Goal: Contribute content

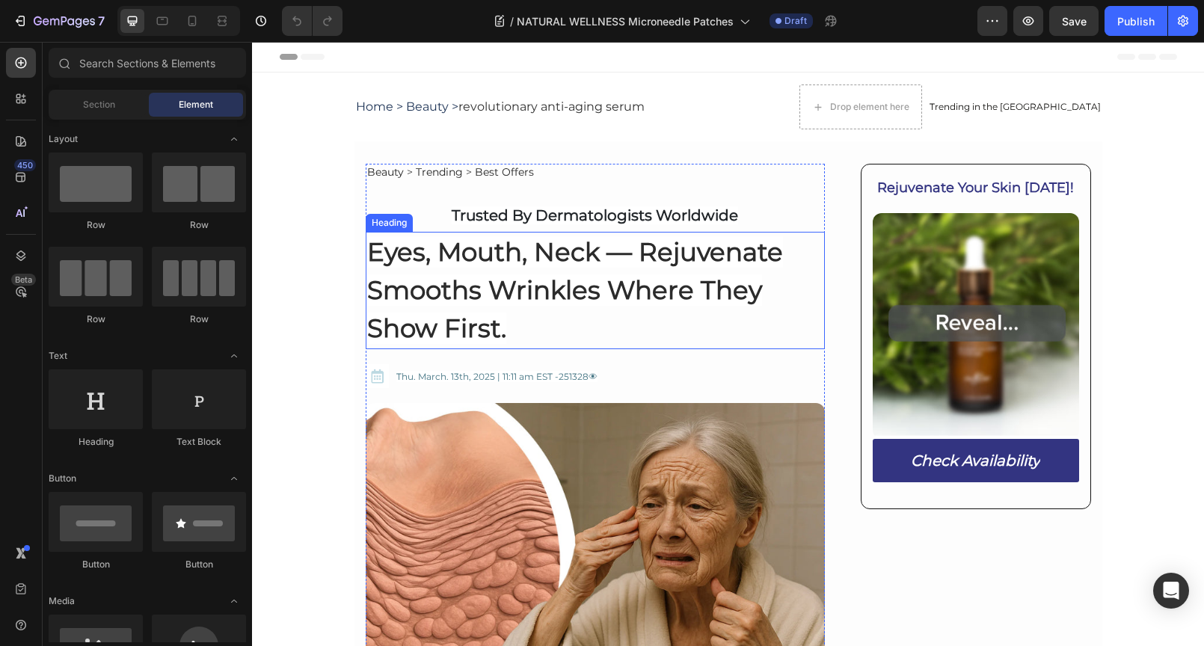
click at [635, 272] on h2 "Eyes, Mouth, Neck — Rejuvenate Smooths Wrinkles Where They Show First." at bounding box center [596, 290] width 460 height 117
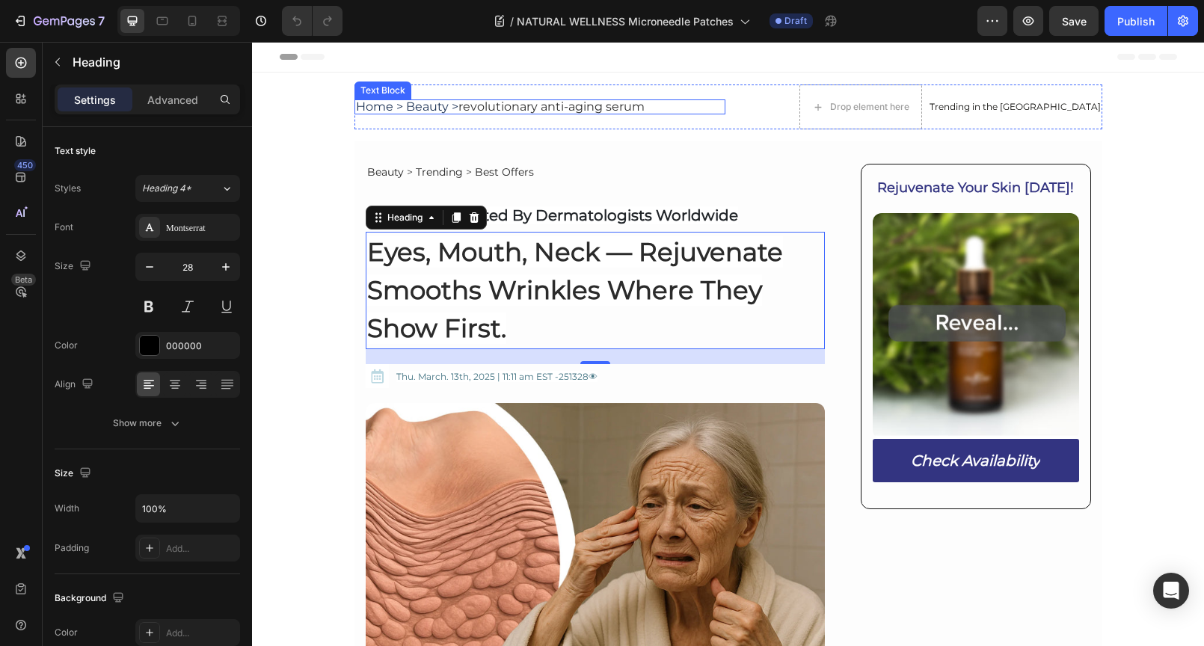
click at [545, 108] on span "revolutionary anti-aging serum" at bounding box center [551, 106] width 186 height 14
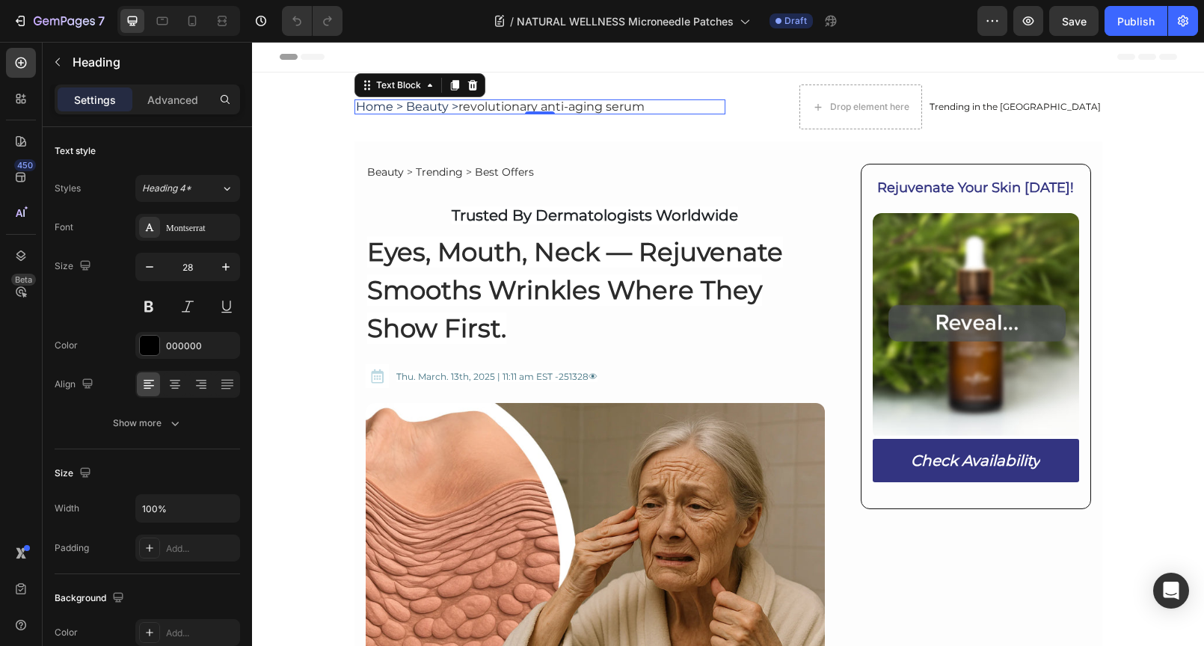
click at [545, 108] on span "revolutionary anti-aging serum" at bounding box center [551, 106] width 186 height 14
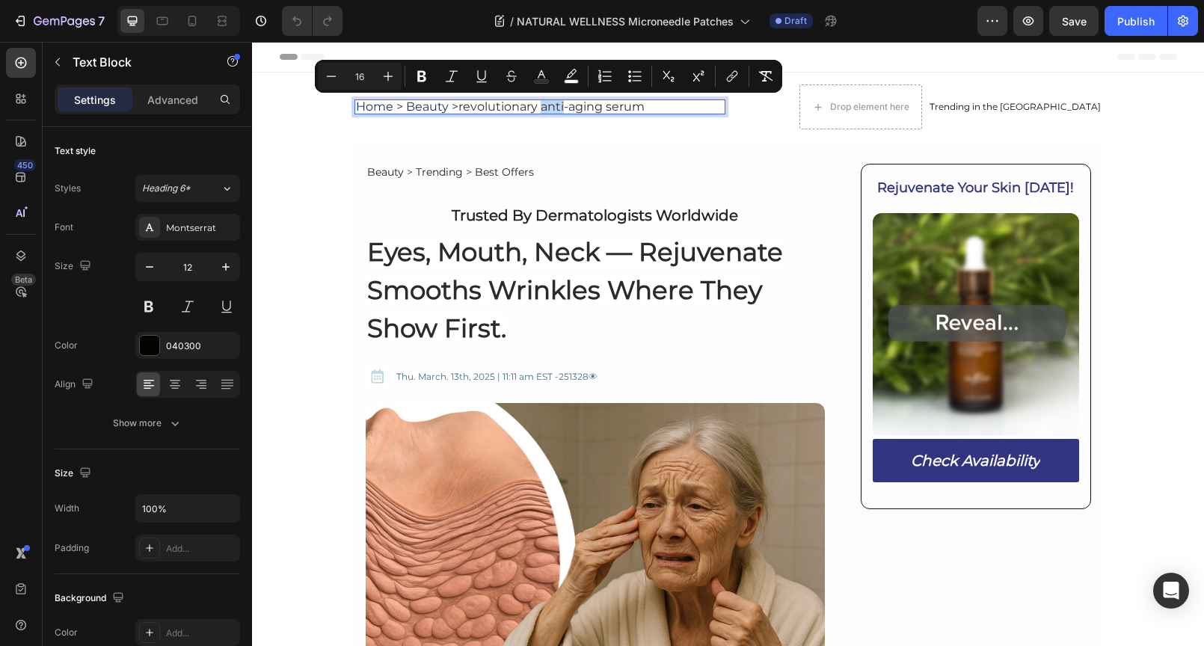
click at [540, 107] on span "revolutionary anti-aging serum" at bounding box center [551, 106] width 186 height 14
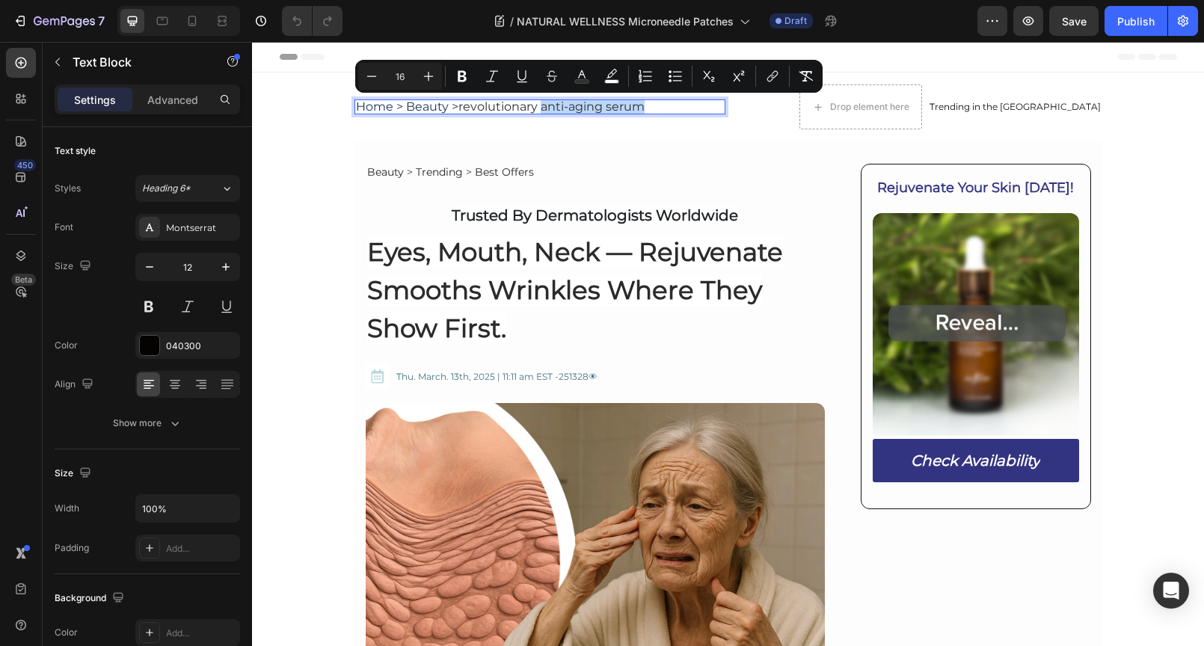
drag, startPoint x: 539, startPoint y: 108, endPoint x: 641, endPoint y: 105, distance: 101.7
click at [641, 105] on span "revolutionary anti-aging serum" at bounding box center [551, 106] width 186 height 14
type input "15"
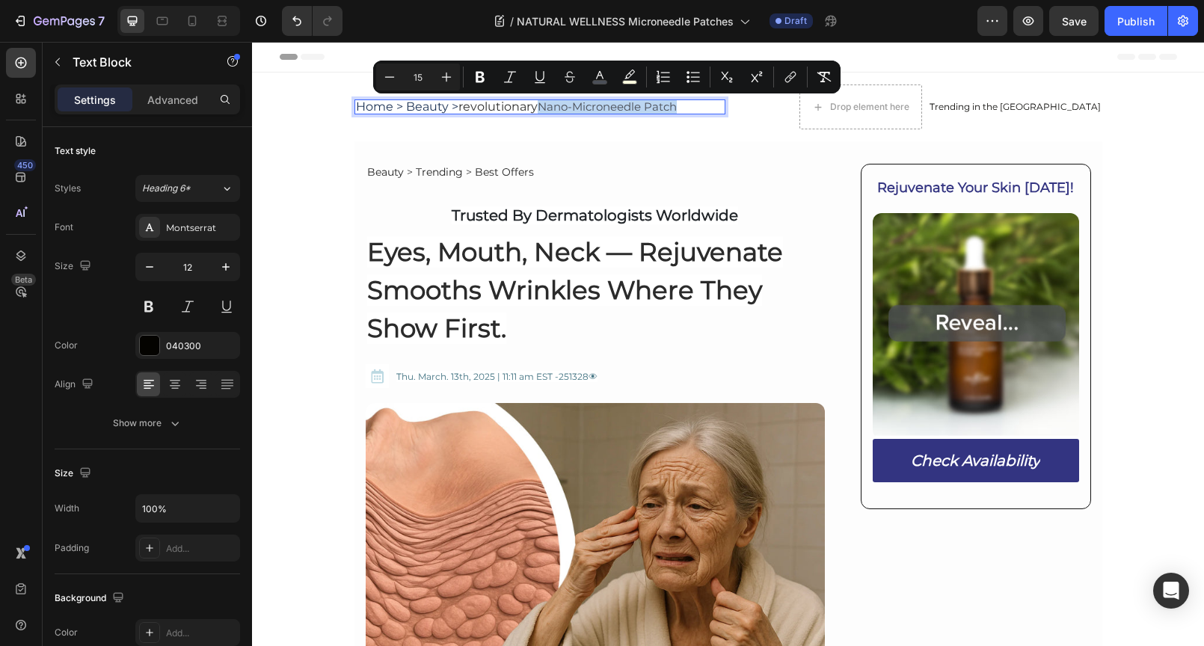
drag, startPoint x: 540, startPoint y: 106, endPoint x: 677, endPoint y: 109, distance: 137.6
click at [677, 109] on p "Home > Beauty > revolutionary Nano-Microneedle Patch" at bounding box center [540, 107] width 368 height 13
click at [631, 82] on rect "Editor contextual toolbar" at bounding box center [630, 83] width 14 height 4
type input "FEFCDF"
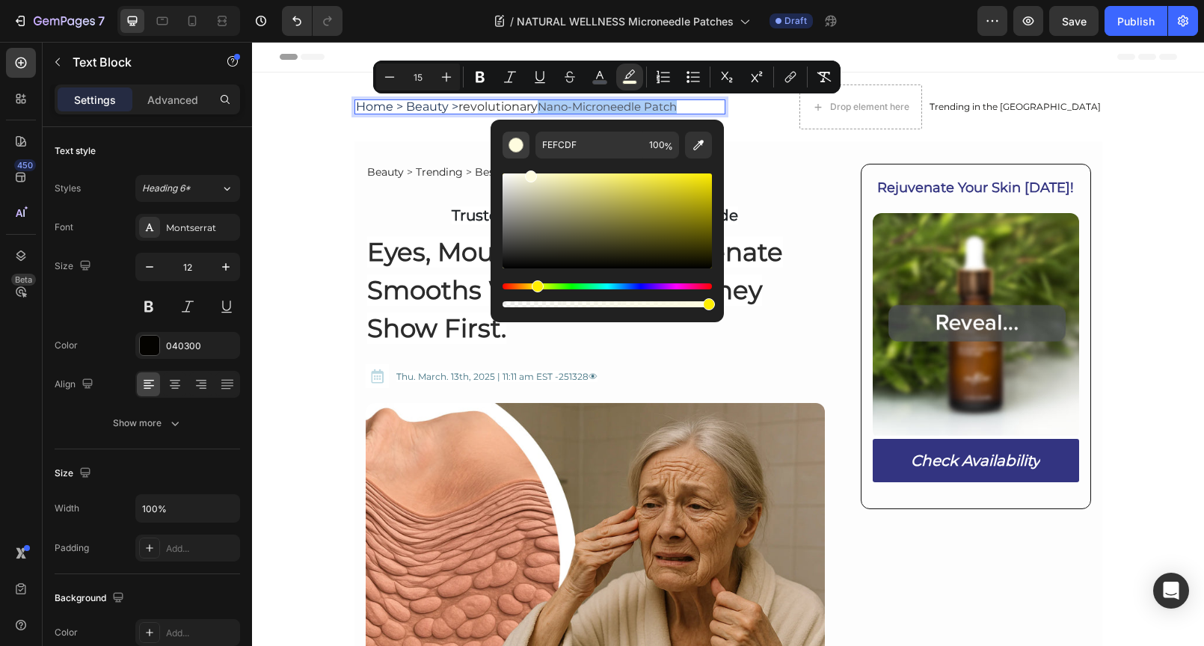
click at [521, 147] on div "Editor contextual toolbar" at bounding box center [515, 145] width 15 height 15
drag, startPoint x: 956, startPoint y: 348, endPoint x: 457, endPoint y: 268, distance: 505.7
type input "0"
click at [692, 106] on p "Home > Beauty > revolutionary Nano-Microneedle Patch" at bounding box center [540, 107] width 368 height 13
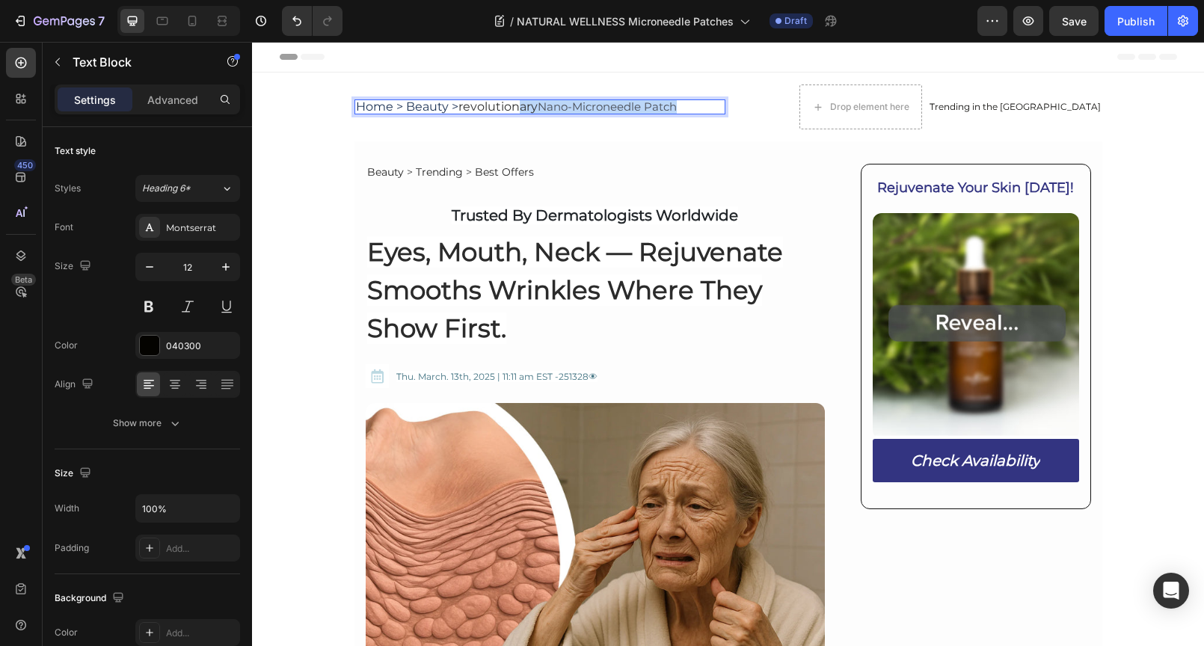
drag, startPoint x: 681, startPoint y: 106, endPoint x: 515, endPoint y: 110, distance: 166.0
click at [515, 110] on p "Home > Beauty > revolutionary Nano-Microneedle Patch" at bounding box center [540, 107] width 368 height 13
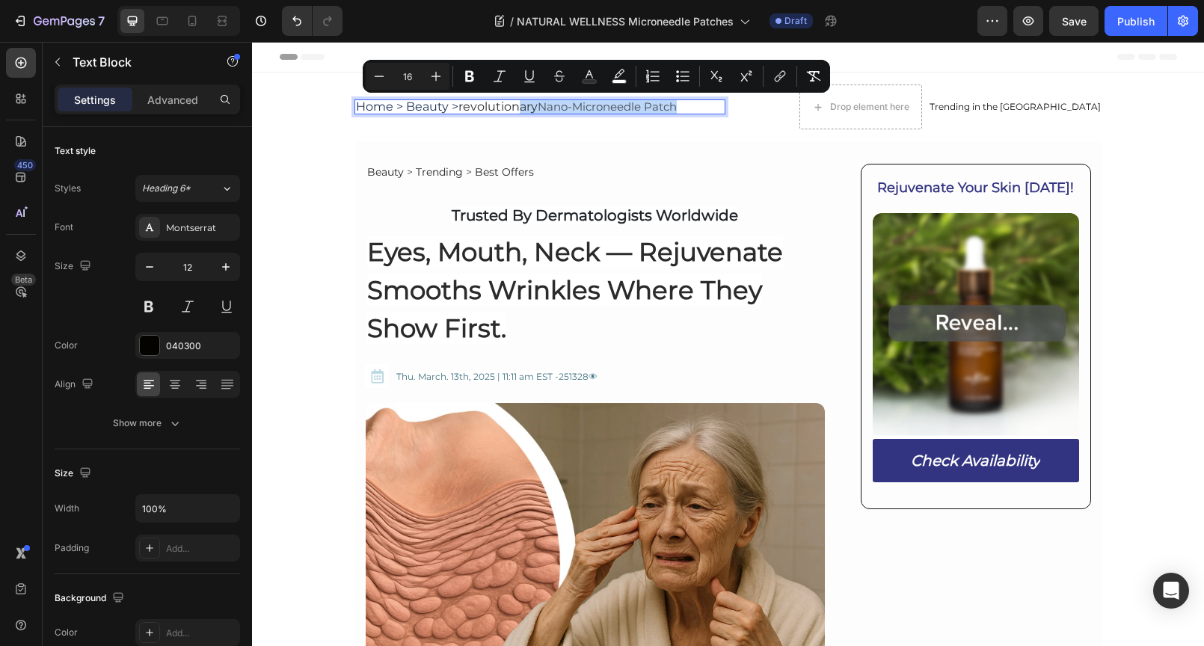
click at [515, 110] on span "revolutionary" at bounding box center [497, 106] width 79 height 14
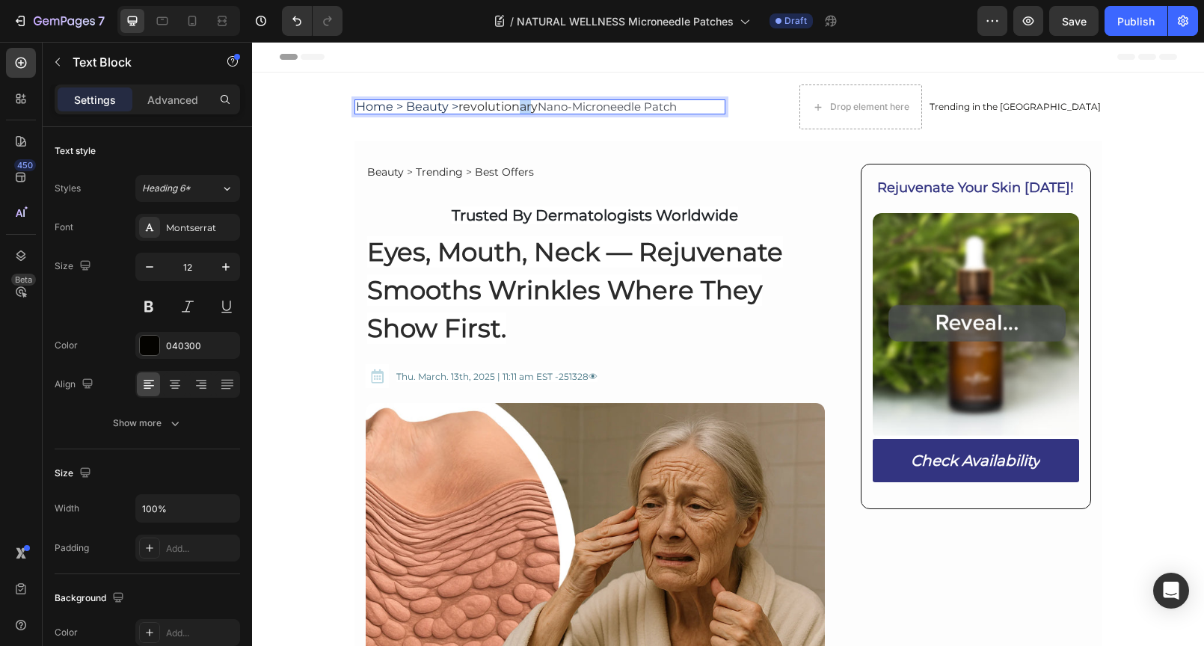
drag, startPoint x: 517, startPoint y: 109, endPoint x: 529, endPoint y: 111, distance: 12.8
click at [529, 111] on span "revolutionary" at bounding box center [497, 106] width 79 height 14
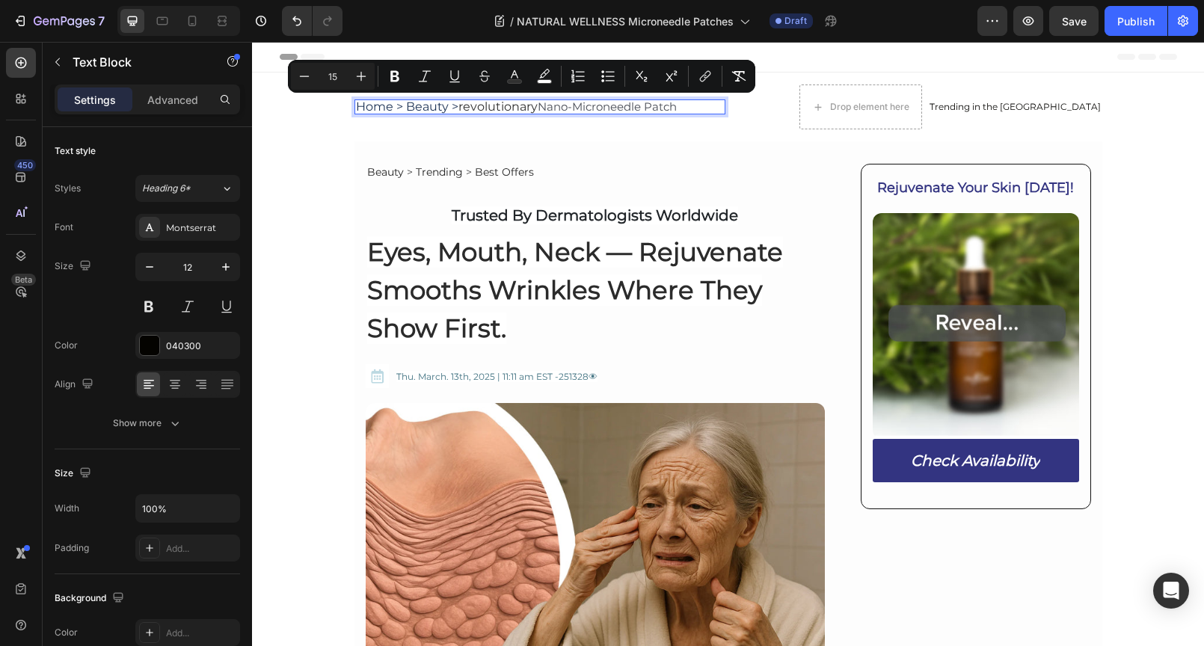
click at [543, 109] on span "Nano-Microneedle Patch" at bounding box center [606, 106] width 139 height 14
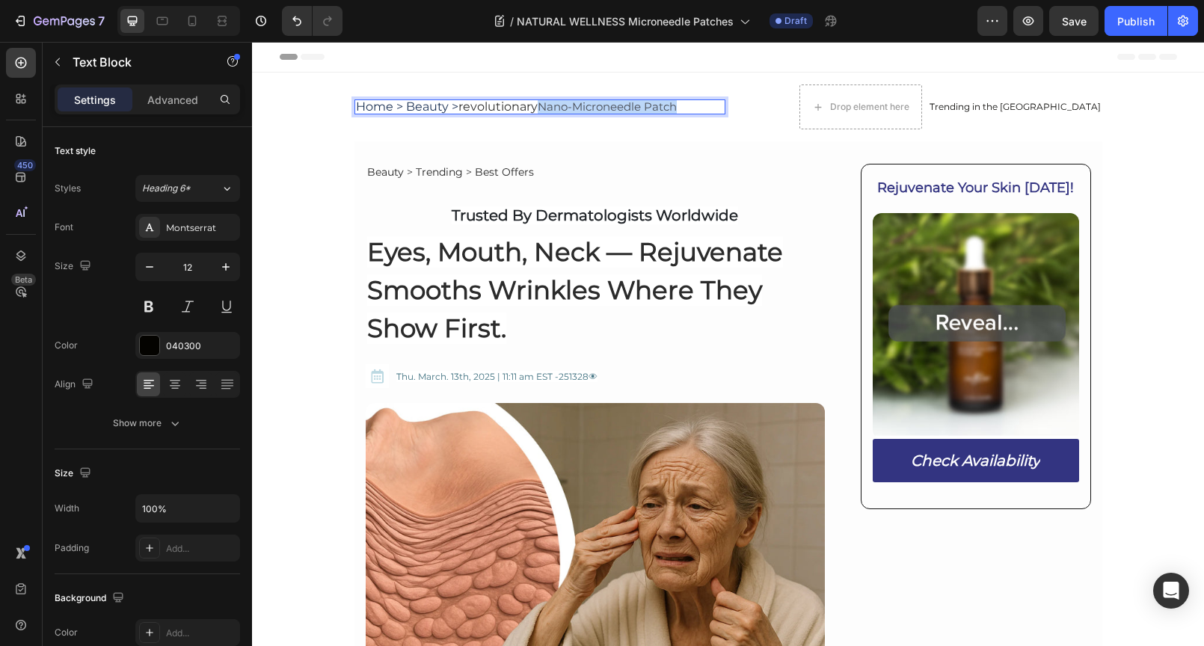
drag, startPoint x: 538, startPoint y: 107, endPoint x: 678, endPoint y: 112, distance: 139.9
click at [678, 112] on p "Home > Beauty > revolutionary Nano-Microneedle Patch" at bounding box center [540, 107] width 368 height 13
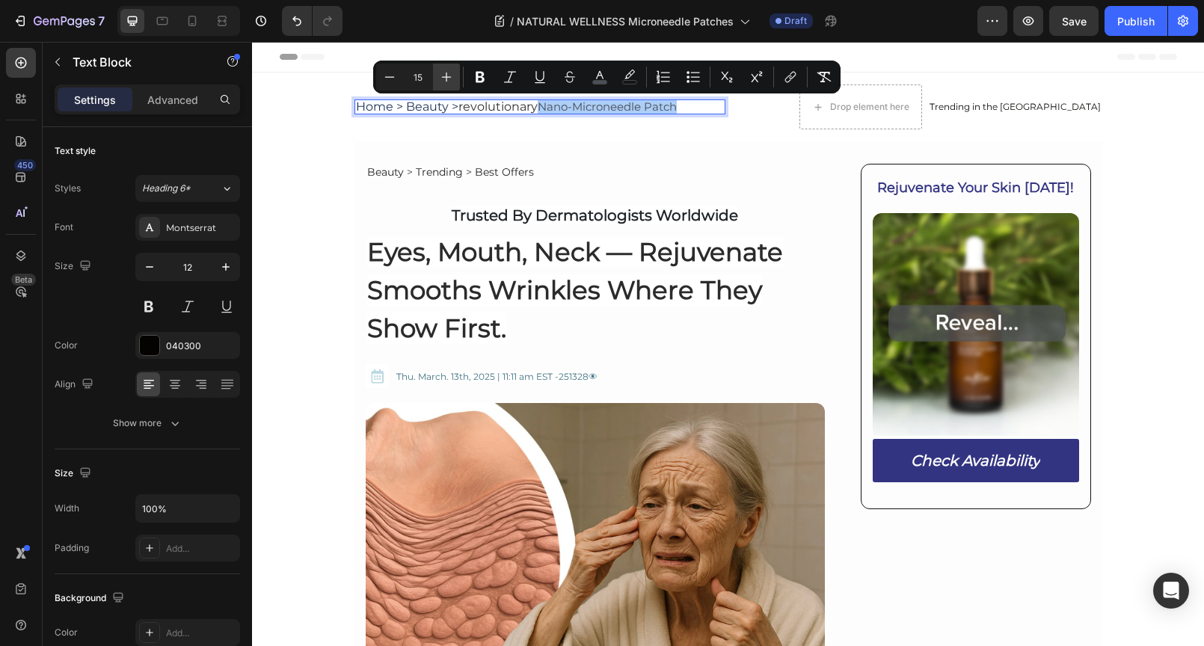
click at [449, 76] on icon "Editor contextual toolbar" at bounding box center [446, 77] width 15 height 15
type input "16"
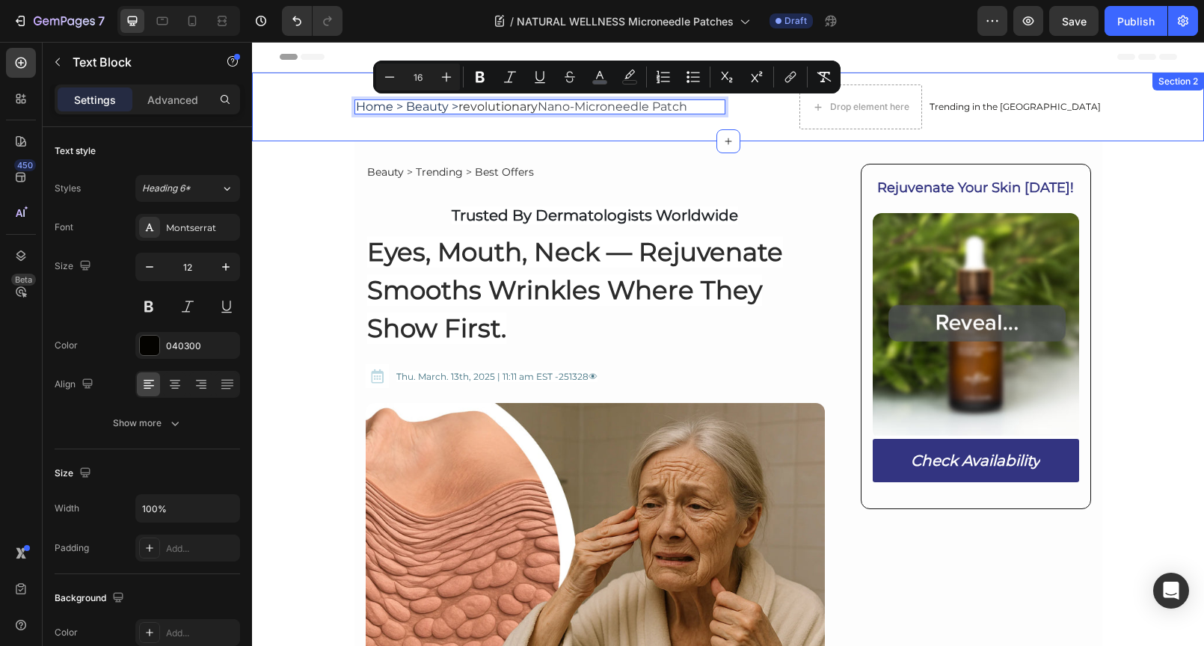
click at [628, 129] on div "Home > Beauty > revolutionary Nano-Microneedle Patch Text Block 0 Drop element …" at bounding box center [728, 107] width 952 height 69
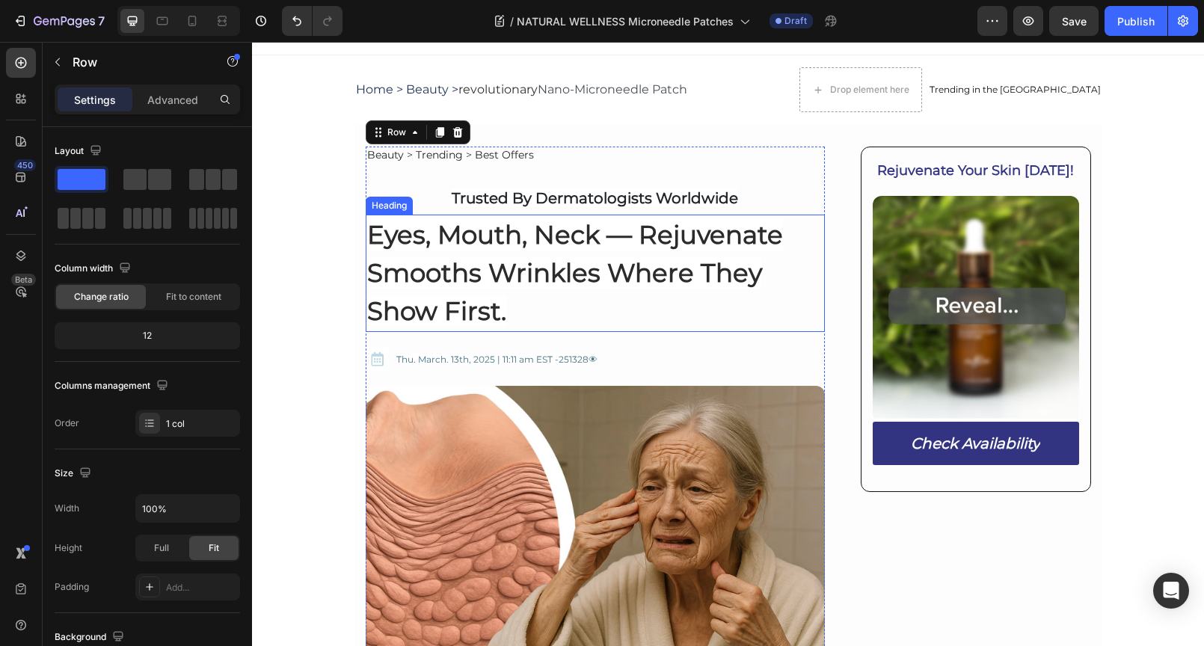
scroll to position [95, 0]
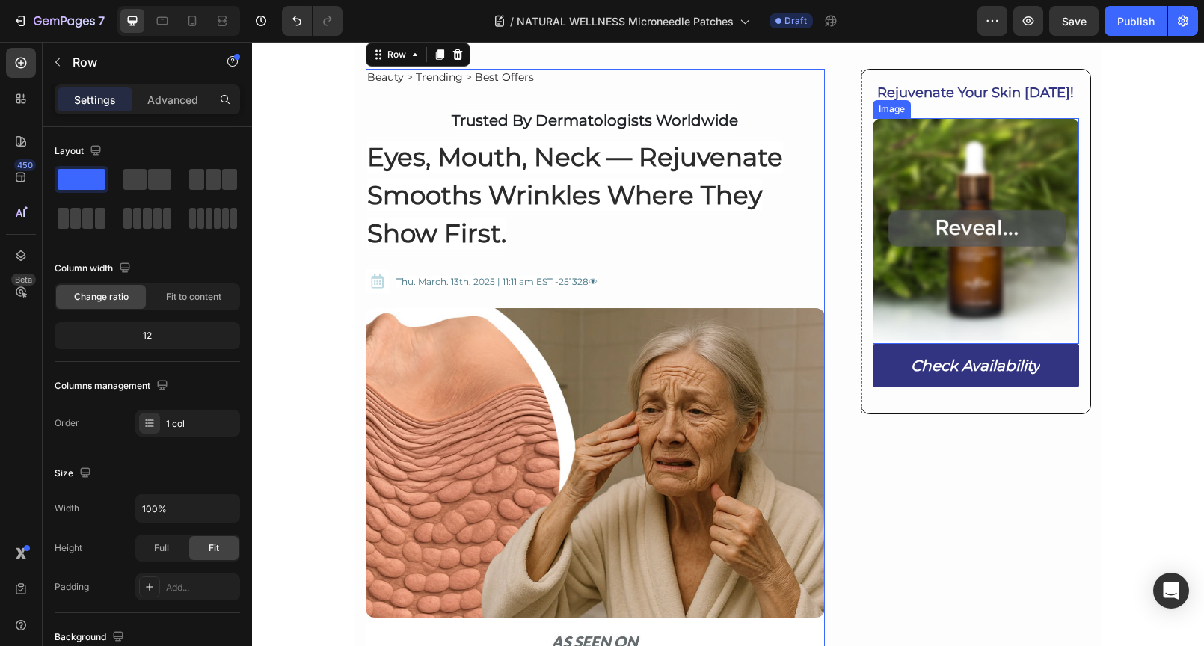
click at [969, 218] on img at bounding box center [975, 231] width 206 height 226
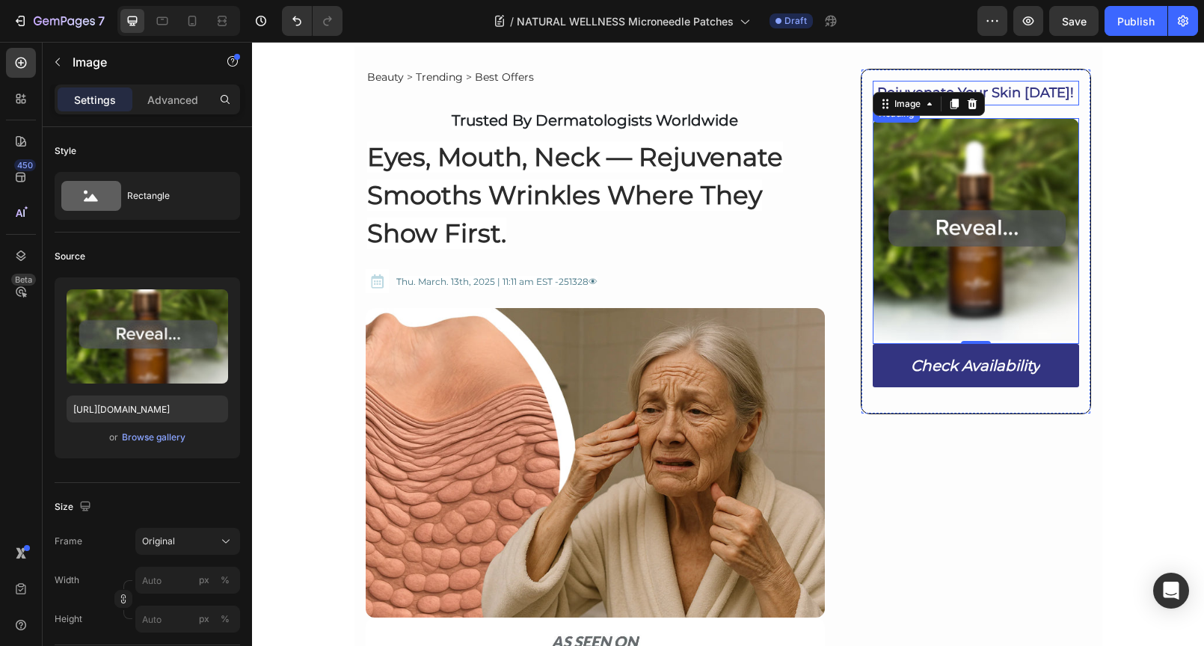
click at [1044, 90] on strong "Rejuvenate Your Skin Today!" at bounding box center [975, 92] width 197 height 16
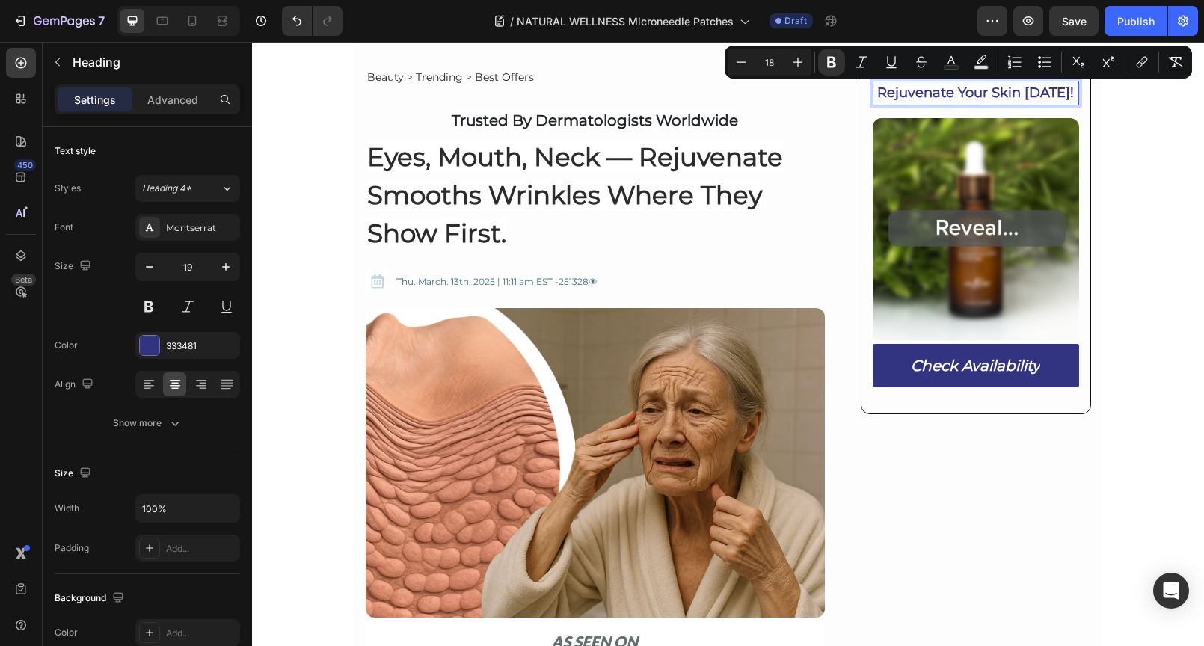
click at [890, 90] on strong "Rejuvenate Your Skin Today!" at bounding box center [975, 92] width 197 height 16
drag, startPoint x: 876, startPoint y: 90, endPoint x: 1067, endPoint y: 90, distance: 190.6
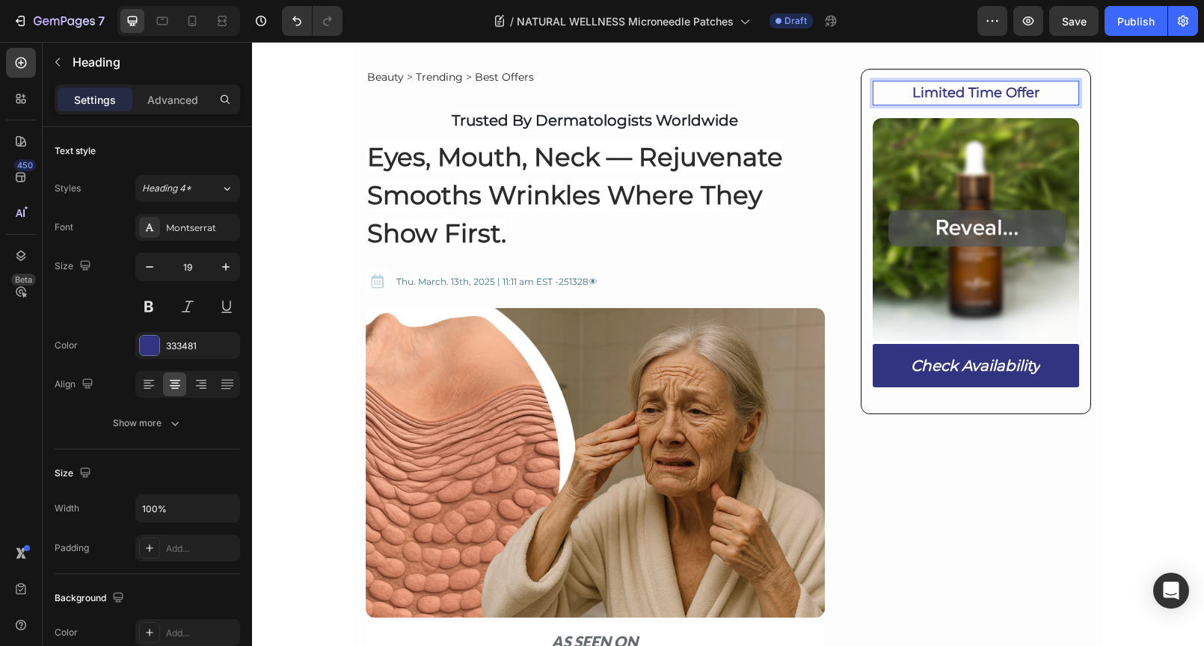
click at [1047, 93] on p "Limited Time Offer" at bounding box center [975, 93] width 203 height 22
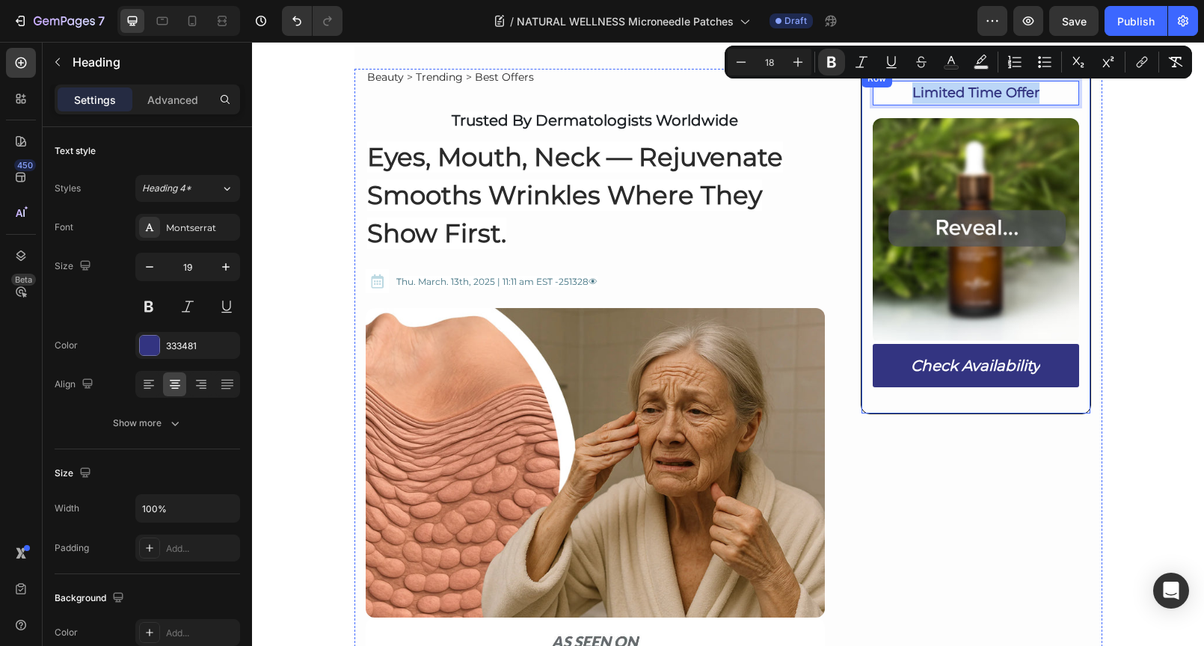
drag, startPoint x: 1048, startPoint y: 91, endPoint x: 899, endPoint y: 79, distance: 149.2
click at [899, 79] on div "Limited Time Offer Heading 17 Image Check Availability Button Row" at bounding box center [974, 241] width 229 height 345
click at [979, 67] on rect "Editor contextual toolbar" at bounding box center [981, 68] width 14 height 4
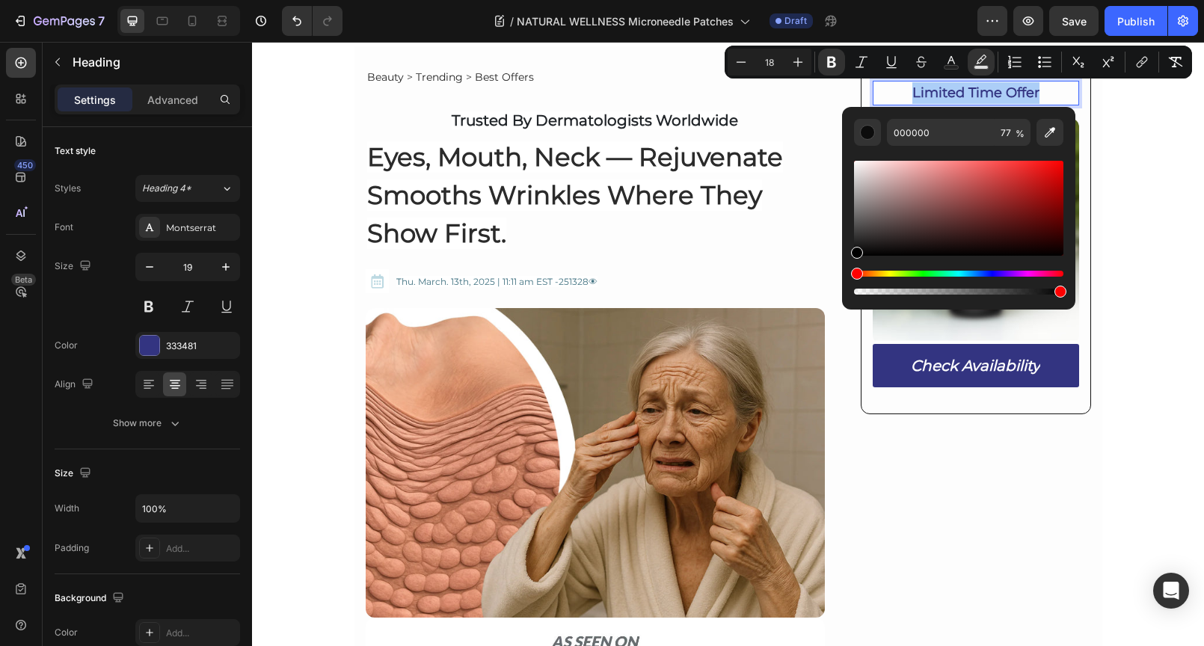
drag, startPoint x: 1020, startPoint y: 291, endPoint x: 1059, endPoint y: 288, distance: 39.7
click at [1059, 288] on div "Editor contextual toolbar" at bounding box center [1060, 292] width 12 height 12
type input "98"
click at [955, 62] on icon "Editor contextual toolbar" at bounding box center [950, 62] width 15 height 15
type input "333481"
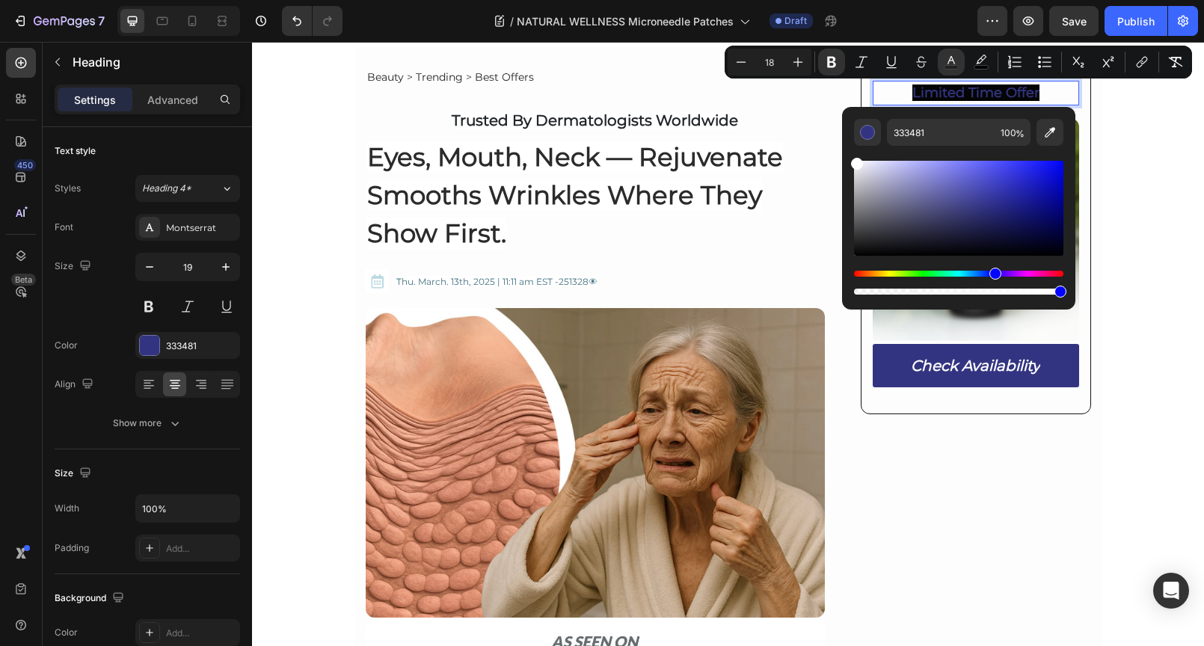
drag, startPoint x: 1144, startPoint y: 222, endPoint x: 837, endPoint y: 154, distance: 313.9
type input "FFFFFF"
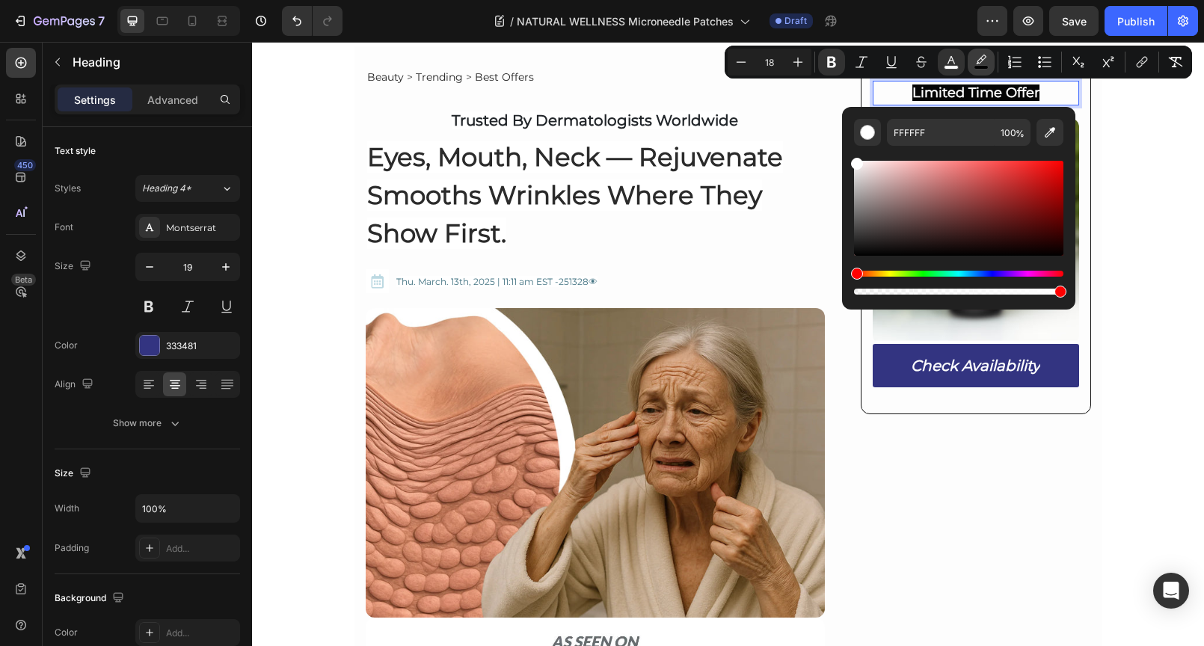
click at [980, 62] on icon "Editor contextual toolbar" at bounding box center [980, 62] width 15 height 15
drag, startPoint x: 858, startPoint y: 252, endPoint x: 848, endPoint y: 262, distance: 14.3
click at [848, 262] on div "000000 98 %" at bounding box center [958, 202] width 233 height 191
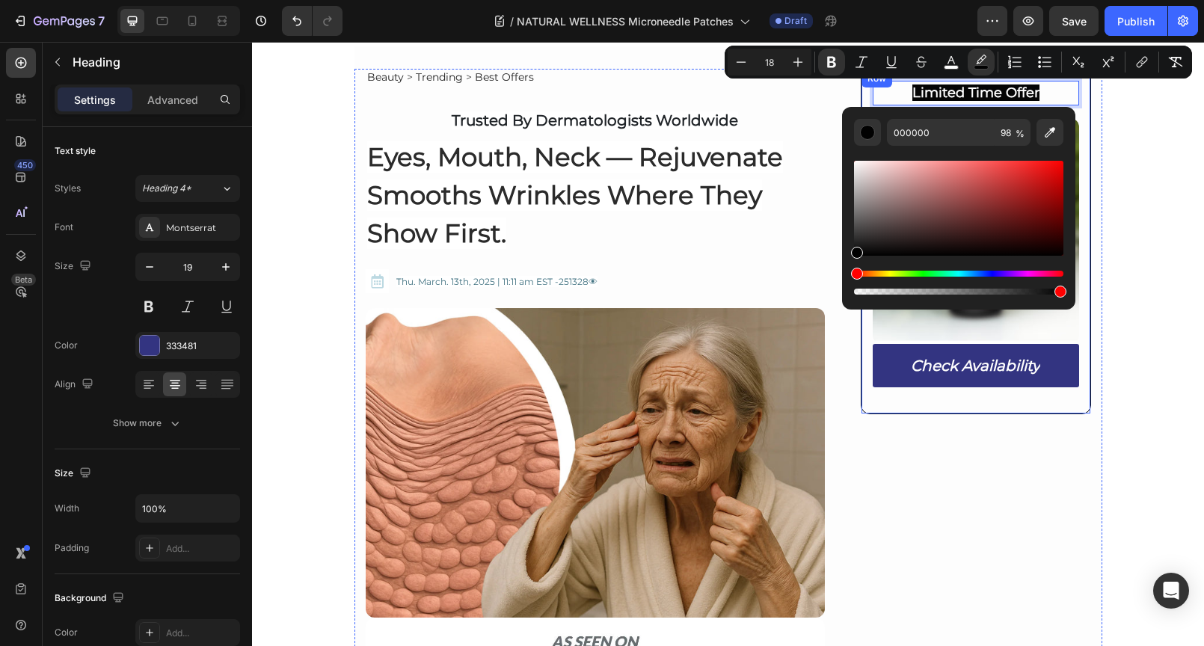
drag, startPoint x: 1310, startPoint y: 334, endPoint x: 1076, endPoint y: 293, distance: 236.8
type input "100"
click at [1048, 91] on p "Limited Time Offer" at bounding box center [975, 93] width 203 height 22
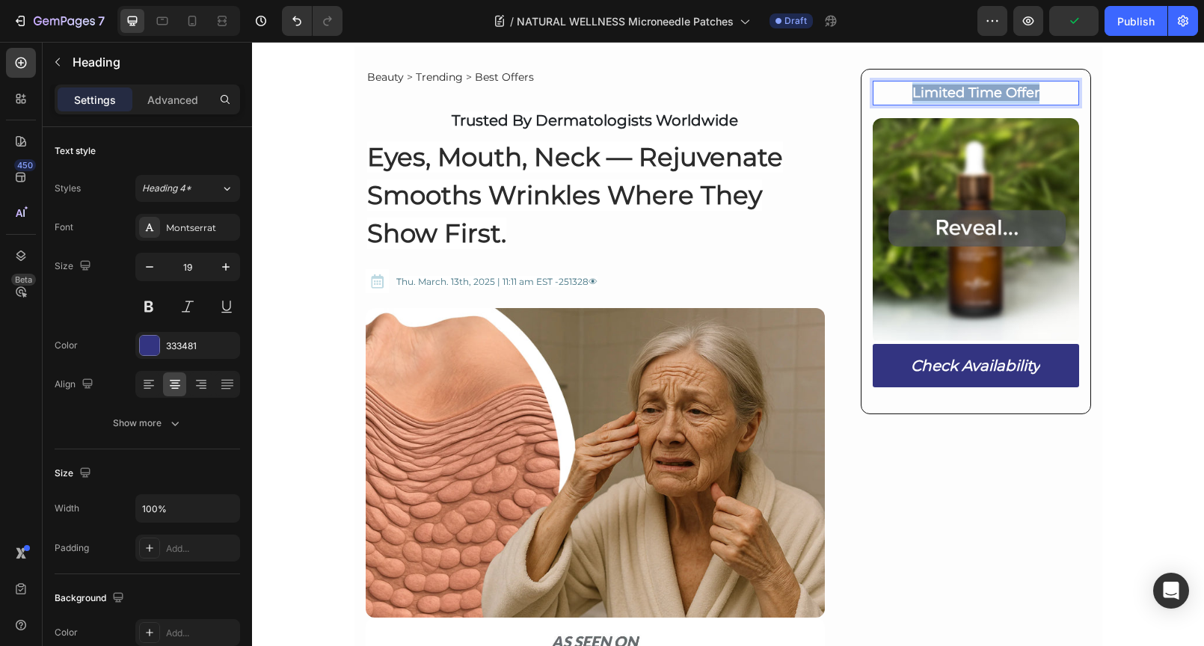
drag, startPoint x: 1045, startPoint y: 93, endPoint x: 899, endPoint y: 96, distance: 145.8
click at [899, 96] on p "Limited Time Offer" at bounding box center [975, 93] width 203 height 22
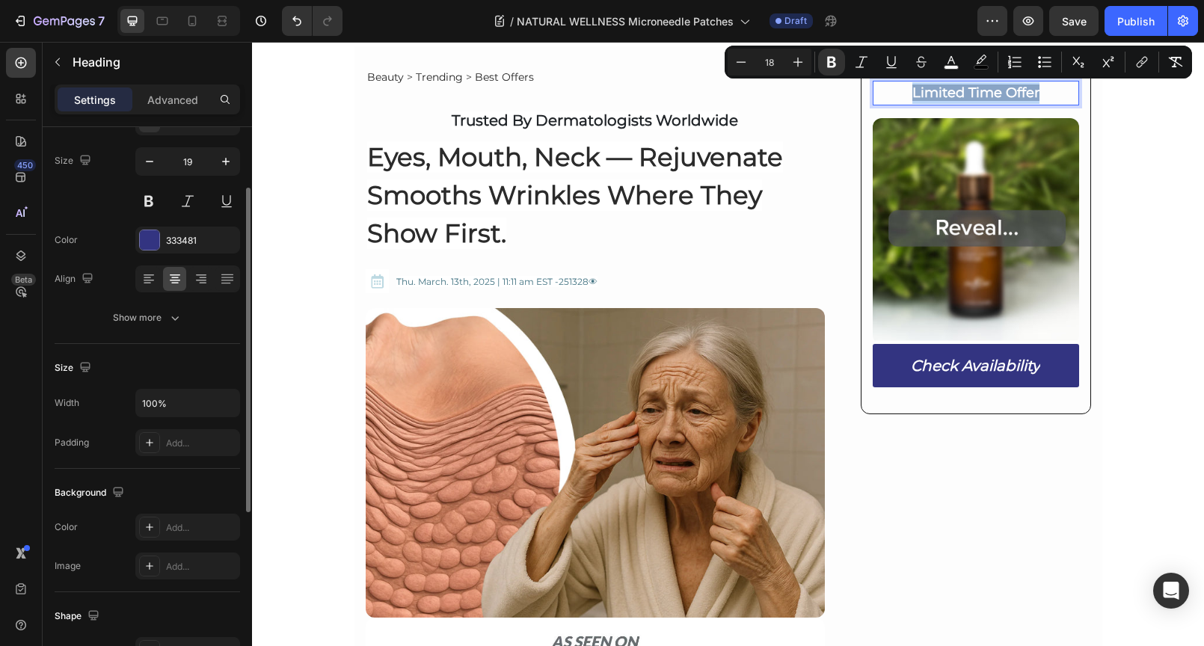
scroll to position [120, 0]
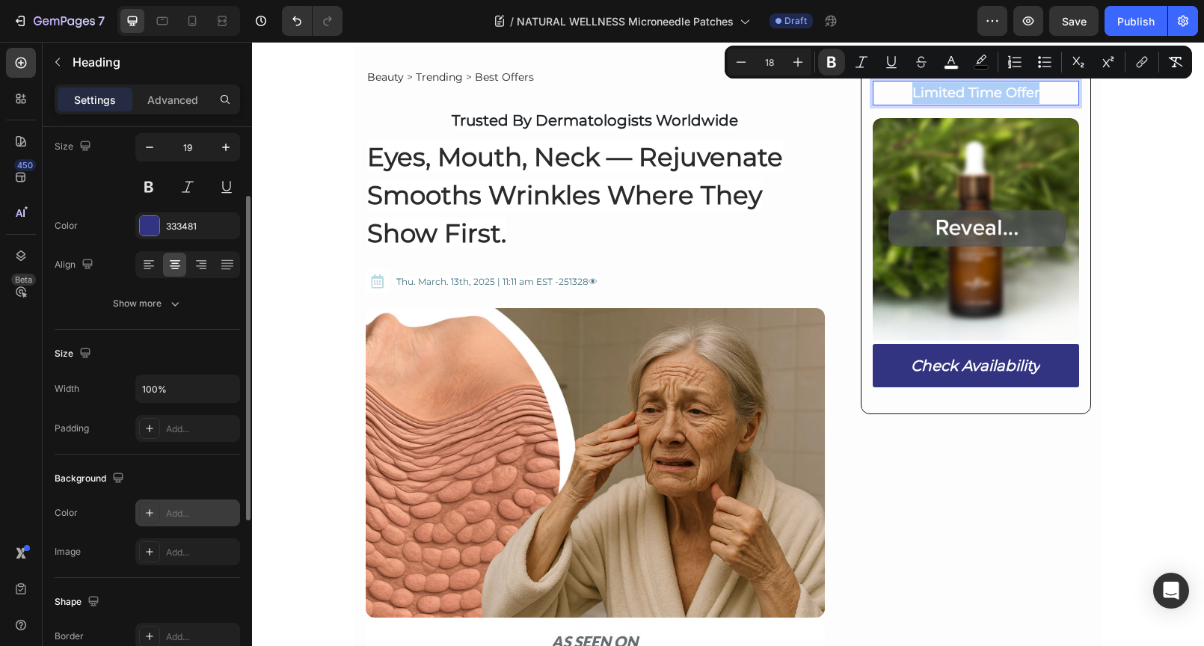
click at [167, 523] on div "Add..." at bounding box center [187, 512] width 105 height 27
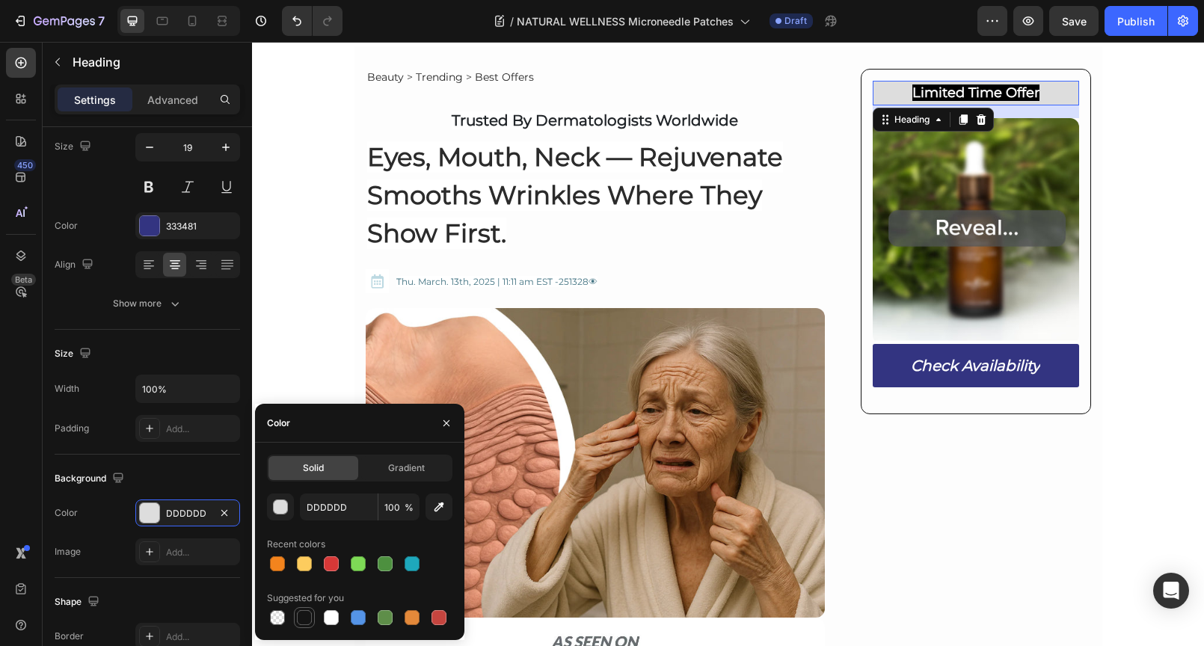
click at [307, 625] on div at bounding box center [304, 617] width 18 height 18
type input "151515"
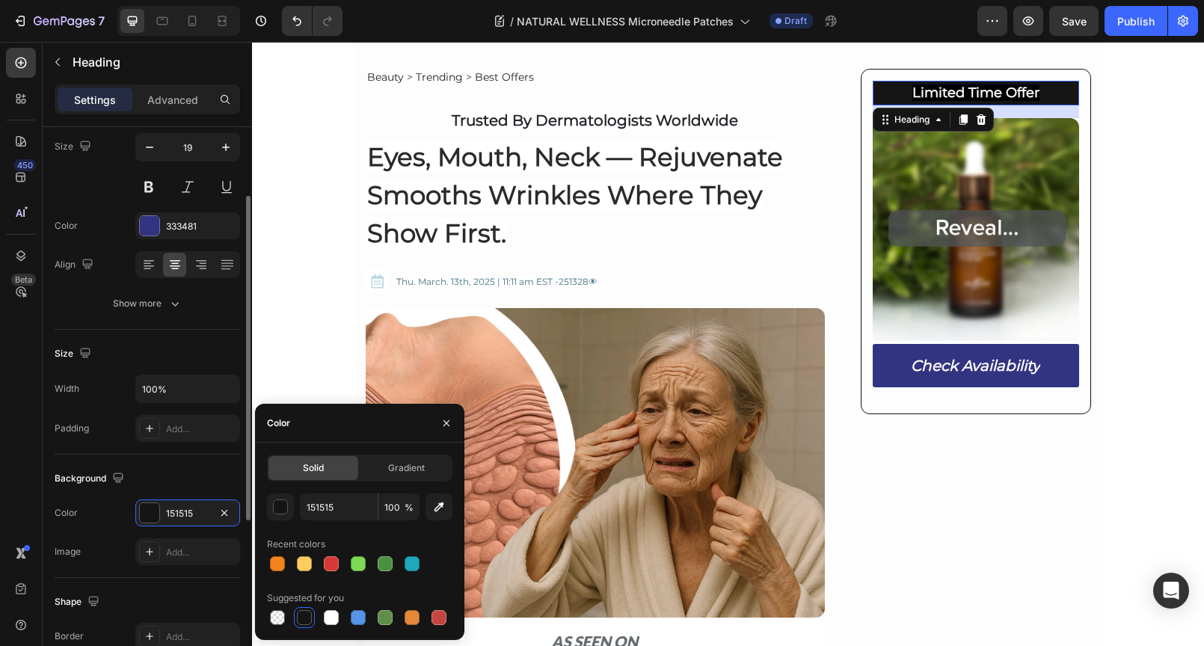
click at [172, 469] on div "Background" at bounding box center [147, 478] width 185 height 24
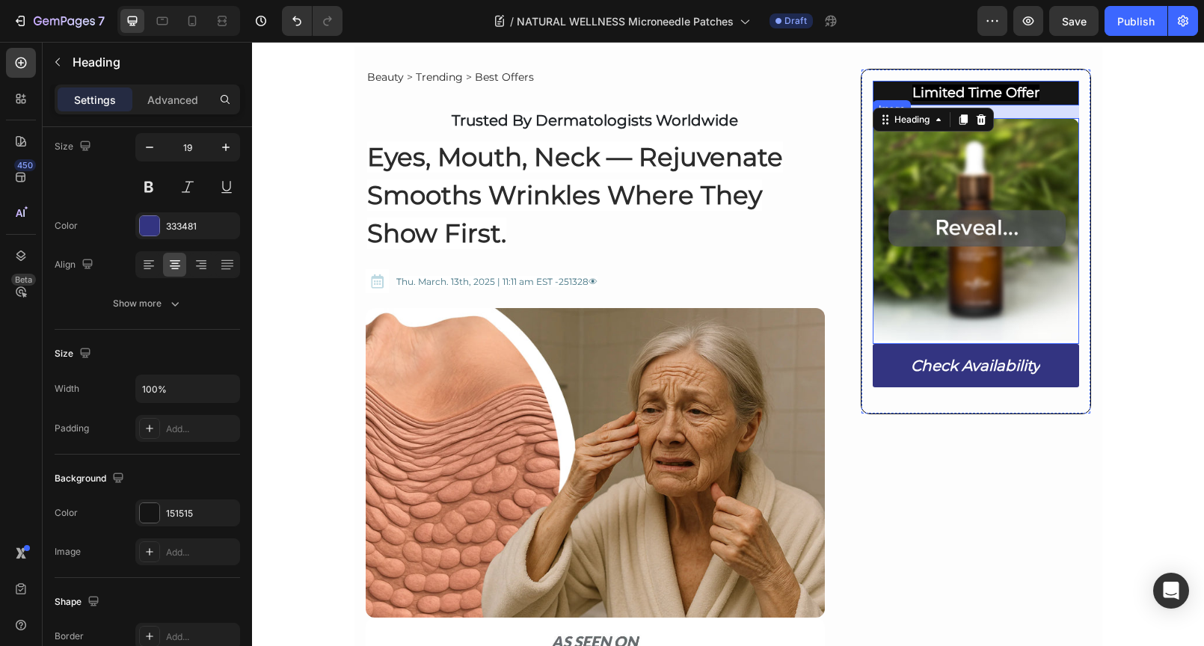
click at [1061, 138] on img at bounding box center [975, 231] width 206 height 226
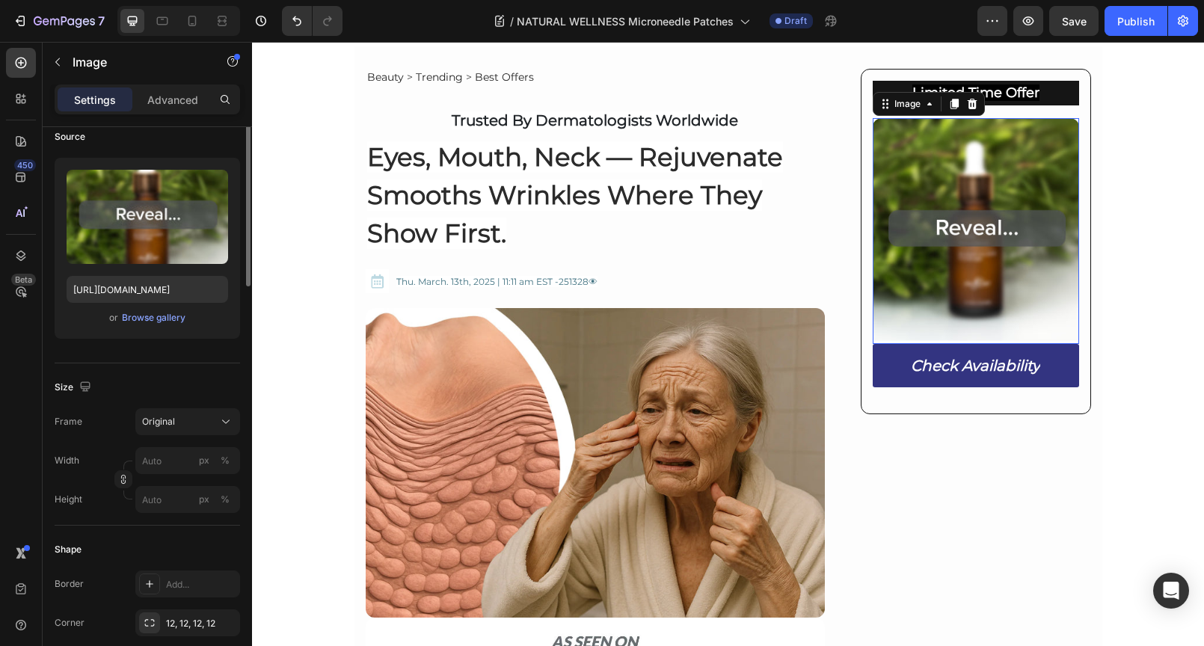
scroll to position [0, 0]
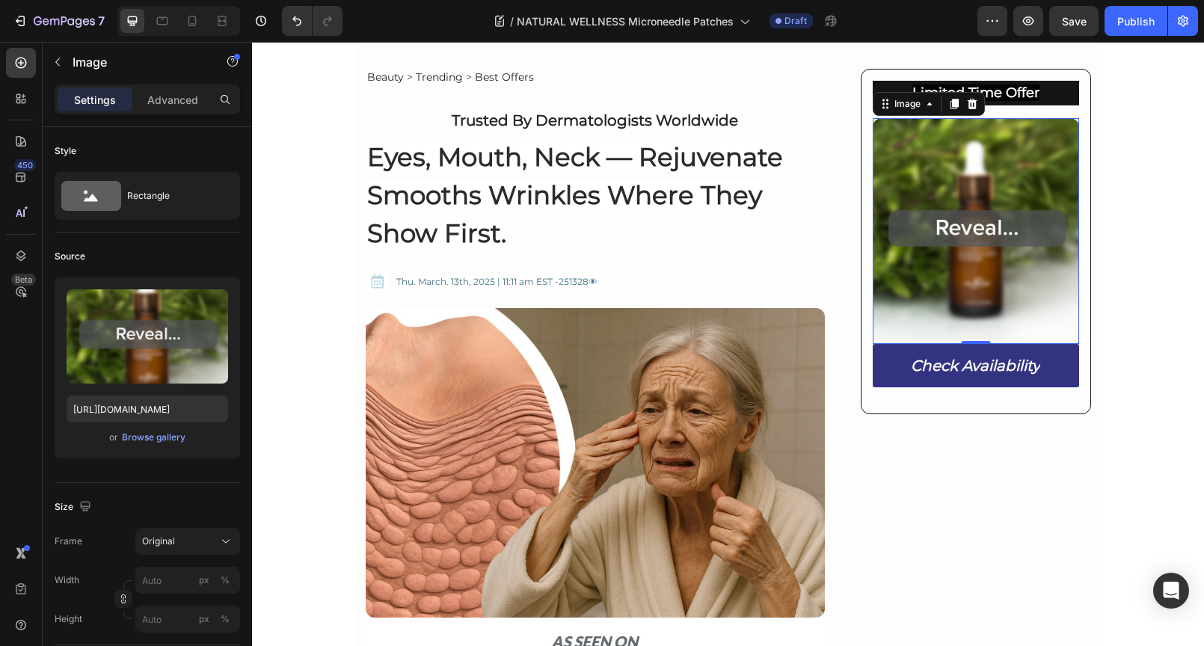
click at [996, 224] on img at bounding box center [975, 231] width 206 height 226
click at [155, 439] on div "Browse gallery" at bounding box center [154, 437] width 64 height 13
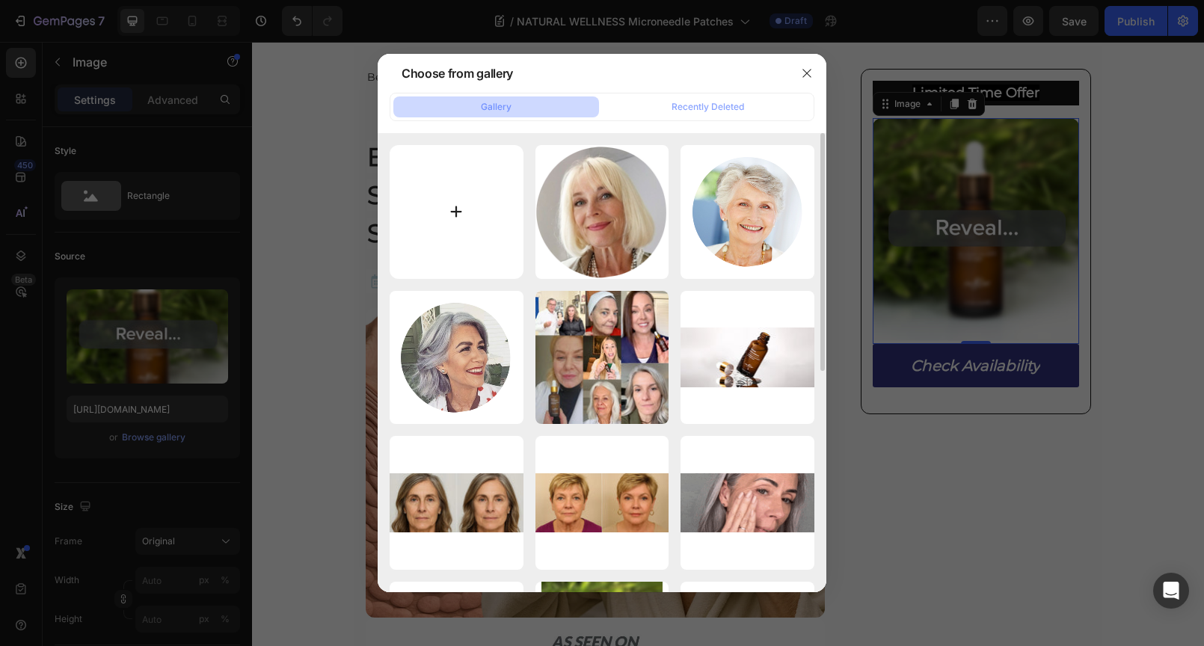
type input "C:\fakepath\2_e32743ac-b3de-4134-8ac4-83e3e6c52433.webp"
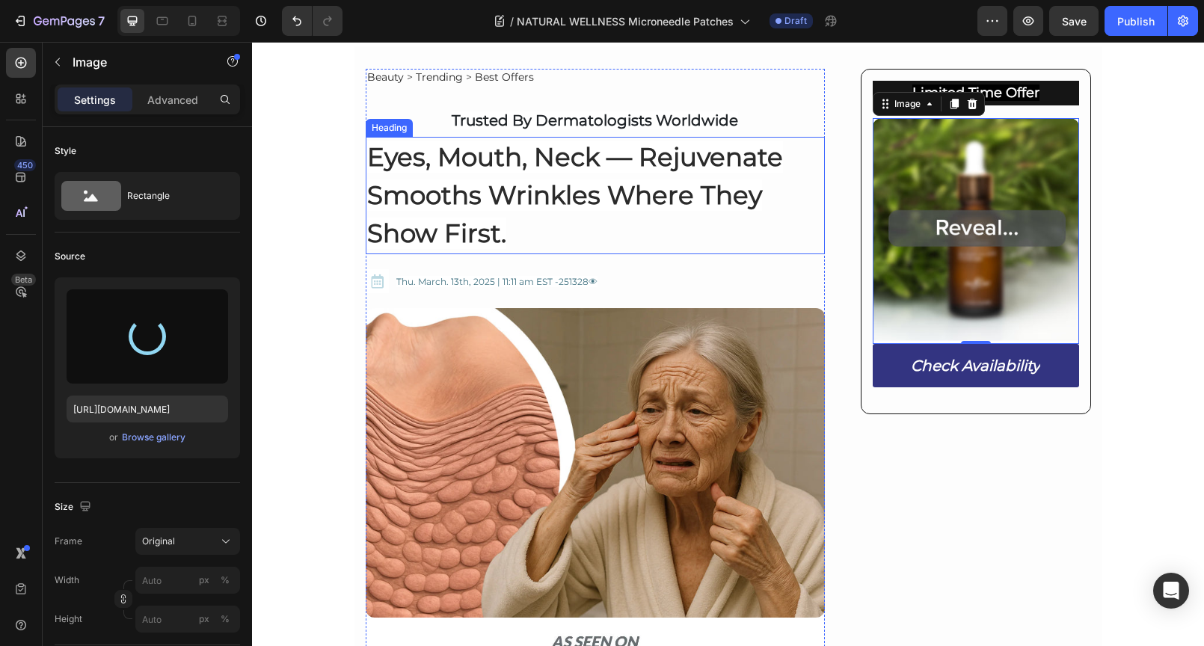
type input "https://cdn.shopify.com/s/files/1/0690/8854/2916/files/gempages_548588544302514…"
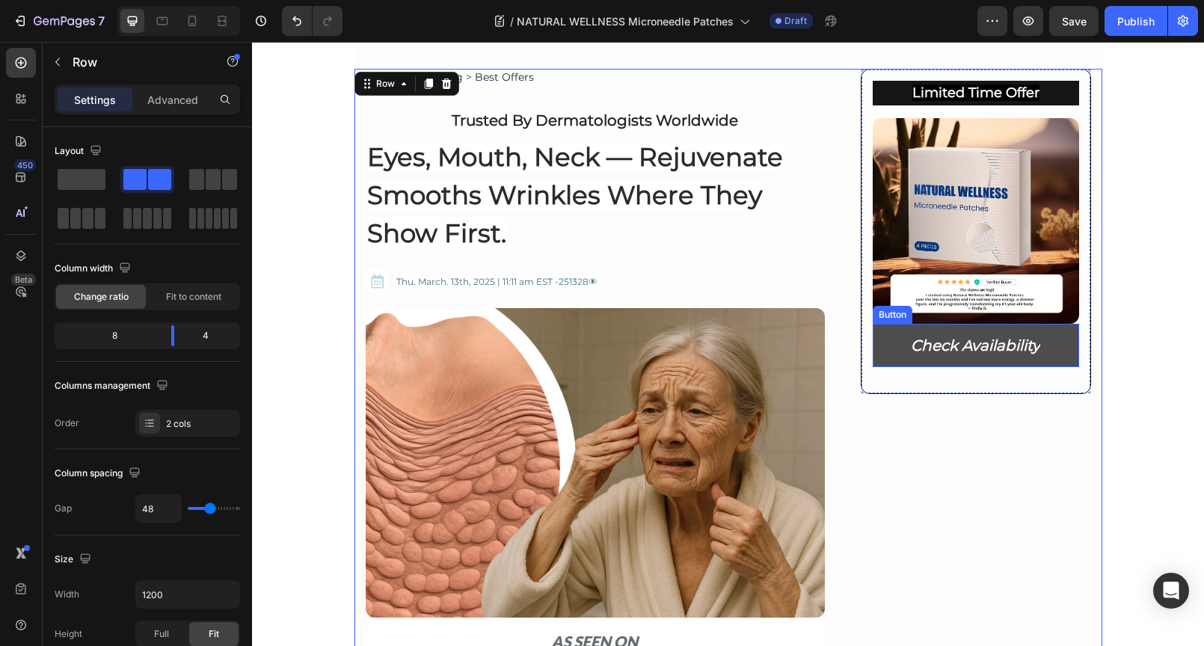
click at [875, 337] on link "Check Availability" at bounding box center [975, 345] width 206 height 43
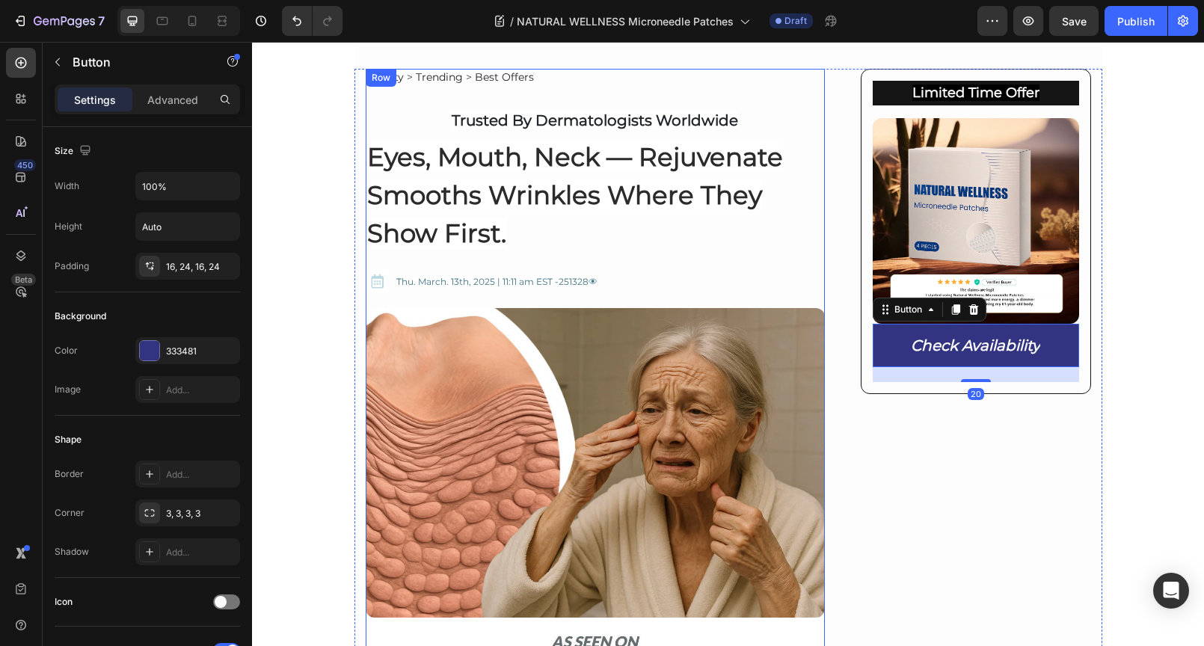
click at [799, 252] on h2 "Eyes, Mouth, Neck — Rejuvenate Smooths Wrinkles Where They Show First." at bounding box center [596, 195] width 460 height 117
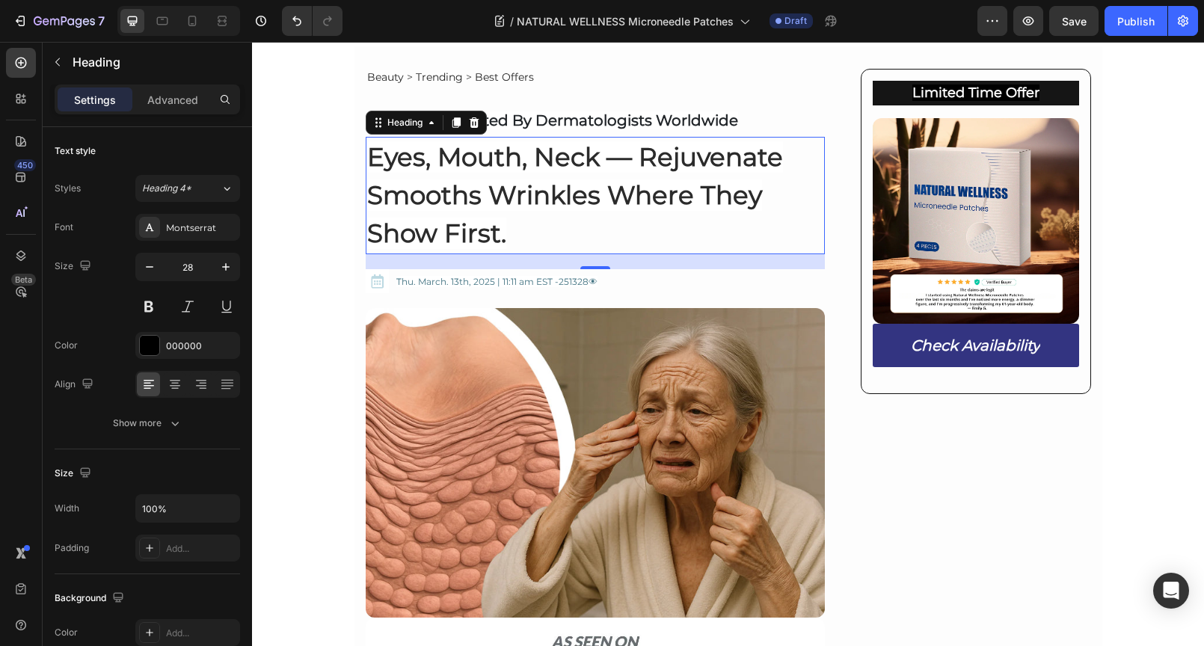
click at [510, 233] on h2 "Eyes, Mouth, Neck — Rejuvenate Smooths Wrinkles Where They Show First." at bounding box center [596, 195] width 460 height 117
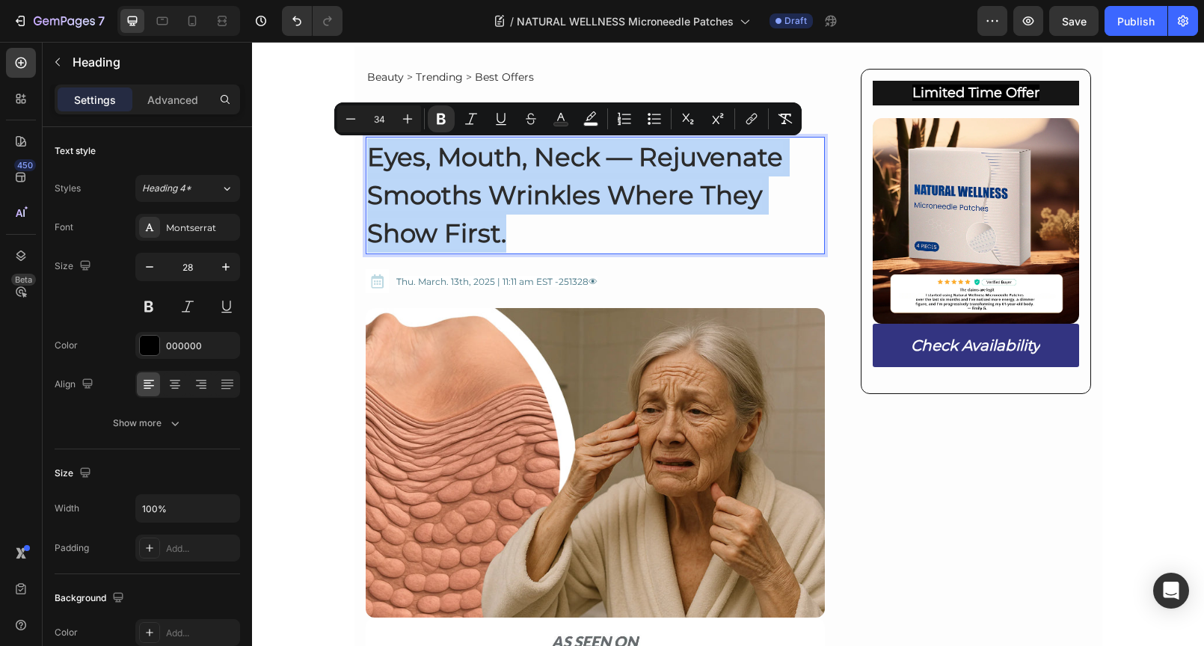
drag, startPoint x: 506, startPoint y: 234, endPoint x: 361, endPoint y: 144, distance: 170.5
click at [367, 144] on p "Eyes, Mouth, Neck — Rejuvenate Smooths Wrinkles Where They Show First." at bounding box center [595, 195] width 457 height 114
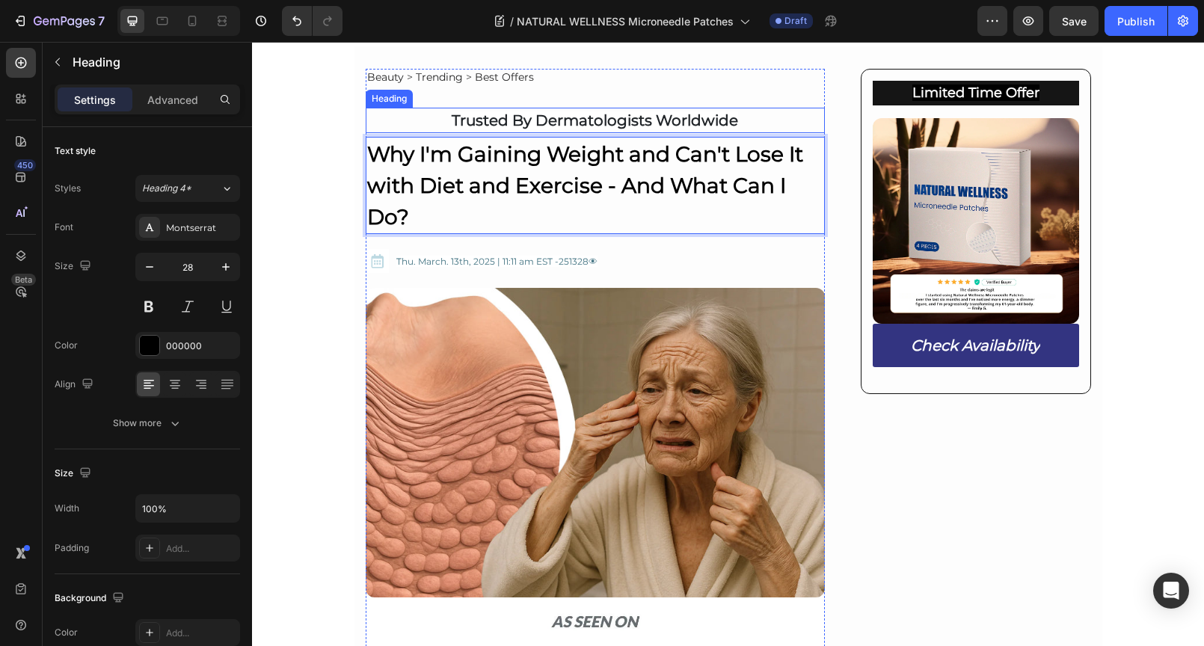
click at [529, 113] on span "Trusted By Dermatologists Worldwide" at bounding box center [595, 120] width 286 height 18
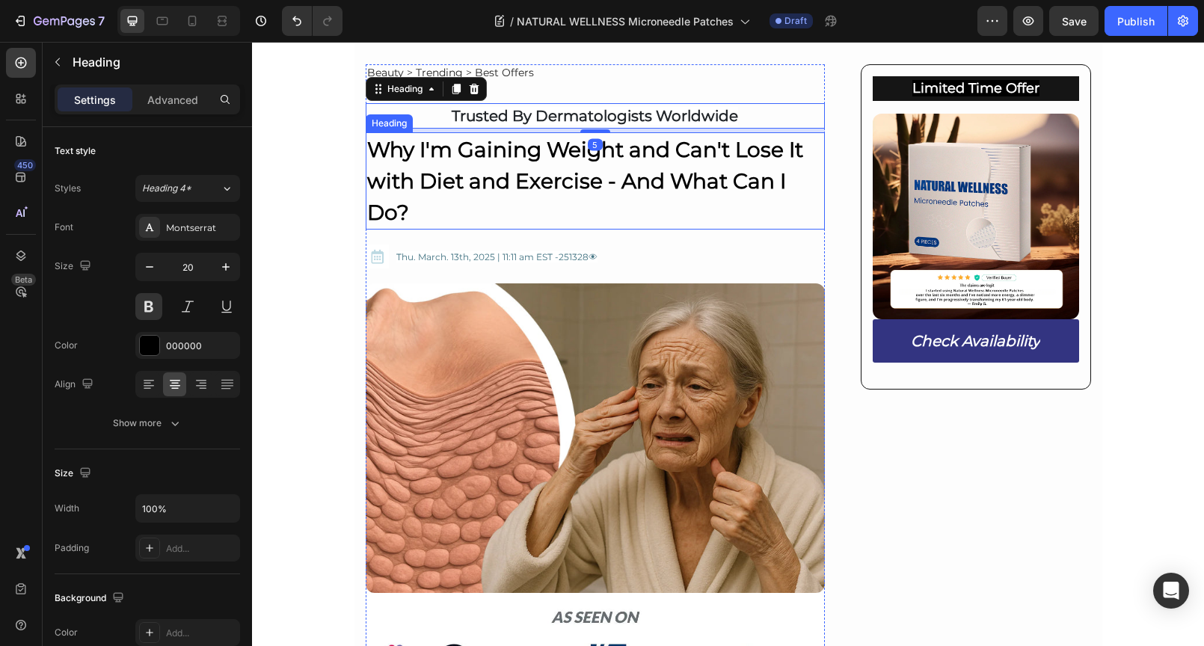
scroll to position [101, 0]
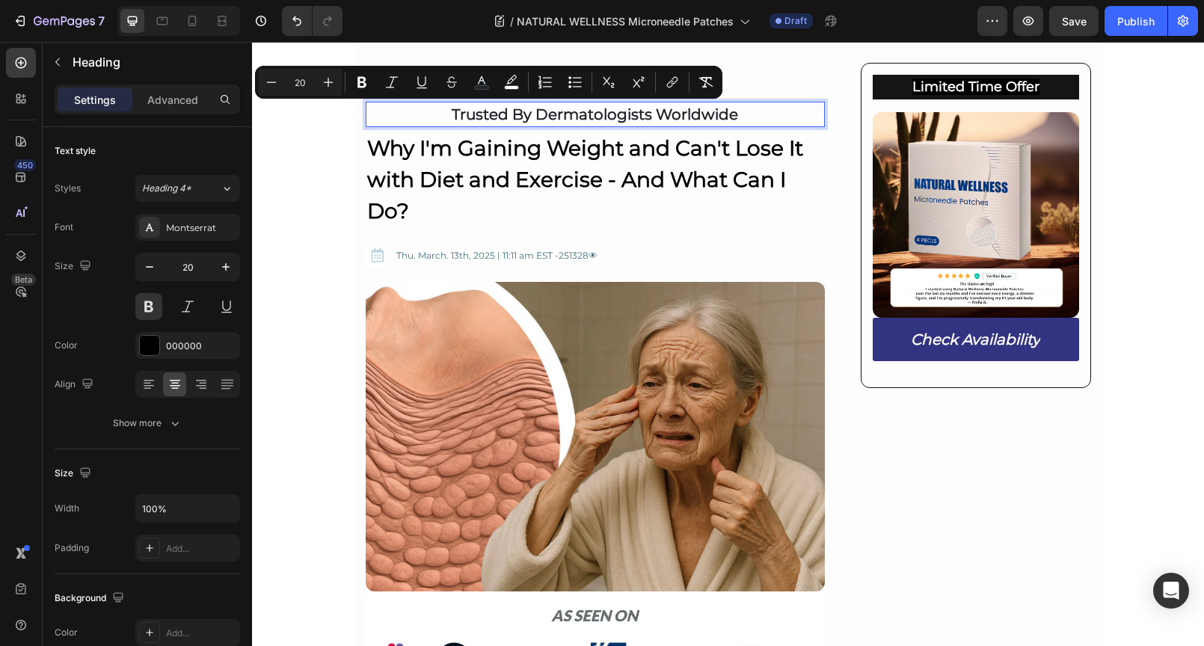
click at [452, 111] on span "Trusted By Dermatologists Worldwide" at bounding box center [595, 114] width 286 height 18
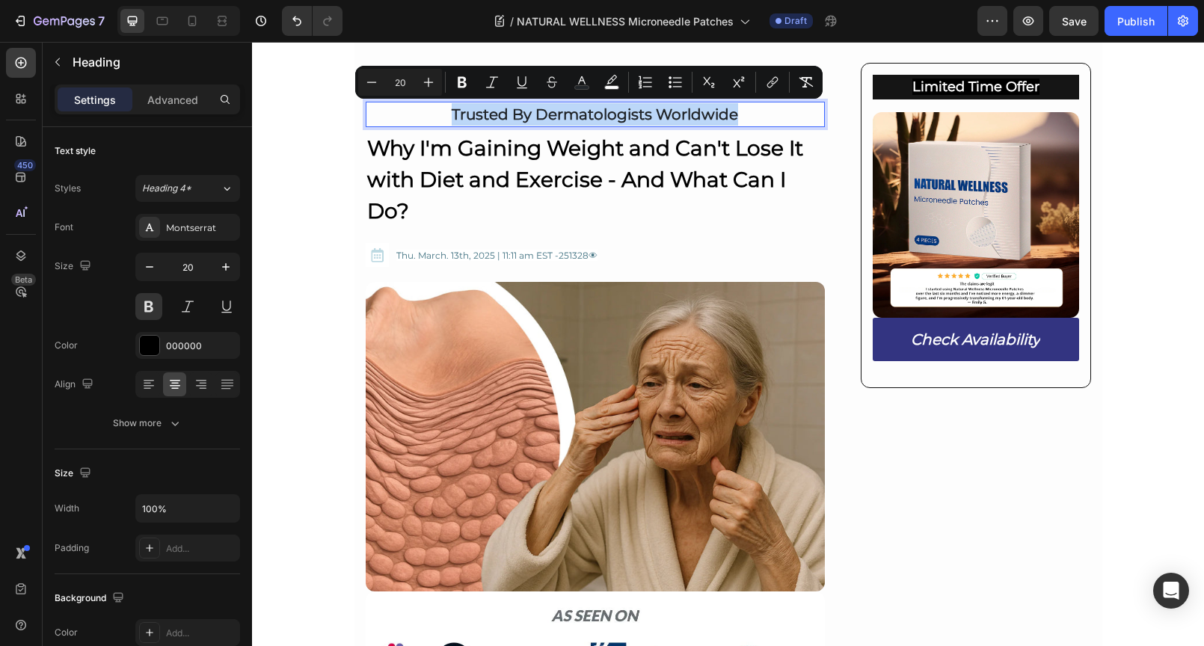
drag, startPoint x: 449, startPoint y: 111, endPoint x: 726, endPoint y: 109, distance: 276.6
click at [726, 109] on span "Trusted By Dermatologists Worldwide" at bounding box center [595, 114] width 286 height 18
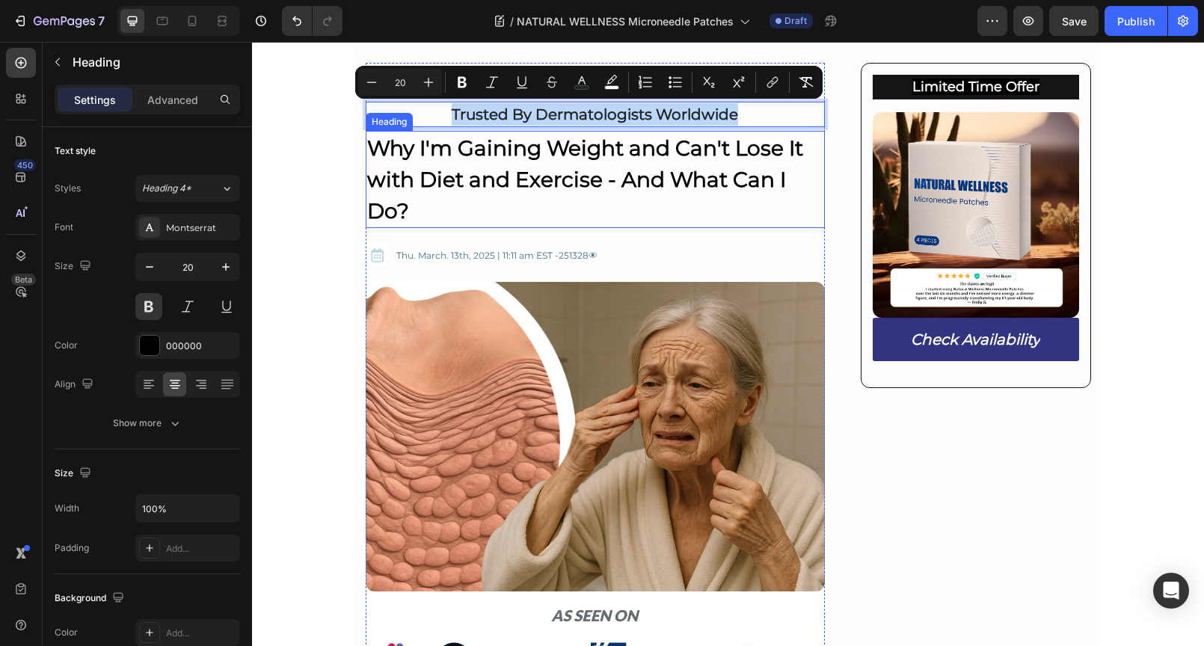
click at [487, 187] on strong "Why I'm Gaining Weight and Can't Lose It with Diet and Exercise - And What Can …" at bounding box center [585, 179] width 436 height 88
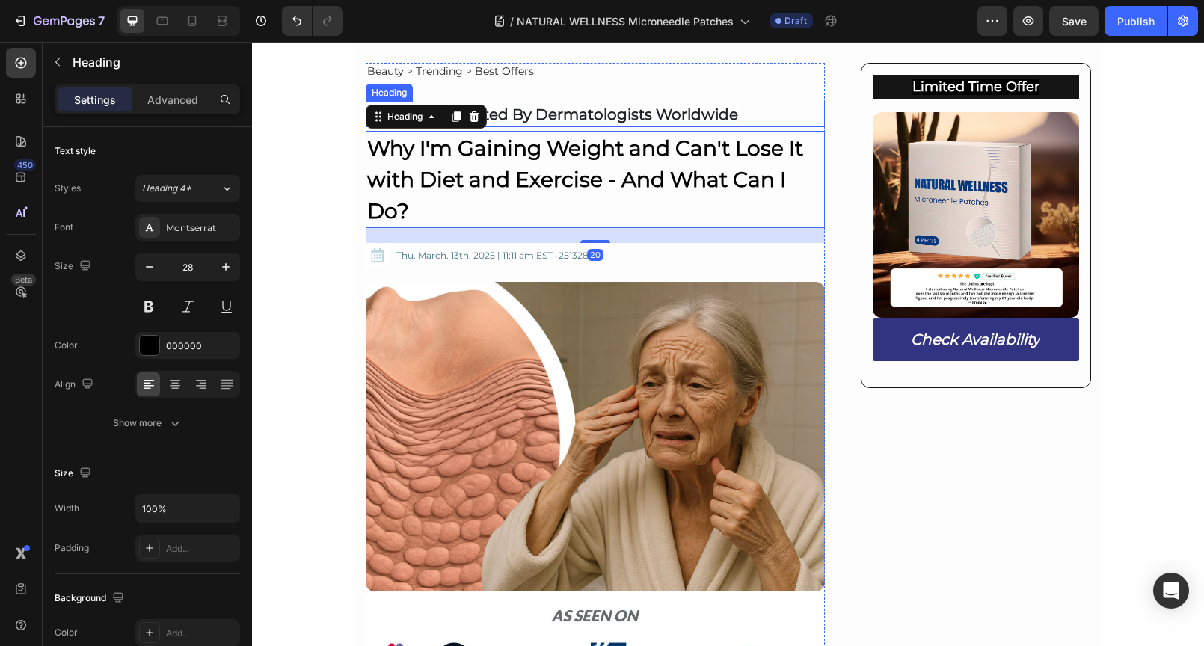
click at [579, 114] on span "Trusted By Dermatologists Worldwide" at bounding box center [595, 114] width 286 height 18
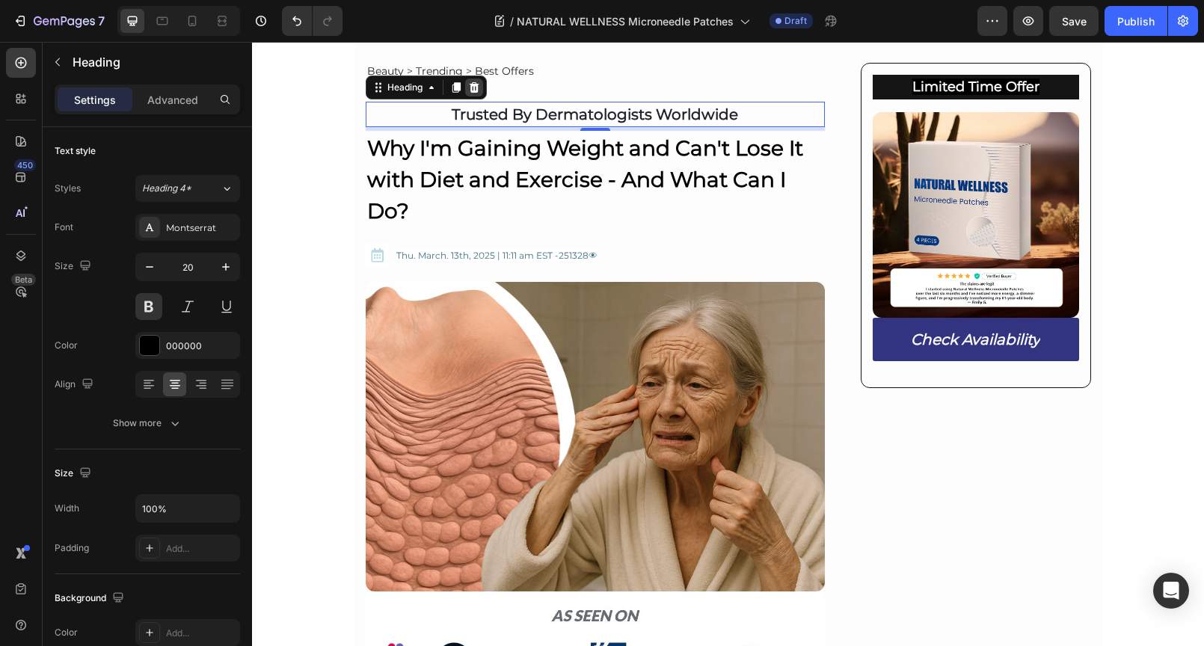
click at [469, 87] on icon at bounding box center [474, 87] width 10 height 10
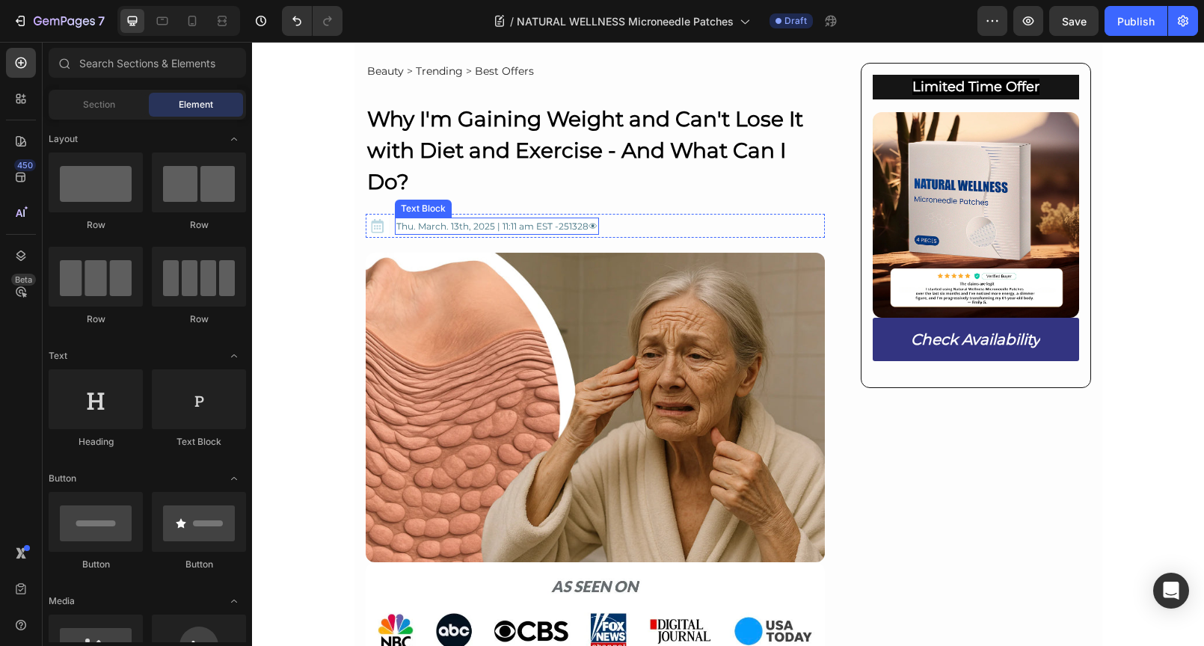
click at [398, 224] on span "Thu. March. 13th, 2025 | 11:11 am EST -251328👁" at bounding box center [496, 226] width 201 height 11
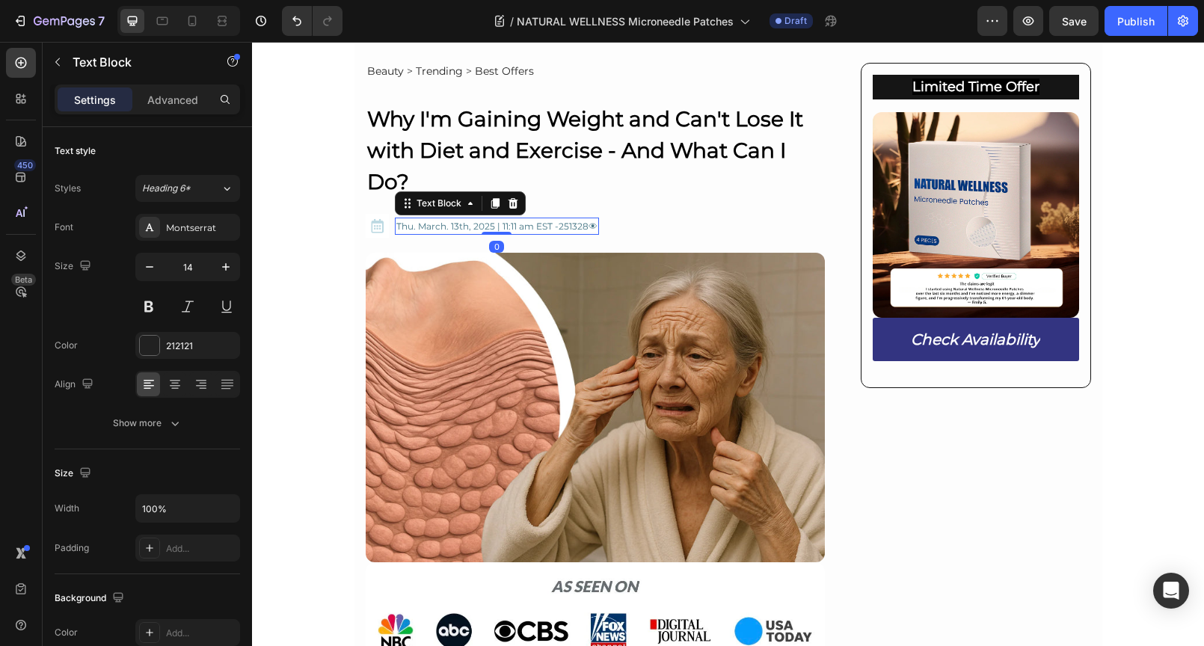
click at [396, 225] on span "Thu. March. 13th, 2025 | 11:11 am EST -251328👁" at bounding box center [496, 226] width 201 height 11
click at [486, 225] on span "Thu. March. 13th, 2025 | 11:11 am EST -251328👁" at bounding box center [496, 226] width 201 height 11
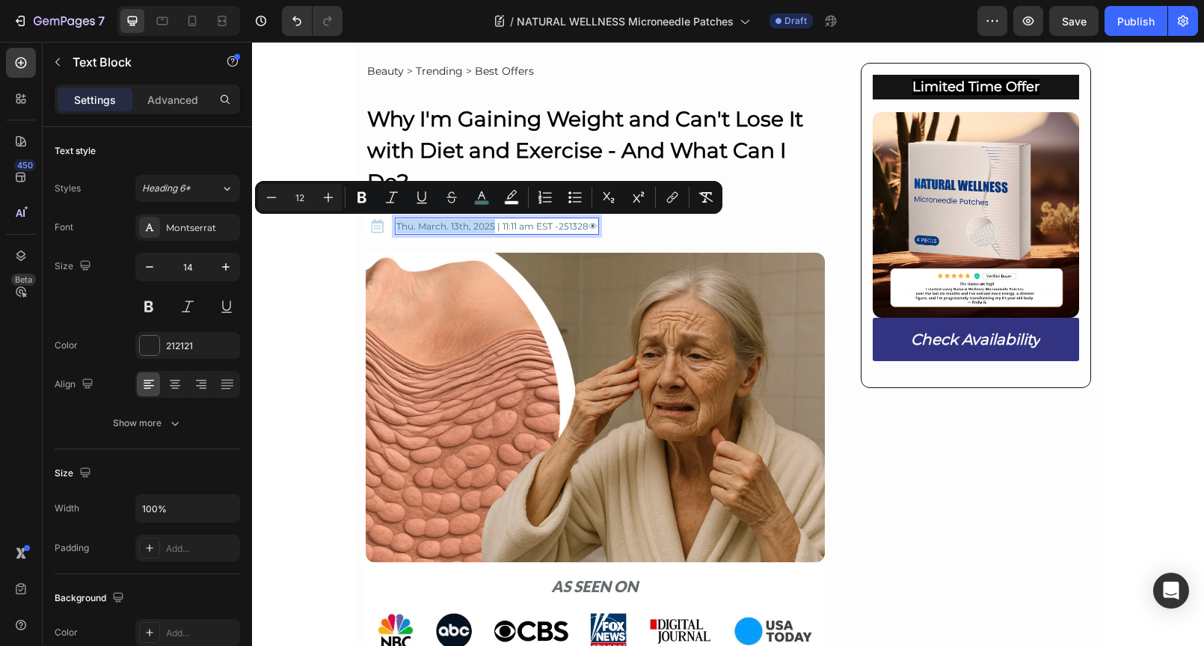
drag, startPoint x: 486, startPoint y: 223, endPoint x: 392, endPoint y: 222, distance: 94.2
click at [396, 222] on span "Thu. March. 13th, 2025 | 11:11 am EST -251328👁" at bounding box center [496, 226] width 201 height 11
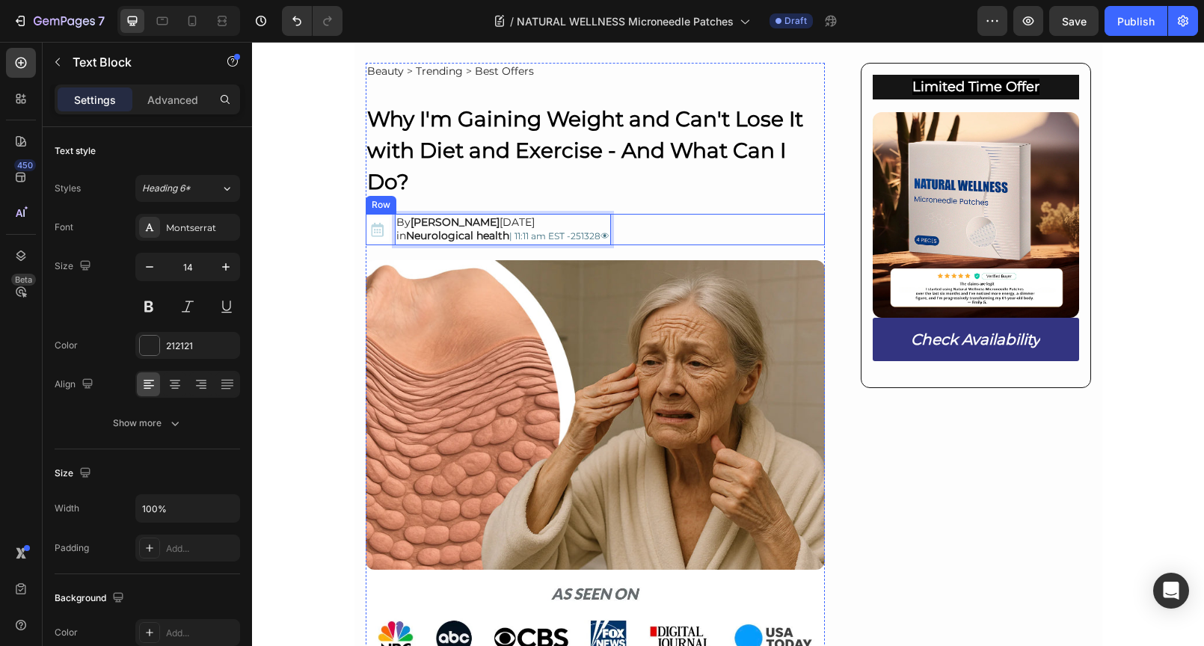
click at [674, 228] on div "Image By Joseph LaRocca SEP 25, 2025 in Neurological health | 11:11 am EST -251…" at bounding box center [596, 229] width 460 height 31
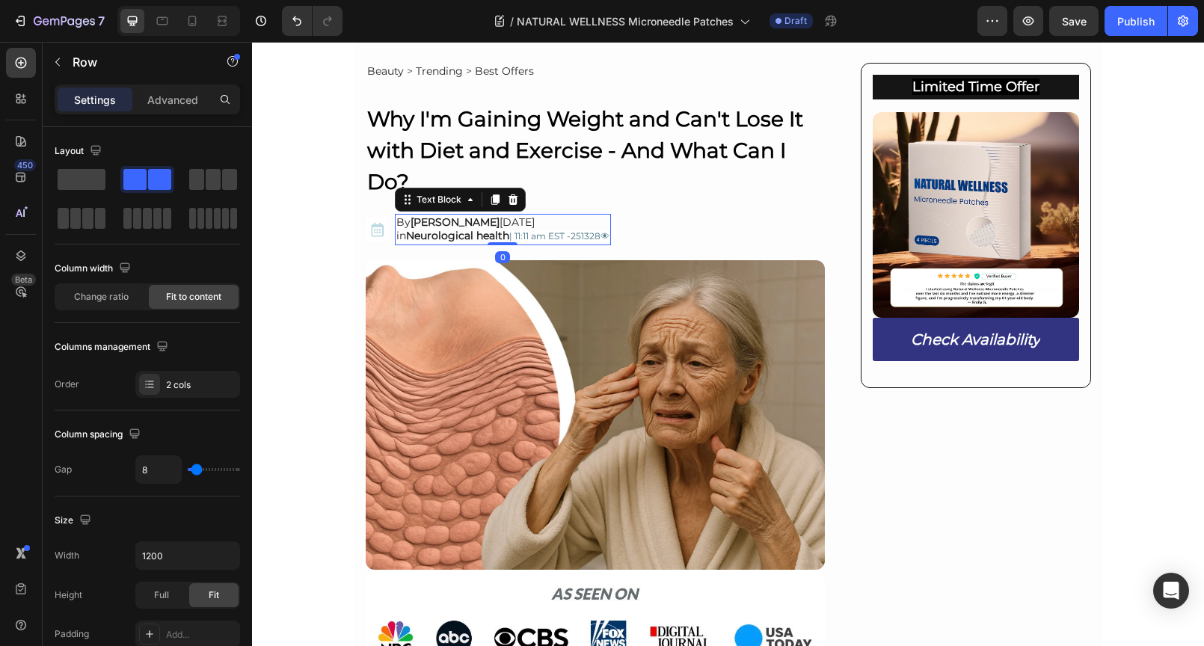
click at [514, 237] on span "| 11:11 am EST -251328👁" at bounding box center [559, 235] width 100 height 11
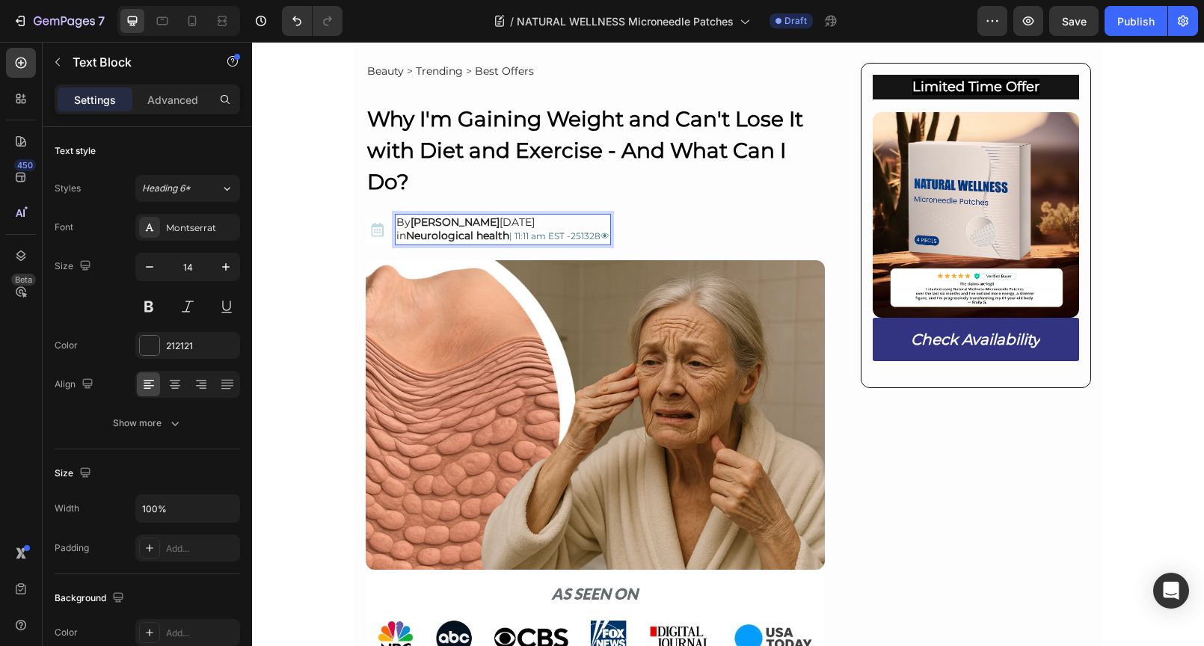
click at [513, 232] on span "| 11:11 am EST -251328👁" at bounding box center [559, 235] width 100 height 11
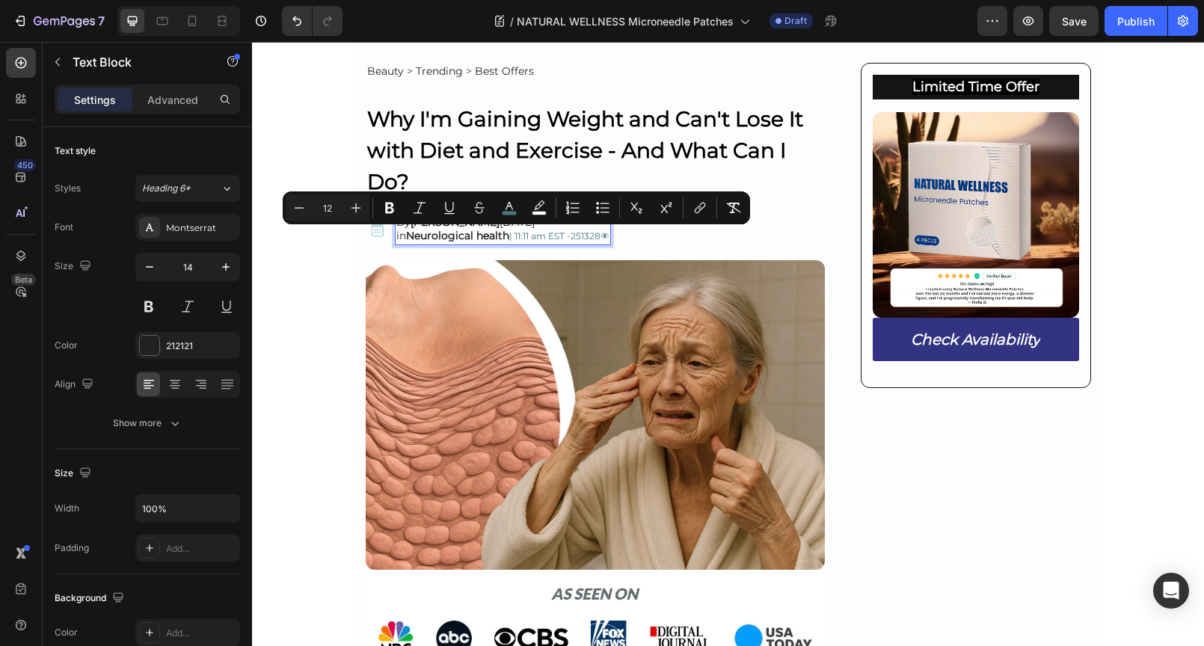
click at [509, 235] on span "| 11:11 am EST -251328👁" at bounding box center [559, 235] width 100 height 11
drag, startPoint x: 507, startPoint y: 235, endPoint x: 570, endPoint y: 235, distance: 63.5
click at [570, 235] on span "| 11:11 am EST -251328👁" at bounding box center [559, 235] width 100 height 11
click at [519, 237] on span "| 11:11 am EST -251328👁" at bounding box center [559, 235] width 100 height 11
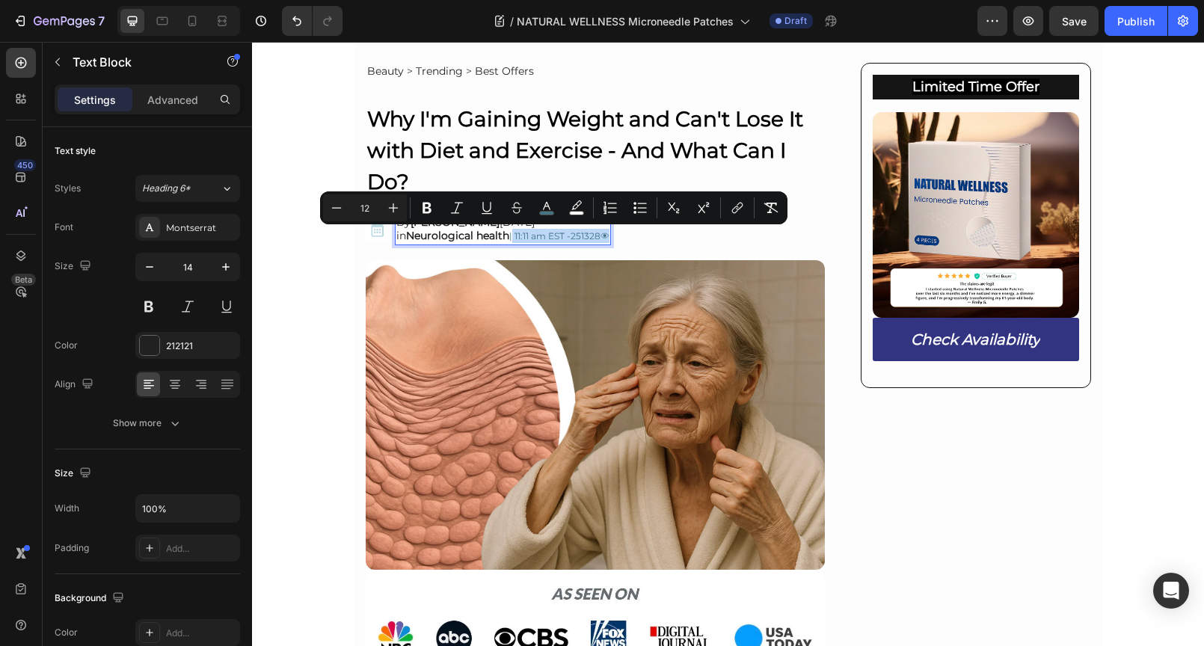
drag, startPoint x: 508, startPoint y: 237, endPoint x: 600, endPoint y: 237, distance: 92.7
click at [600, 237] on span "| 11:11 am EST -251328👁" at bounding box center [559, 235] width 100 height 11
click at [545, 208] on icon "Editor contextual toolbar" at bounding box center [546, 207] width 15 height 15
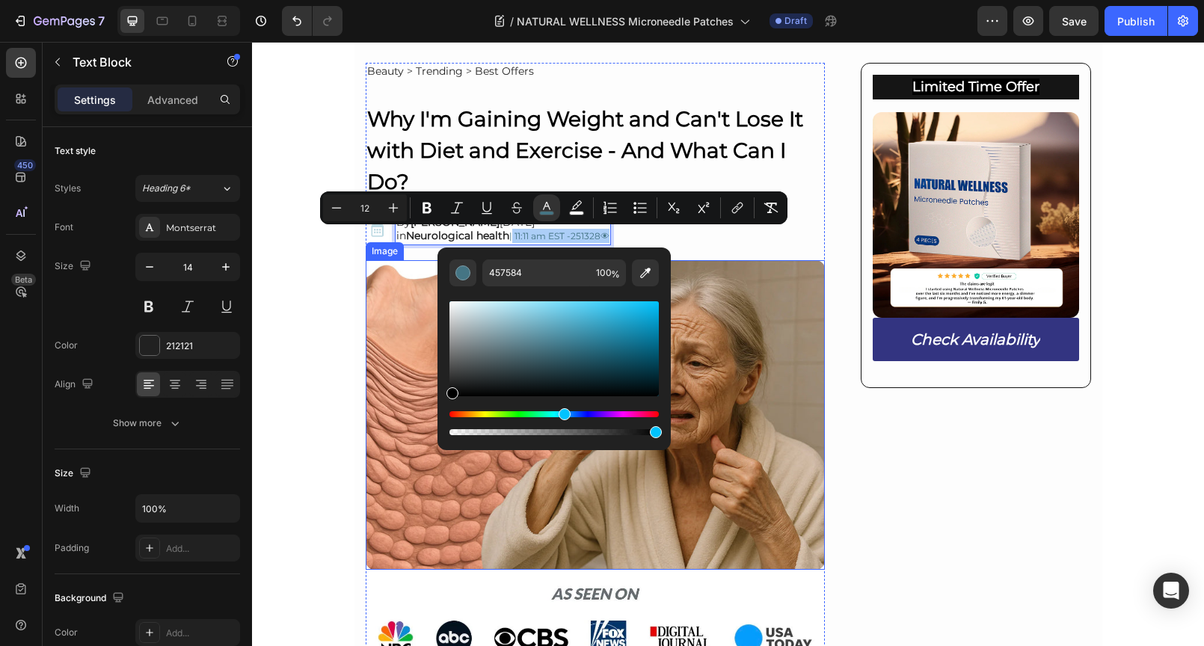
drag, startPoint x: 801, startPoint y: 392, endPoint x: 420, endPoint y: 395, distance: 380.5
type input "000000"
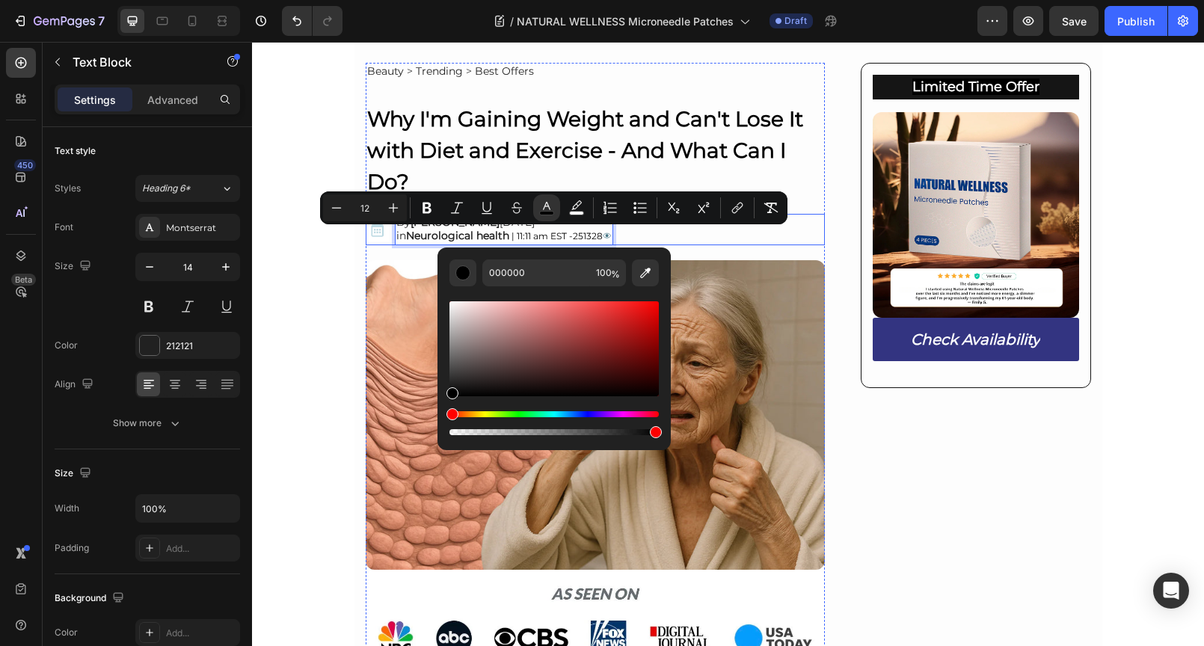
click at [711, 241] on div "Image By Joseph LaRocca SEP 25, 2025 in Neurological health | 11:11 am EST -251…" at bounding box center [596, 229] width 460 height 31
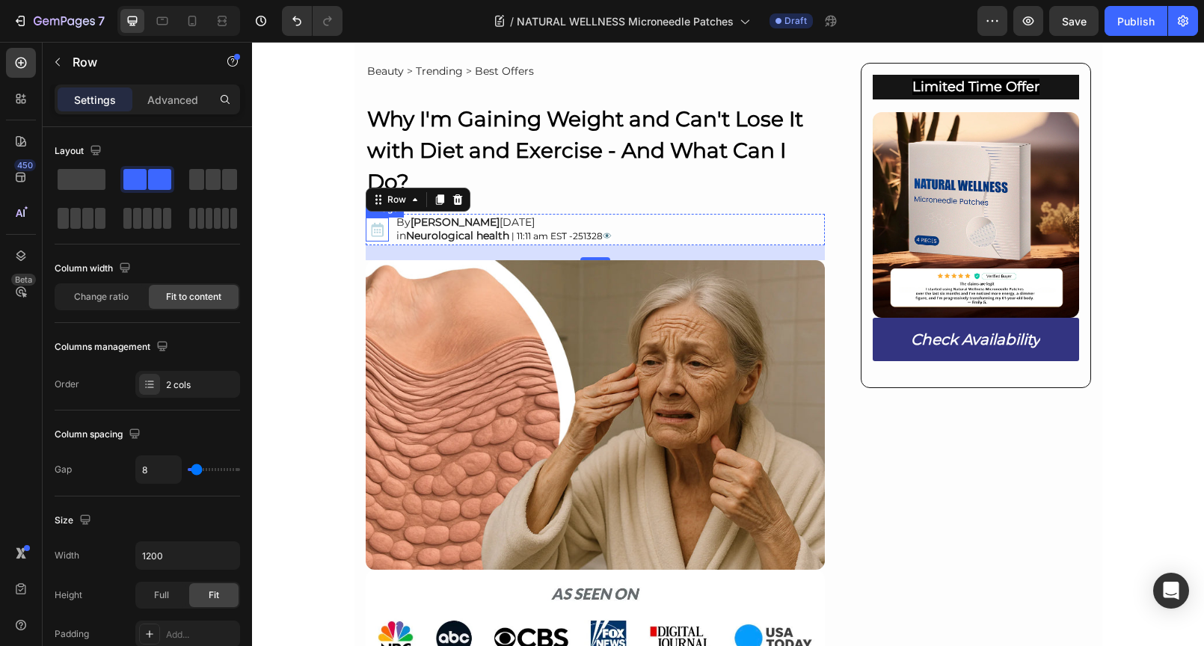
click at [373, 233] on img at bounding box center [377, 230] width 23 height 24
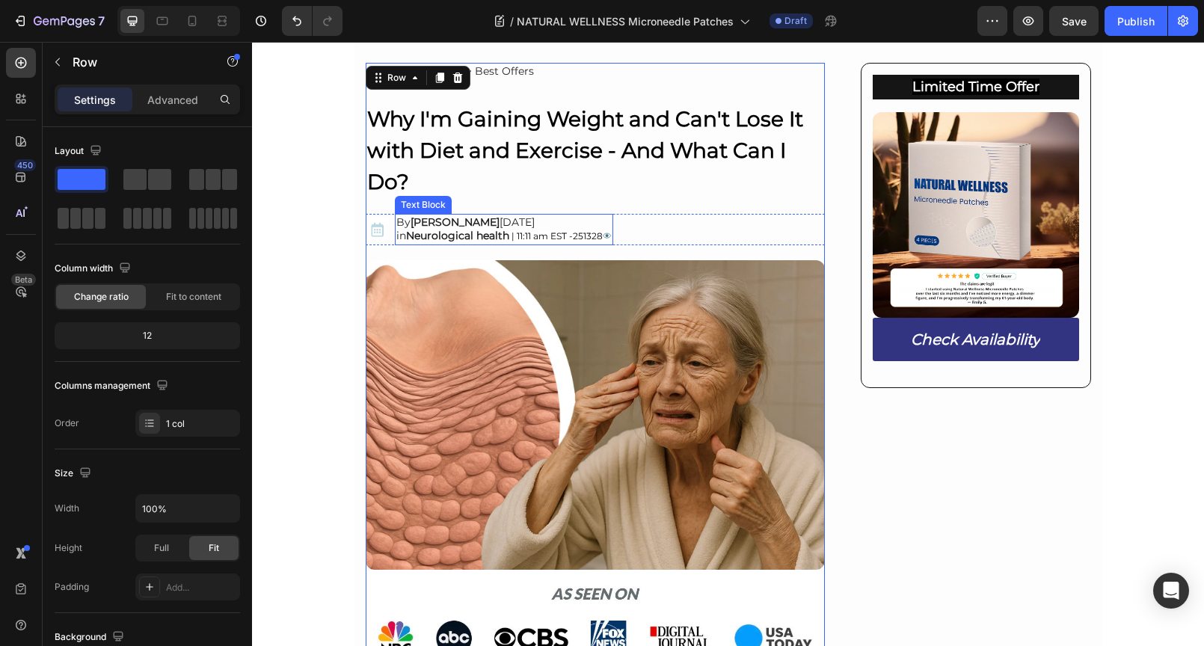
click at [585, 238] on span "| 11:11 am EST -251328" at bounding box center [556, 235] width 91 height 11
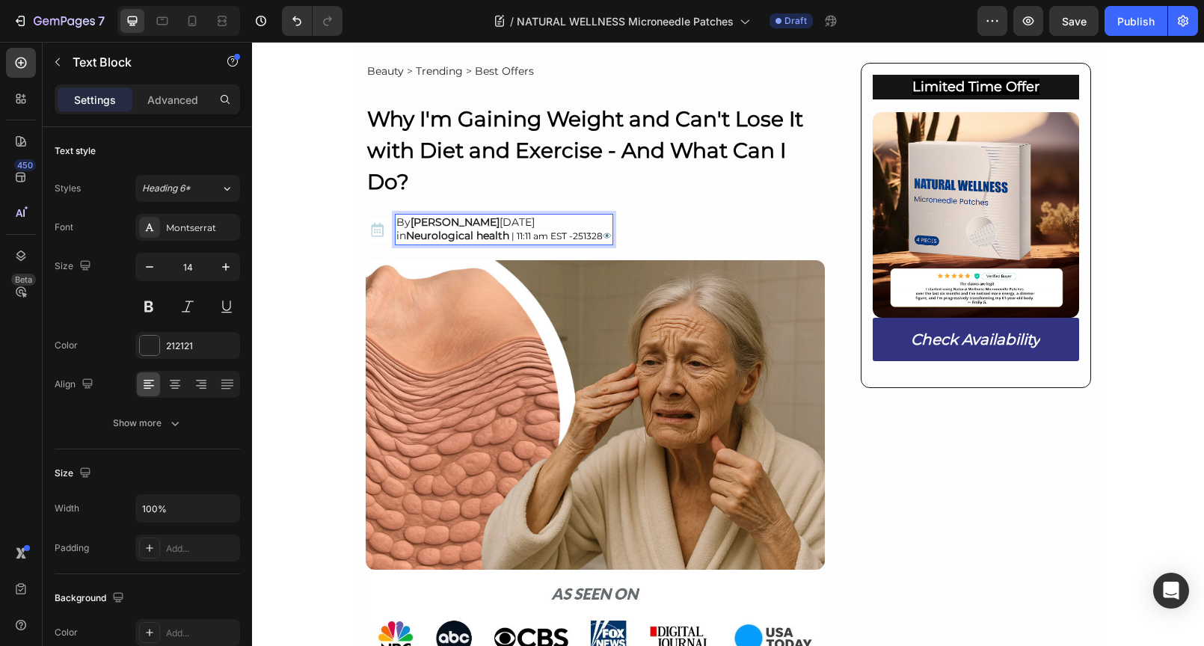
click at [591, 237] on span "| 11:11 am EST -251328" at bounding box center [556, 235] width 91 height 11
click at [597, 236] on span "| 11:11 am EST -251328" at bounding box center [556, 235] width 91 height 11
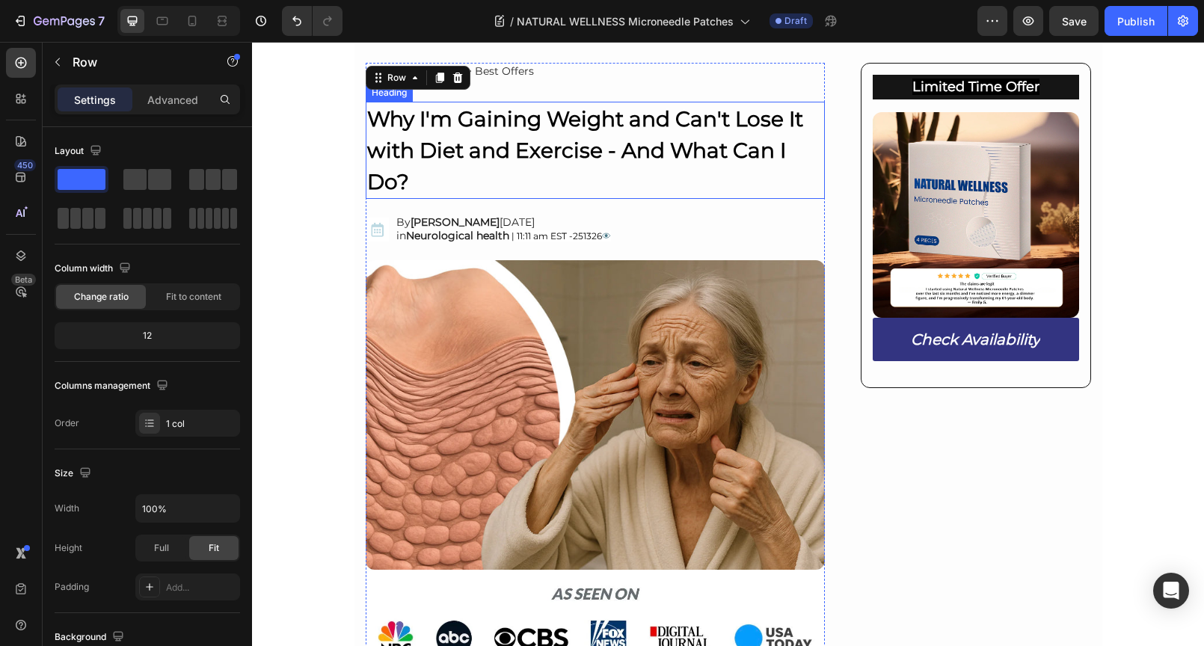
click at [443, 149] on strong "Why I'm Gaining Weight and Can't Lose It with Diet and Exercise - And What Can …" at bounding box center [585, 150] width 436 height 88
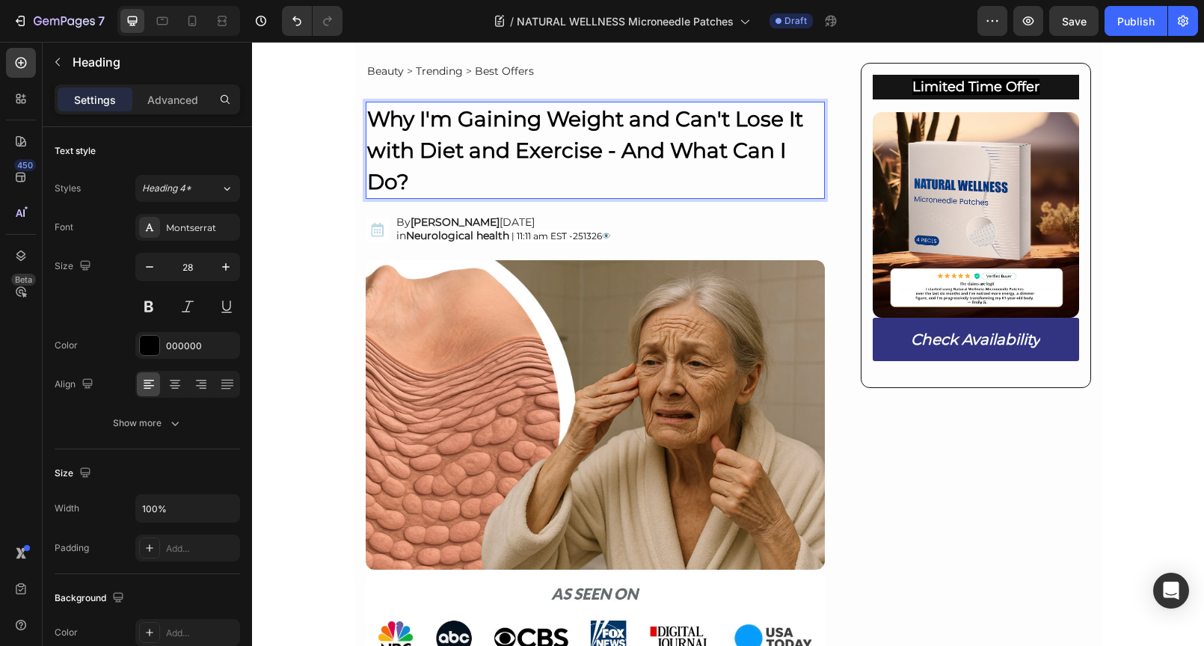
click at [404, 179] on p "Why I'm Gaining Weight and Can't Lose It with Diet and Exercise - And What Can …" at bounding box center [595, 150] width 457 height 94
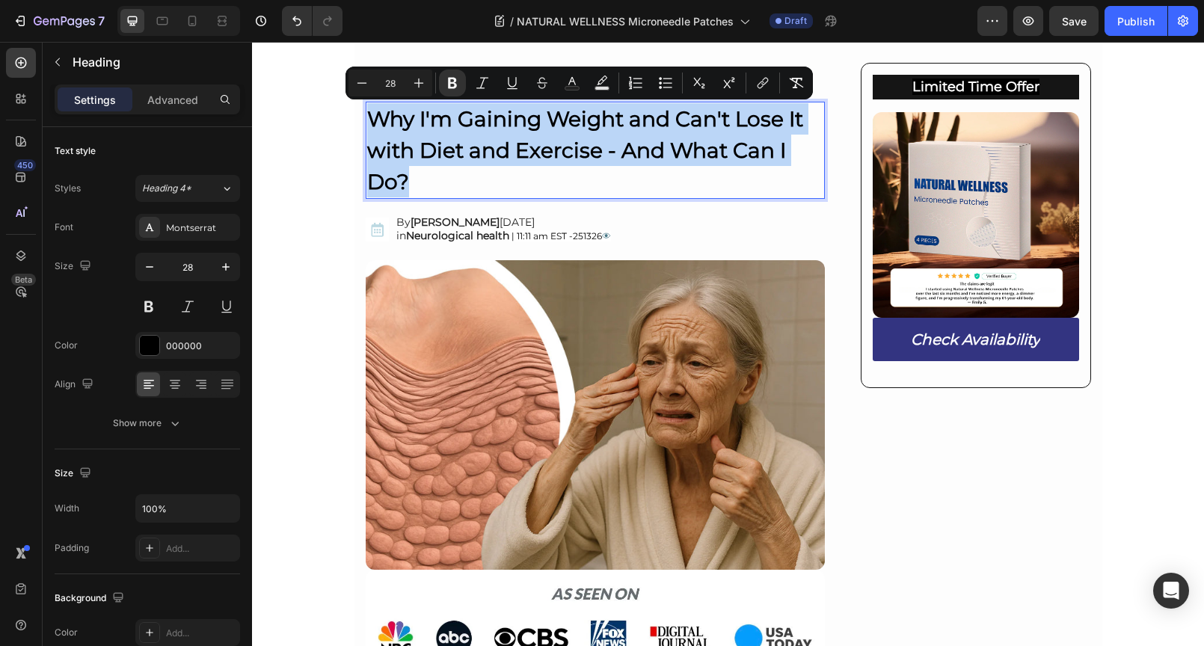
drag, startPoint x: 409, startPoint y: 175, endPoint x: 358, endPoint y: 108, distance: 83.7
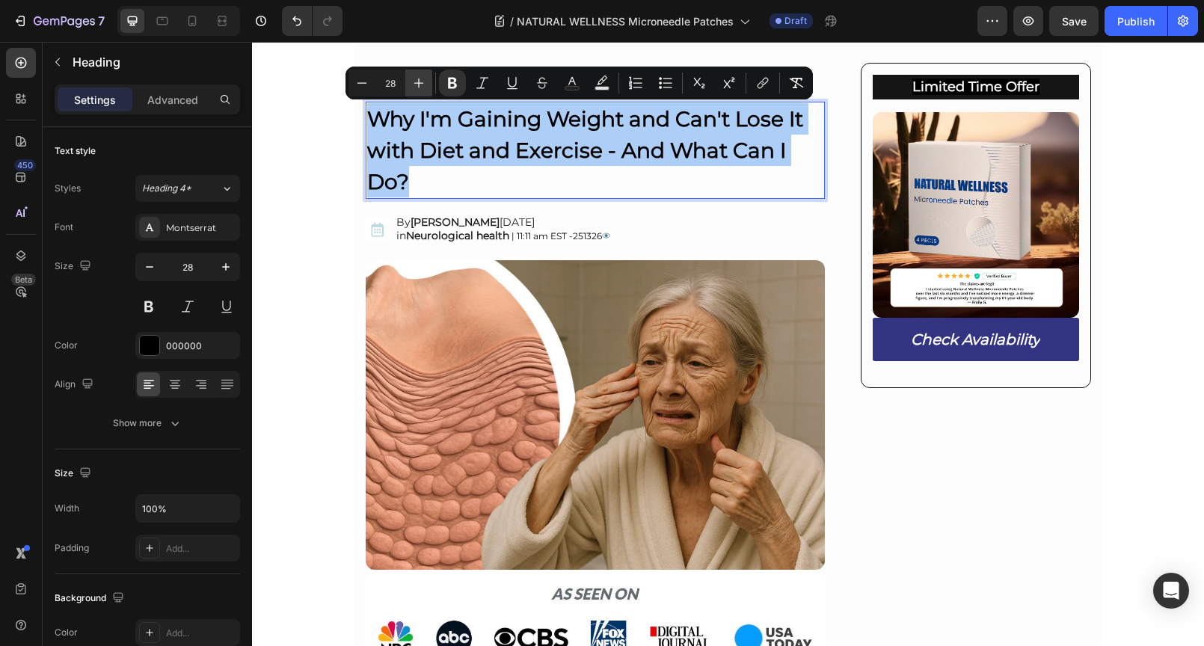
click at [416, 81] on icon "Editor contextual toolbar" at bounding box center [418, 83] width 15 height 15
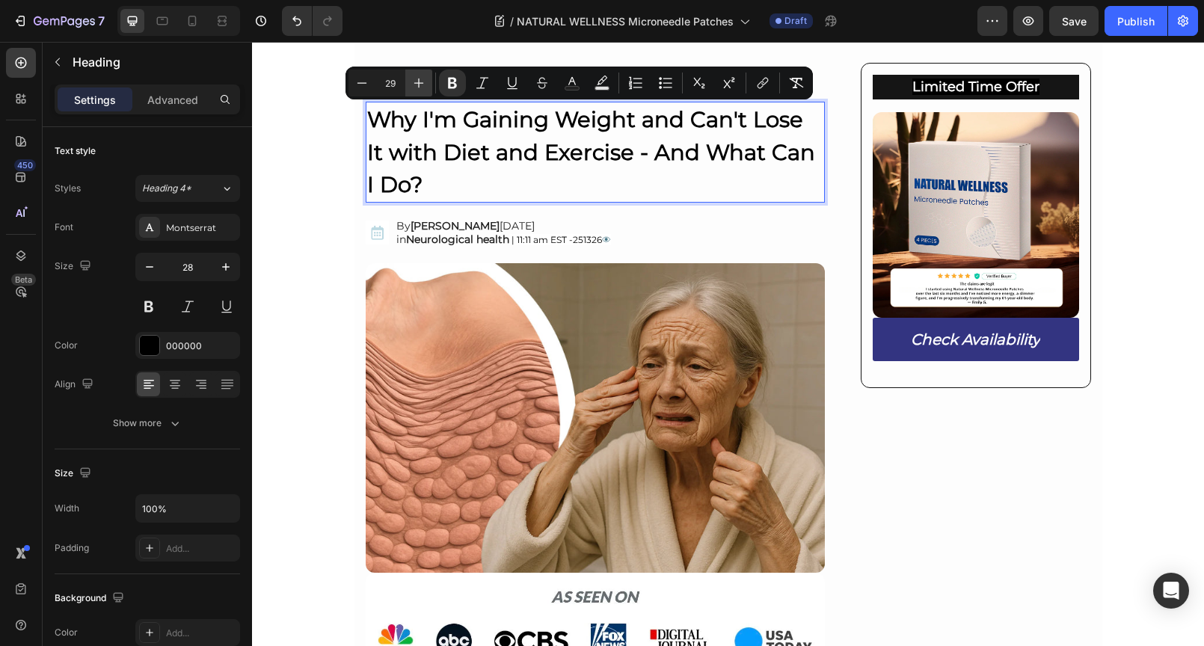
click at [416, 81] on icon "Editor contextual toolbar" at bounding box center [418, 83] width 15 height 15
type input "30"
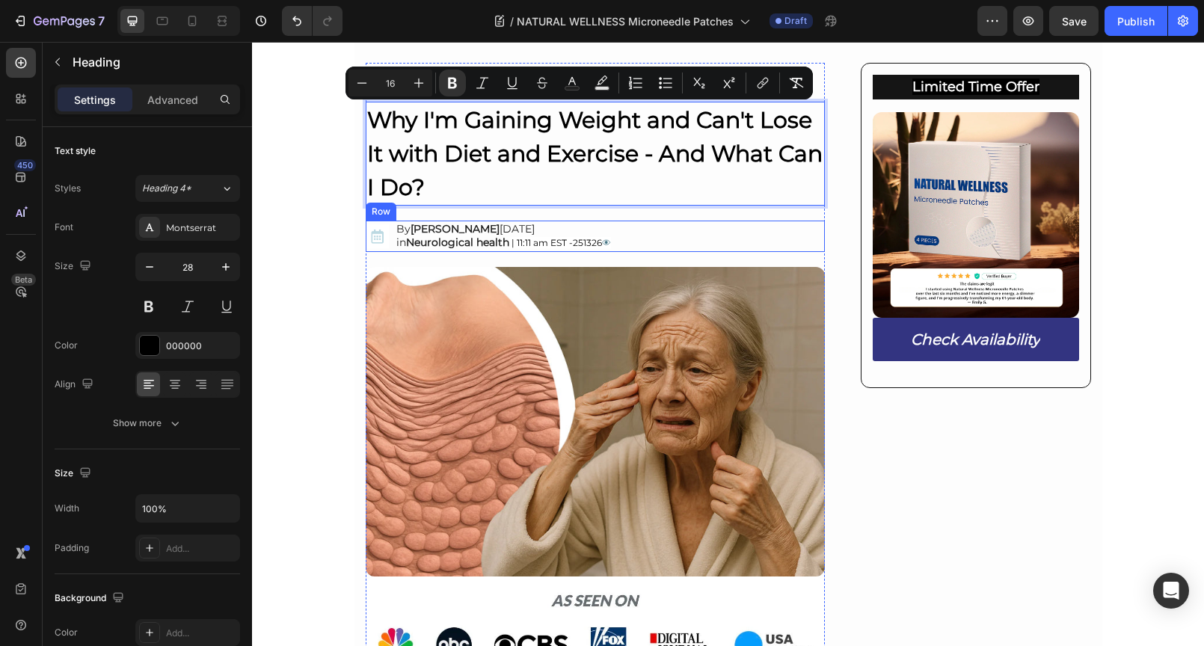
click at [670, 235] on div "Image By Joseph LaRocca SEP 25, 2025 in Neurological health | 11:11 am EST -251…" at bounding box center [596, 236] width 460 height 31
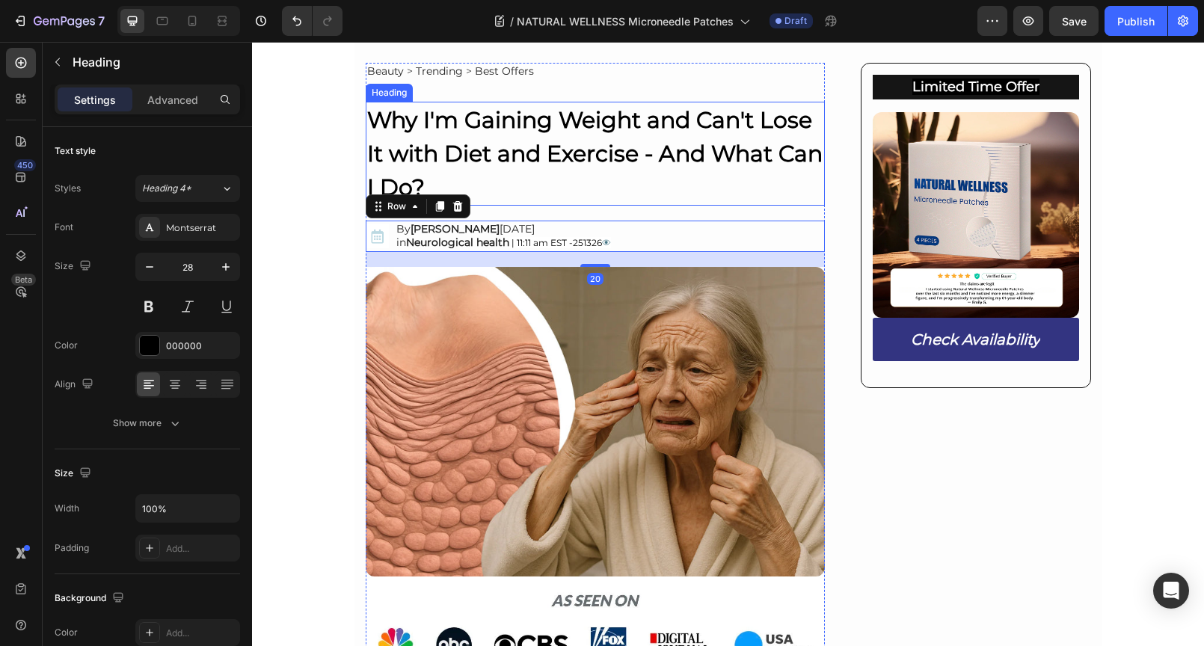
click at [563, 153] on strong "Why I'm Gaining Weight and Can't Lose It with Diet and Exercise - And What Can …" at bounding box center [594, 153] width 455 height 95
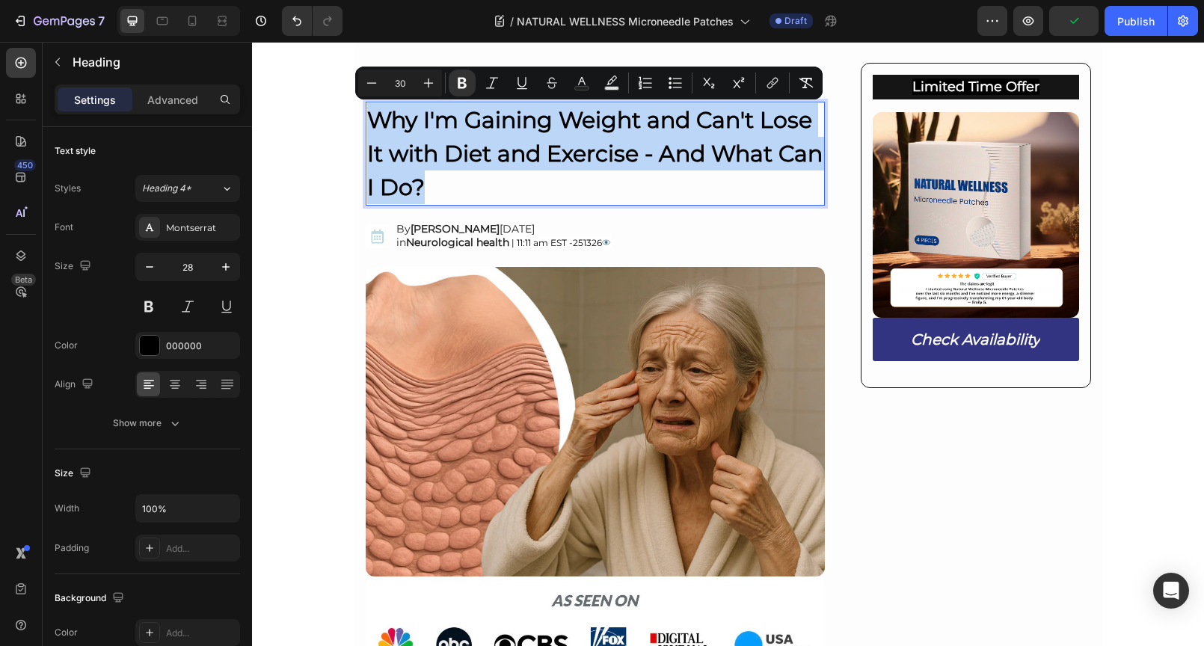
drag, startPoint x: 407, startPoint y: 167, endPoint x: 364, endPoint y: 115, distance: 68.0
click at [367, 115] on p "Why I'm Gaining Weight and Can't Lose It with Diet and Exercise - And What Can …" at bounding box center [595, 153] width 457 height 101
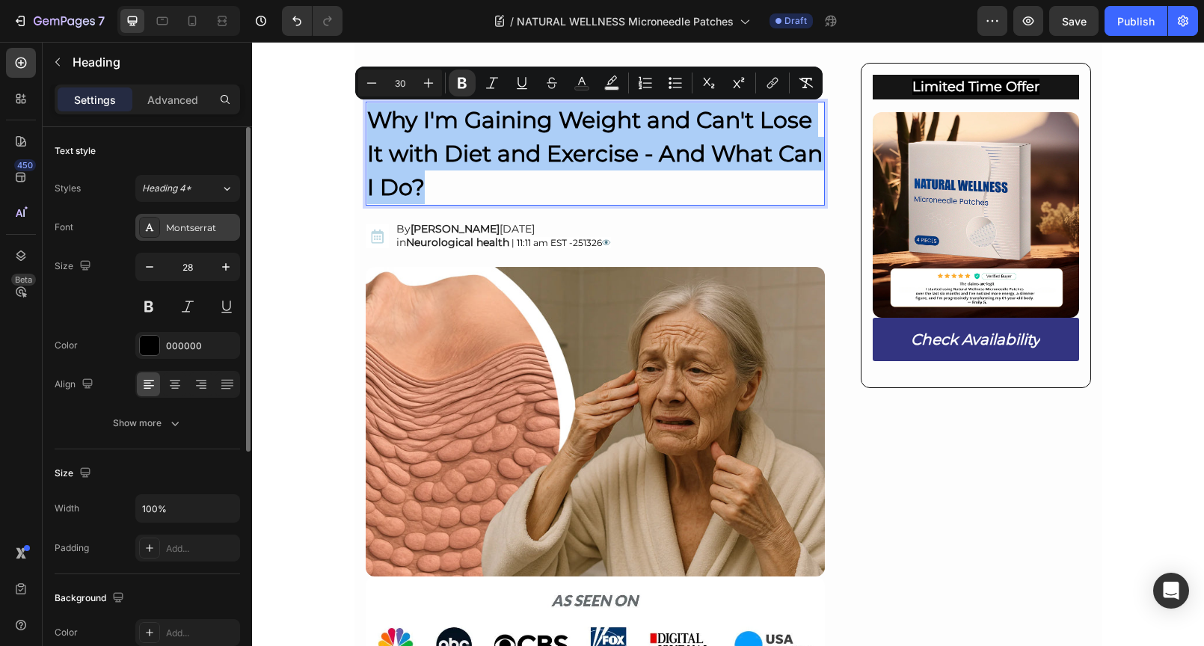
click at [176, 227] on div "Montserrat" at bounding box center [201, 227] width 70 height 13
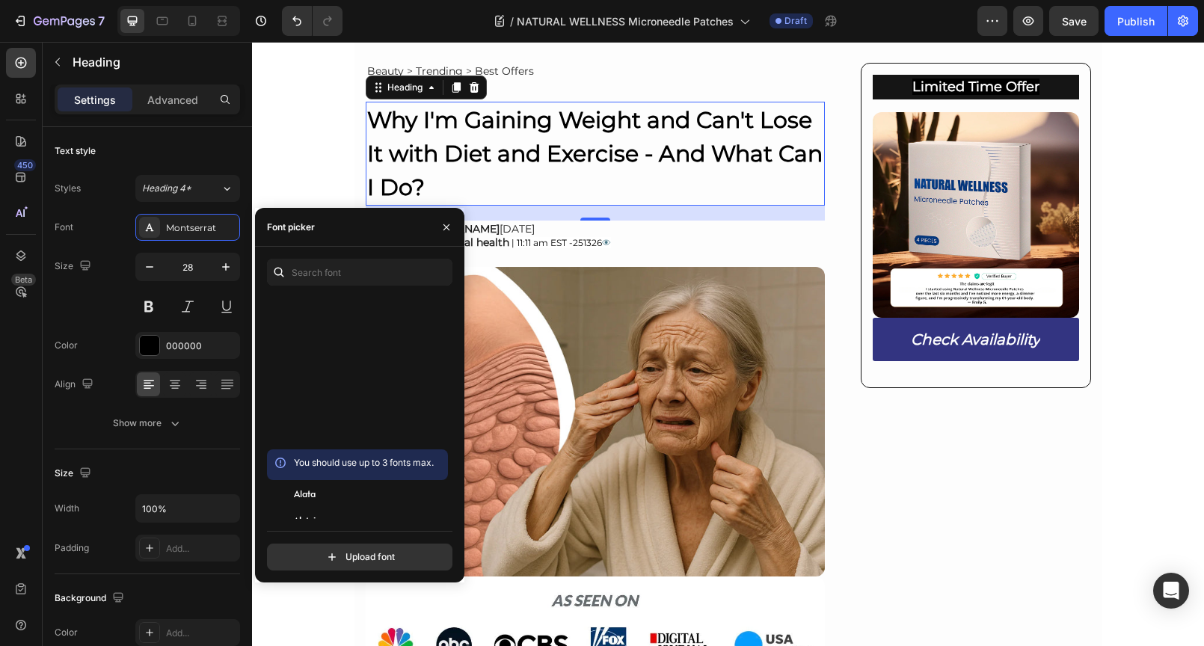
scroll to position [1044, 0]
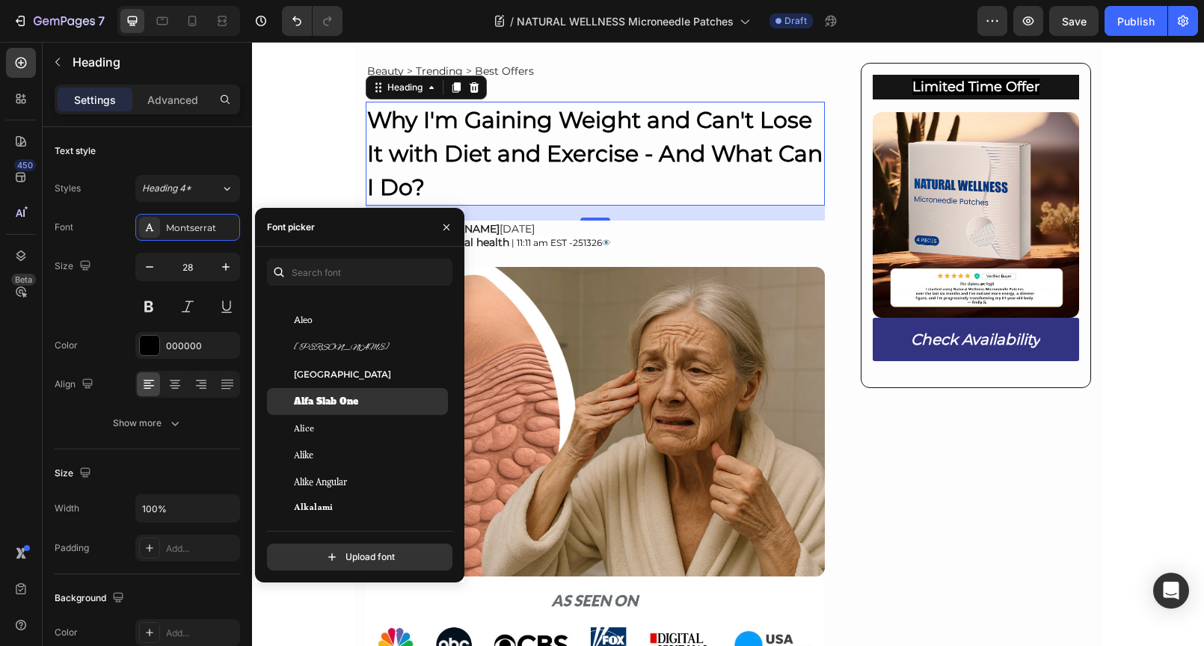
click at [364, 404] on div "Alfa Slab One" at bounding box center [369, 401] width 151 height 13
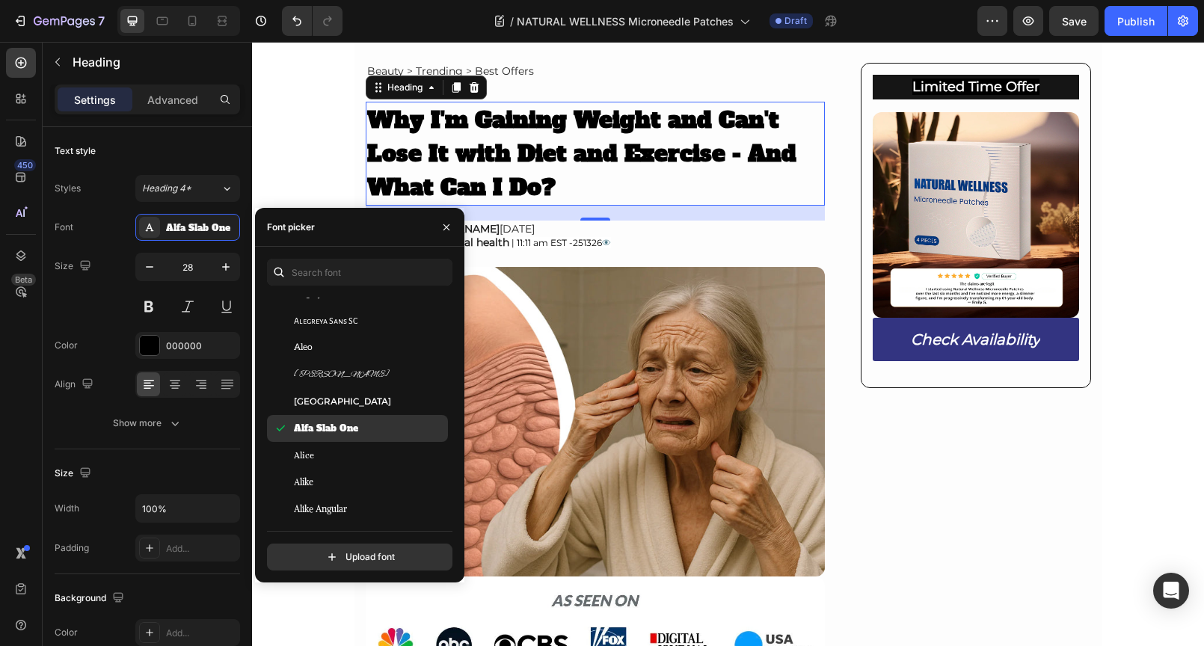
scroll to position [1074, 0]
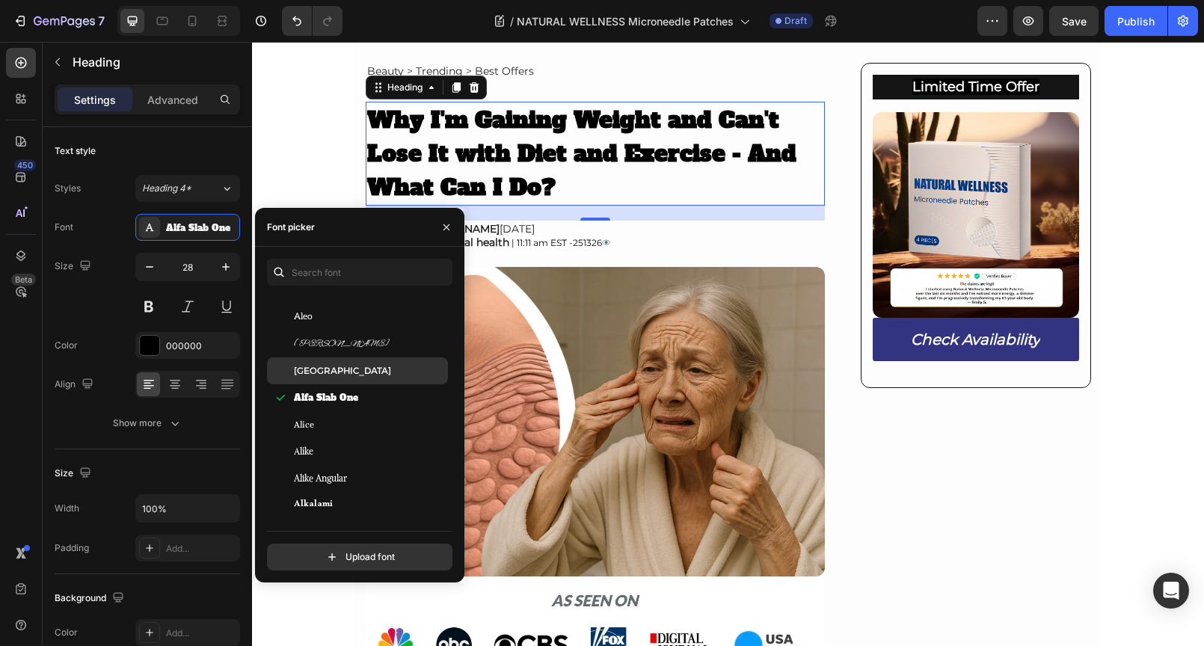
click at [357, 378] on div "Alexandria" at bounding box center [357, 370] width 181 height 27
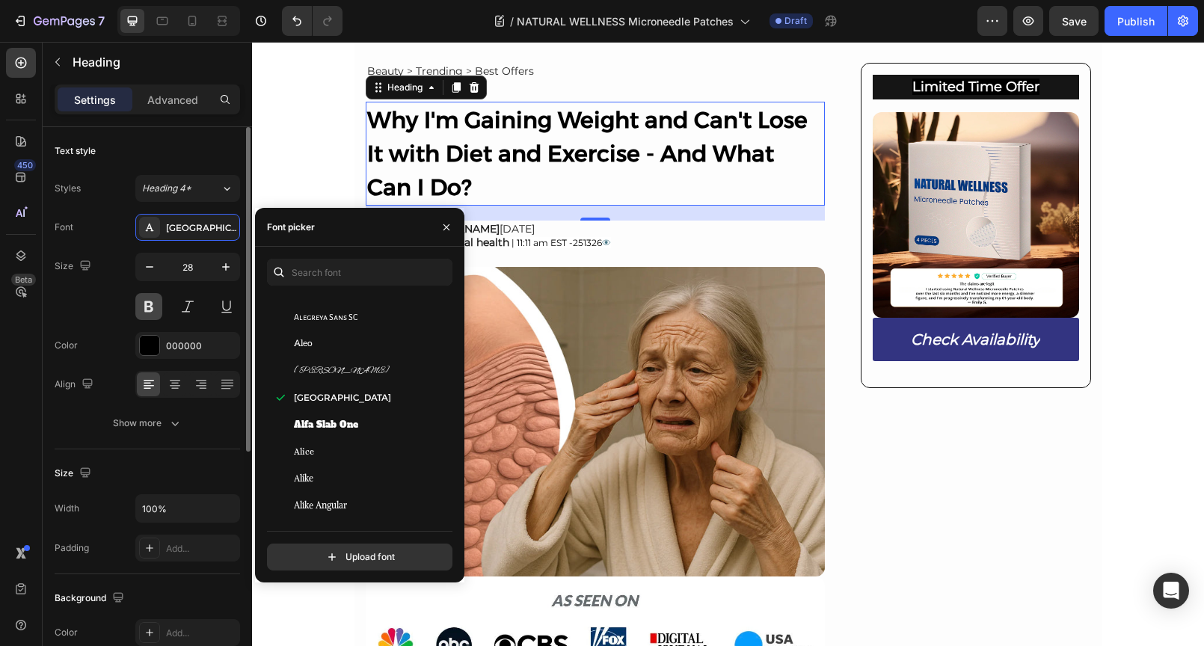
click at [140, 309] on button at bounding box center [148, 306] width 27 height 27
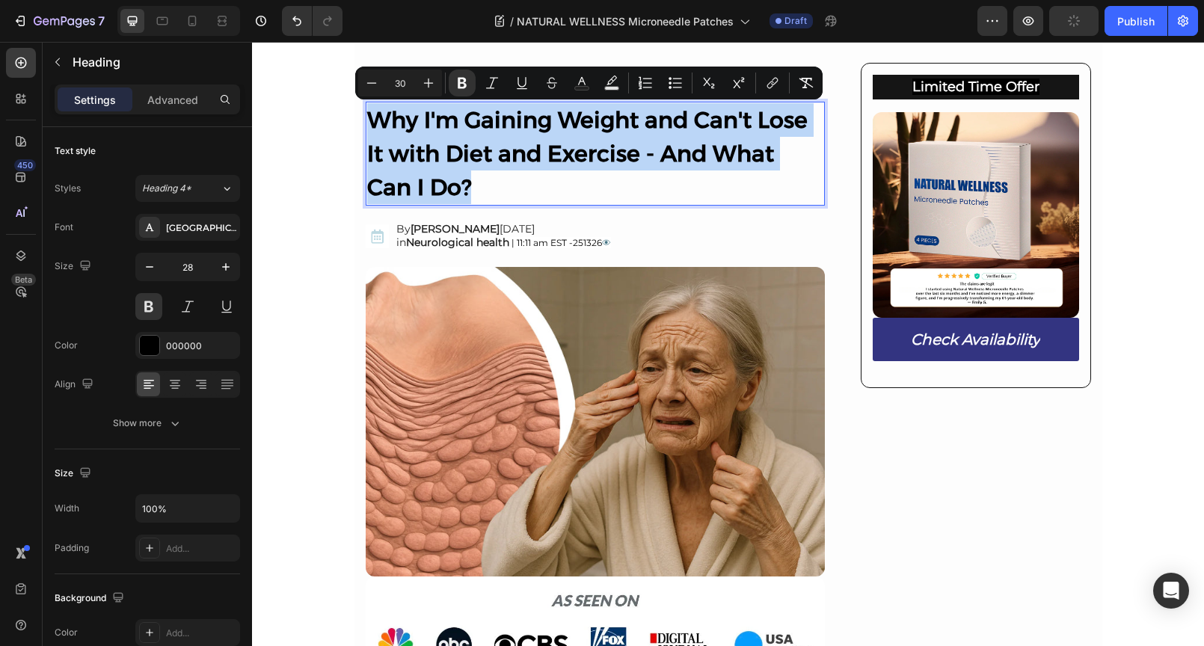
drag, startPoint x: 424, startPoint y: 188, endPoint x: 359, endPoint y: 117, distance: 96.3
click at [366, 117] on h2 "Why I'm Gaining Weight and Can't Lose It with Diet and Exercise - And What Can …" at bounding box center [596, 154] width 460 height 104
click at [442, 185] on p "Why I'm Gaining Weight and Can't Lose It with Diet and Exercise - And What Can …" at bounding box center [595, 153] width 457 height 101
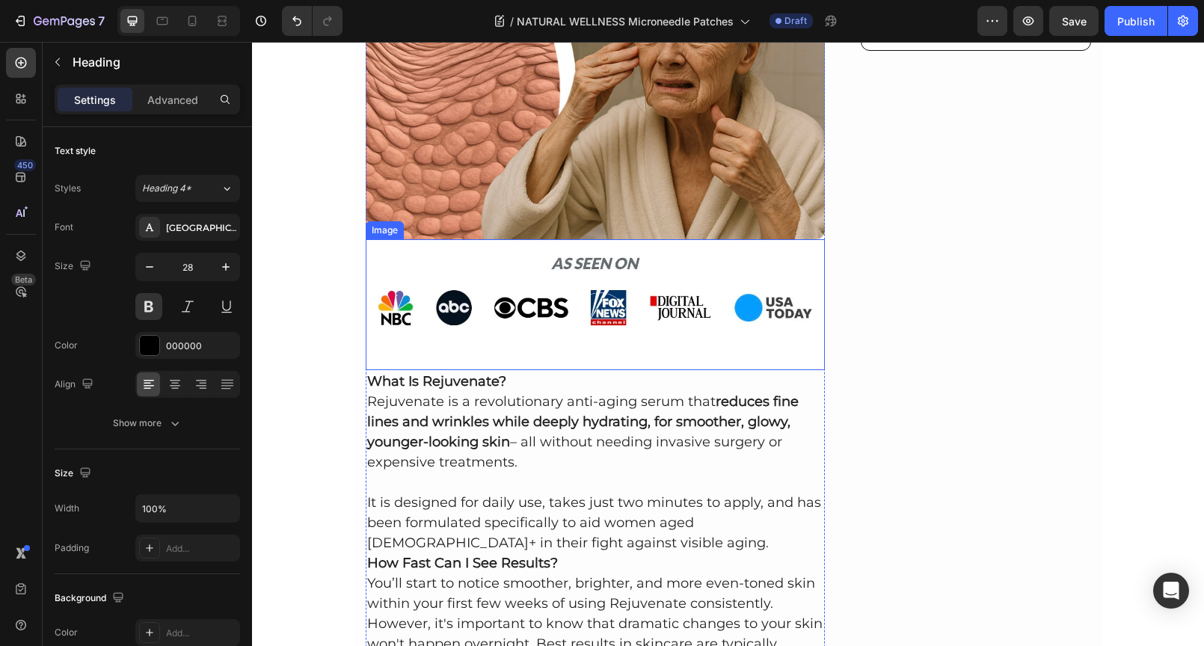
scroll to position [370, 0]
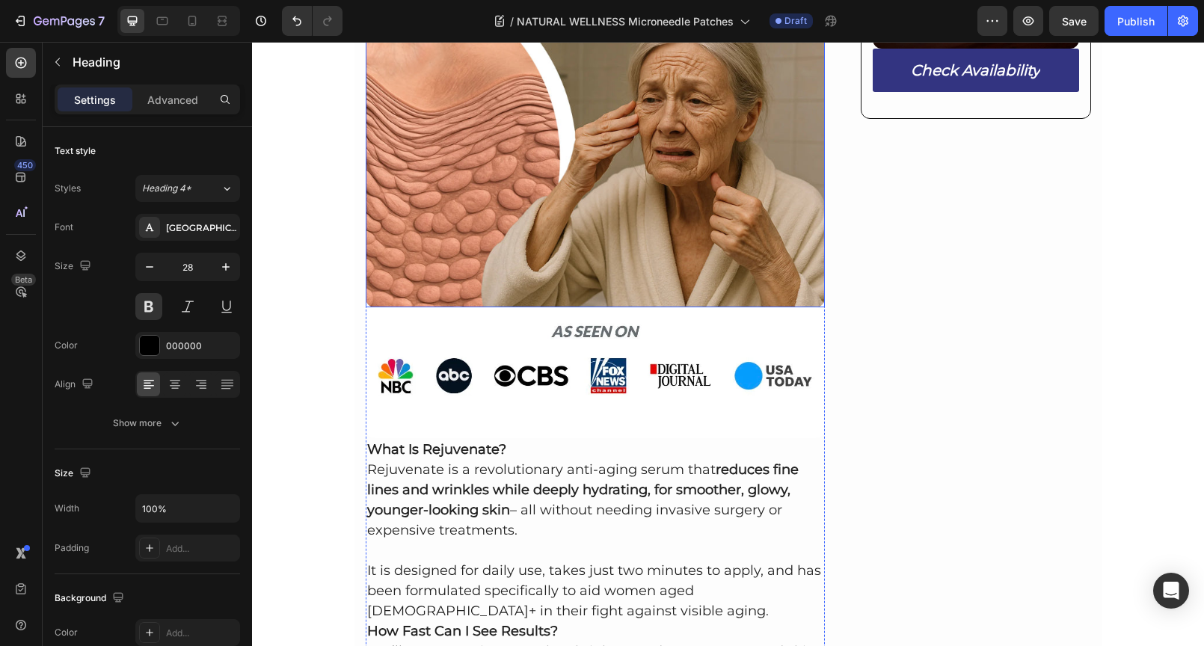
click at [497, 155] on img at bounding box center [596, 152] width 460 height 309
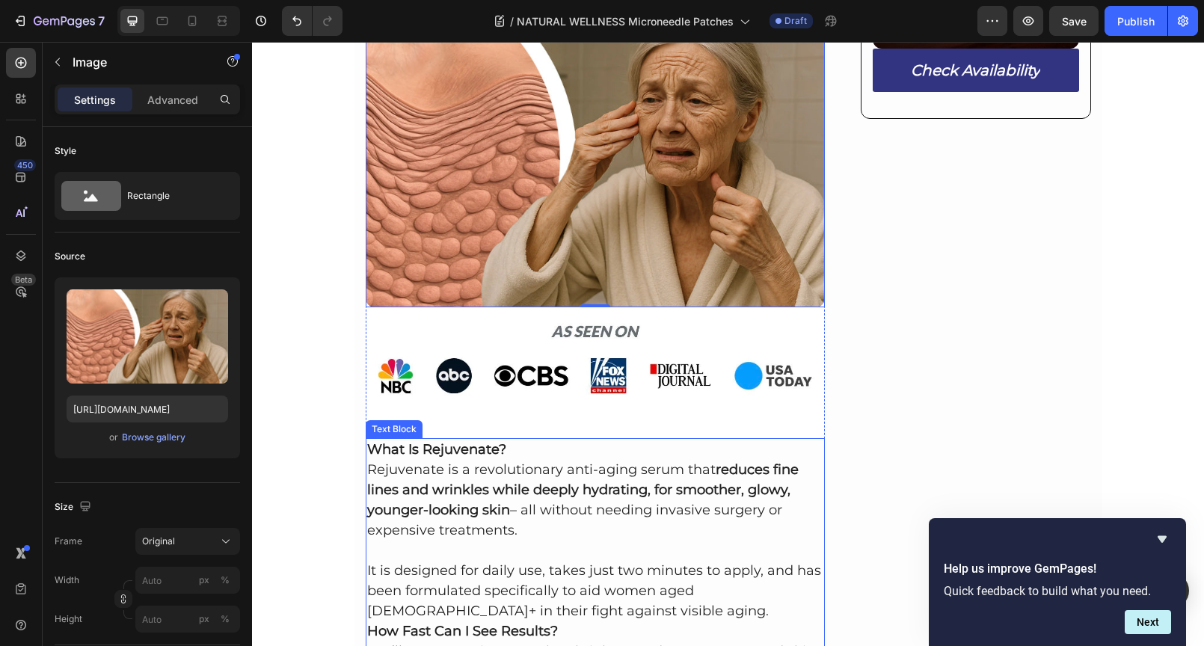
click at [458, 465] on p "Rejuvenate is a revolutionary anti-aging serum that reduces fine lines and wrin…" at bounding box center [595, 500] width 457 height 81
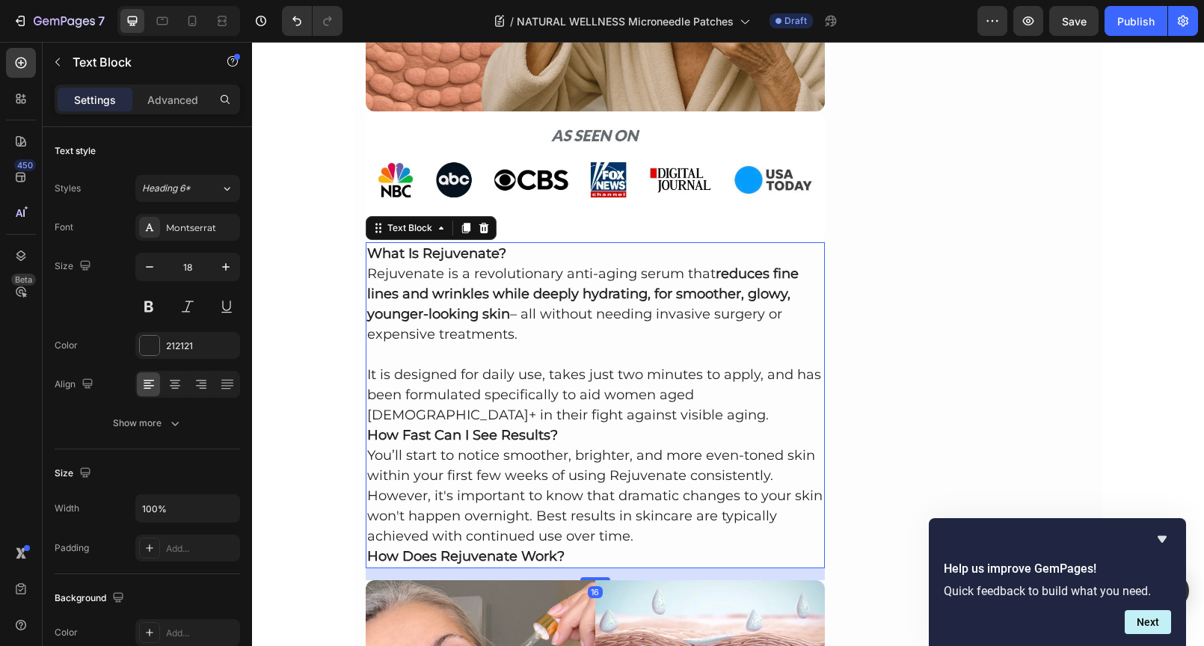
scroll to position [685, 0]
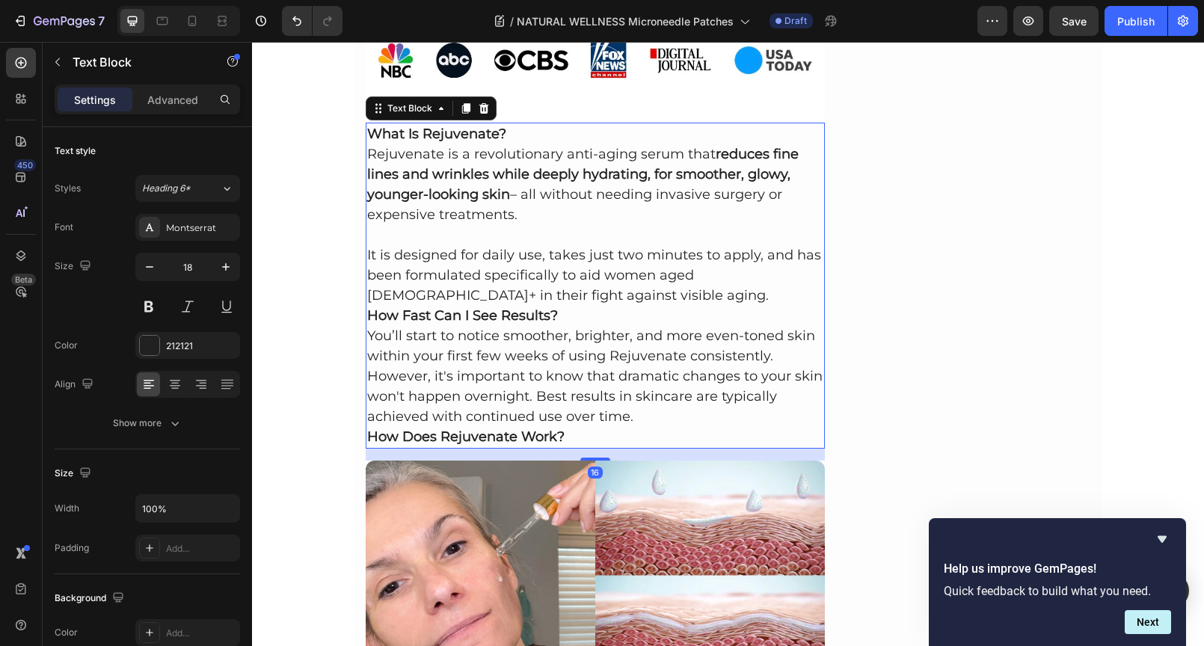
click at [581, 434] on p "How Does Rejuvenate Work?" at bounding box center [595, 437] width 457 height 20
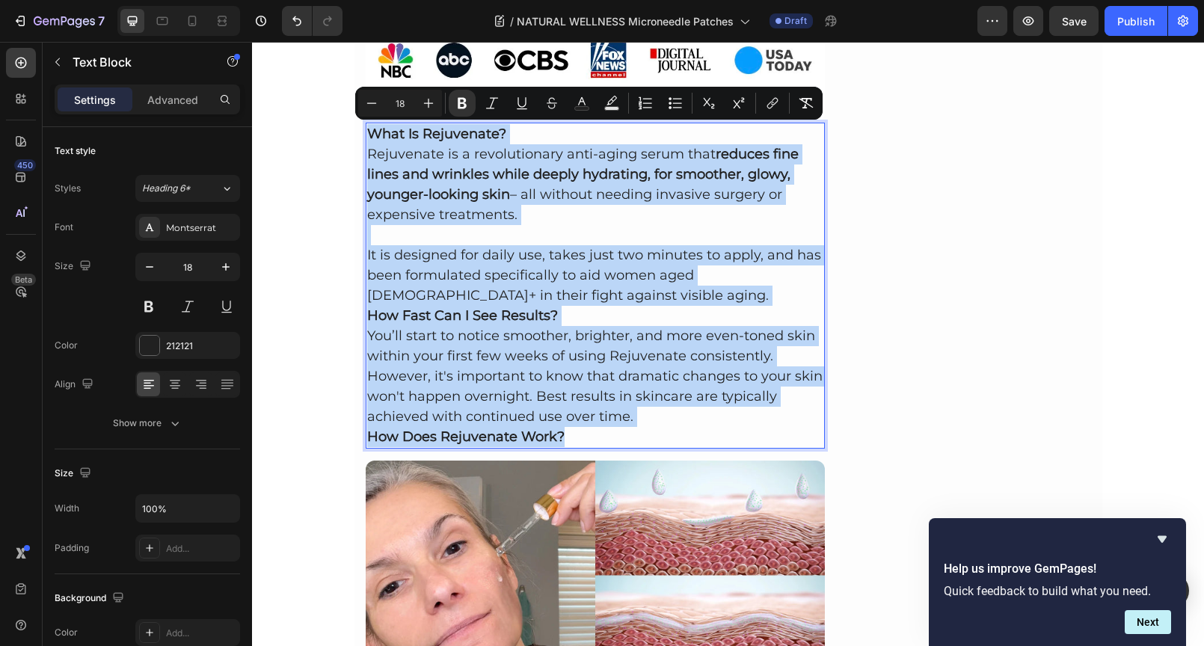
drag, startPoint x: 574, startPoint y: 434, endPoint x: 364, endPoint y: 133, distance: 366.6
click at [366, 133] on div "What Is Rejuvenate? Rejuvenate is a revolutionary anti-aging serum that reduces…" at bounding box center [596, 286] width 460 height 326
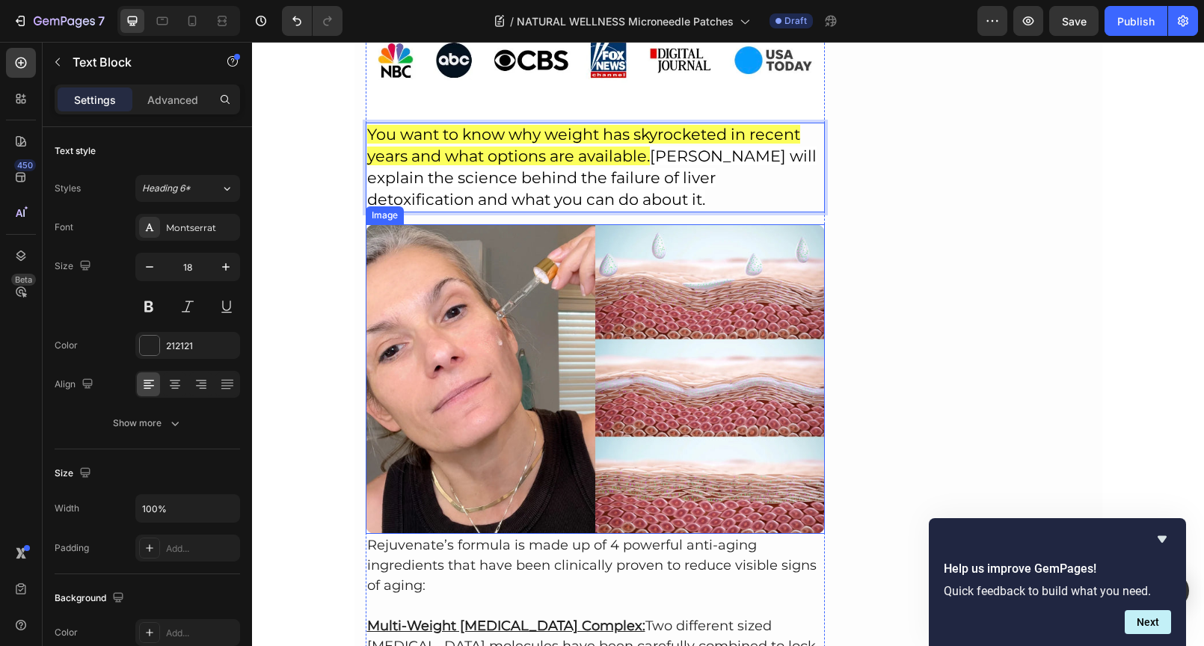
click at [730, 309] on img at bounding box center [596, 378] width 460 height 309
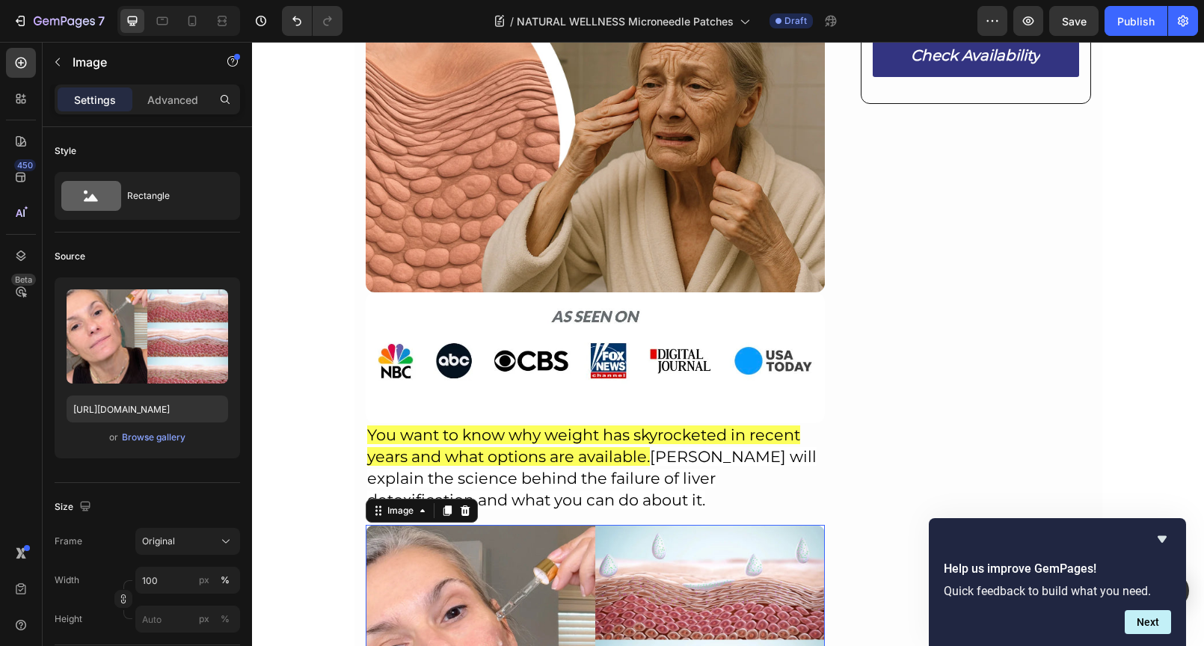
scroll to position [284, 0]
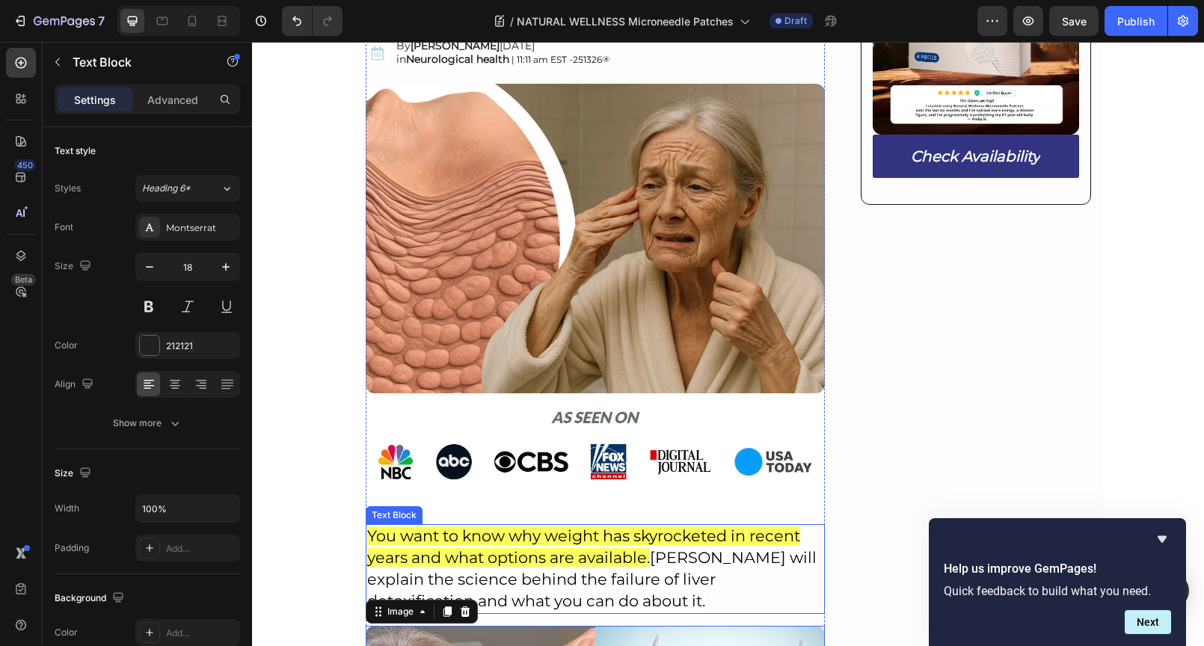
click at [606, 560] on span "You want to know why weight has skyrocketed in recent years and what options ar…" at bounding box center [583, 546] width 433 height 40
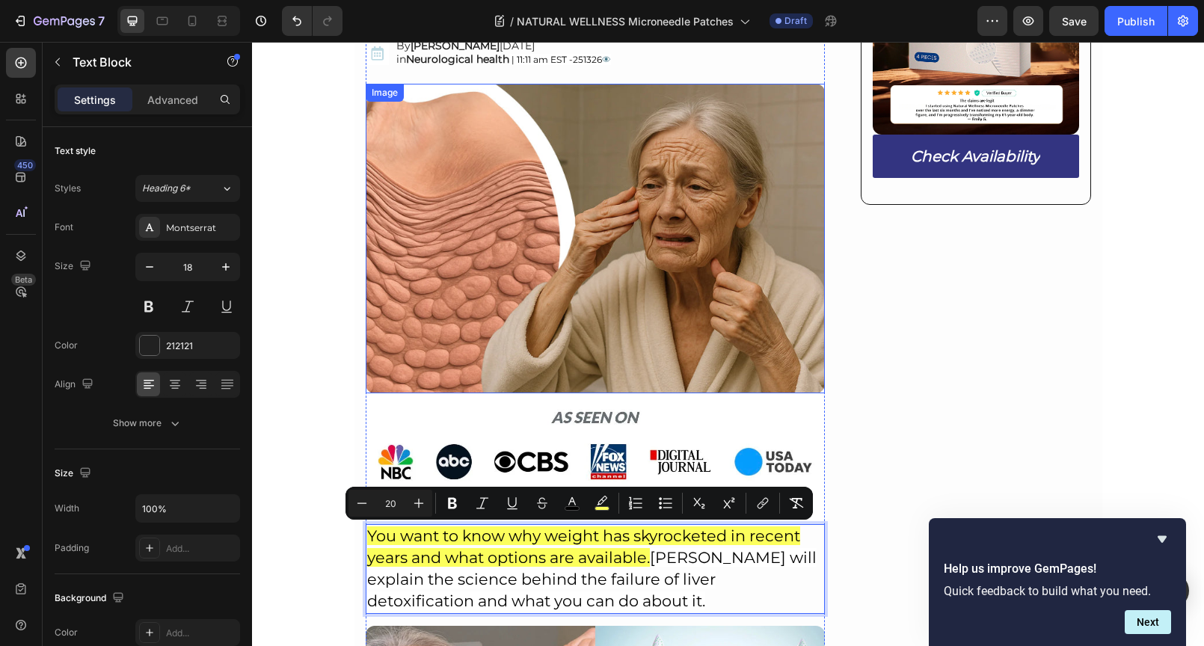
drag, startPoint x: 590, startPoint y: 563, endPoint x: 591, endPoint y: 206, distance: 357.3
click at [780, 549] on span "[PERSON_NAME] will explain the science behind the failure of liver detoxificati…" at bounding box center [591, 579] width 449 height 62
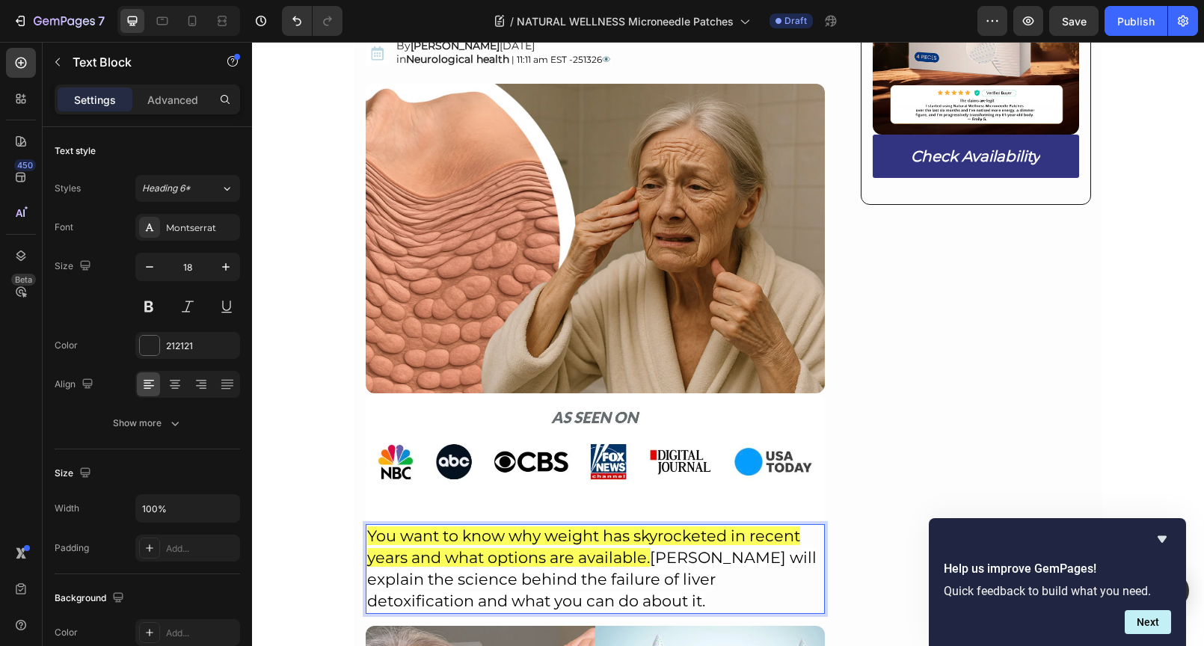
click at [741, 572] on p "You want to know why weight has skyrocketed in recent years and what options ar…" at bounding box center [595, 569] width 457 height 87
click at [750, 508] on img at bounding box center [596, 458] width 460 height 131
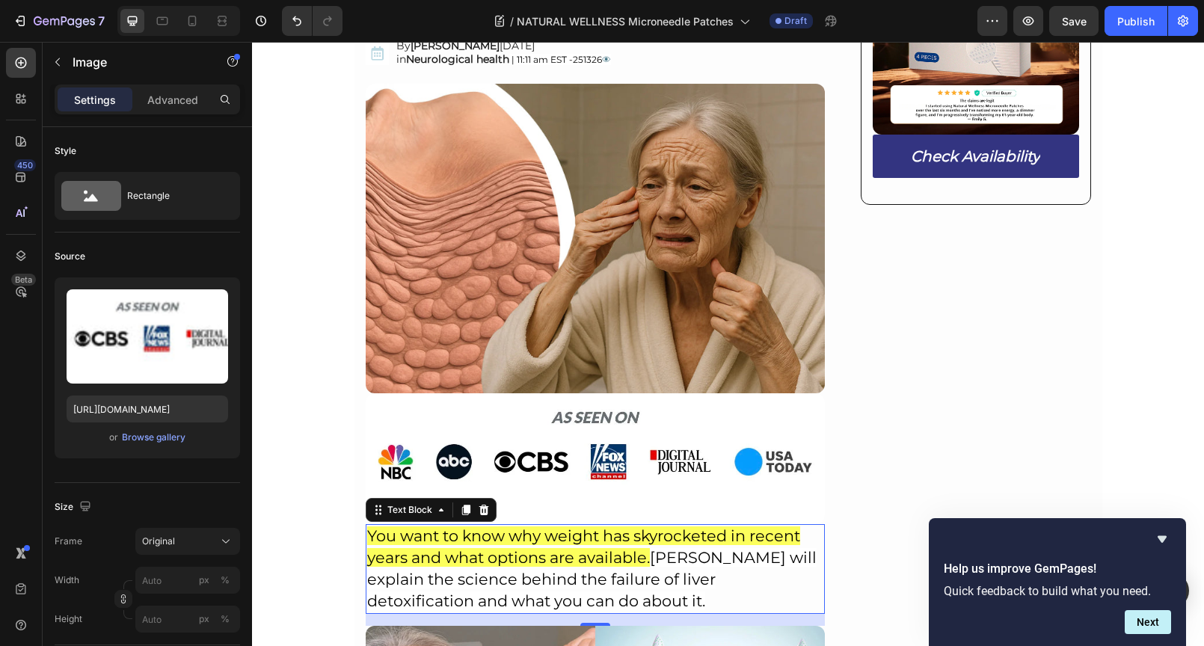
click at [763, 592] on p "You want to know why weight has skyrocketed in recent years and what options ar…" at bounding box center [595, 569] width 457 height 87
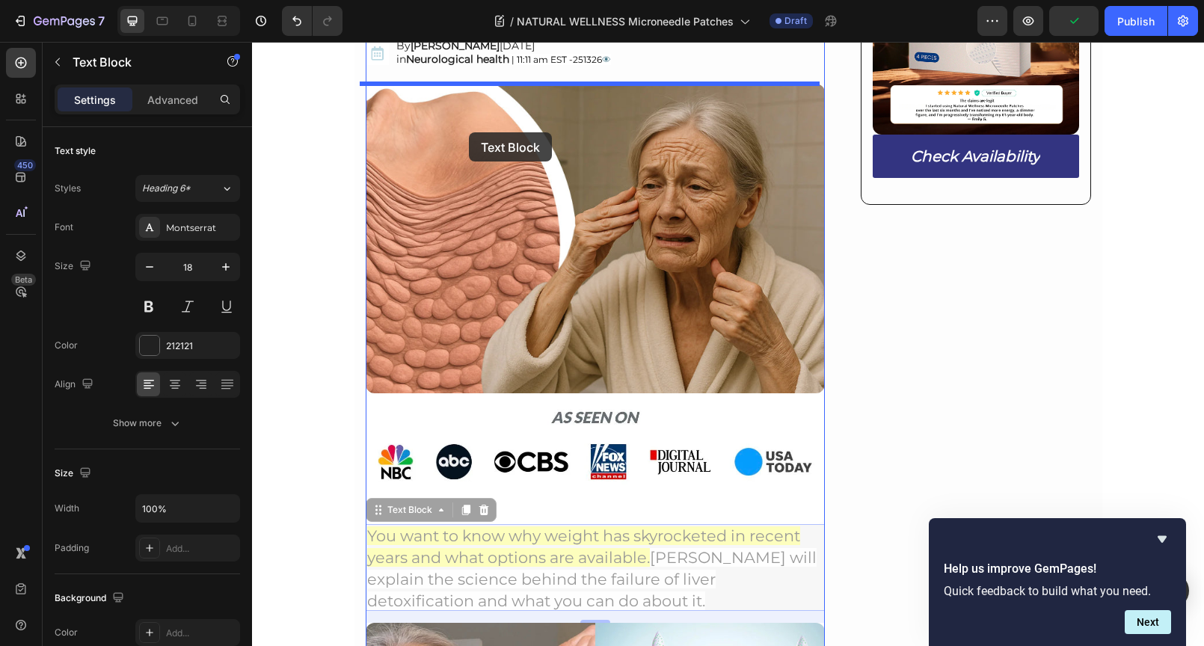
drag, startPoint x: 404, startPoint y: 513, endPoint x: 469, endPoint y: 130, distance: 388.1
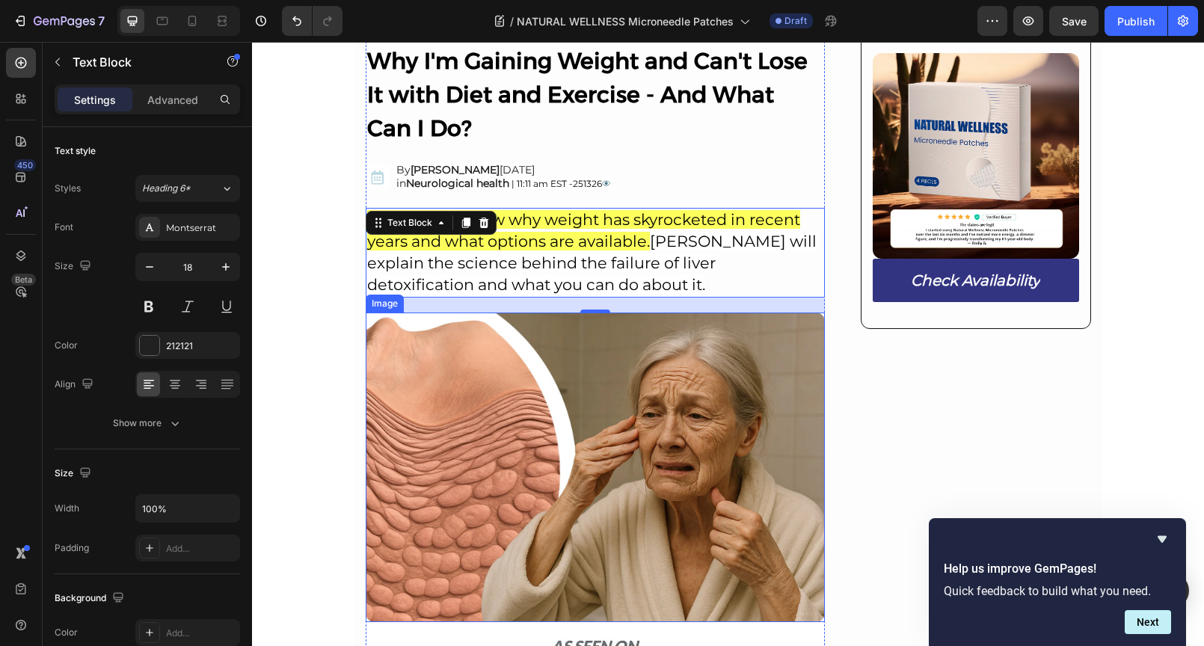
scroll to position [51, 0]
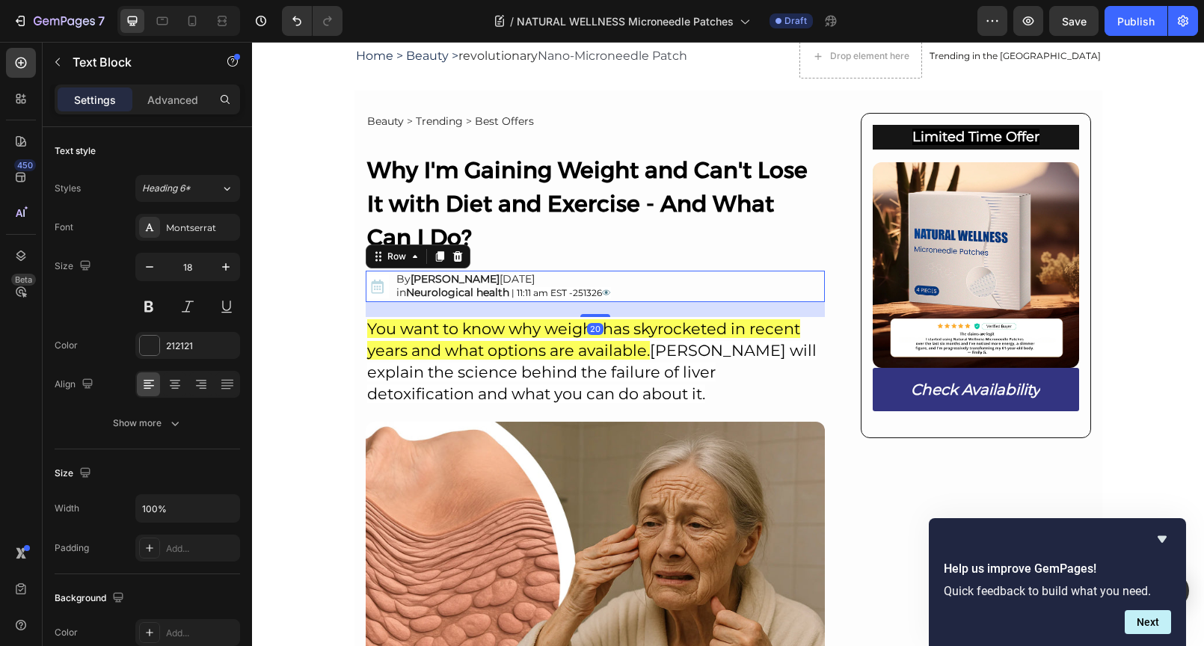
click at [638, 284] on div "Image By Joseph LaRocca SEP 25, 2025 in Neurological health | 11:11 am EST -251…" at bounding box center [596, 286] width 460 height 31
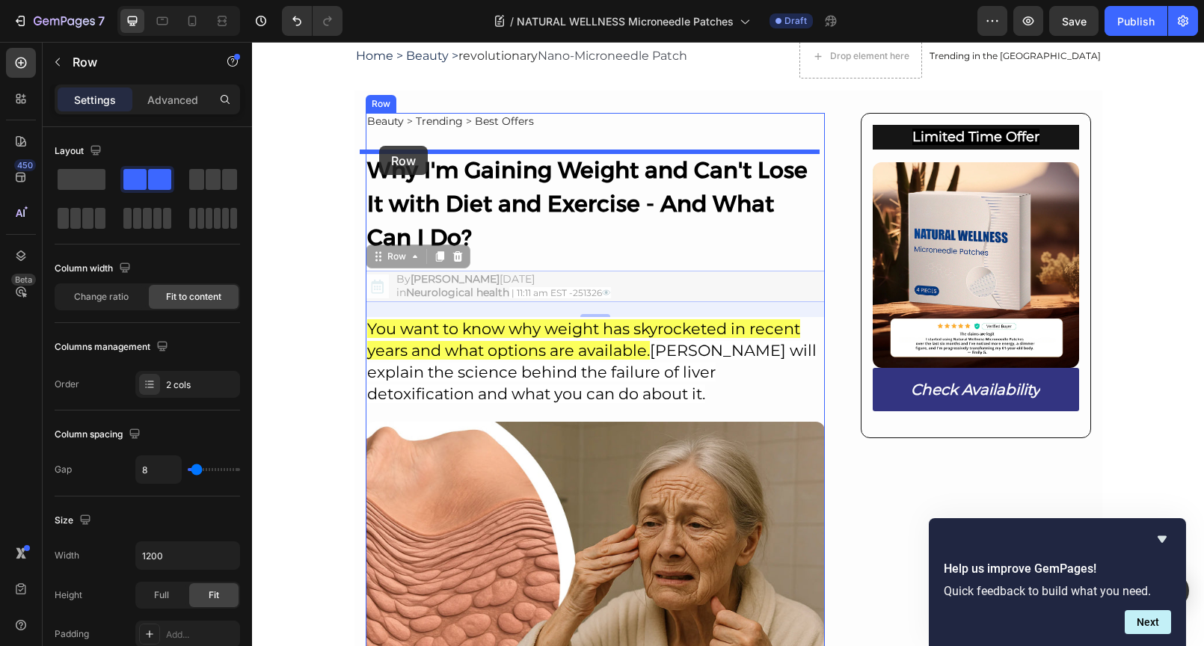
drag, startPoint x: 381, startPoint y: 259, endPoint x: 379, endPoint y: 146, distance: 112.9
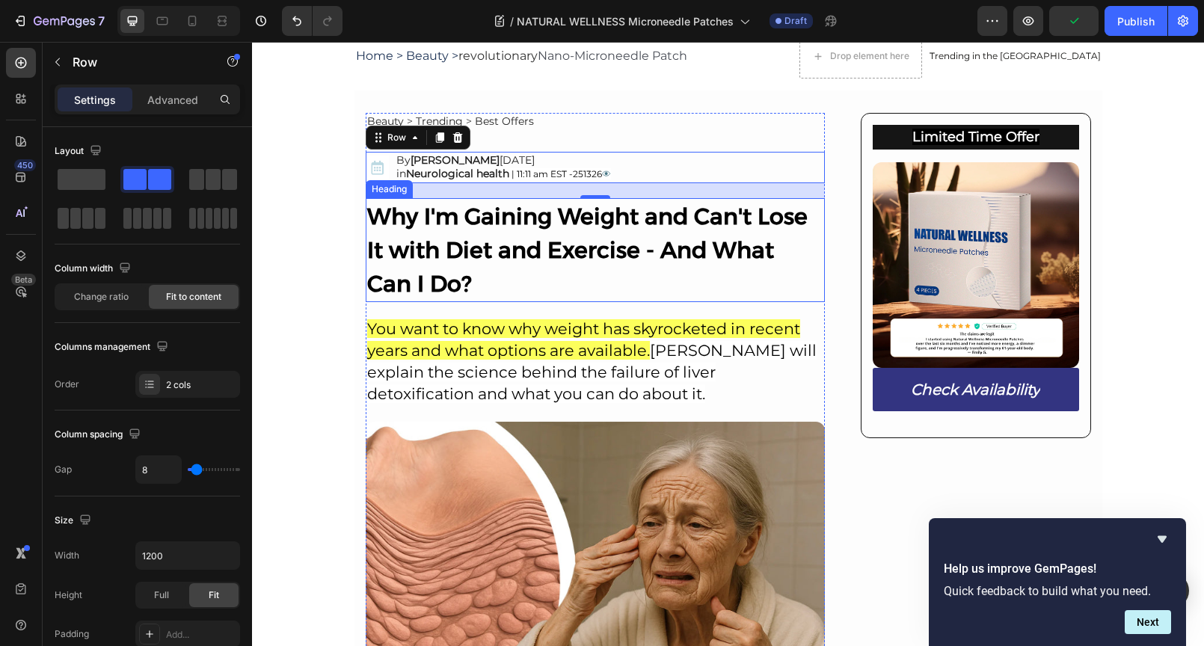
click at [635, 254] on strong "Why I'm Gaining Weight and Can't Lose It with Diet and Exercise - And What Can …" at bounding box center [587, 250] width 440 height 95
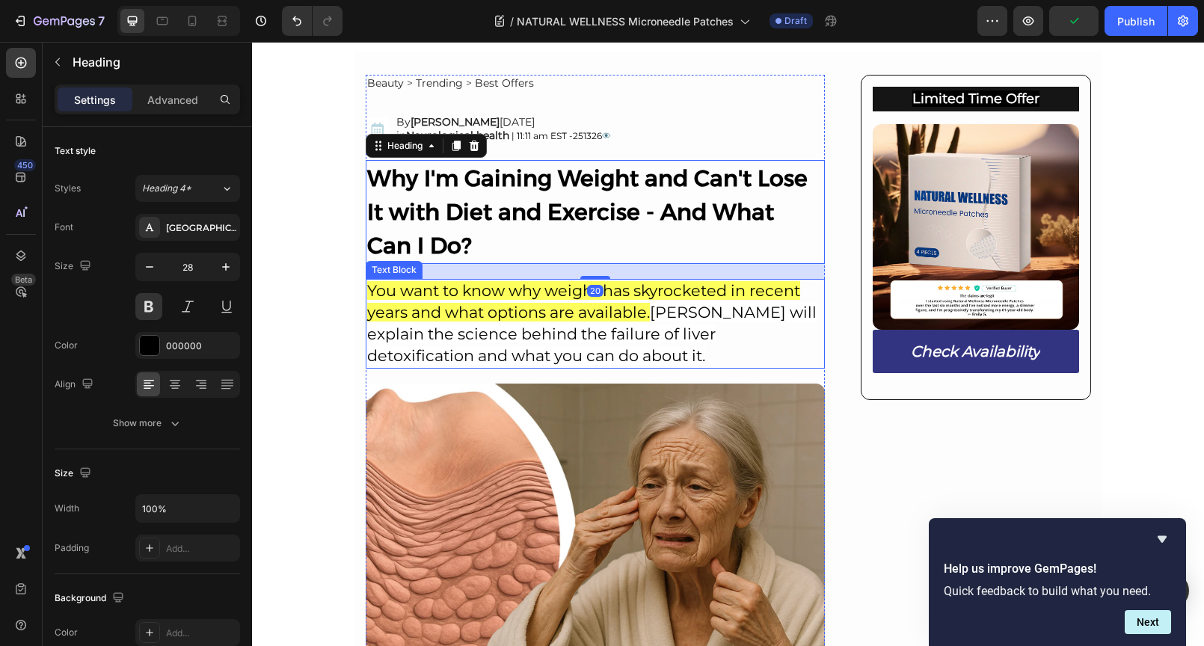
scroll to position [157, 0]
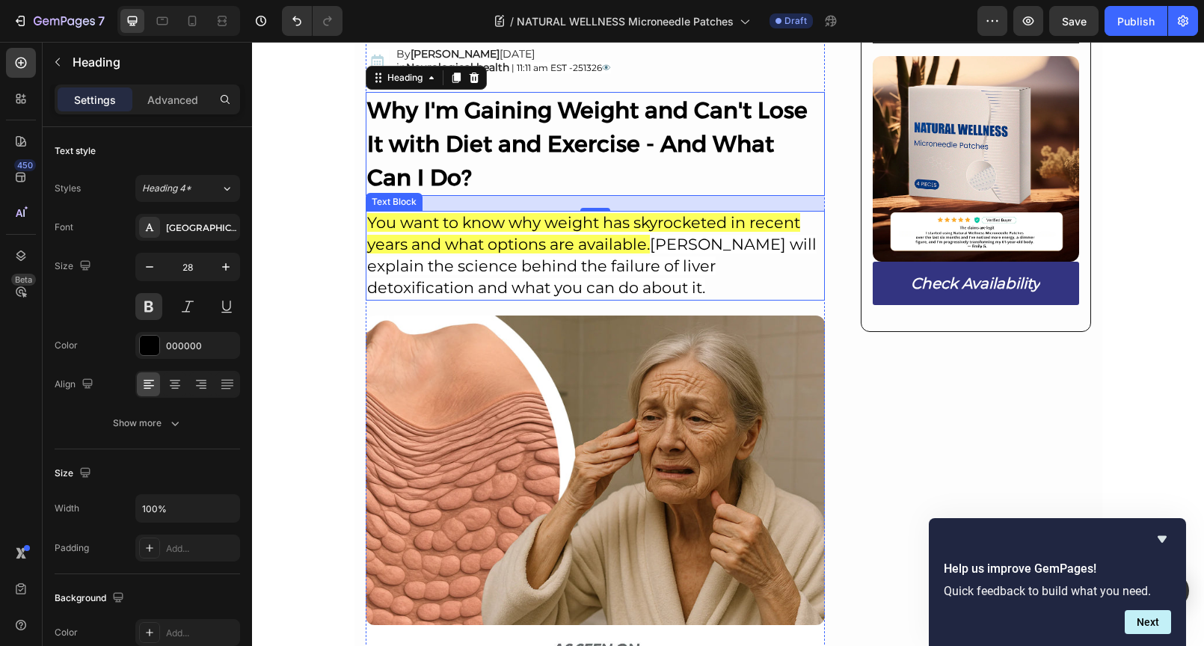
click at [457, 248] on span "You want to know why weight has skyrocketed in recent years and what options ar…" at bounding box center [583, 233] width 433 height 40
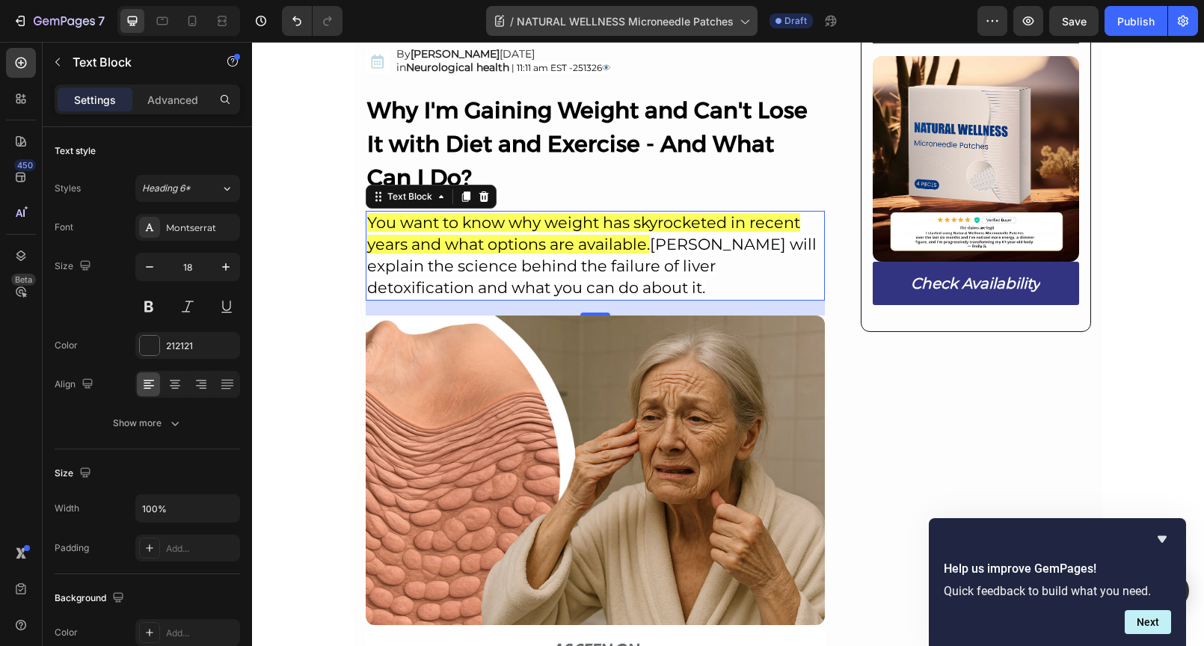
scroll to position [295, 0]
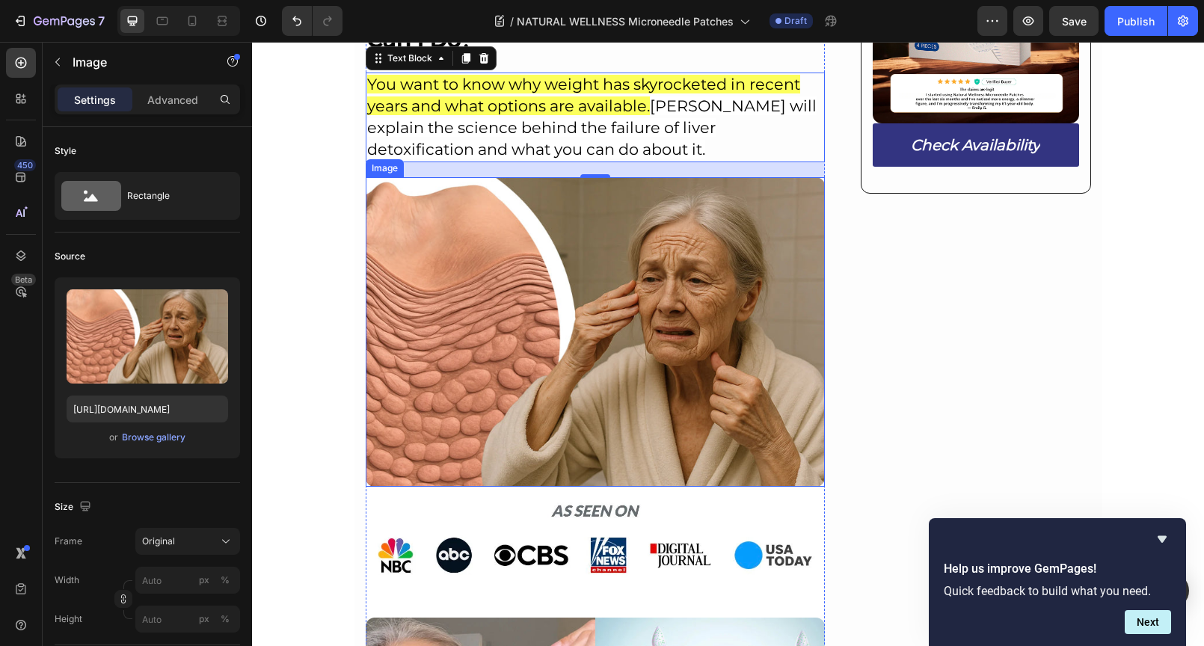
click at [510, 240] on img at bounding box center [596, 331] width 460 height 309
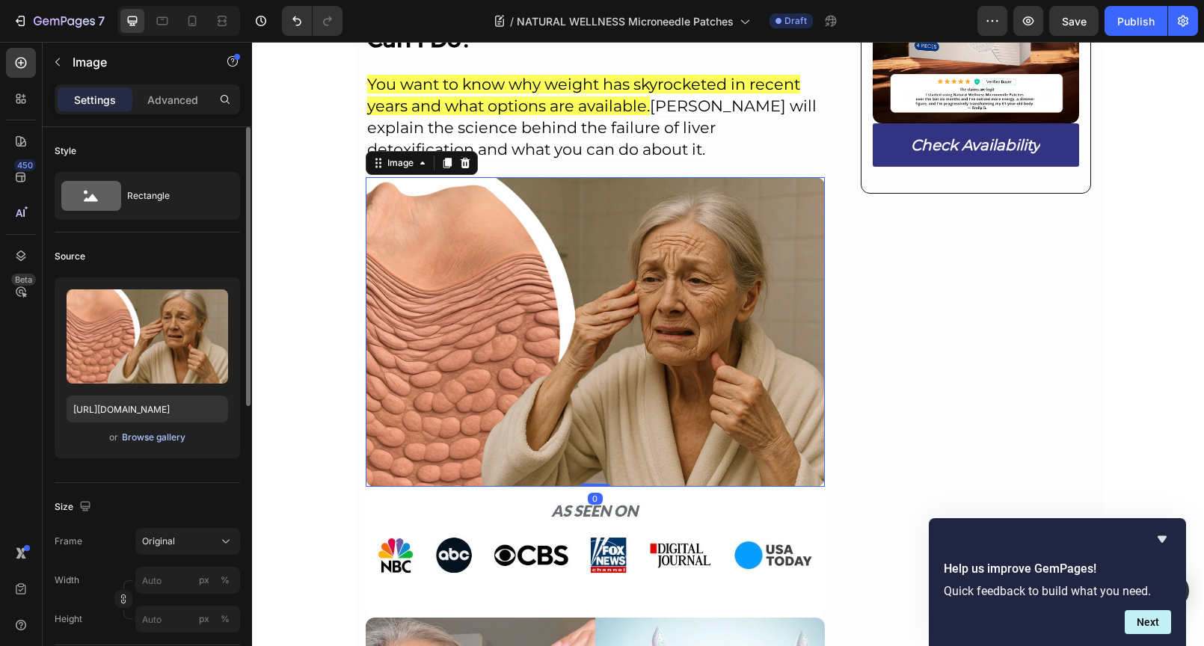
click at [154, 437] on div "Browse gallery" at bounding box center [154, 437] width 64 height 13
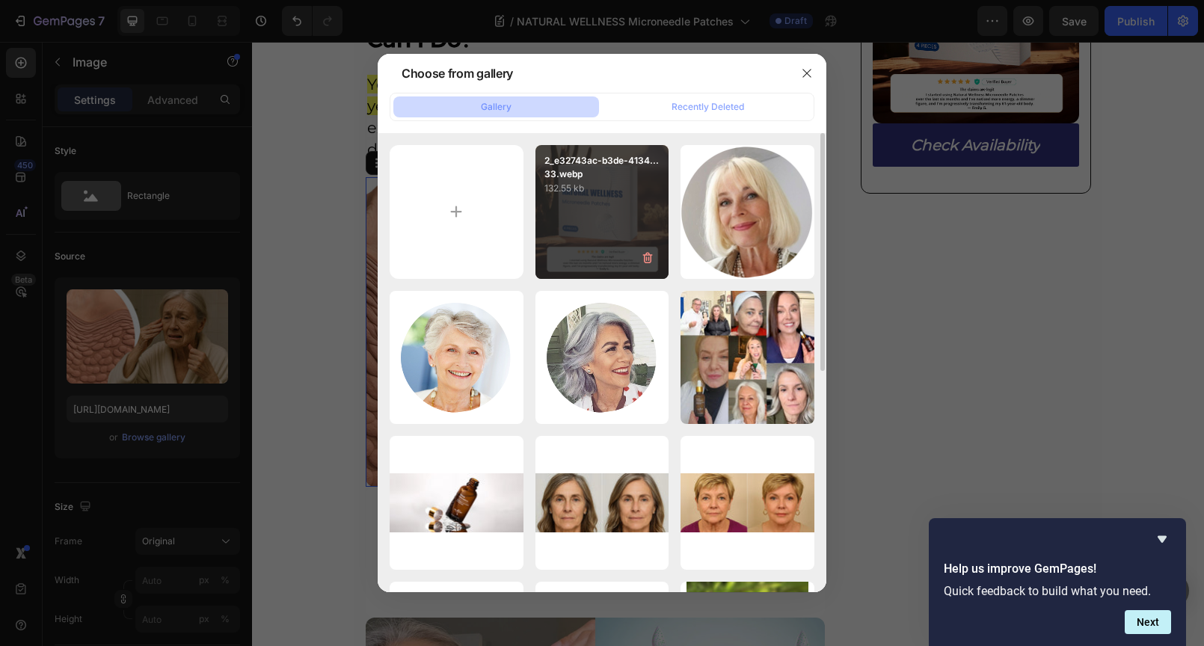
type input "C:\fakepath\190.png"
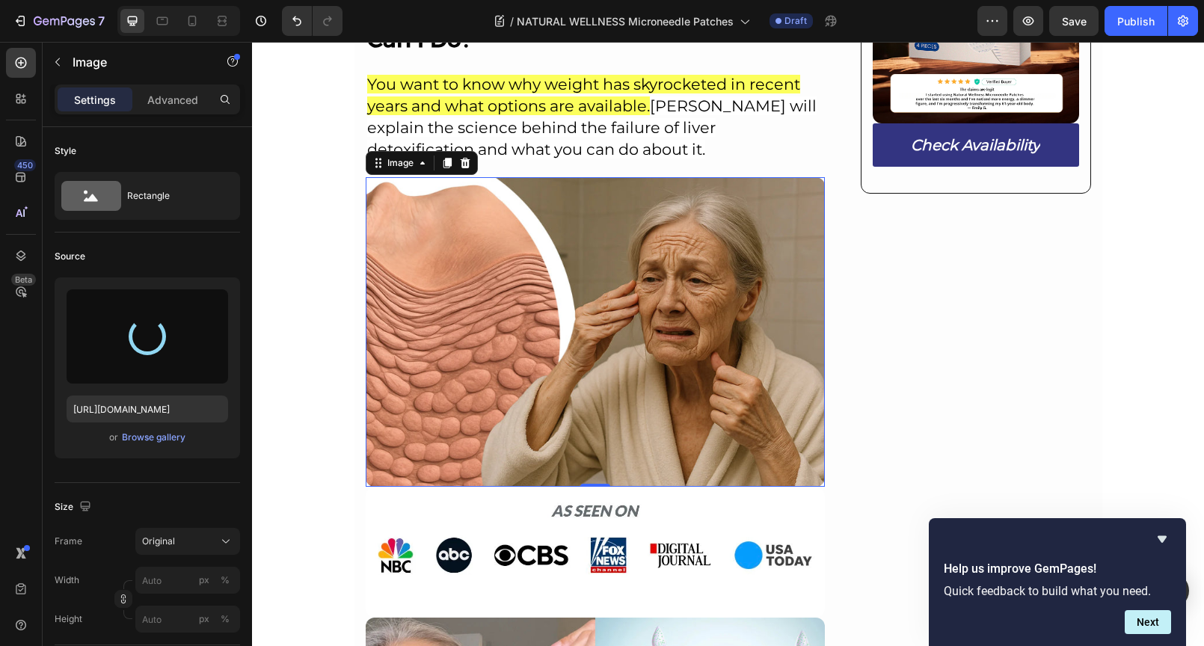
type input "https://cdn.shopify.com/s/files/1/0690/8854/2916/files/gempages_548588544302514…"
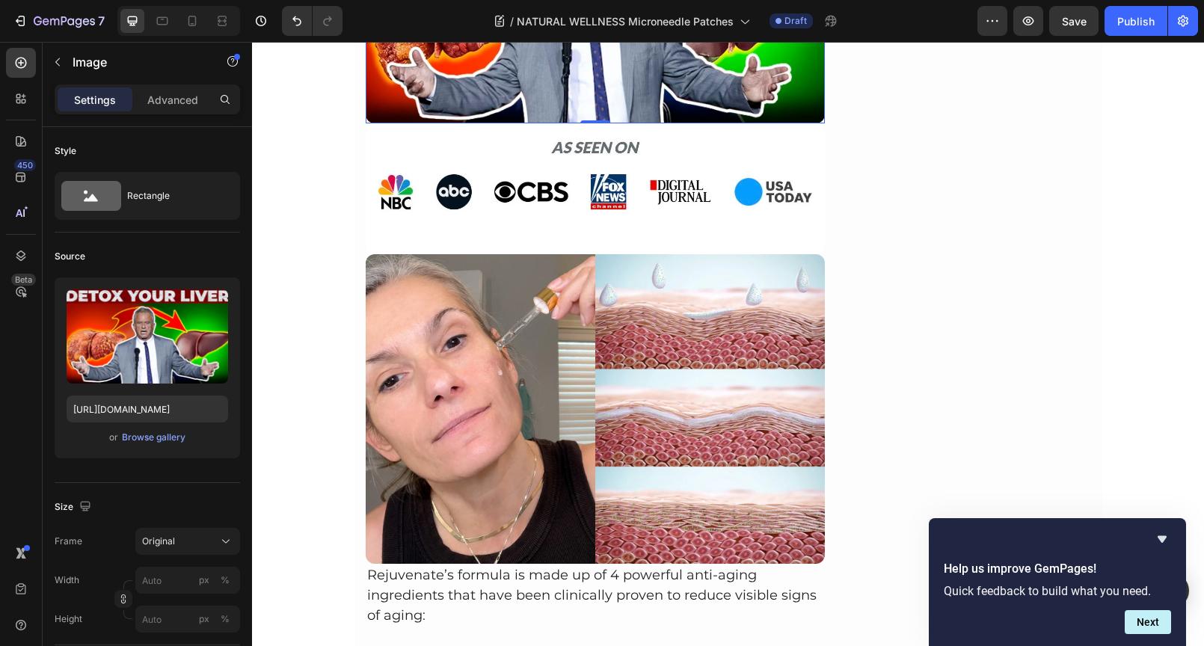
scroll to position [700, 0]
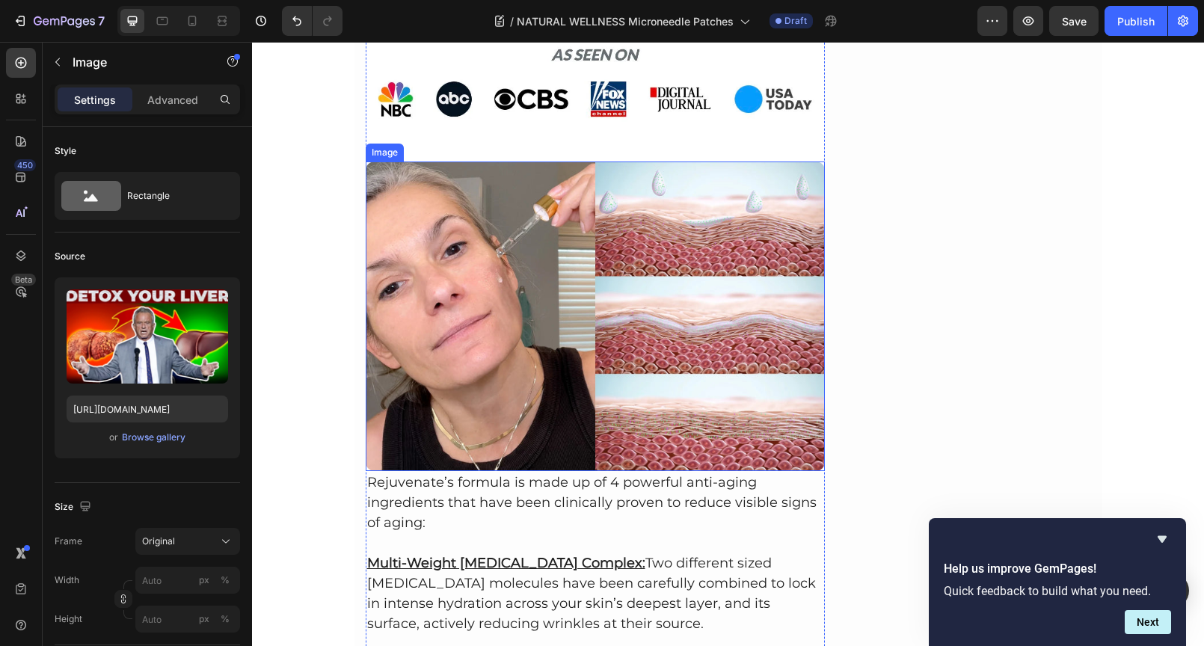
click at [528, 221] on img at bounding box center [596, 315] width 460 height 309
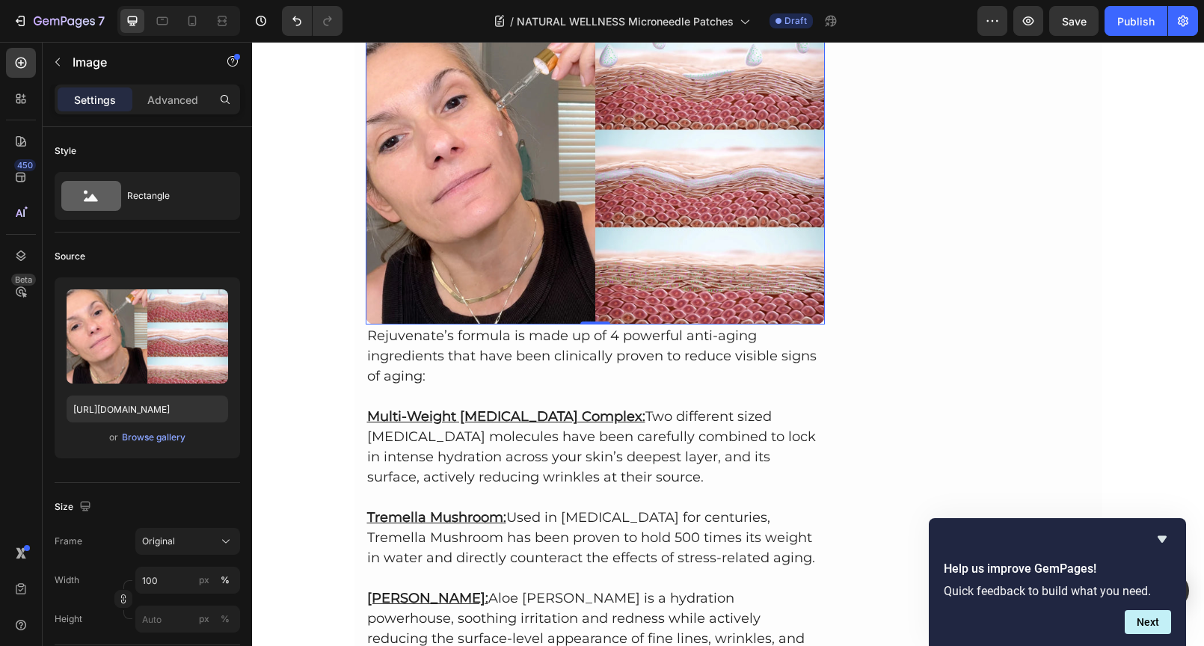
scroll to position [976, 0]
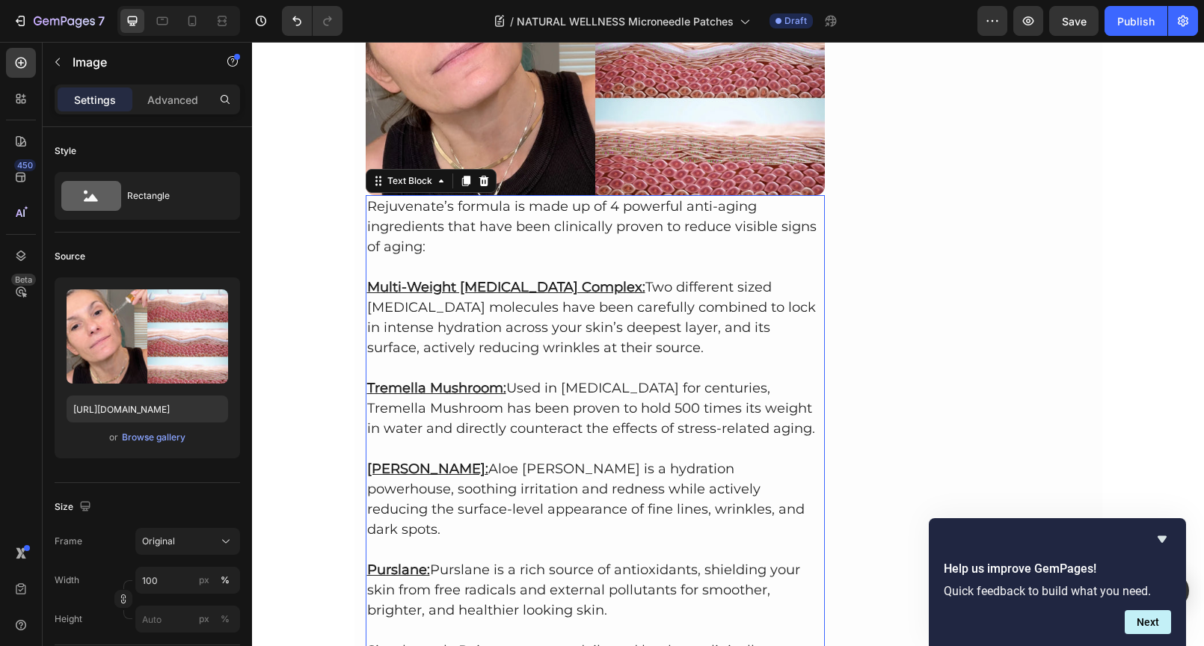
click at [398, 230] on p "Rejuvenate’s formula is made up of 4 powerful anti-aging ingredients that have …" at bounding box center [595, 227] width 457 height 61
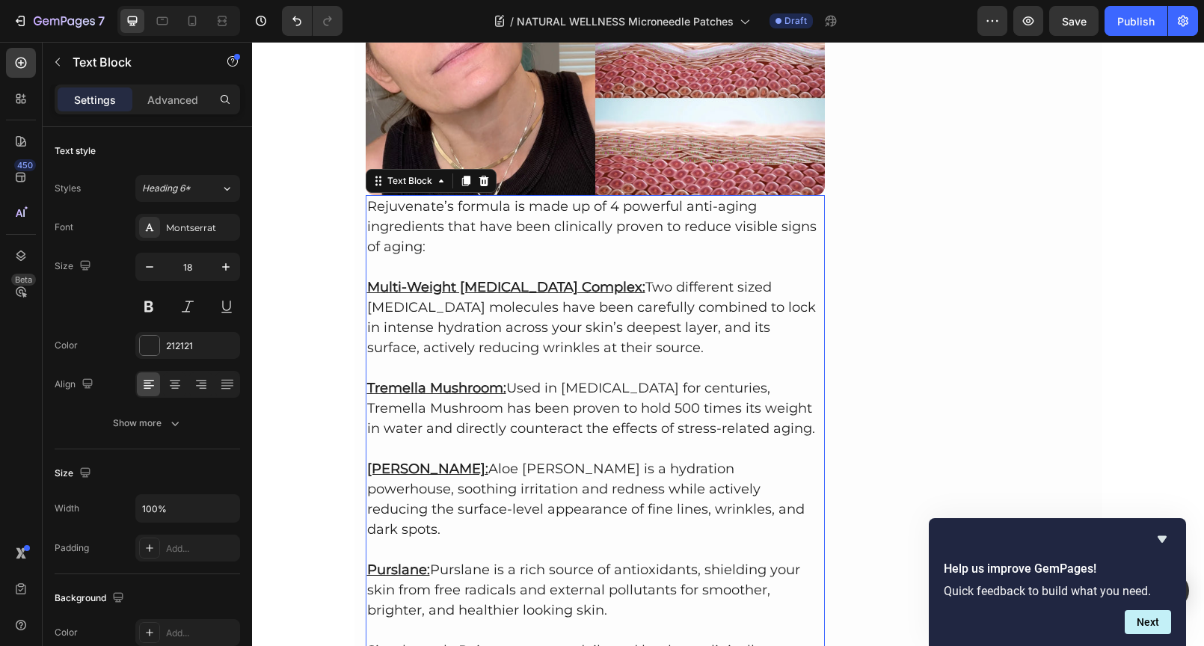
click at [367, 203] on p "Rejuvenate’s formula is made up of 4 powerful anti-aging ingredients that have …" at bounding box center [595, 227] width 457 height 61
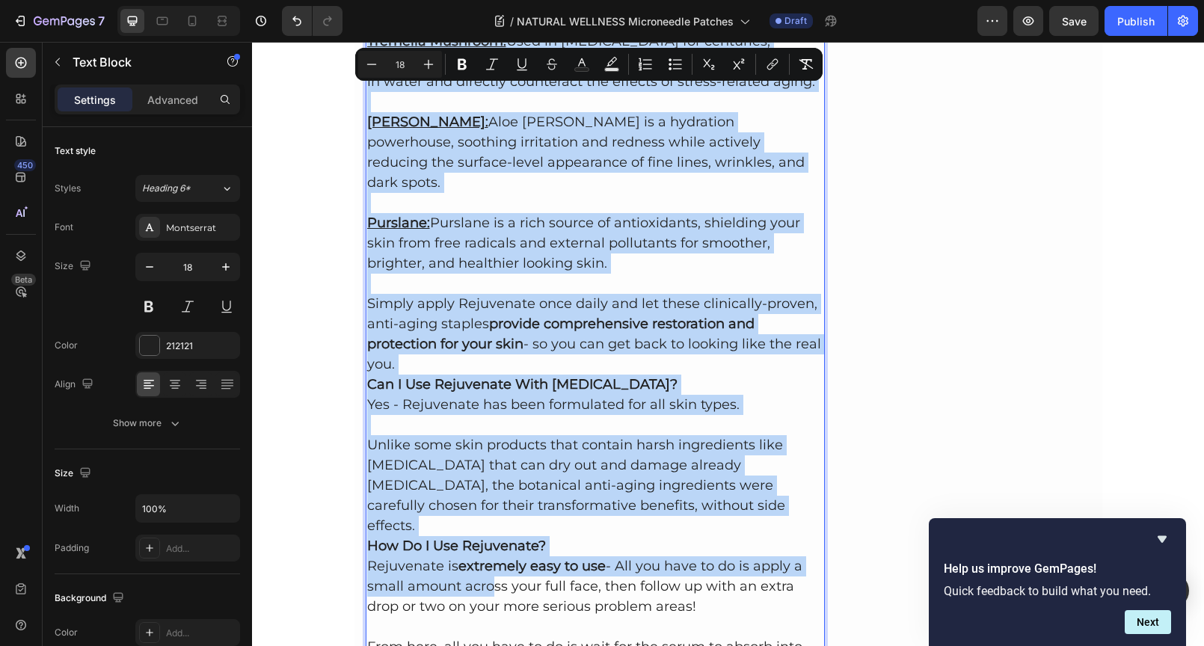
scroll to position [1467, 0]
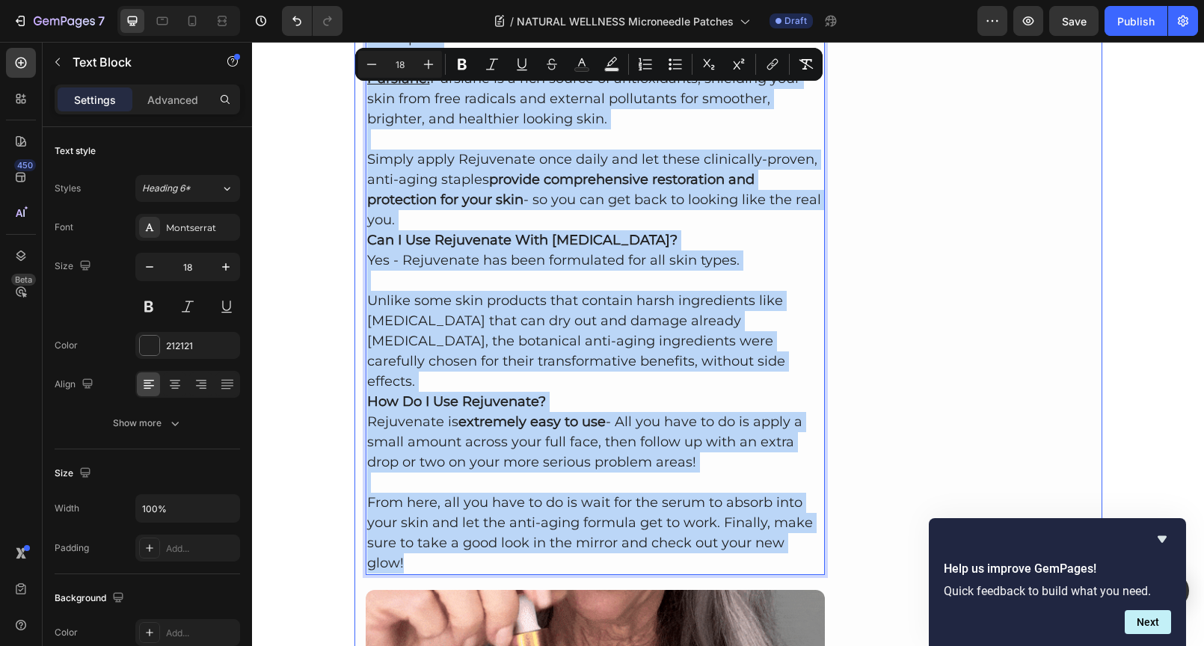
drag, startPoint x: 364, startPoint y: 198, endPoint x: 820, endPoint y: 519, distance: 557.5
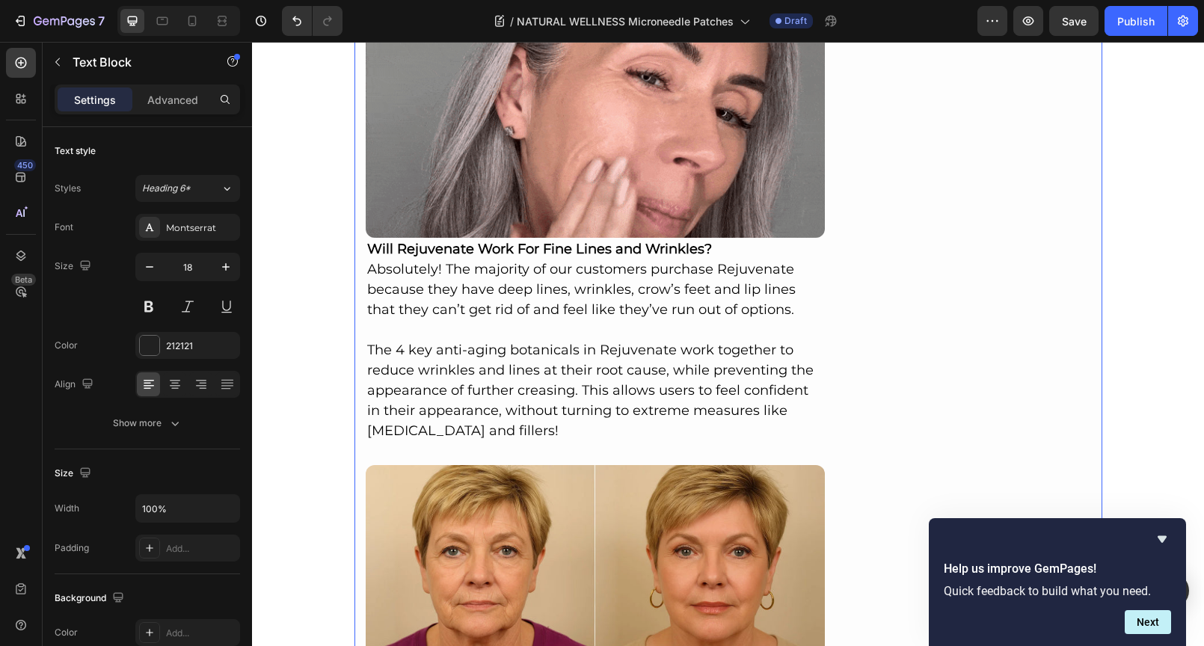
scroll to position [1296, 0]
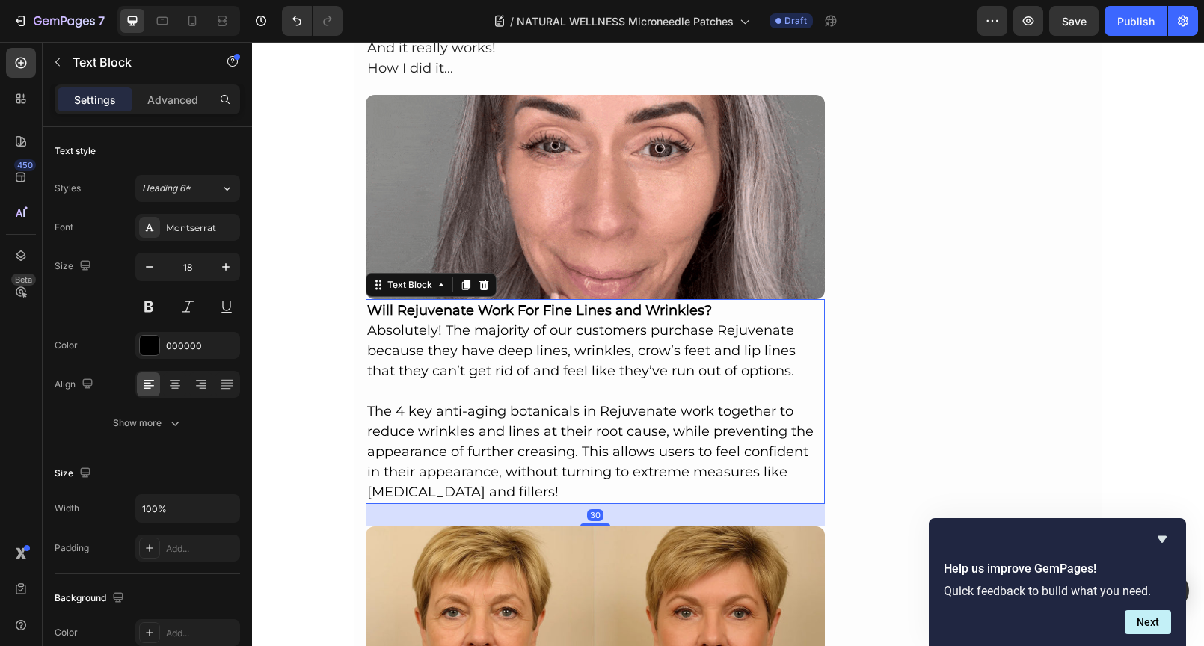
click at [533, 417] on p "The 4 key anti-aging botanicals in Rejuvenate work together to reduce wrinkles …" at bounding box center [595, 451] width 457 height 101
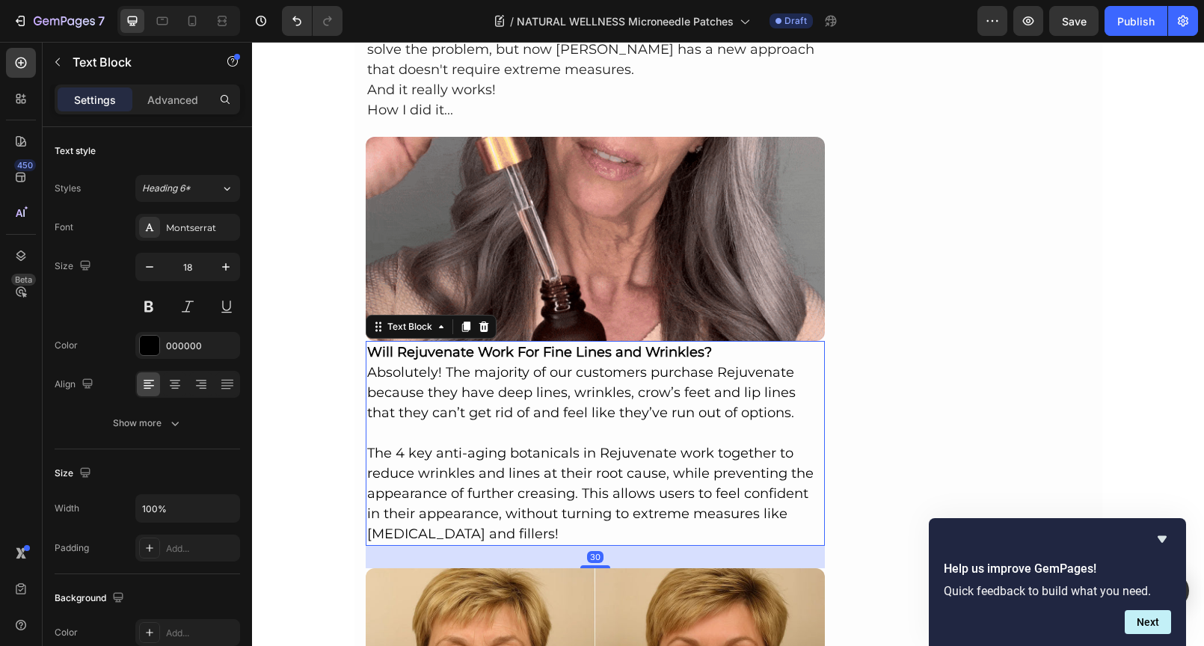
scroll to position [1071, 0]
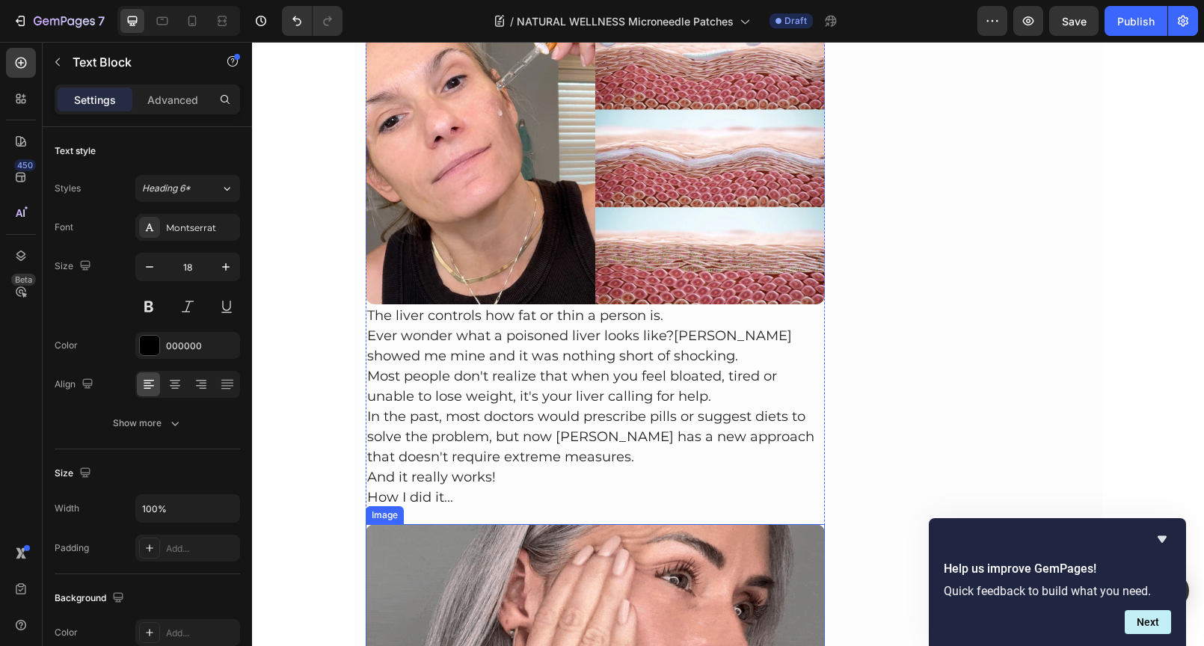
click at [517, 388] on p "Most people don't realize that when you feel bloated, tired or unable to lose w…" at bounding box center [595, 386] width 457 height 40
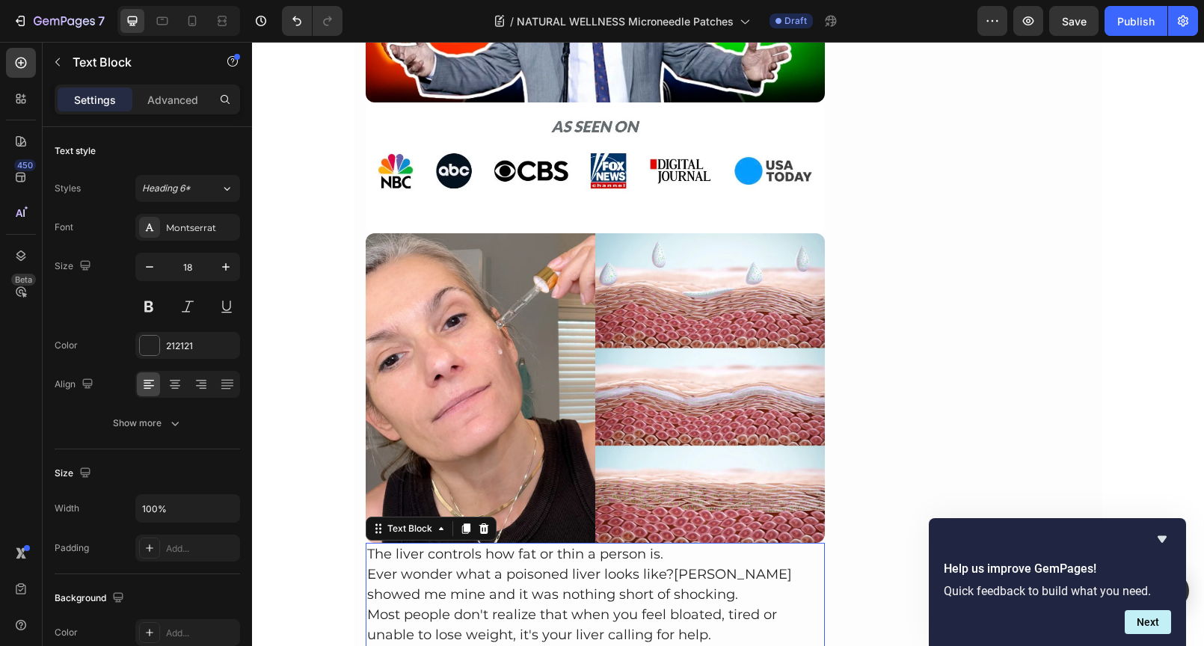
scroll to position [766, 0]
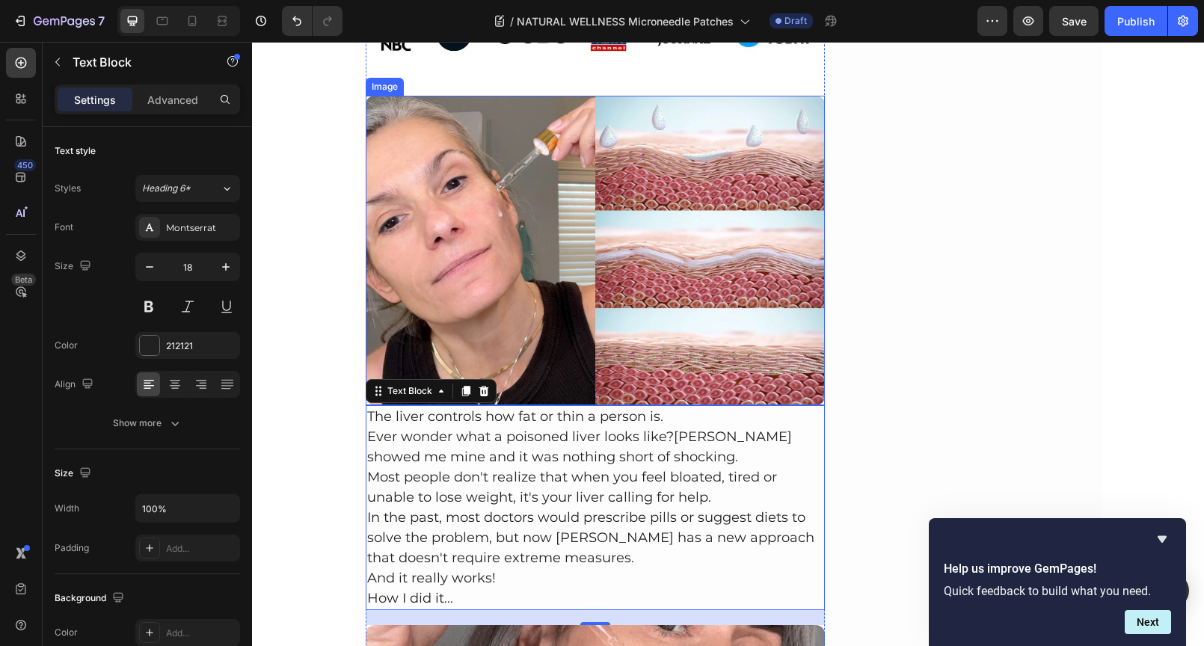
click at [513, 191] on img at bounding box center [596, 250] width 460 height 309
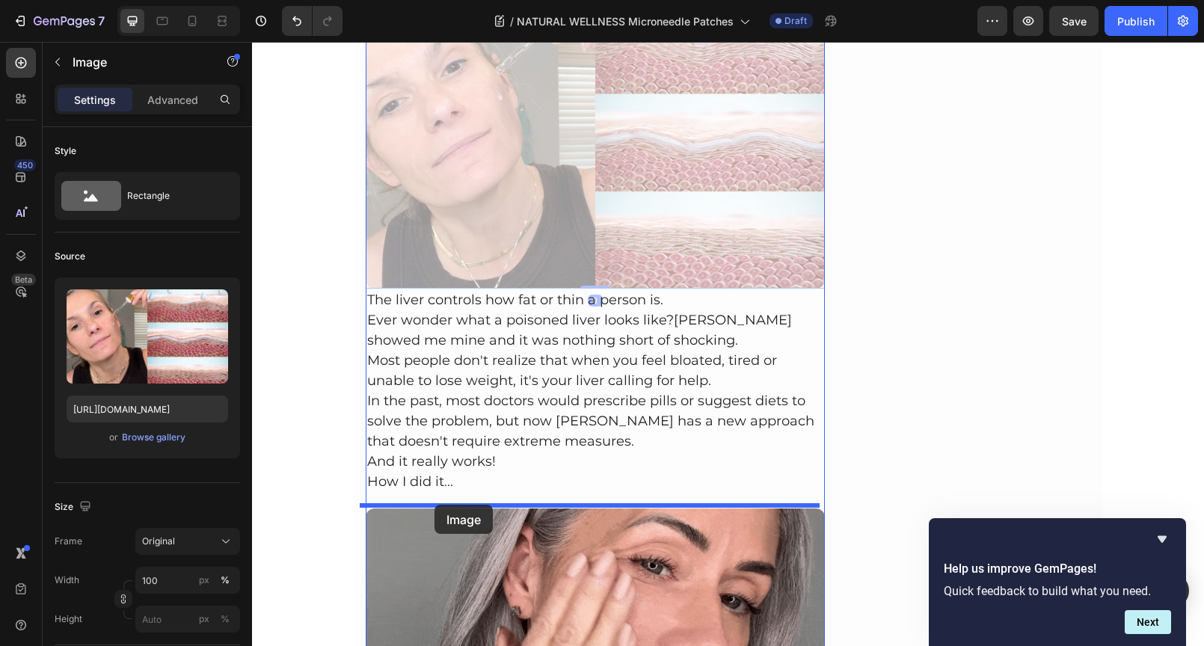
drag, startPoint x: 393, startPoint y: 78, endPoint x: 434, endPoint y: 505, distance: 428.8
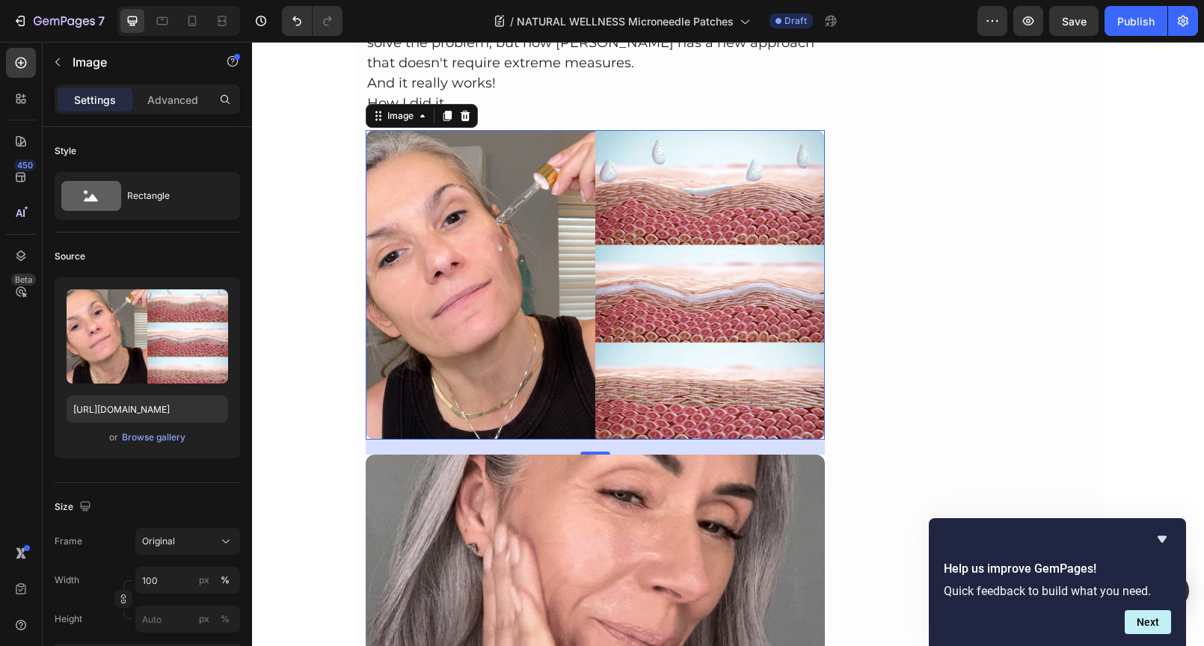
scroll to position [970, 0]
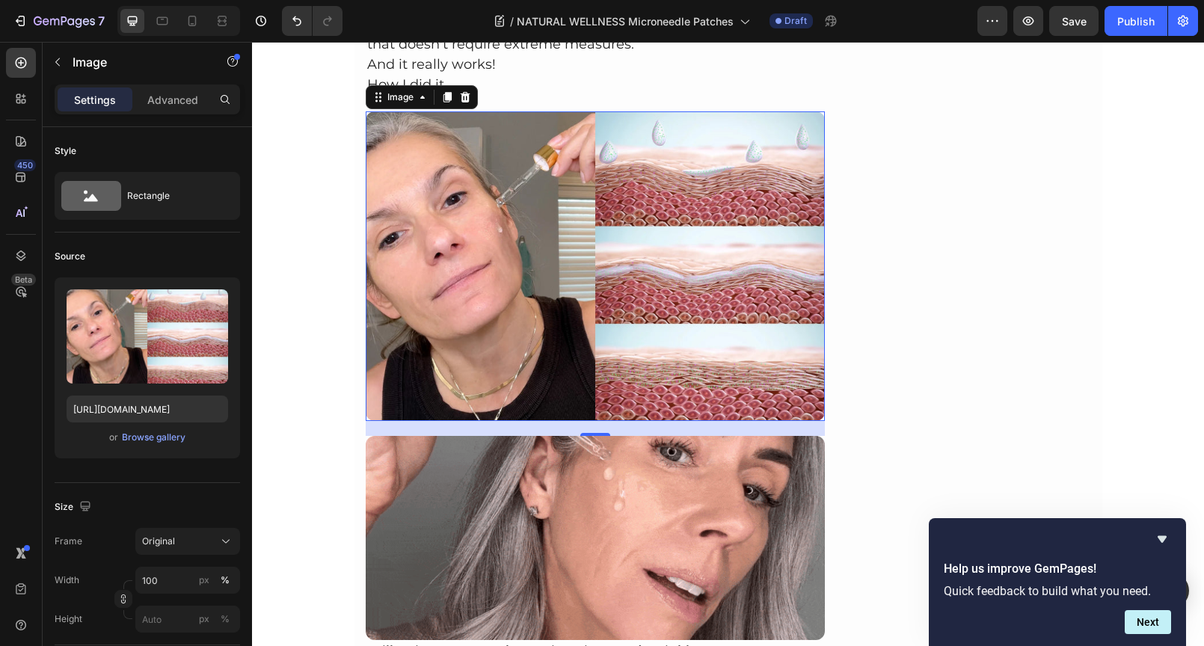
click at [496, 289] on img at bounding box center [596, 265] width 460 height 309
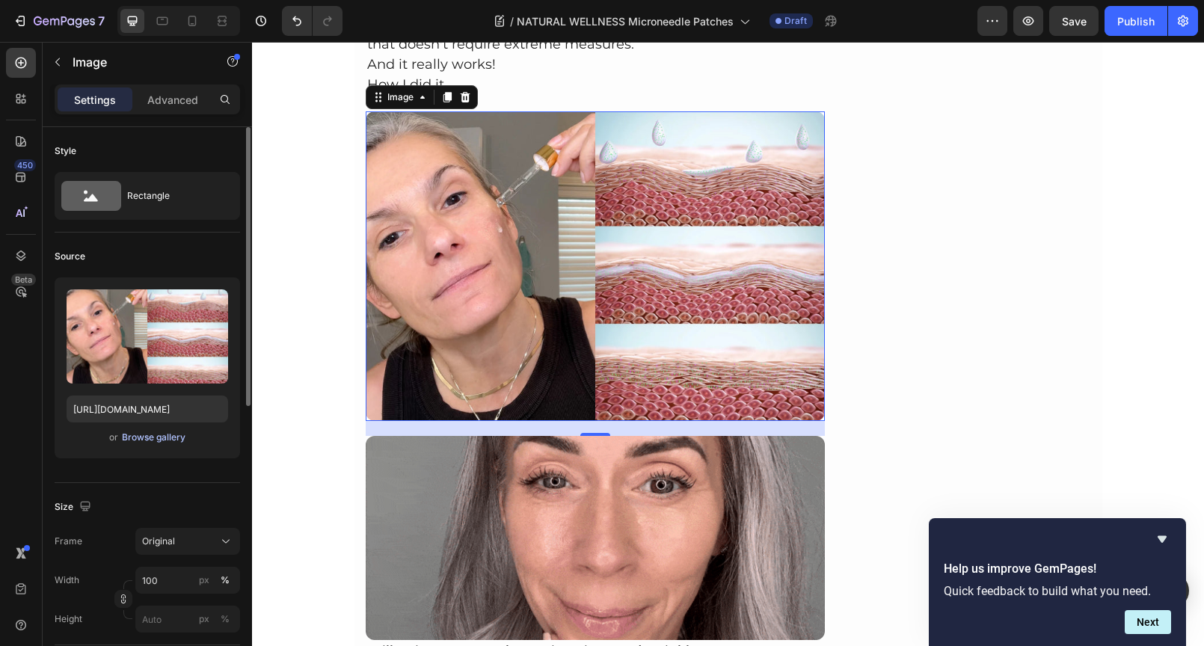
click at [141, 436] on div "Browse gallery" at bounding box center [154, 437] width 64 height 13
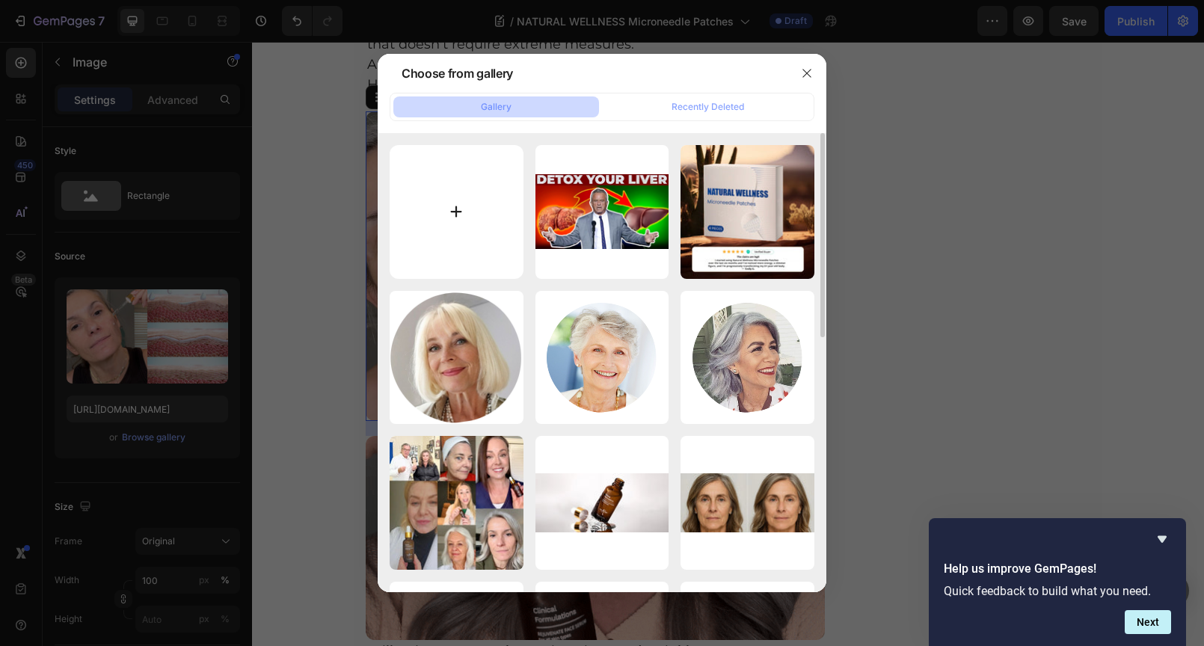
type input "C:\fakepath\e5f42012-8fd1-4c40-a0ed-b4777a60a381.gif"
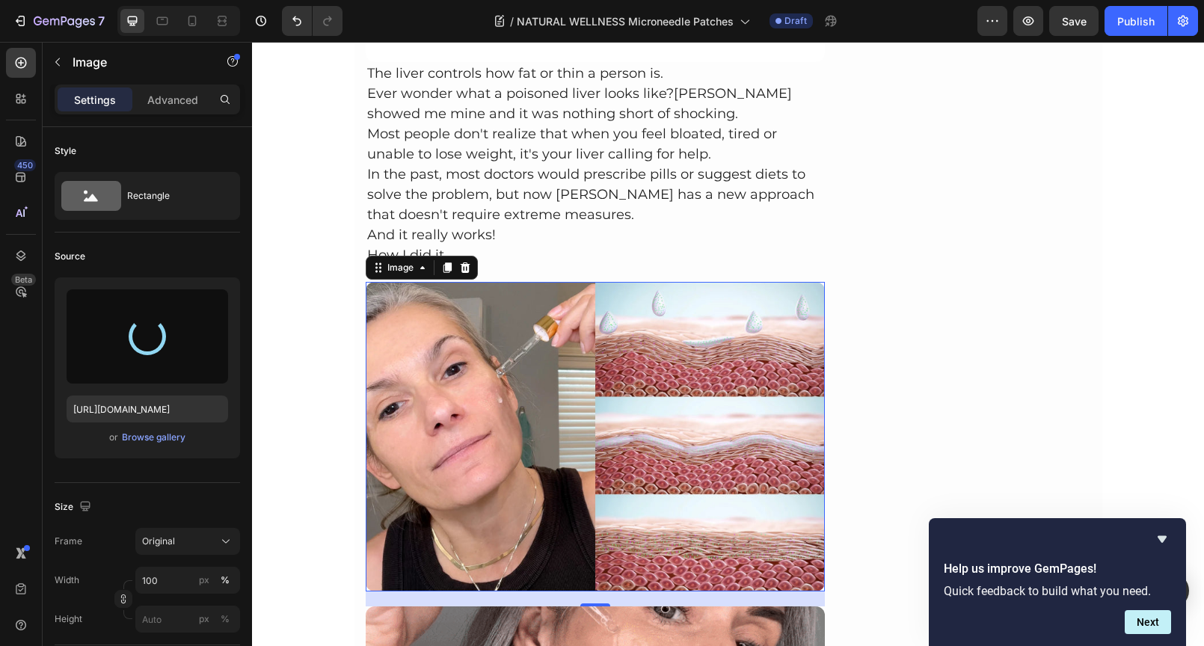
scroll to position [786, 0]
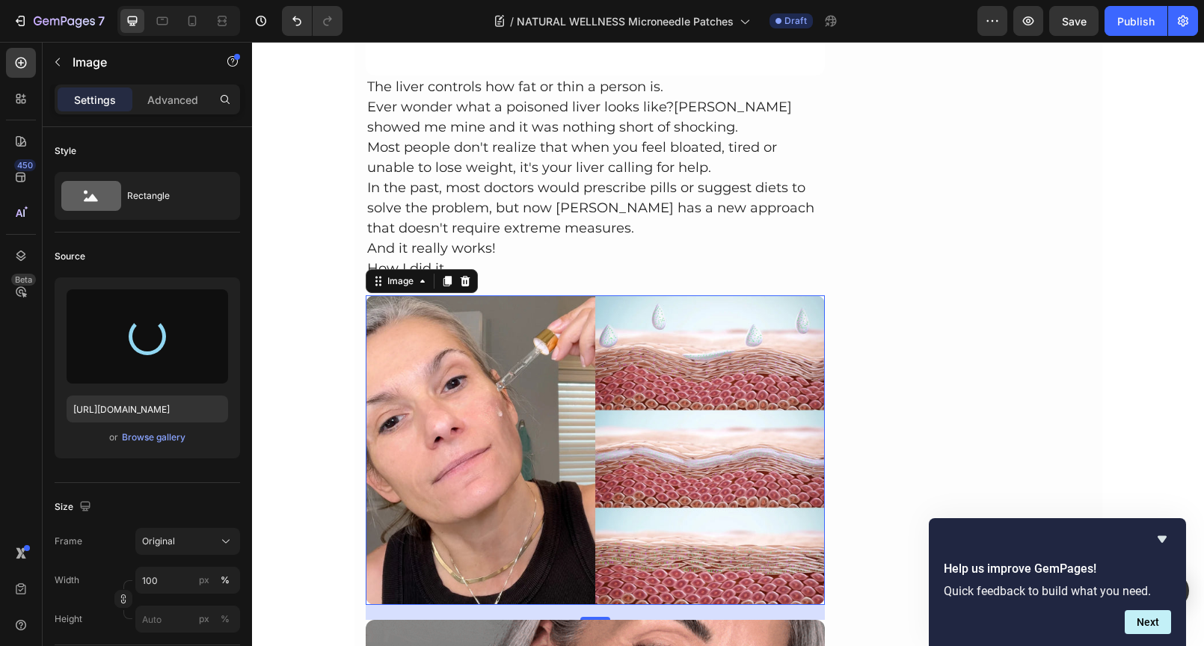
type input "https://cdn.shopify.com/s/files/1/0690/8854/2916/files/gempages_548588544302514…"
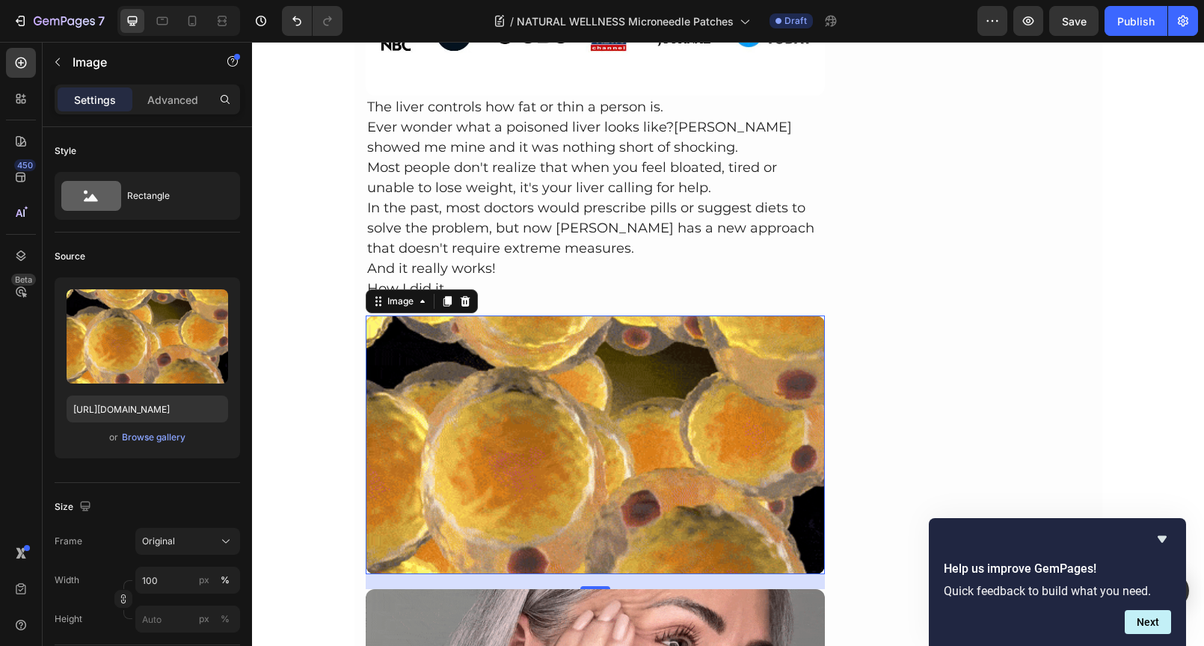
scroll to position [591, 0]
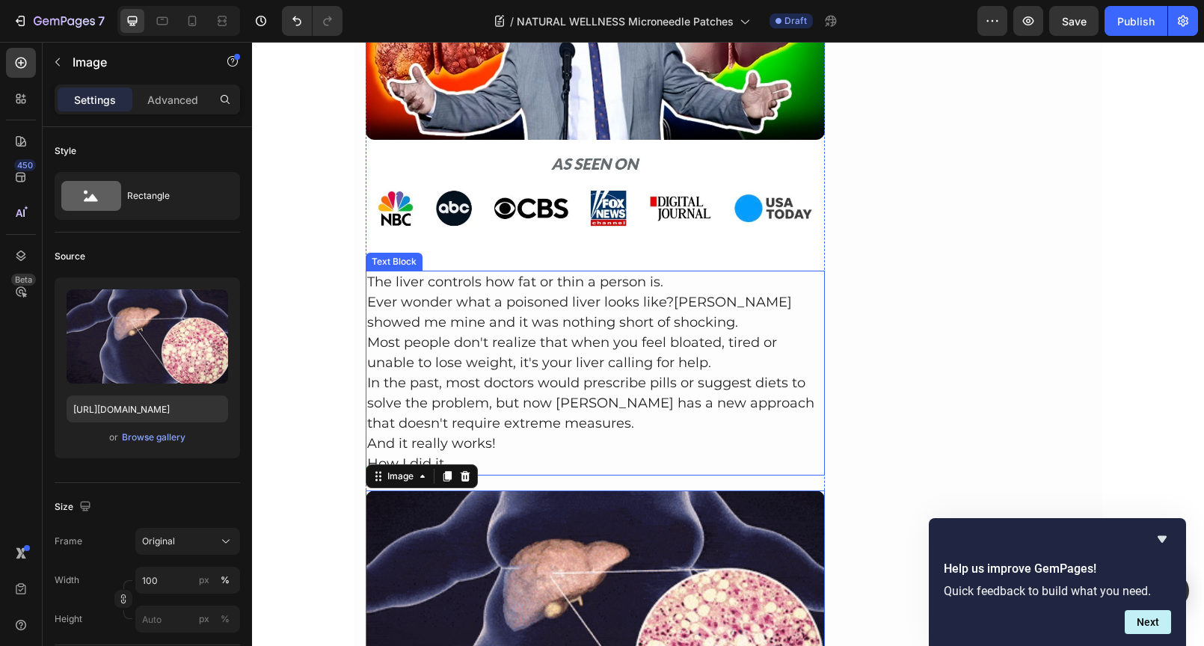
click at [670, 280] on p "The liver controls how fat or thin a person is." at bounding box center [595, 282] width 457 height 20
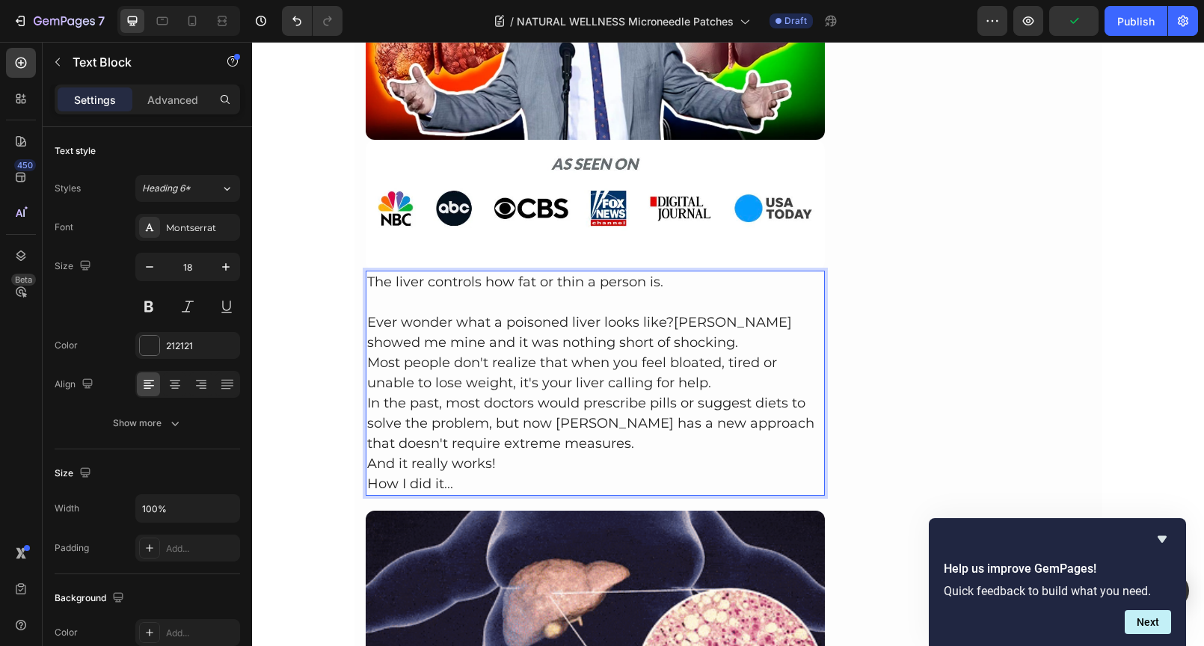
click at [758, 339] on p "Ever wonder what a poisoned liver looks like?[PERSON_NAME] showed me mine and i…" at bounding box center [595, 332] width 457 height 40
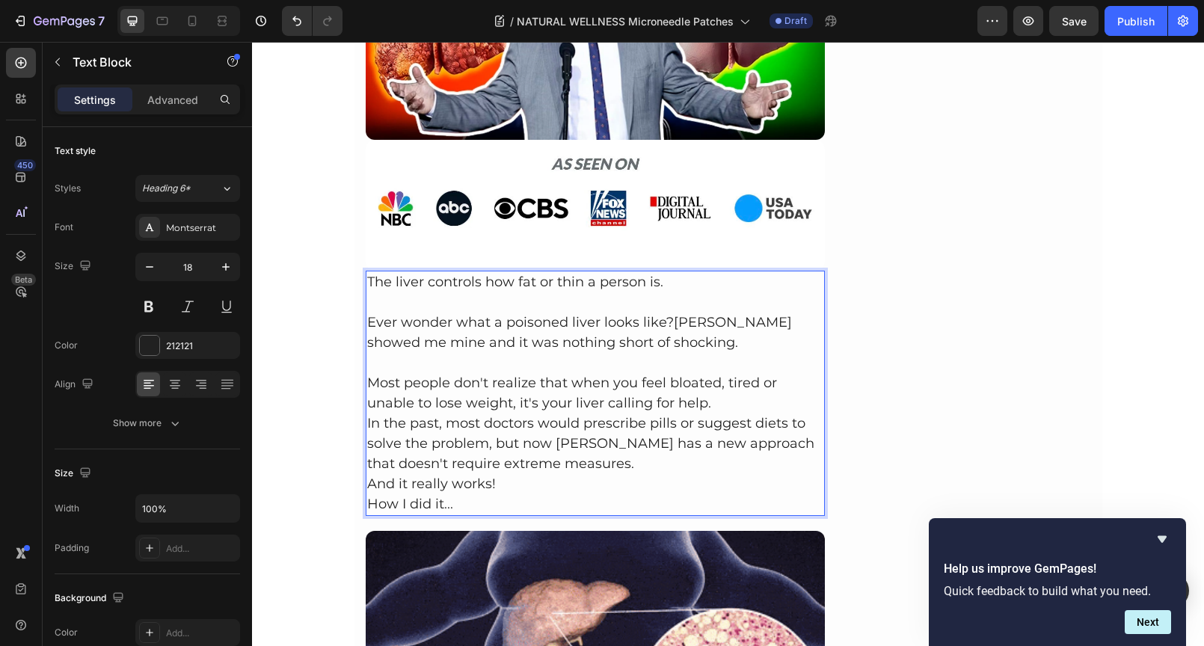
click at [716, 401] on p "Most people don't realize that when you feel bloated, tired or unable to lose w…" at bounding box center [595, 393] width 457 height 40
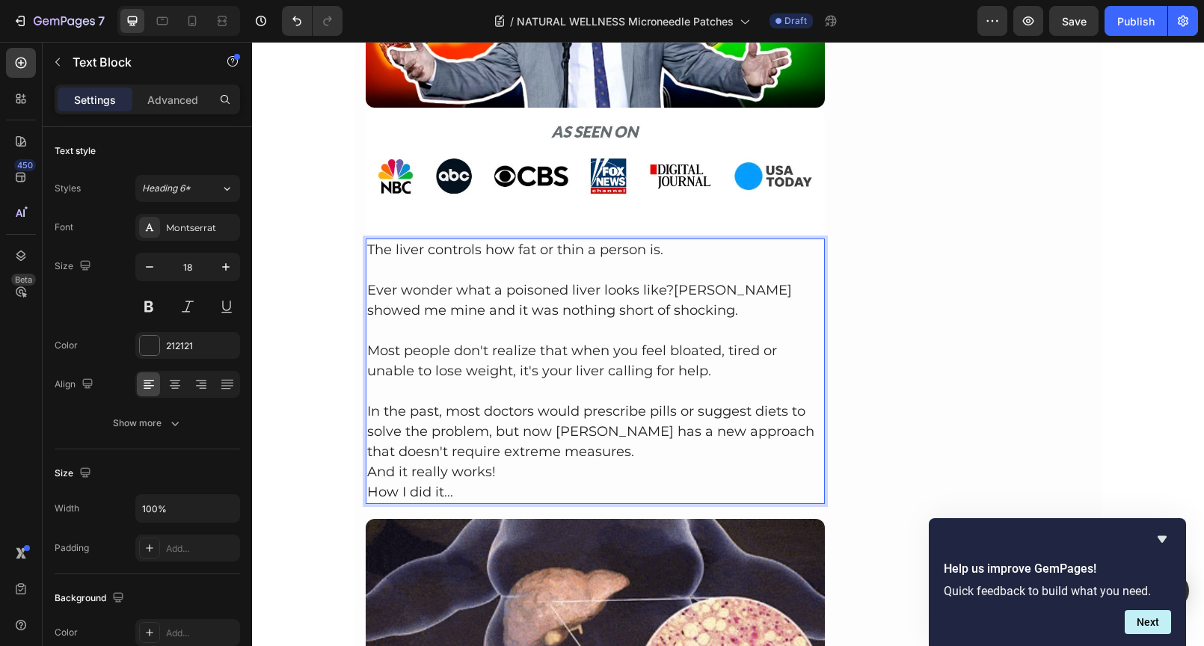
scroll to position [624, 0]
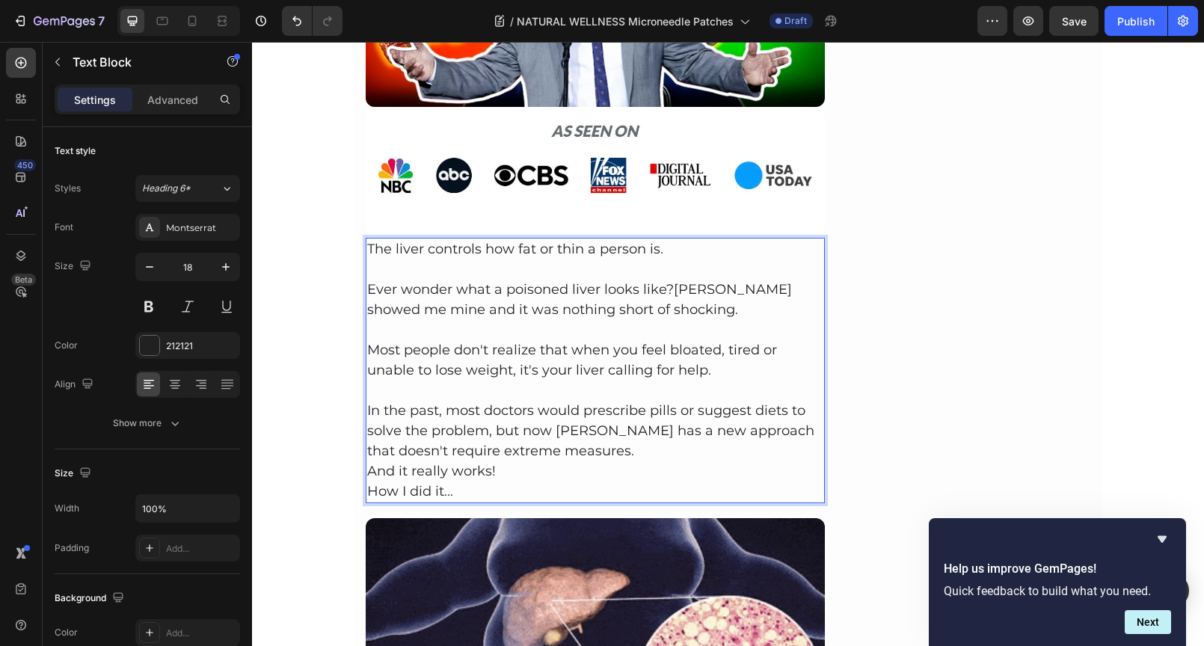
click at [714, 448] on p "In the past, most doctors would prescribe pills or suggest diets to solve the p…" at bounding box center [595, 431] width 457 height 61
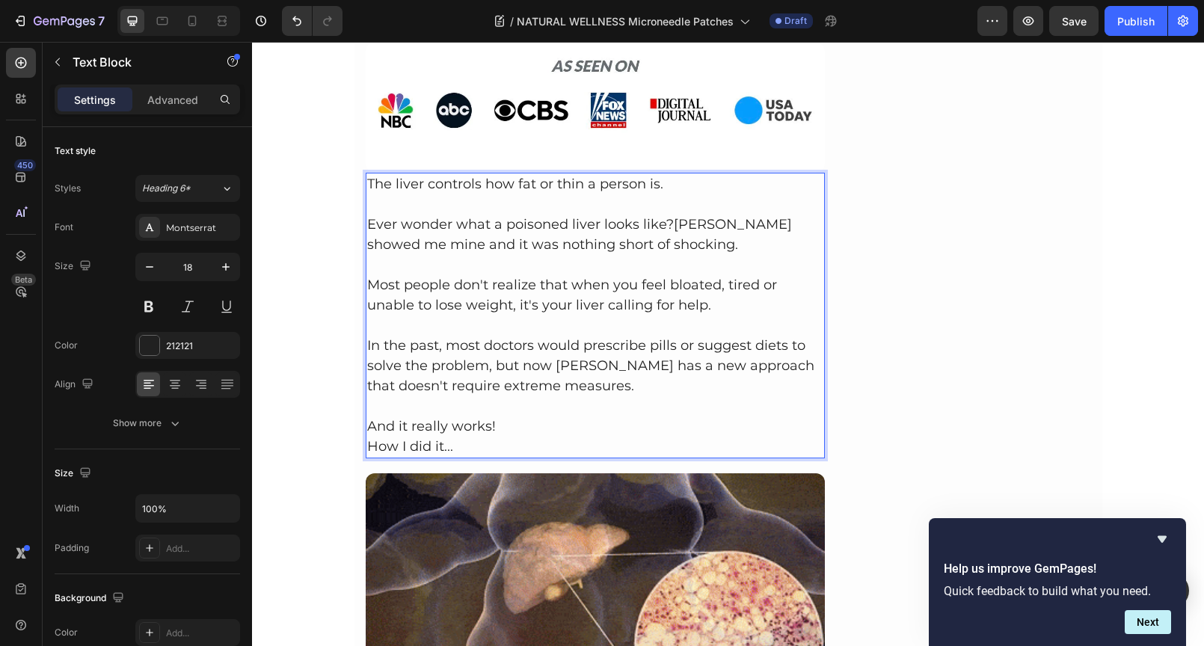
scroll to position [697, 0]
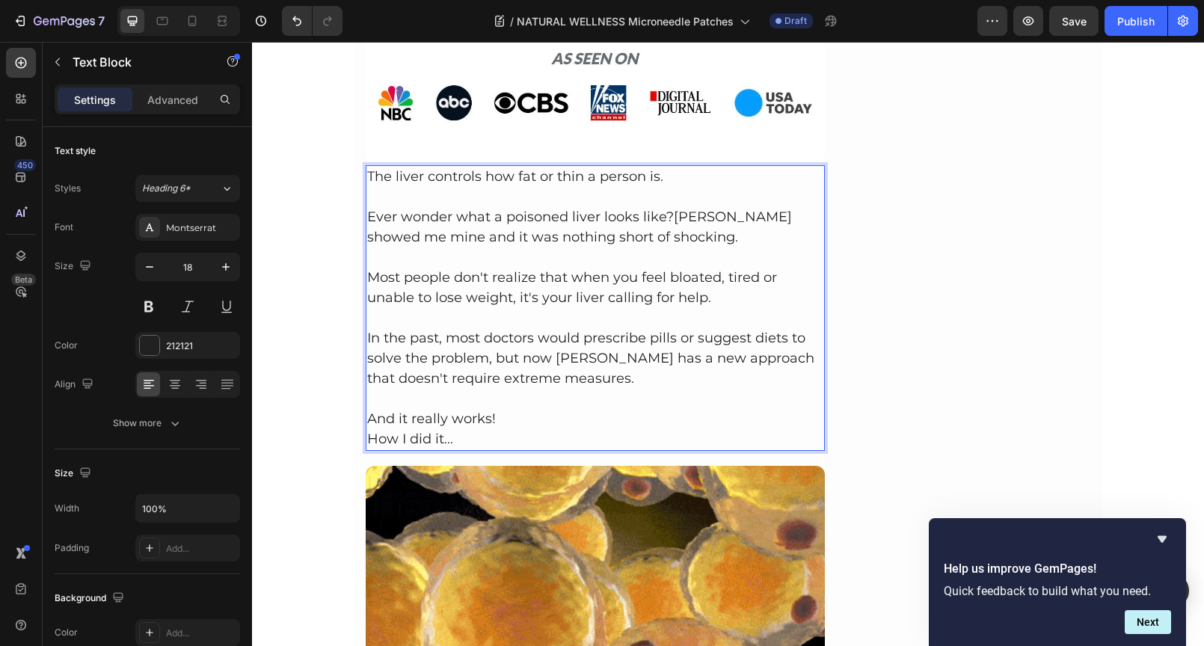
click at [562, 417] on p "And it really works!" at bounding box center [595, 419] width 457 height 20
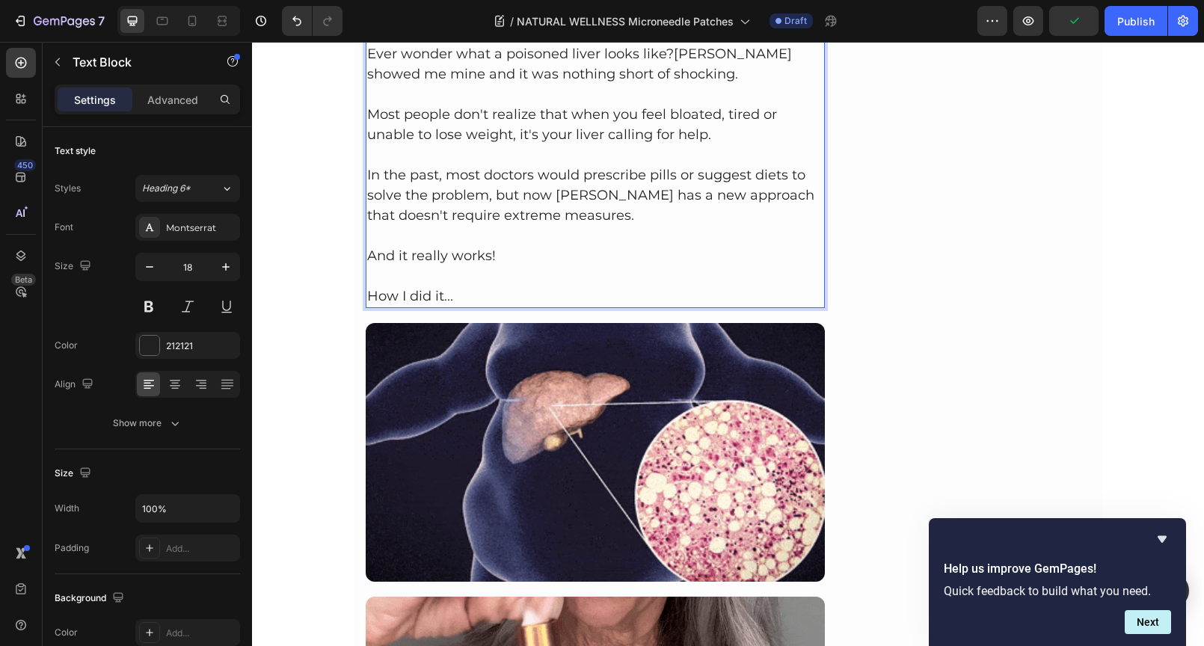
scroll to position [871, 0]
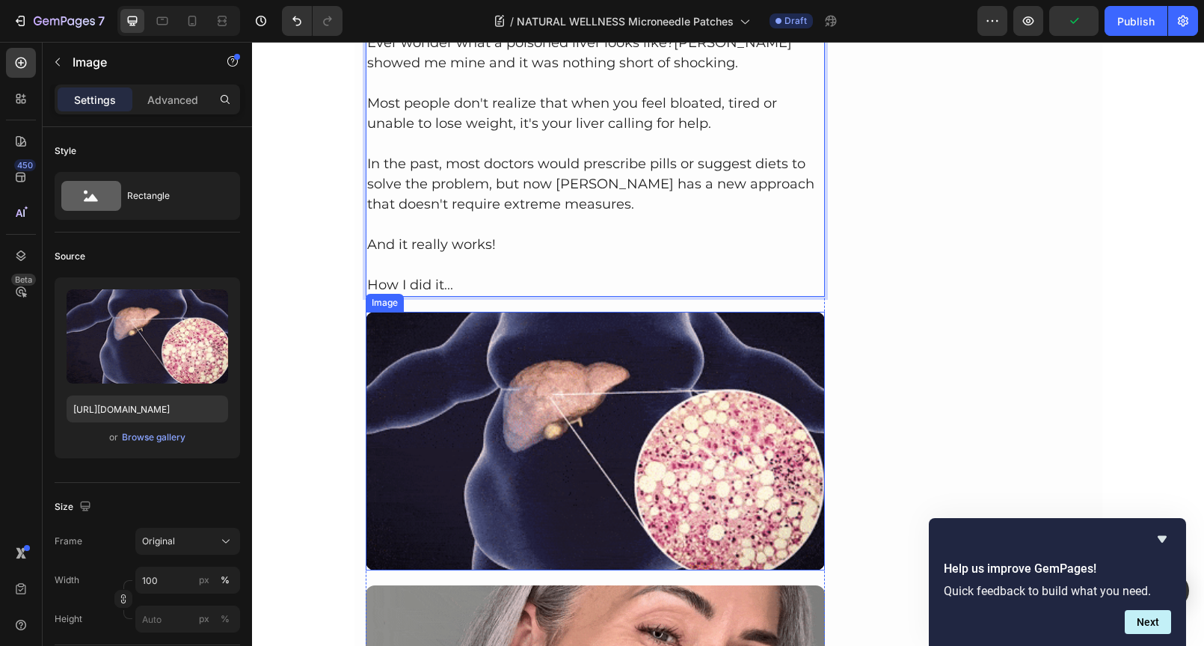
click at [580, 396] on img at bounding box center [596, 441] width 460 height 259
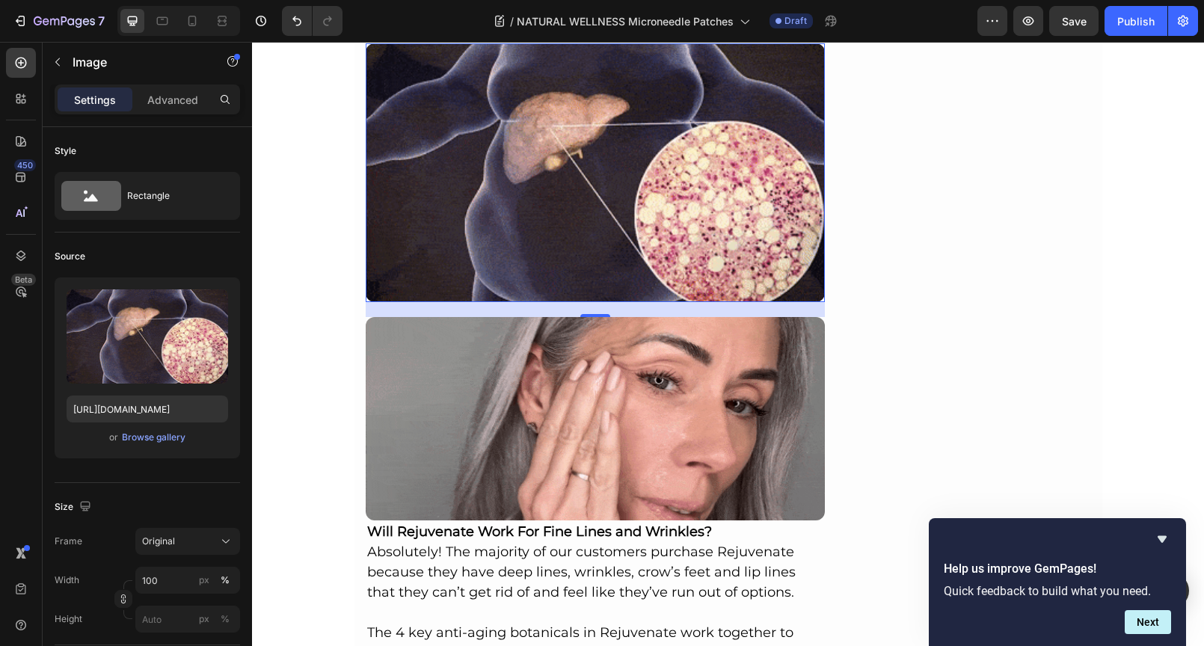
scroll to position [1155, 0]
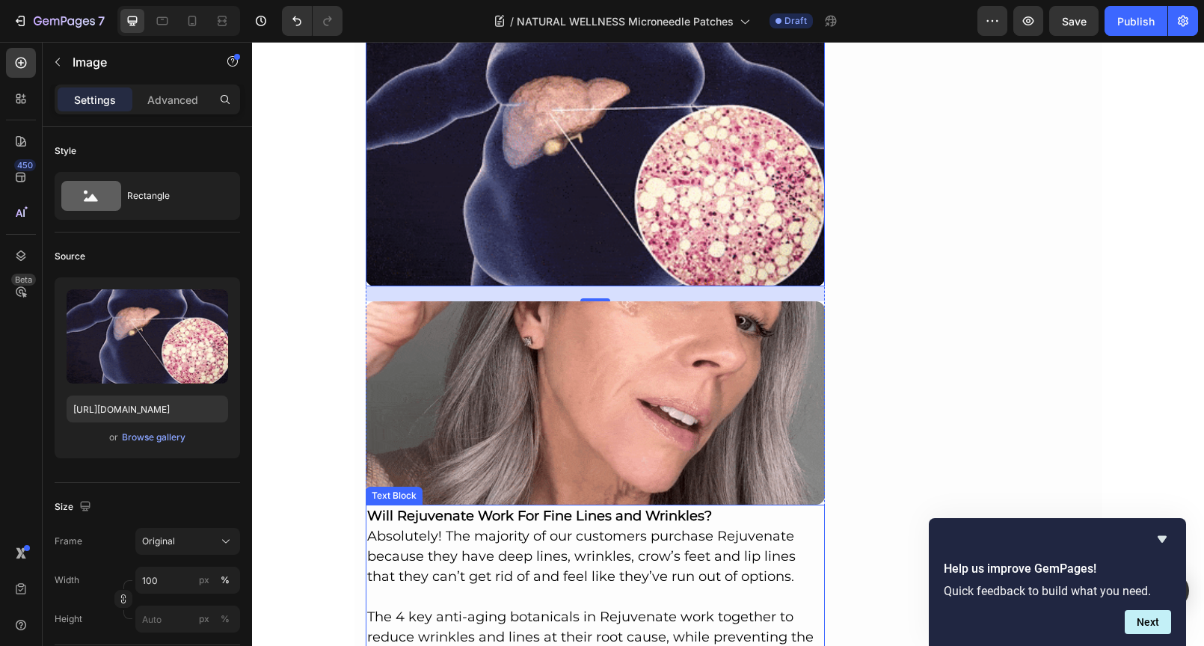
click at [639, 531] on p "Absolutely! The majority of our customers purchase Rejuvenate because they have…" at bounding box center [595, 556] width 457 height 61
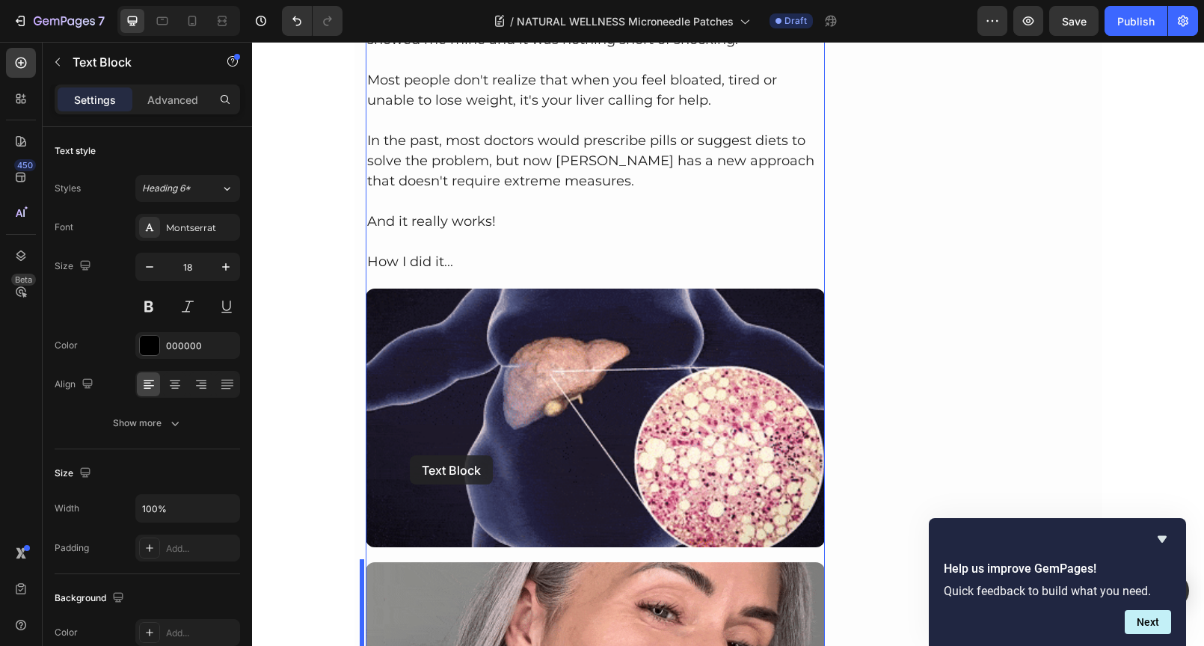
scroll to position [887, 0]
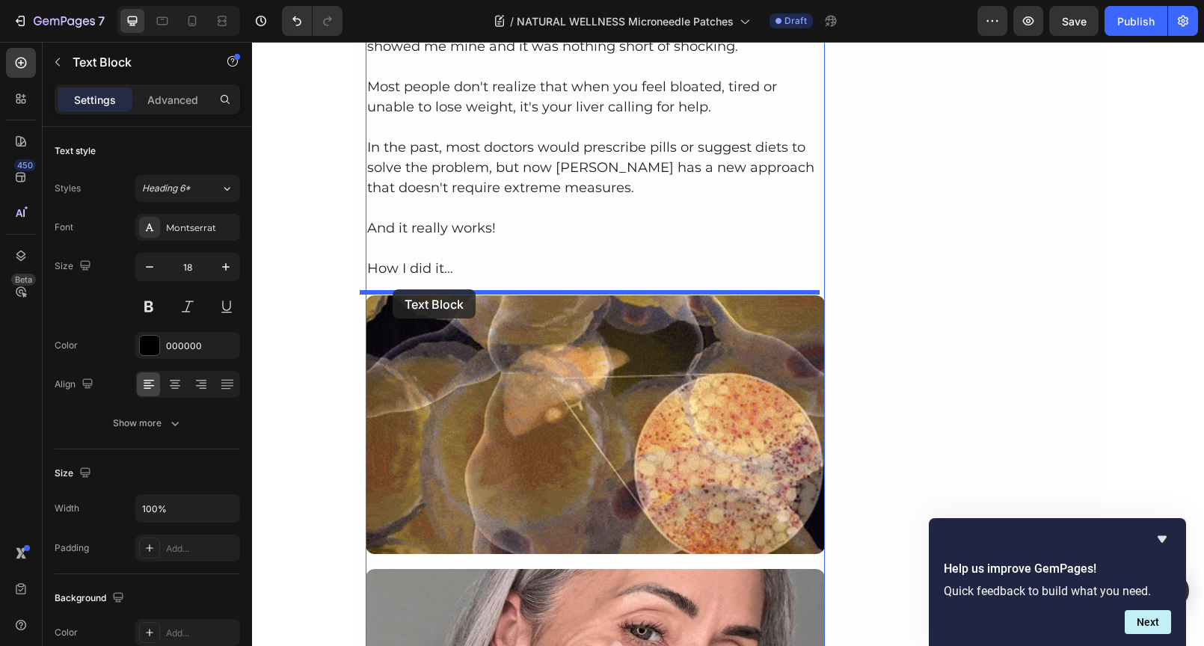
drag, startPoint x: 402, startPoint y: 492, endPoint x: 392, endPoint y: 289, distance: 202.8
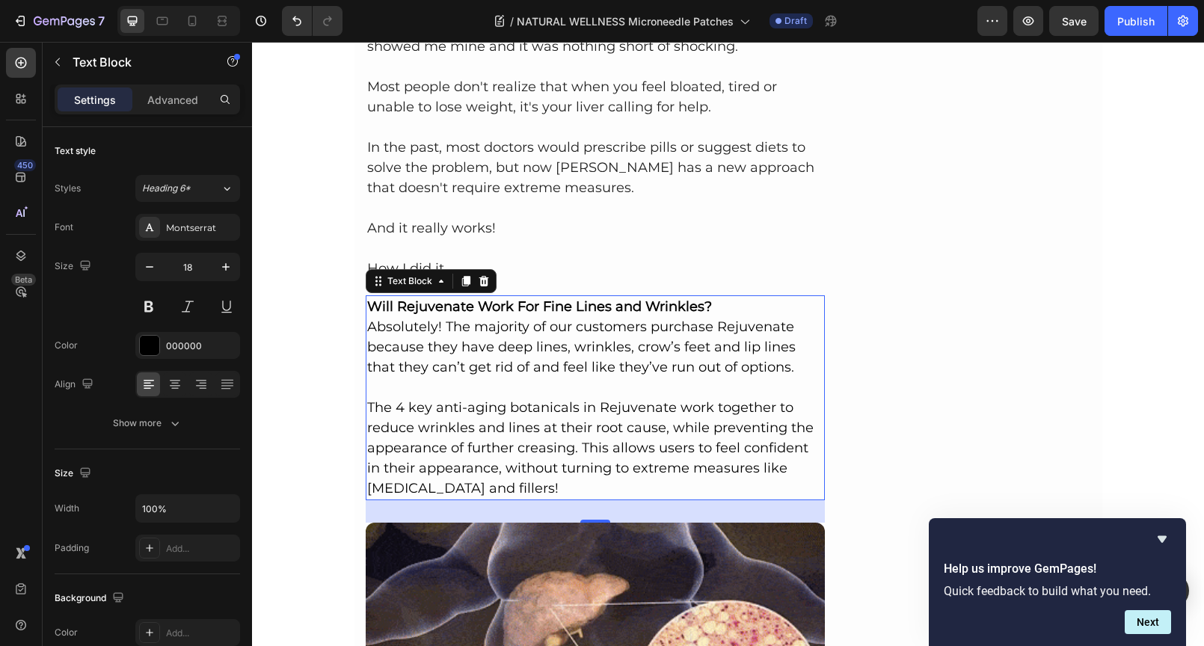
click at [443, 483] on p "The 4 key anti-aging botanicals in Rejuvenate work together to reduce wrinkles …" at bounding box center [595, 448] width 457 height 101
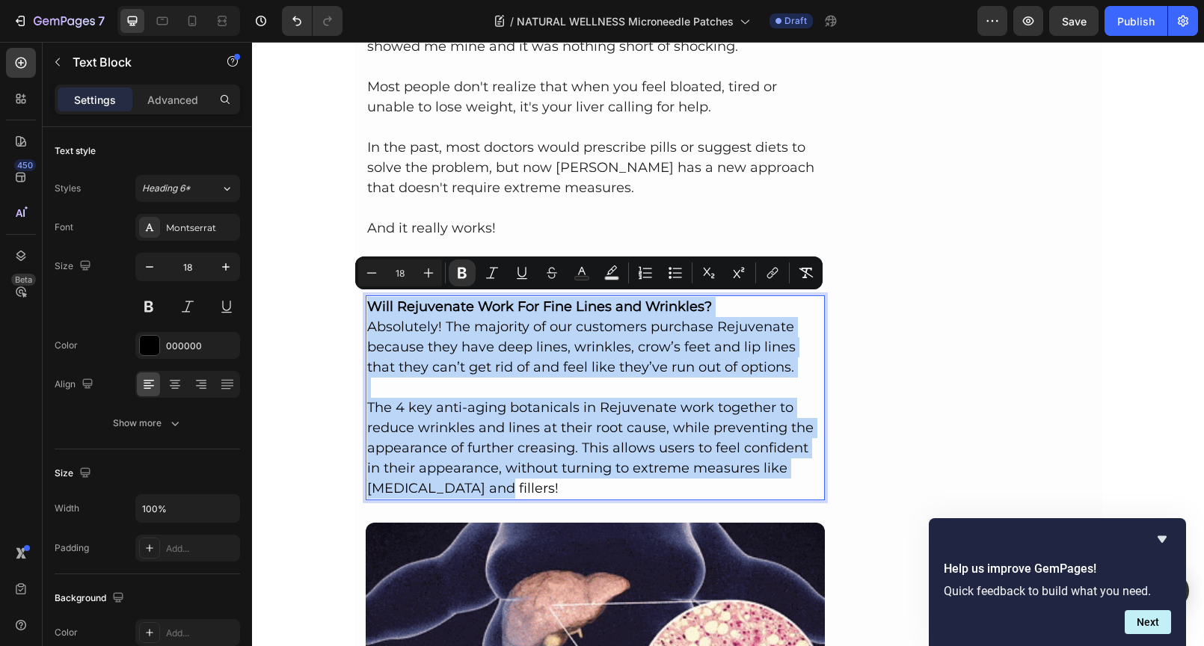
drag, startPoint x: 441, startPoint y: 484, endPoint x: 361, endPoint y: 302, distance: 199.2
click at [366, 302] on div "Will Rejuvenate Work For Fine Lines and Wrinkles? Absolutely! The majority of o…" at bounding box center [596, 397] width 460 height 205
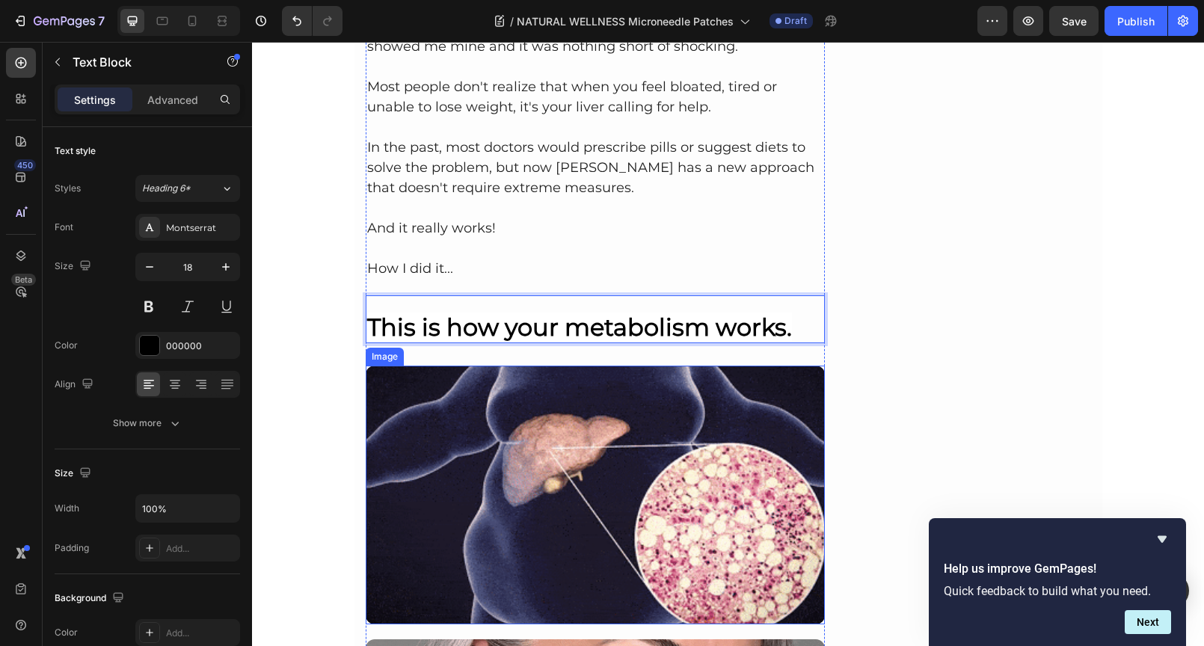
click at [366, 353] on div "Image" at bounding box center [385, 357] width 38 height 18
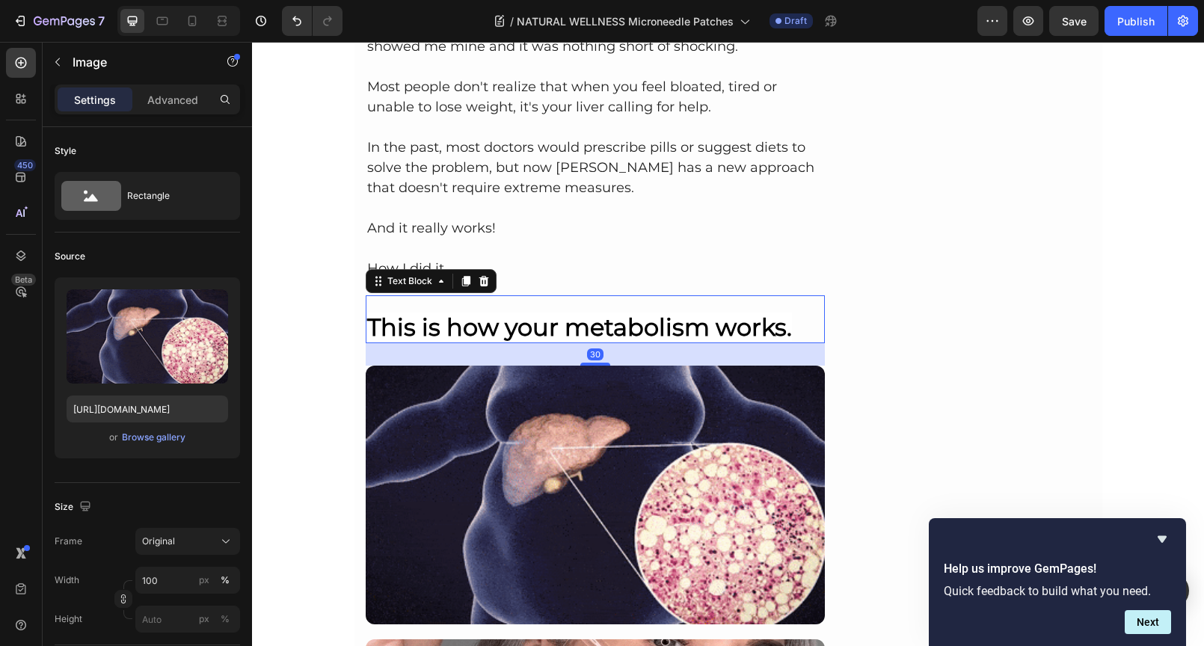
click at [523, 312] on strong "This is how your metabolism works." at bounding box center [579, 326] width 425 height 29
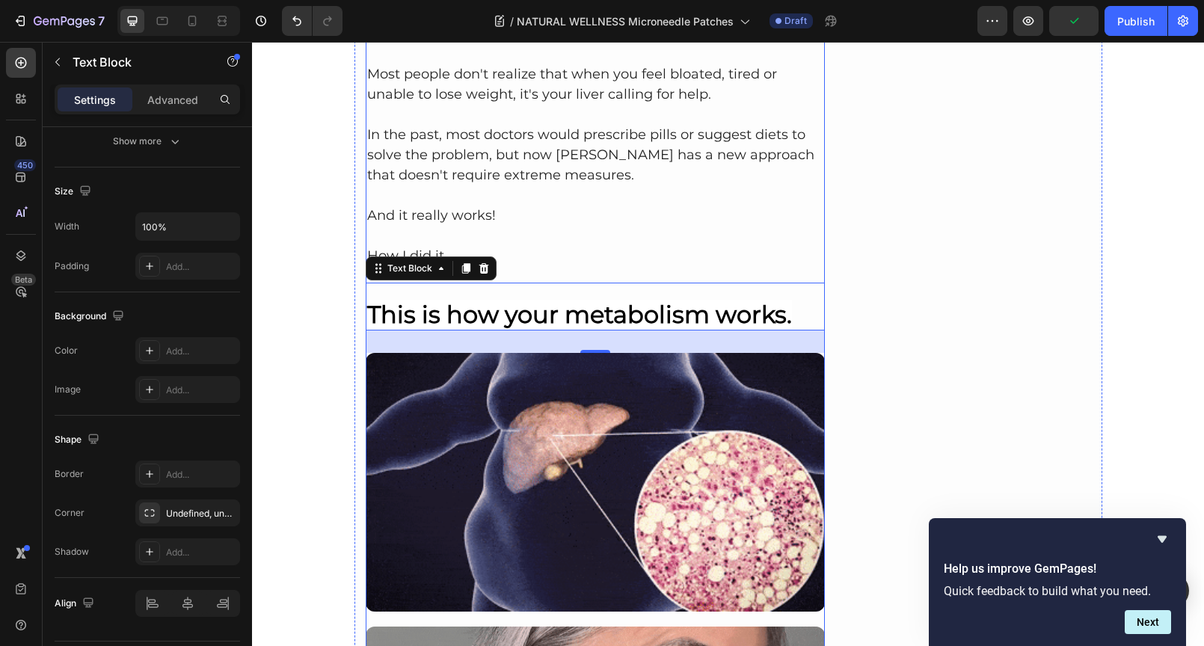
scroll to position [902, 0]
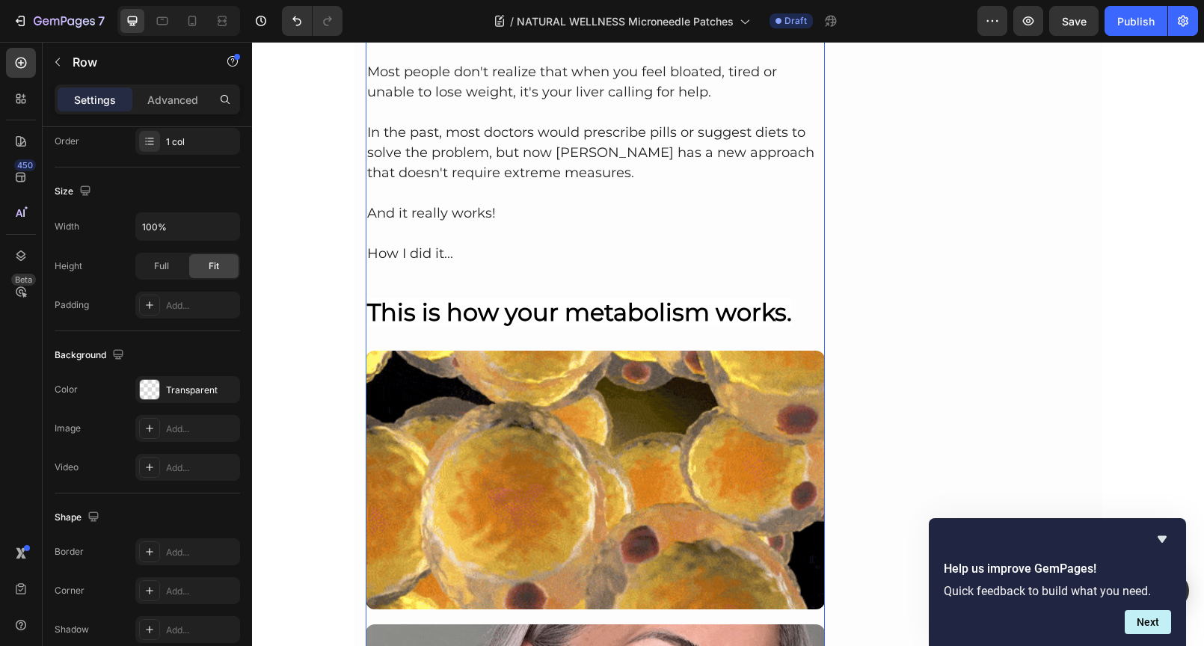
scroll to position [0, 0]
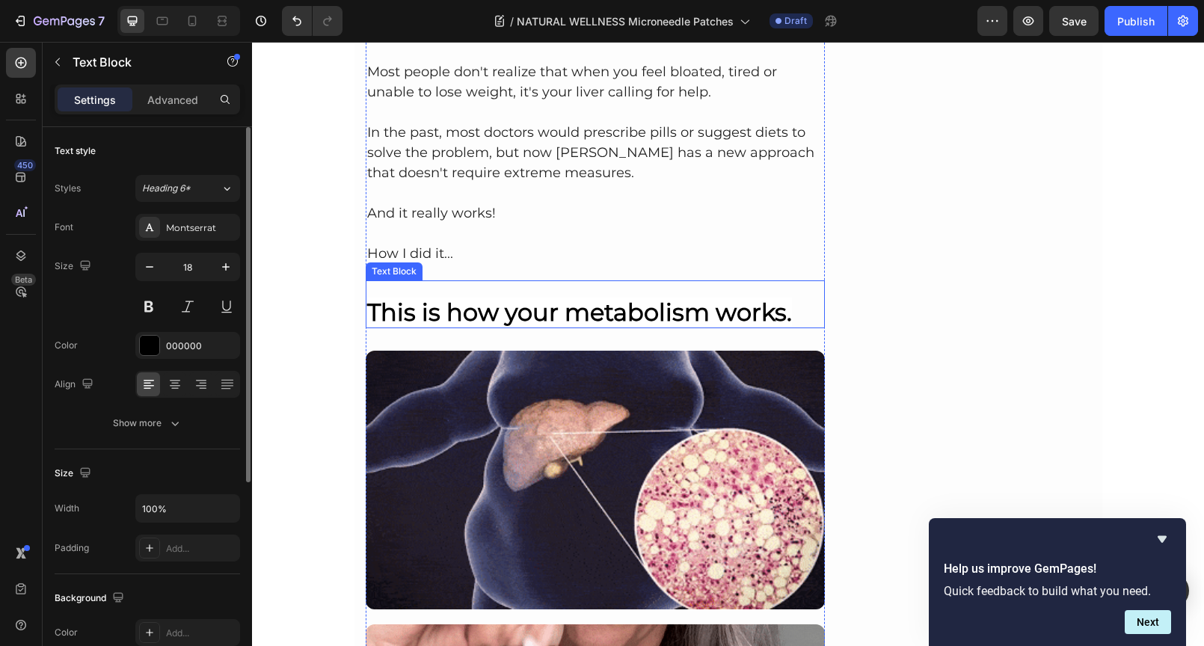
click at [426, 294] on p "⁠⁠⁠⁠⁠⁠⁠ This is how your metabolism works." at bounding box center [595, 304] width 457 height 45
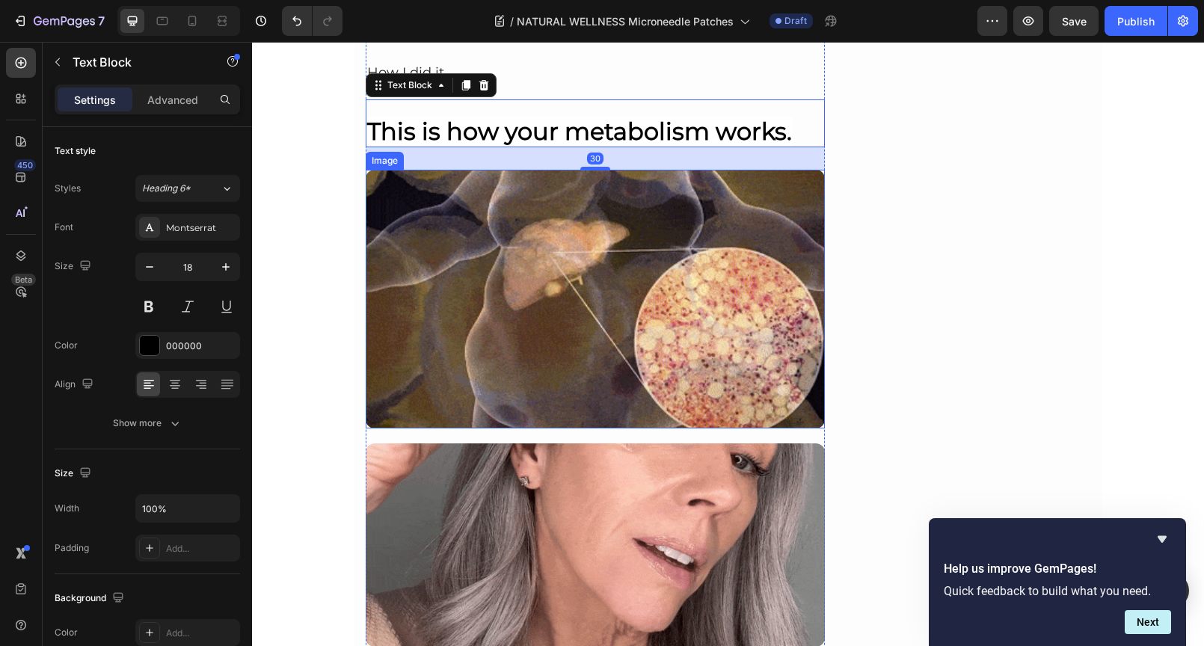
scroll to position [1150, 0]
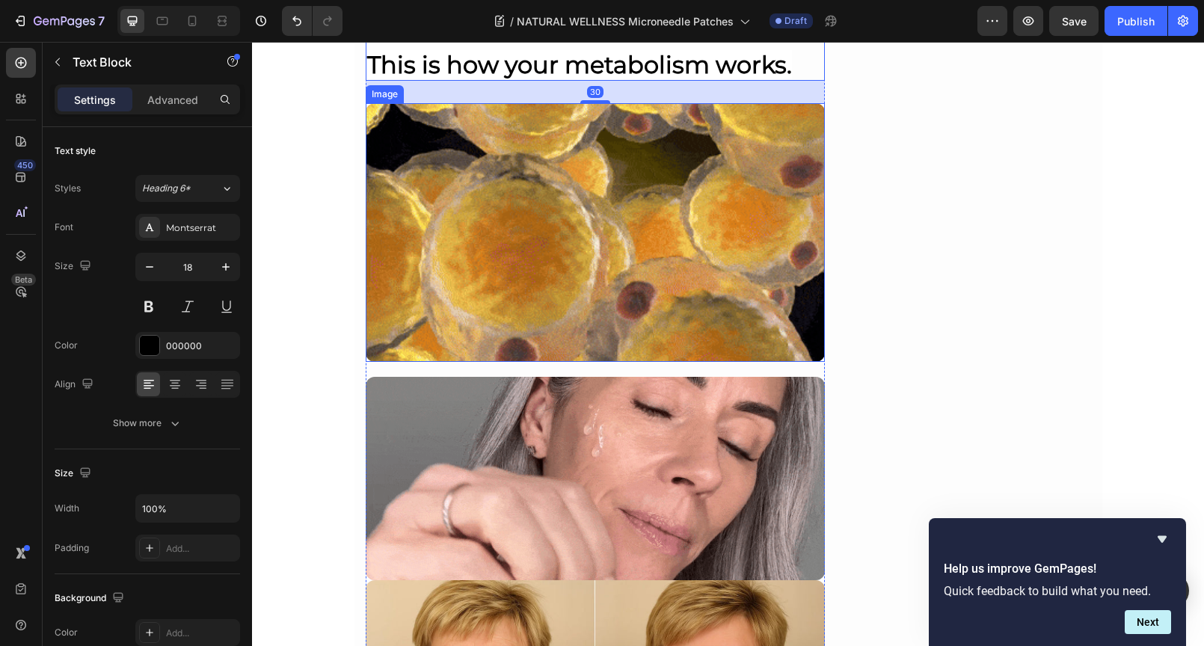
click at [553, 244] on img at bounding box center [596, 232] width 460 height 259
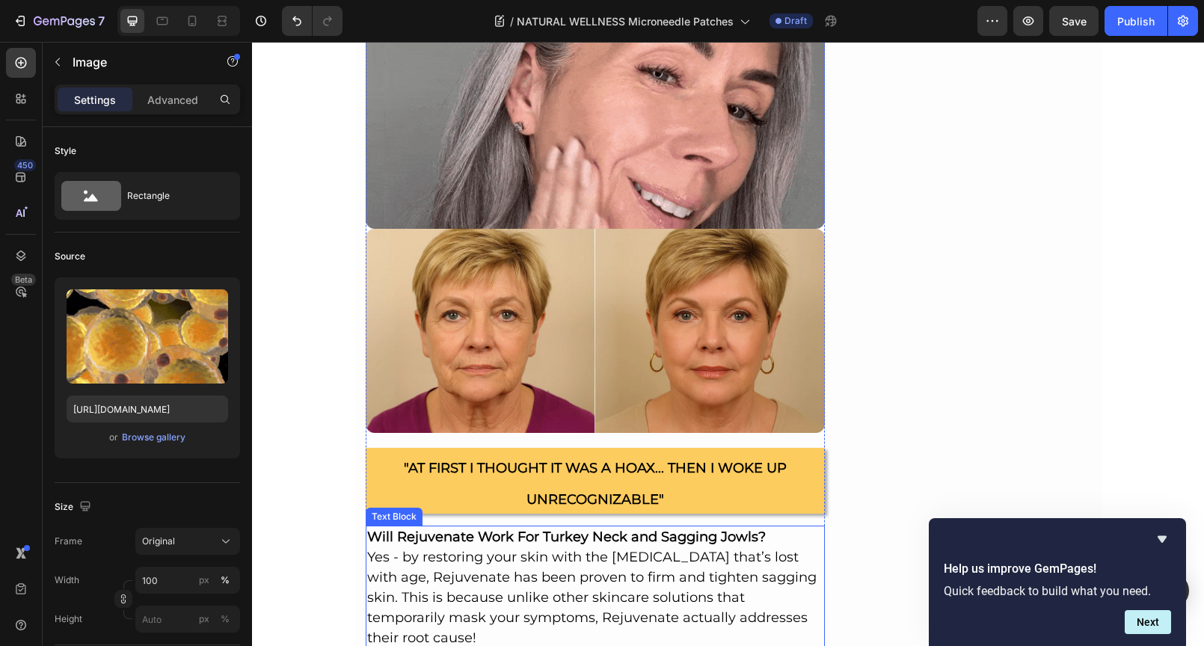
scroll to position [1562, 0]
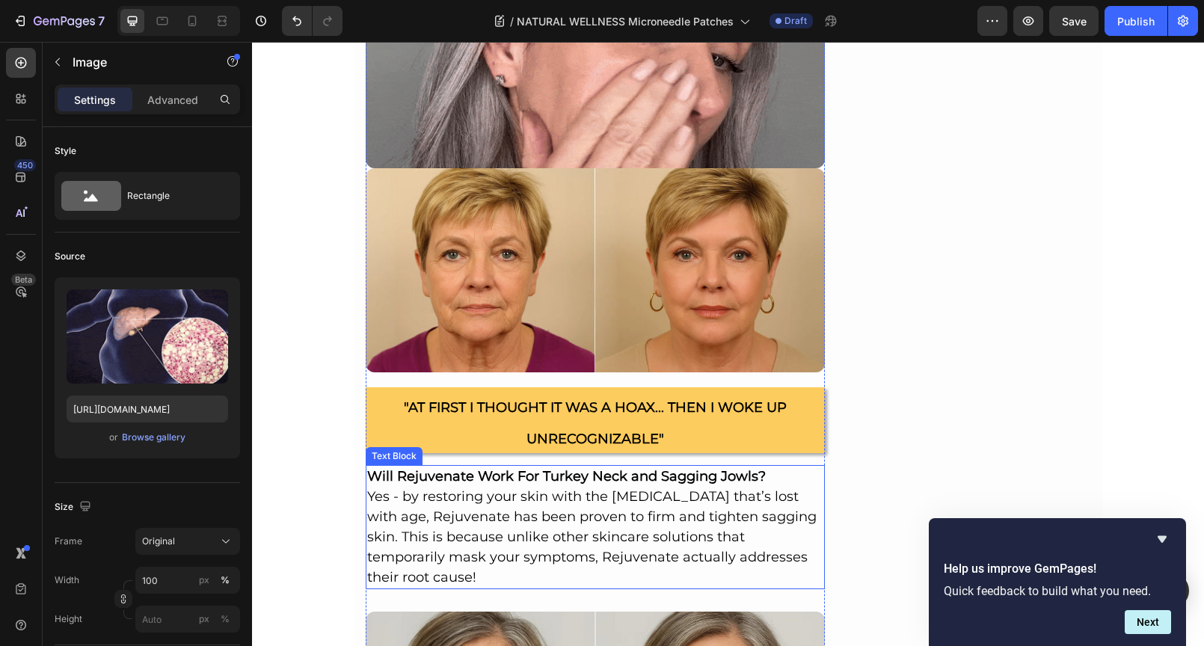
click at [466, 514] on p "Yes - by restoring your skin with the Hyaluronic Acid that’s lost with age, Rej…" at bounding box center [595, 537] width 457 height 101
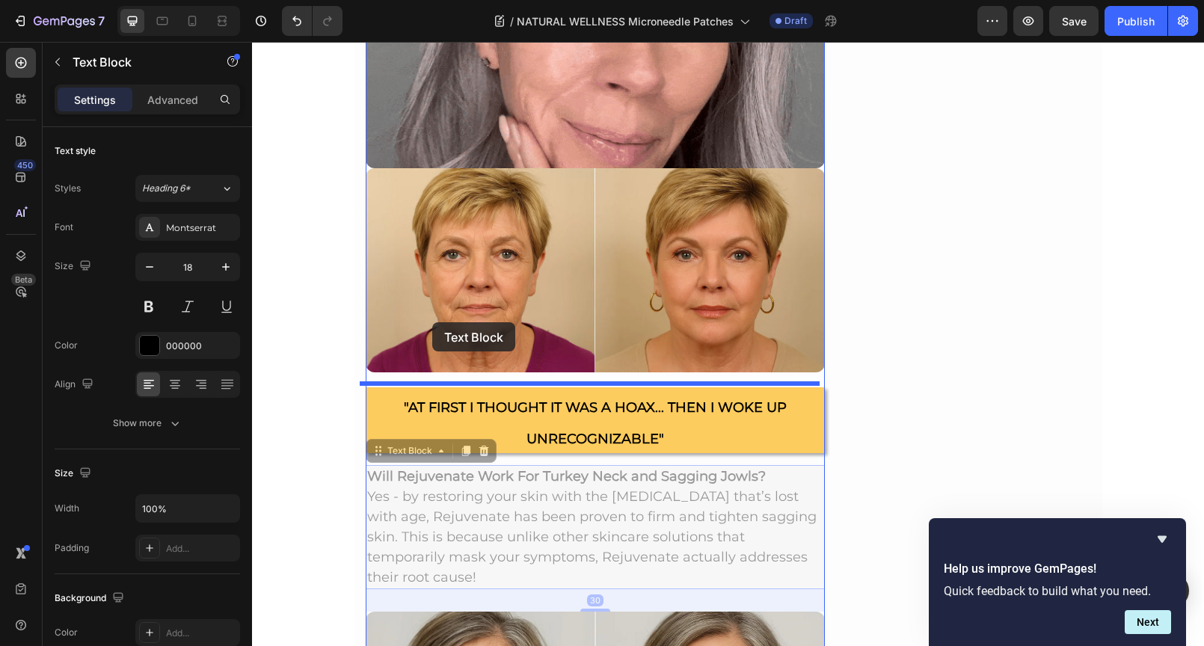
scroll to position [1274, 0]
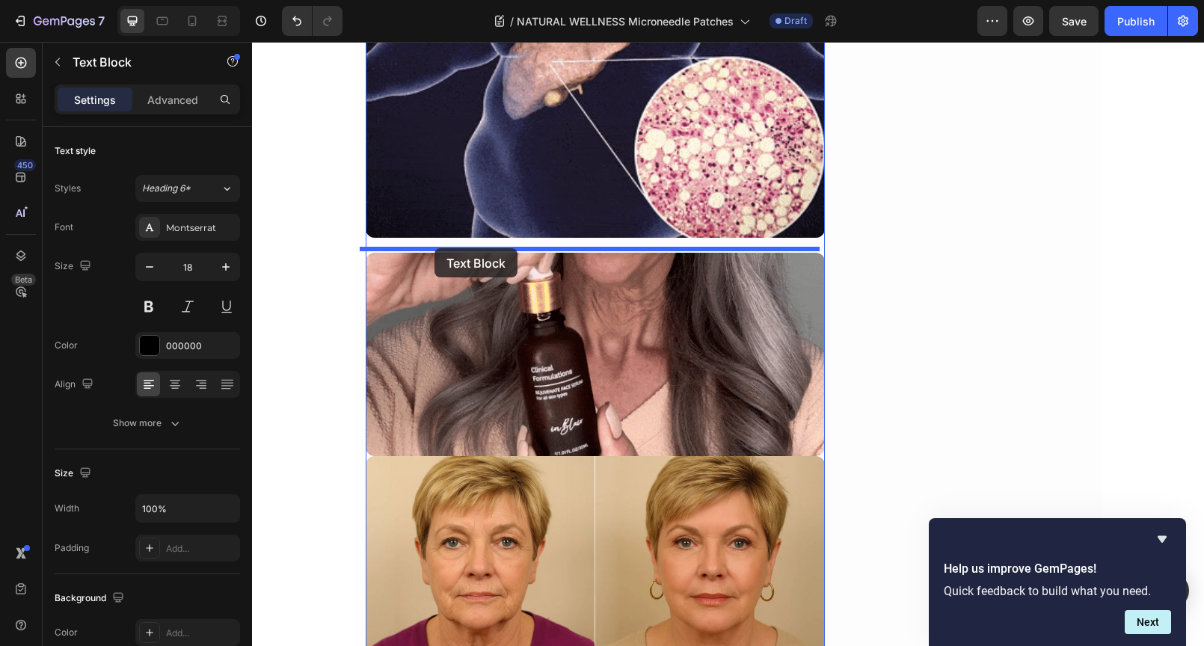
drag, startPoint x: 419, startPoint y: 450, endPoint x: 434, endPoint y: 248, distance: 202.4
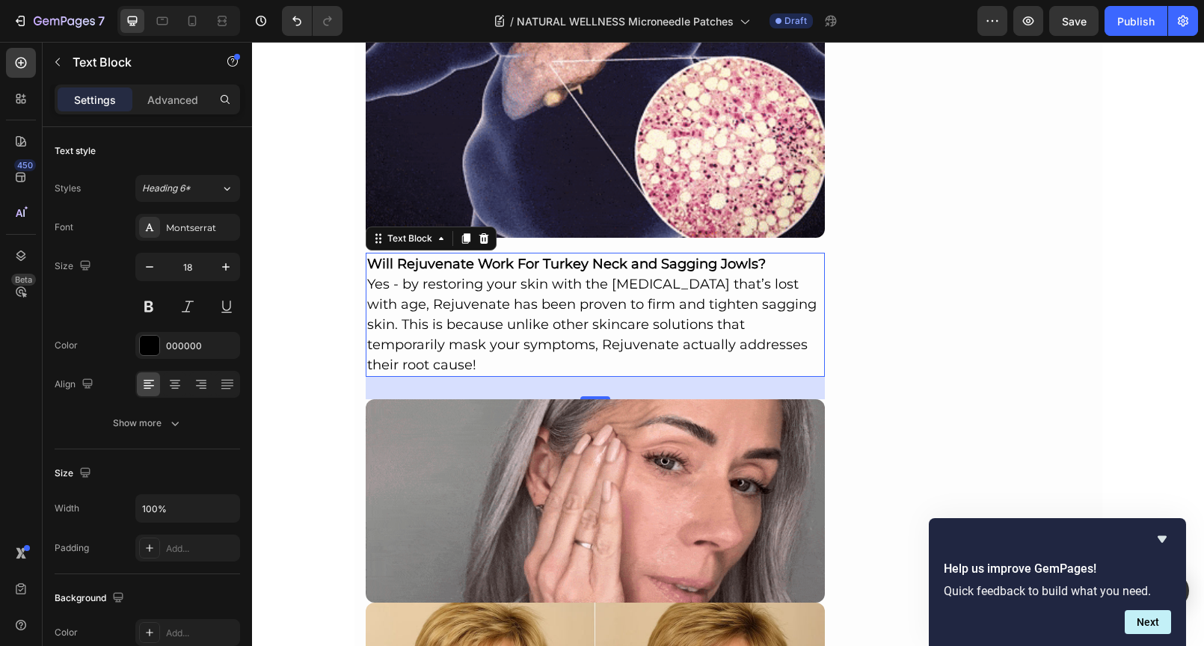
click at [410, 360] on p "Yes - by restoring your skin with the Hyaluronic Acid that’s lost with age, Rej…" at bounding box center [595, 324] width 457 height 101
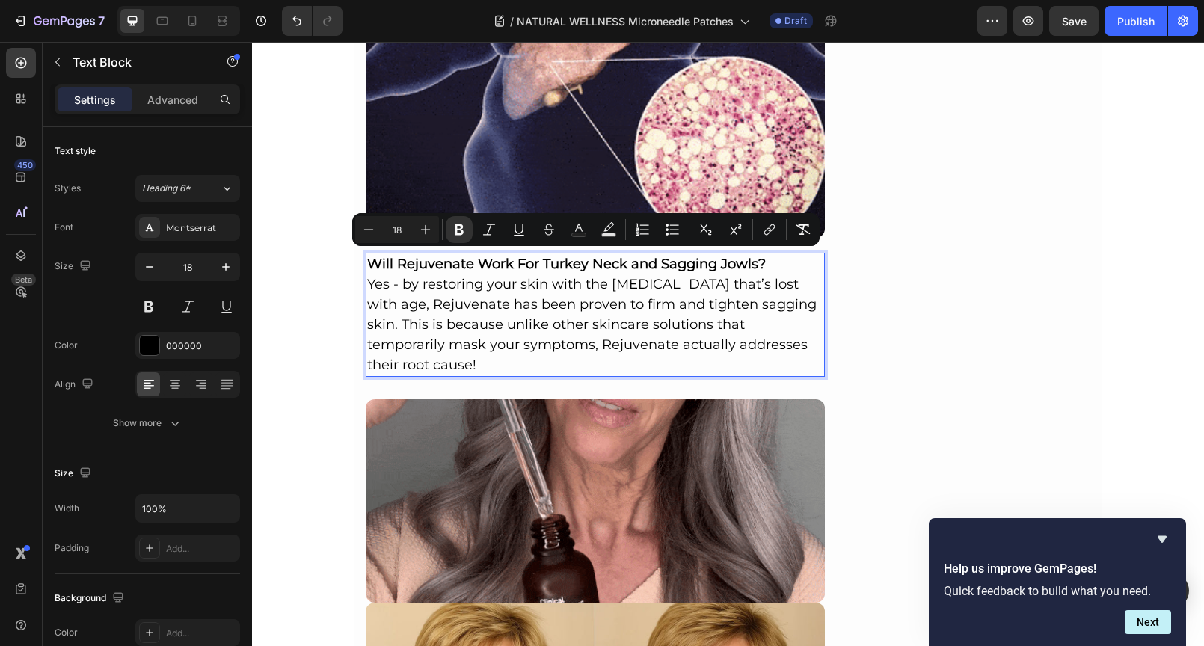
drag, startPoint x: 407, startPoint y: 360, endPoint x: 366, endPoint y: 258, distance: 109.9
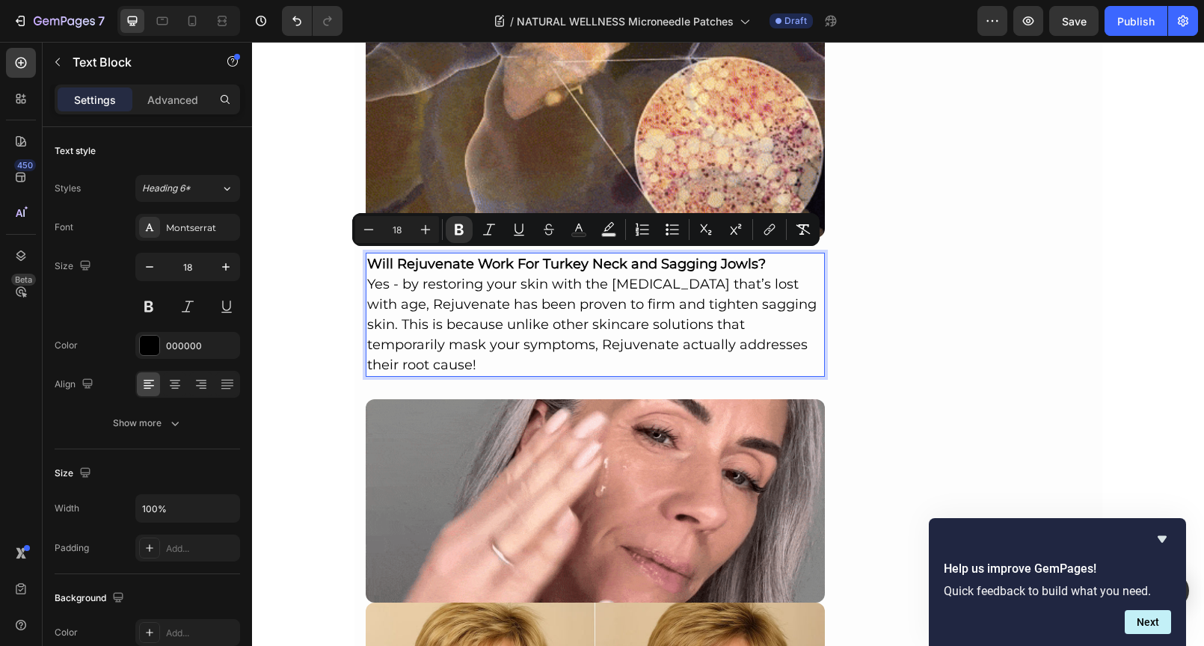
click at [366, 258] on div "Will Rejuvenate Work For Turkey Neck and Sagging Jowls? Yes - by restoring your…" at bounding box center [596, 315] width 460 height 124
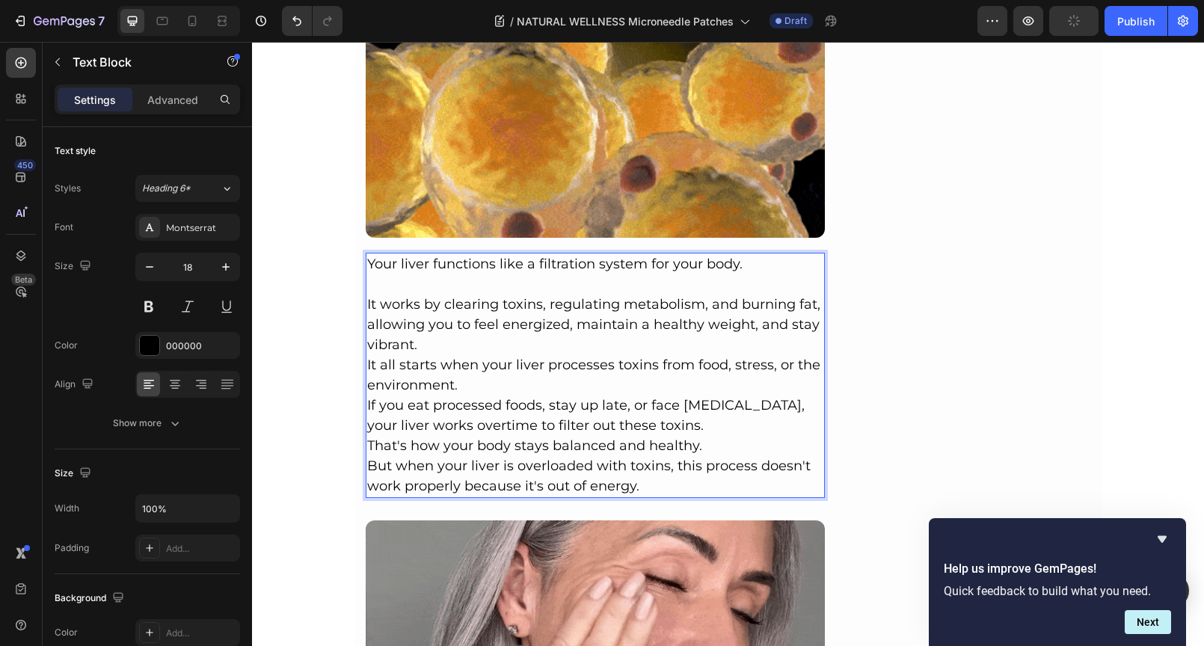
scroll to position [1403, 0]
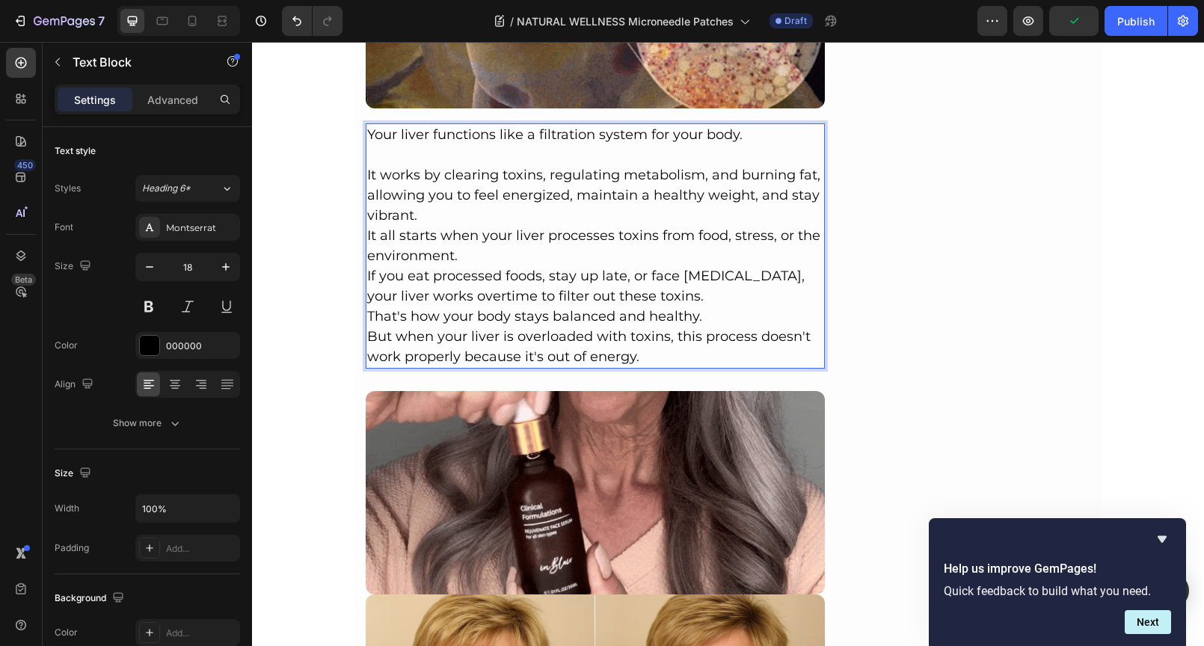
click at [603, 256] on p "It all starts when your liver processes toxins from food, stress, or the enviro…" at bounding box center [595, 246] width 457 height 40
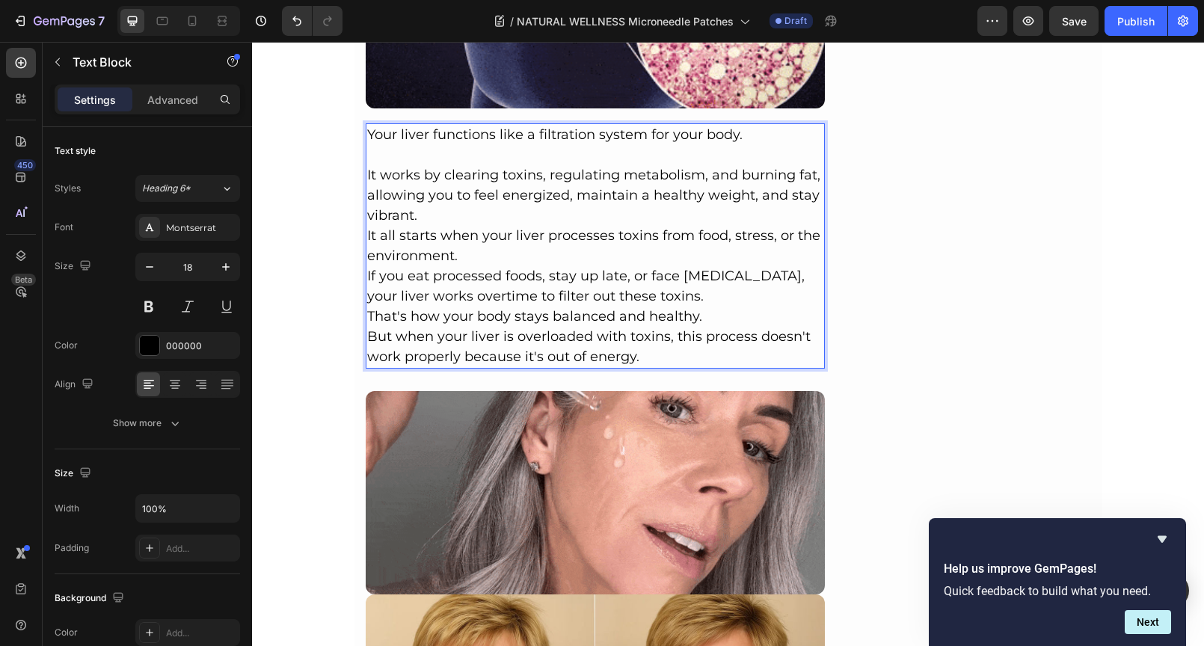
click at [449, 211] on p "It works by clearing toxins, regulating metabolism, and burning fat, allowing y…" at bounding box center [595, 195] width 457 height 61
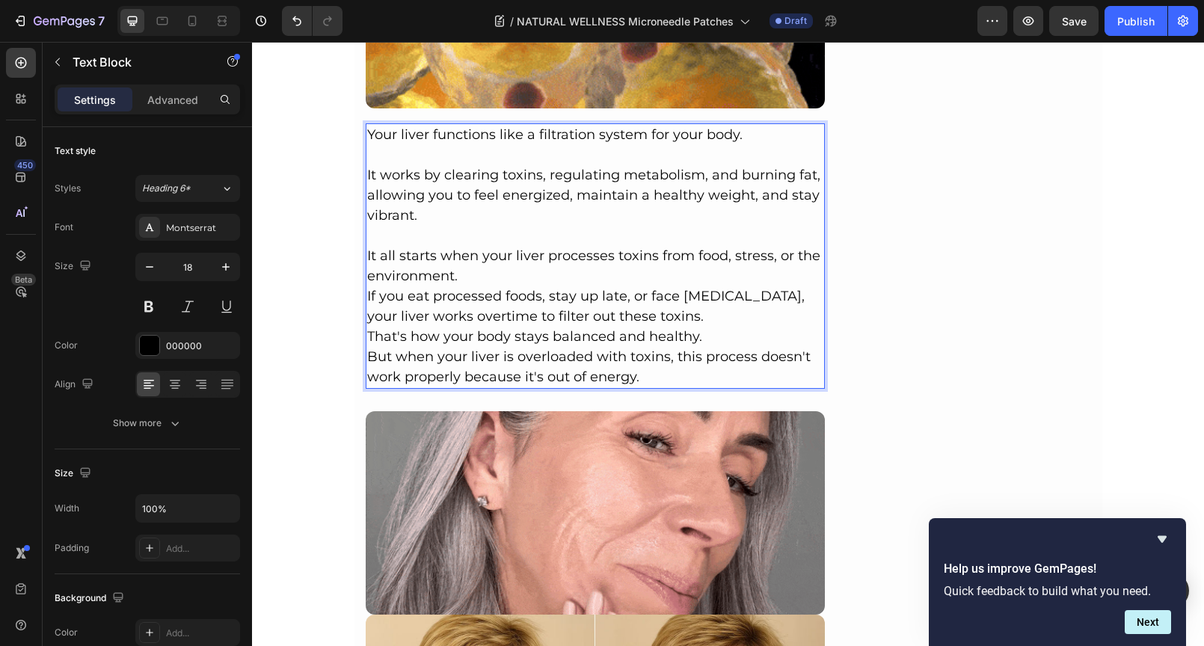
click at [530, 258] on p "It all starts when your liver processes toxins from food, stress, or the enviro…" at bounding box center [595, 266] width 457 height 40
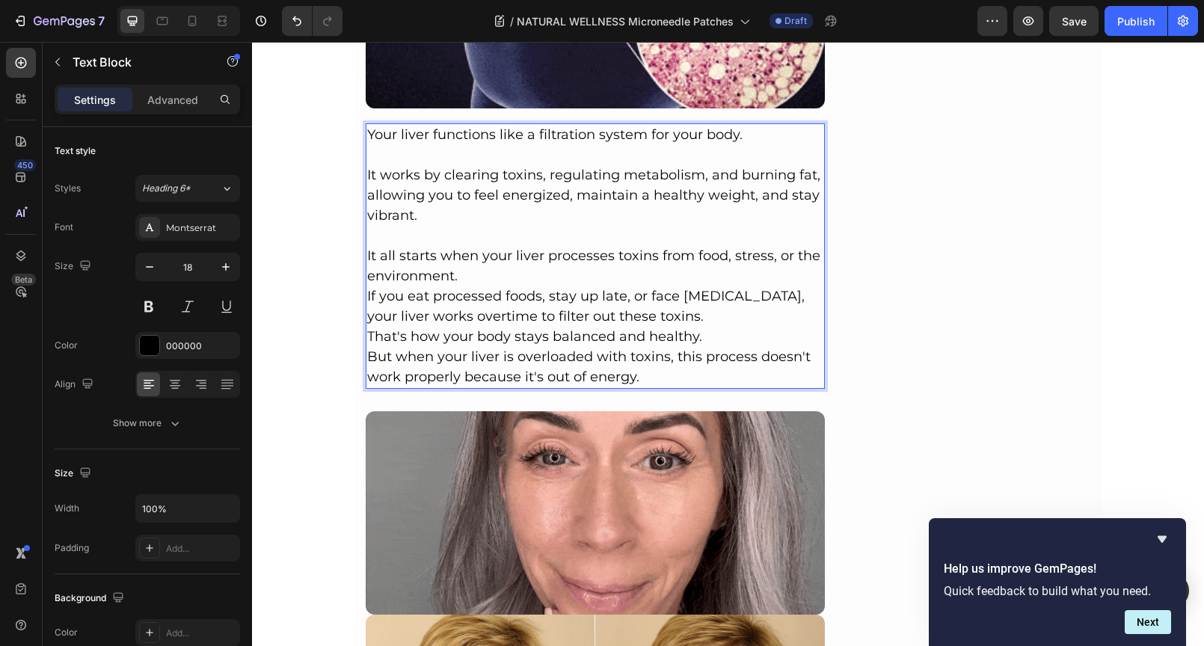
click at [524, 269] on p "It all starts when your liver processes toxins from food, stress, or the enviro…" at bounding box center [595, 266] width 457 height 40
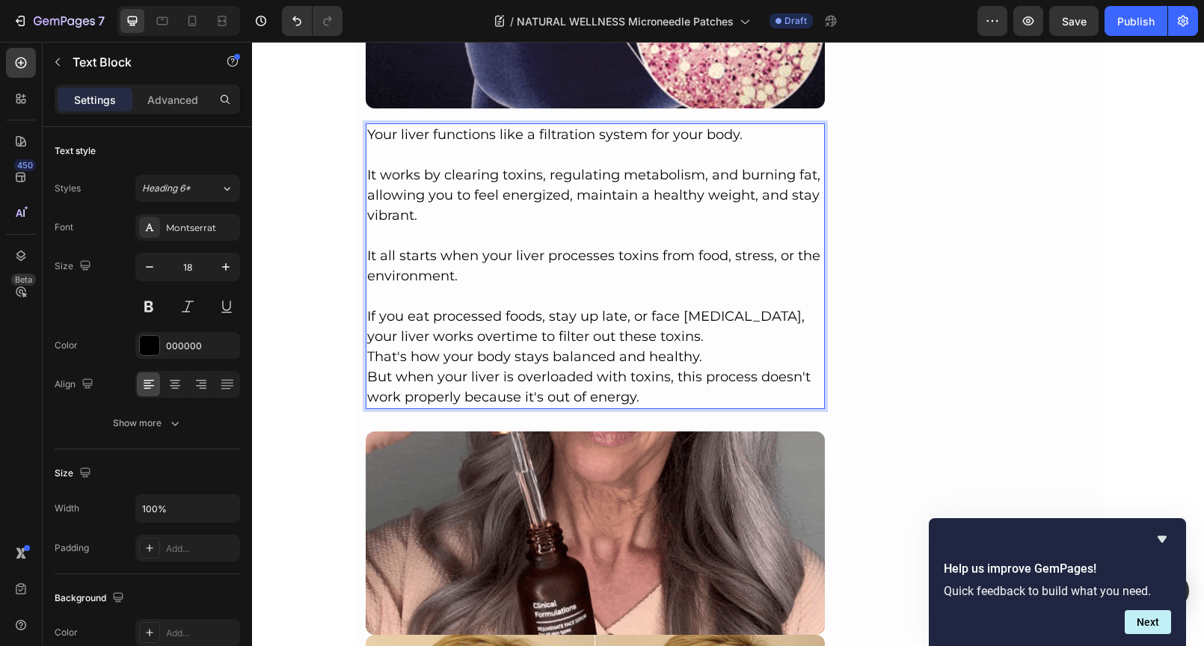
click at [668, 336] on p "If you eat processed foods, stay up late, or face [MEDICAL_DATA], your liver wo…" at bounding box center [595, 326] width 457 height 40
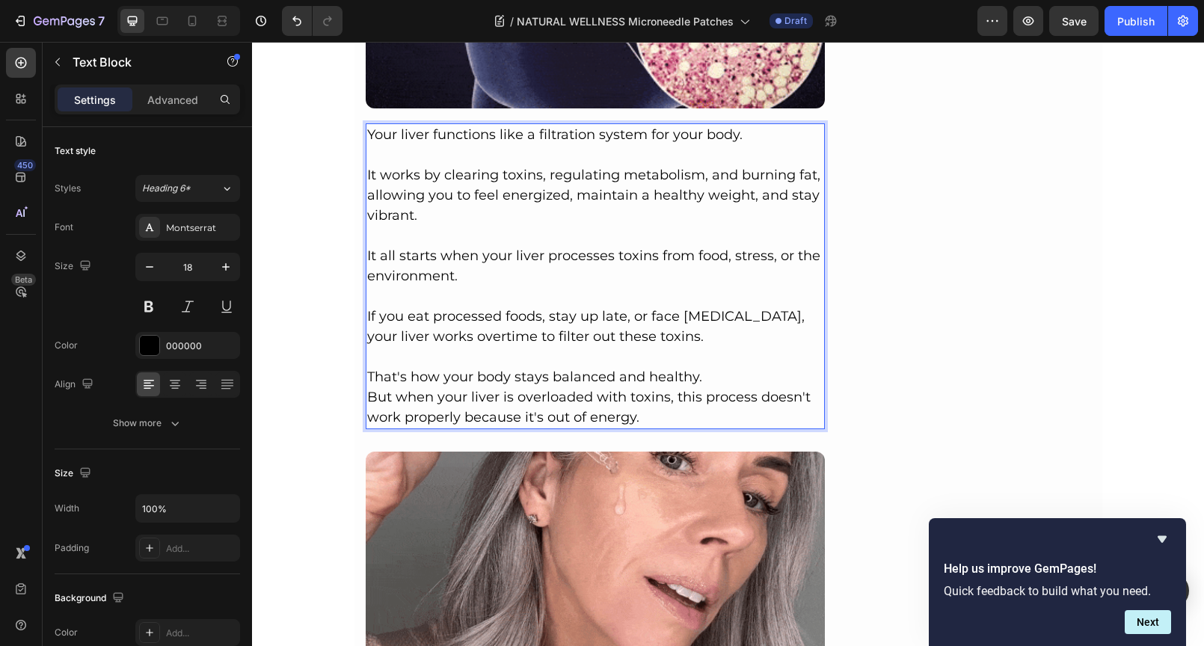
click at [712, 376] on p "That's how your body stays balanced and healthy." at bounding box center [595, 377] width 457 height 20
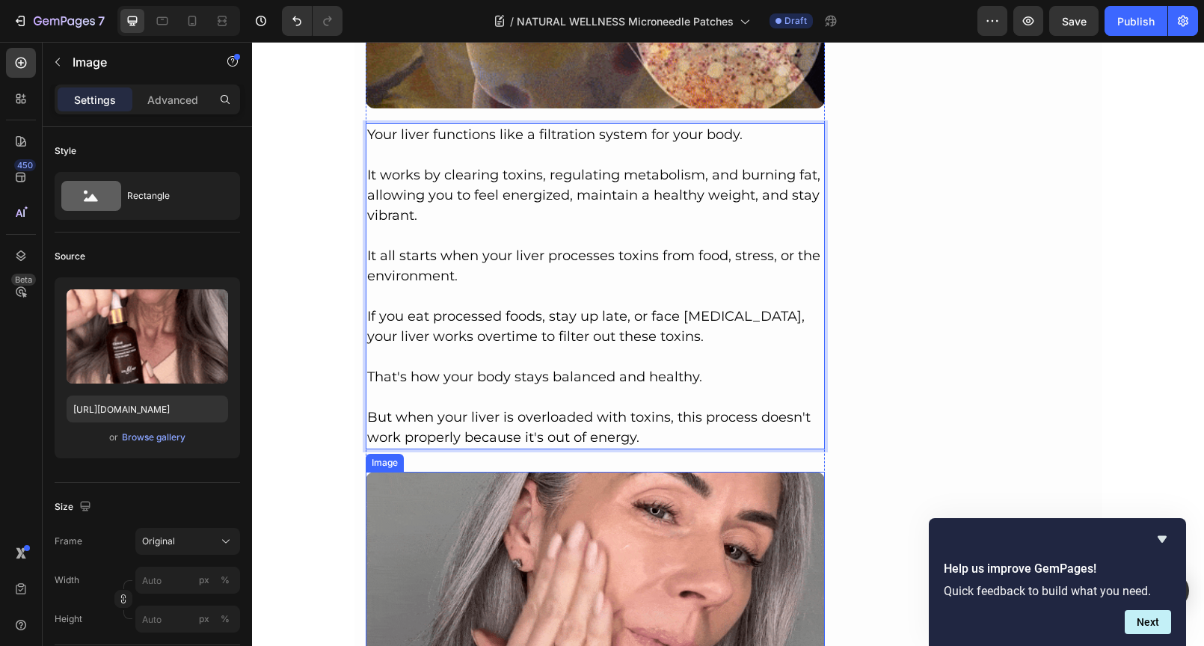
click at [674, 506] on img at bounding box center [596, 573] width 460 height 203
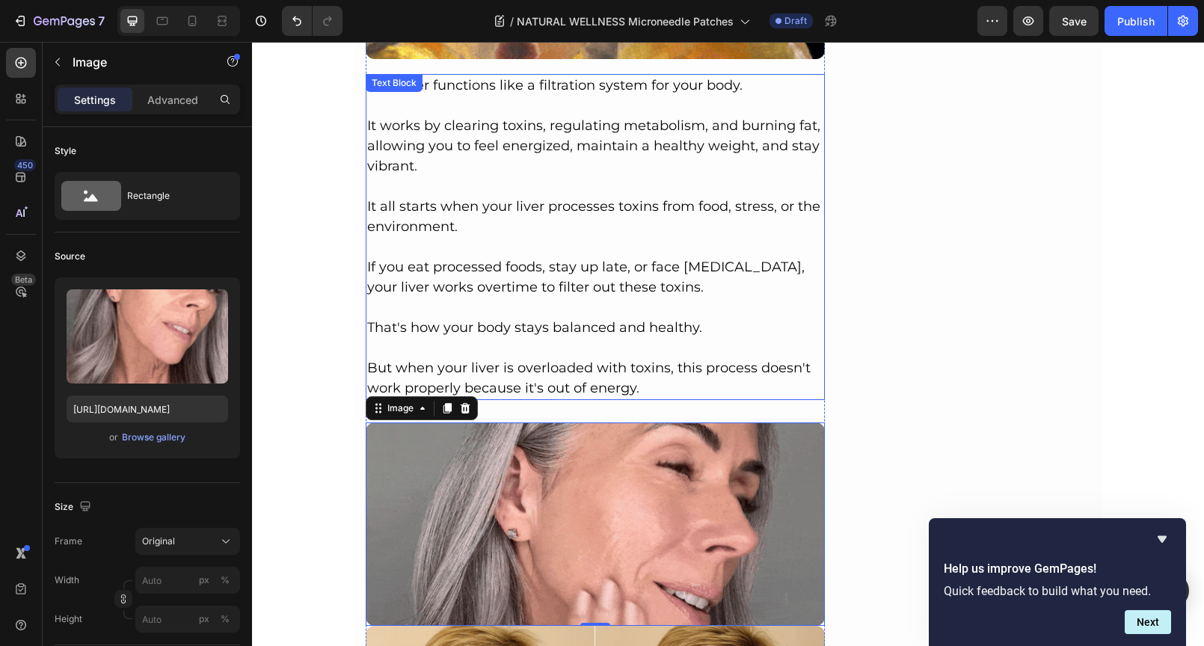
scroll to position [1590, 0]
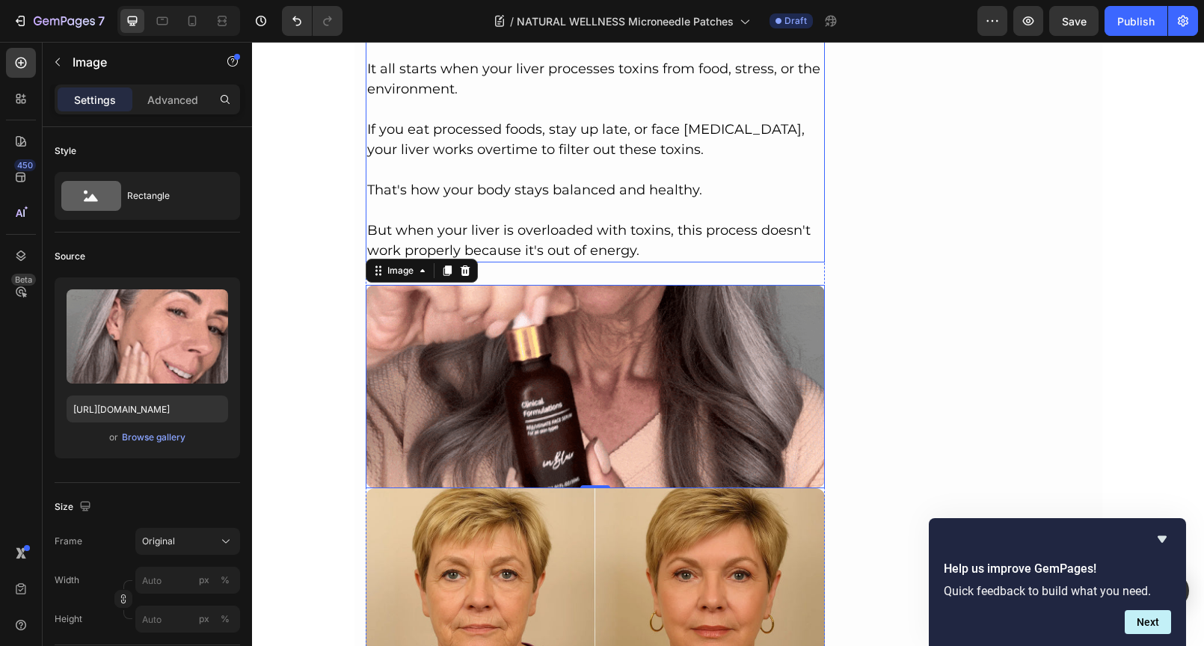
click at [529, 207] on p "Rich Text Editor. Editing area: main" at bounding box center [595, 210] width 457 height 20
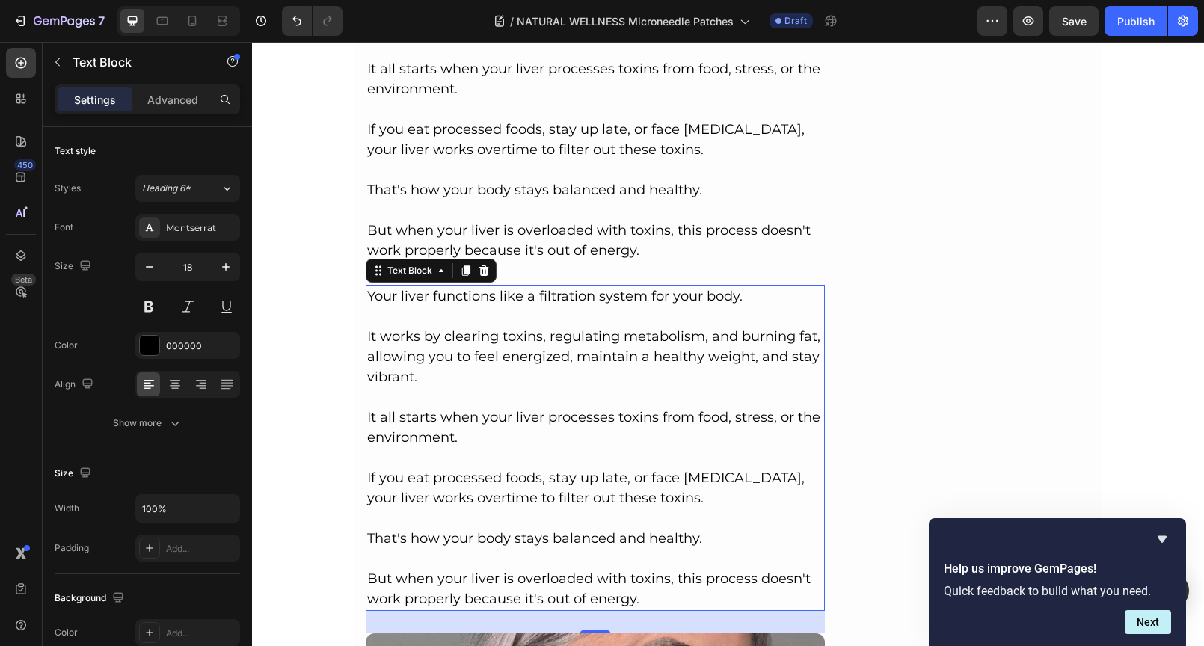
click at [639, 597] on p "But when your liver is overloaded with toxins, this process doesn't work proper…" at bounding box center [595, 589] width 457 height 40
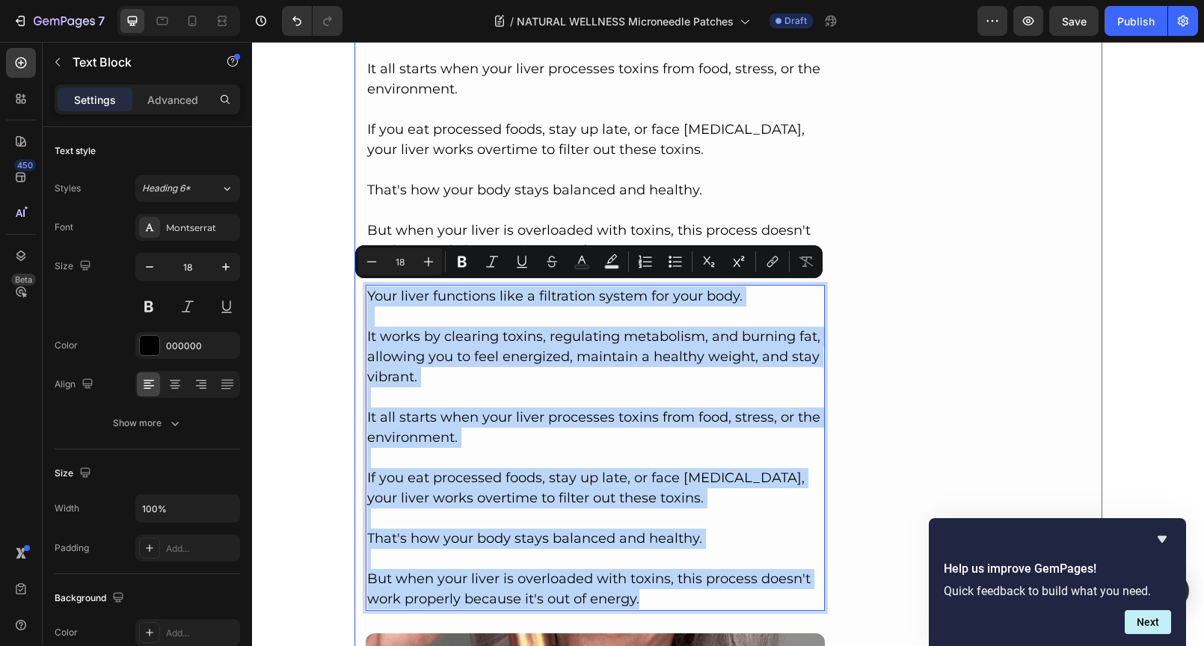
drag, startPoint x: 638, startPoint y: 595, endPoint x: 357, endPoint y: 292, distance: 413.7
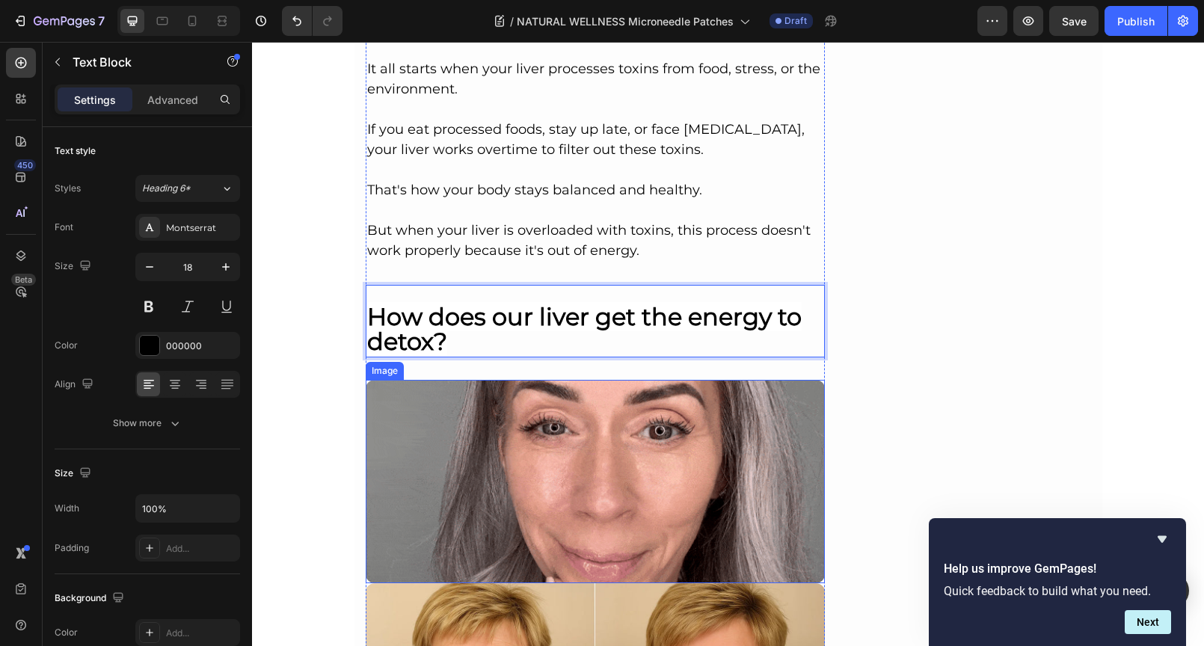
click at [557, 417] on img at bounding box center [596, 481] width 460 height 203
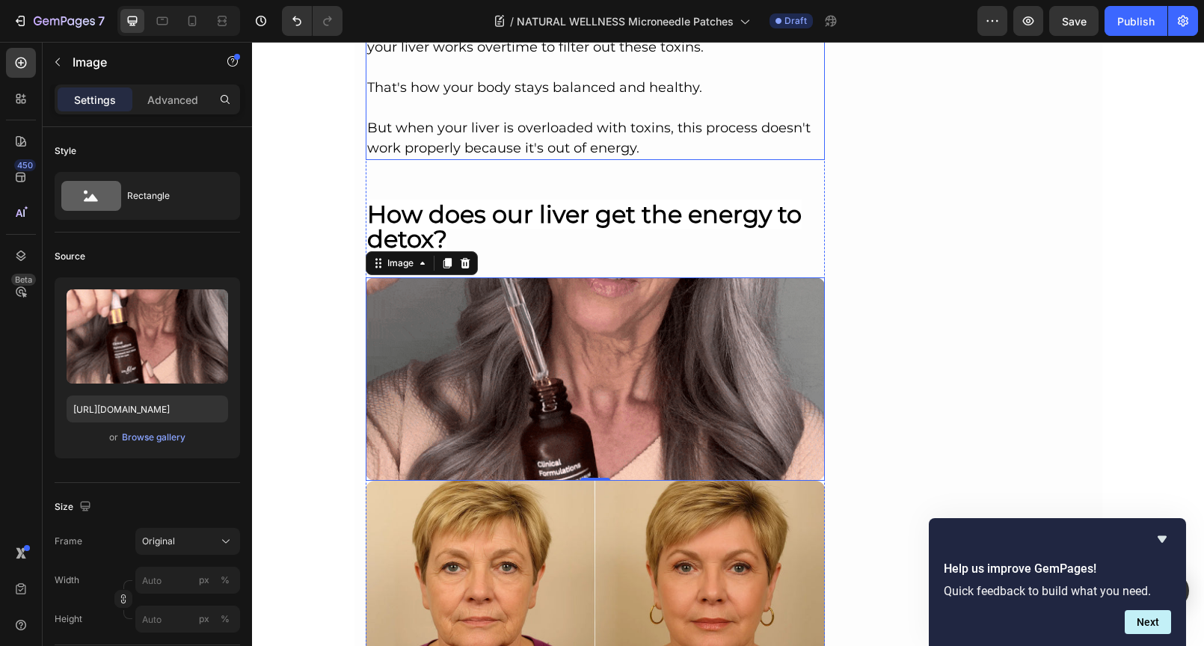
scroll to position [1693, 0]
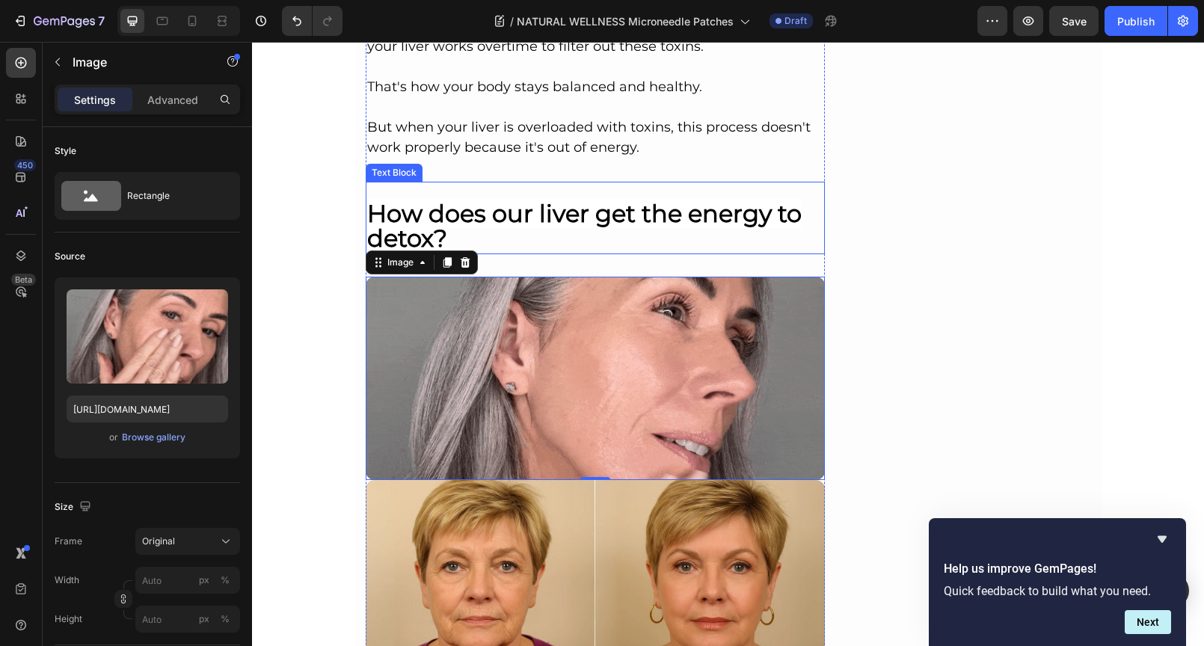
click at [552, 227] on p "How does our liver get the energy to detox?" at bounding box center [595, 218] width 457 height 70
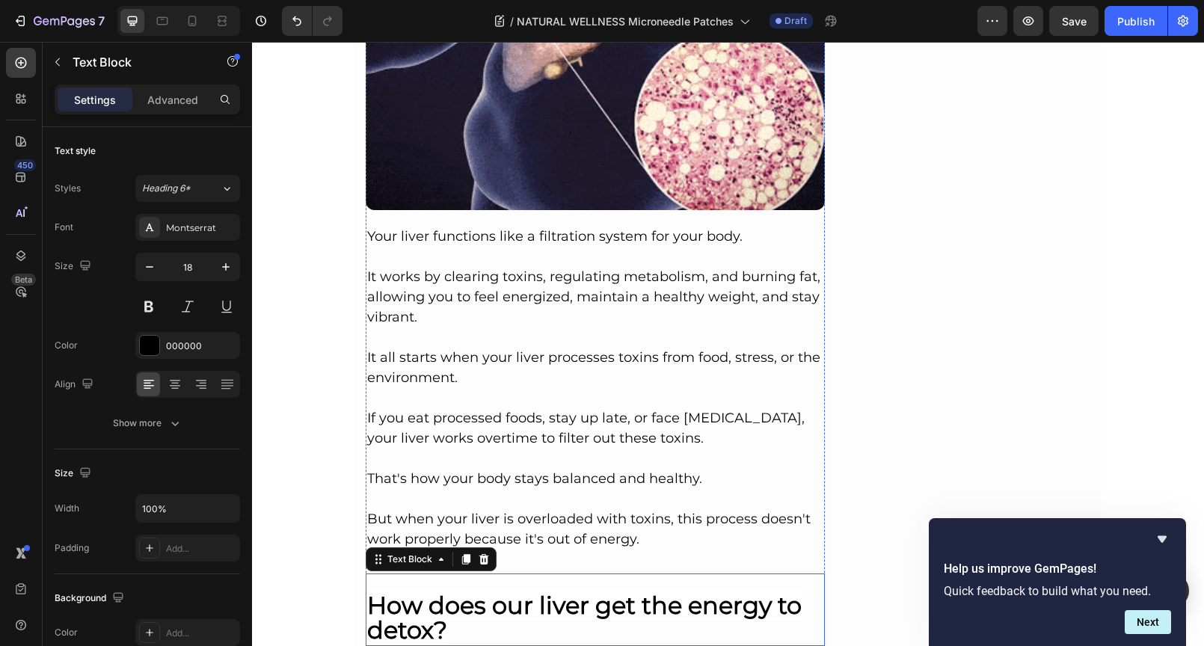
scroll to position [1619, 0]
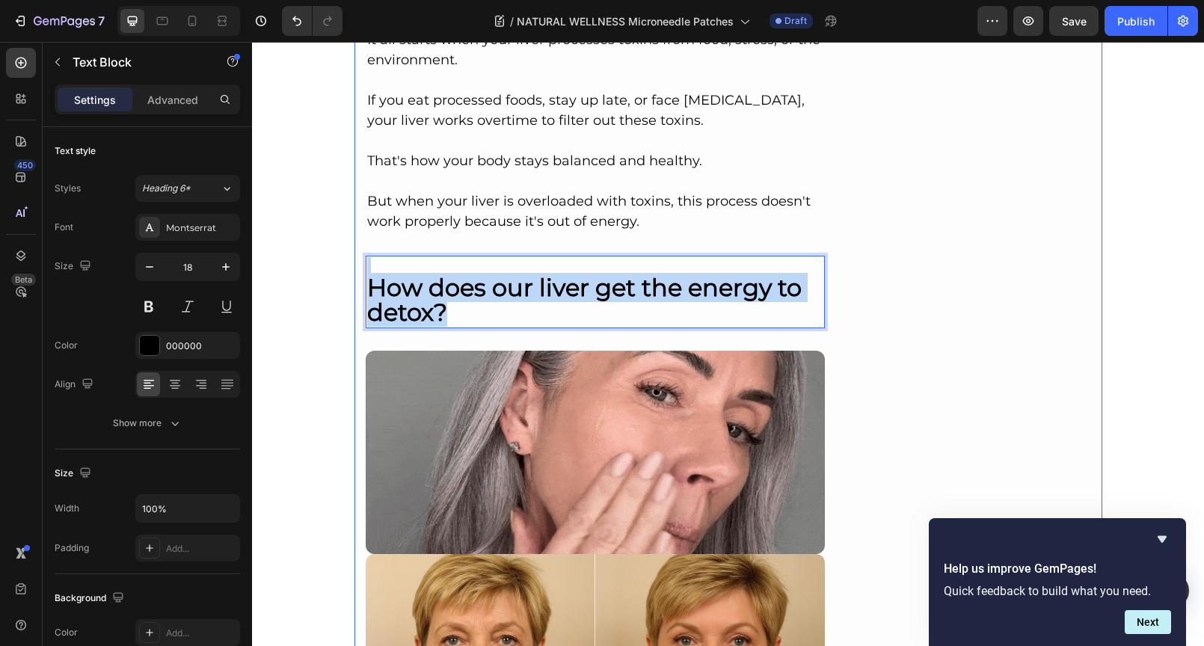
drag, startPoint x: 445, startPoint y: 306, endPoint x: 353, endPoint y: 264, distance: 101.3
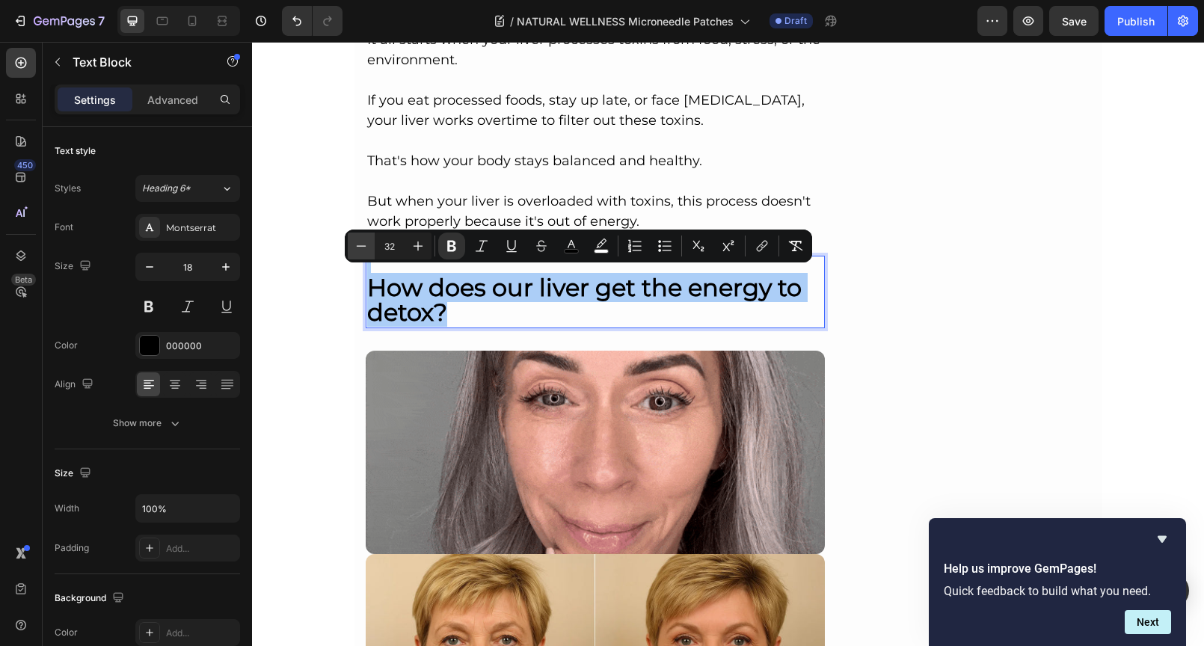
click at [366, 250] on icon "Editor contextual toolbar" at bounding box center [361, 245] width 15 height 15
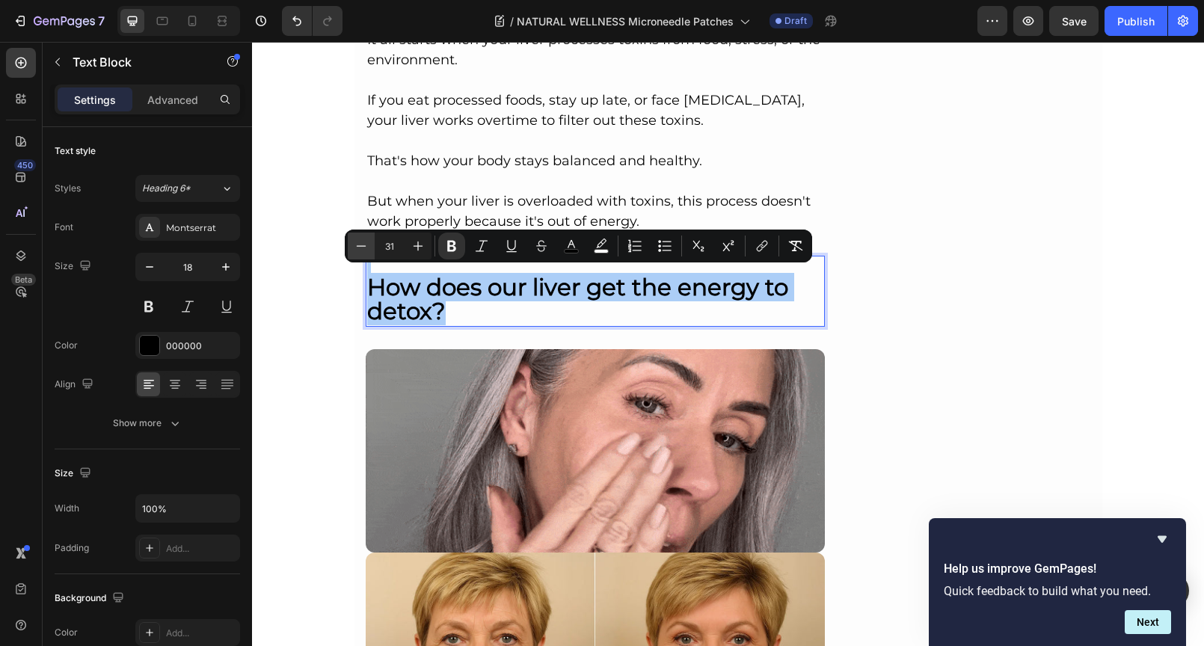
click at [366, 250] on icon "Editor contextual toolbar" at bounding box center [361, 245] width 15 height 15
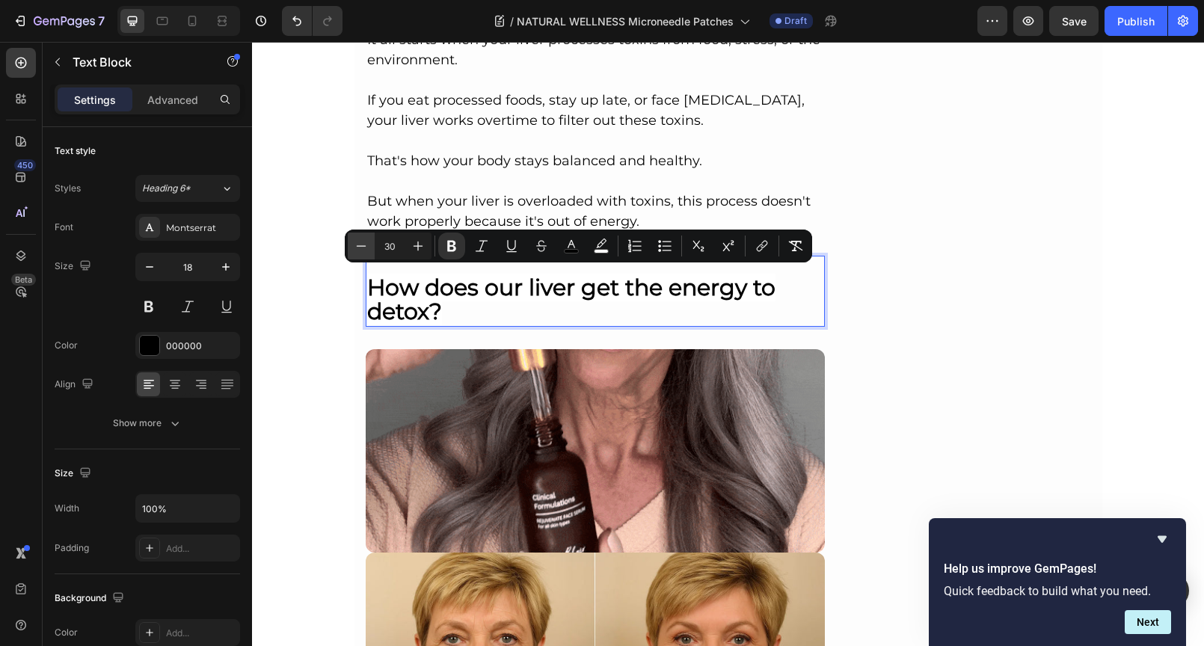
click at [366, 250] on icon "Editor contextual toolbar" at bounding box center [361, 245] width 15 height 15
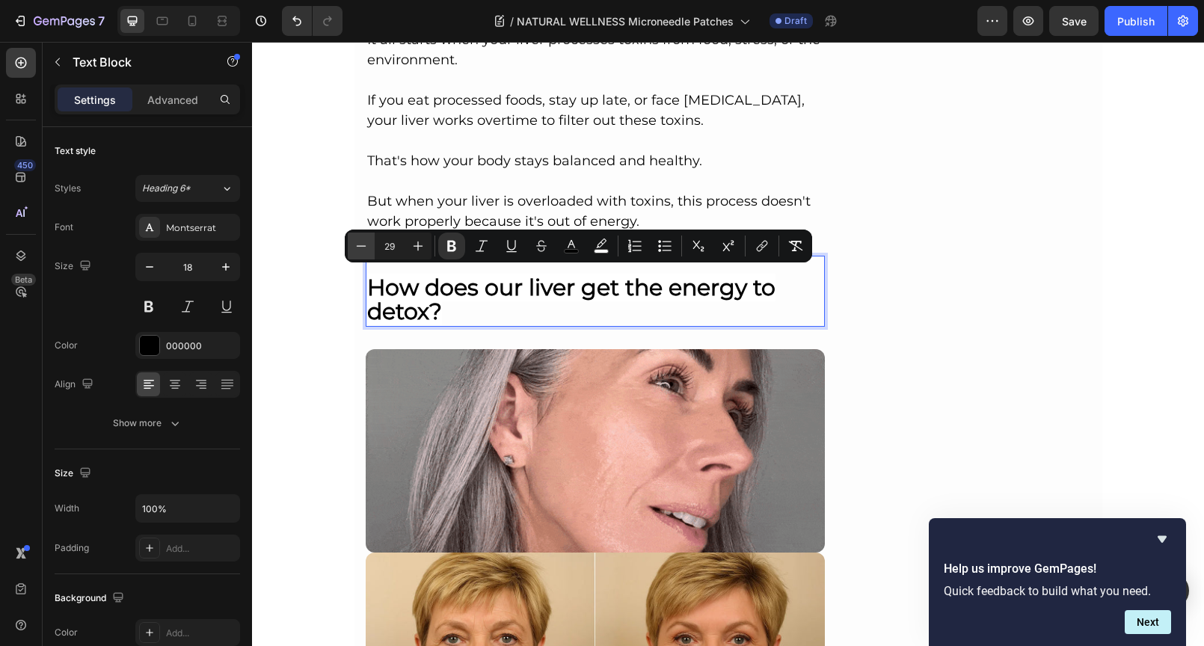
click at [366, 250] on icon "Editor contextual toolbar" at bounding box center [361, 245] width 15 height 15
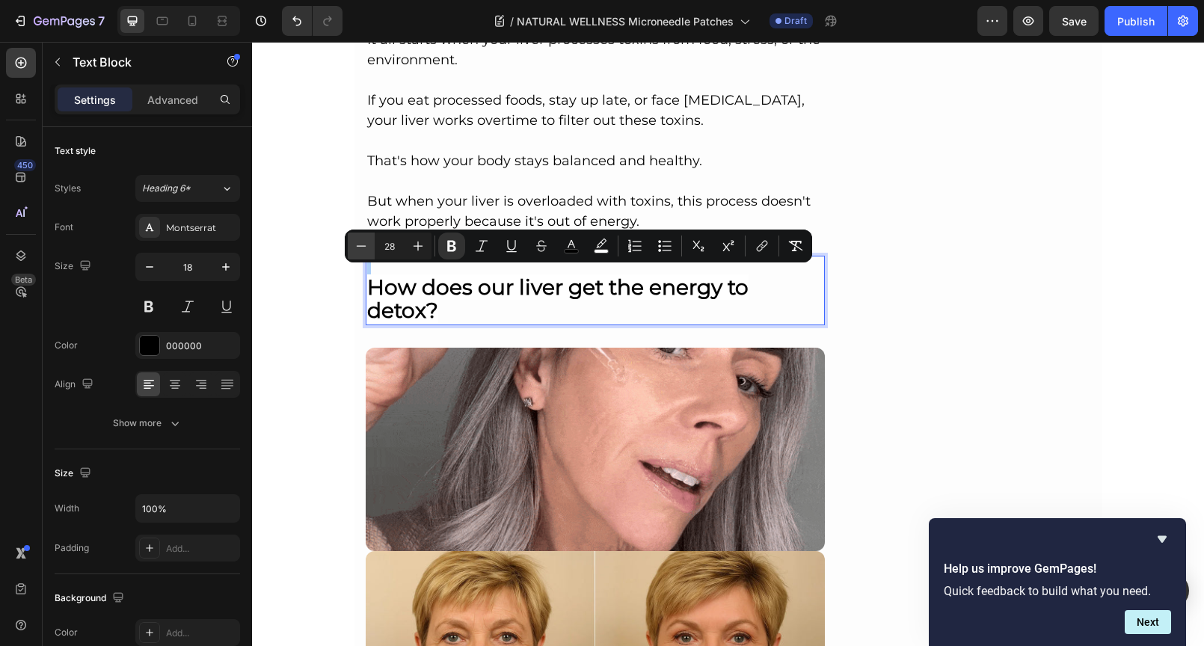
click at [366, 250] on icon "Editor contextual toolbar" at bounding box center [361, 245] width 15 height 15
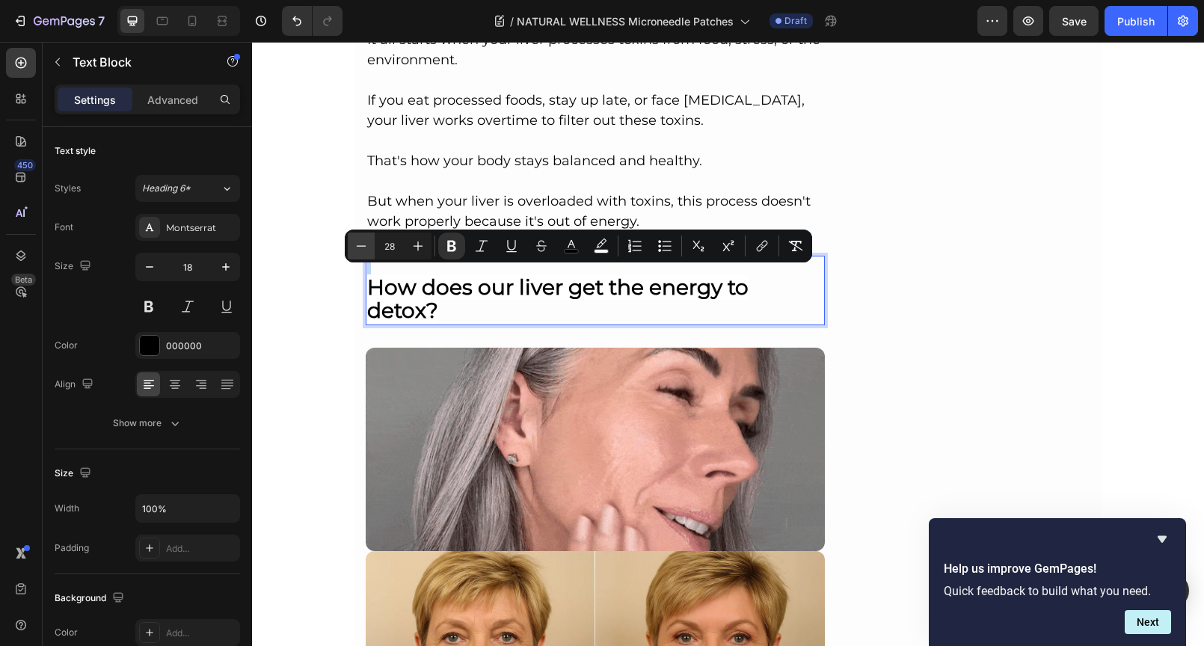
type input "27"
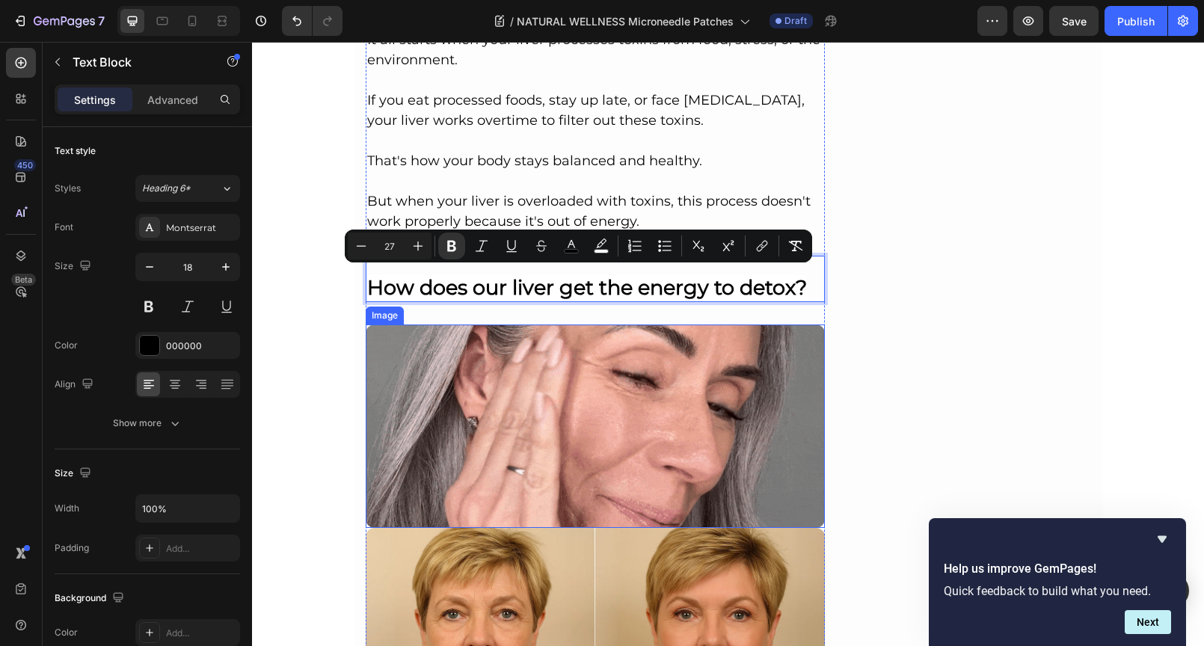
click at [641, 334] on img at bounding box center [596, 425] width 460 height 203
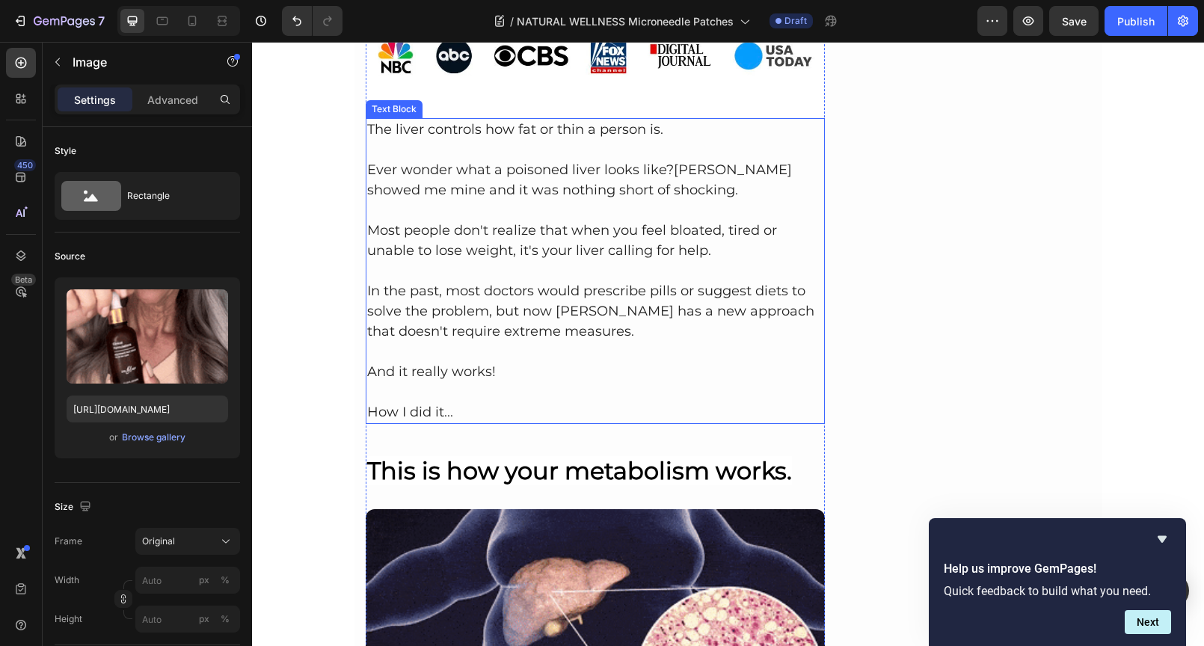
scroll to position [744, 0]
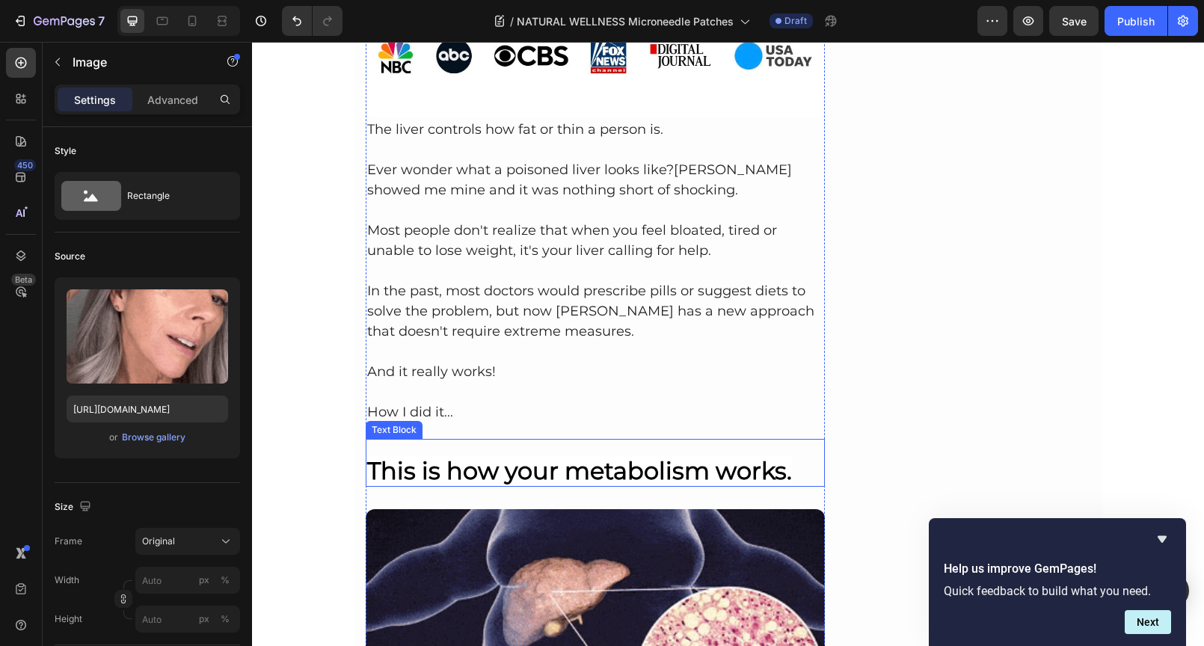
click at [706, 462] on strong "This is how your metabolism works." at bounding box center [579, 470] width 425 height 29
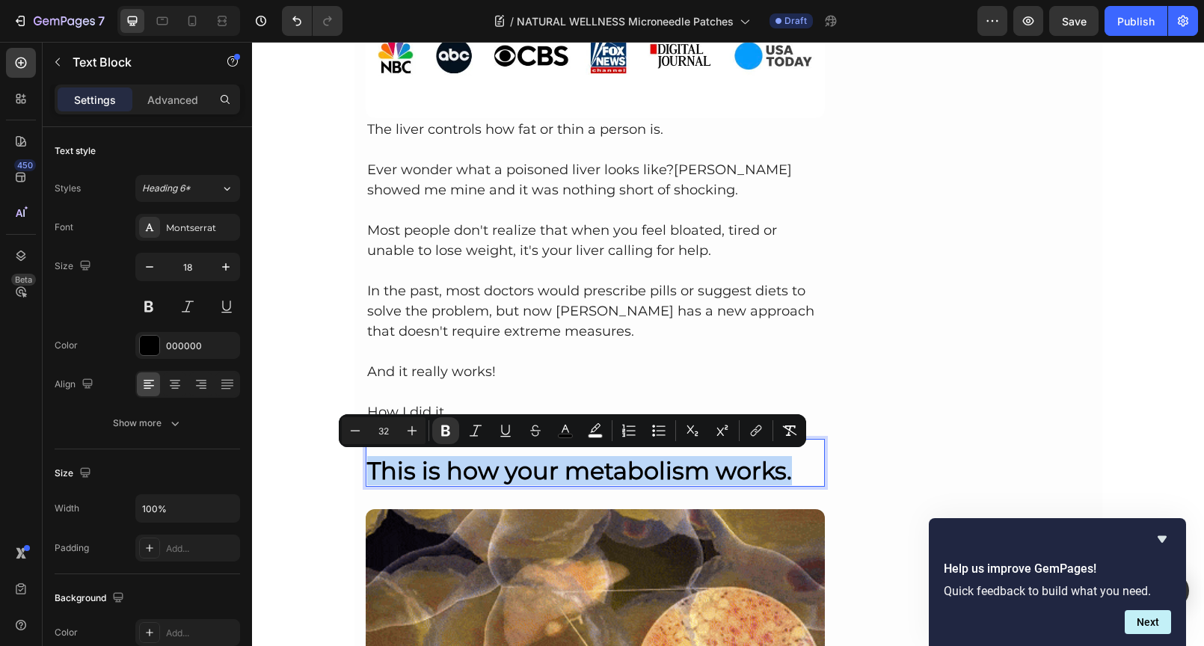
drag, startPoint x: 793, startPoint y: 469, endPoint x: 362, endPoint y: 460, distance: 431.4
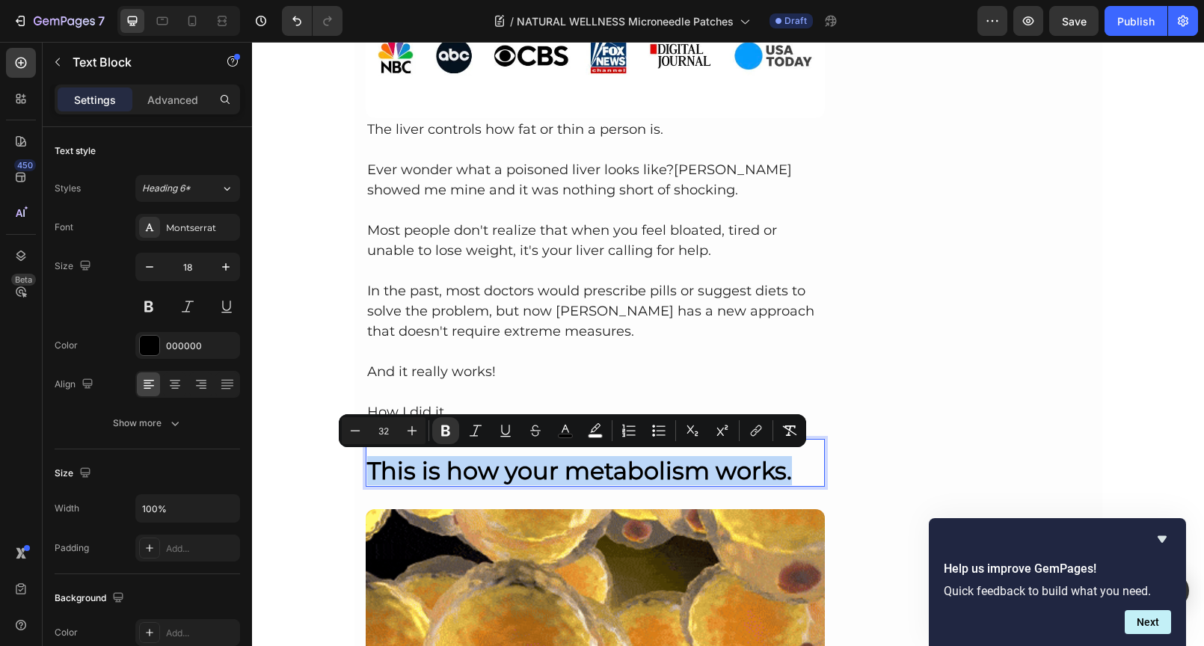
click at [367, 460] on p "This is how your metabolism works." at bounding box center [595, 462] width 457 height 45
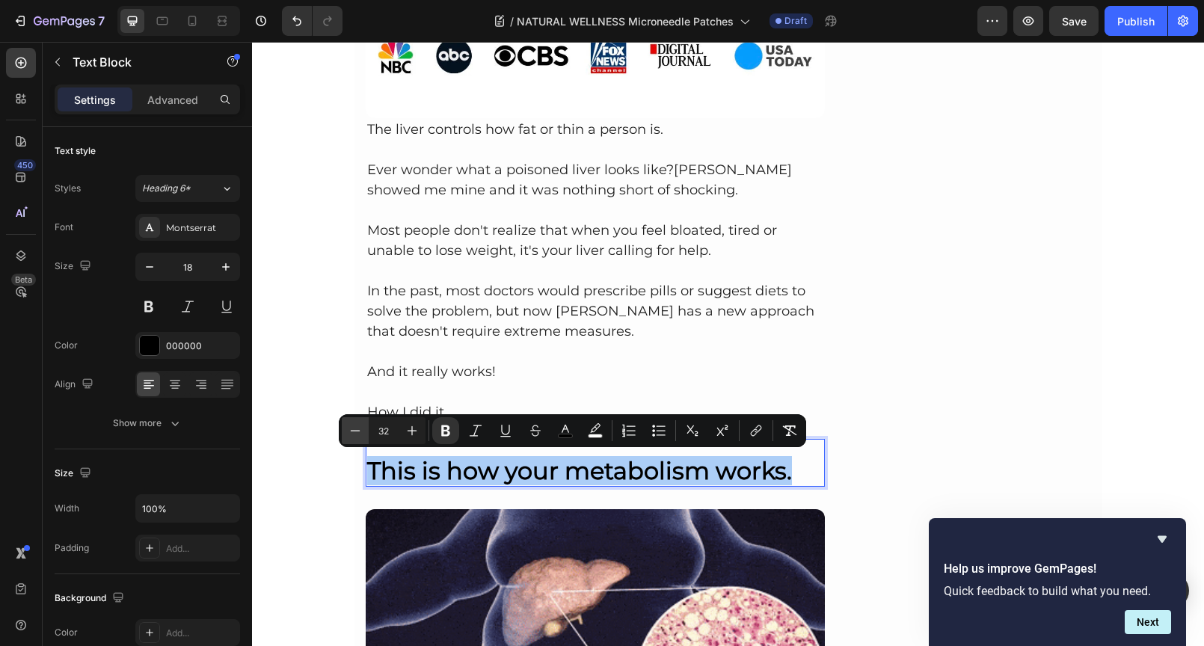
click at [363, 433] on button "Minus" at bounding box center [355, 430] width 27 height 27
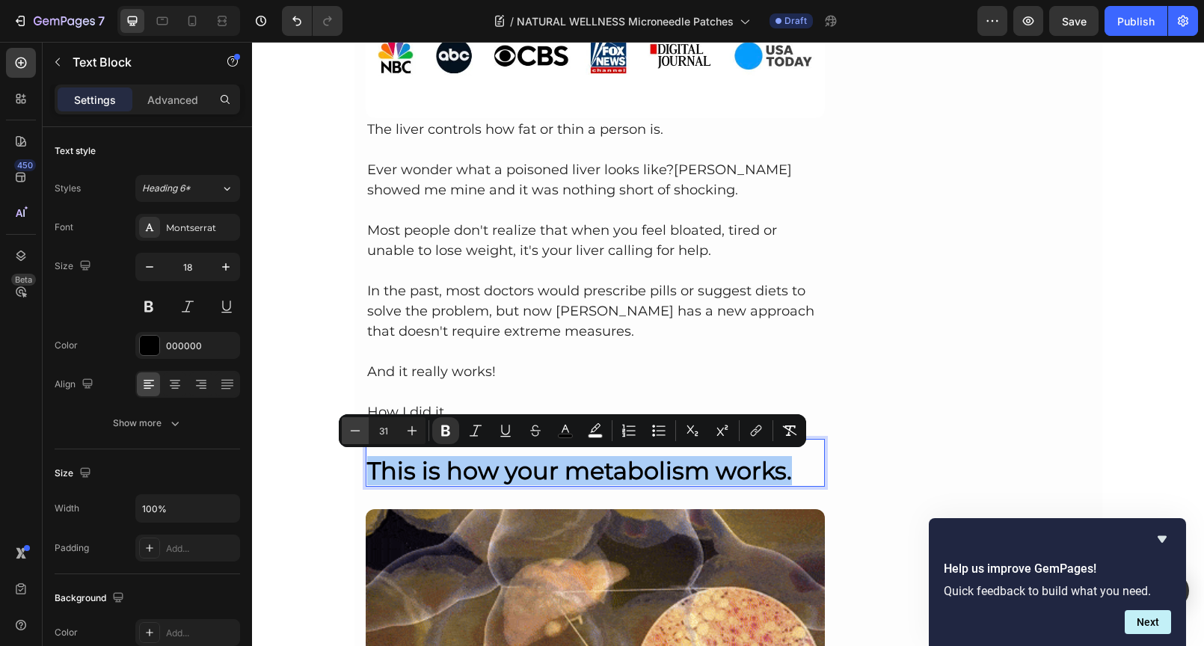
click at [363, 433] on button "Minus" at bounding box center [355, 430] width 27 height 27
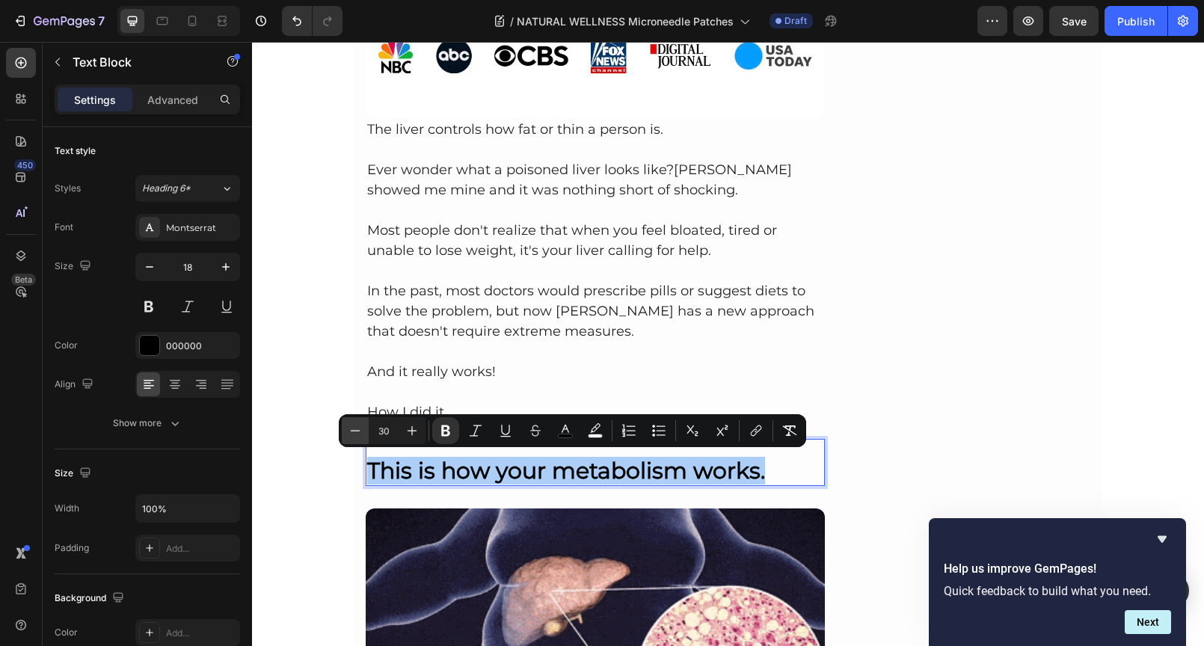
click at [363, 433] on button "Minus" at bounding box center [355, 430] width 27 height 27
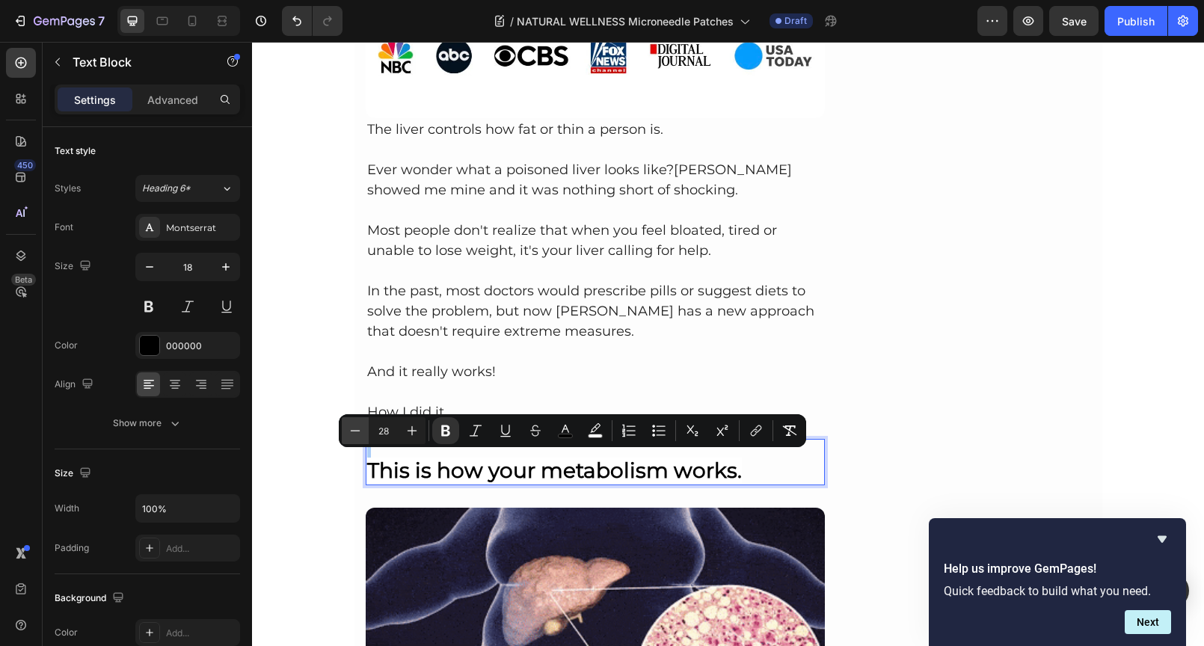
click at [363, 433] on button "Minus" at bounding box center [355, 430] width 27 height 27
type input "27"
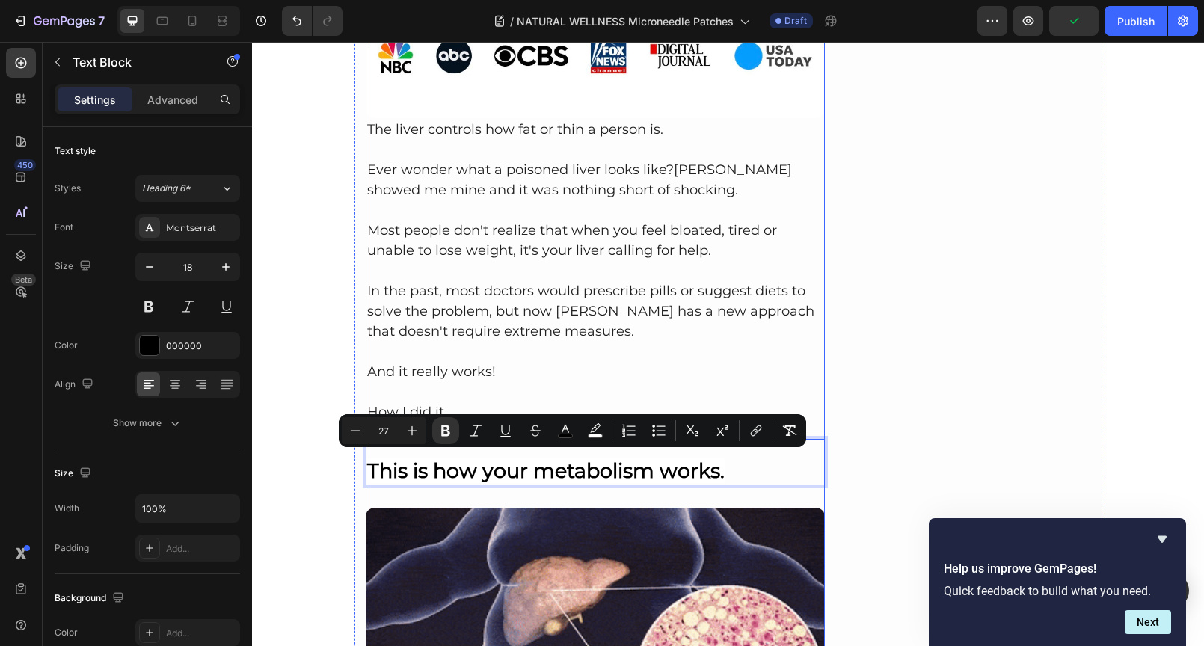
click at [603, 508] on img at bounding box center [596, 637] width 460 height 259
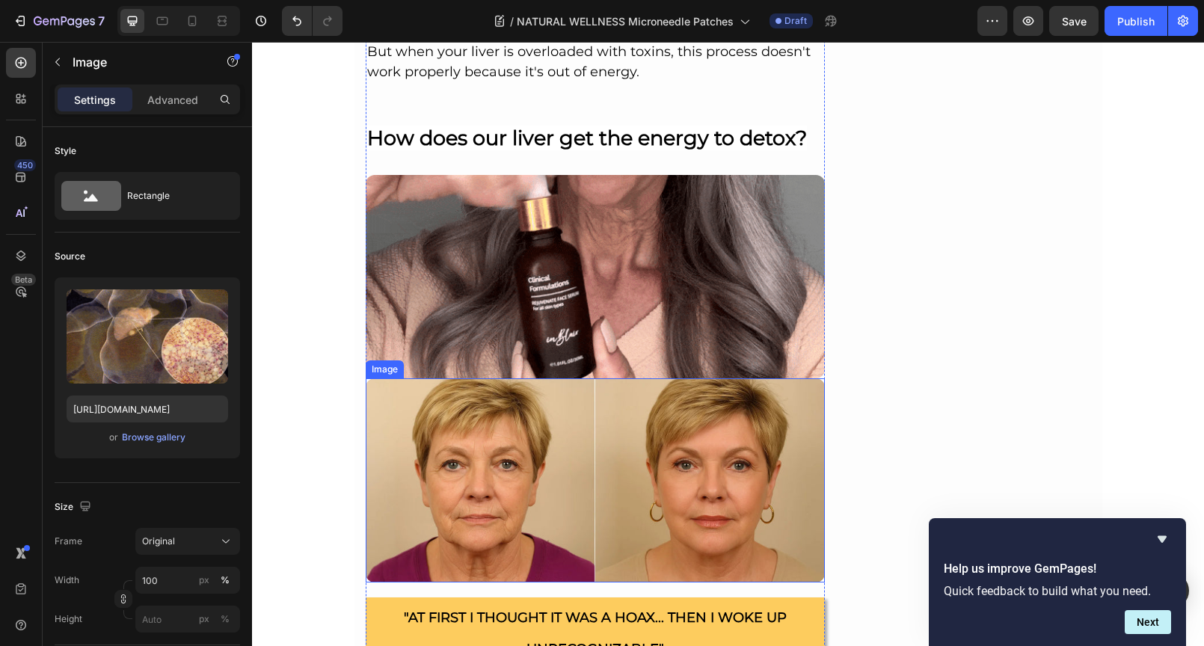
scroll to position [1840, 0]
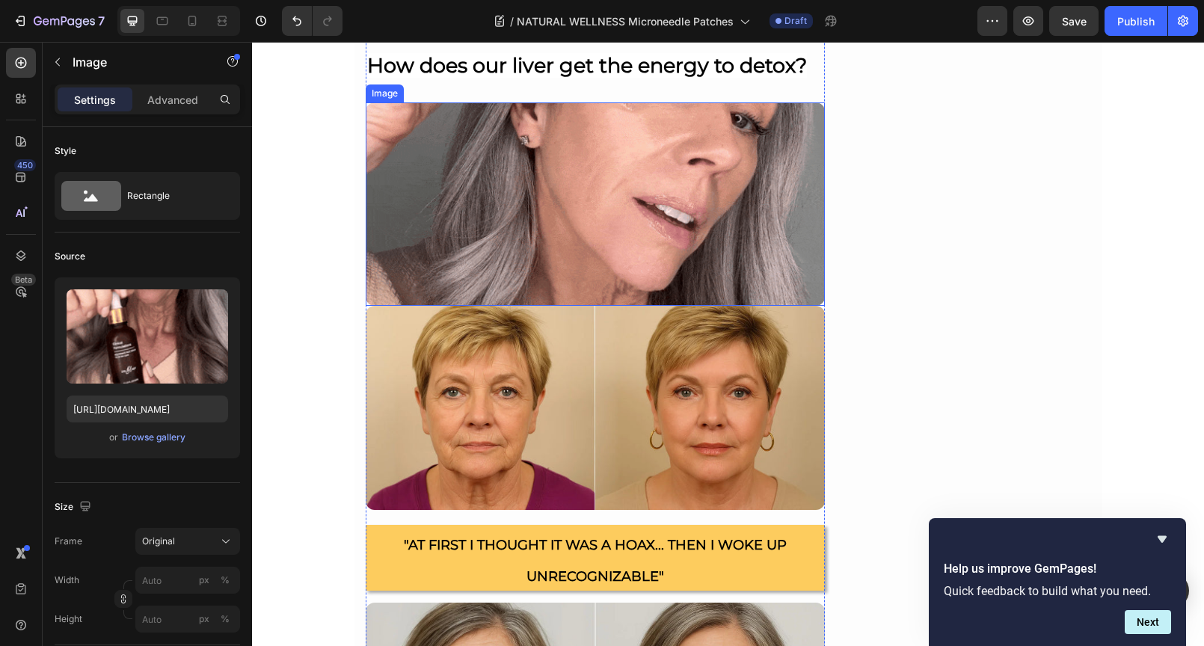
click at [558, 229] on img at bounding box center [596, 203] width 460 height 203
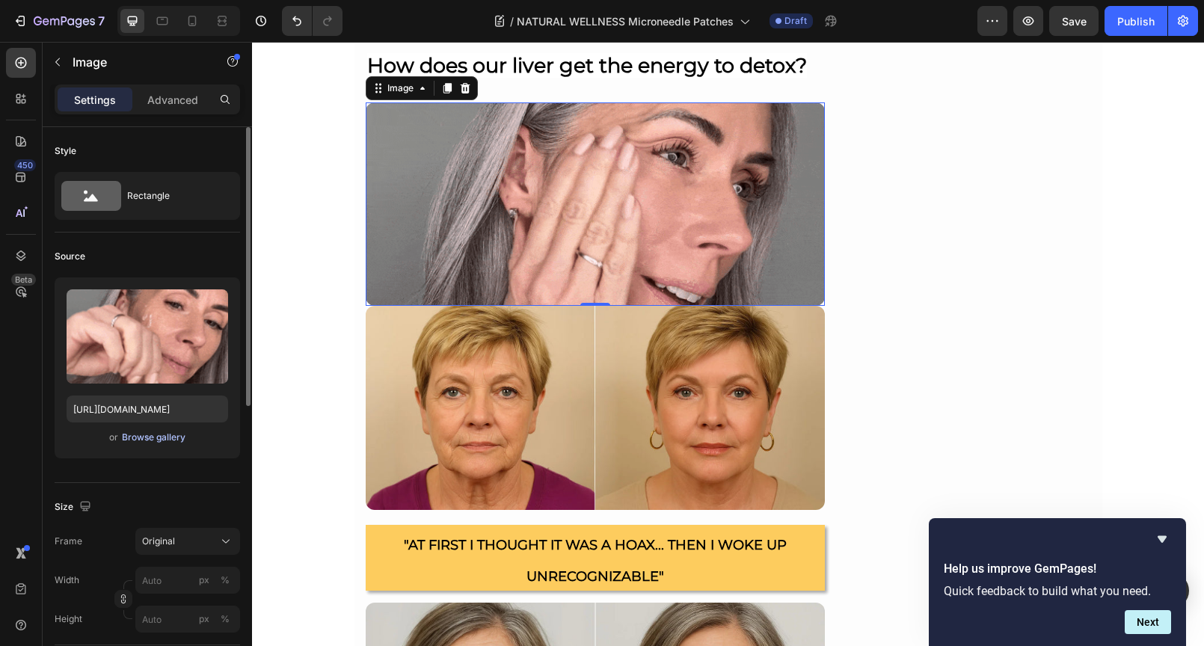
click at [157, 439] on div "Browse gallery" at bounding box center [154, 437] width 64 height 13
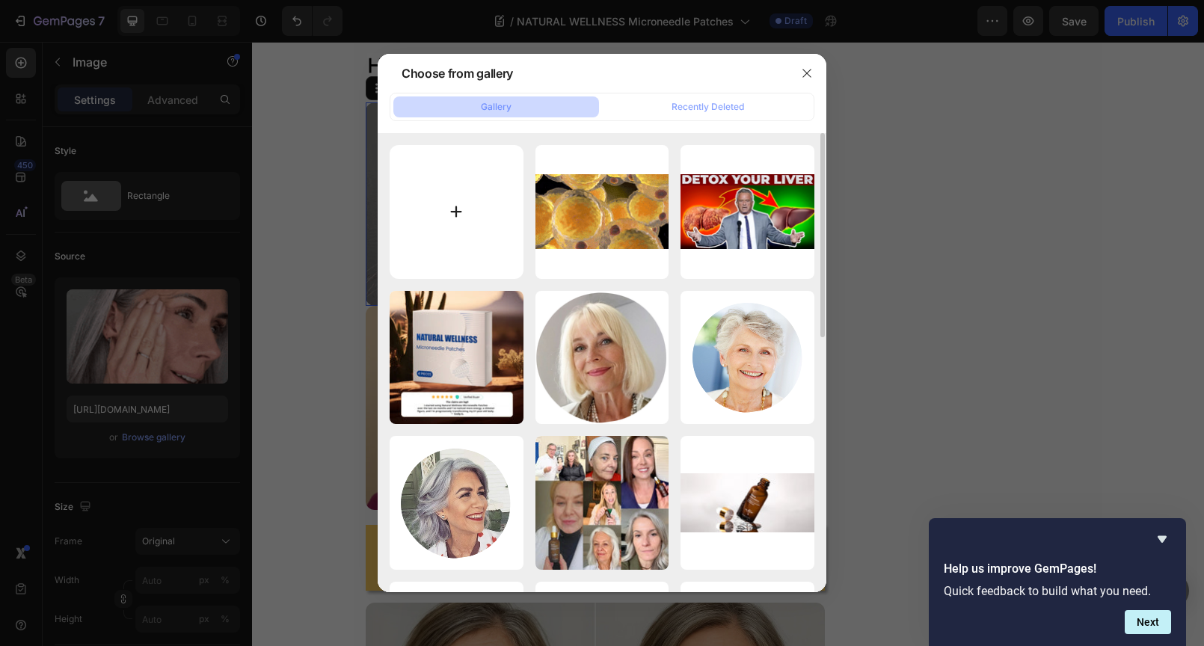
type input "C:\fakepath\6aa2c800-bac7-4ec9-ac08-5d69b7f460c4.gif"
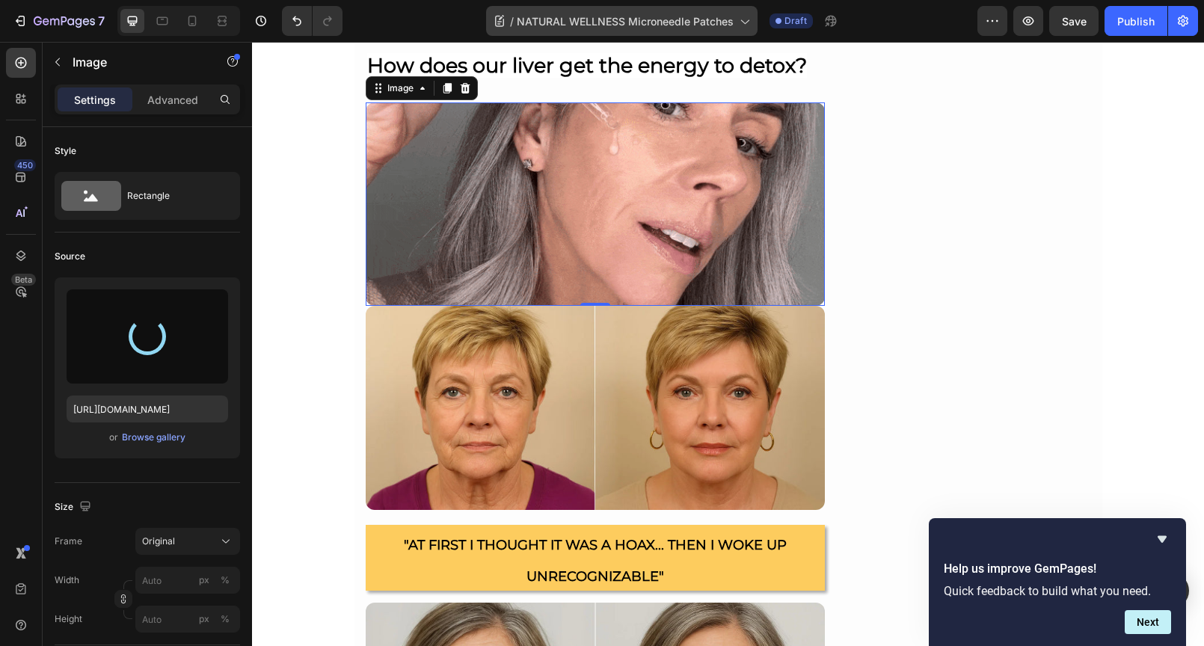
type input "https://cdn.shopify.com/s/files/1/0690/8854/2916/files/gempages_548588544302514…"
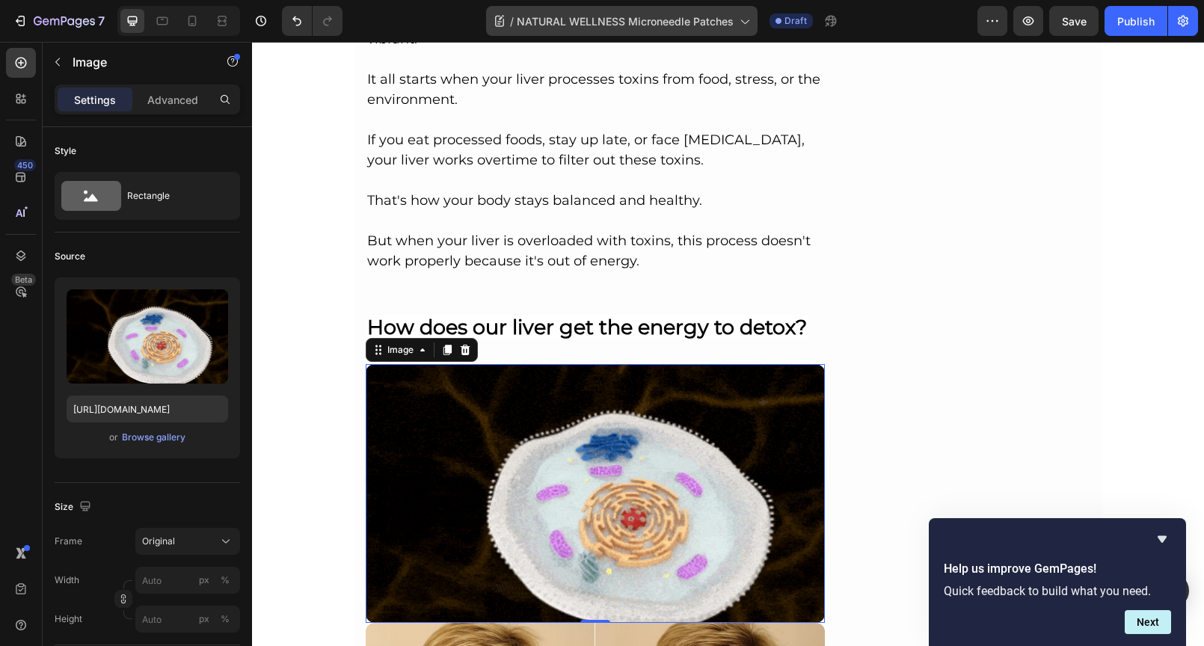
scroll to position [1609, 0]
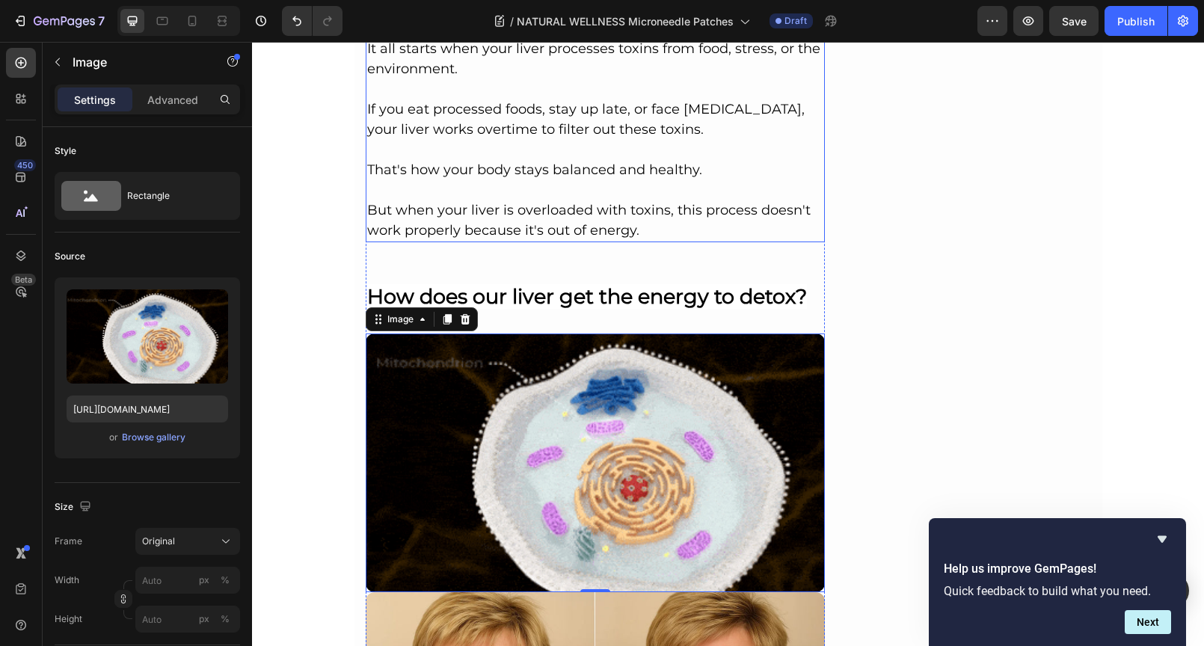
click at [482, 166] on p "That's how your body stays balanced and healthy." at bounding box center [595, 170] width 457 height 20
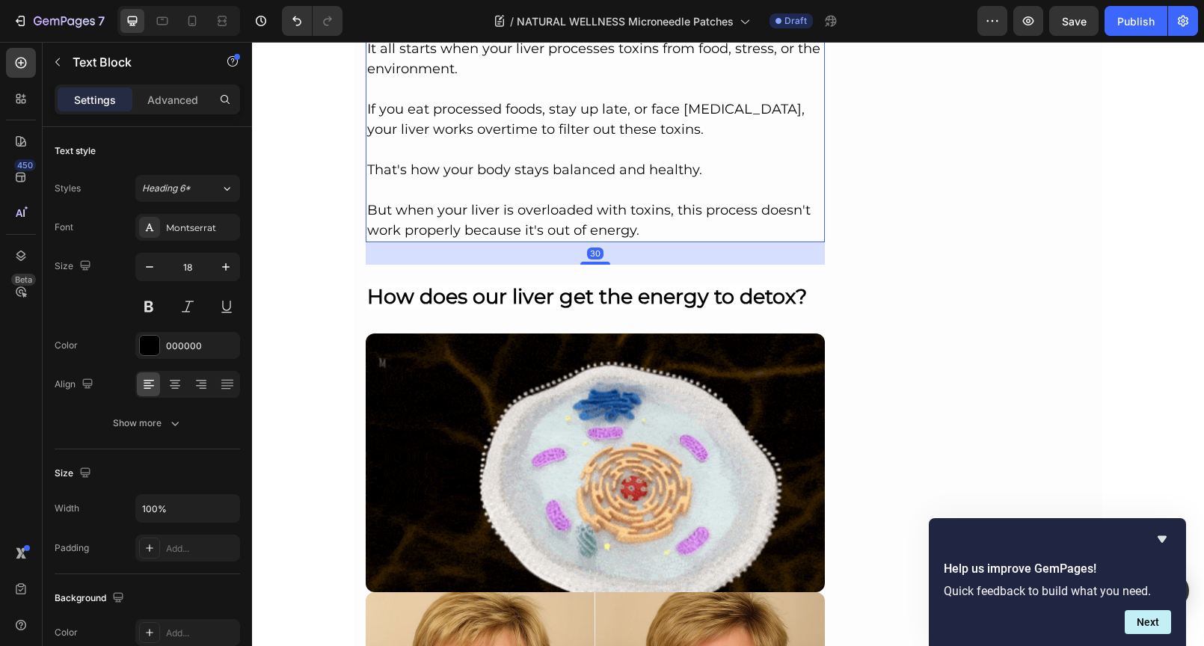
copy br "Rich Text Editor. Editing area: main"
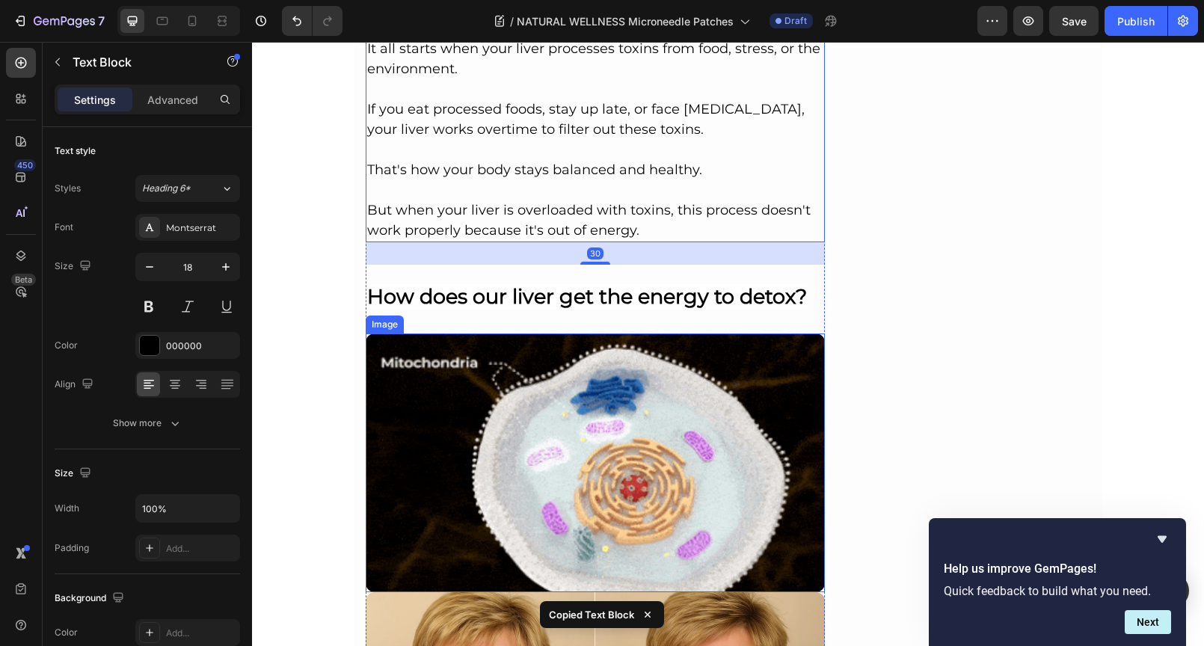
scroll to position [1899, 0]
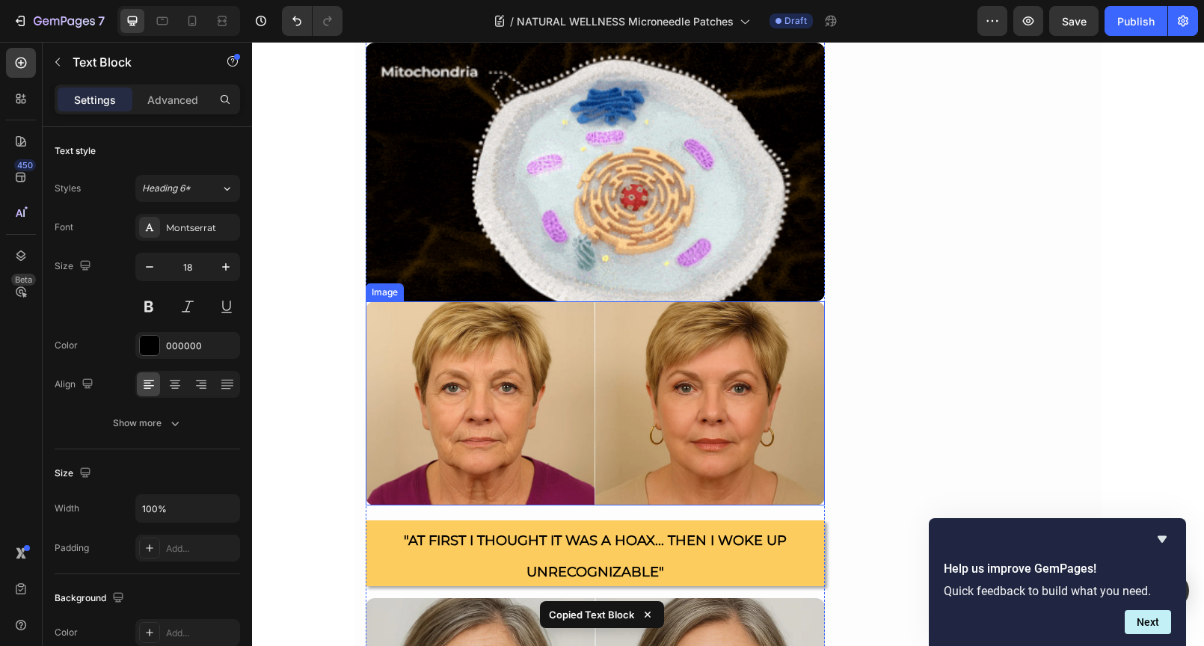
click at [437, 218] on img at bounding box center [596, 172] width 460 height 259
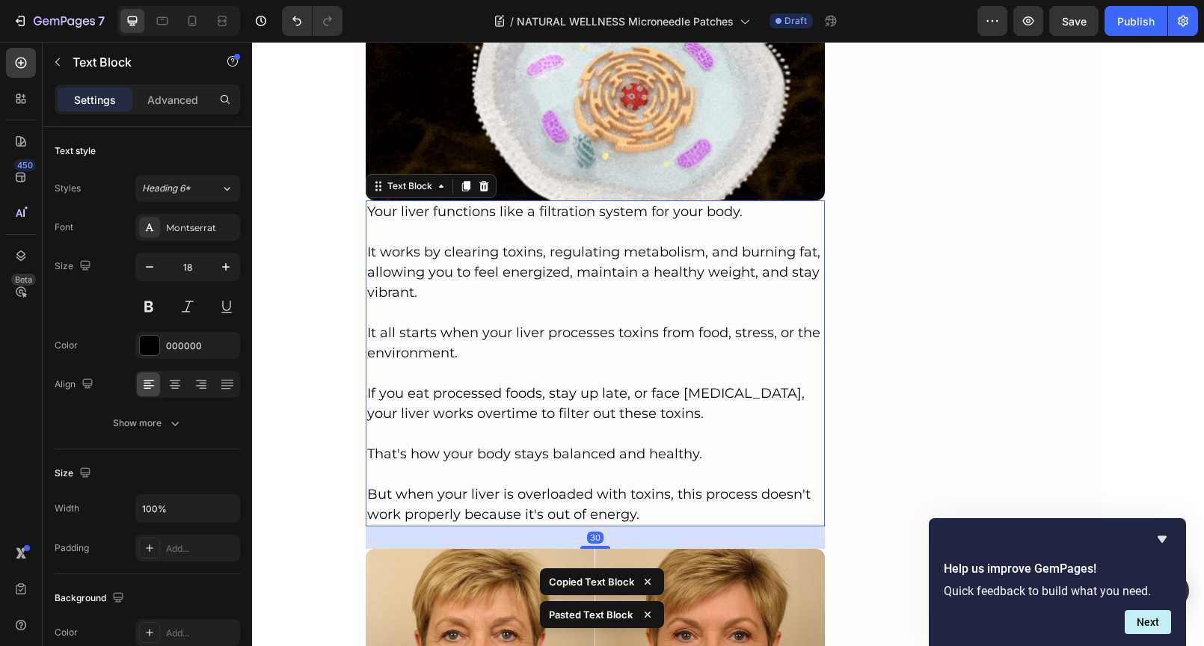
scroll to position [2077, 0]
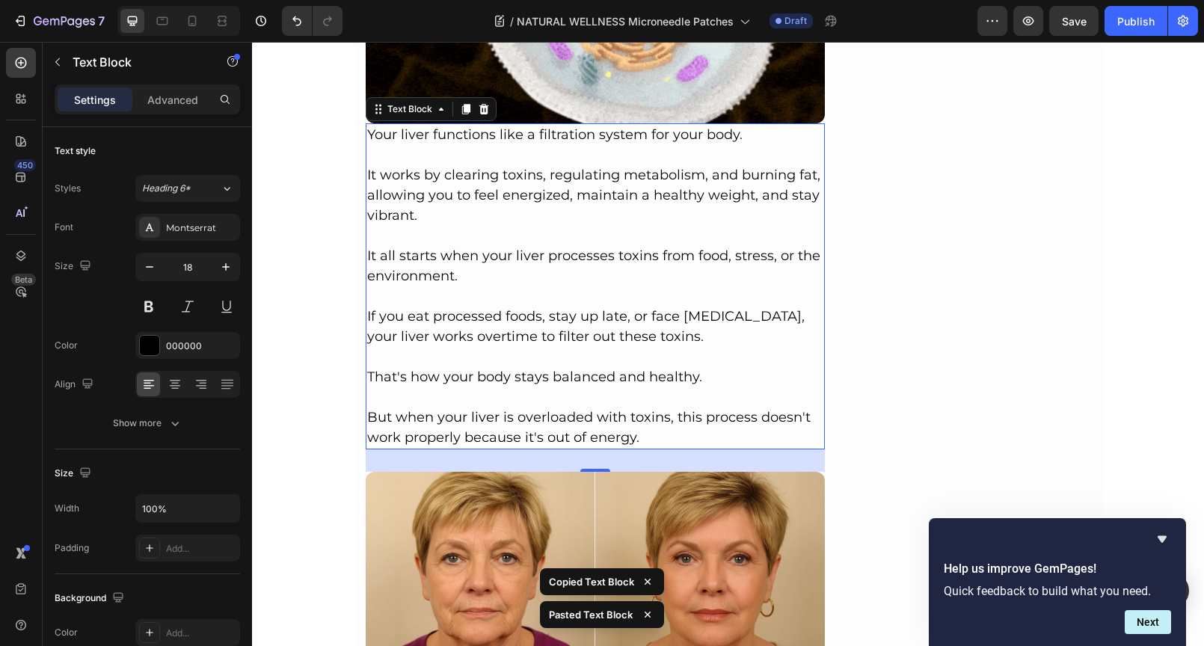
click at [657, 437] on p "But when your liver is overloaded with toxins, this process doesn't work proper…" at bounding box center [595, 427] width 457 height 40
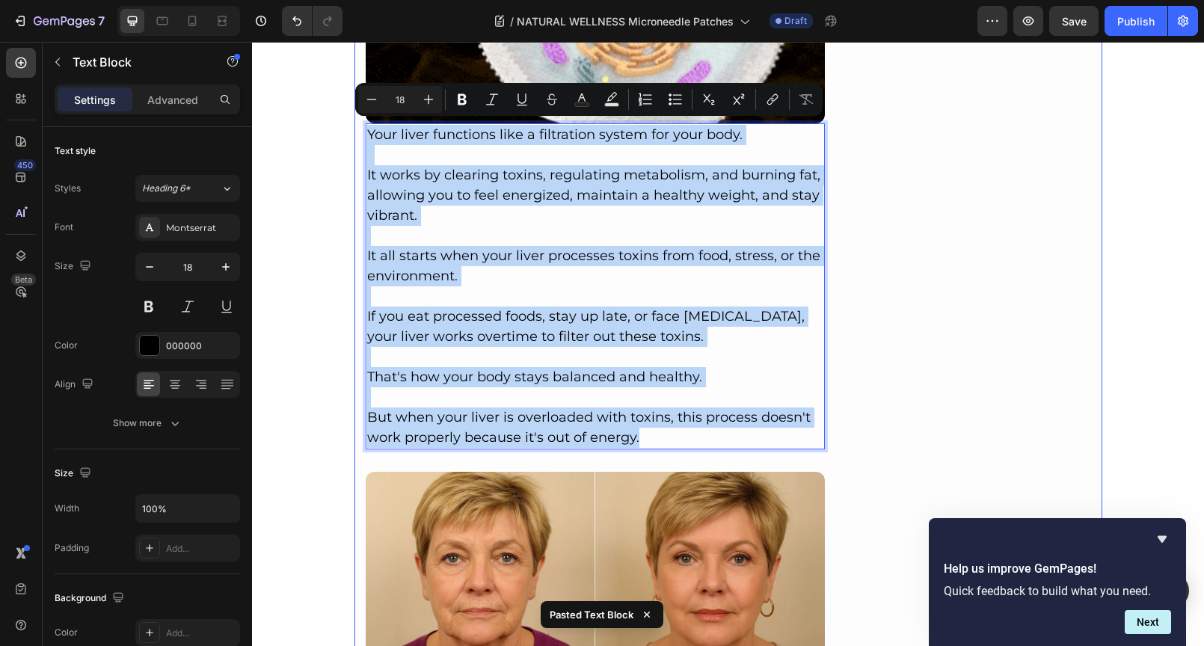
drag, startPoint x: 653, startPoint y: 435, endPoint x: 358, endPoint y: 133, distance: 422.4
click at [358, 133] on div "Beauty > Trending > Best Offers Text Block Image By Joseph LaRocca SEP 25, 2025…" at bounding box center [728, 492] width 748 height 4812
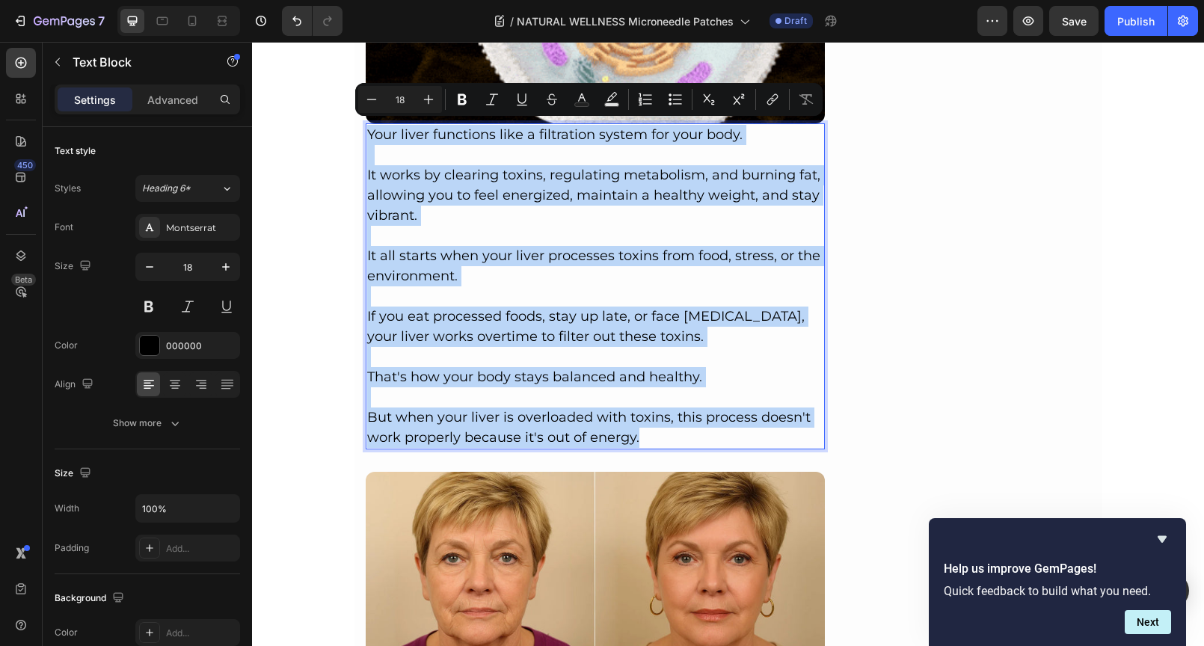
drag, startPoint x: 638, startPoint y: 436, endPoint x: 361, endPoint y: 131, distance: 411.7
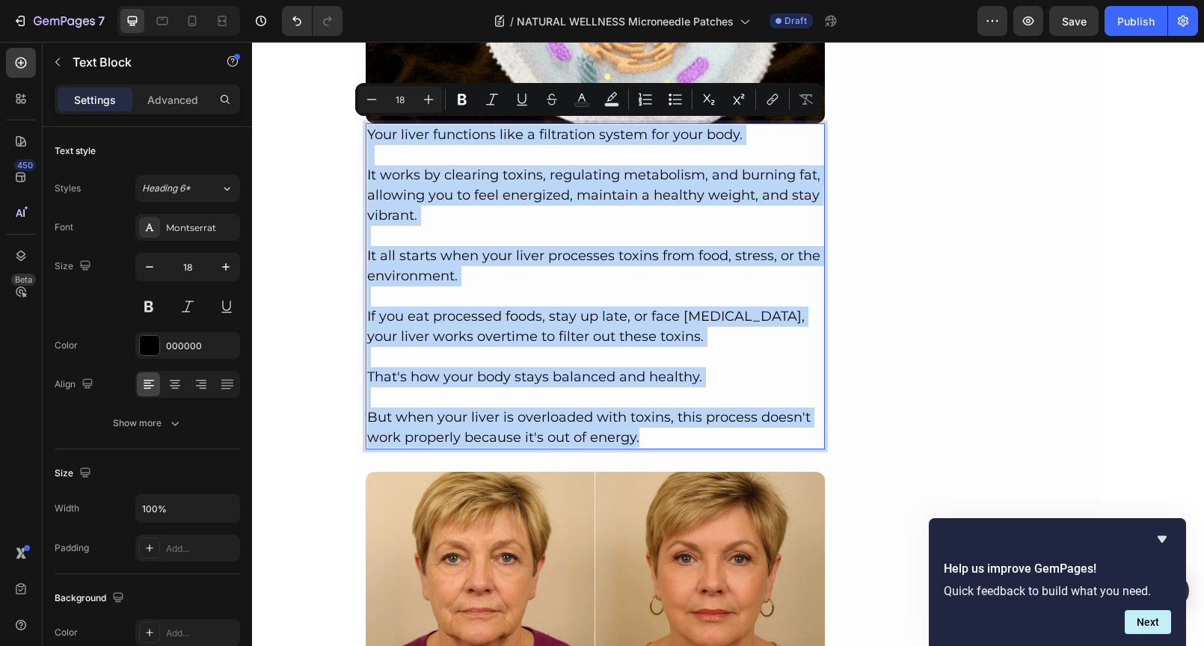
click at [366, 131] on div "Your liver functions like a filtration system for your body. It works by cleari…" at bounding box center [596, 286] width 460 height 326
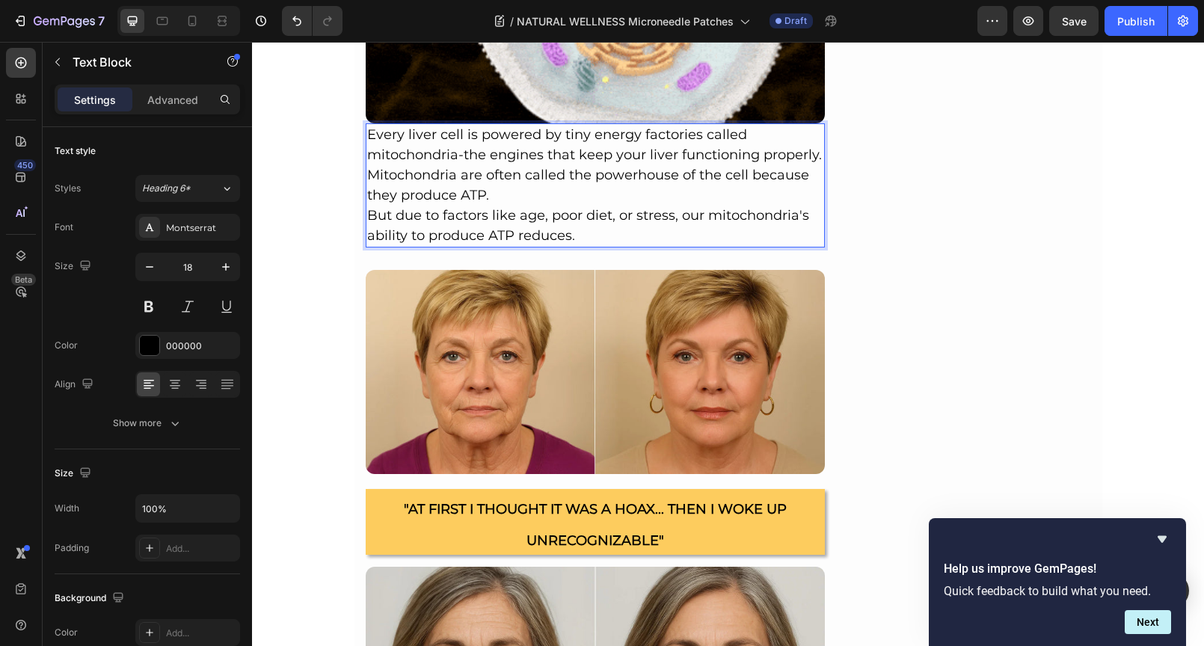
click at [522, 192] on p "Mitochondria are often called the powerhouse of the cell because they produce A…" at bounding box center [595, 185] width 457 height 40
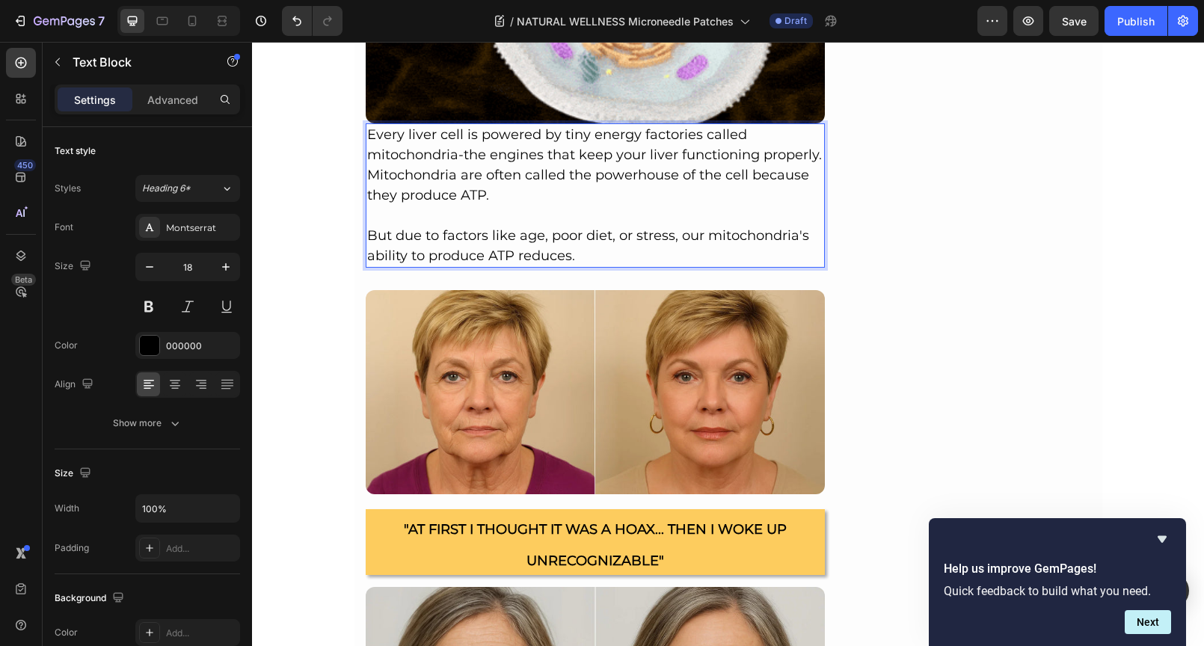
click at [816, 153] on p "Every liver cell is powered by tiny energy factories called mitochondria-the en…" at bounding box center [595, 145] width 457 height 40
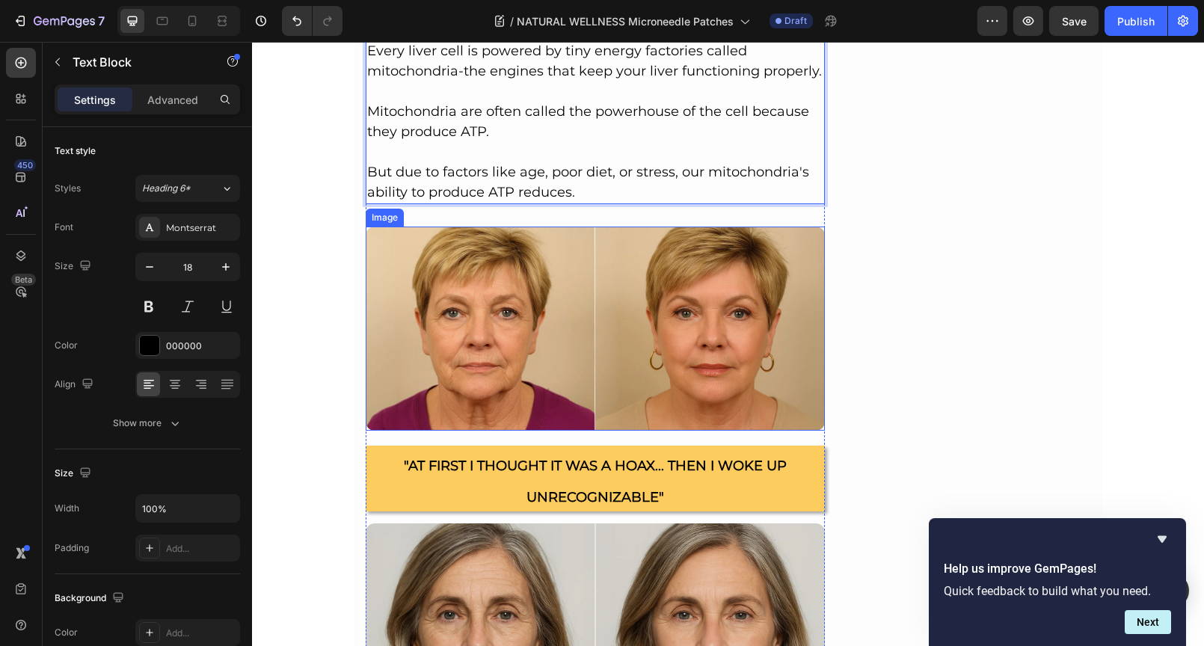
scroll to position [2160, 0]
click at [591, 135] on p "Mitochondria are often called the powerhouse of the cell because they produce A…" at bounding box center [595, 122] width 457 height 40
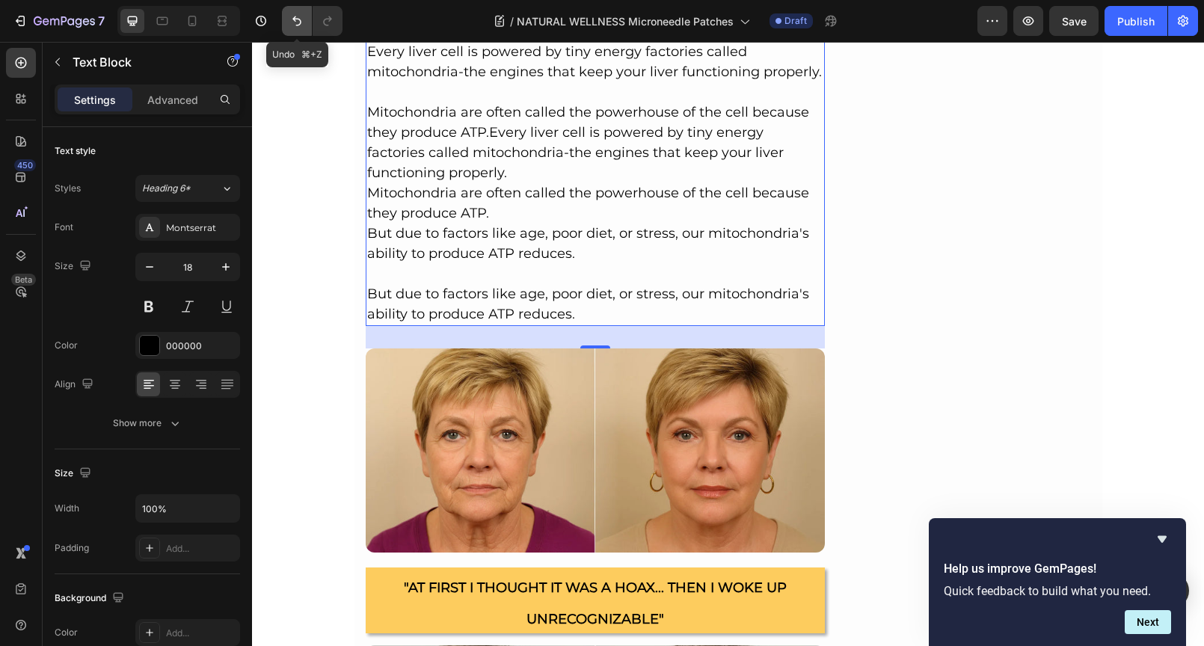
click at [301, 19] on icon "Undo/Redo" at bounding box center [296, 20] width 15 height 15
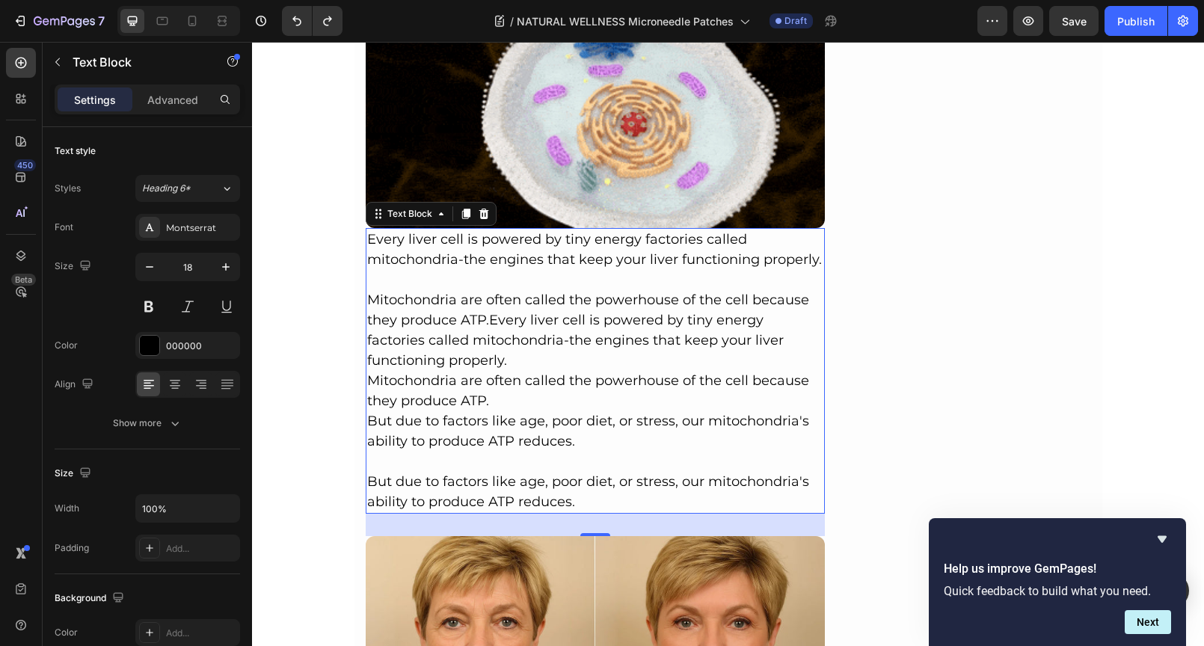
scroll to position [1962, 0]
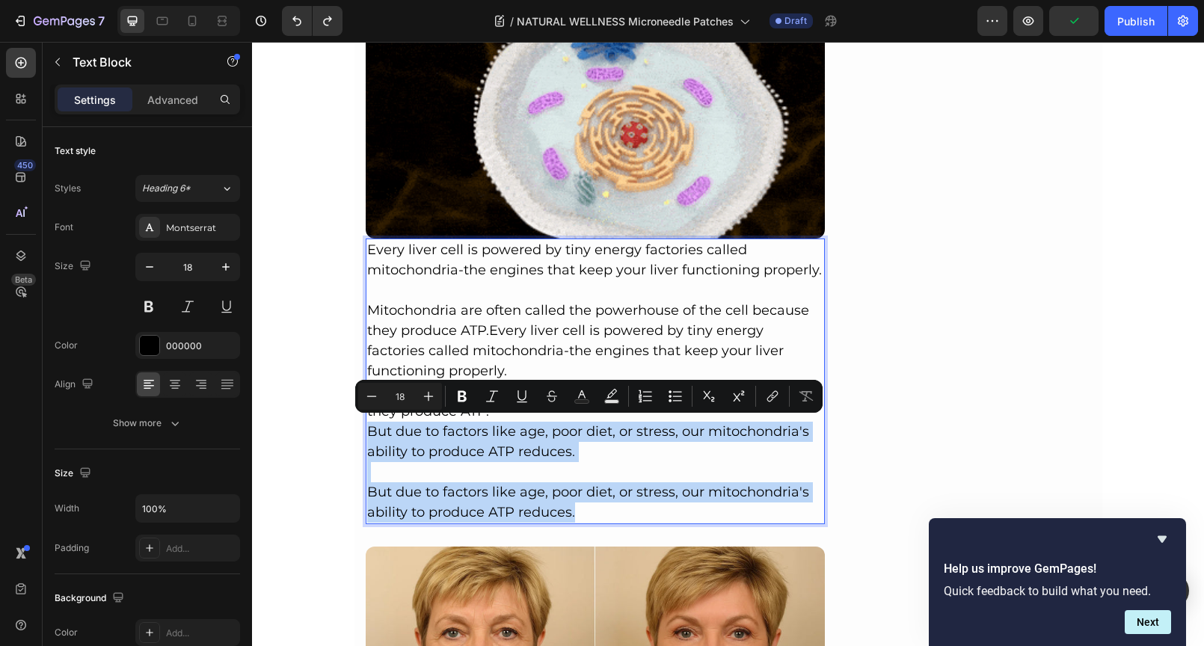
drag, startPoint x: 586, startPoint y: 511, endPoint x: 360, endPoint y: 425, distance: 242.5
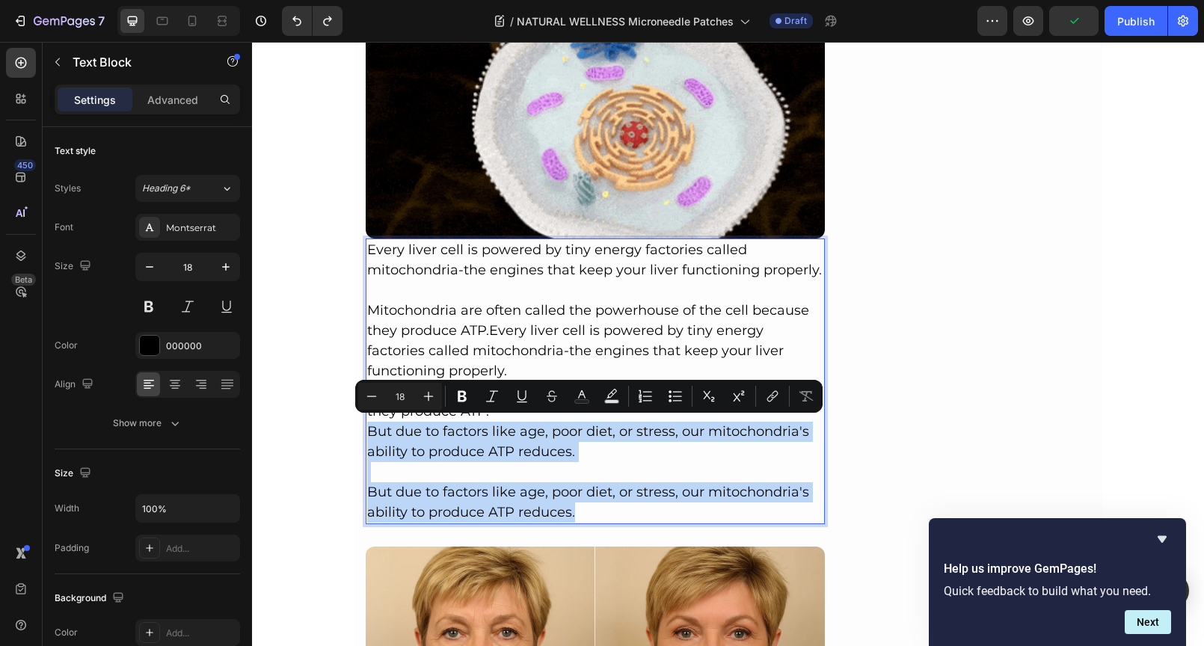
click at [366, 425] on div "Every liver cell is powered by tiny energy factories called mitochondria-the en…" at bounding box center [596, 381] width 460 height 286
click at [589, 482] on p "But due to factors like age, poor diet, or stress, our mitochondria's ability t…" at bounding box center [595, 502] width 457 height 40
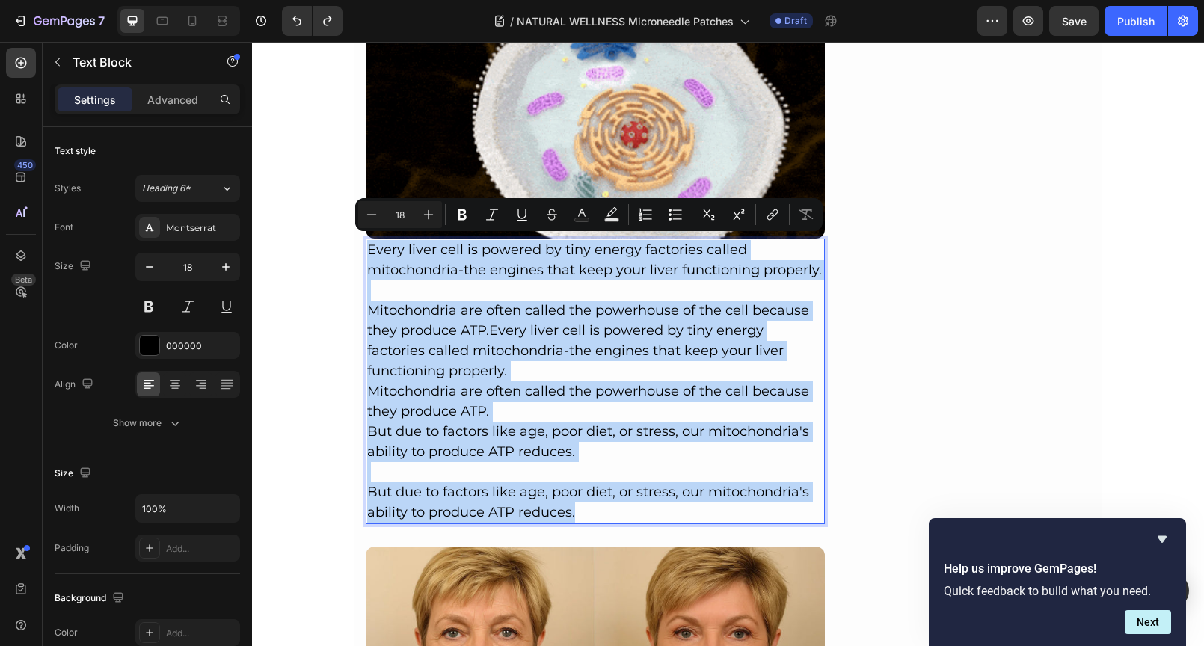
drag, startPoint x: 556, startPoint y: 508, endPoint x: 361, endPoint y: 246, distance: 326.4
click at [366, 246] on div "Every liver cell is powered by tiny energy factories called mitochondria-the en…" at bounding box center [596, 381] width 460 height 286
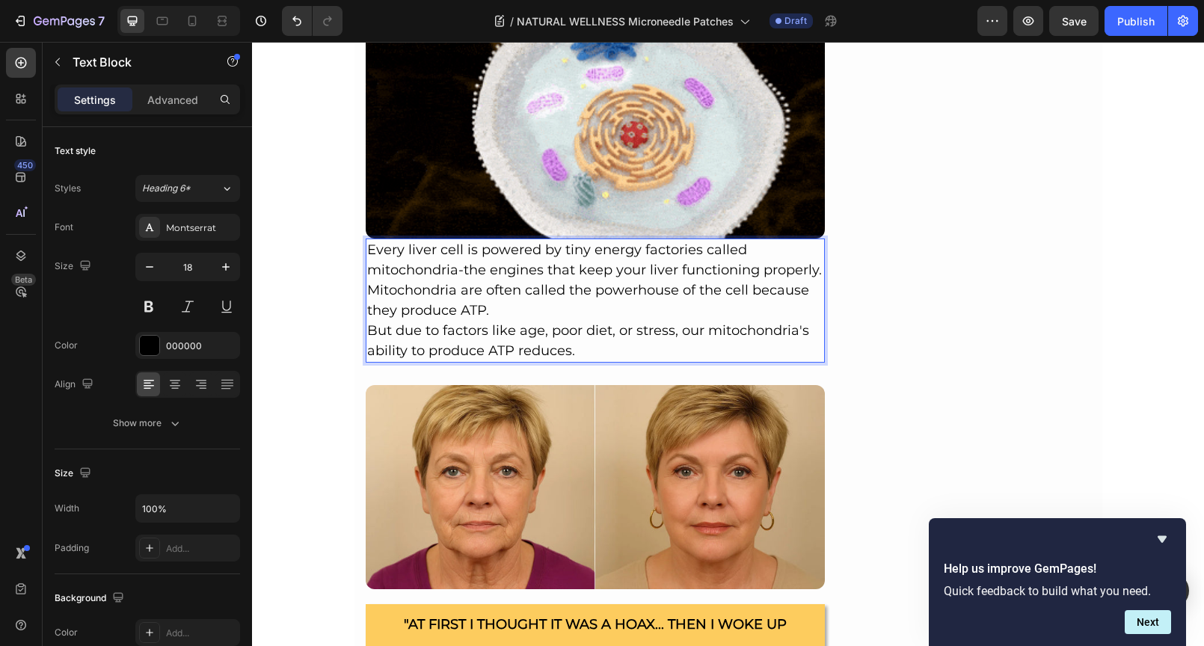
click at [816, 271] on p "Every liver cell is powered by tiny energy factories called mitochondria-the en…" at bounding box center [595, 260] width 457 height 40
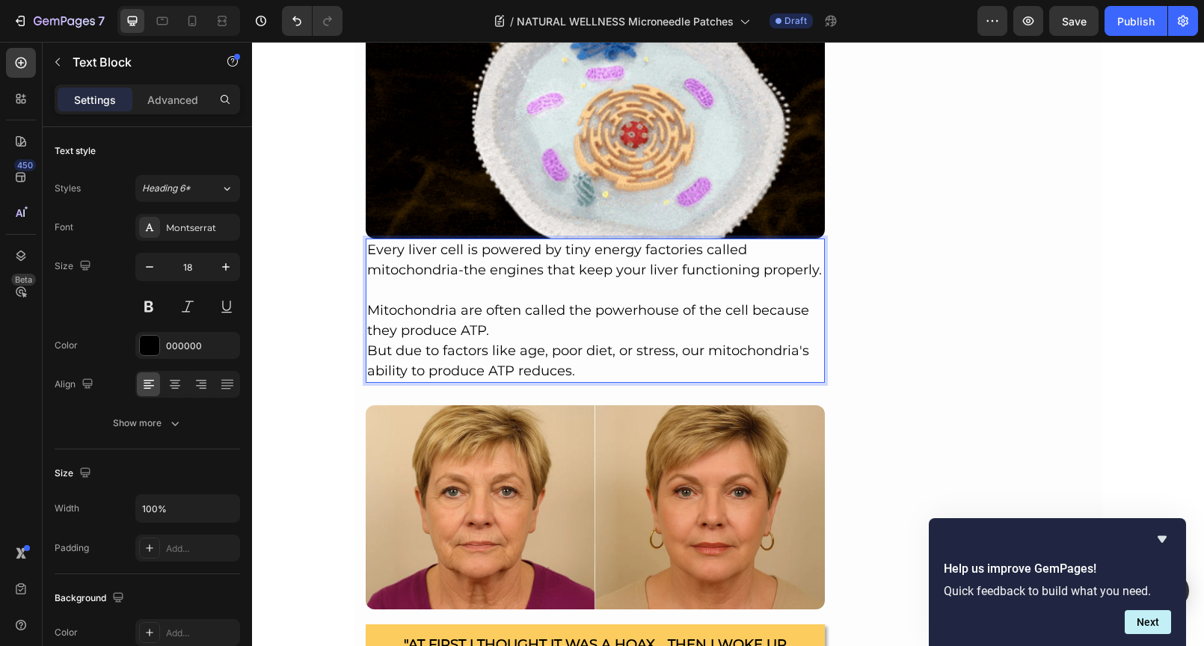
click at [665, 322] on p "Mitochondria are often called the powerhouse of the cell because they produce A…" at bounding box center [595, 321] width 457 height 40
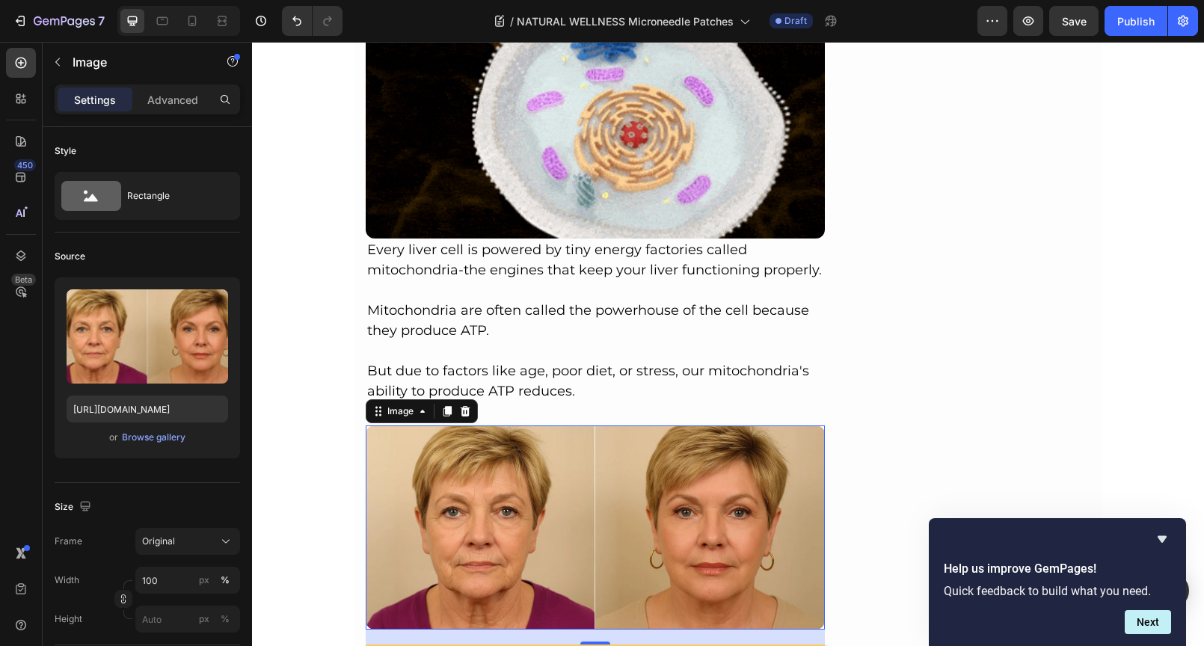
click at [535, 457] on img at bounding box center [596, 527] width 460 height 204
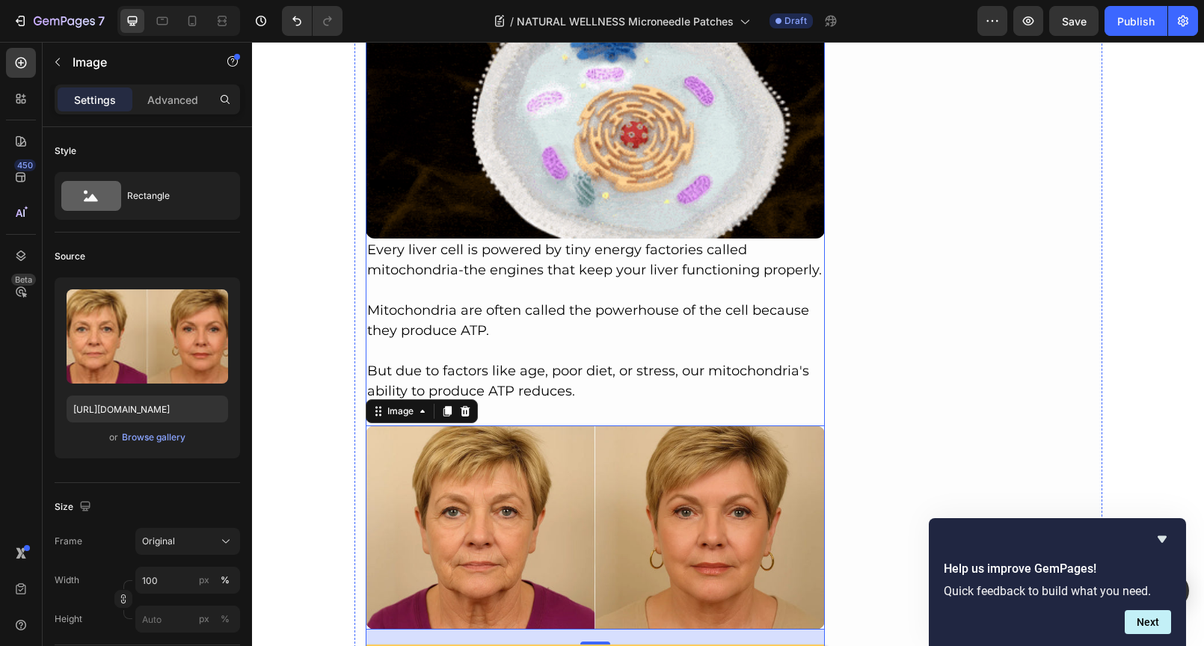
click at [564, 322] on p "Mitochondria are often called the powerhouse of the cell because they produce A…" at bounding box center [595, 321] width 457 height 40
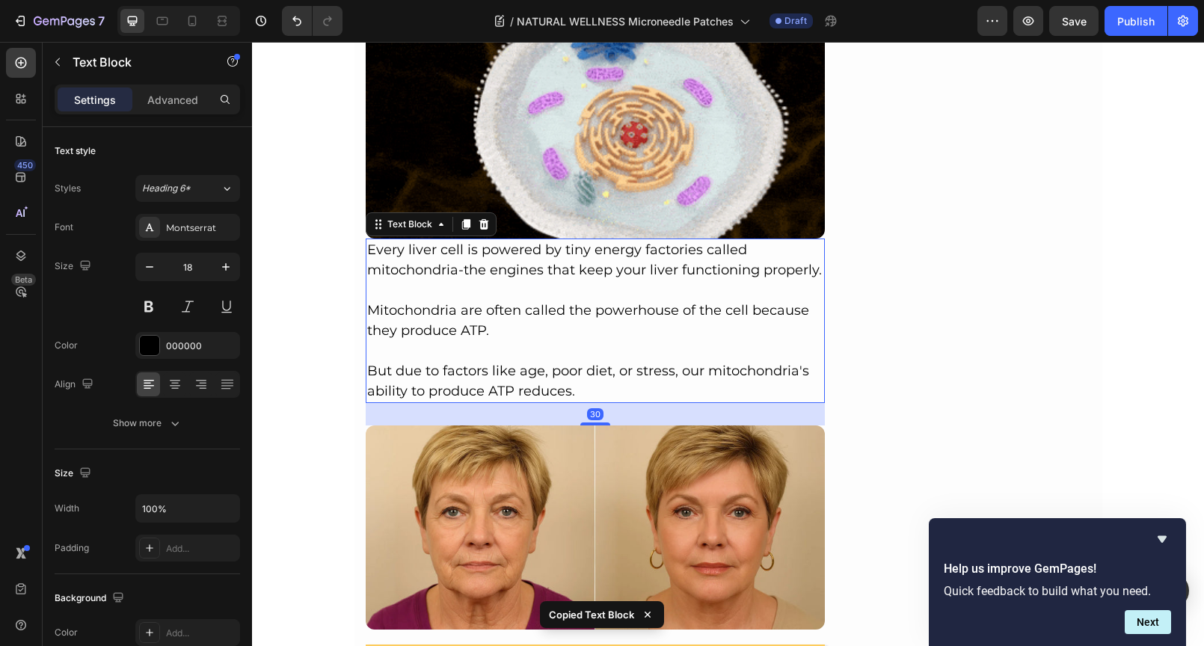
click at [460, 414] on div "30" at bounding box center [596, 414] width 460 height 22
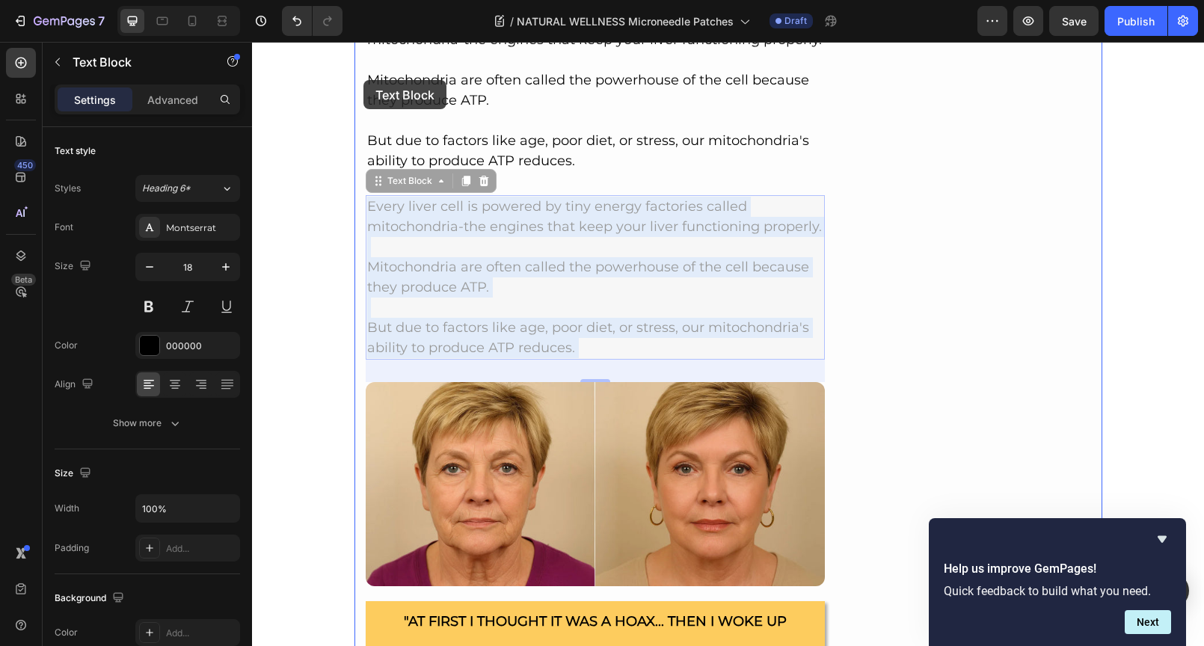
scroll to position [2154, 0]
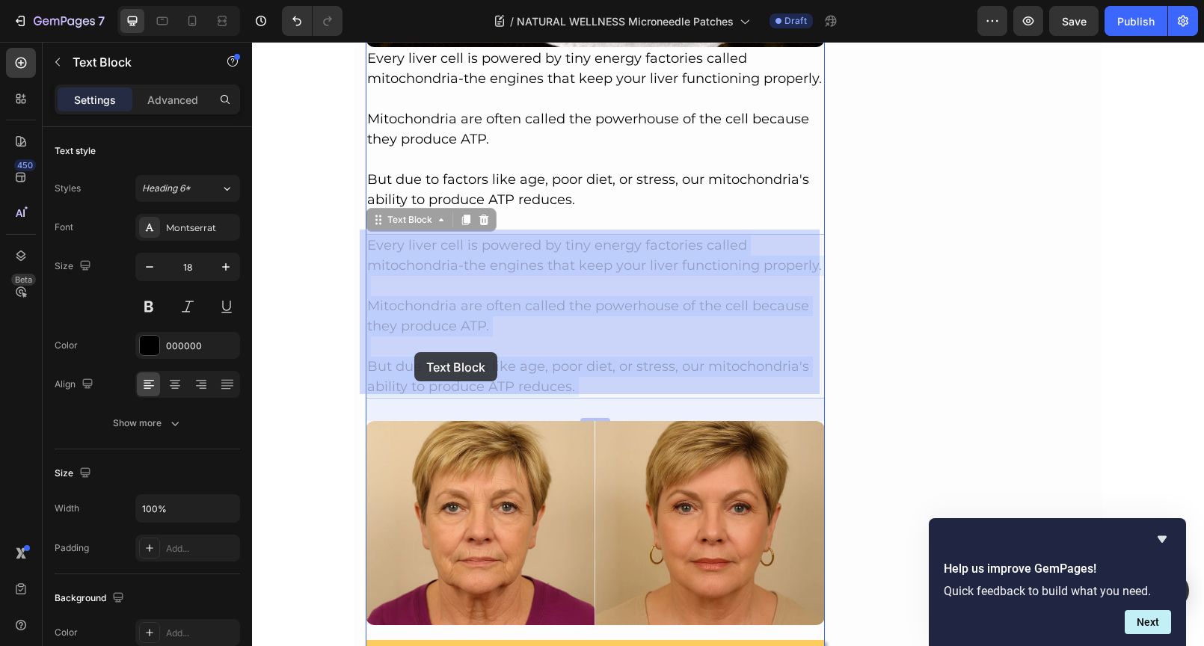
drag, startPoint x: 576, startPoint y: 215, endPoint x: 414, endPoint y: 352, distance: 212.7
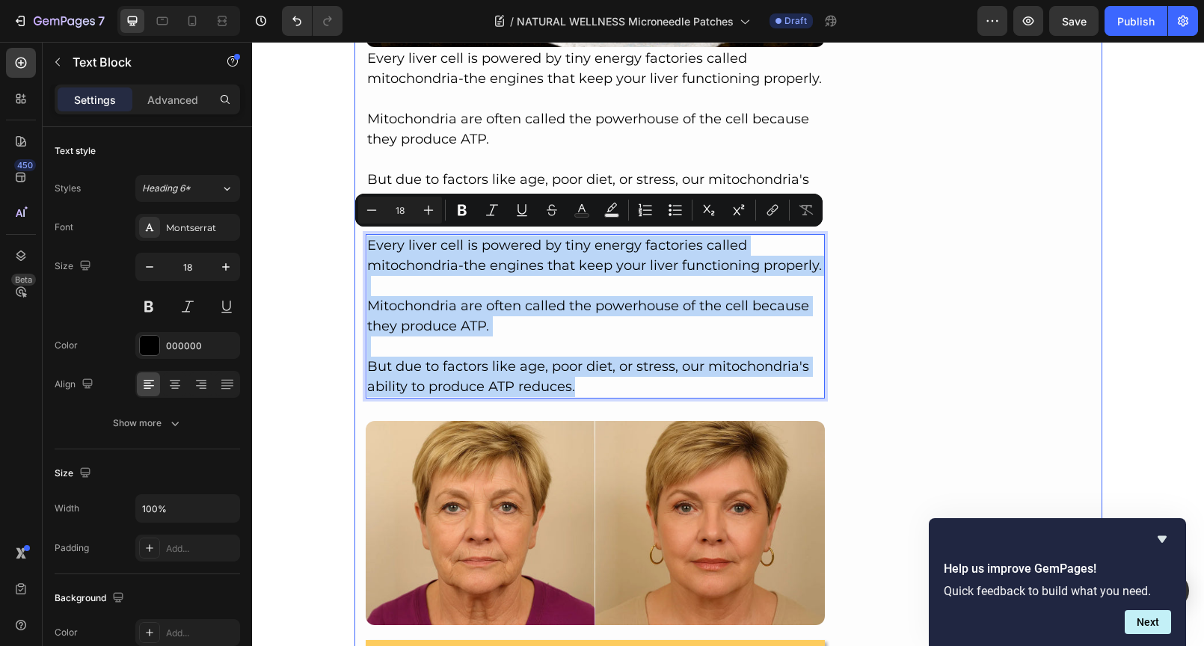
drag, startPoint x: 574, startPoint y: 383, endPoint x: 357, endPoint y: 241, distance: 259.2
click at [357, 241] on div "Beauty > Trending > Best Offers Text Block Image By Joseph LaRocca SEP 25, 2025…" at bounding box center [728, 428] width 748 height 4837
type input "32"
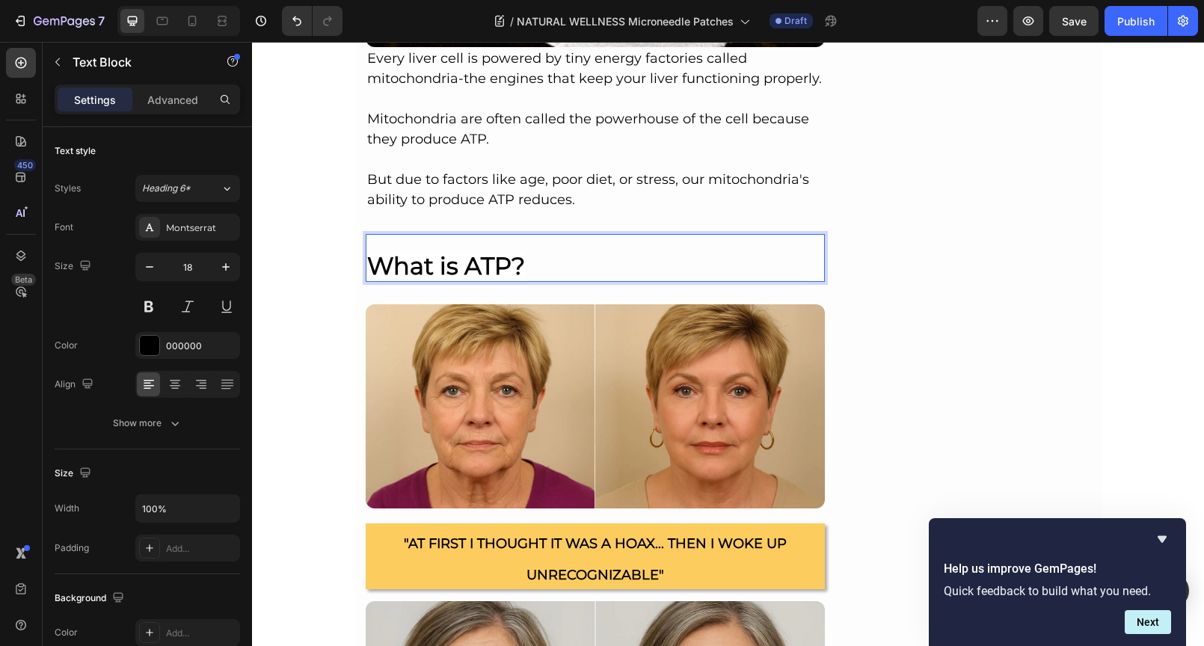
drag, startPoint x: 369, startPoint y: 256, endPoint x: 537, endPoint y: 257, distance: 168.2
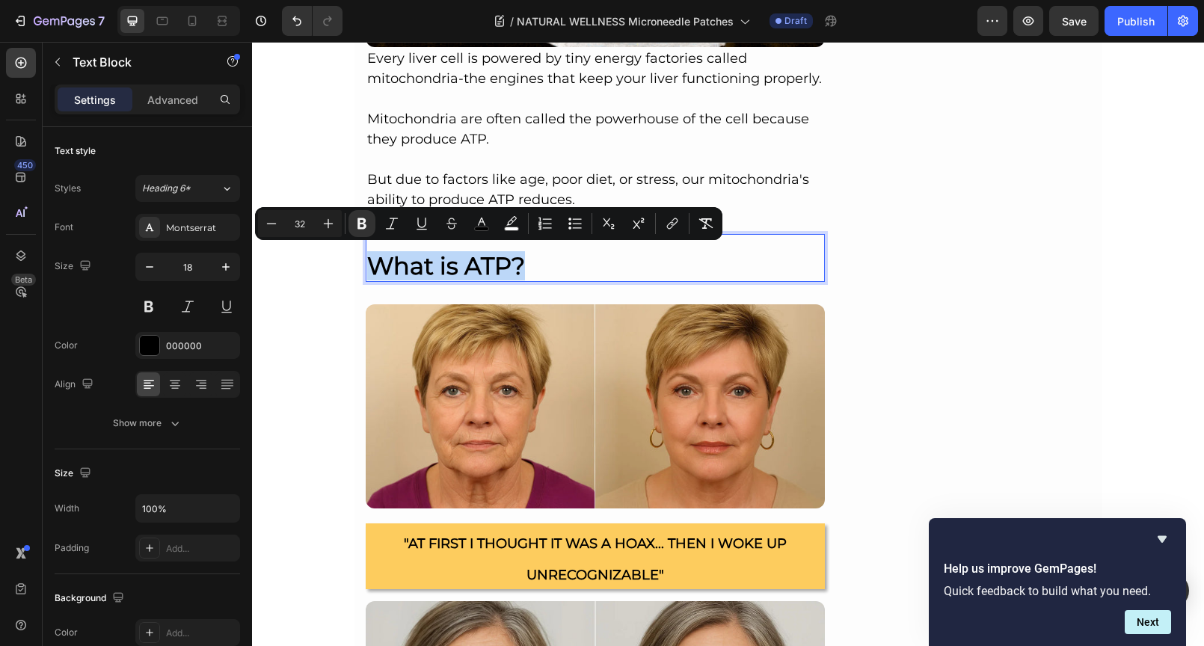
drag, startPoint x: 528, startPoint y: 259, endPoint x: 363, endPoint y: 253, distance: 164.5
click at [367, 253] on p "What is ATP?" at bounding box center [595, 257] width 457 height 45
click at [273, 223] on icon "Editor contextual toolbar" at bounding box center [271, 223] width 15 height 15
type input "30"
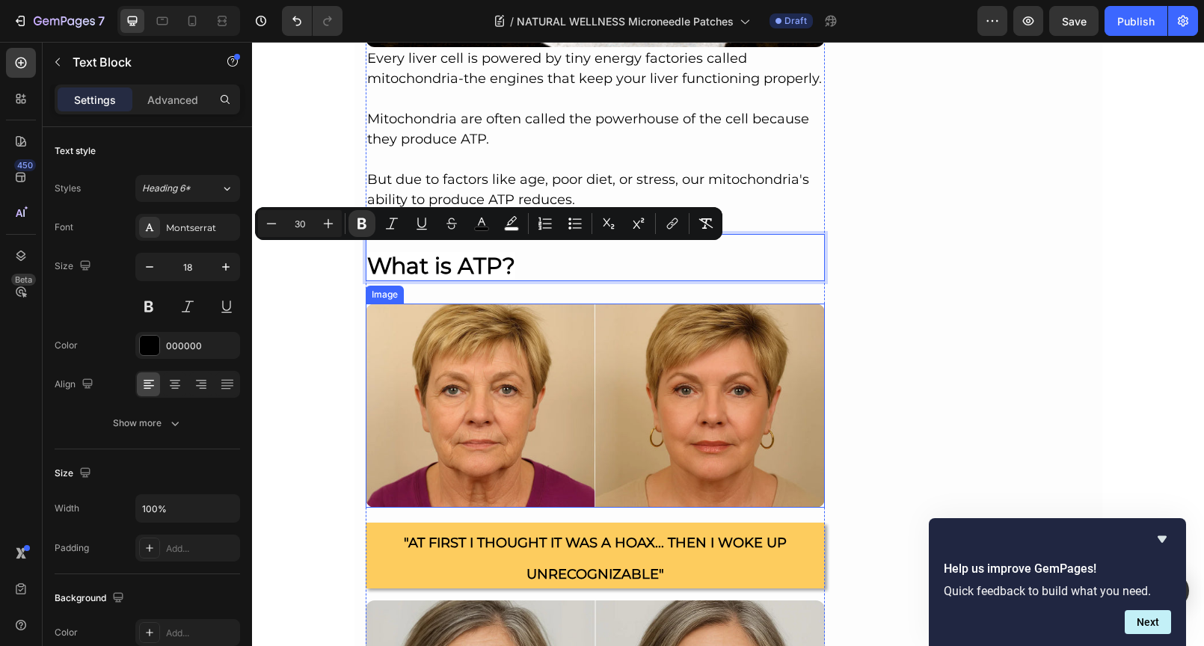
click at [618, 366] on img at bounding box center [596, 405] width 460 height 204
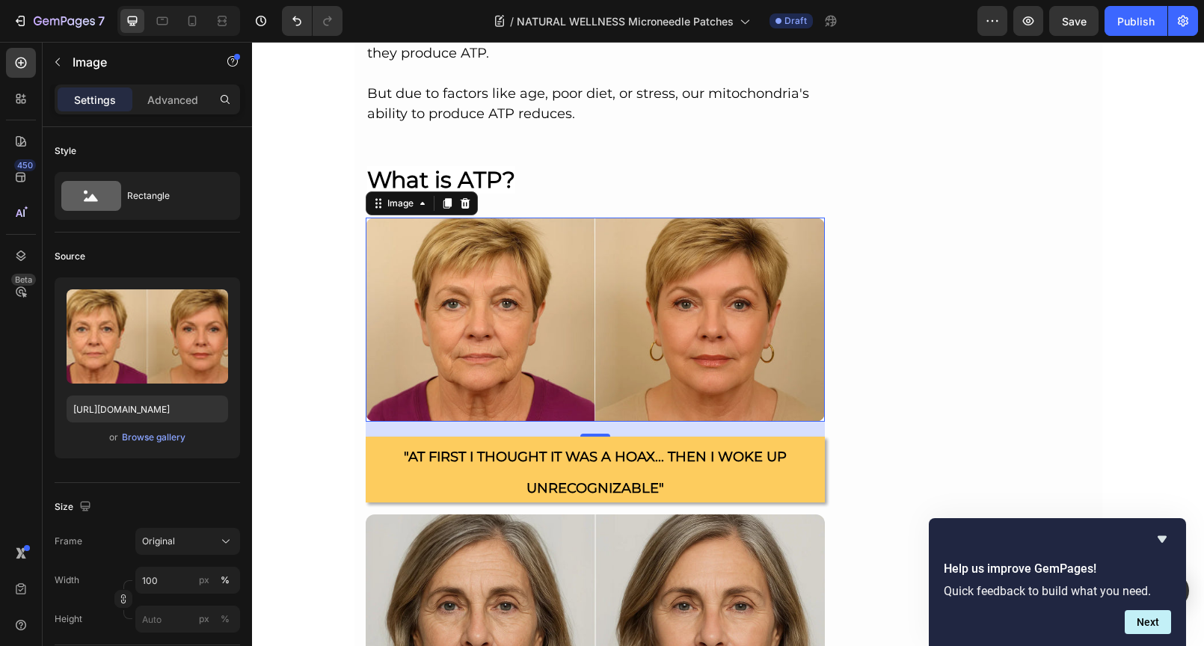
scroll to position [2380, 0]
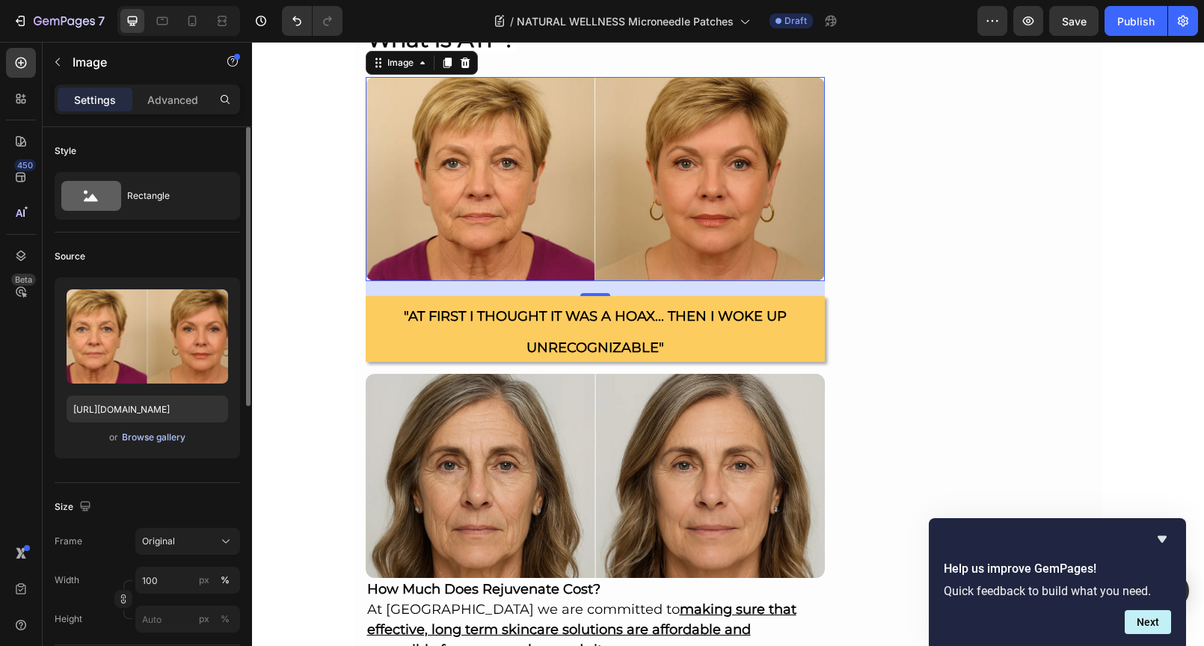
click at [139, 440] on div "Browse gallery" at bounding box center [154, 437] width 64 height 13
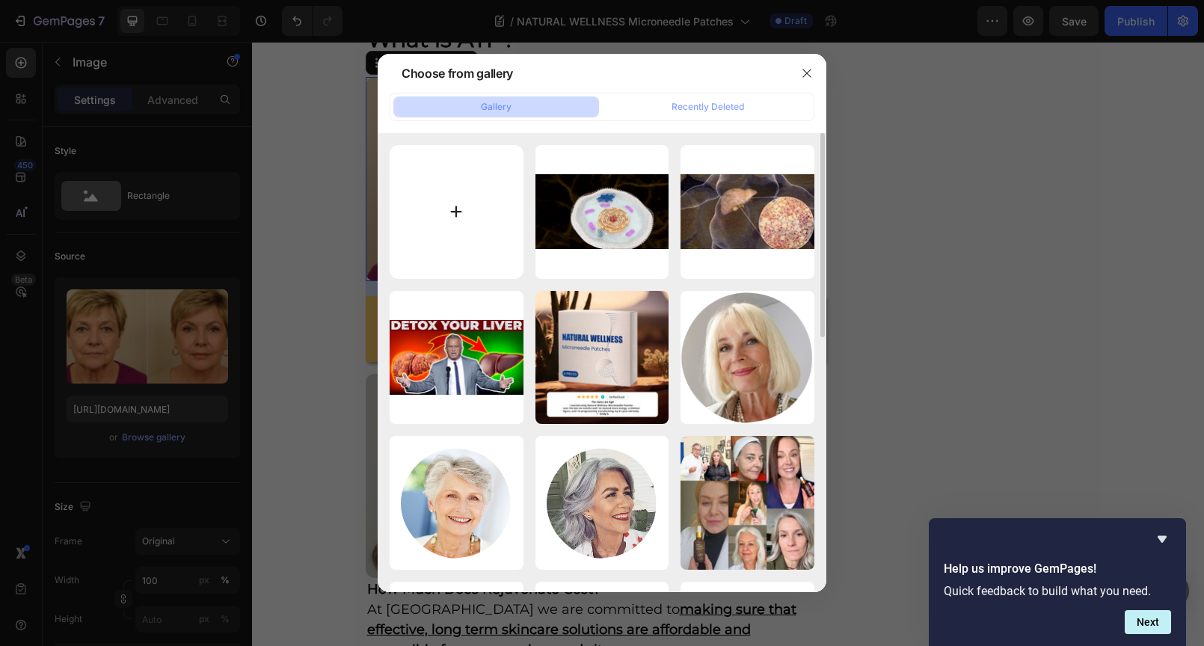
type input "C:\fakepath\68b36cc0-2ea1-4a92-9b4b-f86518db838f.gif"
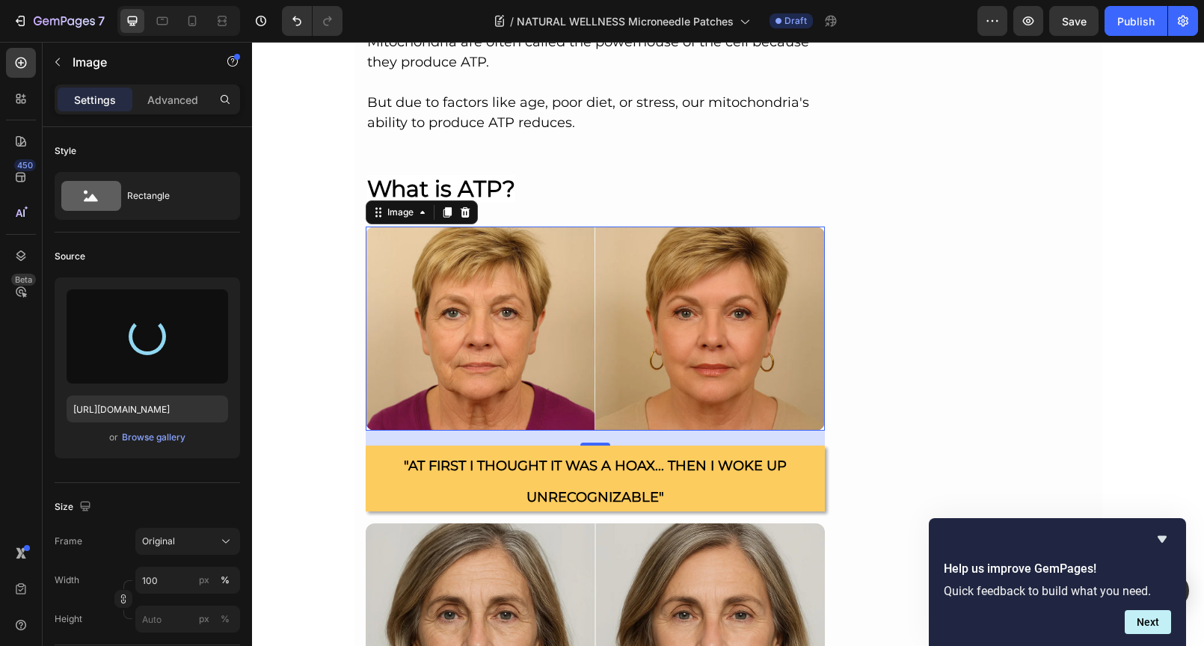
scroll to position [2098, 0]
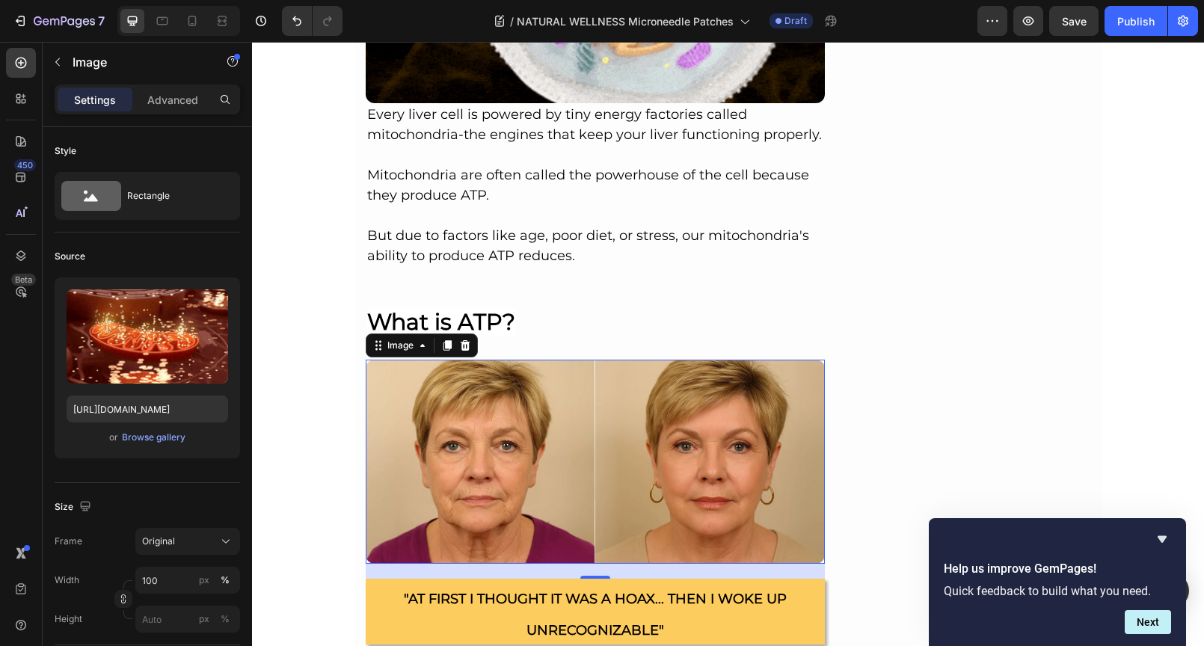
type input "https://cdn.shopify.com/s/files/1/0690/8854/2916/files/gempages_548588544302514…"
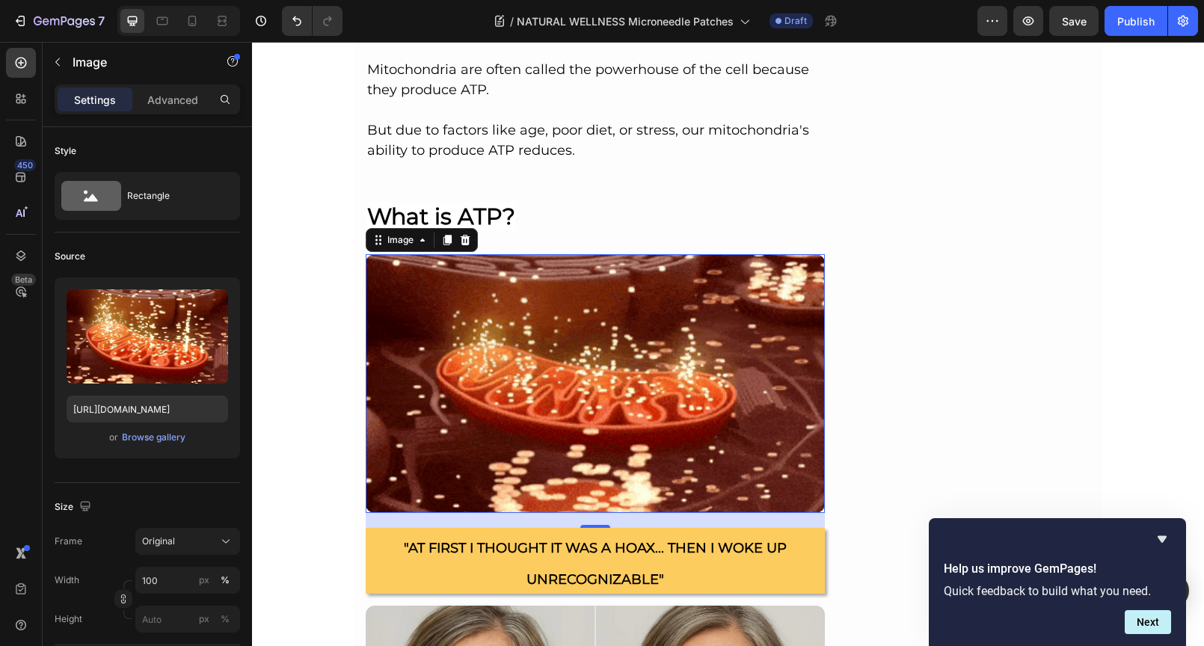
scroll to position [2123, 0]
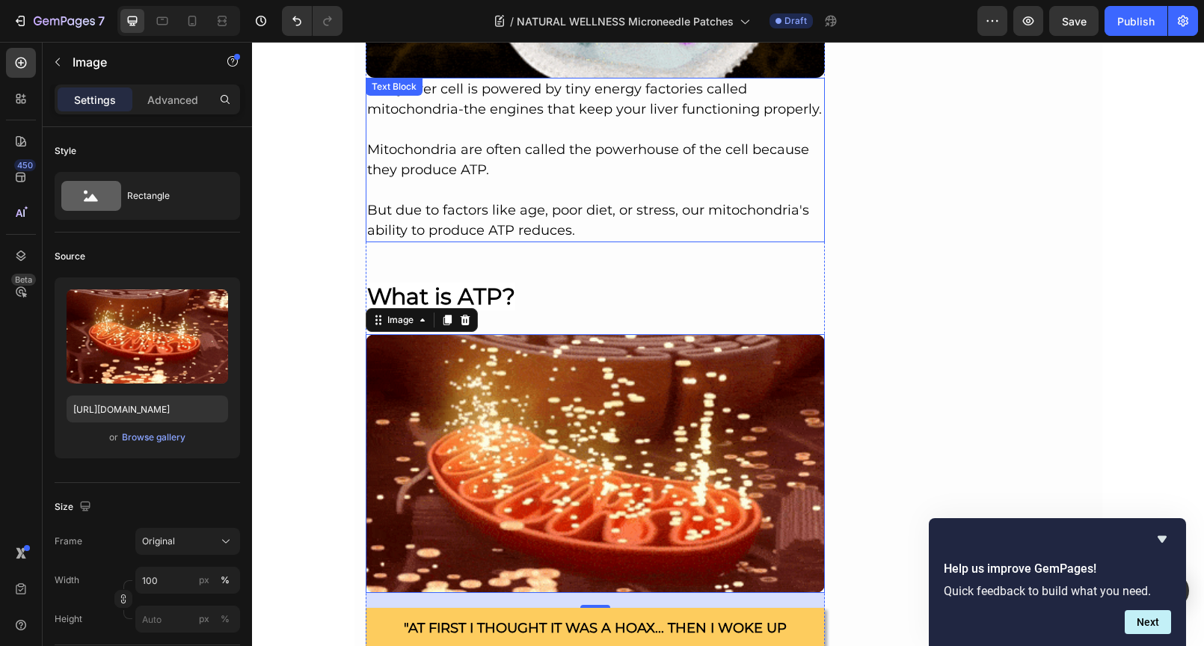
click at [526, 164] on p "Mitochondria are often called the powerhouse of the cell because they produce A…" at bounding box center [595, 160] width 457 height 40
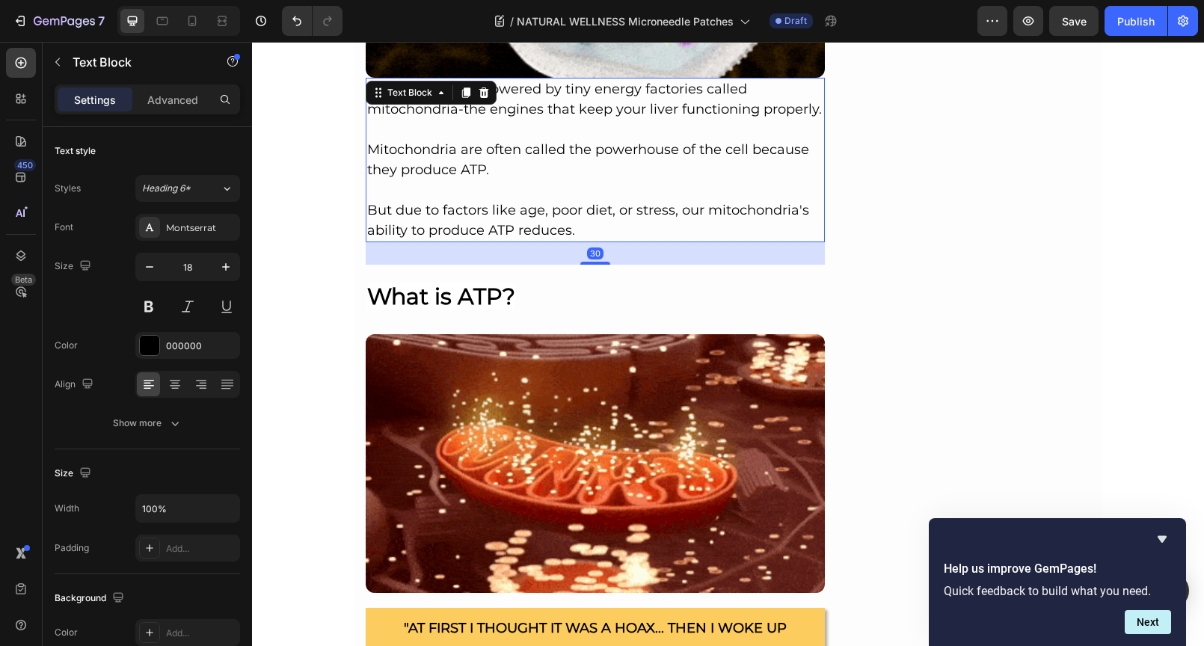
copy br "Rich Text Editor. Editing area: main"
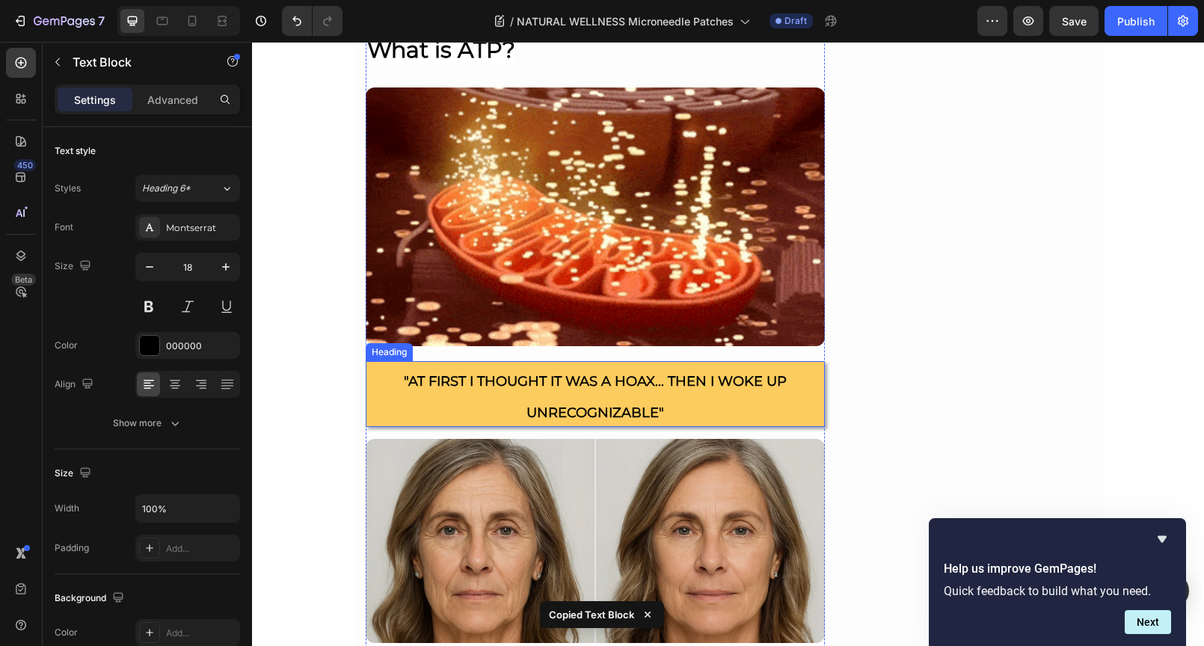
scroll to position [2418, 0]
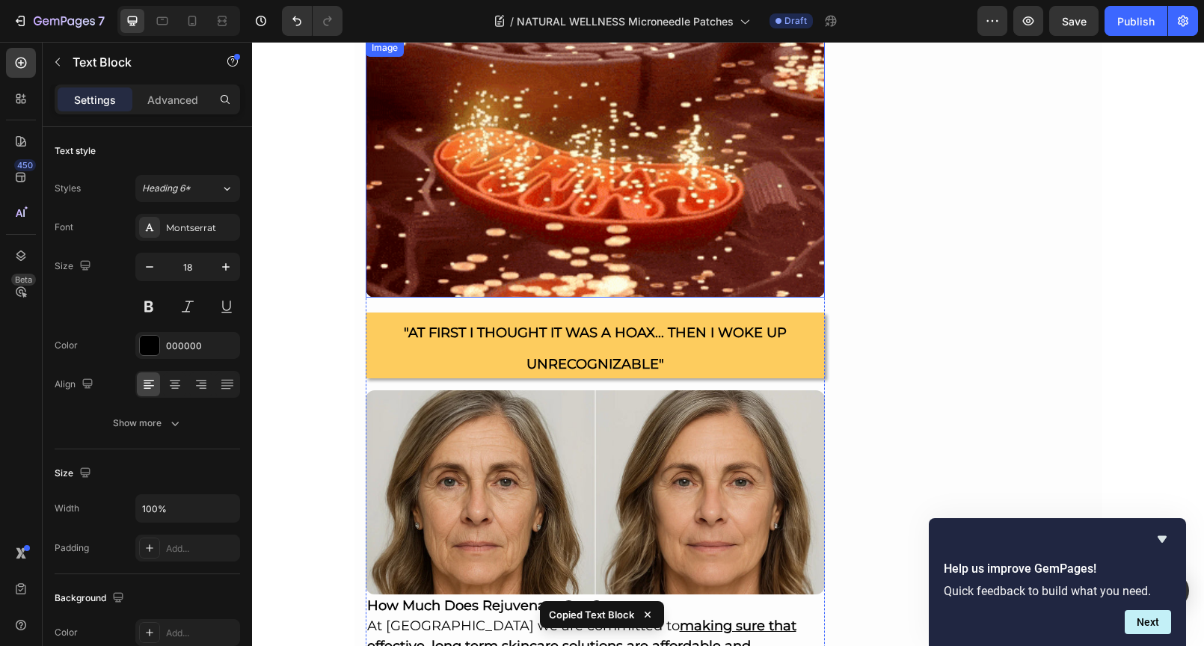
click at [502, 265] on img at bounding box center [596, 168] width 460 height 259
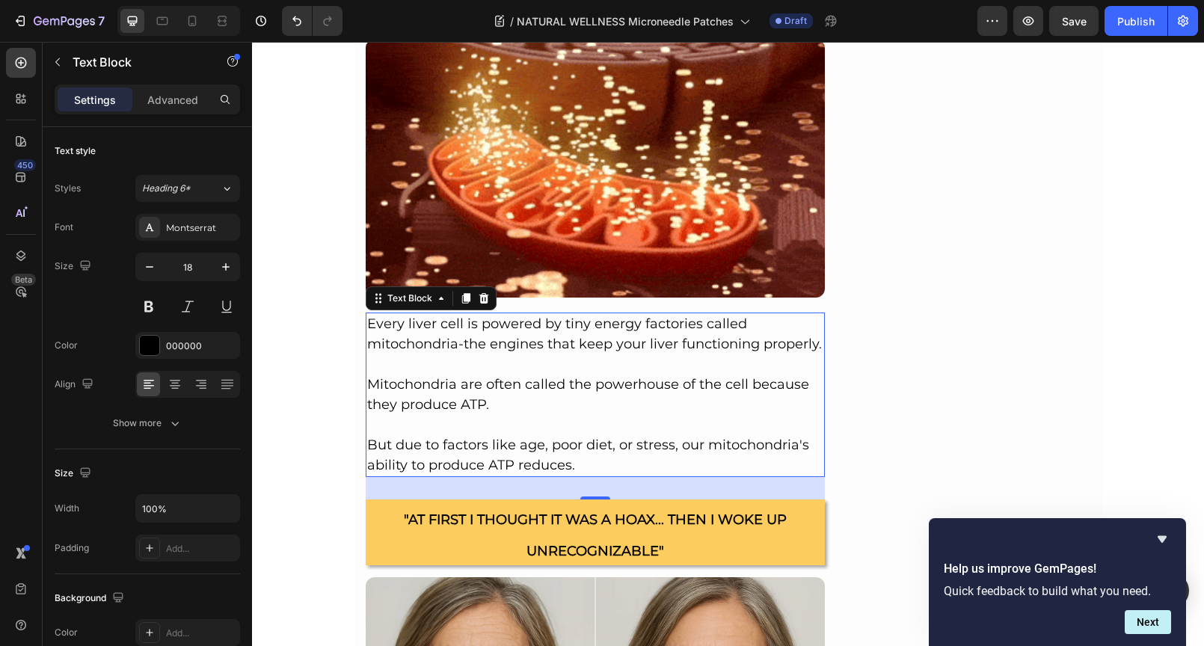
click at [577, 462] on p "But due to factors like age, poor diet, or stress, our mitochondria's ability t…" at bounding box center [595, 455] width 457 height 40
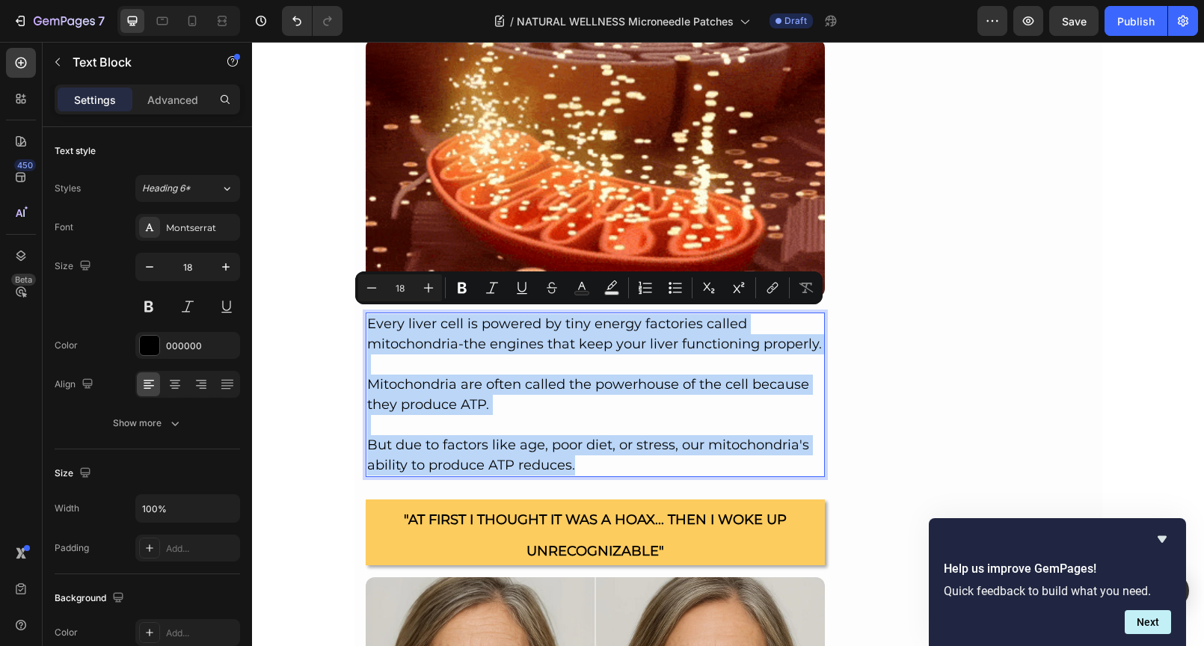
drag, startPoint x: 577, startPoint y: 462, endPoint x: 362, endPoint y: 315, distance: 260.4
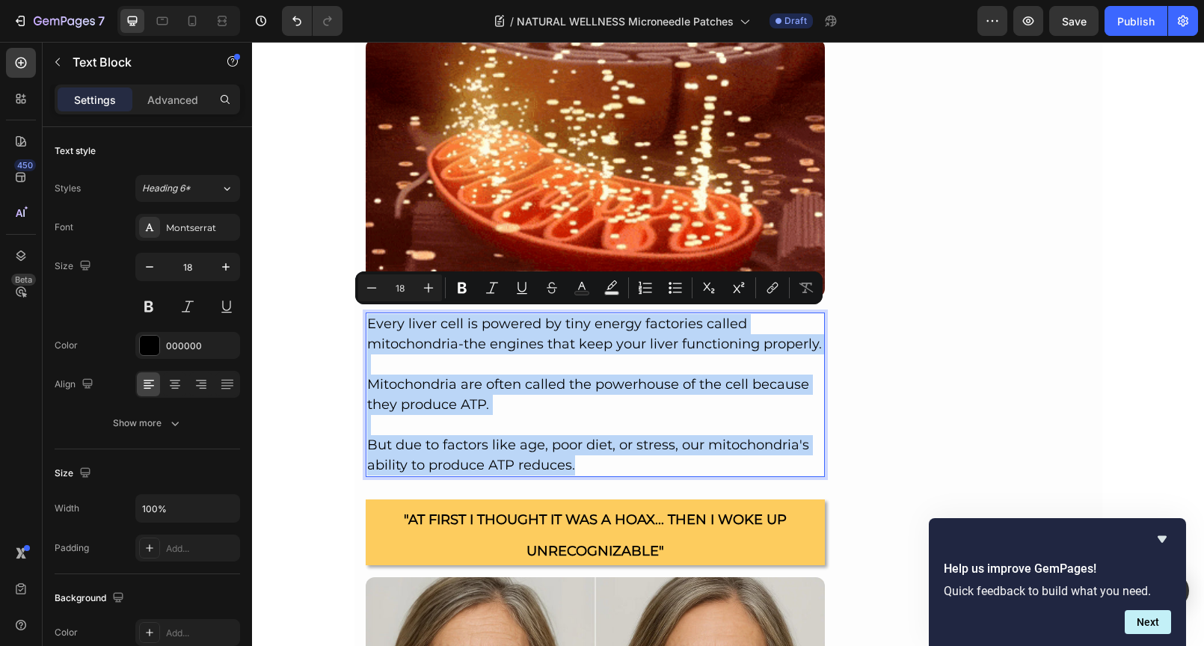
click at [366, 315] on div "Every liver cell is powered by tiny energy factories called mitochondria-the en…" at bounding box center [596, 394] width 460 height 164
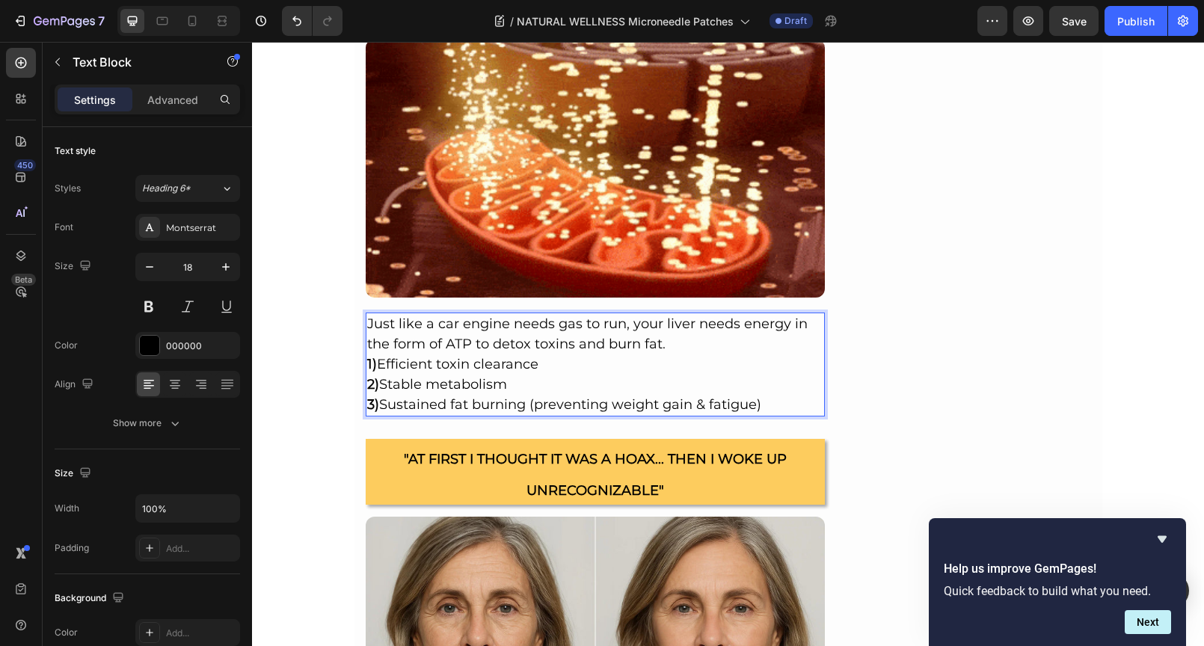
click at [675, 339] on p "Just like a car engine needs gas to run, your liver needs energy in the form of…" at bounding box center [595, 334] width 457 height 40
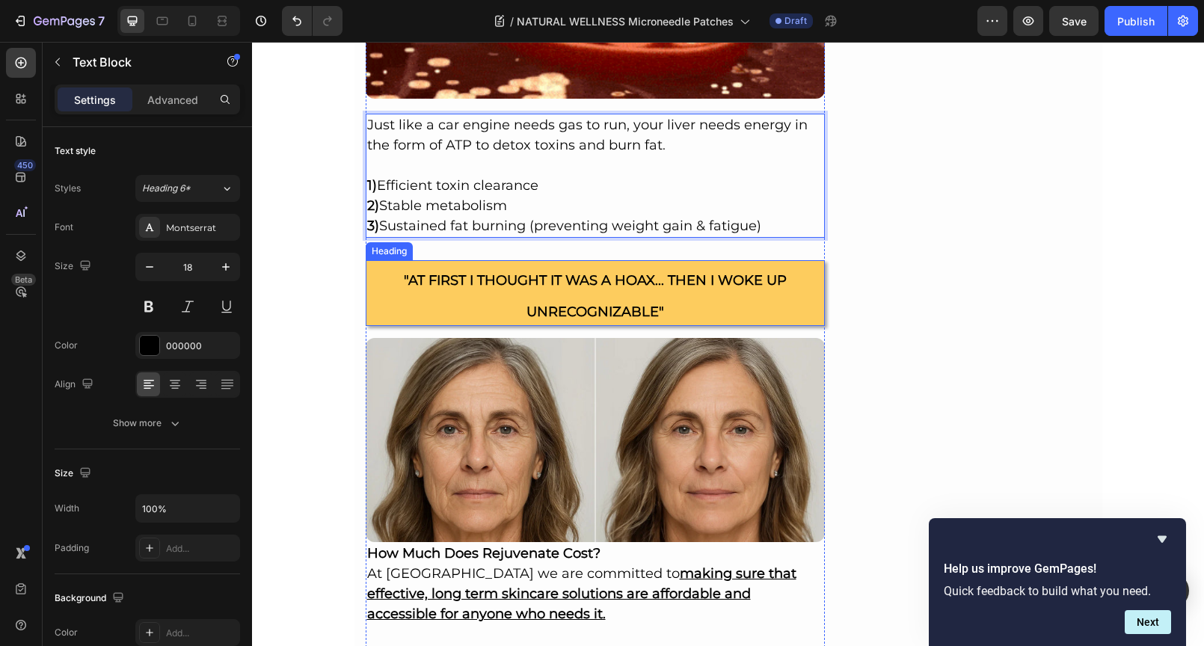
scroll to position [2622, 0]
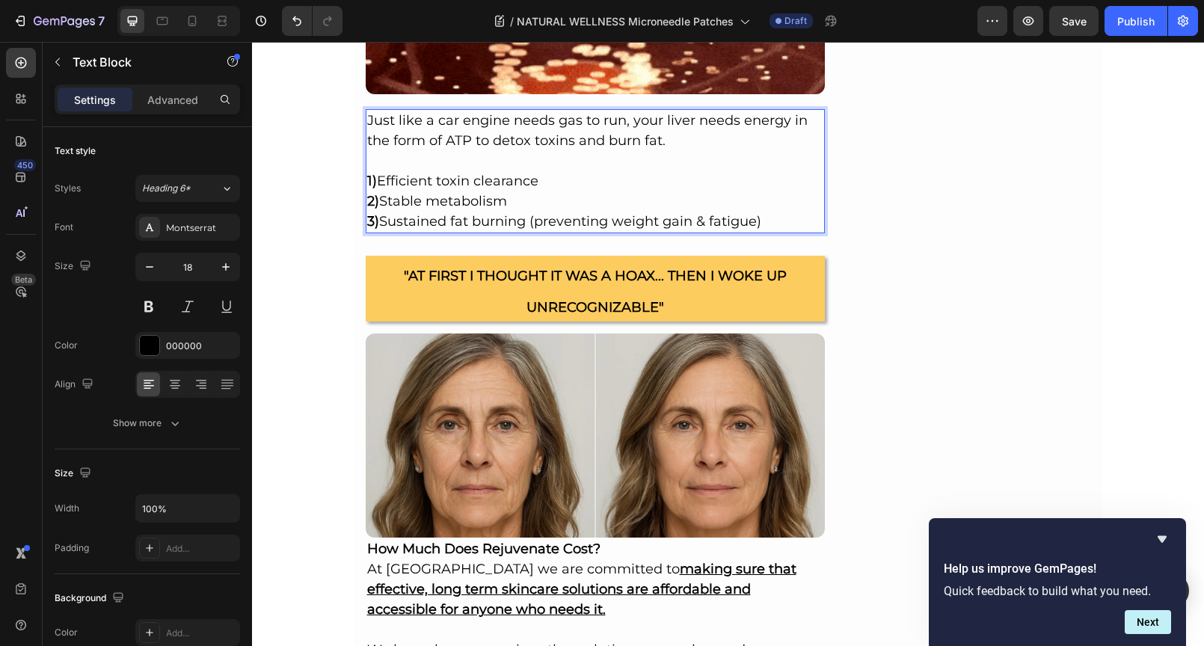
click at [552, 198] on p "2) Stable metabolism" at bounding box center [595, 201] width 457 height 20
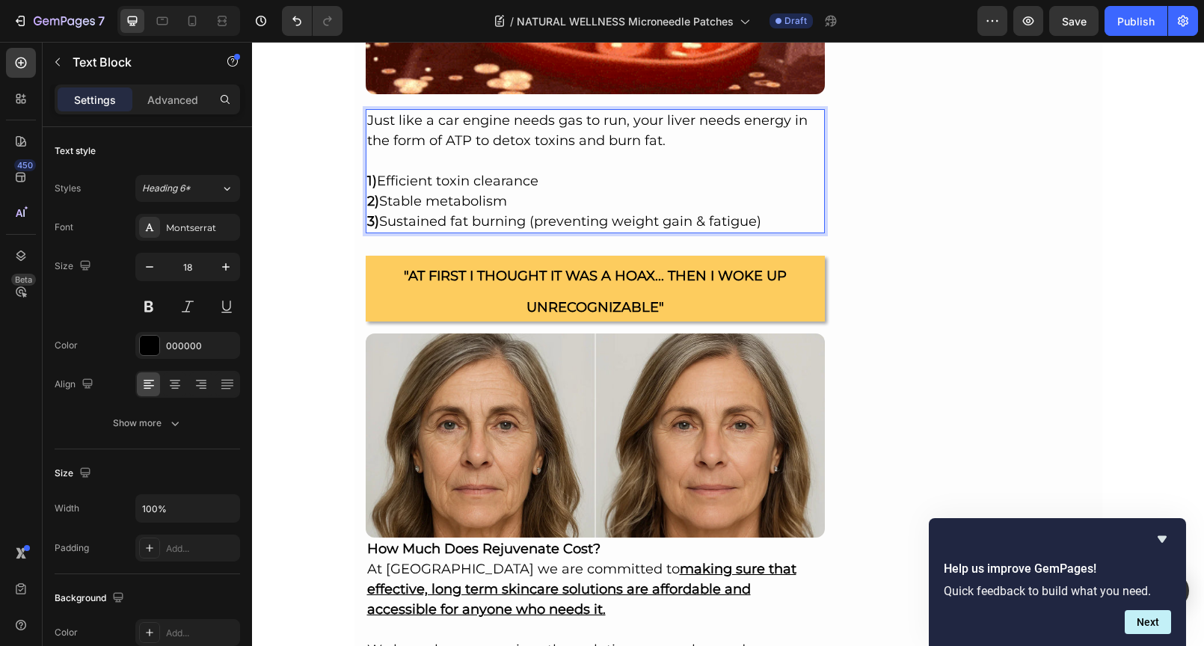
click at [567, 185] on p "1) Efficient toxin clearance" at bounding box center [595, 181] width 457 height 20
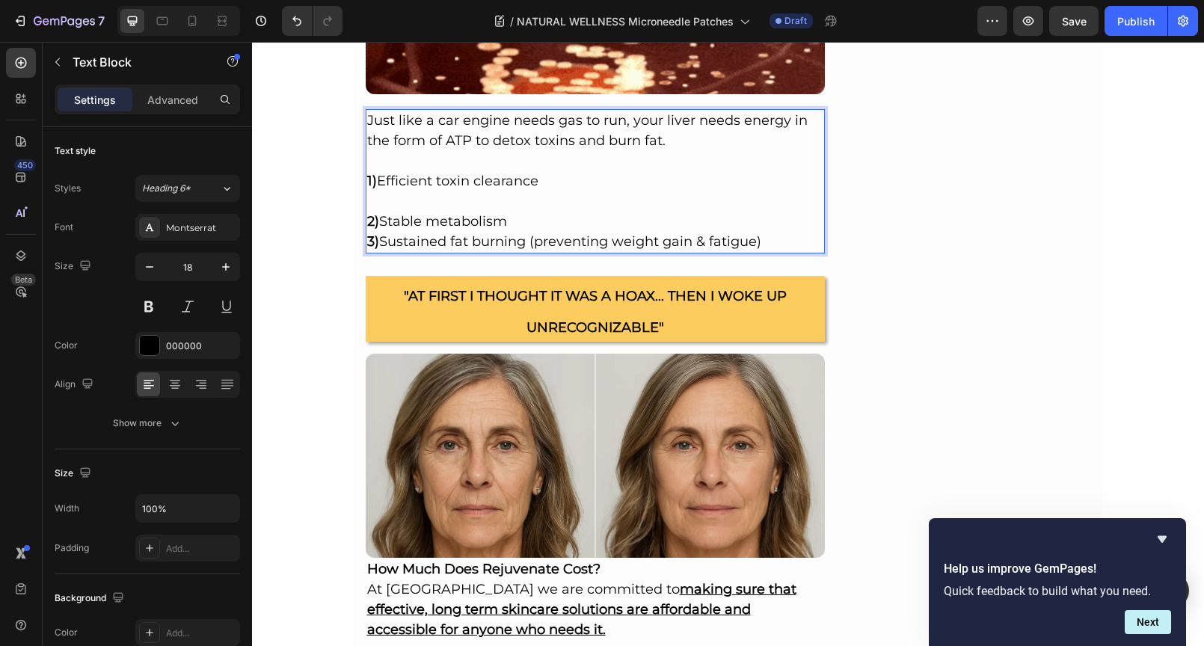
click at [561, 218] on p "2) Stable metabolism" at bounding box center [595, 222] width 457 height 20
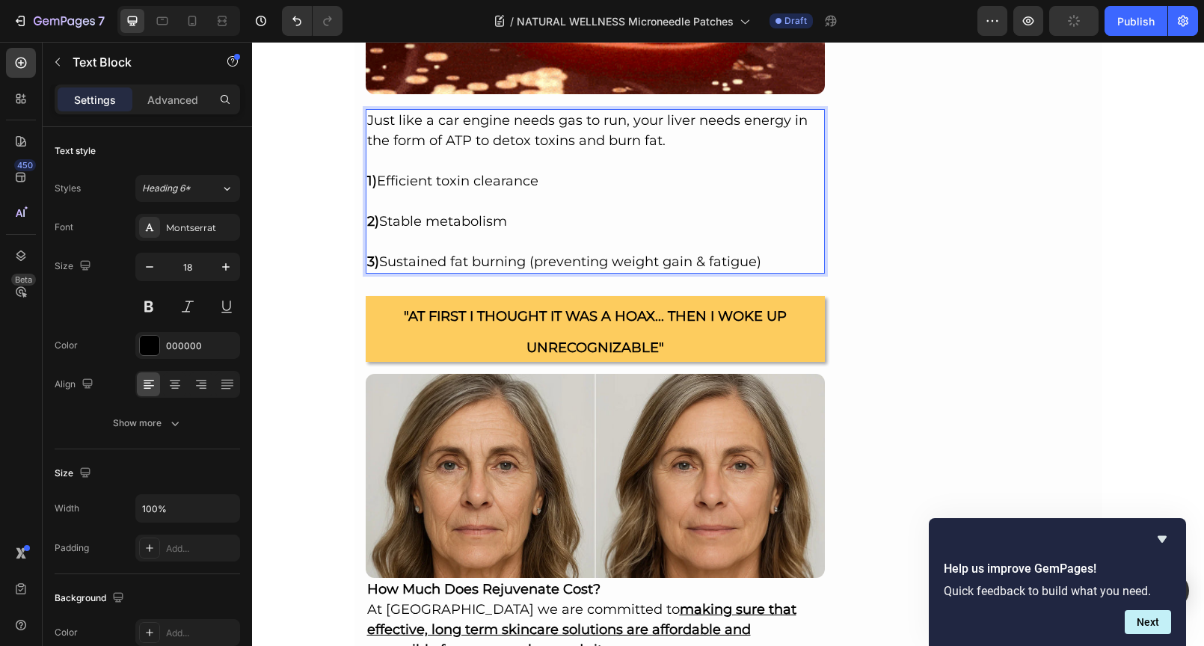
click at [761, 258] on p "3) Sustained fat burning (preventing weight gain & fatigue)" at bounding box center [595, 262] width 457 height 20
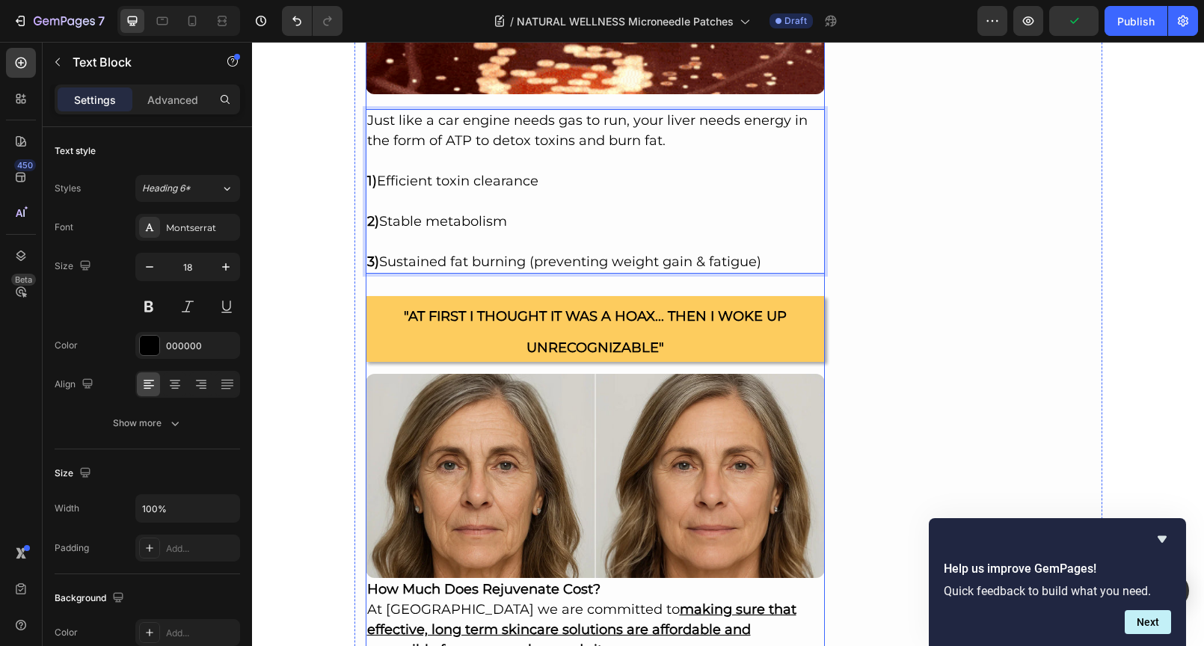
click at [606, 286] on div "Beauty > Trending > Best Offers Text Block Image By Joseph LaRocca SEP 25, 2025…" at bounding box center [596, 22] width 460 height 4961
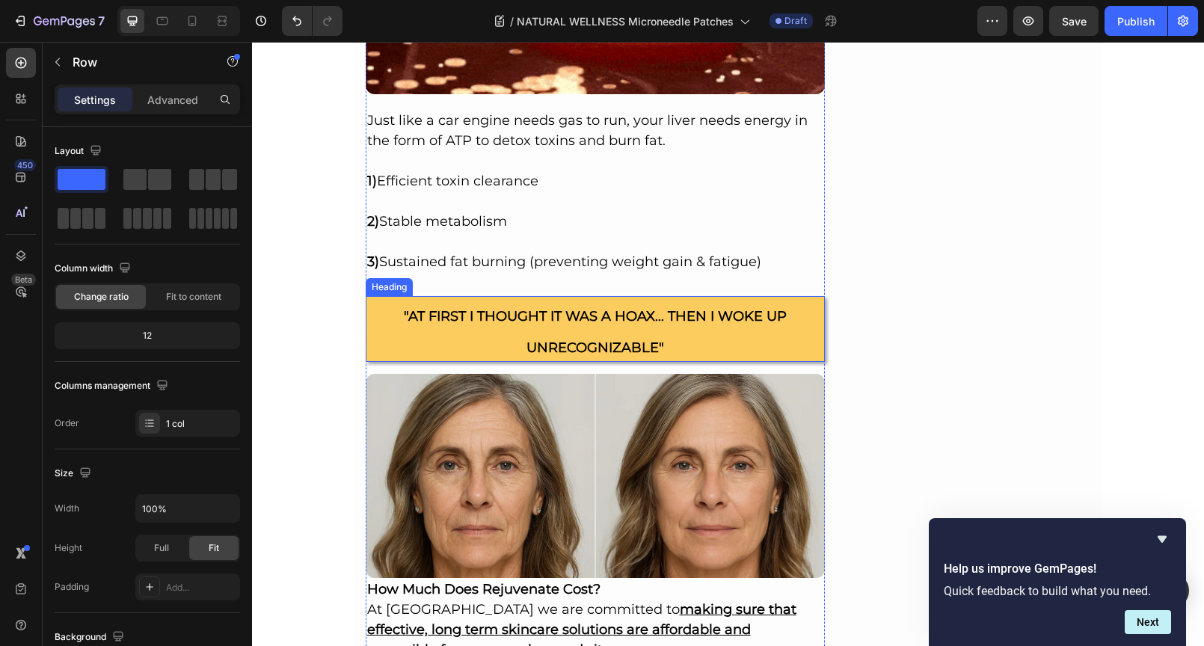
click at [380, 334] on h2 ""AT FIRST I THOUGHT IT WAS A HOAX... THEN I WOKE UP UNRECOGNIZABLE"" at bounding box center [596, 329] width 460 height 66
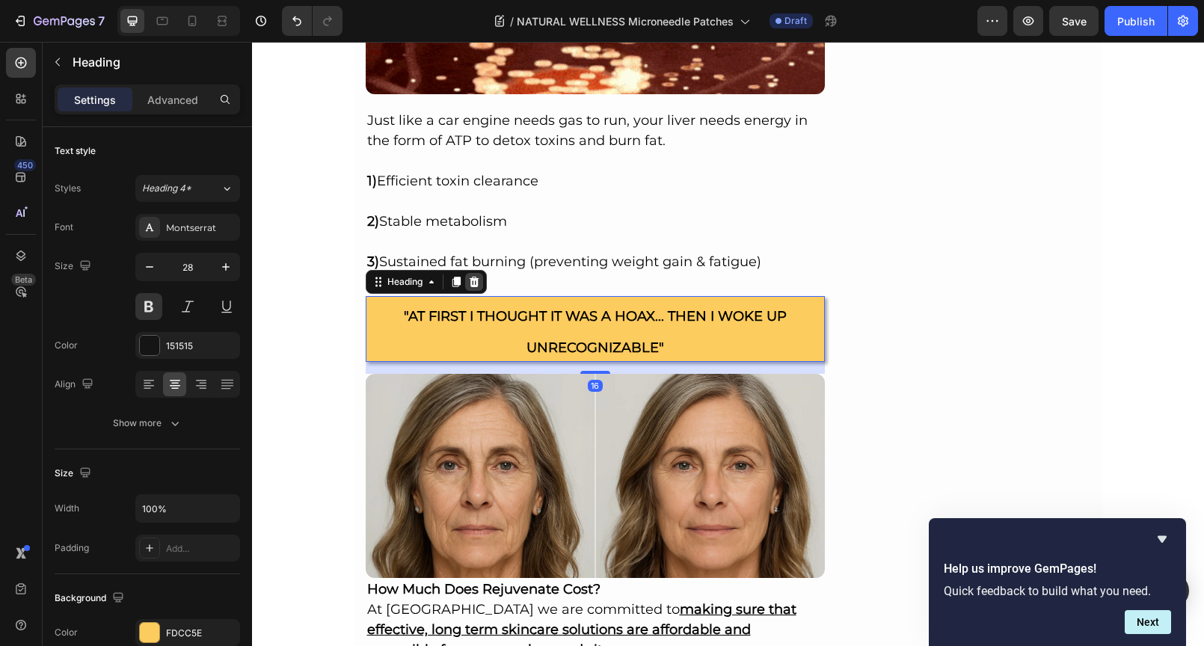
click at [472, 278] on icon at bounding box center [474, 282] width 10 height 10
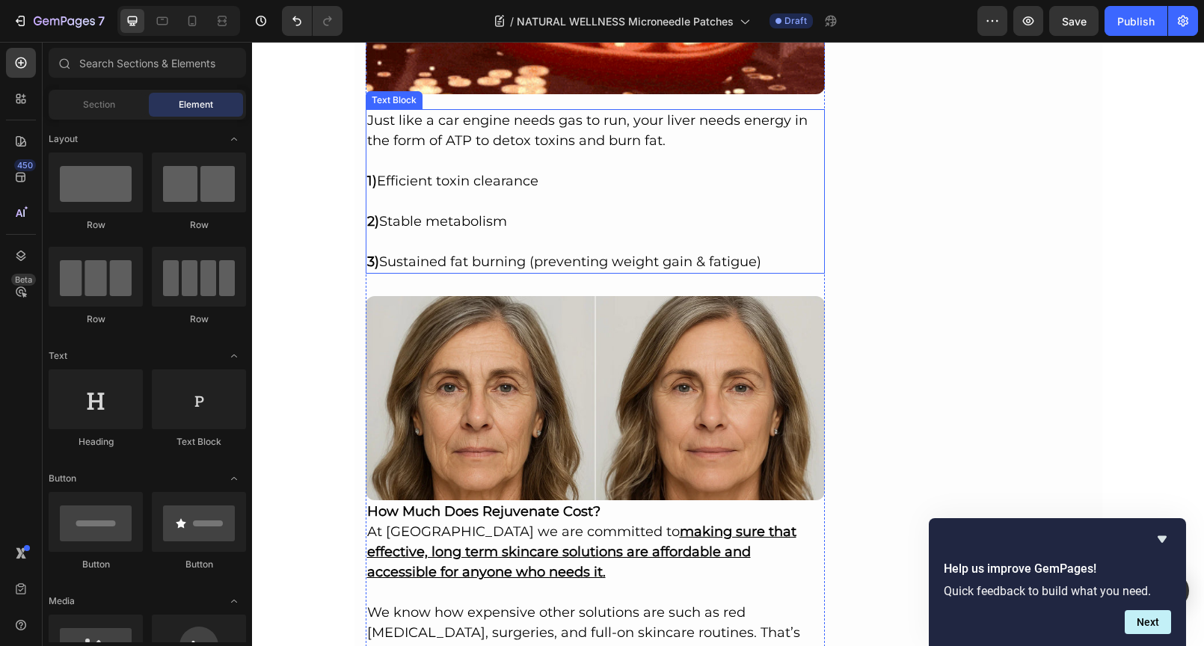
click at [530, 203] on p "Rich Text Editor. Editing area: main" at bounding box center [595, 201] width 457 height 20
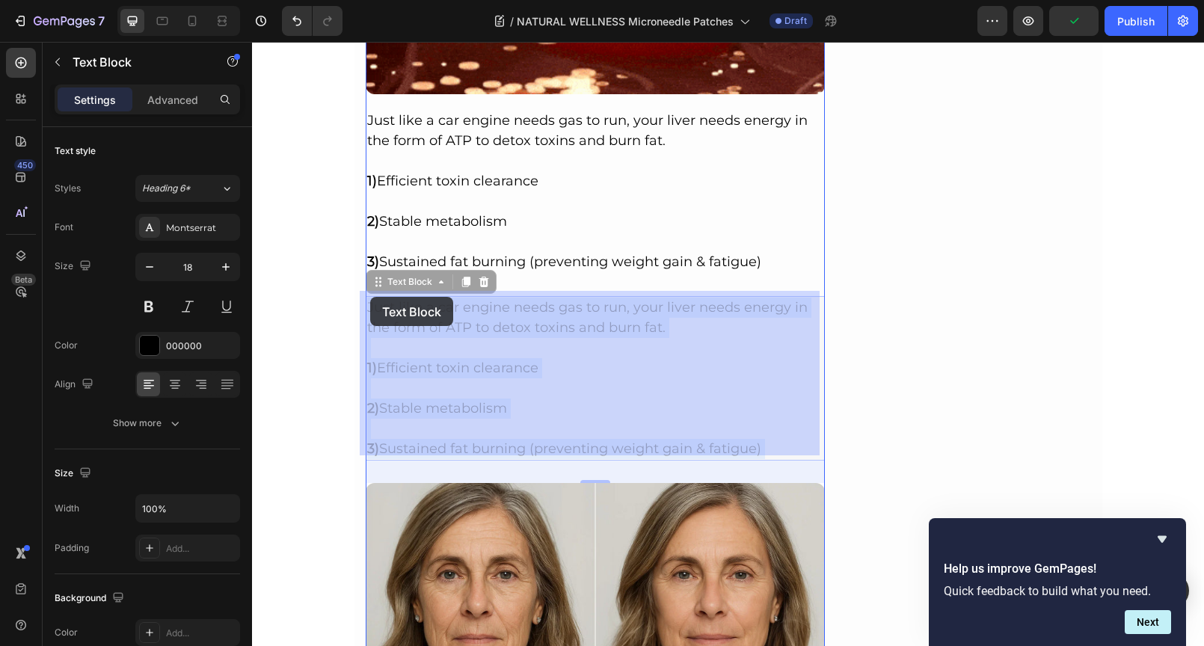
drag, startPoint x: 761, startPoint y: 444, endPoint x: 370, endPoint y: 297, distance: 417.8
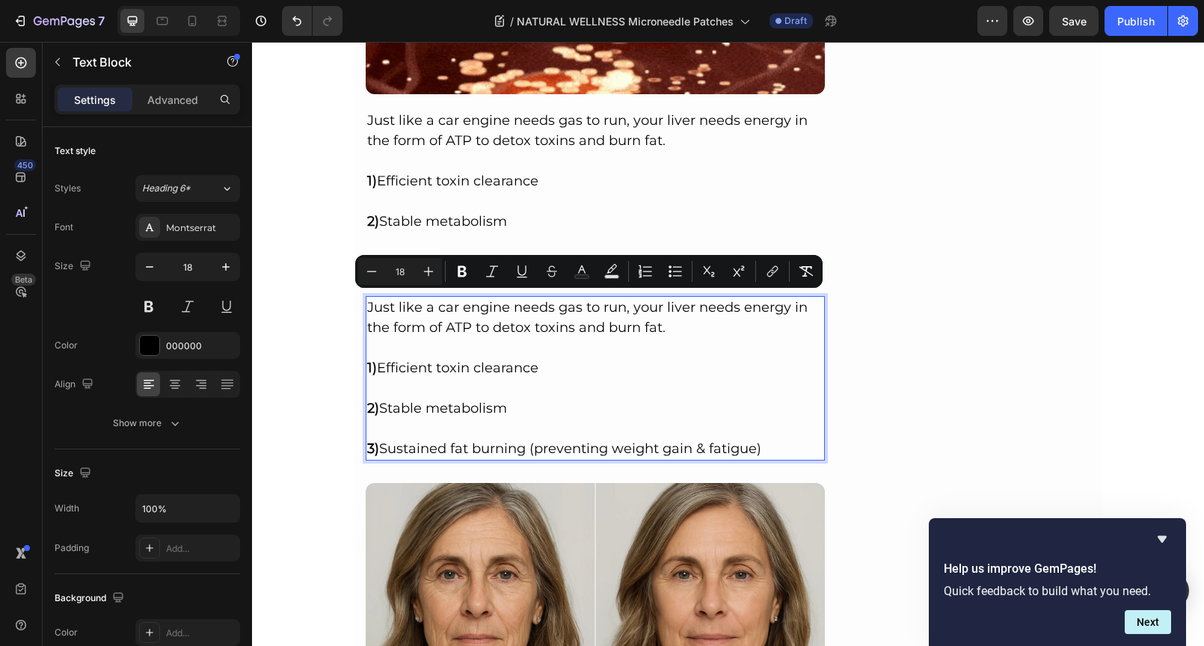
drag, startPoint x: 363, startPoint y: 301, endPoint x: 767, endPoint y: 440, distance: 427.2
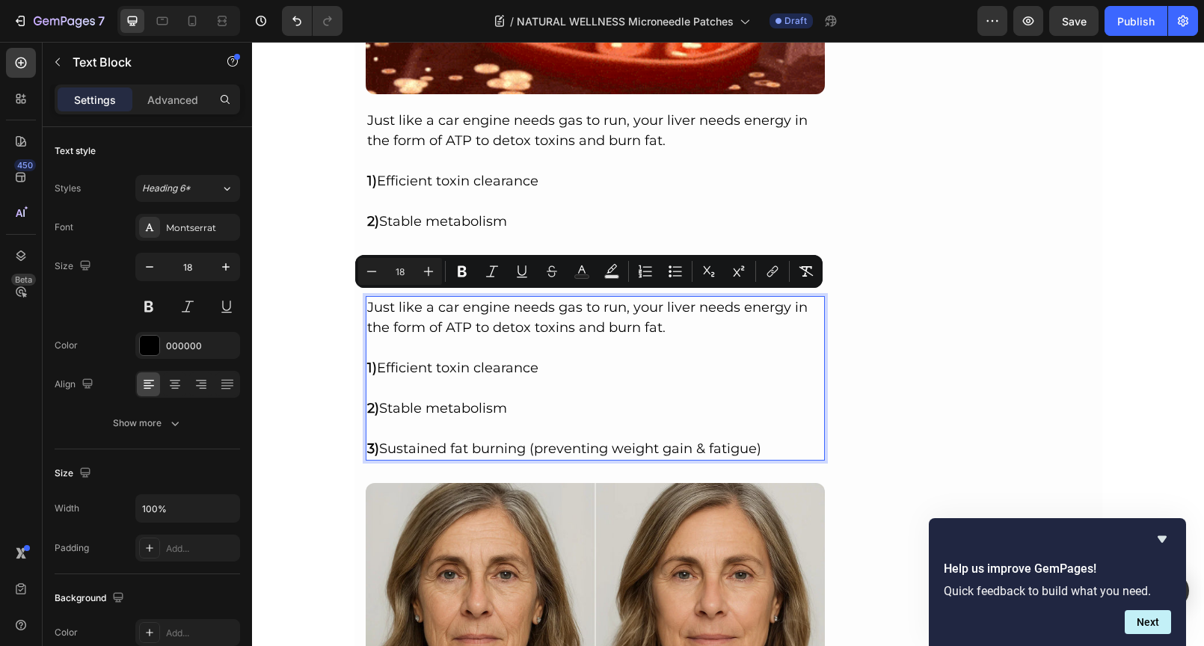
click at [767, 440] on div "Just like a car engine needs gas to run, your liver needs energy in the form of…" at bounding box center [596, 378] width 460 height 164
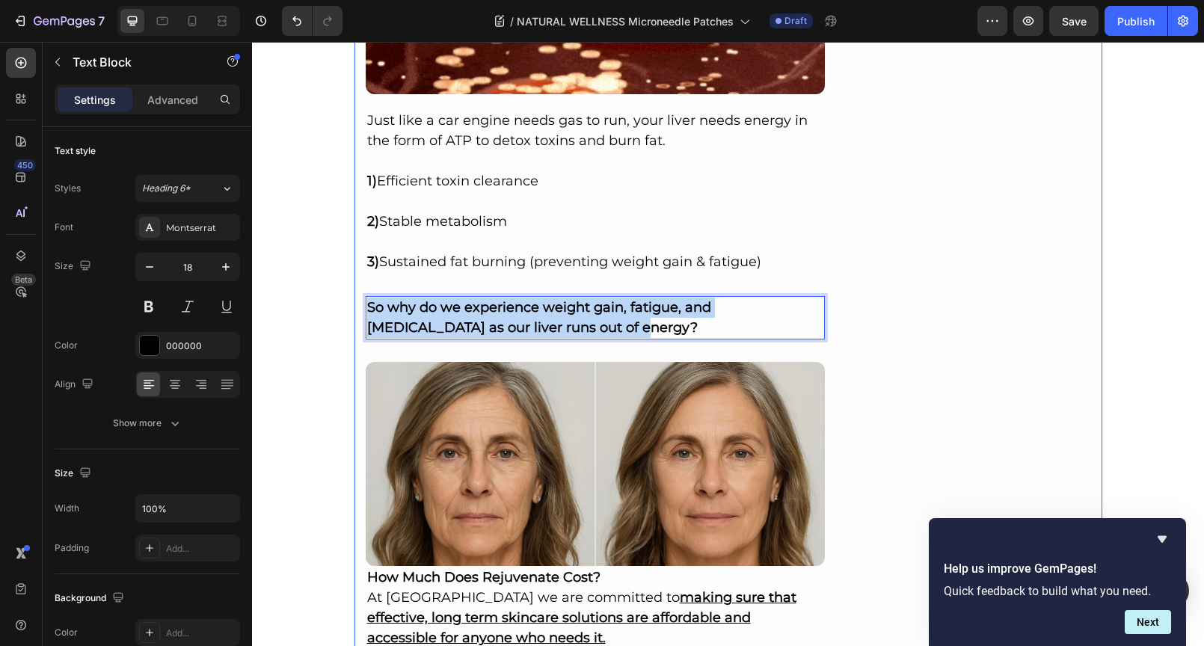
drag, startPoint x: 521, startPoint y: 318, endPoint x: 357, endPoint y: 290, distance: 166.2
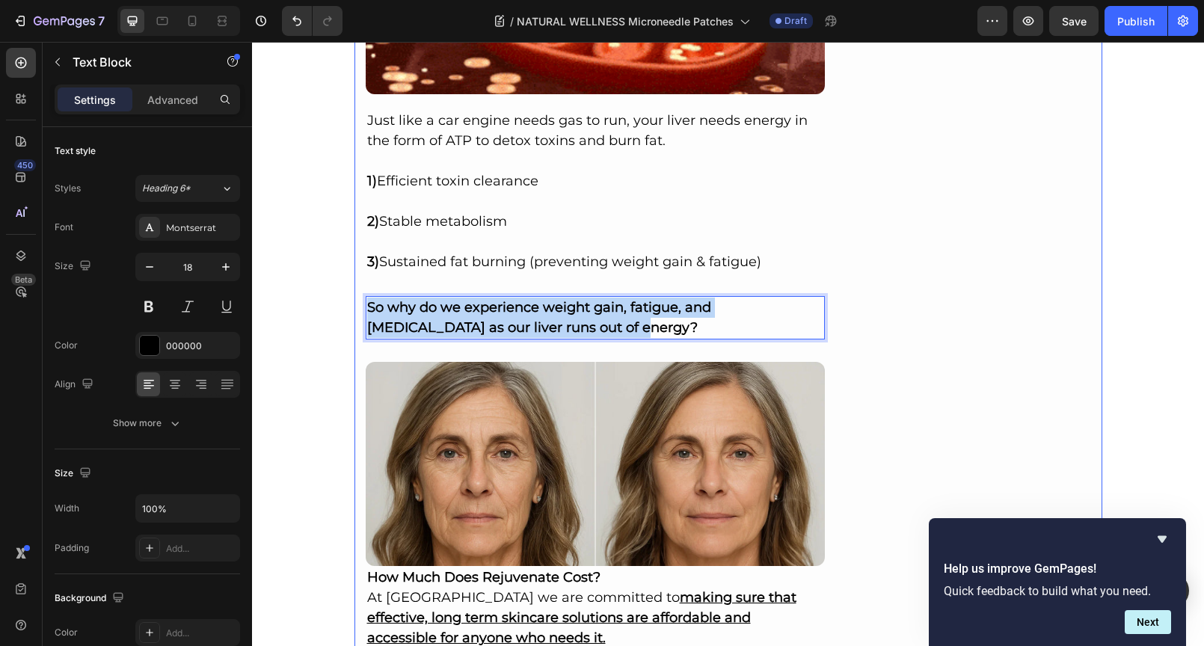
click at [357, 290] on div "Beauty > Trending > Best Offers Text Block Image By Joseph LaRocca SEP 25, 2025…" at bounding box center [728, 16] width 748 height 4949
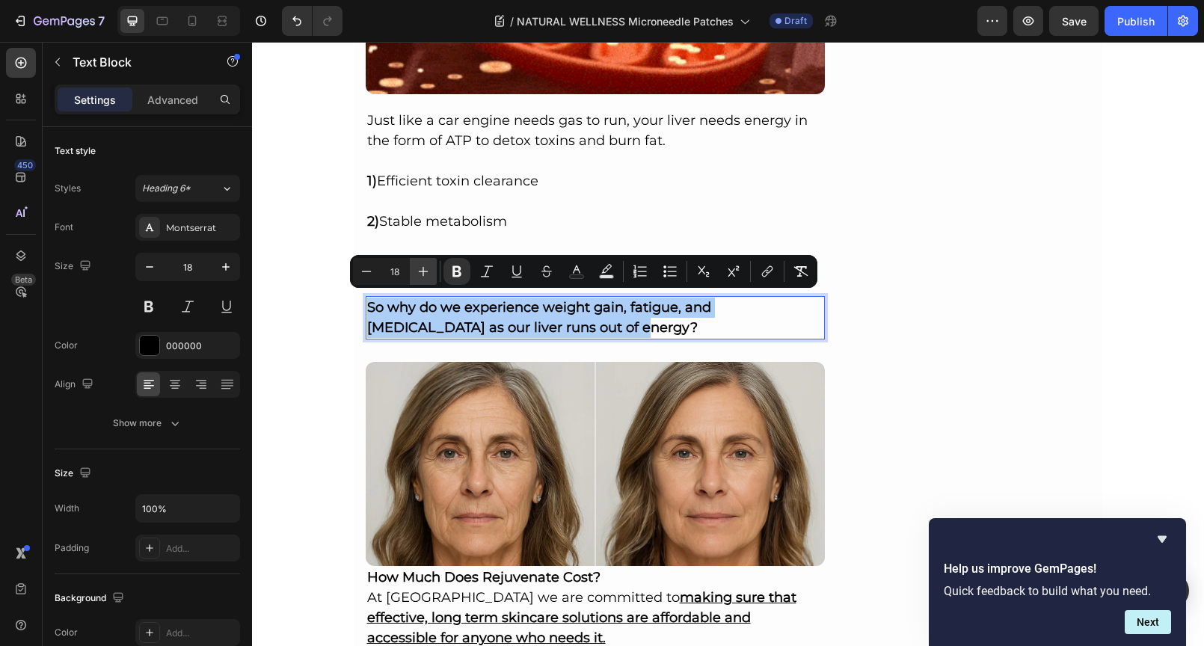
click at [419, 270] on icon "Editor contextual toolbar" at bounding box center [423, 271] width 15 height 15
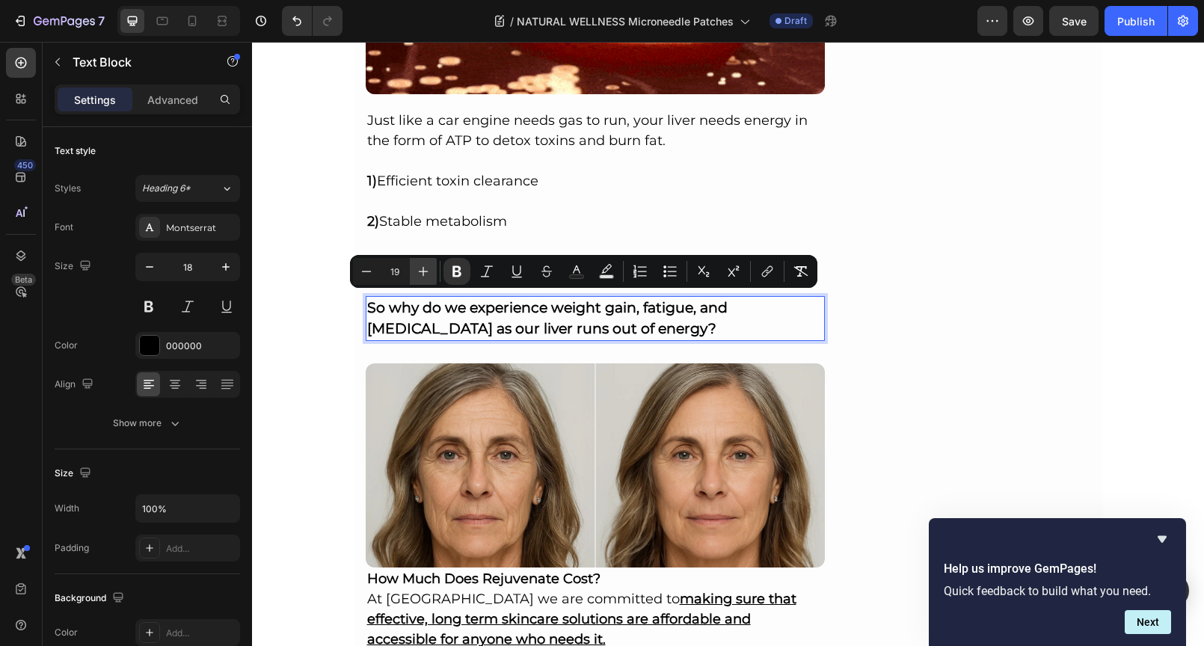
click at [419, 270] on icon "Editor contextual toolbar" at bounding box center [423, 271] width 15 height 15
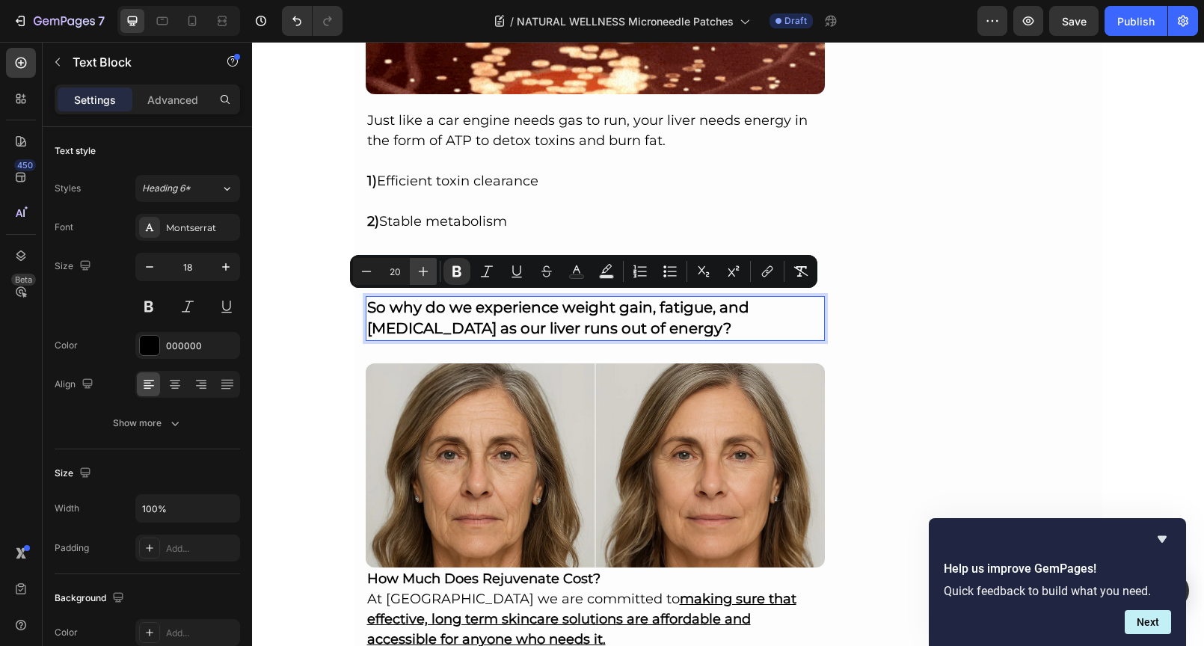
click at [419, 270] on icon "Editor contextual toolbar" at bounding box center [423, 271] width 15 height 15
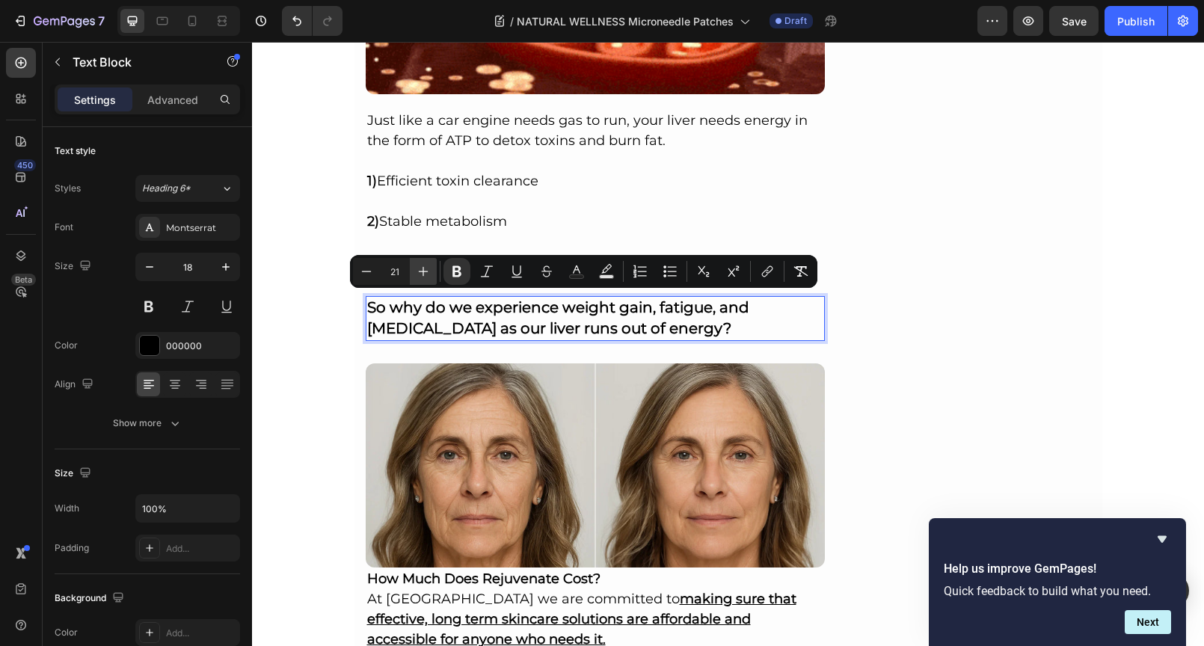
click at [419, 270] on icon "Editor contextual toolbar" at bounding box center [423, 271] width 15 height 15
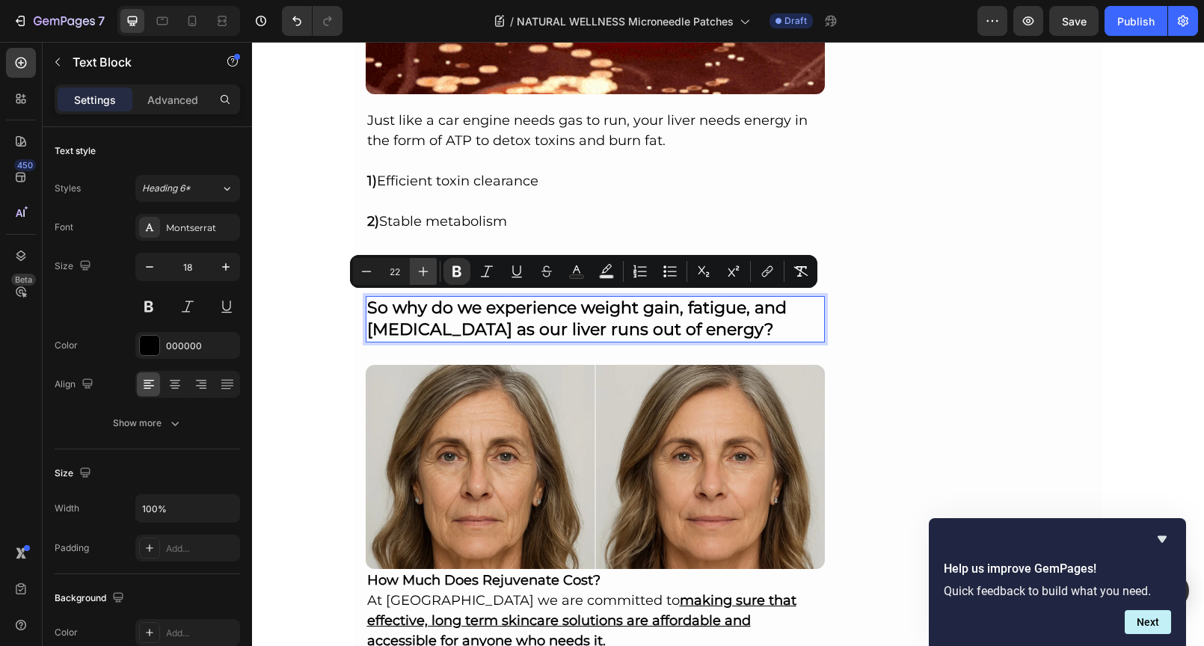
click at [419, 270] on icon "Editor contextual toolbar" at bounding box center [423, 271] width 15 height 15
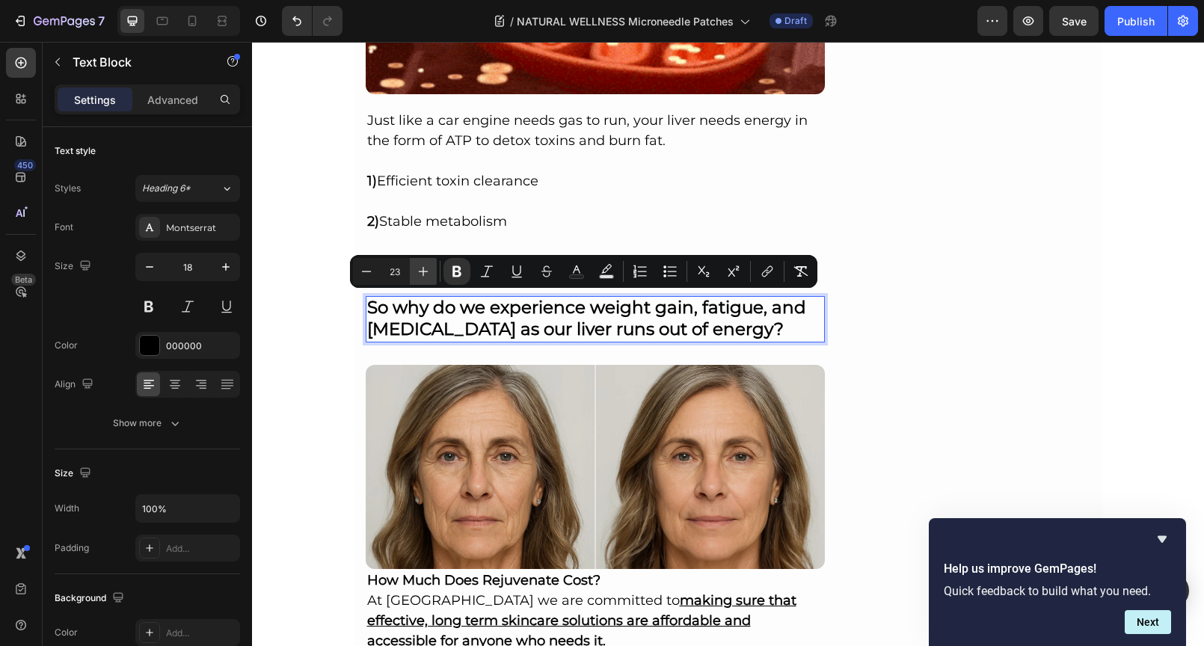
click at [419, 270] on icon "Editor contextual toolbar" at bounding box center [423, 271] width 15 height 15
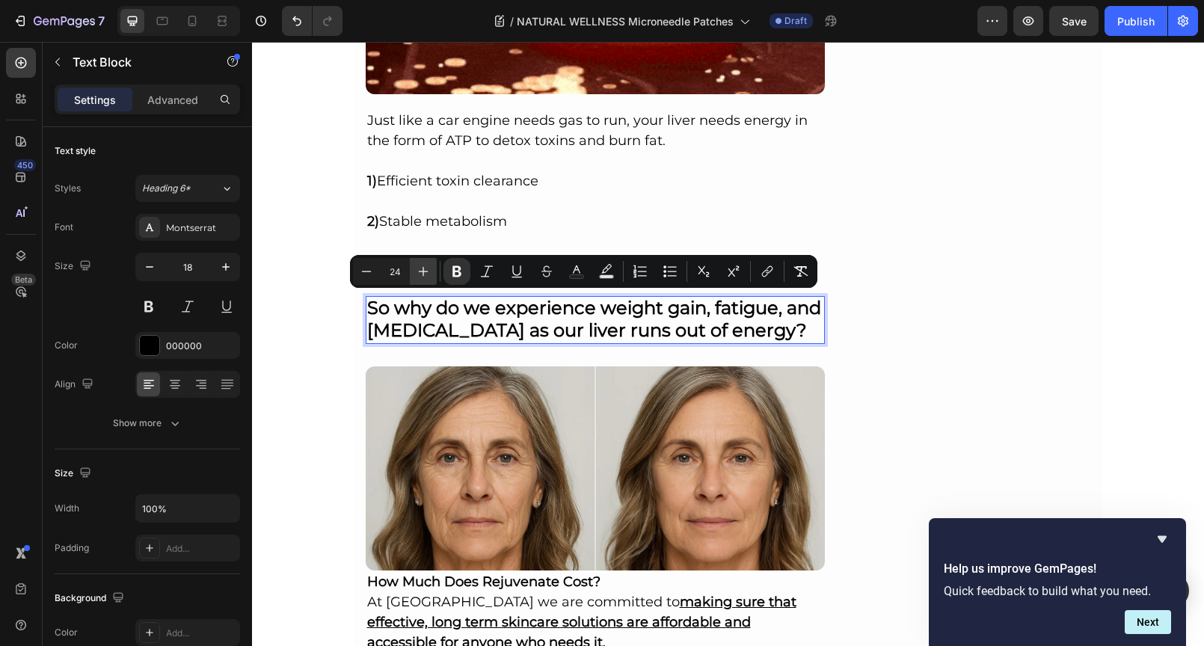
click at [419, 270] on icon "Editor contextual toolbar" at bounding box center [423, 271] width 15 height 15
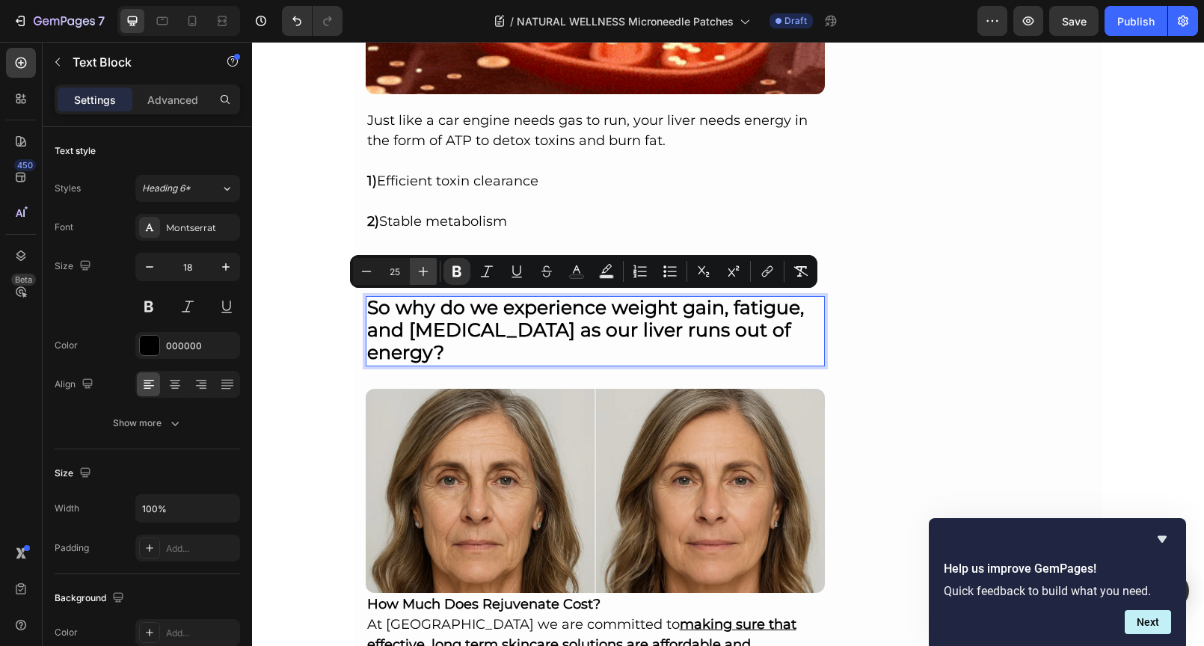
click at [419, 270] on icon "Editor contextual toolbar" at bounding box center [423, 271] width 15 height 15
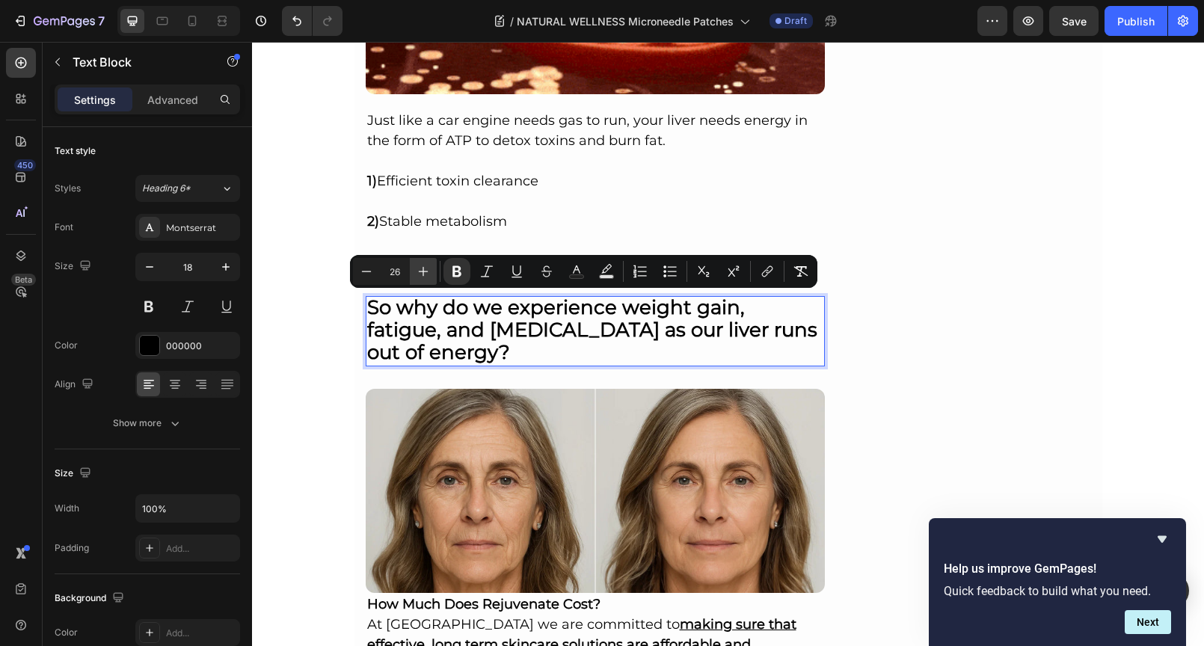
click at [419, 269] on icon "Editor contextual toolbar" at bounding box center [423, 271] width 15 height 15
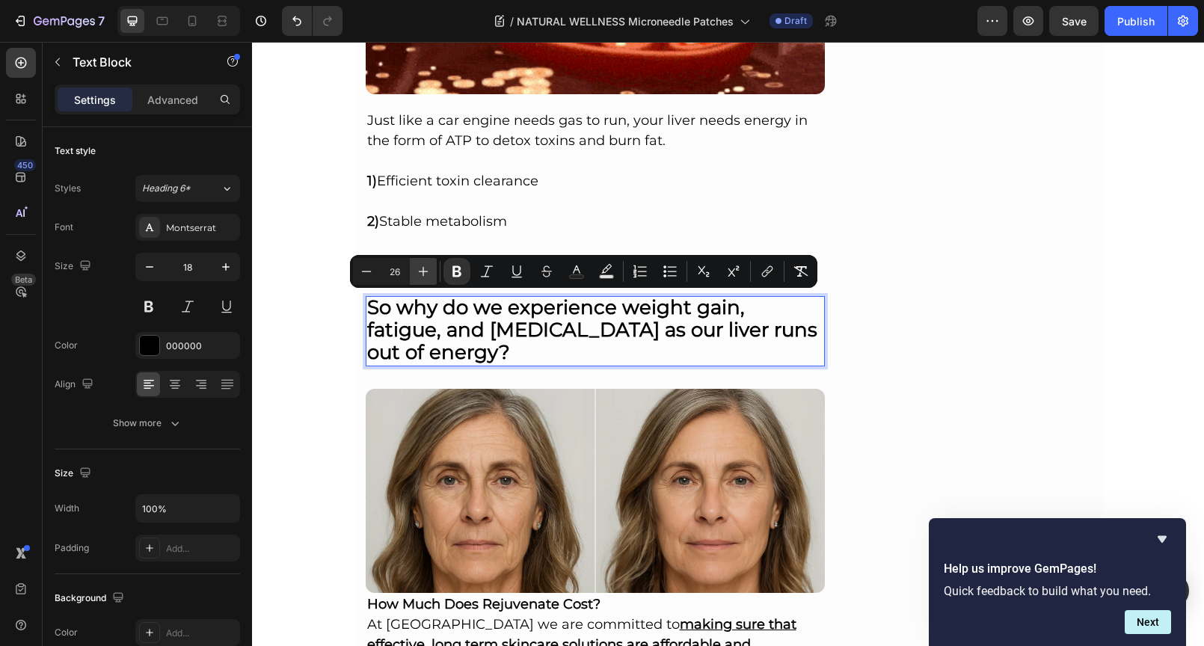
type input "27"
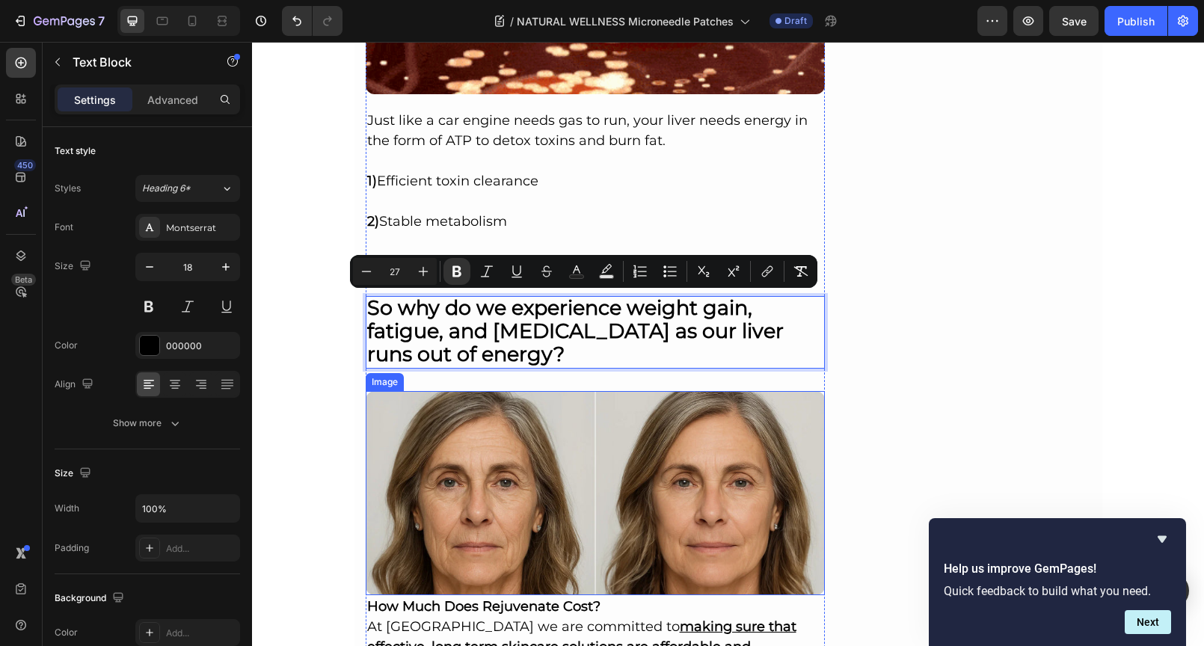
click at [609, 399] on img at bounding box center [596, 493] width 460 height 204
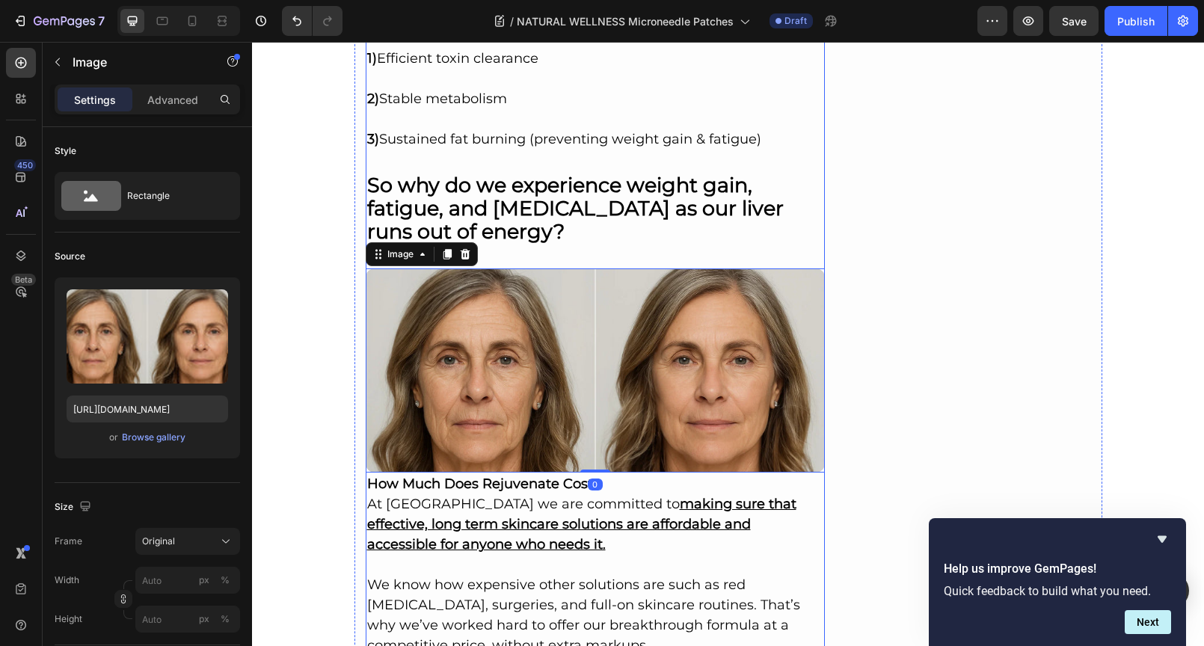
scroll to position [2746, 0]
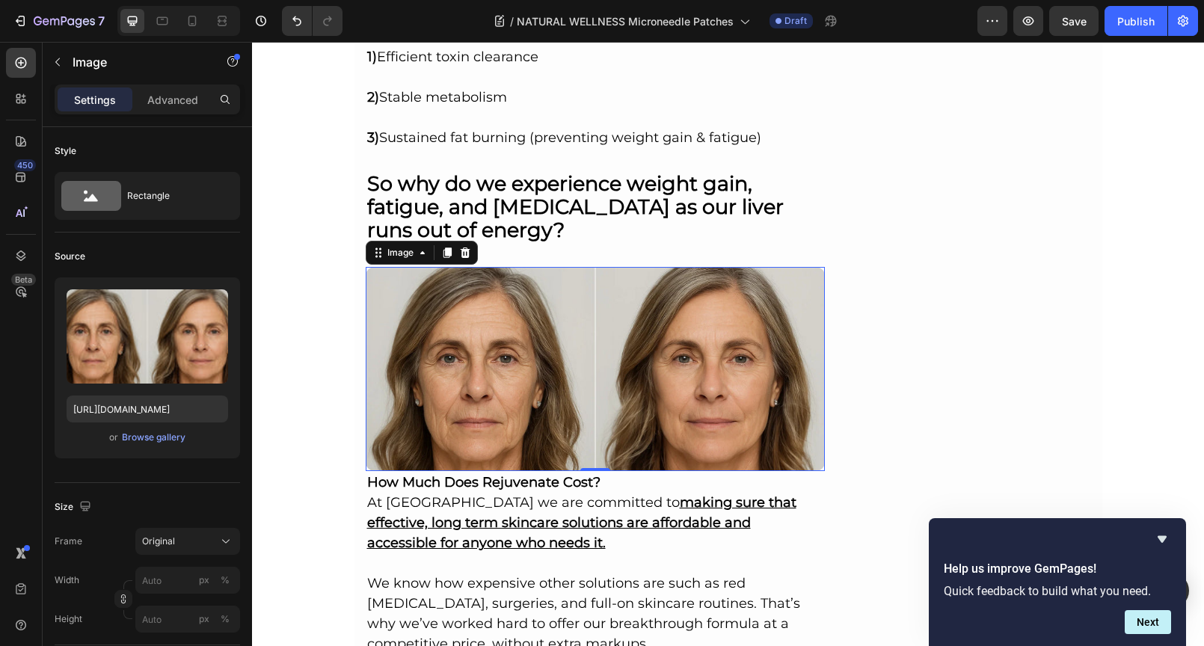
click at [589, 281] on img at bounding box center [596, 369] width 460 height 204
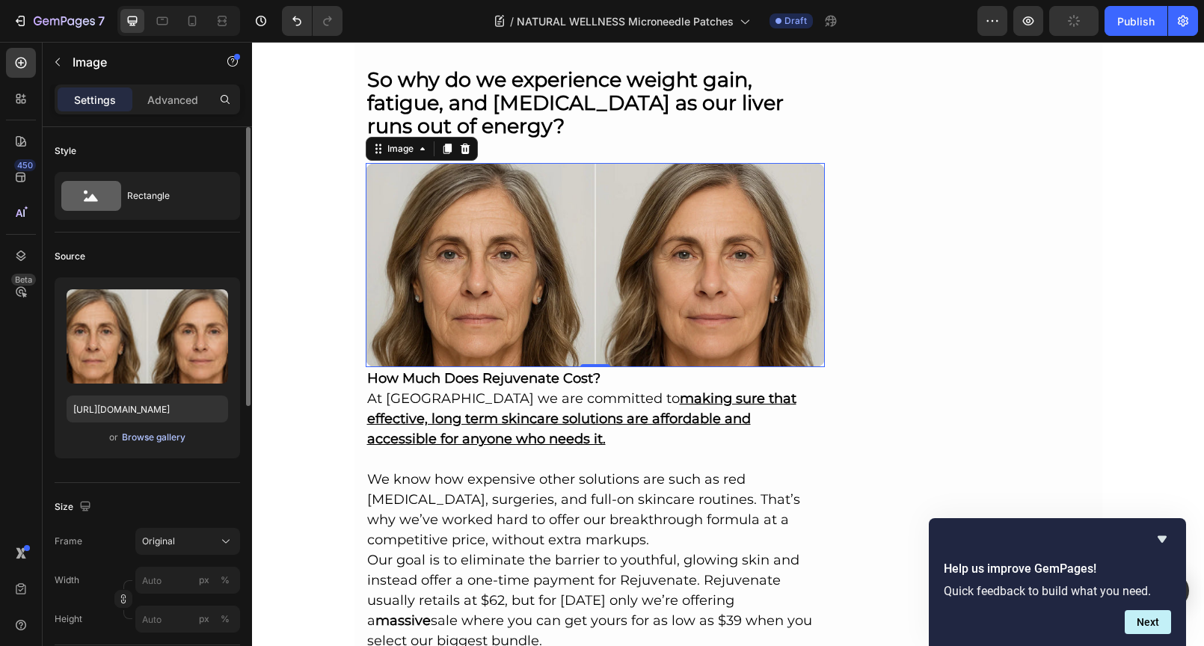
click at [152, 439] on div "Browse gallery" at bounding box center [154, 437] width 64 height 13
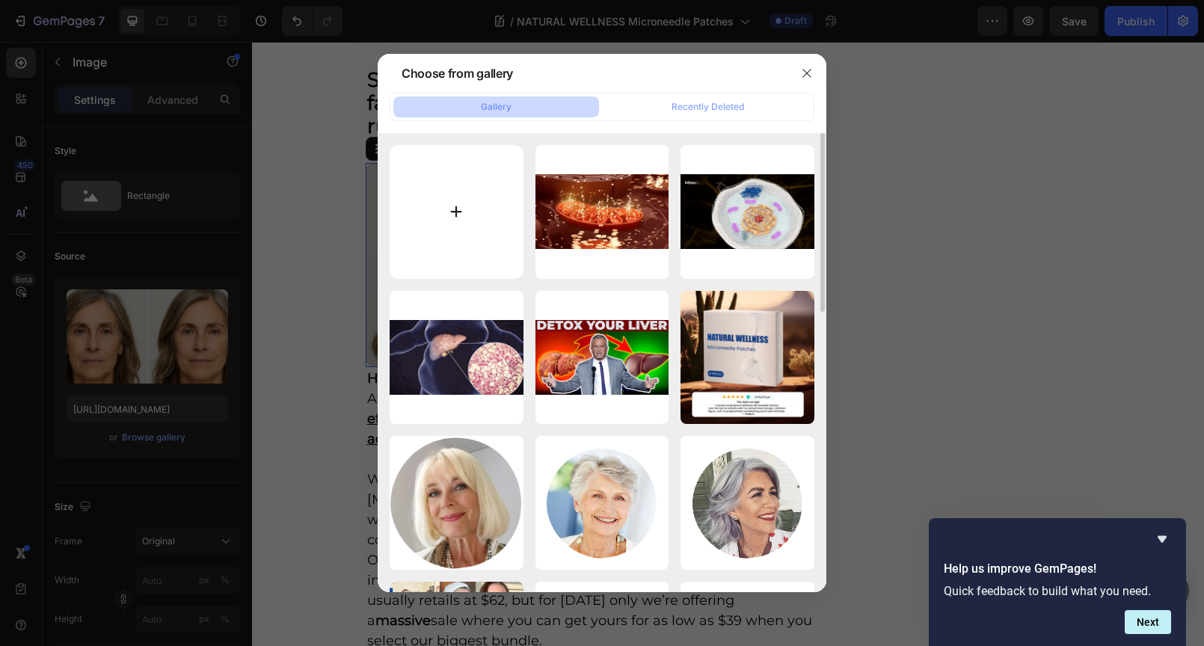
type input "C:\fakepath\fe790b65-d8e1-485f-b489-c66874c8f153.gif"
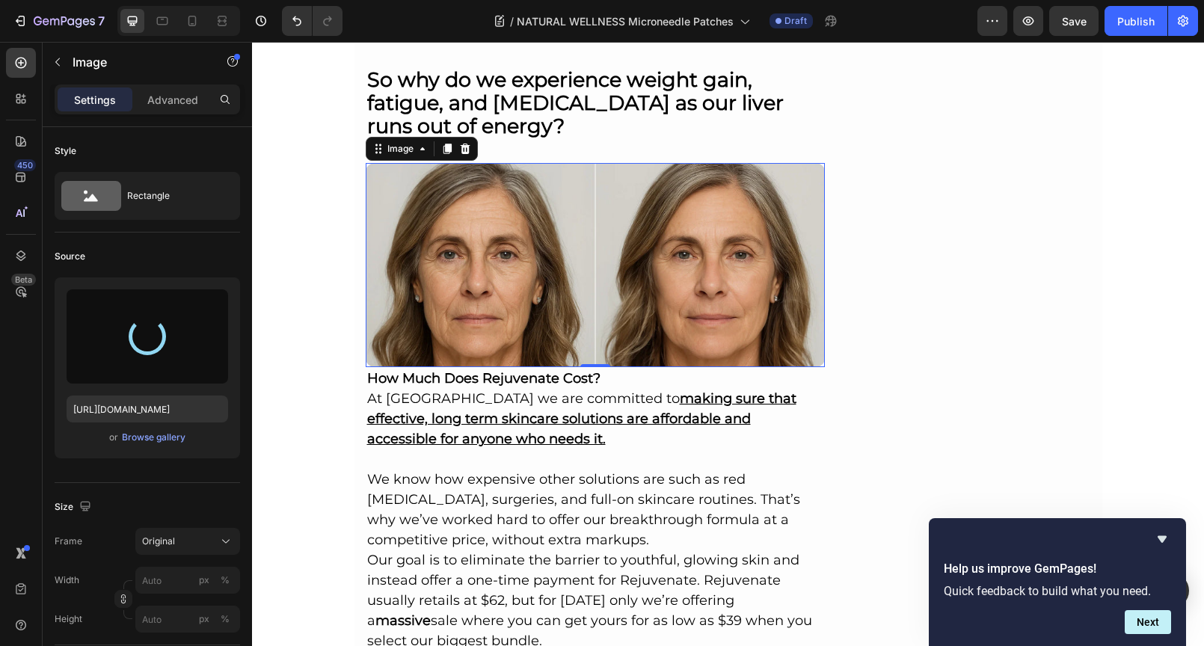
type input "https://cdn.shopify.com/s/files/1/0690/8854/2916/files/gempages_548588544302514…"
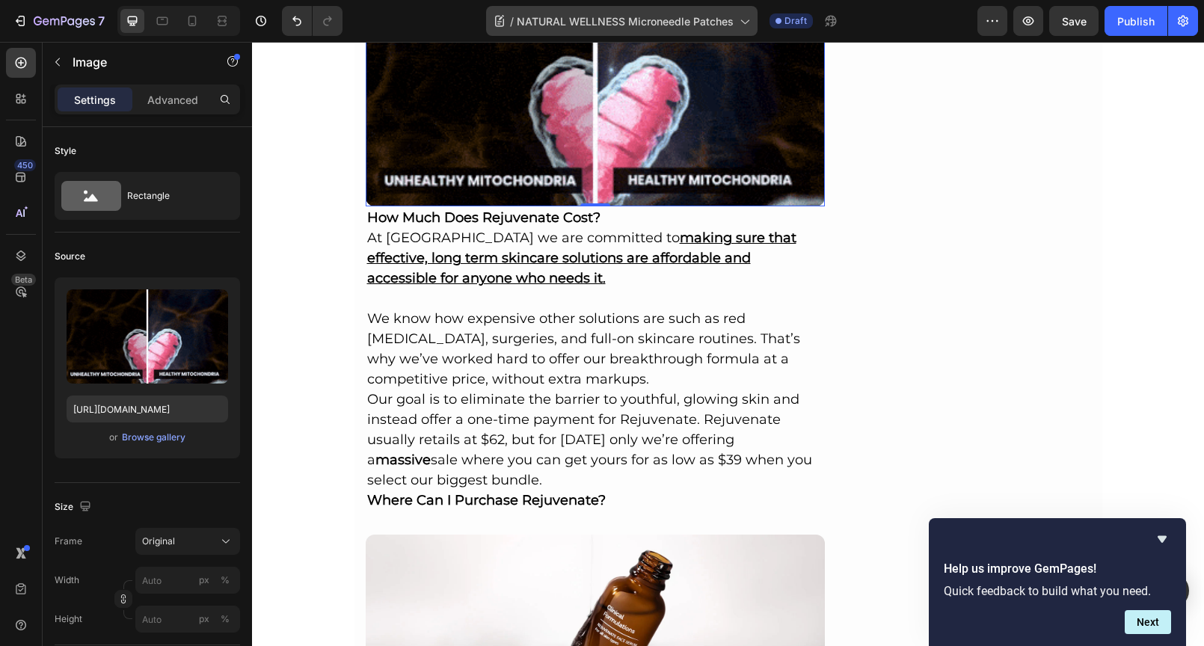
scroll to position [3097, 0]
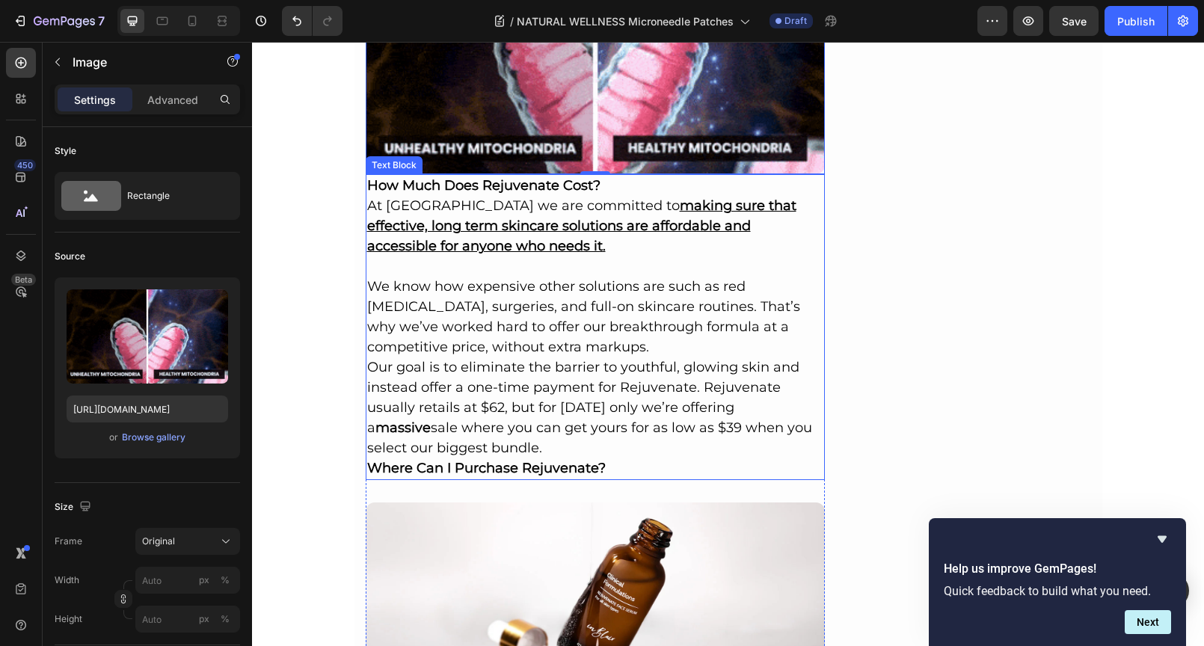
click at [623, 458] on p "Where Can I Purchase Rejuvenate?" at bounding box center [595, 468] width 457 height 20
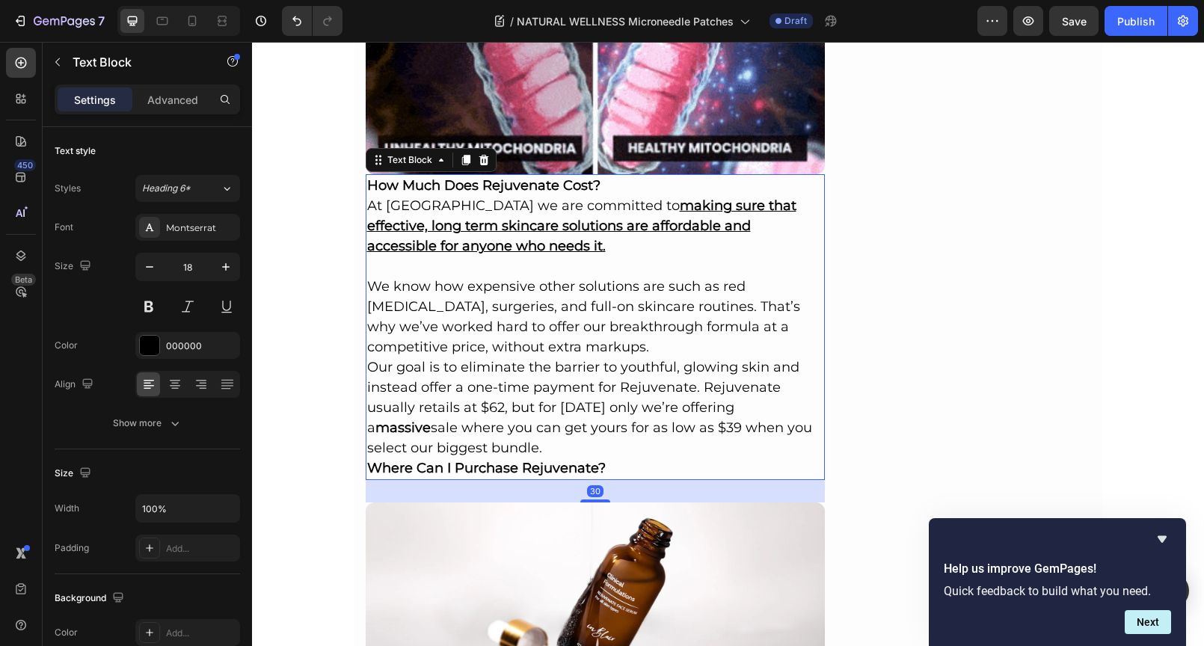
click at [603, 462] on p "Where Can I Purchase Rejuvenate?" at bounding box center [595, 468] width 457 height 20
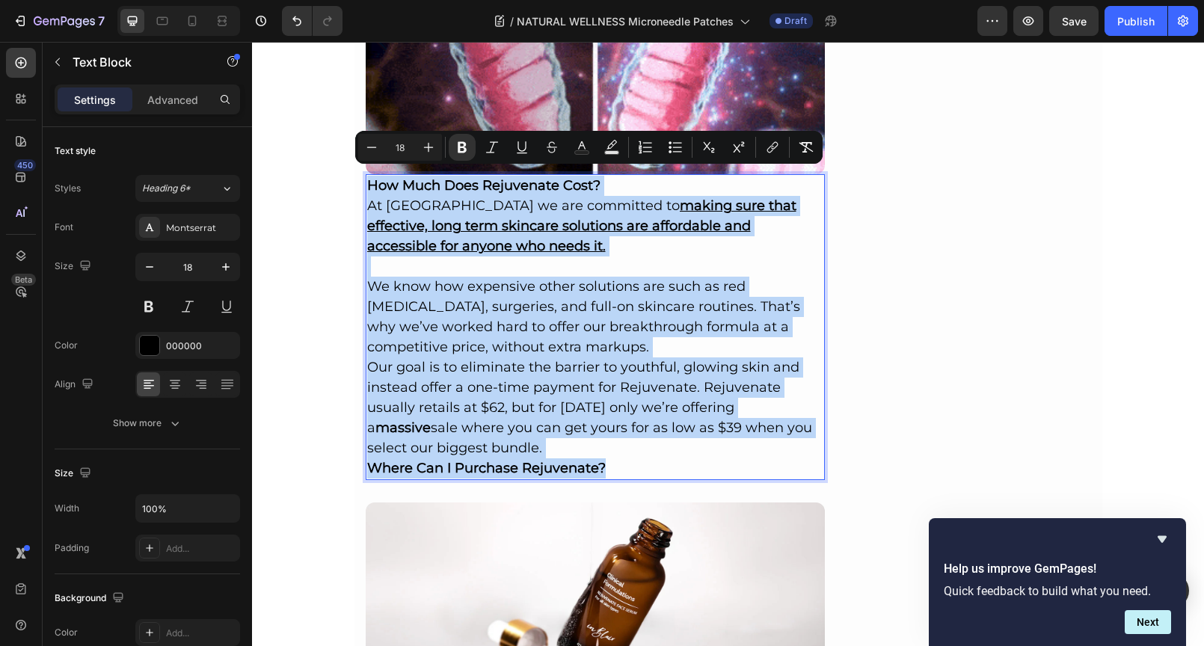
drag, startPoint x: 601, startPoint y: 460, endPoint x: 362, endPoint y: 183, distance: 366.2
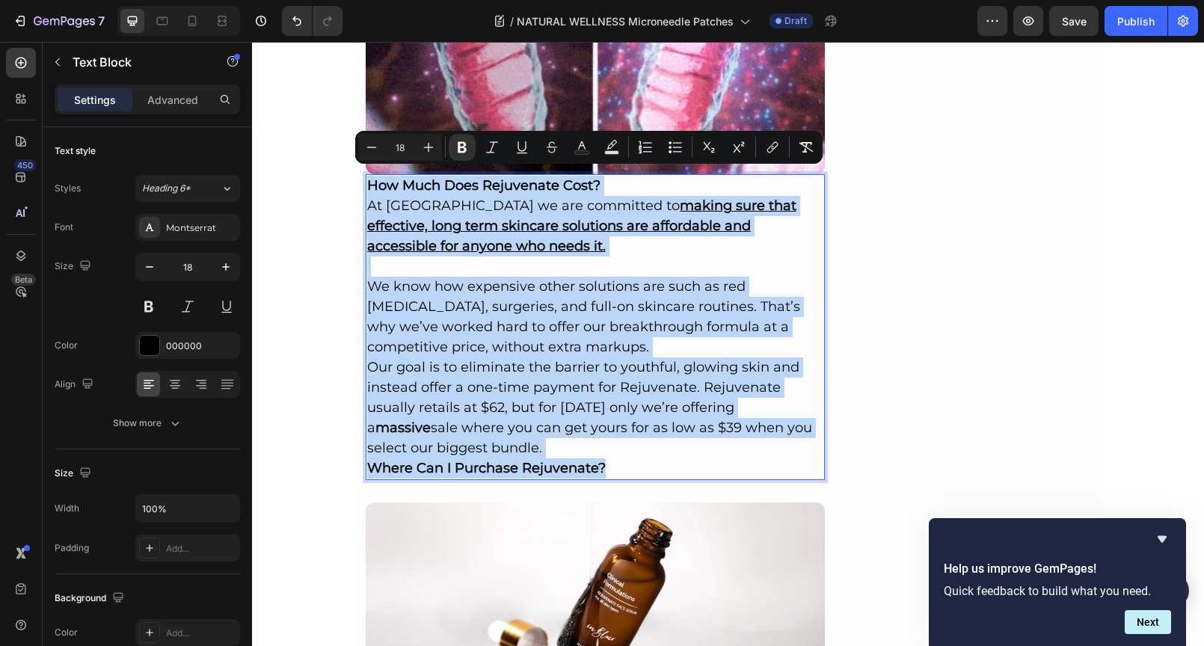
click at [366, 183] on div "How Much Does Rejuvenate Cost? At Inblair we are committed to making sure that …" at bounding box center [596, 327] width 460 height 306
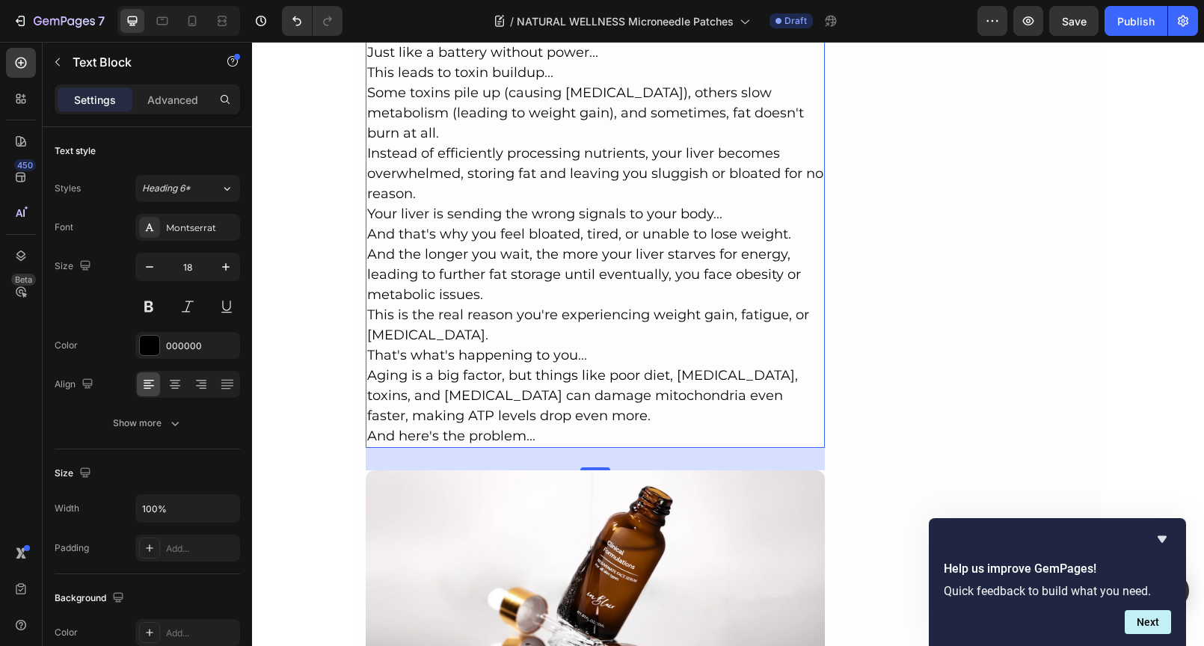
scroll to position [3332, 0]
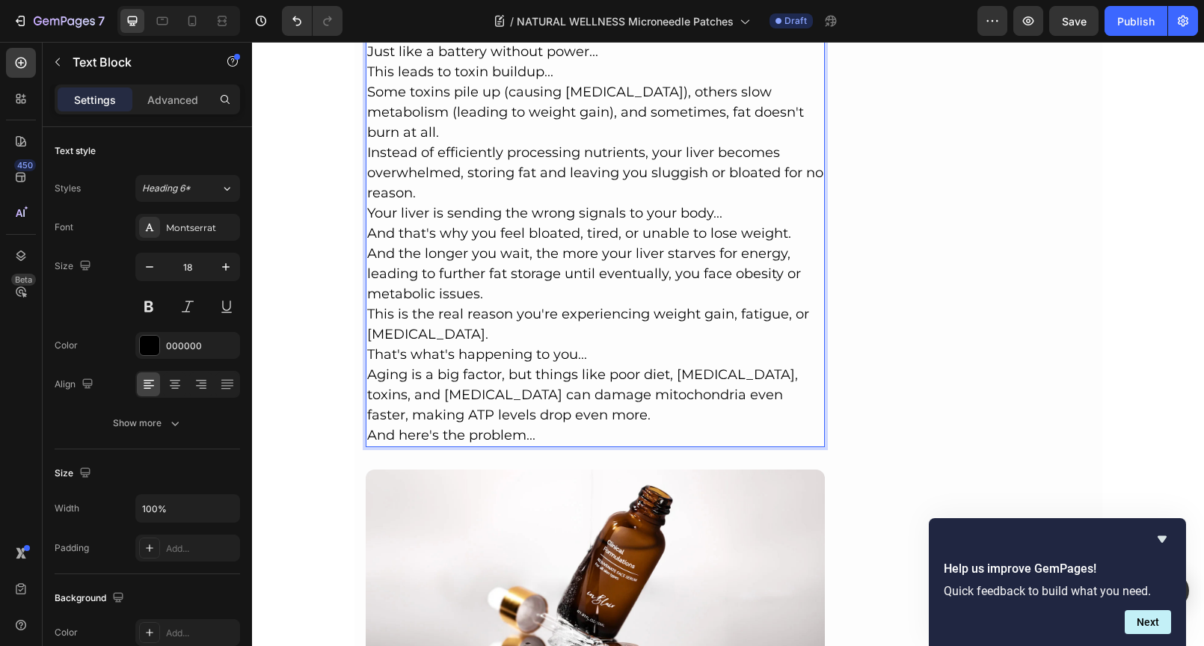
click at [609, 390] on p "Aging is a big factor, but things like poor diet, [MEDICAL_DATA], toxins, and […" at bounding box center [595, 395] width 457 height 61
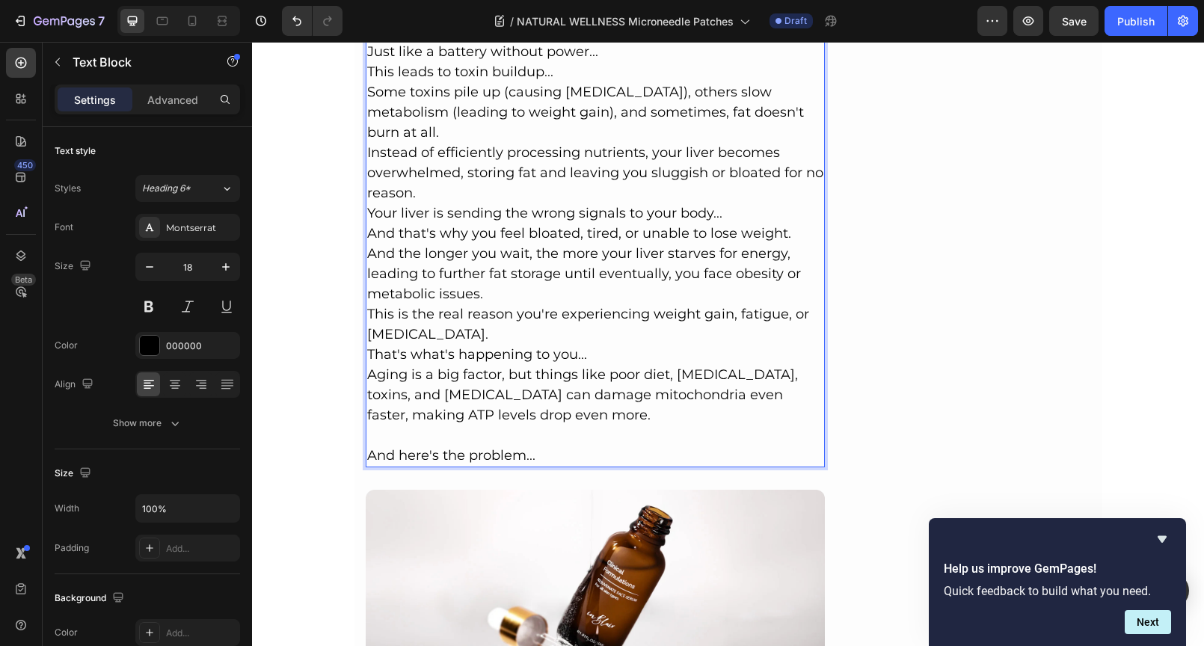
click at [617, 309] on p "This is the real reason you're experiencing weight gain, fatigue, or [MEDICAL_D…" at bounding box center [595, 324] width 457 height 40
click at [617, 345] on p "That's what's happening to you..." at bounding box center [595, 355] width 457 height 20
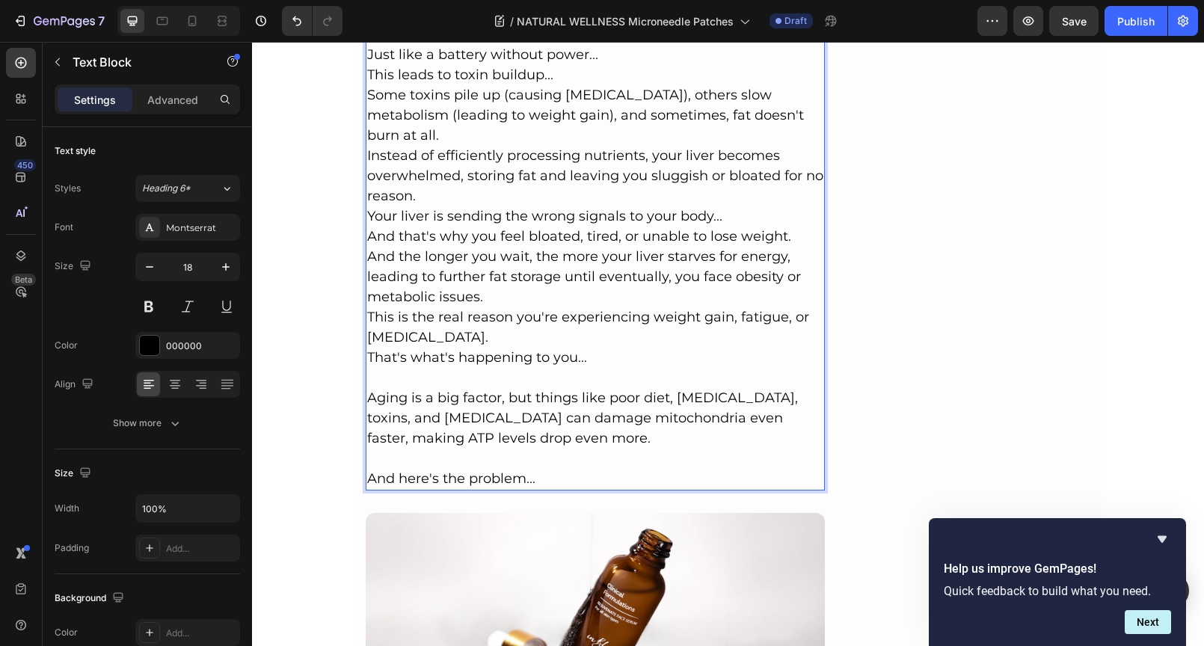
scroll to position [3326, 0]
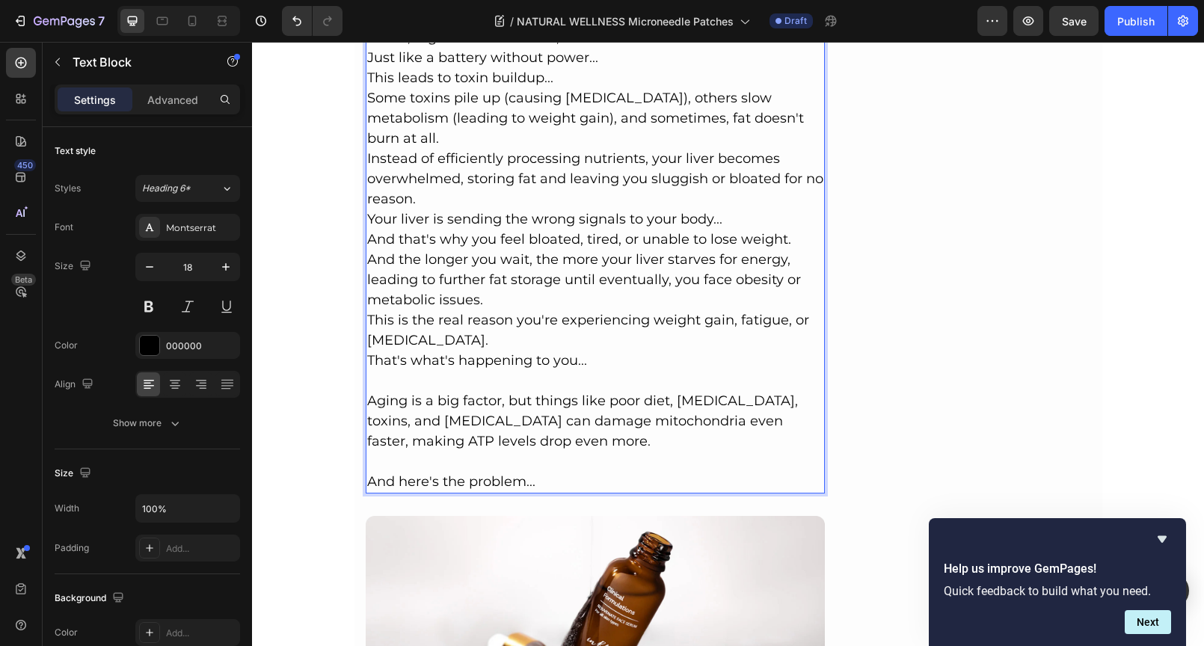
click at [737, 209] on p "Your liver is sending the wrong signals to your body..." at bounding box center [595, 219] width 457 height 20
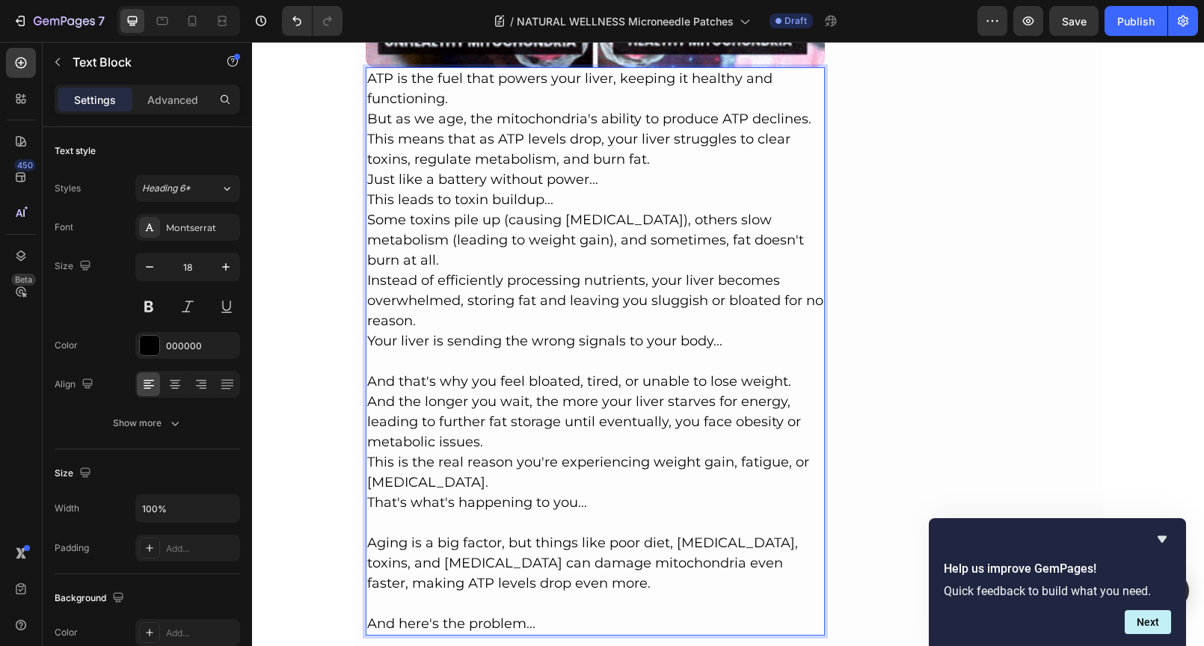
scroll to position [3194, 0]
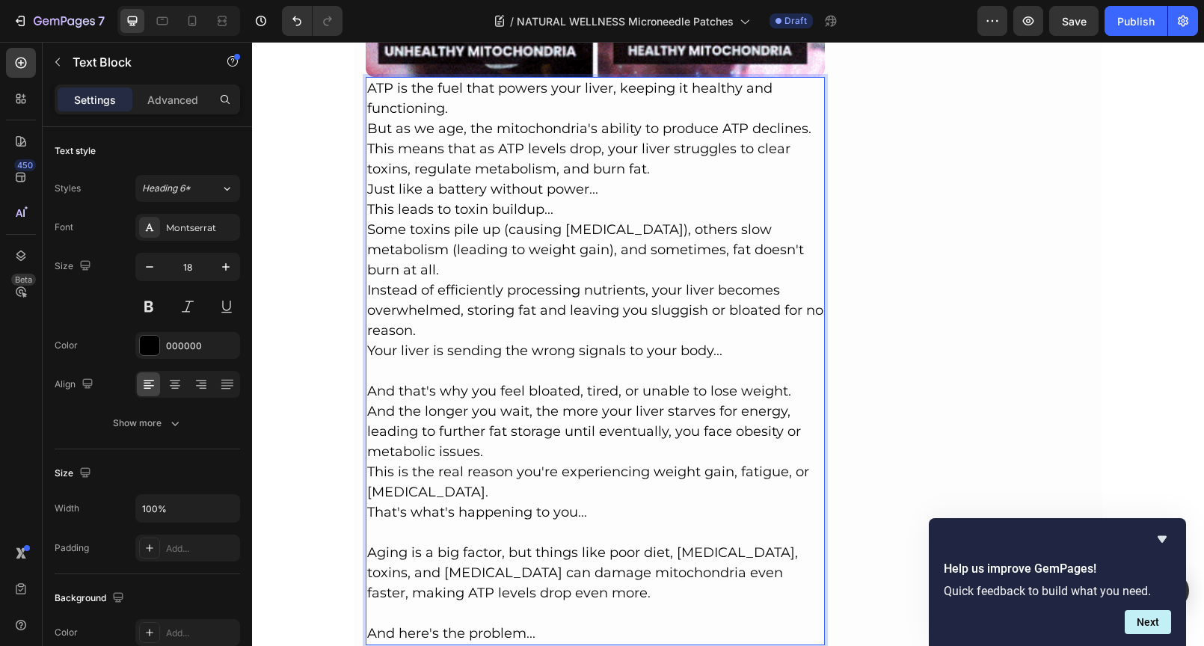
click at [593, 189] on p "Just like a battery without power..." at bounding box center [595, 189] width 457 height 20
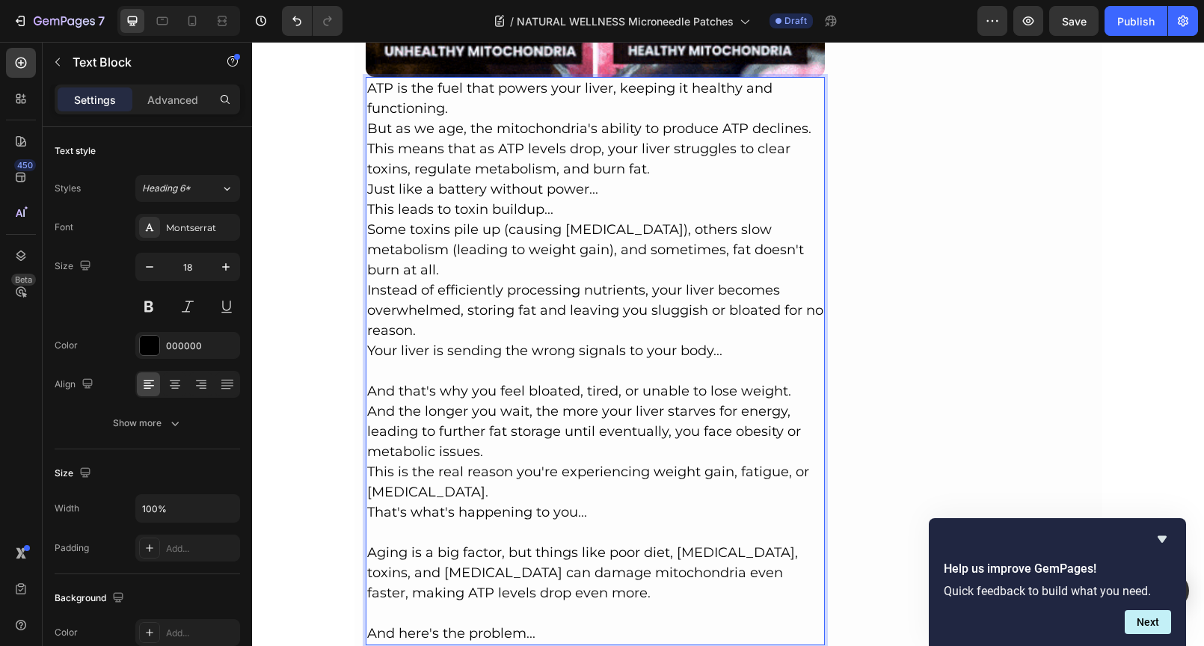
click at [594, 202] on p "This leads to toxin buildup..." at bounding box center [595, 210] width 457 height 20
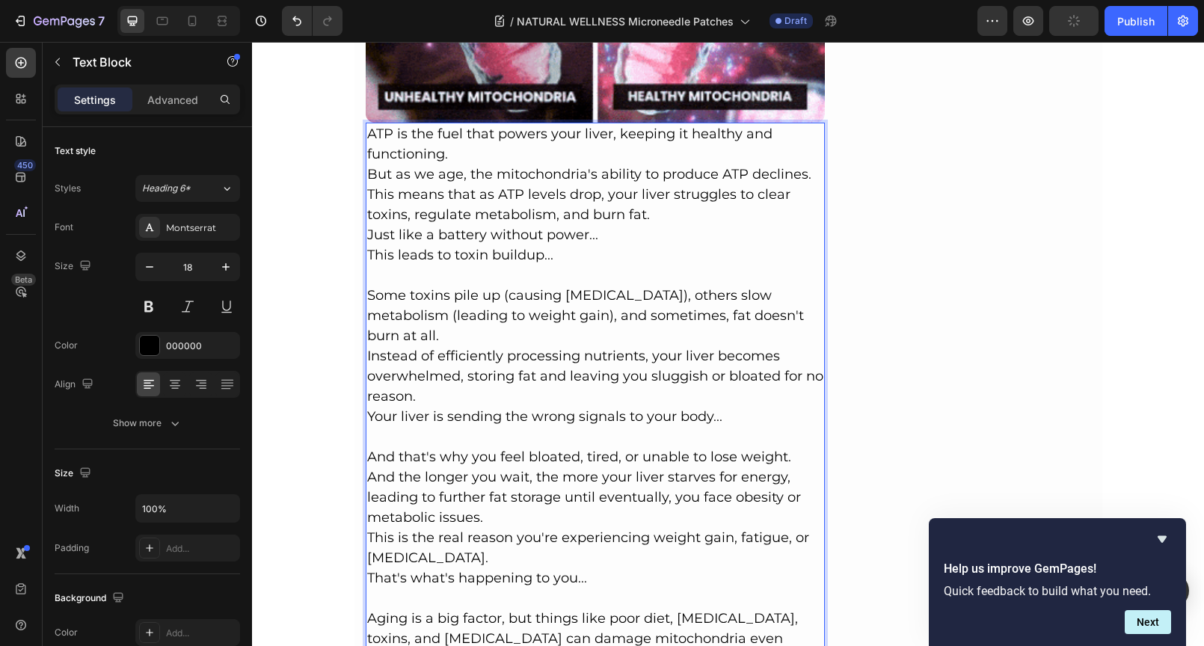
scroll to position [3106, 0]
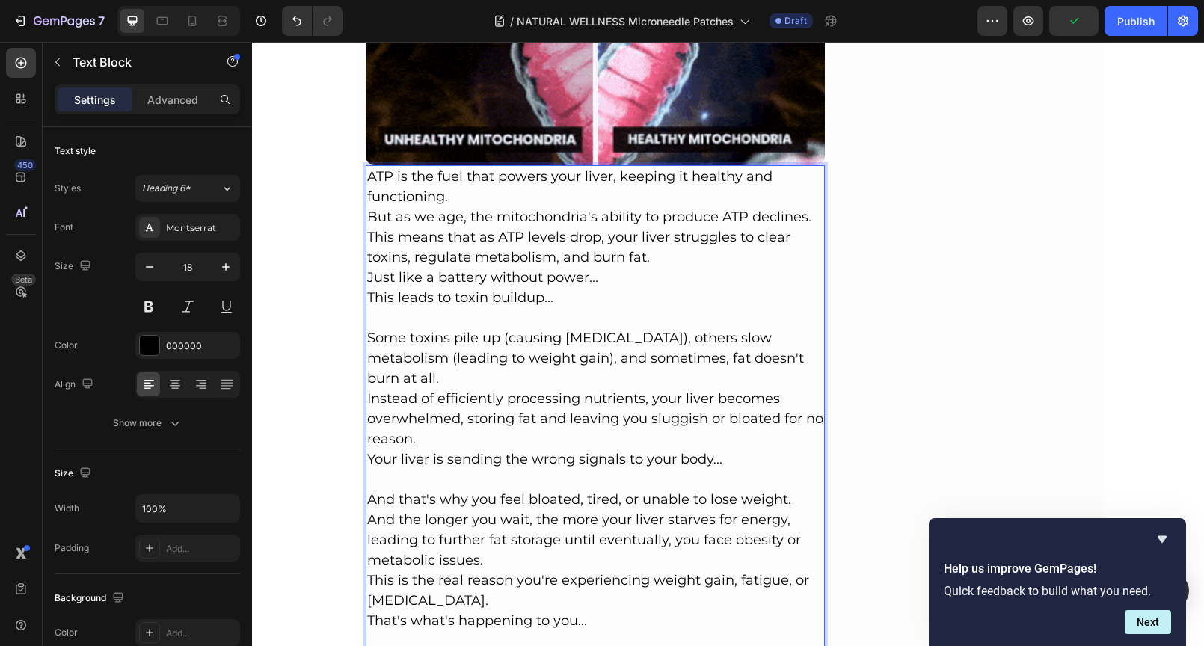
click at [522, 194] on p "ATP is the fuel that powers your liver, keeping it healthy and functioning." at bounding box center [595, 187] width 457 height 40
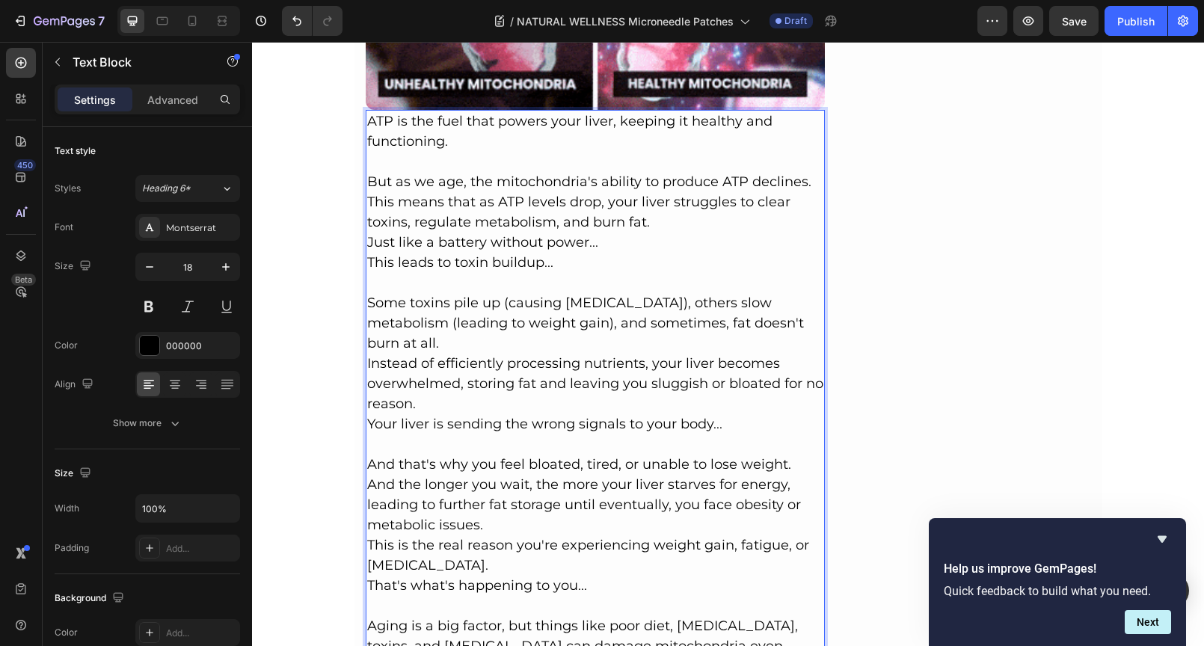
scroll to position [3161, 0]
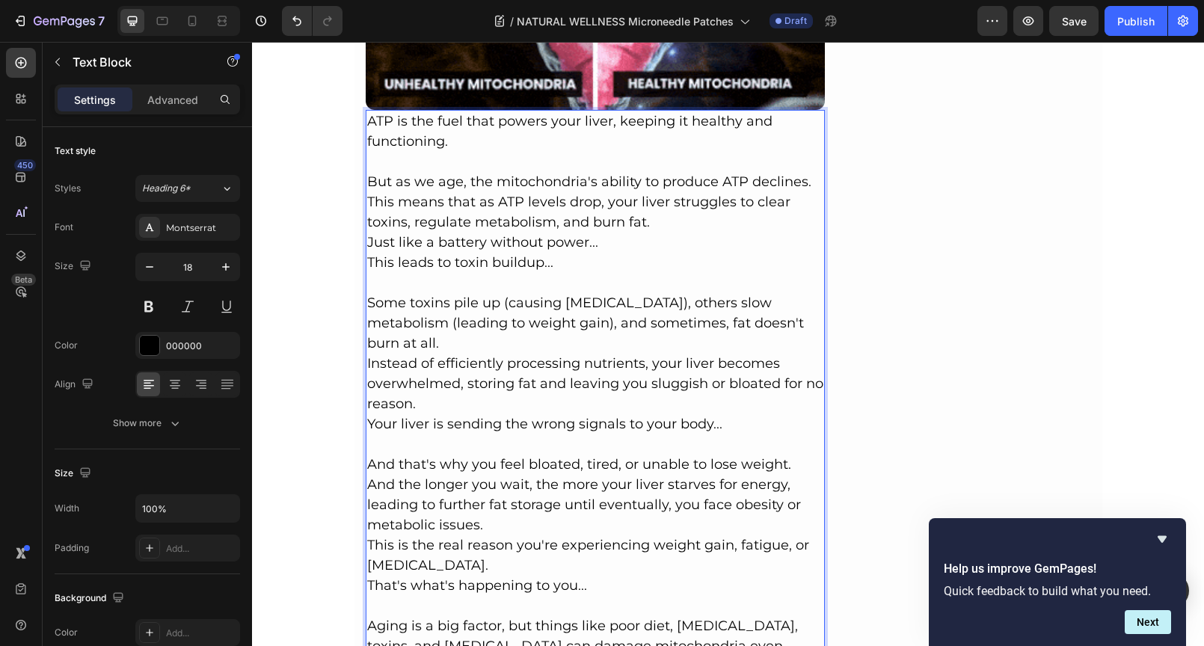
click at [608, 235] on p "Just like a battery without power..." at bounding box center [595, 242] width 457 height 20
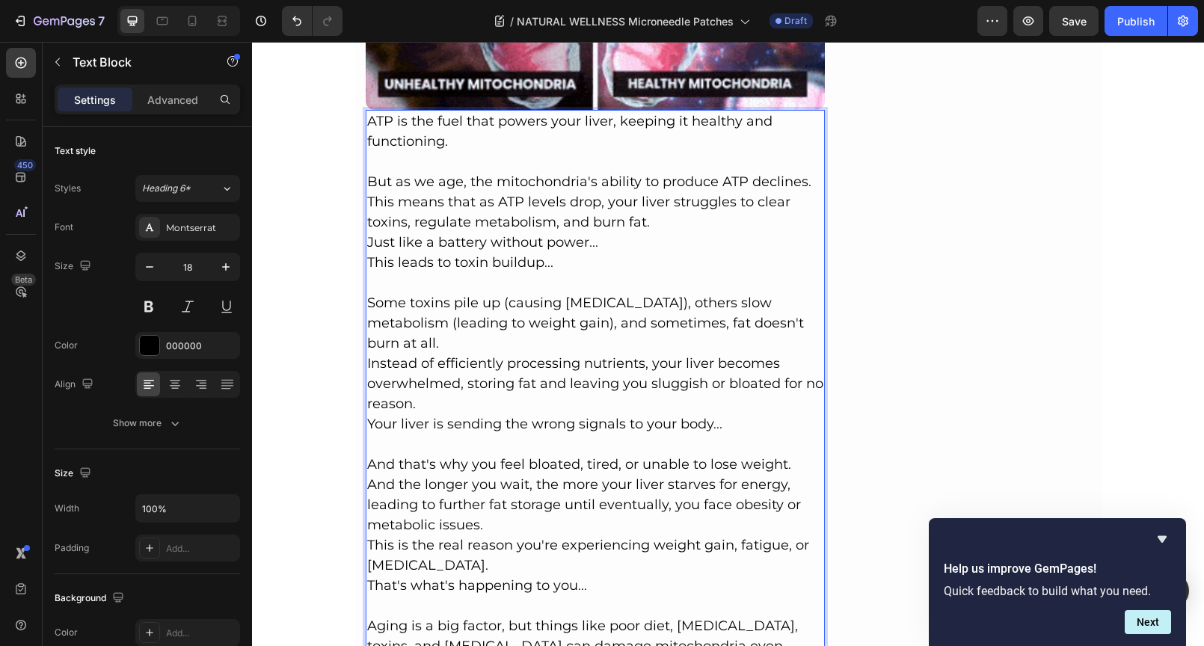
click at [593, 315] on p "Some toxins pile up (causing [MEDICAL_DATA]), others slow metabolism (leading t…" at bounding box center [595, 323] width 457 height 61
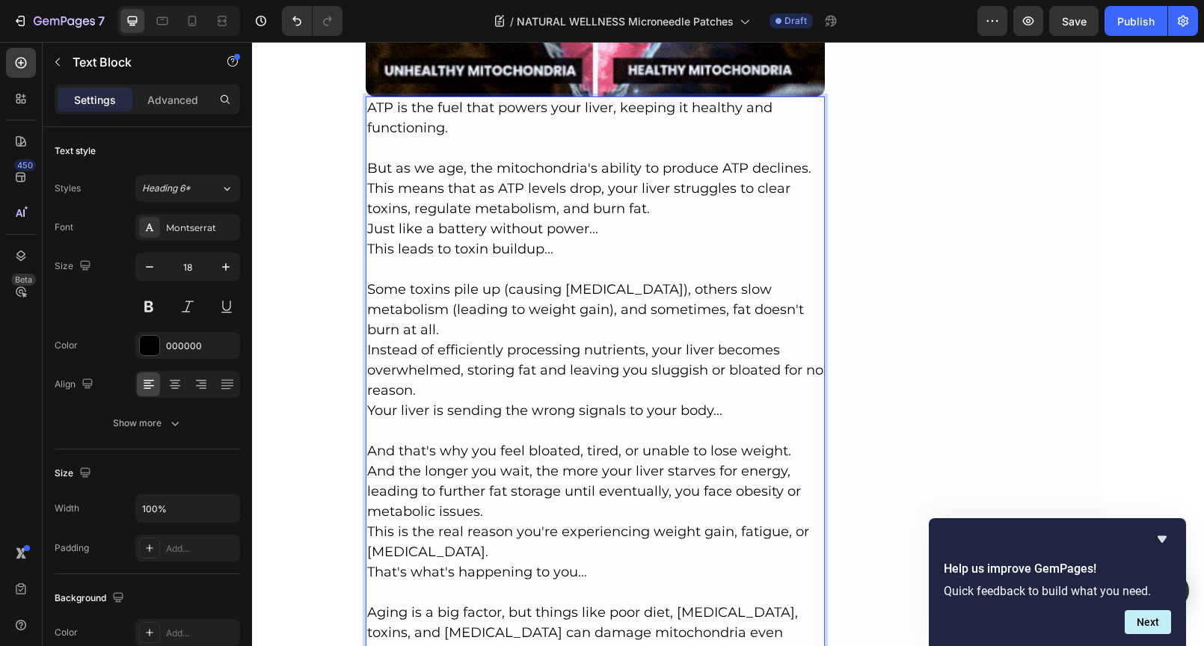
scroll to position [3293, 0]
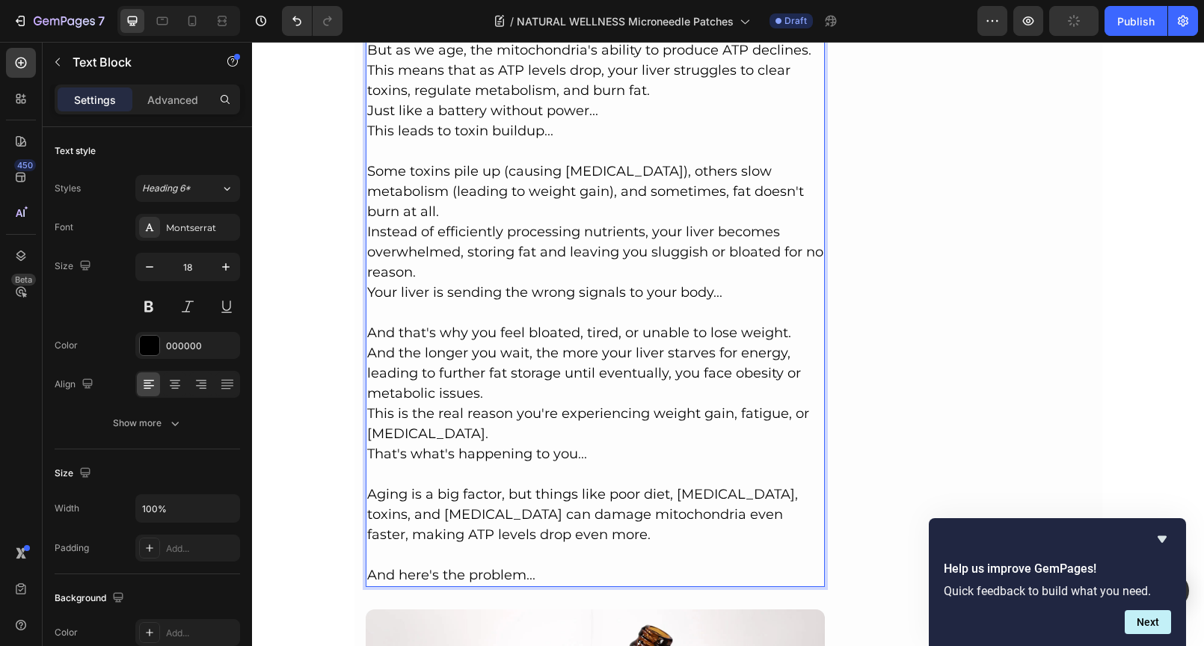
click at [559, 369] on p "And the longer you wait, the more your liver starves for energy, leading to fur…" at bounding box center [595, 373] width 457 height 61
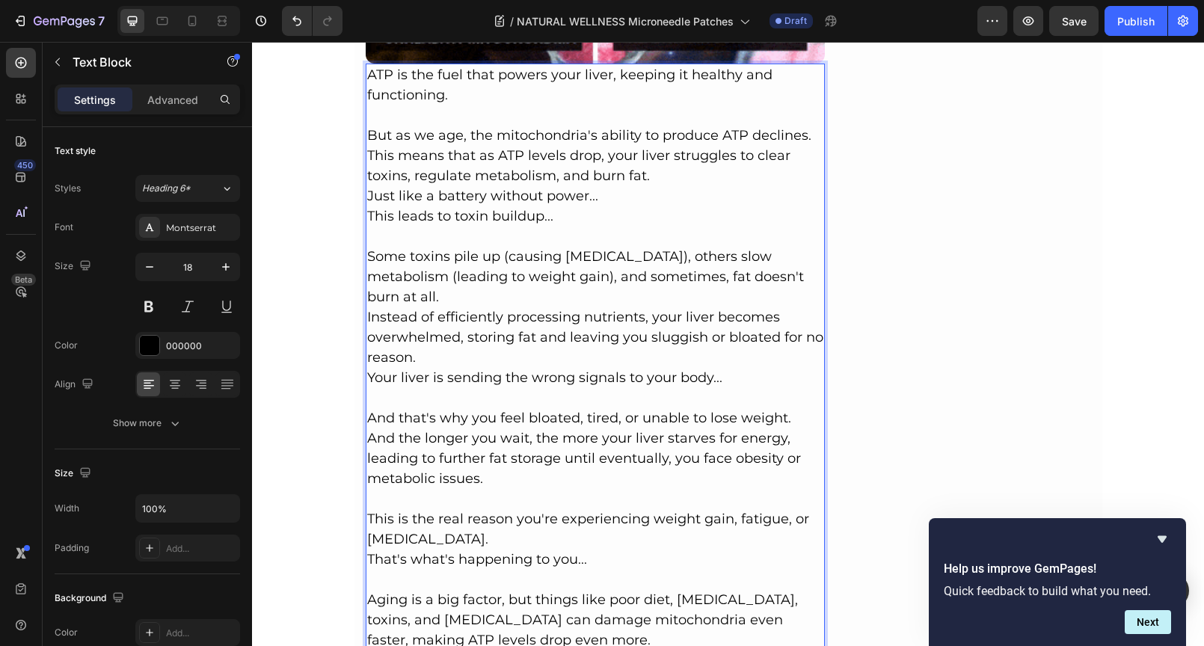
scroll to position [3102, 0]
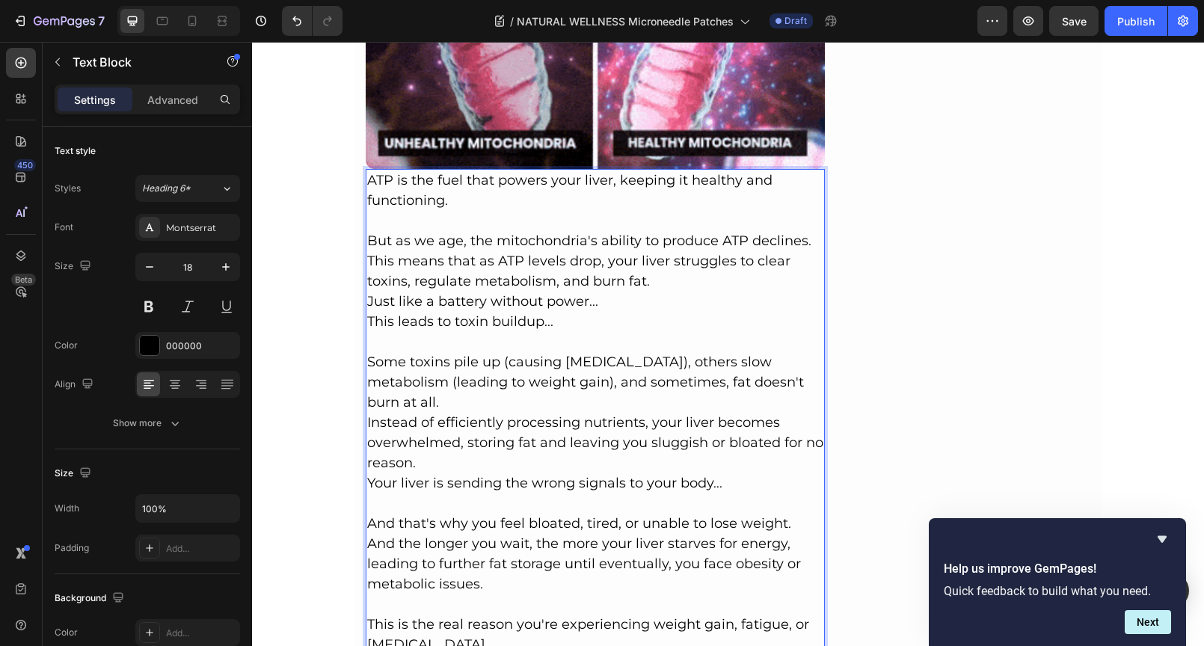
click at [692, 276] on p "This means that as ATP levels drop, your liver struggles to clear toxins, regul…" at bounding box center [595, 271] width 457 height 40
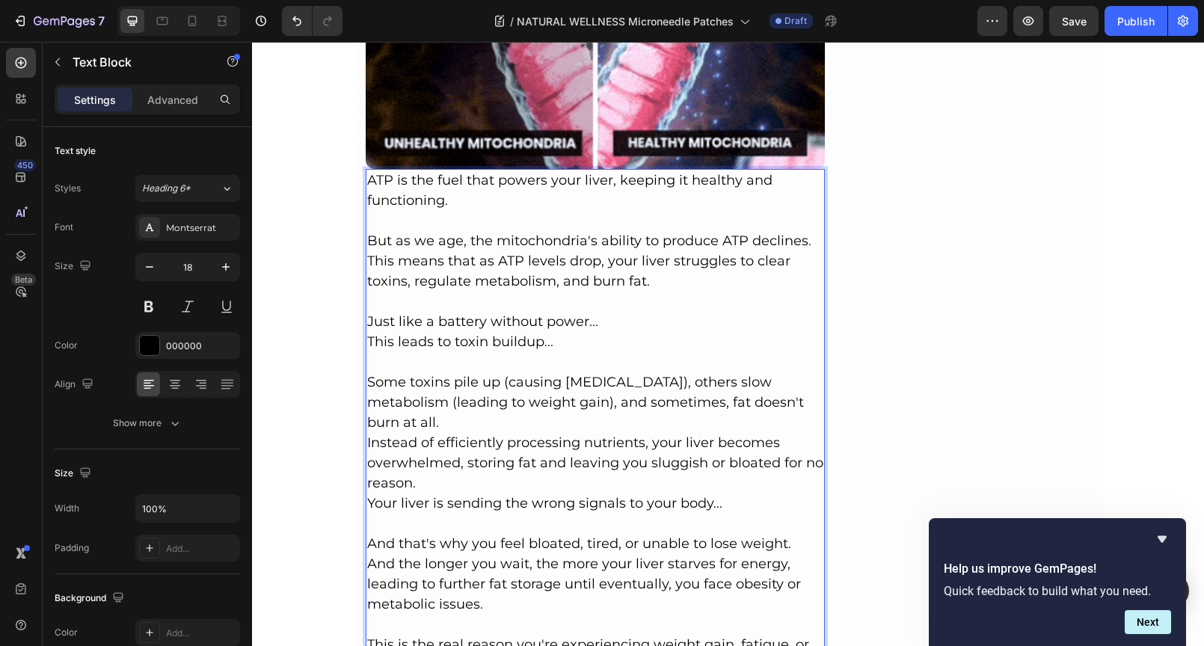
click at [694, 301] on p "Rich Text Editor. Editing area: main" at bounding box center [595, 302] width 457 height 20
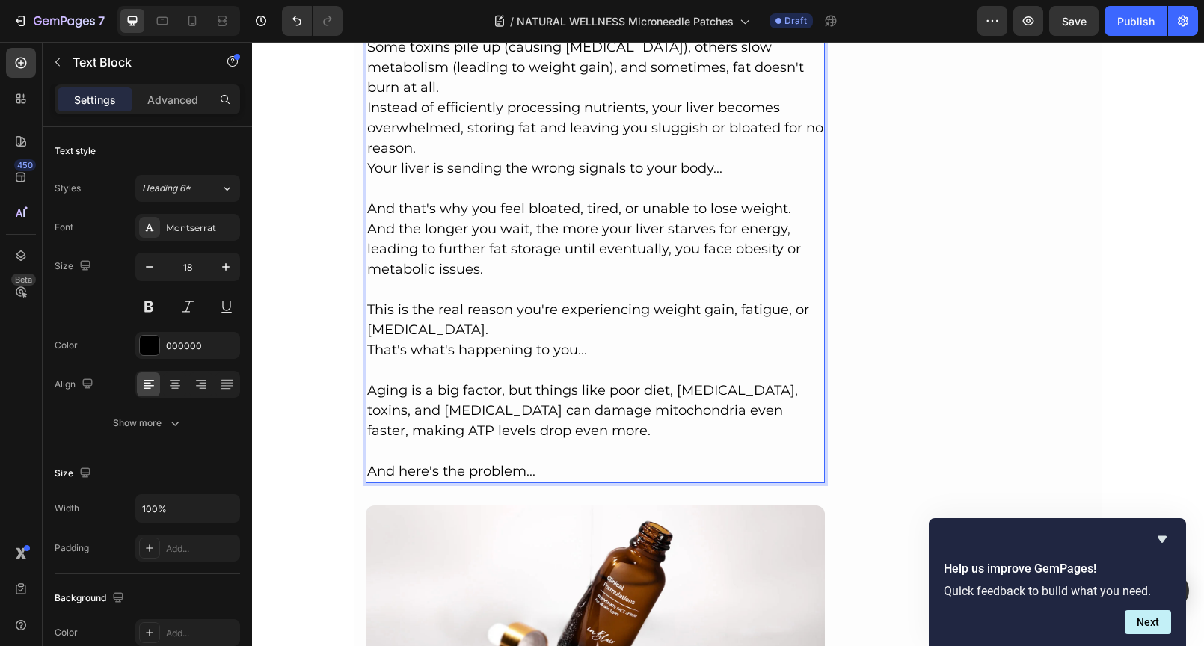
scroll to position [3719, 0]
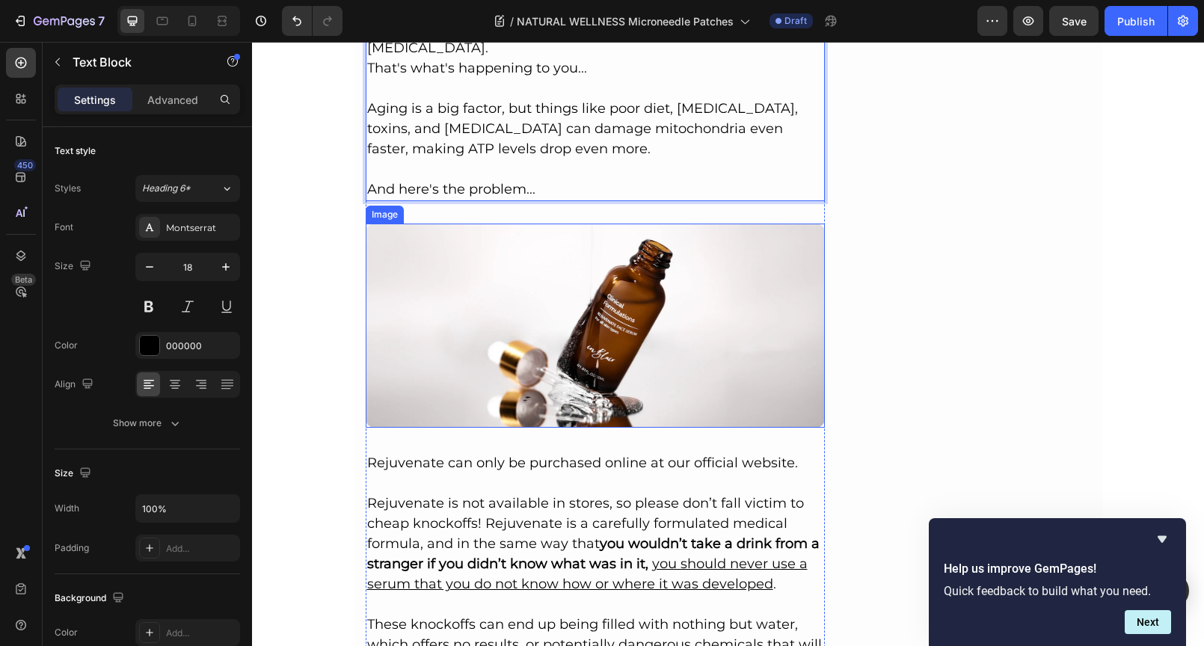
click at [656, 313] on img at bounding box center [596, 326] width 460 height 204
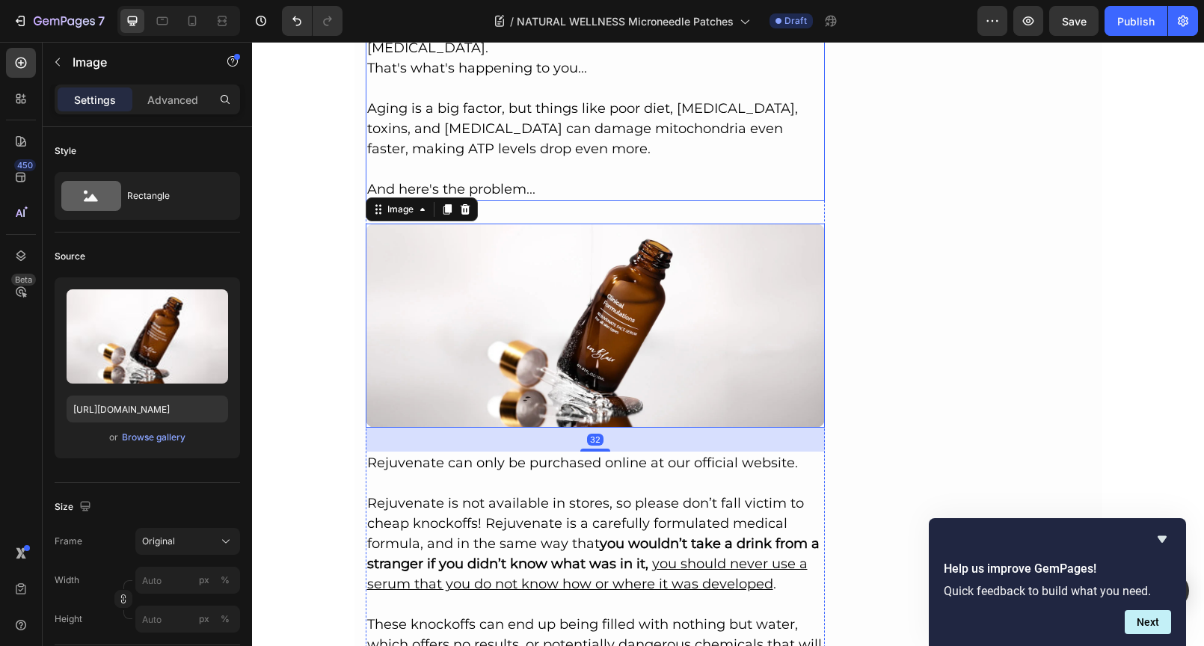
click at [524, 179] on p "And here's the problem..." at bounding box center [595, 189] width 457 height 20
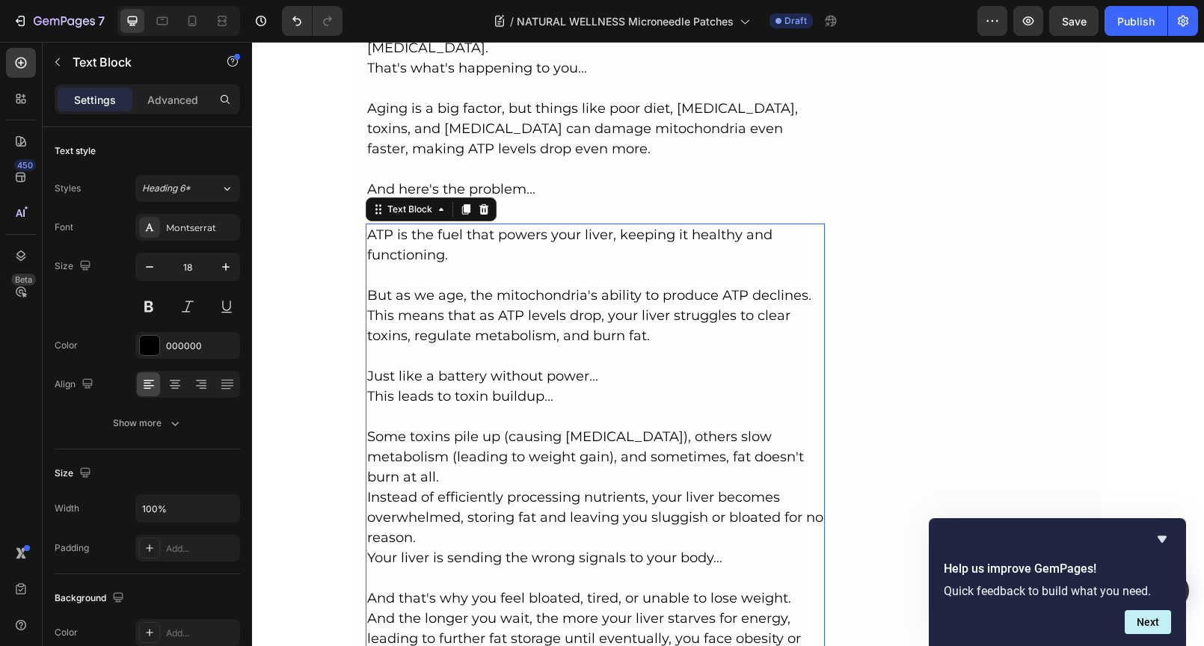
click at [367, 225] on p "ATP is the fuel that powers your liver, keeping it healthy and functioning." at bounding box center [595, 245] width 457 height 40
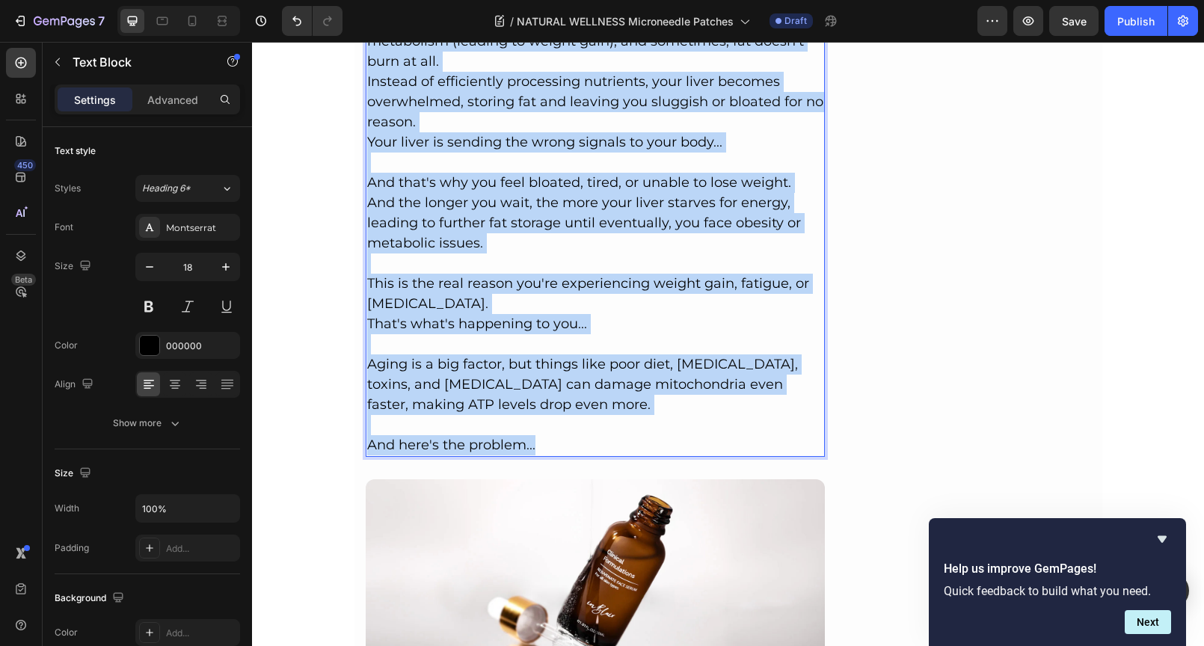
scroll to position [4259, 0]
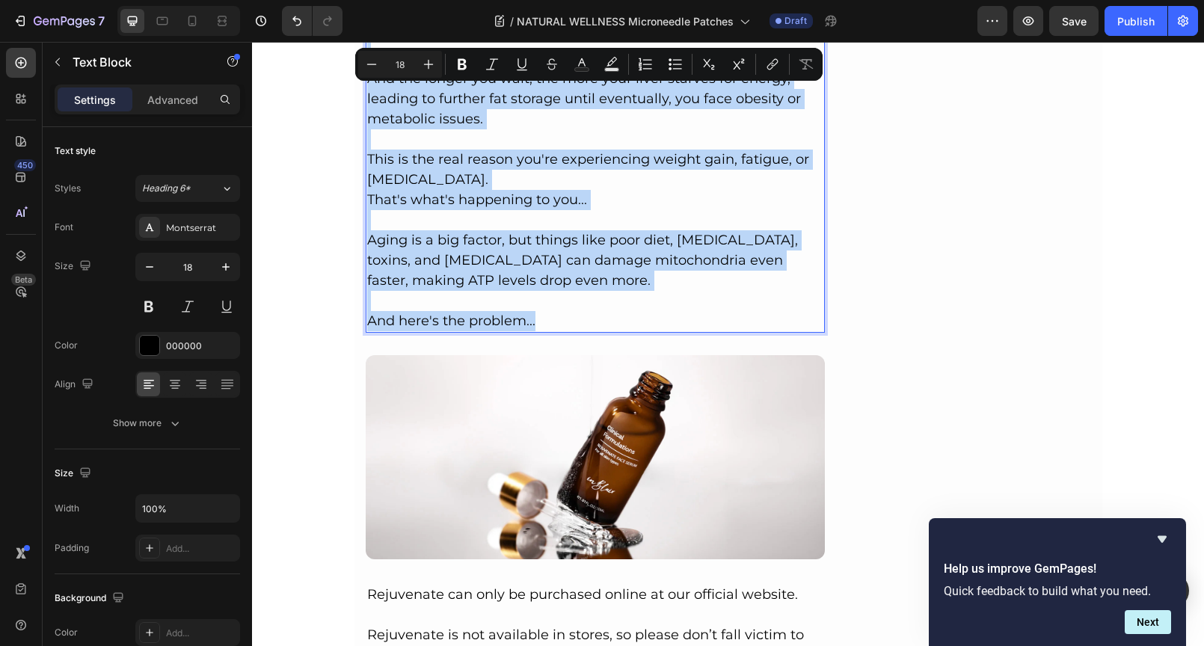
drag, startPoint x: 365, startPoint y: 206, endPoint x: 540, endPoint y: 280, distance: 189.6
click at [540, 280] on div "ATP is the fuel that powers your liver, keeping it healthy and functioning. But…" at bounding box center [596, 8] width 460 height 649
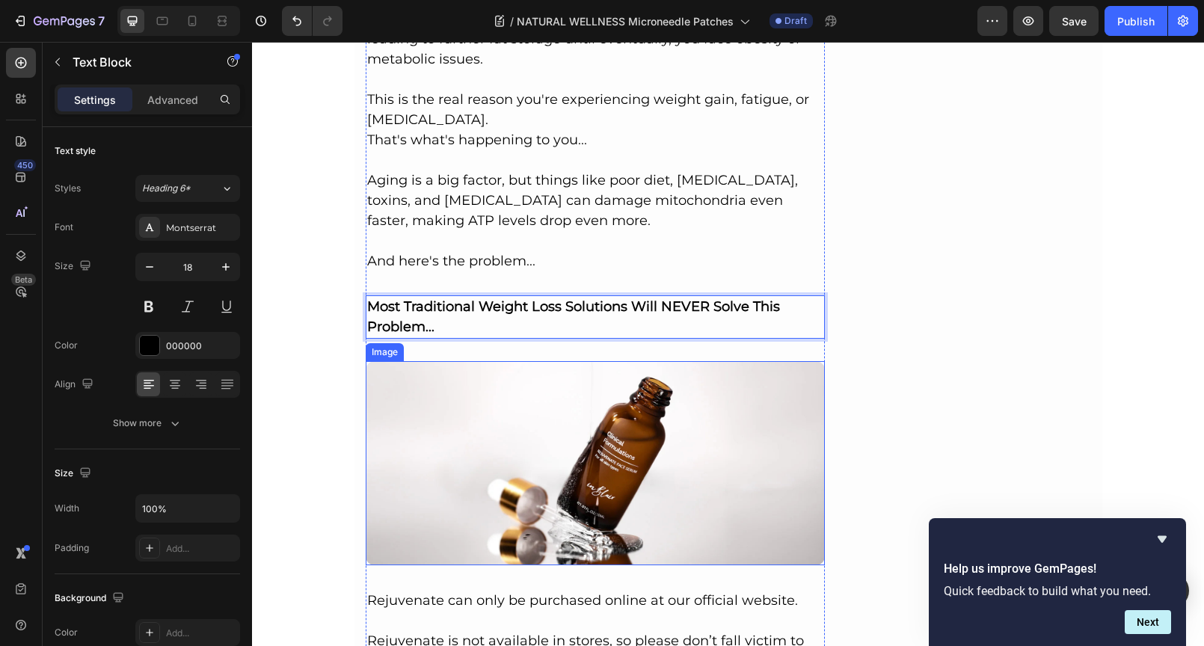
scroll to position [3637, 0]
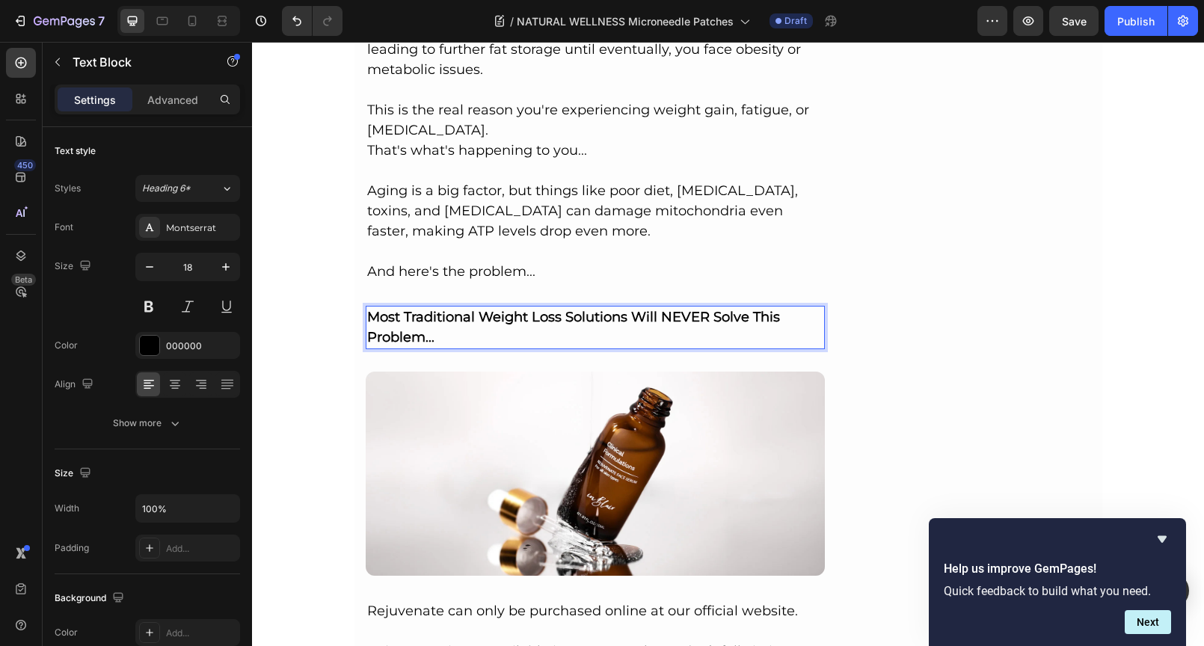
click at [459, 315] on p "Most Traditional Weight Loss Solutions Will NEVER Solve This Problem..." at bounding box center [595, 327] width 457 height 40
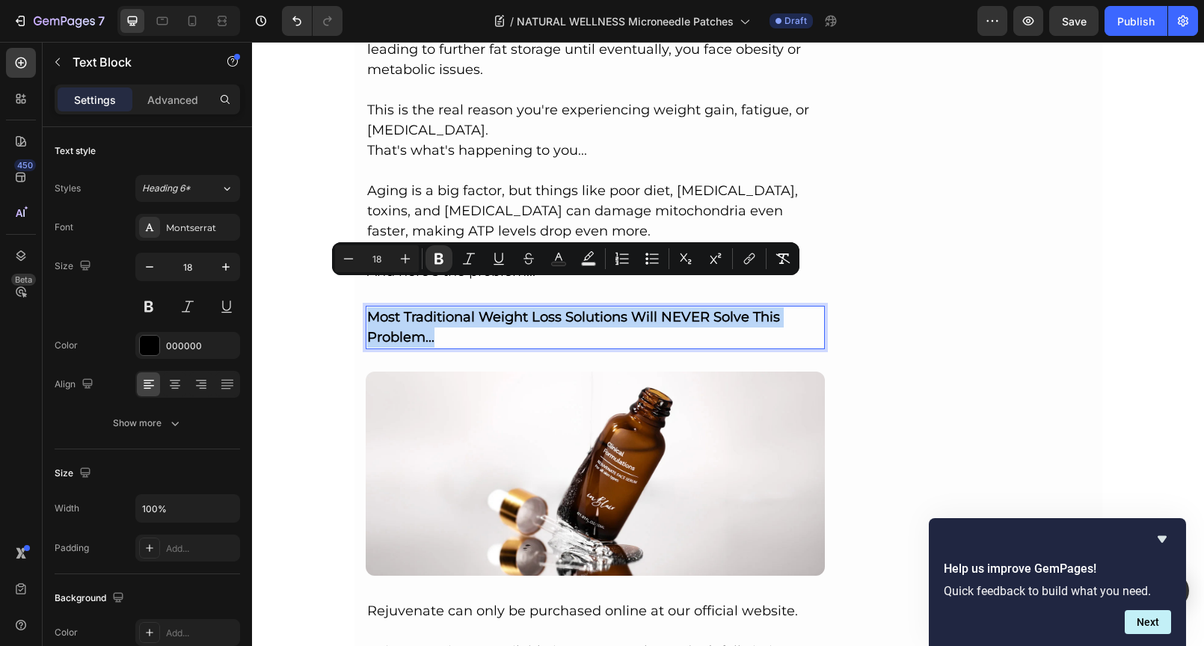
drag, startPoint x: 452, startPoint y: 306, endPoint x: 363, endPoint y: 284, distance: 91.6
click at [367, 307] on p "Most Traditional Weight Loss Solutions Will NEVER Solve This Problem..." at bounding box center [595, 327] width 457 height 40
click at [404, 265] on icon "Editor contextual toolbar" at bounding box center [405, 258] width 15 height 15
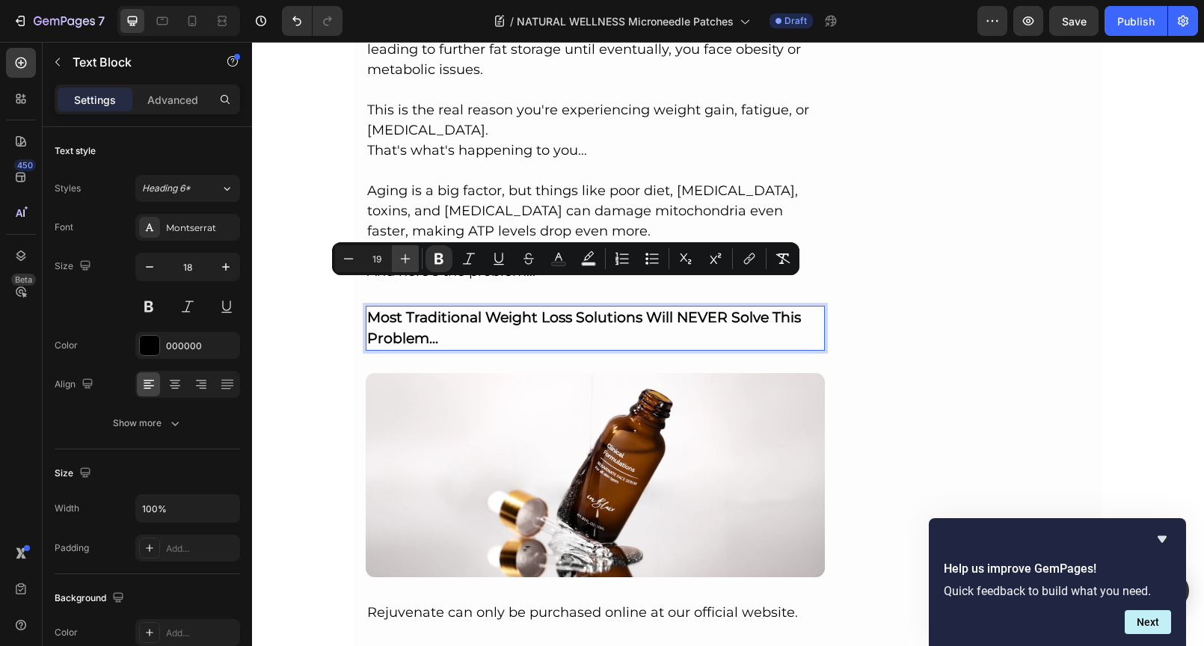
click at [405, 260] on icon "Editor contextual toolbar" at bounding box center [406, 259] width 10 height 10
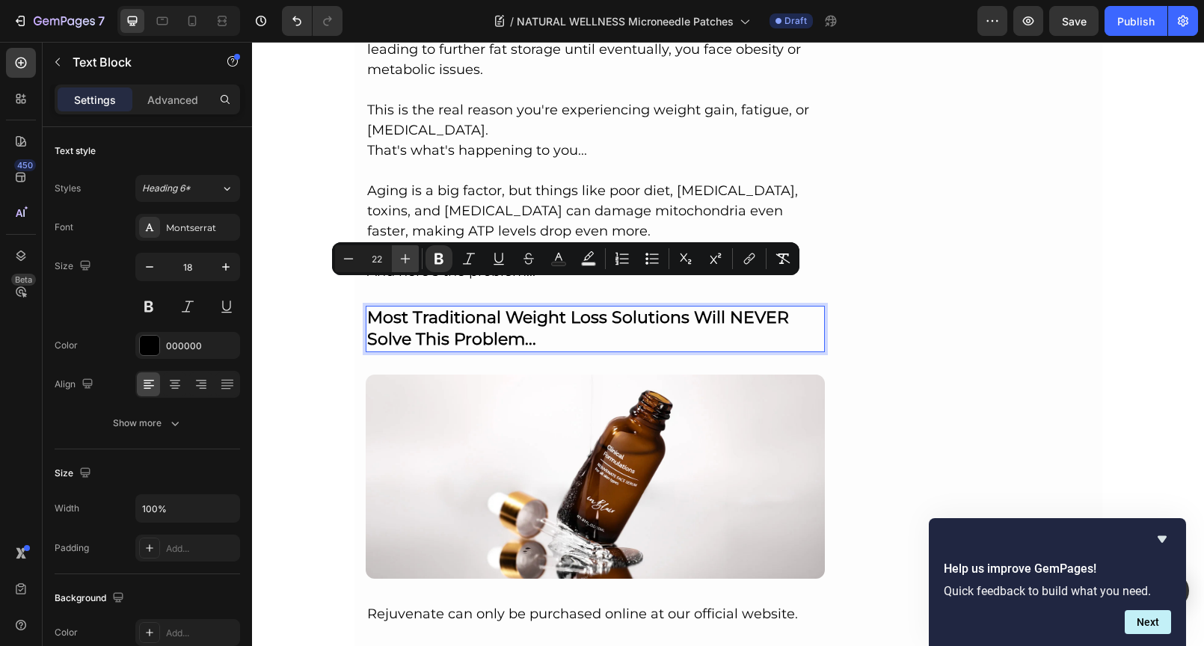
click at [405, 260] on icon "Editor contextual toolbar" at bounding box center [406, 259] width 10 height 10
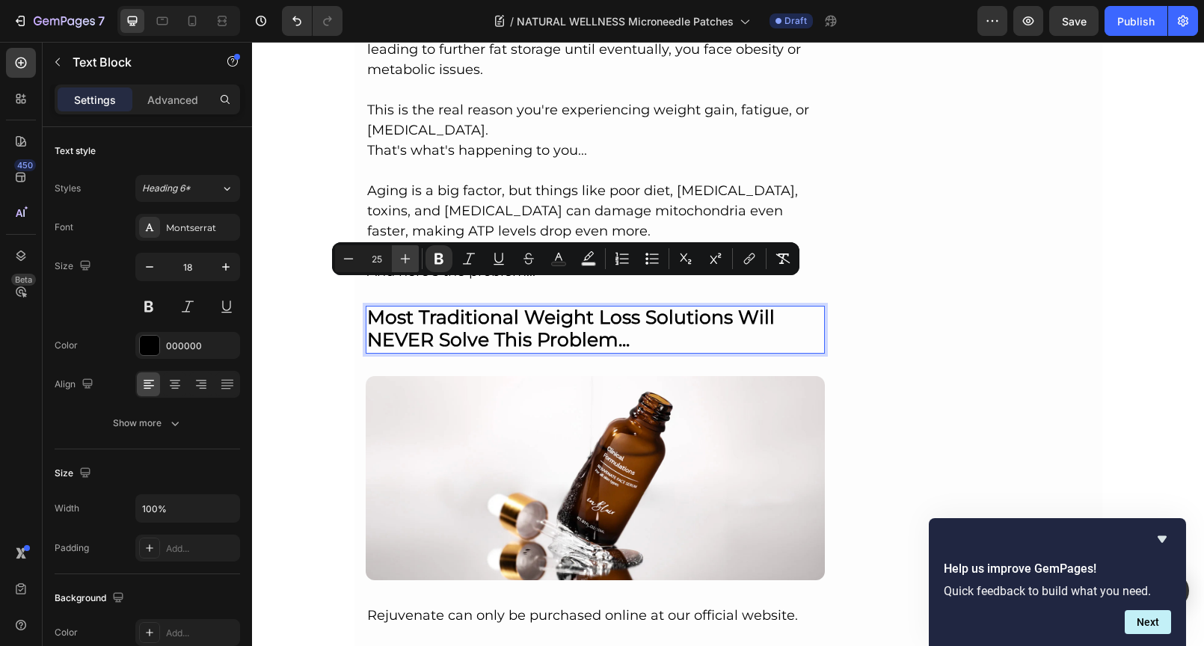
click at [405, 260] on icon "Editor contextual toolbar" at bounding box center [406, 259] width 10 height 10
type input "27"
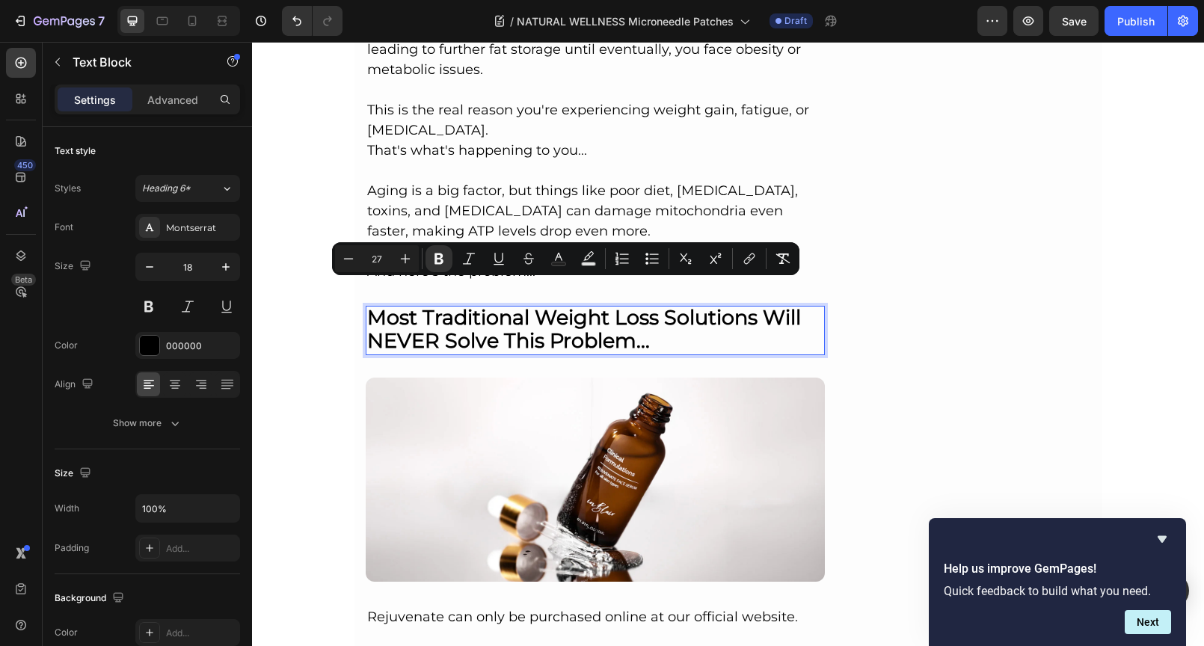
click at [682, 310] on p "Most Traditional Weight Loss Solutions Will NEVER Solve This Problem..." at bounding box center [595, 330] width 457 height 46
click at [653, 312] on p "Most Traditional Weight Loss Solutions Will NEVER Solve This Problem..." at bounding box center [595, 330] width 457 height 46
click at [587, 305] on strong "Most Traditional Weight Loss Solutions Will NEVER Solve This Problem..." at bounding box center [584, 329] width 434 height 48
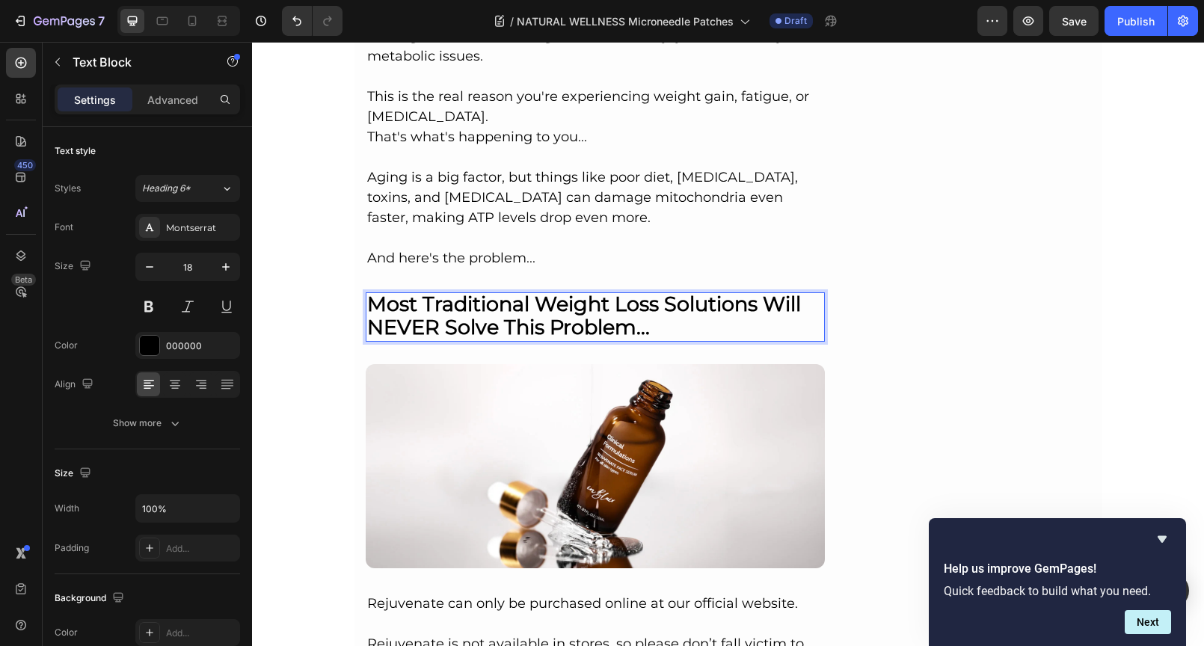
scroll to position [3670, 0]
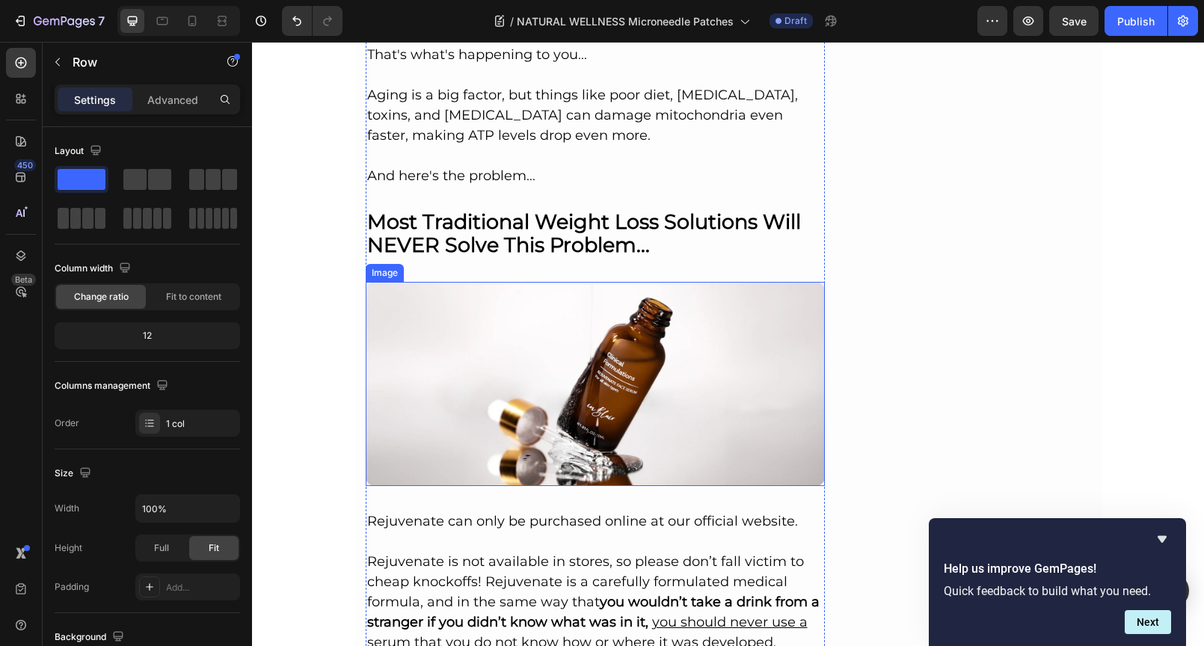
scroll to position [3750, 0]
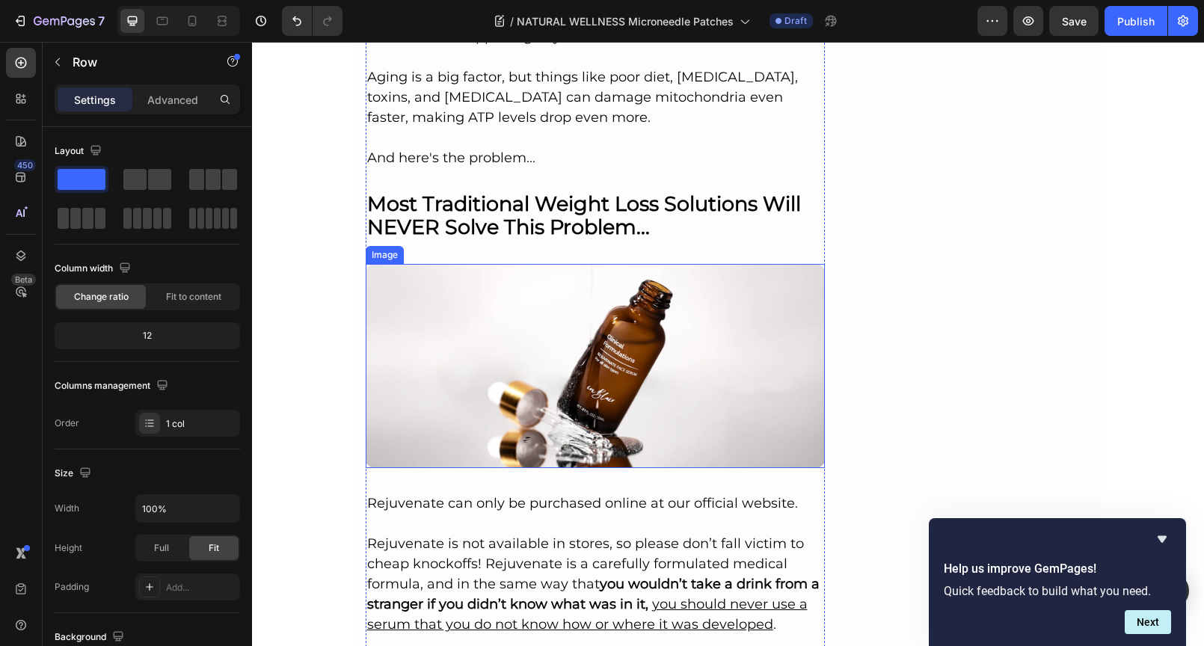
click at [517, 313] on img at bounding box center [596, 366] width 460 height 204
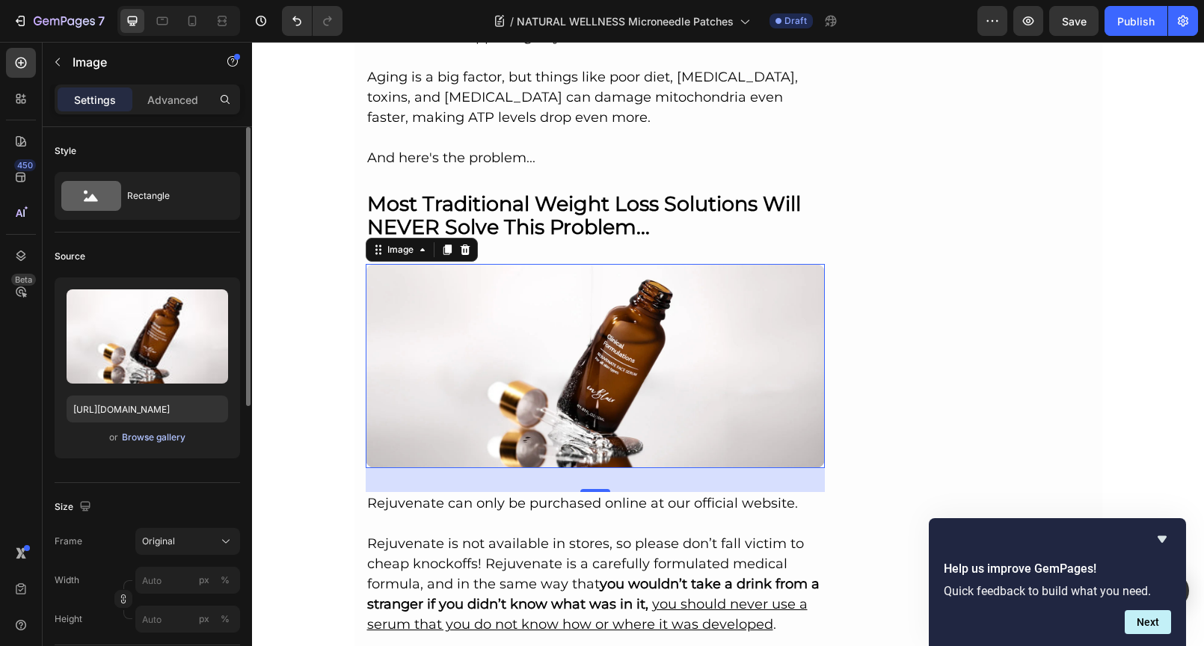
click at [142, 441] on div "Browse gallery" at bounding box center [154, 437] width 64 height 13
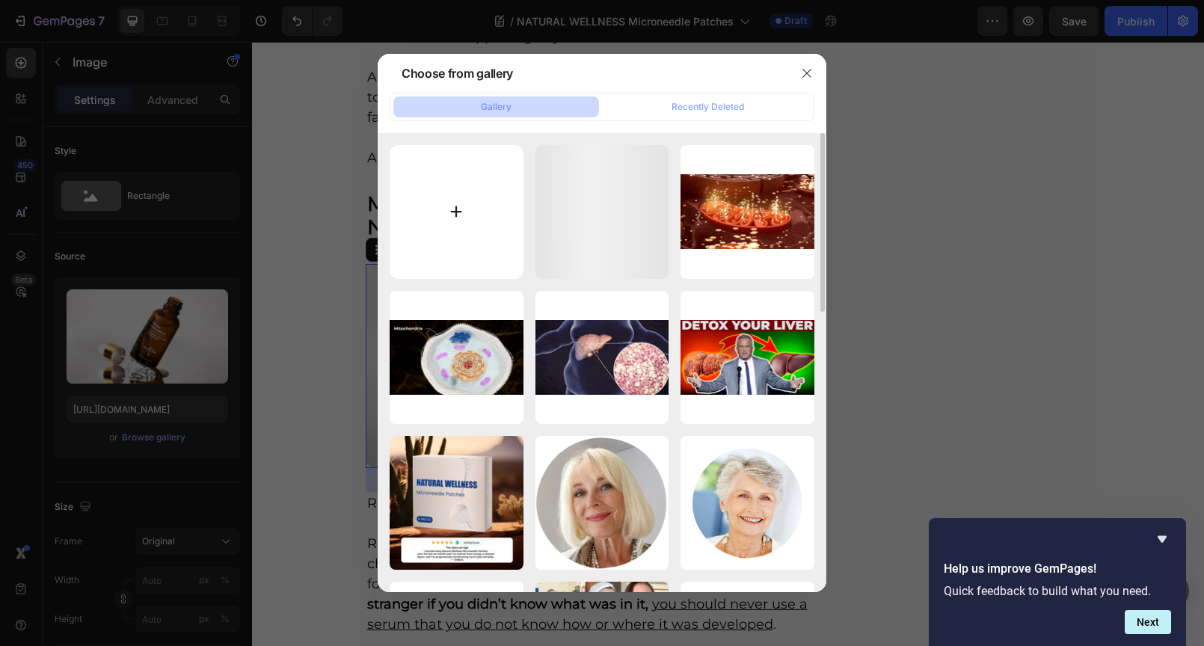
type input "C:\fakepath\189.png"
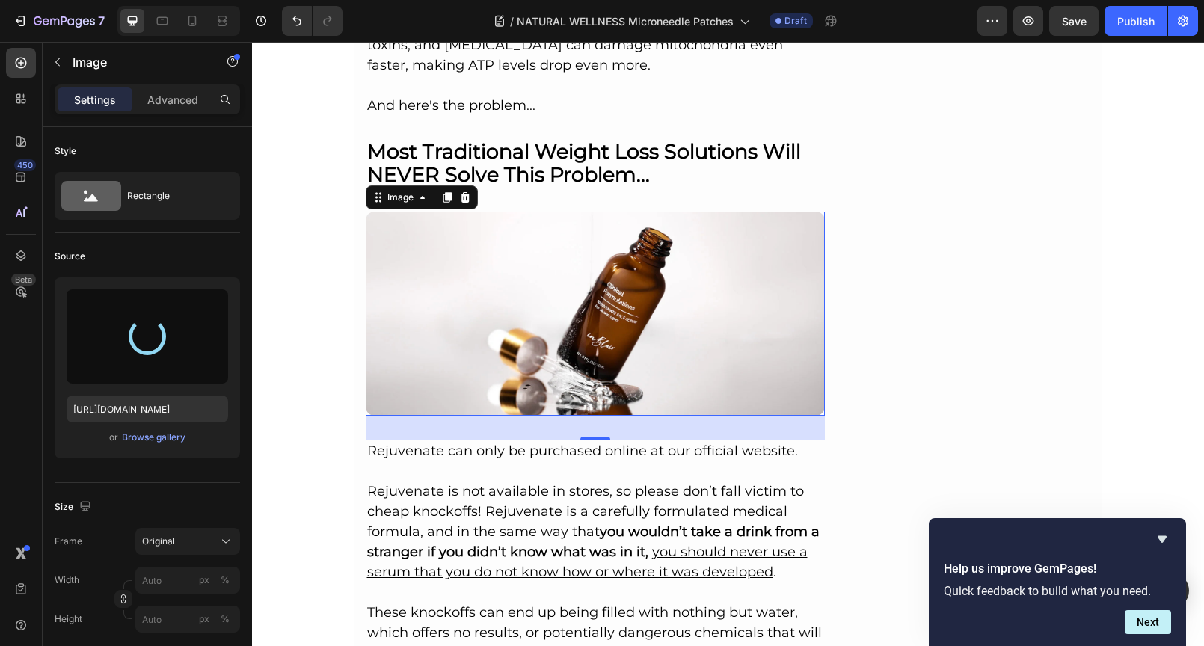
scroll to position [3833, 0]
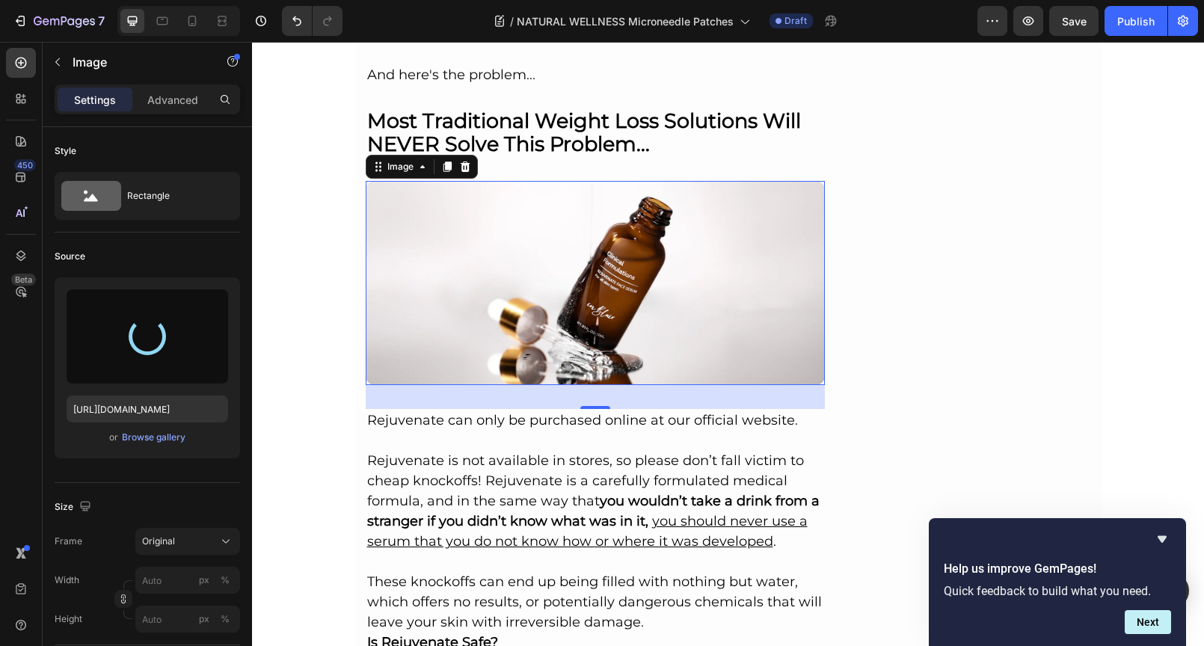
type input "https://cdn.shopify.com/s/files/1/0690/8854/2916/files/gempages_548588544302514…"
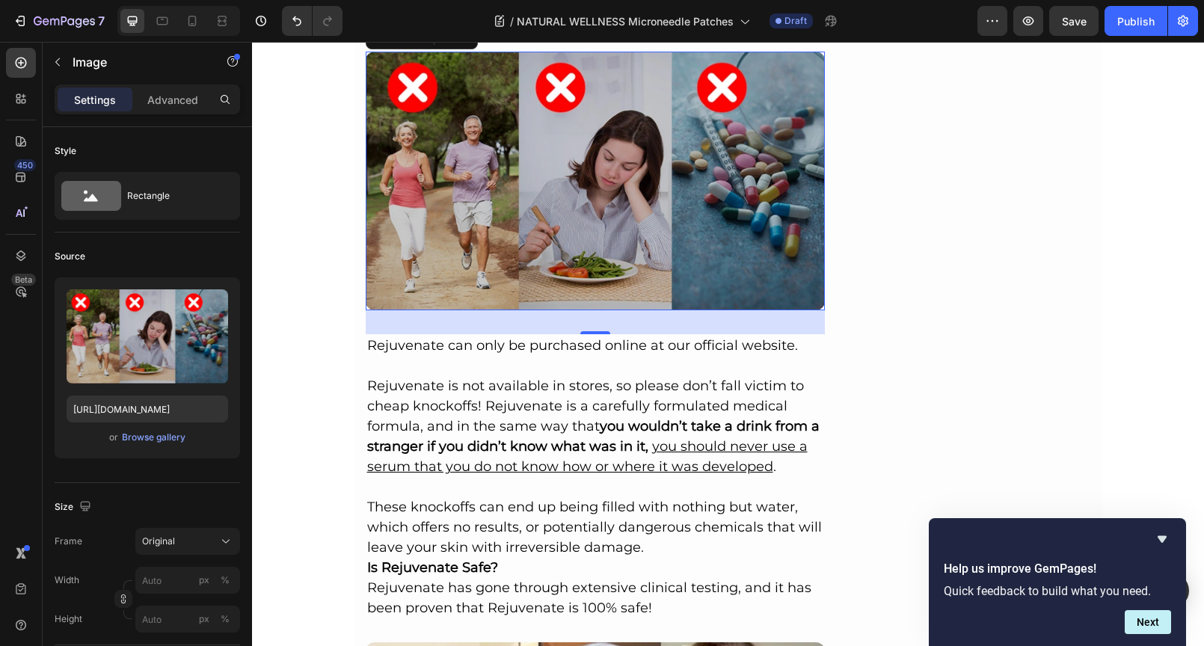
scroll to position [4105, 0]
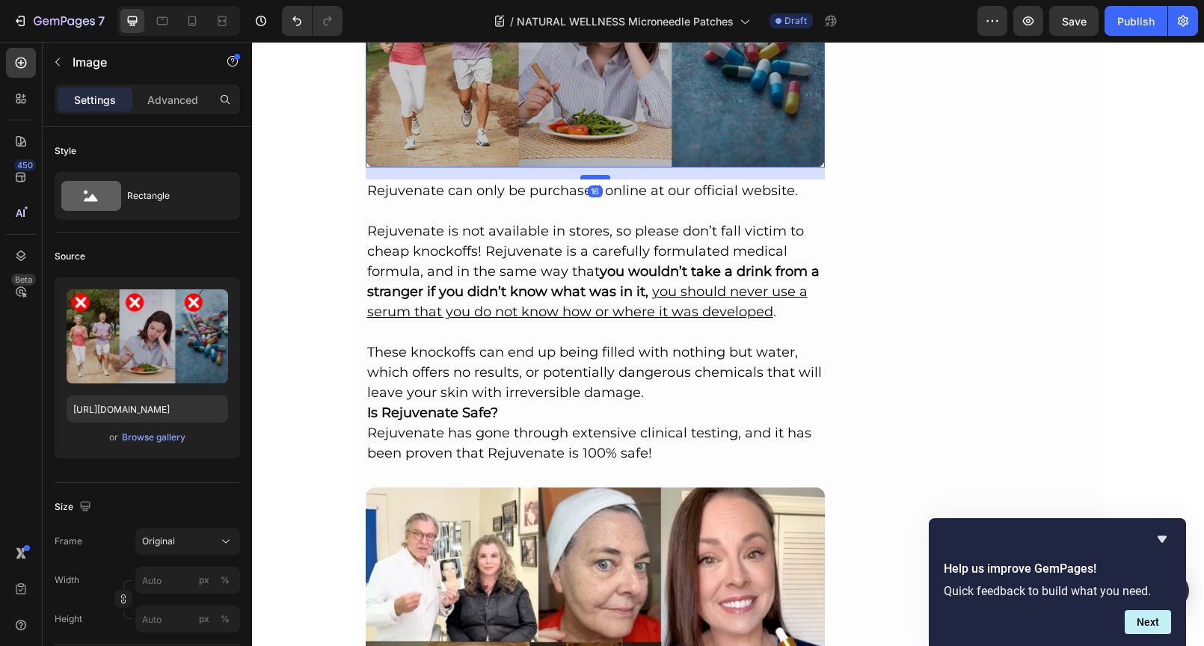
drag, startPoint x: 591, startPoint y: 159, endPoint x: 591, endPoint y: 147, distance: 12.0
click at [591, 175] on div at bounding box center [595, 177] width 30 height 4
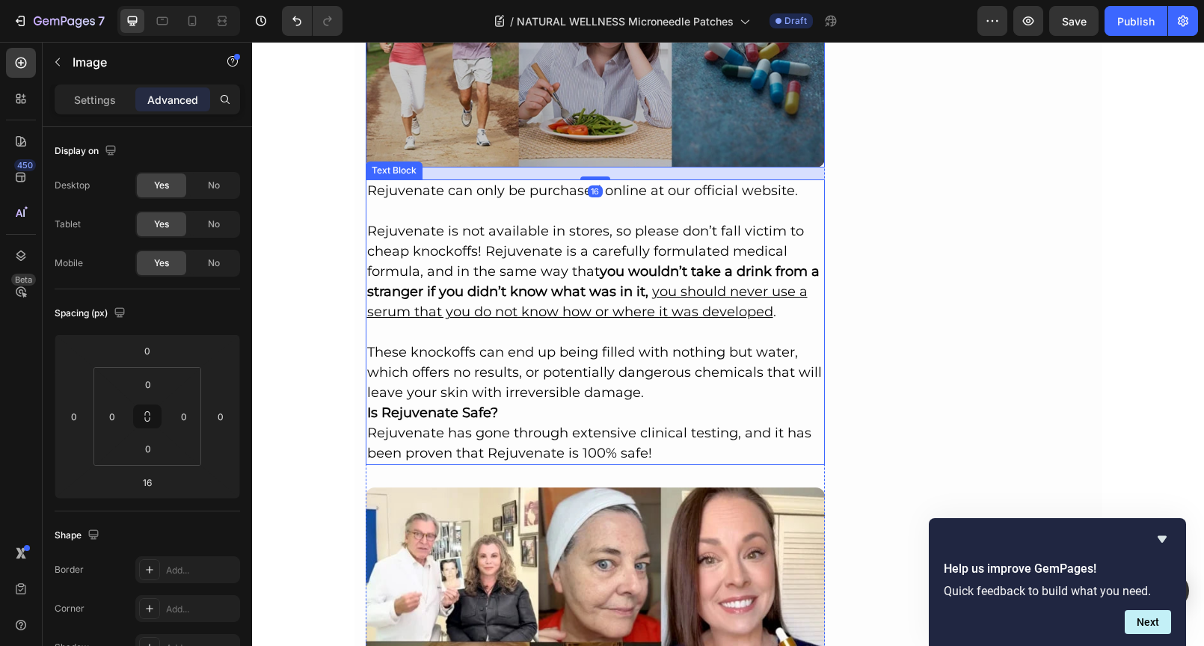
click at [381, 181] on p "Rejuvenate can only be purchased online at our official website." at bounding box center [595, 191] width 457 height 20
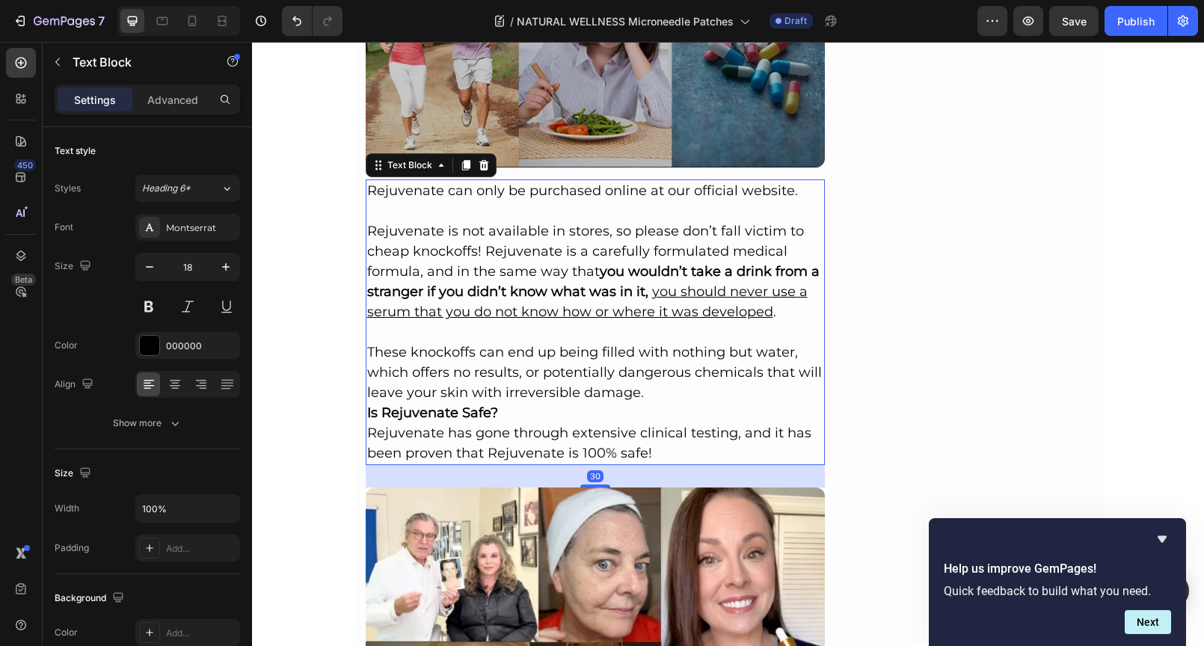
click at [367, 181] on p "Rejuvenate can only be purchased online at our official website." at bounding box center [595, 191] width 457 height 20
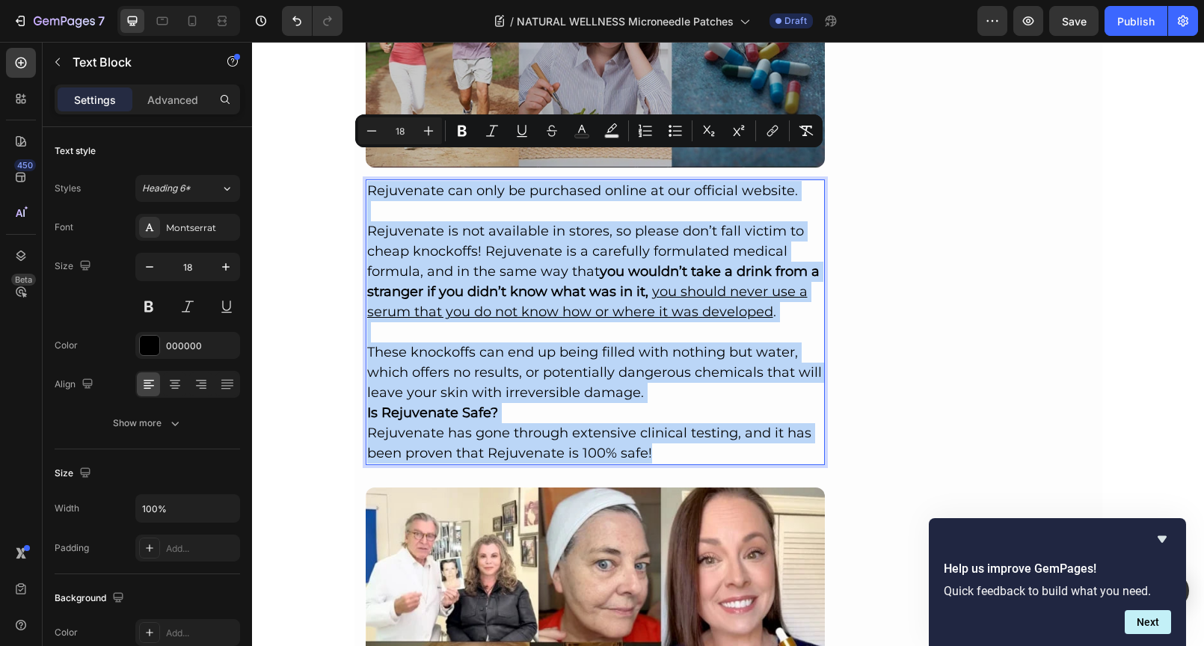
drag, startPoint x: 365, startPoint y: 161, endPoint x: 681, endPoint y: 425, distance: 411.4
click at [681, 425] on div "Rejuvenate can only be purchased online at our official website. Rejuvenate is …" at bounding box center [596, 322] width 460 height 286
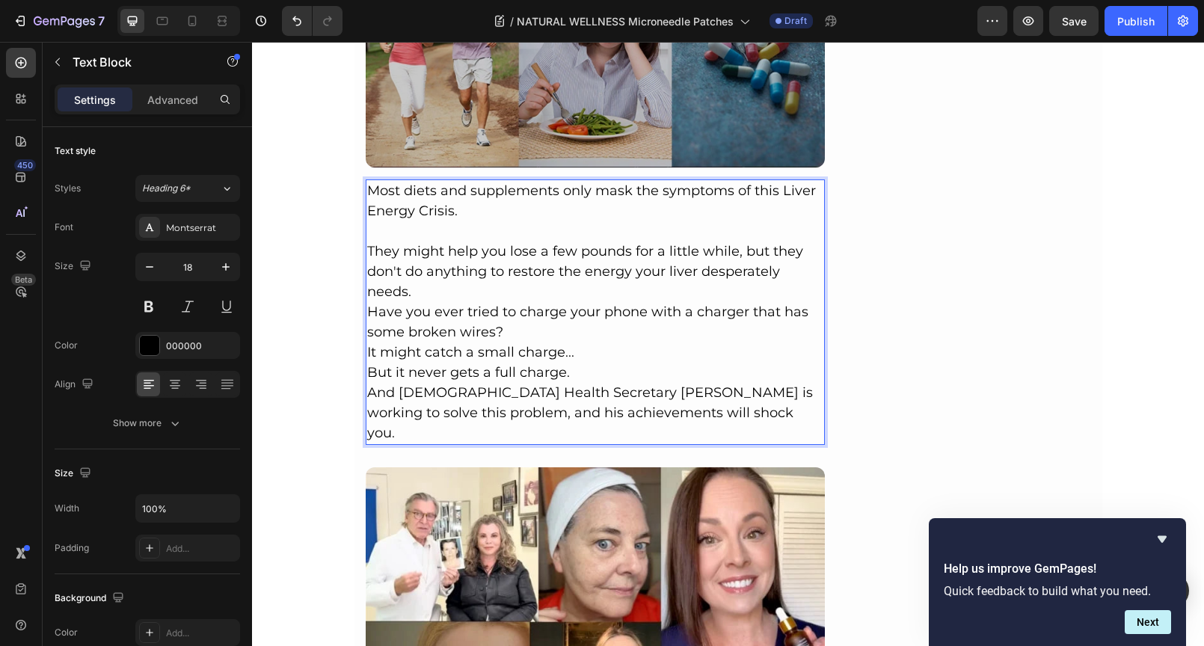
click at [586, 363] on p "But it never gets a full charge." at bounding box center [595, 373] width 457 height 20
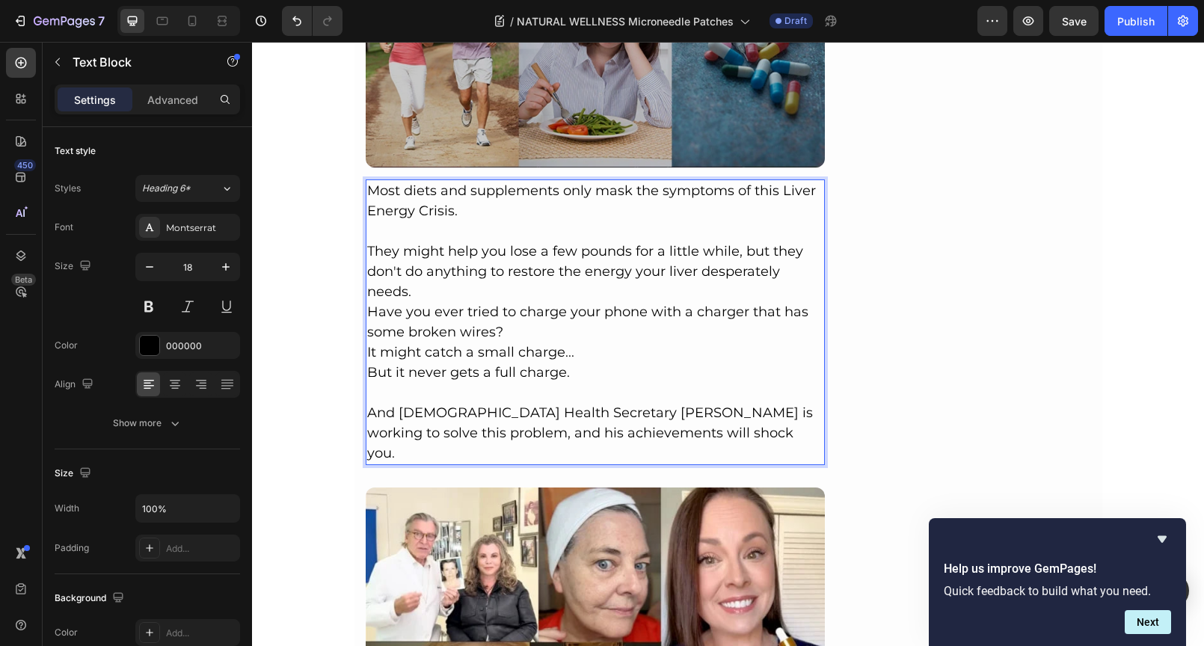
click at [531, 302] on p "Have you ever tried to charge your phone with a charger that has some broken wi…" at bounding box center [595, 322] width 457 height 40
click at [490, 261] on p "They might help you lose a few pounds for a little while, but they don't do any…" at bounding box center [595, 271] width 457 height 61
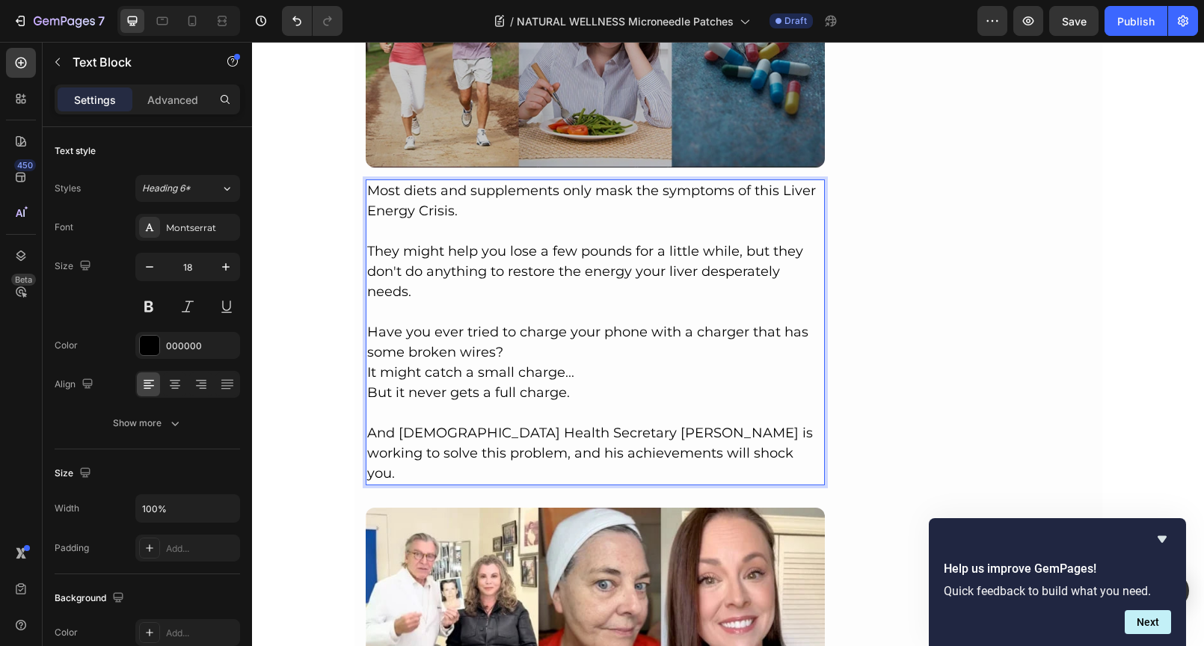
click at [519, 322] on p "Have you ever tried to charge your phone with a charger that has some broken wi…" at bounding box center [595, 342] width 457 height 40
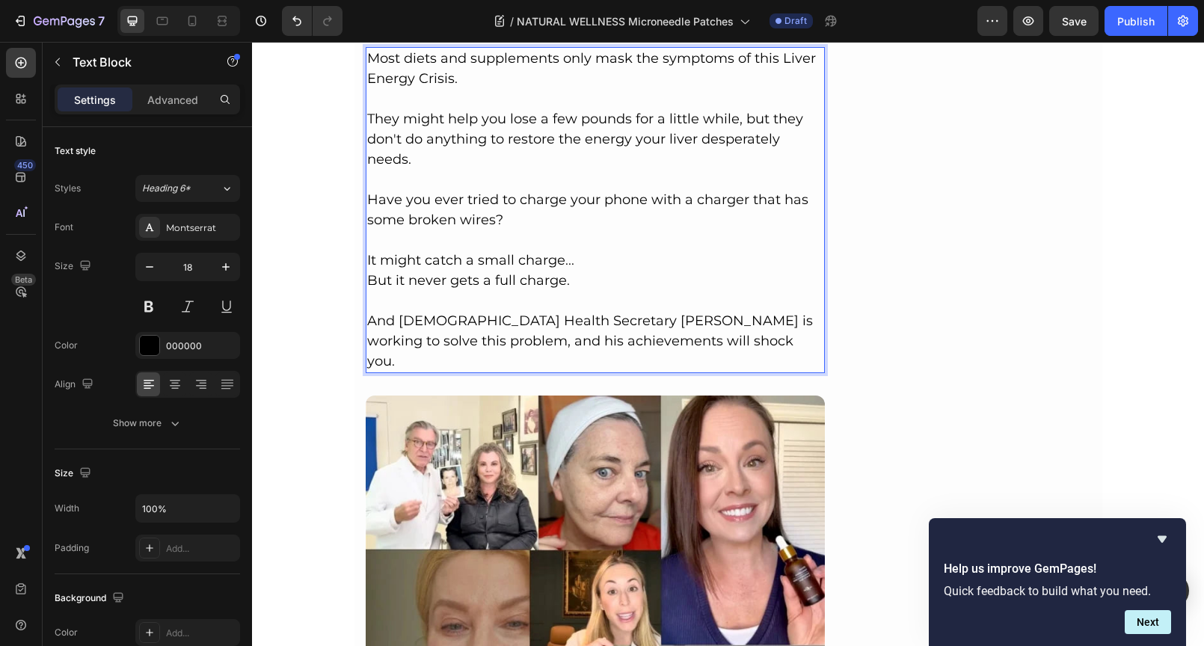
scroll to position [4257, 0]
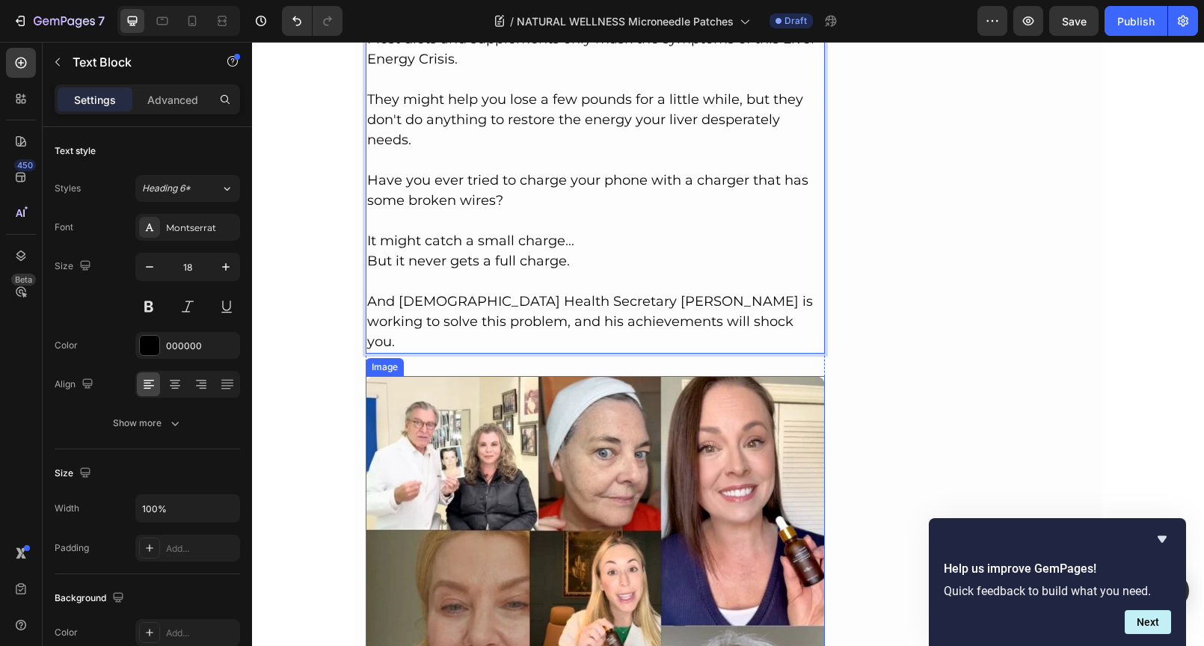
click at [526, 376] on img at bounding box center [596, 606] width 460 height 460
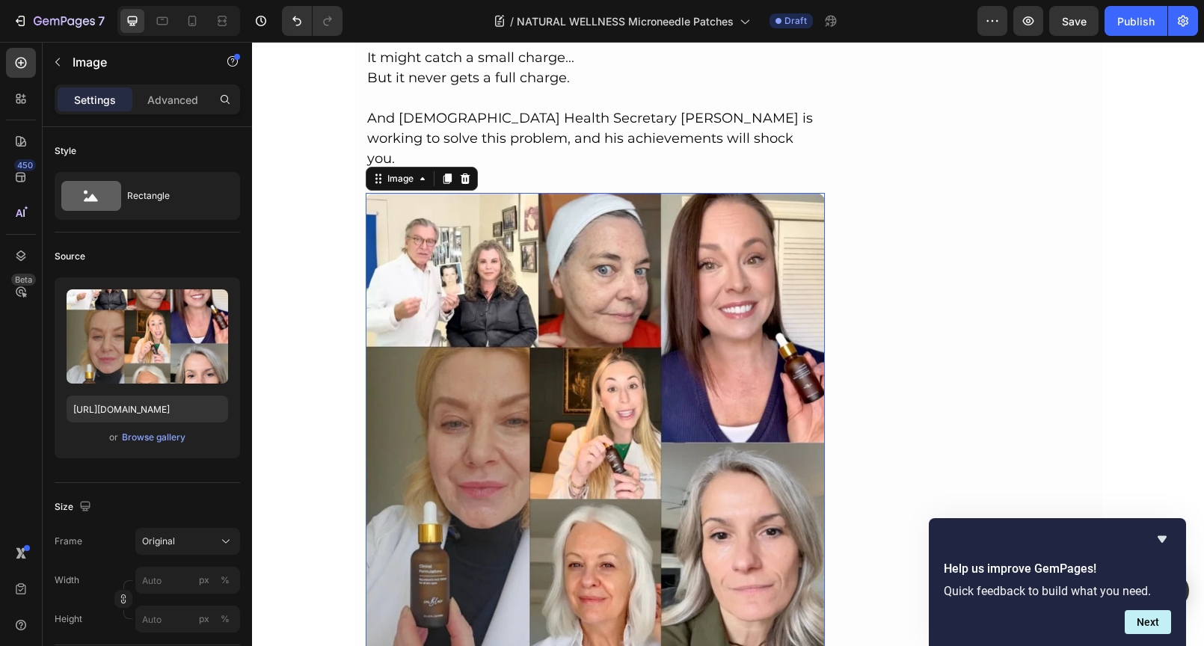
scroll to position [4367, 0]
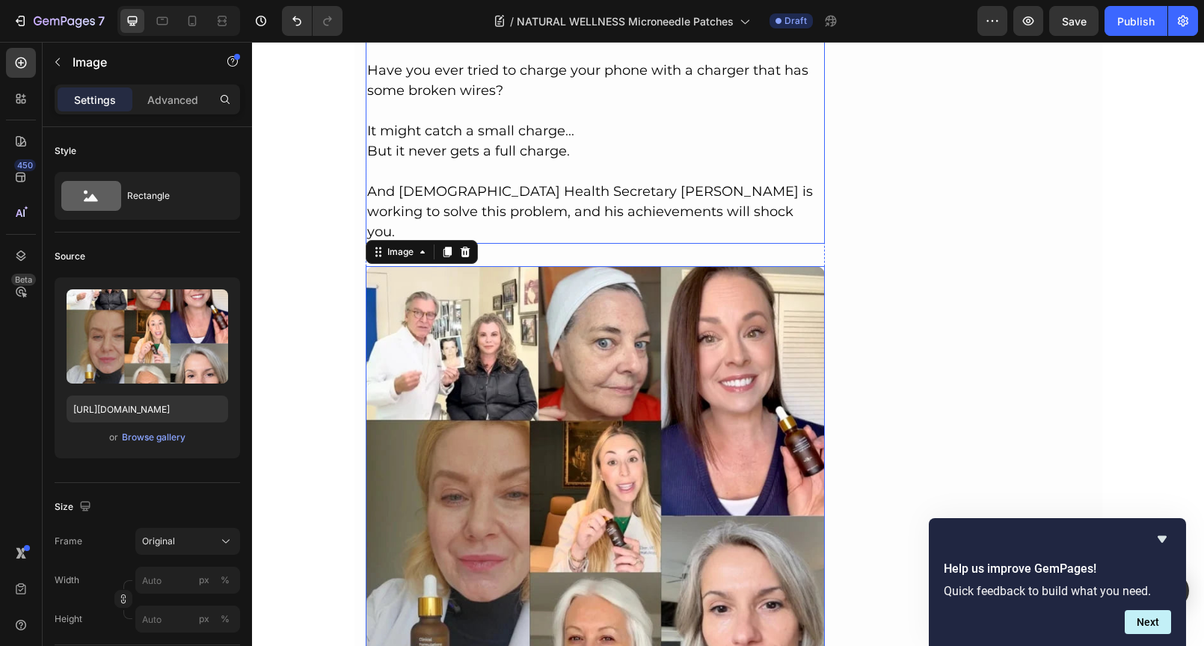
click at [553, 182] on p "And [DEMOGRAPHIC_DATA] Health Secretary [PERSON_NAME] is working to solve this …" at bounding box center [595, 212] width 457 height 61
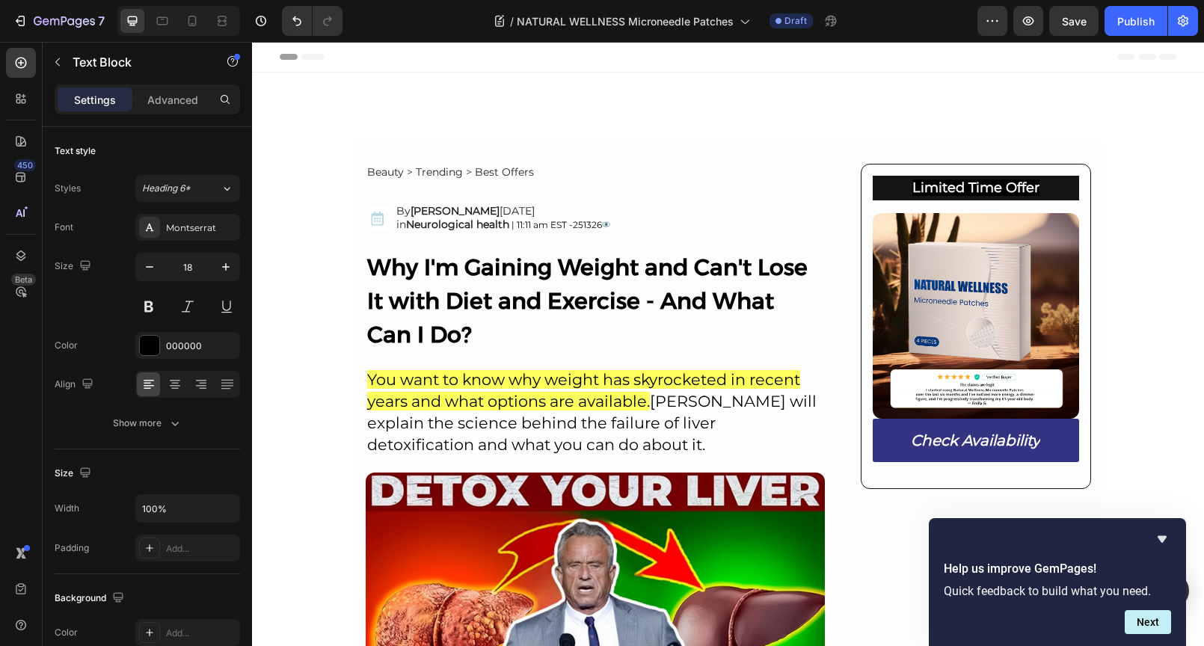
scroll to position [4367, 0]
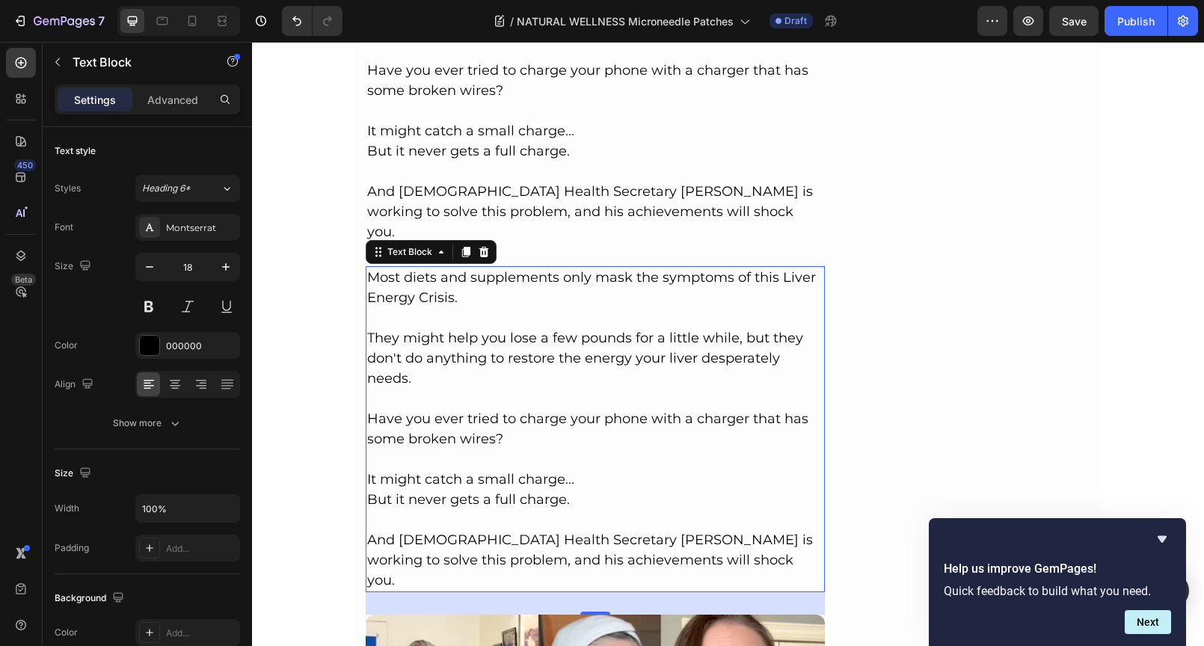
click at [366, 266] on div "Most diets and supplements only mask the symptoms of this Liver Energy Crisis. …" at bounding box center [596, 429] width 460 height 326
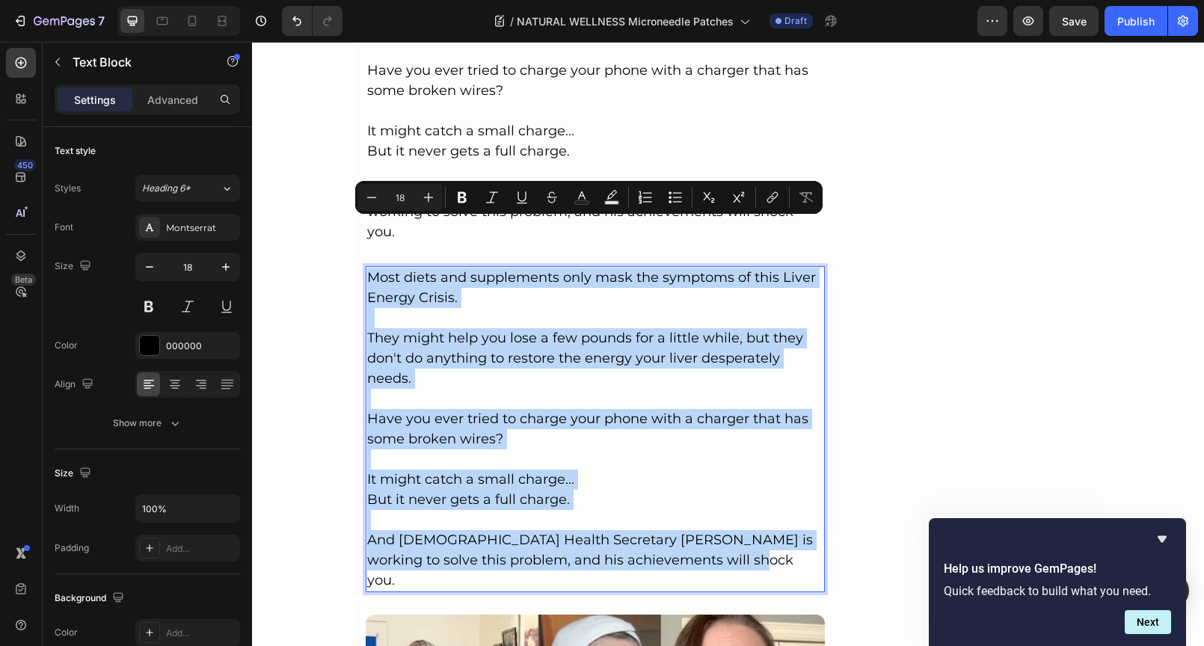
drag, startPoint x: 372, startPoint y: 229, endPoint x: 745, endPoint y: 508, distance: 465.1
click at [745, 508] on div "Most diets and supplements only mask the symptoms of this Liver Energy Crisis. …" at bounding box center [596, 429] width 460 height 326
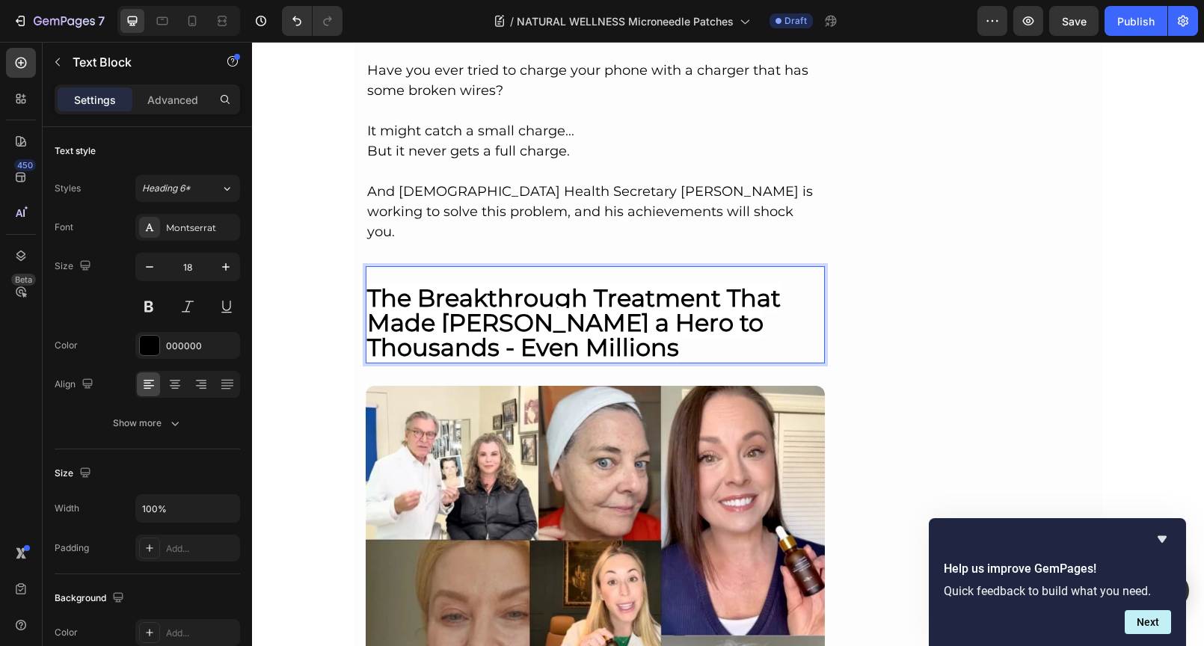
click at [369, 283] on strong "The Breakthrough Treatment That Made [PERSON_NAME] a Hero to Thousands - Even M…" at bounding box center [573, 322] width 413 height 78
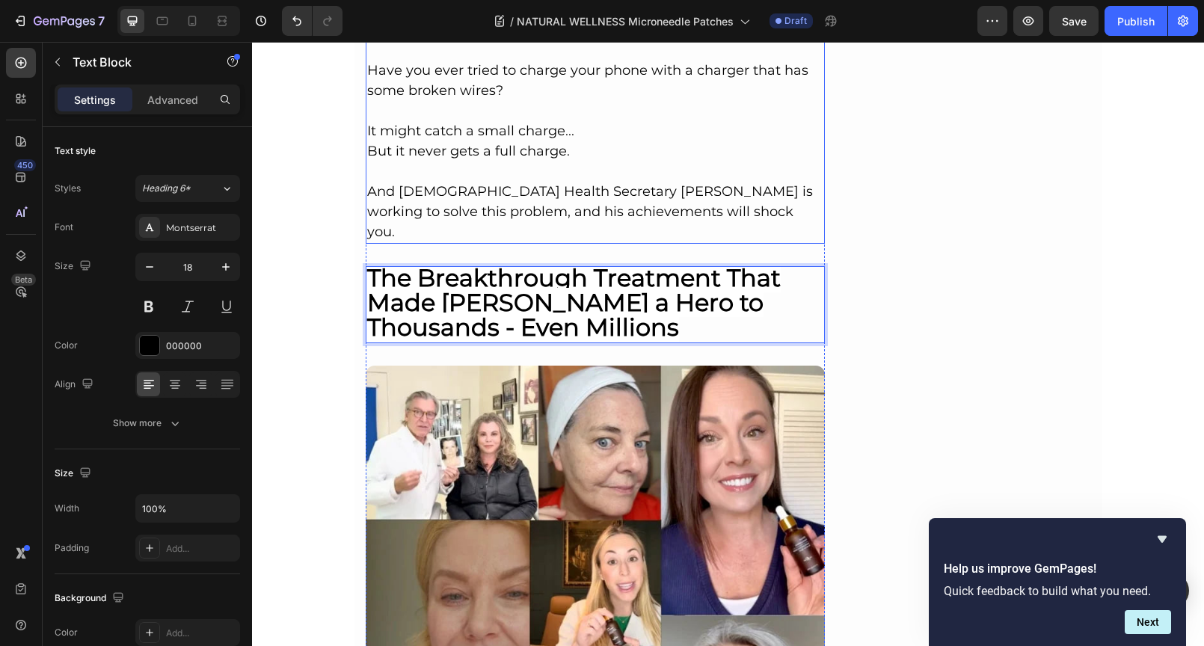
click at [505, 192] on p "And [DEMOGRAPHIC_DATA] Health Secretary [PERSON_NAME] is working to solve this …" at bounding box center [595, 212] width 457 height 61
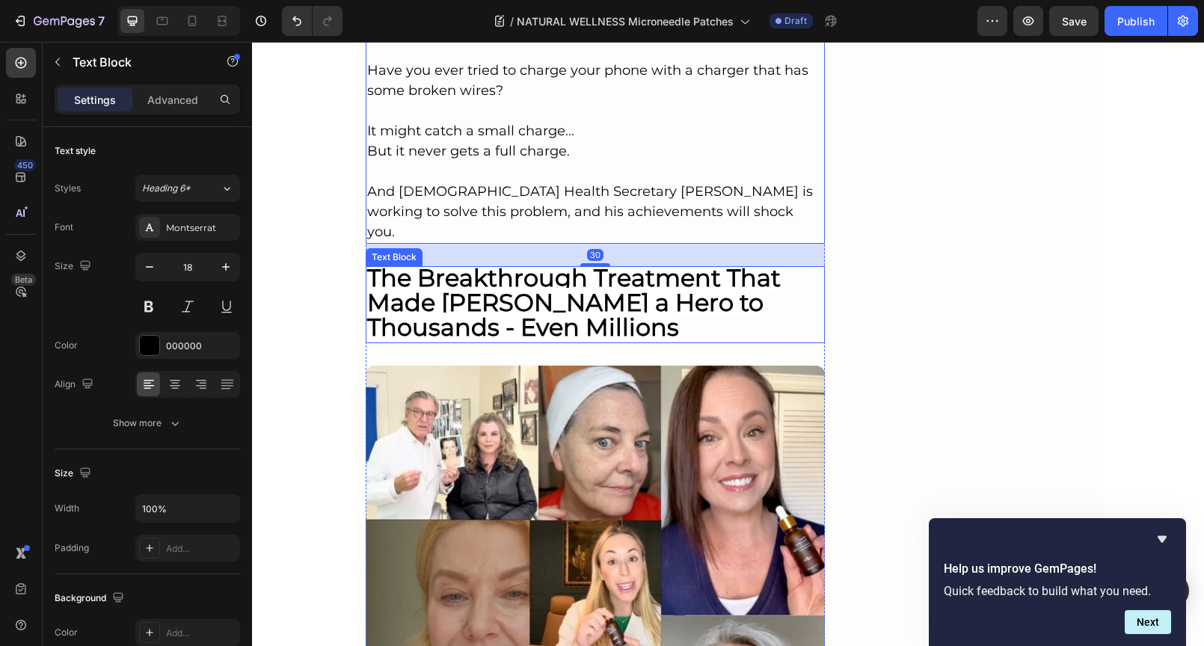
click at [688, 271] on p "The Breakthrough Treatment That Made [PERSON_NAME] a Hero to Thousands - Even M…" at bounding box center [595, 305] width 457 height 74
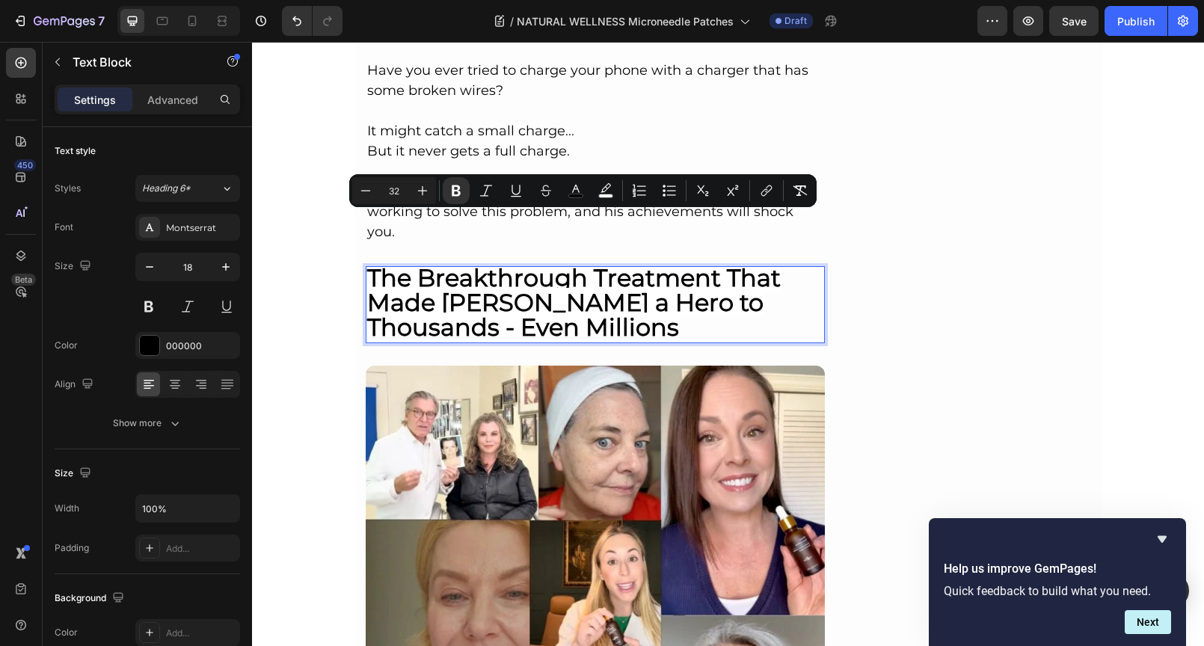
drag, startPoint x: 677, startPoint y: 280, endPoint x: 362, endPoint y: 233, distance: 318.2
click at [367, 268] on p "The Breakthrough Treatment That Made [PERSON_NAME] a Hero to Thousands - Even M…" at bounding box center [595, 305] width 457 height 74
click at [363, 192] on icon "Editor contextual toolbar" at bounding box center [365, 190] width 15 height 15
click at [362, 192] on icon "Editor contextual toolbar" at bounding box center [365, 190] width 15 height 15
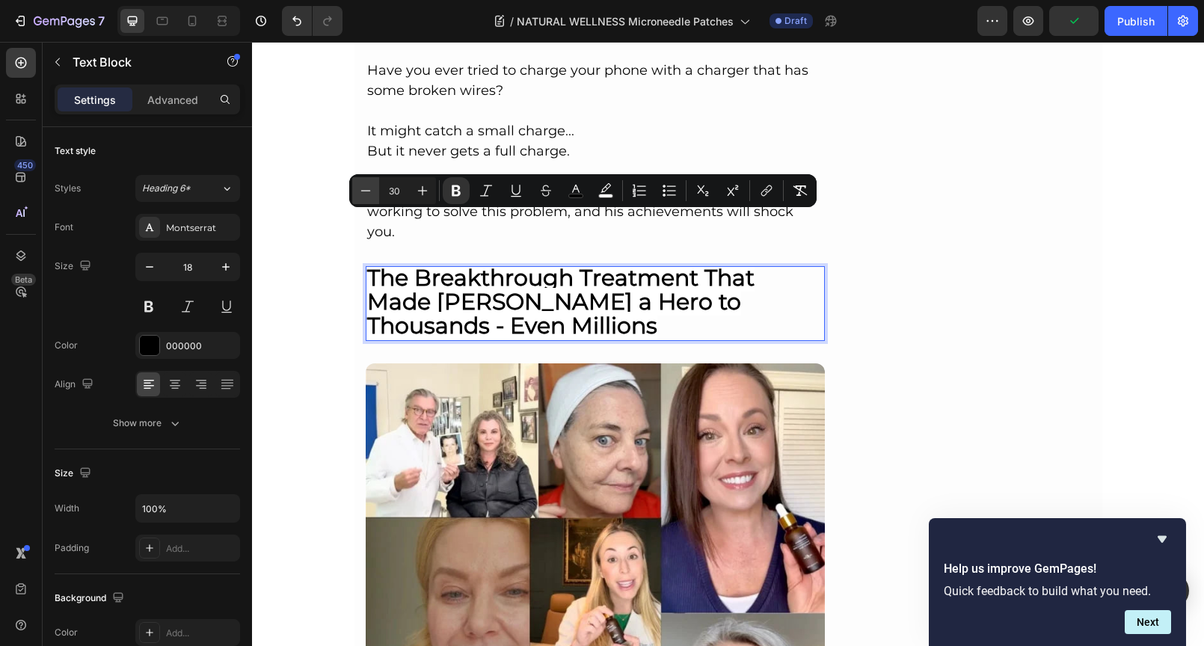
click at [362, 192] on icon "Editor contextual toolbar" at bounding box center [365, 190] width 15 height 15
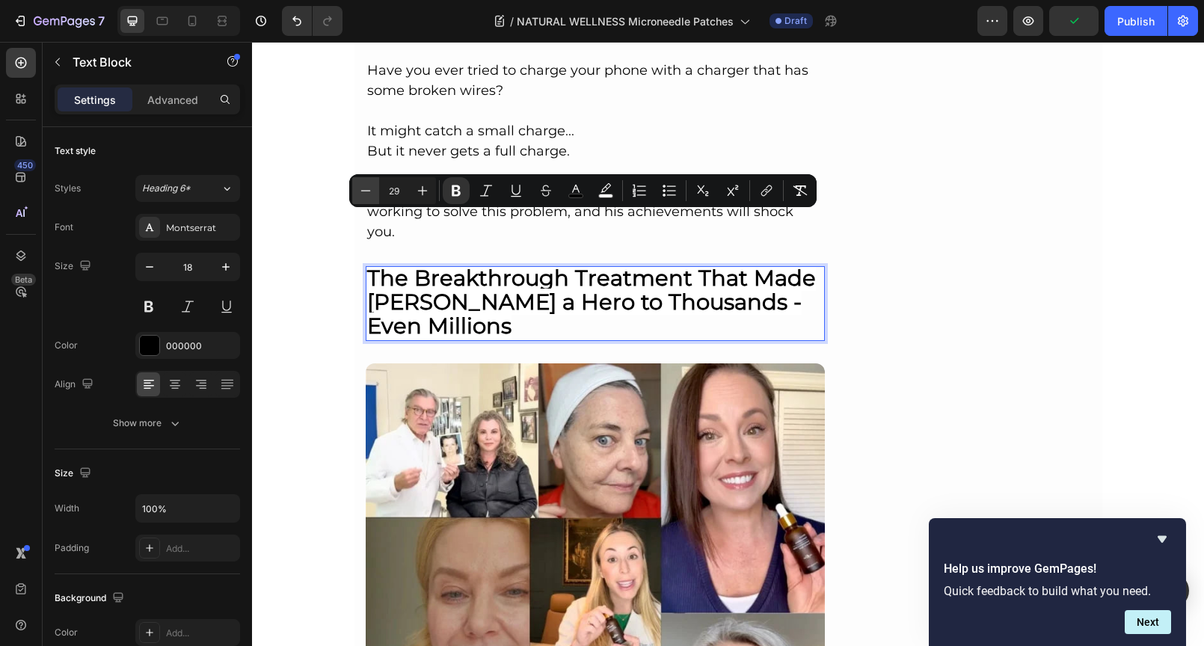
click at [362, 192] on icon "Editor contextual toolbar" at bounding box center [365, 190] width 15 height 15
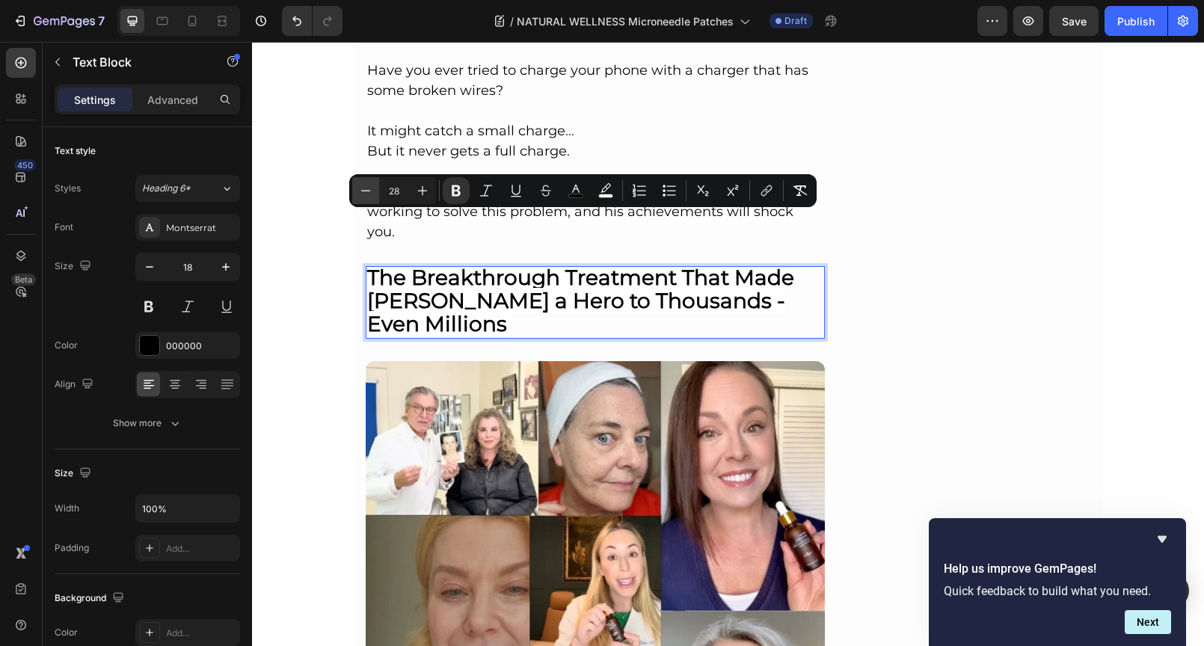
click at [362, 192] on icon "Editor contextual toolbar" at bounding box center [365, 190] width 15 height 15
type input "27"
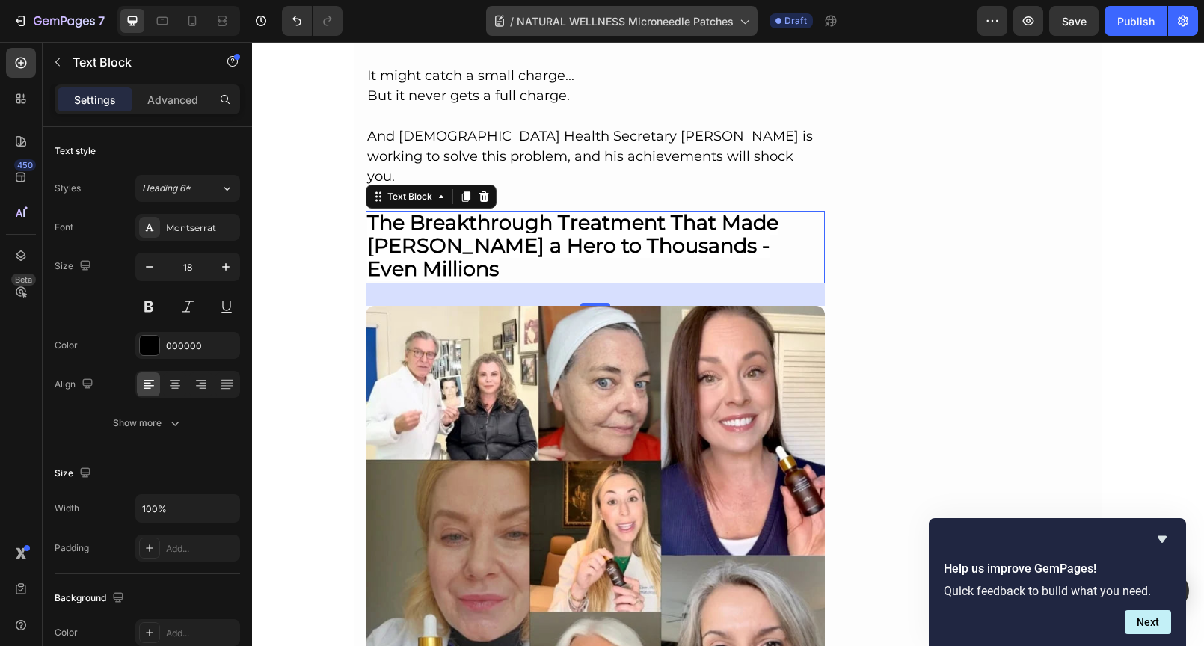
scroll to position [4514, 0]
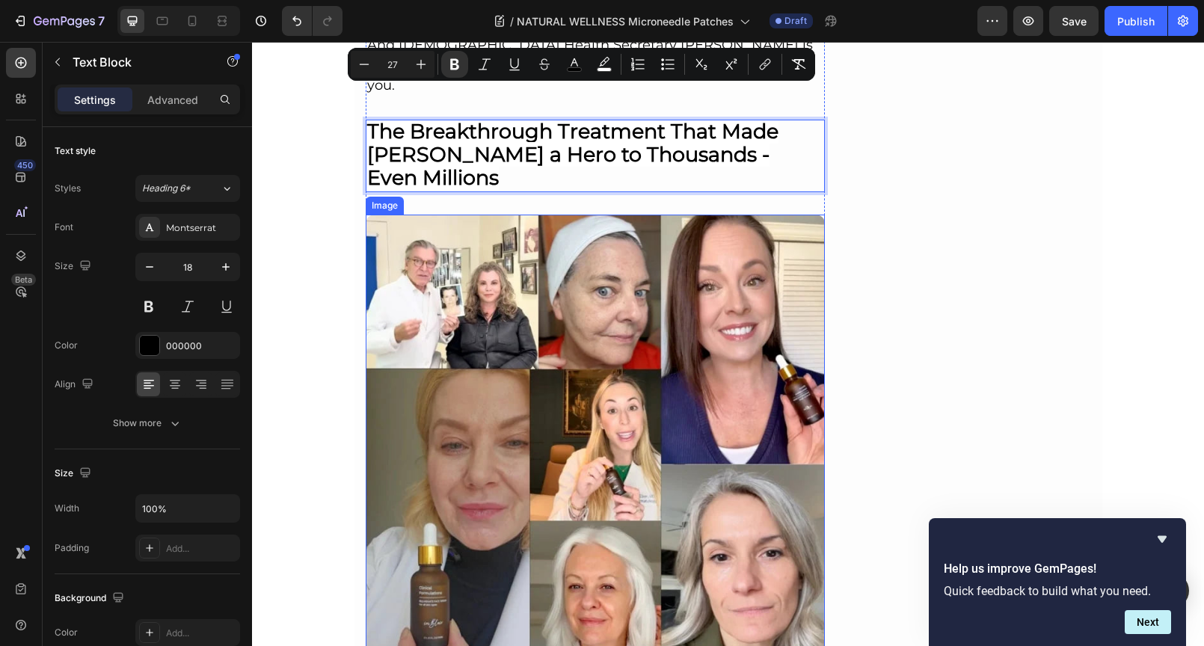
click at [554, 244] on img at bounding box center [596, 445] width 460 height 460
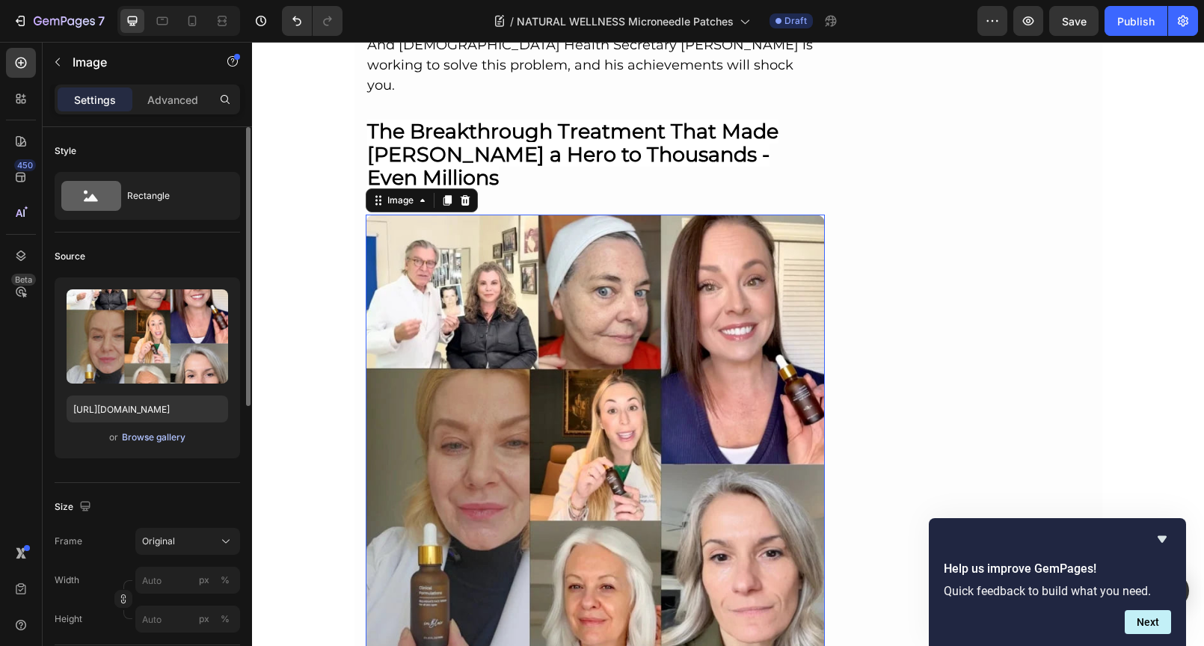
click at [159, 439] on div "Browse gallery" at bounding box center [154, 437] width 64 height 13
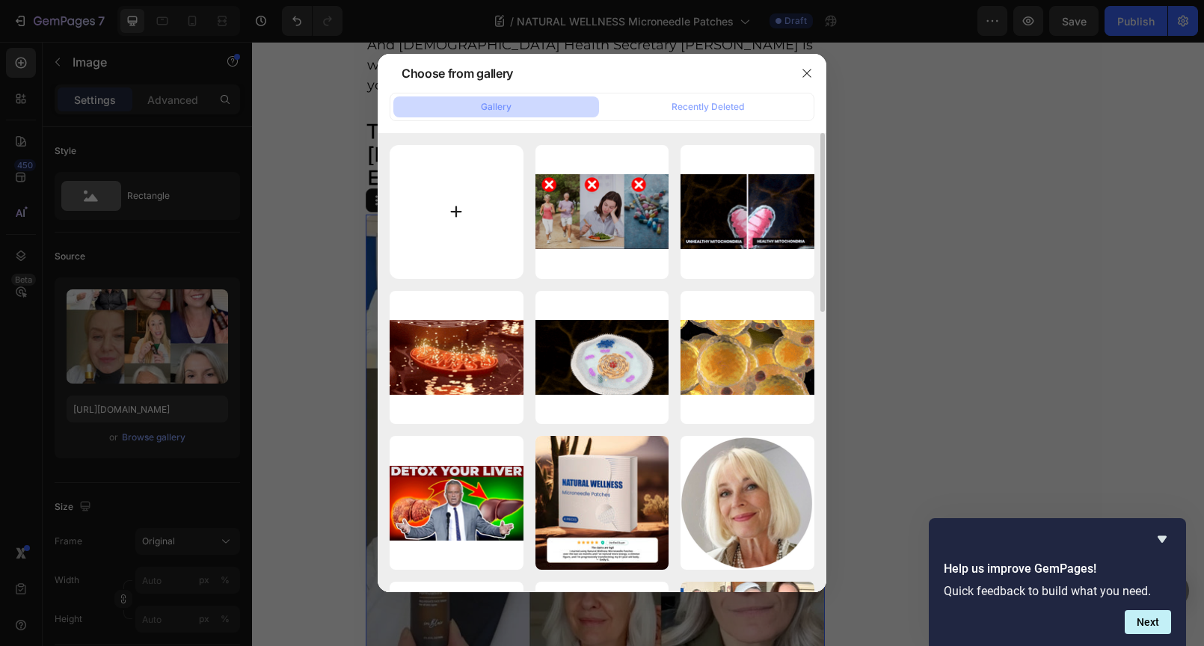
type input "C:\fakepath\187.png"
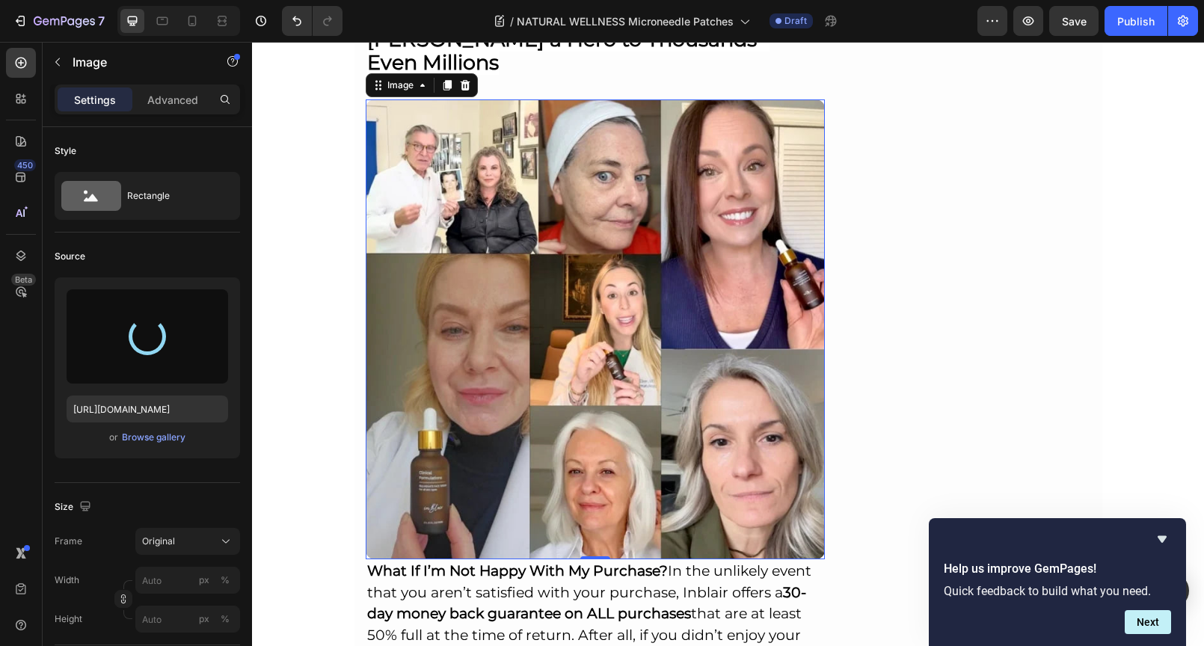
scroll to position [4623, 0]
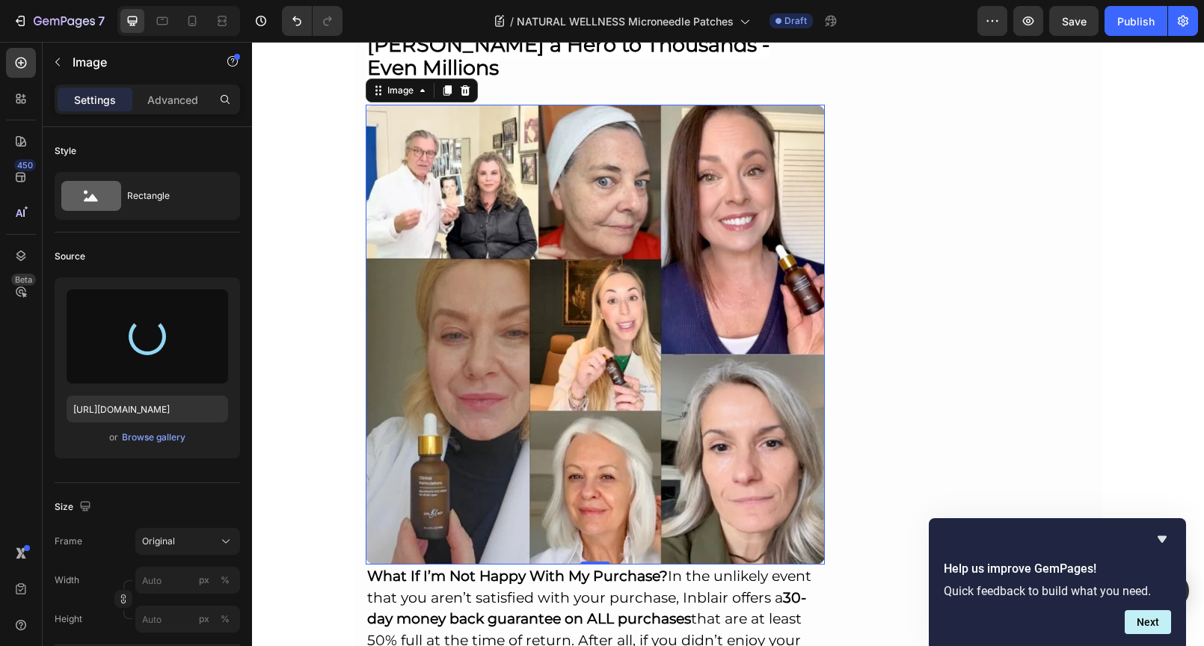
type input "[URL][DOMAIN_NAME]"
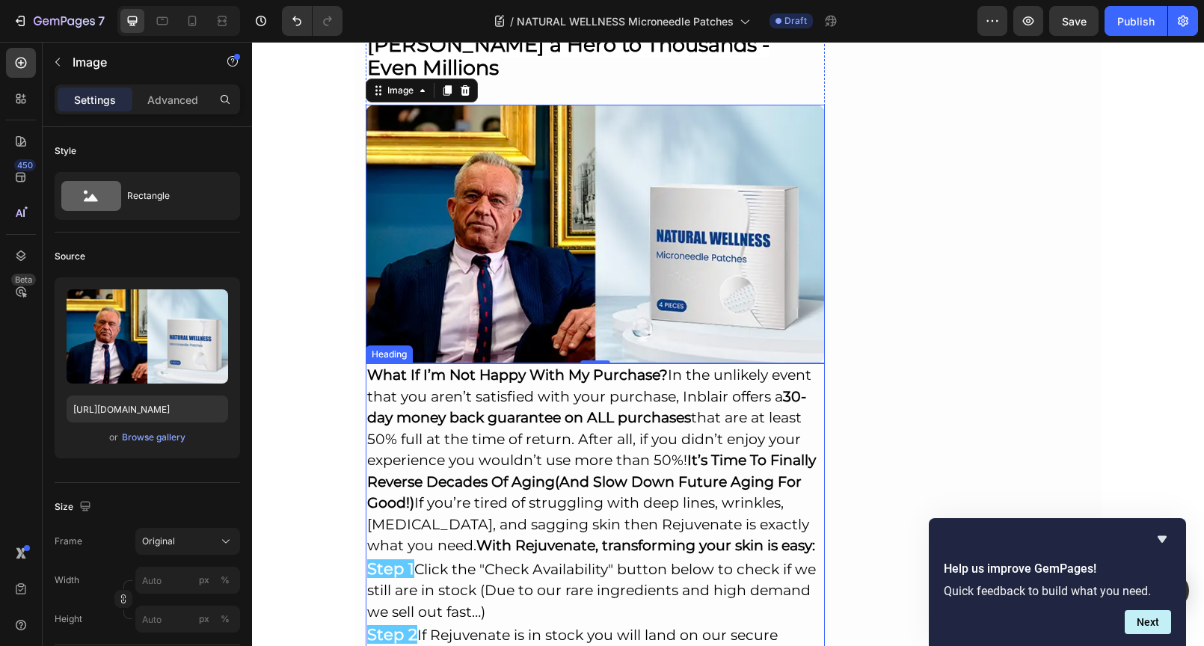
click at [457, 363] on h2 "What If I’m Not Happy With My Purchase? In the unlikely event that you aren’t s…" at bounding box center [596, 657] width 460 height 588
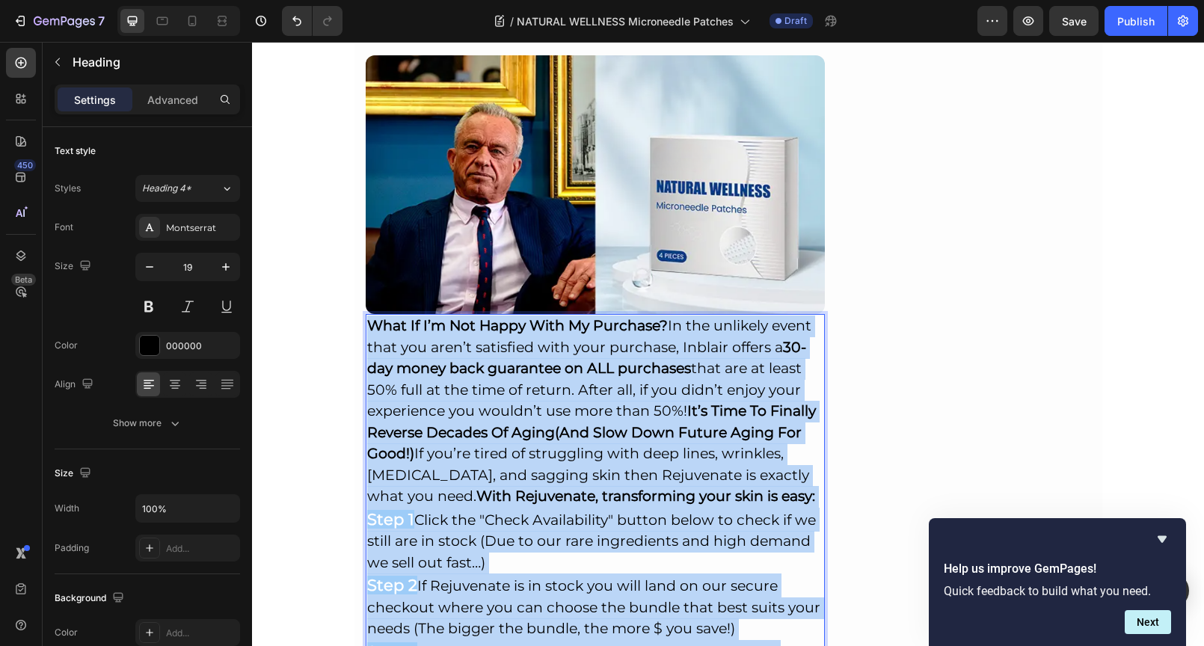
scroll to position [5050, 0]
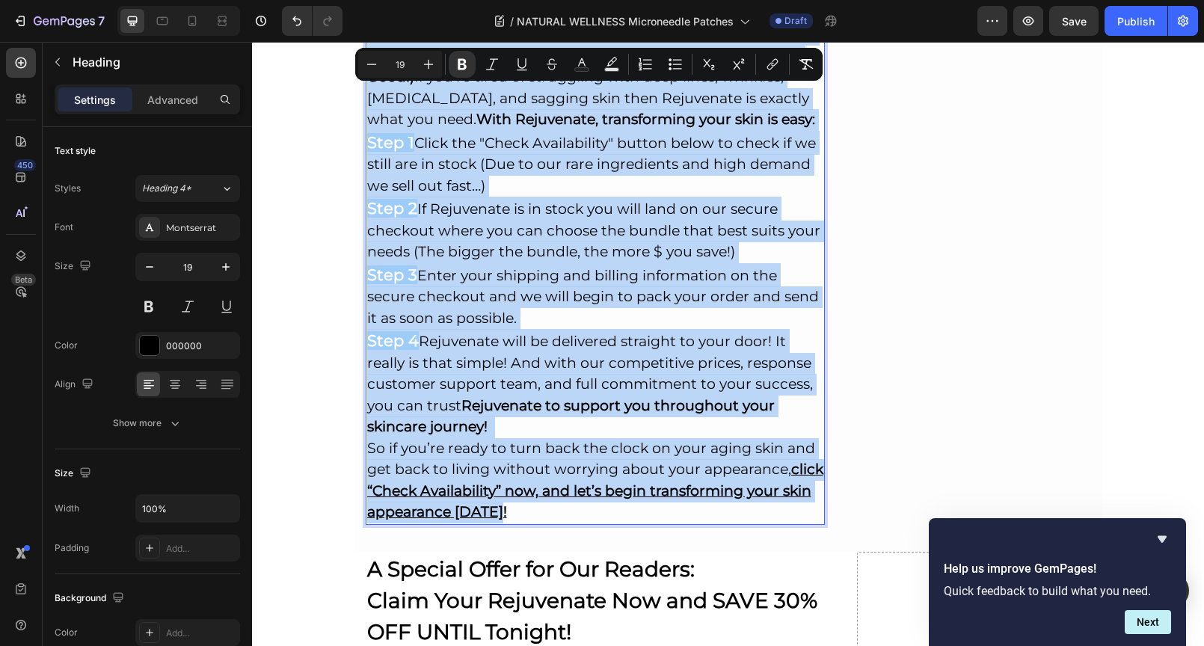
drag, startPoint x: 363, startPoint y: 321, endPoint x: 520, endPoint y: 466, distance: 213.7
click at [520, 466] on p "What If I’m Not Happy With My Purchase? In the unlikely event that you aren’t s…" at bounding box center [595, 231] width 457 height 585
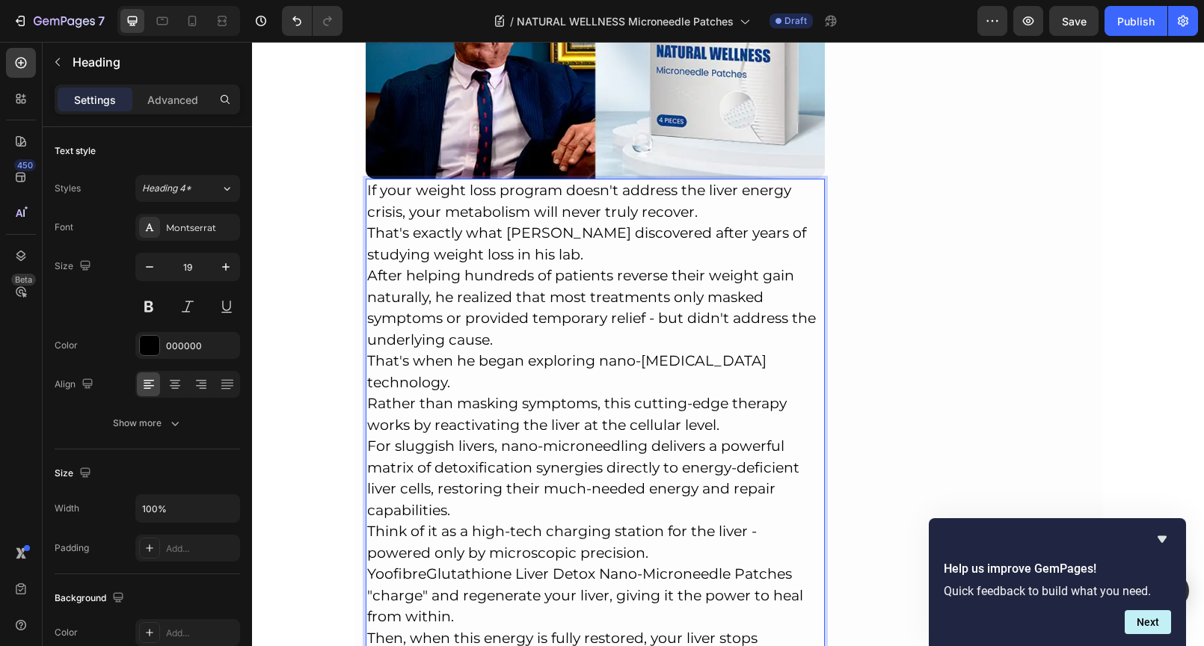
scroll to position [4808, 0]
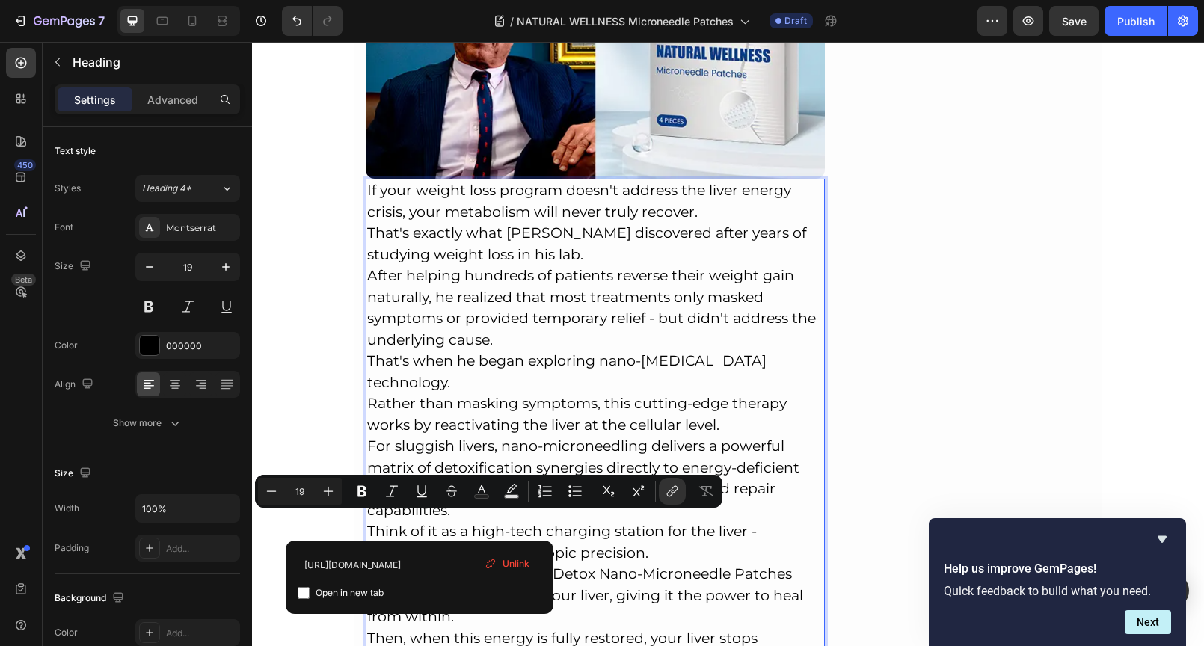
drag, startPoint x: 409, startPoint y: 525, endPoint x: 363, endPoint y: 525, distance: 45.6
click at [367, 565] on link "Yoofibre" at bounding box center [396, 573] width 59 height 17
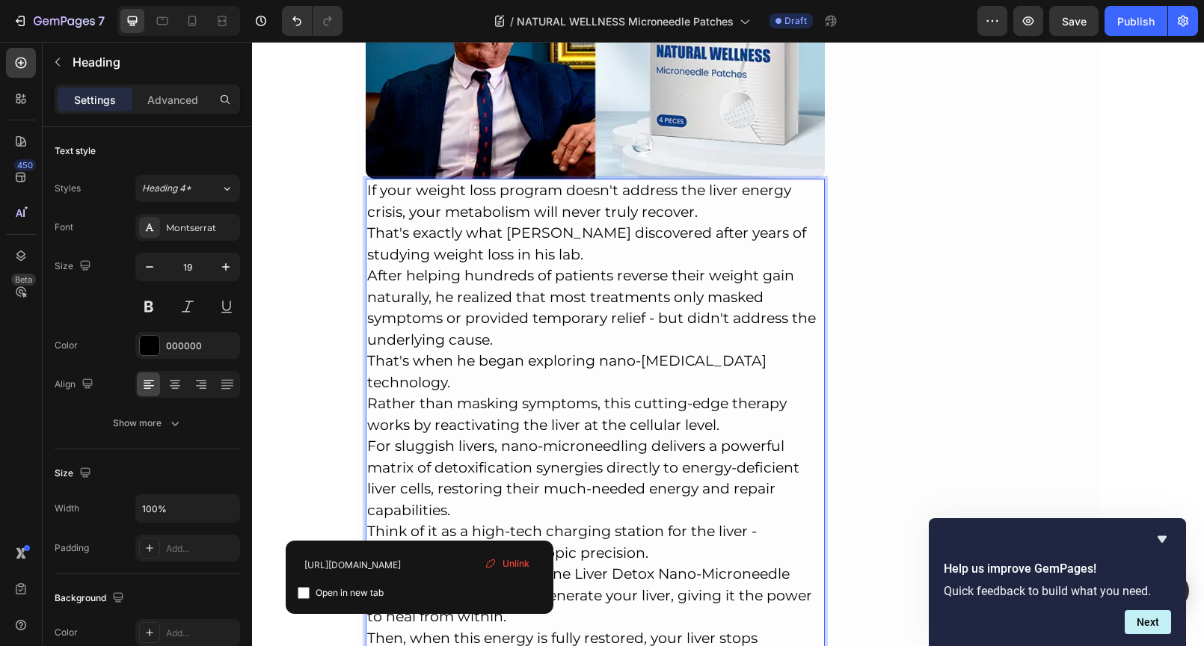
click at [579, 521] on p "Think of it as a high-tech charging station for the liver - powered only by mic…" at bounding box center [595, 542] width 457 height 43
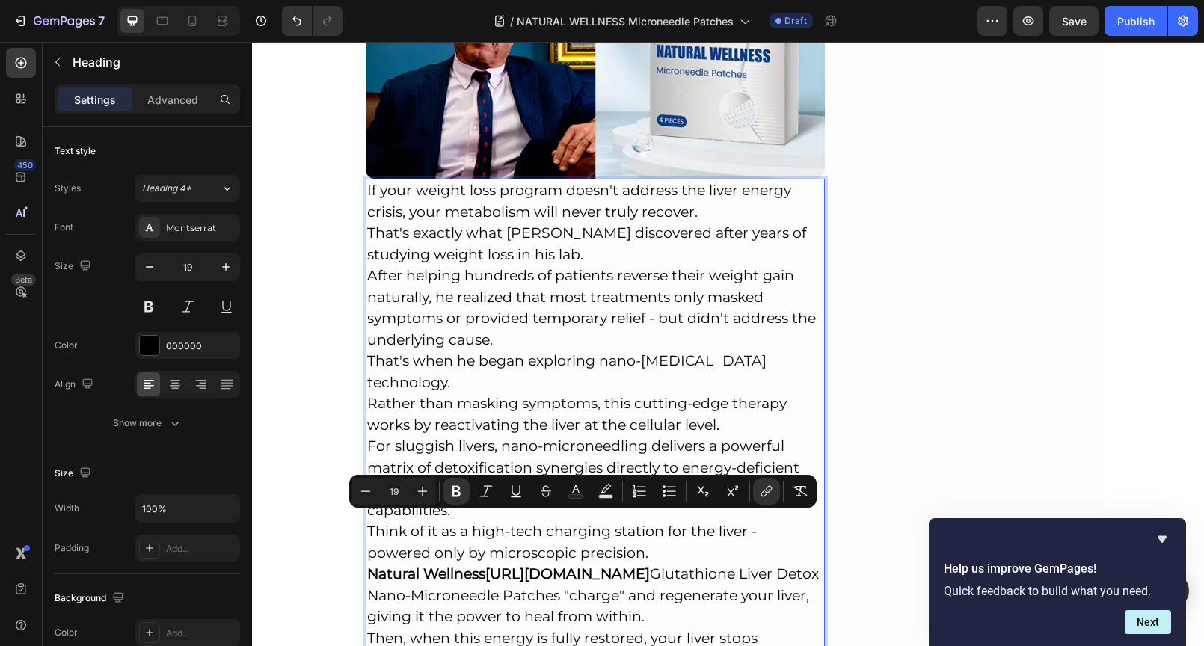
drag, startPoint x: 480, startPoint y: 522, endPoint x: 653, endPoint y: 548, distance: 174.7
click at [650, 565] on strong "[URL][DOMAIN_NAME]" at bounding box center [567, 573] width 164 height 17
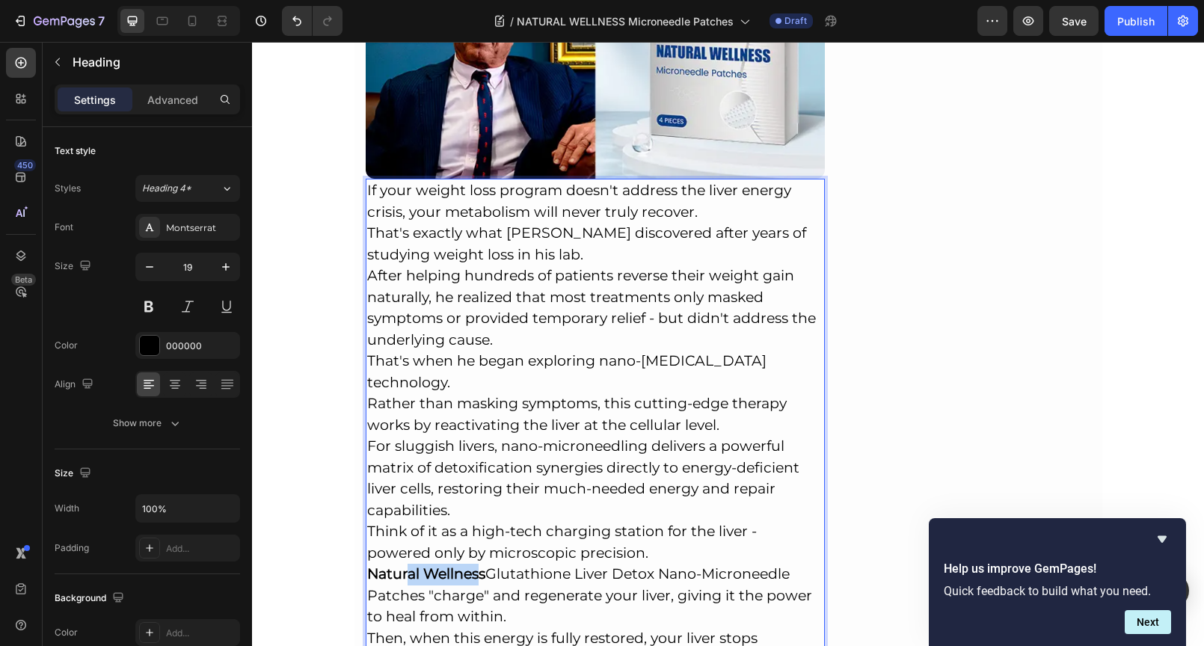
drag, startPoint x: 475, startPoint y: 523, endPoint x: 405, endPoint y: 520, distance: 70.3
click at [405, 565] on strong "Natural Wellness" at bounding box center [426, 573] width 118 height 17
drag, startPoint x: 363, startPoint y: 520, endPoint x: 479, endPoint y: 522, distance: 116.6
click at [479, 565] on strong "Natural Wellness" at bounding box center [426, 573] width 118 height 17
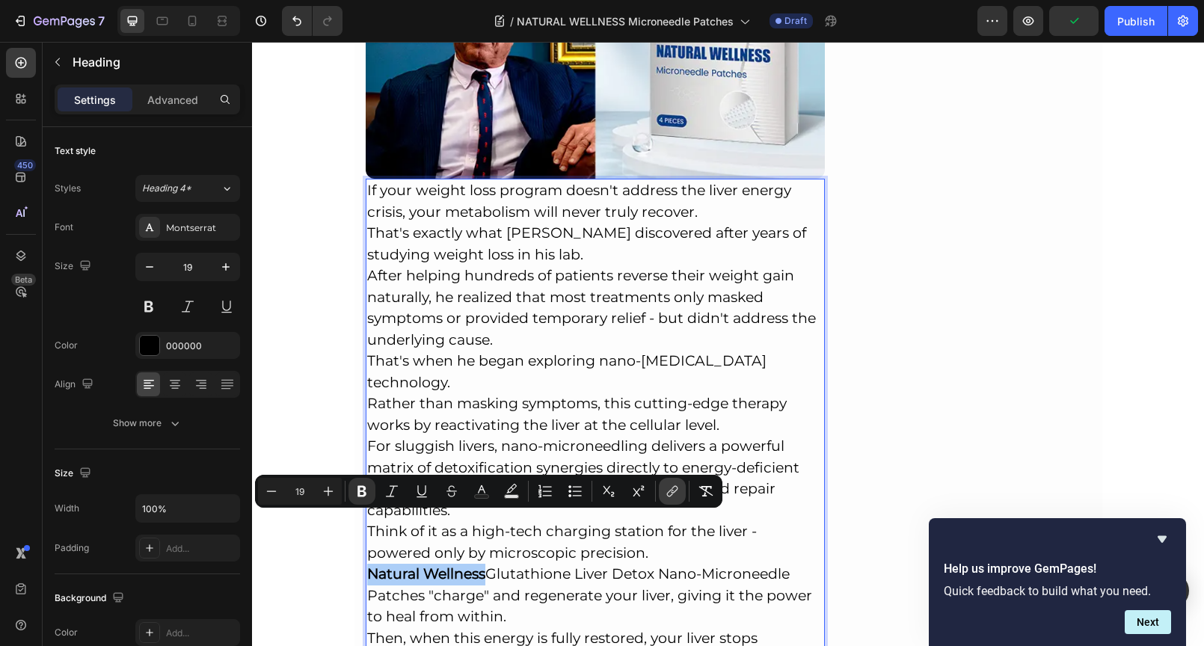
click at [673, 488] on icon "Editor contextual toolbar" at bounding box center [672, 491] width 15 height 15
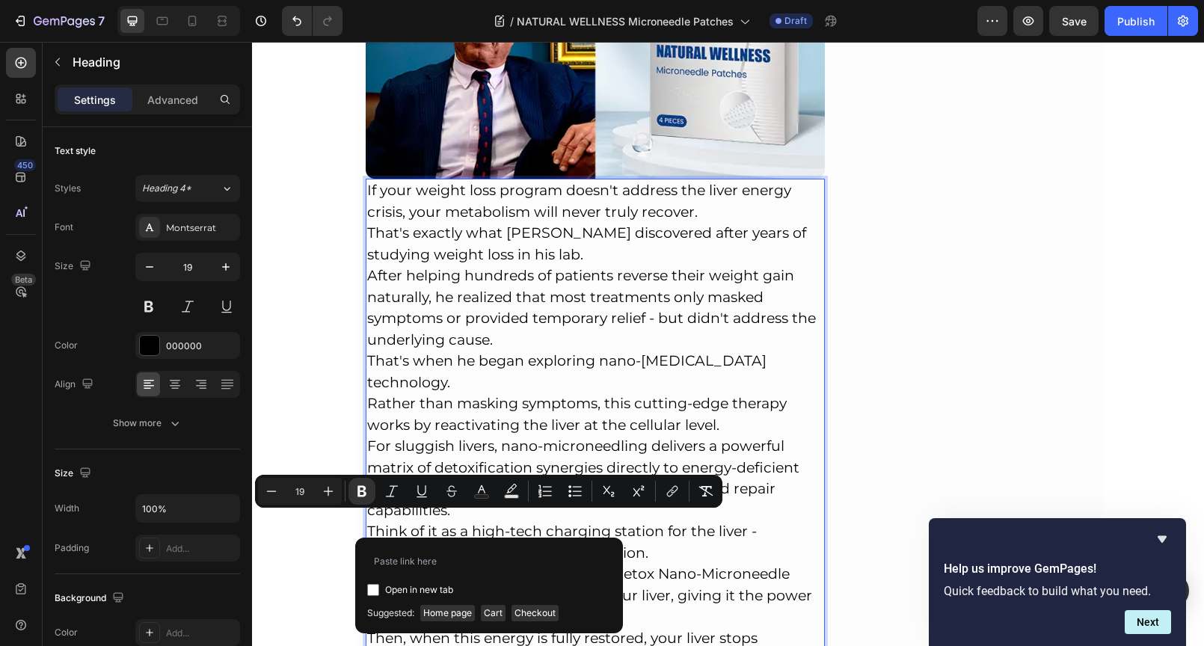
click at [508, 564] on p "Natural Wellness Glutathione Liver Detox Nano-Microneedle Patches "charge" and …" at bounding box center [595, 596] width 457 height 64
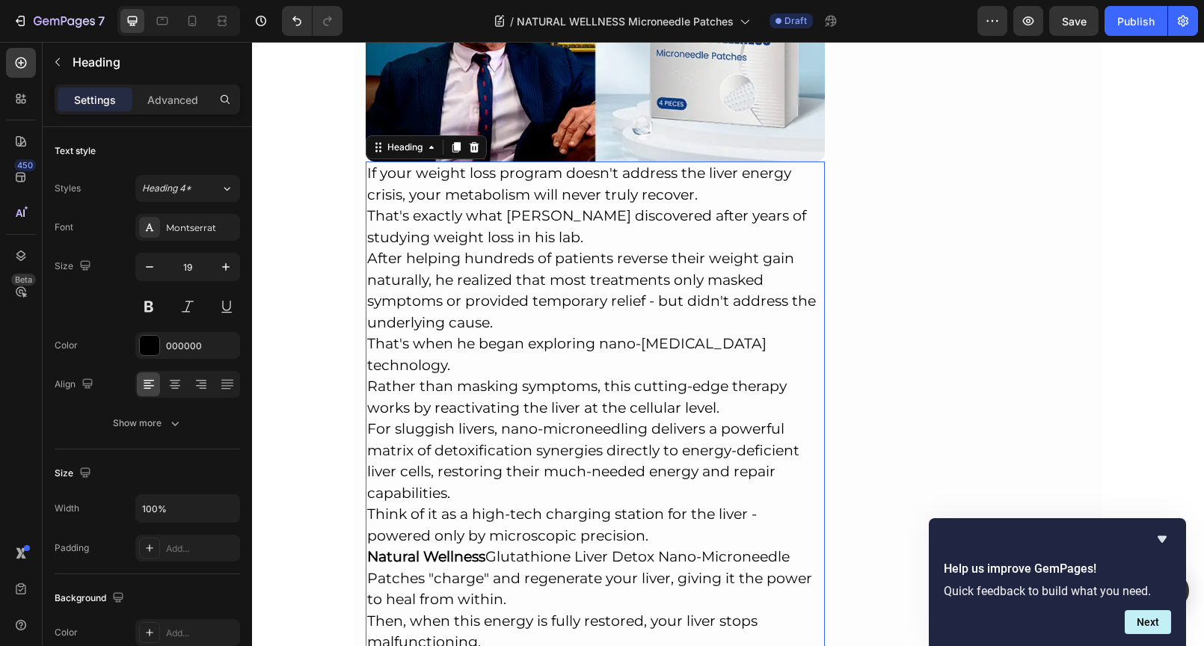
scroll to position [4862, 0]
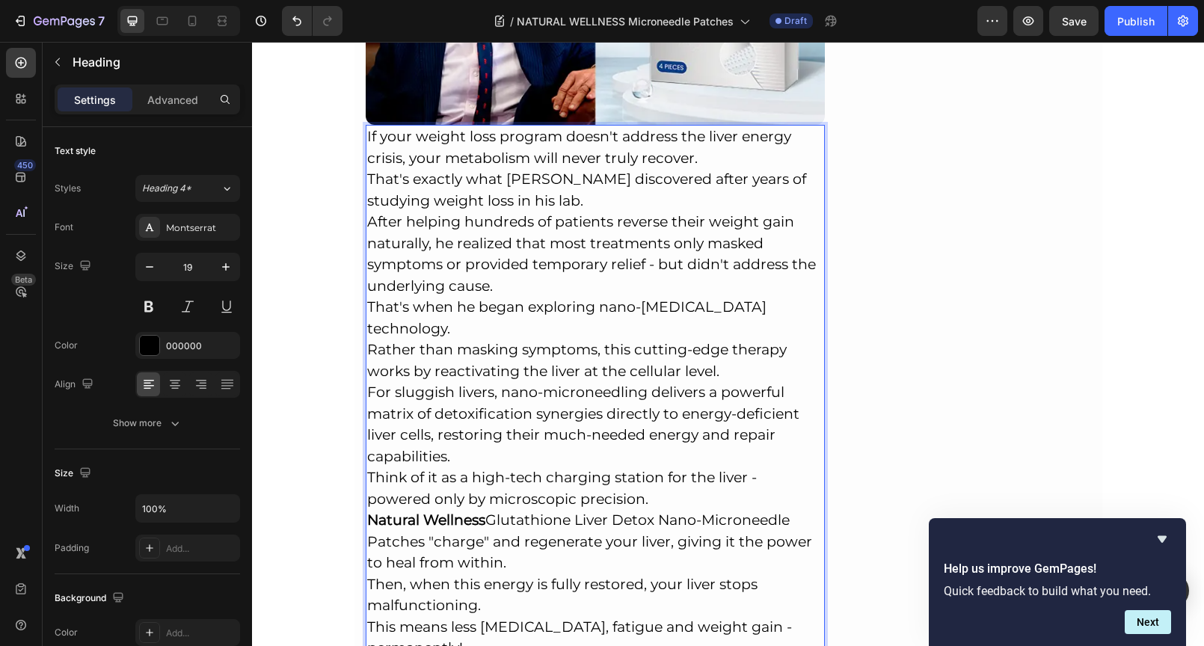
click at [621, 169] on p "That's exactly what [PERSON_NAME] discovered after years of studying weight los…" at bounding box center [595, 190] width 457 height 43
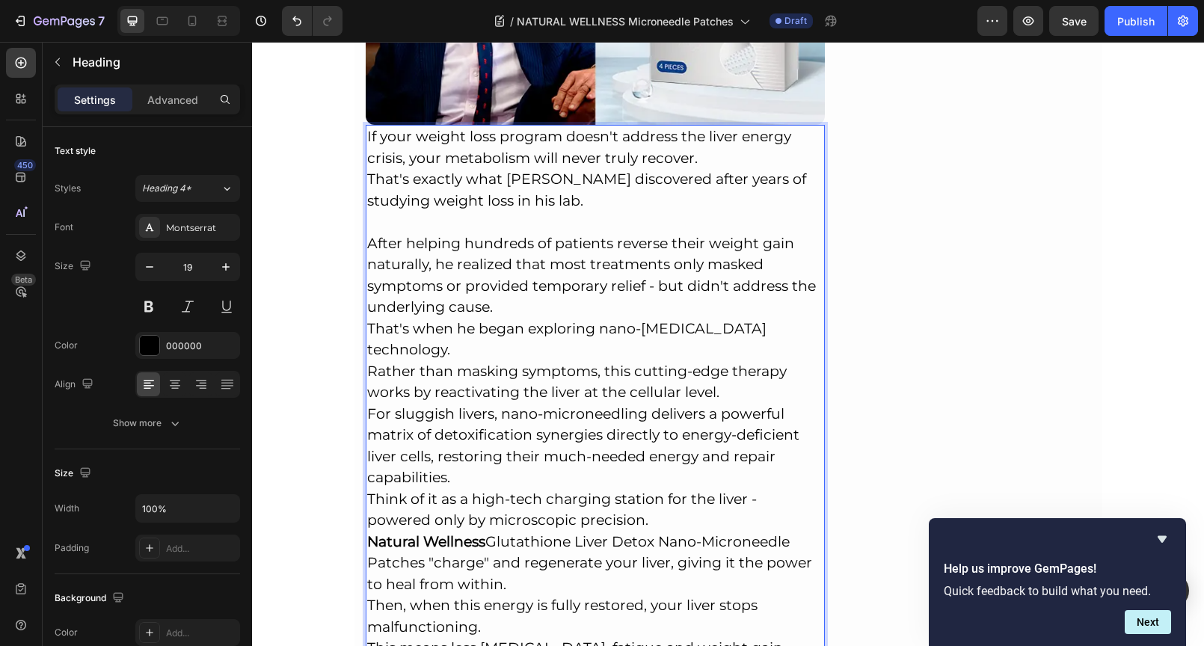
click at [536, 318] on p "That's when he began exploring nano-[MEDICAL_DATA] technology." at bounding box center [595, 339] width 457 height 43
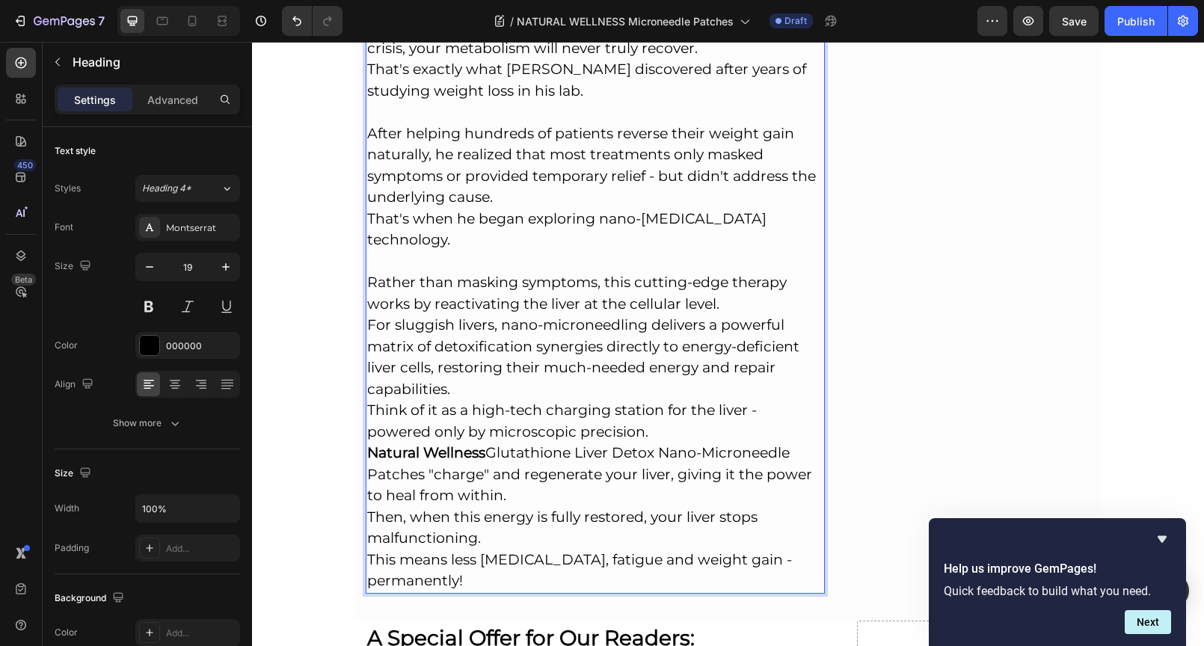
scroll to position [4999, 0]
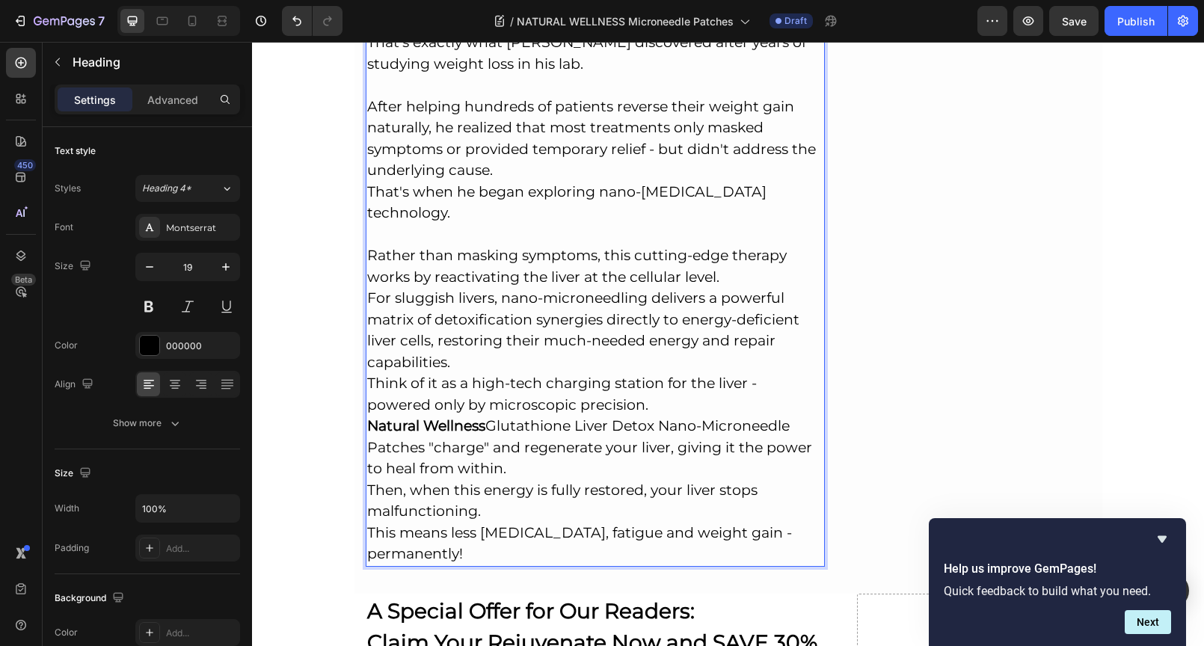
click at [532, 309] on p "For sluggish livers, nano-microneedling delivers a powerful matrix of detoxific…" at bounding box center [595, 330] width 457 height 85
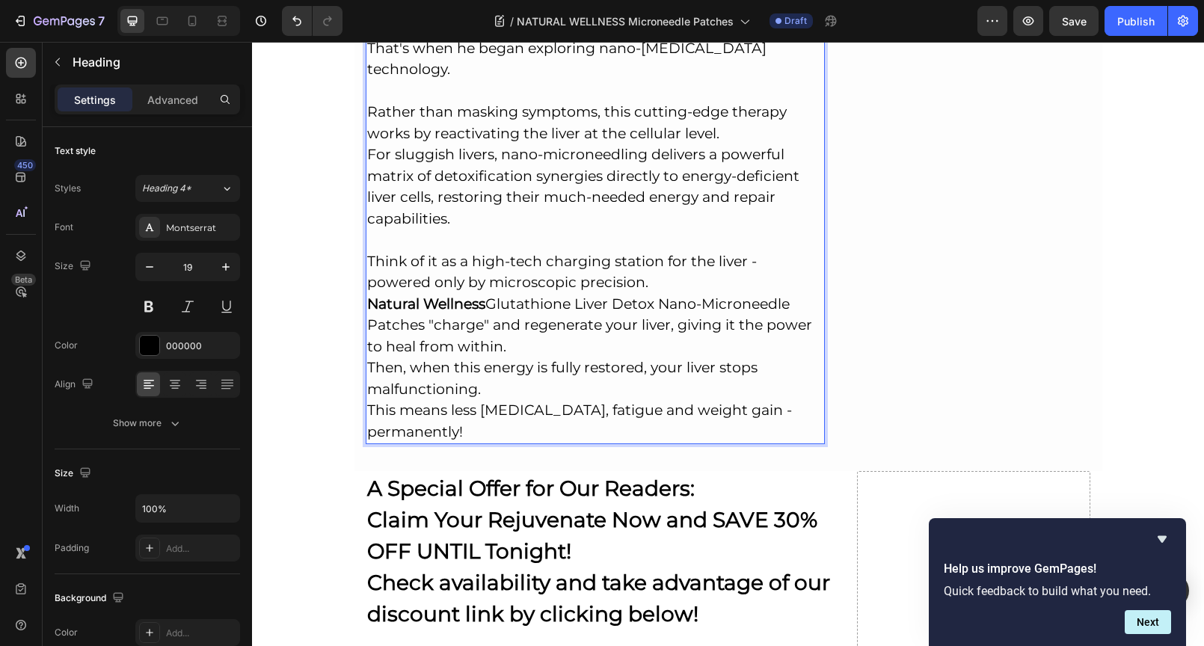
scroll to position [5144, 0]
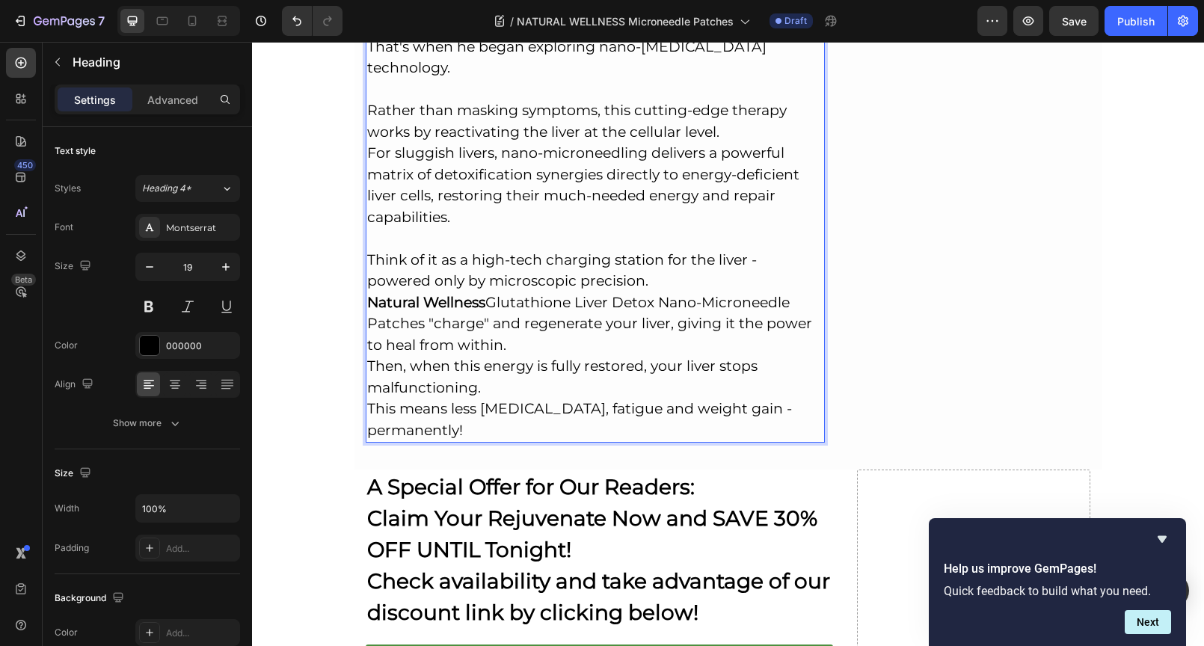
click at [524, 356] on p "Then, when this energy is fully restored, your liver stops malfunctioning." at bounding box center [595, 377] width 457 height 43
click at [520, 300] on p "Natural Wellness Glutathione Liver Detox Nano-Microneedle Patches "charge" and …" at bounding box center [595, 324] width 457 height 64
click at [513, 356] on p "Then, when this energy is fully restored, your liver stops malfunctioning." at bounding box center [595, 377] width 457 height 43
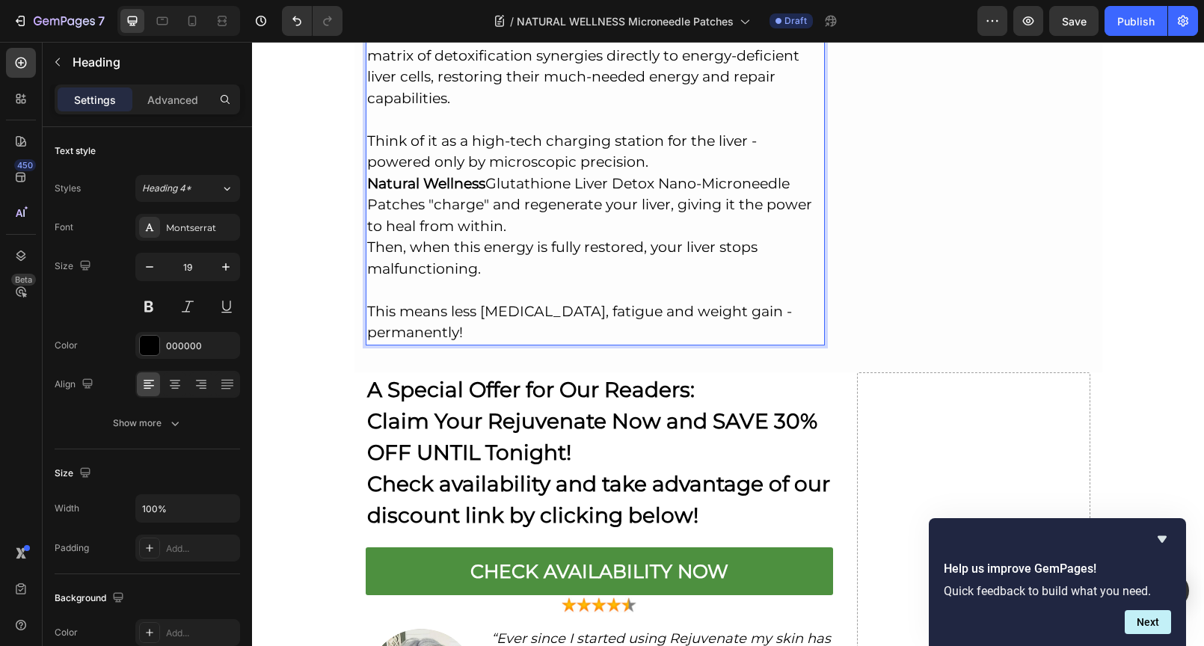
scroll to position [5290, 0]
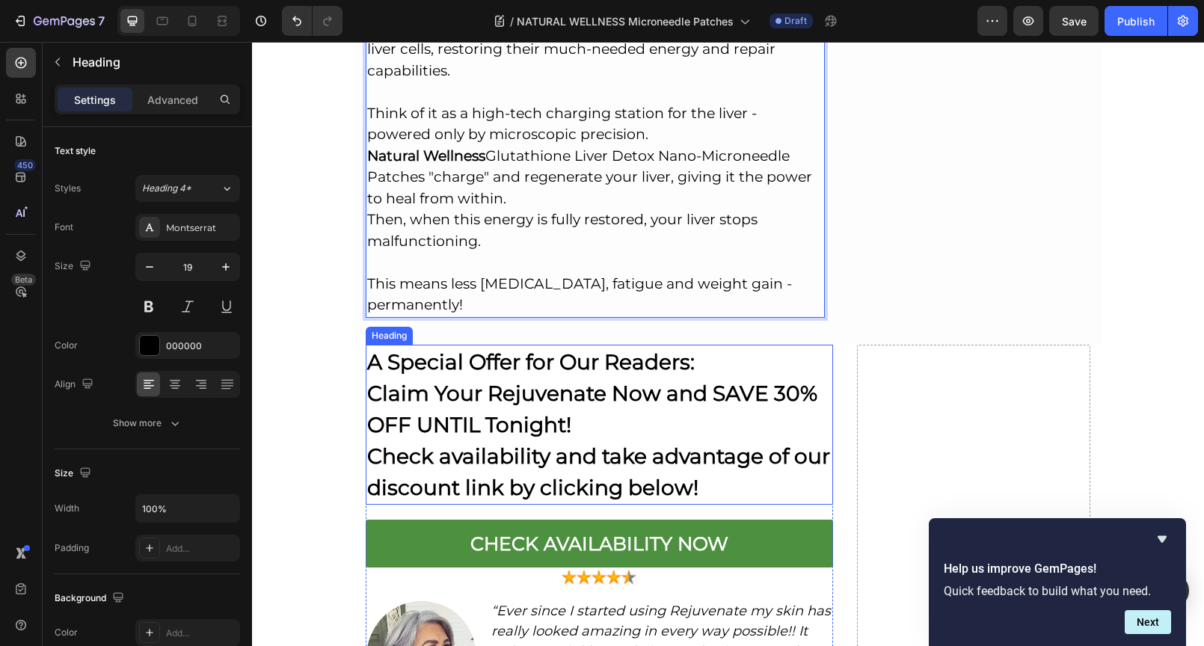
click at [537, 345] on h2 "A Special Offer for Our Readers: Claim Your Rejuvenate Now and SAVE 30% OFF UNT…" at bounding box center [599, 425] width 467 height 160
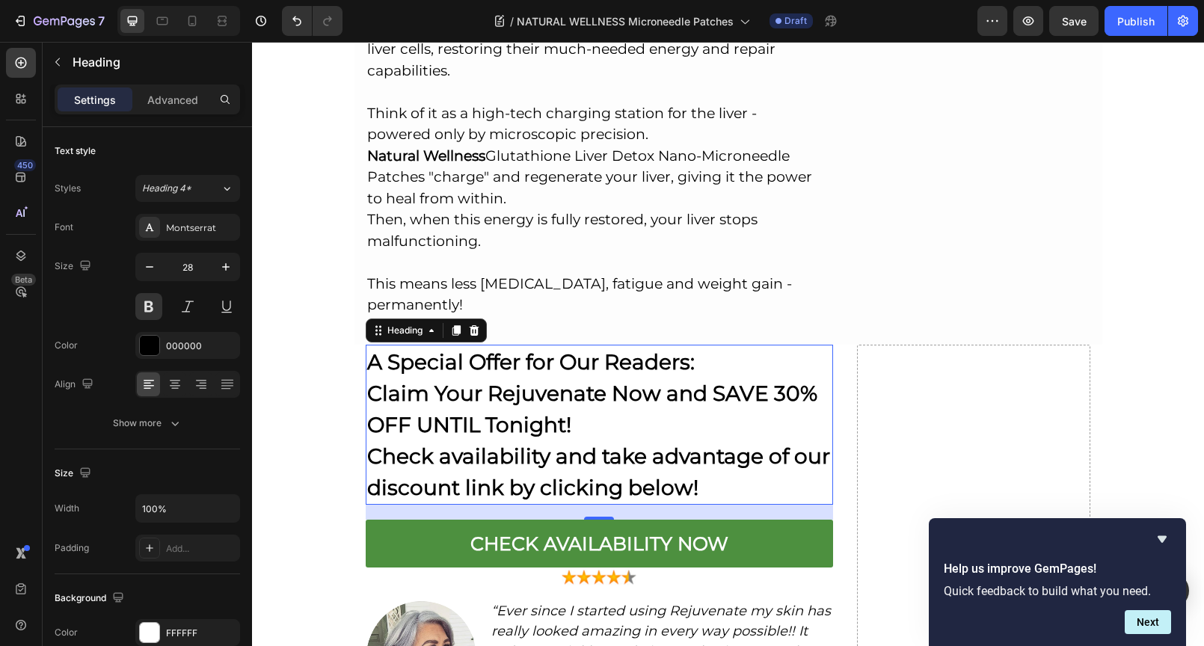
click at [692, 433] on h2 "A Special Offer for Our Readers: Claim Your Rejuvenate Now and SAVE 30% OFF UNT…" at bounding box center [599, 425] width 467 height 160
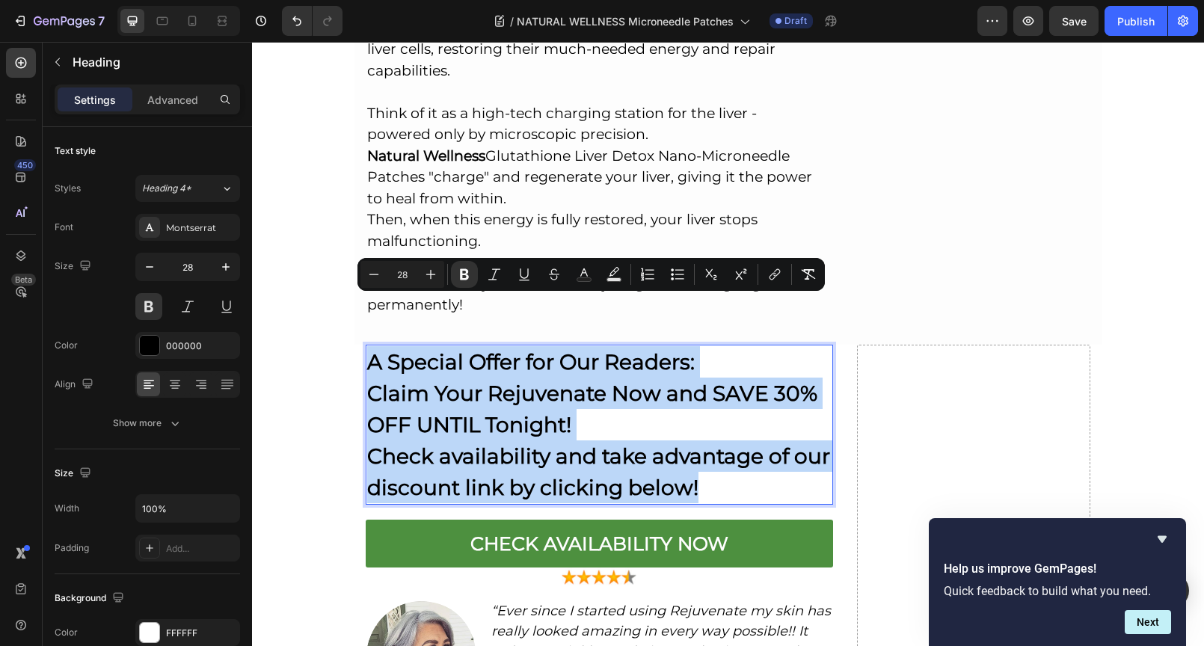
drag, startPoint x: 692, startPoint y: 433, endPoint x: 365, endPoint y: 306, distance: 350.9
click at [367, 346] on p "A Special Offer for Our Readers: Claim Your Rejuvenate Now and SAVE 30% OFF UNT…" at bounding box center [599, 424] width 464 height 157
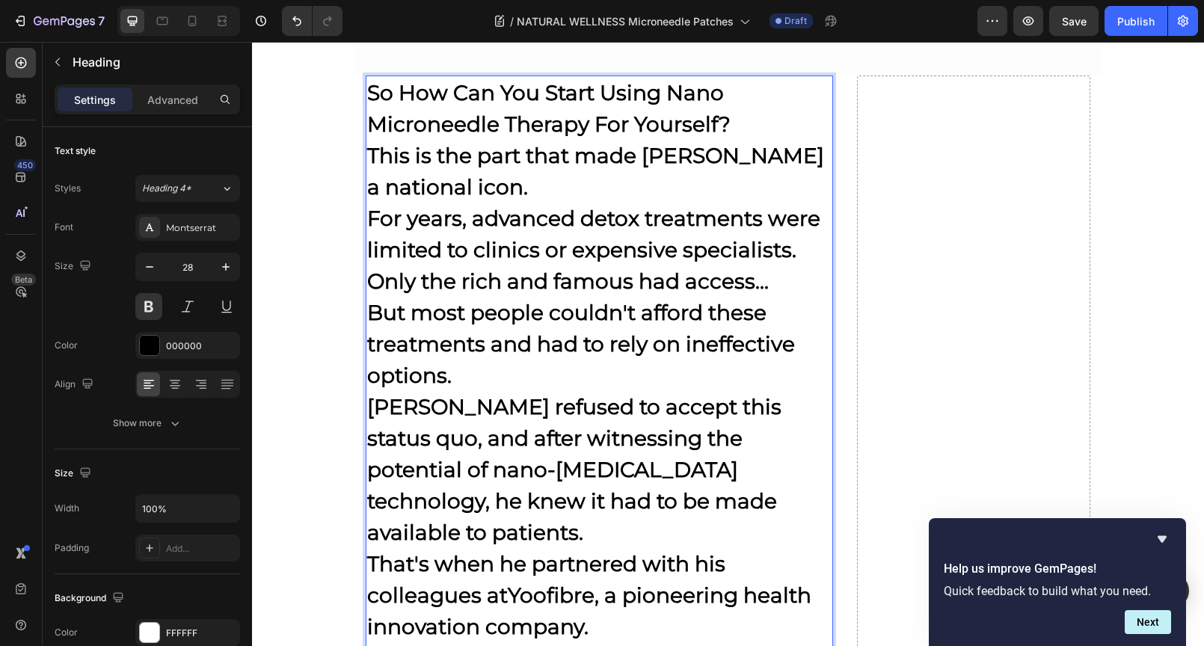
scroll to position [5239, 0]
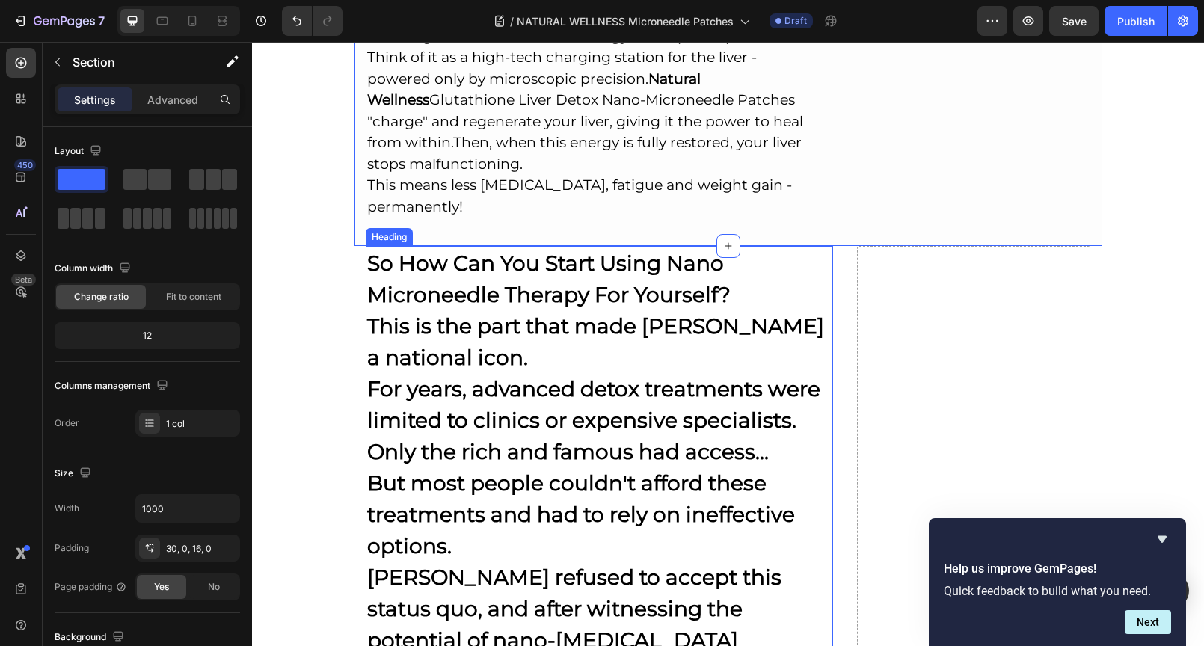
click at [518, 296] on p "⁠⁠⁠⁠⁠⁠⁠ So How Can You Start Using Nano Microneedle Therapy For Yourself? This …" at bounding box center [599, 624] width 464 height 754
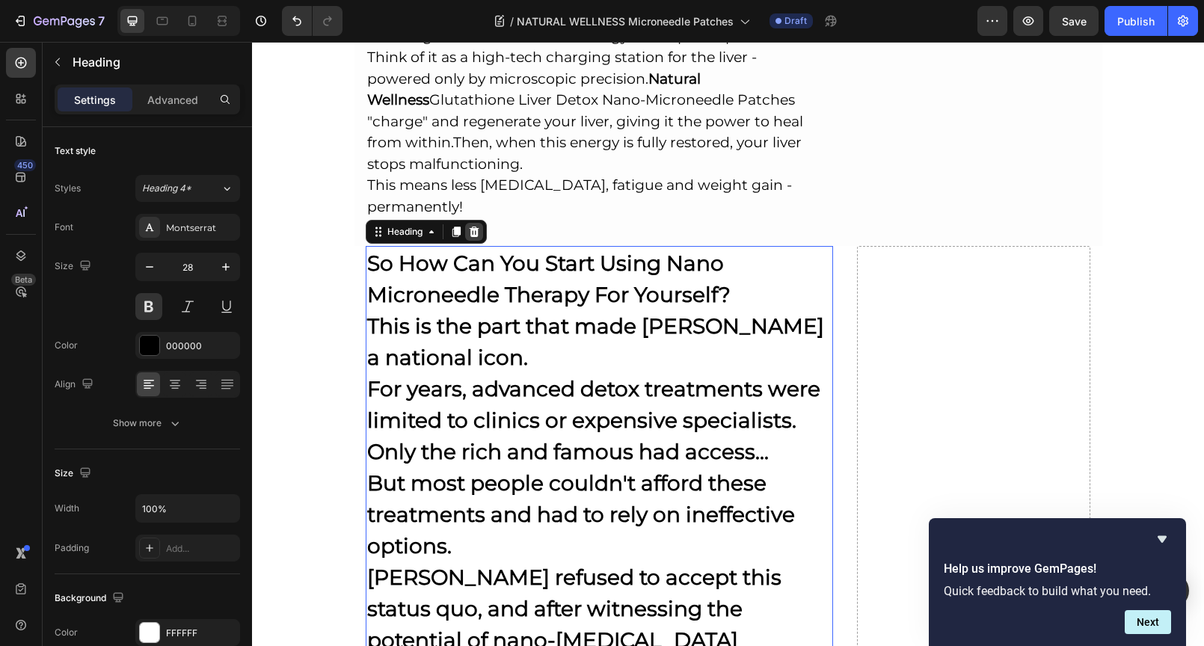
click at [468, 226] on icon at bounding box center [474, 232] width 12 height 12
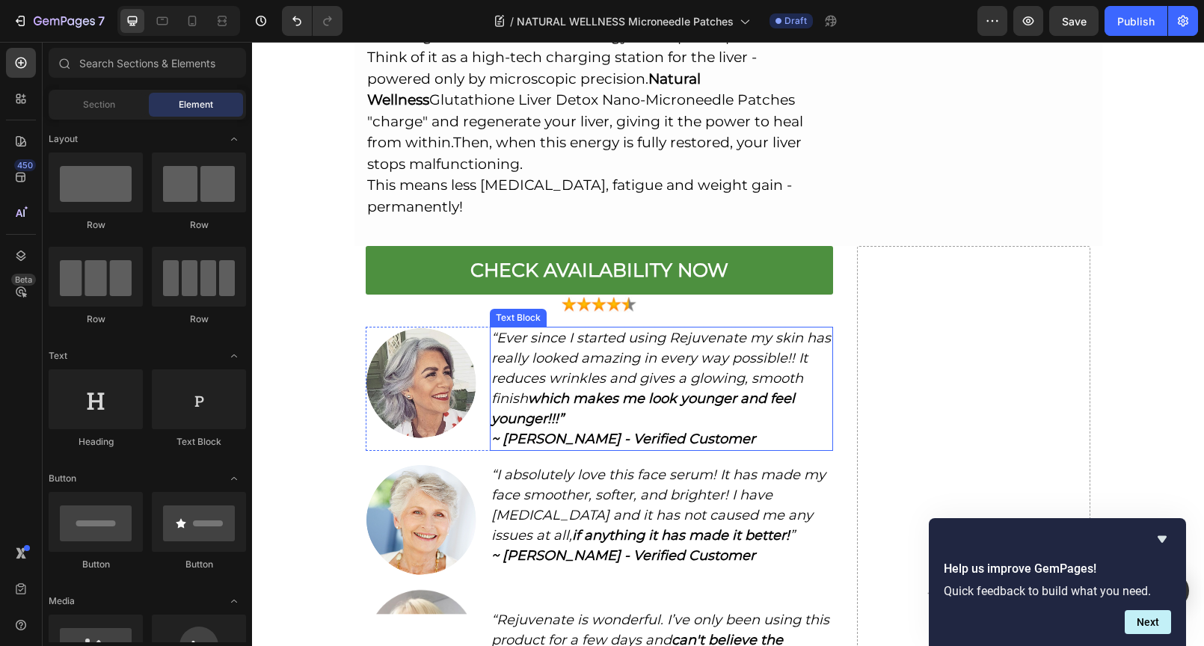
scroll to position [5130, 0]
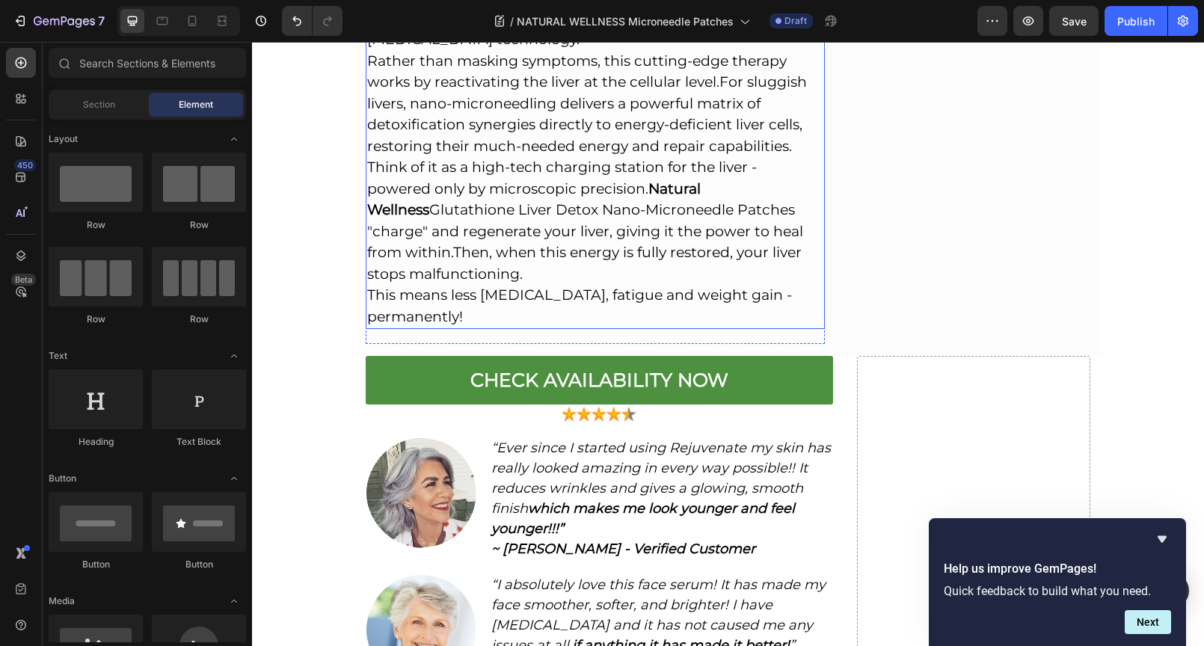
click at [537, 161] on h2 "If your weight loss program doesn't address the liver energy crisis, your metab…" at bounding box center [596, 93] width 460 height 472
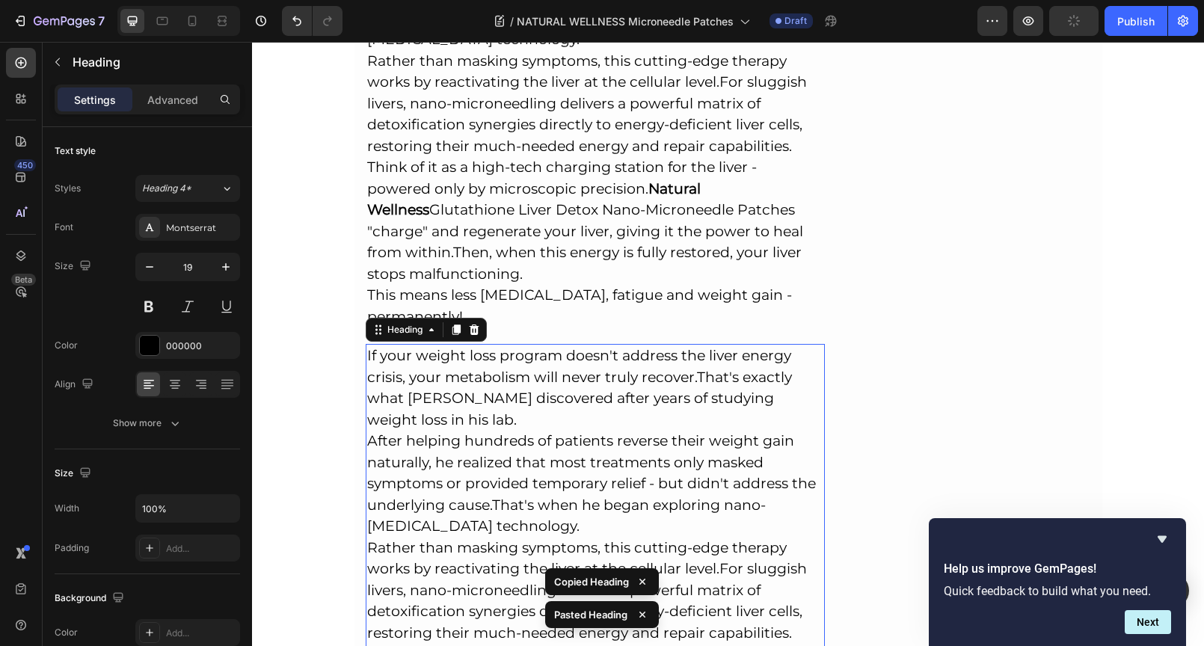
click at [366, 344] on h2 "If your weight loss program doesn't address the liver energy crisis, your metab…" at bounding box center [596, 580] width 460 height 472
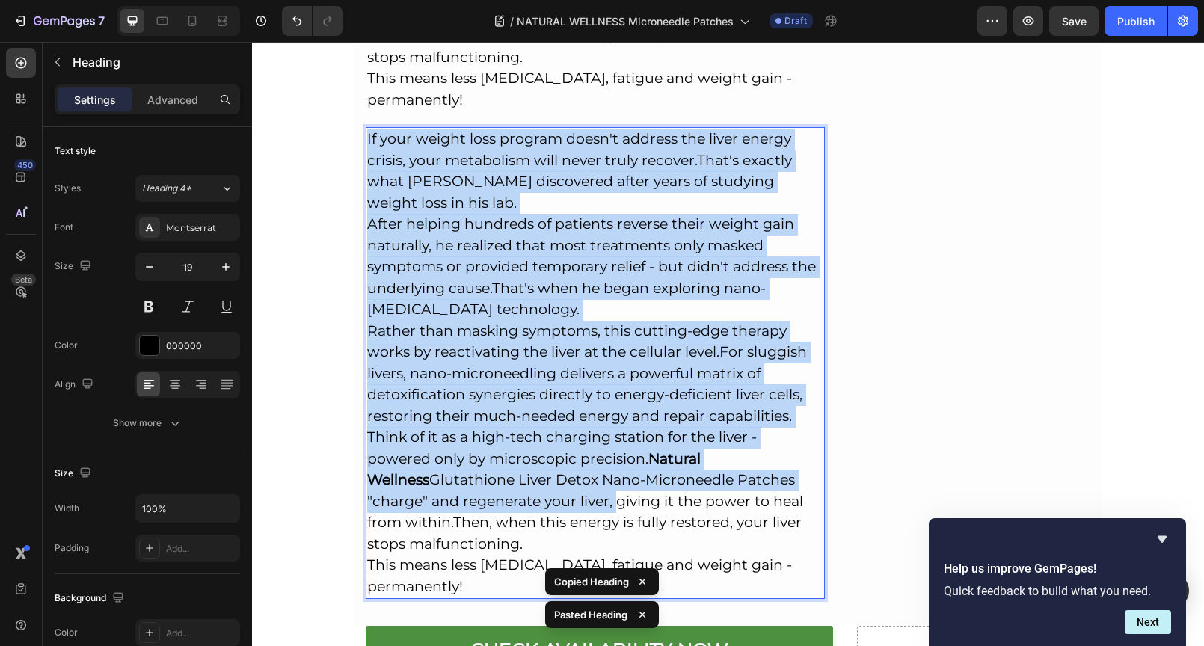
scroll to position [5346, 0]
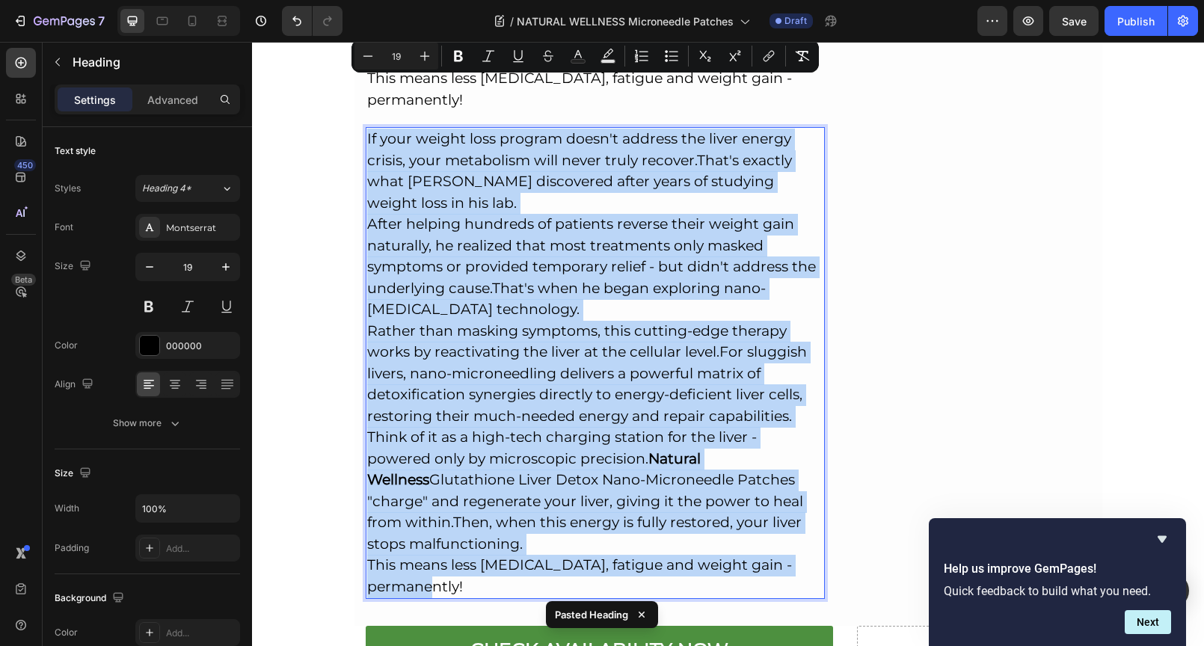
drag, startPoint x: 362, startPoint y: 301, endPoint x: 521, endPoint y: 532, distance: 281.2
click at [521, 532] on p "If your weight loss program doesn't address the liver energy crisis, your metab…" at bounding box center [595, 363] width 457 height 469
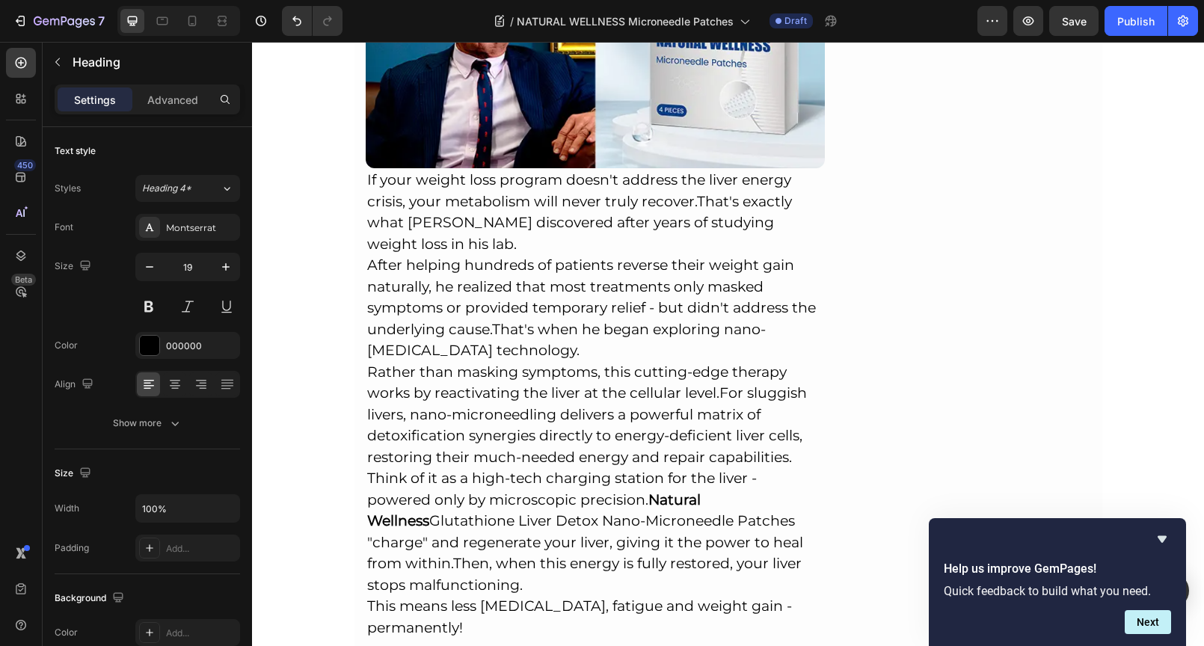
scroll to position [4818, 0]
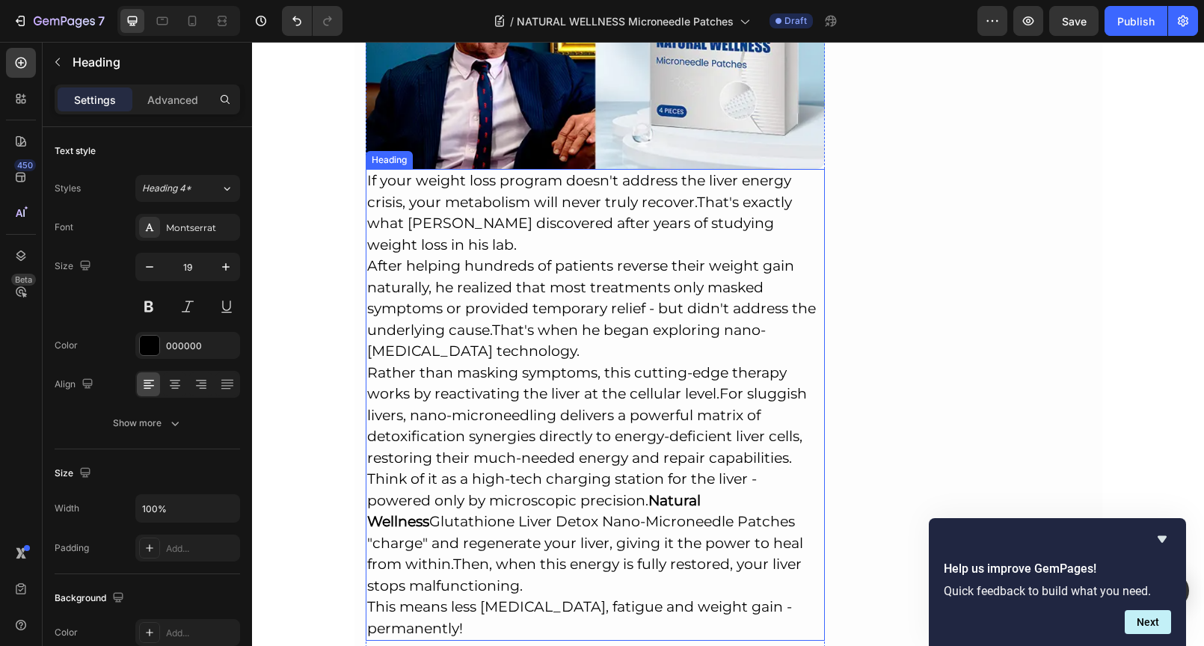
click at [567, 224] on h2 "If your weight loss program doesn't address the liver energy crisis, your metab…" at bounding box center [596, 405] width 460 height 472
click at [547, 200] on h2 "If your weight loss program doesn't address the liver energy crisis, your metab…" at bounding box center [596, 405] width 460 height 472
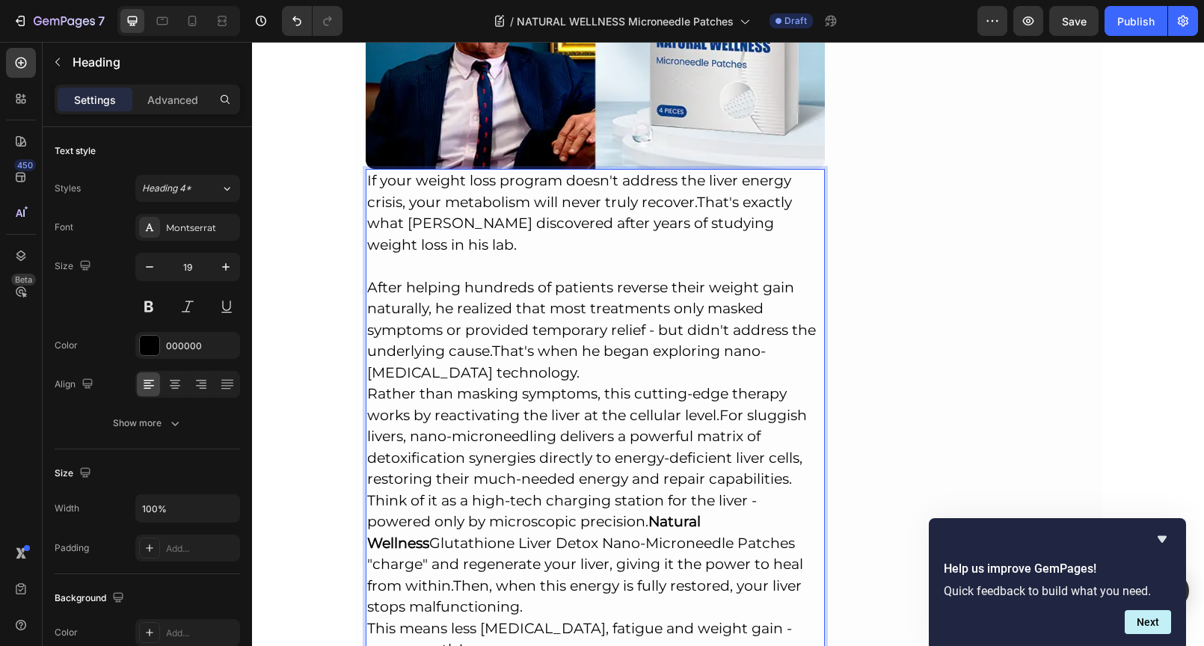
click at [564, 316] on p "If your weight loss program doesn't address the liver energy crisis, your metab…" at bounding box center [595, 415] width 457 height 490
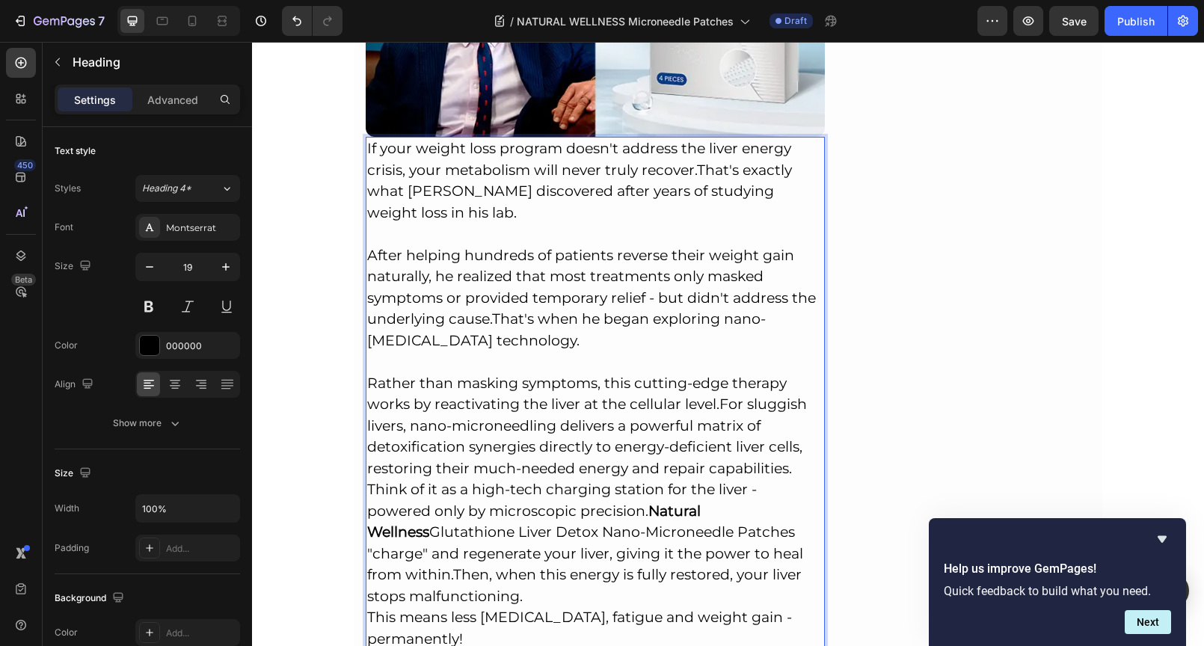
scroll to position [4872, 0]
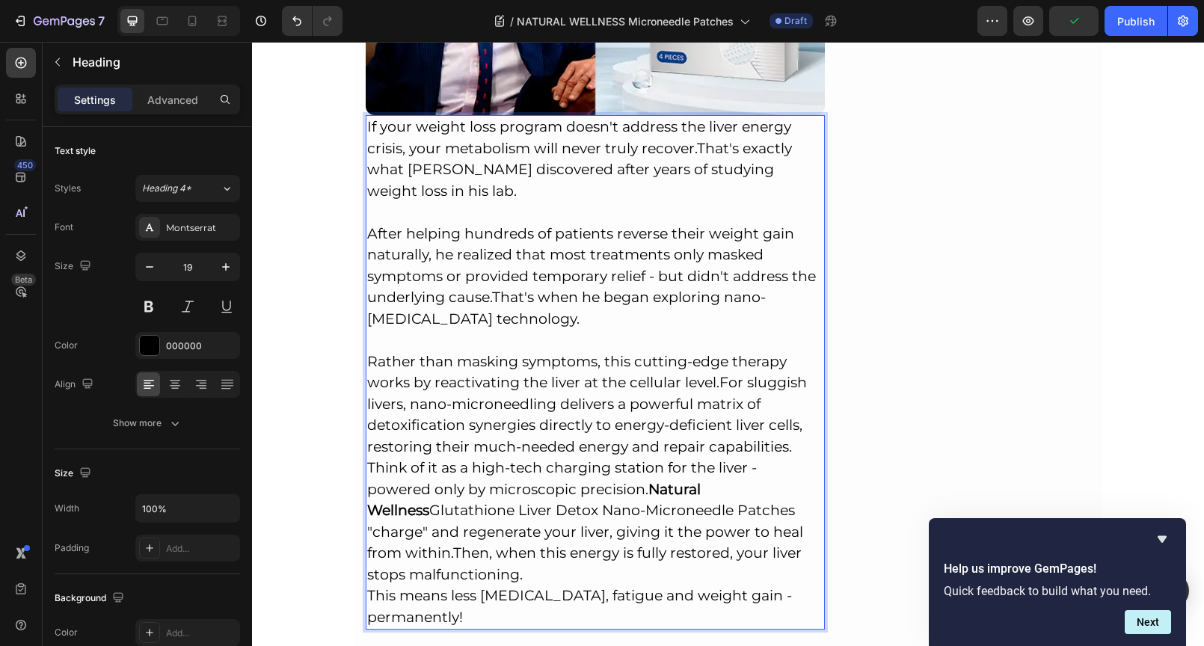
click at [367, 309] on p "If your weight loss program doesn't address the liver energy crisis, your metab…" at bounding box center [595, 372] width 457 height 511
click at [715, 333] on p "If your weight loss program doesn't address the liver energy crisis, your metab…" at bounding box center [595, 372] width 457 height 511
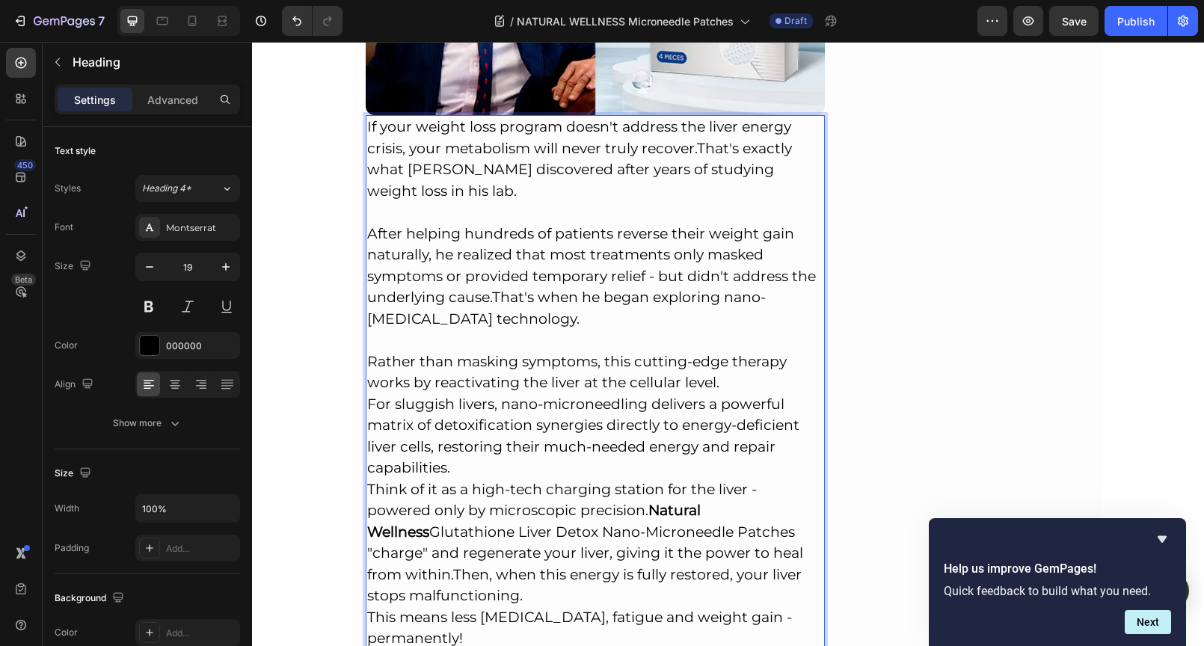
click at [487, 407] on p "If your weight loss program doesn't address the liver energy crisis, your metab…" at bounding box center [595, 383] width 457 height 533
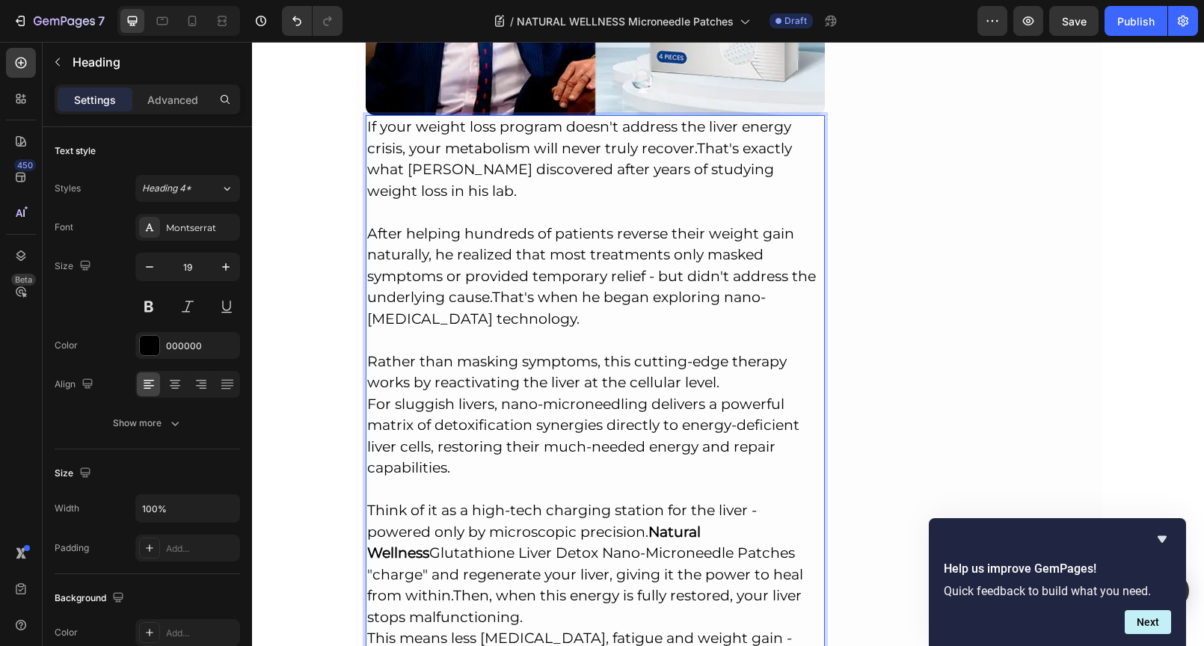
click at [369, 456] on p "If your weight loss program doesn't address the liver energy crisis, your metab…" at bounding box center [595, 394] width 457 height 554
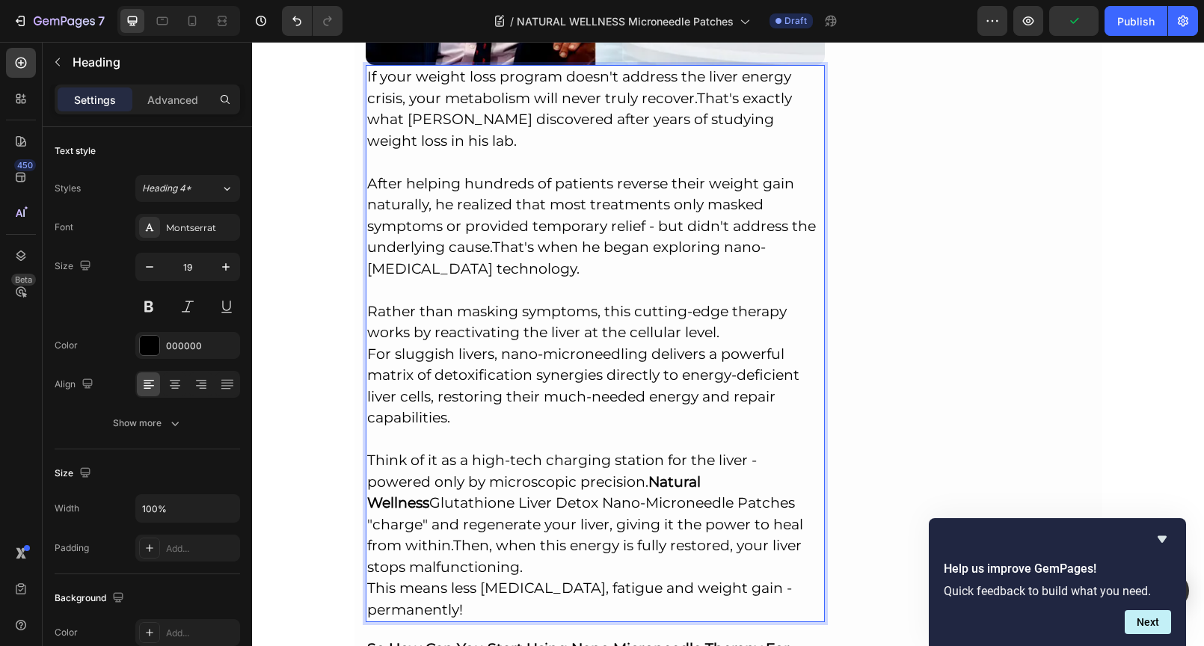
scroll to position [4948, 0]
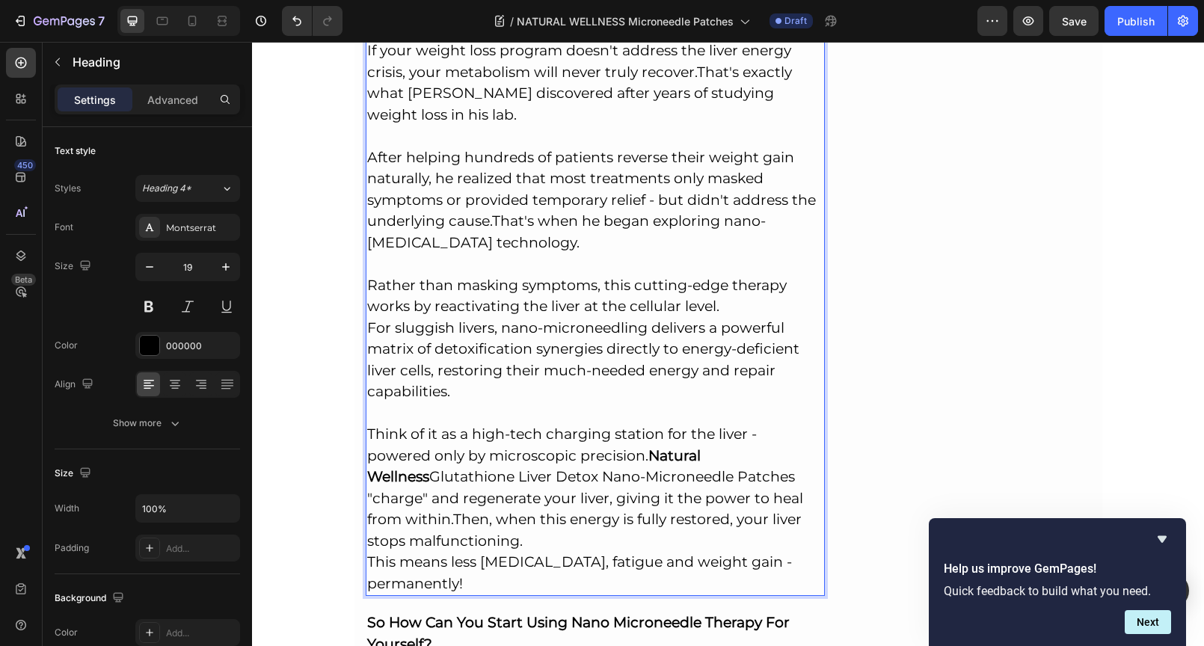
click at [578, 447] on strong "Natural Wellness" at bounding box center [533, 466] width 333 height 39
click at [591, 438] on p "If your weight loss program doesn't address the liver energy crisis, your metab…" at bounding box center [595, 317] width 457 height 554
click at [567, 490] on p "If your weight loss program doesn't address the liver energy crisis, your metab…" at bounding box center [595, 317] width 457 height 554
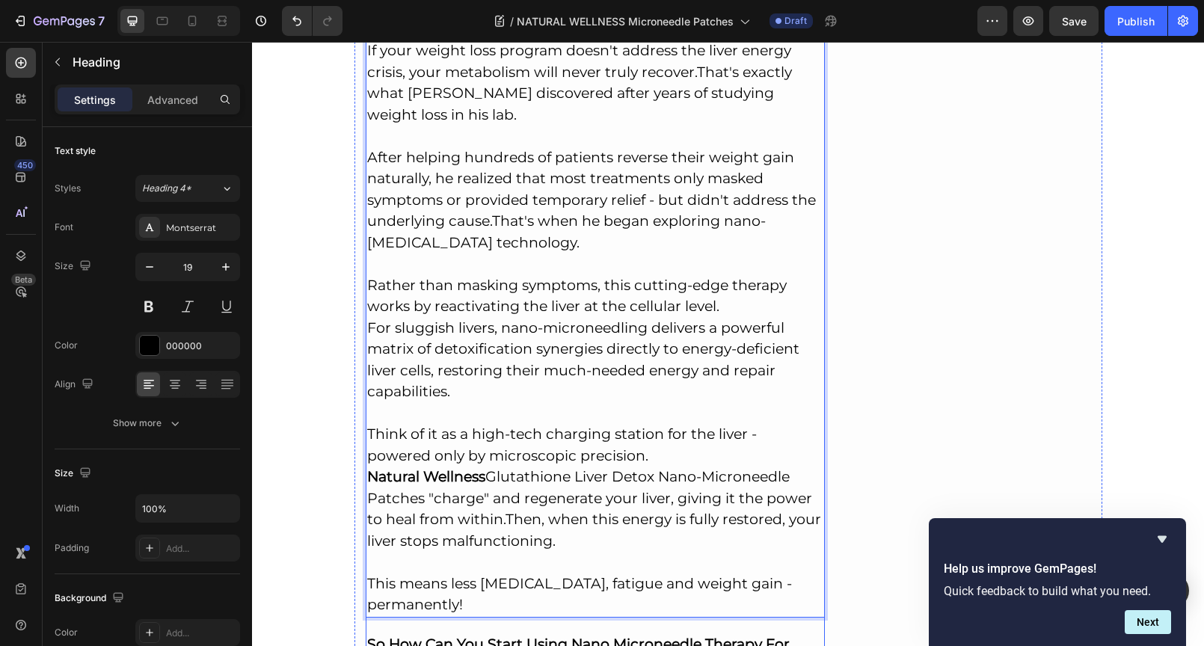
click at [635, 635] on strong "So How Can You Start Using Nano Microneedle Therapy For Yourself?" at bounding box center [578, 654] width 422 height 39
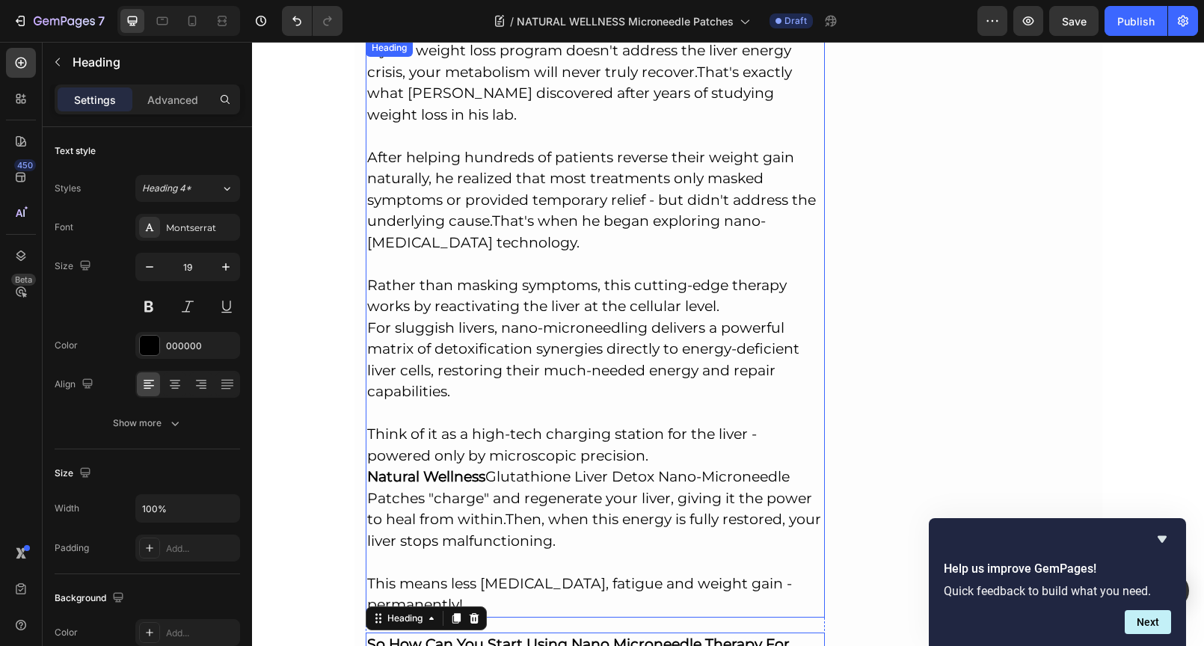
click at [618, 408] on p "If your weight loss program doesn't address the liver energy crisis, your metab…" at bounding box center [595, 328] width 457 height 576
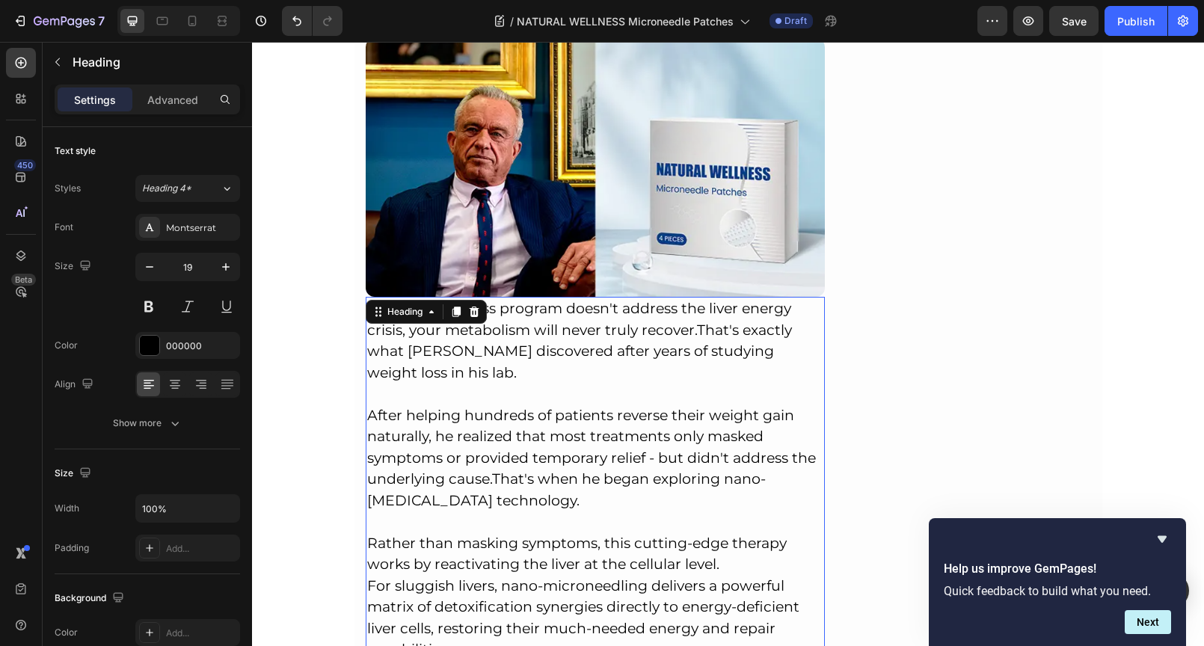
scroll to position [4687, 0]
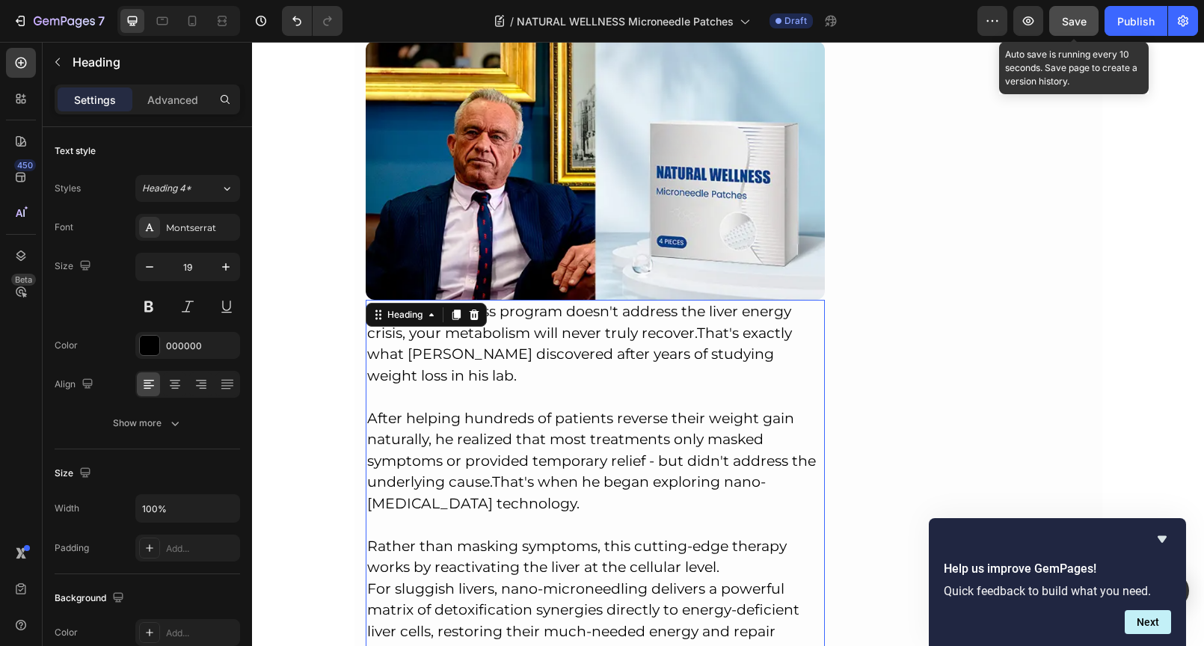
click at [1064, 28] on div "Save" at bounding box center [1073, 21] width 25 height 16
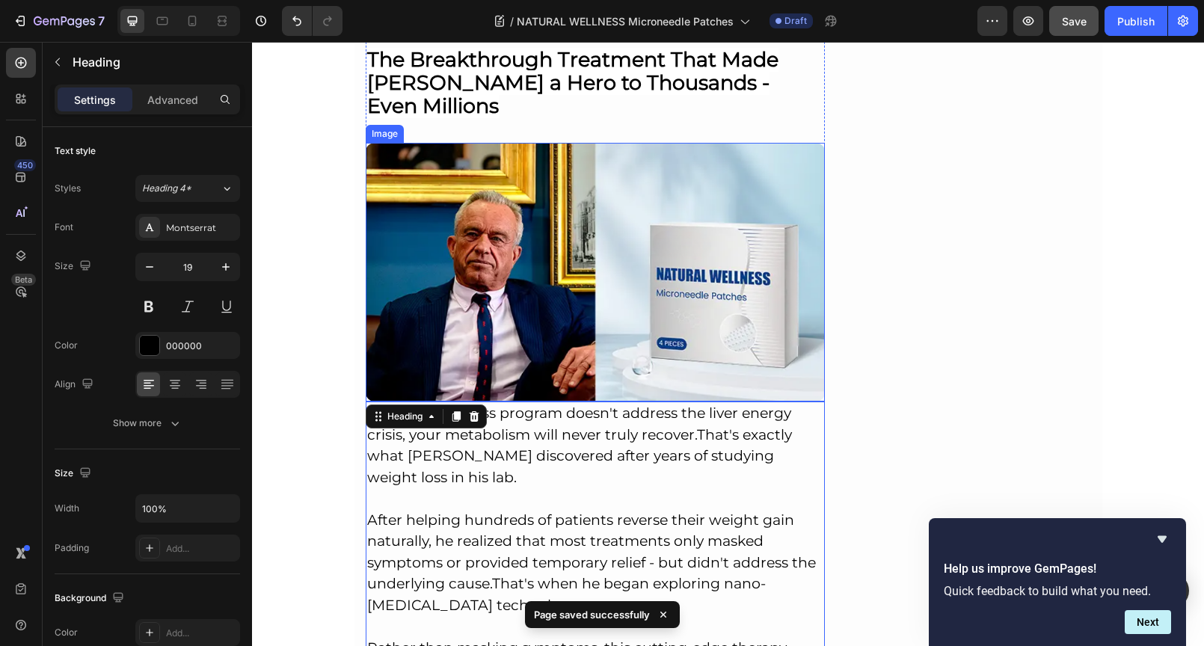
scroll to position [4587, 0]
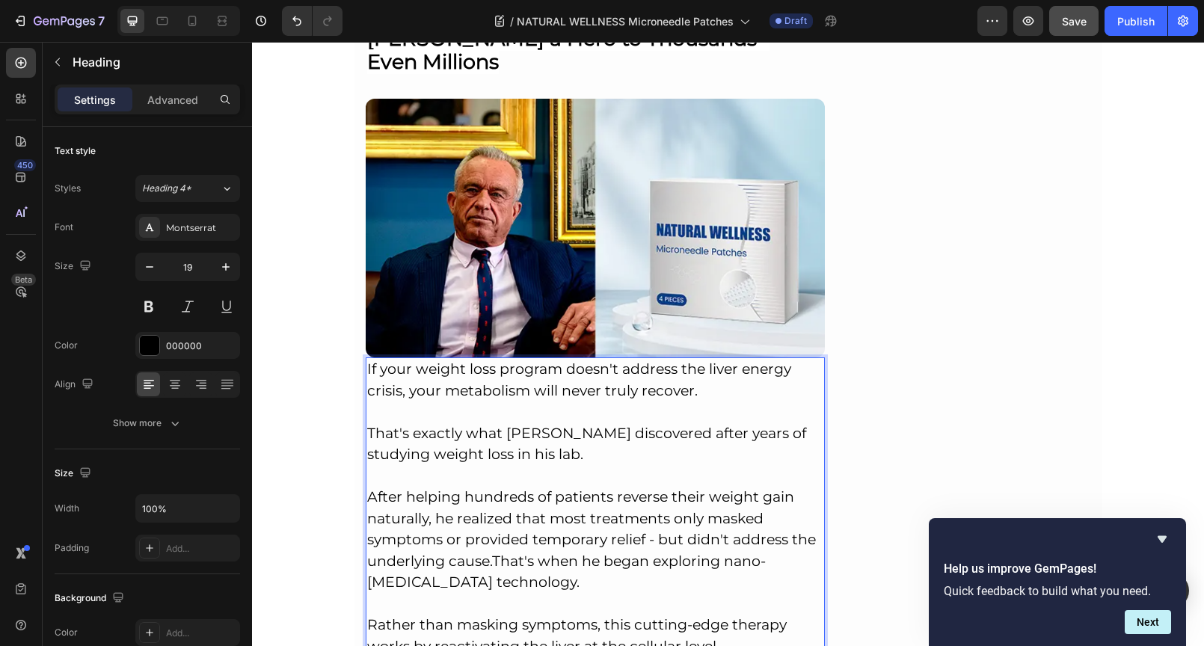
scroll to position [4718, 0]
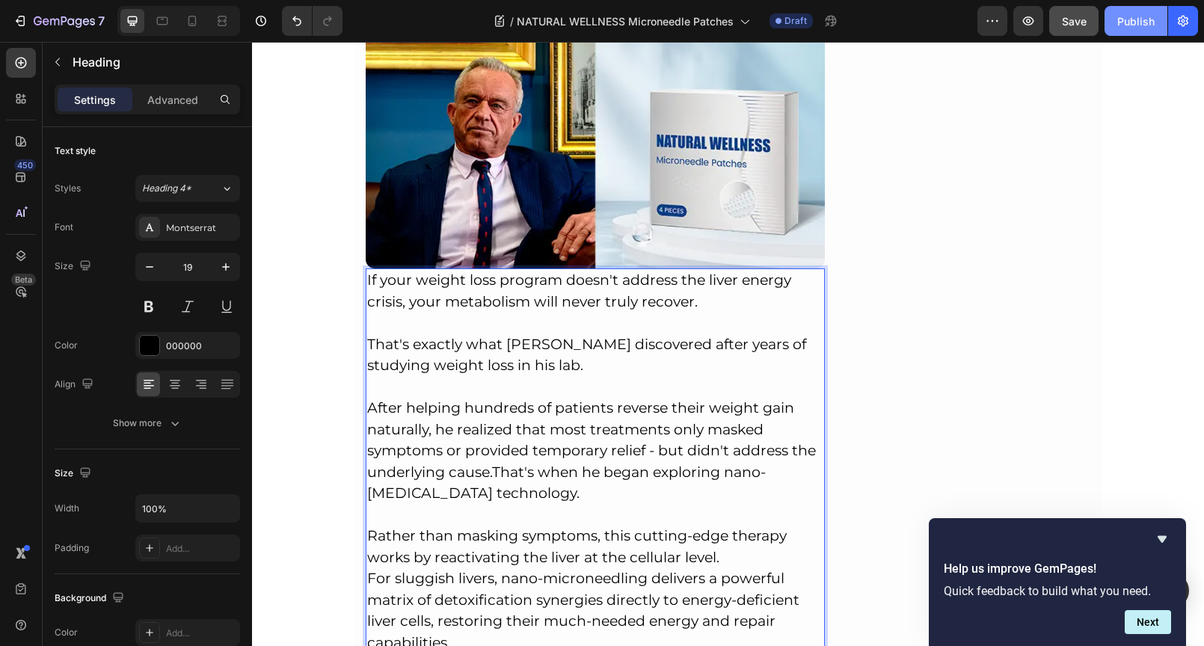
click at [1121, 22] on div "Publish" at bounding box center [1135, 21] width 37 height 16
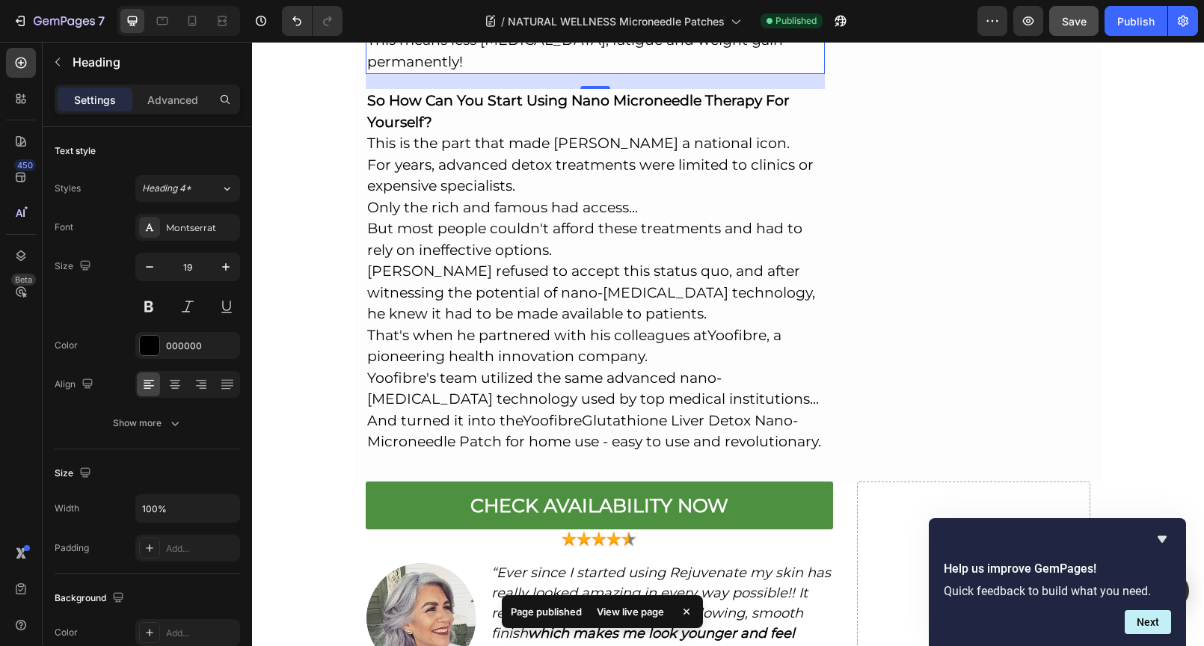
scroll to position [5535, 0]
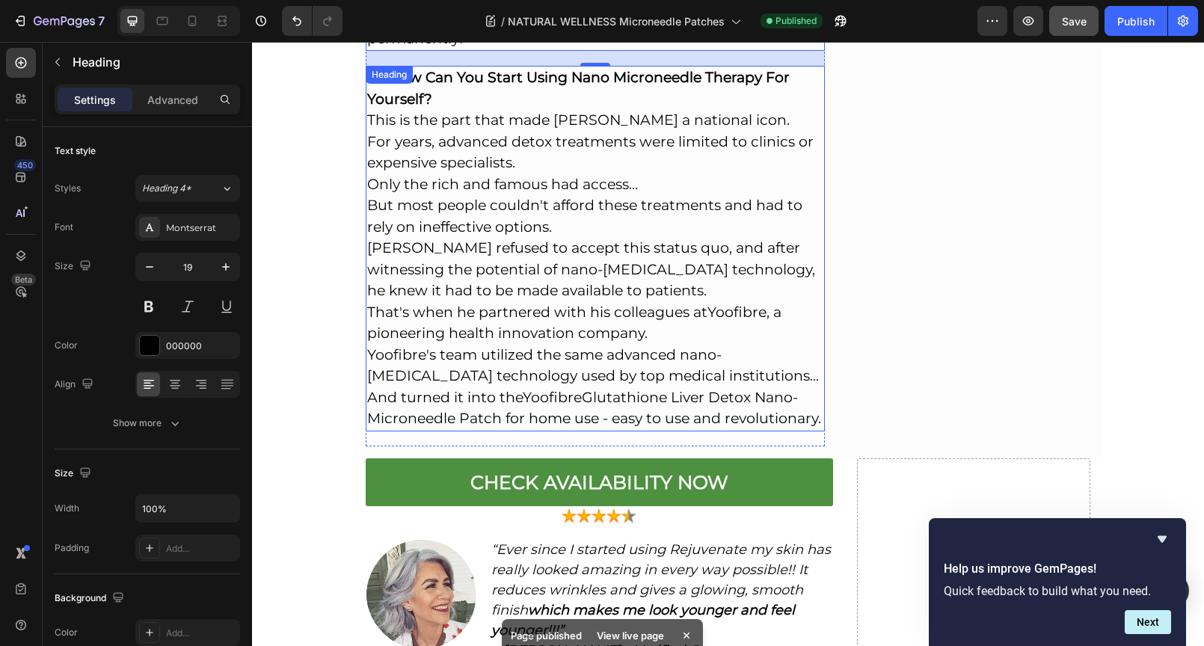
click at [628, 179] on p "⁠⁠⁠⁠⁠⁠⁠ So How Can You Start Using Nano Microneedle Therapy For Yourself? This …" at bounding box center [595, 248] width 457 height 363
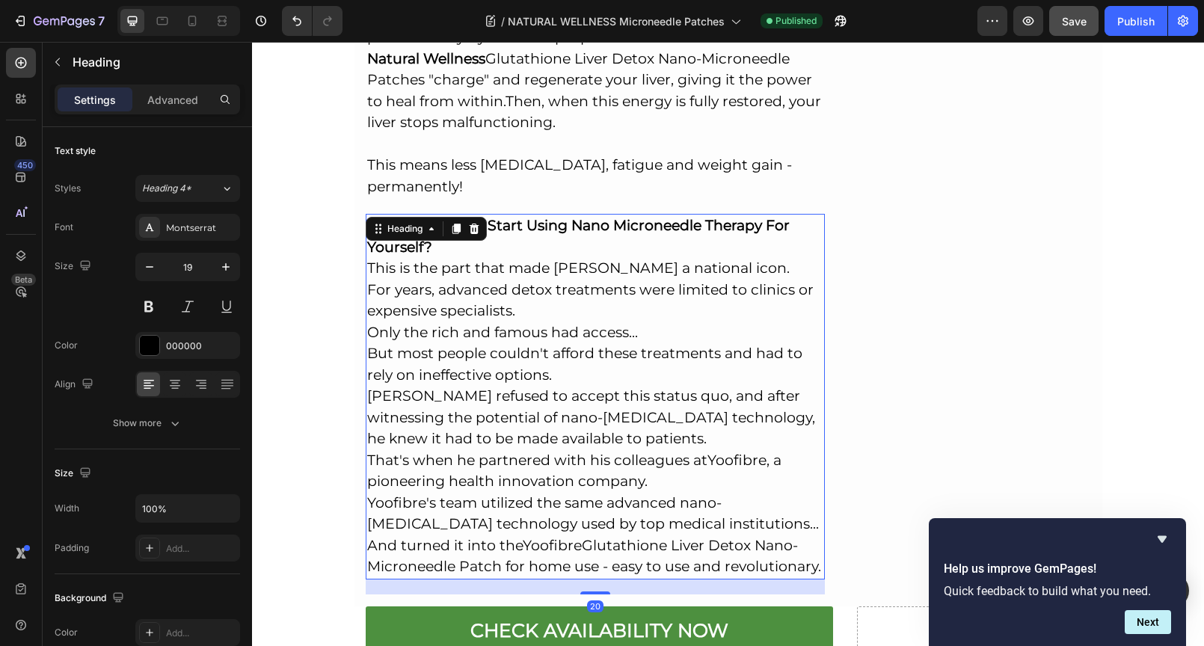
scroll to position [5415, 0]
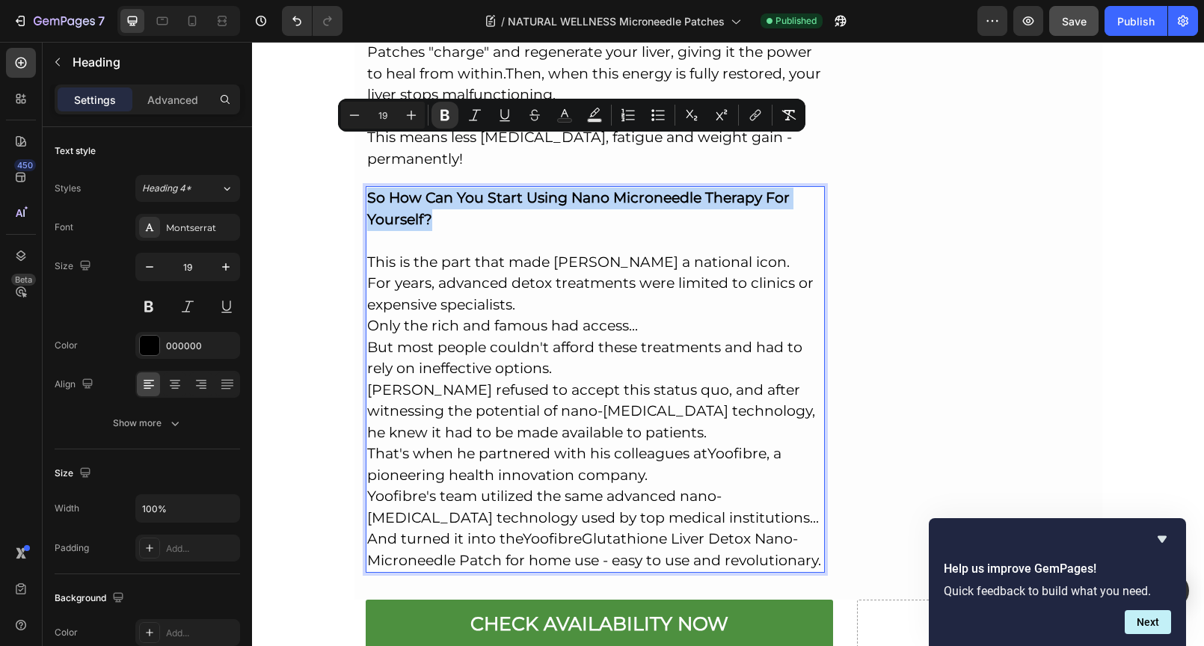
drag, startPoint x: 445, startPoint y: 169, endPoint x: 360, endPoint y: 136, distance: 90.6
click at [367, 188] on p "So How Can You Start Using Nano Microneedle Therapy For Yourself? This is the p…" at bounding box center [595, 379] width 457 height 383
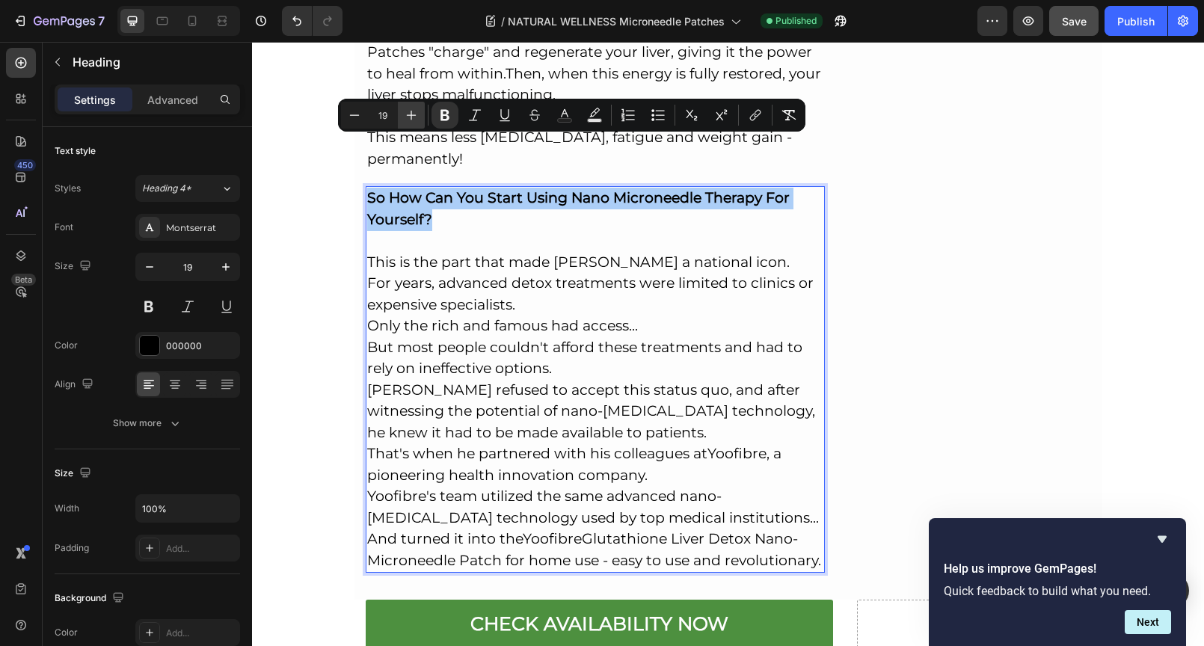
click at [412, 113] on icon "Editor contextual toolbar" at bounding box center [411, 115] width 15 height 15
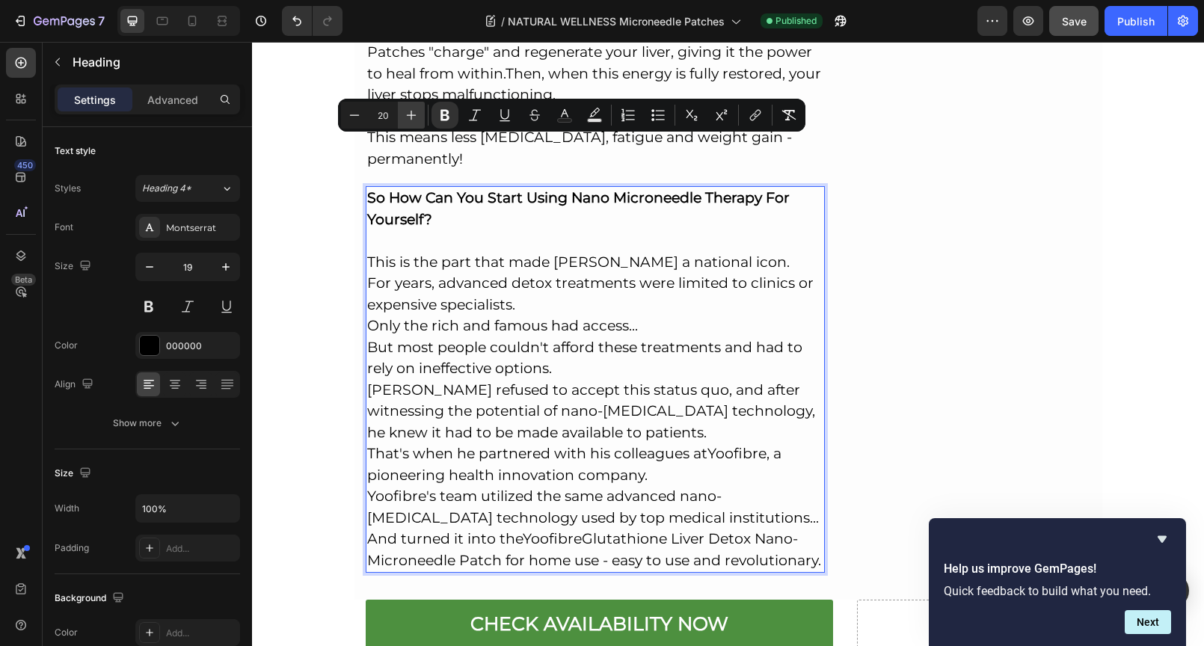
click at [412, 113] on icon "Editor contextual toolbar" at bounding box center [411, 115] width 15 height 15
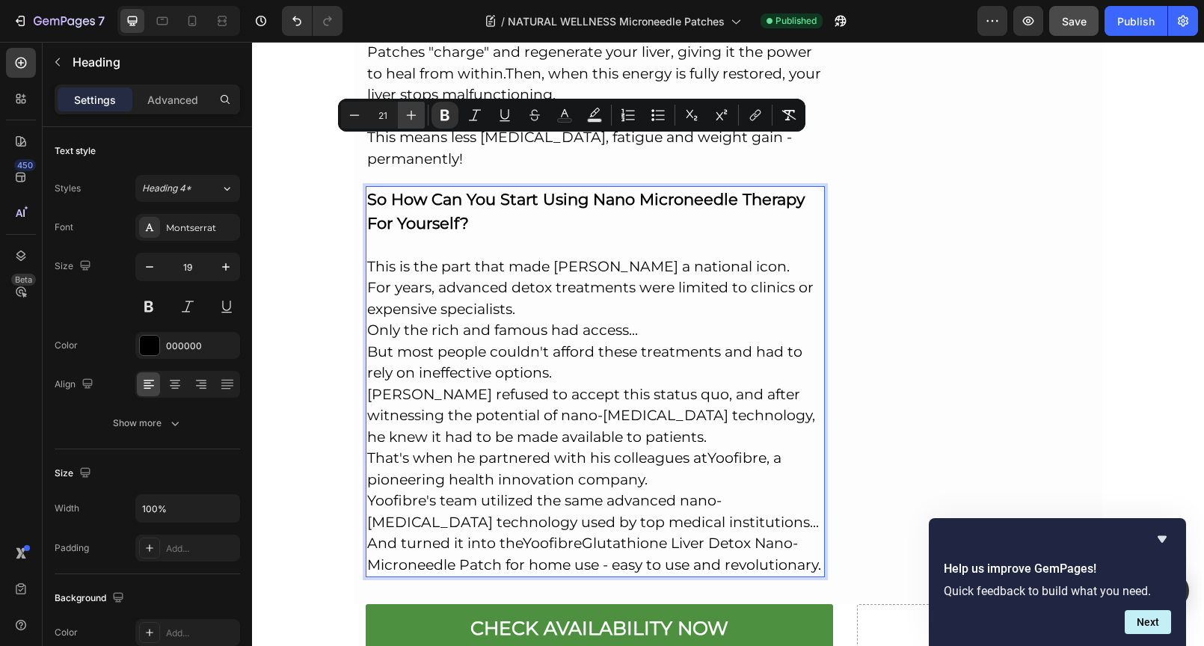
click at [412, 113] on icon "Editor contextual toolbar" at bounding box center [411, 115] width 15 height 15
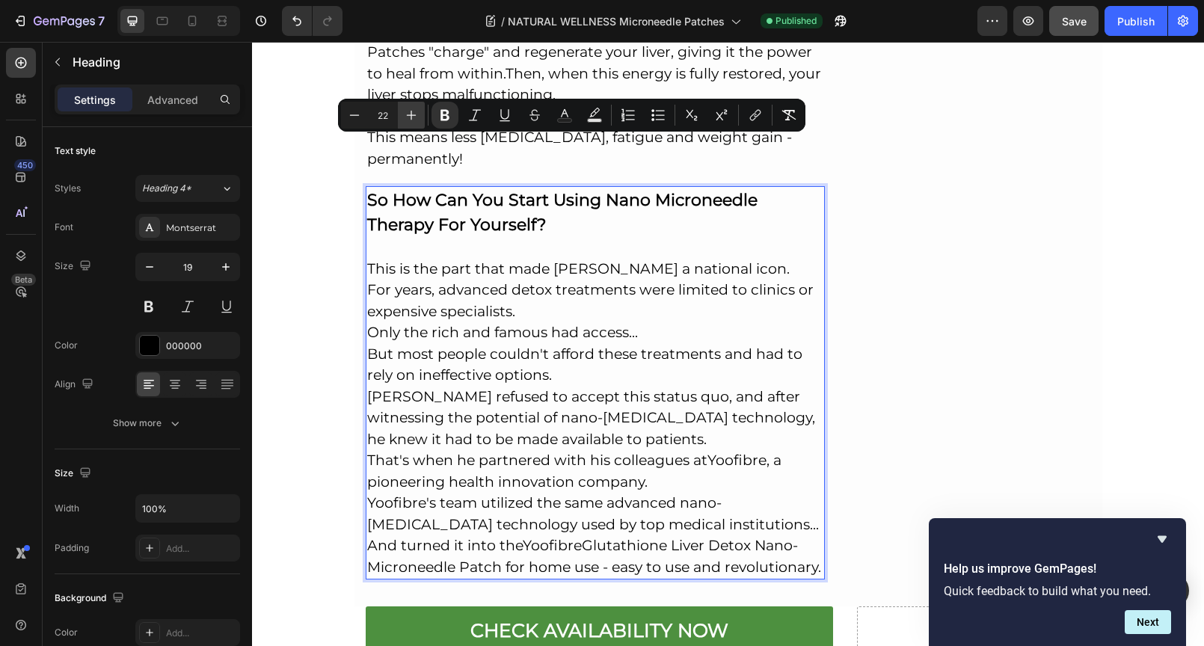
click at [412, 113] on icon "Editor contextual toolbar" at bounding box center [411, 115] width 15 height 15
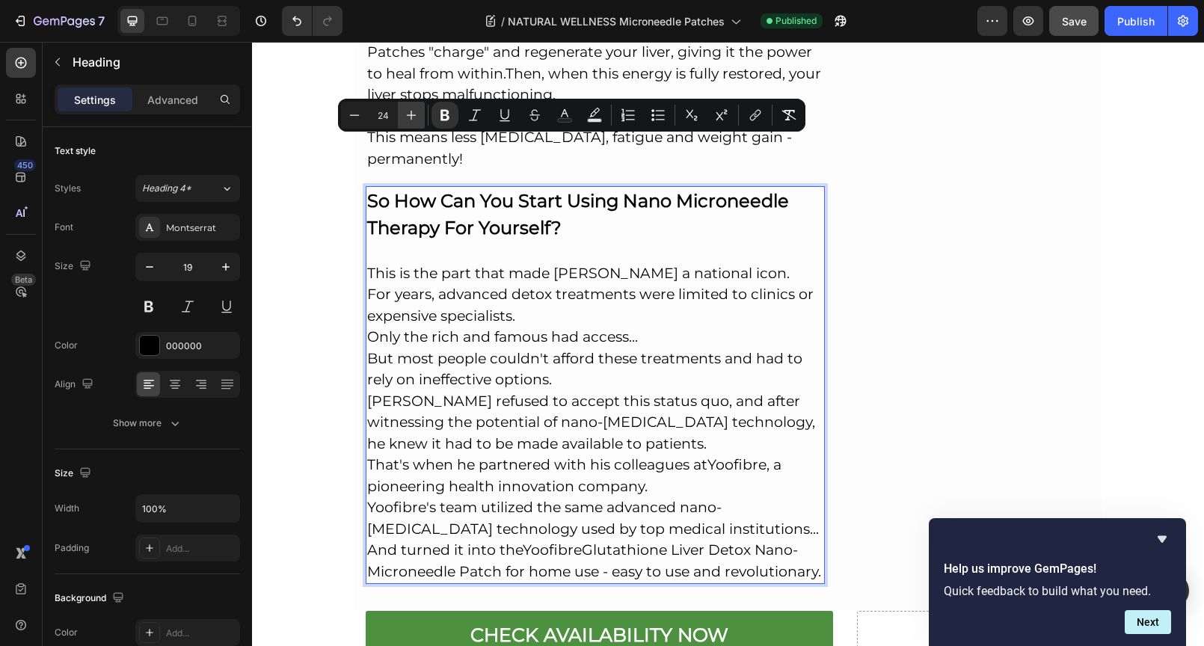
click at [412, 112] on icon "Editor contextual toolbar" at bounding box center [411, 115] width 15 height 15
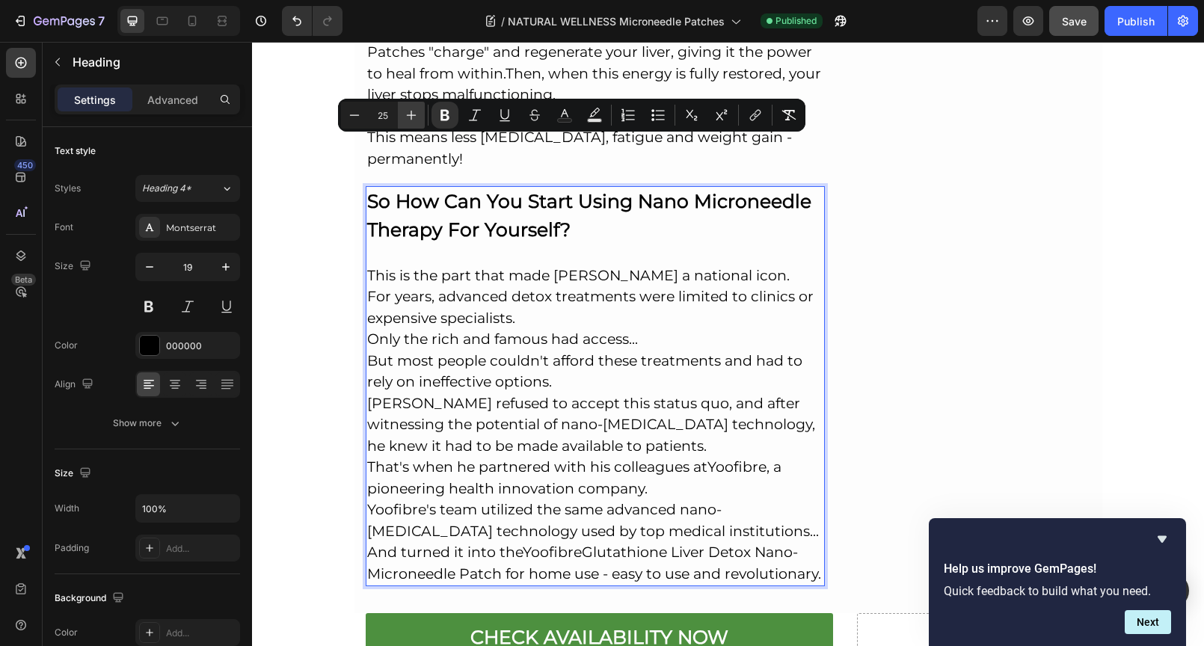
click at [412, 112] on icon "Editor contextual toolbar" at bounding box center [411, 115] width 15 height 15
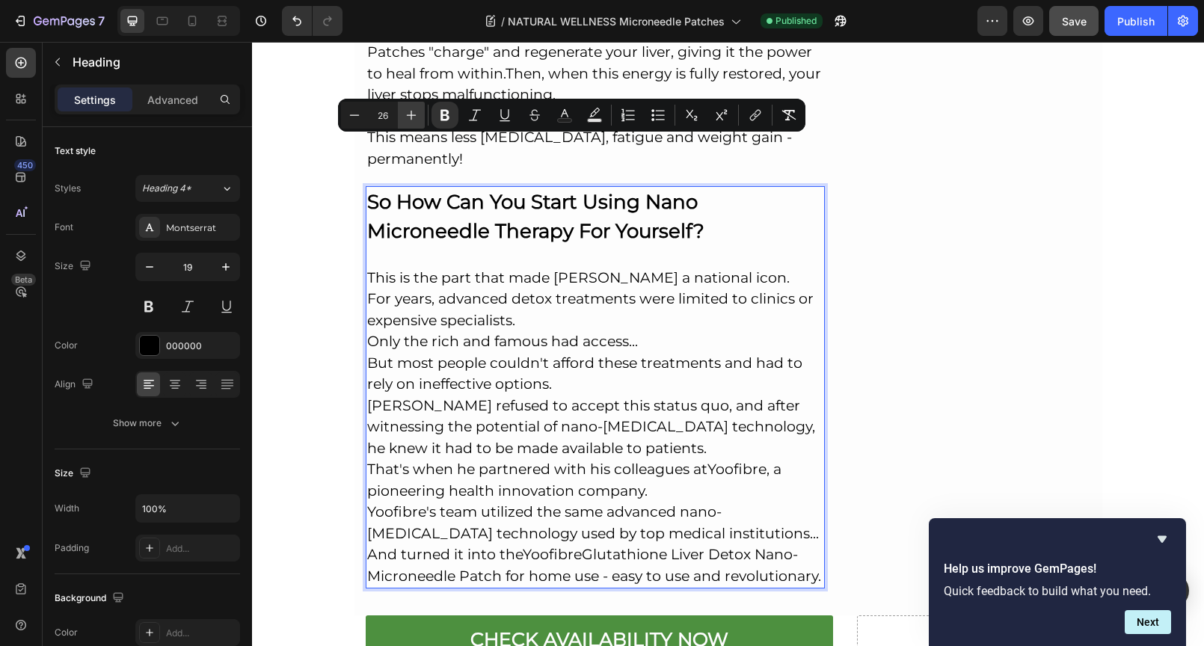
click at [412, 112] on icon "Editor contextual toolbar" at bounding box center [411, 115] width 15 height 15
type input "27"
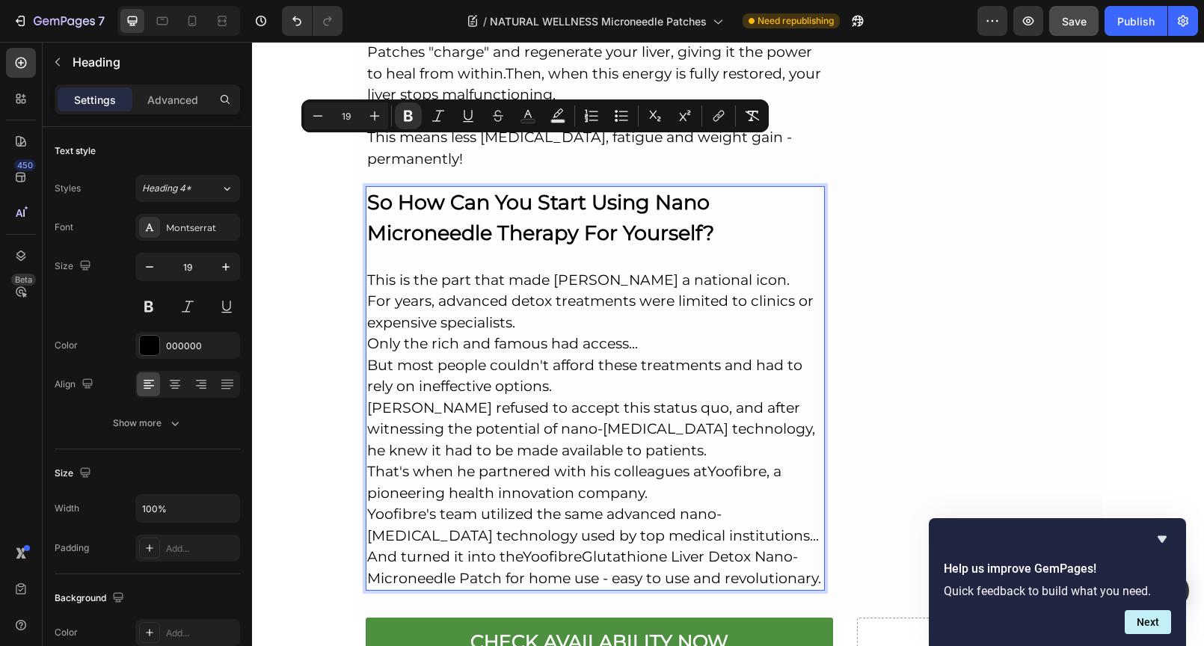
click at [812, 233] on p "So How Can You Start Using Nano Microneedle Therapy For Yourself? This is the p…" at bounding box center [595, 388] width 457 height 401
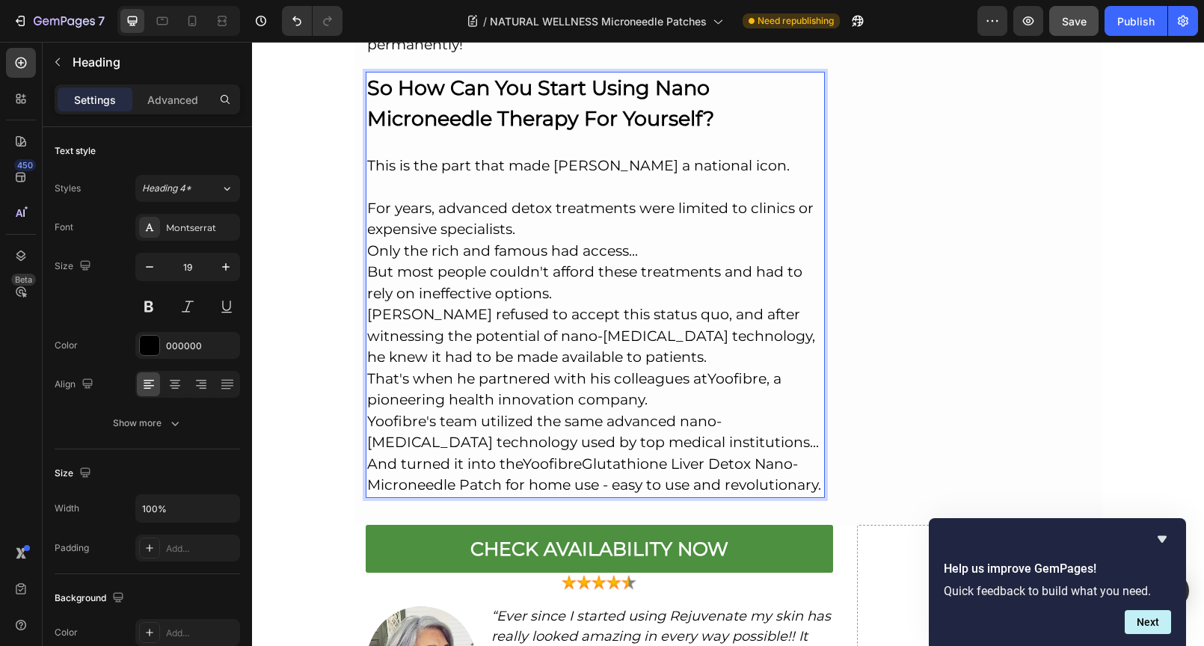
scroll to position [5545, 0]
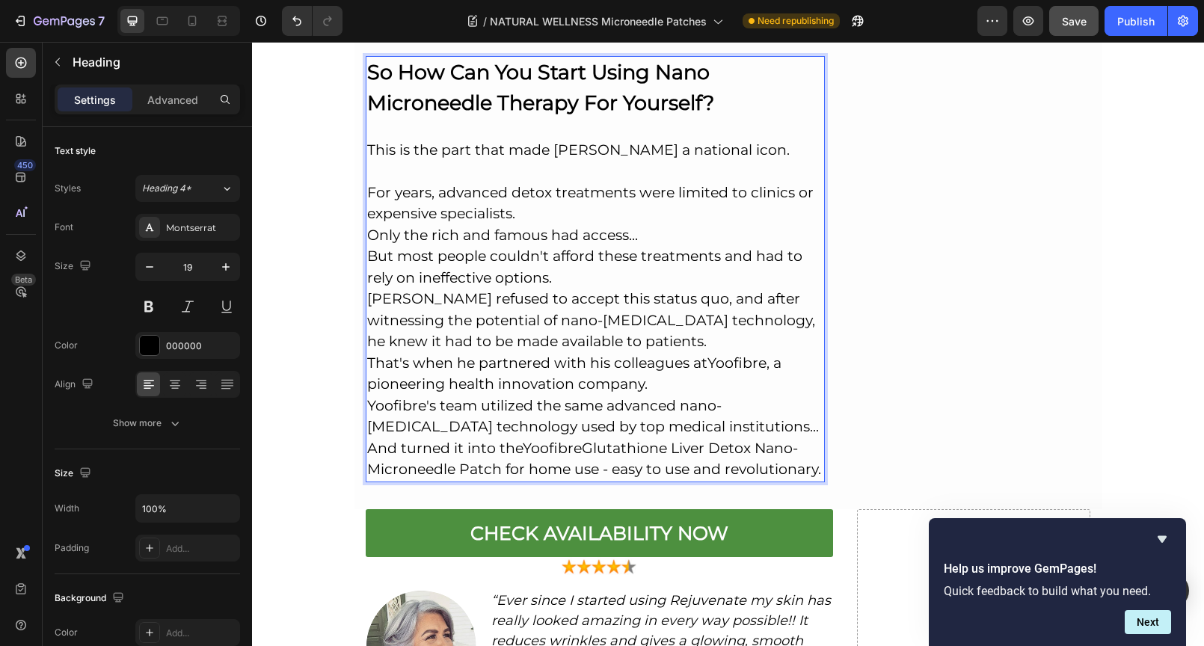
click at [691, 180] on p "So How Can You Start Using Nano Microneedle Therapy For Yourself? This is the p…" at bounding box center [595, 269] width 457 height 423
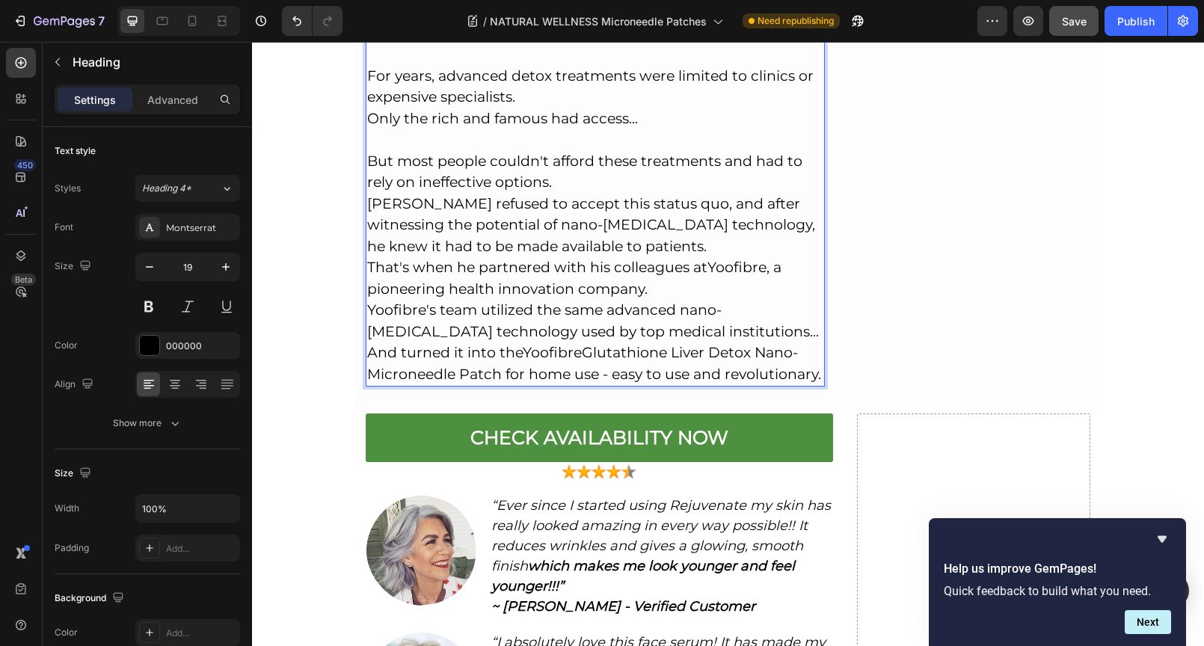
scroll to position [5660, 0]
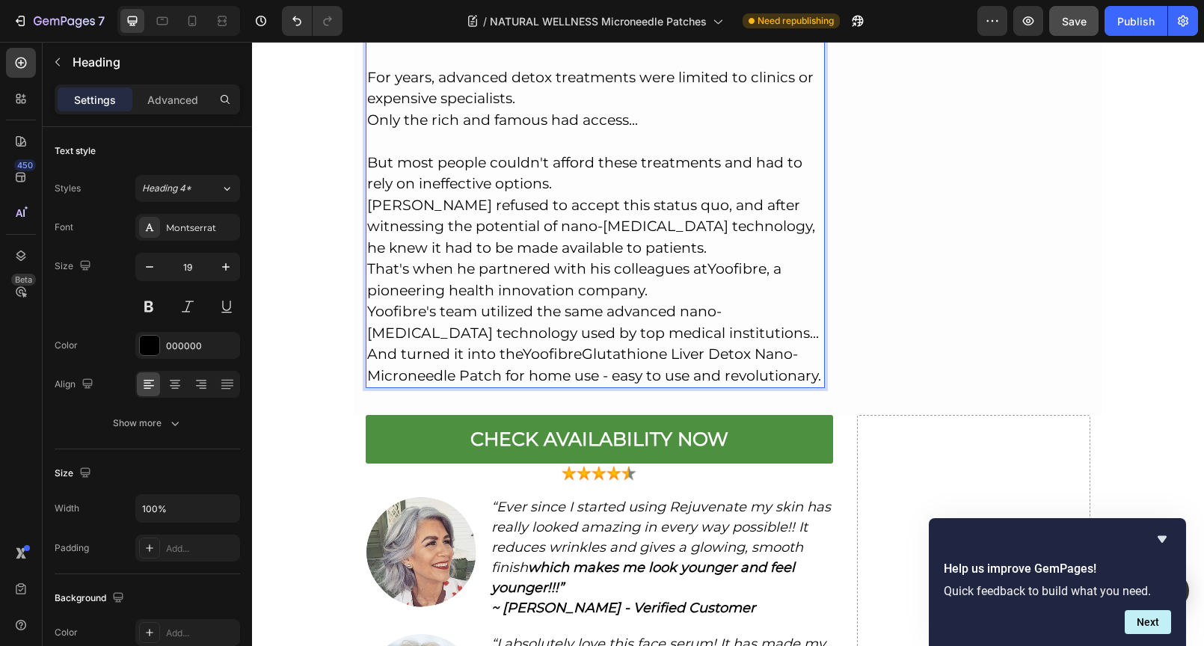
click at [628, 133] on p "So How Can You Start Using Nano Microneedle Therapy For Yourself? This is the p…" at bounding box center [595, 164] width 457 height 444
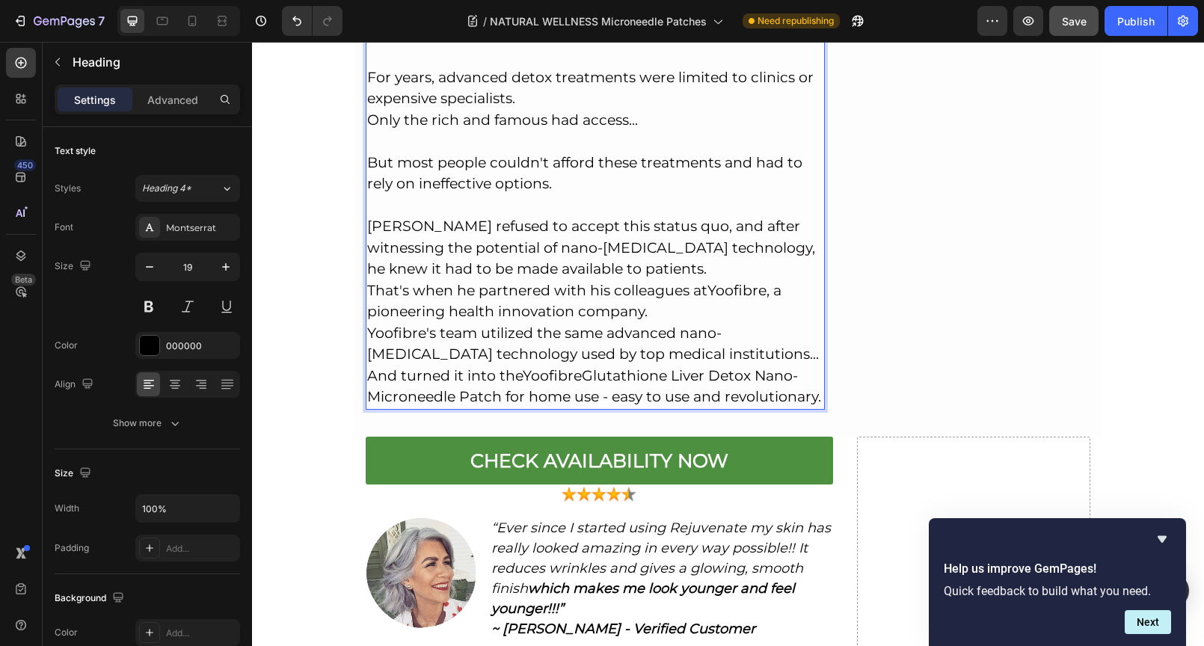
click at [794, 222] on p "So How Can You Start Using Nano Microneedle Therapy For Yourself? This is the p…" at bounding box center [595, 175] width 457 height 466
click at [789, 218] on p "So How Can You Start Using Nano Microneedle Therapy For Yourself? This is the p…" at bounding box center [595, 175] width 457 height 466
click at [787, 221] on p "So How Can You Start Using Nano Microneedle Therapy For Yourself? This is the p…" at bounding box center [595, 175] width 457 height 466
click at [782, 219] on p "So How Can You Start Using Nano Microneedle Therapy For Yourself? This is the p…" at bounding box center [595, 175] width 457 height 466
click at [788, 219] on p "So How Can You Start Using Nano Microneedle Therapy For Yourself? This is the p…" at bounding box center [595, 175] width 457 height 466
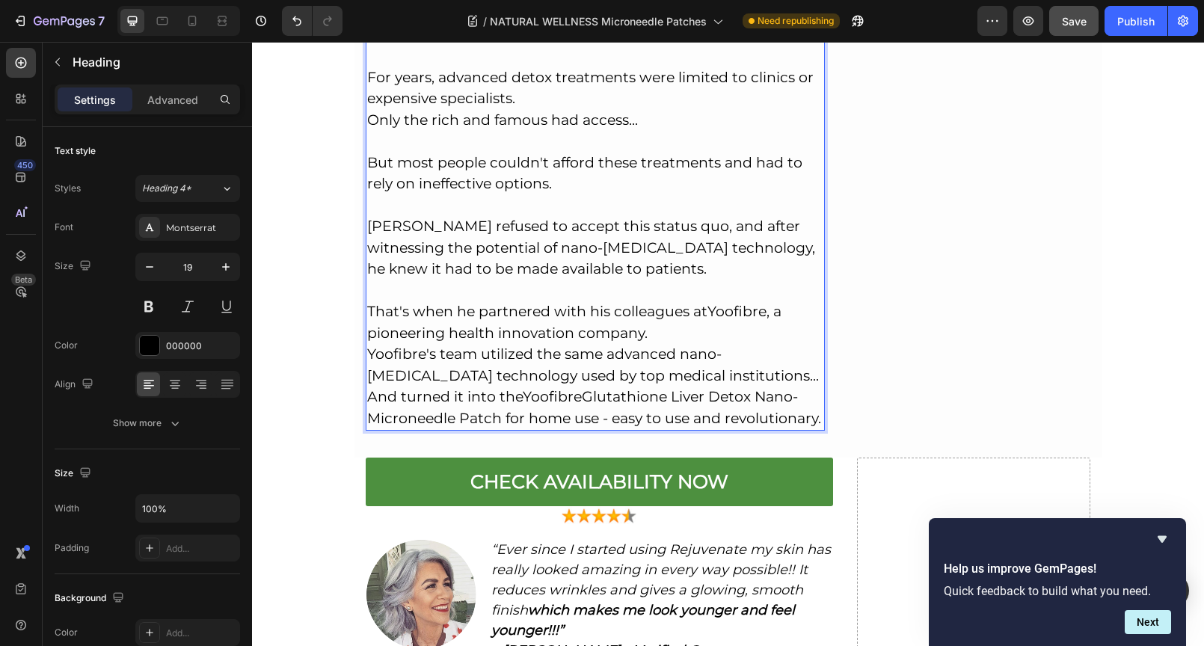
click at [679, 280] on p "So How Can You Start Using Nano Microneedle Therapy For Yourself? This is the p…" at bounding box center [595, 185] width 457 height 487
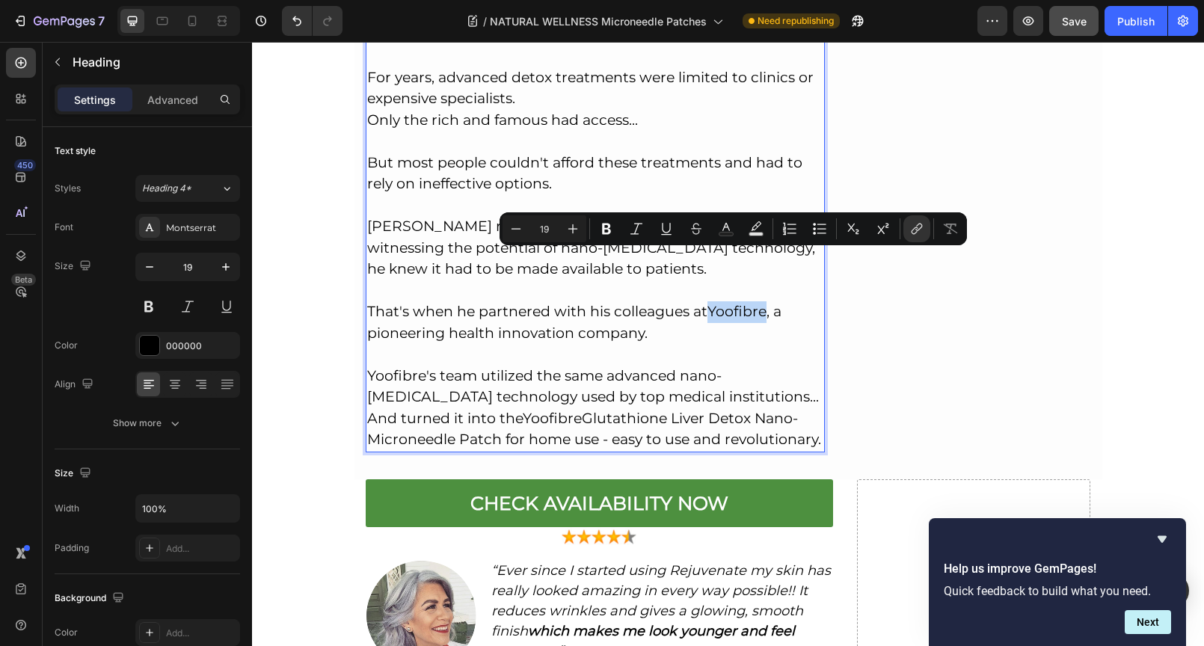
drag, startPoint x: 705, startPoint y: 260, endPoint x: 760, endPoint y: 260, distance: 55.3
click at [760, 303] on link "Yoofibre" at bounding box center [736, 311] width 59 height 17
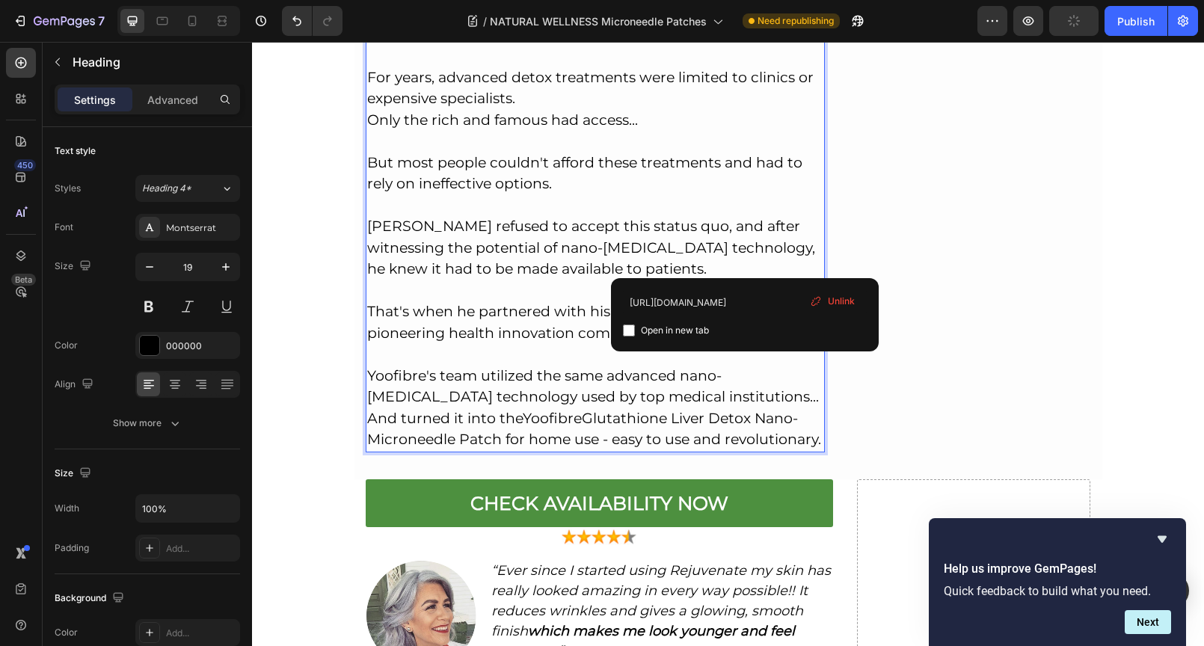
click at [842, 306] on span "Unlink" at bounding box center [841, 301] width 27 height 13
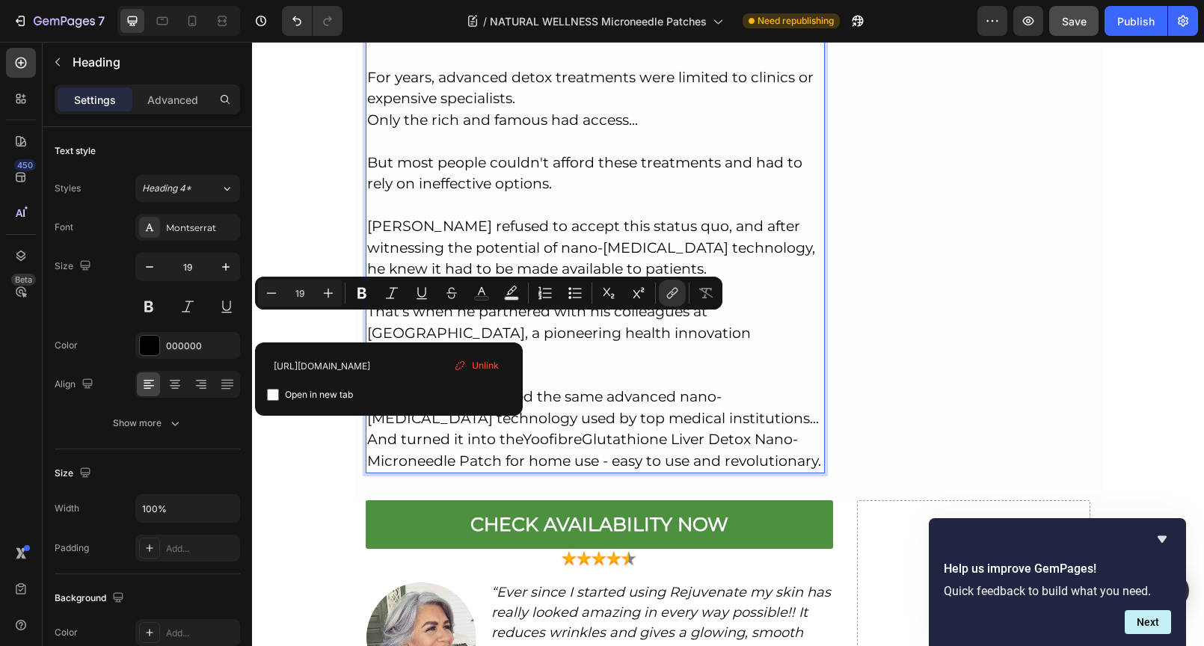
drag, startPoint x: 362, startPoint y: 323, endPoint x: 418, endPoint y: 327, distance: 56.2
click at [496, 366] on span "Unlink" at bounding box center [485, 365] width 27 height 13
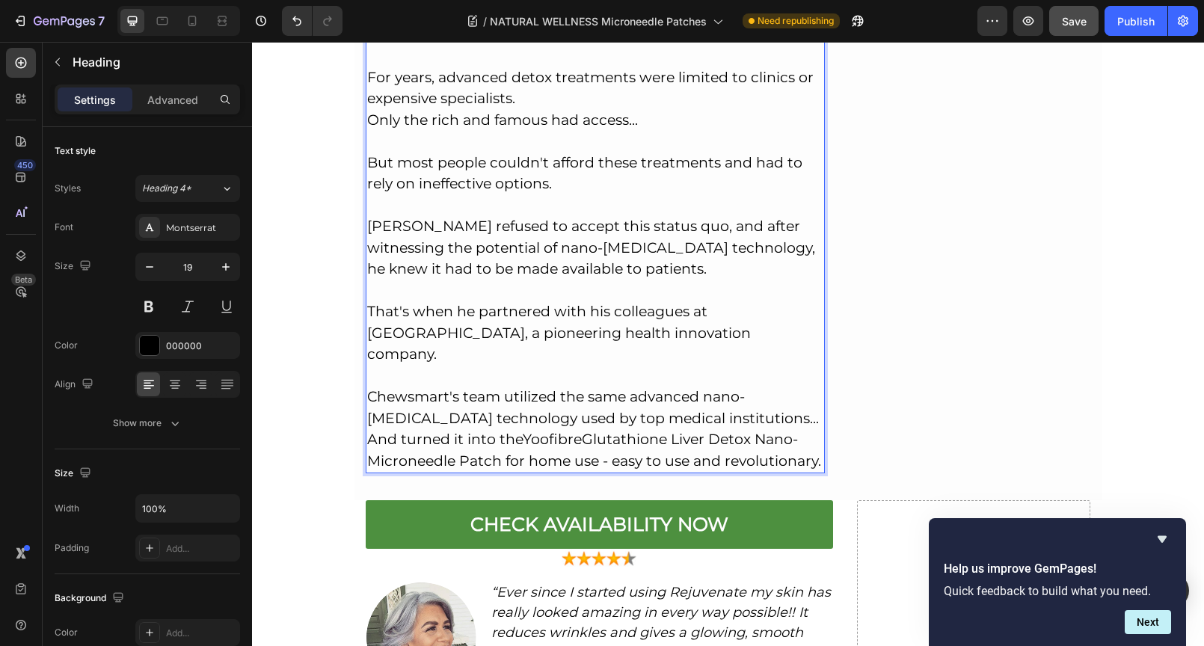
click at [496, 323] on p "So How Can You Start Using Nano Microneedle Therapy For Yourself? This is the p…" at bounding box center [595, 206] width 457 height 529
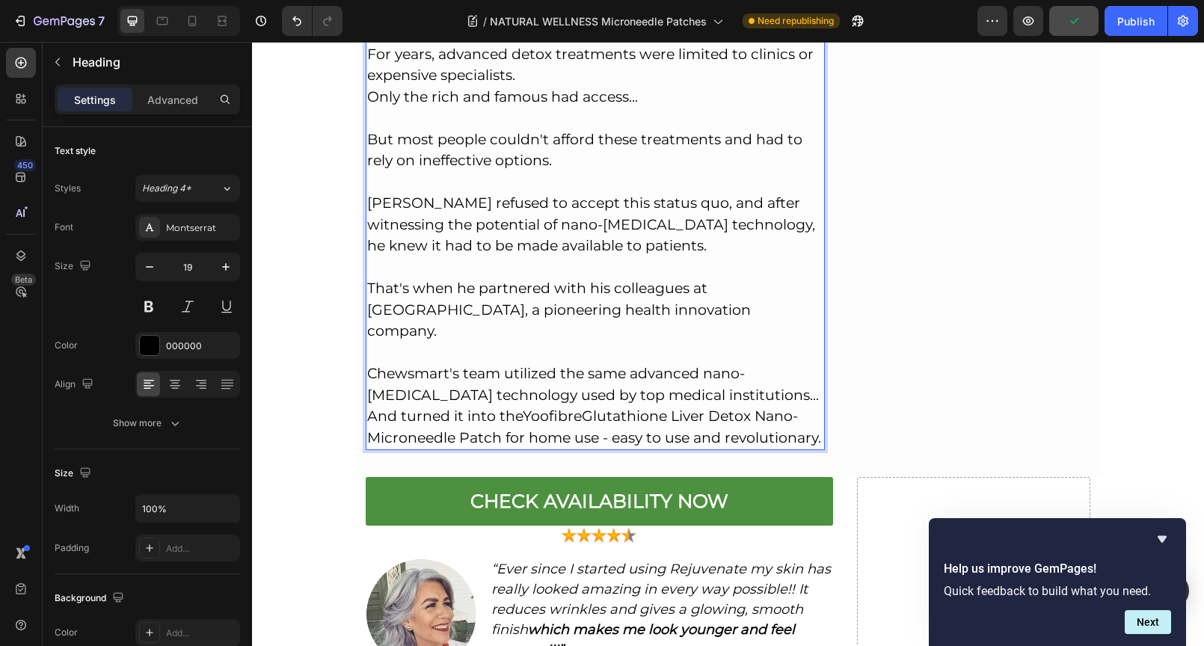
scroll to position [5684, 0]
click at [757, 325] on p "So How Can You Start Using Nano Microneedle Therapy For Yourself? This is the p…" at bounding box center [595, 183] width 457 height 529
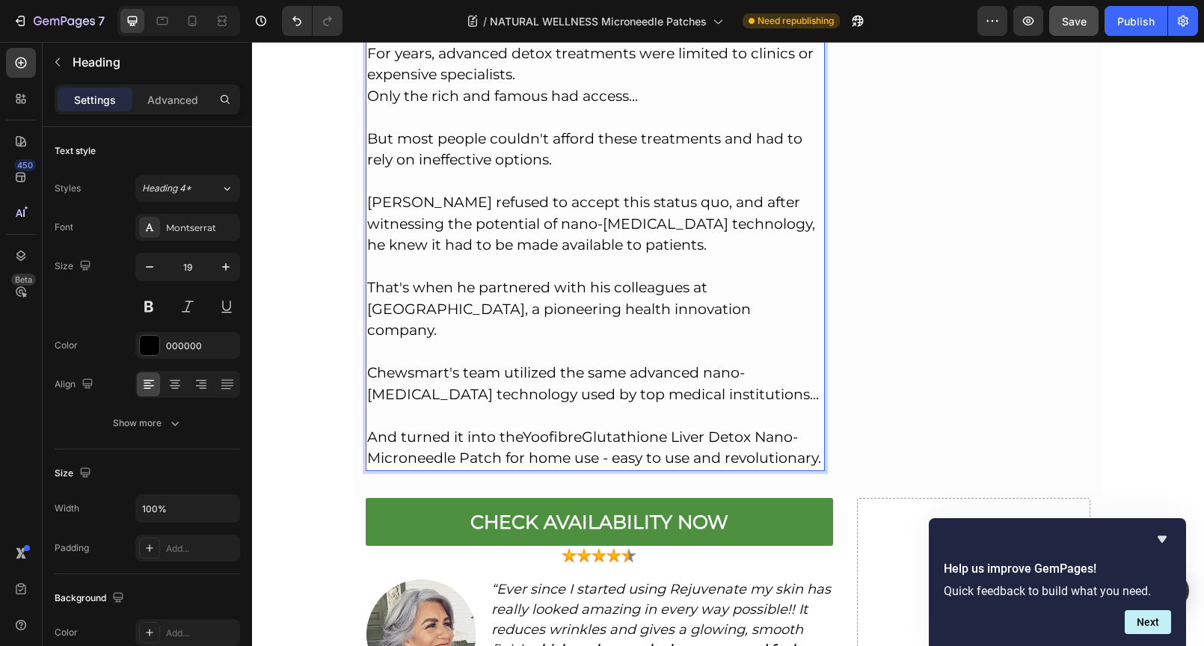
click at [542, 428] on link "Yoofibre" at bounding box center [552, 436] width 59 height 17
drag, startPoint x: 522, startPoint y: 363, endPoint x: 576, endPoint y: 364, distance: 54.6
click at [576, 428] on link "Yoofibre" at bounding box center [552, 436] width 59 height 17
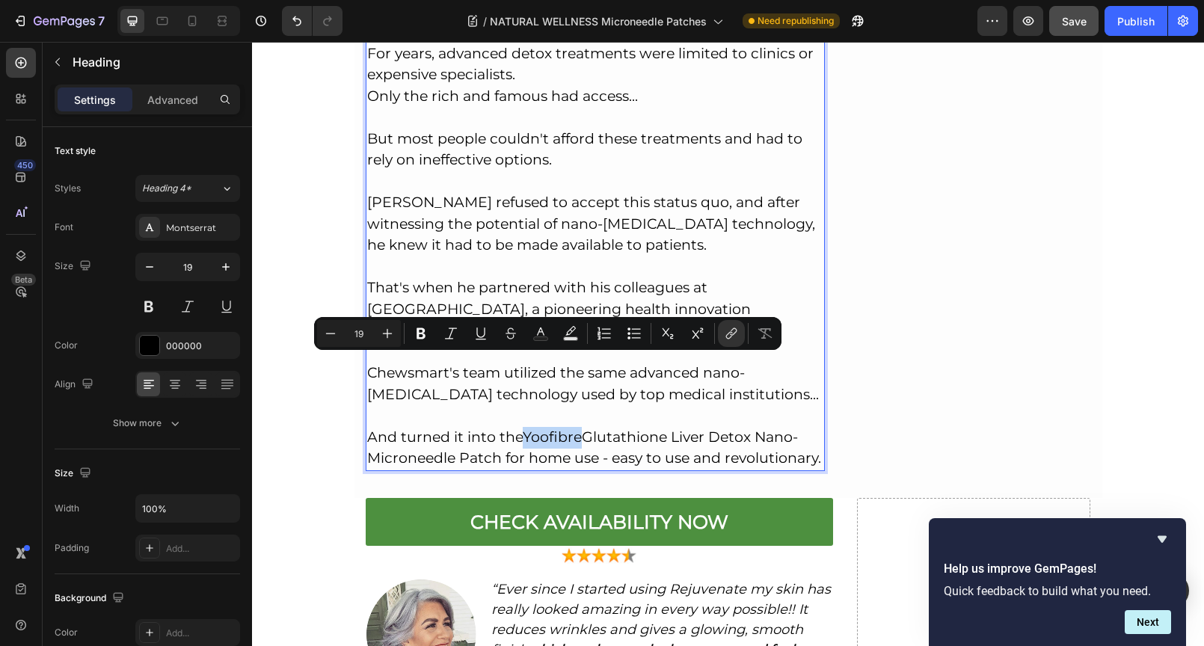
click at [523, 428] on link "Yoofibre" at bounding box center [552, 436] width 59 height 17
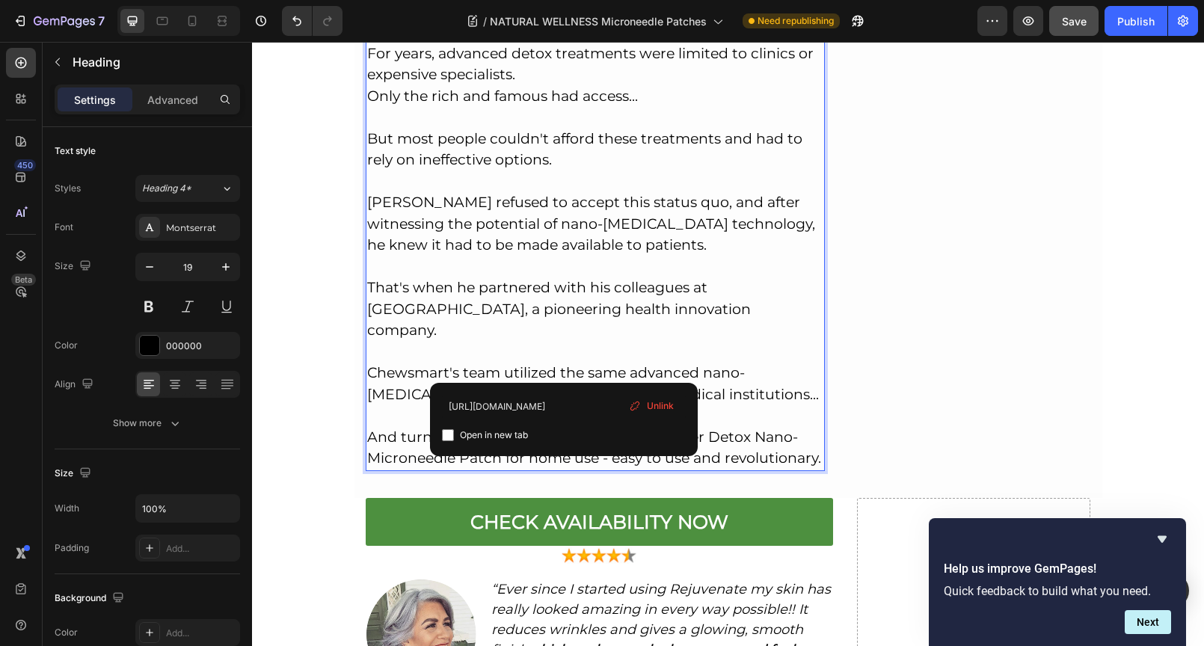
drag, startPoint x: 523, startPoint y: 365, endPoint x: 561, endPoint y: 363, distance: 38.9
click at [561, 428] on link "Yoofibre" at bounding box center [552, 436] width 59 height 17
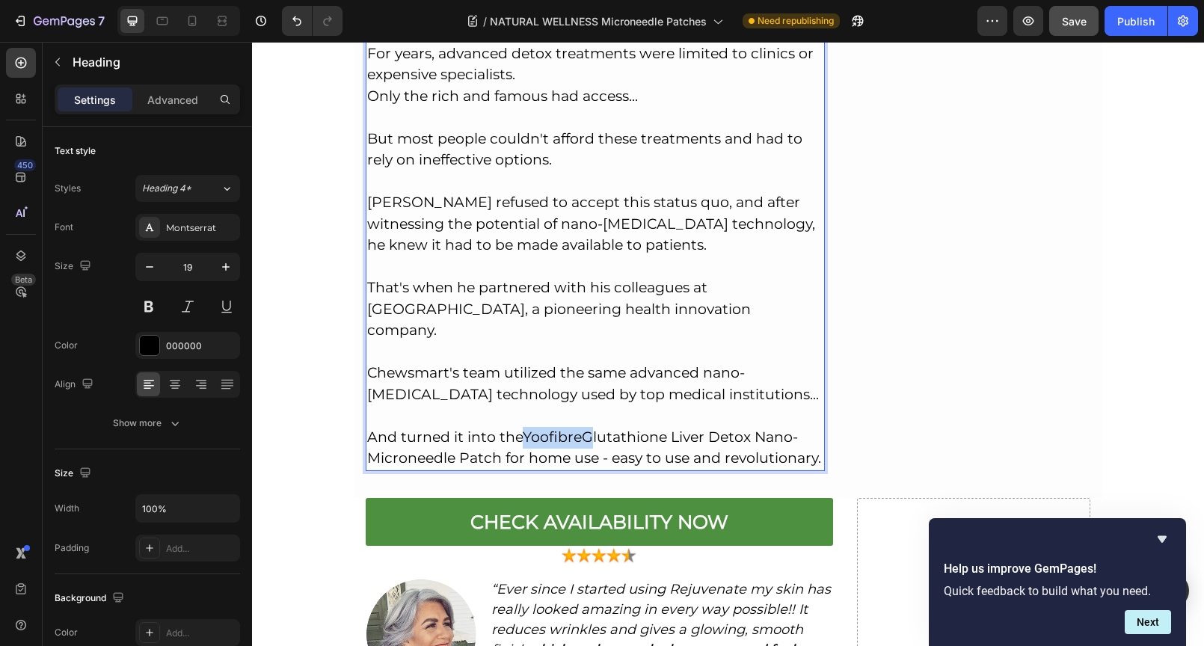
drag, startPoint x: 520, startPoint y: 365, endPoint x: 580, endPoint y: 363, distance: 60.6
click at [580, 363] on p "So How Can You Start Using Nano Microneedle Therapy For Yourself? This is the p…" at bounding box center [595, 194] width 457 height 551
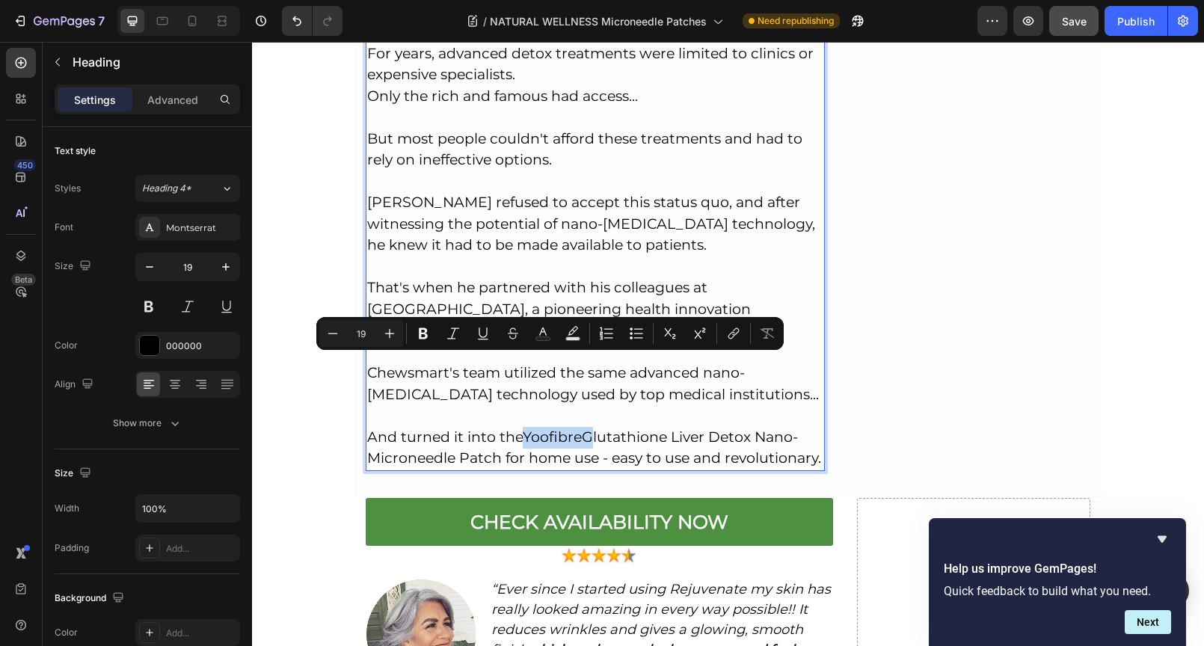
click at [575, 428] on link "Yoofibre" at bounding box center [552, 436] width 59 height 17
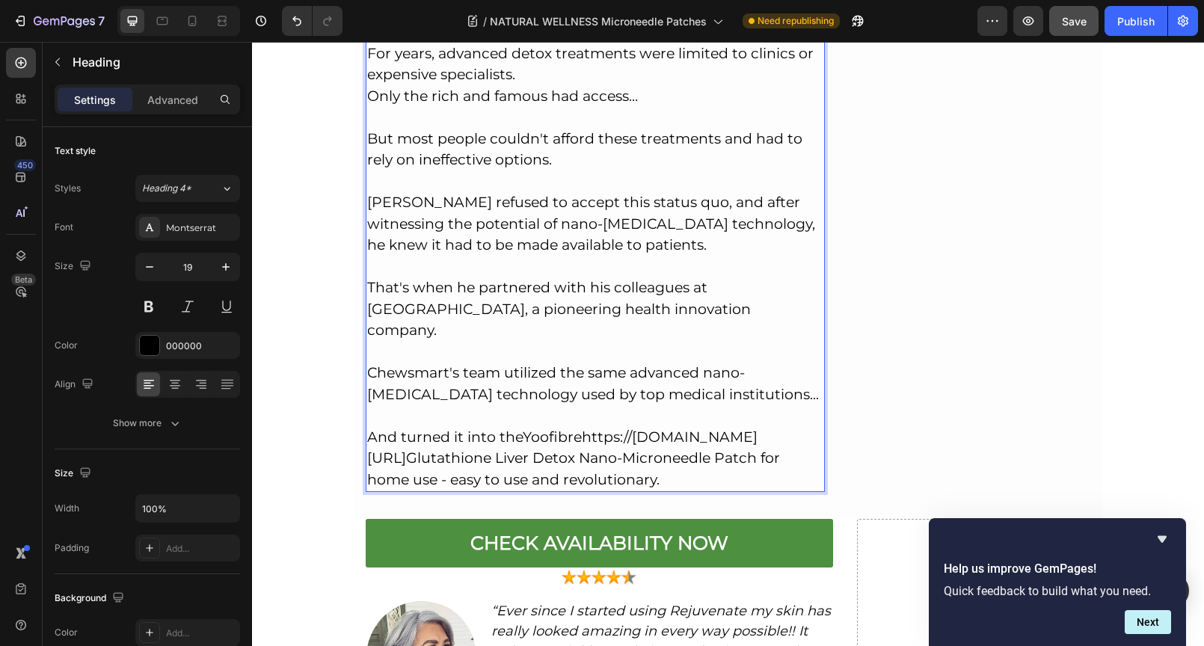
drag, startPoint x: 578, startPoint y: 365, endPoint x: 549, endPoint y: 367, distance: 28.5
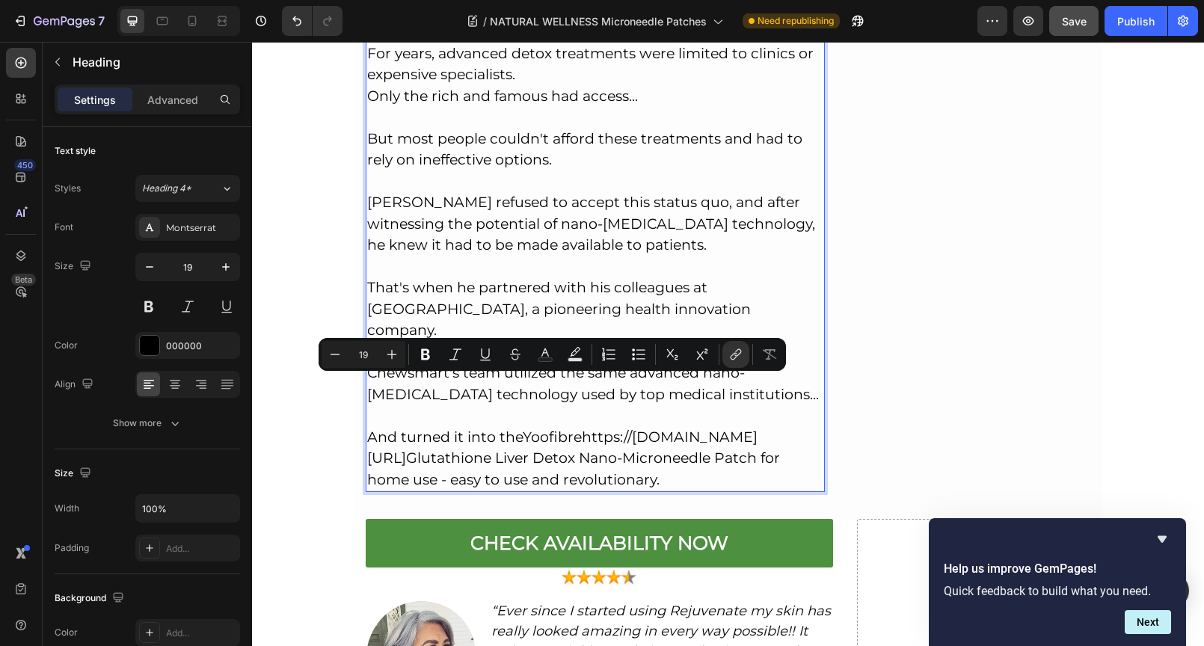
drag, startPoint x: 364, startPoint y: 384, endPoint x: 656, endPoint y: 410, distance: 293.4
click at [656, 410] on p "So How Can You Start Using Nano Microneedle Therapy For Yourself? This is the p…" at bounding box center [595, 205] width 457 height 572
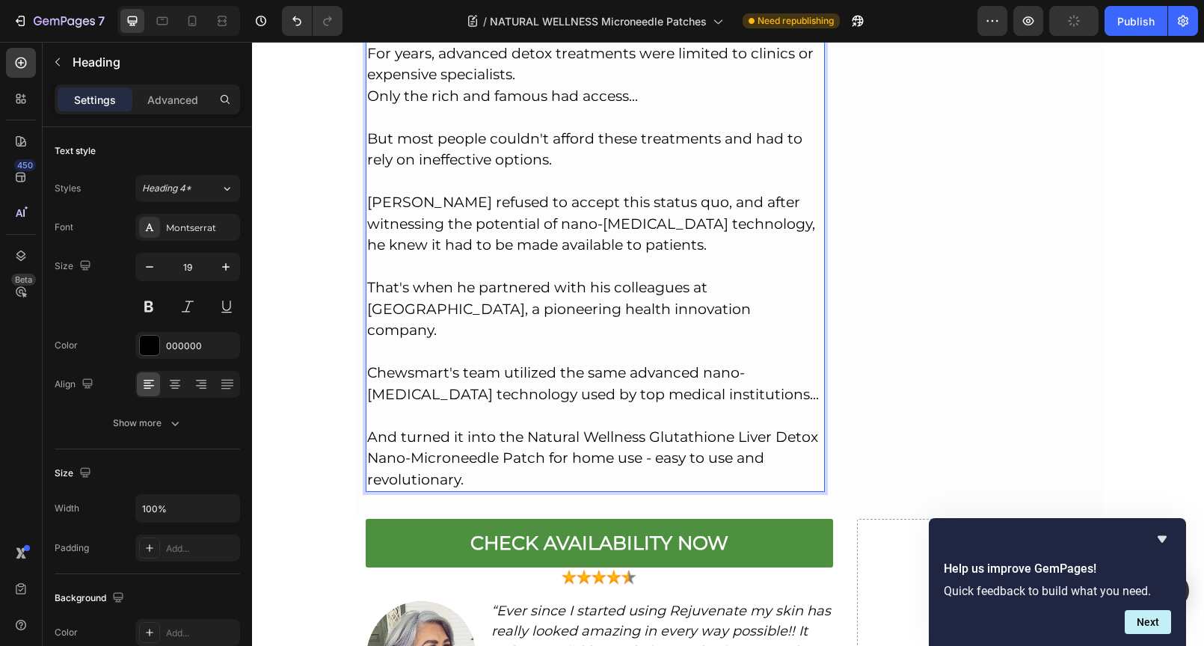
drag, startPoint x: 525, startPoint y: 363, endPoint x: 547, endPoint y: 366, distance: 22.6
click at [547, 366] on p "So How Can You Start Using Nano Microneedle Therapy For Yourself? This is the p…" at bounding box center [595, 205] width 457 height 572
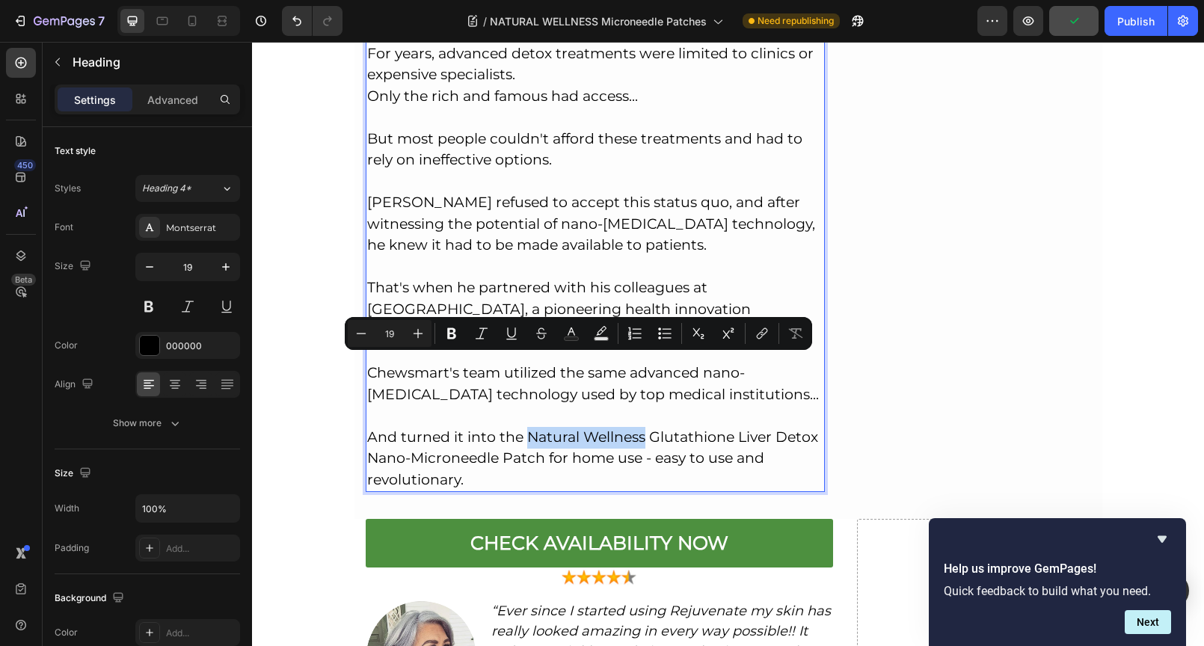
drag, startPoint x: 524, startPoint y: 362, endPoint x: 638, endPoint y: 367, distance: 113.7
click at [638, 367] on p "So How Can You Start Using Nano Microneedle Therapy For Yourself? This is the p…" at bounding box center [595, 205] width 457 height 572
click at [564, 333] on icon "Editor contextual toolbar" at bounding box center [571, 333] width 15 height 15
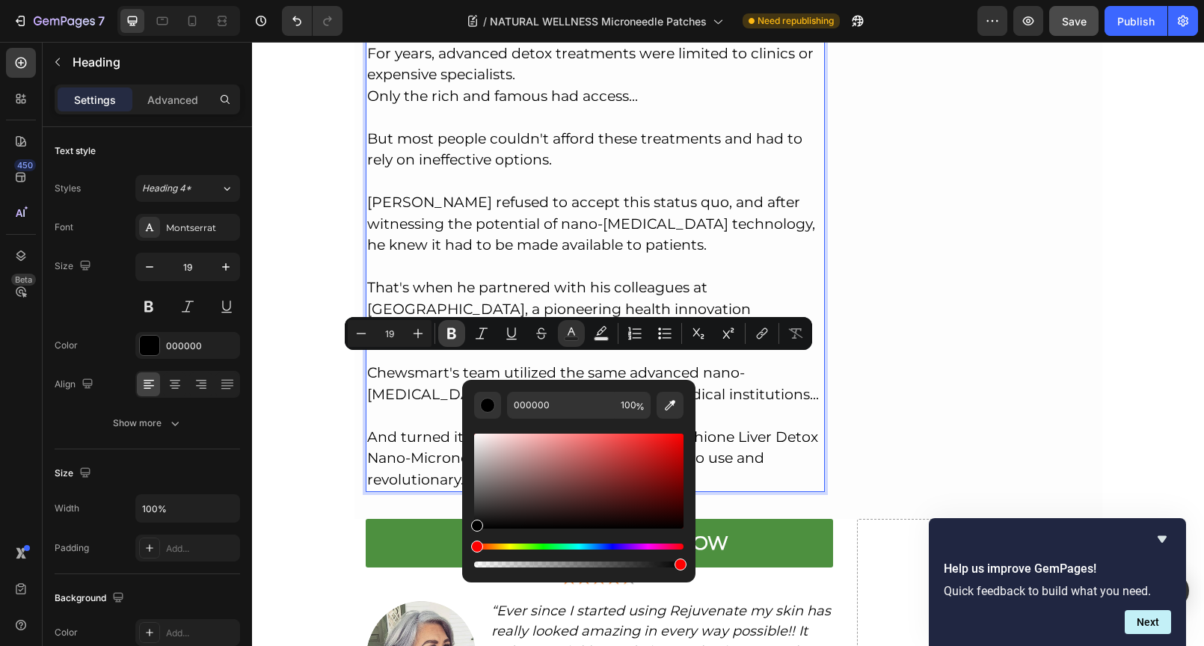
click at [452, 331] on icon "Editor contextual toolbar" at bounding box center [451, 333] width 9 height 11
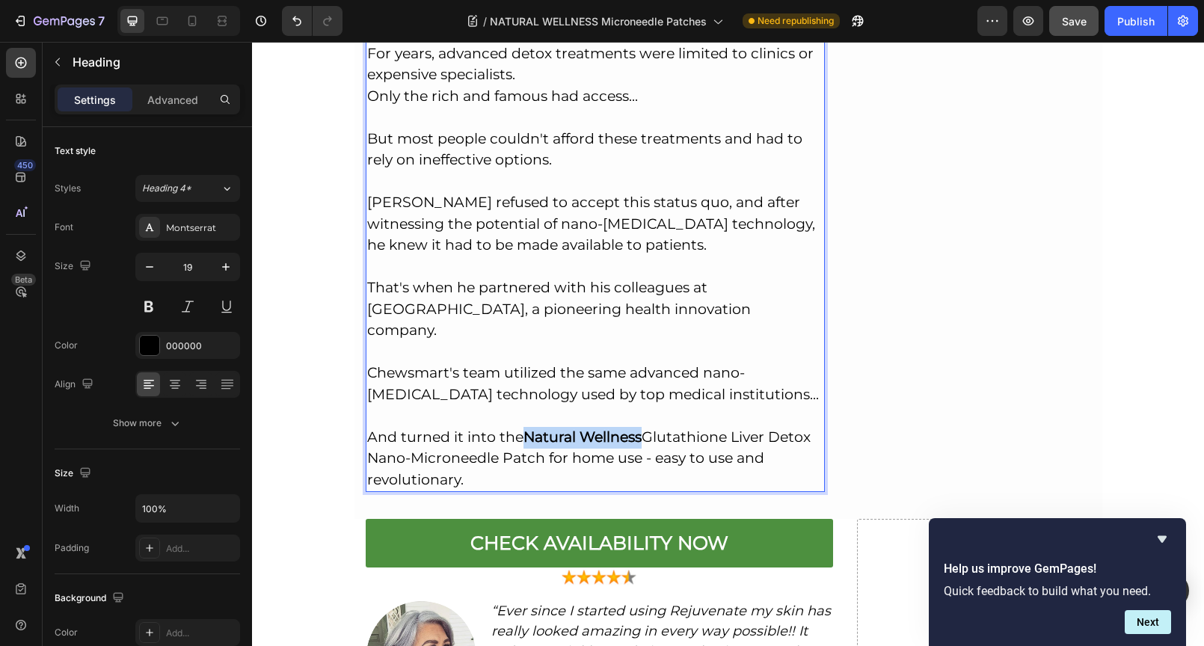
drag, startPoint x: 638, startPoint y: 366, endPoint x: 524, endPoint y: 369, distance: 114.4
click at [524, 369] on p "So How Can You Start Using Nano Microneedle Therapy For Yourself? This is the p…" at bounding box center [595, 205] width 457 height 572
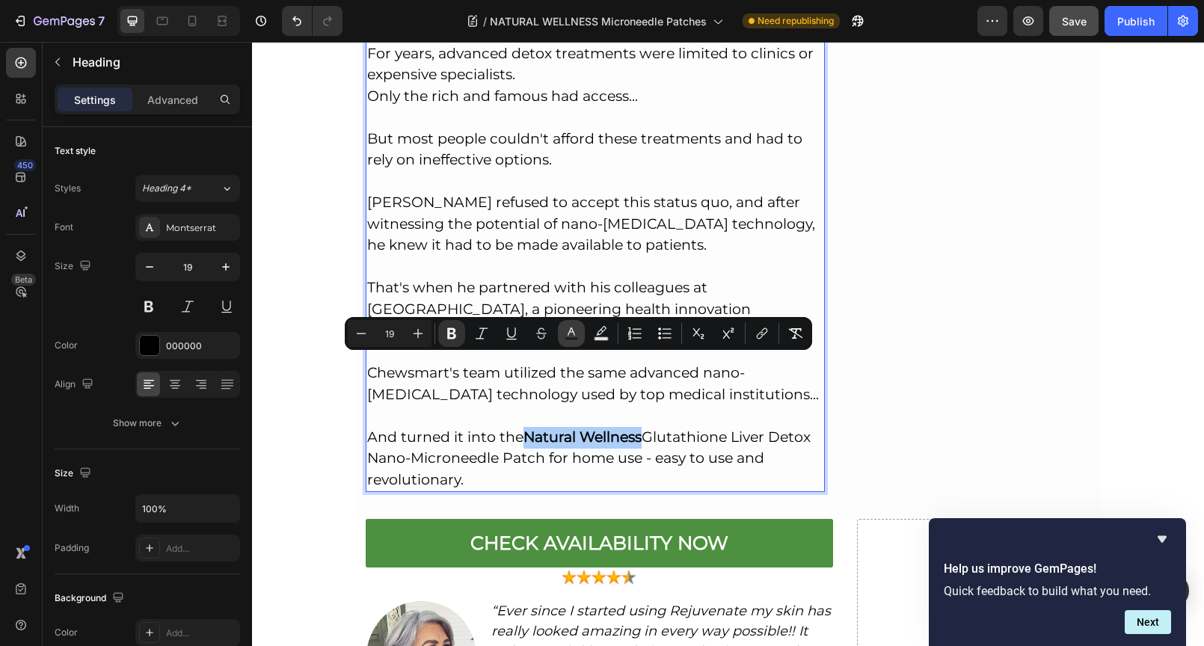
click at [576, 339] on rect "Editor contextual toolbar" at bounding box center [571, 339] width 14 height 4
click at [571, 327] on icon "Editor contextual toolbar" at bounding box center [571, 333] width 15 height 15
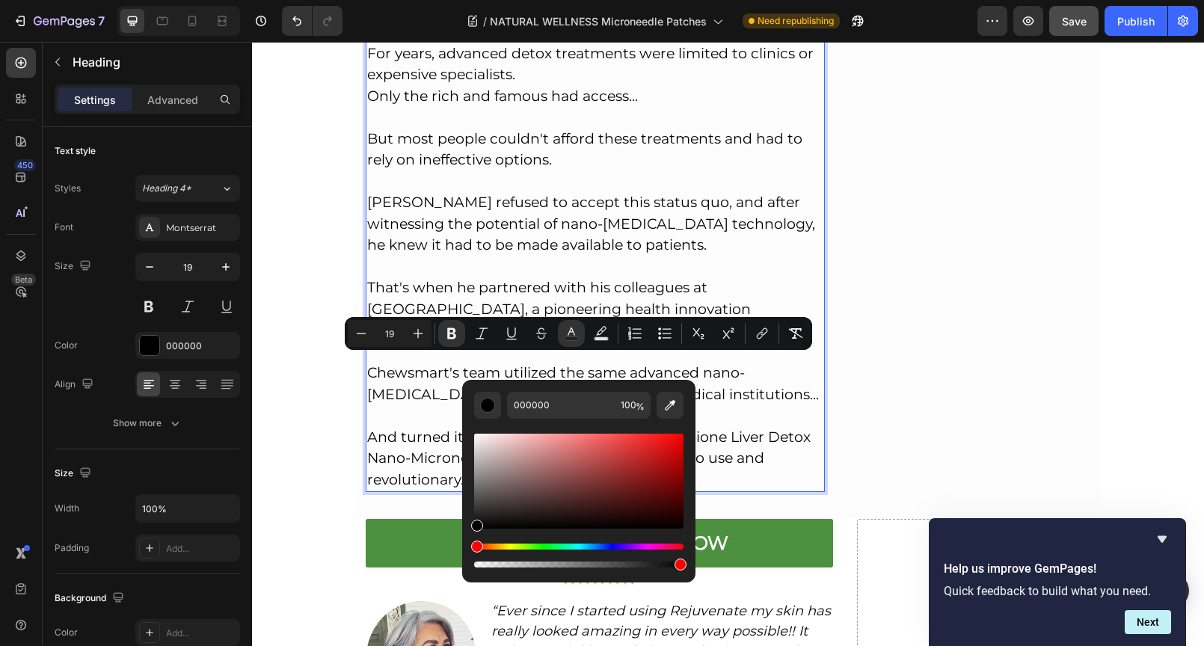
click at [592, 546] on div "Hue" at bounding box center [578, 546] width 209 height 6
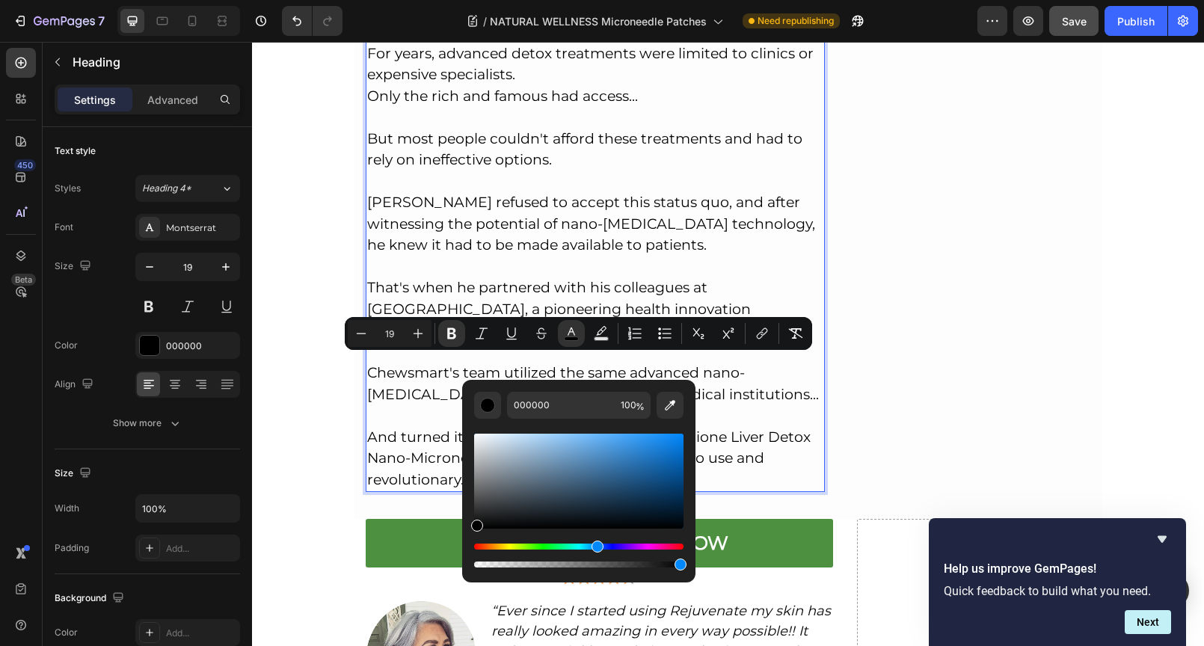
click at [595, 546] on div "Hue" at bounding box center [578, 546] width 209 height 6
click at [678, 472] on div "Editor contextual toolbar" at bounding box center [578, 481] width 209 height 95
type input "045296"
click at [683, 353] on p "So How Can You Start Using Nano Microneedle Therapy For Yourself? This is the p…" at bounding box center [595, 205] width 457 height 572
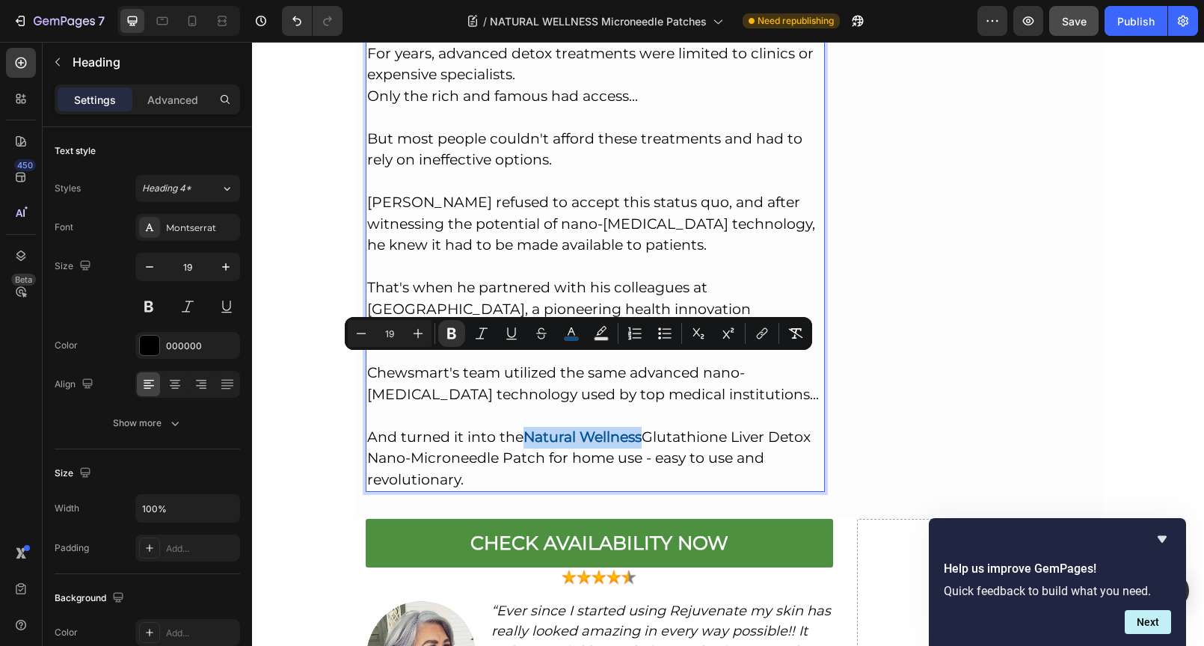
drag, startPoint x: 523, startPoint y: 364, endPoint x: 636, endPoint y: 370, distance: 113.0
click at [636, 428] on strong "Natural Wellness" at bounding box center [582, 436] width 118 height 17
click at [765, 336] on icon "Editor contextual toolbar" at bounding box center [761, 333] width 15 height 15
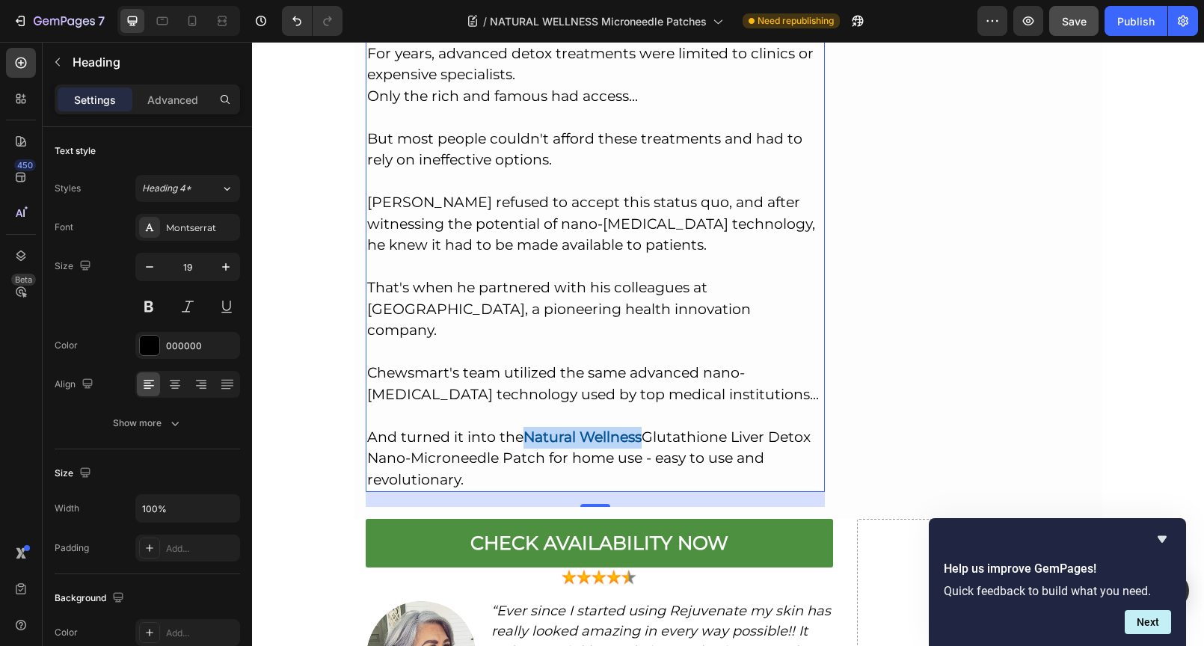
click at [579, 428] on strong "Natural Wellness" at bounding box center [582, 436] width 118 height 17
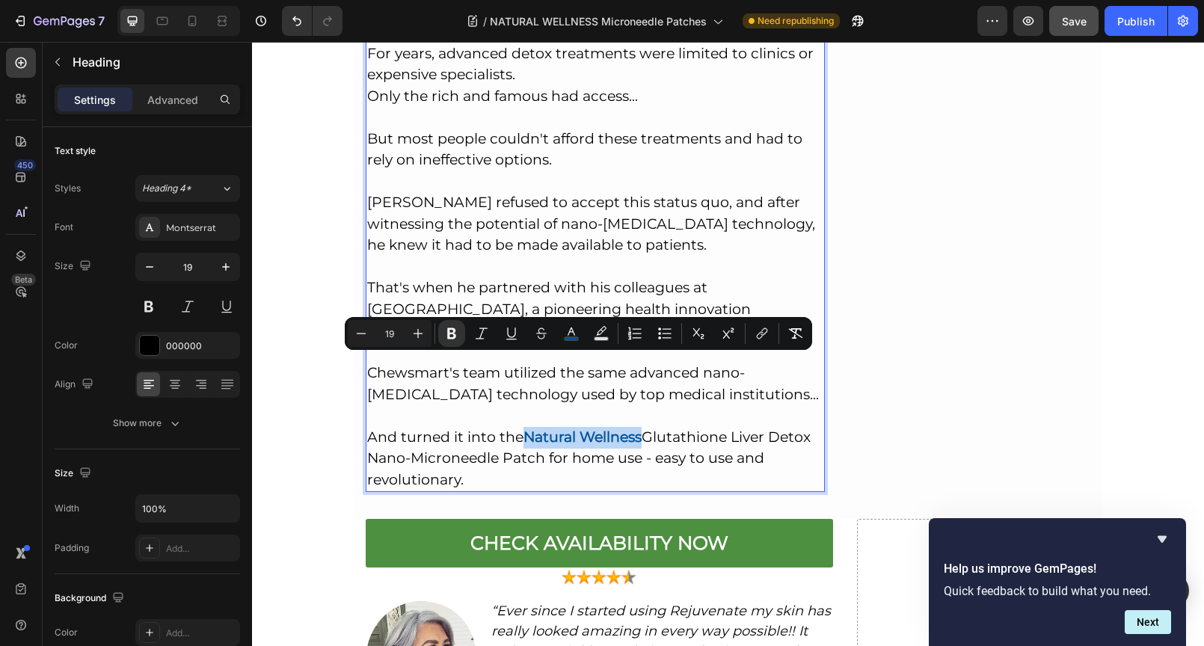
drag, startPoint x: 523, startPoint y: 363, endPoint x: 636, endPoint y: 361, distance: 112.9
click at [636, 428] on strong "Natural Wellness" at bounding box center [582, 436] width 118 height 17
click at [762, 333] on icon "Editor contextual toolbar" at bounding box center [761, 333] width 15 height 15
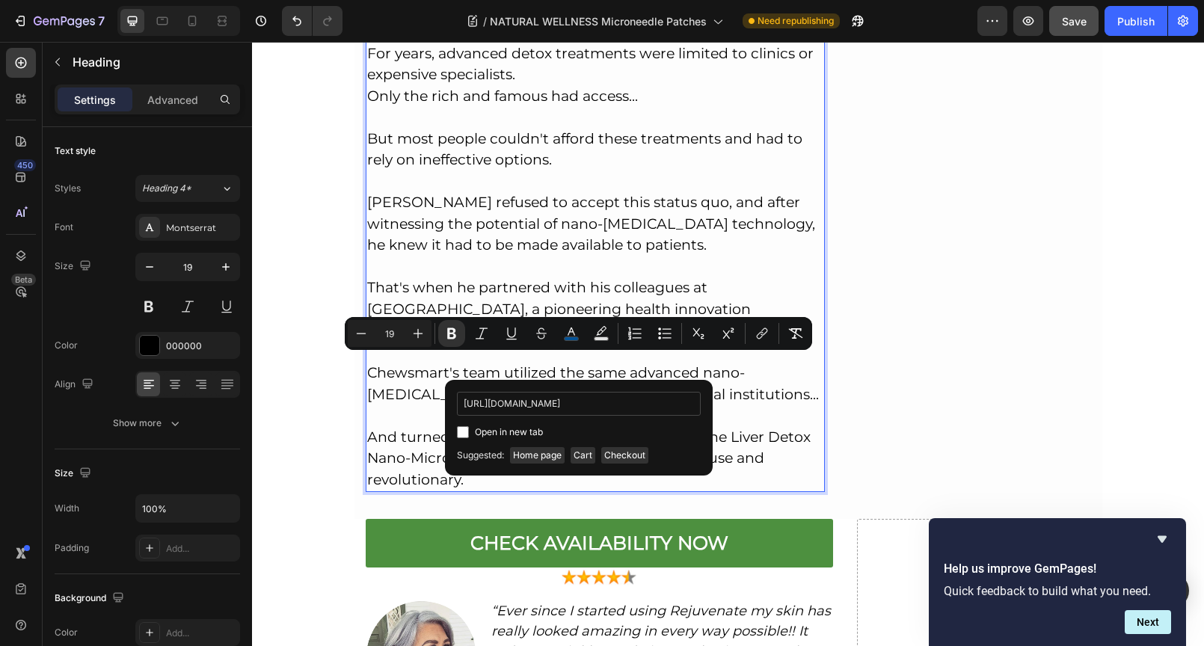
scroll to position [0, 176]
type input "[URL][DOMAIN_NAME]"
click at [463, 433] on input "Editor contextual toolbar" at bounding box center [463, 432] width 12 height 12
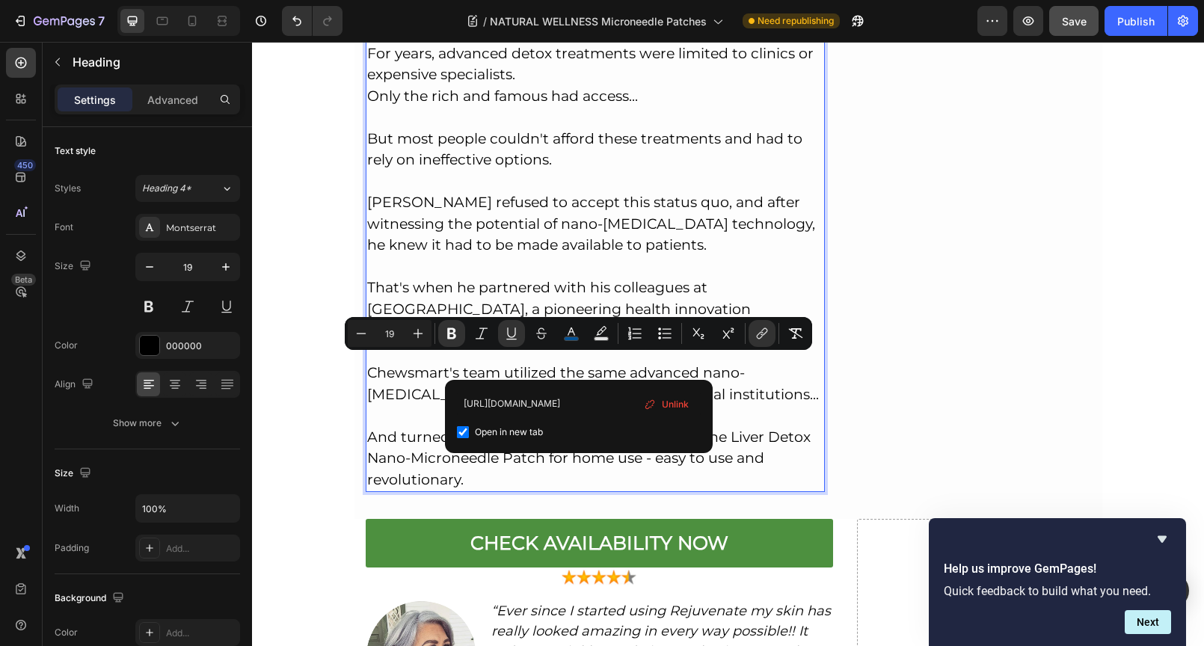
scroll to position [0, 0]
click at [463, 433] on input "Editor contextual toolbar" at bounding box center [463, 432] width 12 height 12
checkbox input "false"
click at [647, 360] on p "So How Can You Start Using Nano Microneedle Therapy For Yourself? This is the p…" at bounding box center [595, 205] width 457 height 572
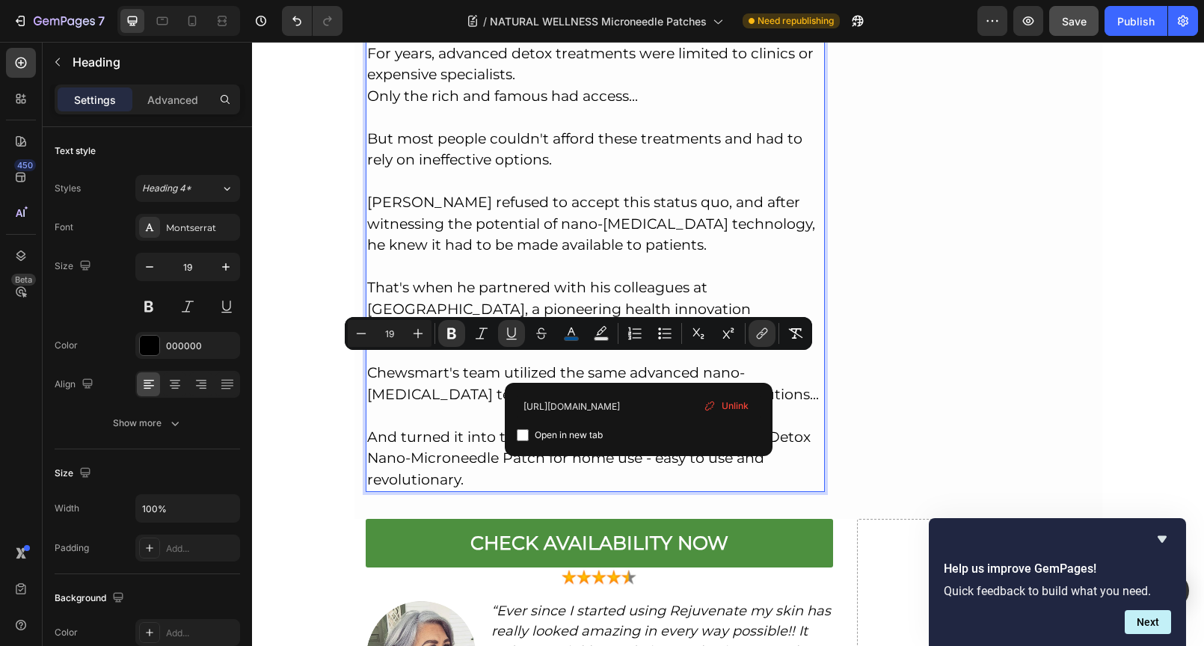
drag, startPoint x: 637, startPoint y: 363, endPoint x: 520, endPoint y: 364, distance: 117.4
click at [523, 428] on u "Natural Wellness" at bounding box center [582, 436] width 118 height 17
click at [517, 336] on icon "Editor contextual toolbar" at bounding box center [511, 333] width 15 height 15
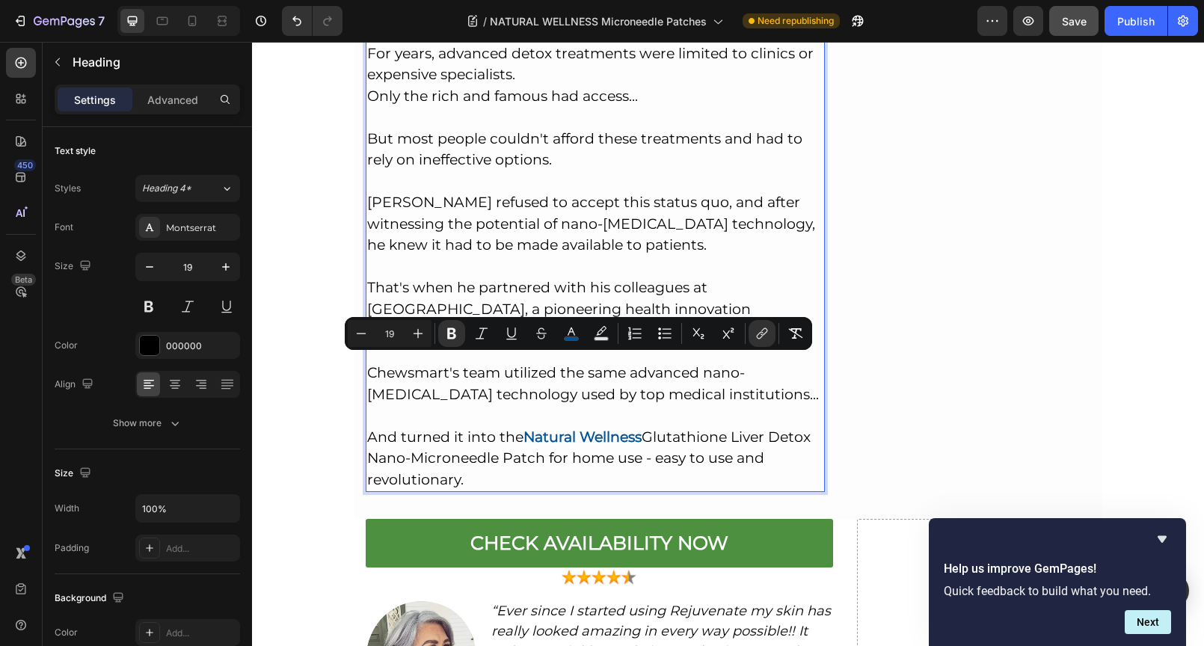
click at [563, 428] on strong "Natural Wellness" at bounding box center [582, 436] width 118 height 17
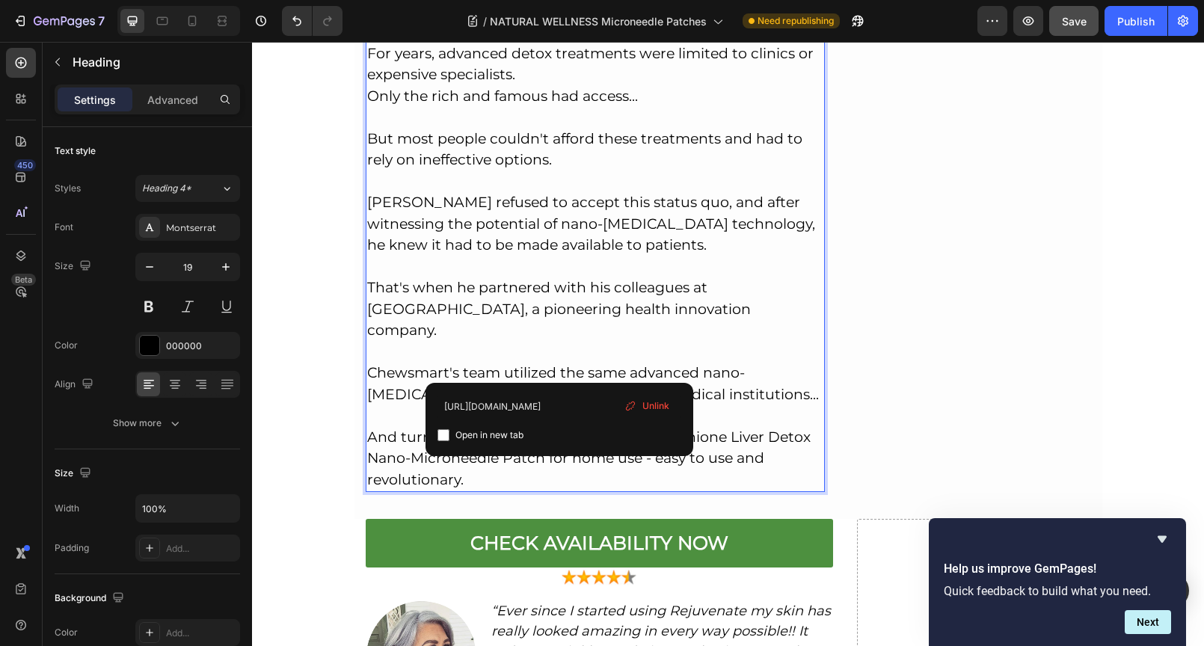
click at [672, 369] on p "So How Can You Start Using Nano Microneedle Therapy For Yourself? This is the p…" at bounding box center [595, 205] width 457 height 572
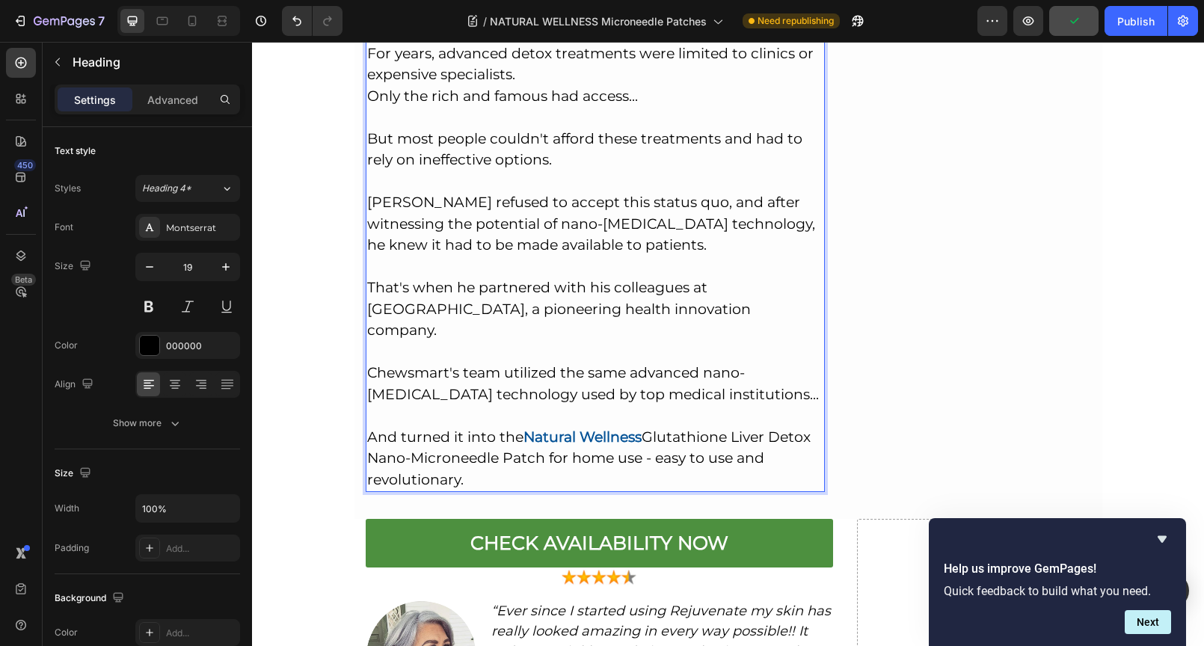
click at [464, 386] on p "So How Can You Start Using Nano Microneedle Therapy For Yourself? This is the p…" at bounding box center [595, 205] width 457 height 572
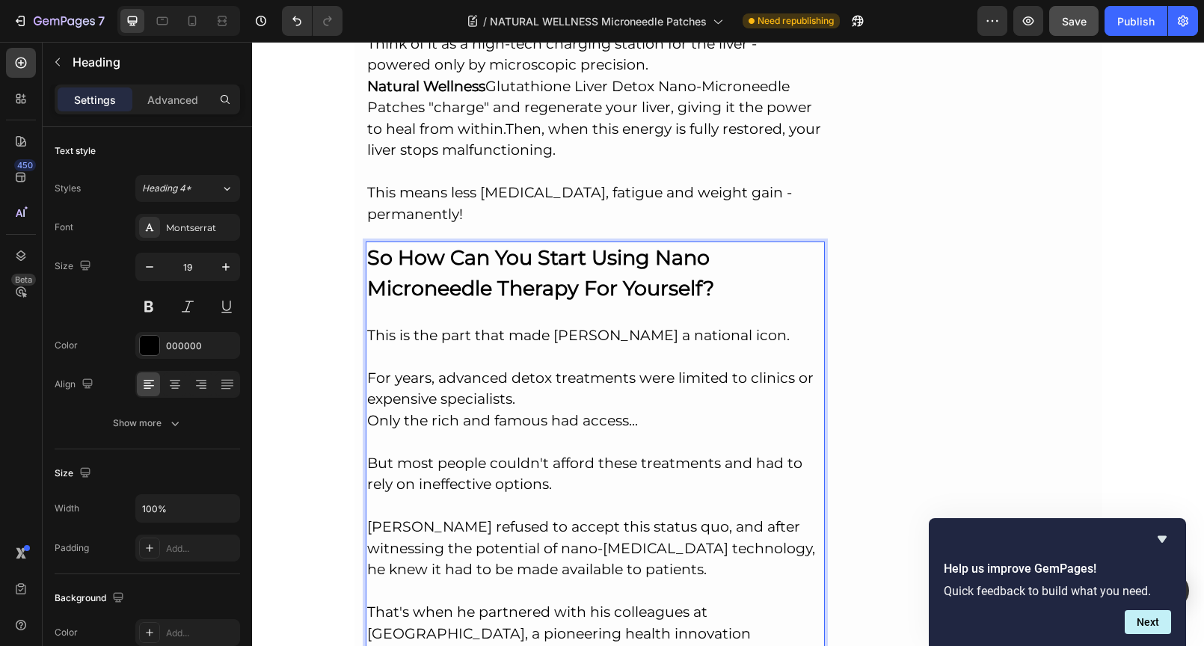
scroll to position [5168, 0]
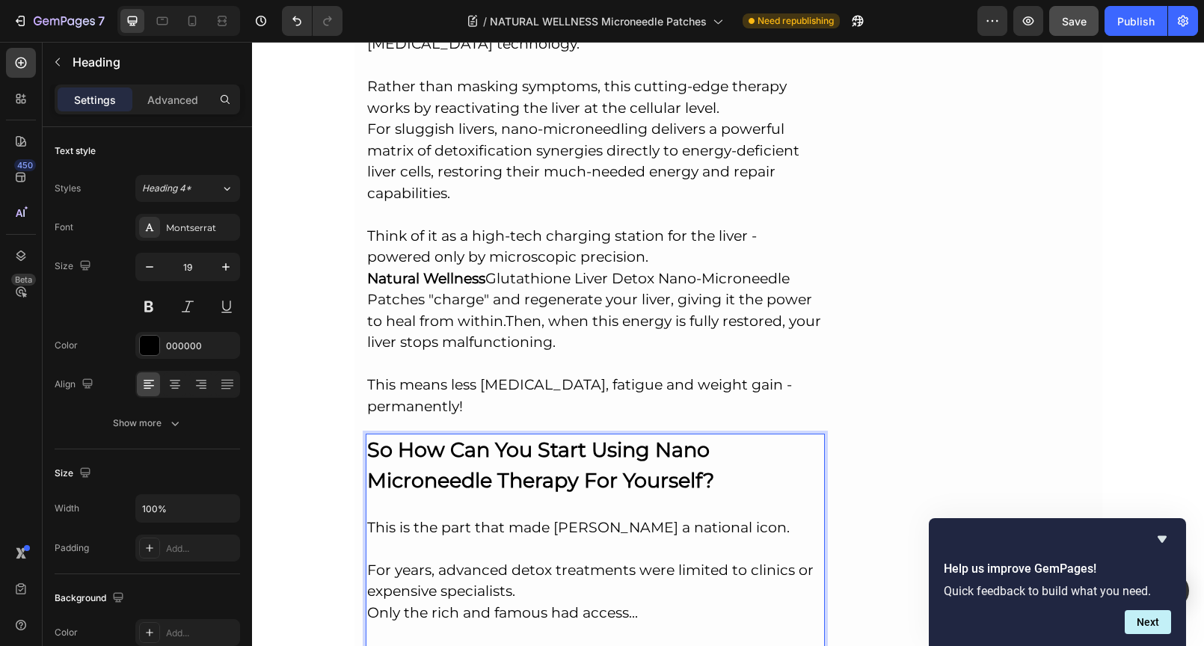
click at [525, 318] on p "If your weight loss program doesn't address the liver energy crisis, your metab…" at bounding box center [595, 119] width 457 height 597
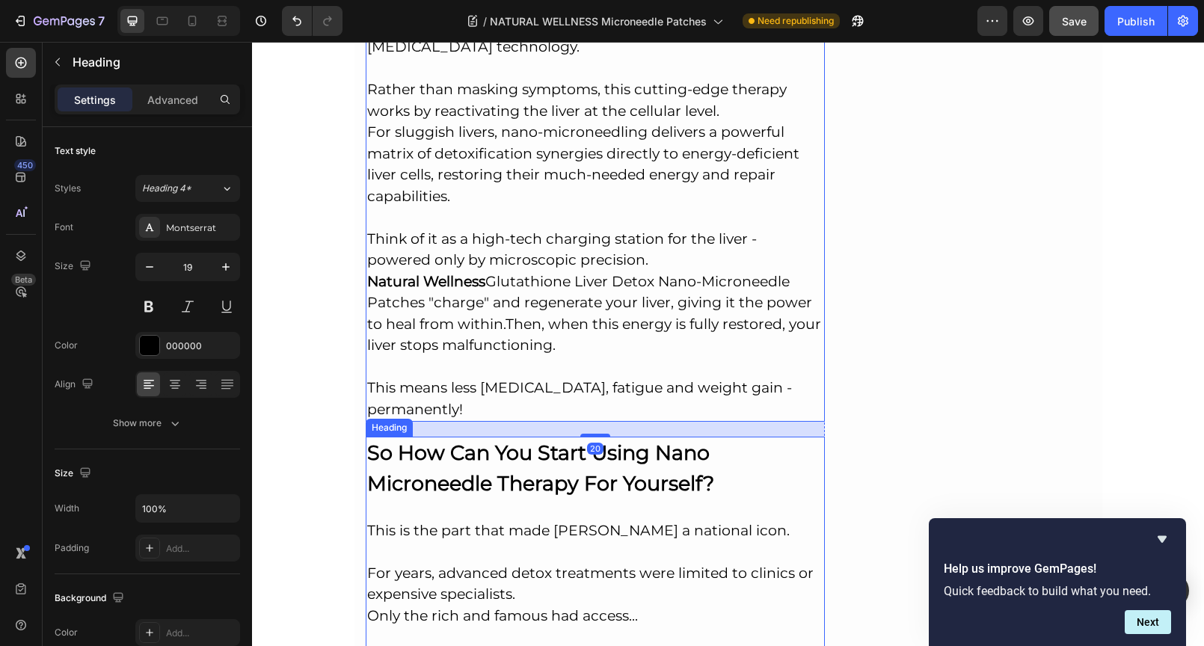
scroll to position [5165, 0]
click at [464, 440] on strong "So How Can You Start Using Nano Microneedle Therapy For Yourself?" at bounding box center [540, 467] width 347 height 55
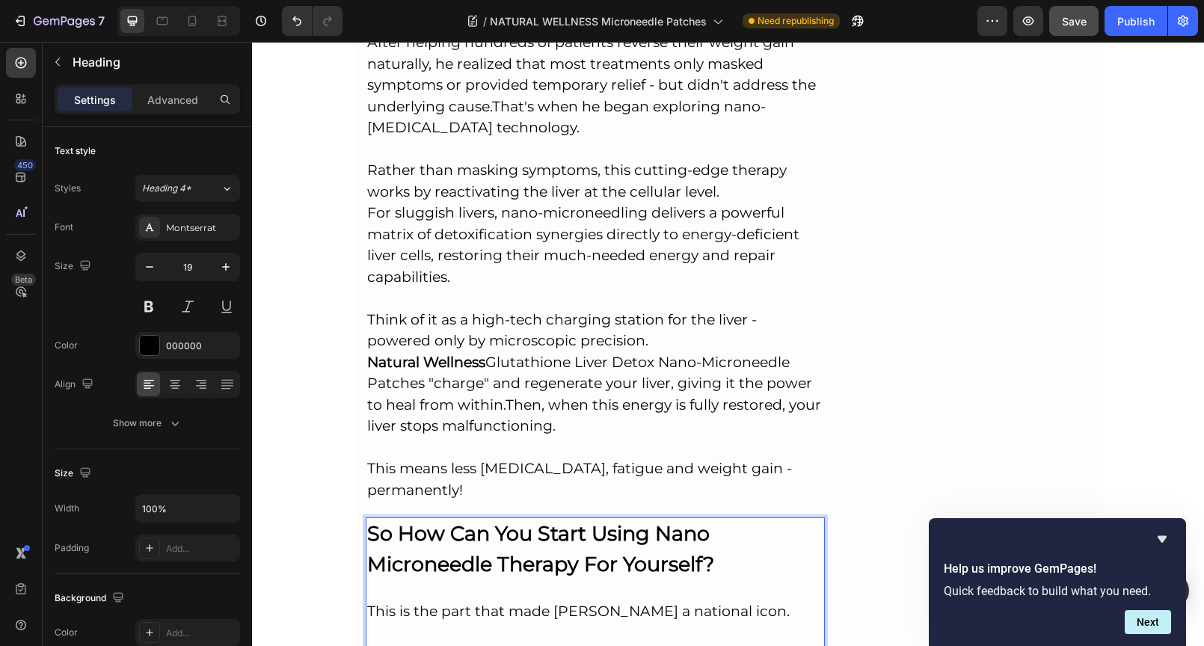
scroll to position [5065, 0]
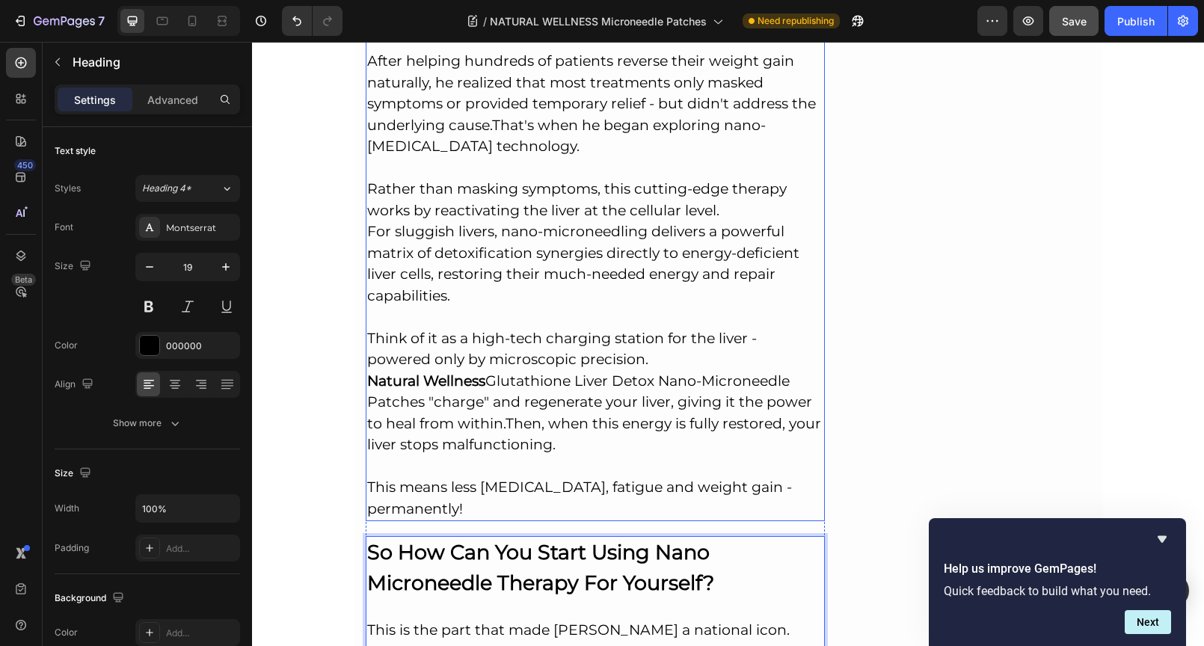
click at [481, 321] on p "If your weight loss program doesn't address the liver energy crisis, your metab…" at bounding box center [595, 221] width 457 height 597
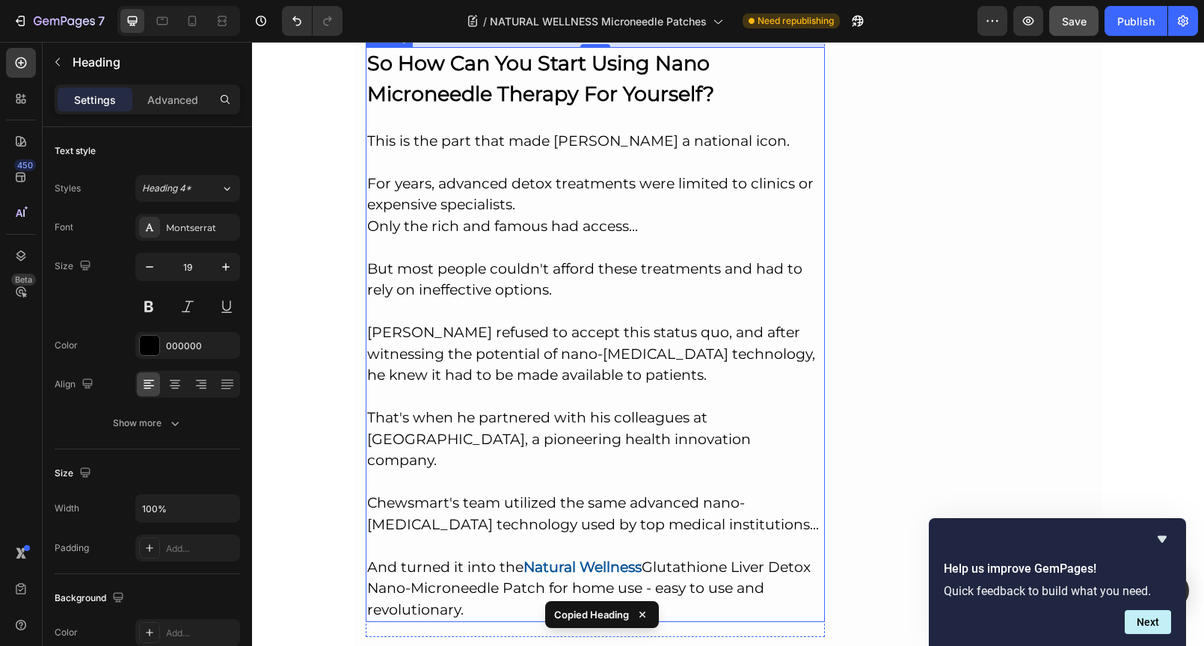
scroll to position [5674, 0]
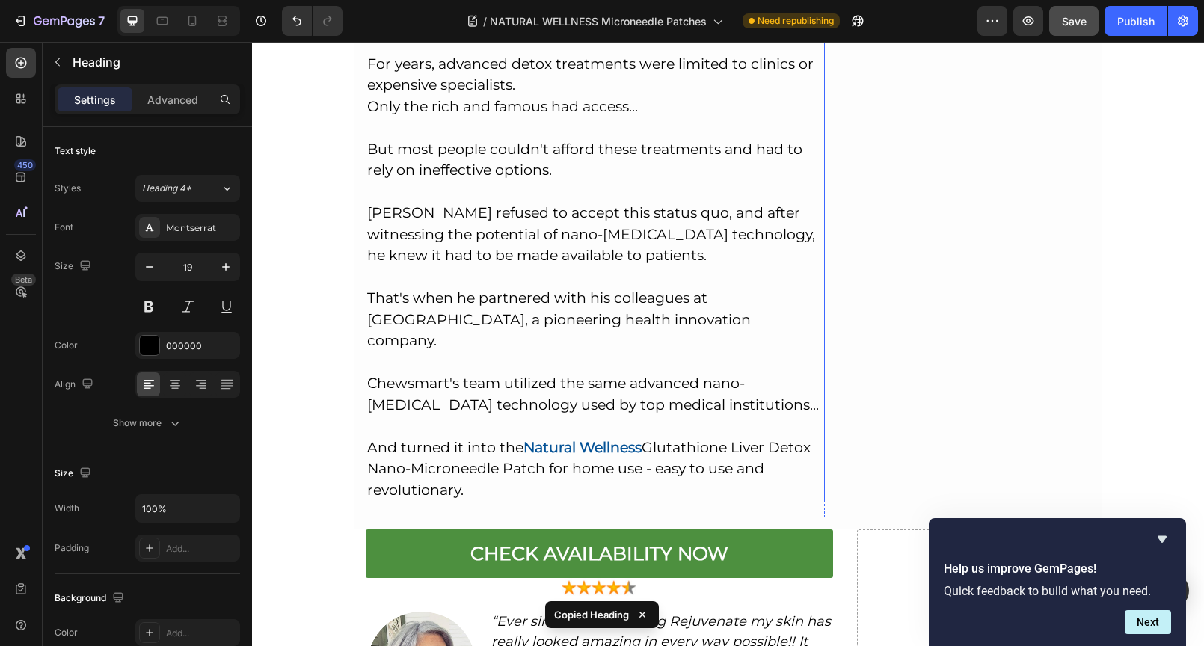
click at [478, 345] on p "⁠⁠⁠⁠⁠⁠⁠ So How Can You Start Using Nano Microneedle Therapy For Yourself? This …" at bounding box center [595, 215] width 457 height 572
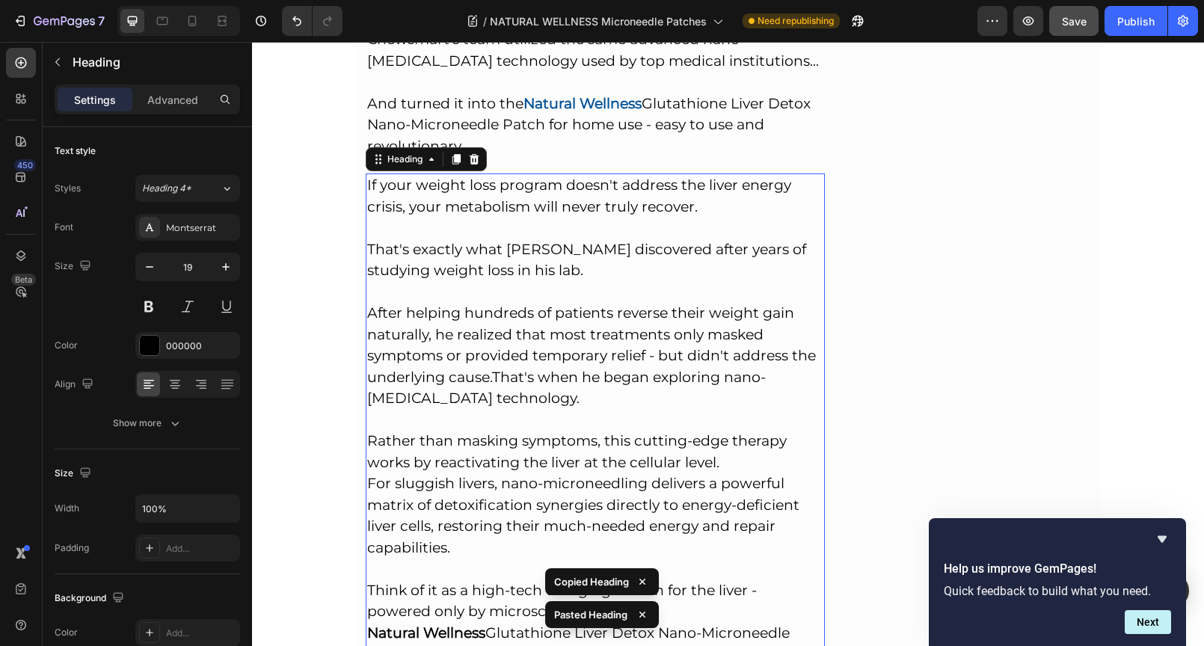
scroll to position [6024, 0]
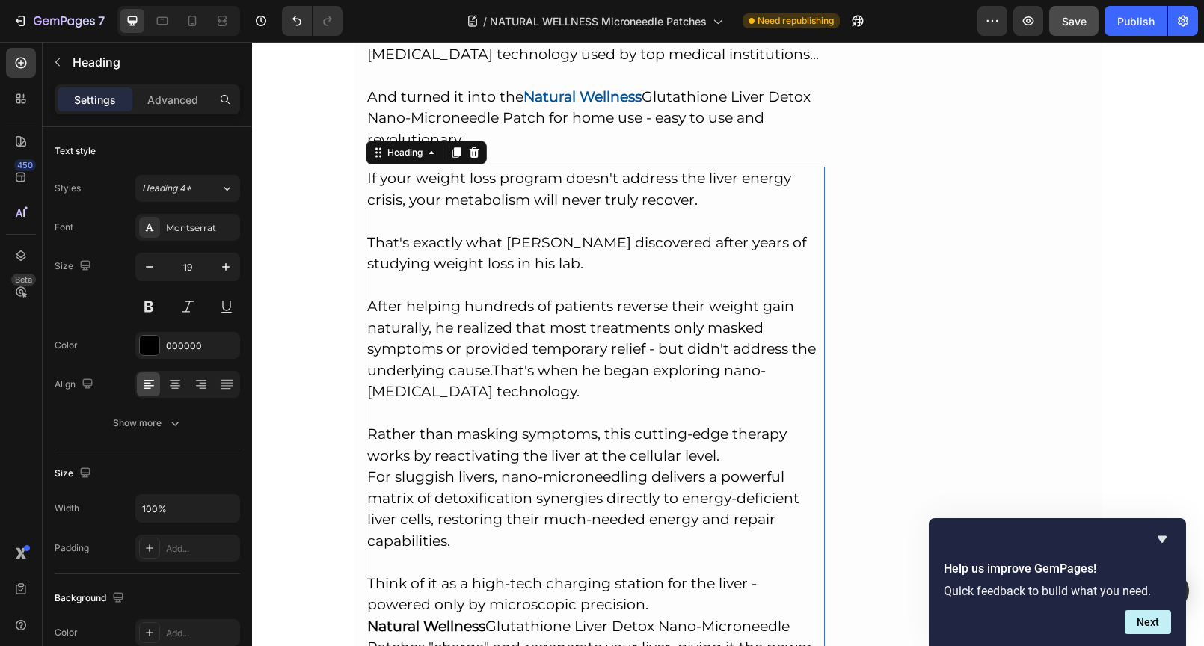
click at [370, 167] on h2 "If your weight loss program doesn't address the liver energy crisis, your metab…" at bounding box center [596, 467] width 460 height 600
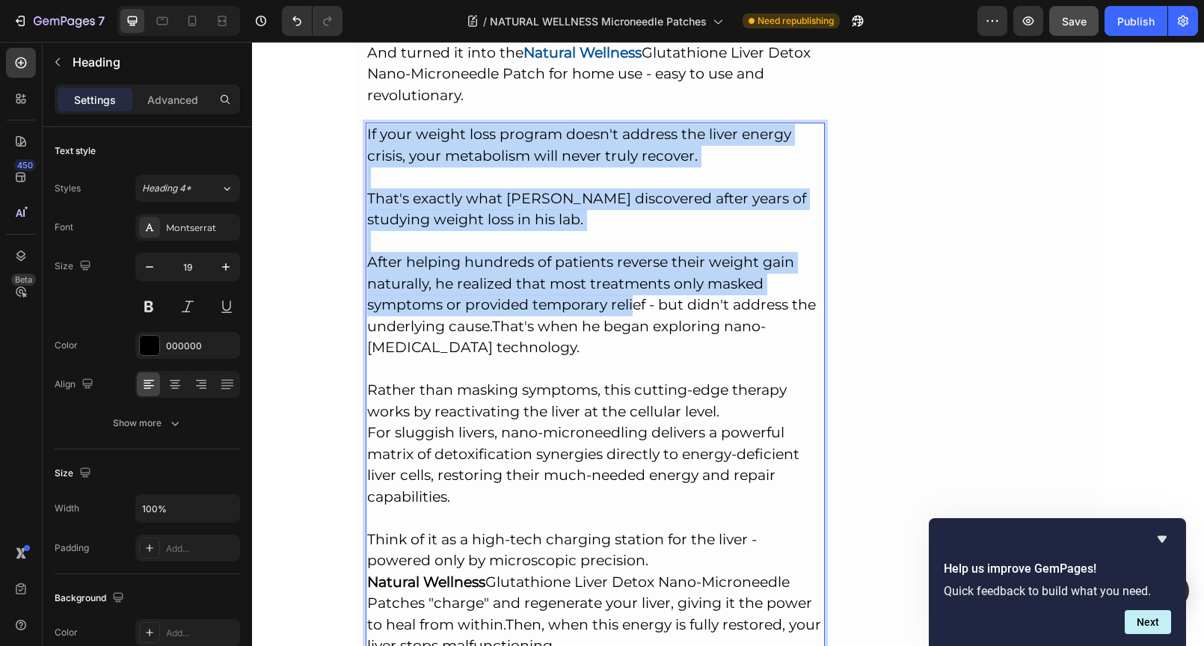
scroll to position [6501, 0]
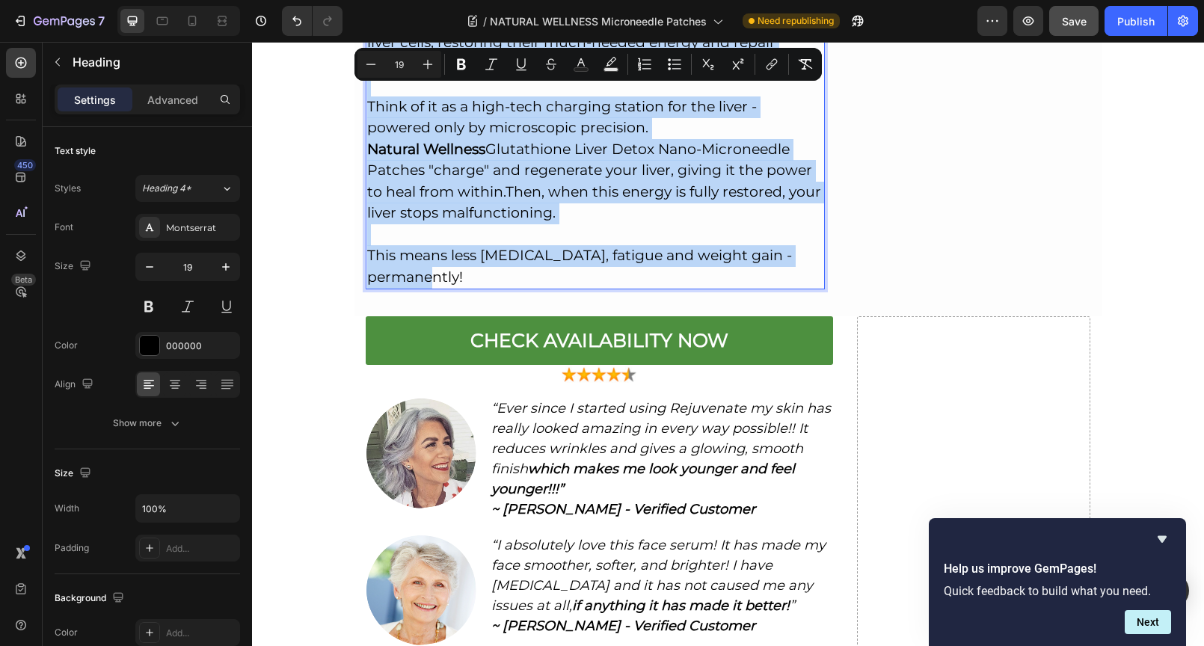
drag, startPoint x: 361, startPoint y: 105, endPoint x: 612, endPoint y: 209, distance: 271.5
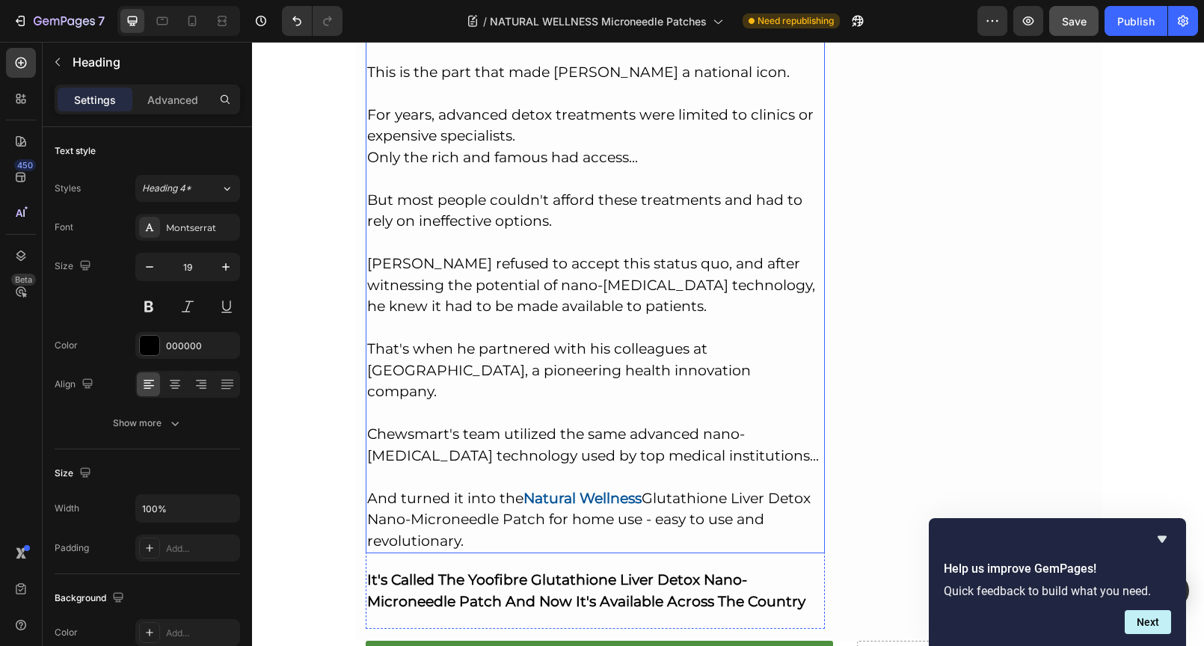
scroll to position [5623, 0]
click at [487, 455] on h2 "So How Can You Start Using Nano Microneedle Therapy For Yourself? This is the p…" at bounding box center [596, 265] width 460 height 575
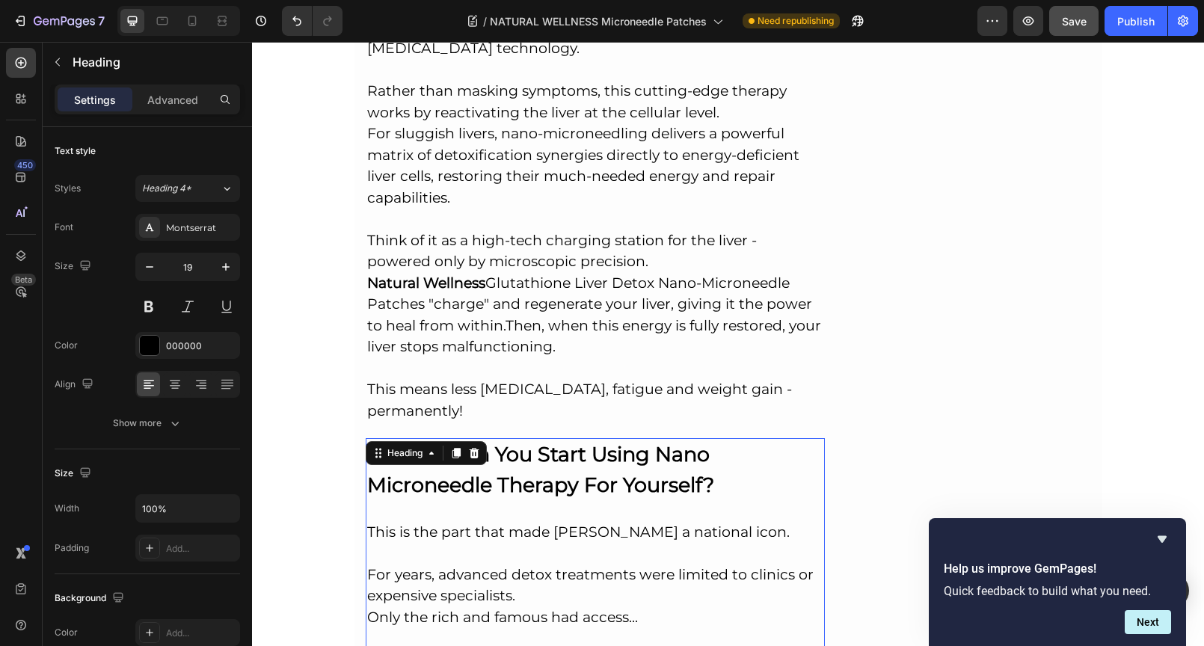
scroll to position [5079, 0]
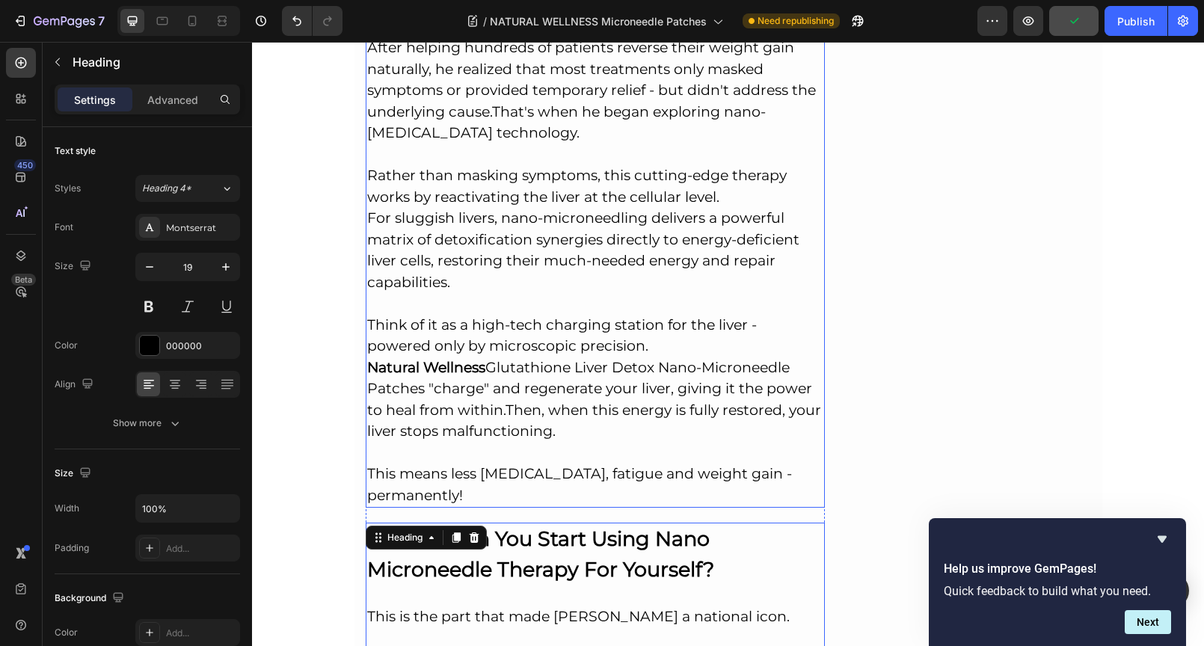
click at [462, 359] on strong "Natural Wellness" at bounding box center [426, 367] width 118 height 17
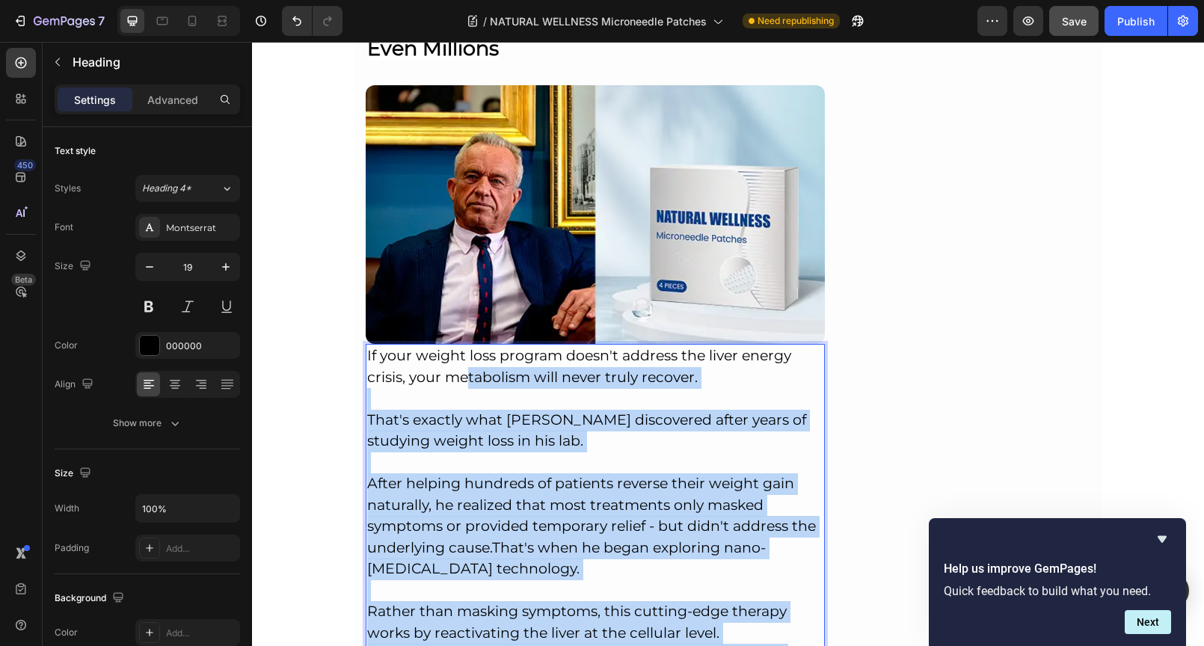
drag, startPoint x: 478, startPoint y: 318, endPoint x: 463, endPoint y: 316, distance: 14.3
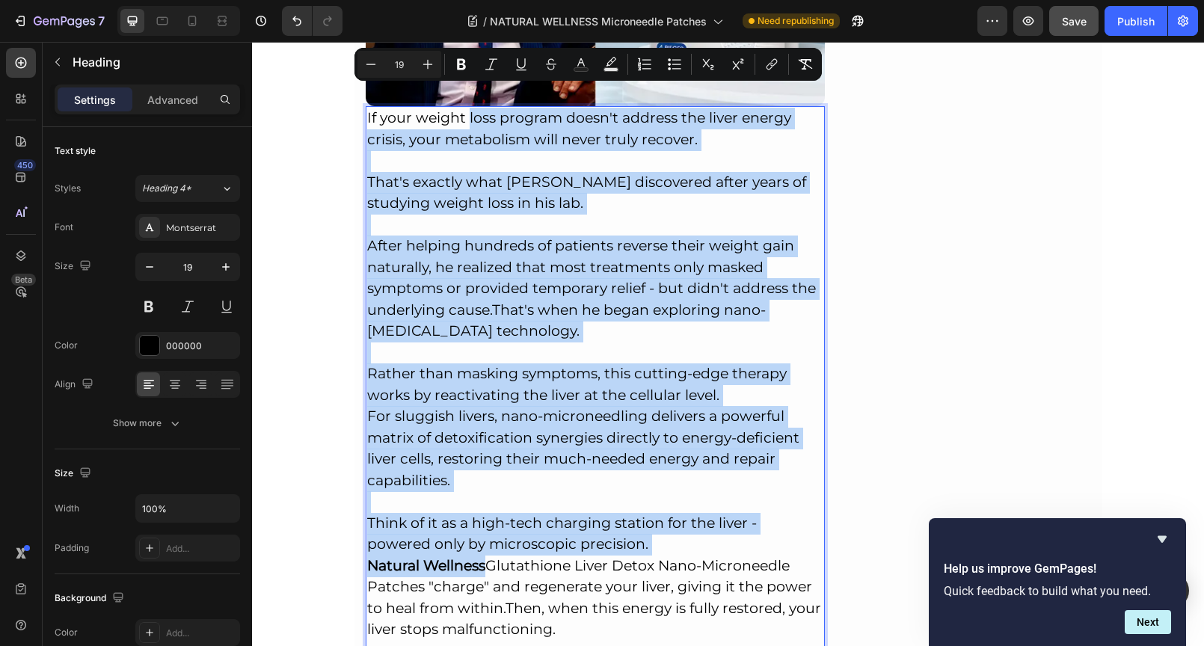
scroll to position [5025, 0]
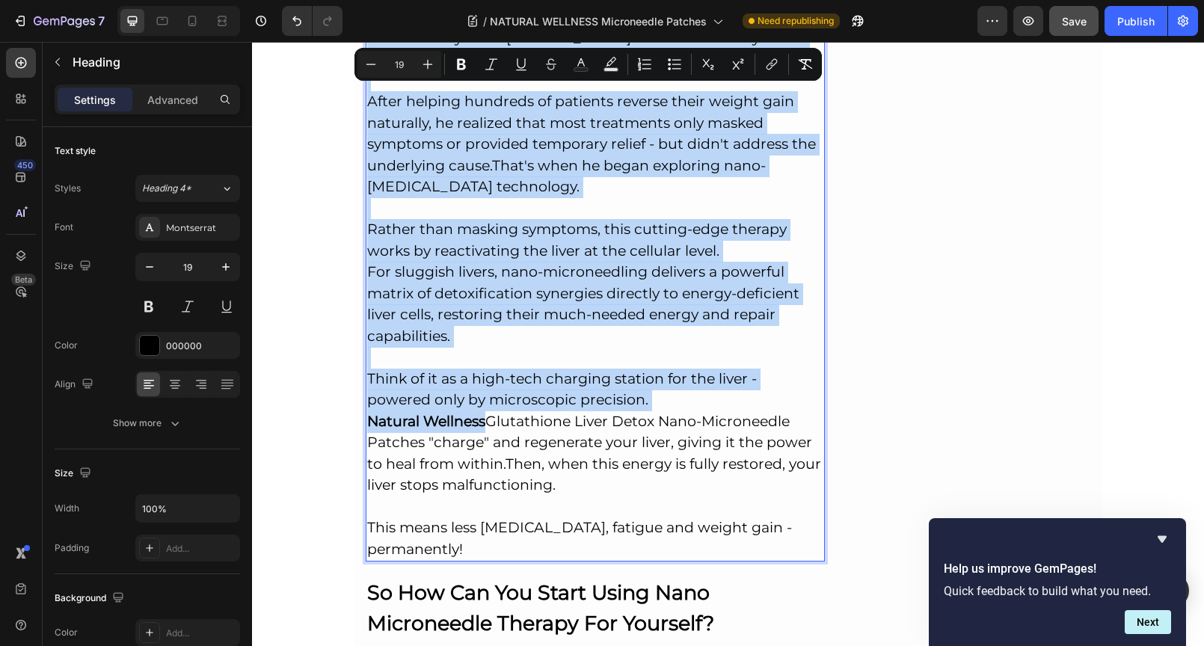
click at [468, 413] on strong "Natural Wellness" at bounding box center [426, 421] width 118 height 17
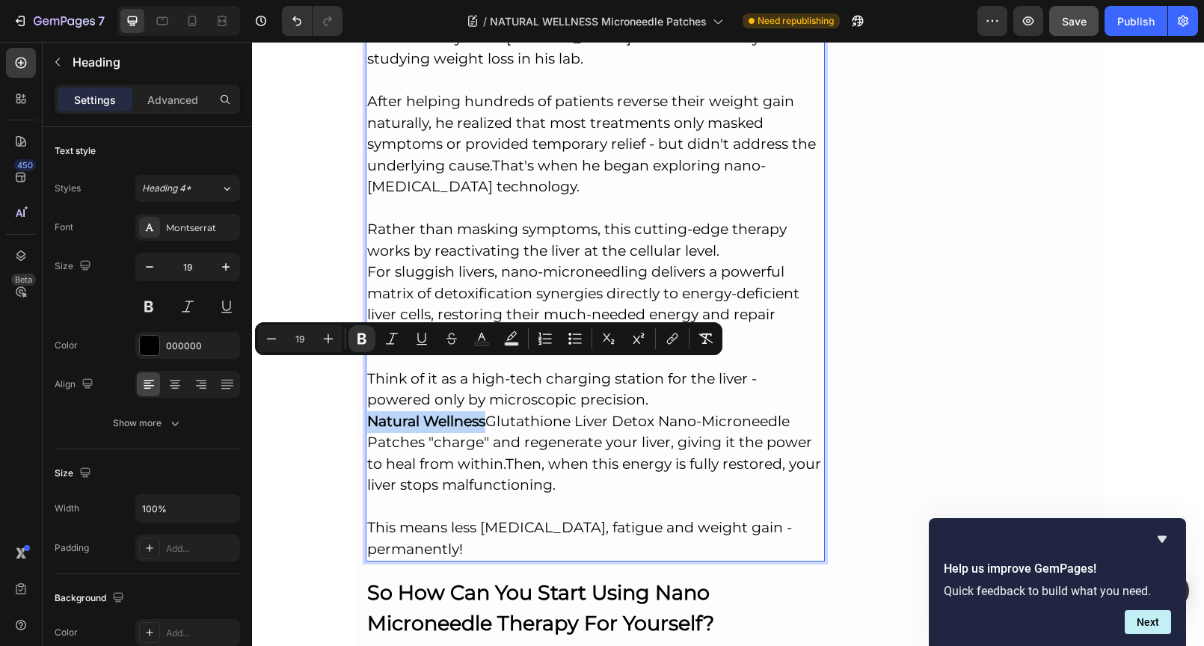
drag, startPoint x: 478, startPoint y: 372, endPoint x: 365, endPoint y: 369, distance: 112.9
click at [367, 413] on strong "Natural Wellness" at bounding box center [426, 421] width 118 height 17
click at [475, 342] on rect "Editor contextual toolbar" at bounding box center [482, 344] width 14 height 4
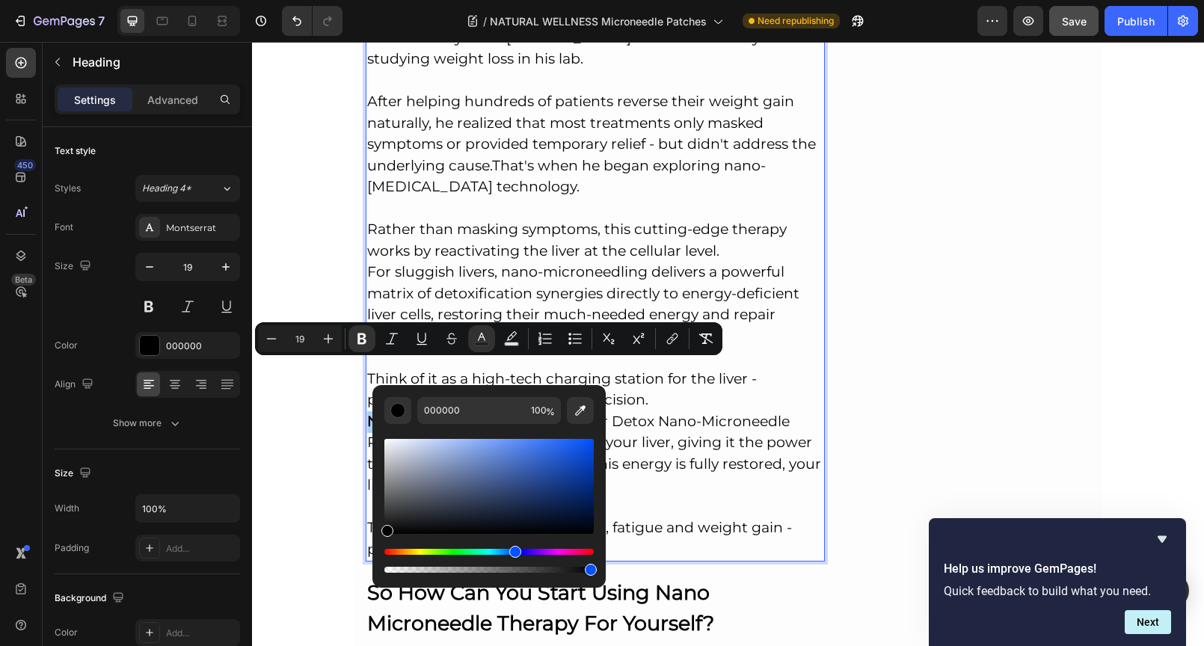
click at [513, 551] on div "Hue" at bounding box center [488, 552] width 209 height 6
click at [518, 553] on div "Hue" at bounding box center [488, 552] width 209 height 6
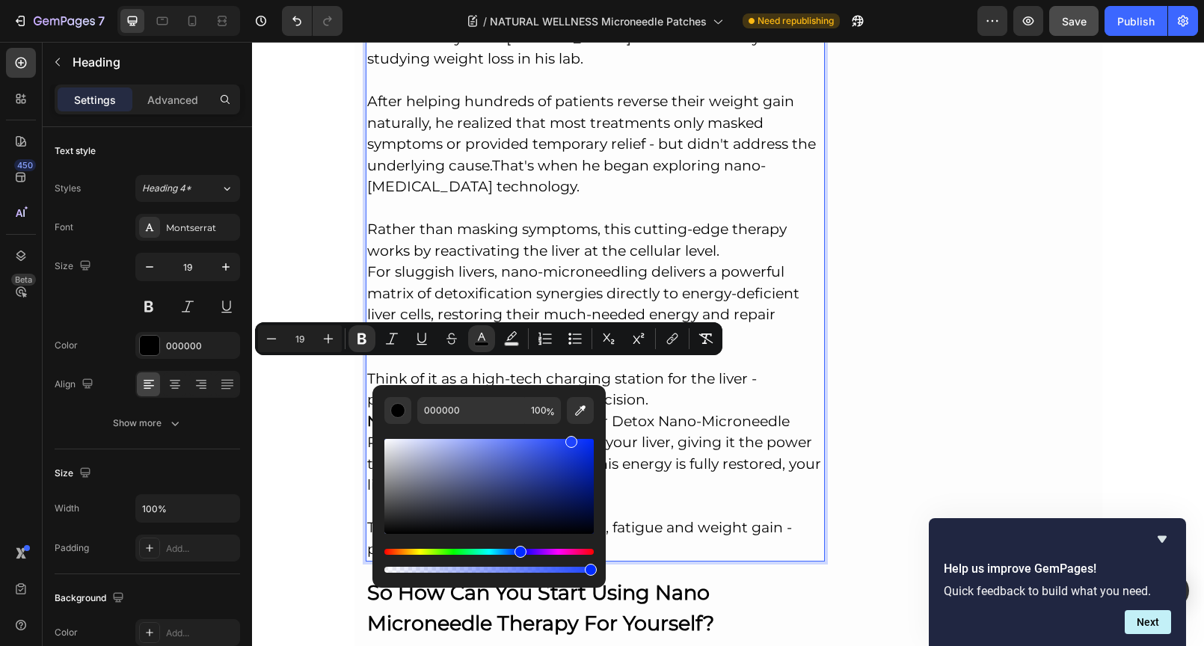
drag, startPoint x: 579, startPoint y: 455, endPoint x: 568, endPoint y: 435, distance: 22.7
click at [568, 439] on div "Editor contextual toolbar" at bounding box center [488, 486] width 209 height 95
click at [563, 452] on div "Editor contextual toolbar" at bounding box center [488, 486] width 209 height 95
click at [549, 446] on div "Editor contextual toolbar" at bounding box center [488, 486] width 209 height 95
click at [597, 461] on div "3352EA 100 %" at bounding box center [488, 480] width 233 height 191
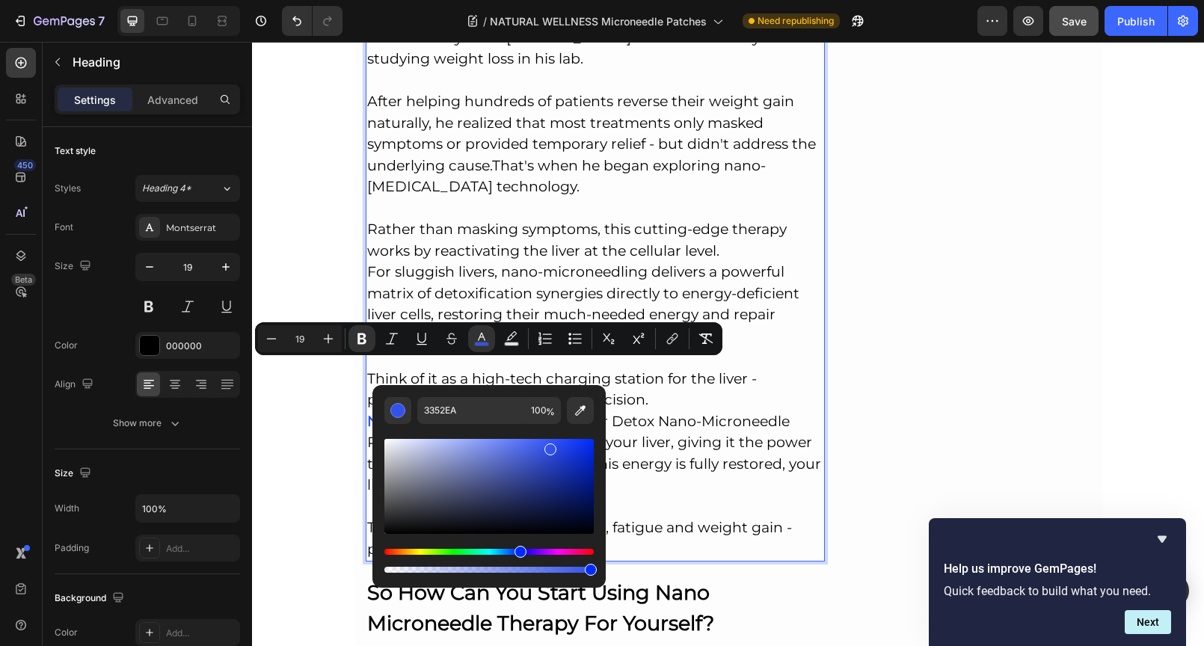
click at [585, 467] on div "Editor contextual toolbar" at bounding box center [488, 486] width 209 height 95
click at [573, 471] on div "Editor contextual toolbar" at bounding box center [488, 486] width 209 height 95
type input "1029A5"
click at [561, 241] on p "If your weight loss program doesn't address the liver energy crisis, your metab…" at bounding box center [595, 261] width 457 height 597
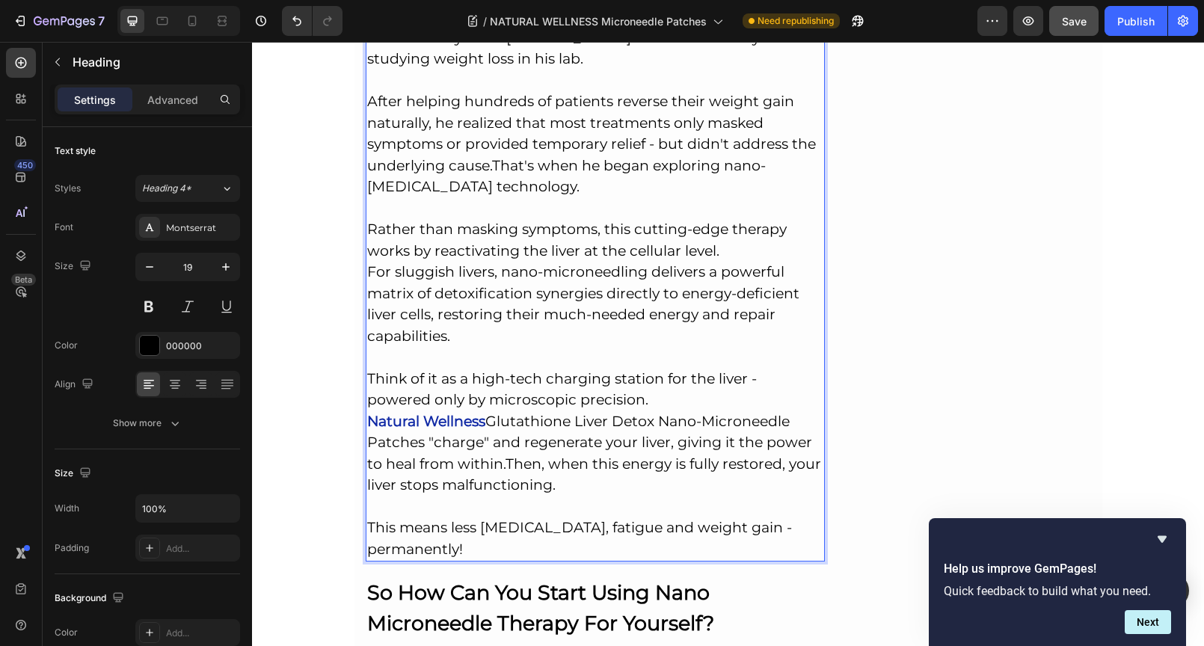
click at [463, 413] on strong "Natural Wellness" at bounding box center [426, 421] width 118 height 17
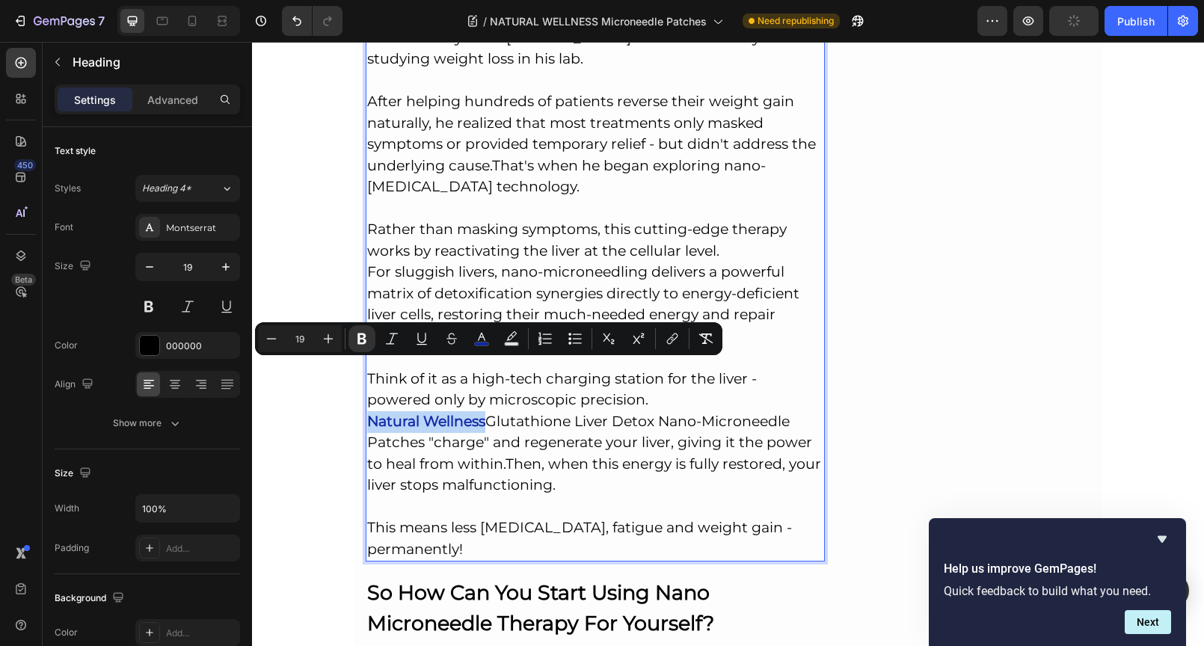
drag, startPoint x: 478, startPoint y: 369, endPoint x: 364, endPoint y: 366, distance: 114.4
click at [367, 413] on strong "Natural Wellness" at bounding box center [426, 421] width 118 height 17
click at [669, 336] on icon "Editor contextual toolbar" at bounding box center [672, 338] width 15 height 15
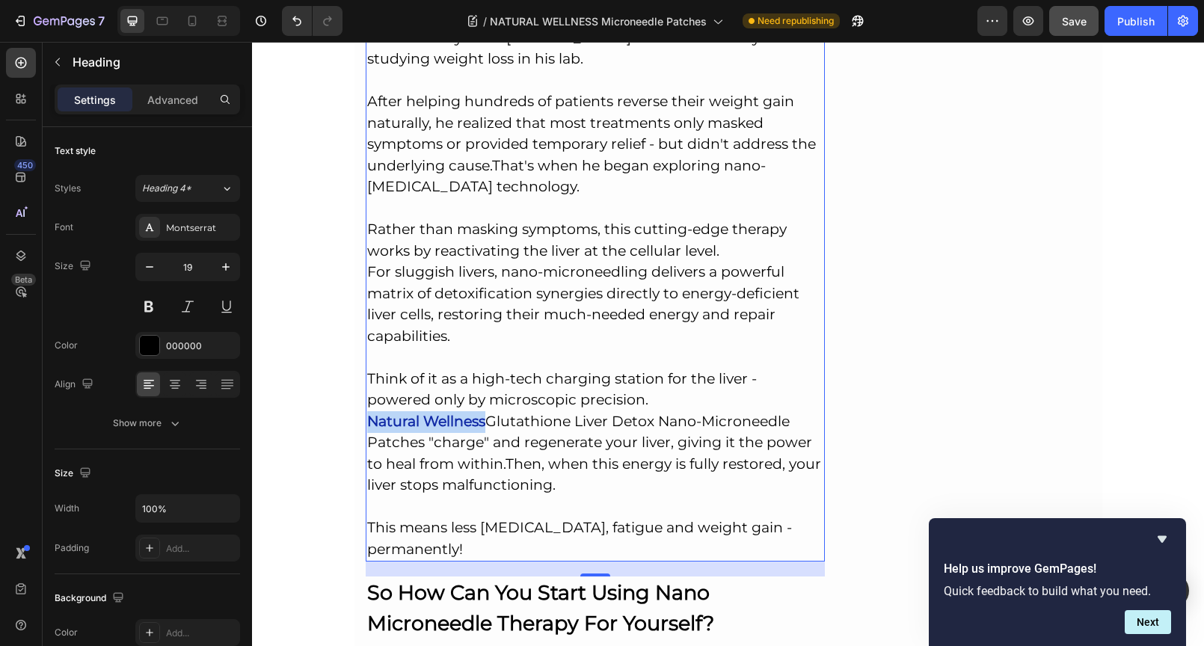
click at [434, 413] on strong "Natural Wellness" at bounding box center [426, 421] width 118 height 17
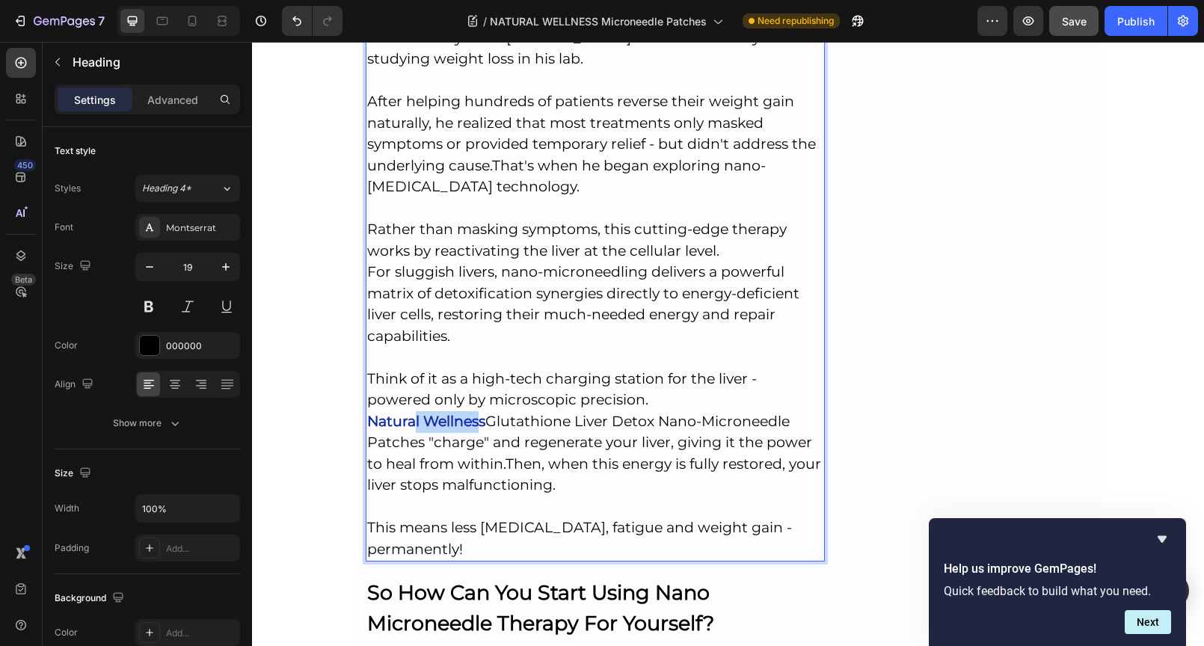
drag, startPoint x: 476, startPoint y: 369, endPoint x: 411, endPoint y: 369, distance: 65.0
click at [411, 413] on strong "Natural Wellness" at bounding box center [426, 421] width 118 height 17
click at [366, 369] on h2 "If your weight loss program doesn't address the liver energy crisis, your metab…" at bounding box center [596, 262] width 460 height 600
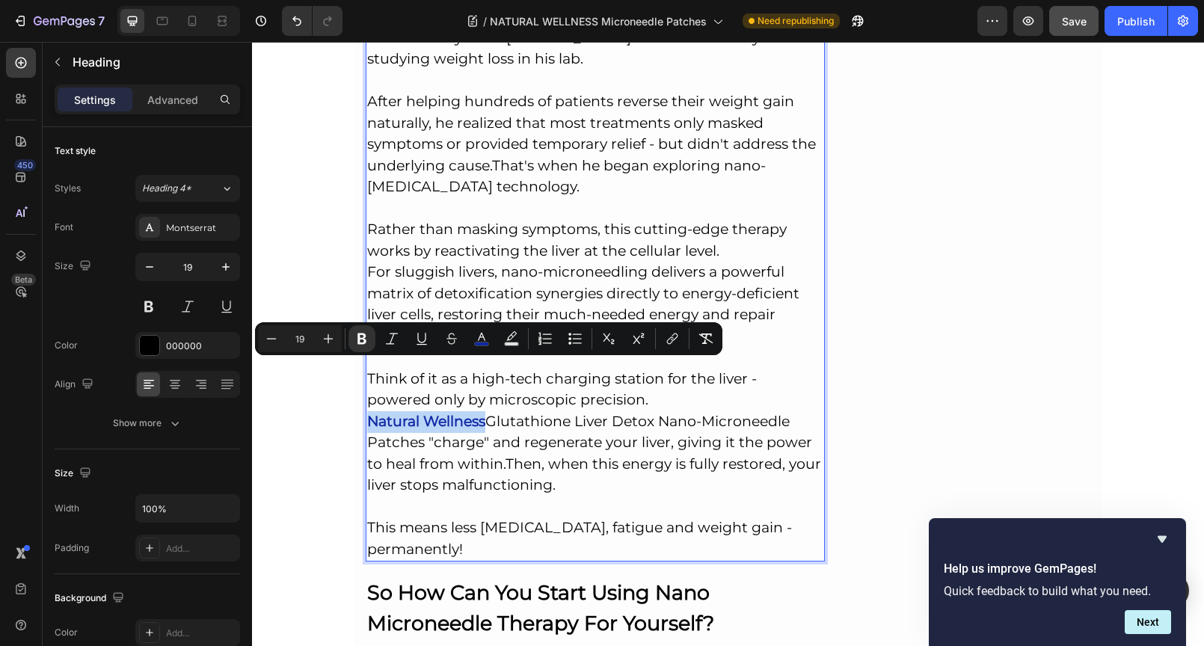
drag, startPoint x: 362, startPoint y: 369, endPoint x: 480, endPoint y: 370, distance: 118.1
click at [480, 370] on p "If your weight loss program doesn't address the liver energy crisis, your metab…" at bounding box center [595, 261] width 457 height 597
click at [679, 339] on icon "Editor contextual toolbar" at bounding box center [672, 338] width 15 height 15
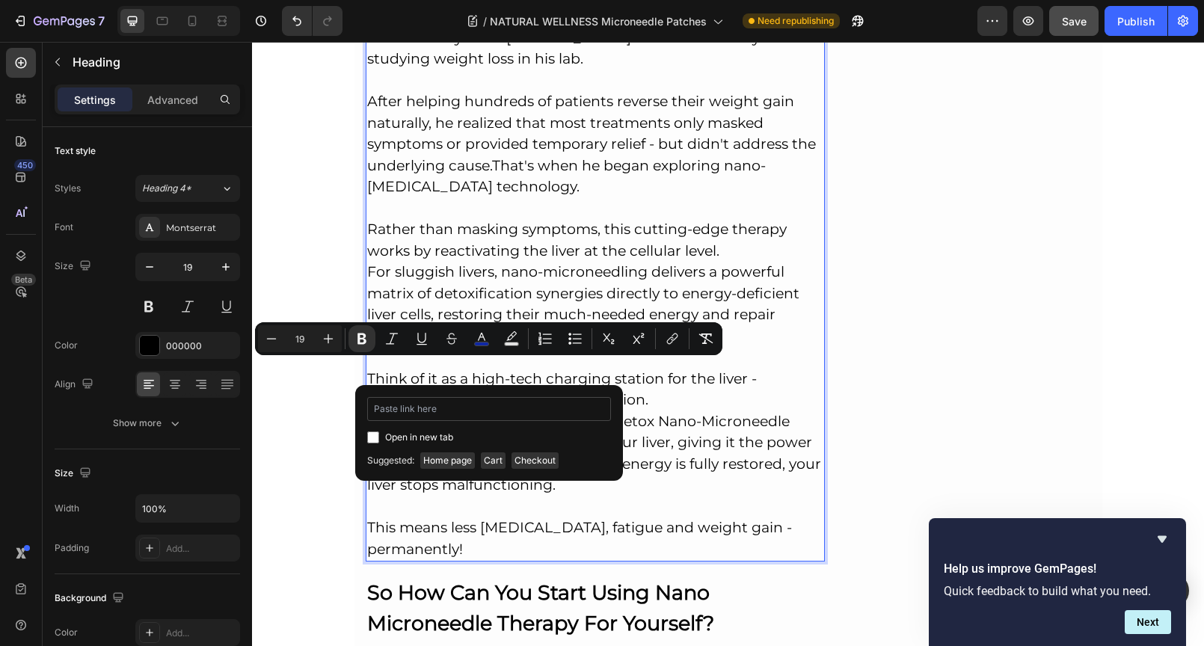
type input "[URL][DOMAIN_NAME]"
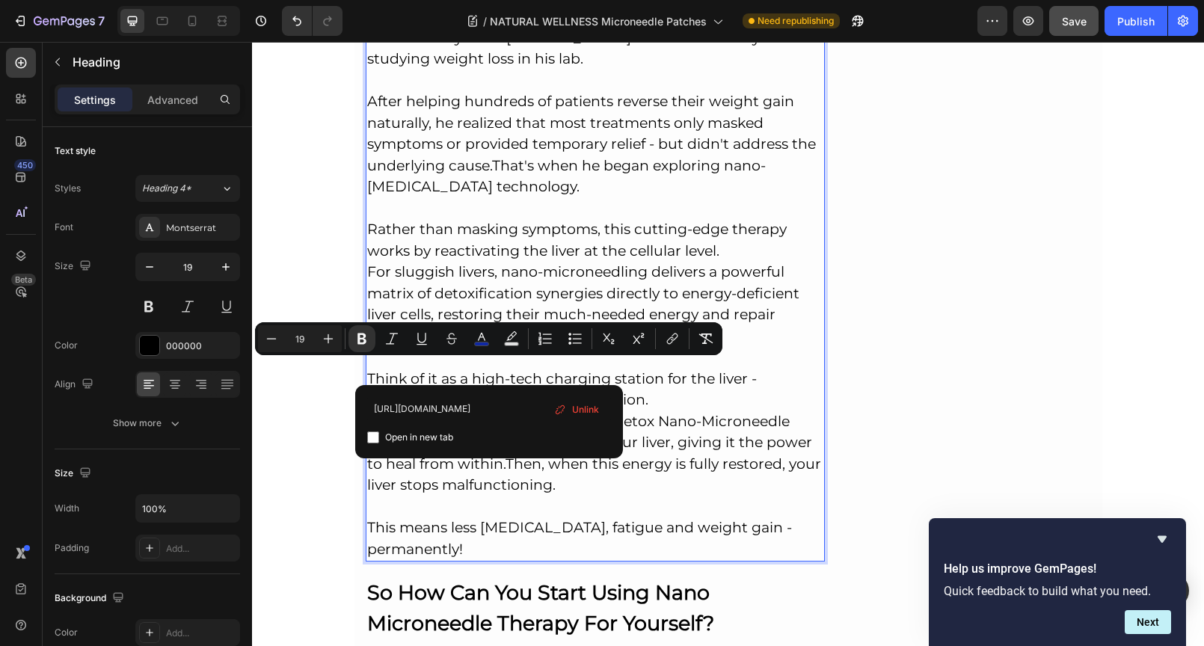
click at [659, 403] on p "If your weight loss program doesn't address the liver energy crisis, your metab…" at bounding box center [595, 261] width 457 height 597
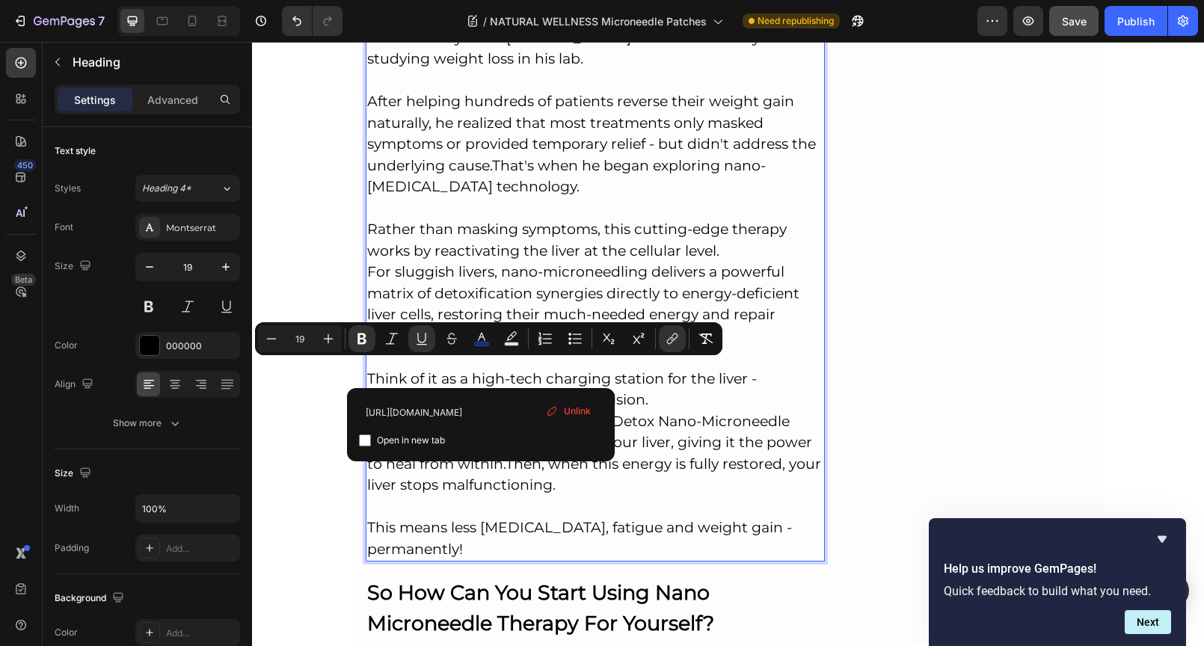
drag, startPoint x: 478, startPoint y: 374, endPoint x: 365, endPoint y: 374, distance: 113.6
click at [367, 374] on p "If your weight loss program doesn't address the liver energy crisis, your metab…" at bounding box center [595, 261] width 457 height 597
click at [419, 340] on icon "Editor contextual toolbar" at bounding box center [421, 338] width 15 height 15
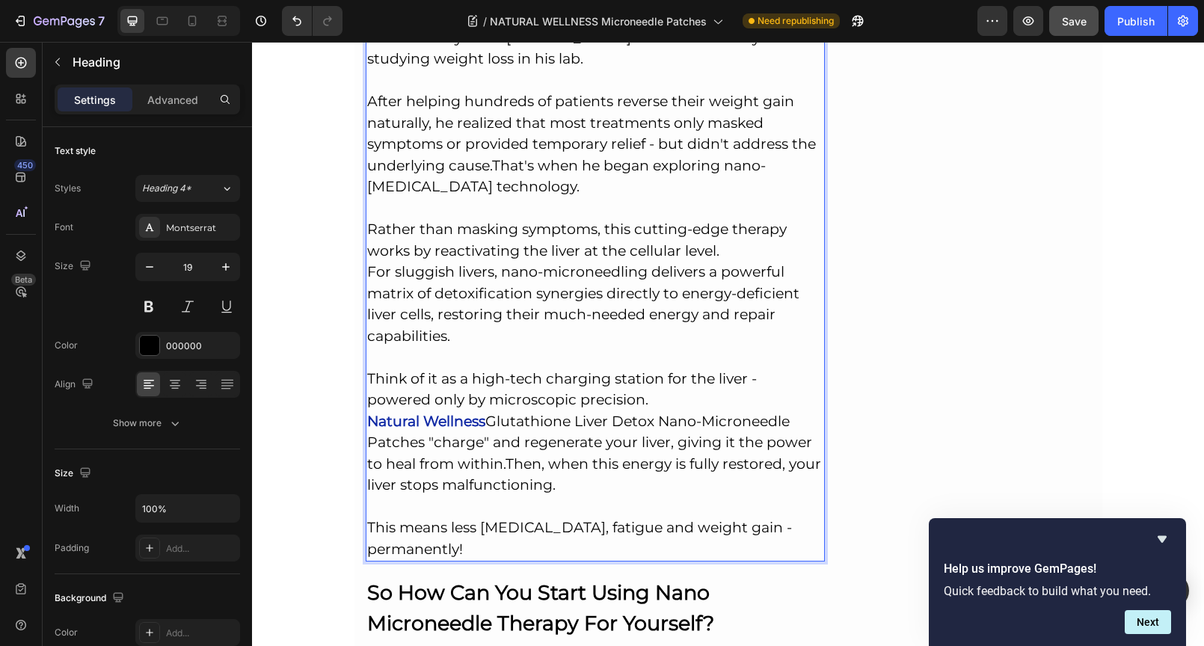
click at [543, 378] on p "If your weight loss program doesn't address the liver energy crisis, your metab…" at bounding box center [595, 261] width 457 height 597
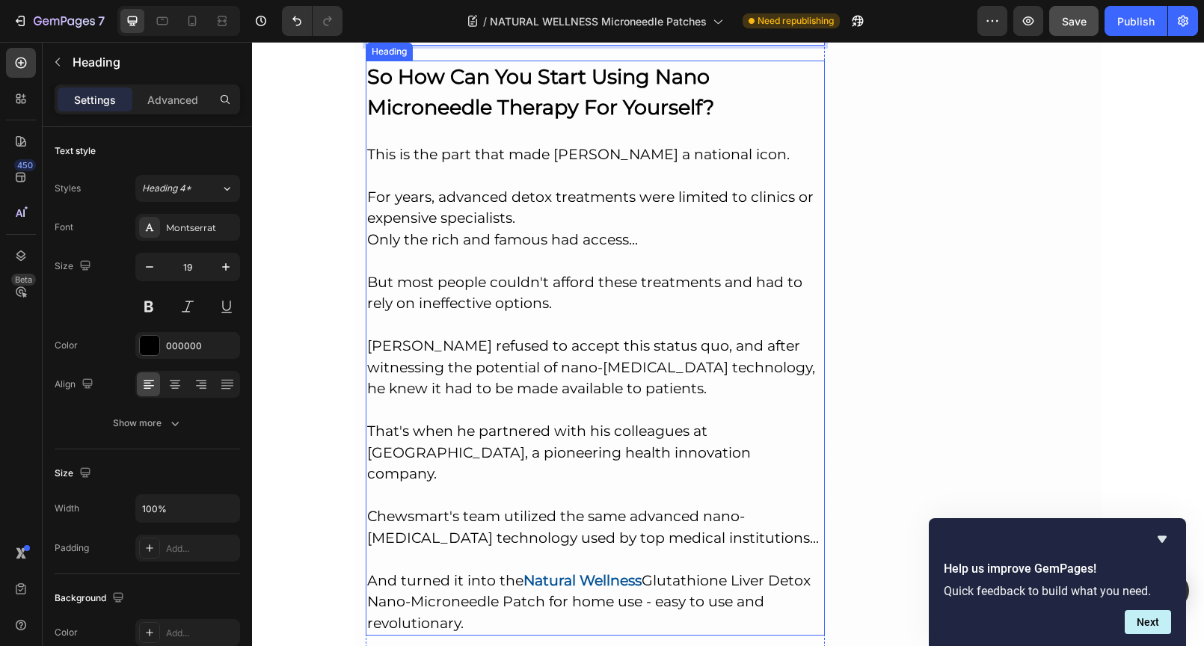
scroll to position [5581, 0]
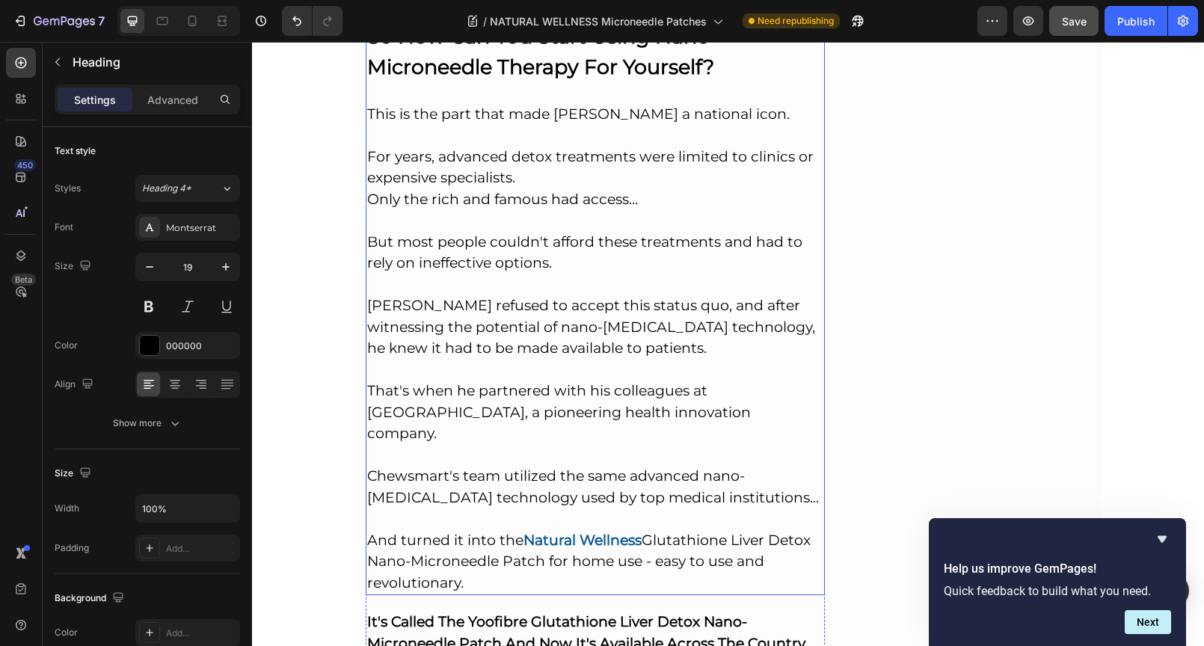
click at [534, 383] on h2 "So How Can You Start Using Nano Microneedle Therapy For Yourself? This is the p…" at bounding box center [596, 307] width 460 height 575
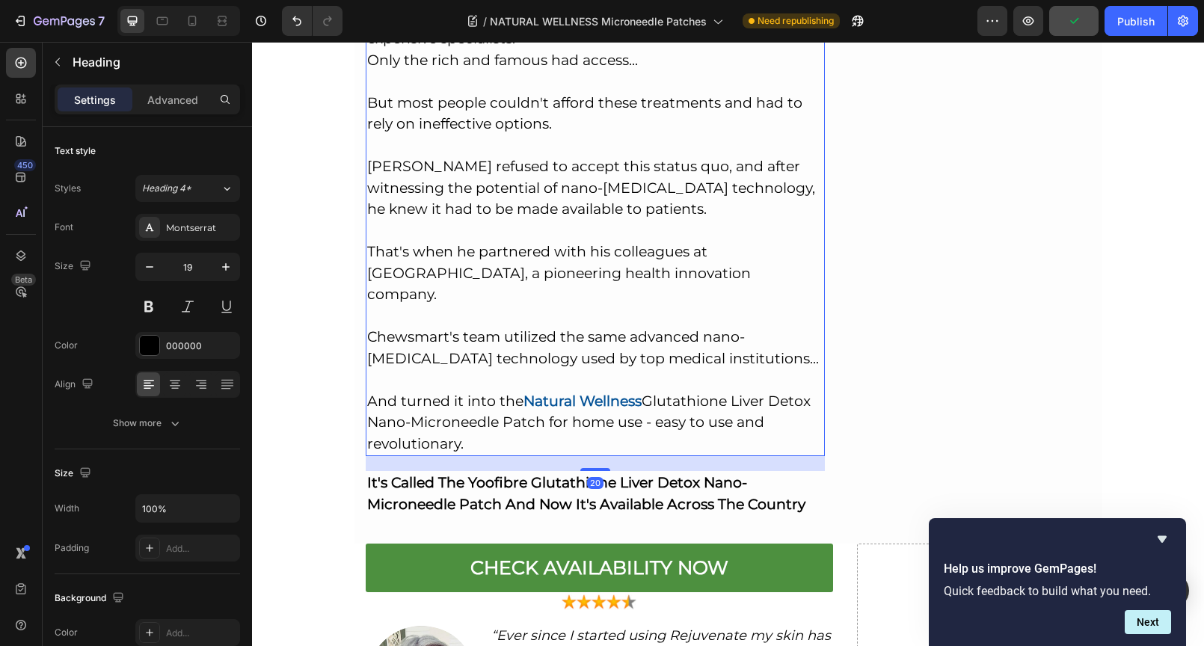
scroll to position [5775, 0]
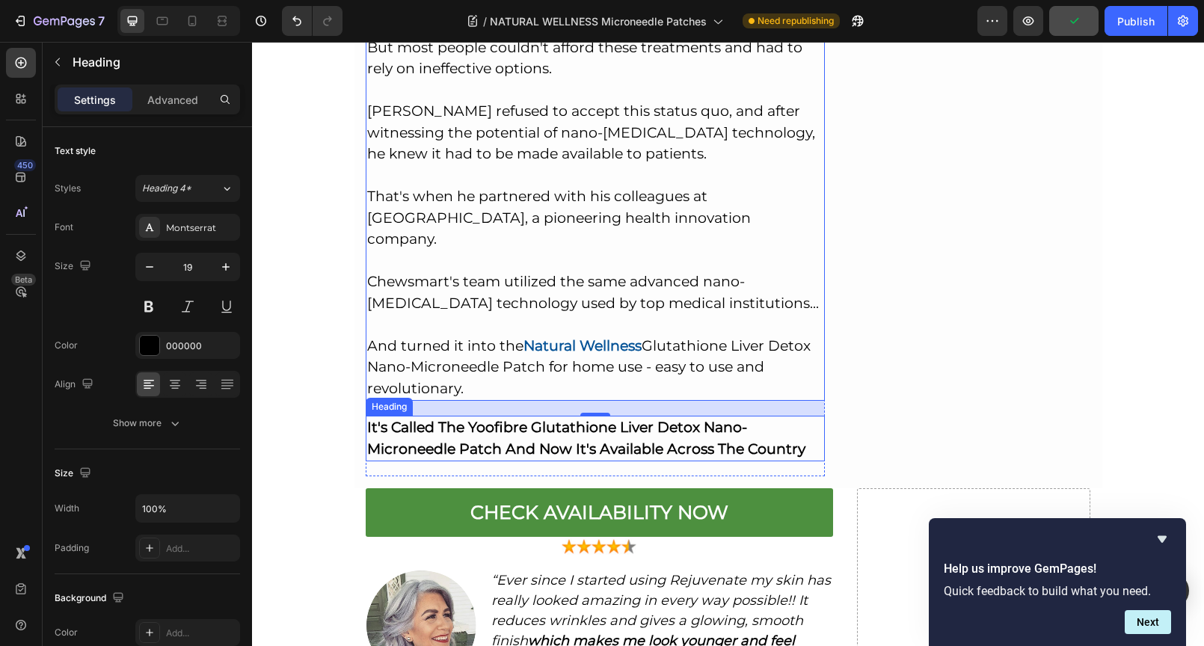
click at [483, 419] on strong "It's Called The Yoofibre Glutathione Liver Detox Nano-Microneedle Patch And Now…" at bounding box center [586, 438] width 438 height 39
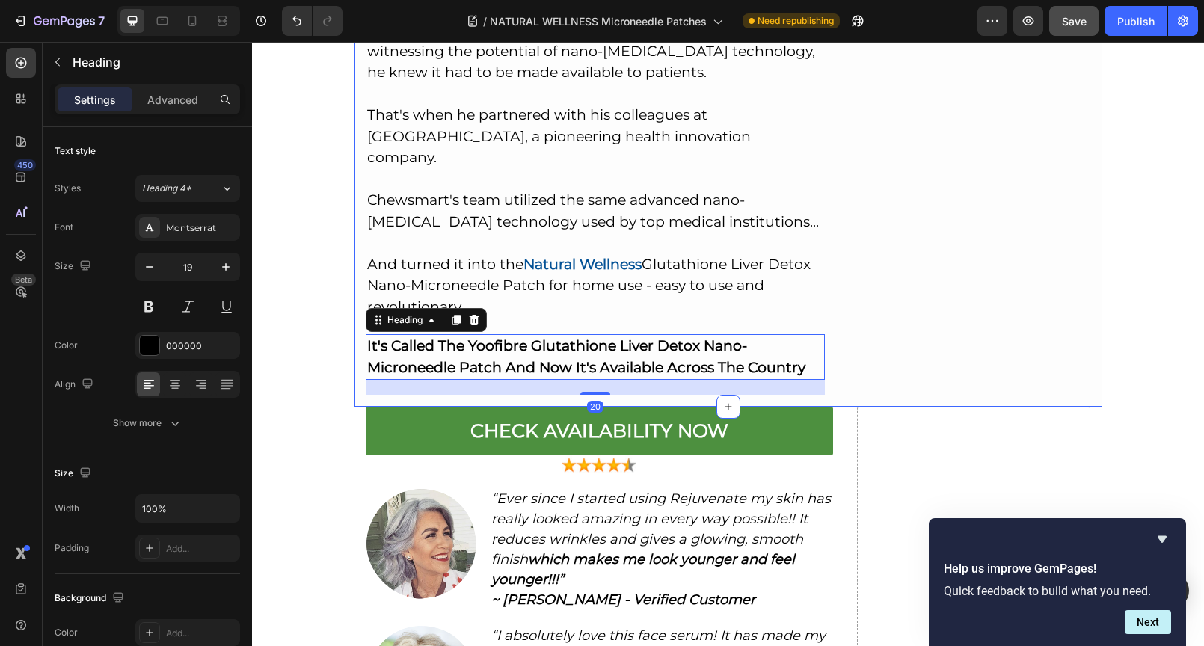
scroll to position [5860, 0]
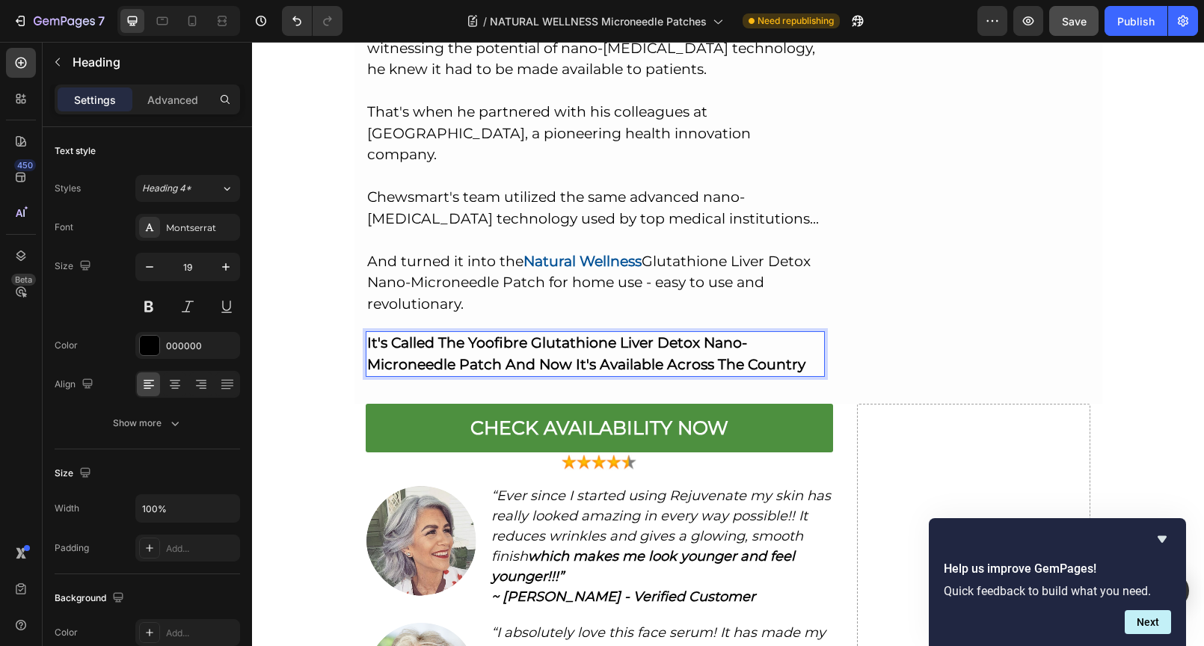
click at [543, 334] on strong "It's Called The Yoofibre Glutathione Liver Detox Nano-Microneedle Patch And Now…" at bounding box center [586, 353] width 438 height 39
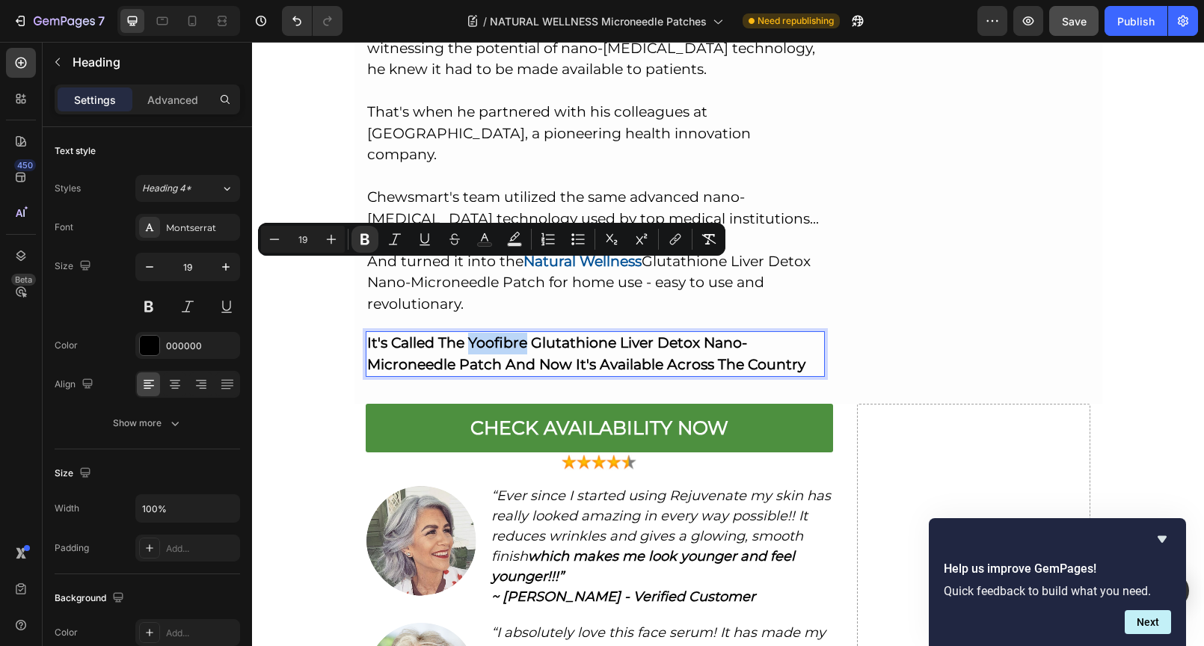
drag, startPoint x: 518, startPoint y: 272, endPoint x: 466, endPoint y: 268, distance: 52.5
click at [466, 334] on strong "It's Called The Yoofibre Glutathione Liver Detox Nano-Microneedle Patch And Now…" at bounding box center [586, 353] width 438 height 39
drag, startPoint x: 464, startPoint y: 270, endPoint x: 518, endPoint y: 270, distance: 53.8
click at [518, 334] on strong "It's Called The Yoofibre Glutathione Liver Detox Nano-Microneedle Patch And Now…" at bounding box center [586, 353] width 438 height 39
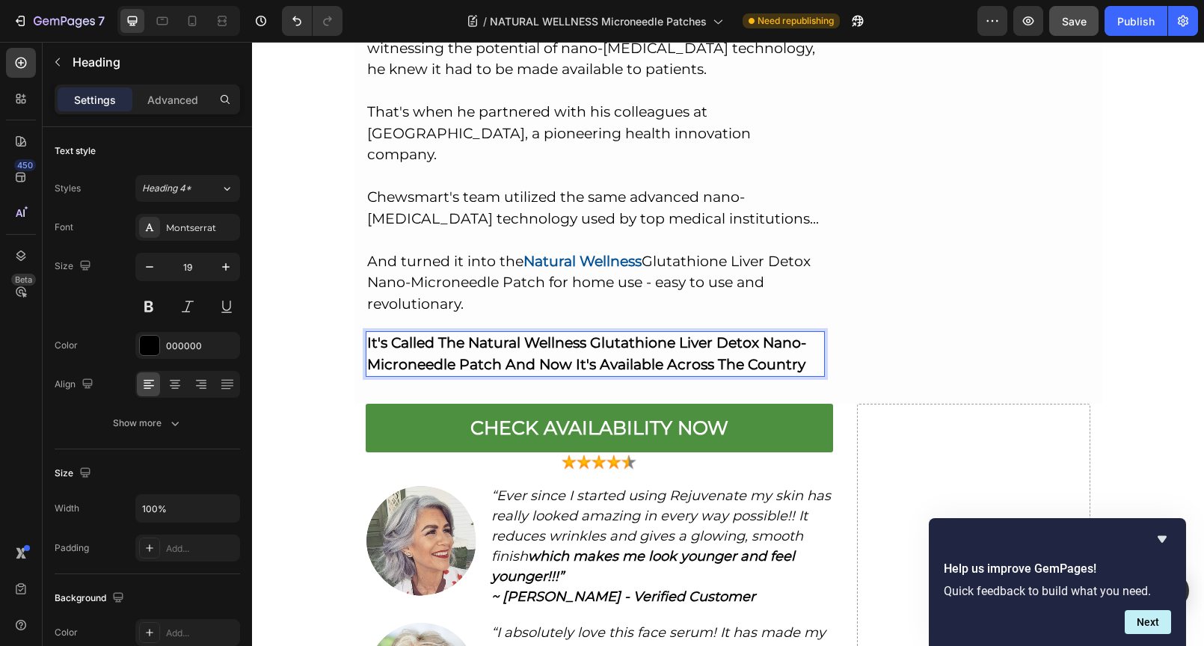
click at [798, 333] on p "It's Called The Natural Wellness Glutathione Liver Detox Nano-Microneedle Patch…" at bounding box center [595, 354] width 457 height 43
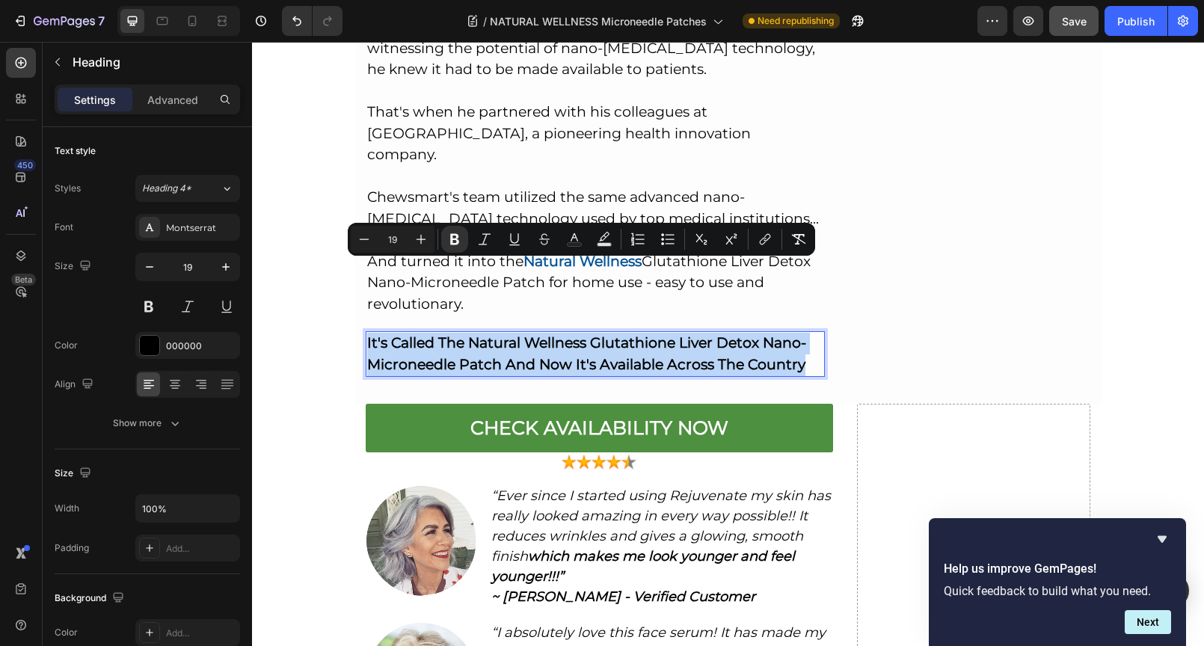
drag, startPoint x: 798, startPoint y: 292, endPoint x: 359, endPoint y: 262, distance: 440.6
click at [366, 331] on h2 "It's Called The Natural Wellness Glutathione Liver Detox Nano-Microneedle Patch…" at bounding box center [596, 354] width 460 height 46
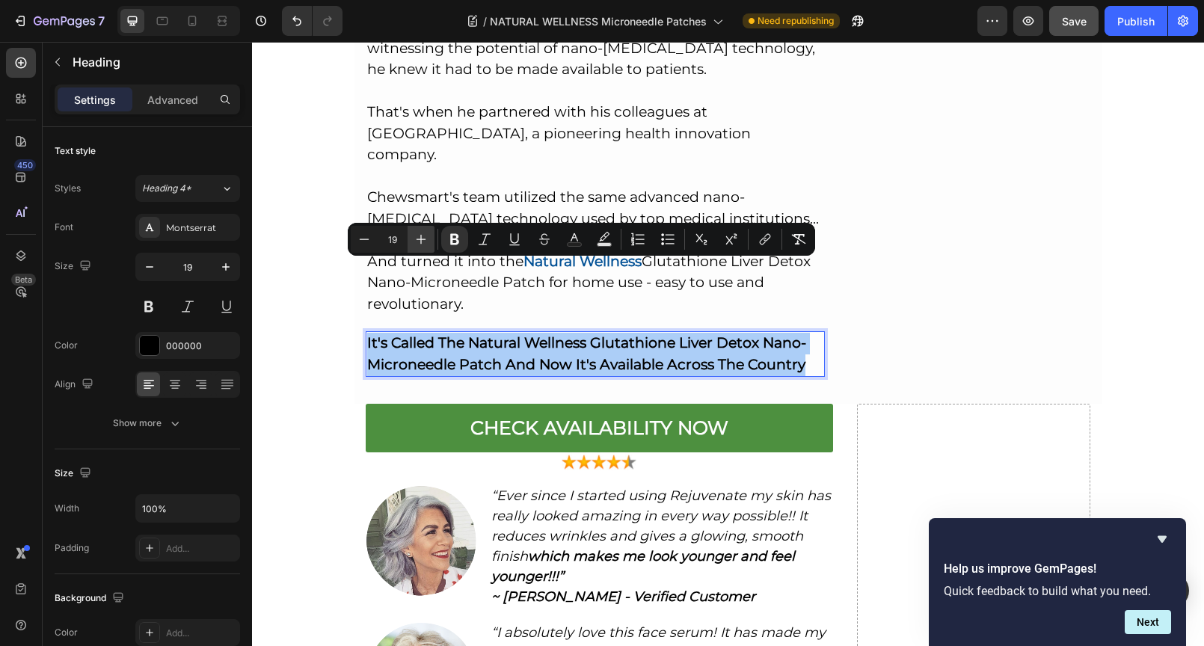
click at [415, 238] on icon "Editor contextual toolbar" at bounding box center [420, 239] width 15 height 15
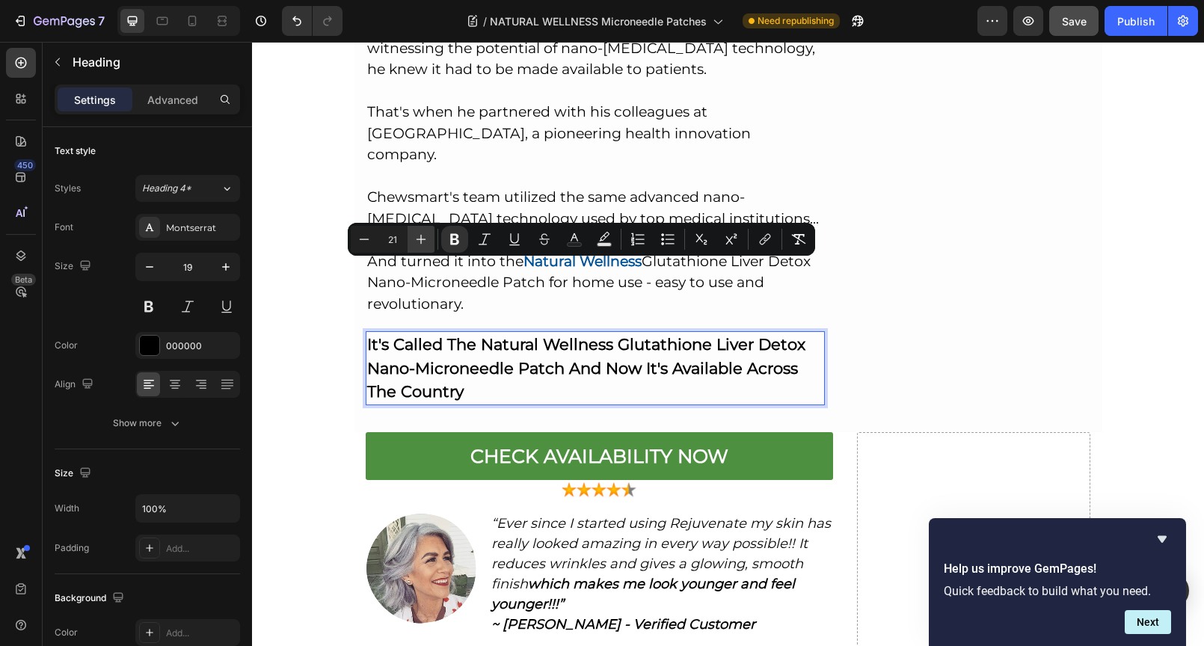
click at [415, 238] on icon "Editor contextual toolbar" at bounding box center [420, 239] width 15 height 15
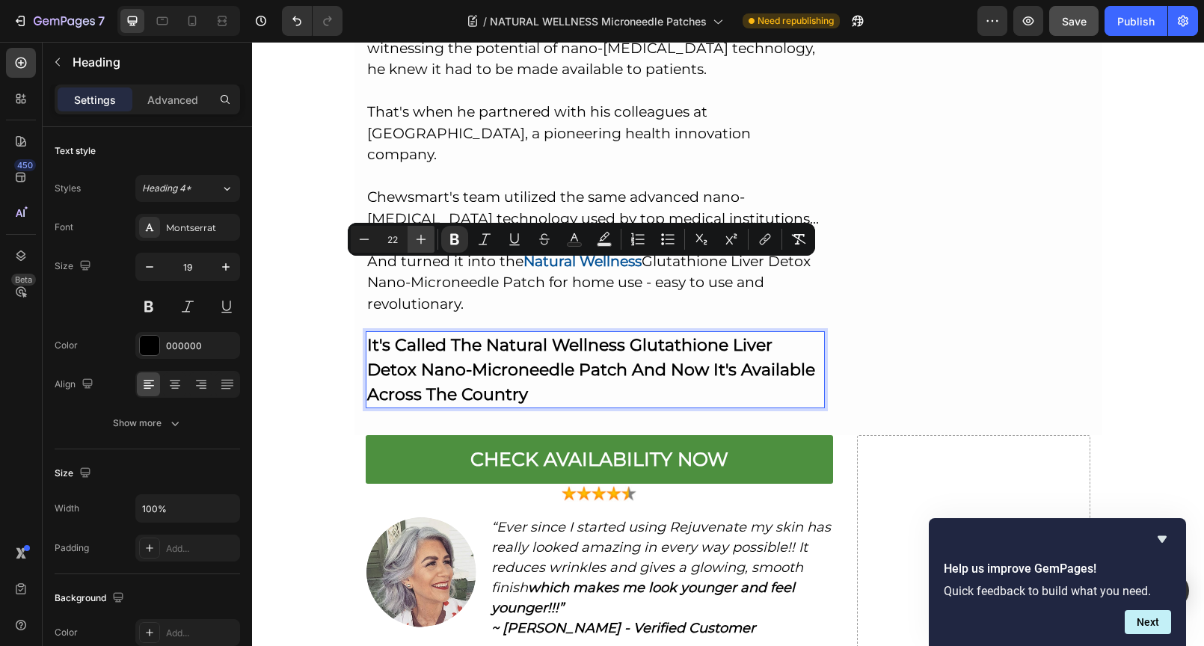
click at [415, 238] on icon "Editor contextual toolbar" at bounding box center [420, 239] width 15 height 15
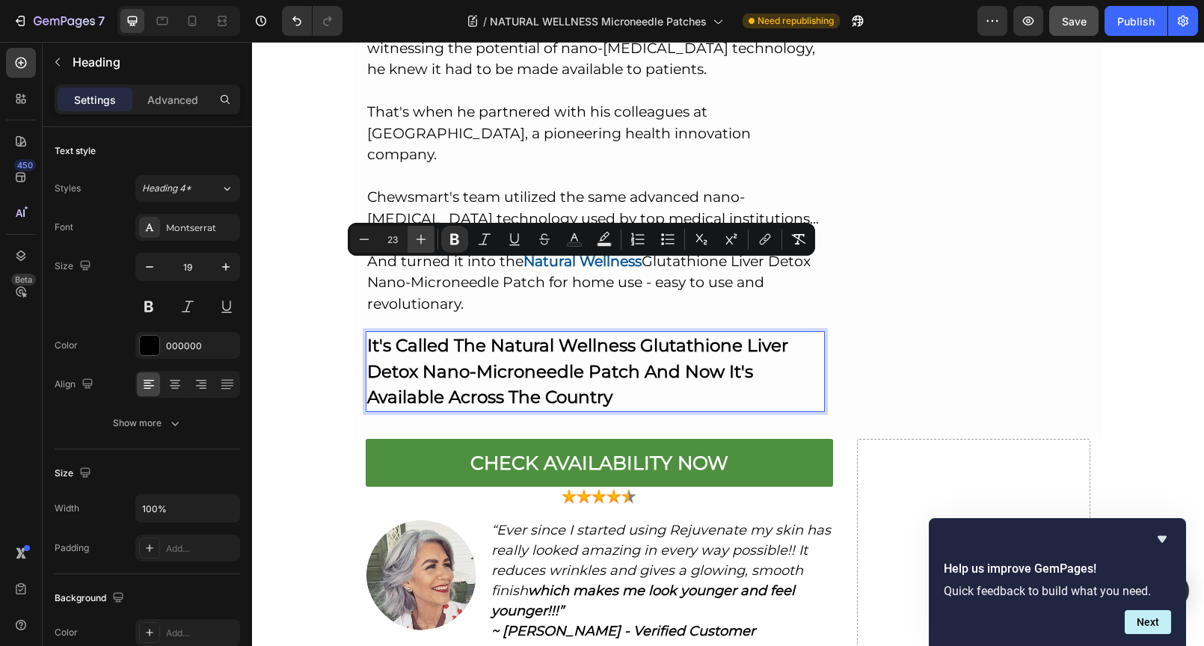
click at [415, 238] on icon "Editor contextual toolbar" at bounding box center [420, 239] width 15 height 15
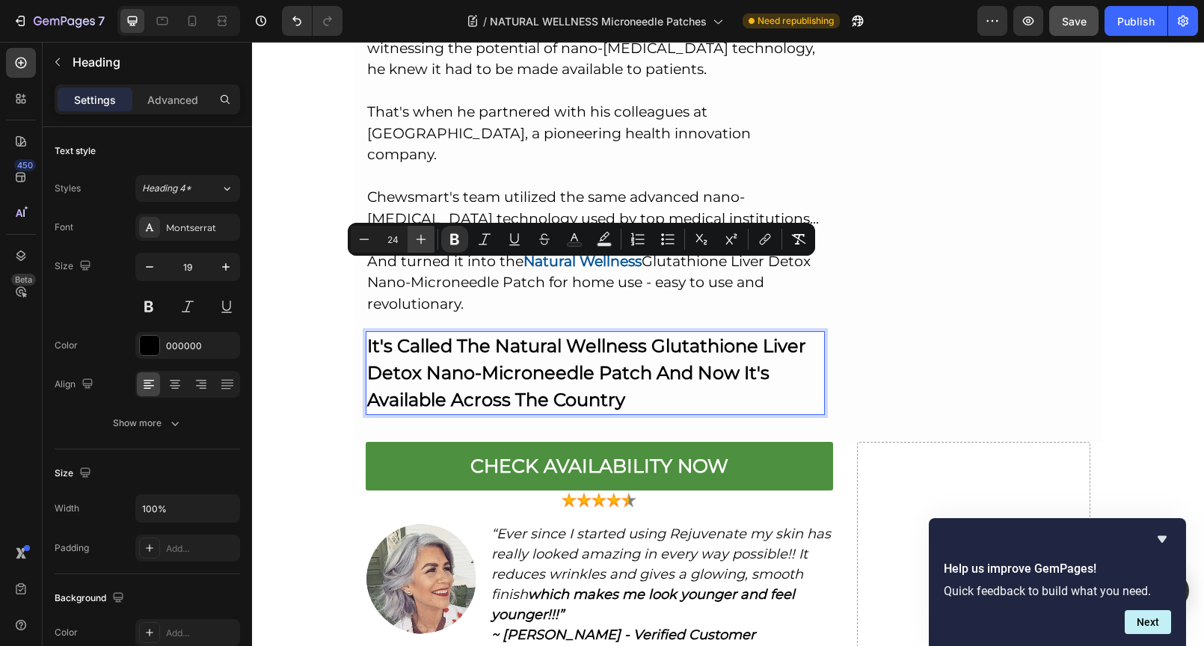
click at [415, 238] on icon "Editor contextual toolbar" at bounding box center [420, 239] width 15 height 15
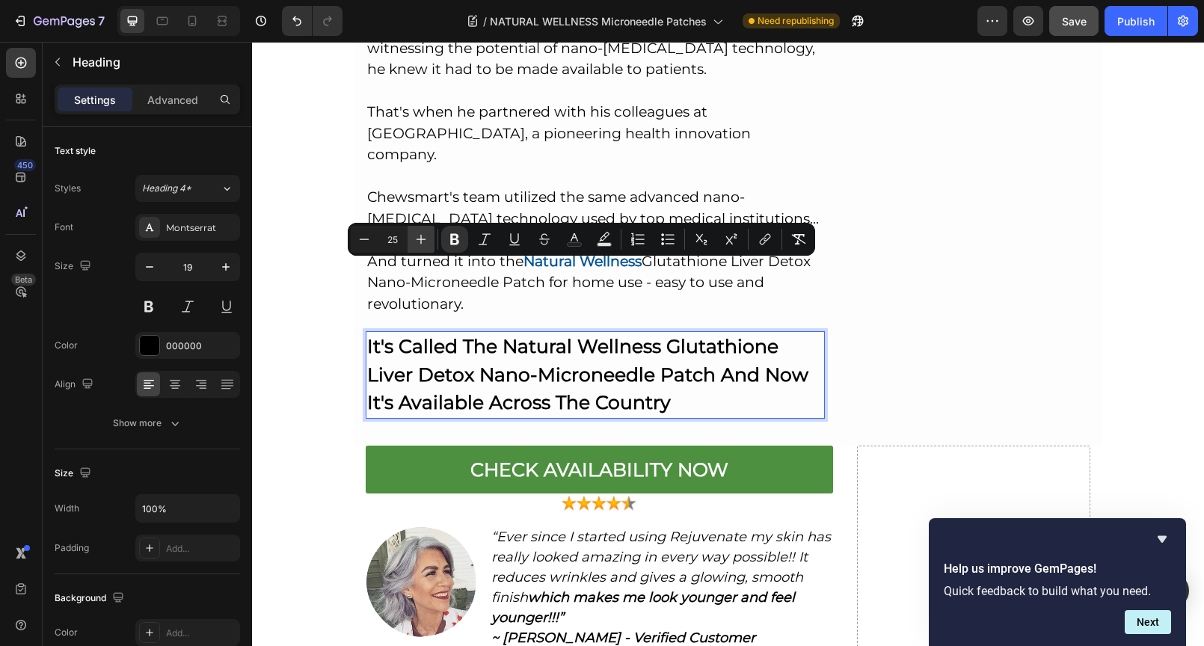
click at [416, 238] on icon "Editor contextual toolbar" at bounding box center [420, 239] width 15 height 15
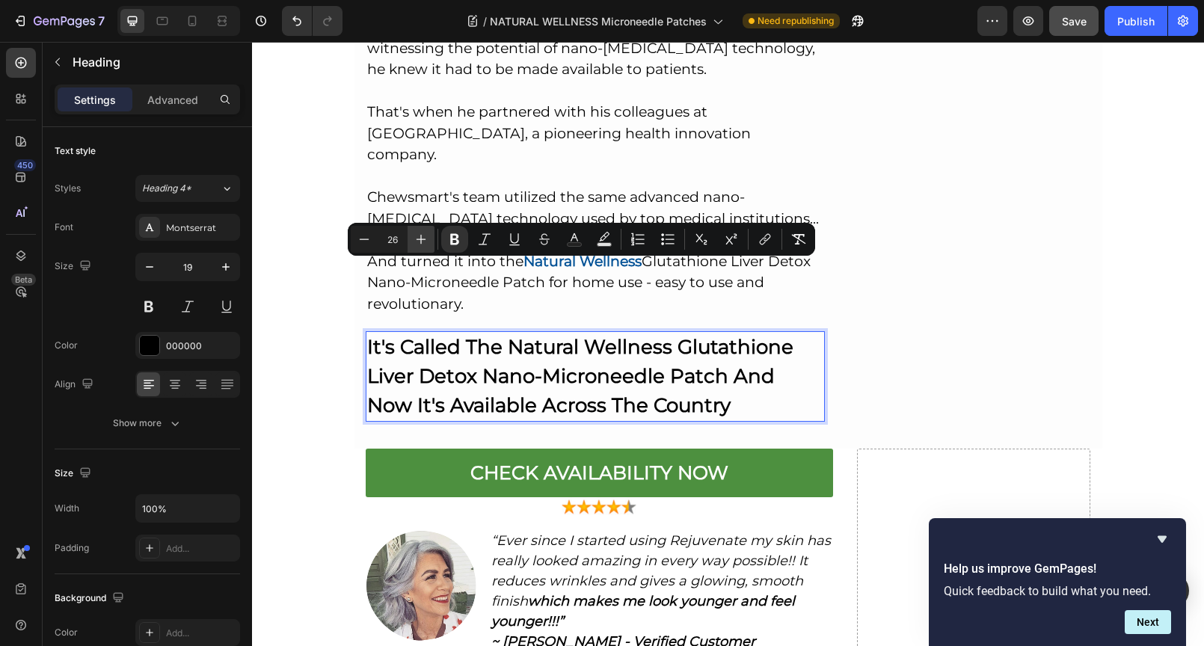
click at [416, 238] on icon "Editor contextual toolbar" at bounding box center [420, 239] width 15 height 15
type input "27"
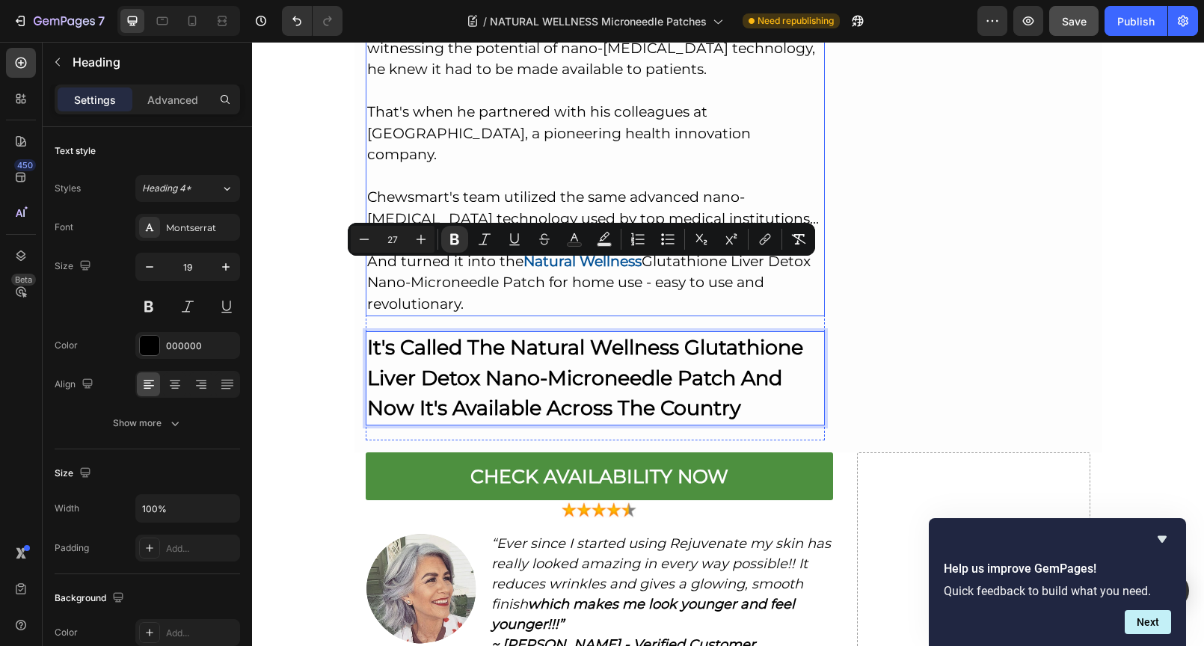
click at [689, 185] on h2 "So How Can You Start Using Nano Microneedle Therapy For Yourself? This is the p…" at bounding box center [596, 28] width 460 height 575
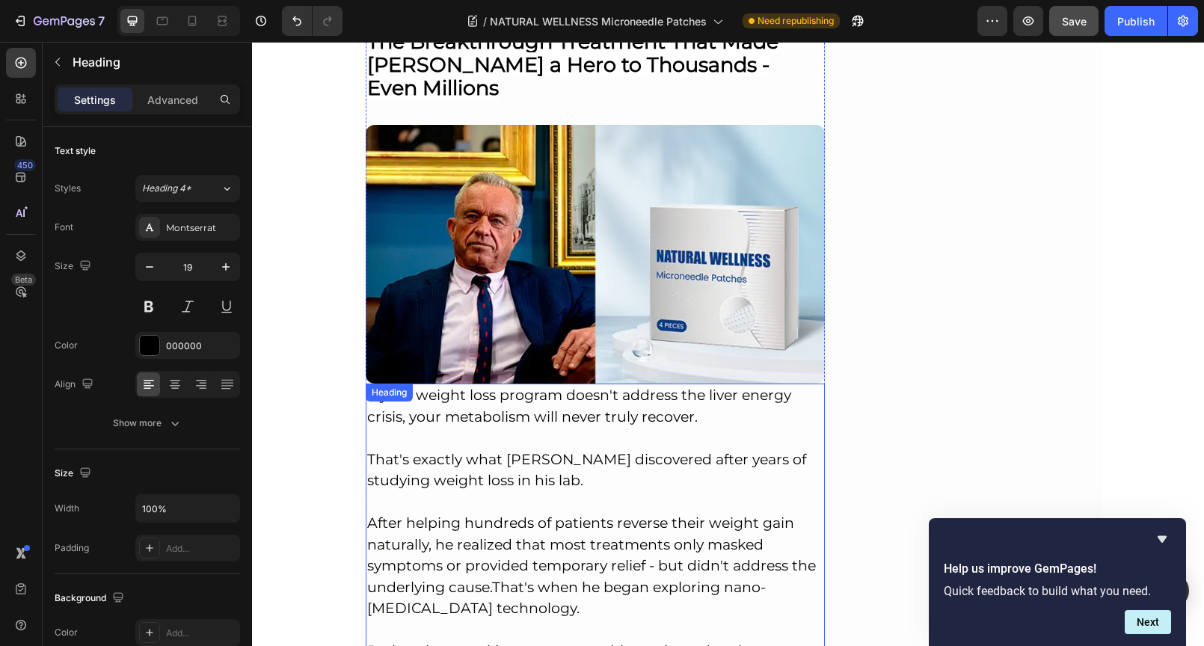
scroll to position [4585, 0]
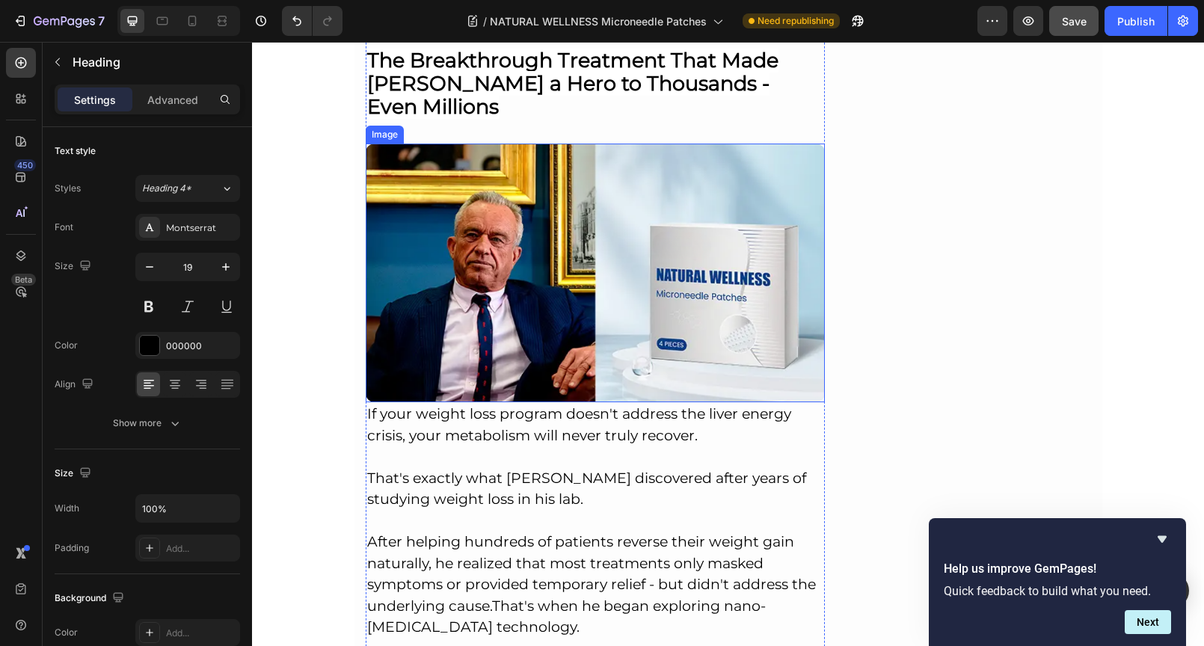
click at [609, 205] on img at bounding box center [596, 273] width 460 height 259
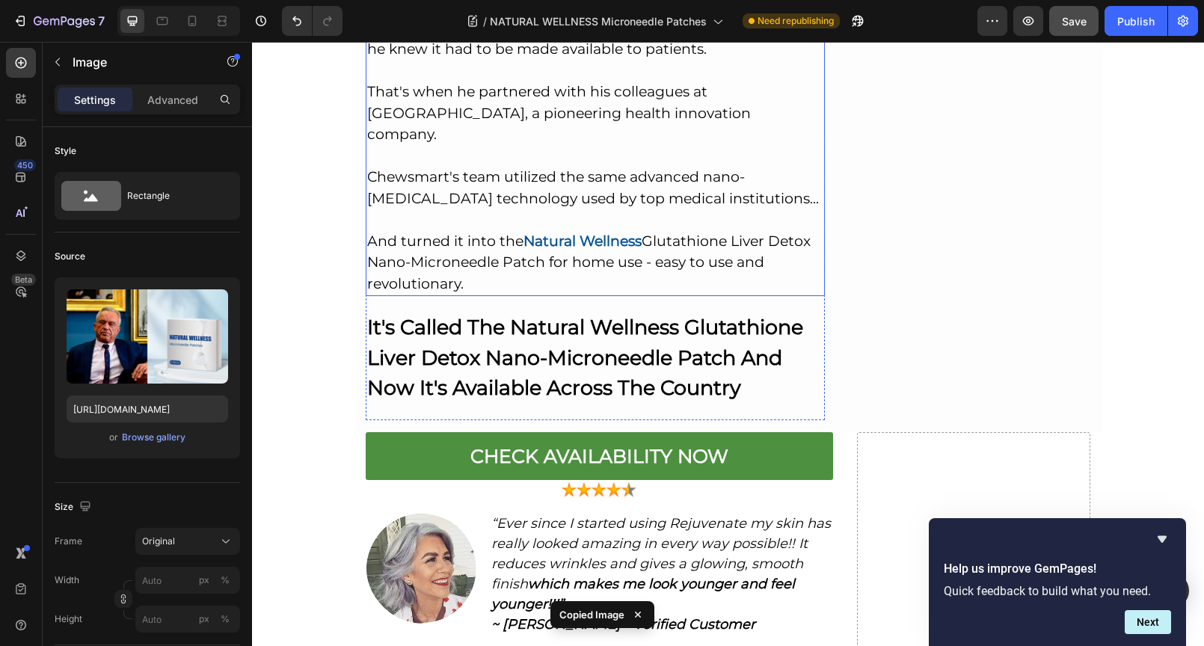
scroll to position [5947, 0]
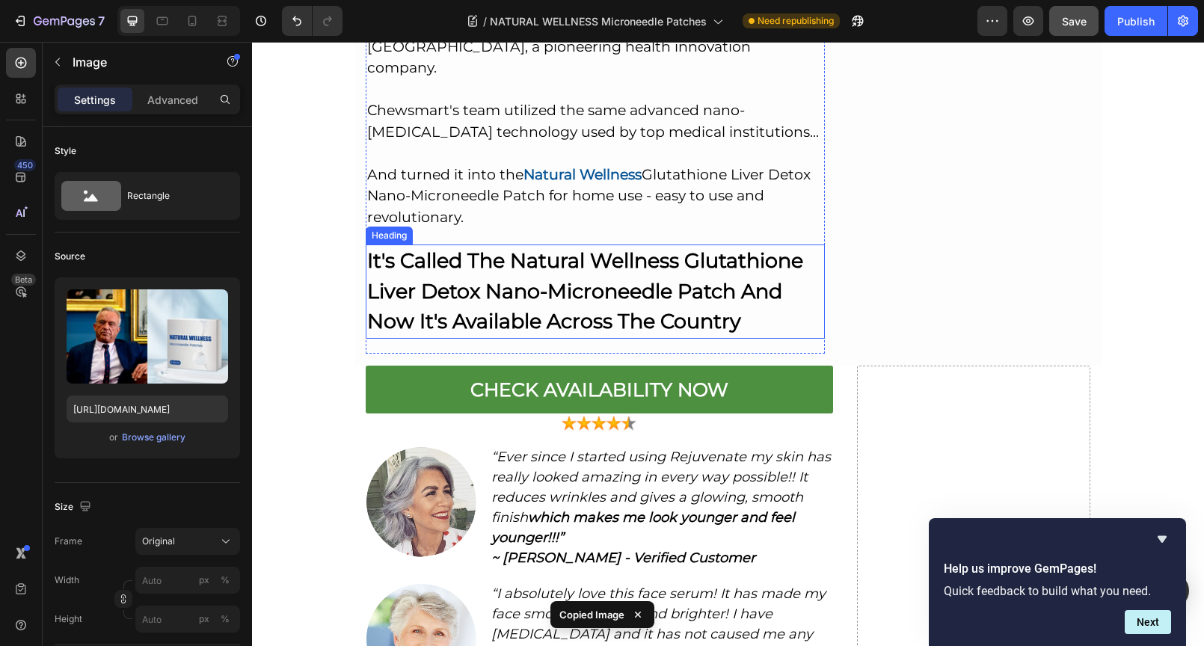
click at [583, 248] on strong "It's Called The Natural Wellness Glutathione Liver Detox Nano-Microneedle Patch…" at bounding box center [585, 290] width 436 height 85
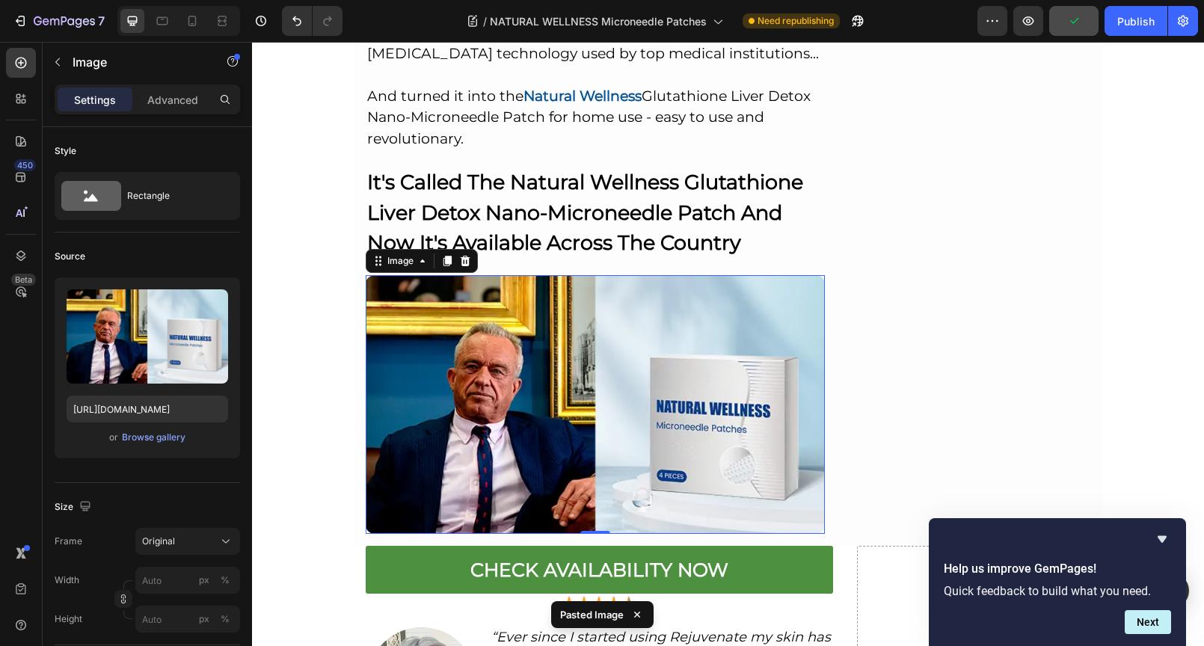
scroll to position [5993, 0]
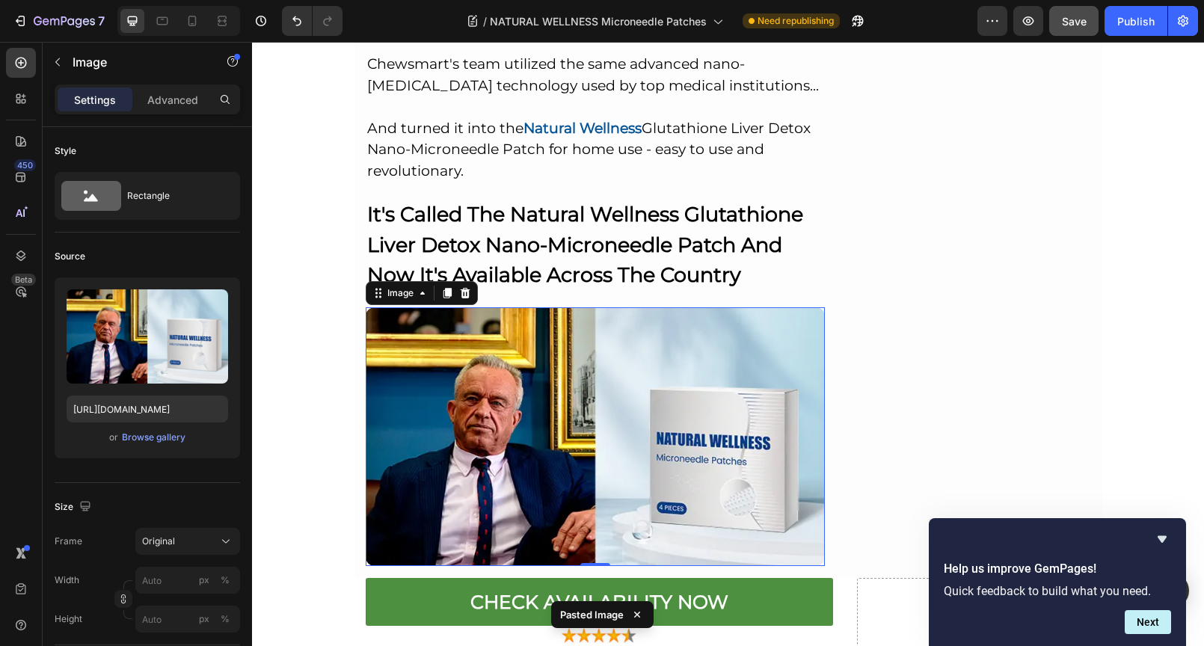
click at [503, 307] on img at bounding box center [596, 436] width 460 height 259
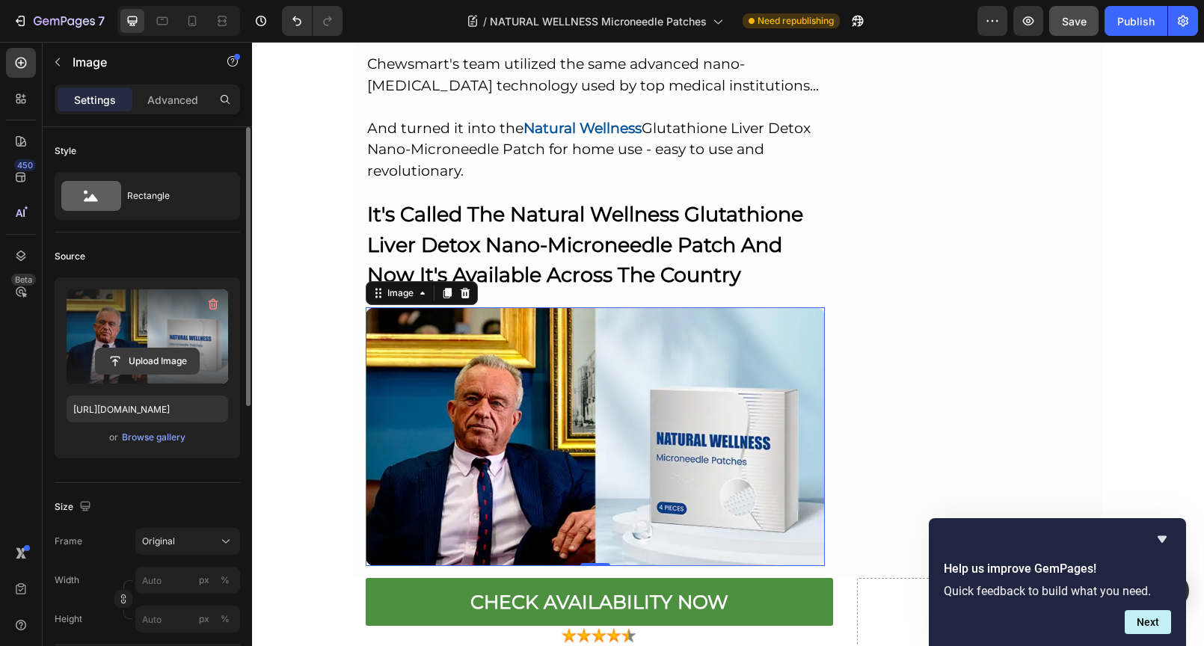
click at [138, 363] on input "file" at bounding box center [147, 360] width 103 height 25
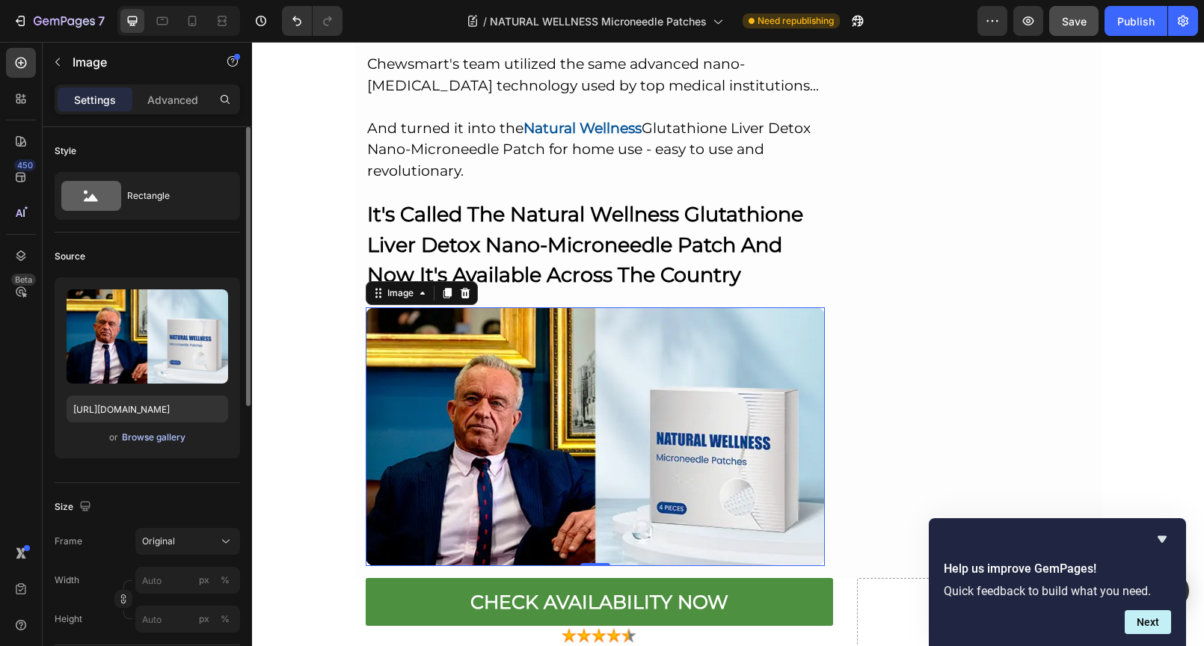
click at [158, 437] on div "Browse gallery" at bounding box center [154, 437] width 64 height 13
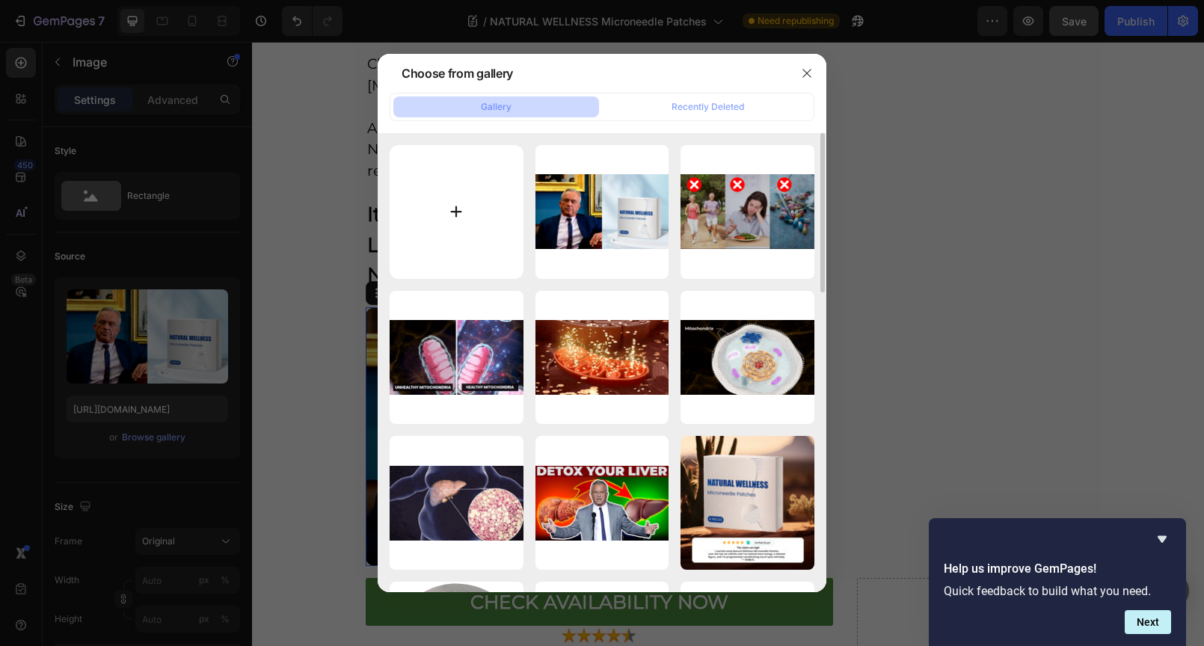
type input "C:\fakepath\186.png"
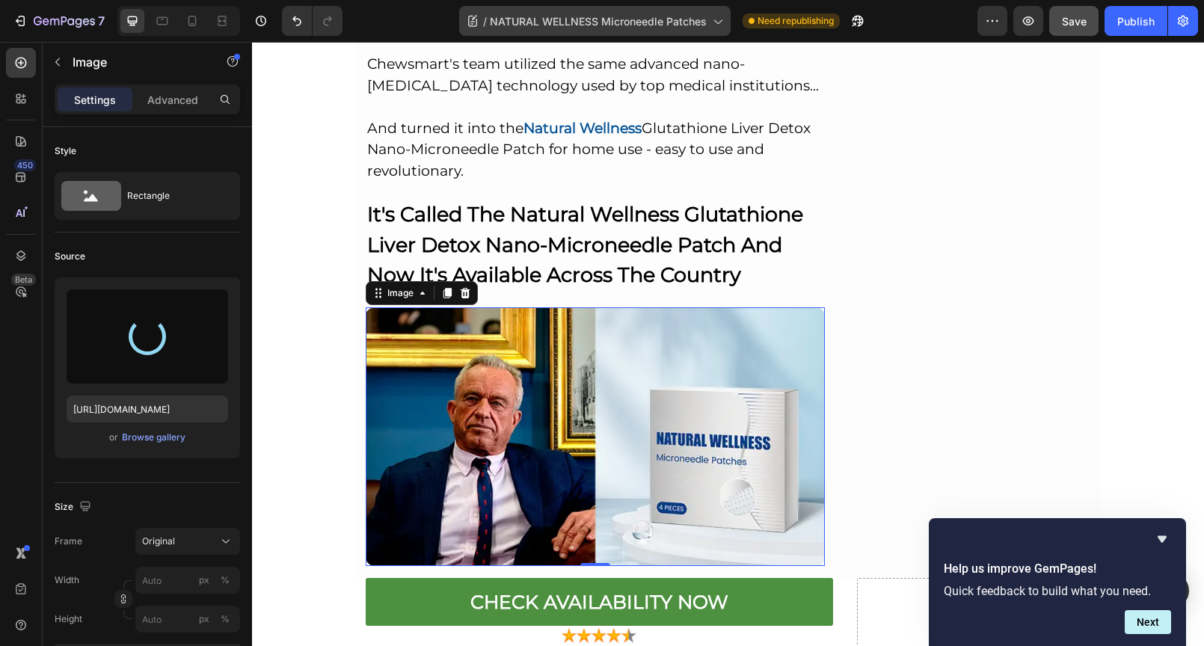
type input "[URL][DOMAIN_NAME]"
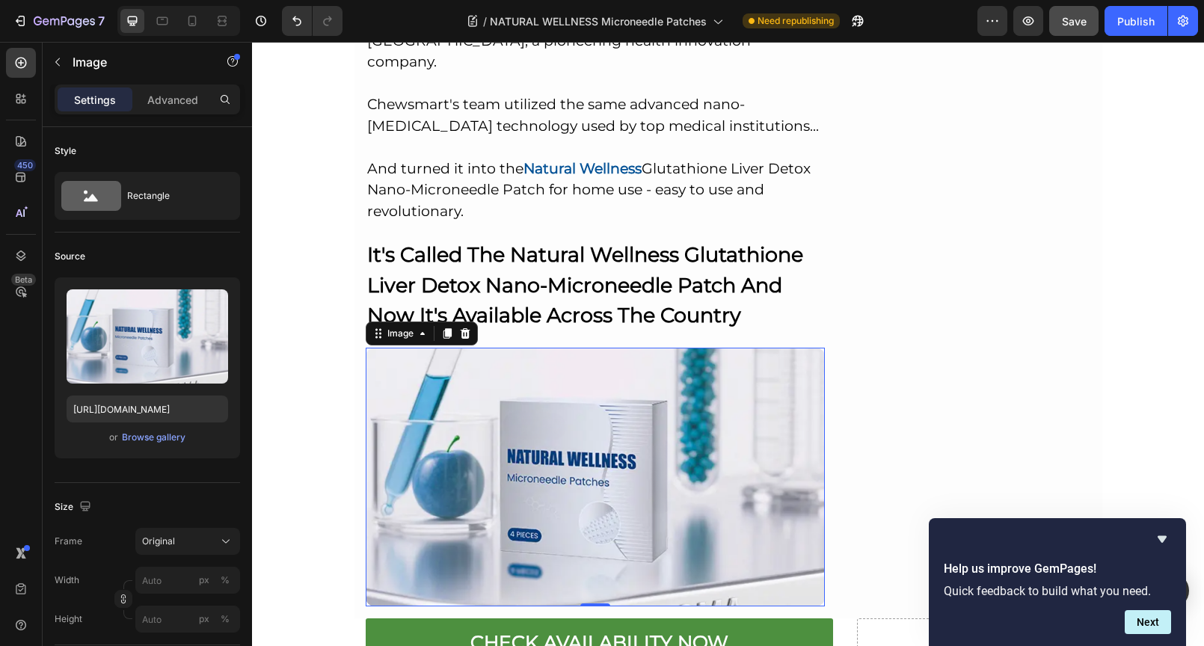
scroll to position [5889, 0]
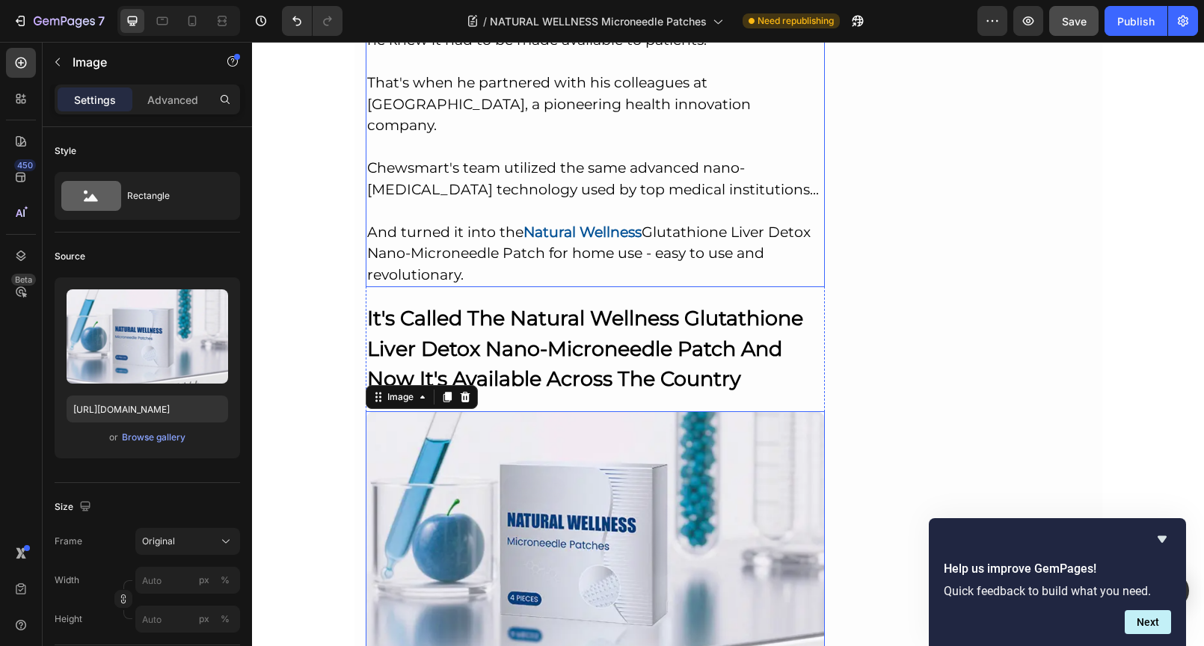
click at [475, 126] on h2 "So How Can You Start Using Nano Microneedle Therapy For Yourself? This is the p…" at bounding box center [596, -1] width 460 height 575
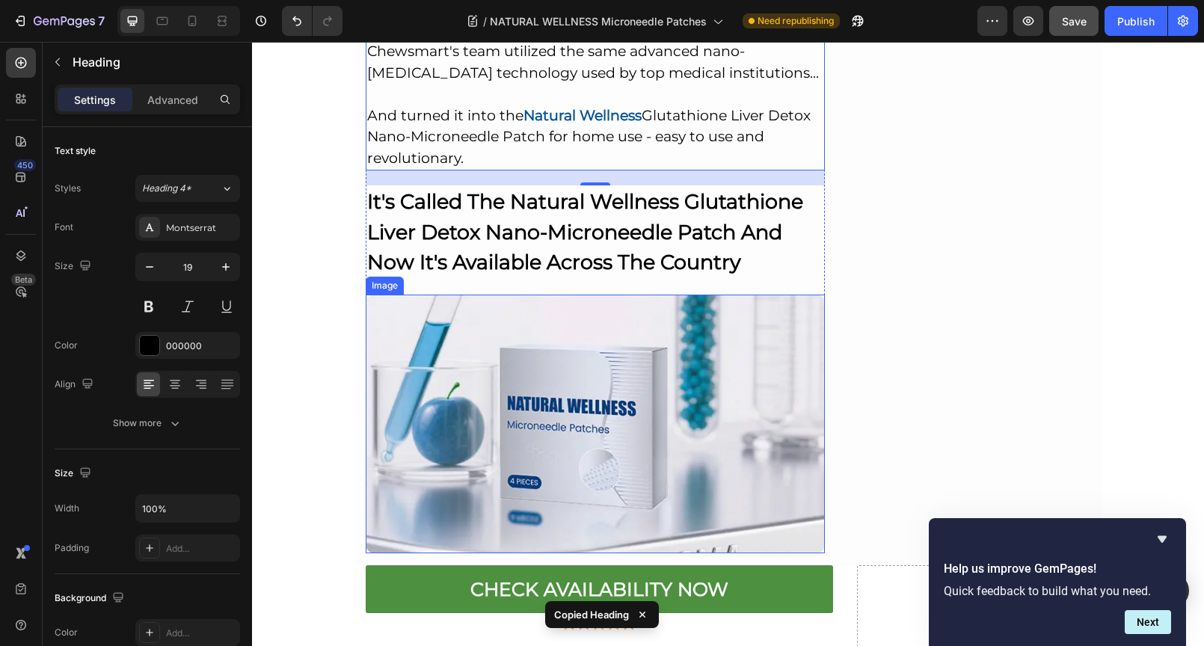
scroll to position [6347, 0]
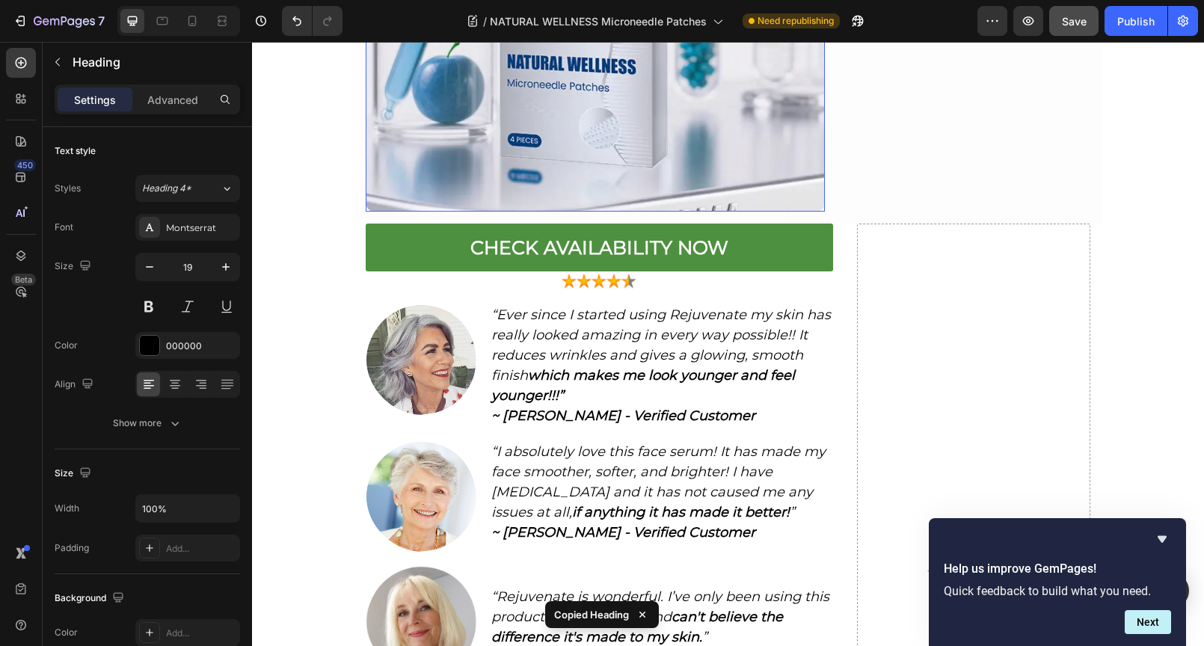
click at [420, 126] on img at bounding box center [596, 82] width 460 height 259
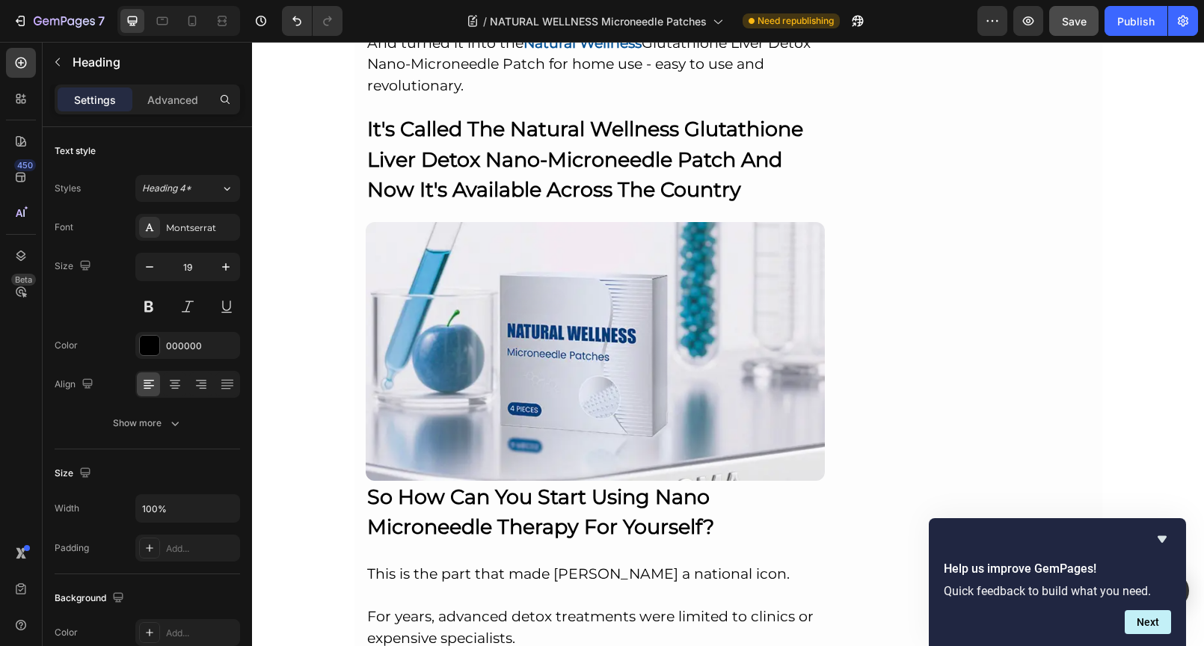
scroll to position [5912, 0]
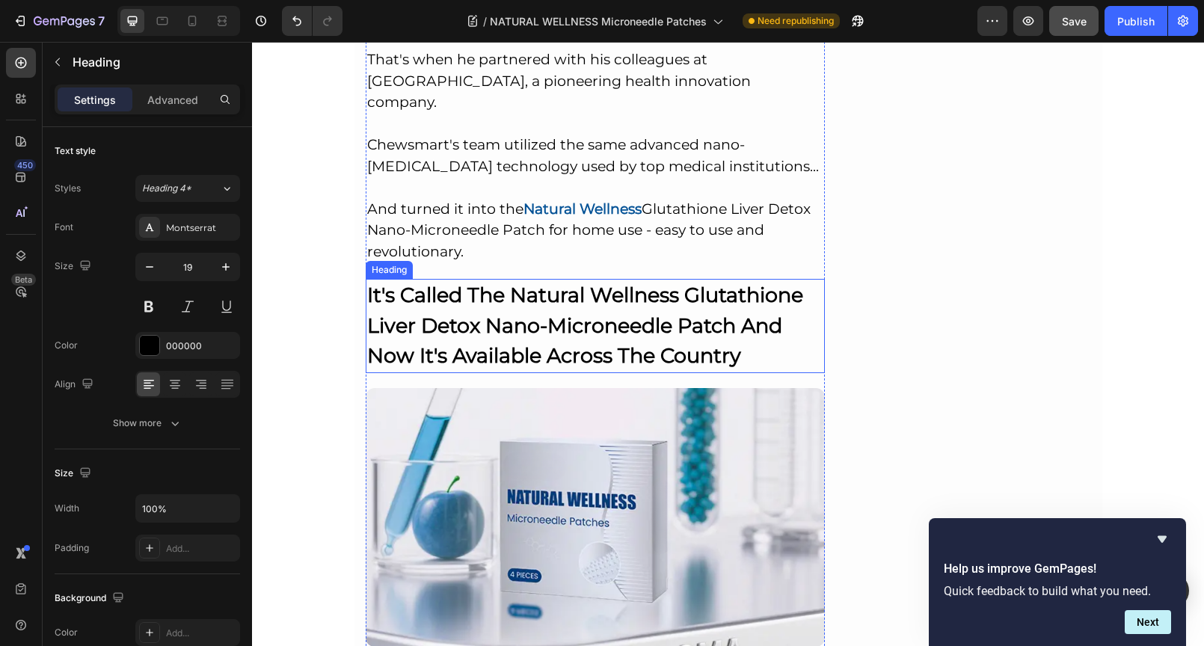
click at [537, 283] on strong "It's Called The Natural Wellness Glutathione Liver Detox Nano-Microneedle Patch…" at bounding box center [585, 325] width 436 height 85
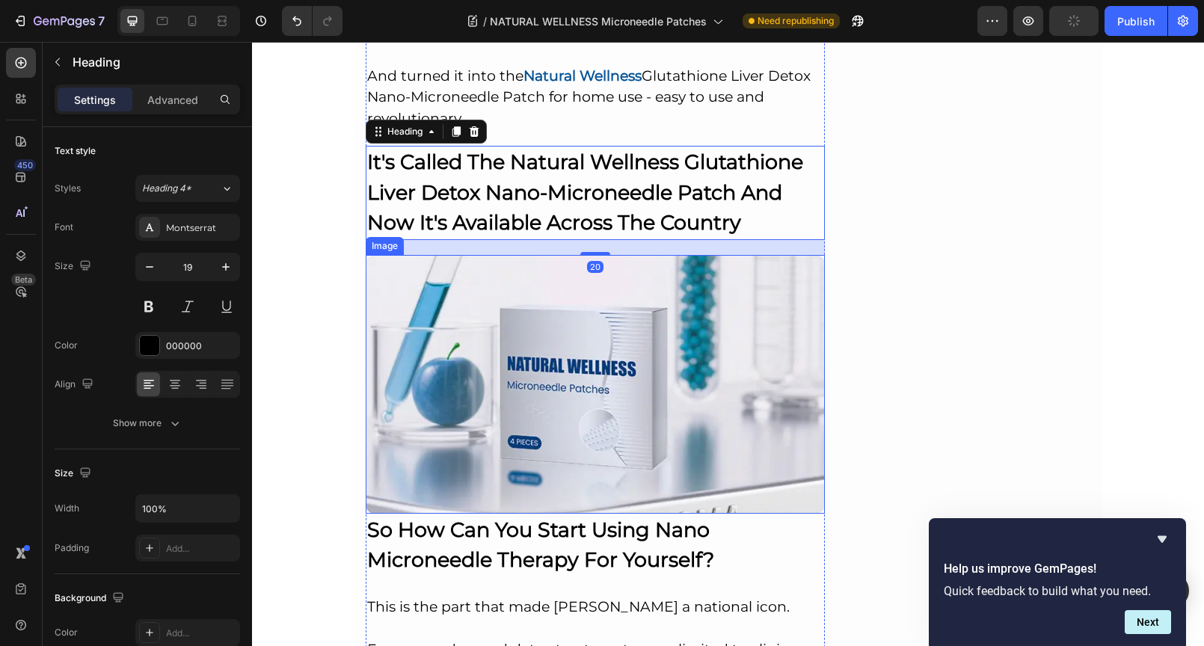
scroll to position [6062, 0]
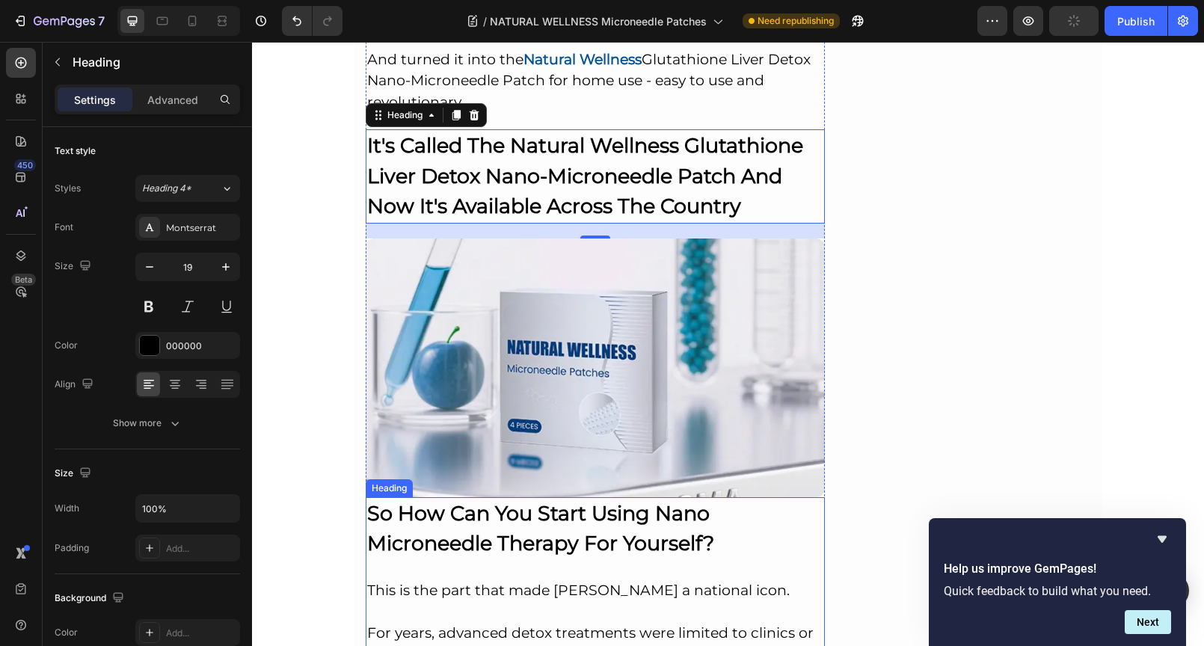
click at [518, 501] on strong "So How Can You Start Using Nano Microneedle Therapy For Yourself?" at bounding box center [540, 528] width 347 height 55
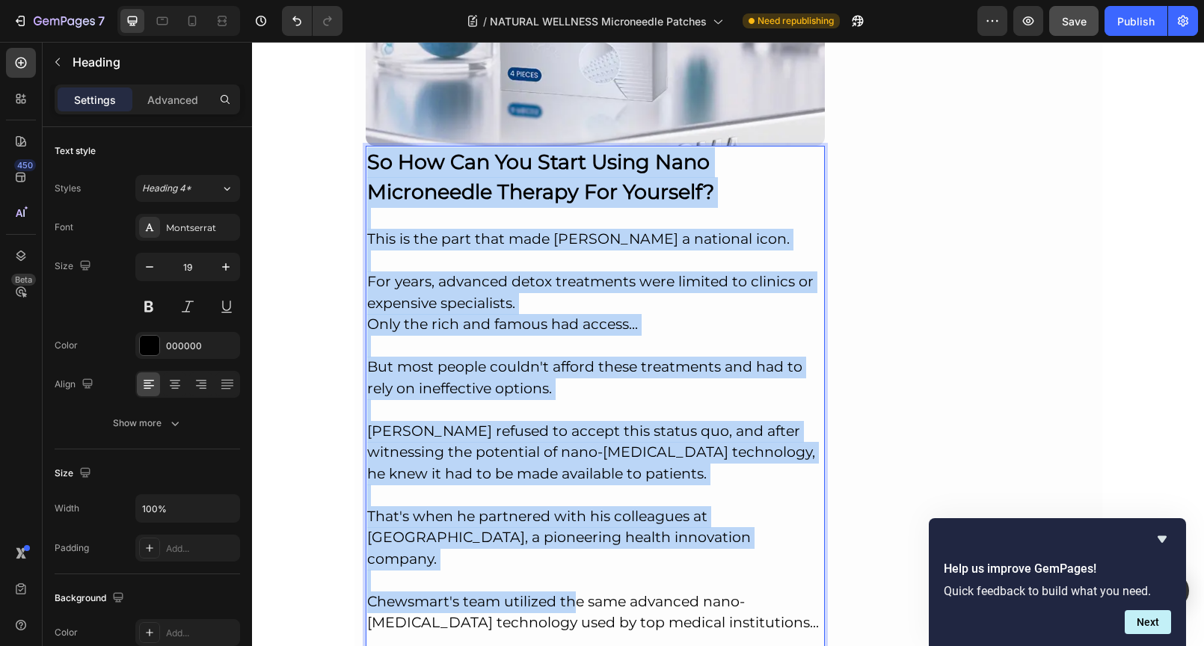
scroll to position [6489, 0]
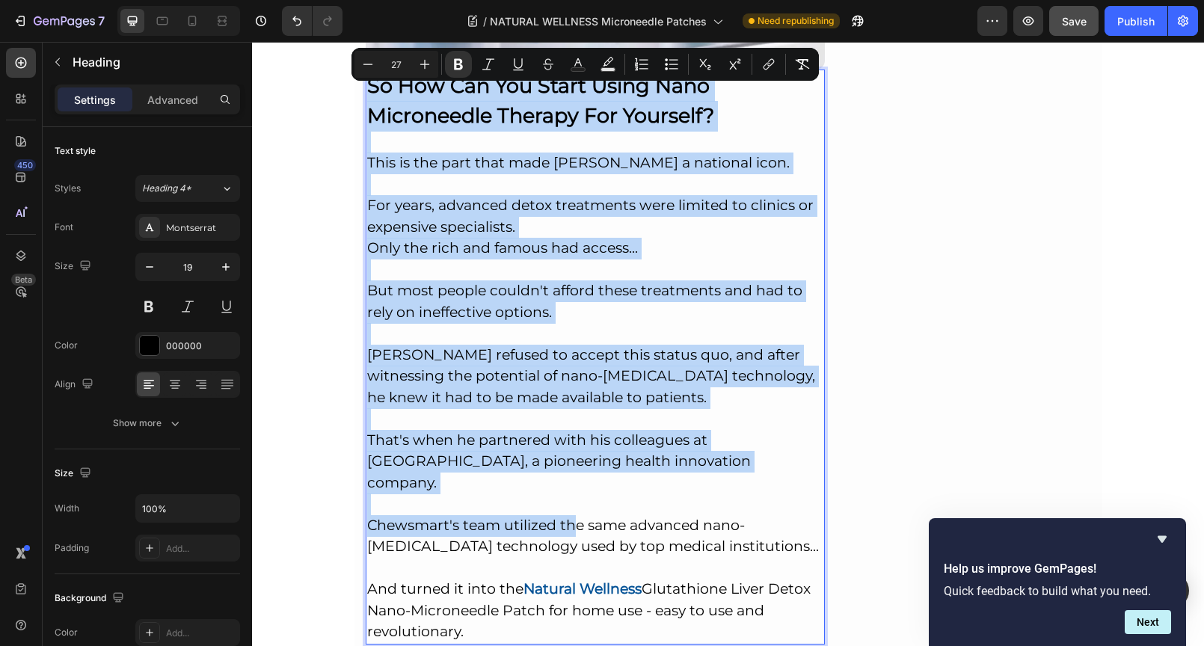
drag, startPoint x: 361, startPoint y: 437, endPoint x: 587, endPoint y: 531, distance: 244.9
click at [588, 531] on p "So How Can You Start Using Nano Microneedle Therapy For Yourself? This is the p…" at bounding box center [595, 357] width 457 height 572
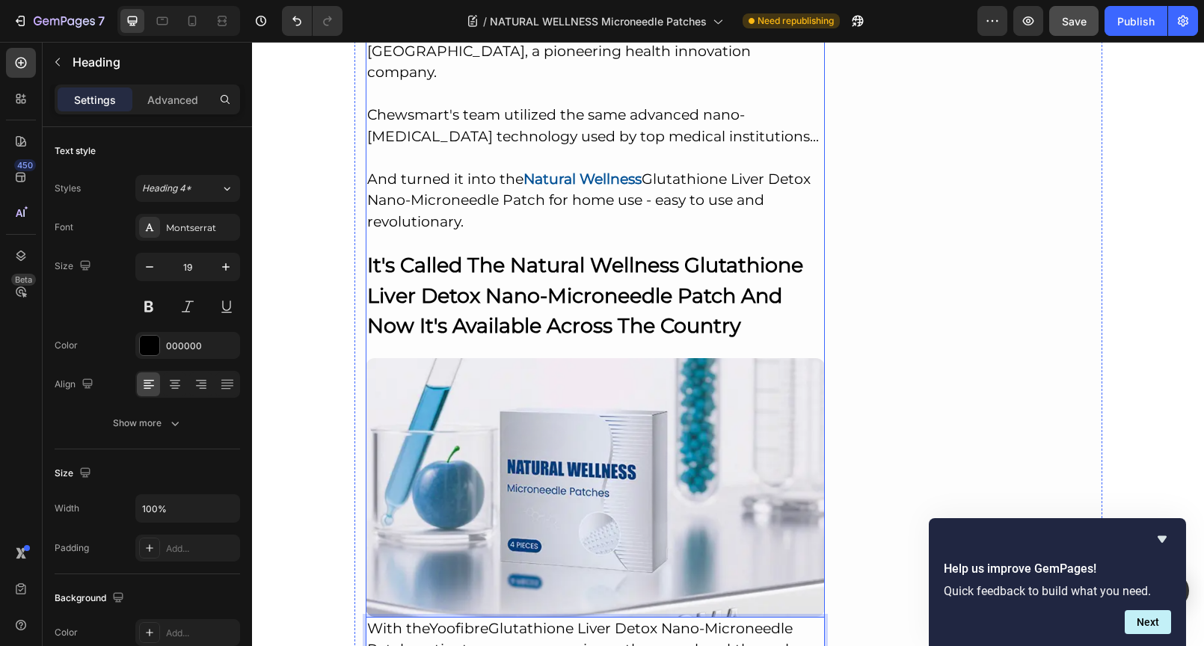
scroll to position [5939, 0]
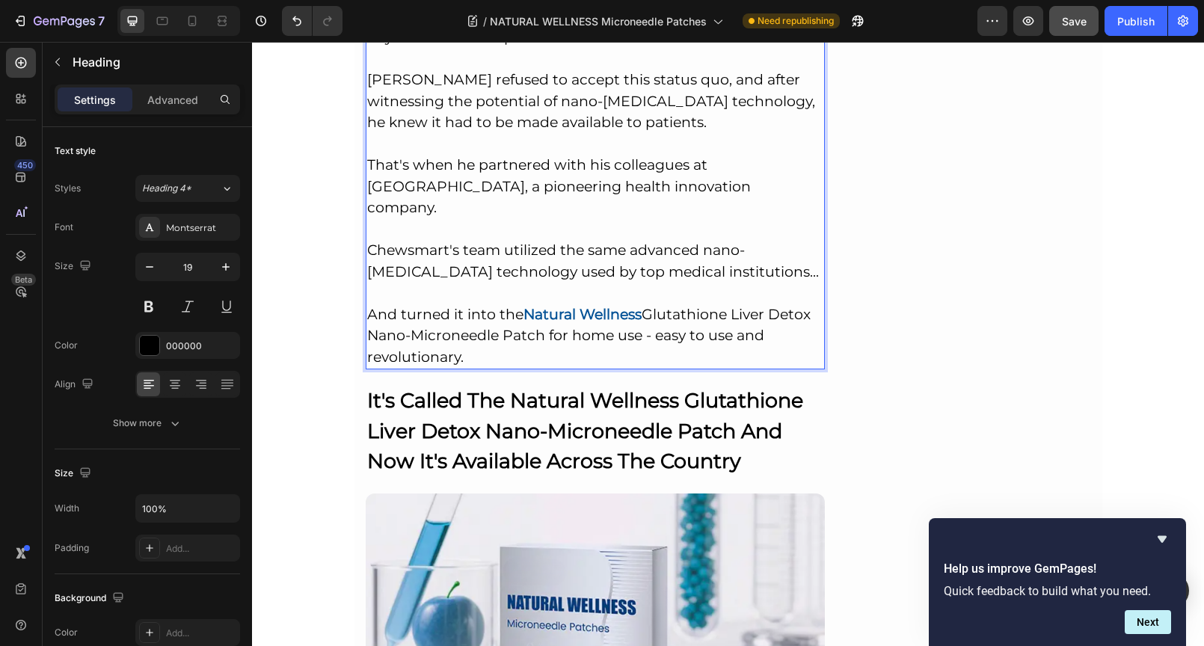
scroll to position [5790, 0]
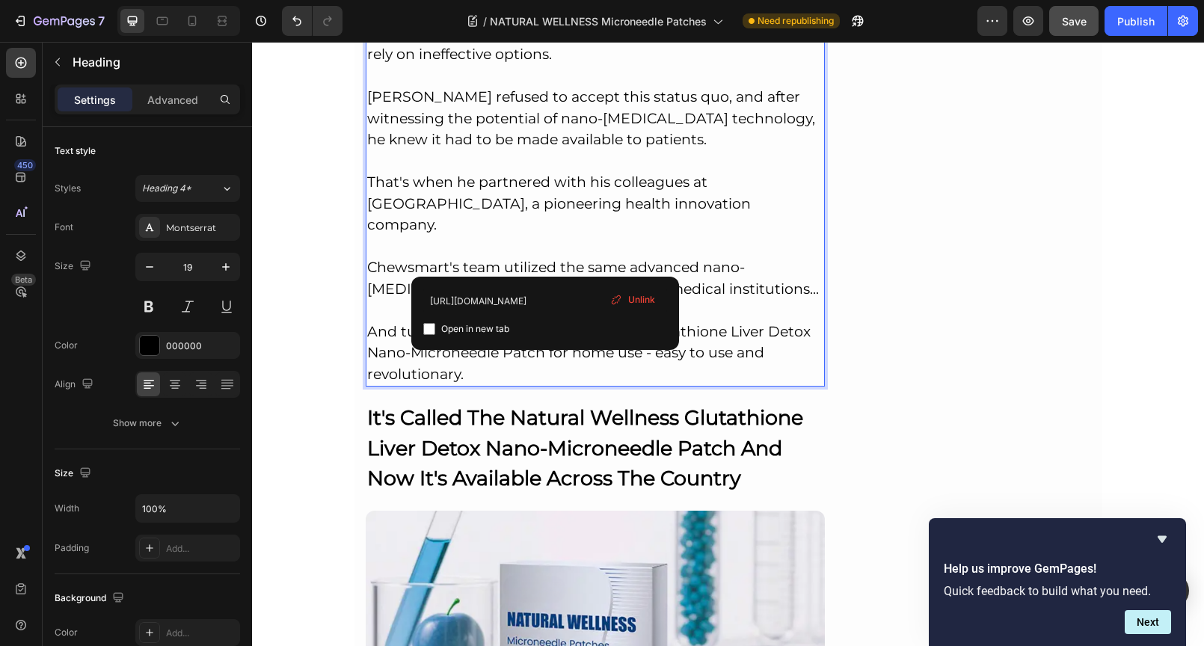
click at [546, 323] on strong "Natural Wellness" at bounding box center [582, 331] width 118 height 17
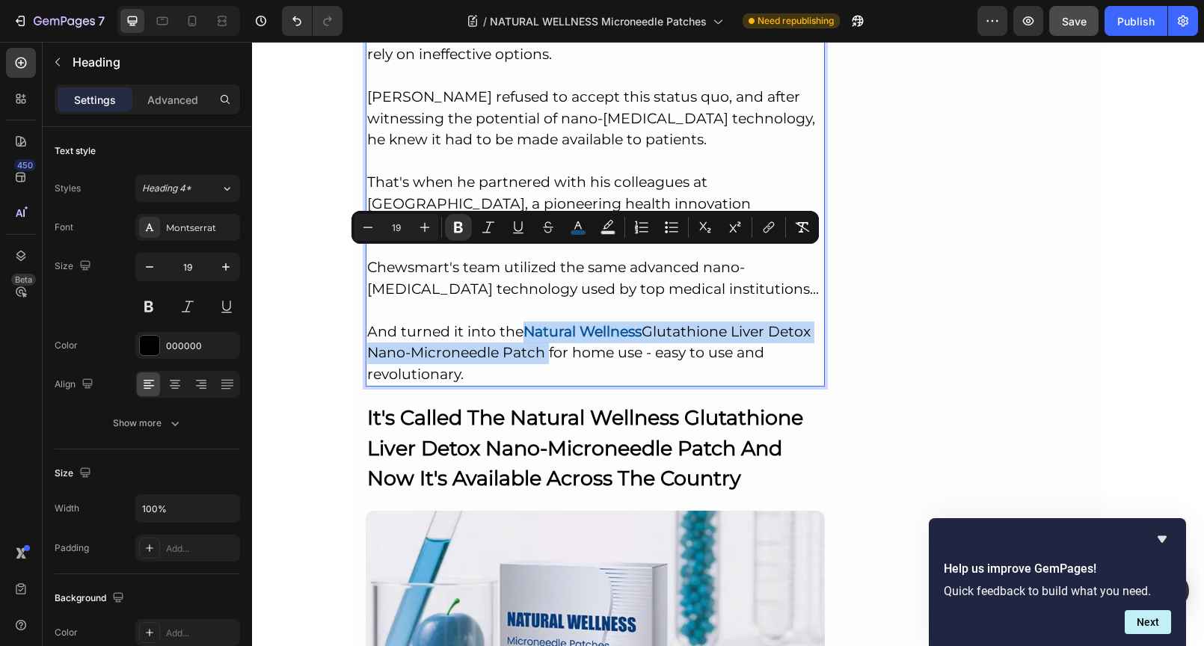
drag, startPoint x: 521, startPoint y: 259, endPoint x: 537, endPoint y: 277, distance: 24.4
click at [537, 277] on p "So How Can You Start Using Nano Microneedle Therapy For Yourself? This is the p…" at bounding box center [595, 99] width 457 height 572
copy p "Natural Wellness Glutathione Liver Detox Nano-Microneedle Patch"
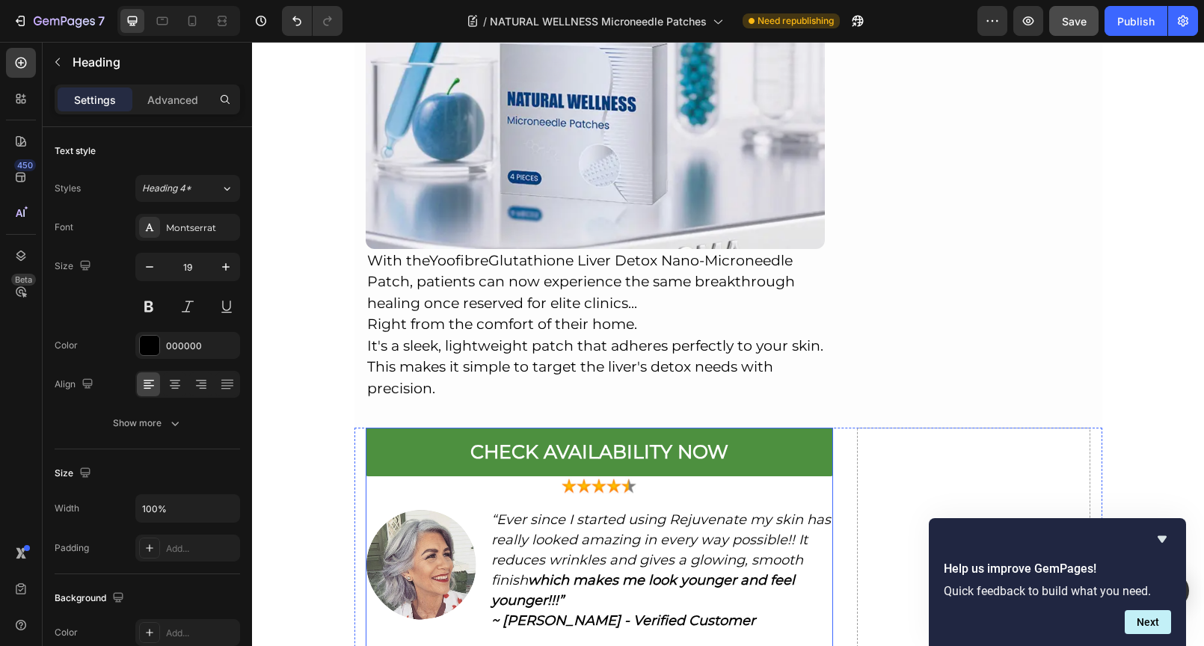
scroll to position [6196, 0]
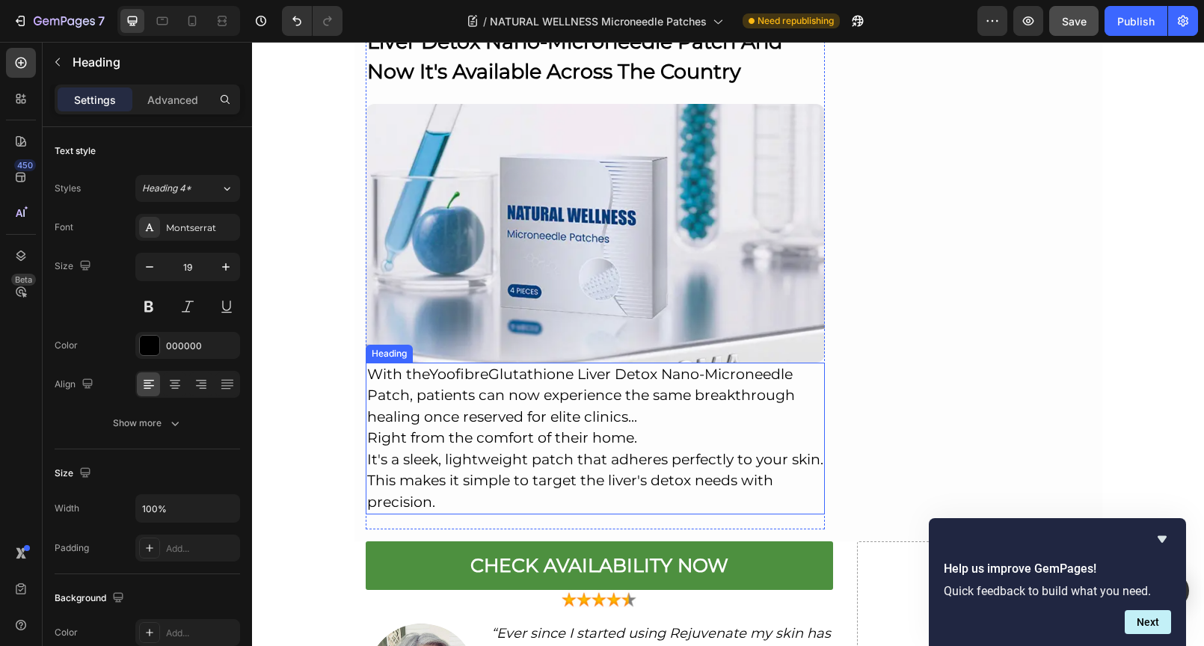
click at [488, 364] on p "With the Yoofibre Glutathione Liver Detox Nano-Microneedle Patch, patients can …" at bounding box center [595, 439] width 457 height 150
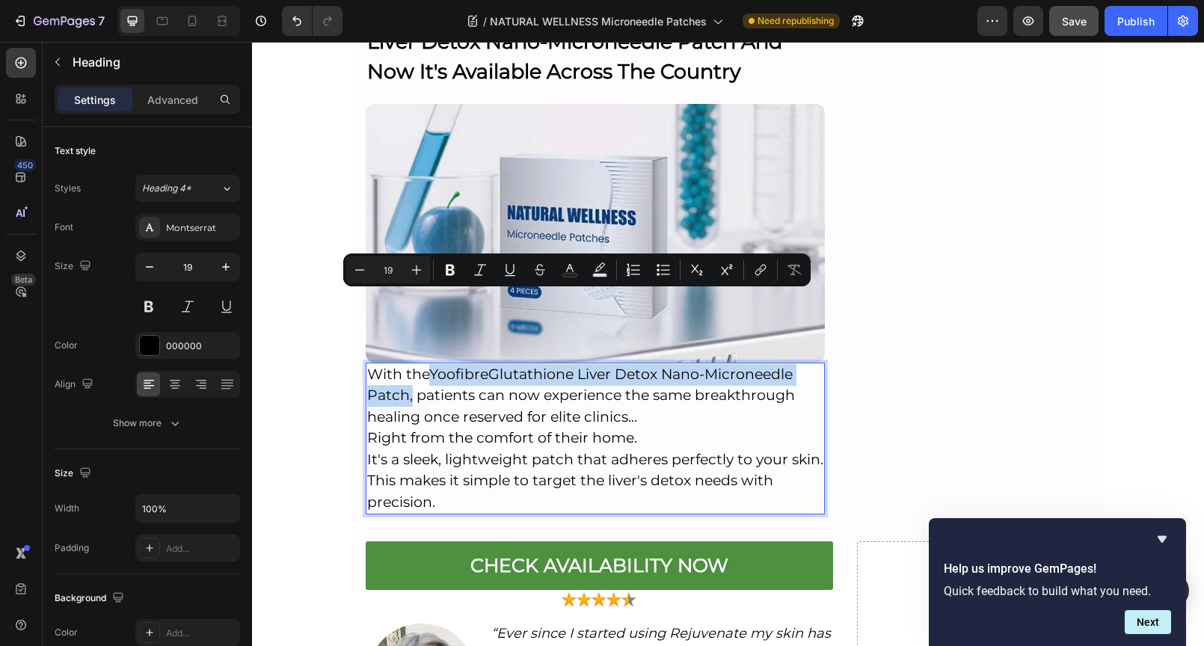
drag, startPoint x: 431, startPoint y: 299, endPoint x: 398, endPoint y: 326, distance: 42.5
click at [398, 364] on p "With the Yoofibre Glutathione Liver Detox Nano-Microneedle Patch, patients can …" at bounding box center [595, 439] width 457 height 150
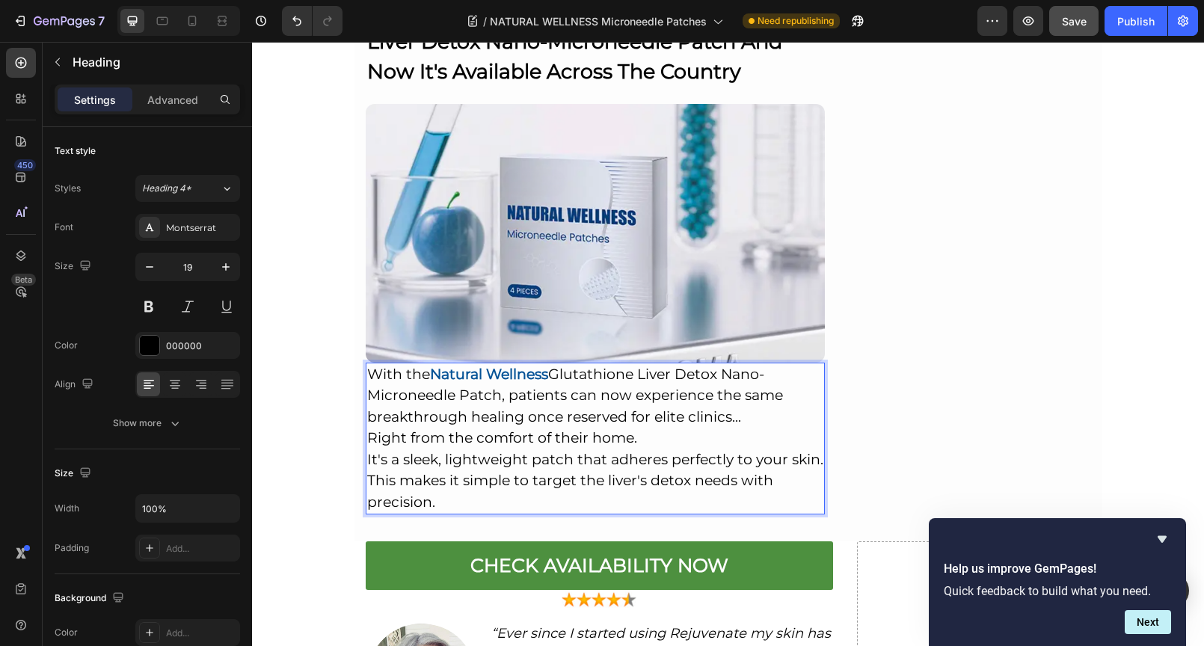
click at [496, 366] on strong "Natural Wellness" at bounding box center [489, 374] width 118 height 17
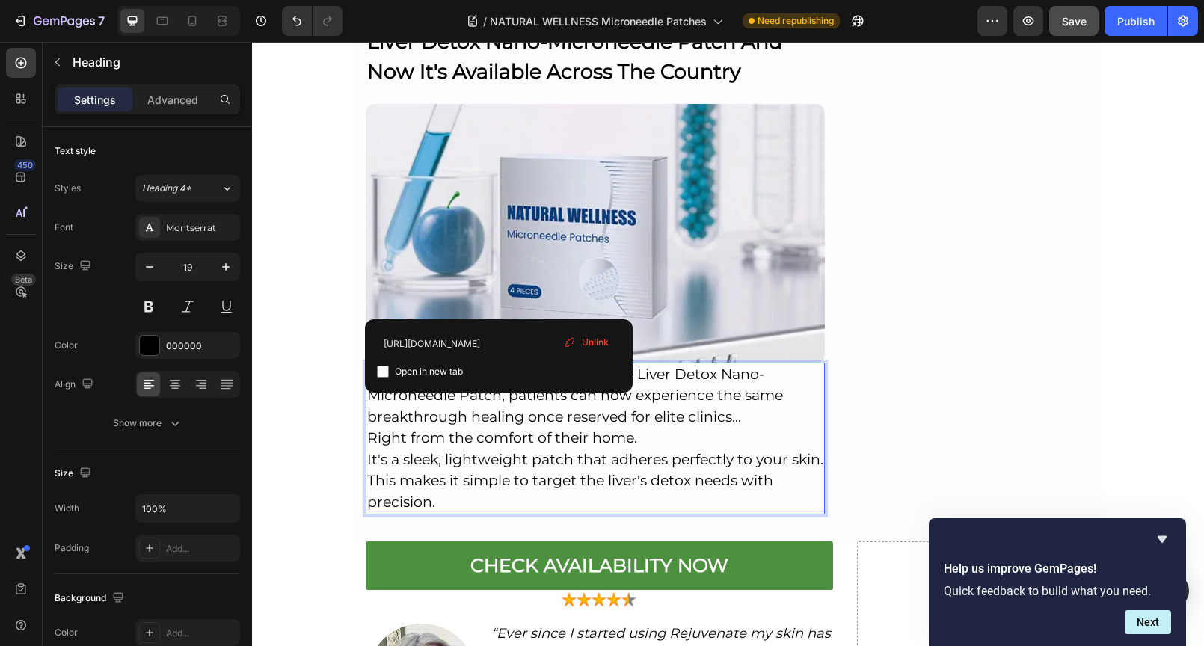
click at [564, 364] on p "With the Natural Wellness Glutathione Liver Detox Nano-Microneedle Patch, patie…" at bounding box center [595, 439] width 457 height 150
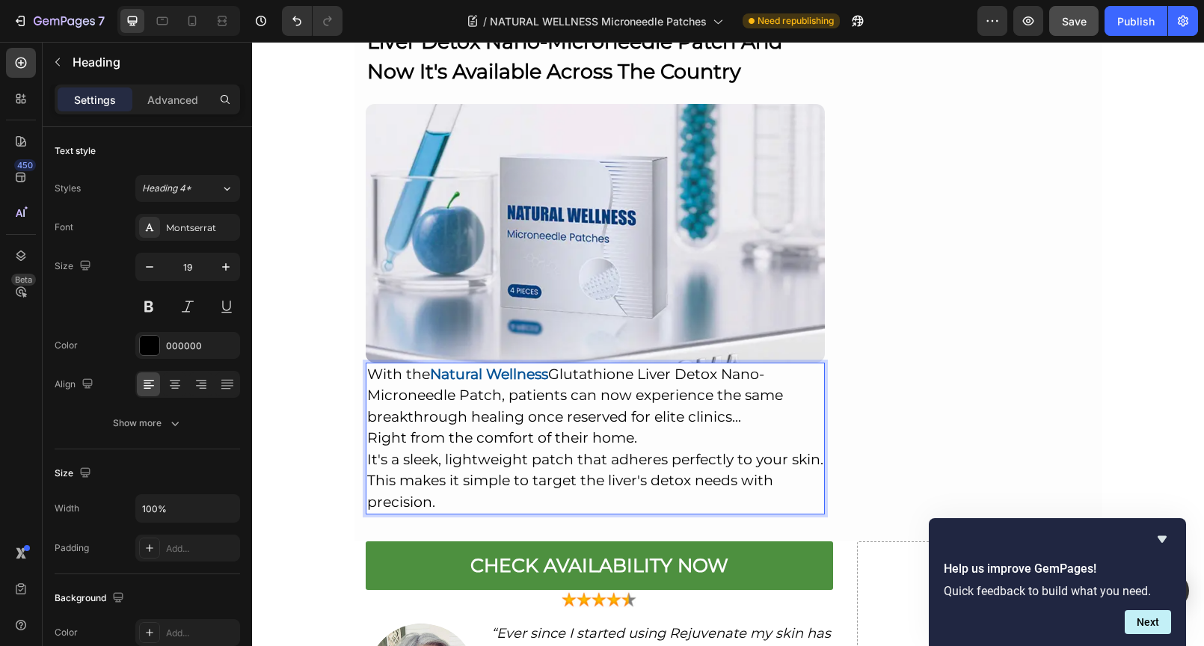
click at [520, 364] on p "With the Natural Wellness Glutathione Liver Detox Nano-Microneedle Patch, patie…" at bounding box center [595, 439] width 457 height 150
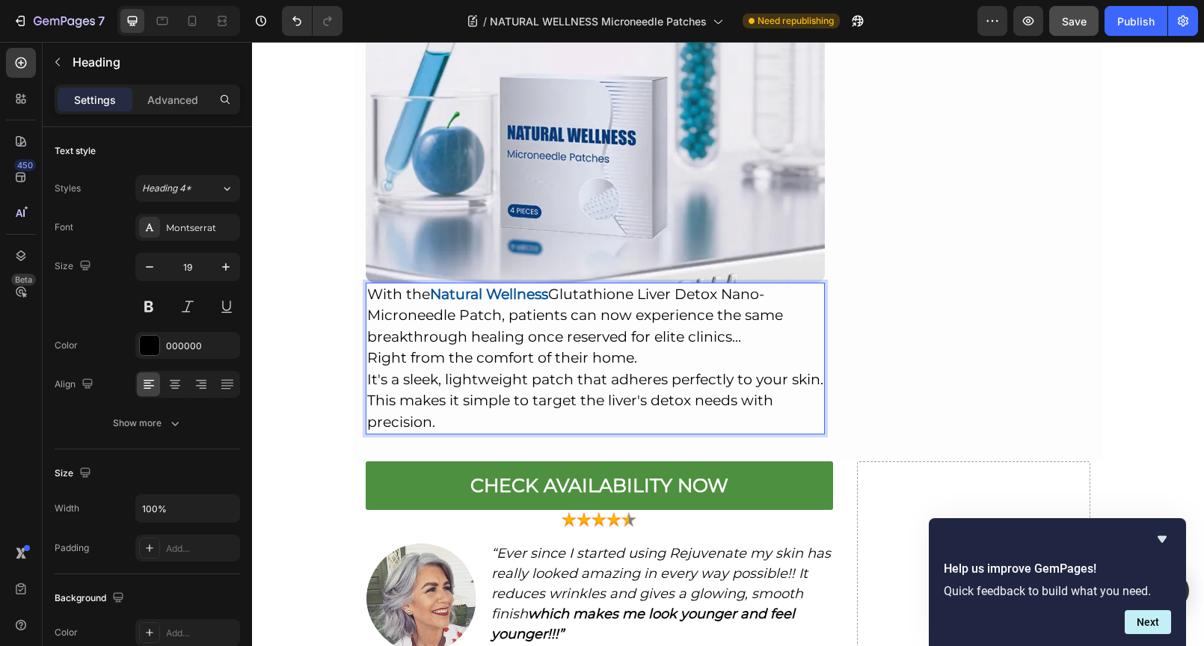
scroll to position [6311, 0]
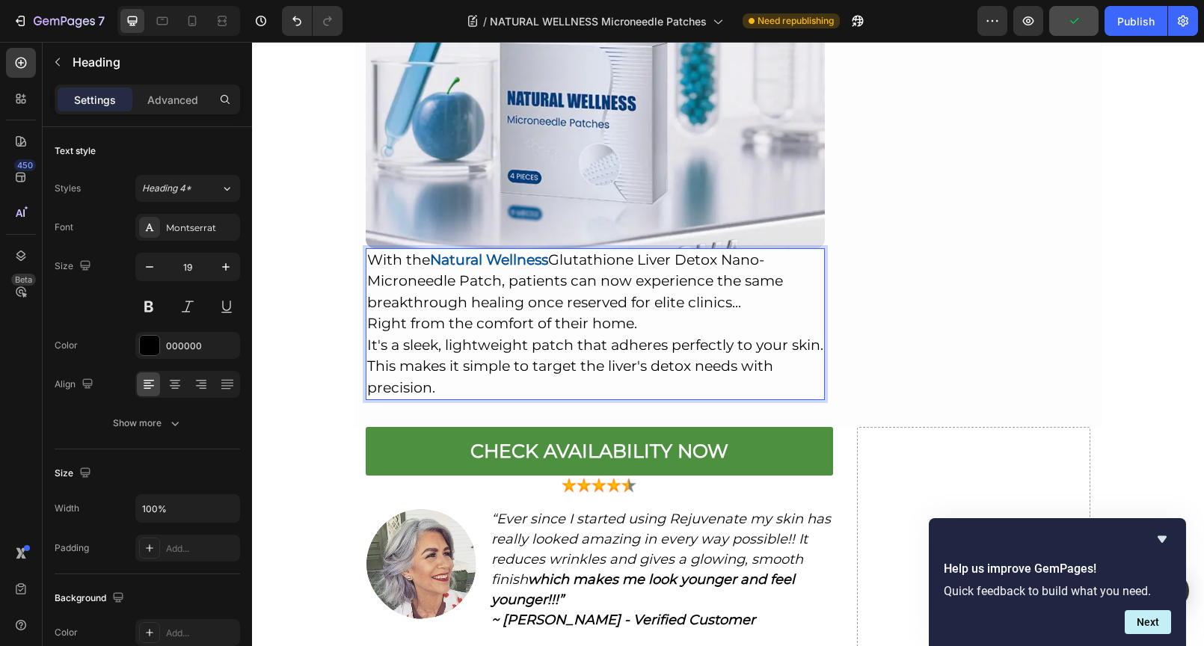
click at [674, 250] on p "With the Natural Wellness Glutathione Liver Detox Nano-Microneedle Patch, patie…" at bounding box center [595, 325] width 457 height 150
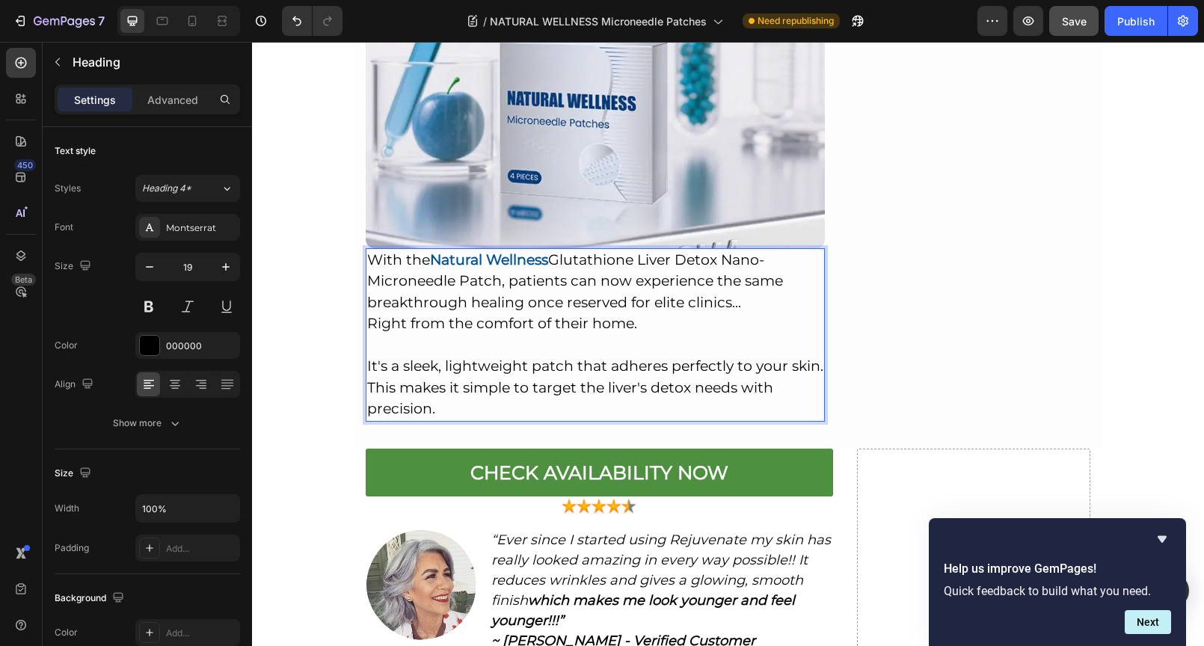
click at [763, 250] on p "With the Natural Wellness Glutathione Liver Detox Nano-Microneedle Patch, patie…" at bounding box center [595, 335] width 457 height 170
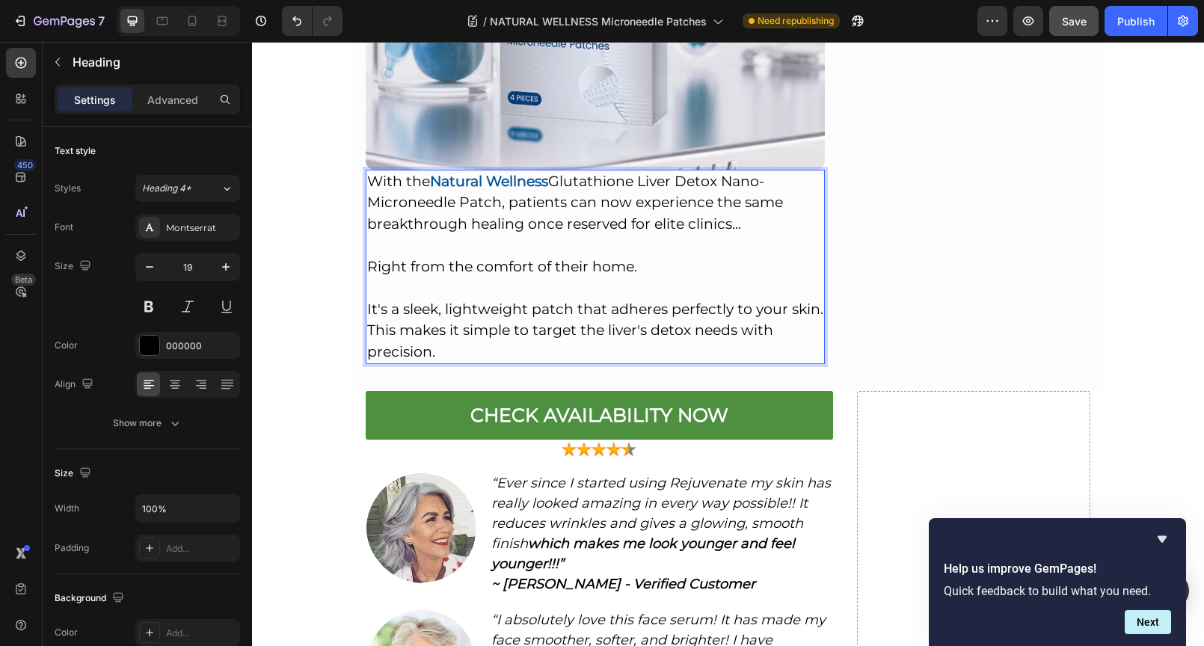
scroll to position [6390, 0]
click at [470, 279] on p "With the Natural Wellness Glutathione Liver Detox Nano-Microneedle Patch, patie…" at bounding box center [595, 266] width 457 height 192
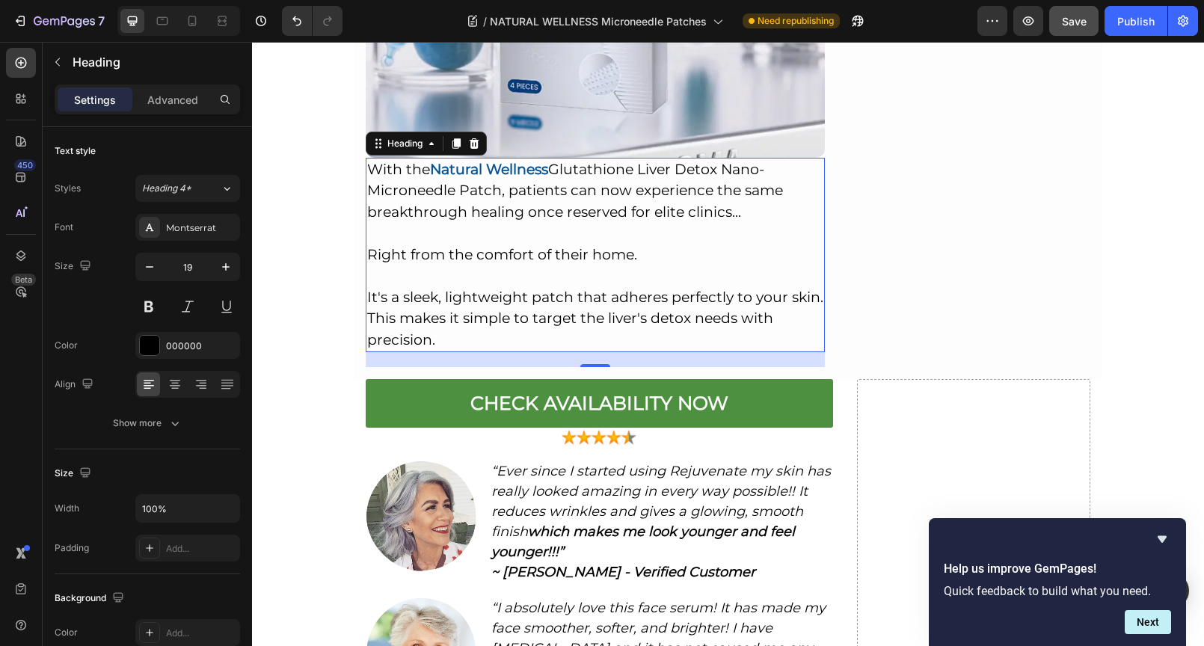
scroll to position [6418, 0]
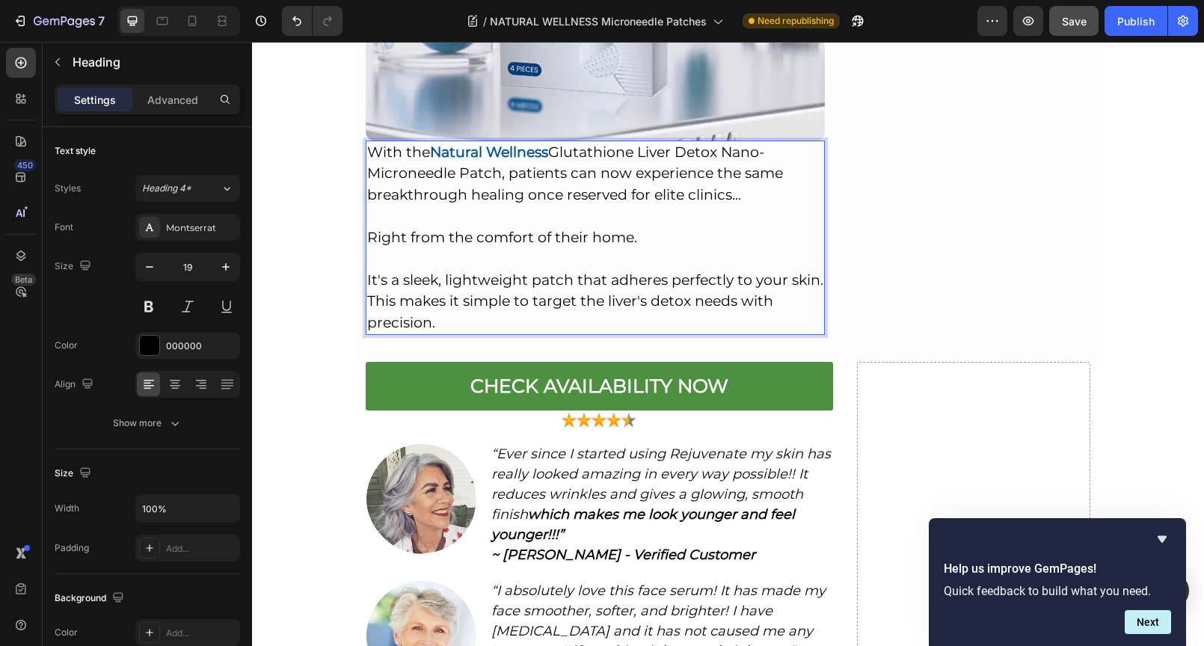
click at [510, 217] on p "With the Natural Wellness Glutathione Liver Detox Nano-Microneedle Patch, patie…" at bounding box center [595, 238] width 457 height 192
click at [481, 250] on p "With the Natural Wellness Glutathione Liver Detox Nano-Microneedle Patch, patie…" at bounding box center [595, 238] width 457 height 192
click at [647, 60] on img at bounding box center [596, 11] width 460 height 259
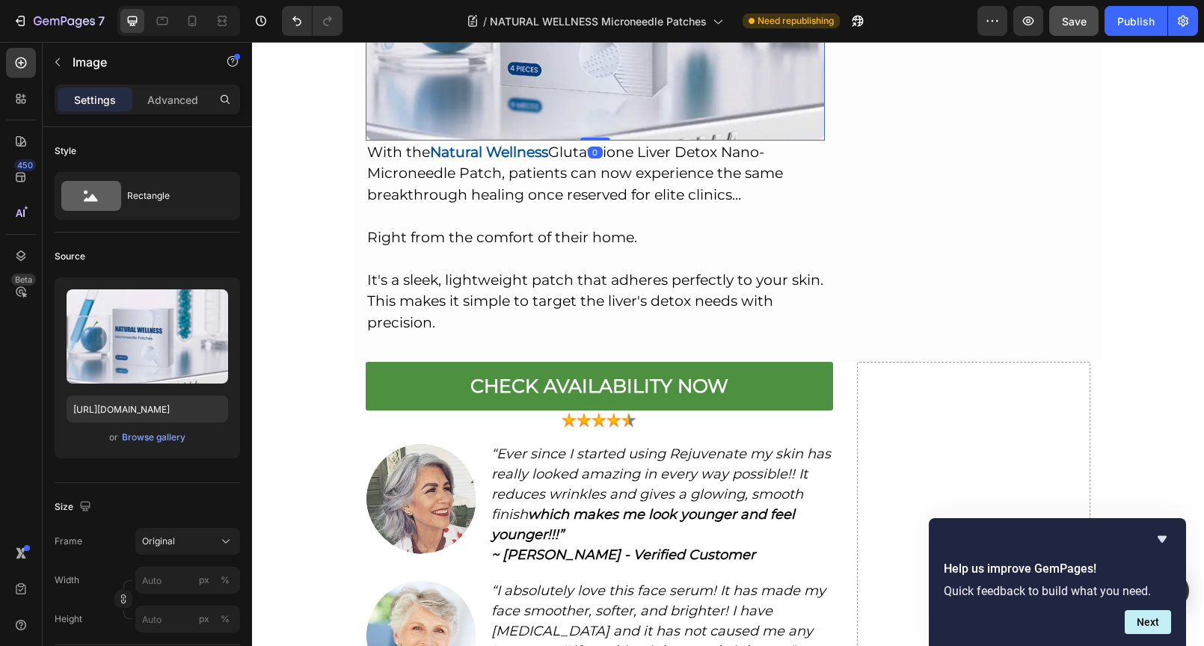
click at [597, 169] on p "With the Natural Wellness Glutathione Liver Detox Nano-Microneedle Patch, patie…" at bounding box center [595, 238] width 457 height 192
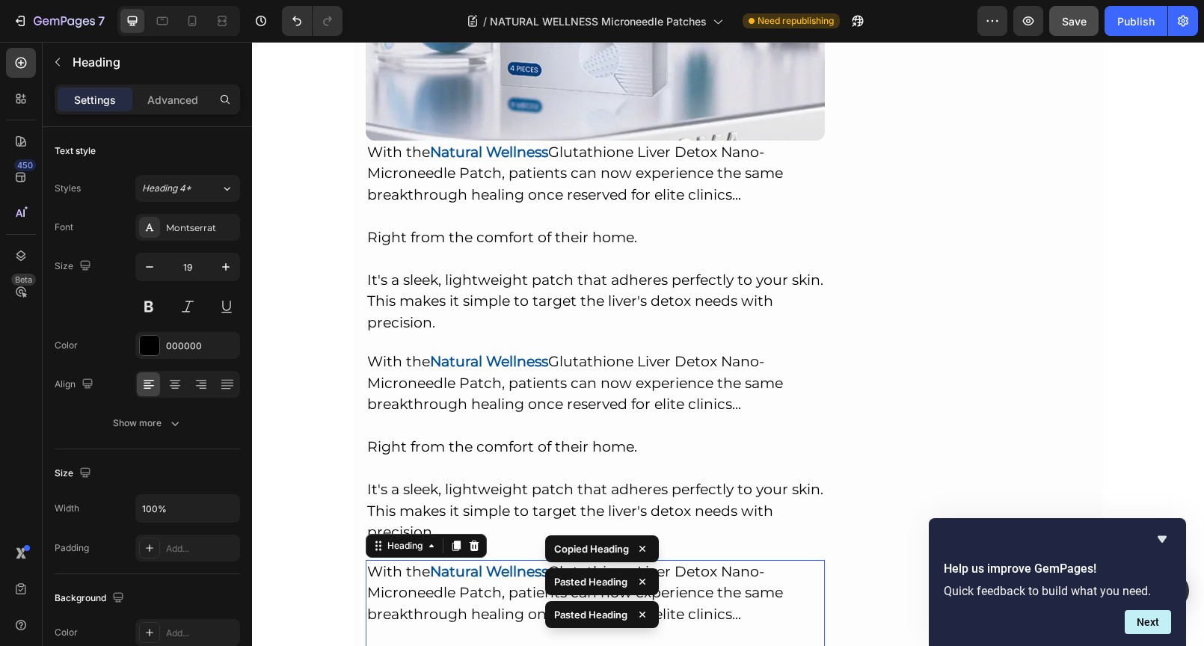
scroll to position [6300, 0]
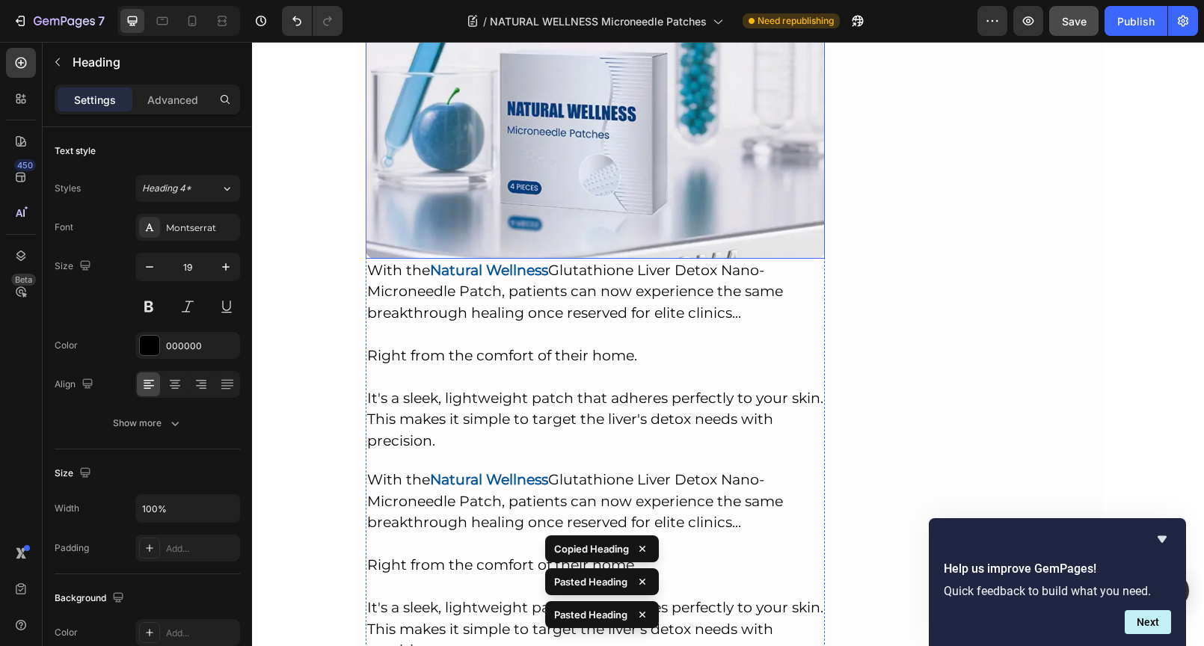
click at [529, 126] on img at bounding box center [596, 129] width 460 height 259
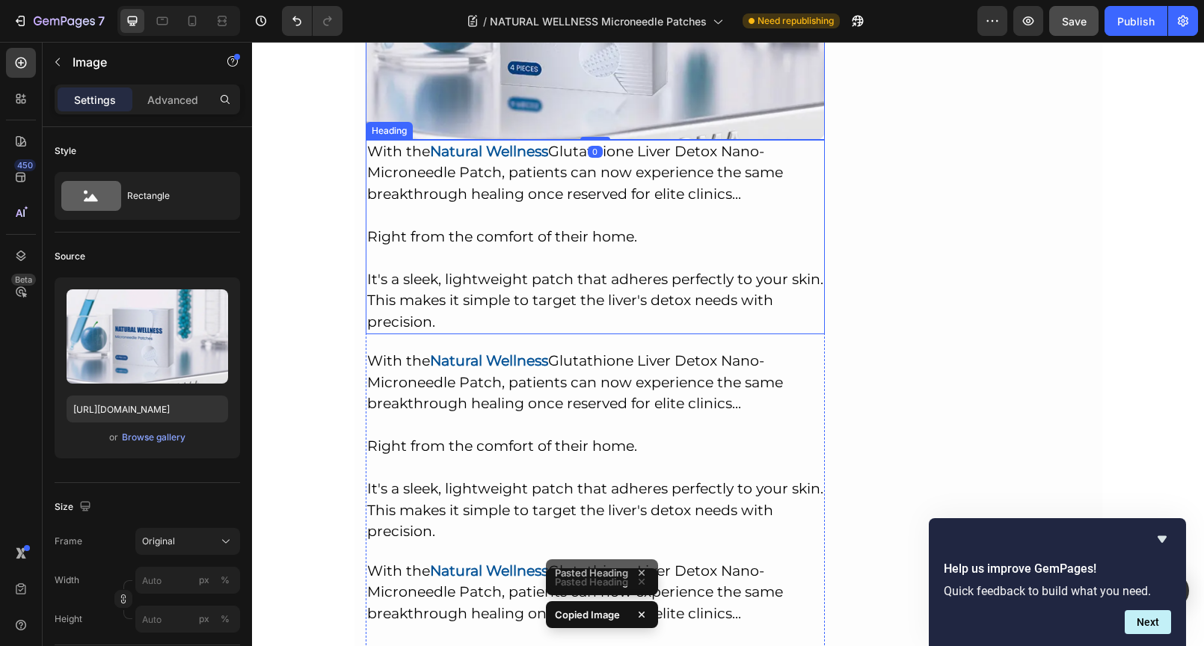
scroll to position [6421, 0]
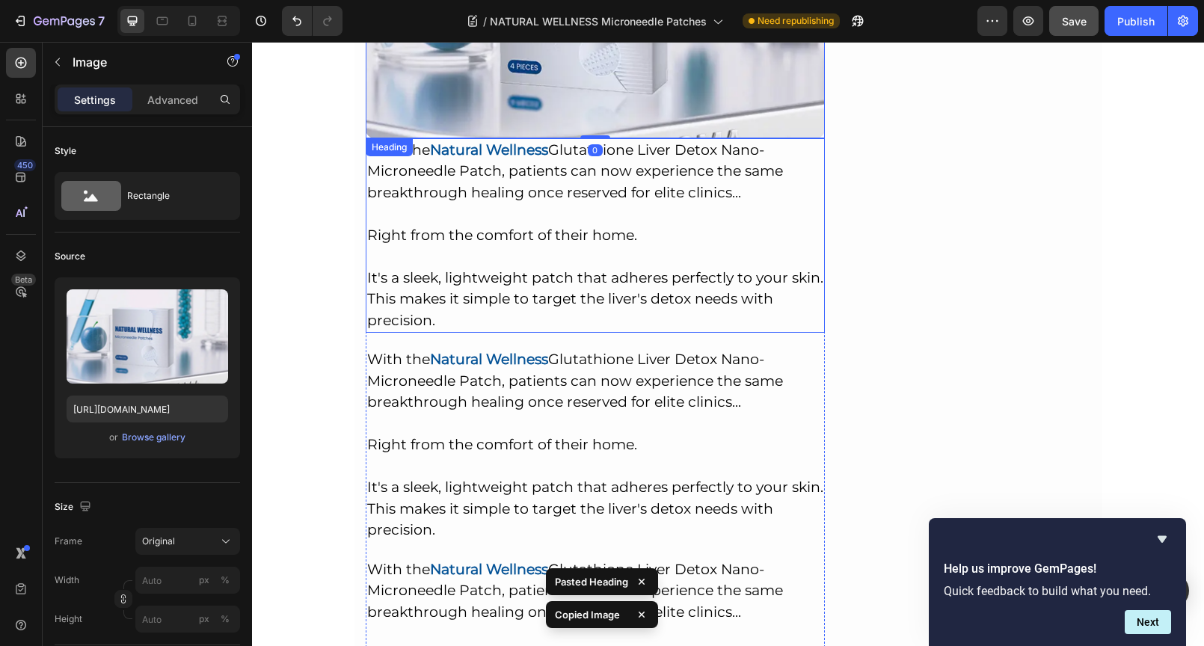
click at [562, 187] on p "With the Natural Wellness Glutathione Liver Detox Nano-Microneedle Patch, patie…" at bounding box center [595, 236] width 457 height 192
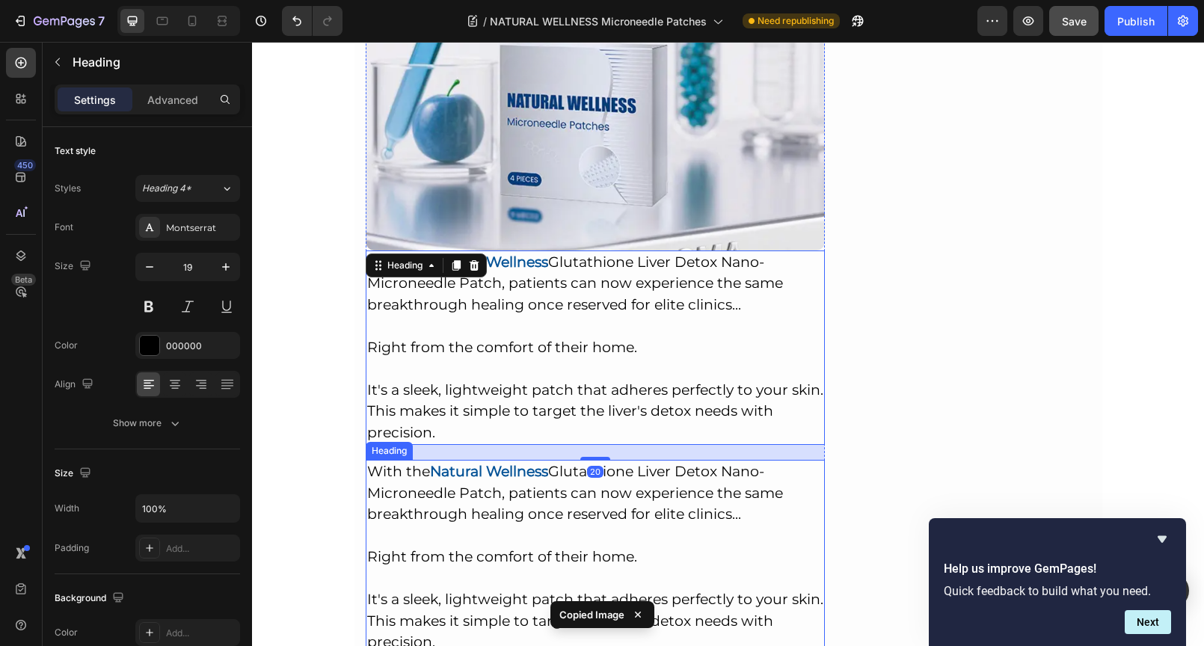
scroll to position [6341, 0]
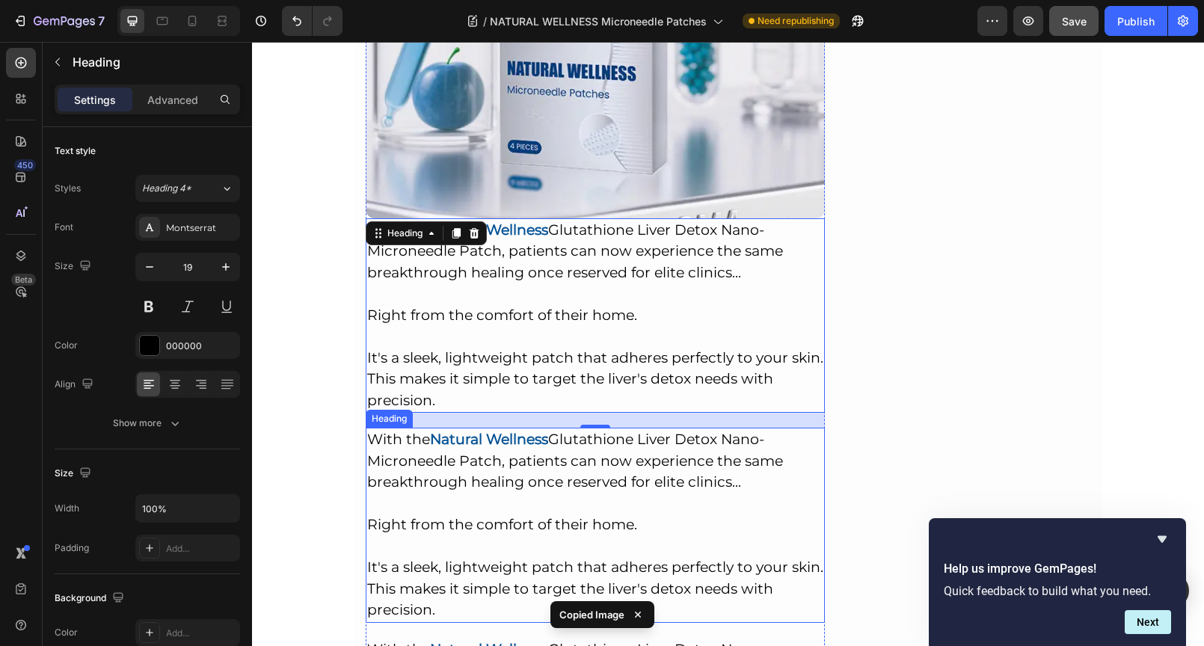
click at [508, 462] on h2 "With the Natural Wellness Glutathione Liver Detox Nano-Microneedle Patch, patie…" at bounding box center [596, 525] width 460 height 195
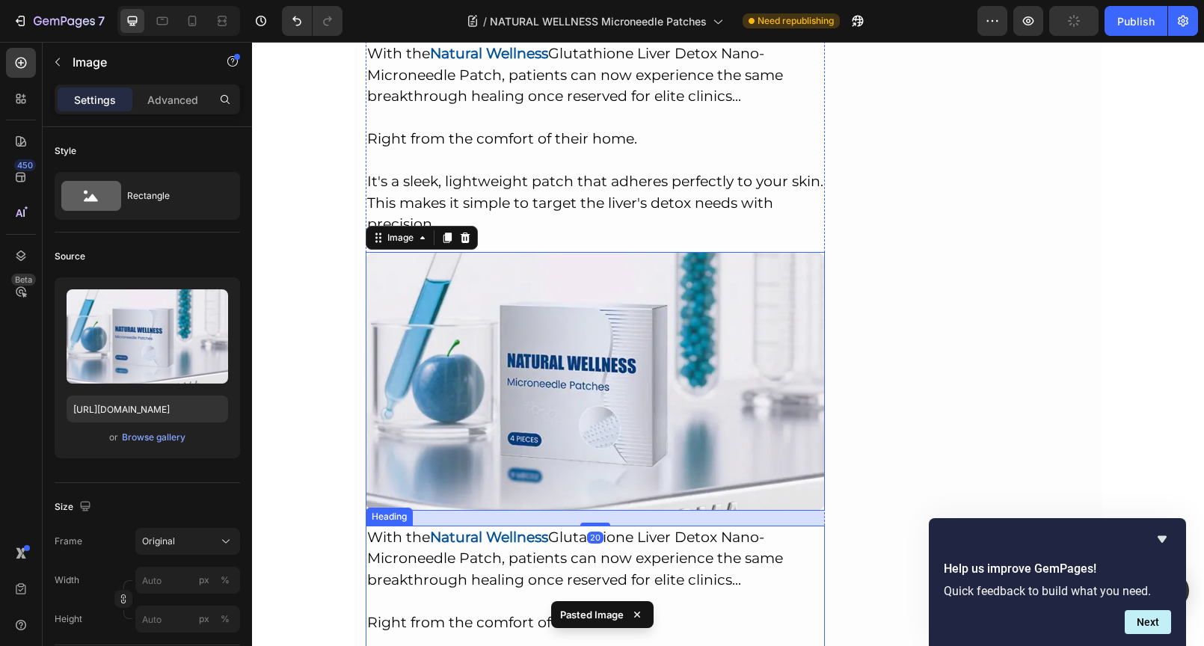
scroll to position [6532, 0]
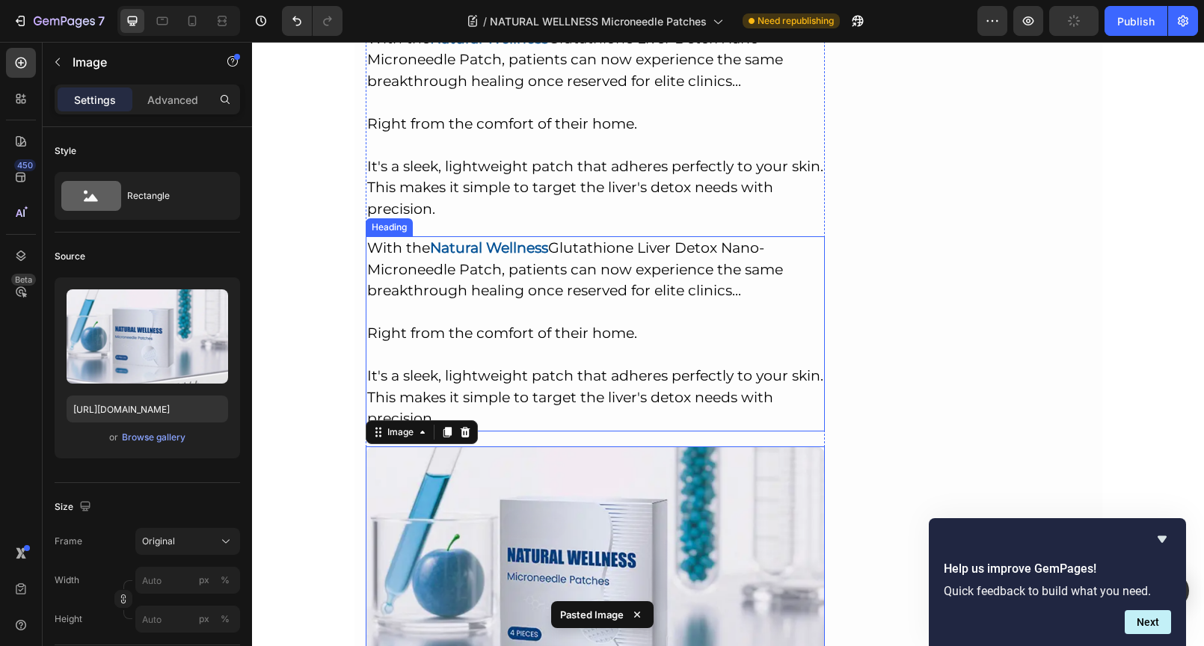
click at [501, 263] on h2 "With the Natural Wellness Glutathione Liver Detox Nano-Microneedle Patch, patie…" at bounding box center [596, 333] width 460 height 195
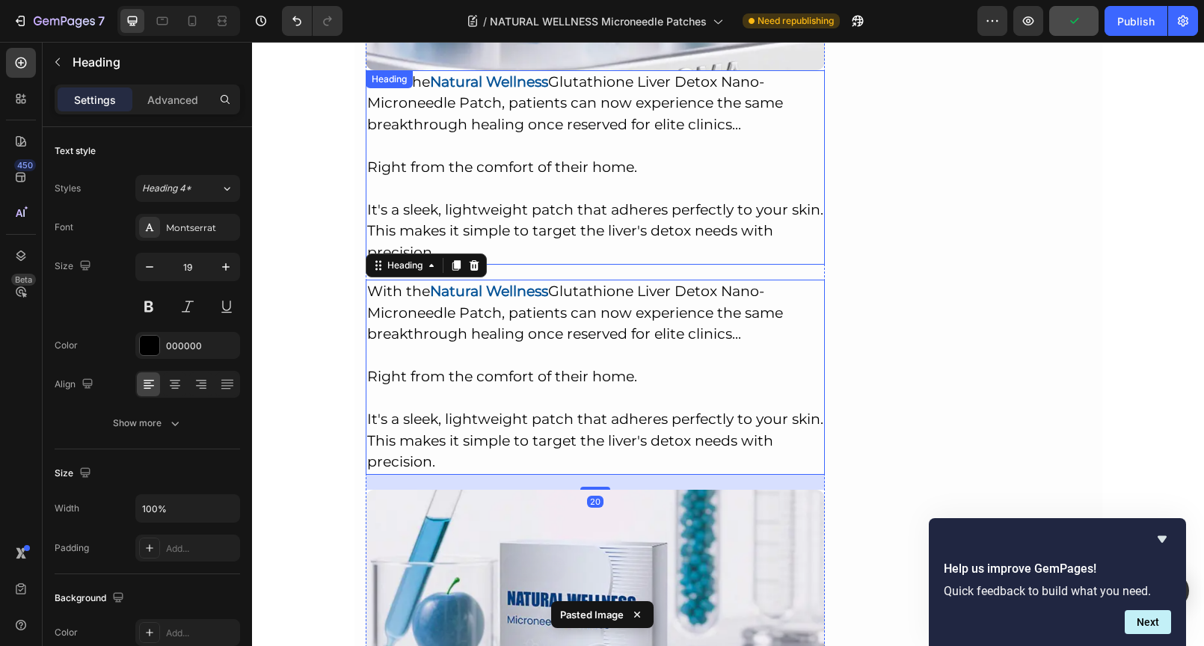
scroll to position [6474, 0]
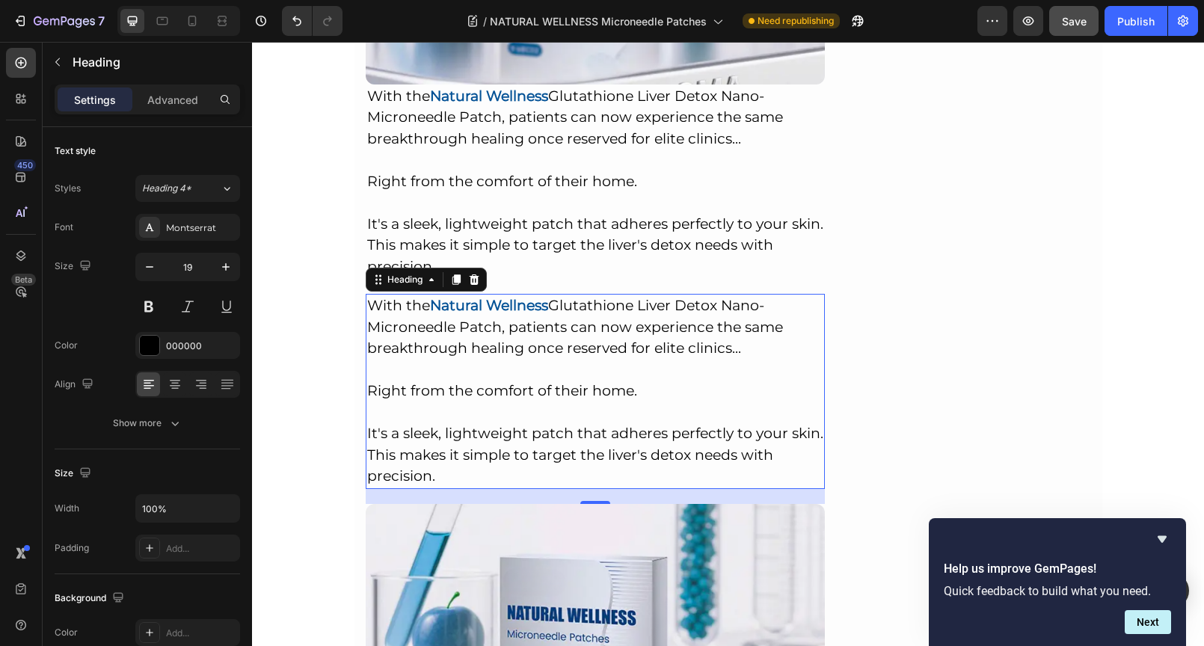
click at [437, 404] on h2 "With the Natural Wellness Glutathione Liver Detox Nano-Microneedle Patch, patie…" at bounding box center [596, 391] width 460 height 195
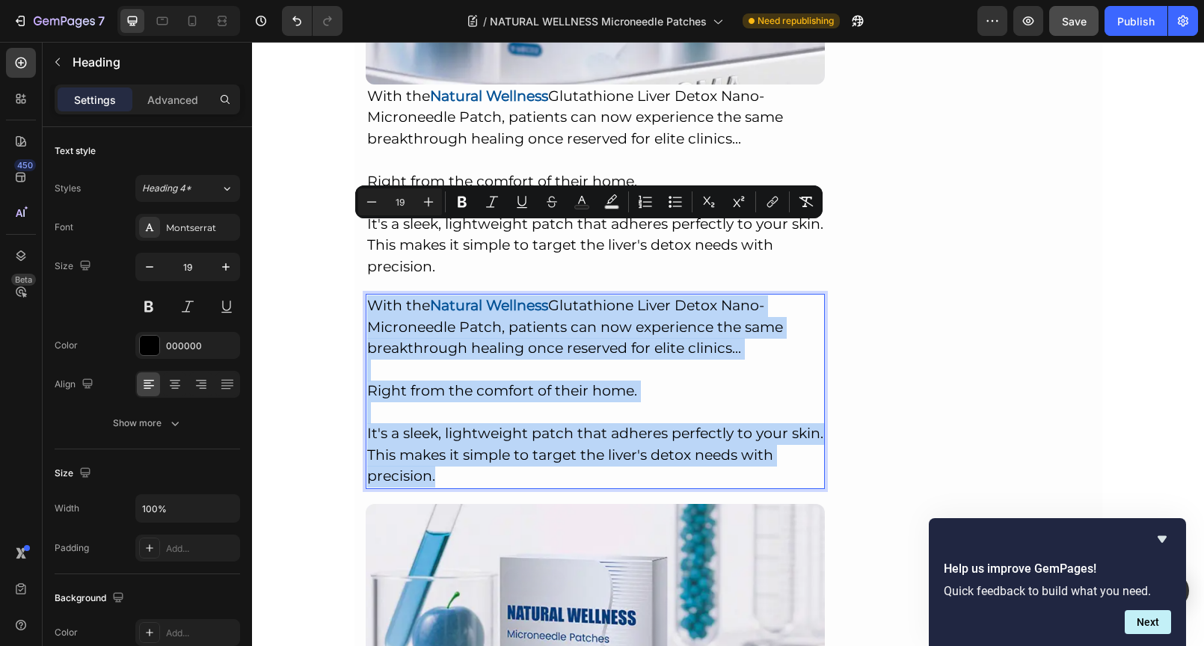
drag, startPoint x: 434, startPoint y: 403, endPoint x: 365, endPoint y: 234, distance: 182.7
click at [367, 295] on p "With the Natural Wellness Glutathione Liver Detox Nano-Microneedle Patch, patie…" at bounding box center [595, 391] width 457 height 192
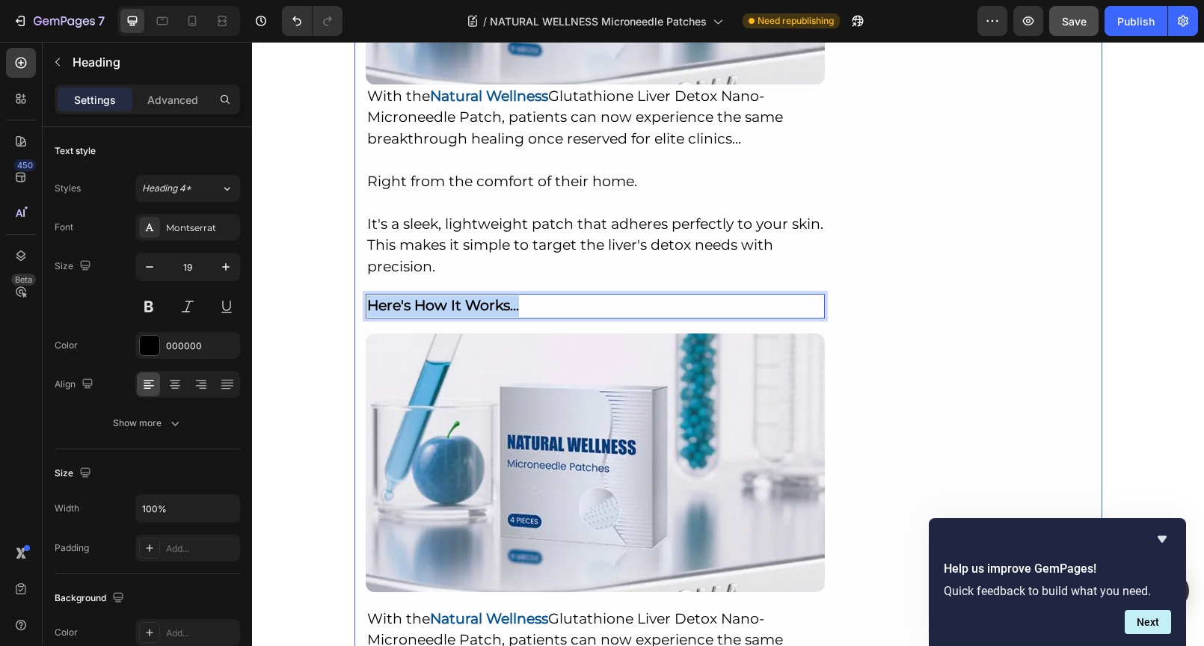
drag, startPoint x: 531, startPoint y: 232, endPoint x: 350, endPoint y: 218, distance: 181.5
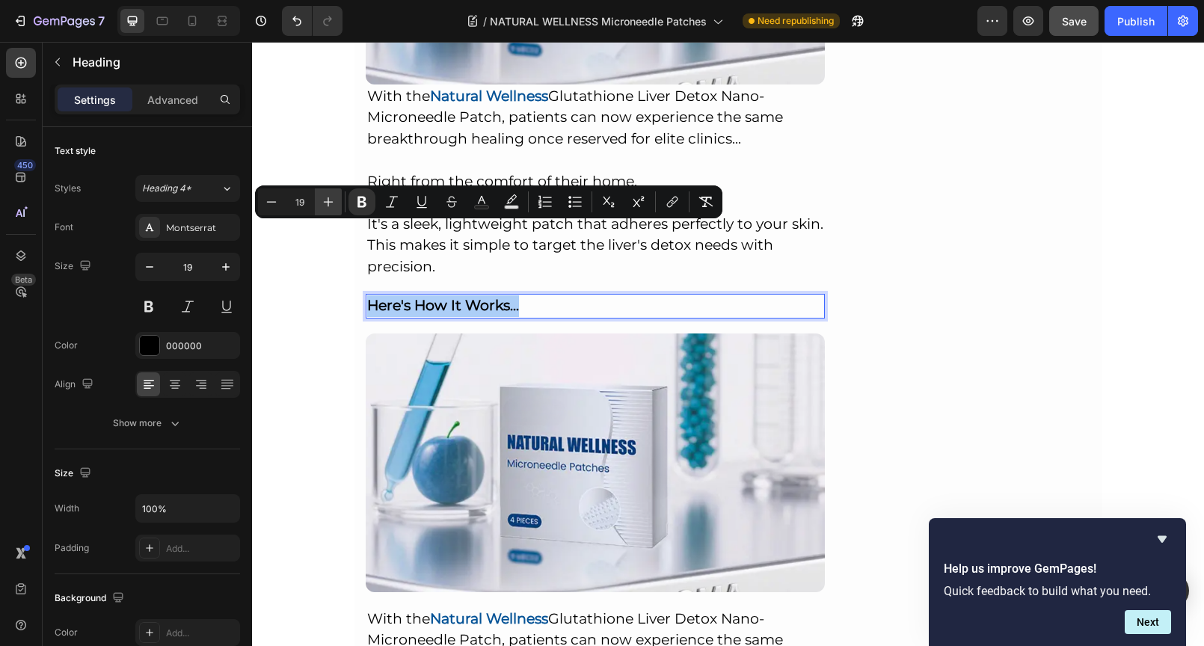
click at [327, 197] on icon "Editor contextual toolbar" at bounding box center [328, 201] width 15 height 15
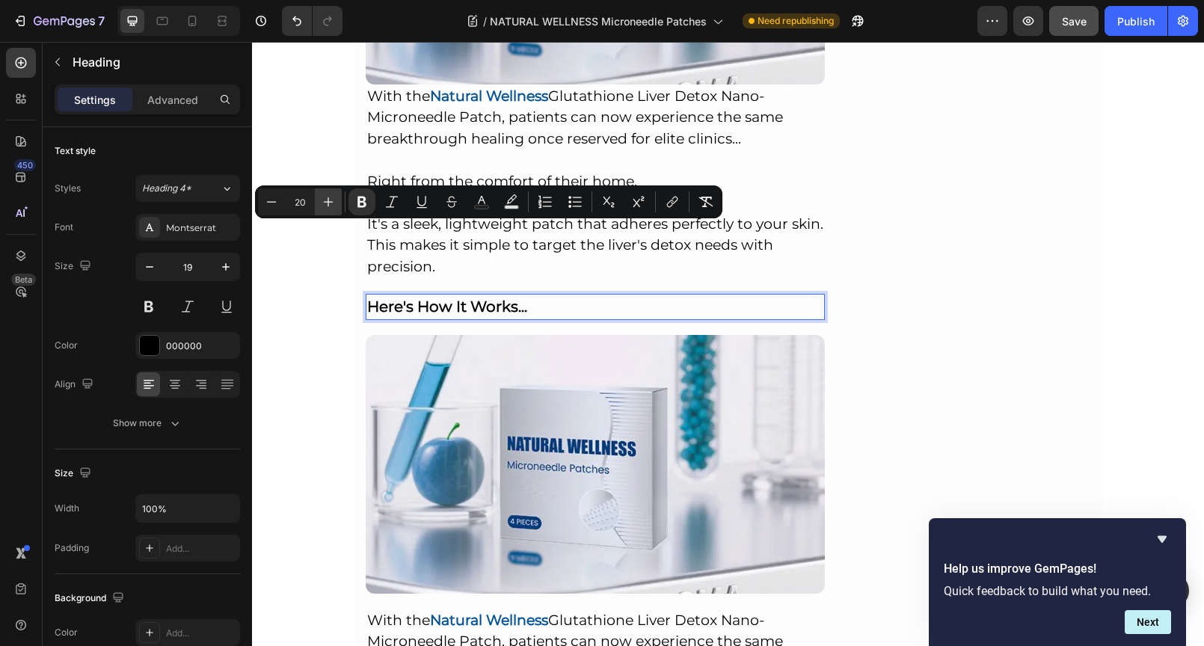
click at [327, 197] on icon "Editor contextual toolbar" at bounding box center [328, 201] width 15 height 15
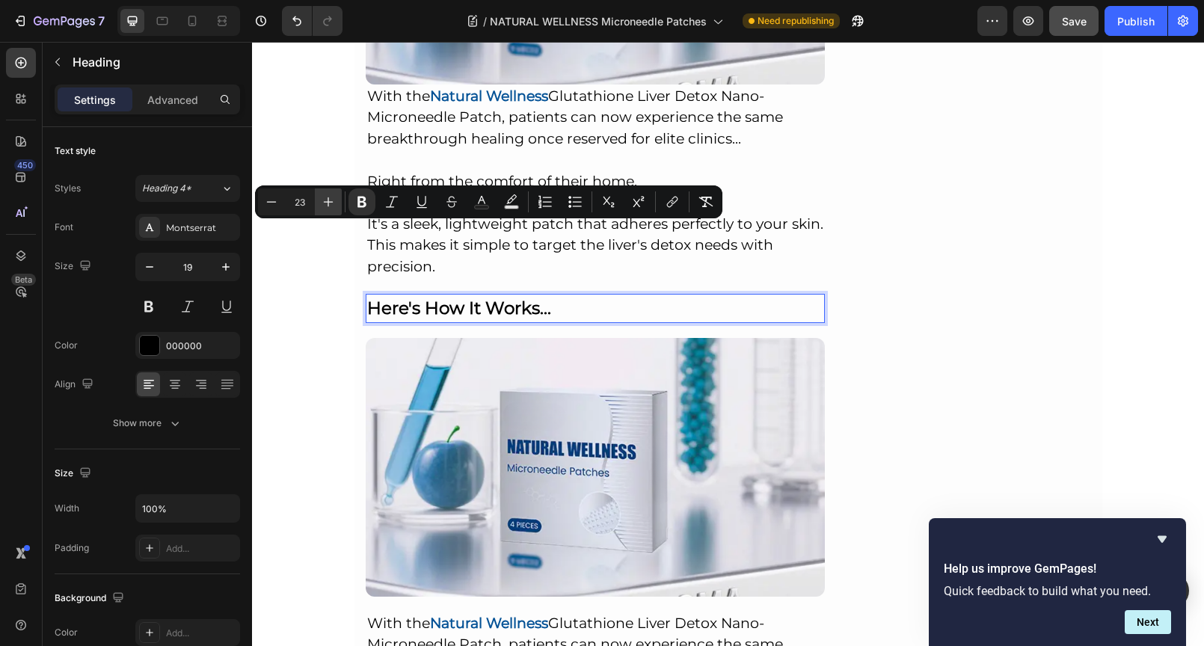
click at [327, 197] on icon "Editor contextual toolbar" at bounding box center [328, 201] width 15 height 15
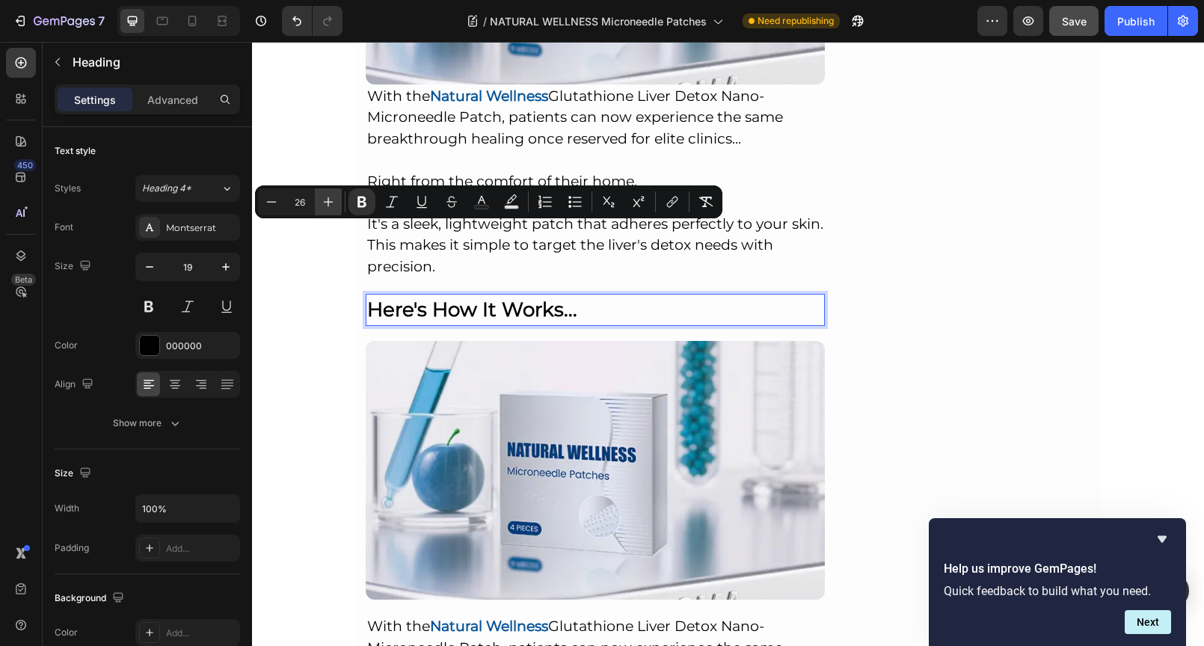
click at [327, 197] on icon "Editor contextual toolbar" at bounding box center [328, 201] width 15 height 15
type input "27"
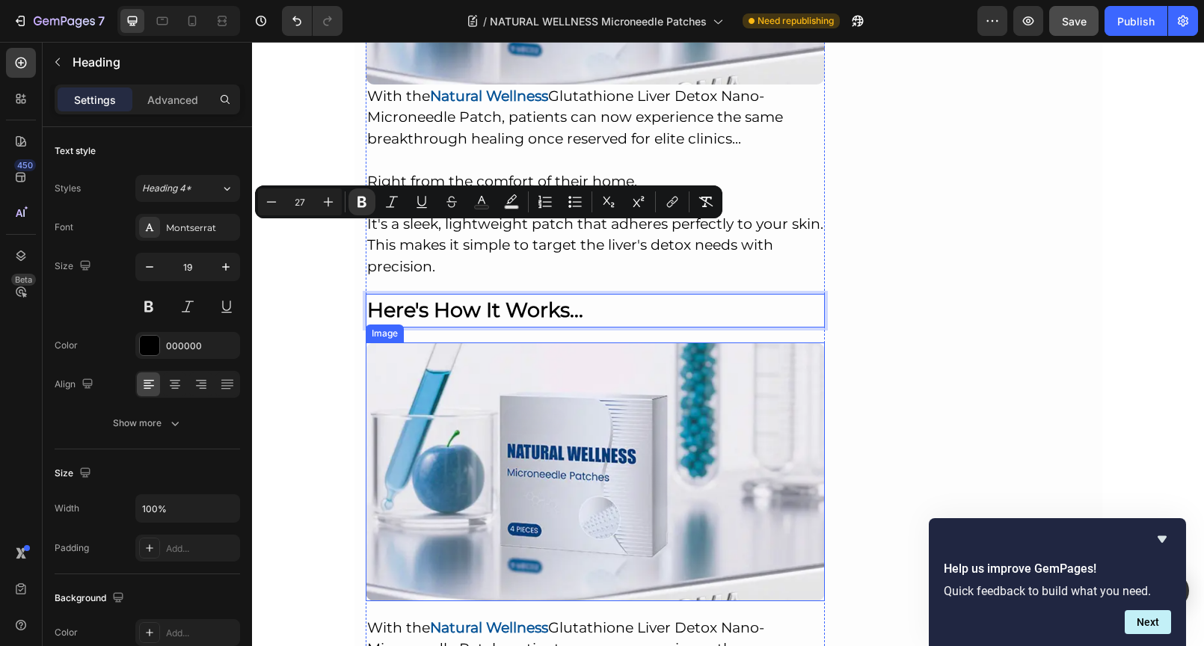
click at [573, 357] on img at bounding box center [596, 471] width 460 height 259
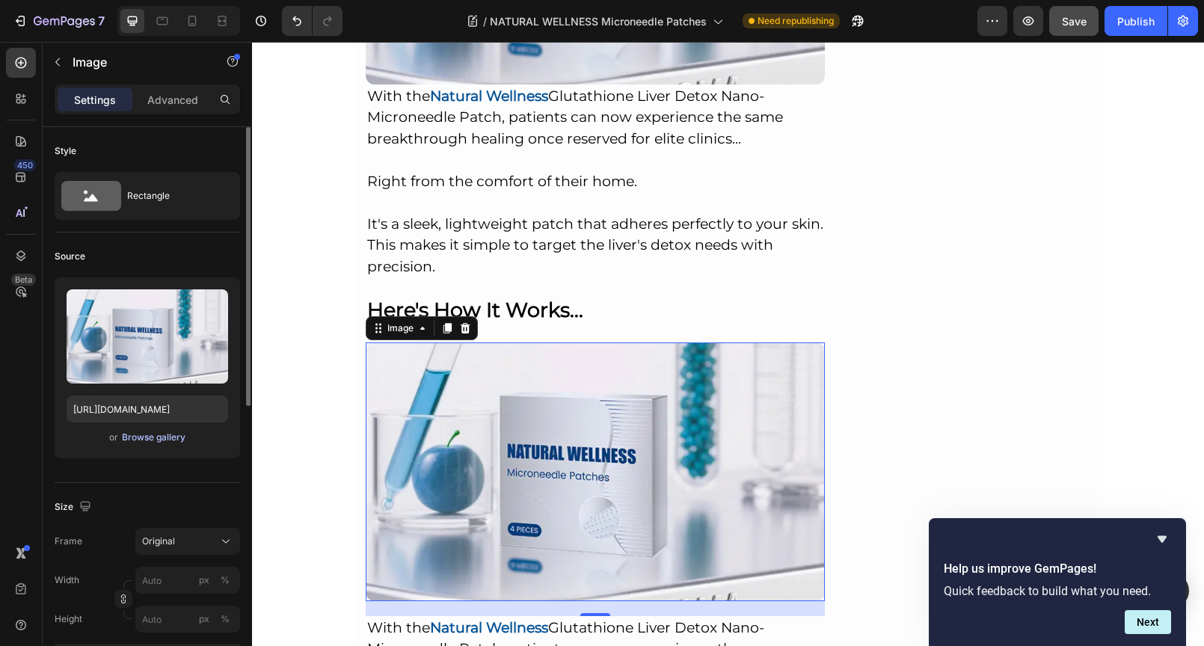
click at [151, 435] on div "Browse gallery" at bounding box center [154, 437] width 64 height 13
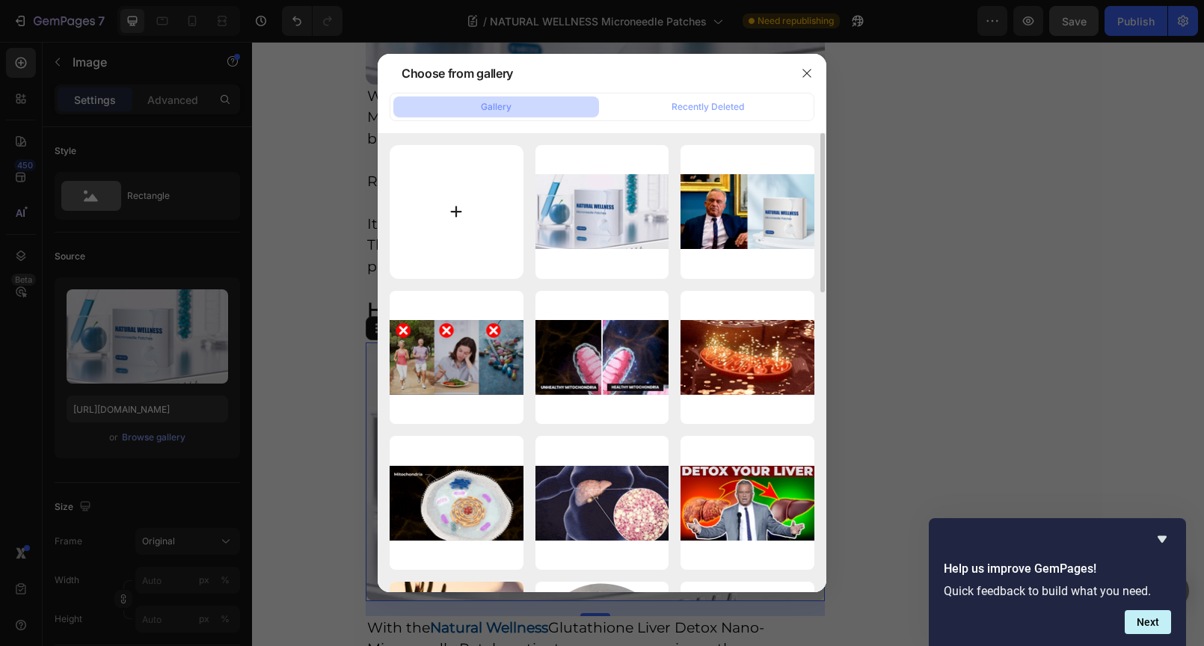
type input "C:\fakepath\ba9901f8-4508-479d-90fc-3001ab848a1c.gif"
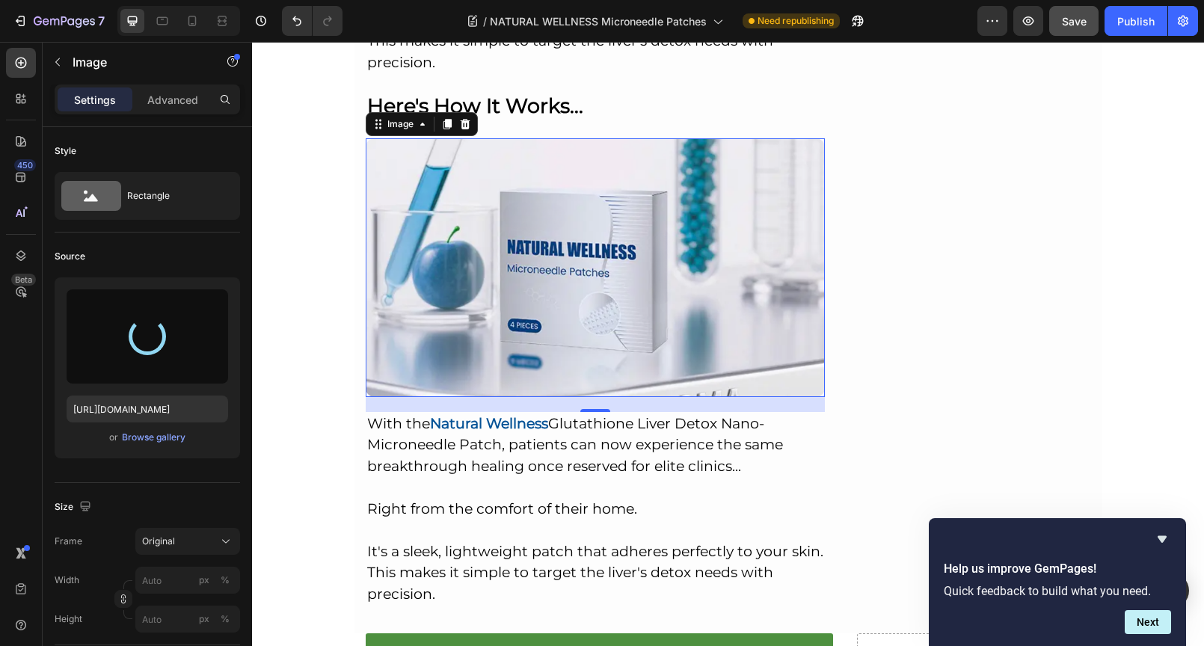
type input "[URL][DOMAIN_NAME]"
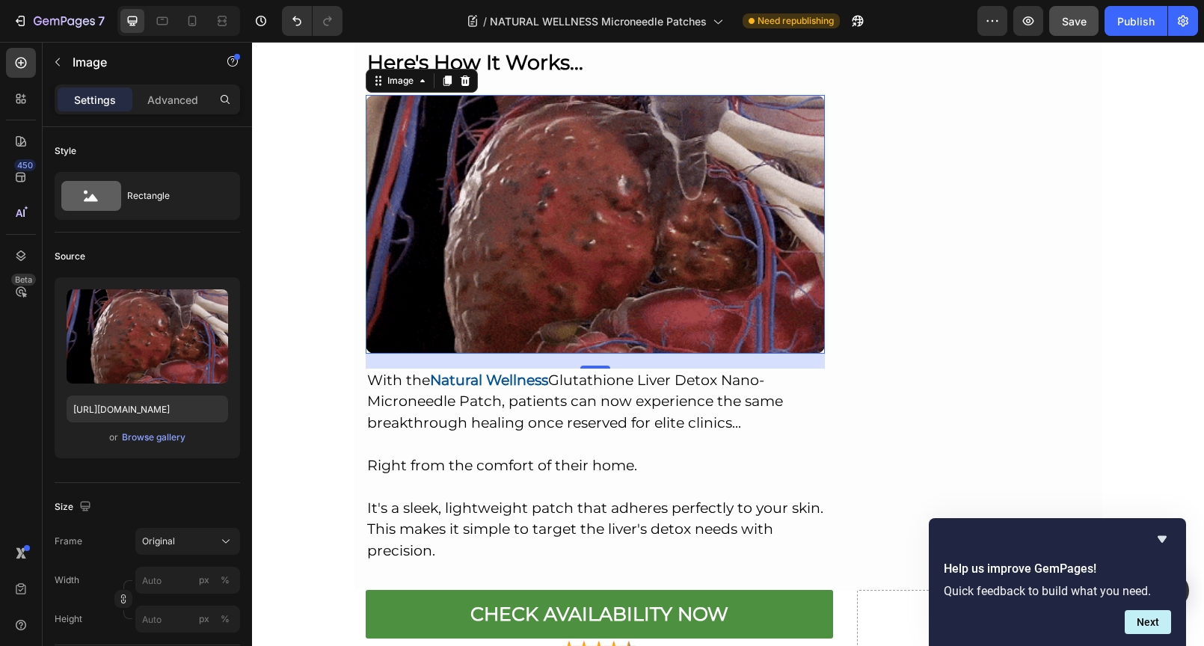
scroll to position [6722, 0]
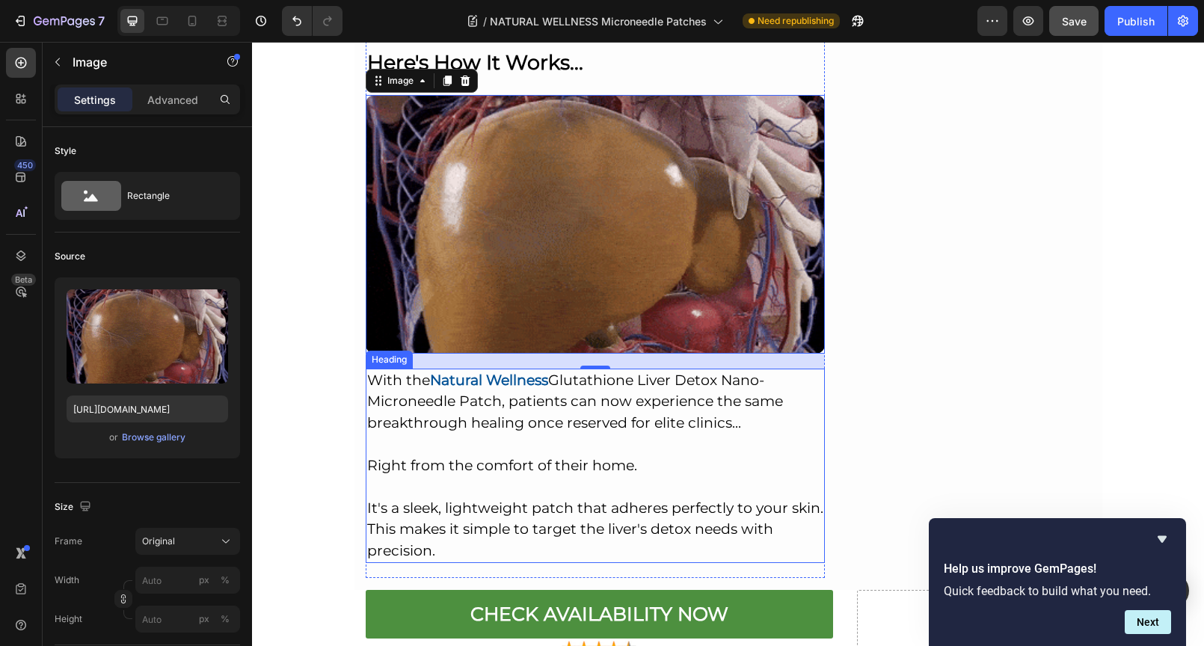
click at [532, 369] on h2 "With the Natural Wellness Glutathione Liver Detox Nano-Microneedle Patch, patie…" at bounding box center [596, 466] width 460 height 195
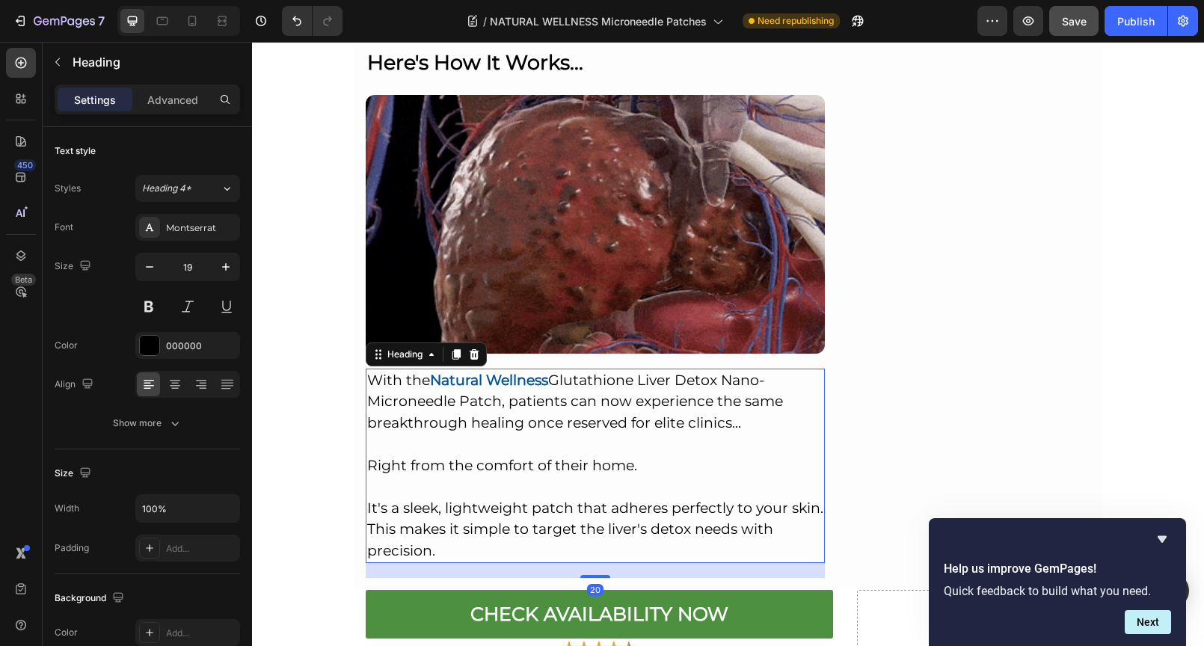
click at [368, 369] on h2 "With the Natural Wellness Glutathione Liver Detox Nano-Microneedle Patch, patie…" at bounding box center [596, 466] width 460 height 195
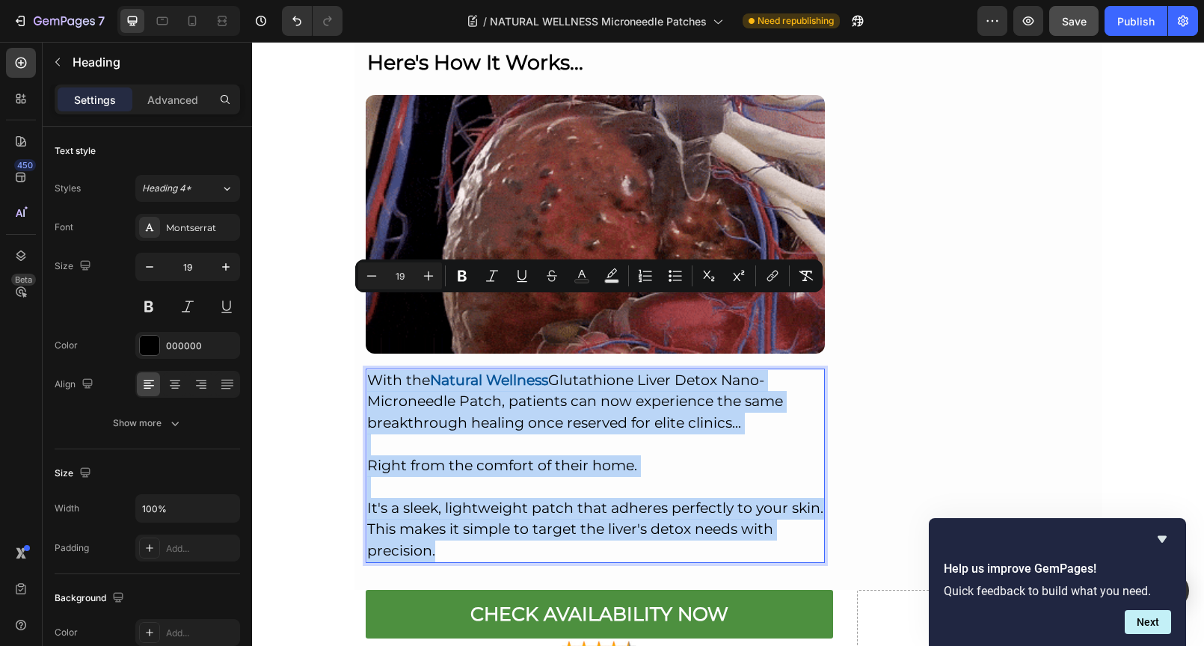
drag, startPoint x: 363, startPoint y: 304, endPoint x: 443, endPoint y: 481, distance: 194.4
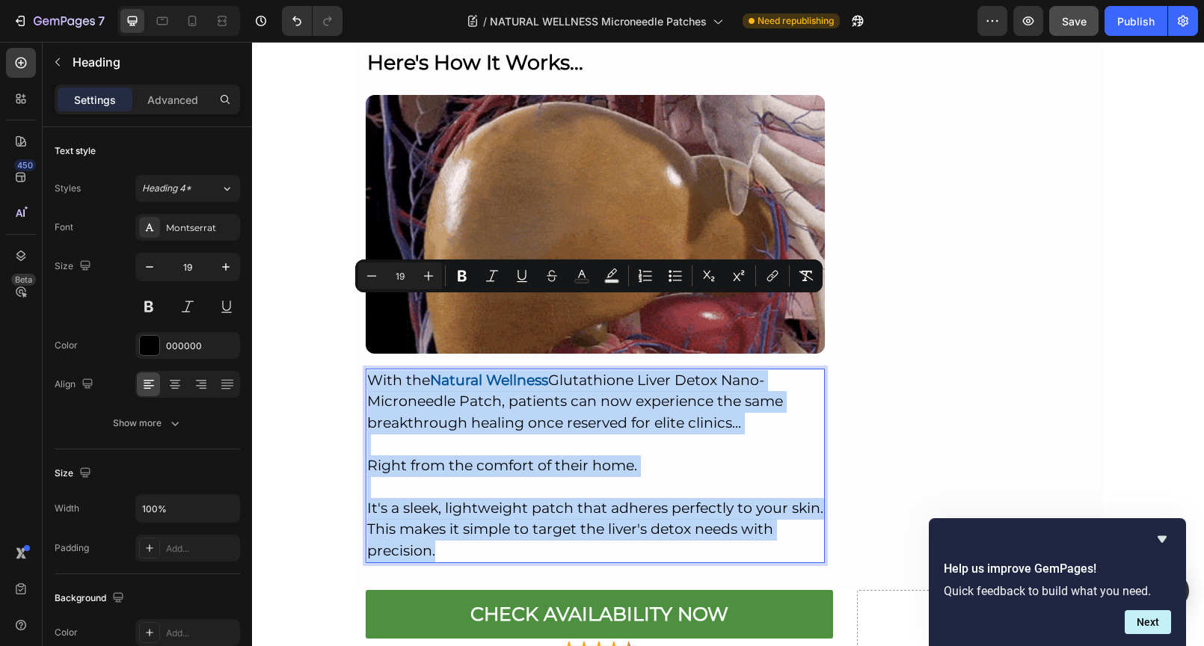
click at [443, 481] on p "With the Natural Wellness Glutathione Liver Detox Nano-Microneedle Patch, patie…" at bounding box center [595, 466] width 457 height 192
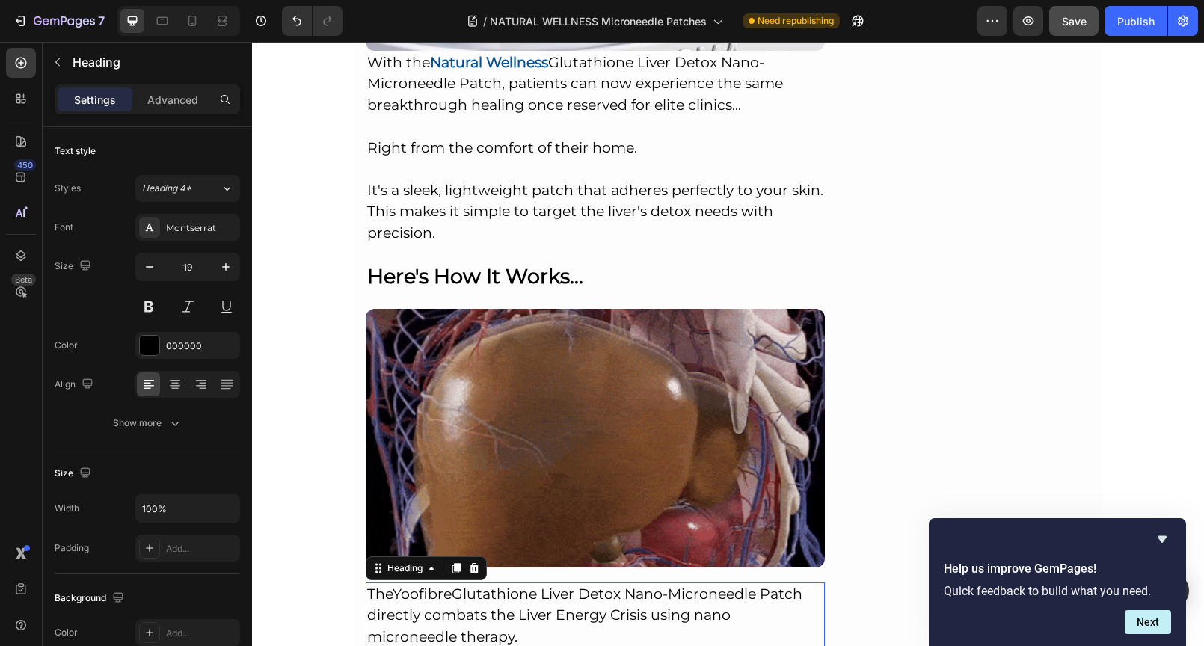
scroll to position [6391, 0]
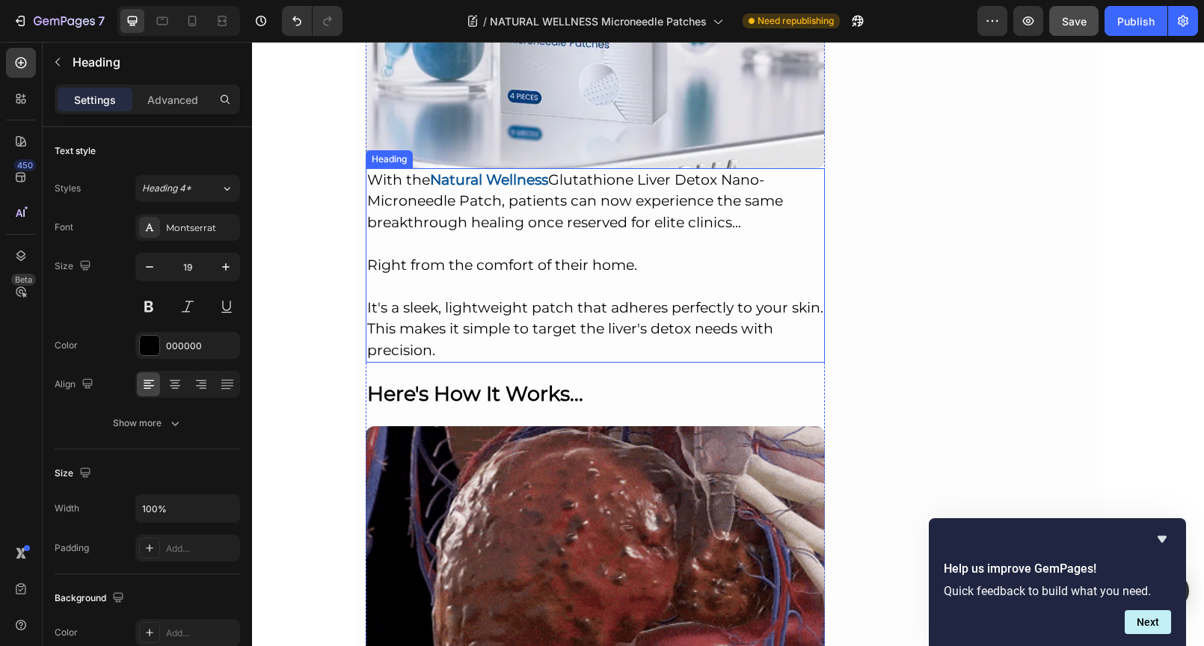
click at [438, 170] on p "With the Natural Wellness Glutathione Liver Detox Nano-Microneedle Patch, patie…" at bounding box center [595, 266] width 457 height 192
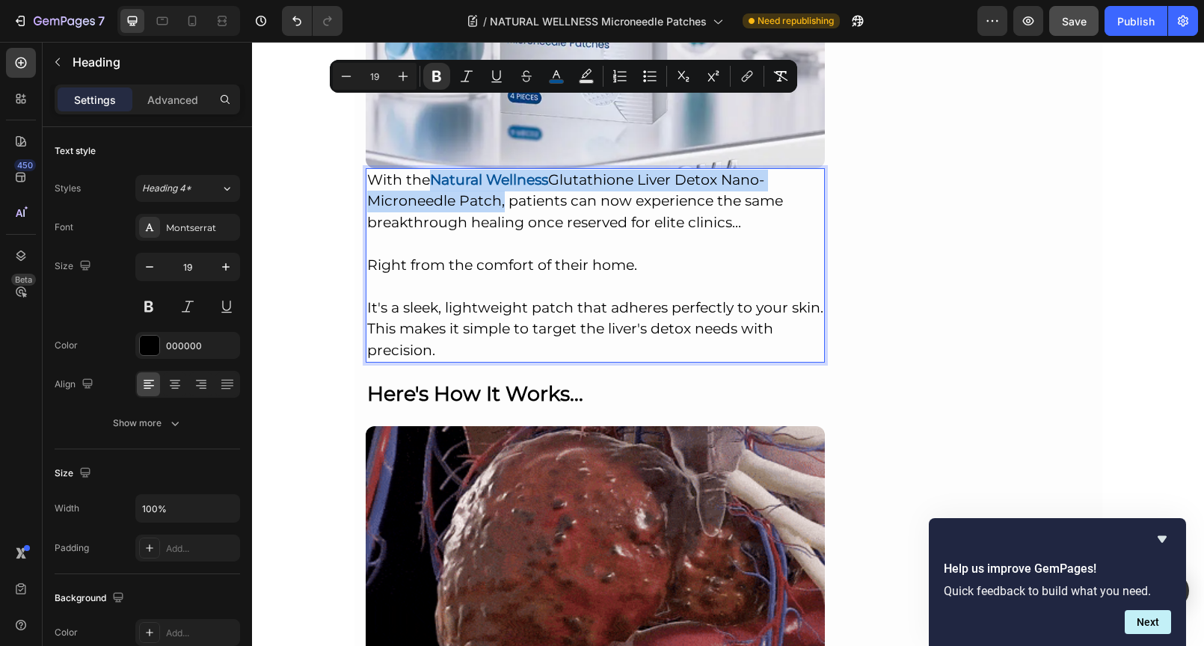
drag, startPoint x: 430, startPoint y: 105, endPoint x: 490, endPoint y: 123, distance: 62.4
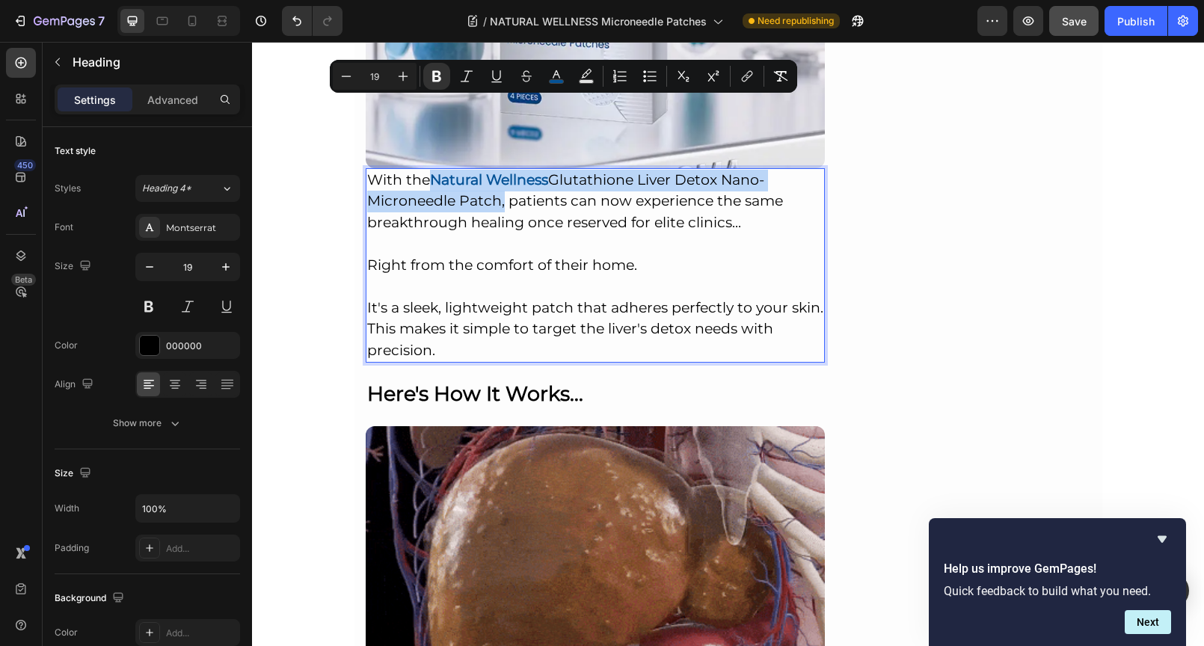
click at [490, 170] on p "With the Natural Wellness Glutathione Liver Detox Nano-Microneedle Patch, patie…" at bounding box center [595, 266] width 457 height 192
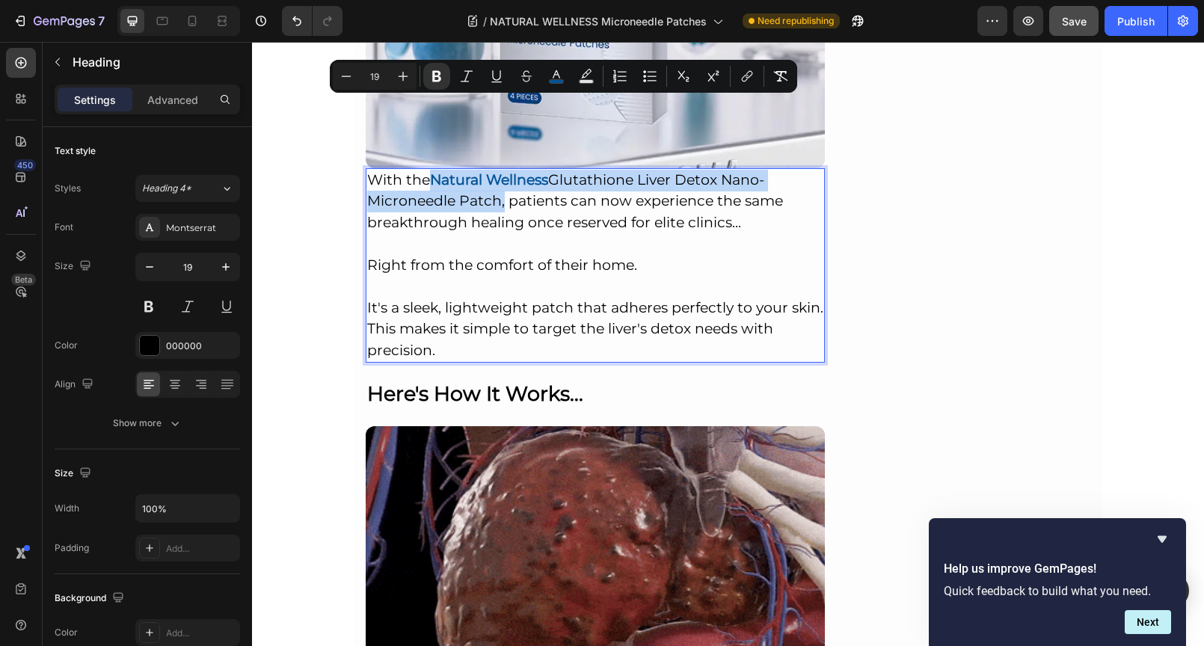
copy p "Natural Wellness Glutathione Liver Detox Nano-Microneedle Patch"
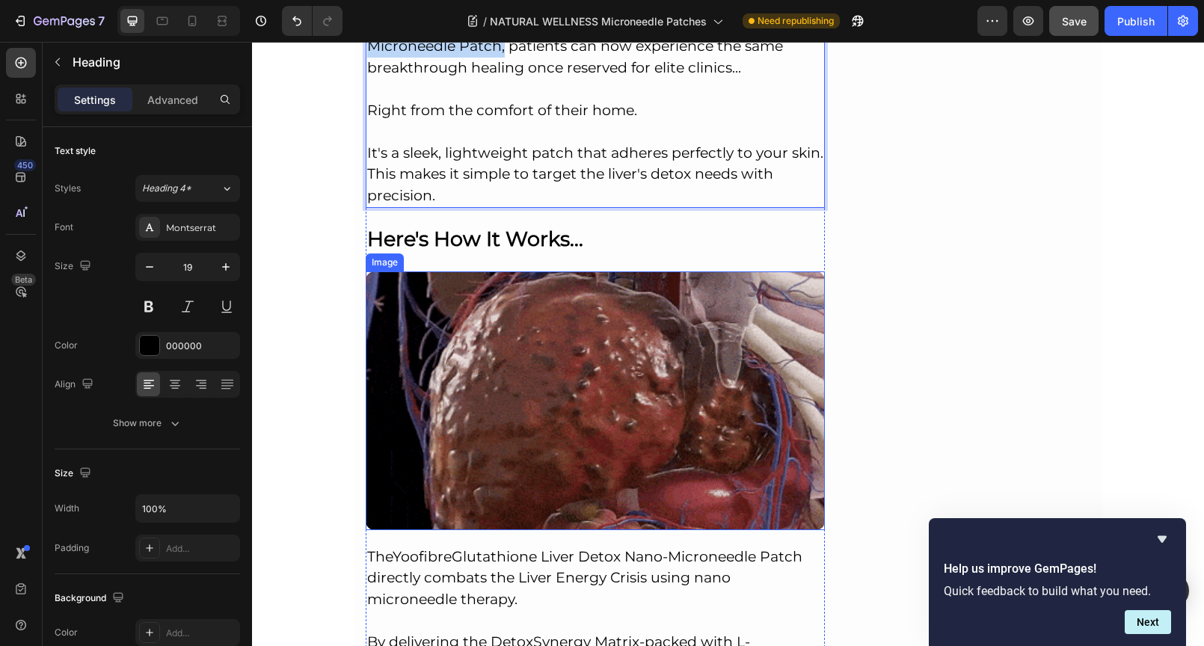
scroll to position [6548, 0]
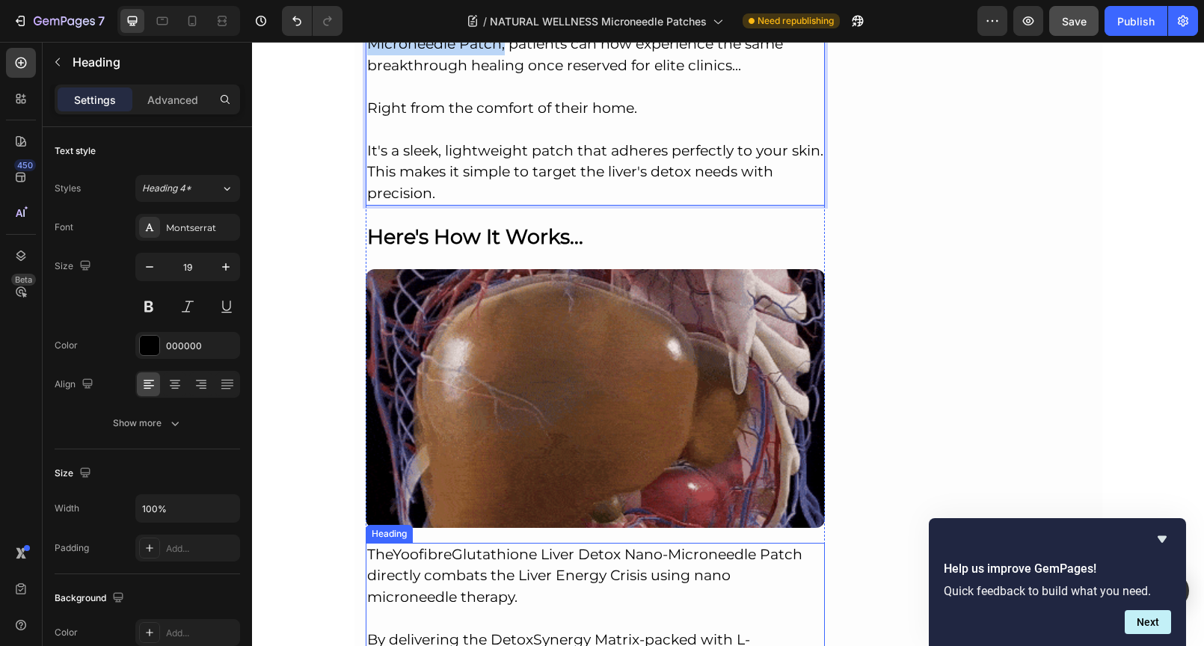
click at [398, 546] on link "Yoofibre" at bounding box center [421, 554] width 59 height 17
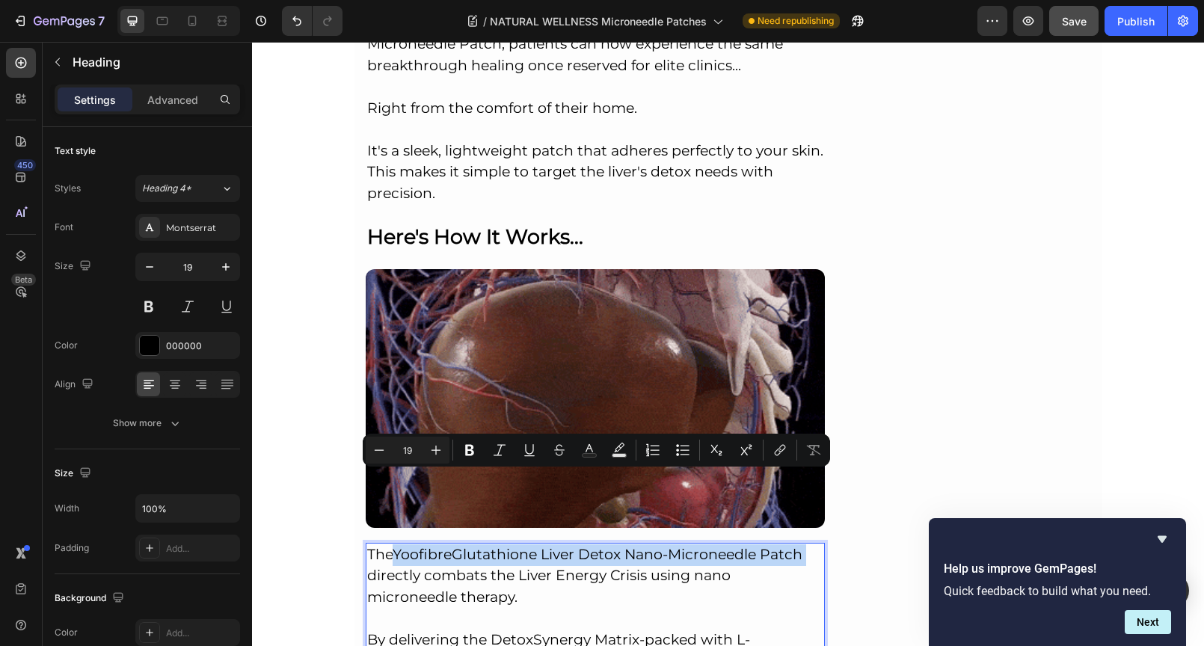
drag, startPoint x: 394, startPoint y: 481, endPoint x: 804, endPoint y: 484, distance: 410.4
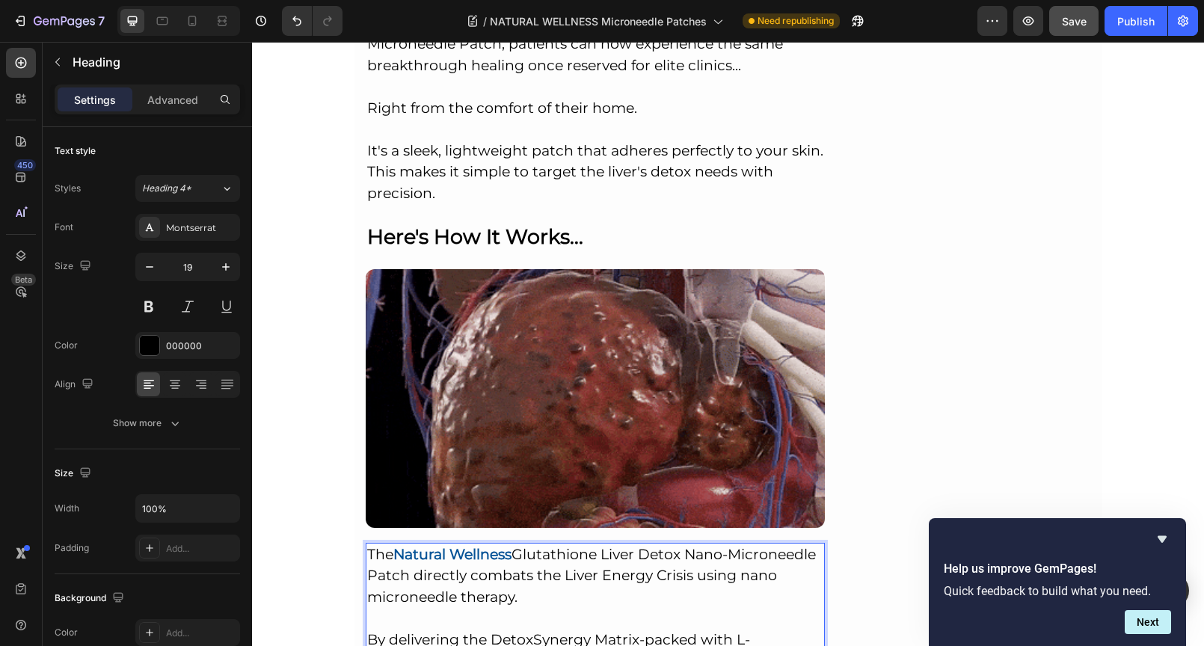
click at [488, 546] on strong "Natural Wellness" at bounding box center [452, 554] width 118 height 17
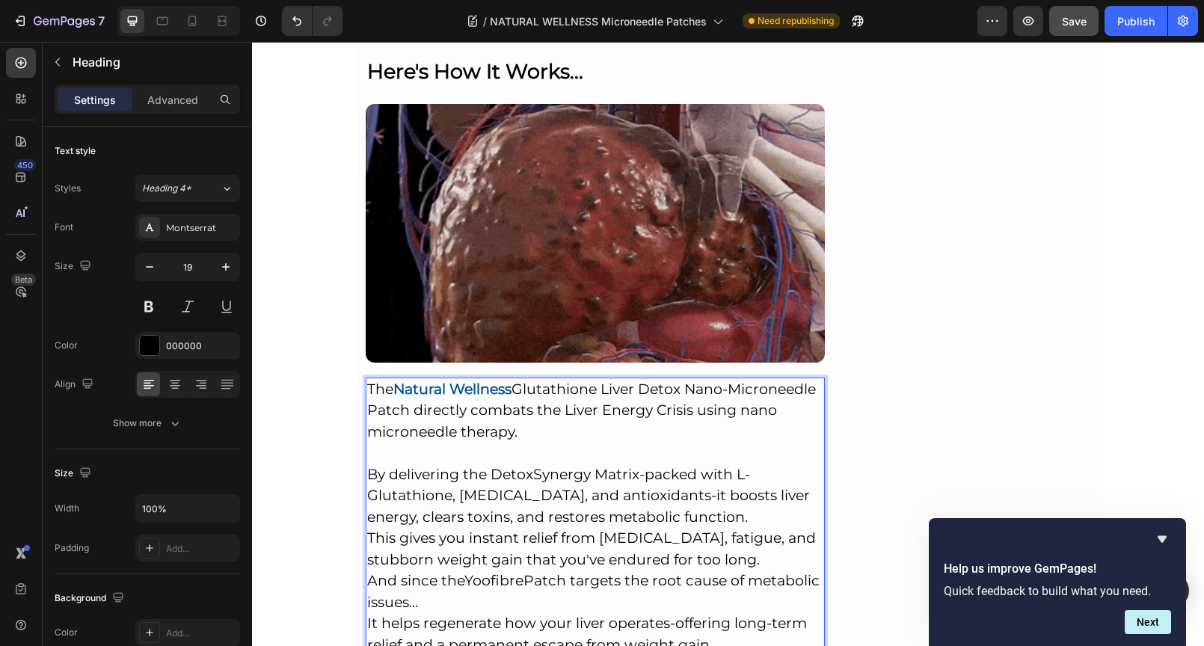
scroll to position [6726, 0]
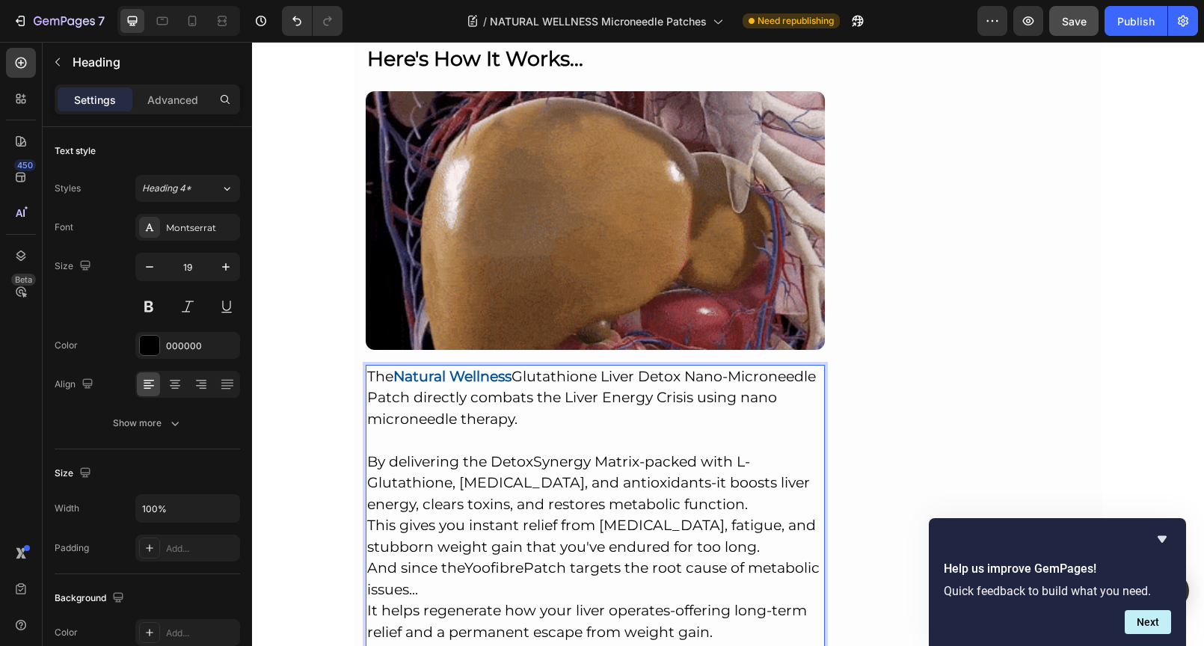
click at [600, 399] on p "The Natural Wellness Glutathione Liver Detox Nano-Microneedle Patch directly co…" at bounding box center [595, 557] width 457 height 383
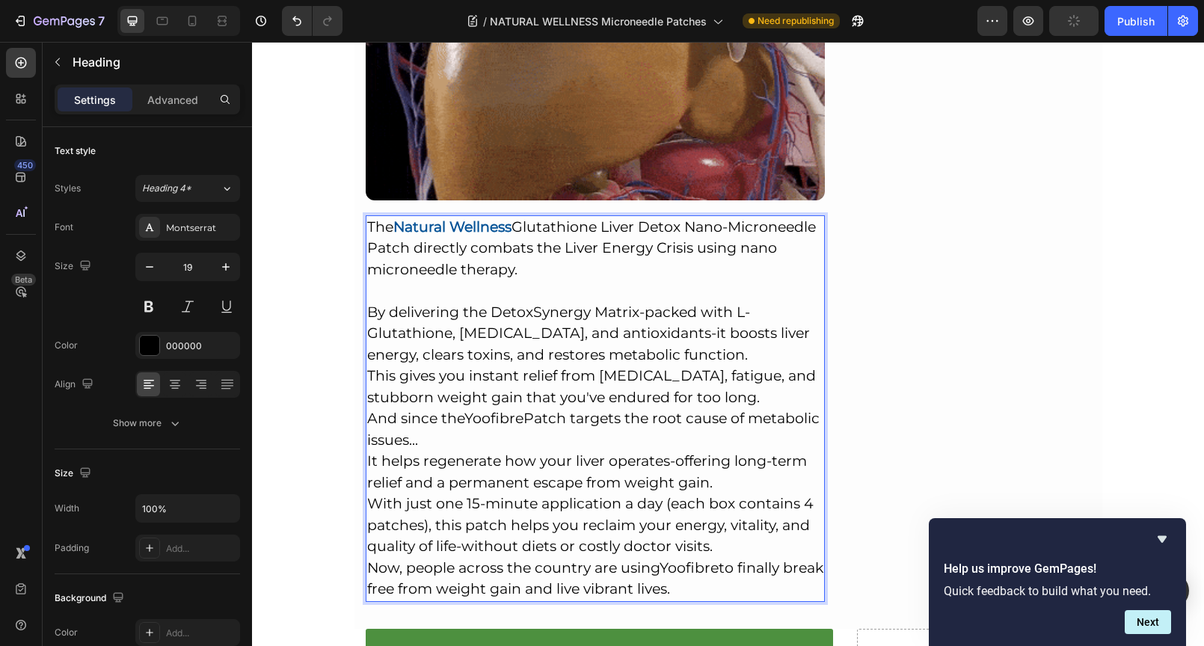
scroll to position [6875, 0]
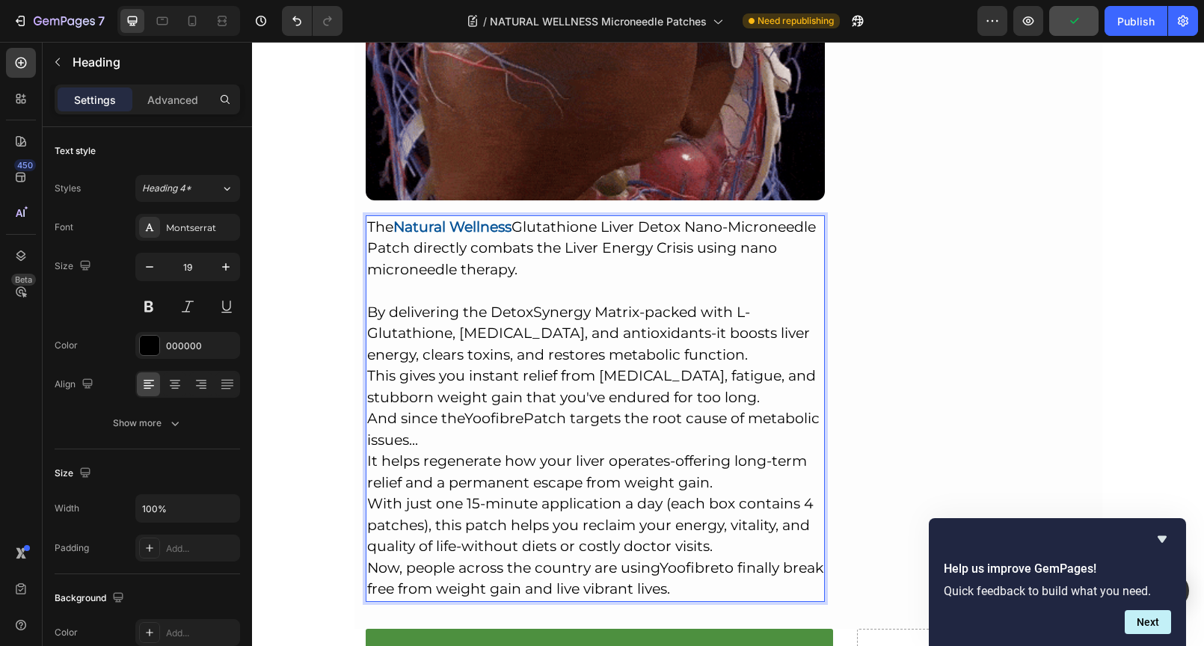
click at [702, 287] on p "The Natural Wellness Glutathione Liver Detox Nano-Microneedle Patch directly co…" at bounding box center [595, 408] width 457 height 383
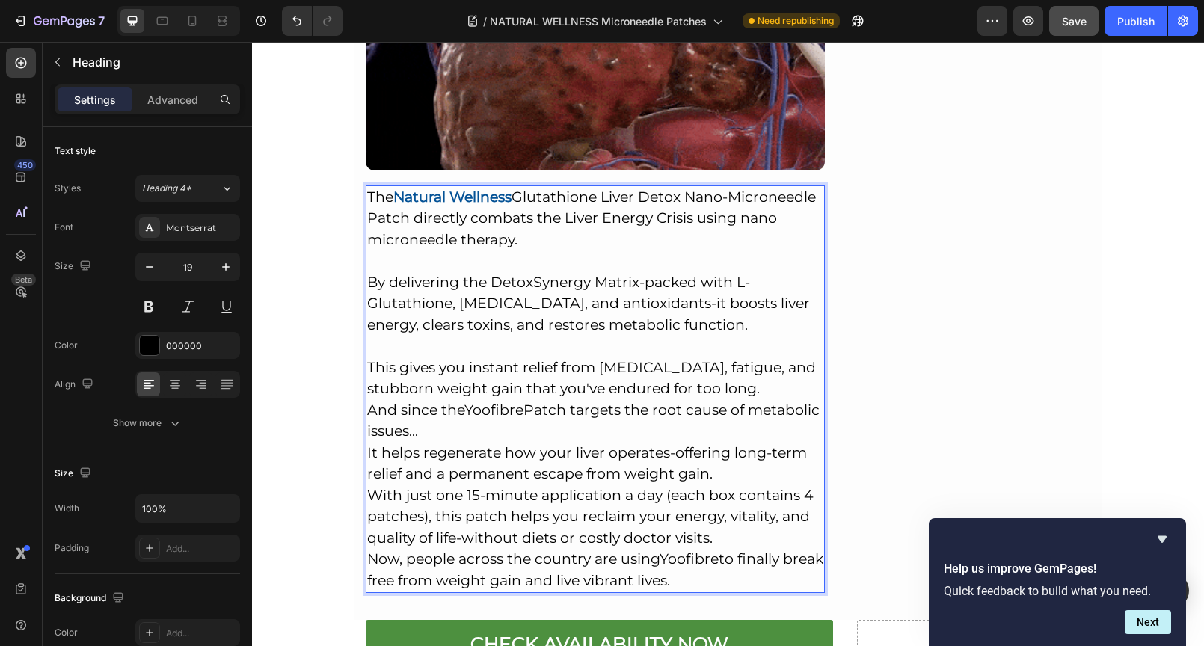
scroll to position [6936, 0]
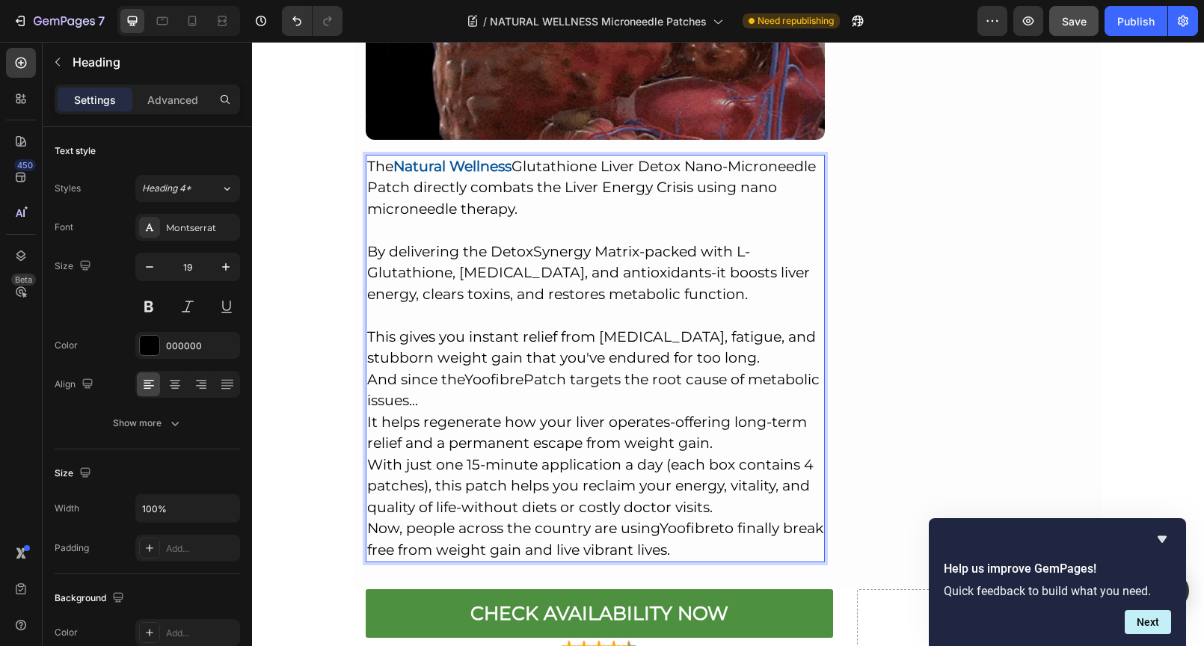
click at [711, 280] on p "The Natural Wellness Glutathione Liver Detox Nano-Microneedle Patch directly co…" at bounding box center [595, 358] width 457 height 405
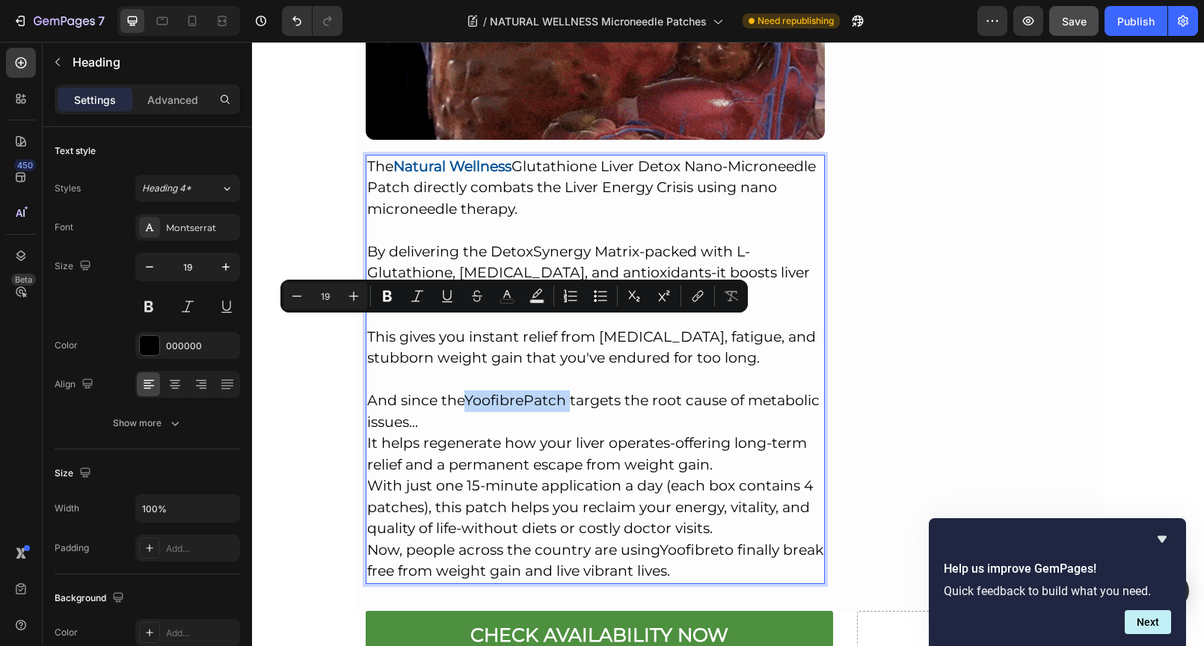
drag, startPoint x: 463, startPoint y: 327, endPoint x: 562, endPoint y: 326, distance: 99.4
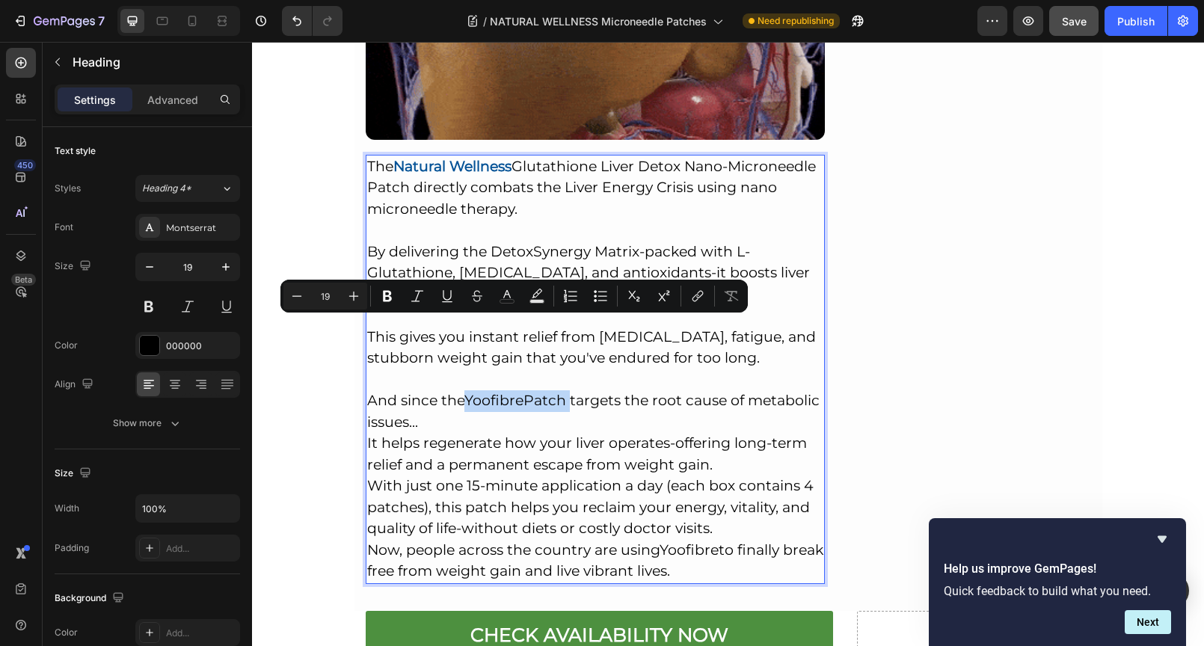
click at [562, 326] on p "The Natural Wellness Glutathione Liver Detox Nano-Microneedle Patch directly co…" at bounding box center [595, 369] width 457 height 426
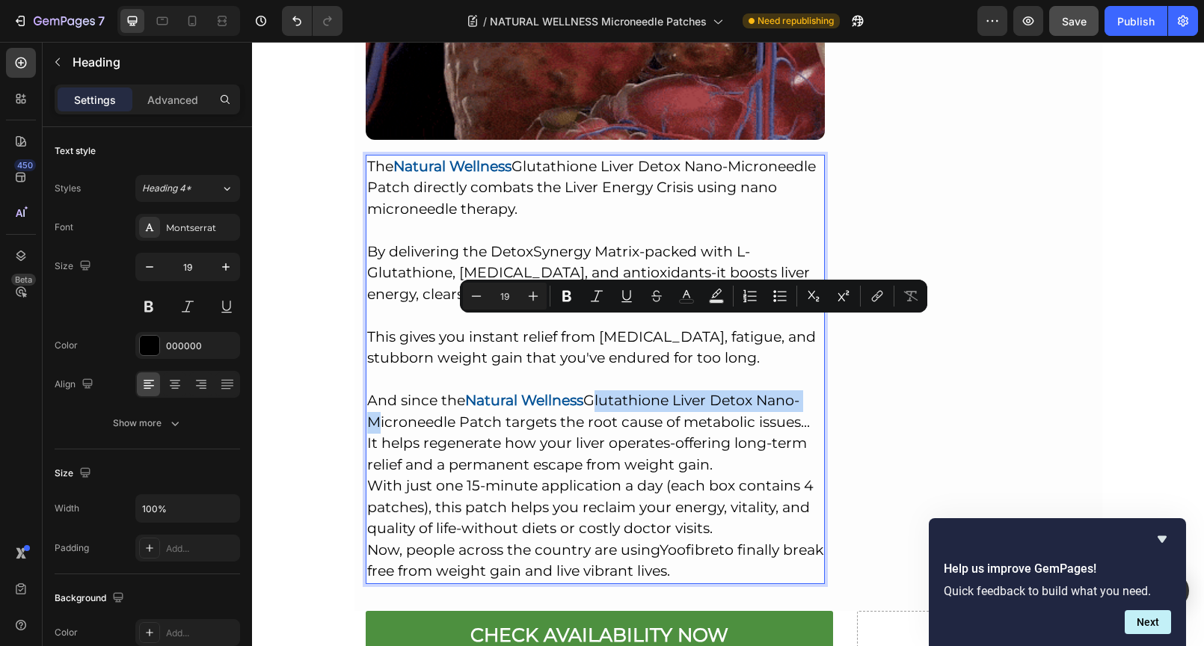
drag, startPoint x: 588, startPoint y: 328, endPoint x: 799, endPoint y: 330, distance: 211.6
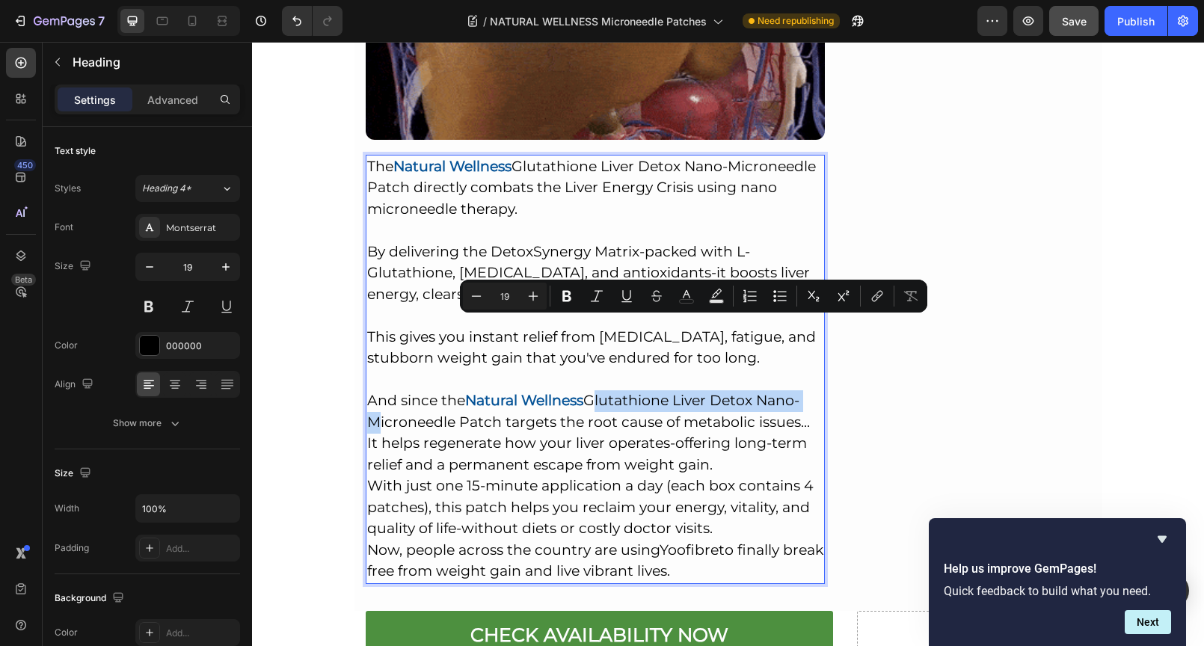
click at [799, 330] on p "The Natural Wellness Glutathione Liver Detox Nano-Microneedle Patch directly co…" at bounding box center [595, 369] width 457 height 426
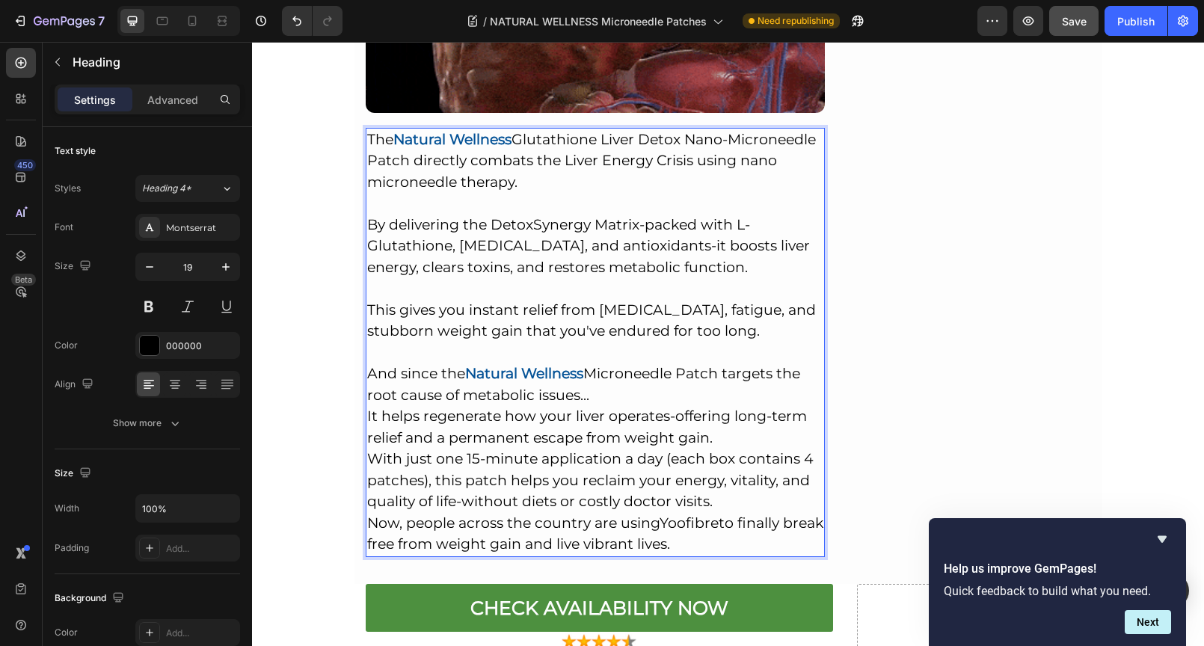
scroll to position [6965, 0]
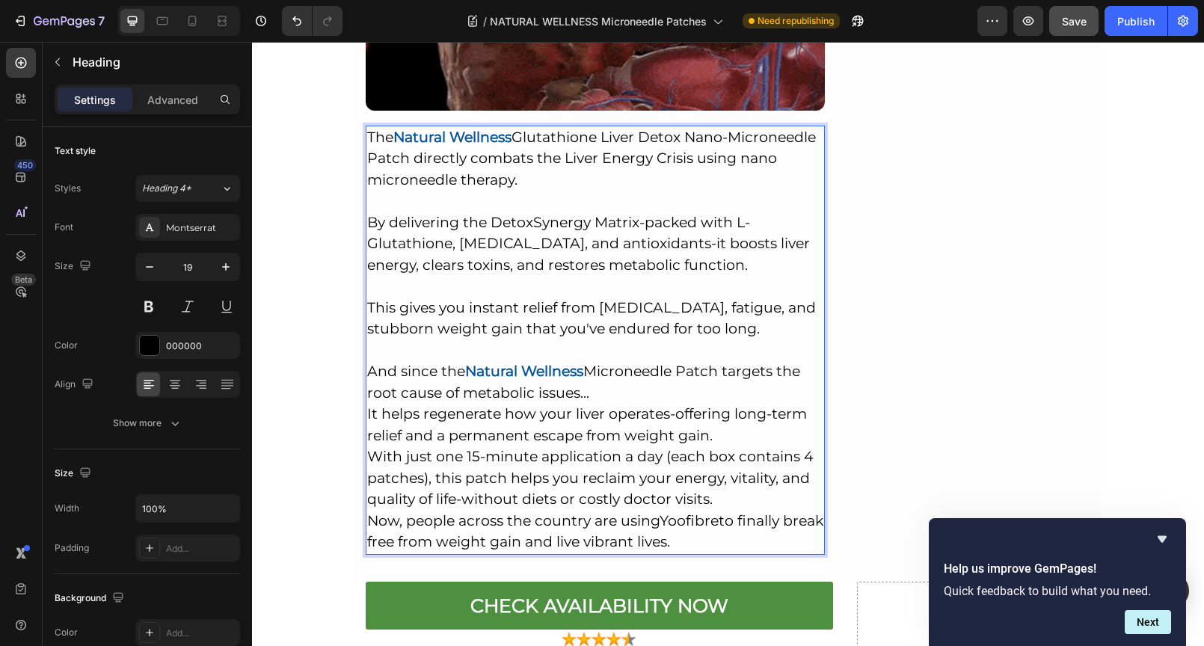
click at [620, 321] on p "The Natural Wellness Glutathione Liver Detox Nano-Microneedle Patch directly co…" at bounding box center [595, 340] width 457 height 426
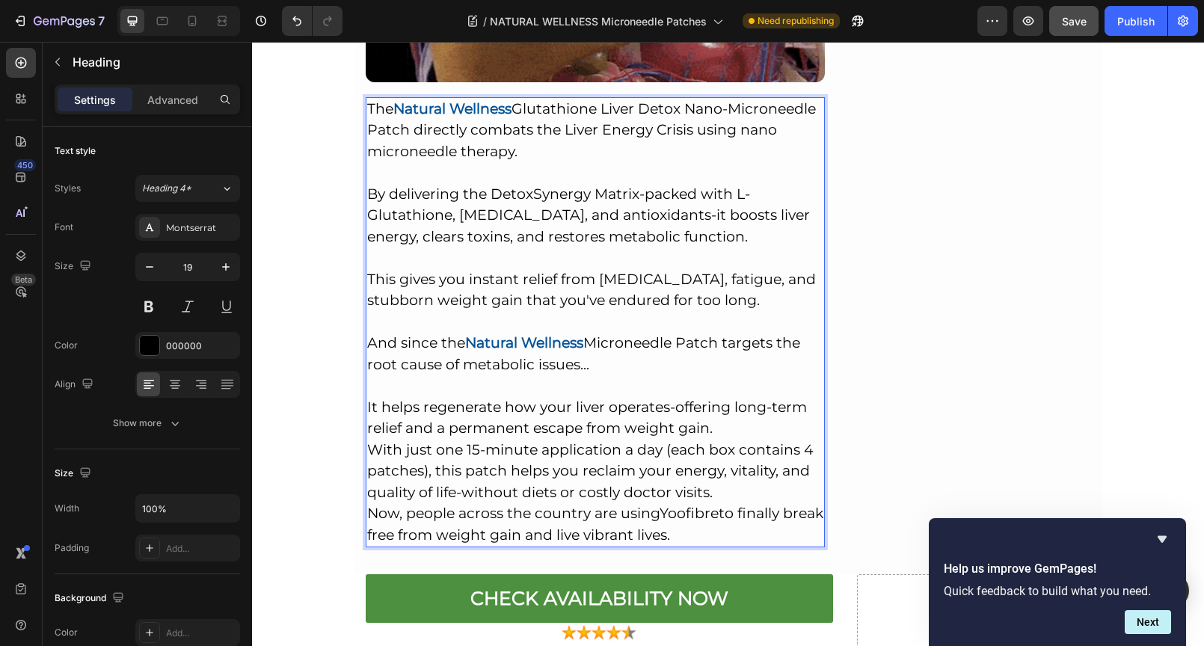
scroll to position [7079, 0]
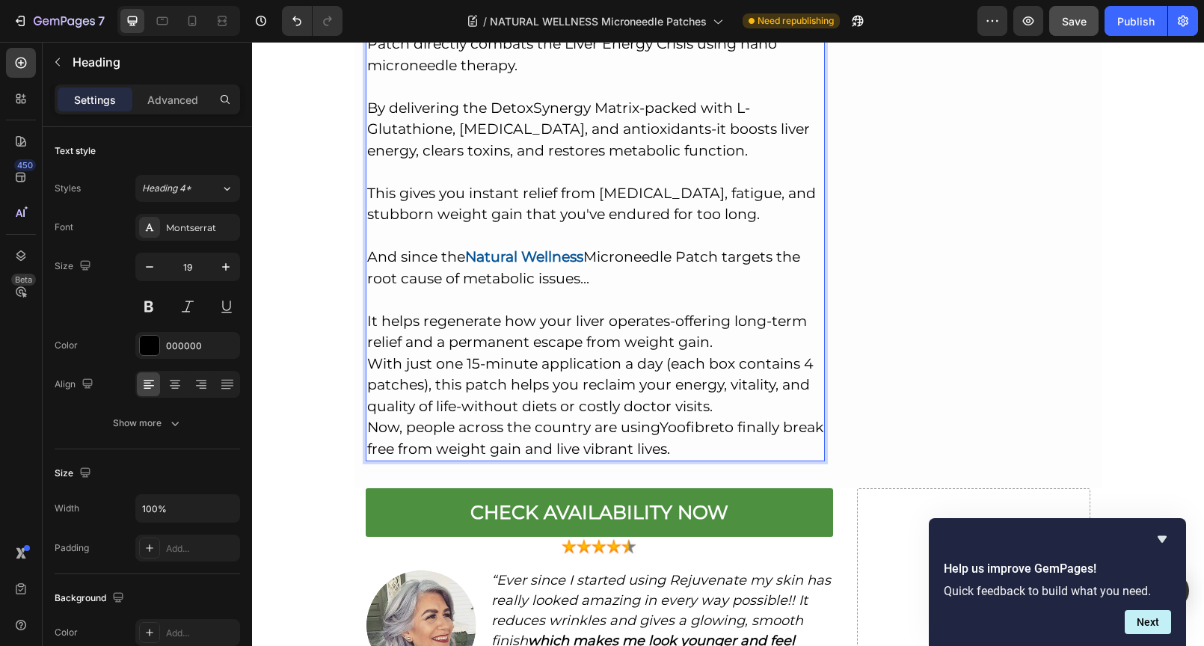
click at [726, 268] on p "The Natural Wellness Glutathione Liver Detox Nano-Microneedle Patch directly co…" at bounding box center [595, 237] width 457 height 448
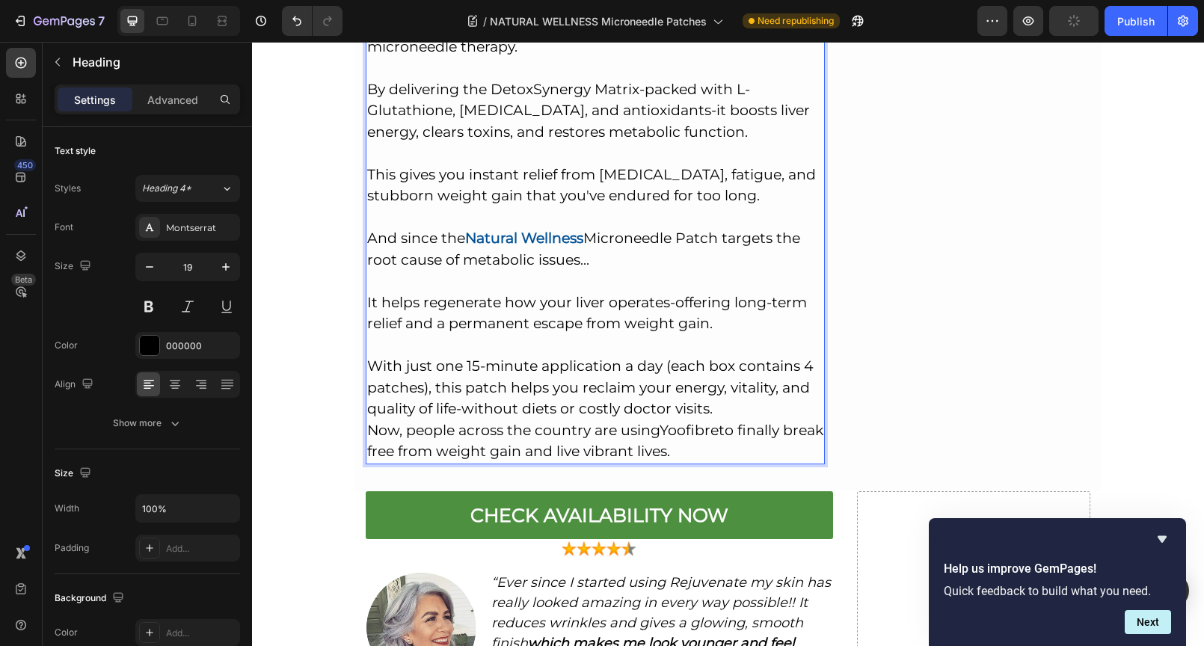
scroll to position [7157, 0]
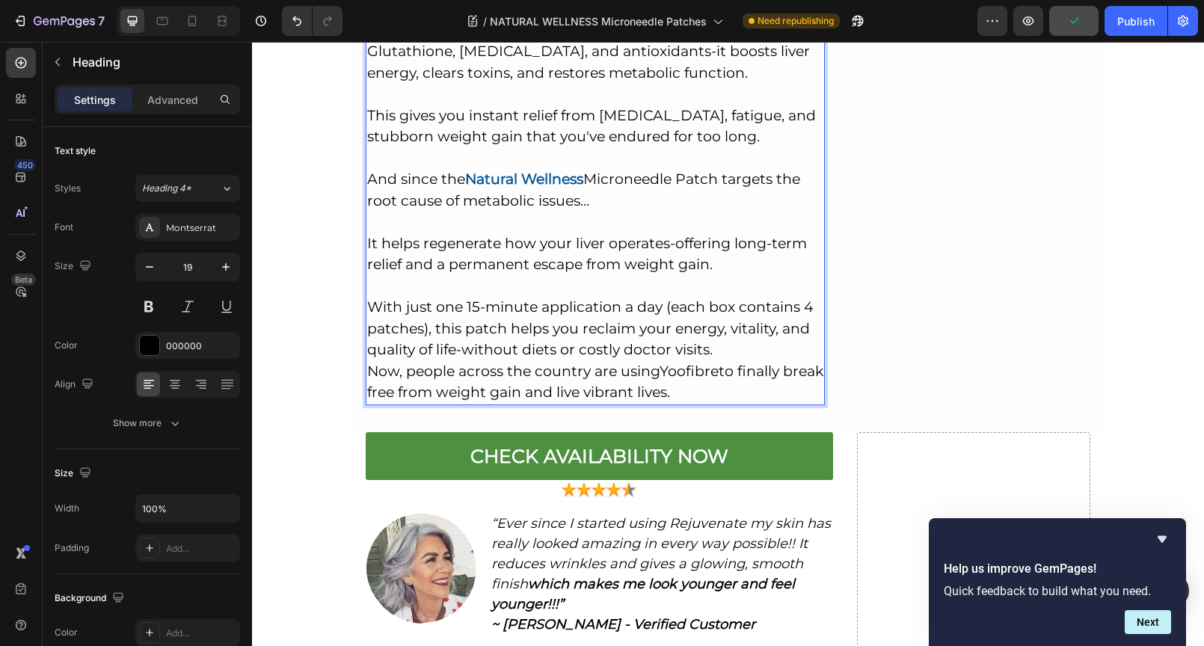
click at [740, 277] on p "The Natural Wellness Glutathione Liver Detox Nano-Microneedle Patch directly co…" at bounding box center [595, 169] width 457 height 469
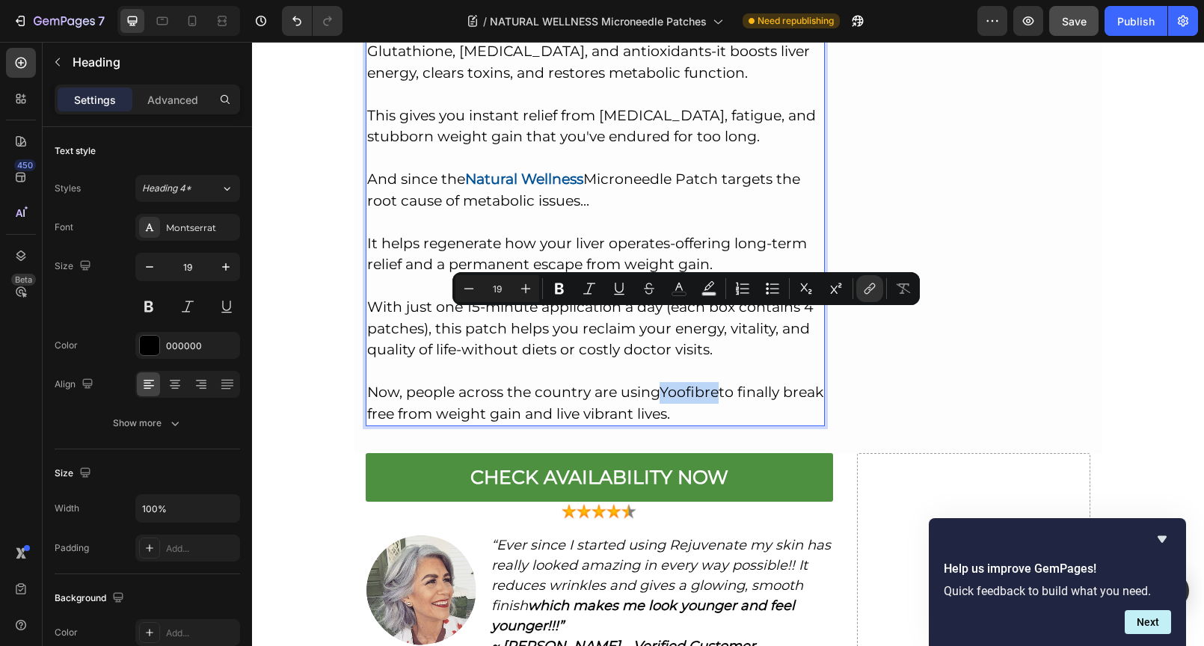
drag, startPoint x: 659, startPoint y: 321, endPoint x: 713, endPoint y: 321, distance: 54.6
click at [713, 383] on link "Yoofibre" at bounding box center [688, 391] width 59 height 17
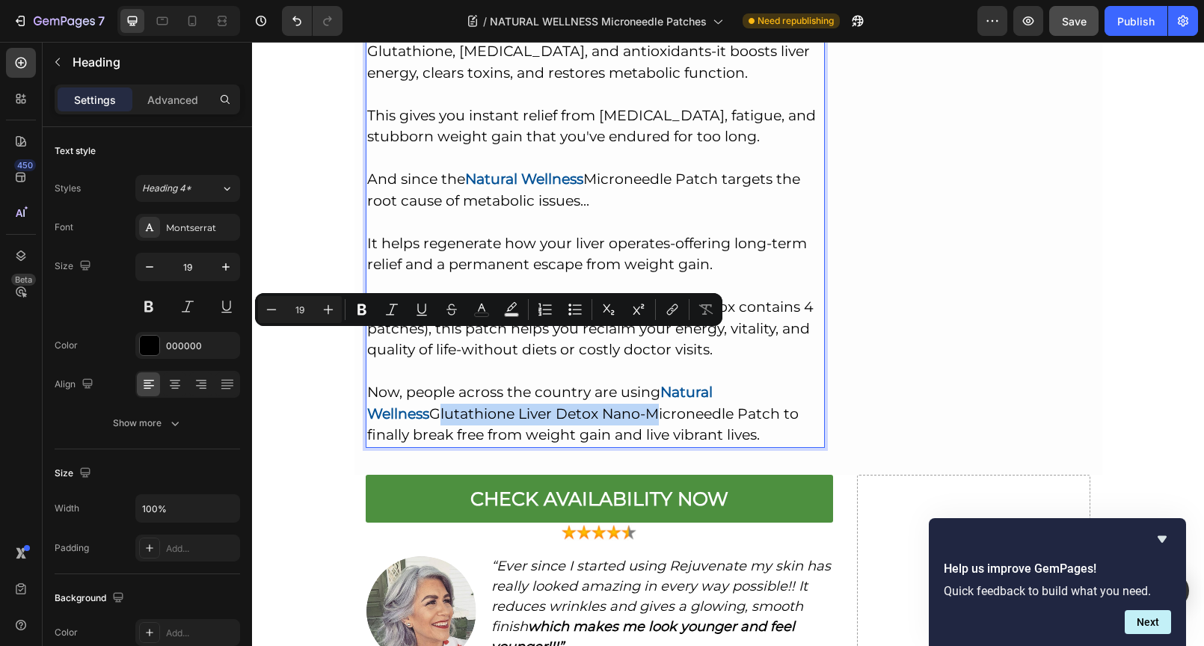
drag, startPoint x: 577, startPoint y: 342, endPoint x: 364, endPoint y: 338, distance: 213.1
click at [367, 338] on p "The Natural Wellness Glutathione Liver Detox Nano-Microneedle Patch directly co…" at bounding box center [595, 190] width 457 height 511
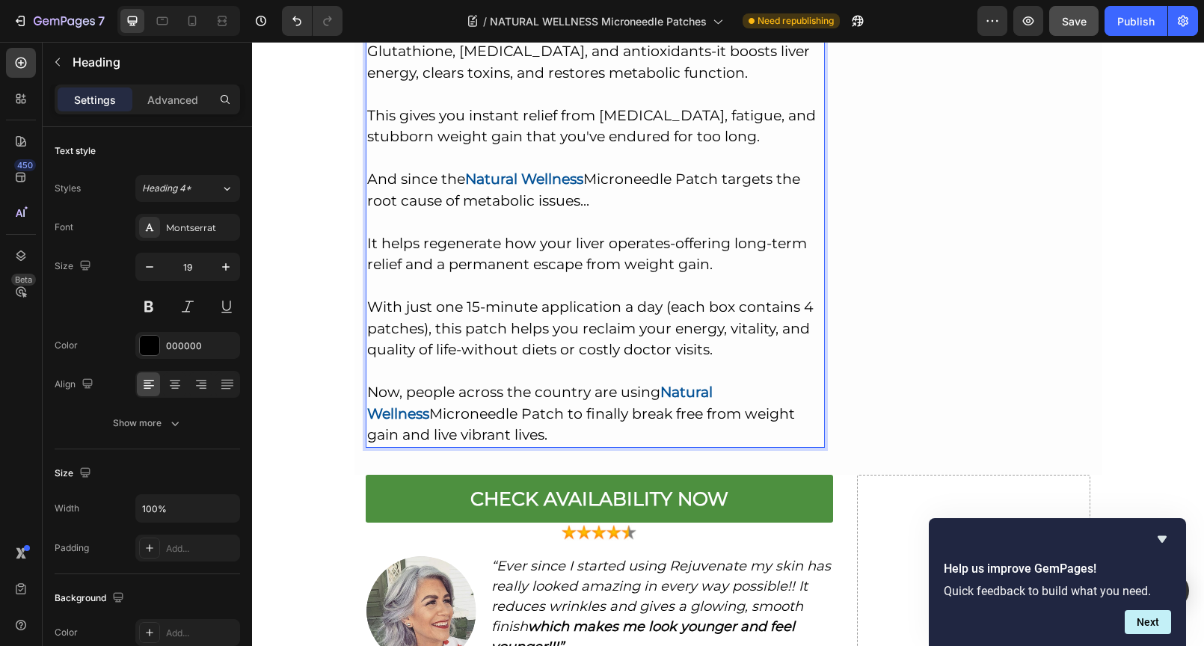
click at [543, 366] on p "The Natural Wellness Glutathione Liver Detox Nano-Microneedle Patch directly co…" at bounding box center [595, 190] width 457 height 511
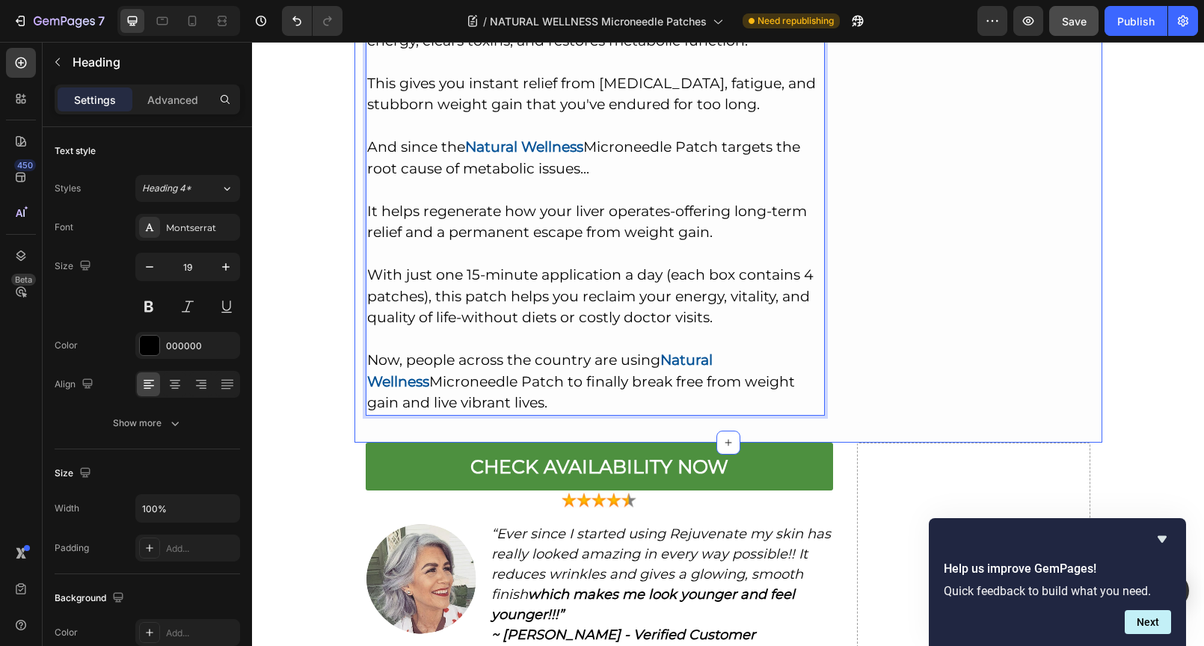
scroll to position [7269, 0]
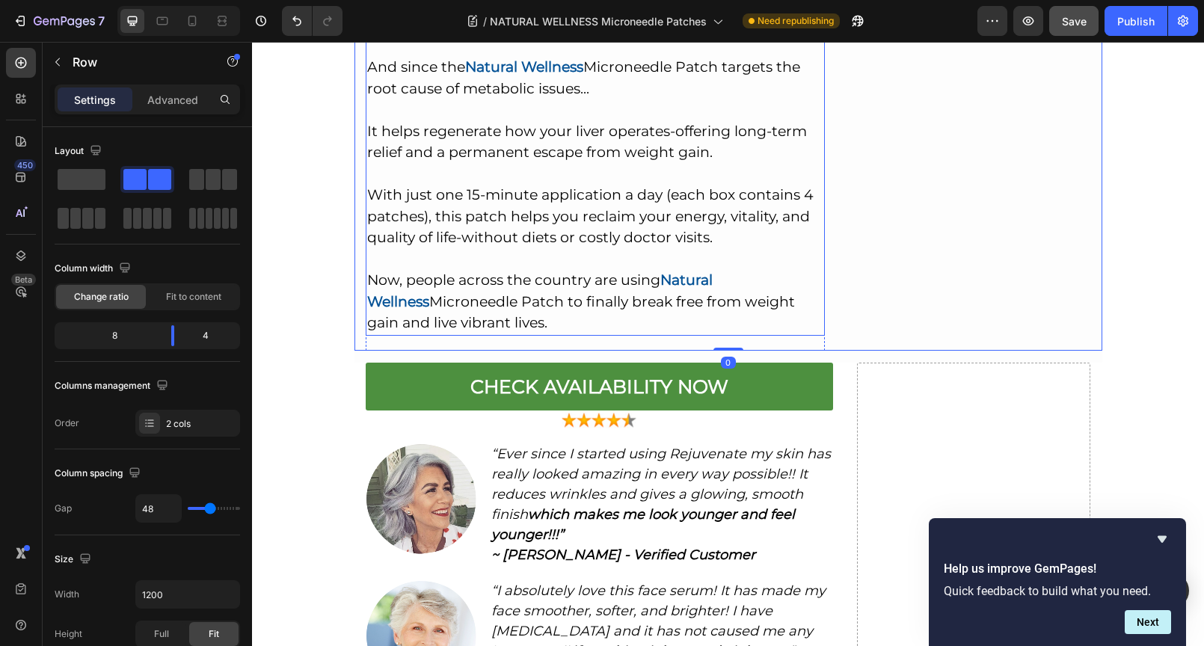
click at [696, 173] on p "The Natural Wellness Glutathione Liver Detox Nano-Microneedle Patch directly co…" at bounding box center [595, 78] width 457 height 511
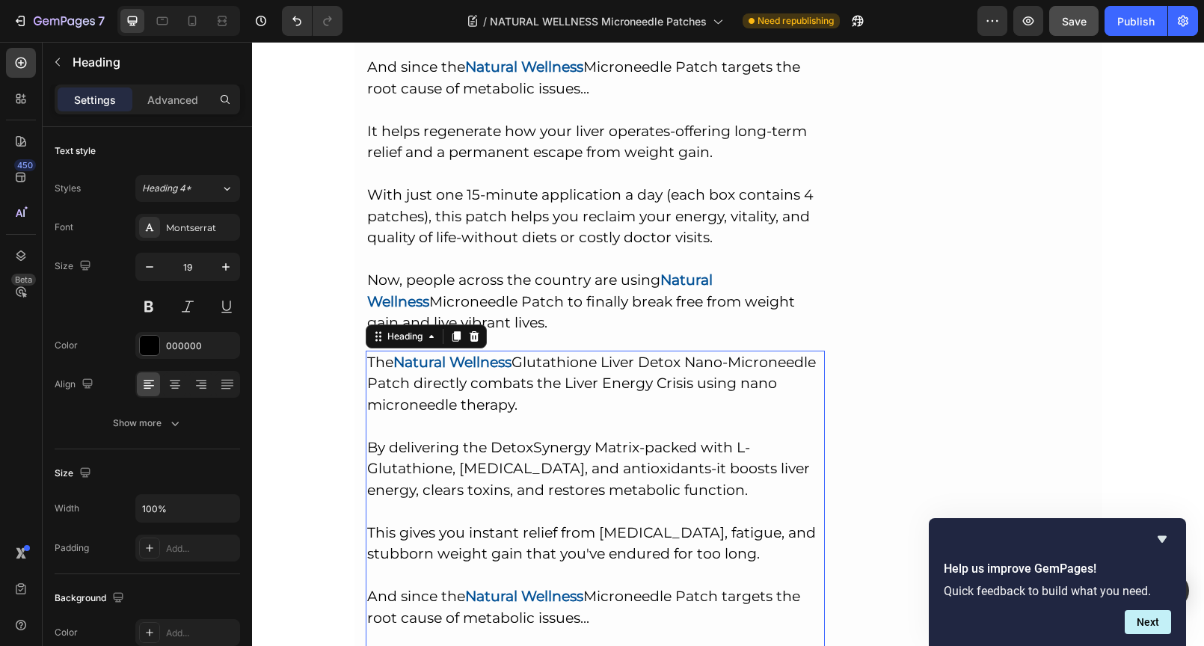
click at [366, 351] on h2 "The Natural Wellness Glutathione Liver Detox Nano-Microneedle Patch directly co…" at bounding box center [596, 608] width 460 height 514
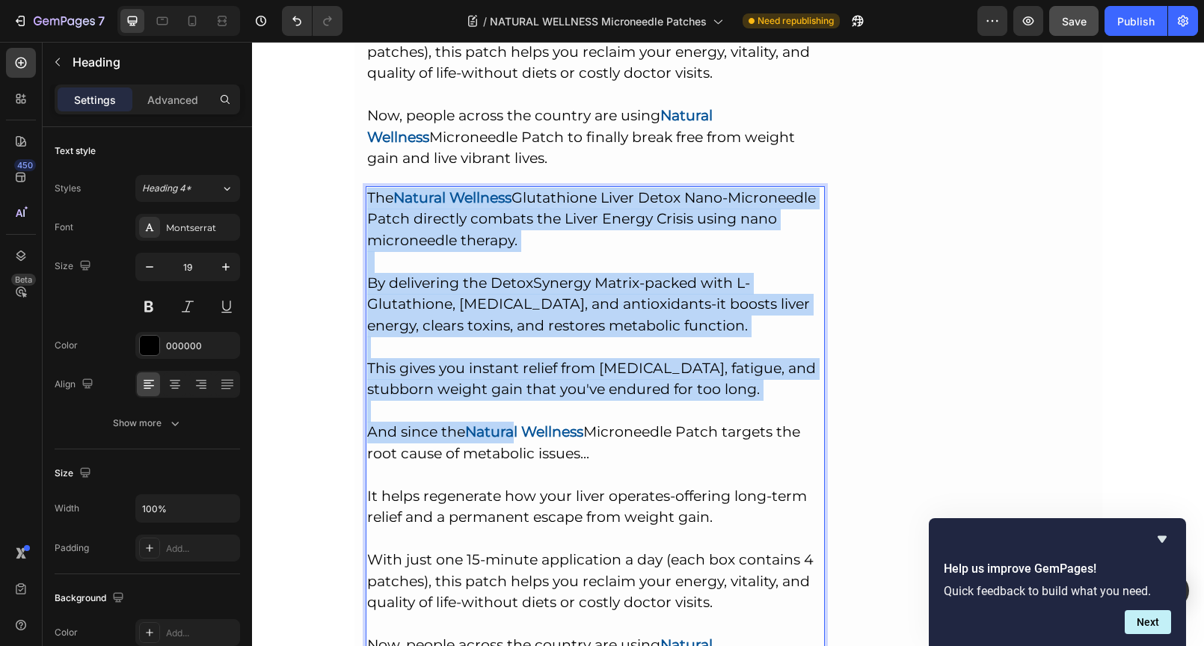
scroll to position [7501, 0]
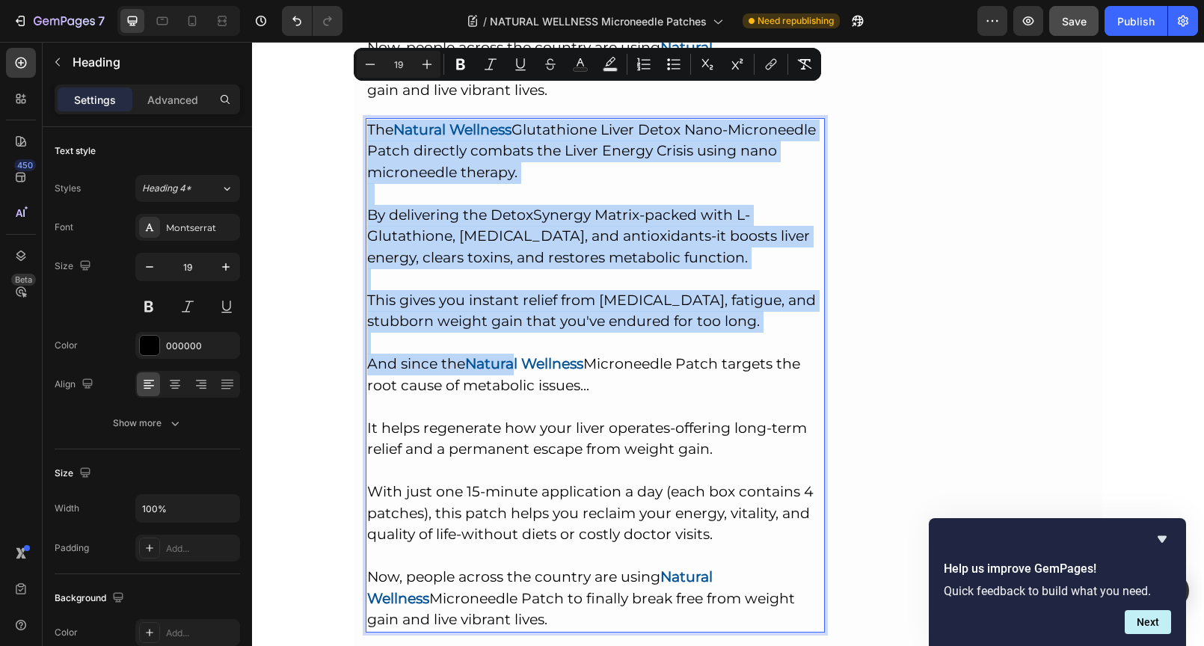
drag, startPoint x: 363, startPoint y: 287, endPoint x: 514, endPoint y: 554, distance: 306.6
click at [514, 554] on p "The Natural Wellness Glutathione Liver Detox Nano-Microneedle Patch directly co…" at bounding box center [595, 375] width 457 height 511
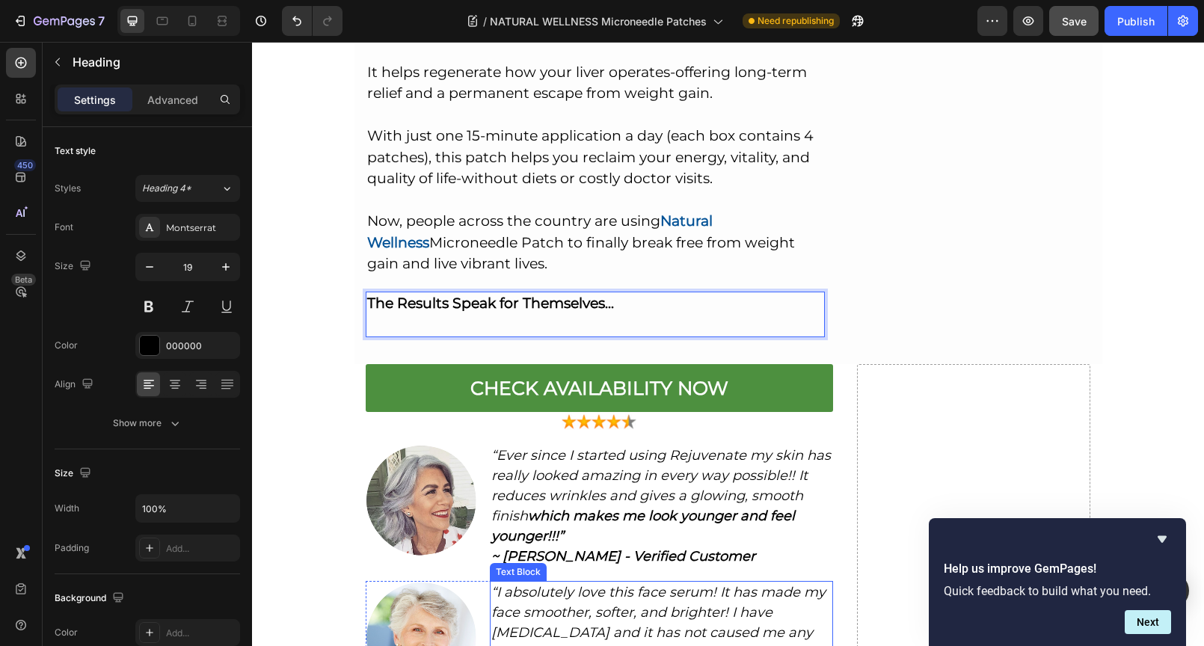
scroll to position [7309, 0]
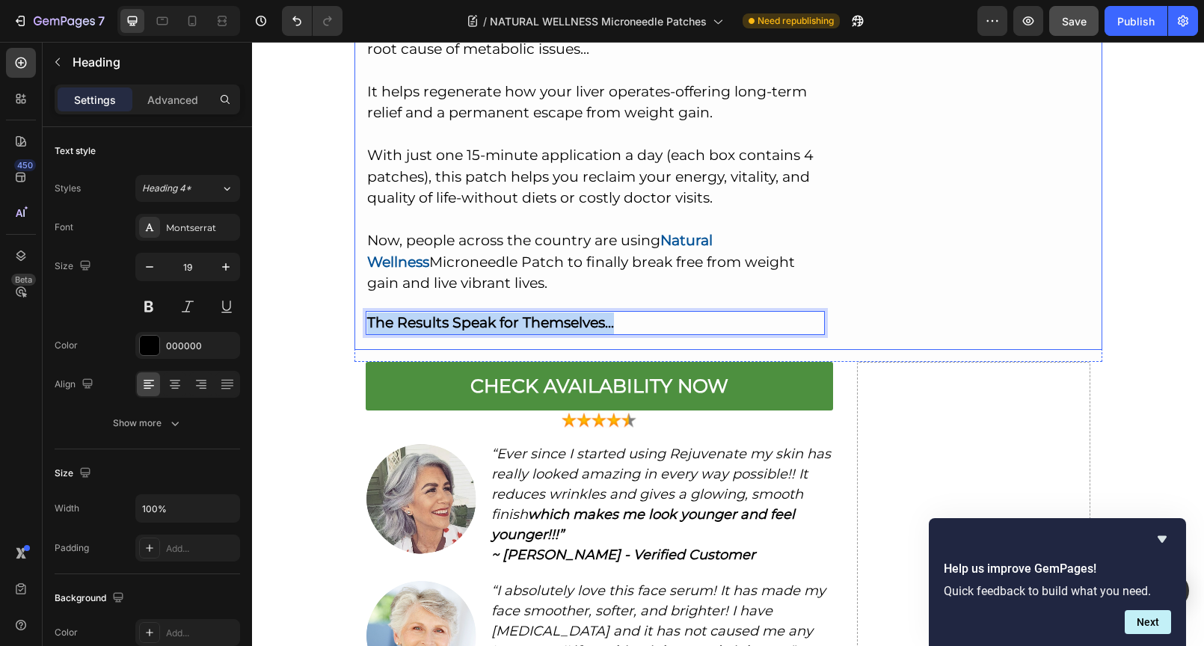
drag, startPoint x: 635, startPoint y: 250, endPoint x: 358, endPoint y: 247, distance: 276.6
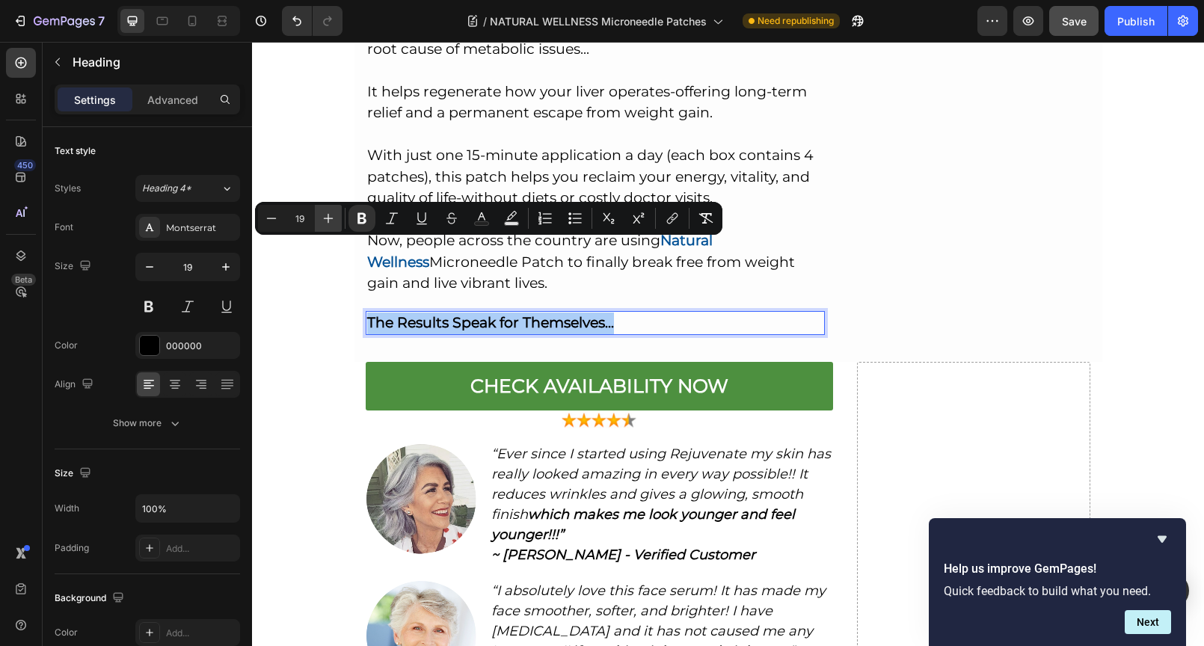
click at [332, 215] on icon "Editor contextual toolbar" at bounding box center [328, 218] width 15 height 15
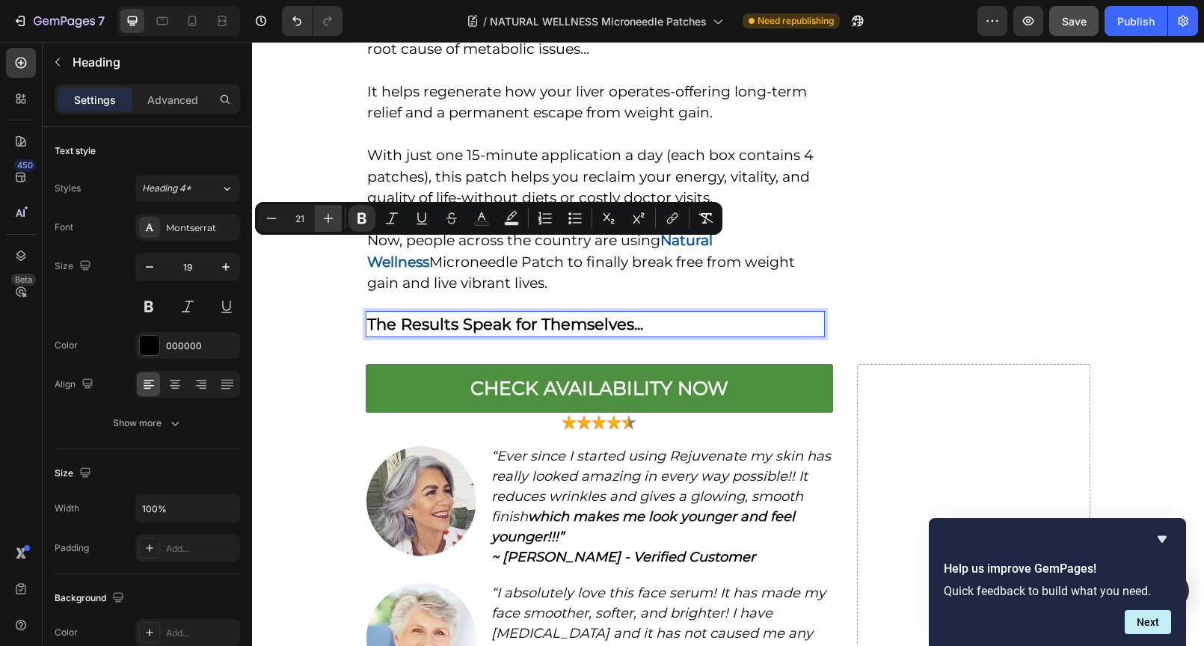
click at [332, 215] on icon "Editor contextual toolbar" at bounding box center [328, 218] width 15 height 15
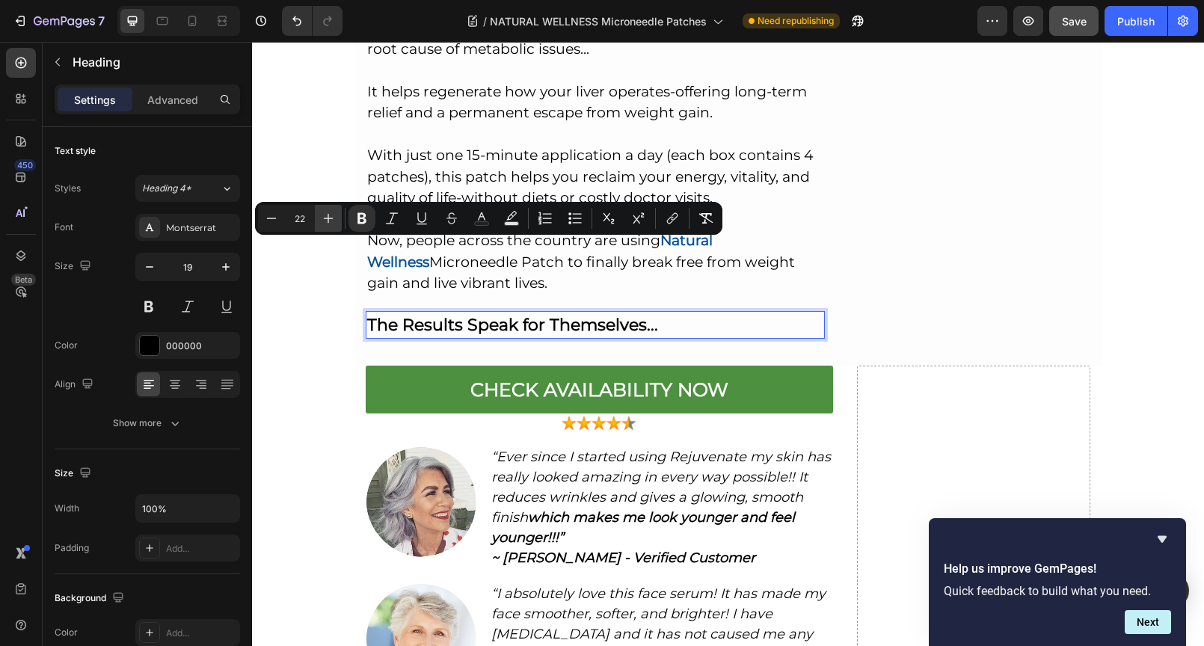
click at [332, 215] on icon "Editor contextual toolbar" at bounding box center [328, 218] width 15 height 15
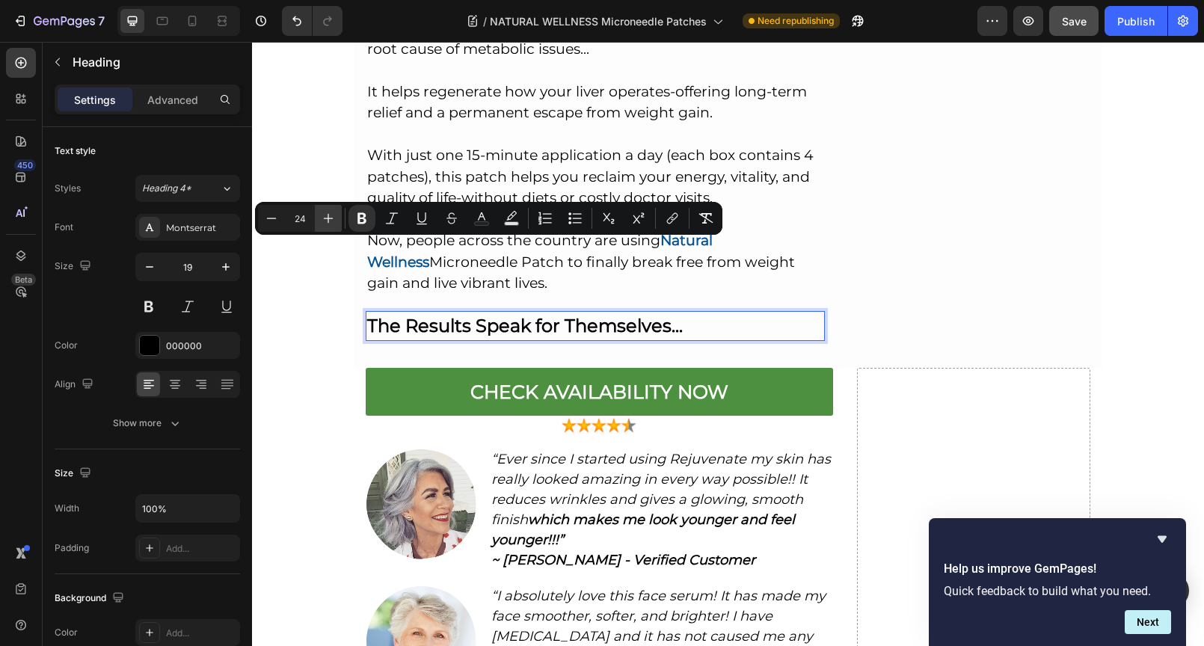
click at [332, 215] on icon "Editor contextual toolbar" at bounding box center [328, 218] width 15 height 15
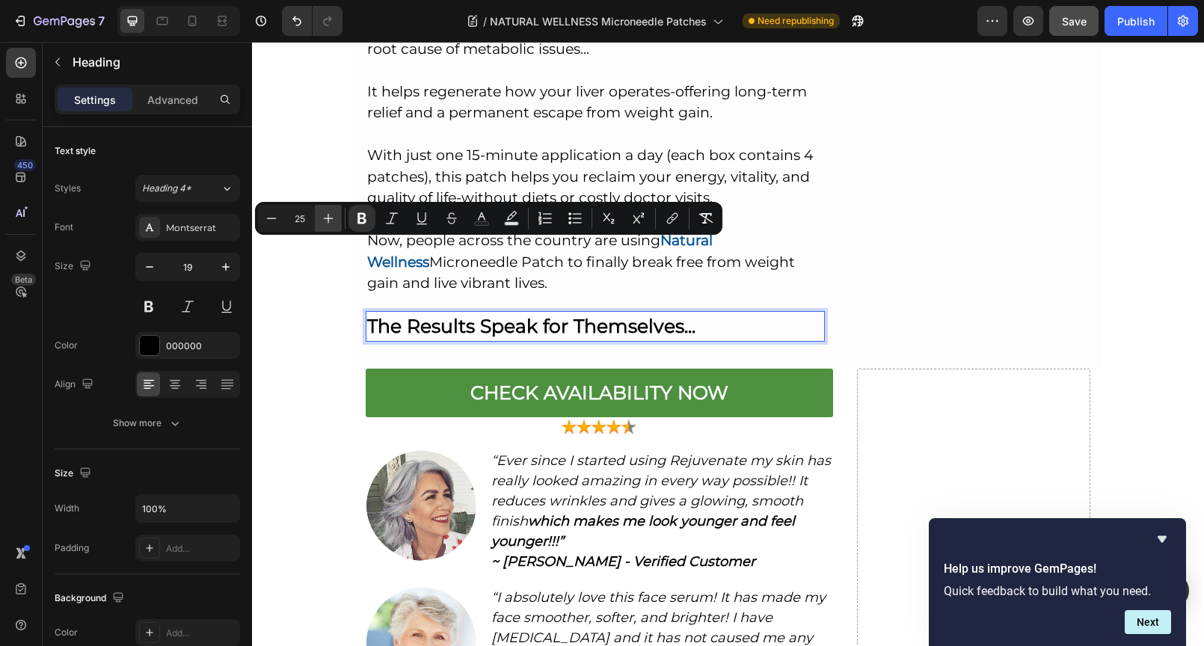
click at [332, 215] on icon "Editor contextual toolbar" at bounding box center [328, 218] width 15 height 15
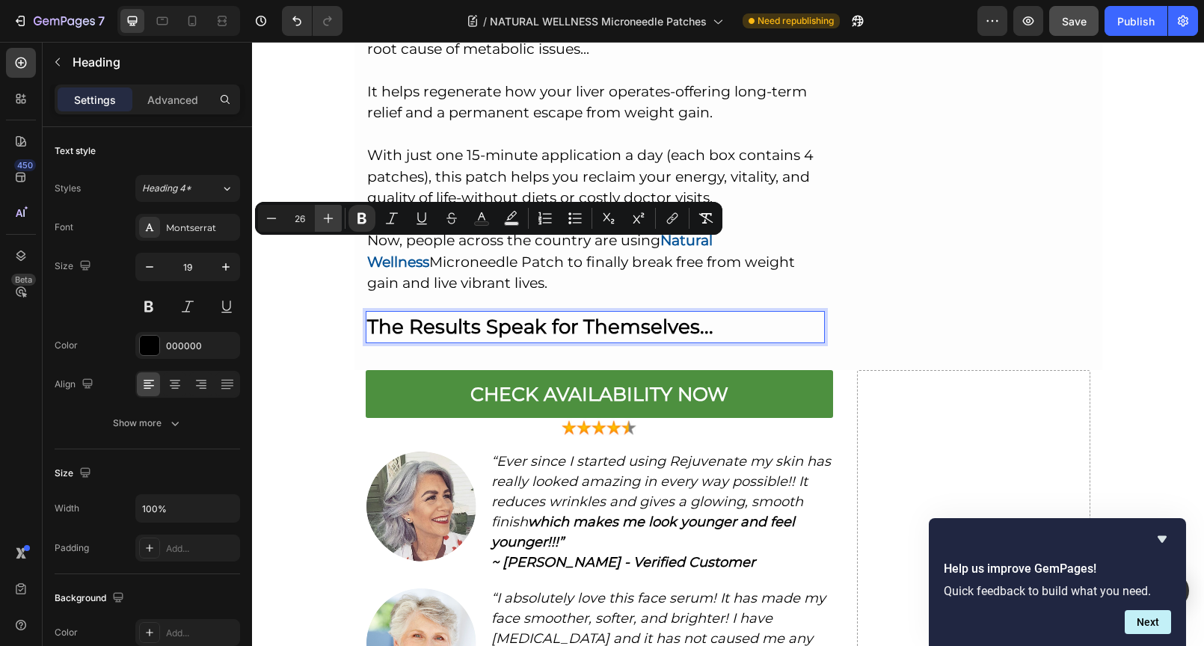
click at [332, 216] on icon "Editor contextual toolbar" at bounding box center [328, 218] width 15 height 15
type input "27"
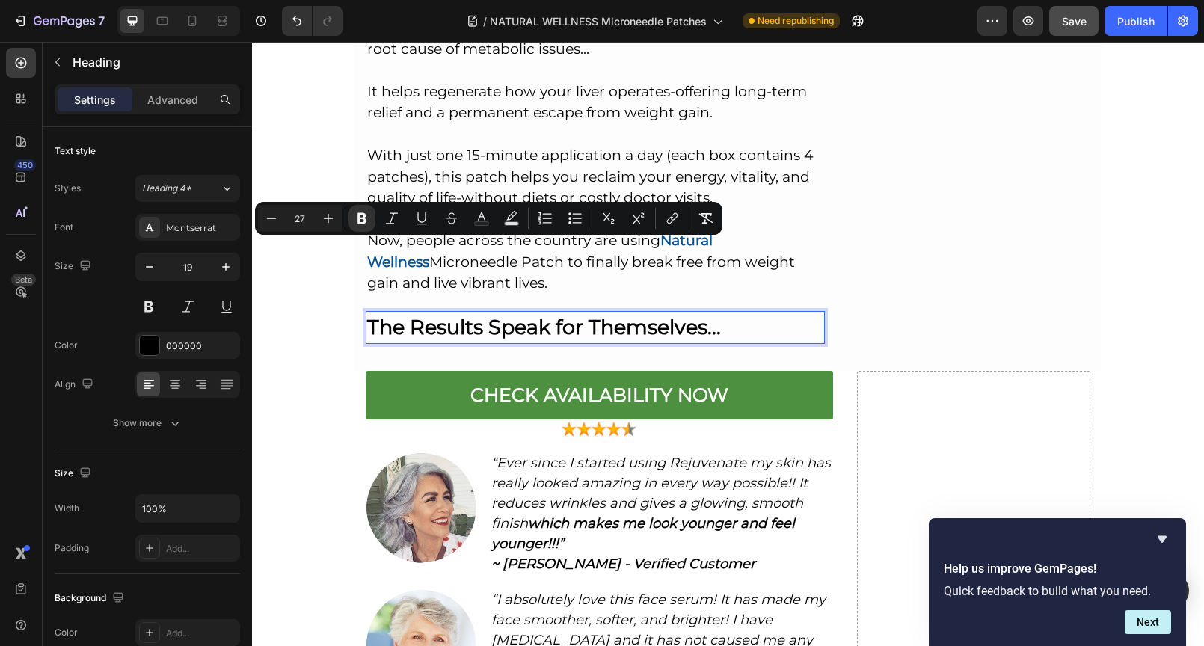
click at [577, 315] on strong "The Results Speak for Themselves..." at bounding box center [544, 327] width 354 height 25
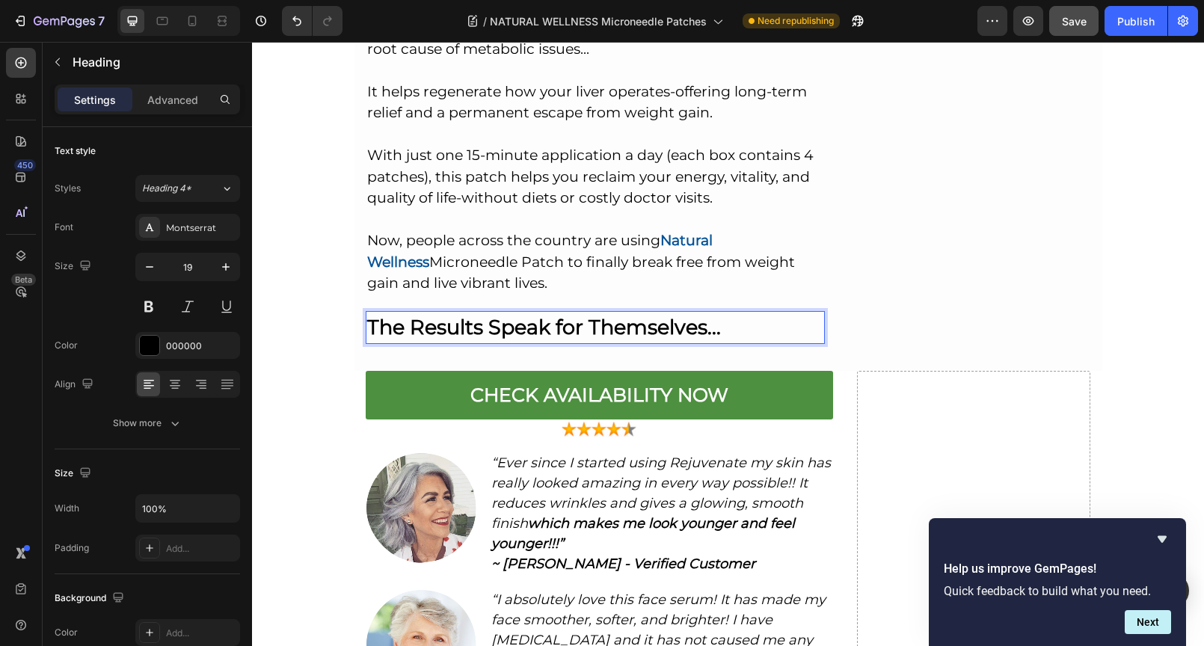
click at [713, 315] on strong "The Results Speak for Themselves..." at bounding box center [544, 327] width 354 height 25
click at [708, 190] on p "The Natural Wellness Glutathione Liver Detox Nano-Microneedle Patch directly co…" at bounding box center [595, 38] width 457 height 511
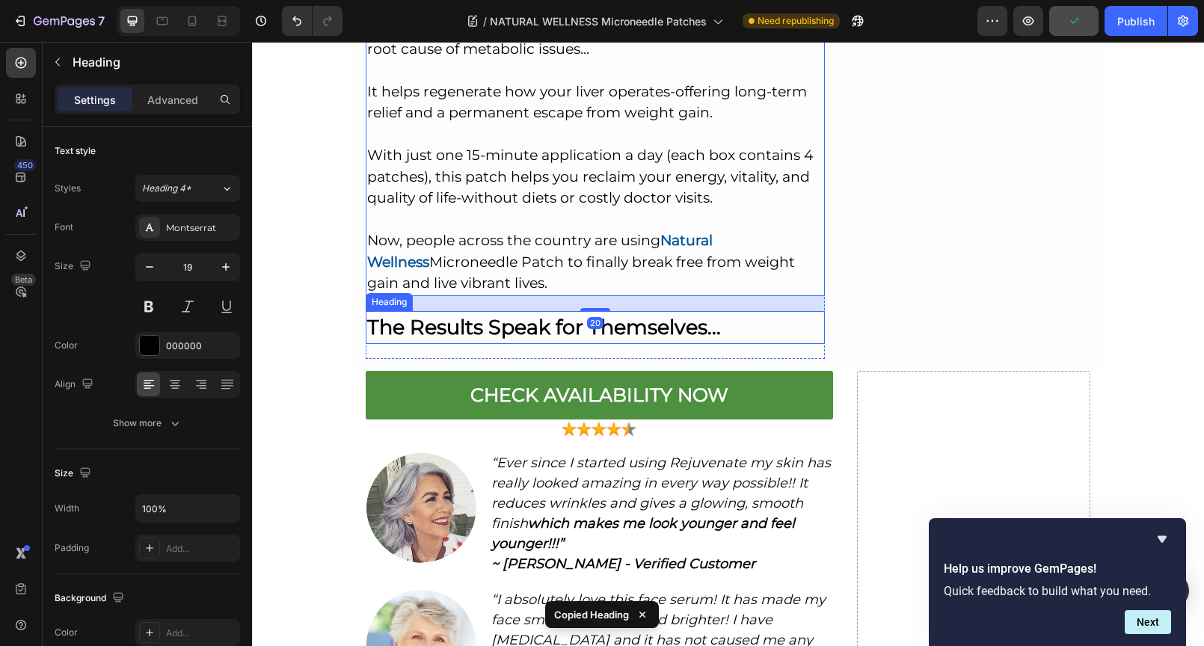
click at [712, 315] on strong "The Results Speak for Themselves..." at bounding box center [544, 327] width 354 height 25
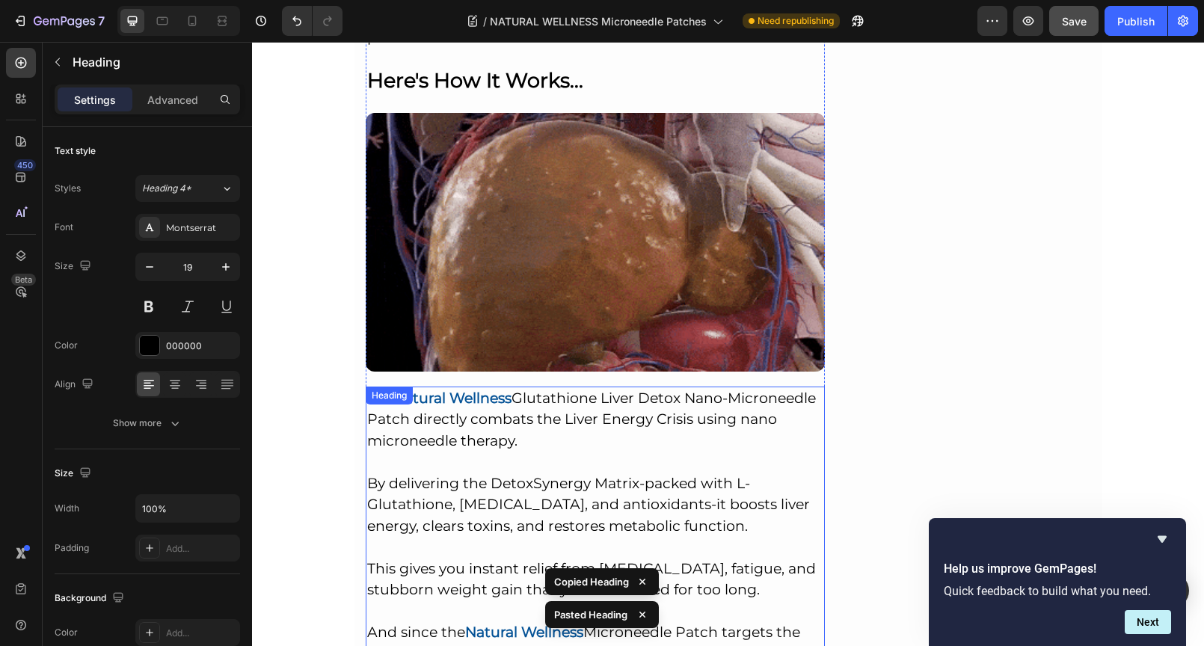
scroll to position [6533, 0]
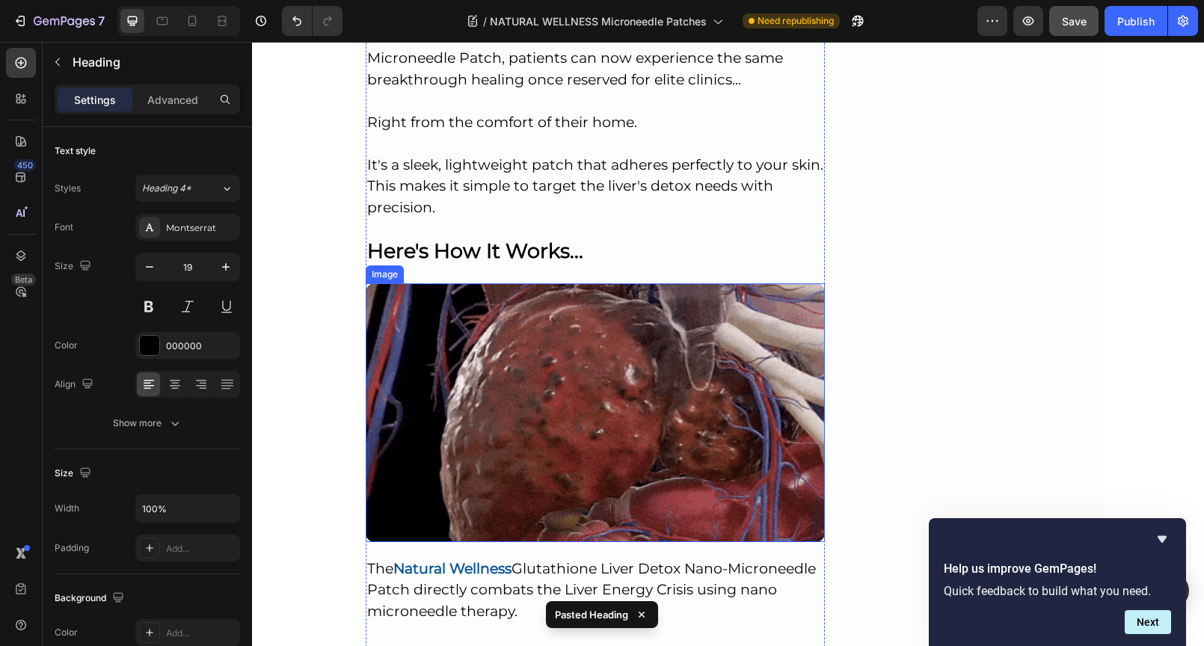
click at [526, 309] on img at bounding box center [596, 412] width 460 height 259
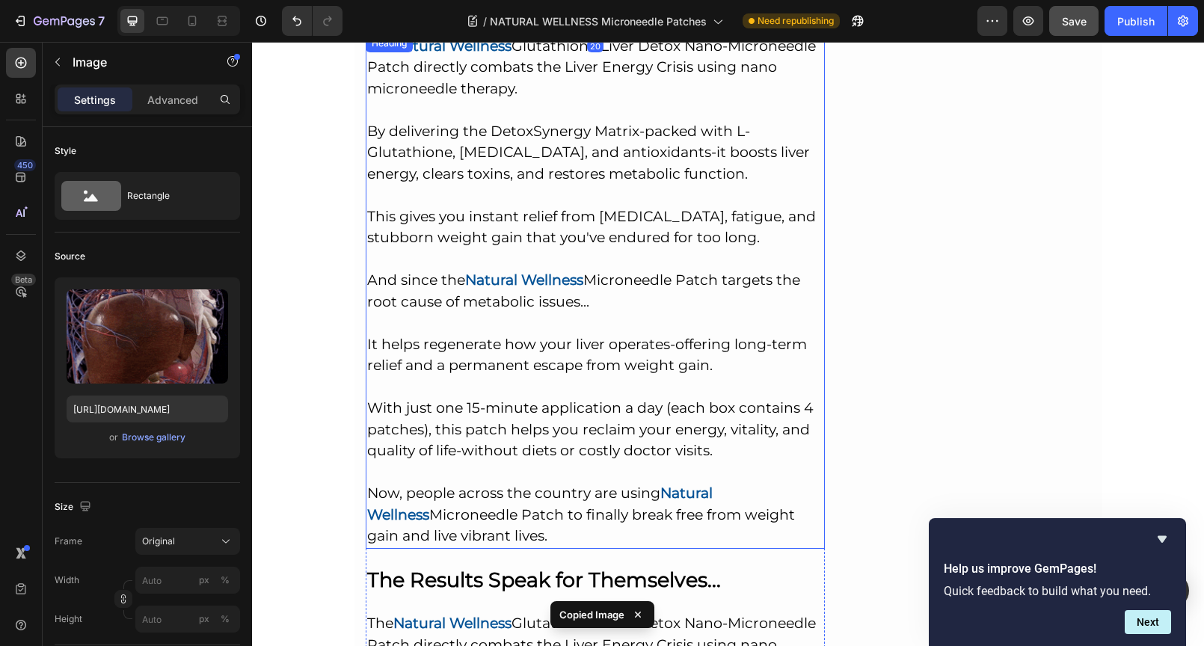
scroll to position [7134, 0]
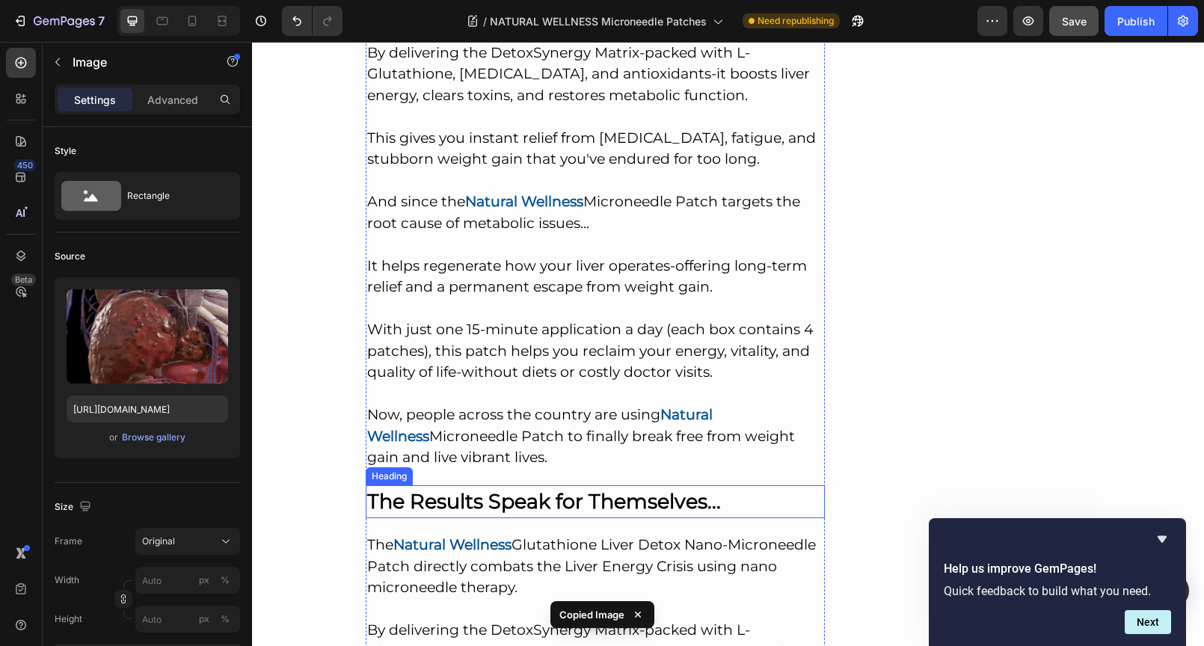
click at [531, 489] on strong "The Results Speak for Themselves..." at bounding box center [544, 501] width 354 height 25
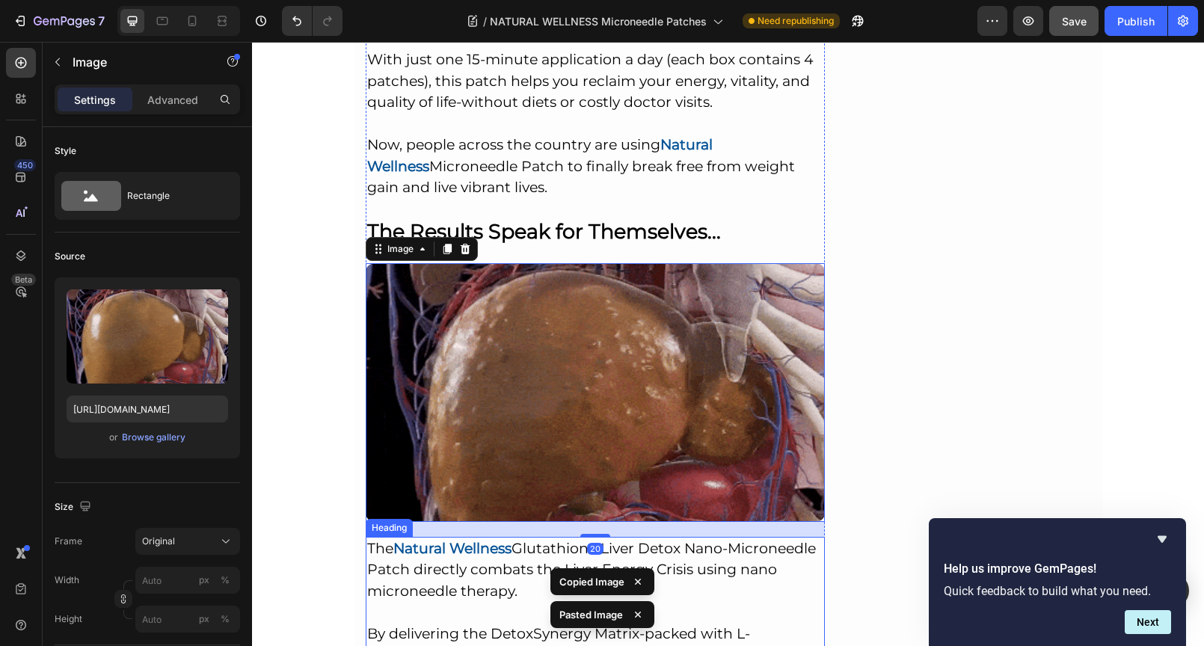
scroll to position [7407, 0]
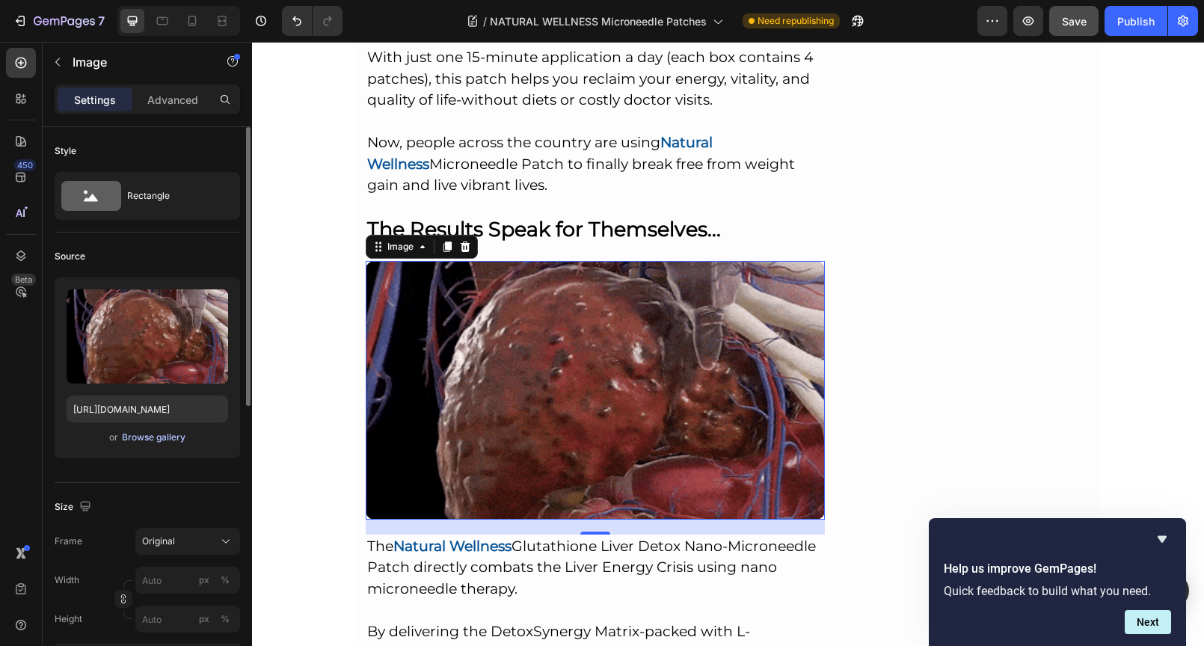
click at [141, 439] on div "Browse gallery" at bounding box center [154, 437] width 64 height 13
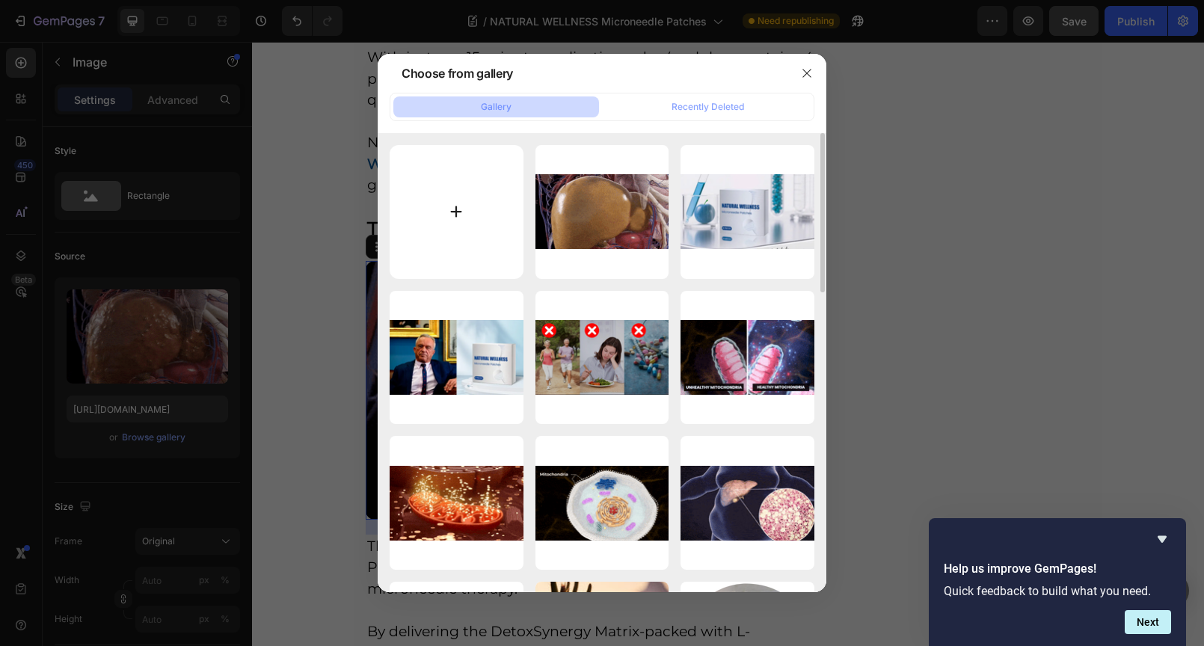
type input "C:\fakepath\8ae9a9ad-54f9-42f6-bb2b-fc32061a91ba.gif"
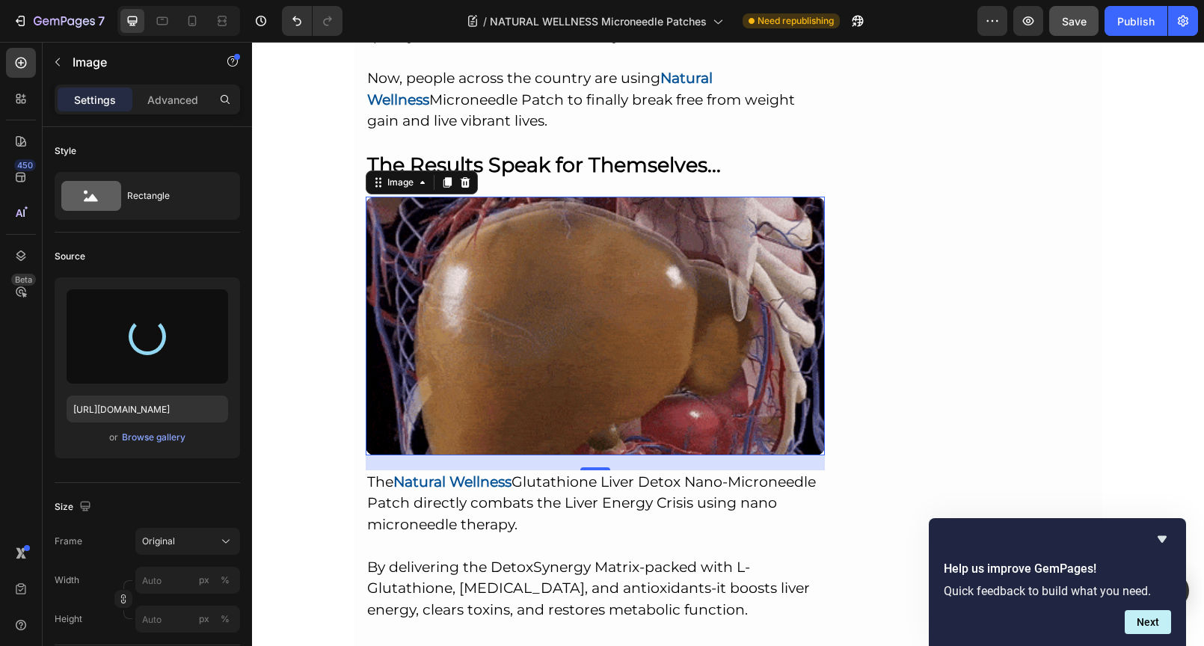
scroll to position [7486, 0]
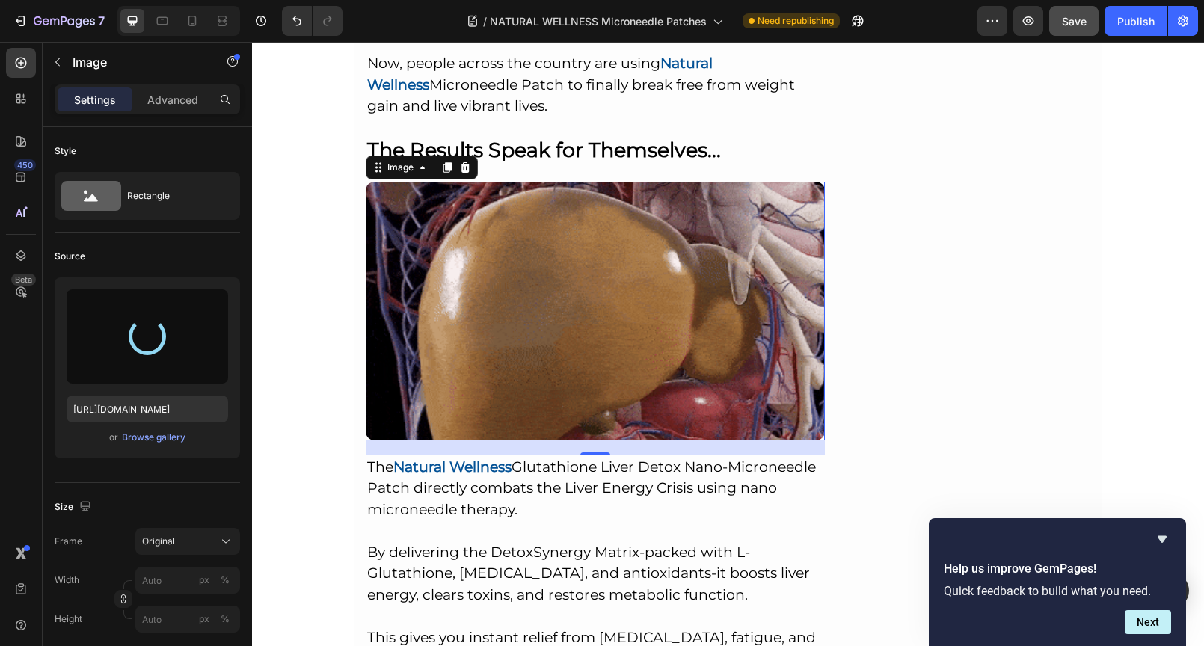
type input "[URL][DOMAIN_NAME]"
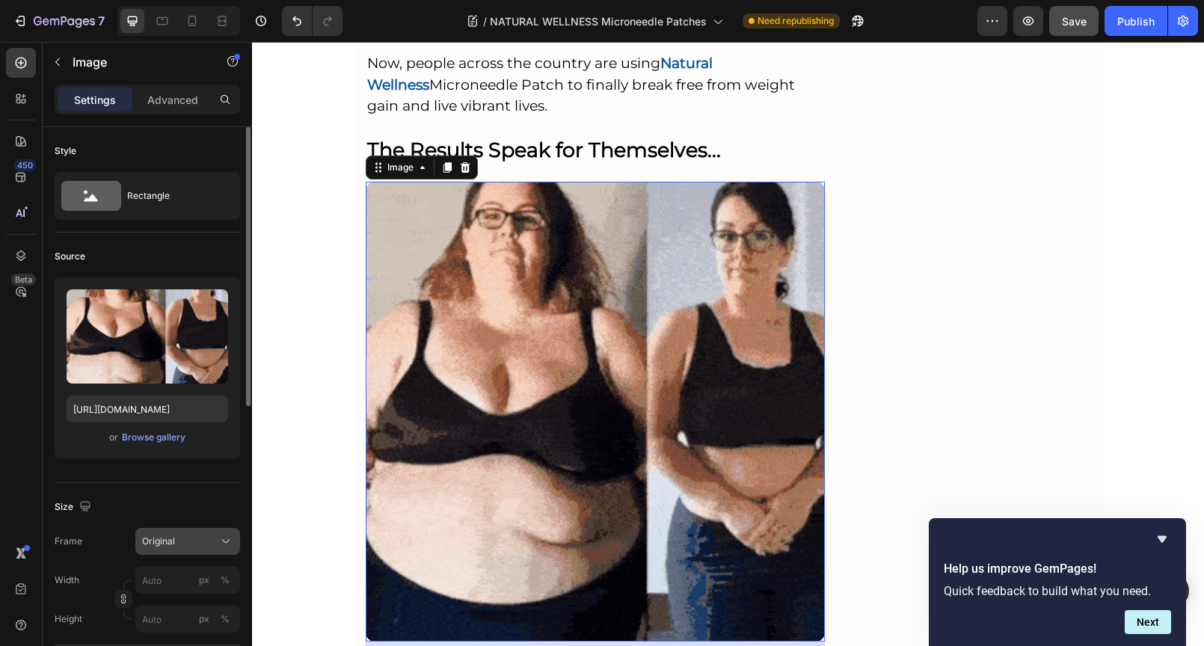
click at [188, 538] on div "Original" at bounding box center [178, 540] width 73 height 13
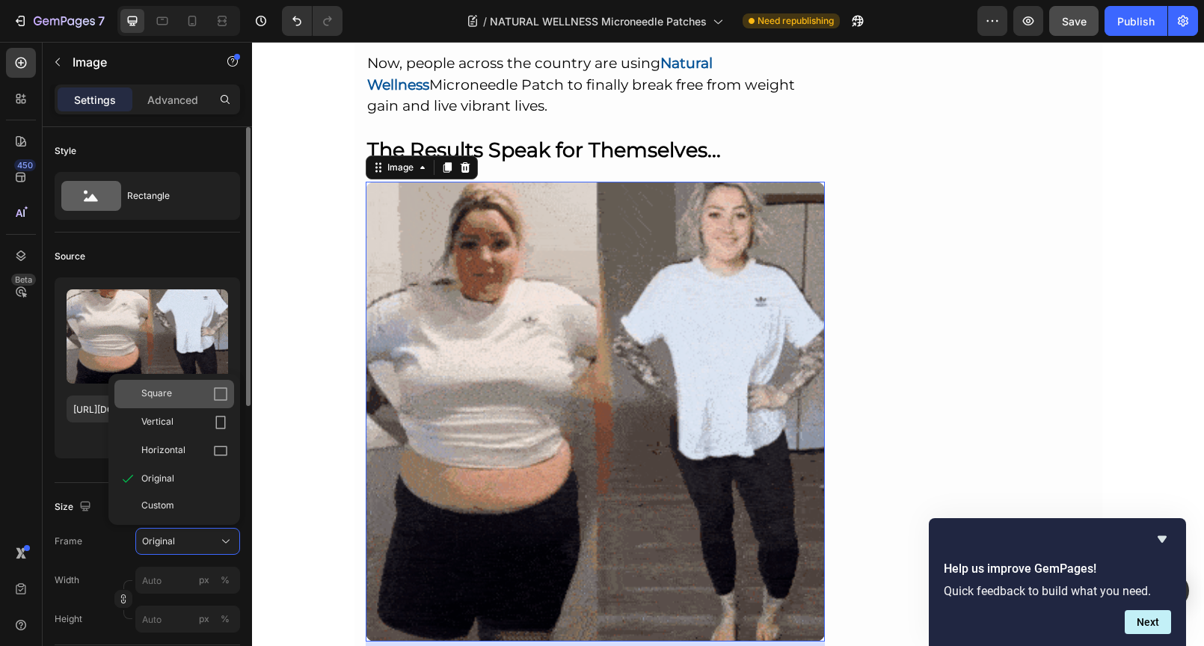
click at [171, 398] on div "Square" at bounding box center [184, 393] width 87 height 15
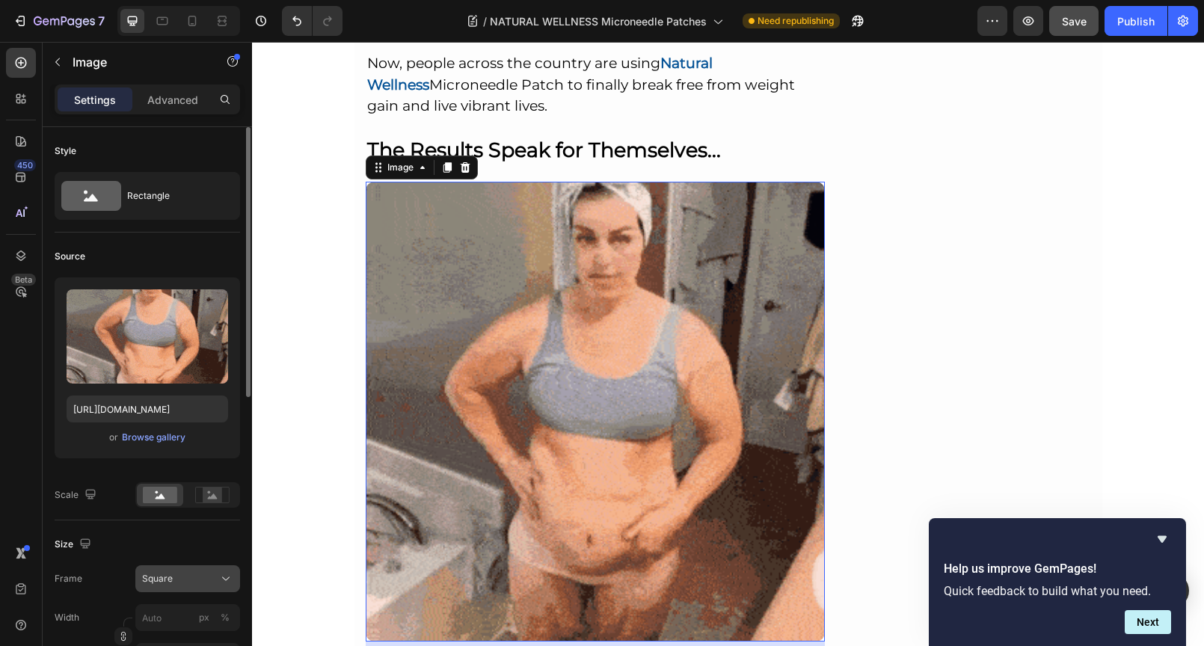
click at [176, 582] on div "Square" at bounding box center [178, 578] width 73 height 13
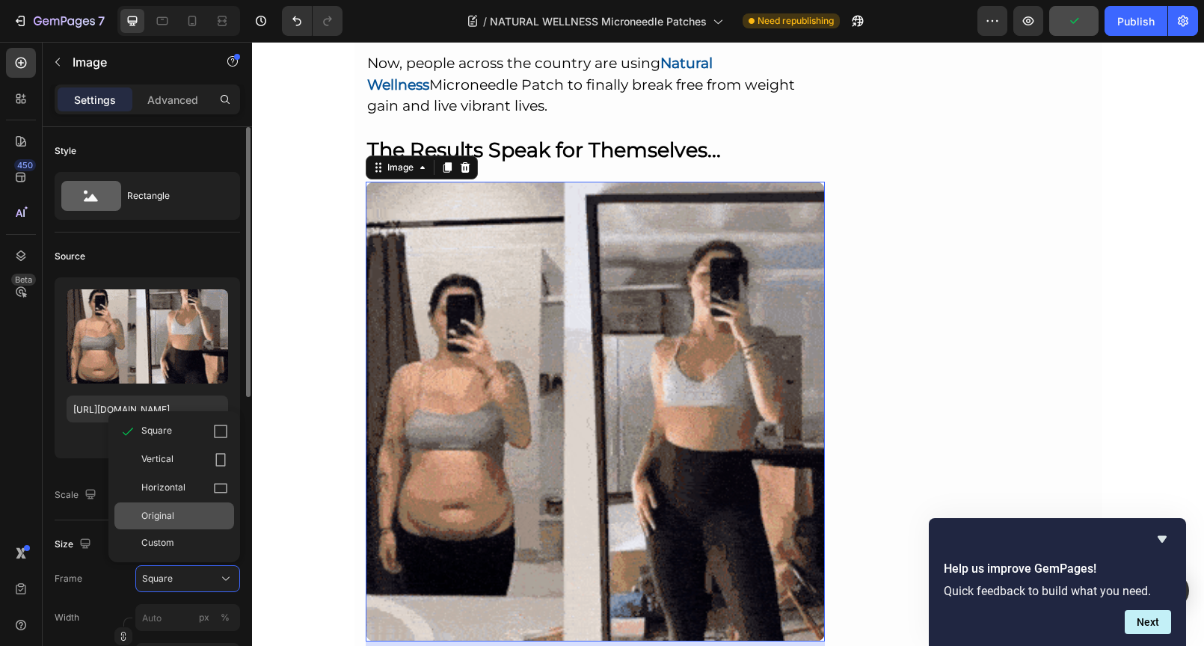
click at [165, 526] on div "Original" at bounding box center [174, 515] width 120 height 27
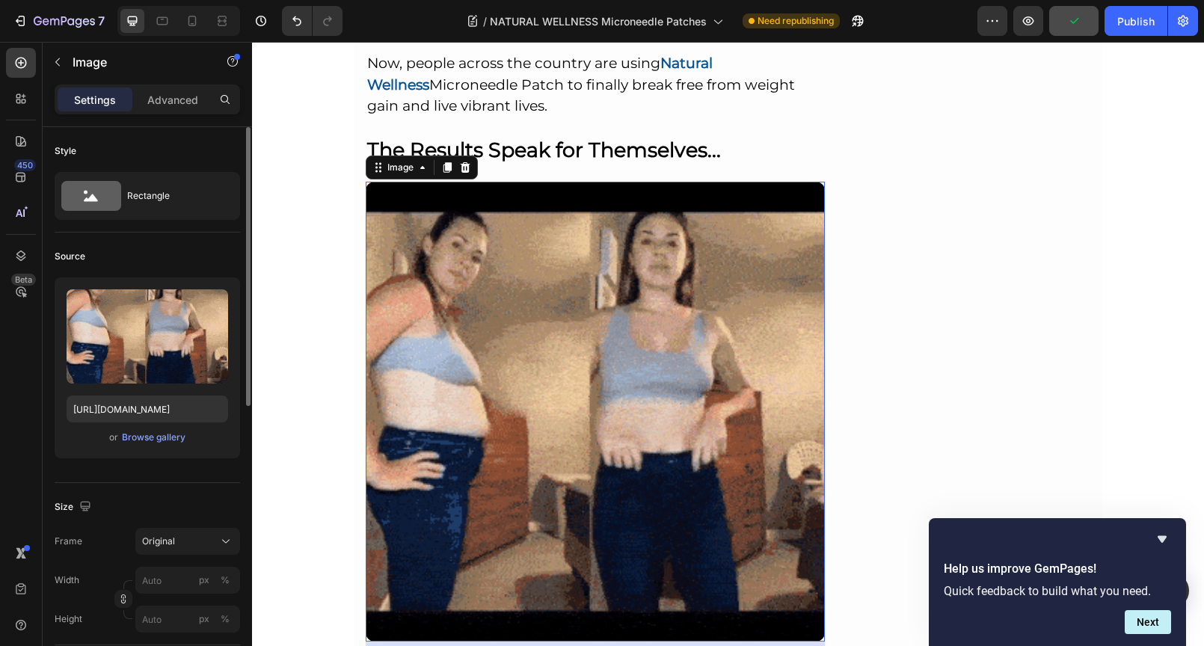
click at [174, 514] on div "Size" at bounding box center [147, 507] width 185 height 24
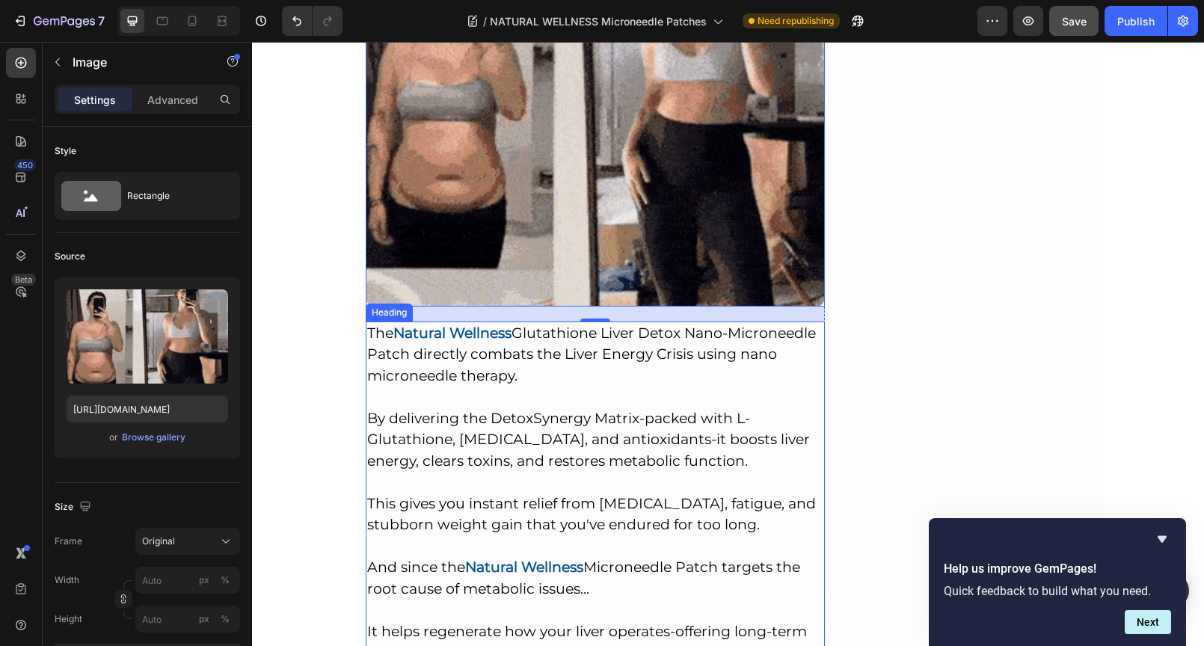
click at [619, 350] on h2 "The Natural Wellness Glutathione Liver Detox Nano-Microneedle Patch directly co…" at bounding box center [596, 578] width 460 height 514
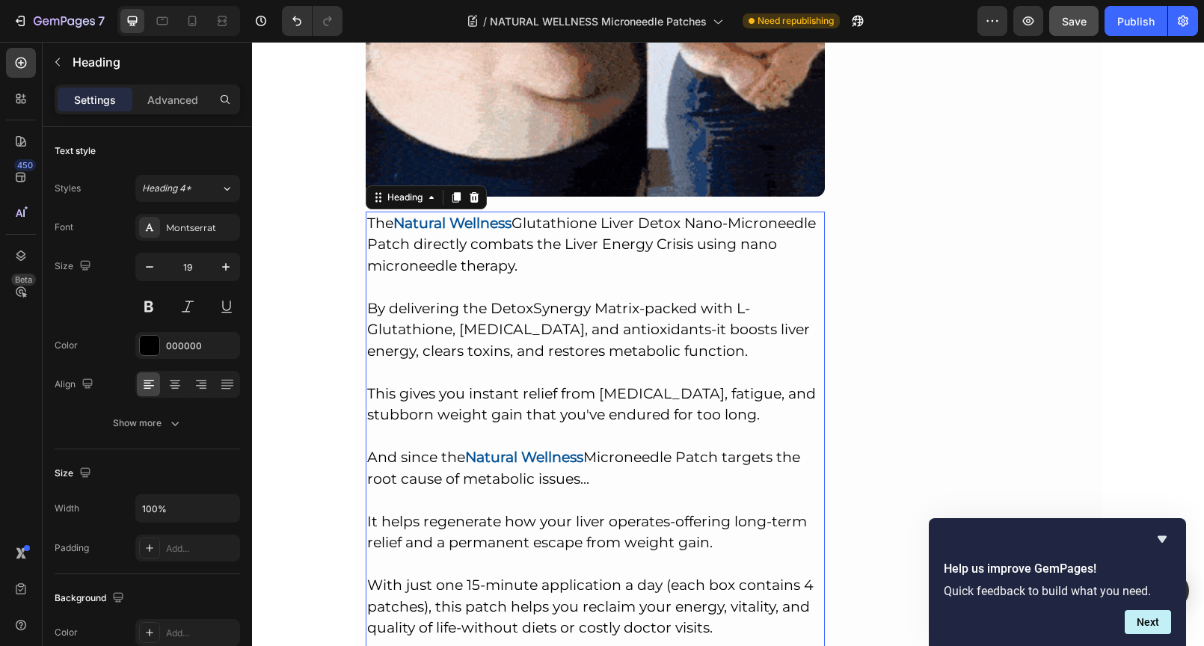
scroll to position [7946, 0]
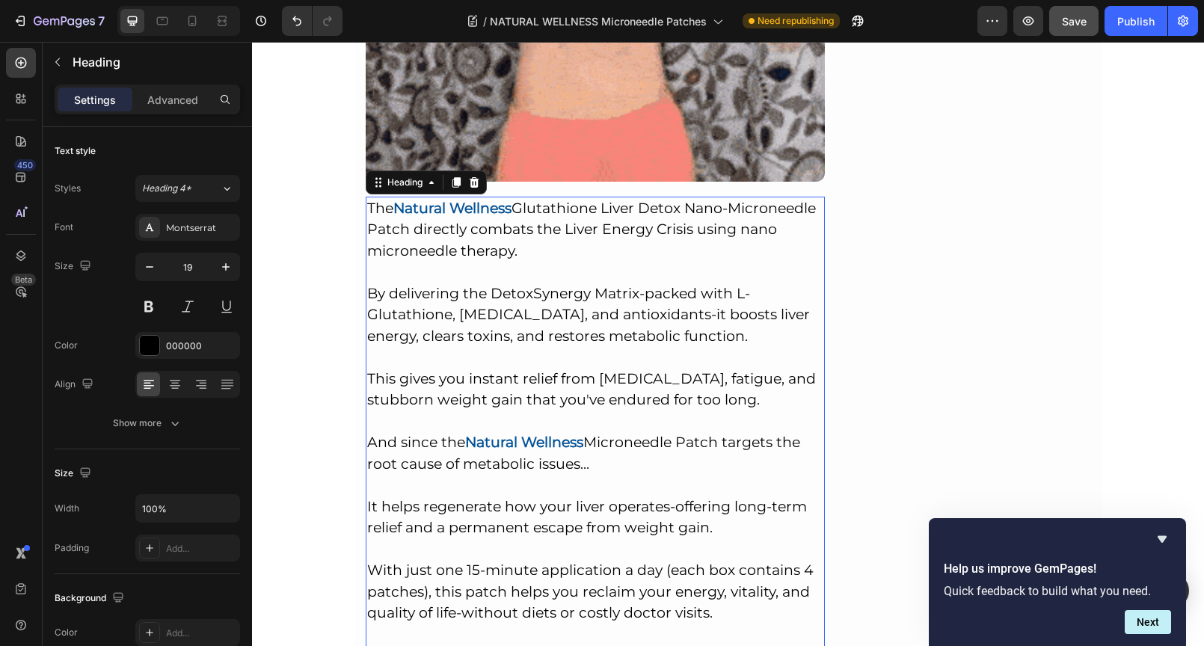
click at [366, 197] on h2 "The Natural Wellness Glutathione Liver Detox Nano-Microneedle Patch directly co…" at bounding box center [596, 454] width 460 height 514
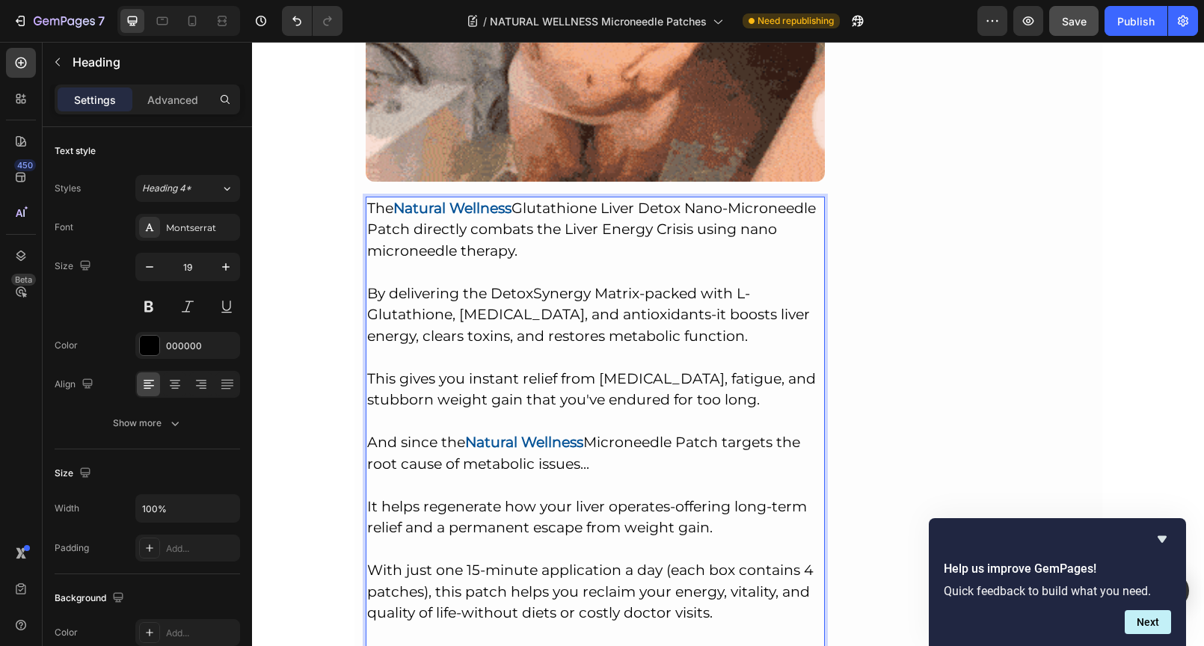
click at [367, 198] on p "The Natural Wellness Glutathione Liver Detox Nano-Microneedle Patch directly co…" at bounding box center [595, 453] width 457 height 511
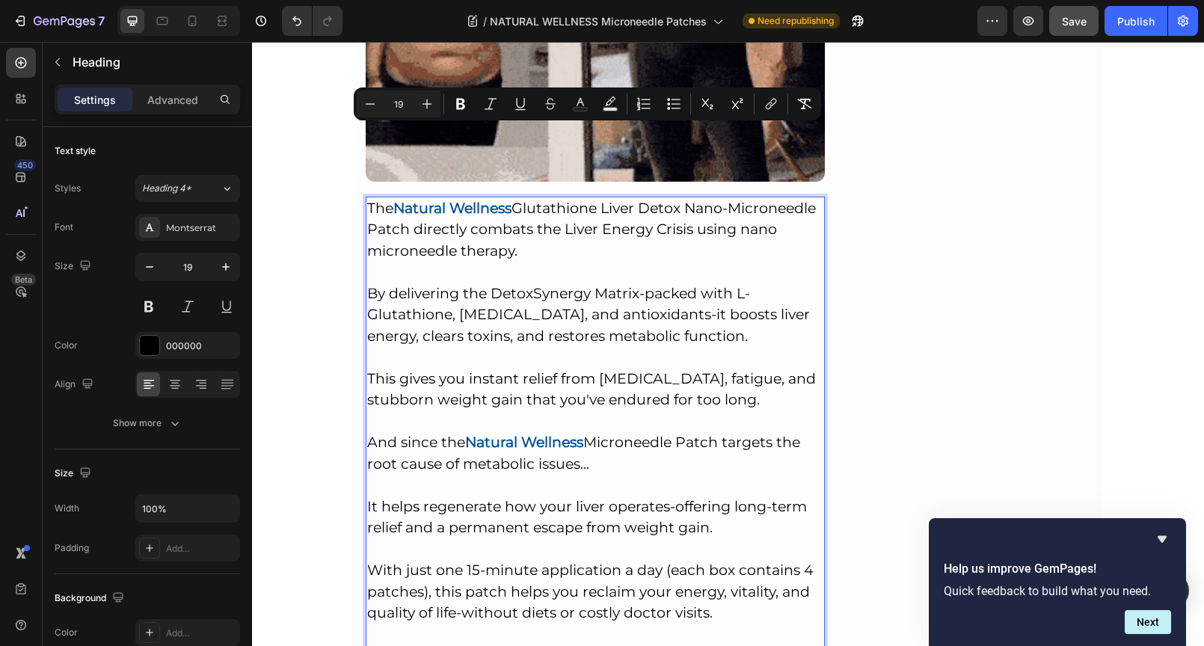
drag, startPoint x: 363, startPoint y: 131, endPoint x: 499, endPoint y: 621, distance: 509.1
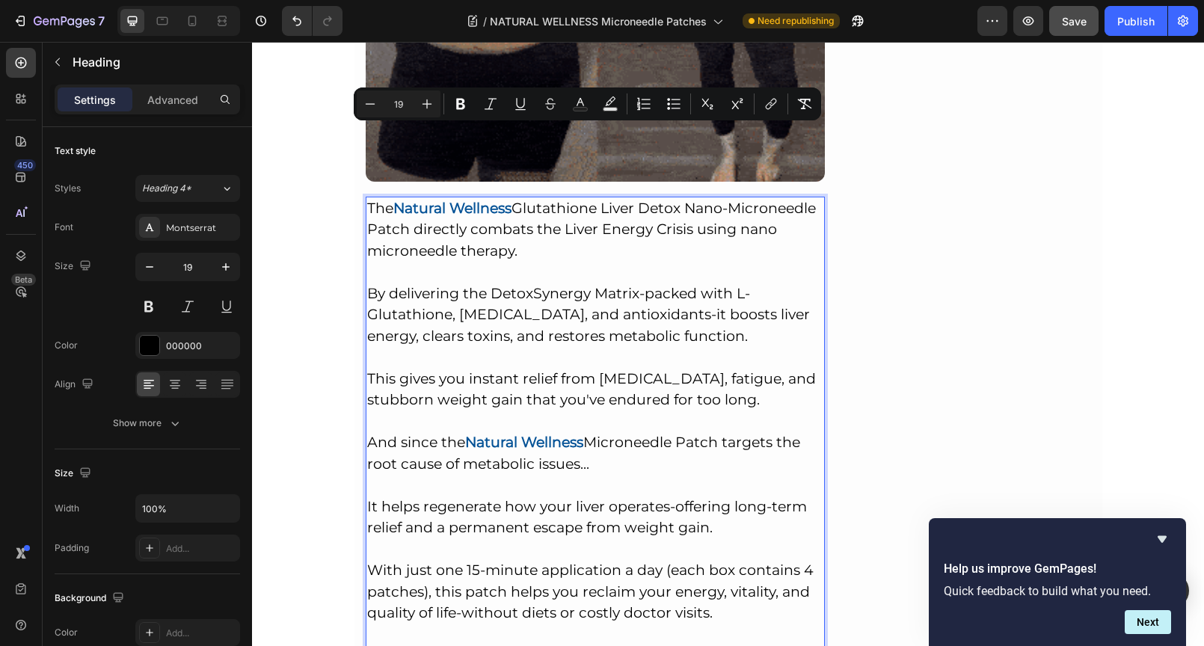
click at [499, 621] on p "The Natural Wellness Glutathione Liver Detox Nano-Microneedle Patch directly co…" at bounding box center [595, 453] width 457 height 511
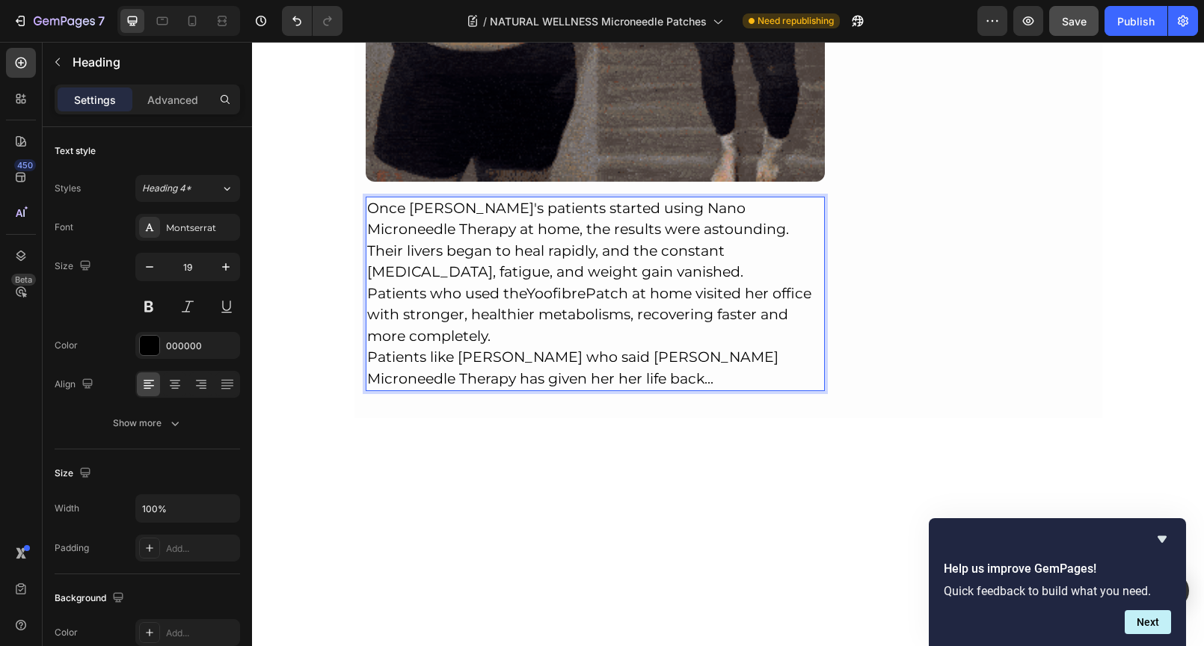
click at [617, 241] on p "Their livers began to heal rapidly, and the constant [MEDICAL_DATA], fatigue, a…" at bounding box center [595, 262] width 457 height 43
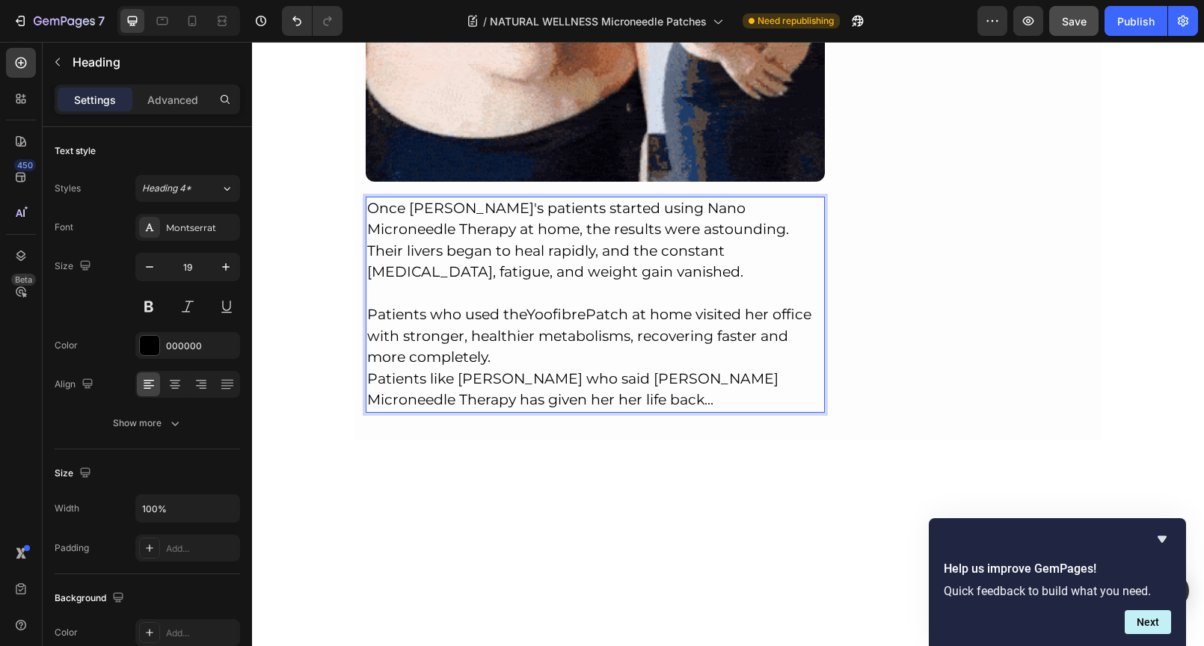
click at [793, 198] on p "Once [PERSON_NAME]'s patients started using Nano Microneedle Therapy at home, t…" at bounding box center [595, 219] width 457 height 43
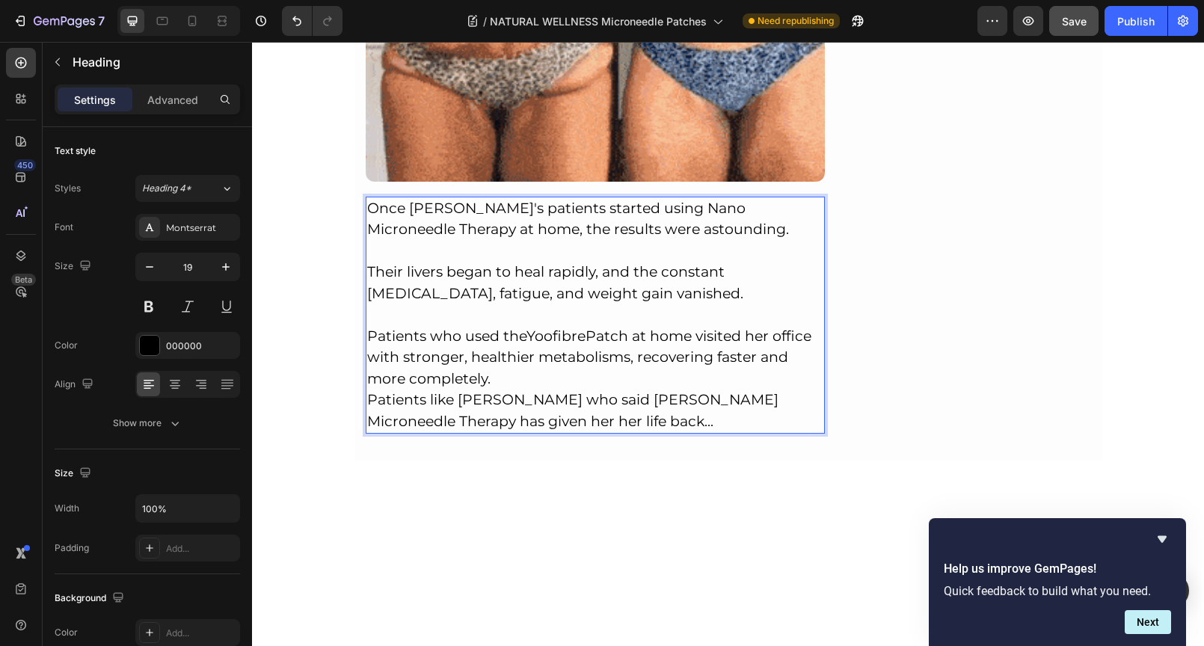
click at [496, 326] on p "Patients who used the Yoofibre Patch at home visited her office with stronger, …" at bounding box center [595, 358] width 457 height 64
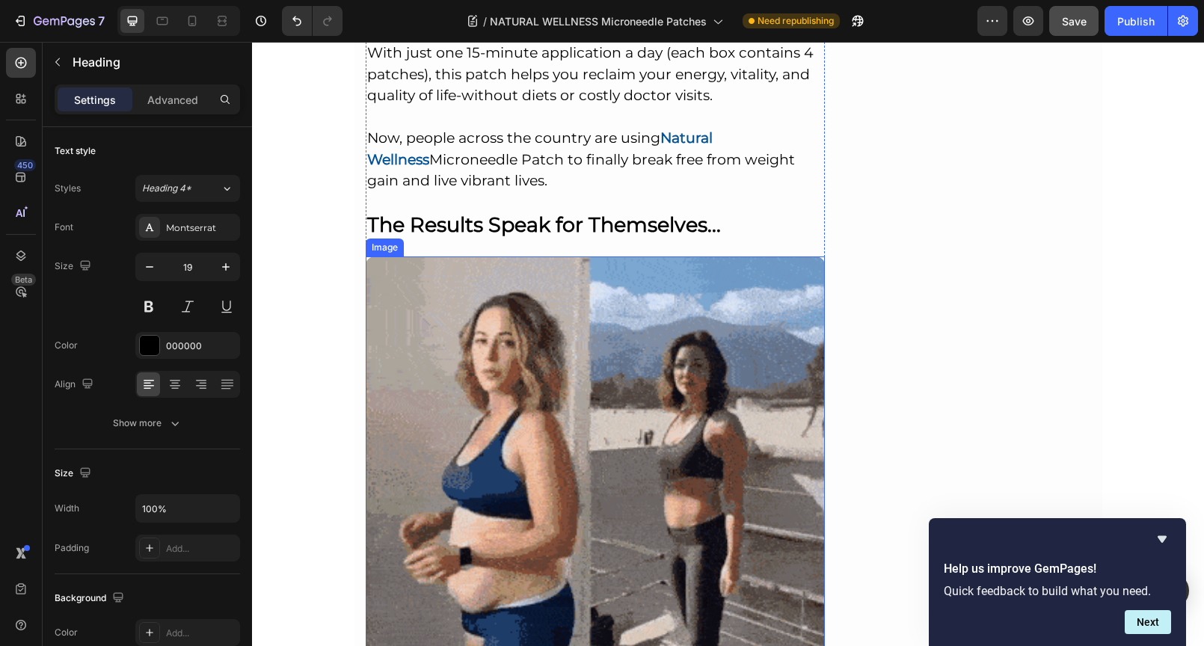
scroll to position [7195, 0]
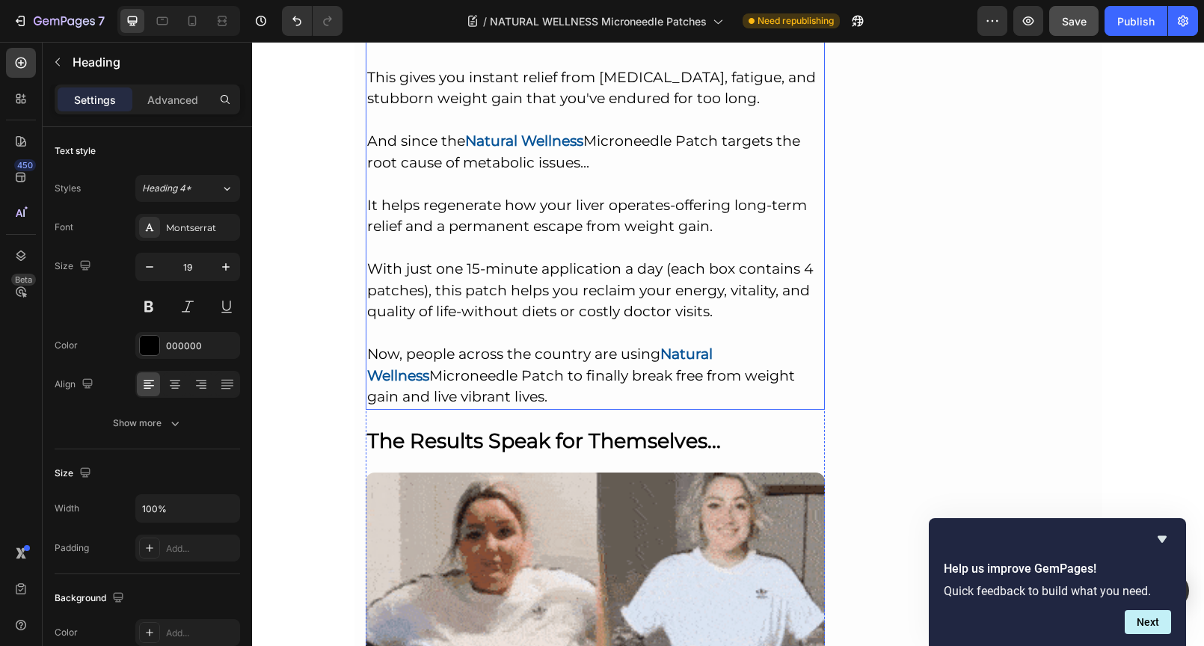
click at [632, 280] on p "The Natural Wellness Glutathione Liver Detox Nano-Microneedle Patch directly co…" at bounding box center [595, 152] width 457 height 511
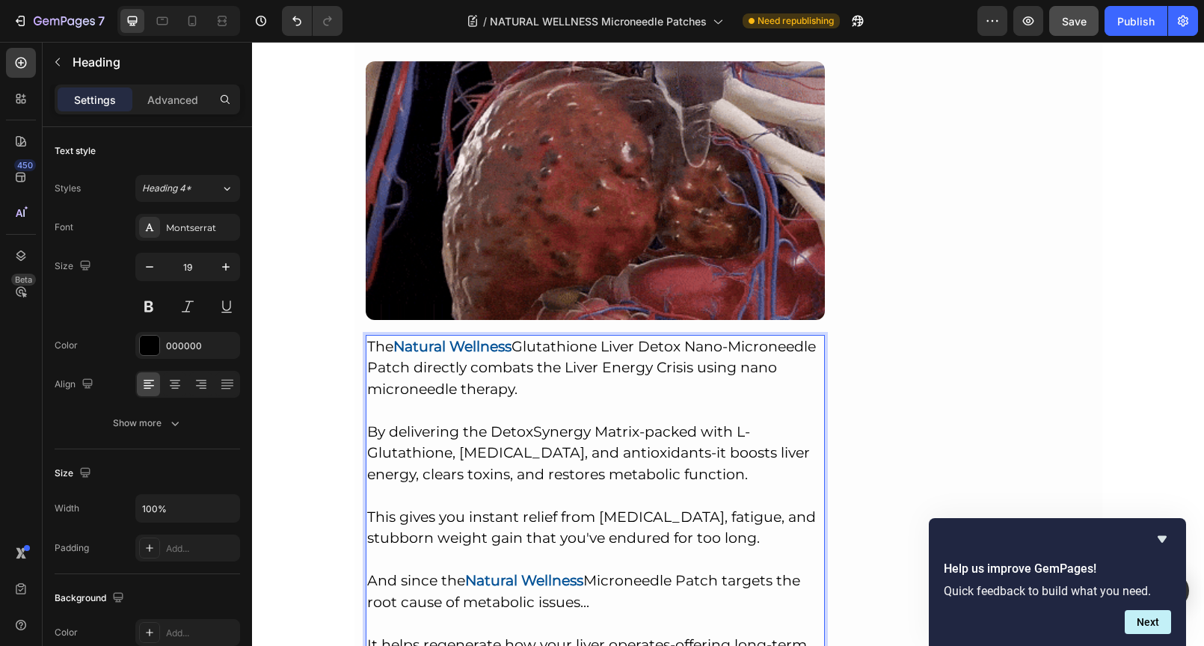
scroll to position [7120, 0]
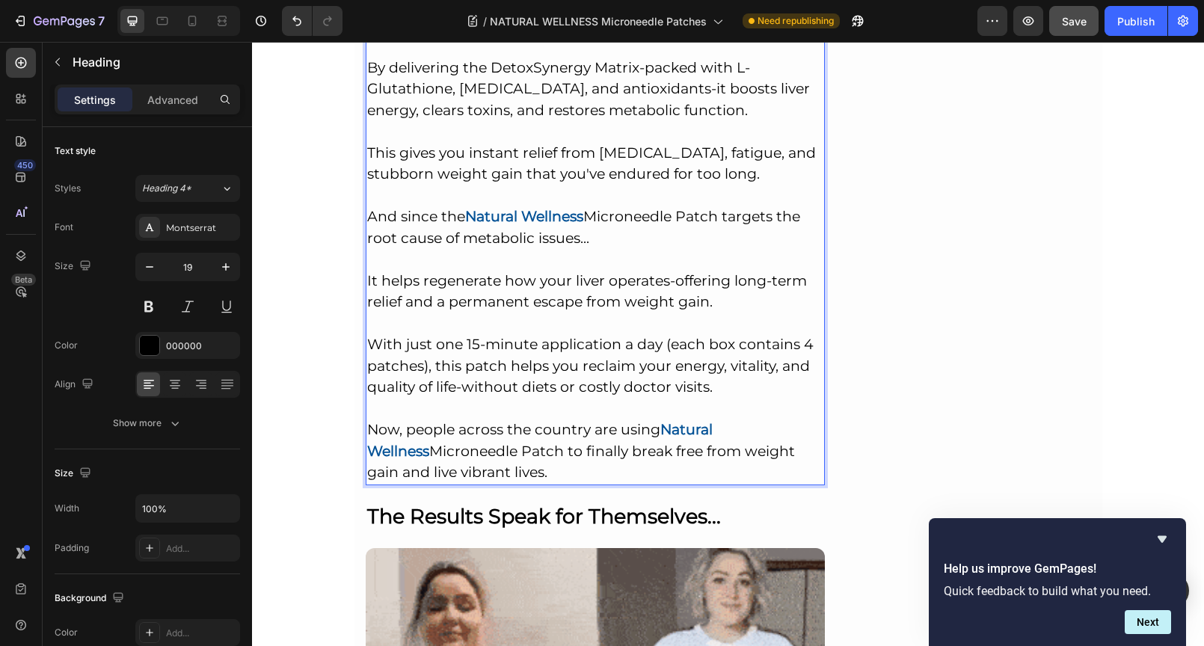
click at [658, 421] on strong "Natural Wellness" at bounding box center [539, 440] width 345 height 39
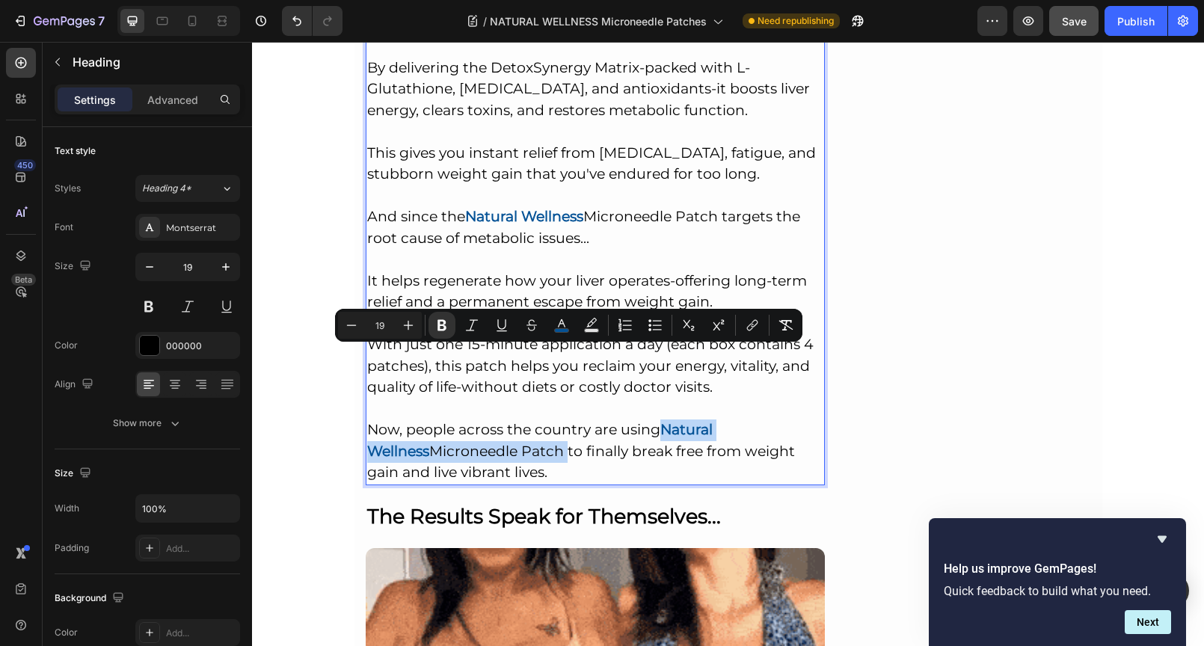
drag, startPoint x: 658, startPoint y: 357, endPoint x: 492, endPoint y: 381, distance: 167.8
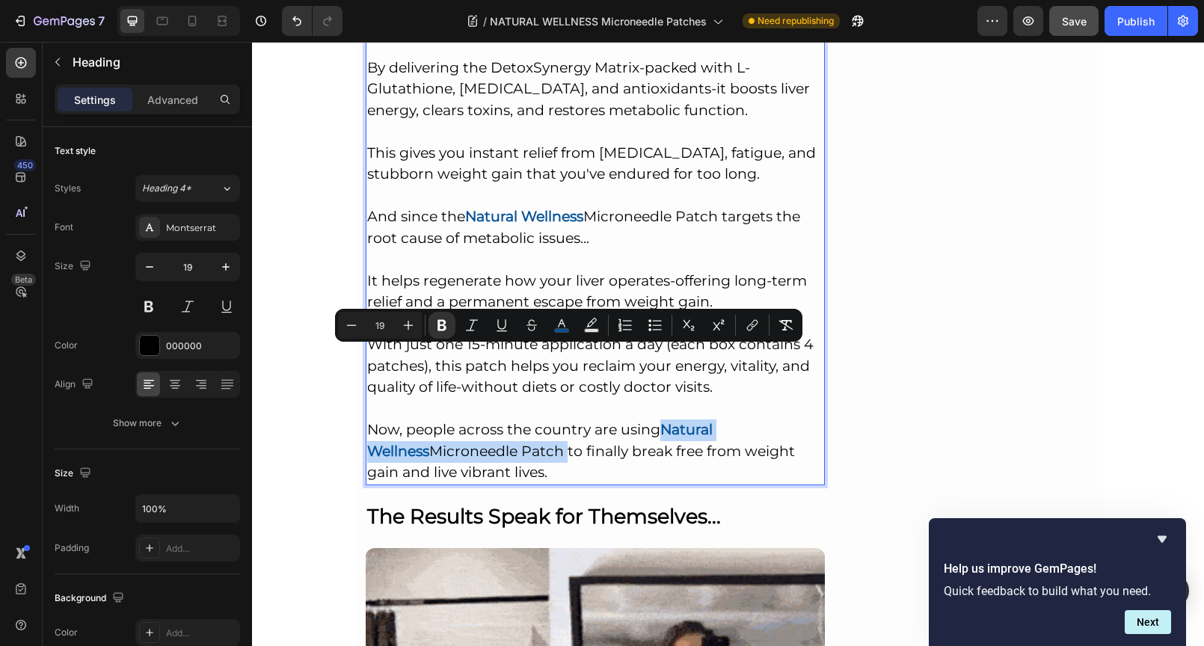
click at [492, 381] on p "The Natural Wellness Glutathione Liver Detox Nano-Microneedle Patch directly co…" at bounding box center [595, 227] width 457 height 511
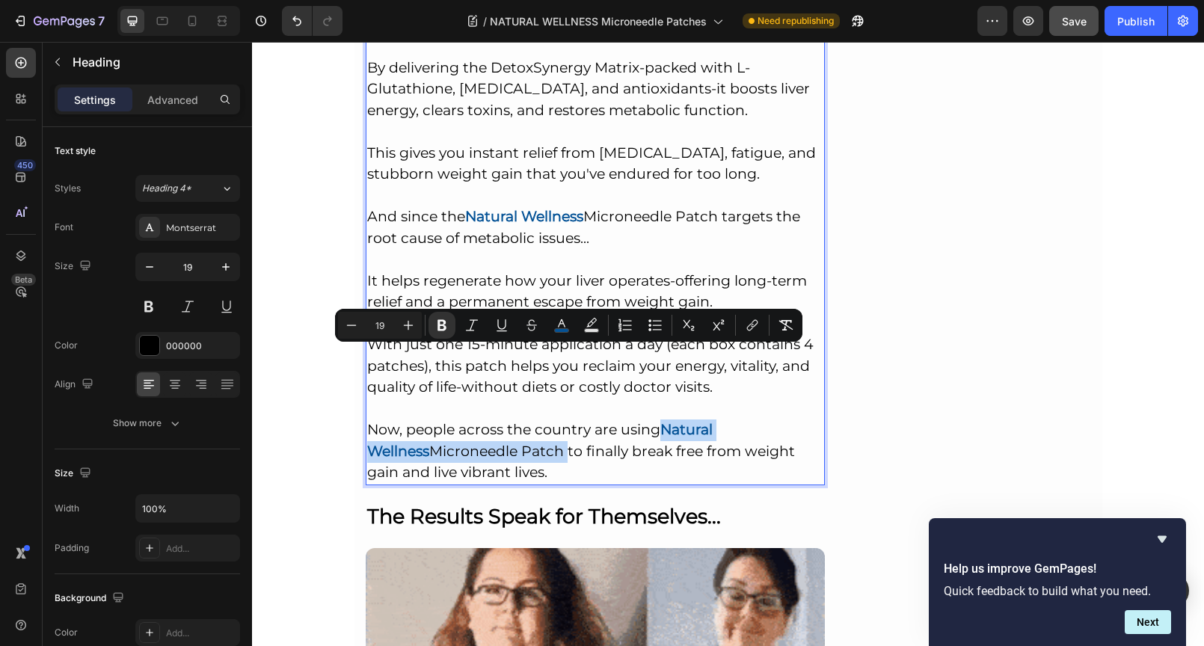
copy p "Natural Wellness Microneedle Patch"
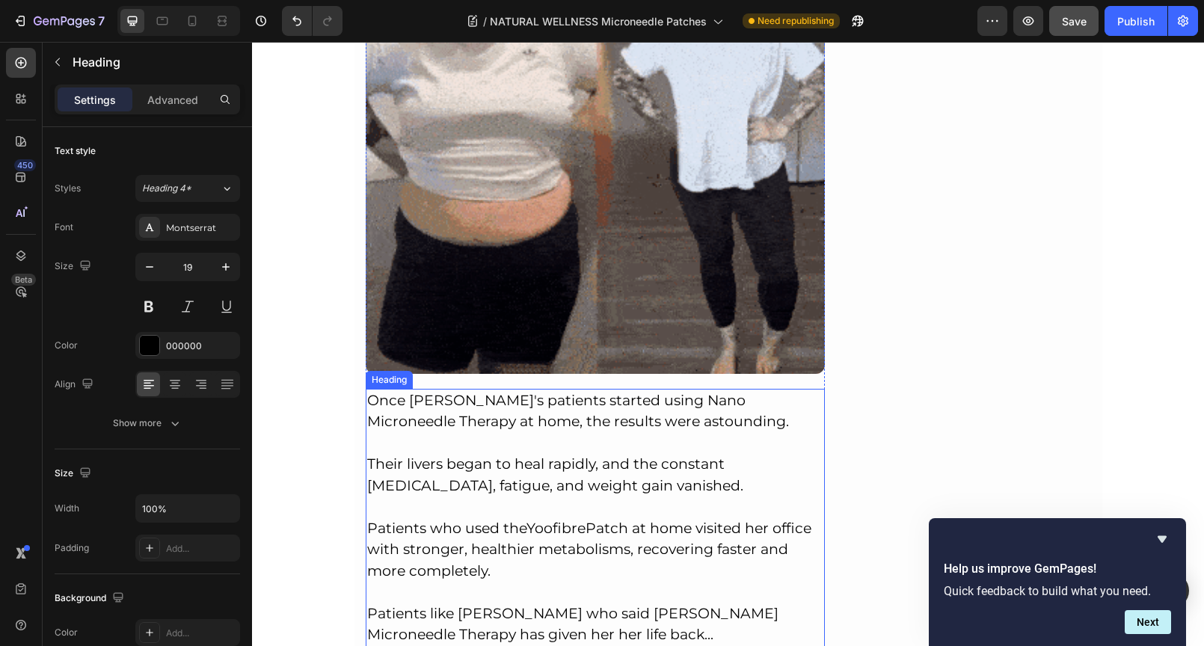
scroll to position [7829, 0]
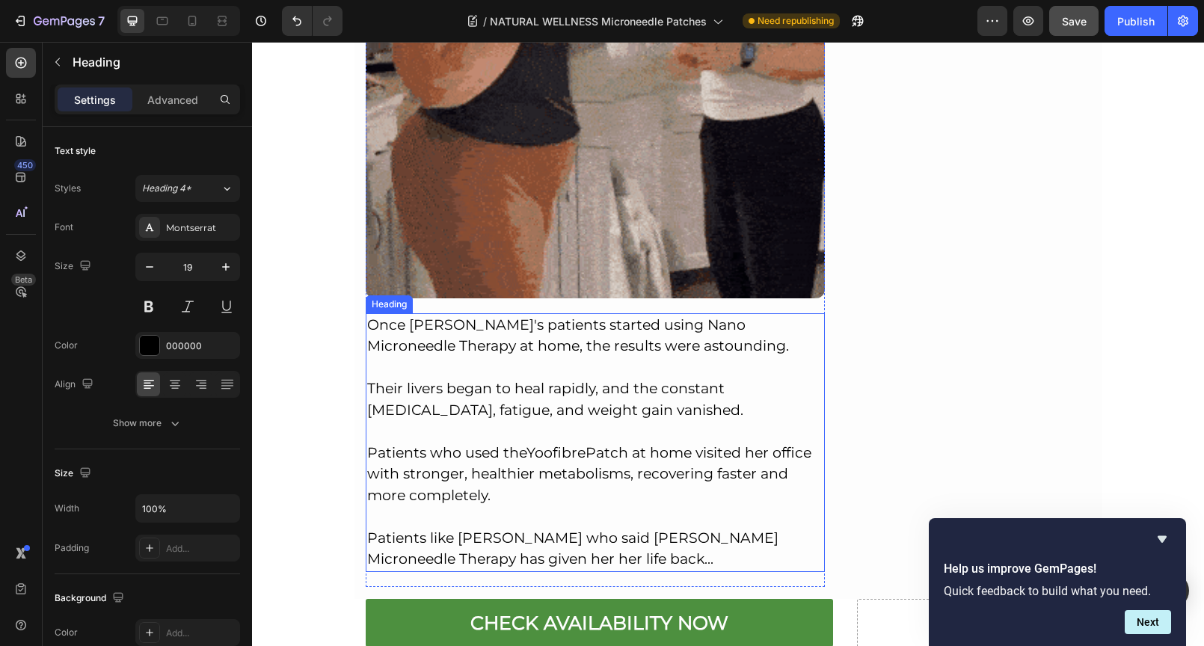
click at [625, 465] on p "Once [PERSON_NAME]'s patients started using Nano Microneedle Therapy at home, t…" at bounding box center [595, 443] width 457 height 256
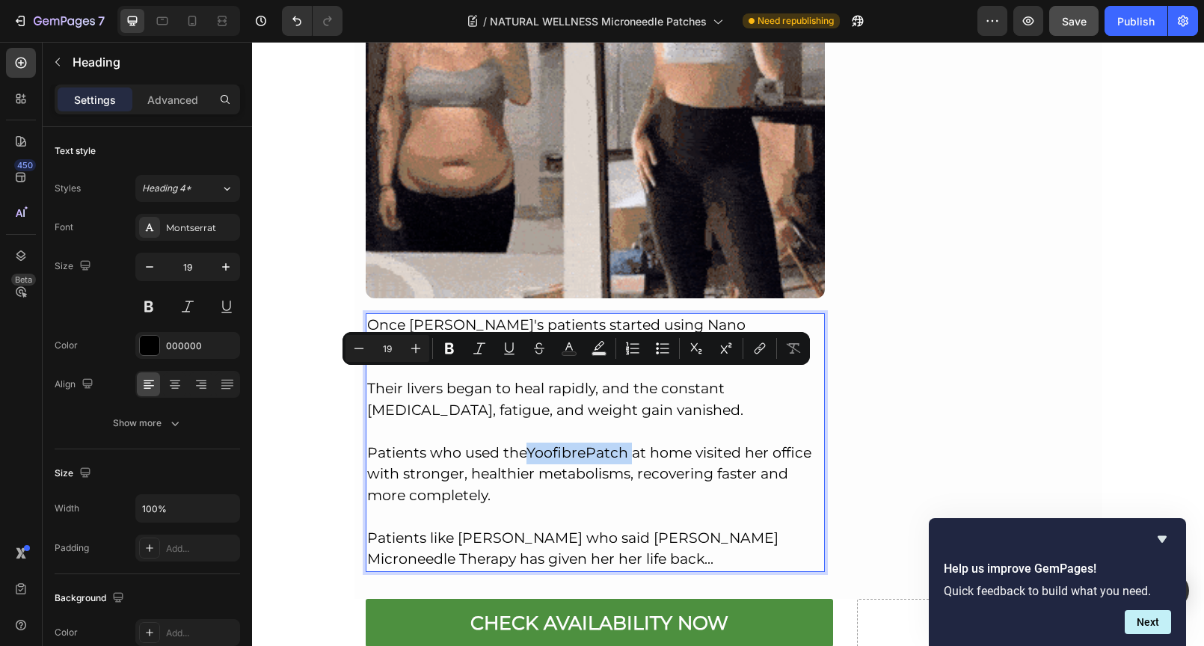
drag, startPoint x: 527, startPoint y: 377, endPoint x: 626, endPoint y: 378, distance: 98.7
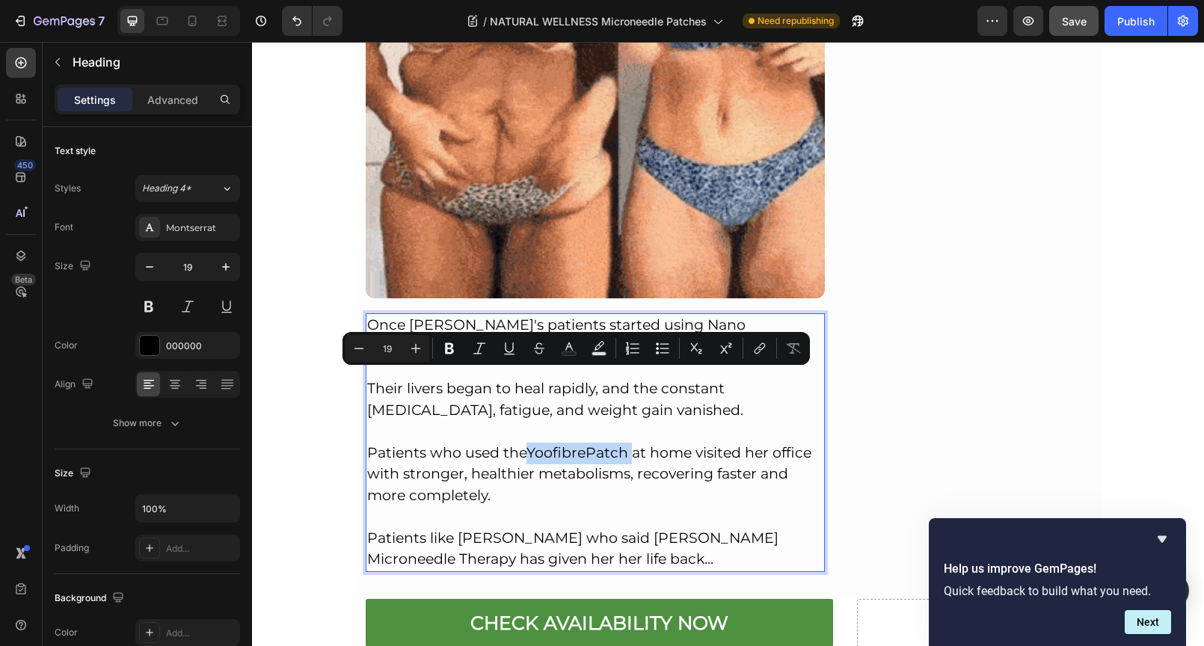
click at [626, 378] on p "Once [PERSON_NAME]'s patients started using Nano Microneedle Therapy at home, t…" at bounding box center [595, 443] width 457 height 256
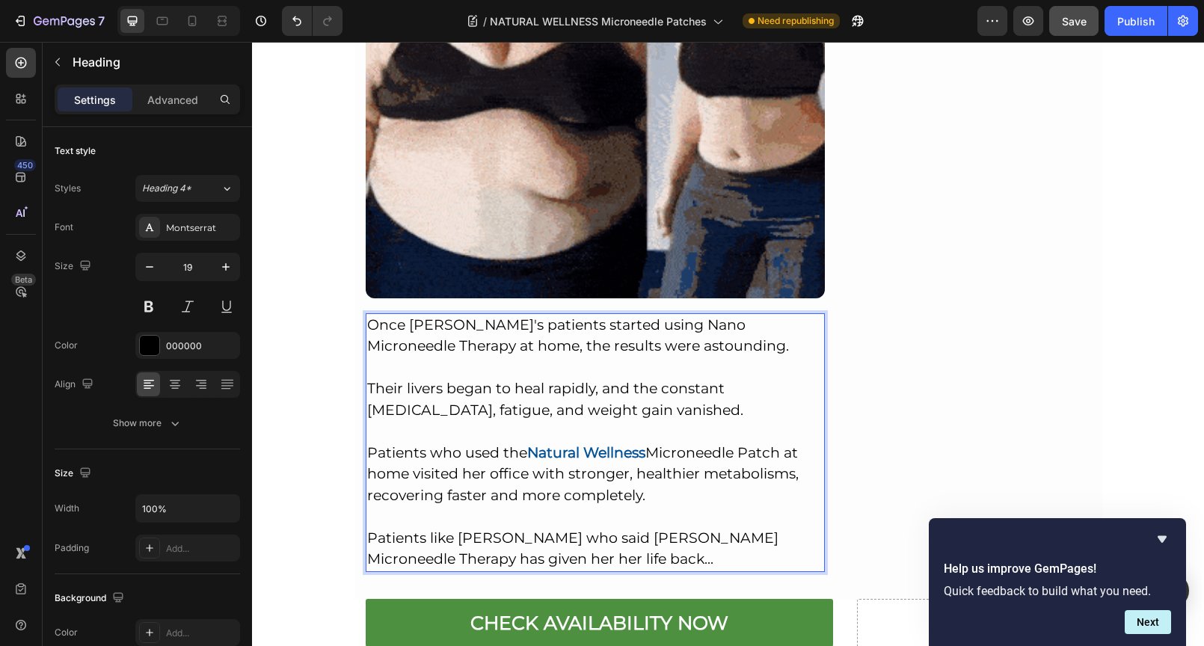
click at [665, 430] on p "Once [PERSON_NAME]'s patients started using Nano Microneedle Therapy at home, t…" at bounding box center [595, 443] width 457 height 256
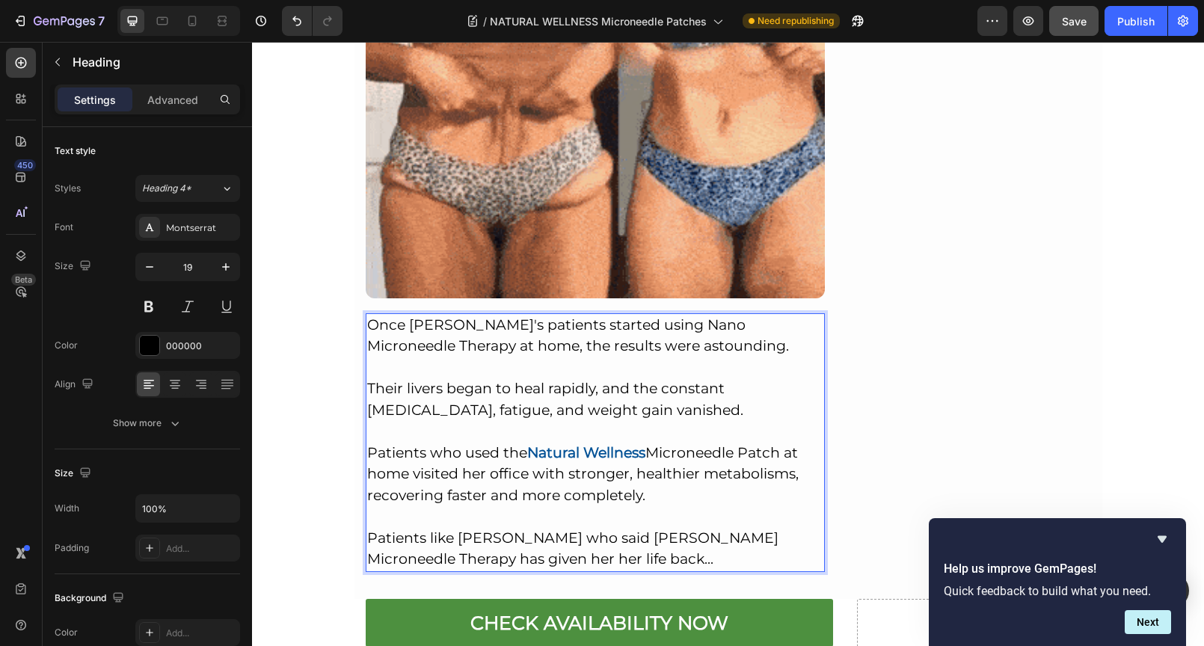
click at [632, 444] on strong "Natural Wellness" at bounding box center [586, 452] width 118 height 17
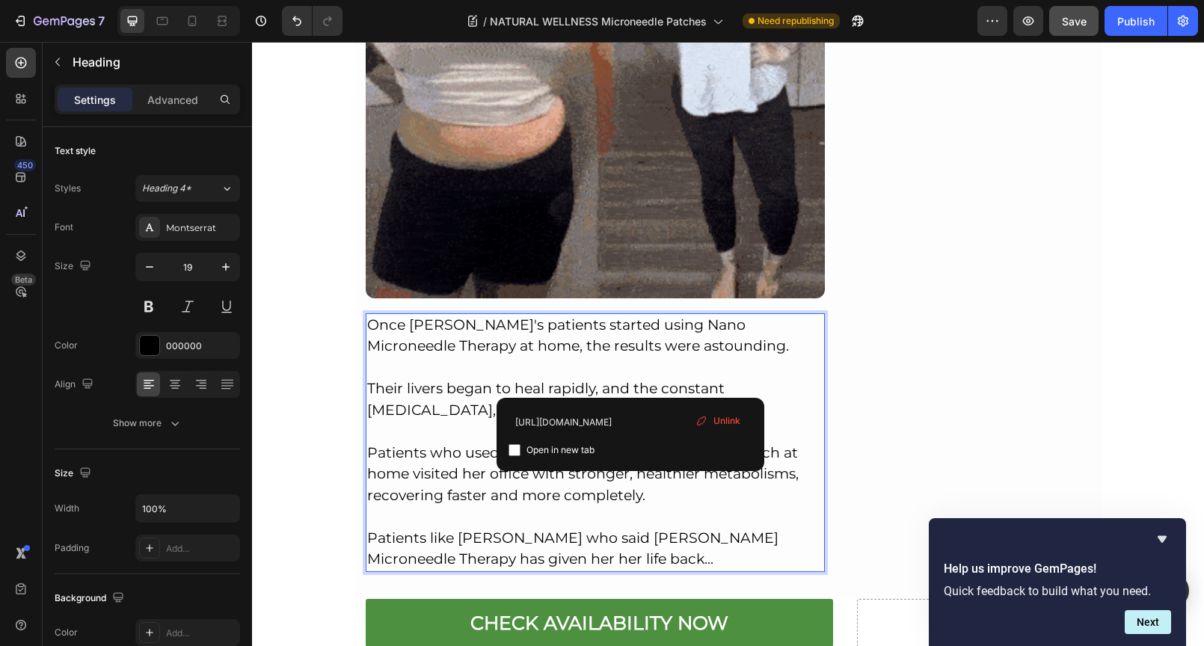
click at [671, 345] on p "Once [PERSON_NAME]'s patients started using Nano Microneedle Therapy at home, t…" at bounding box center [595, 443] width 457 height 256
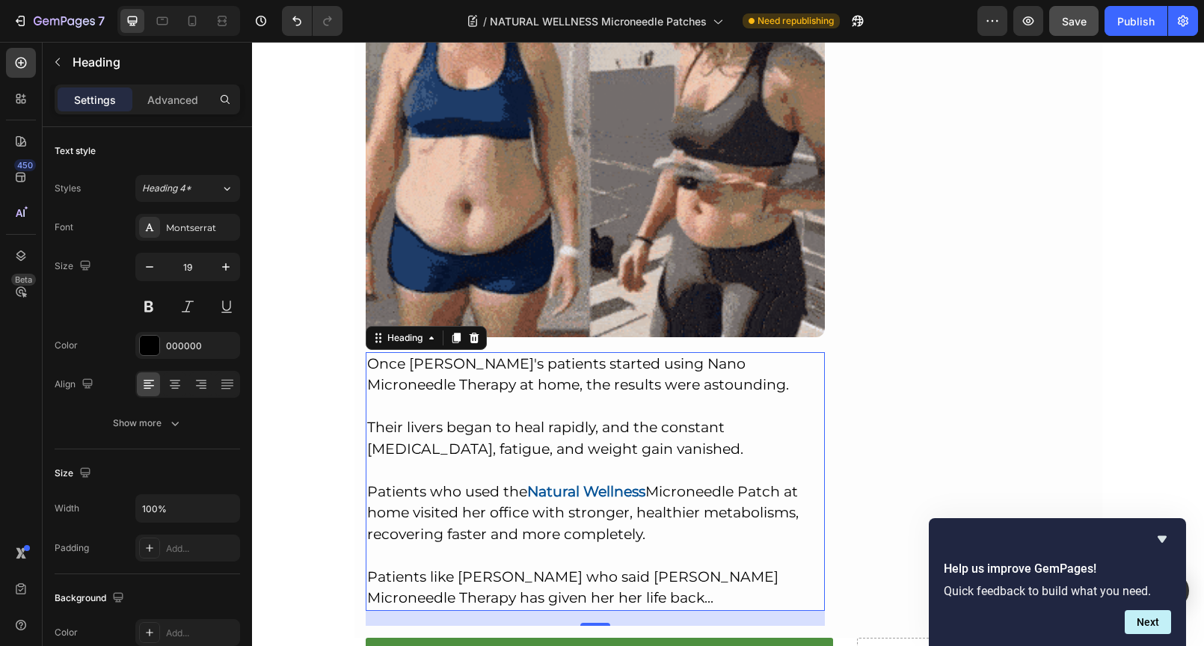
scroll to position [7749, 0]
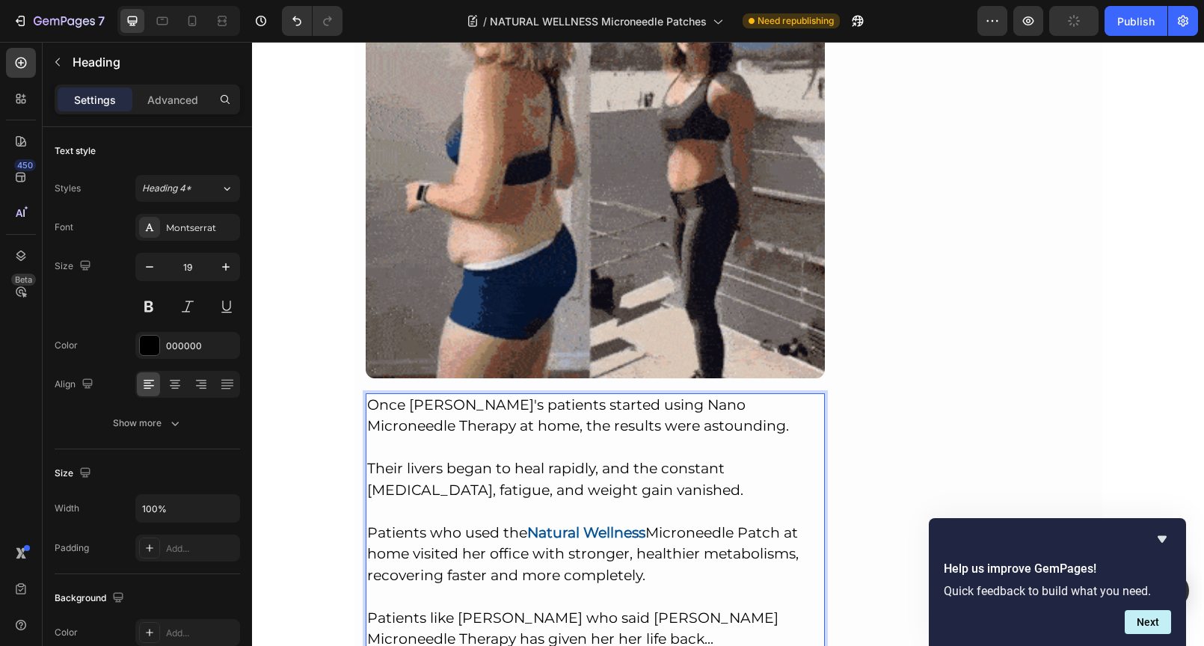
click at [617, 554] on p "Once [PERSON_NAME]'s patients started using Nano Microneedle Therapy at home, t…" at bounding box center [595, 523] width 457 height 256
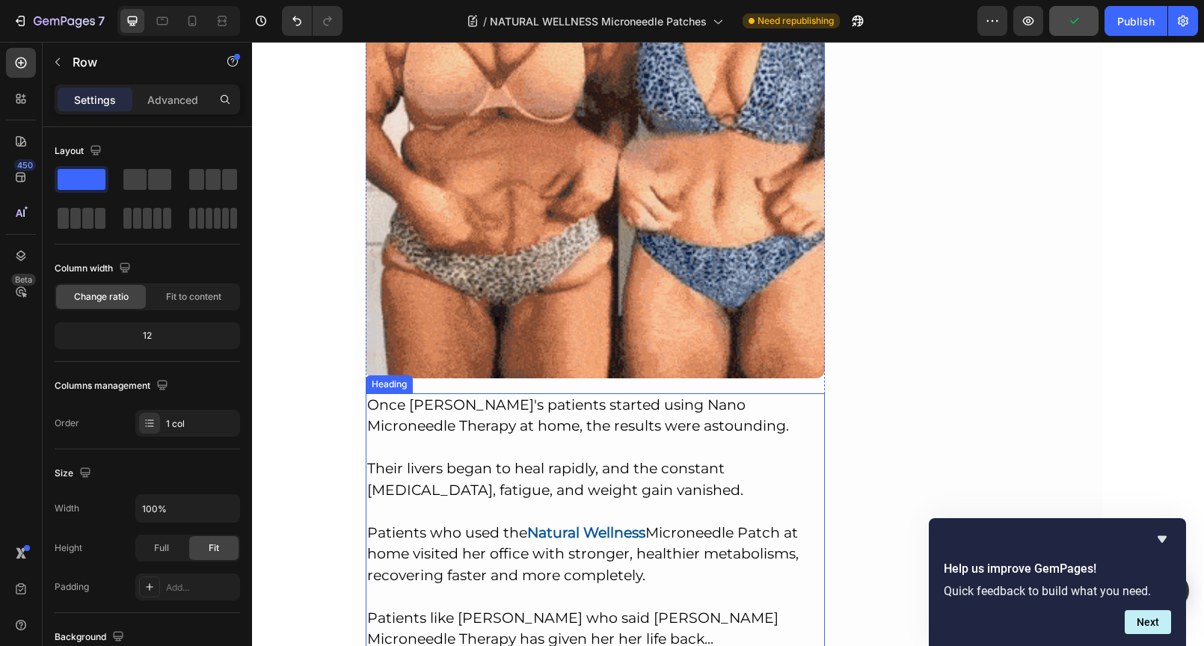
click at [532, 539] on p "Once [PERSON_NAME]'s patients started using Nano Microneedle Therapy at home, t…" at bounding box center [595, 523] width 457 height 256
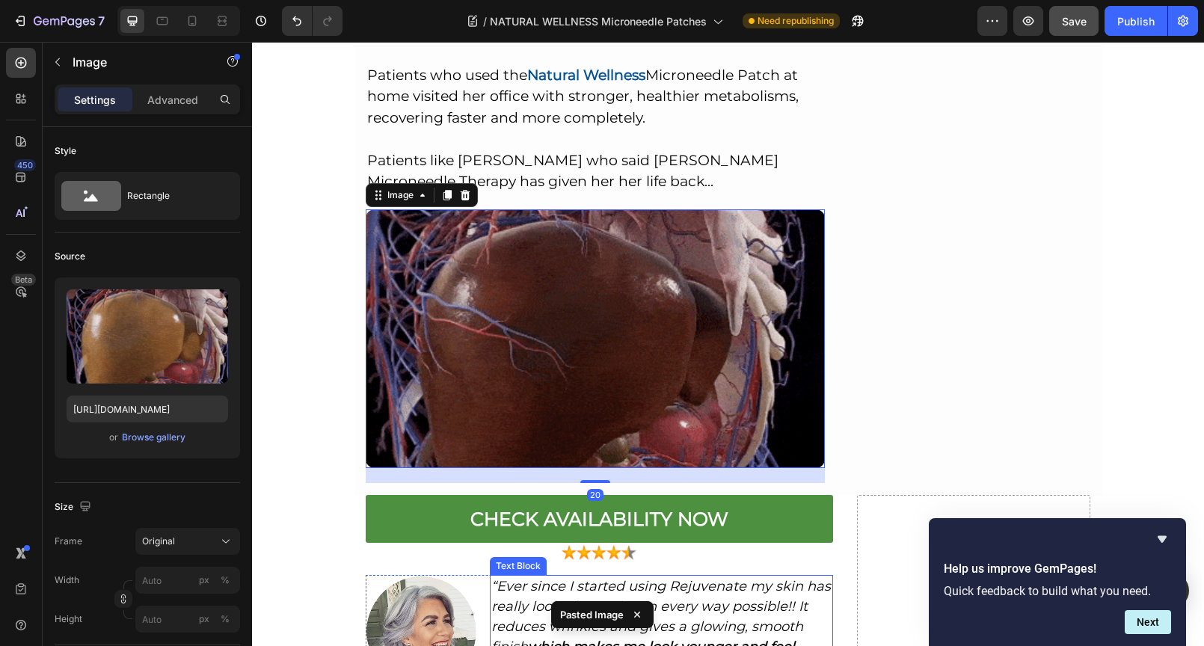
scroll to position [8052, 0]
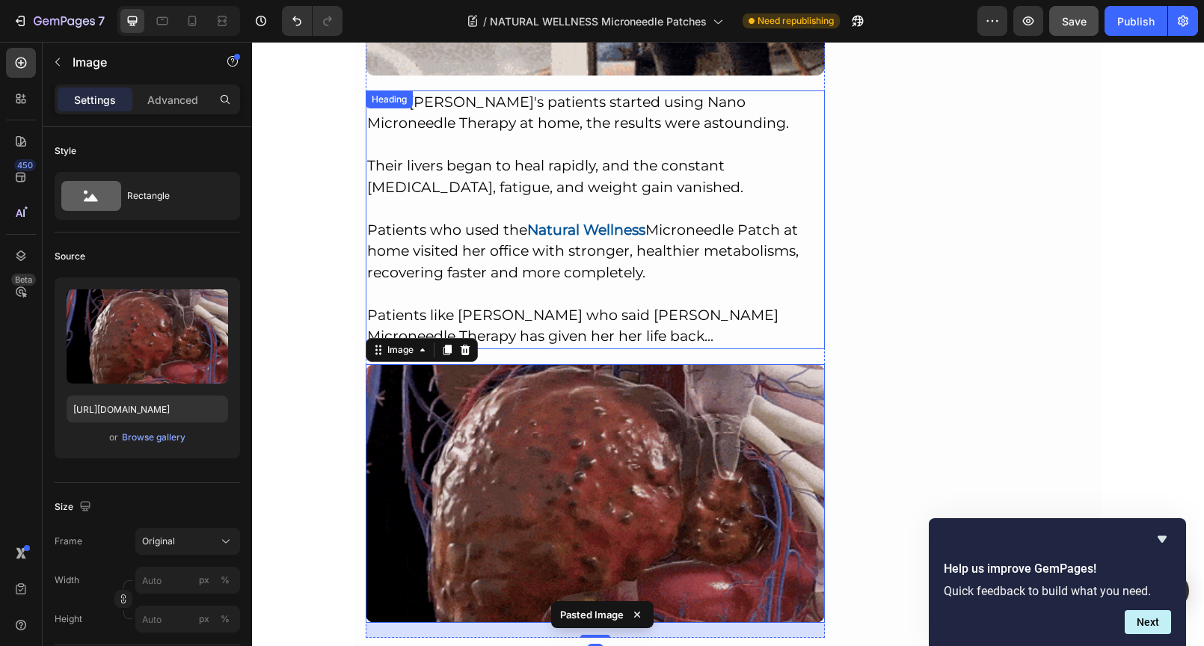
click at [531, 194] on p "Once [PERSON_NAME]'s patients started using Nano Microneedle Therapy at home, t…" at bounding box center [595, 220] width 457 height 256
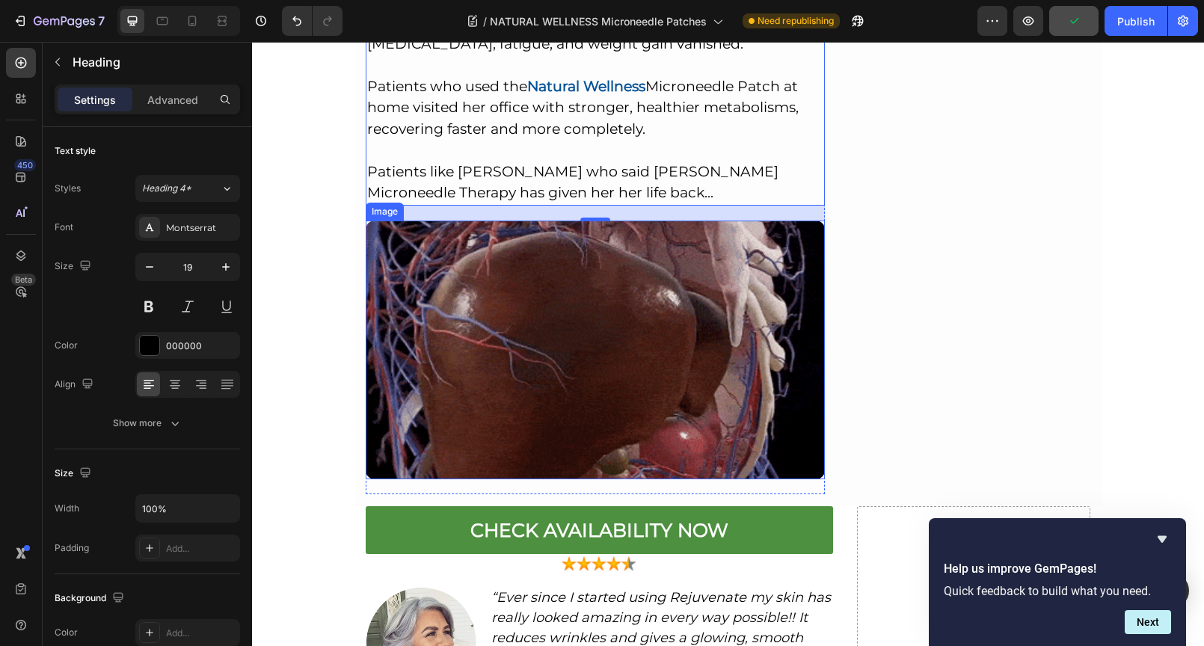
scroll to position [8262, 0]
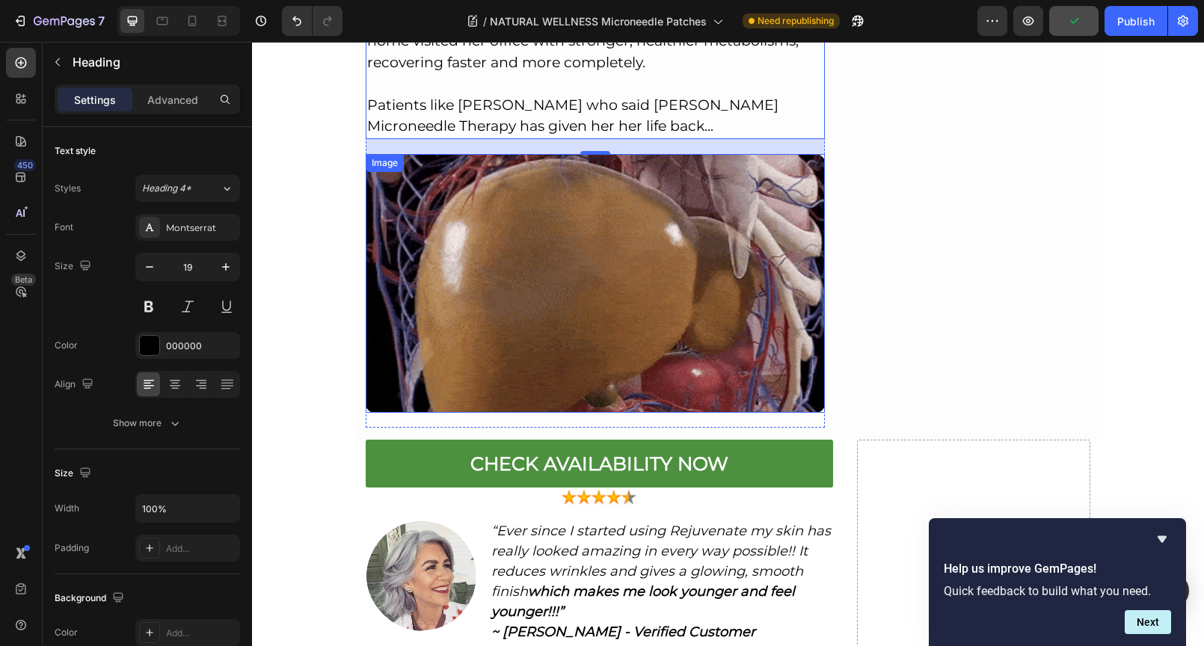
click at [540, 301] on img at bounding box center [596, 283] width 460 height 259
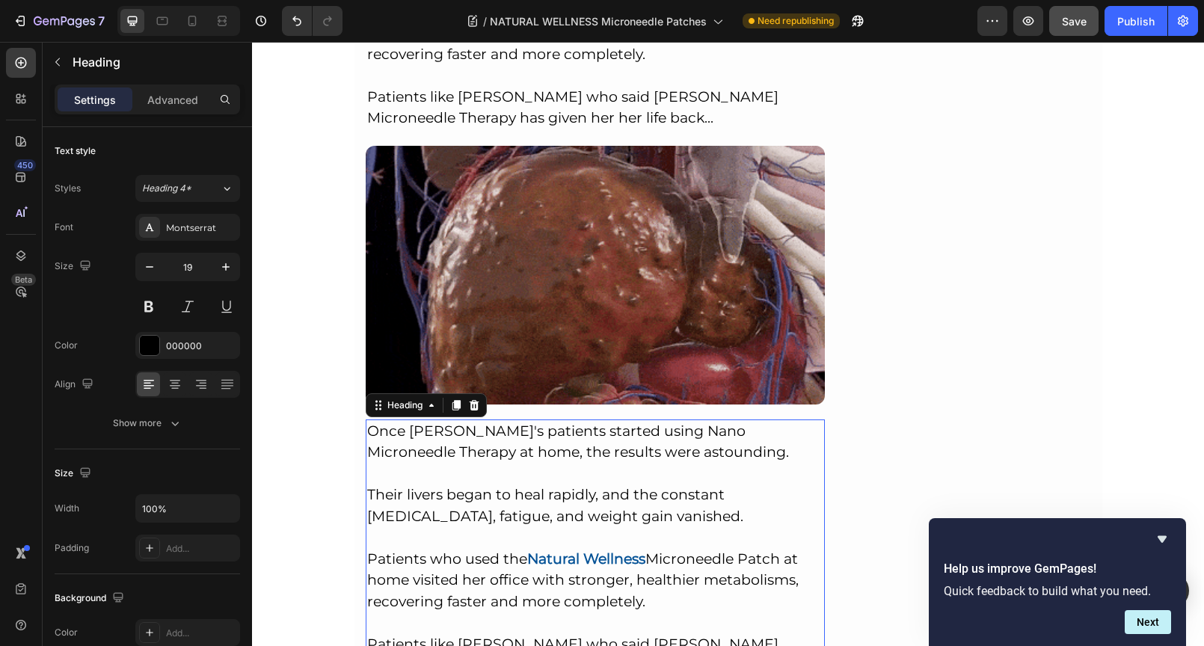
scroll to position [8271, 0]
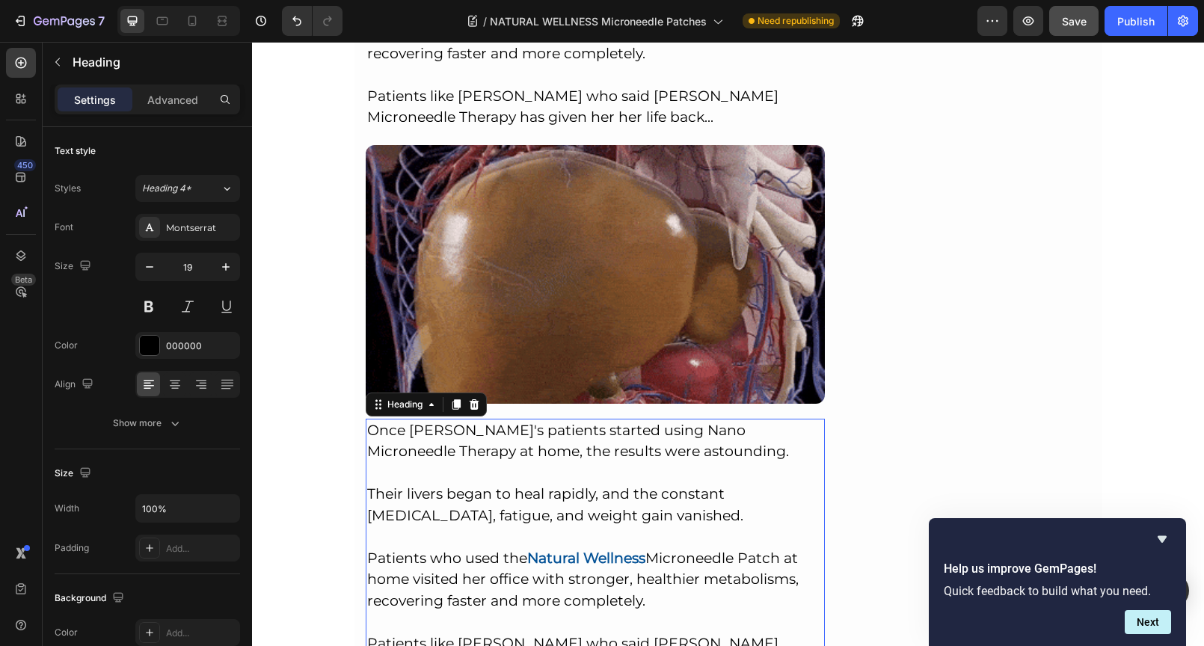
click at [496, 574] on h2 "Once [PERSON_NAME]'s patients started using Nano Microneedle Therapy at home, t…" at bounding box center [596, 548] width 460 height 259
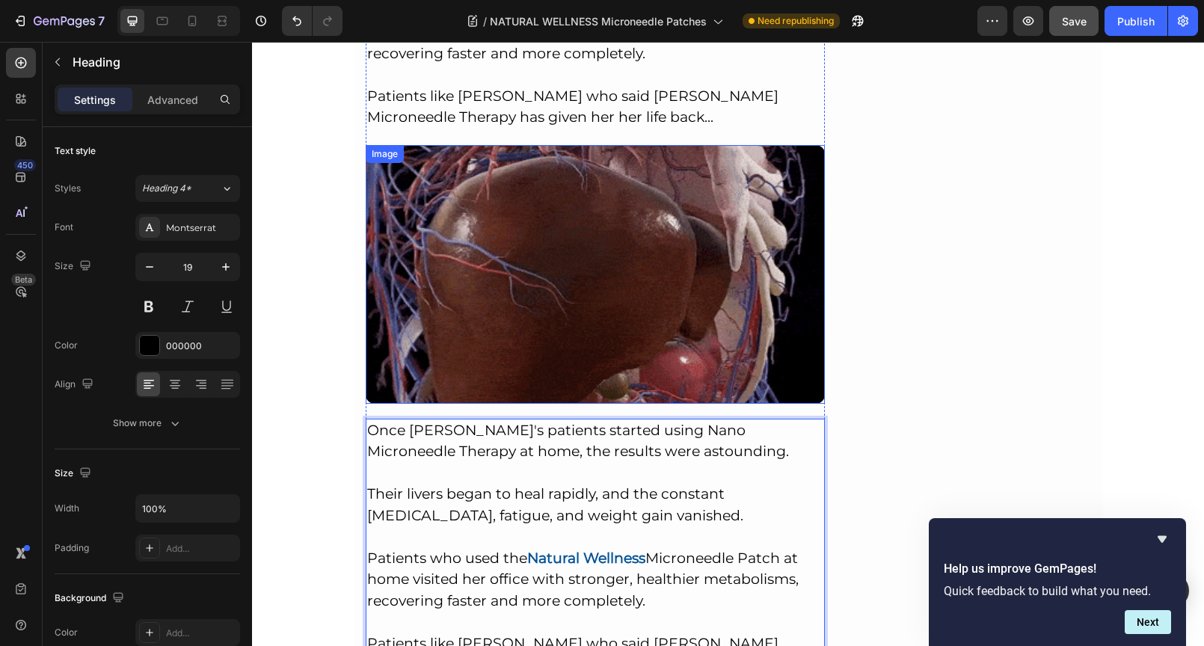
click at [561, 299] on img at bounding box center [596, 274] width 460 height 259
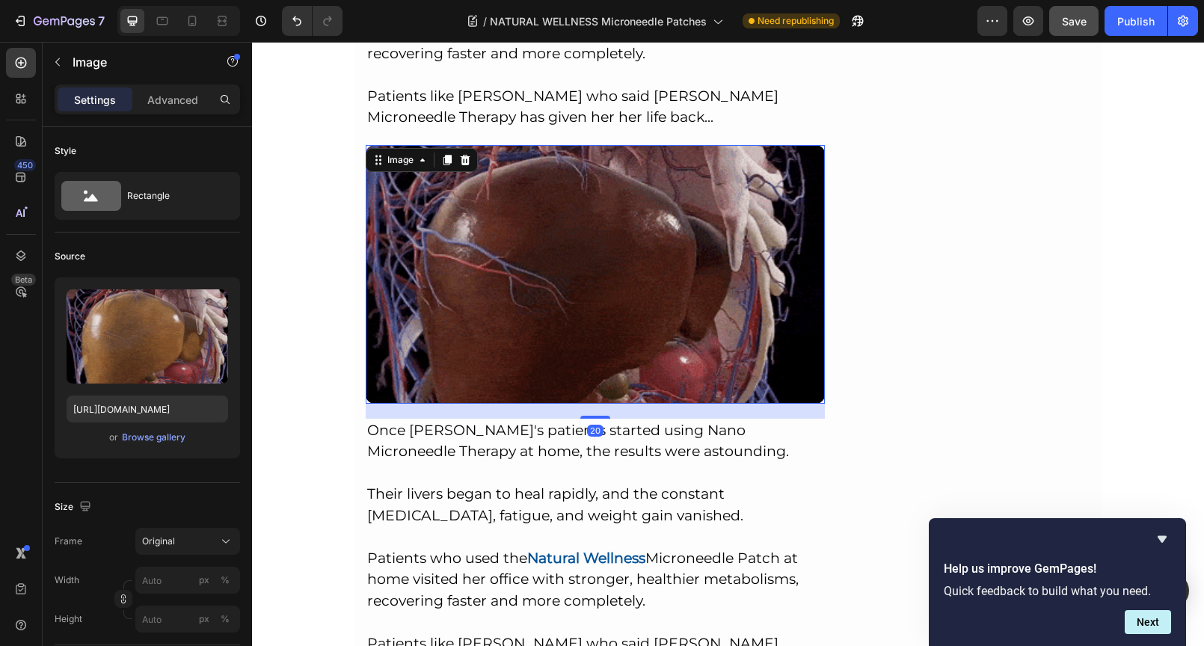
click at [562, 508] on p "Once [PERSON_NAME]'s patients started using Nano Microneedle Therapy at home, t…" at bounding box center [595, 548] width 457 height 256
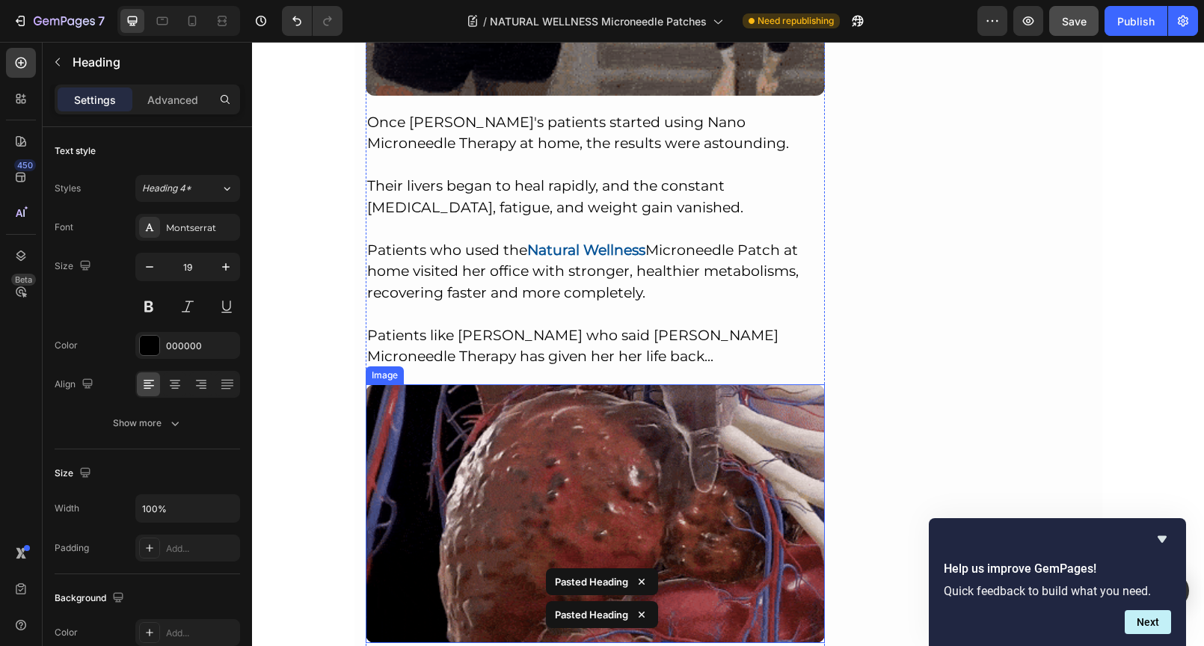
scroll to position [8025, 0]
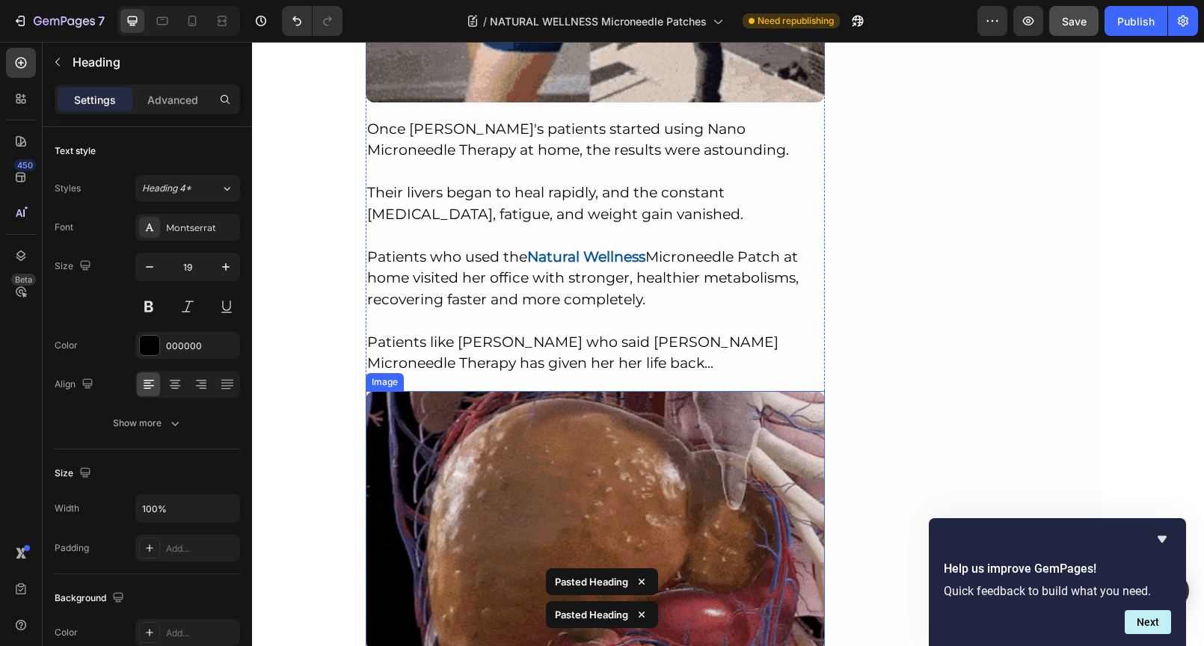
click at [543, 391] on img at bounding box center [596, 520] width 460 height 259
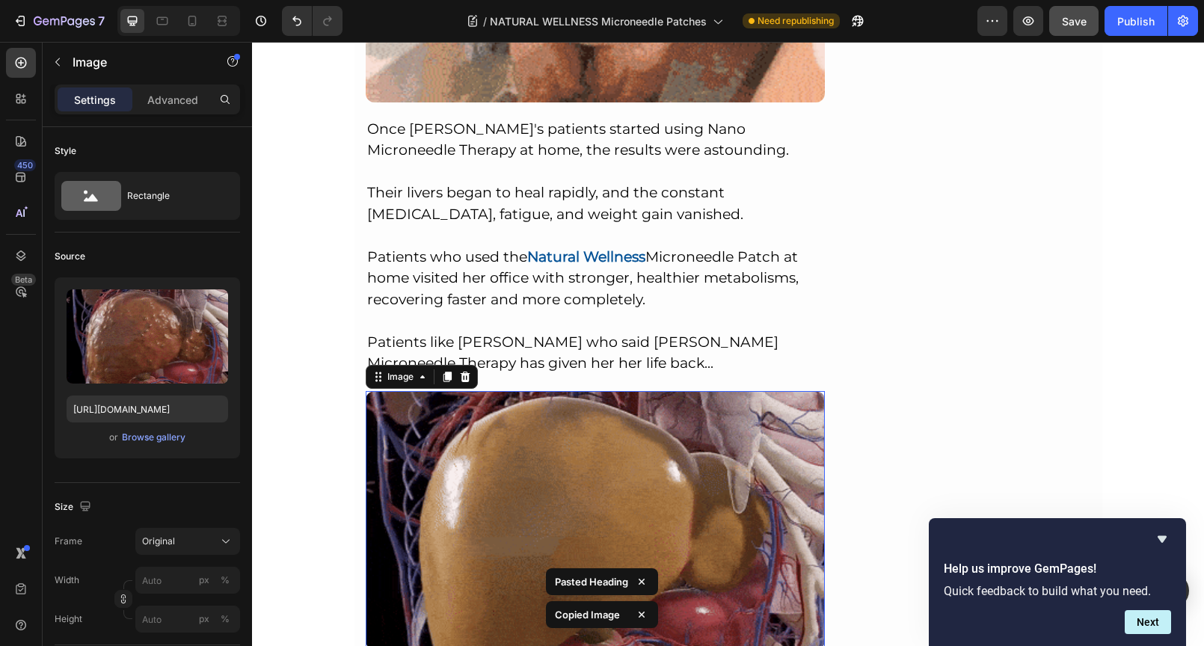
scroll to position [8313, 0]
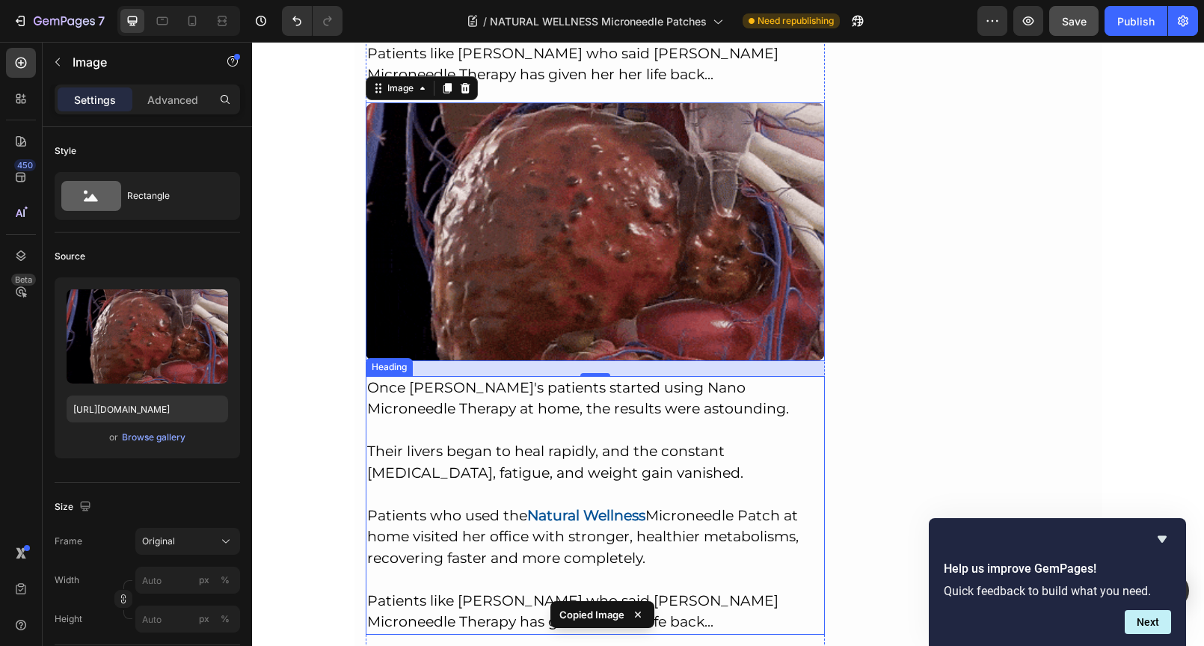
click at [542, 378] on p "Once [PERSON_NAME]'s patients started using Nano Microneedle Therapy at home, t…" at bounding box center [595, 506] width 457 height 256
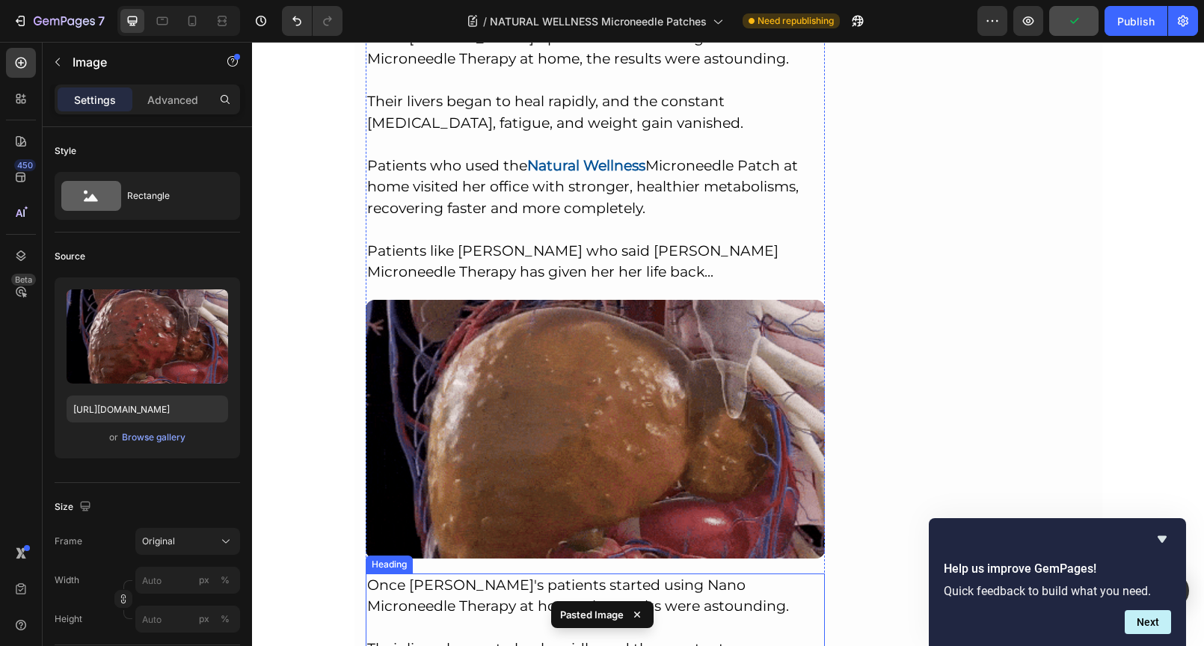
scroll to position [8082, 0]
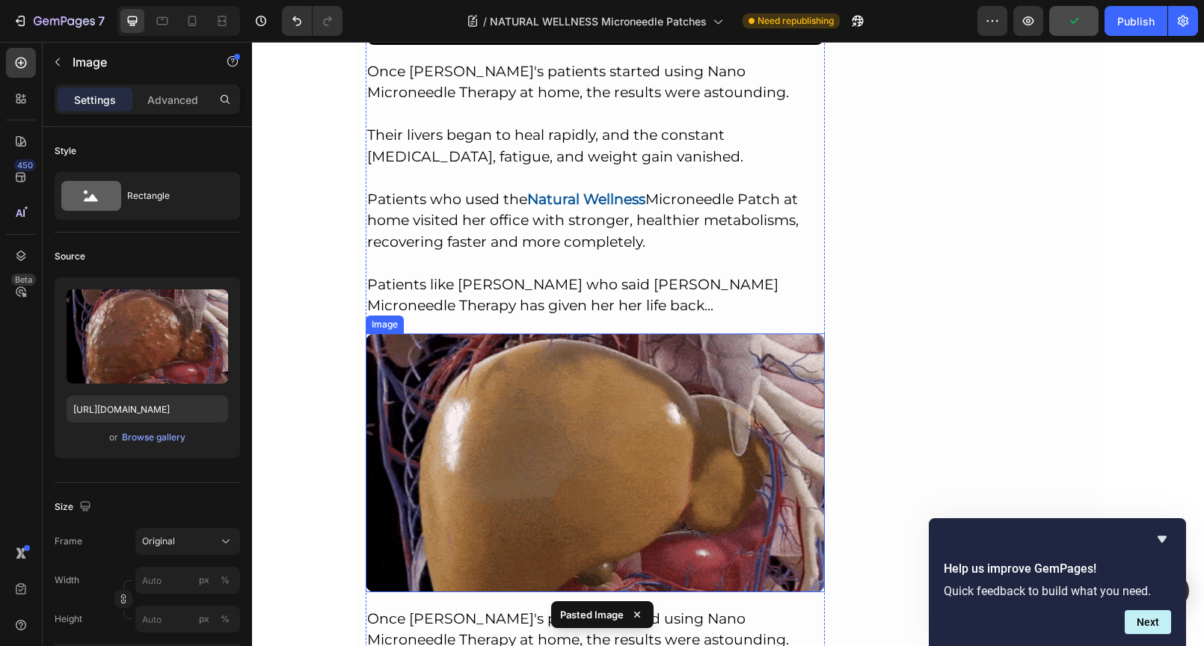
click at [531, 411] on img at bounding box center [596, 462] width 460 height 259
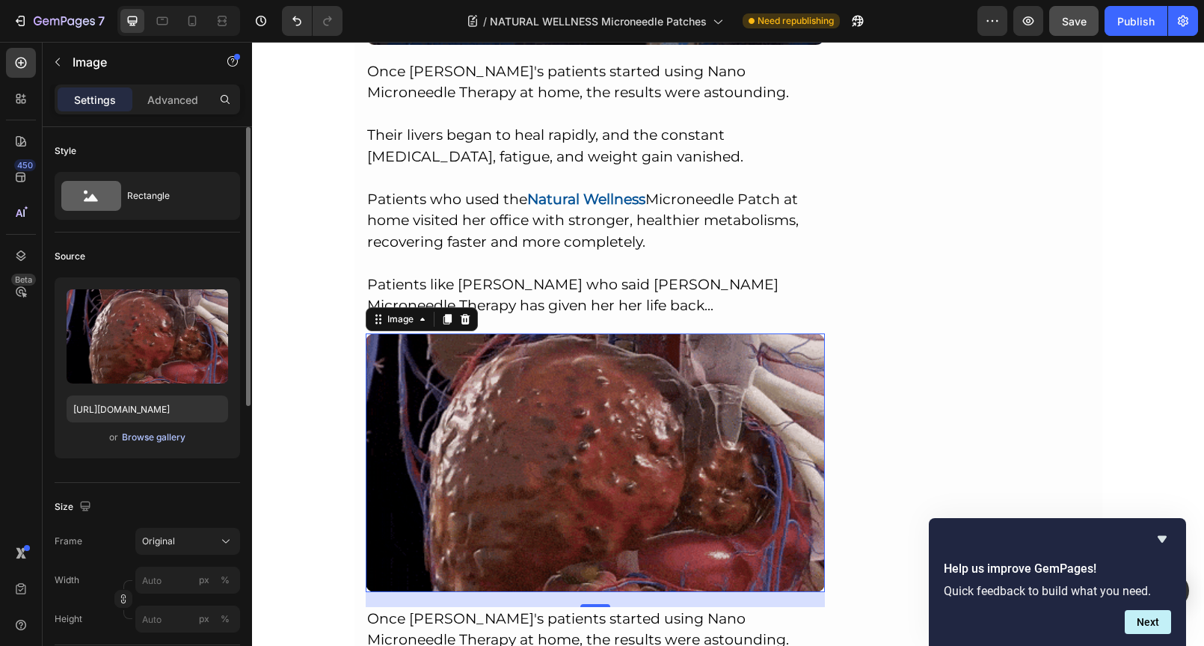
click at [158, 437] on div "Browse gallery" at bounding box center [154, 437] width 64 height 13
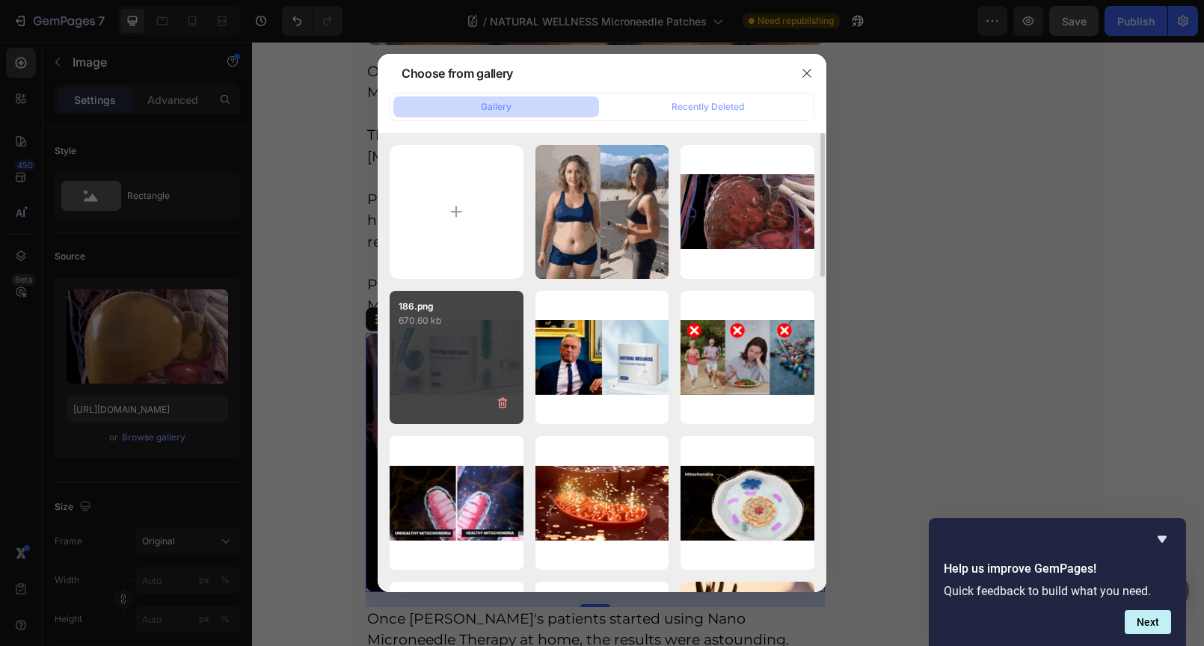
type input "C:\fakepath\4321b81b-6fd9-436d-903c-bdc9d315cc30.webp"
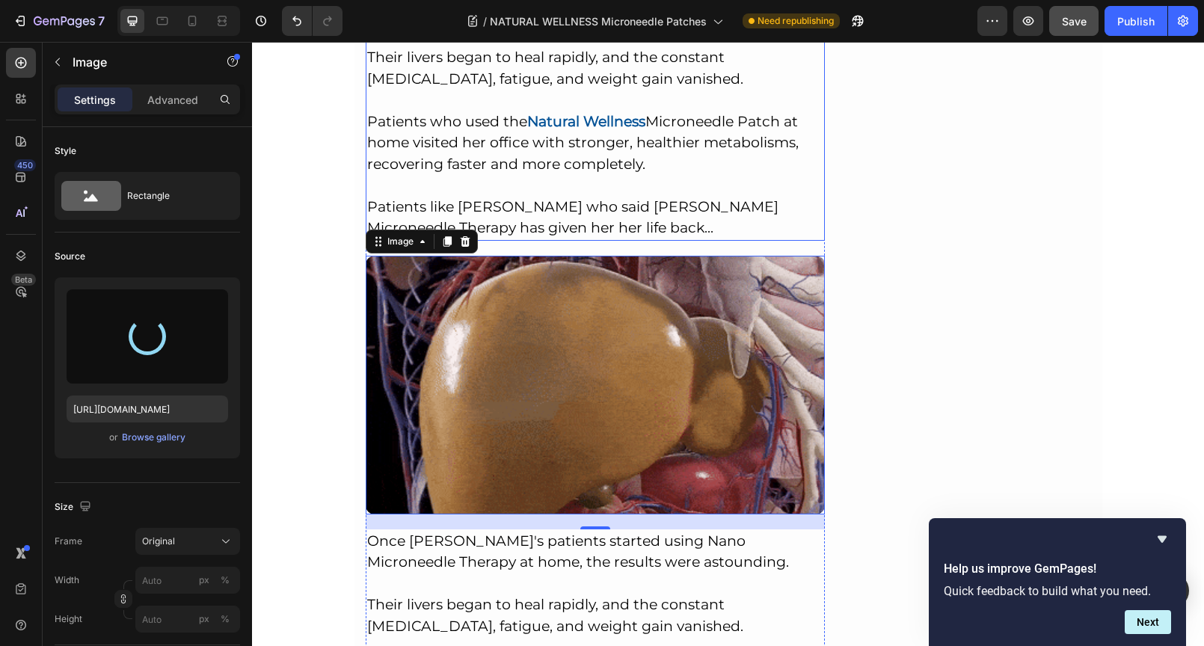
scroll to position [8214, 0]
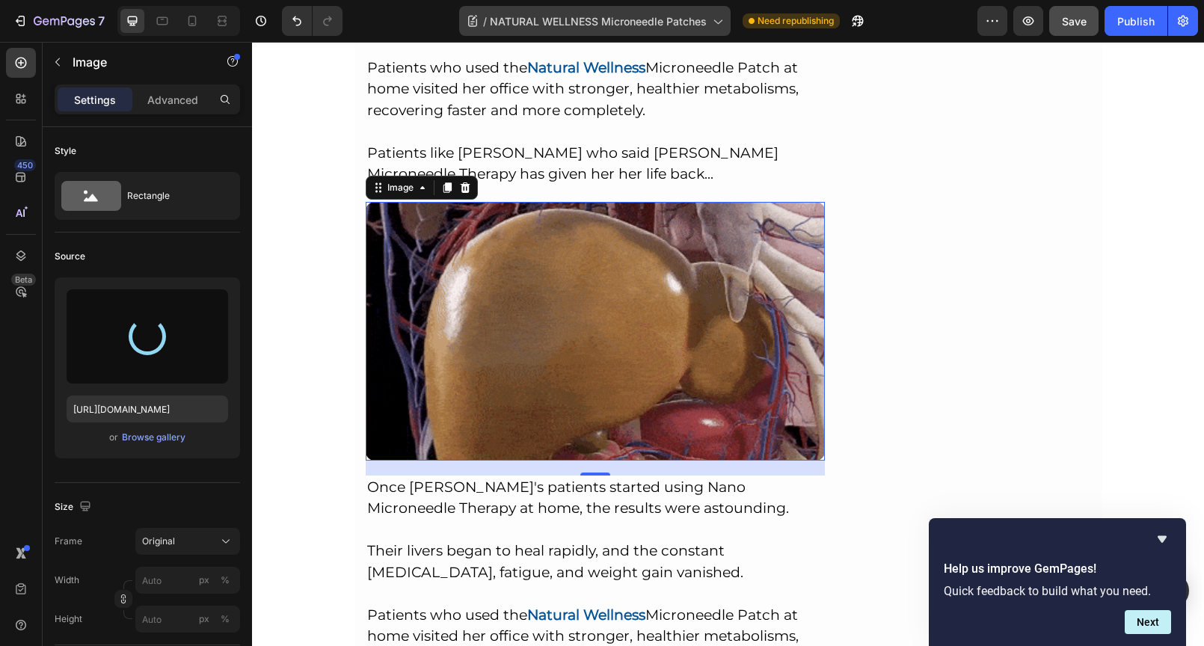
type input "[URL][DOMAIN_NAME]"
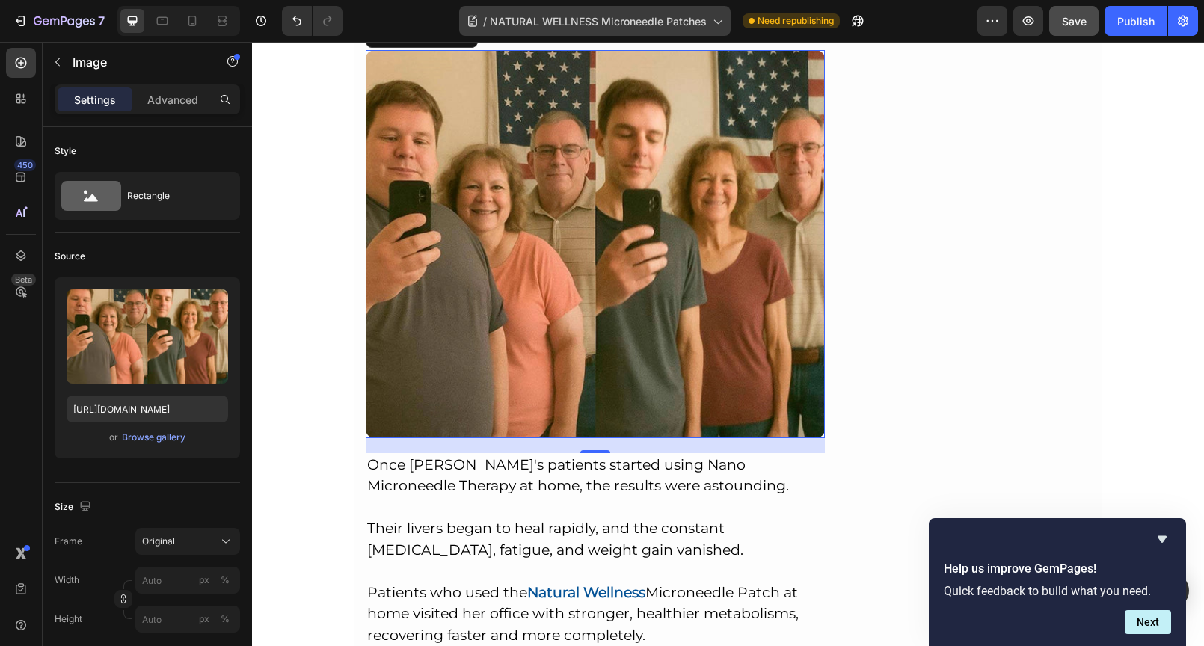
scroll to position [8437, 0]
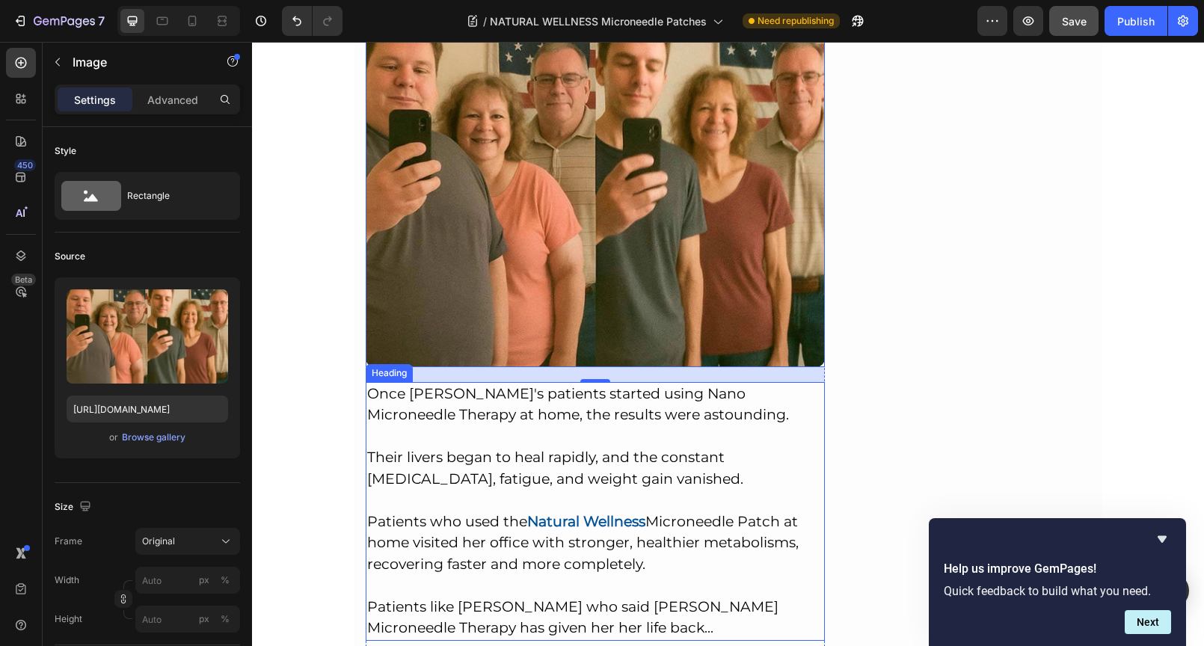
click at [563, 383] on p "Once [PERSON_NAME]'s patients started using Nano Microneedle Therapy at home, t…" at bounding box center [595, 511] width 457 height 256
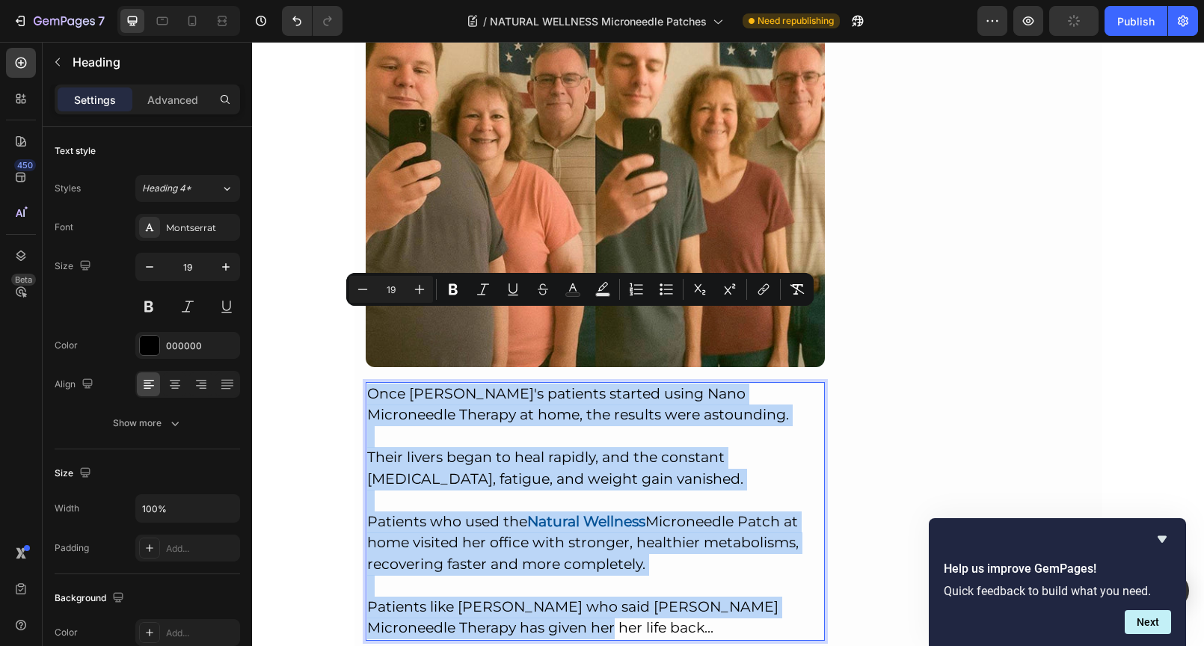
drag, startPoint x: 538, startPoint y: 555, endPoint x: 361, endPoint y: 323, distance: 291.7
click at [367, 383] on p "Once [PERSON_NAME]'s patients started using Nano Microneedle Therapy at home, t…" at bounding box center [595, 511] width 457 height 256
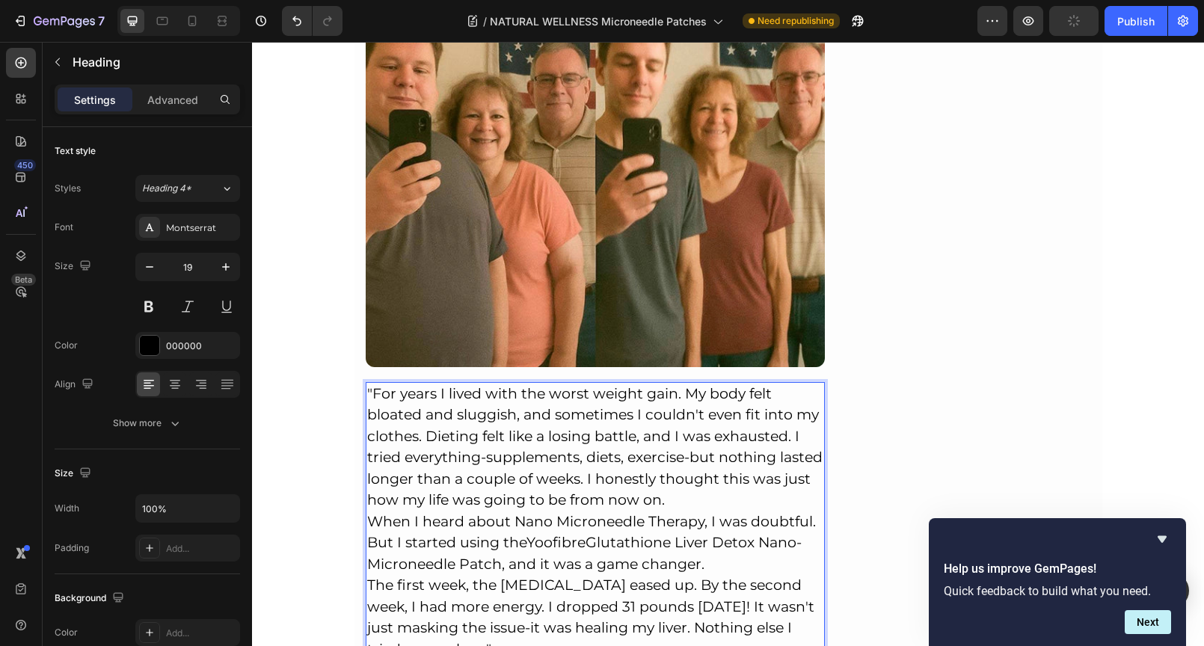
click at [680, 425] on p ""For years I lived with the worst weight gain. My body felt bloated and sluggis…" at bounding box center [595, 447] width 457 height 128
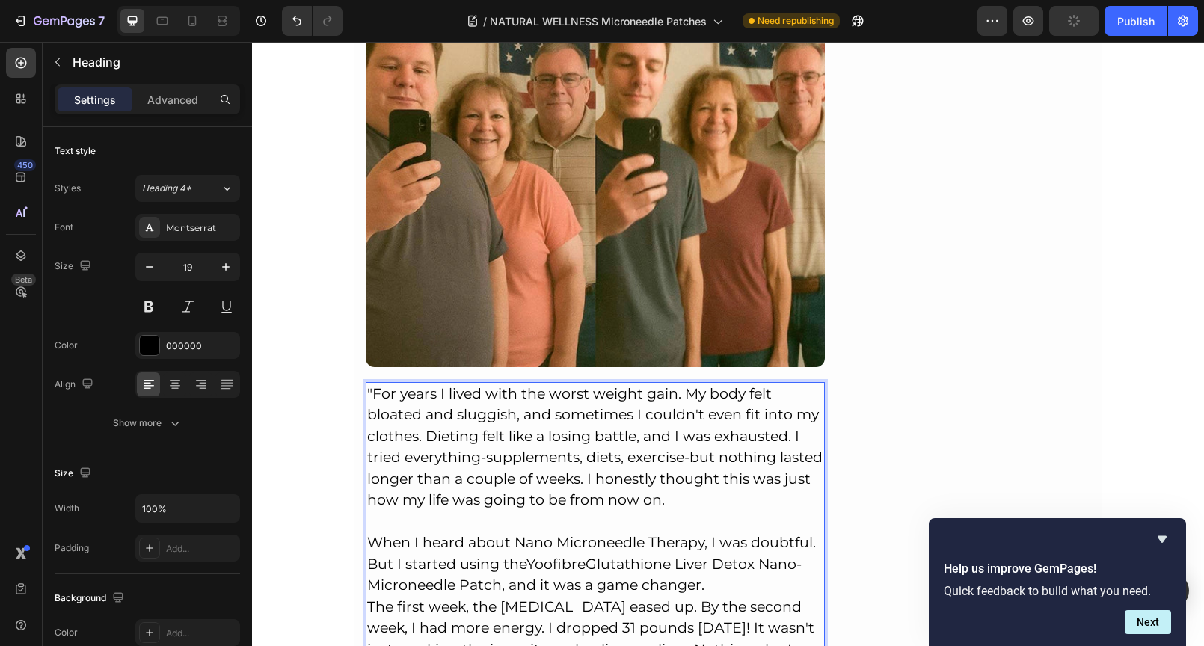
click at [731, 532] on p "When I heard about Nano Microneedle Therapy, I was doubtful. But I started usin…" at bounding box center [595, 564] width 457 height 64
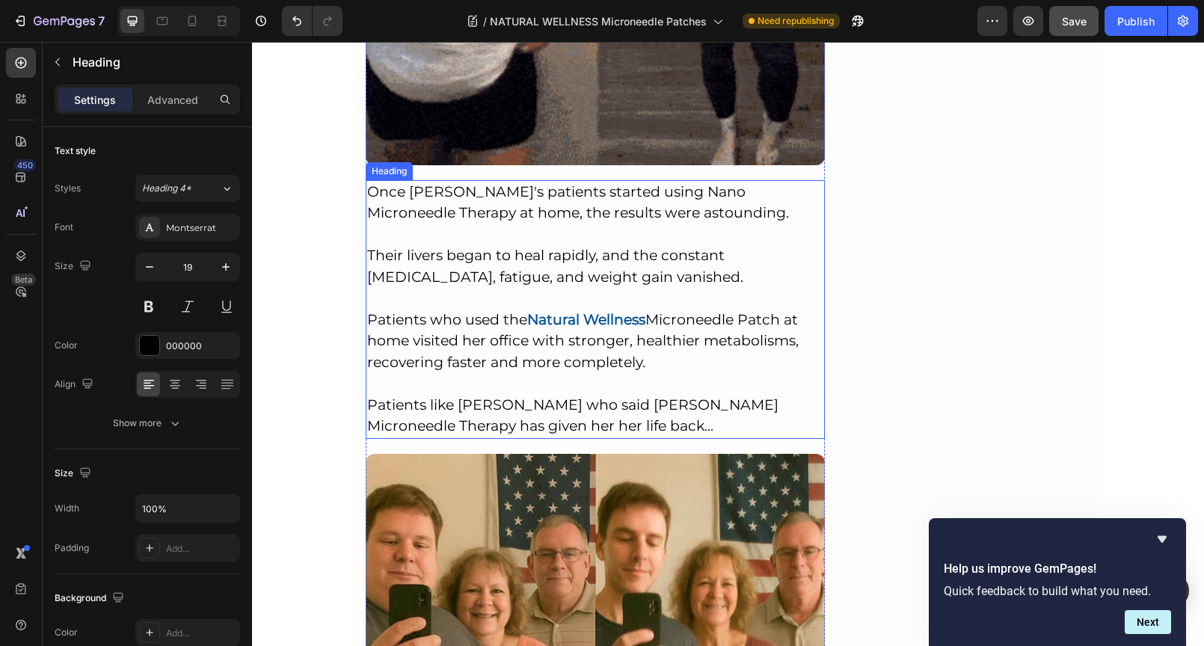
scroll to position [7973, 0]
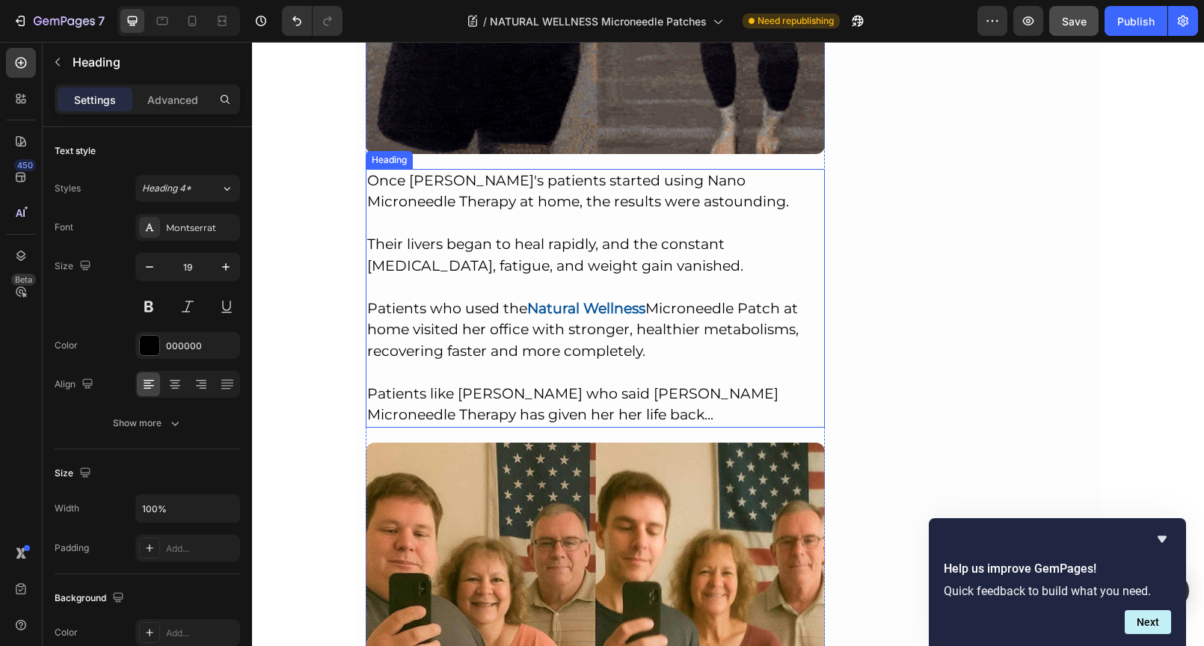
click at [507, 219] on p "Once [PERSON_NAME]'s patients started using Nano Microneedle Therapy at home, t…" at bounding box center [595, 298] width 457 height 256
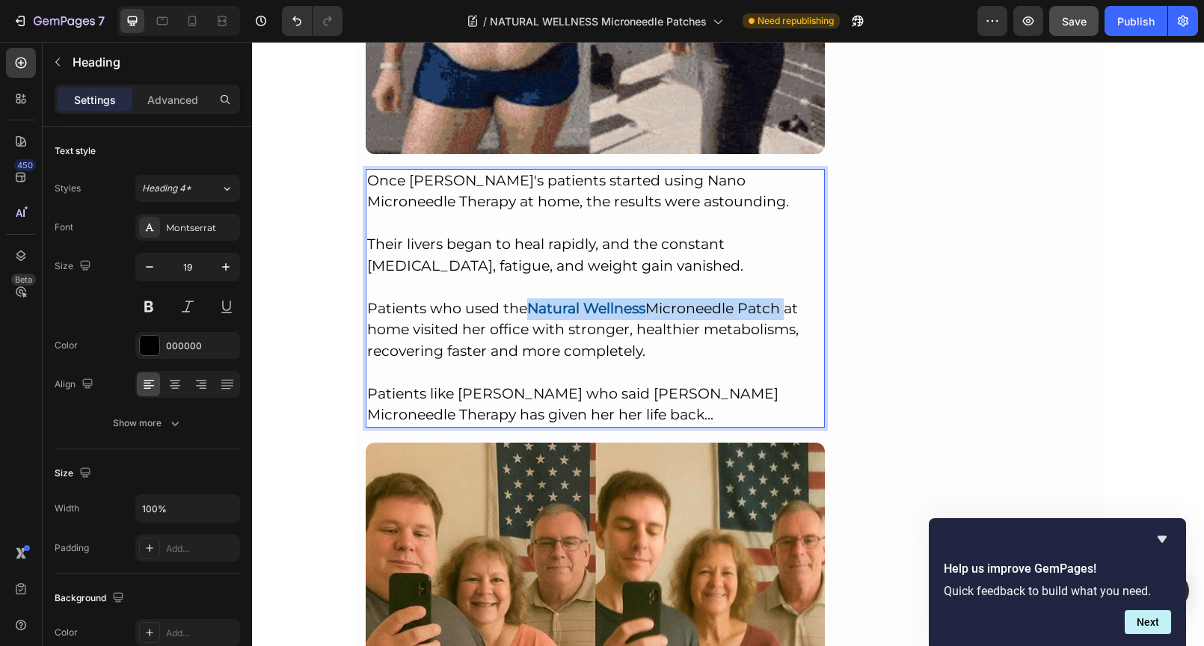
drag, startPoint x: 526, startPoint y: 234, endPoint x: 777, endPoint y: 236, distance: 251.2
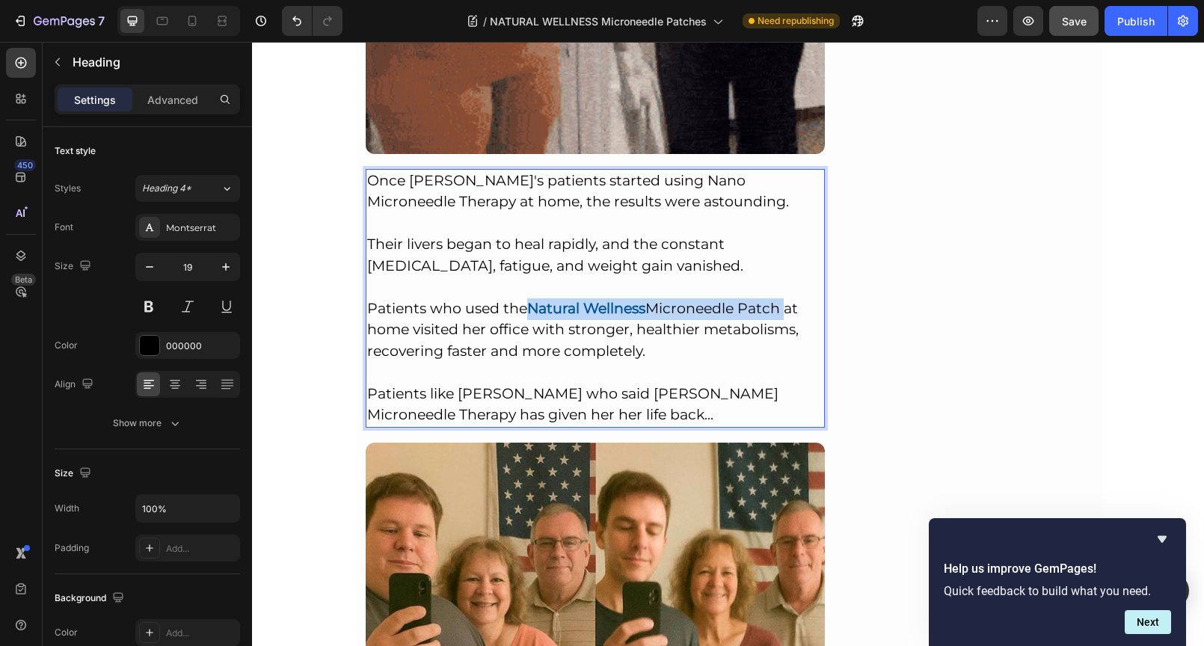
click at [777, 236] on p "Once [PERSON_NAME]'s patients started using Nano Microneedle Therapy at home, t…" at bounding box center [595, 298] width 457 height 256
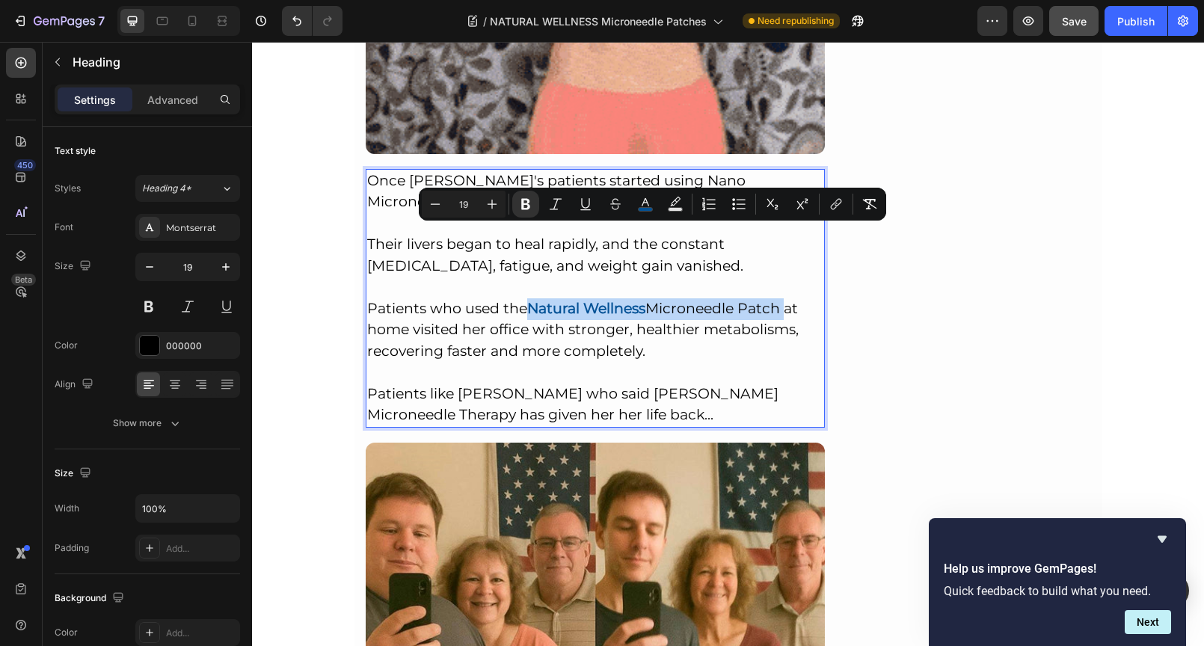
copy p "Natural Wellness Microneedle Patch"
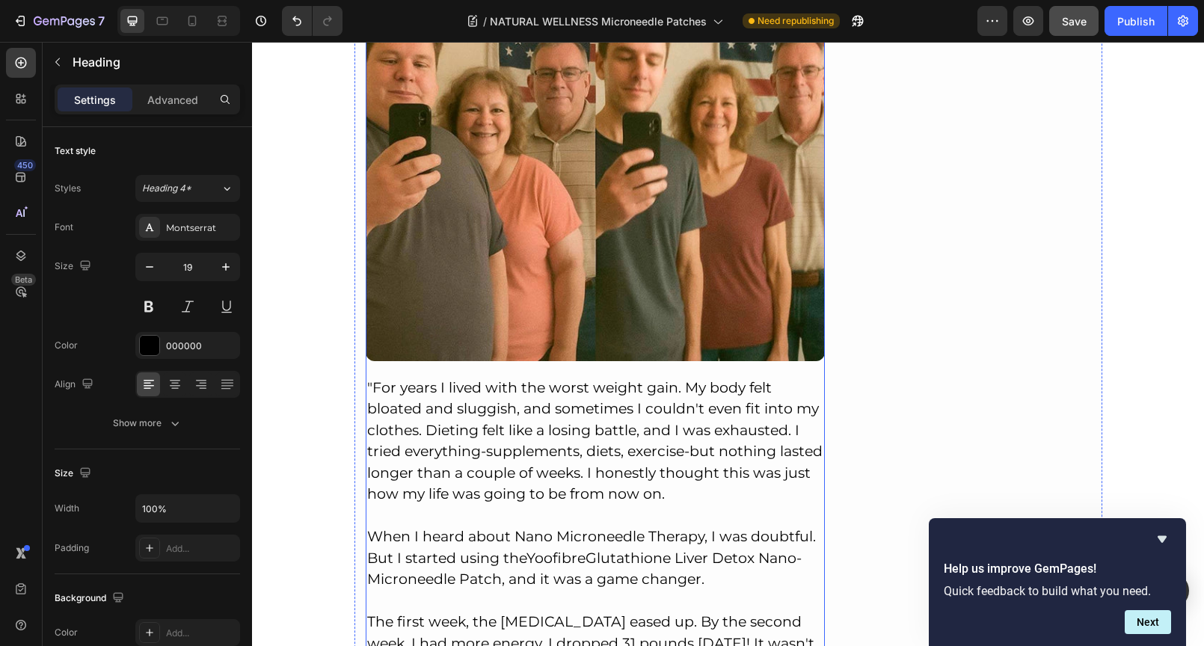
scroll to position [8458, 0]
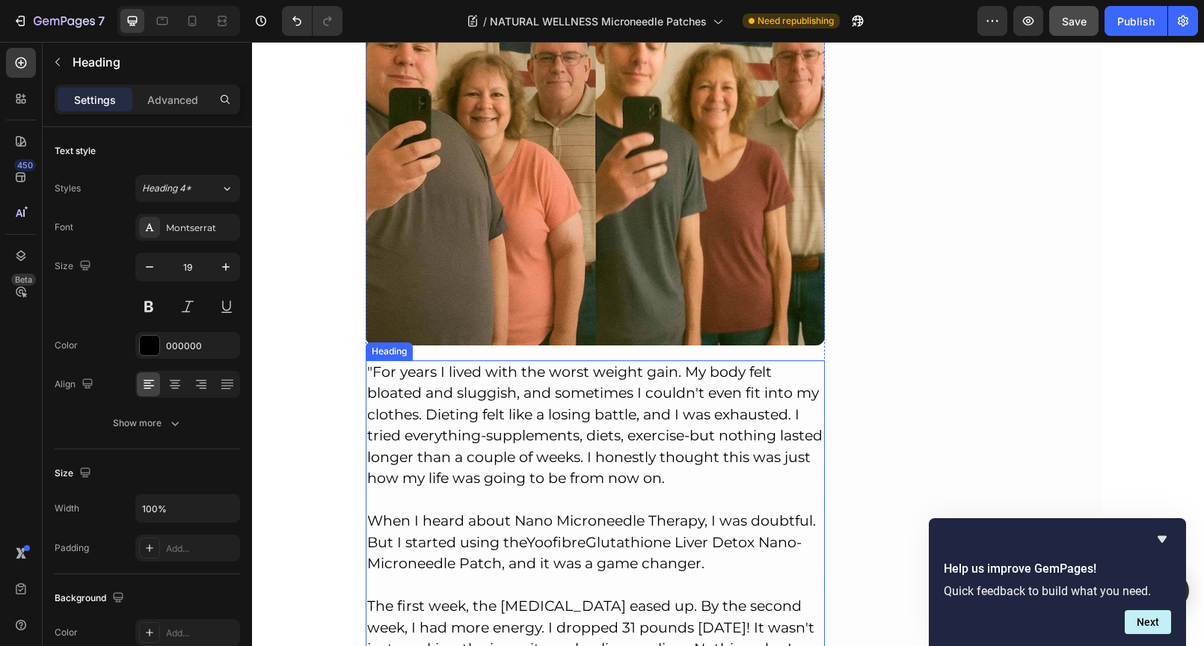
click at [571, 379] on p ""For years I lived with the worst weight gain. My body felt bloated and sluggis…" at bounding box center [595, 532] width 457 height 341
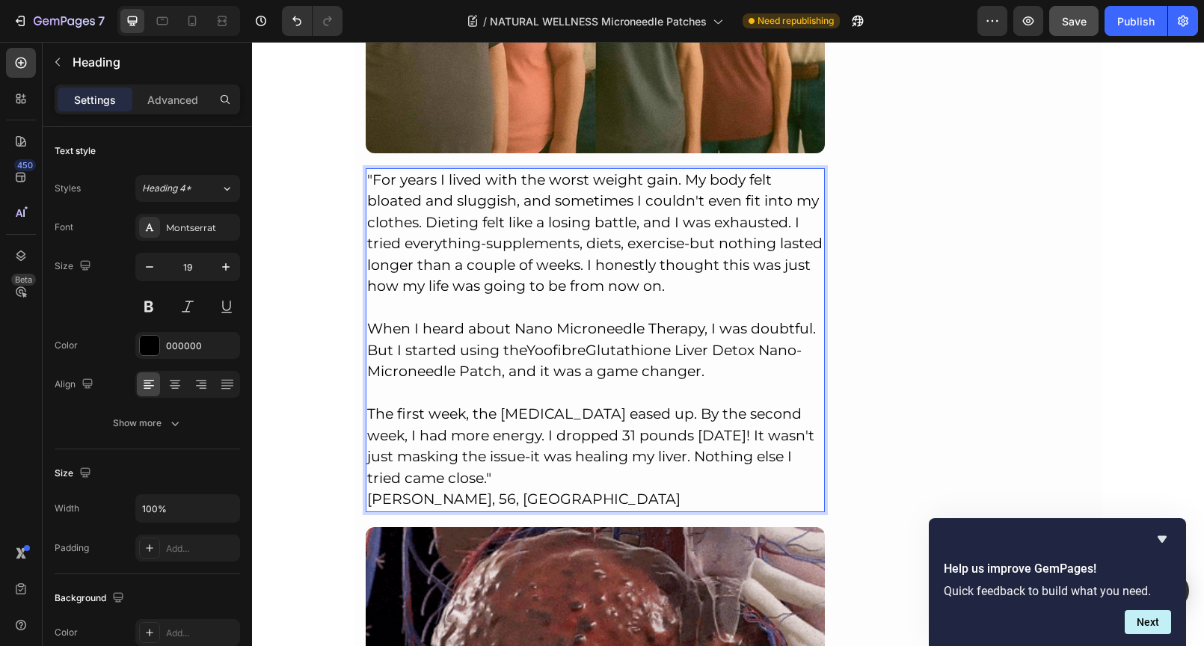
scroll to position [8651, 0]
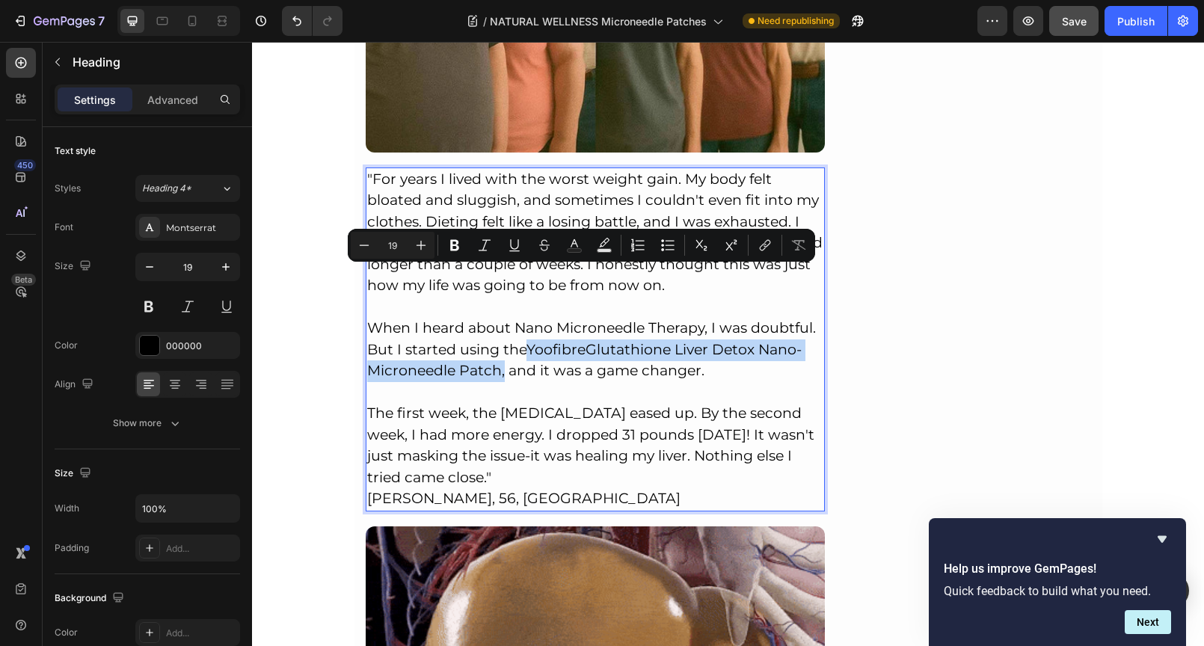
drag, startPoint x: 525, startPoint y: 276, endPoint x: 493, endPoint y: 301, distance: 40.4
click at [493, 301] on p ""For years I lived with the worst weight gain. My body felt bloated and sluggis…" at bounding box center [595, 339] width 457 height 341
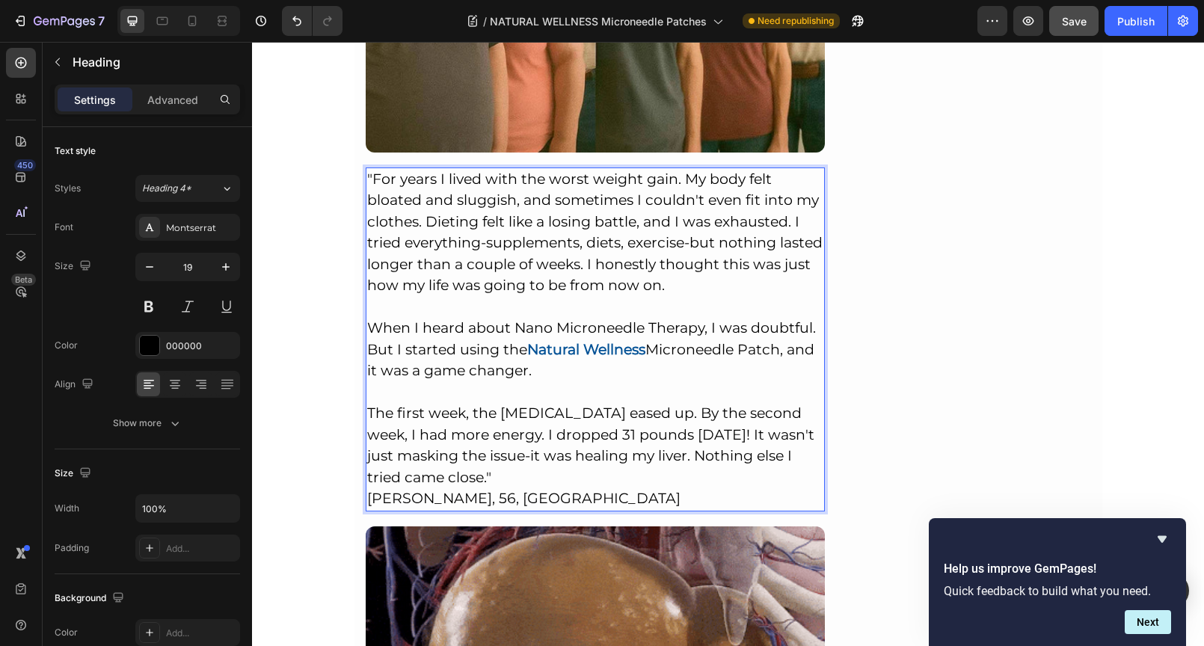
click at [600, 321] on p ""For years I lived with the worst weight gain. My body felt bloated and sluggis…" at bounding box center [595, 339] width 457 height 341
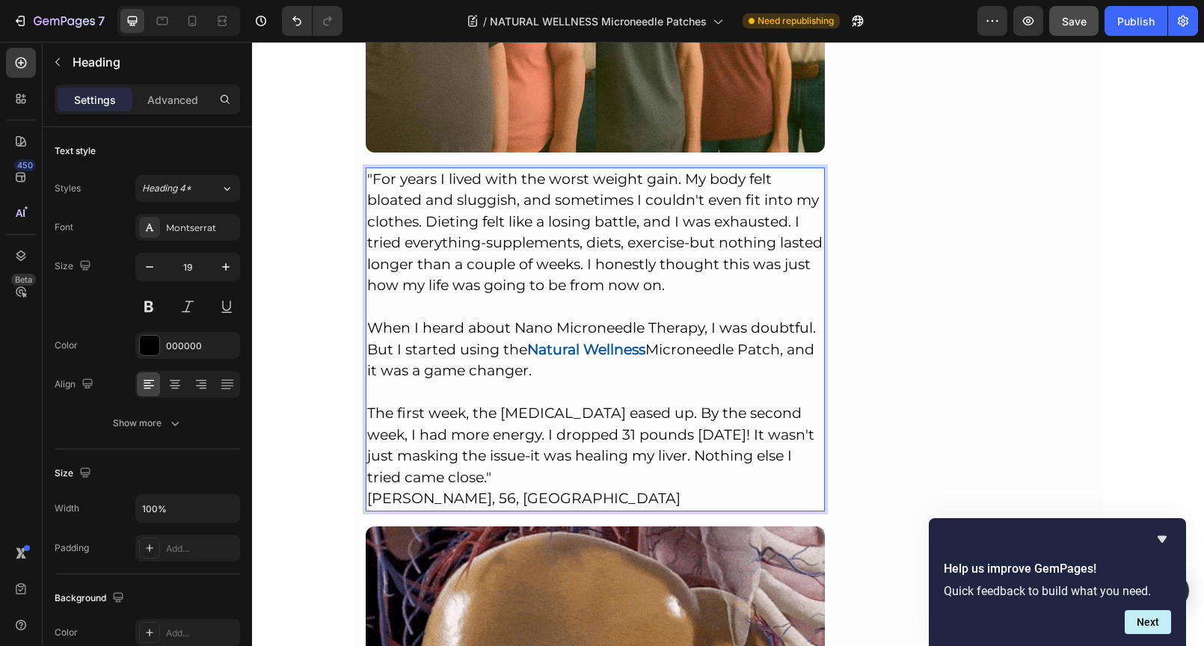
click at [512, 401] on p ""For years I lived with the worst weight gain. My body felt bloated and sluggis…" at bounding box center [595, 339] width 457 height 341
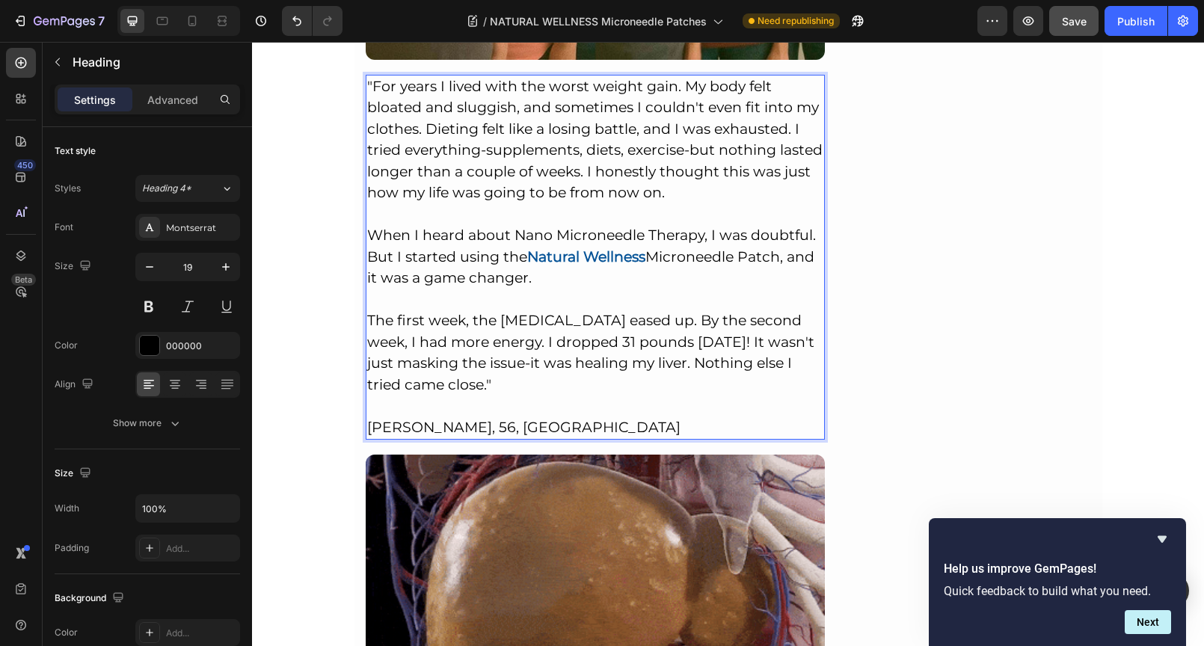
scroll to position [8754, 0]
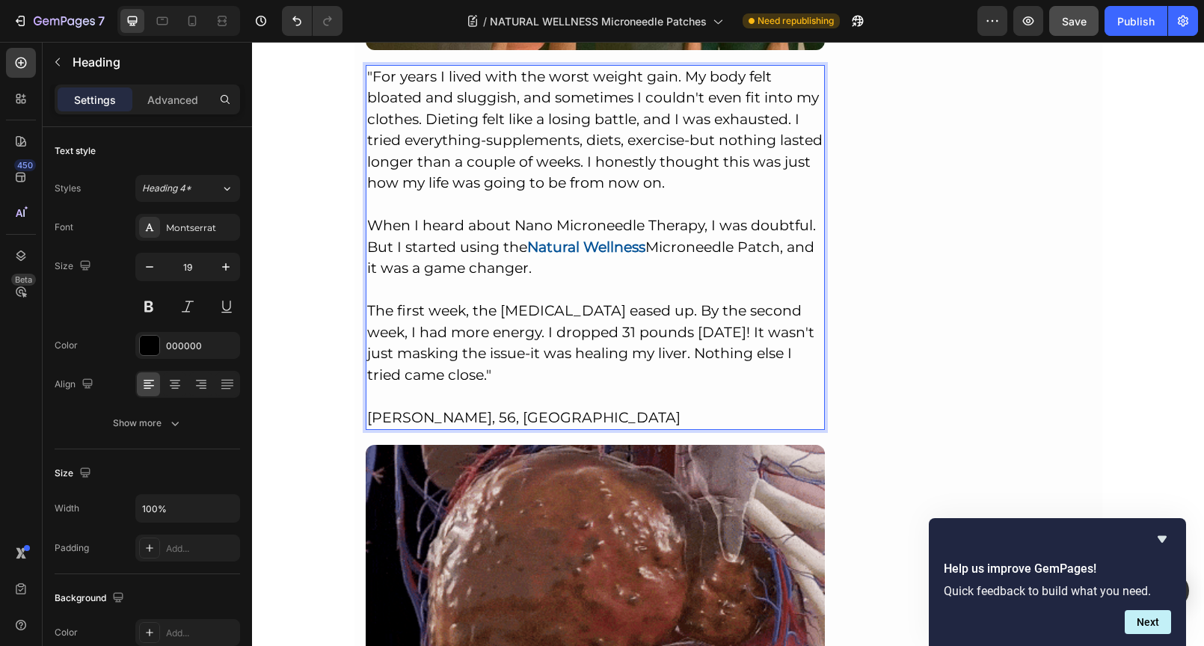
click at [616, 353] on p ""For years I lived with the worst weight gain. My body felt bloated and sluggis…" at bounding box center [595, 248] width 457 height 363
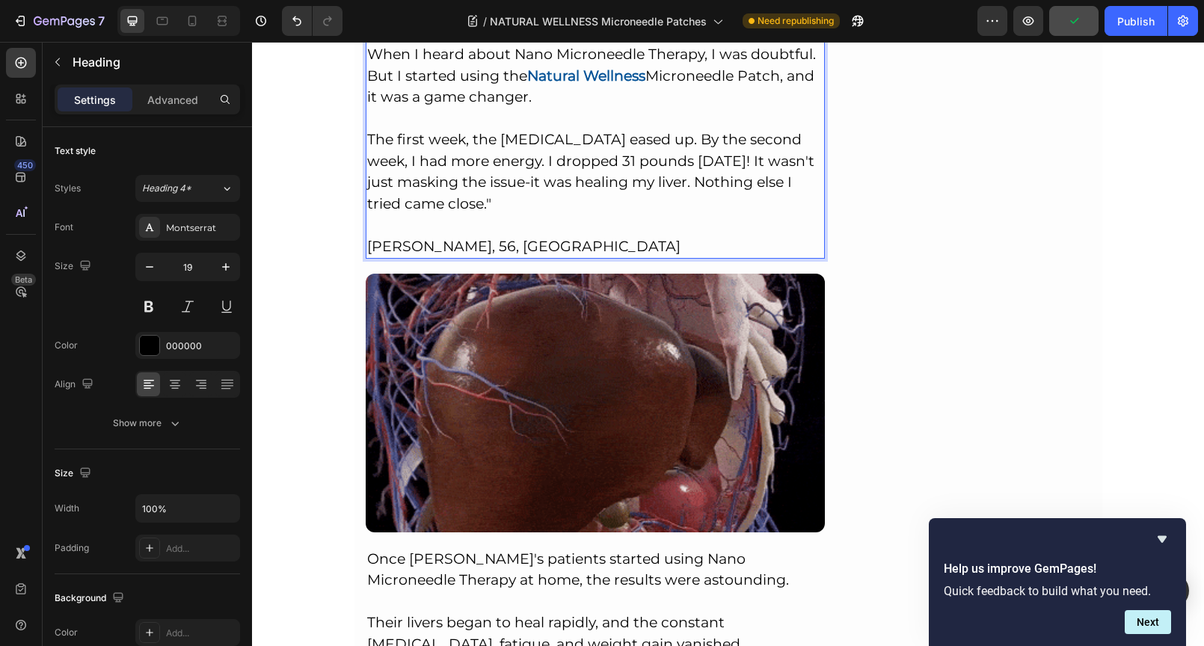
scroll to position [8947, 0]
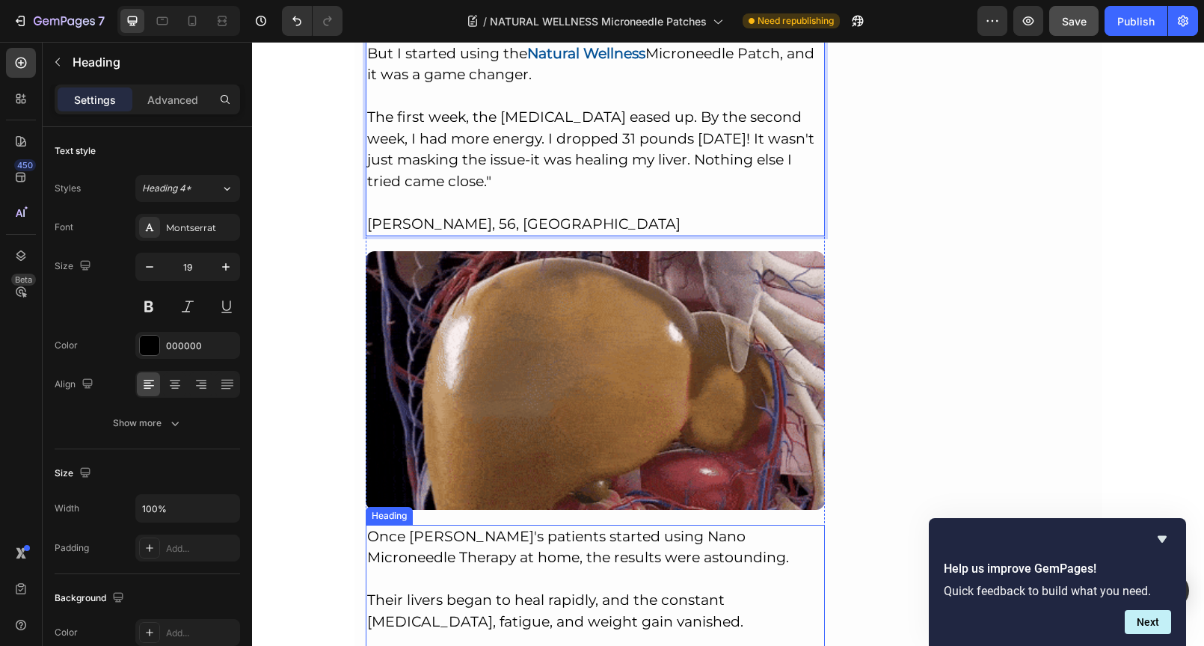
click at [674, 525] on h2 "Once [PERSON_NAME]'s patients started using Nano Microneedle Therapy at home, t…" at bounding box center [596, 654] width 460 height 259
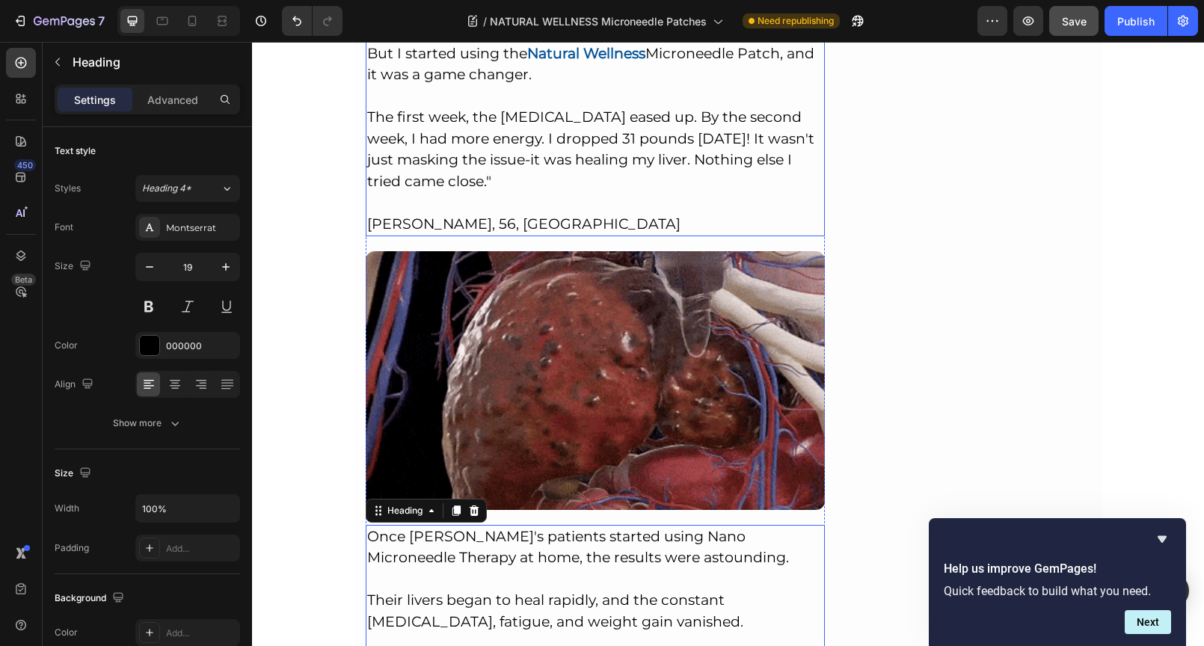
click at [508, 132] on p ""For years I lived with the worst weight gain. My body felt bloated and sluggis…" at bounding box center [595, 54] width 457 height 363
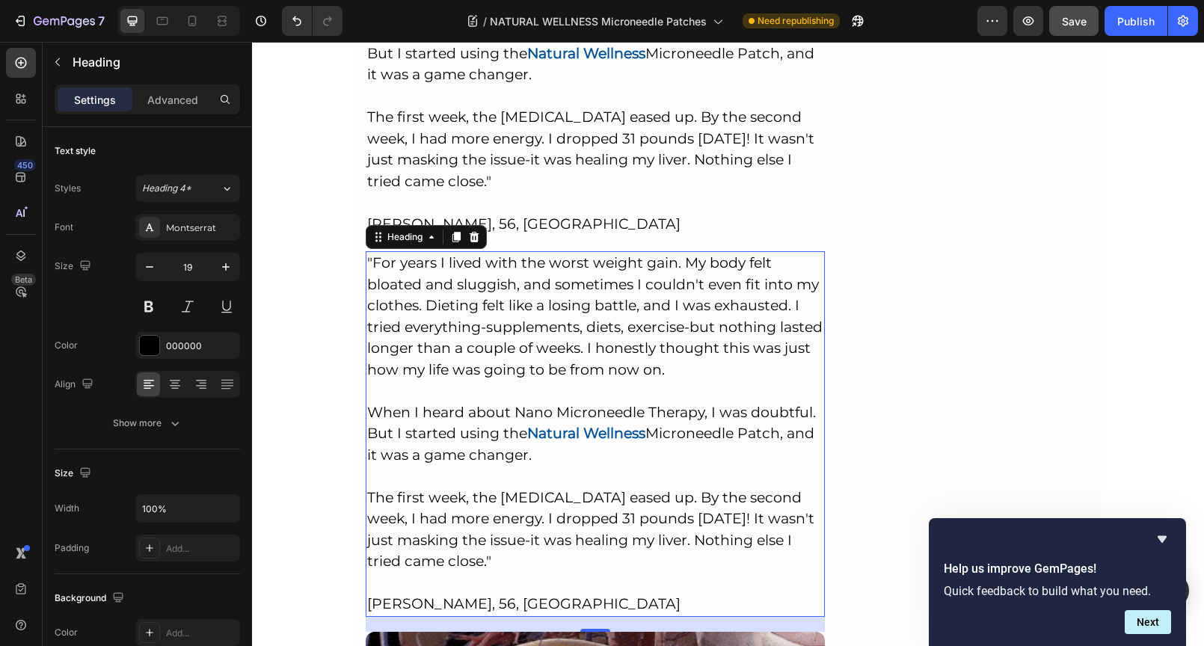
click at [366, 251] on h2 ""For years I lived with the worst weight gain. My body felt bloated and sluggis…" at bounding box center [596, 434] width 460 height 366
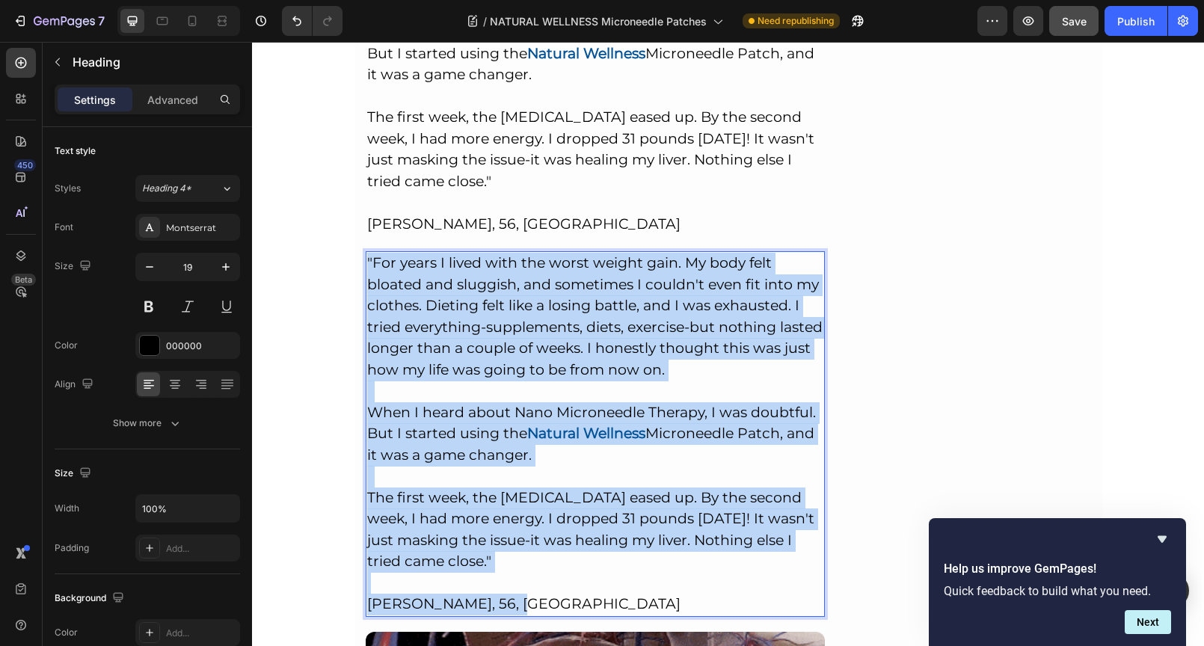
drag, startPoint x: 364, startPoint y: 186, endPoint x: 549, endPoint y: 526, distance: 387.4
click at [549, 526] on p ""For years I lived with the worst weight gain. My body felt bloated and sluggis…" at bounding box center [595, 434] width 457 height 363
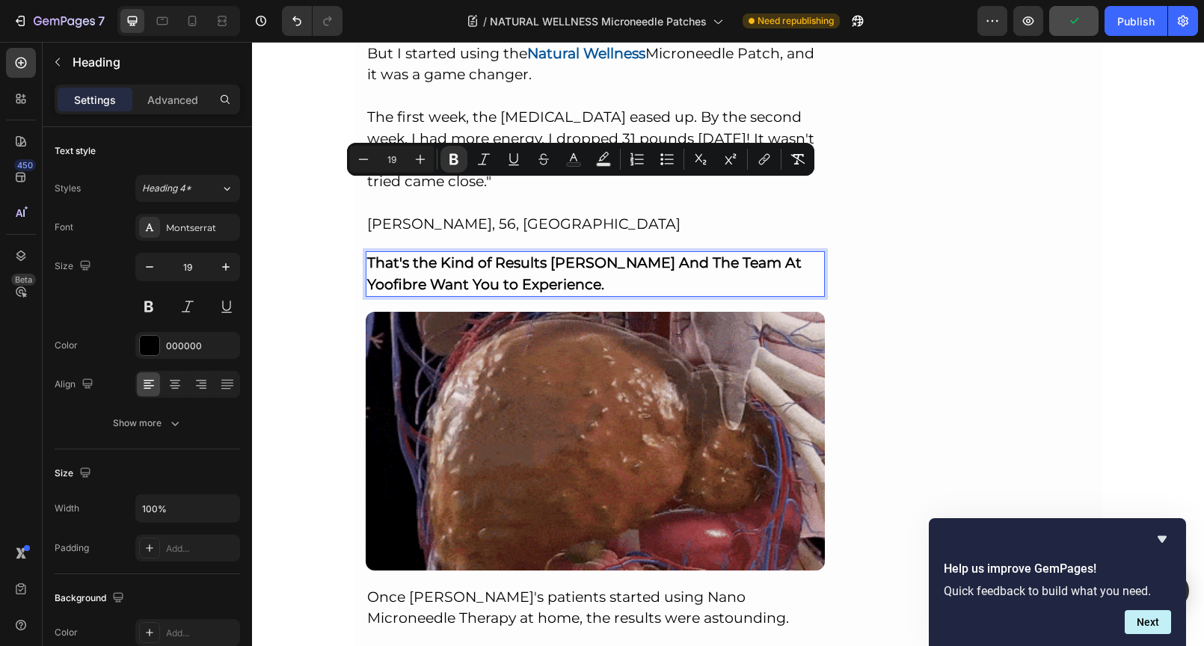
drag, startPoint x: 640, startPoint y: 206, endPoint x: 364, endPoint y: 179, distance: 277.1
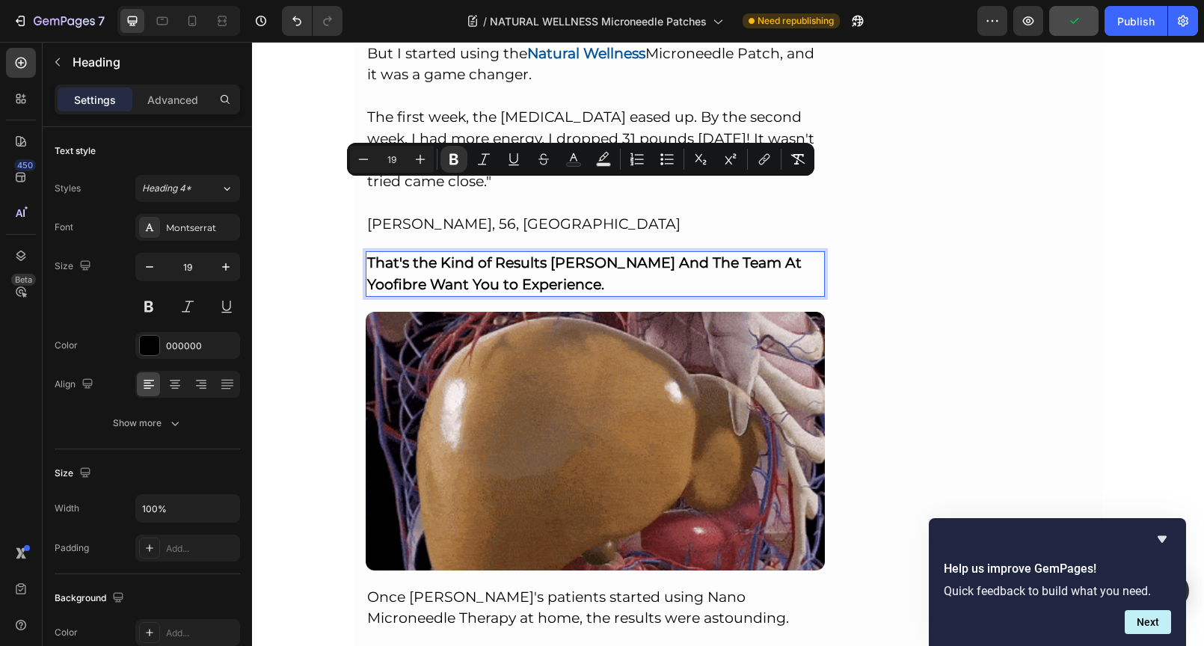
click at [367, 253] on p "That's the Kind of Results [PERSON_NAME] And The Team At Yoofibre Want You to E…" at bounding box center [595, 274] width 457 height 43
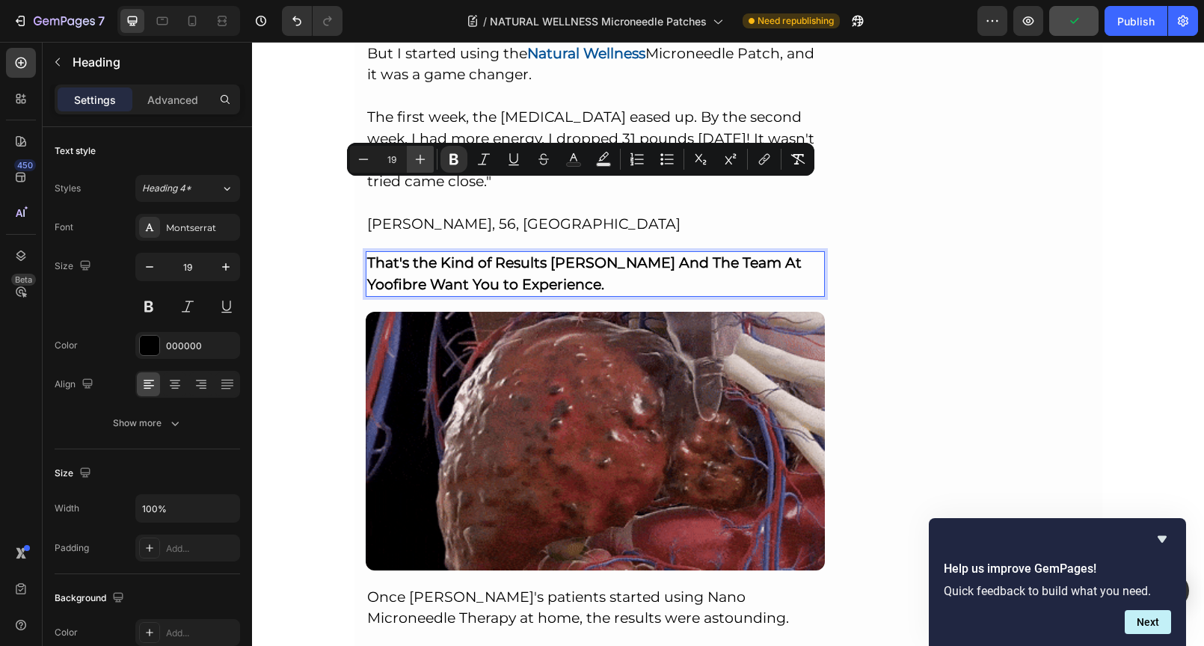
click at [422, 160] on icon "Editor contextual toolbar" at bounding box center [420, 159] width 15 height 15
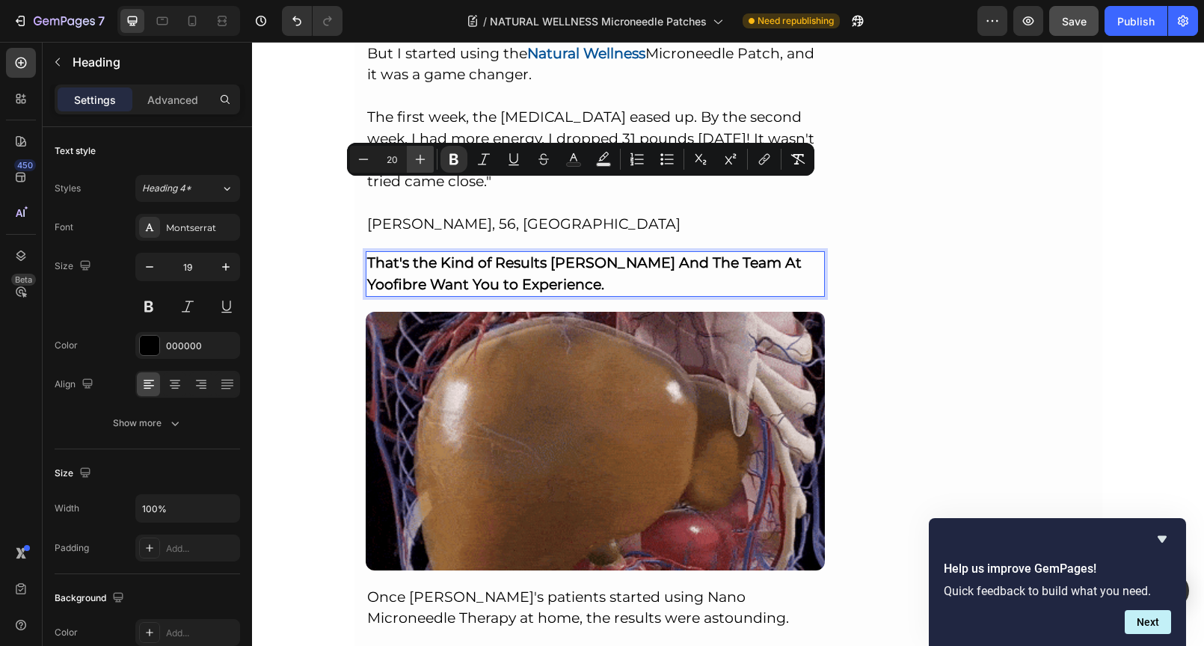
click at [422, 160] on icon "Editor contextual toolbar" at bounding box center [420, 159] width 15 height 15
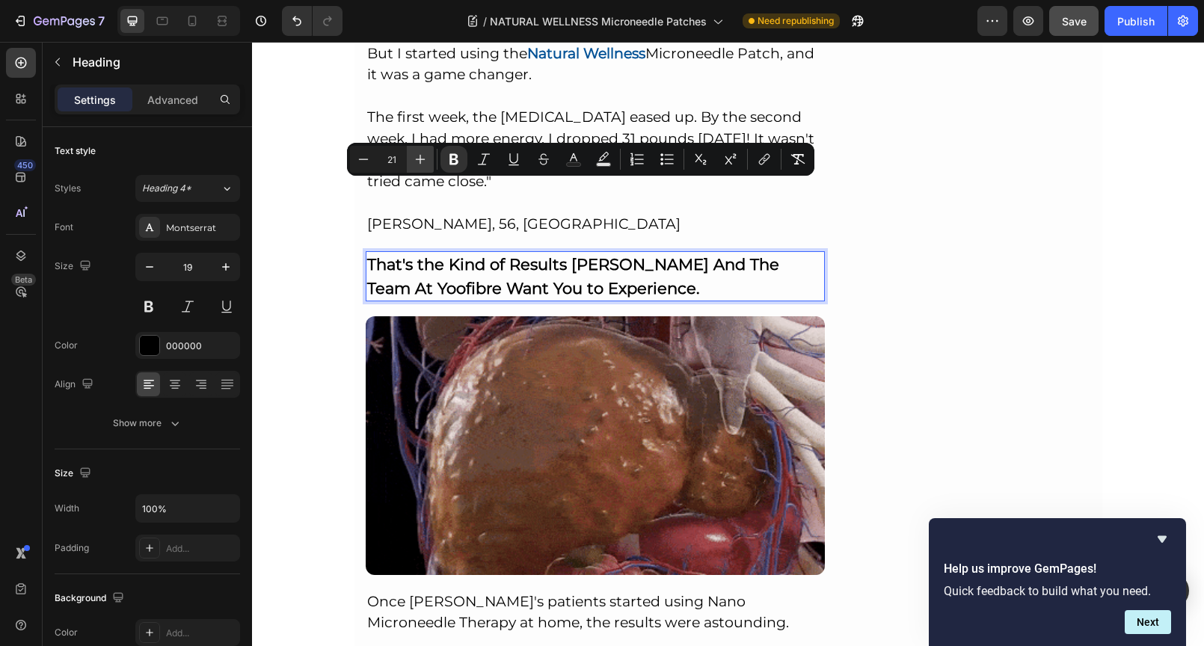
click at [422, 160] on icon "Editor contextual toolbar" at bounding box center [420, 159] width 15 height 15
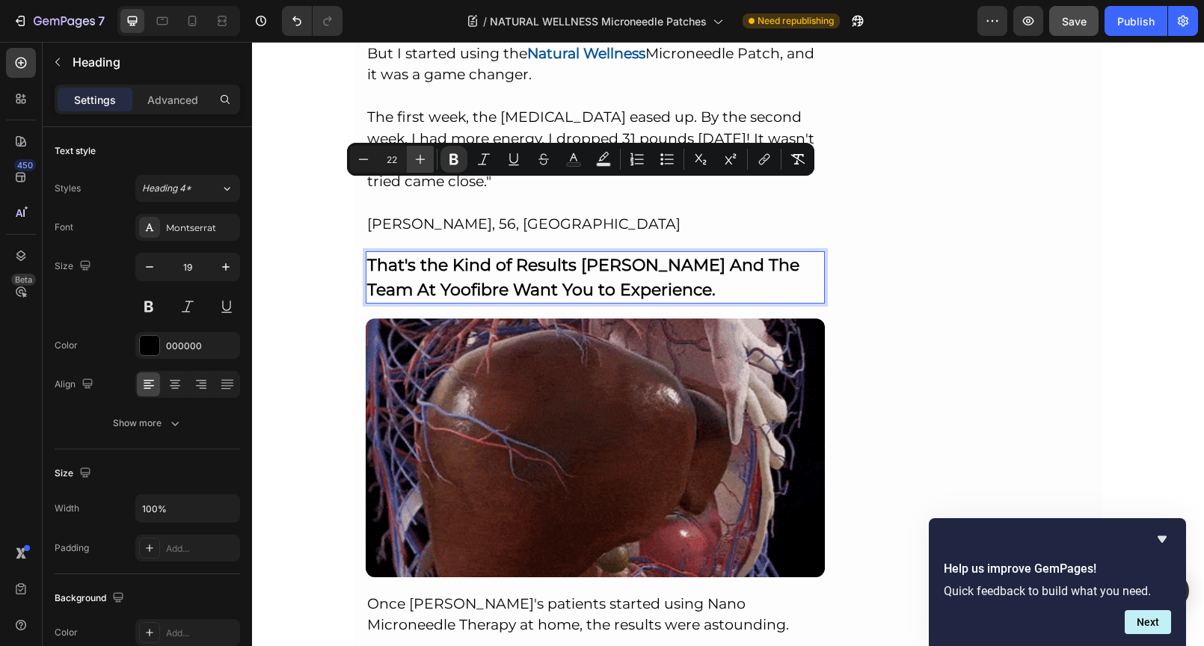
click at [422, 160] on icon "Editor contextual toolbar" at bounding box center [420, 159] width 15 height 15
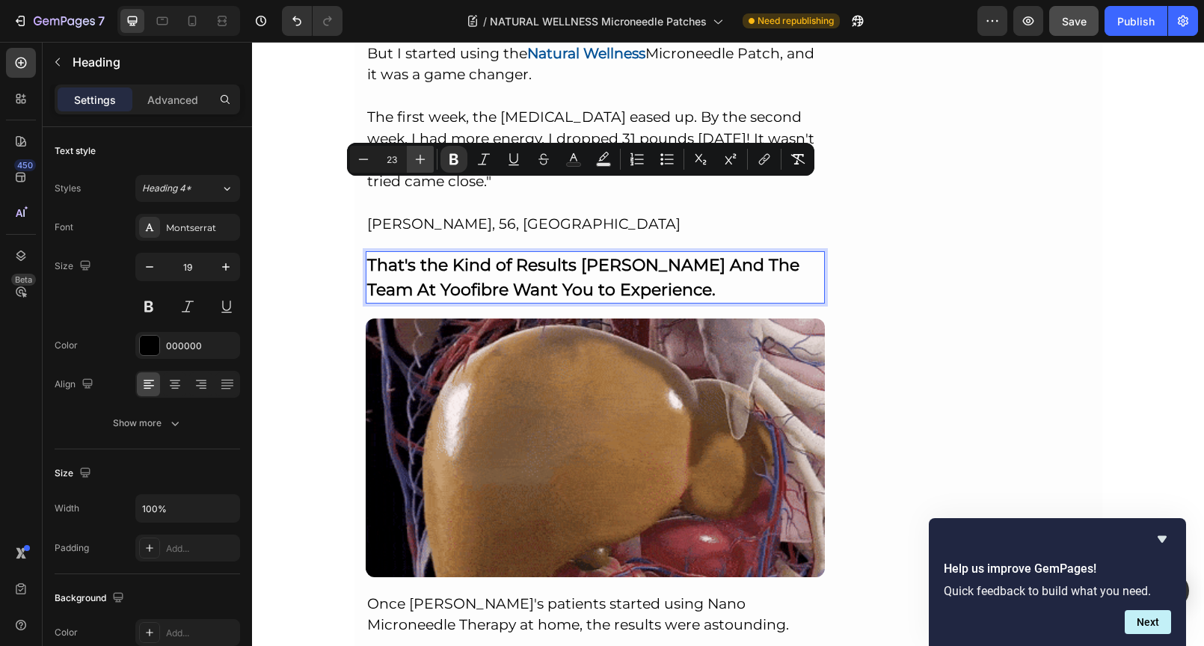
click at [422, 160] on icon "Editor contextual toolbar" at bounding box center [420, 159] width 15 height 15
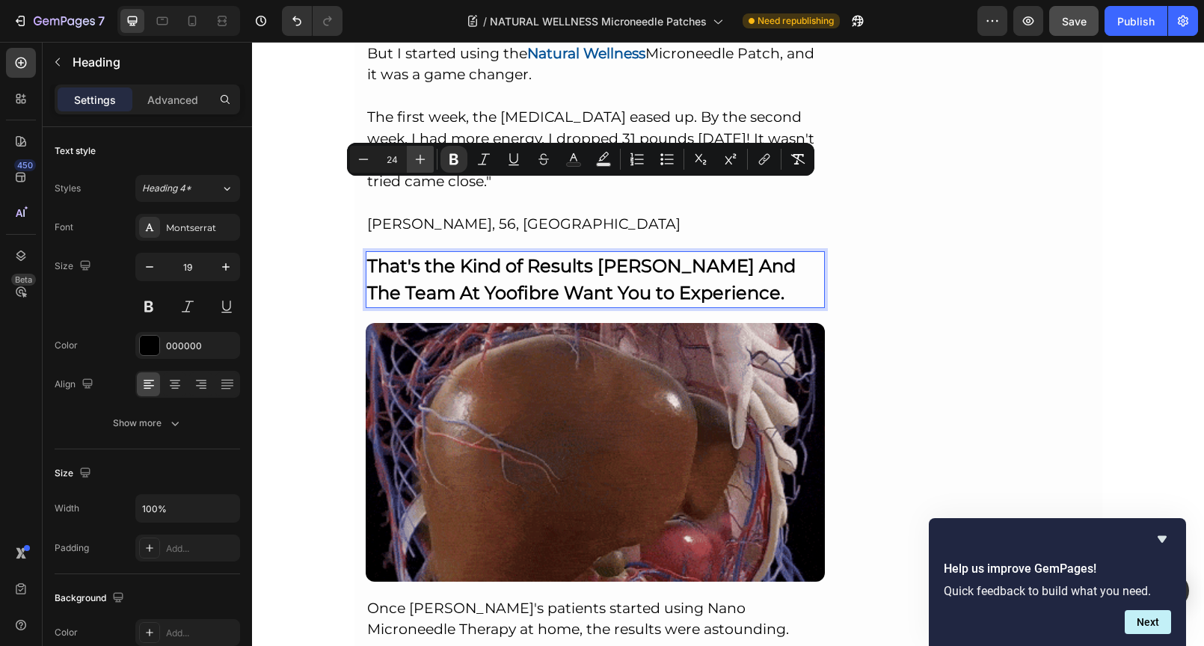
click at [422, 160] on icon "Editor contextual toolbar" at bounding box center [420, 159] width 15 height 15
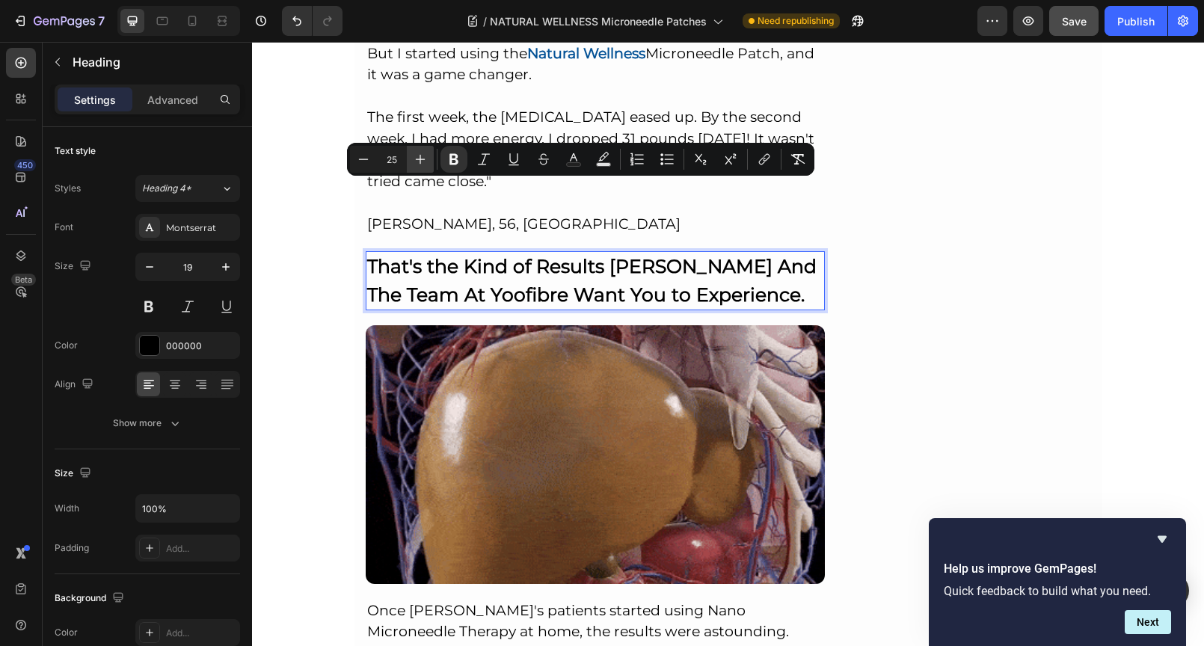
click at [422, 160] on icon "Editor contextual toolbar" at bounding box center [420, 159] width 15 height 15
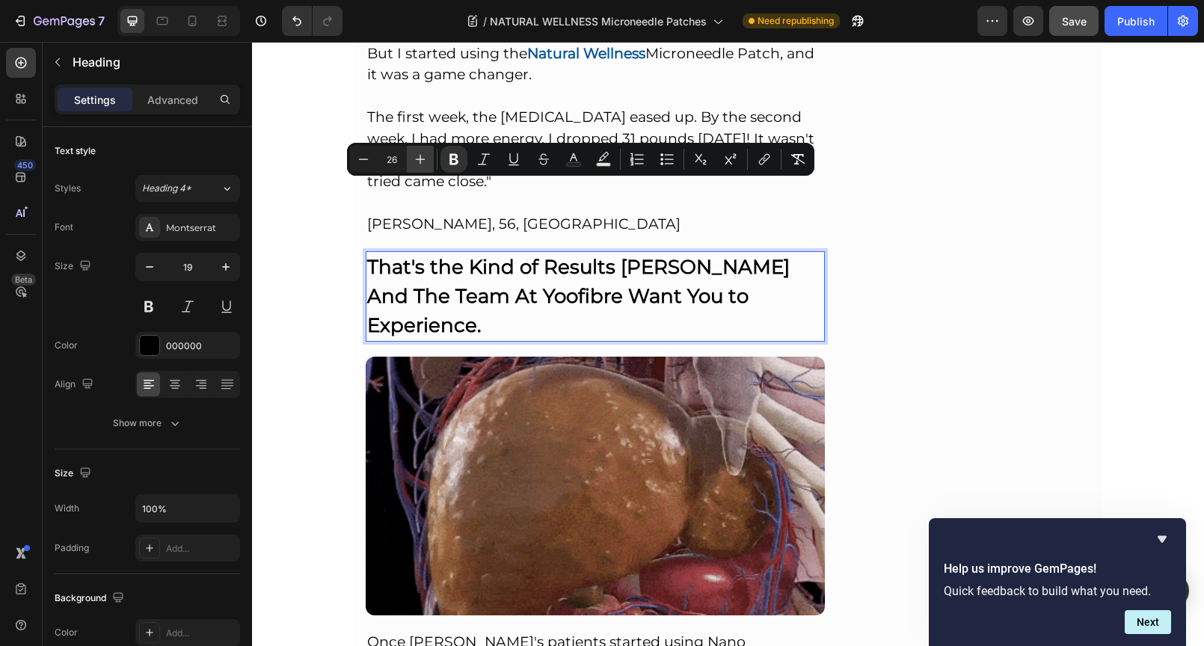
click at [422, 160] on icon "Editor contextual toolbar" at bounding box center [420, 159] width 15 height 15
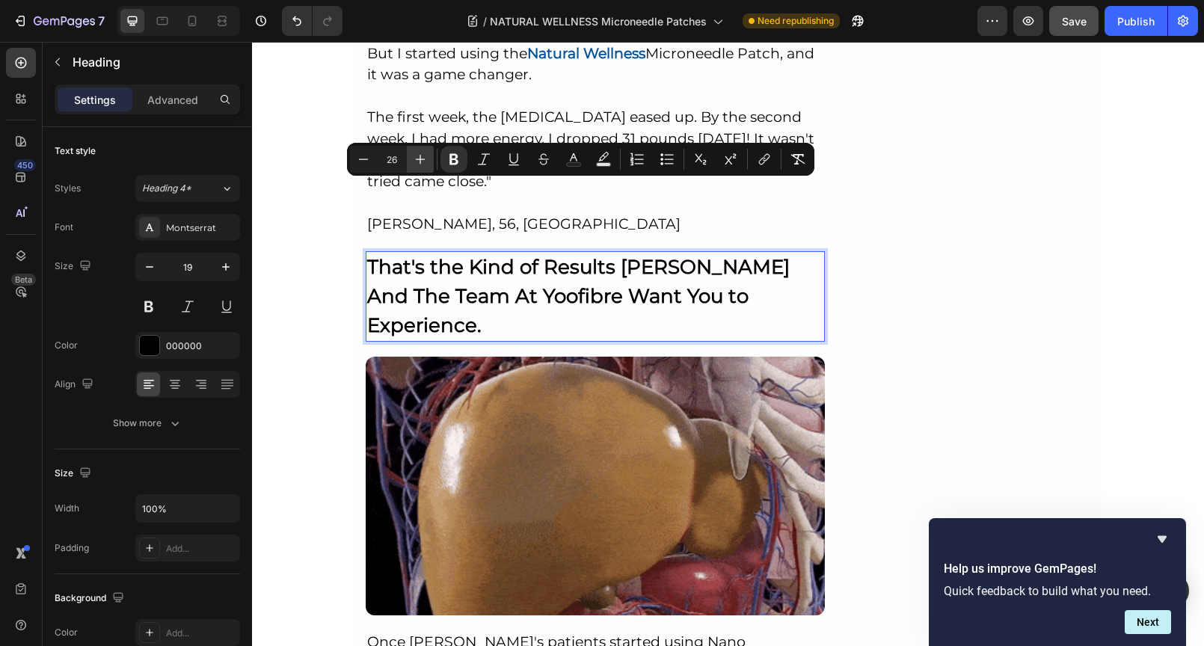
type input "27"
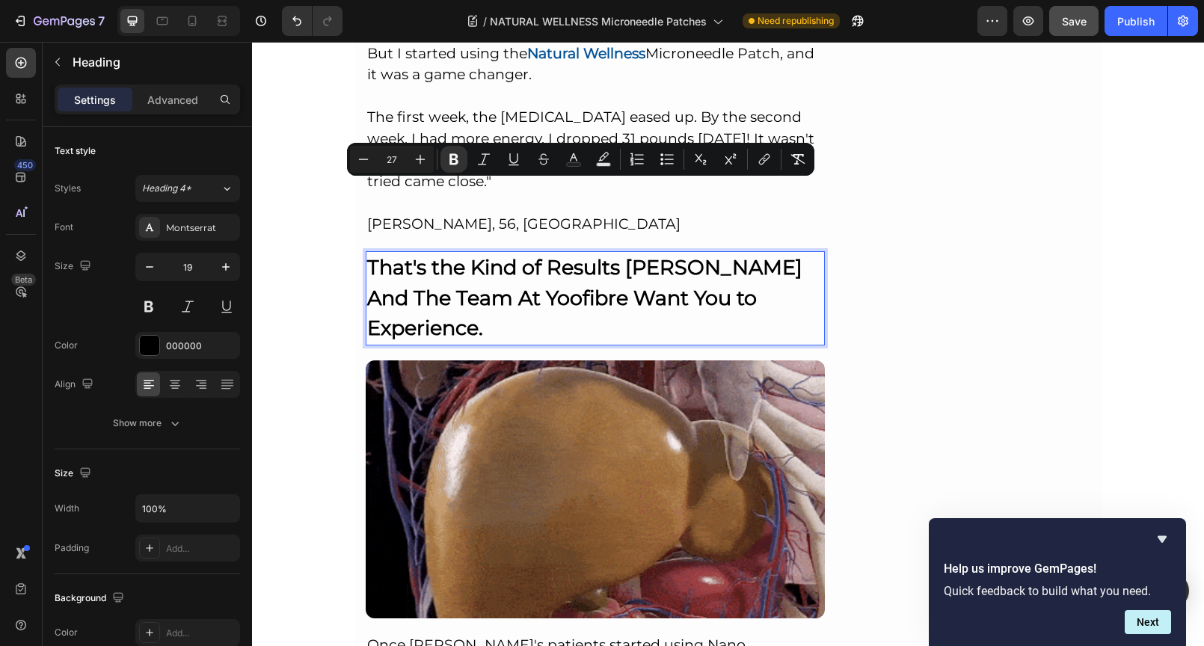
click at [623, 253] on p "That's the Kind of Results [PERSON_NAME] And The Team At Yoofibre Want You to E…" at bounding box center [595, 298] width 457 height 91
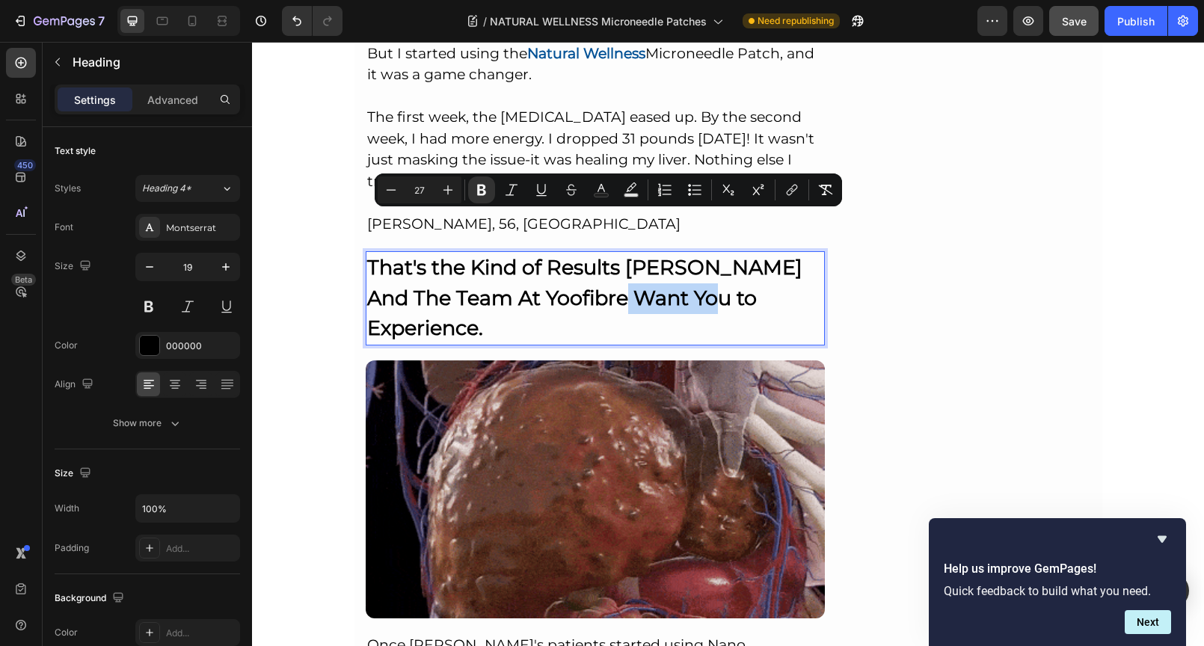
drag, startPoint x: 571, startPoint y: 221, endPoint x: 646, endPoint y: 226, distance: 74.9
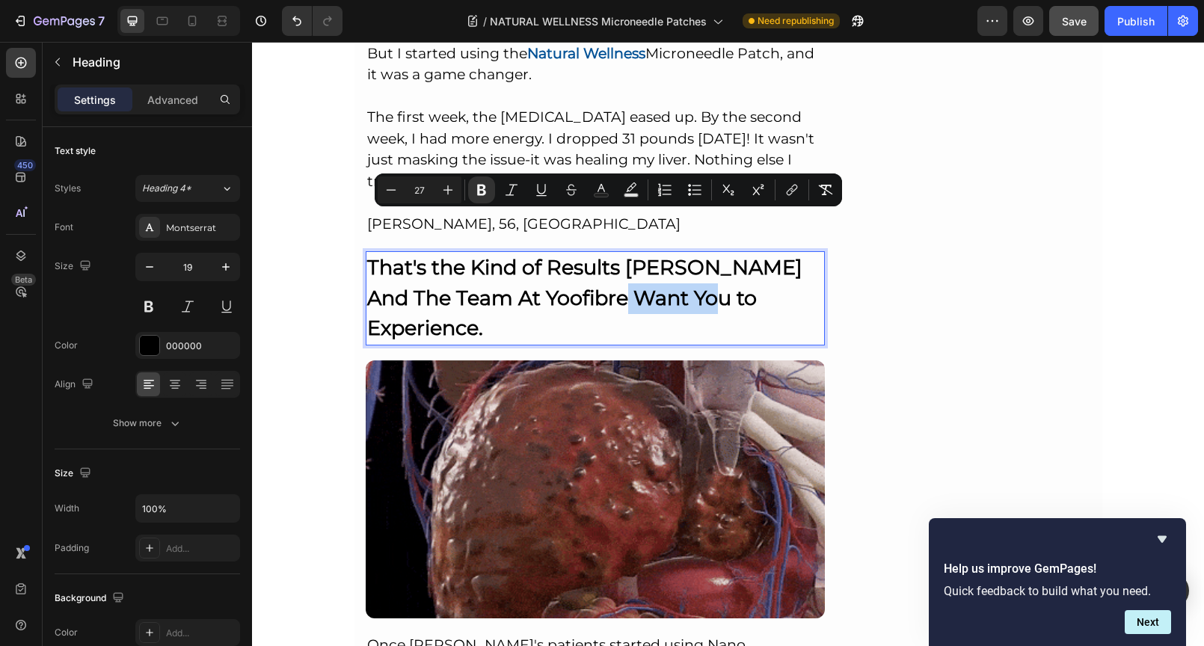
click at [646, 255] on strong "That's the Kind of Results [PERSON_NAME] And The Team At Yoofibre Want You to E…" at bounding box center [584, 297] width 435 height 85
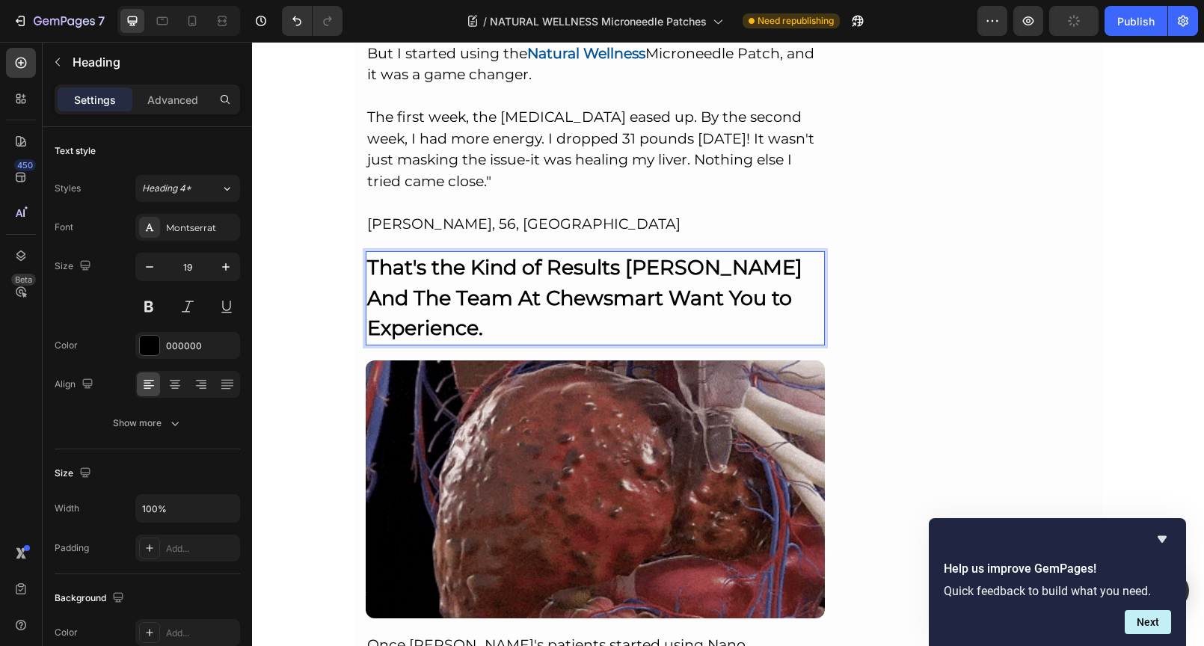
click at [602, 257] on p "That's the Kind of Results [PERSON_NAME] And The Team At Chewsmart Want You to …" at bounding box center [595, 298] width 457 height 91
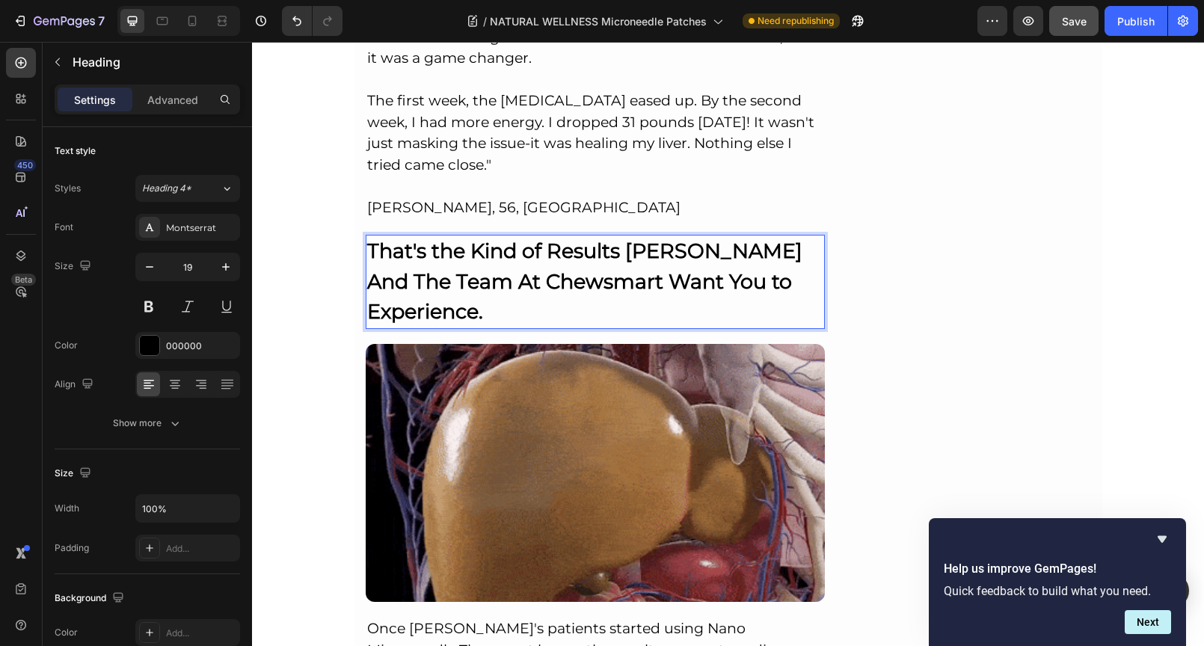
scroll to position [8966, 0]
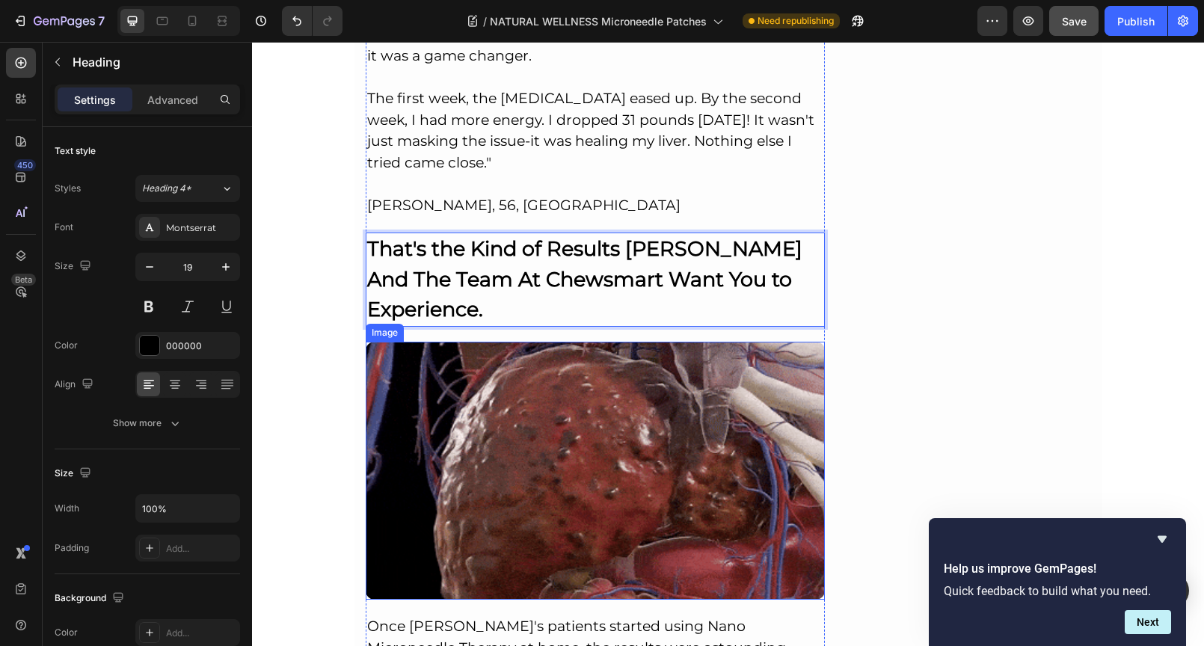
click at [490, 342] on img at bounding box center [596, 471] width 460 height 259
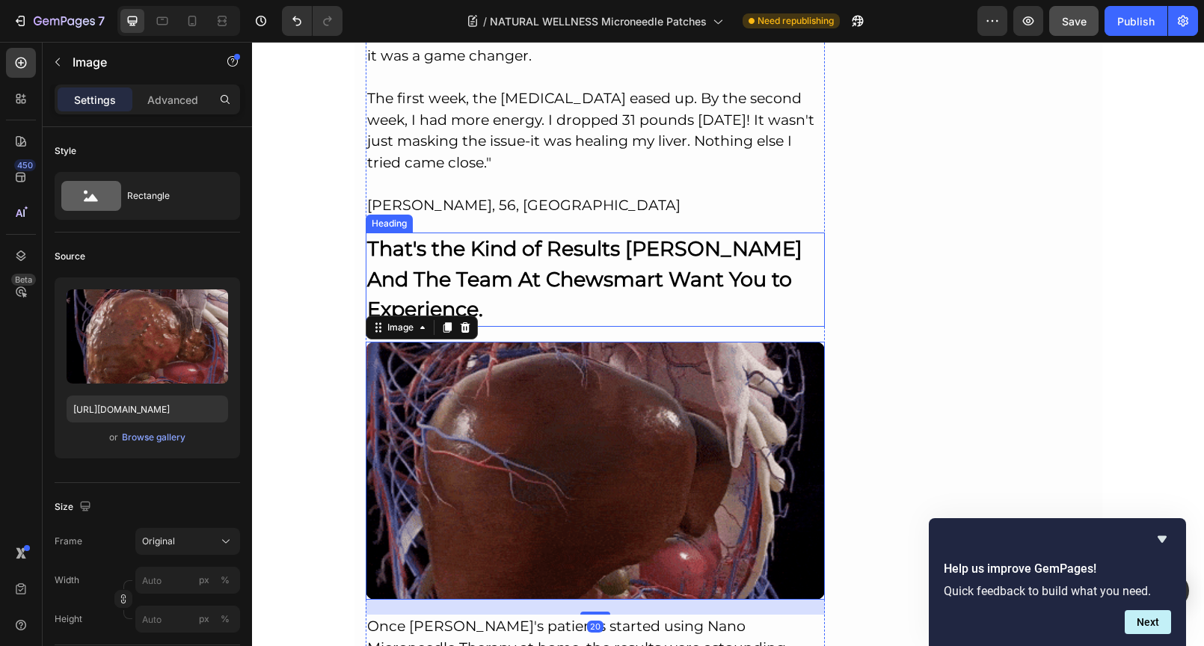
click at [554, 245] on p "⁠⁠⁠⁠⁠⁠⁠ That's the Kind of Results [PERSON_NAME] And The Team At Chewsmart Want…" at bounding box center [595, 279] width 457 height 91
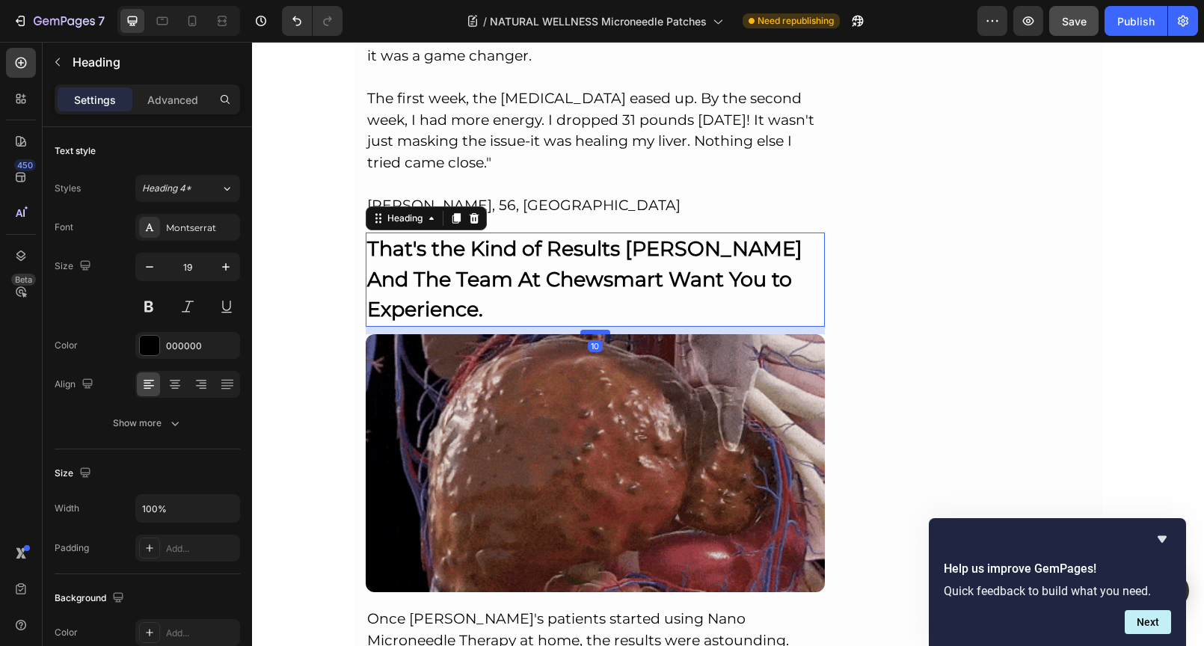
drag, startPoint x: 590, startPoint y: 267, endPoint x: 591, endPoint y: 259, distance: 7.6
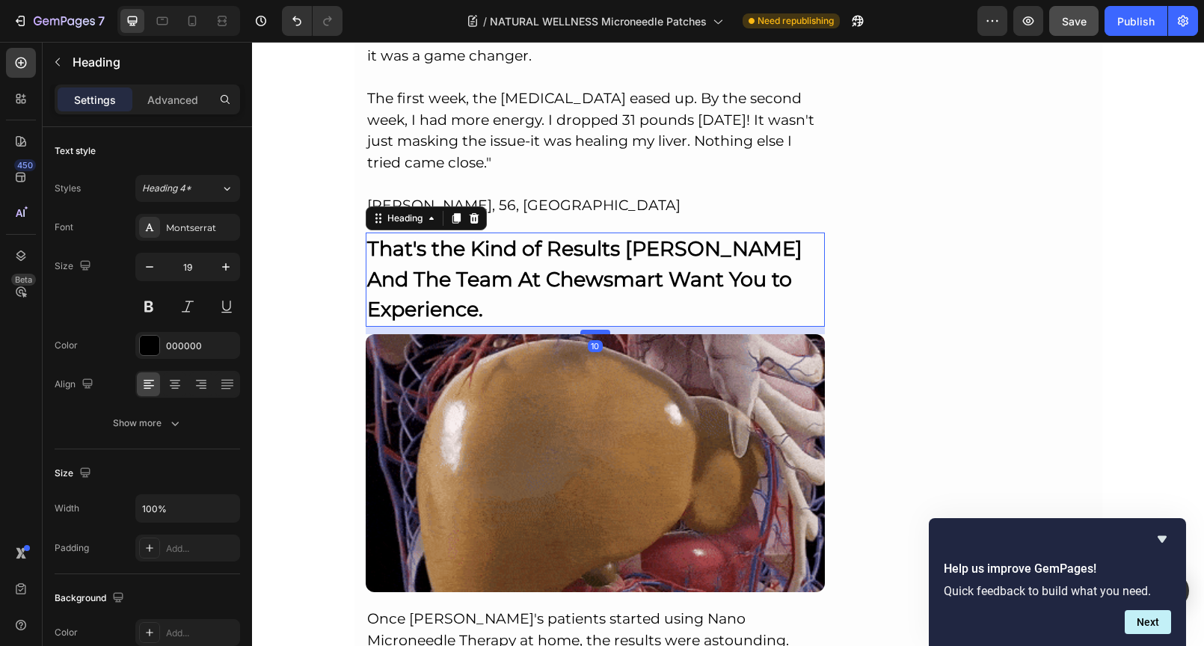
click at [591, 330] on div at bounding box center [595, 332] width 30 height 4
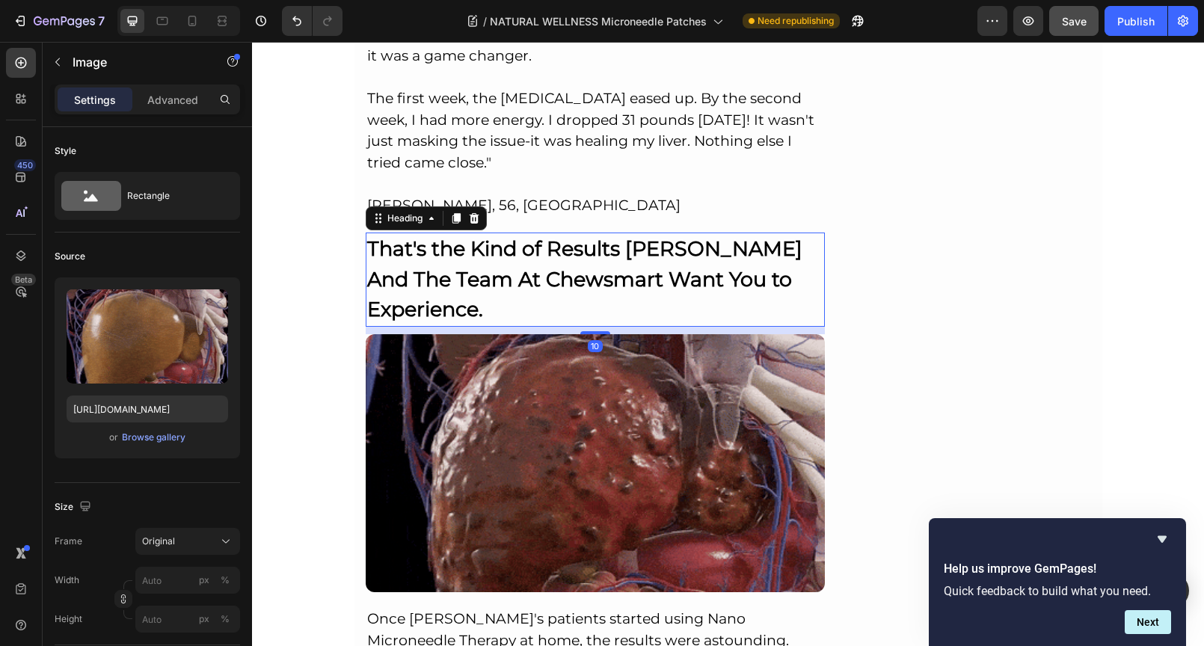
click at [473, 342] on img at bounding box center [596, 463] width 460 height 259
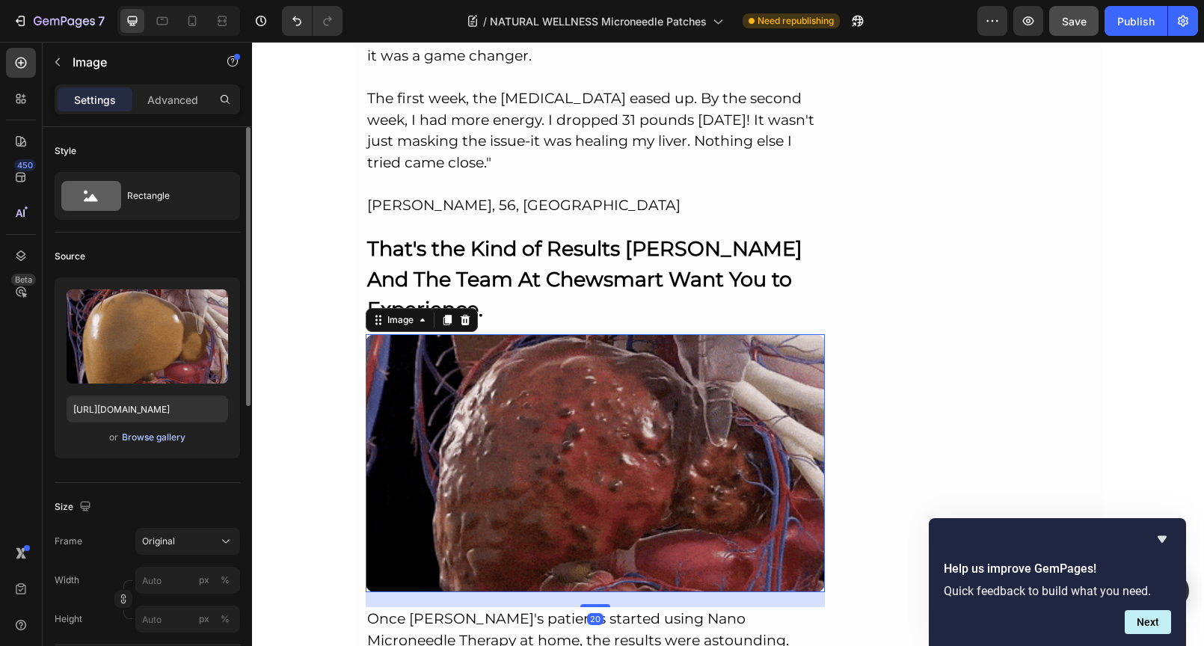
click at [147, 438] on div "Browse gallery" at bounding box center [154, 437] width 64 height 13
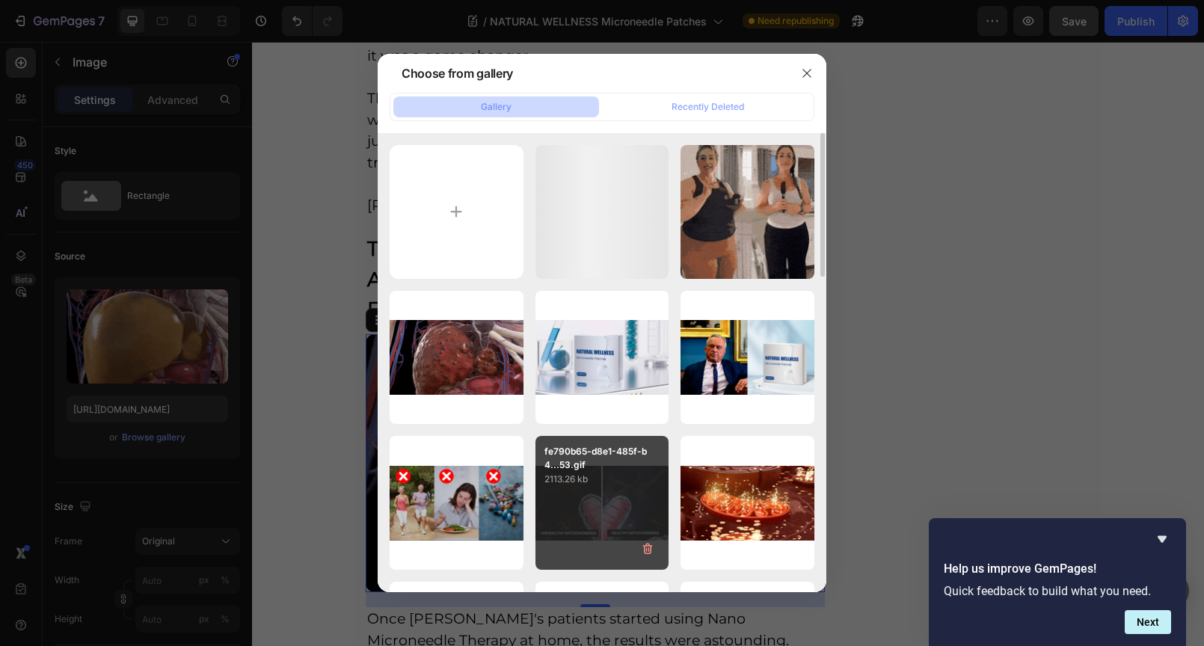
type input "C:\fakepath\188.png"
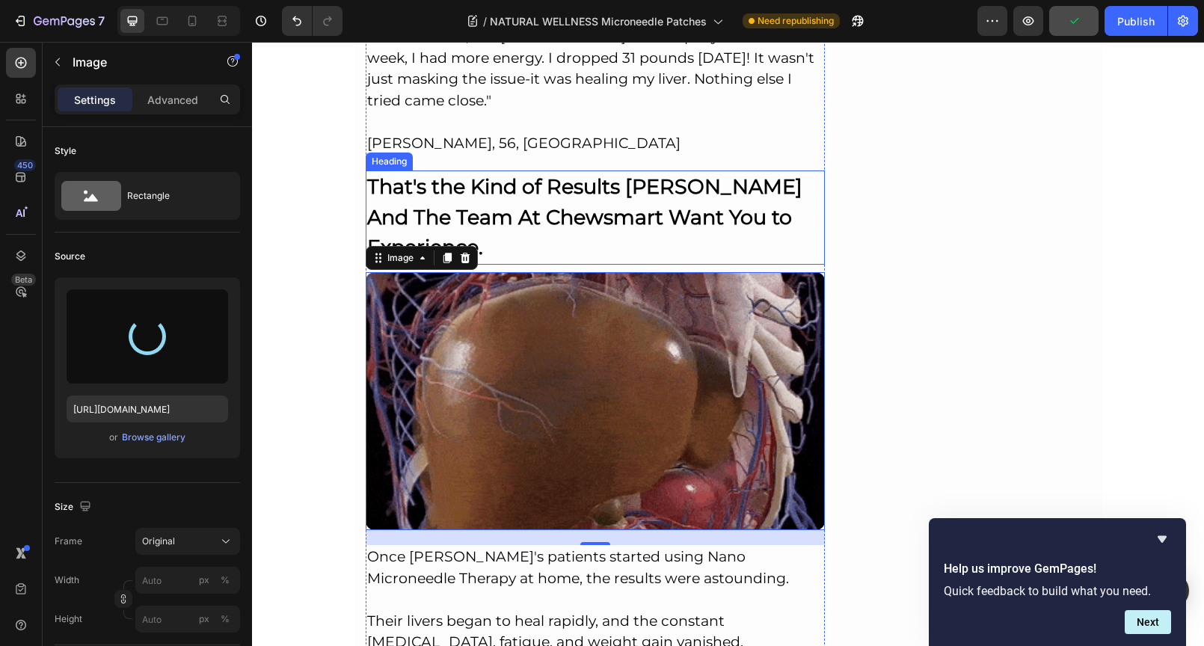
scroll to position [9044, 0]
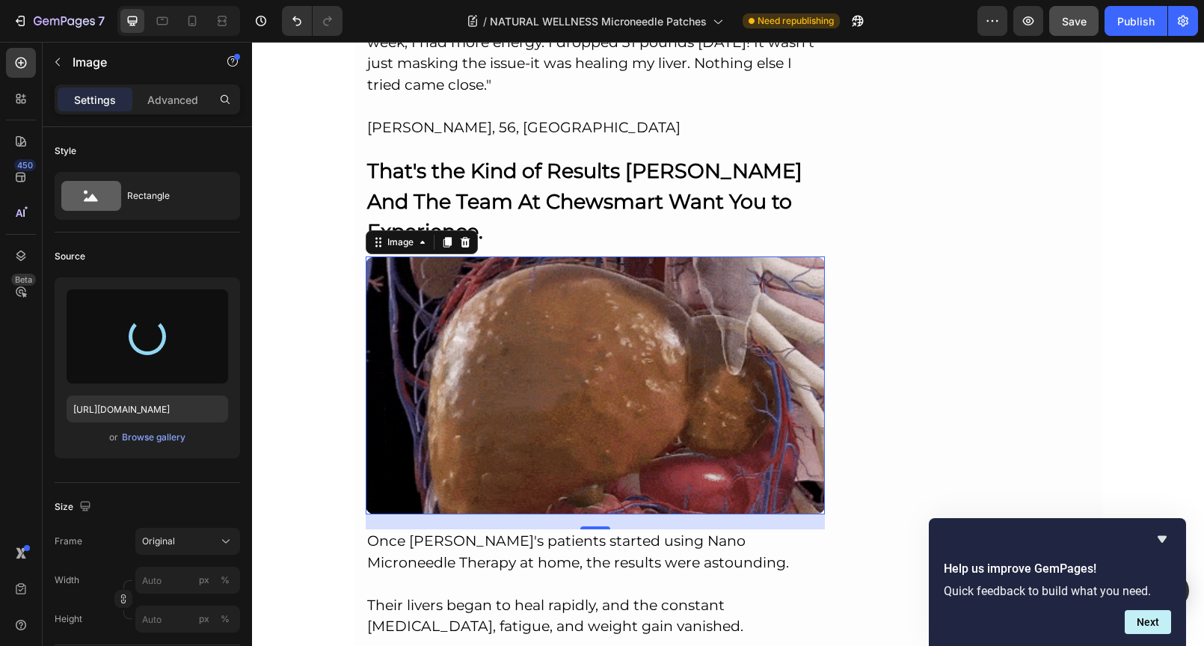
type input "[URL][DOMAIN_NAME]"
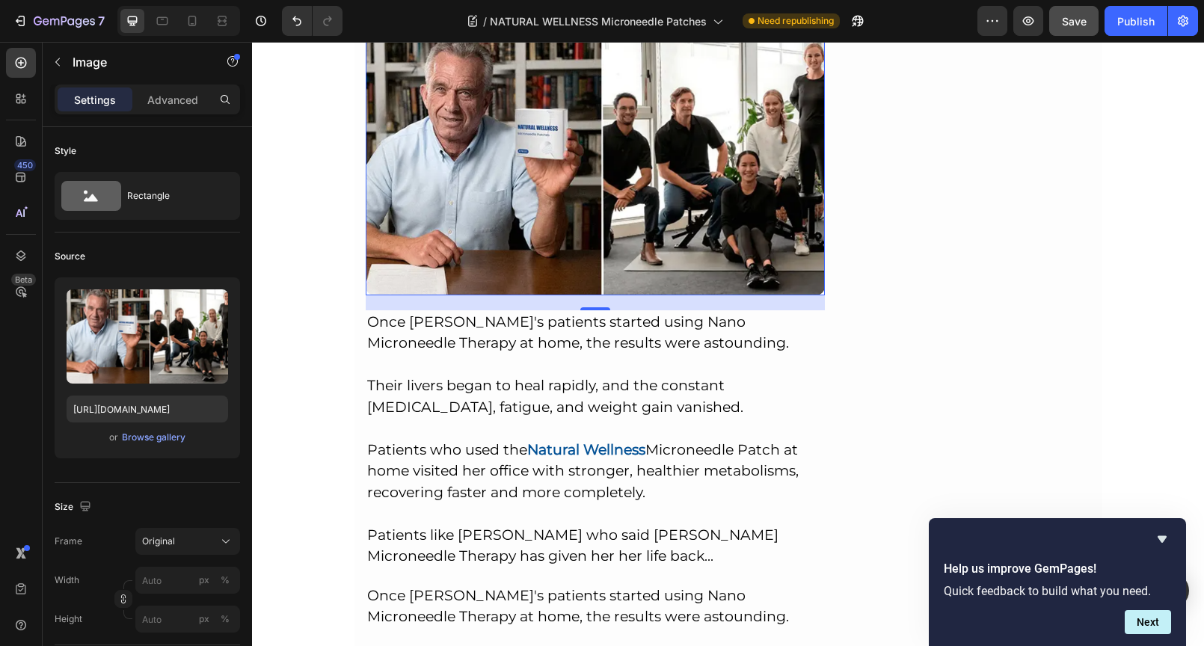
scroll to position [9397, 0]
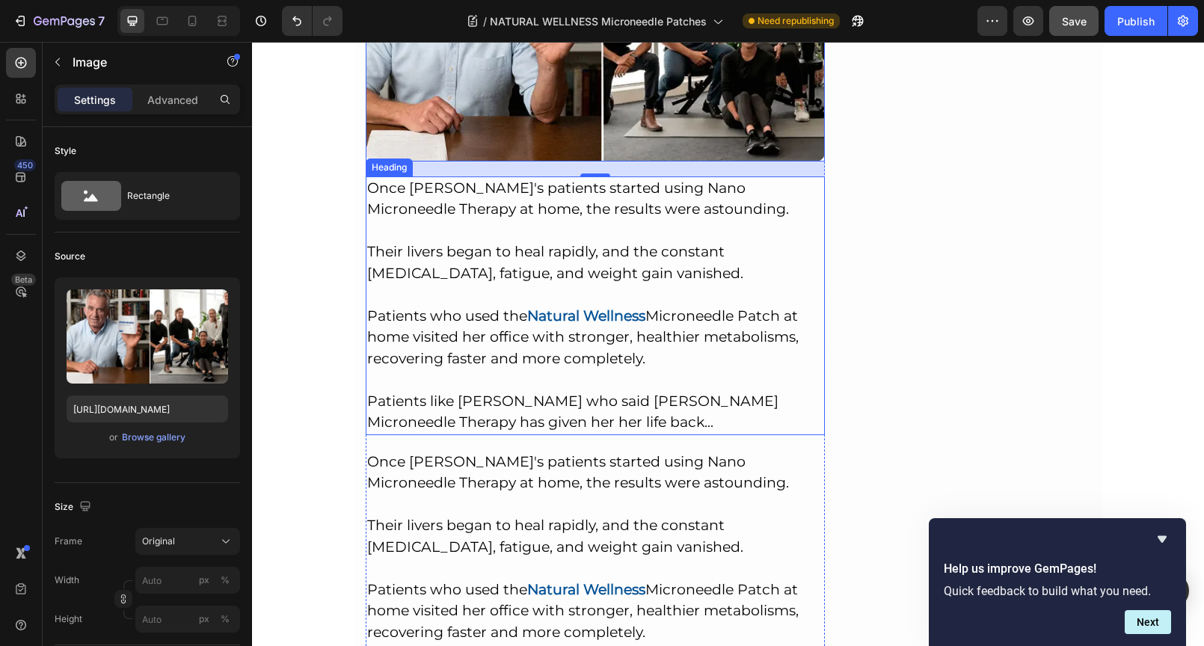
click at [561, 227] on h2 "Once [PERSON_NAME]'s patients started using Nano Microneedle Therapy at home, t…" at bounding box center [596, 305] width 460 height 259
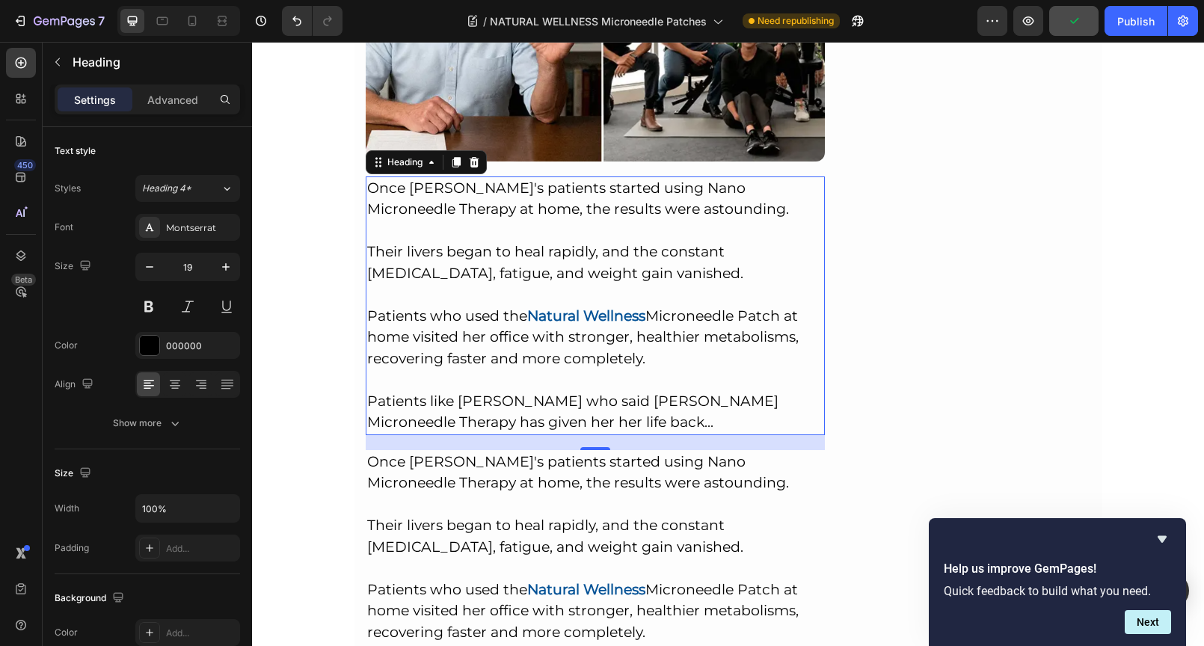
click at [534, 354] on h2 "Once [PERSON_NAME]'s patients started using Nano Microneedle Therapy at home, t…" at bounding box center [596, 305] width 460 height 259
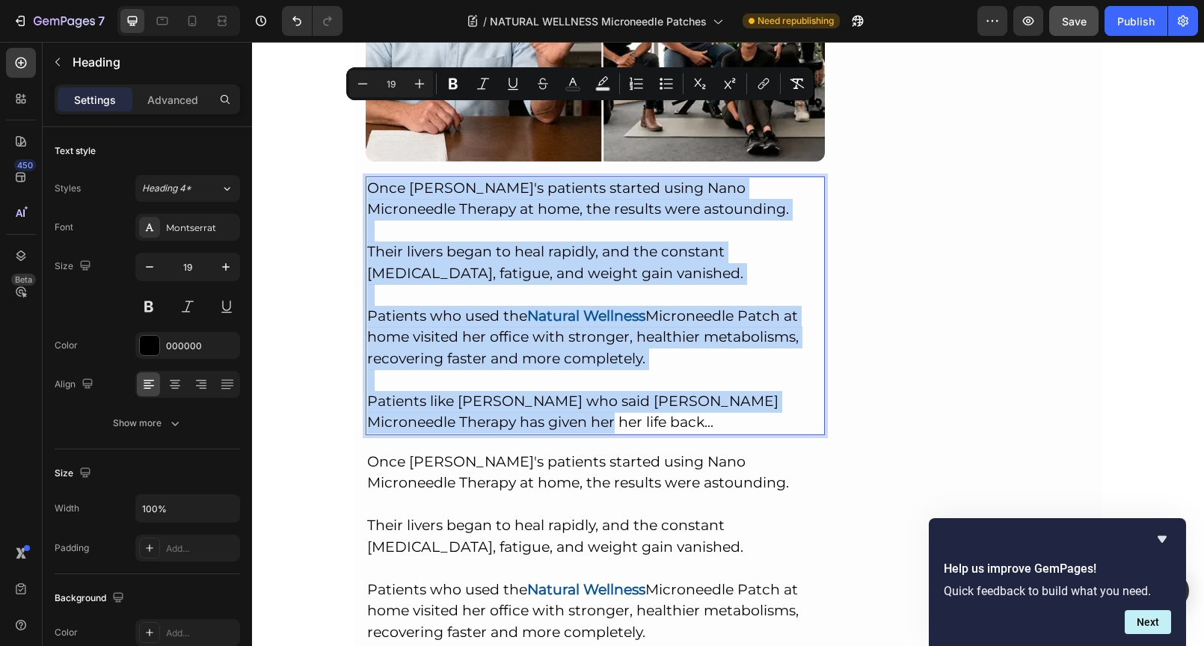
drag, startPoint x: 533, startPoint y: 350, endPoint x: 362, endPoint y: 115, distance: 290.5
click at [367, 178] on p "Once [PERSON_NAME]'s patients started using Nano Microneedle Therapy at home, t…" at bounding box center [595, 306] width 457 height 256
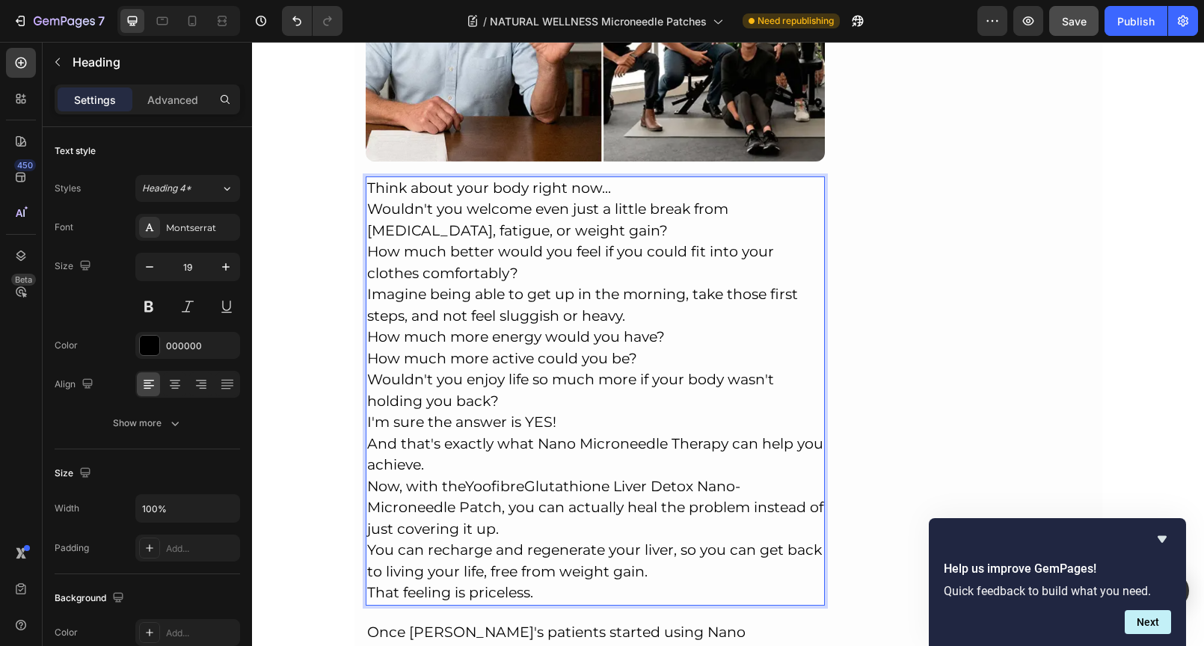
click at [620, 178] on p "Think about your body right now..." at bounding box center [595, 189] width 457 height 22
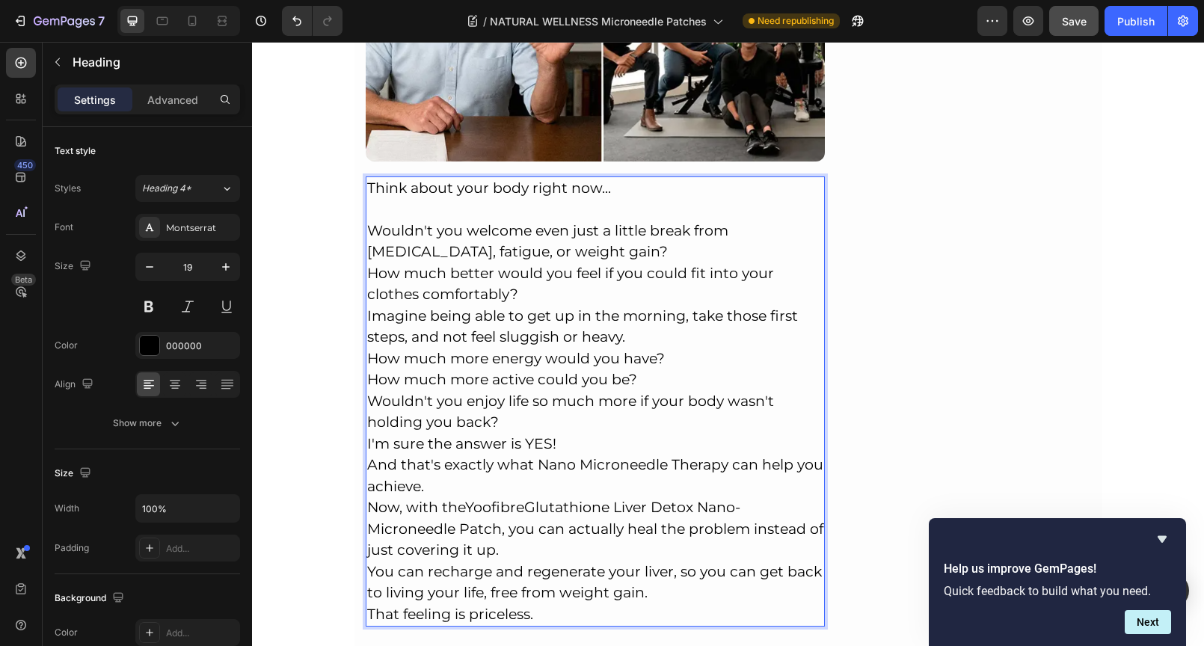
click at [557, 221] on p "Wouldn't you welcome even just a little break from [MEDICAL_DATA], fatigue, or …" at bounding box center [595, 242] width 457 height 43
click at [638, 369] on p "How much more active could you be?" at bounding box center [595, 380] width 457 height 22
click at [499, 391] on p "Wouldn't you enjoy life so much more if your body wasn't holding you back?" at bounding box center [595, 412] width 457 height 43
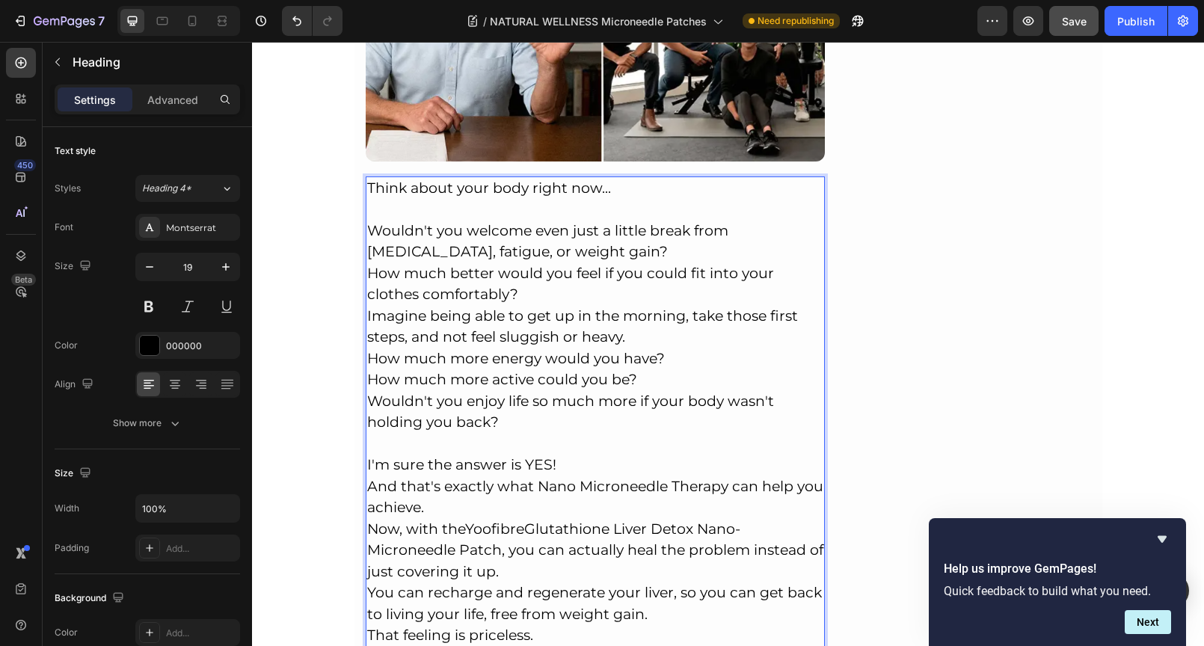
click at [582, 455] on p "I'm sure the answer is YES!" at bounding box center [595, 466] width 457 height 22
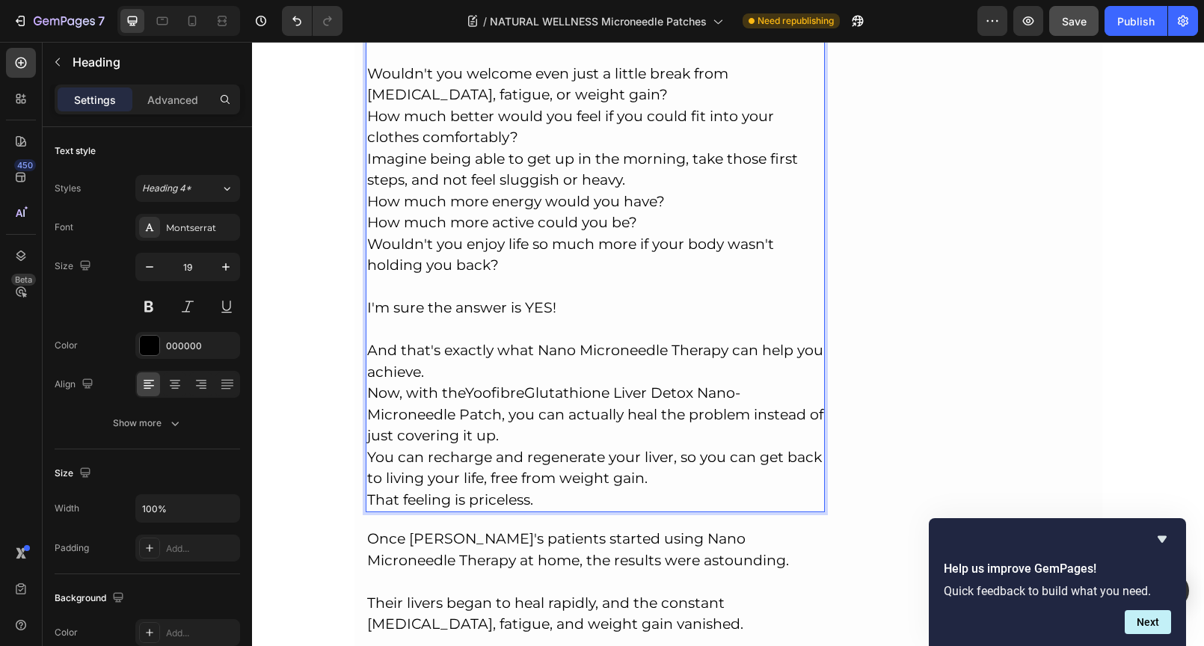
scroll to position [9554, 0]
click at [491, 340] on p "And that's exactly what Nano Microneedle Therapy can help you achieve." at bounding box center [595, 361] width 457 height 43
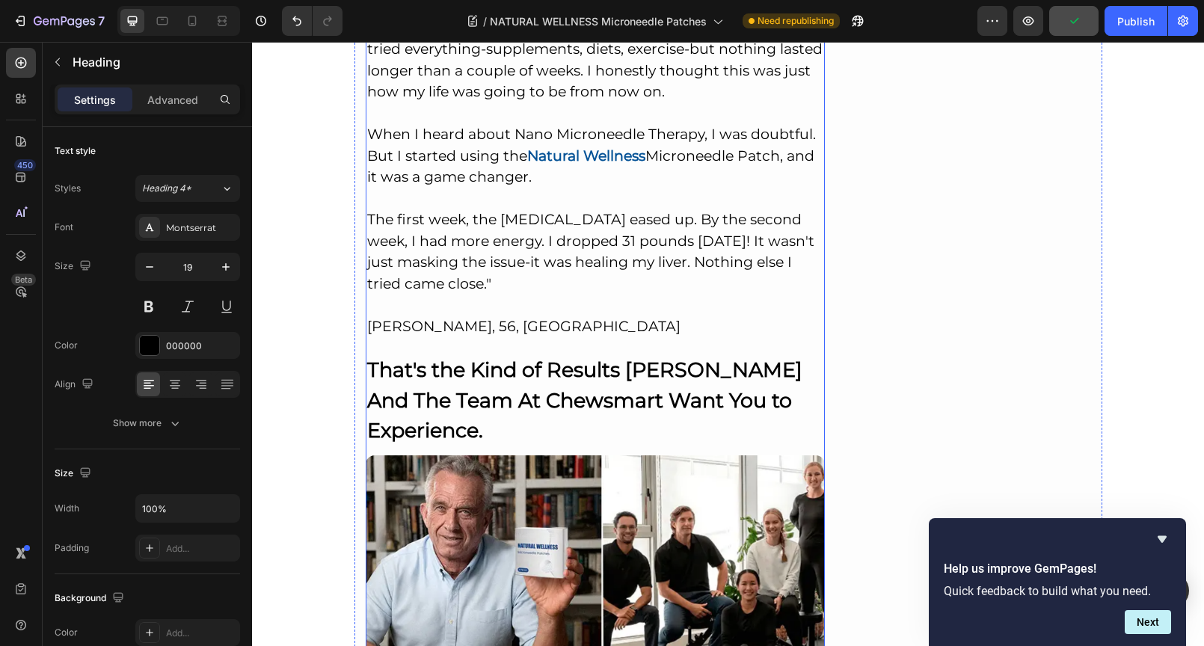
scroll to position [8845, 0]
click at [508, 76] on p ""For years I lived with the worst weight gain. My body felt bloated and sluggis…" at bounding box center [595, 156] width 457 height 363
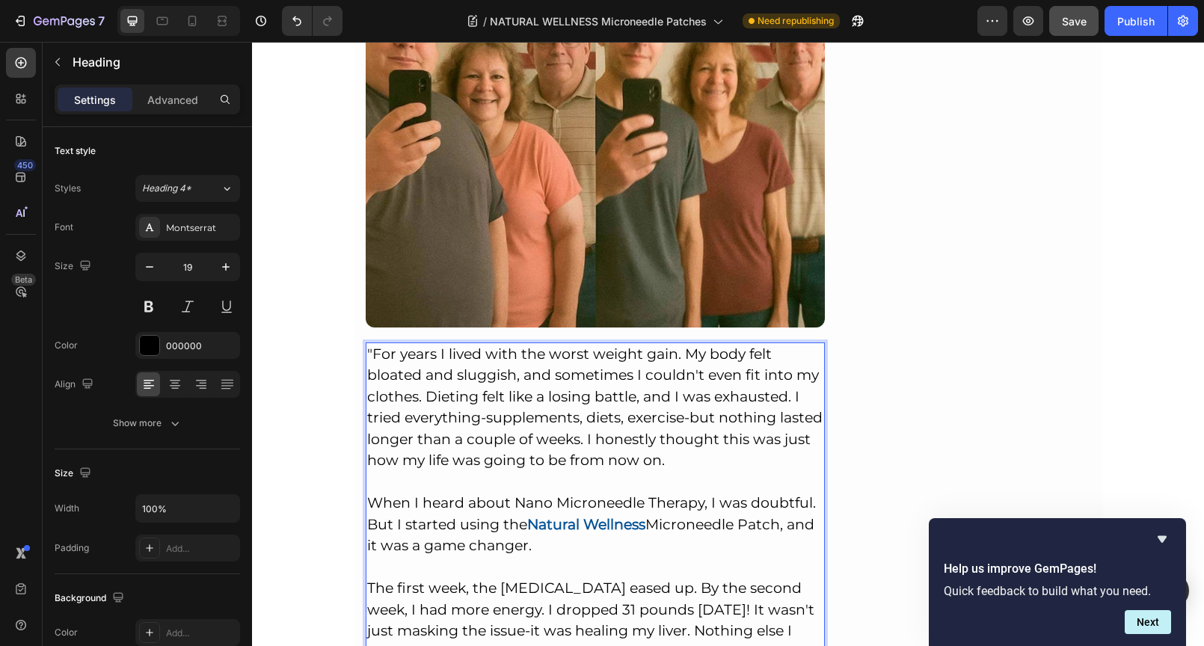
scroll to position [8551, 0]
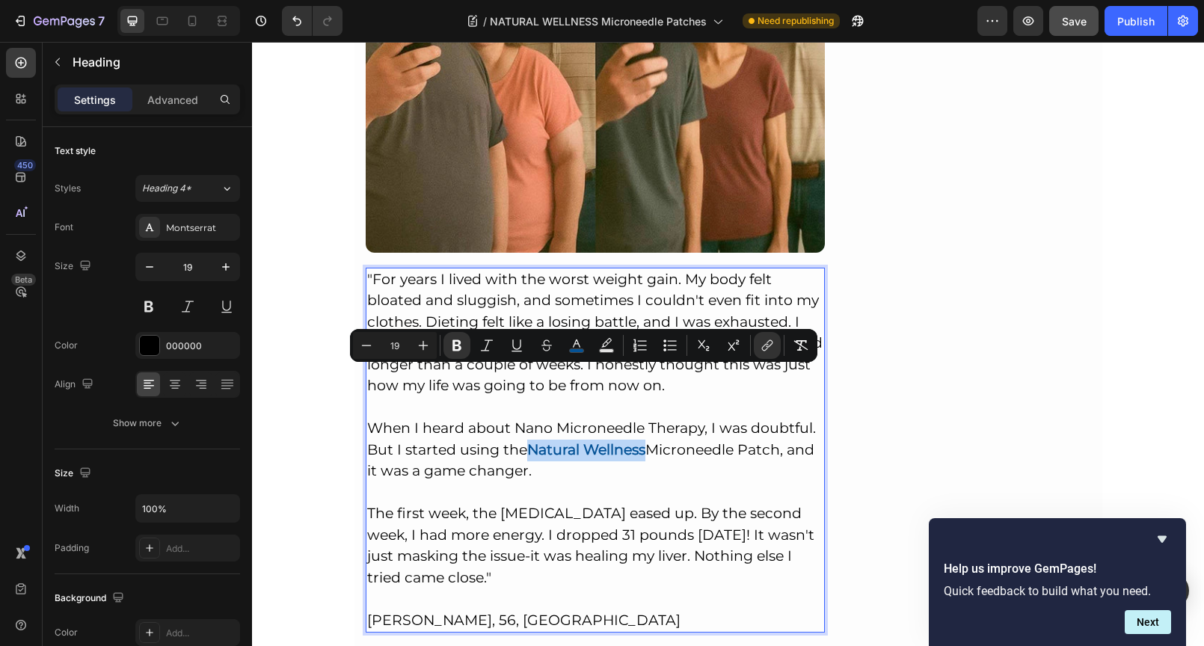
drag, startPoint x: 526, startPoint y: 376, endPoint x: 640, endPoint y: 376, distance: 114.4
click at [640, 441] on strong "Natural Wellness" at bounding box center [586, 449] width 118 height 17
copy strong "Natural Wellness"
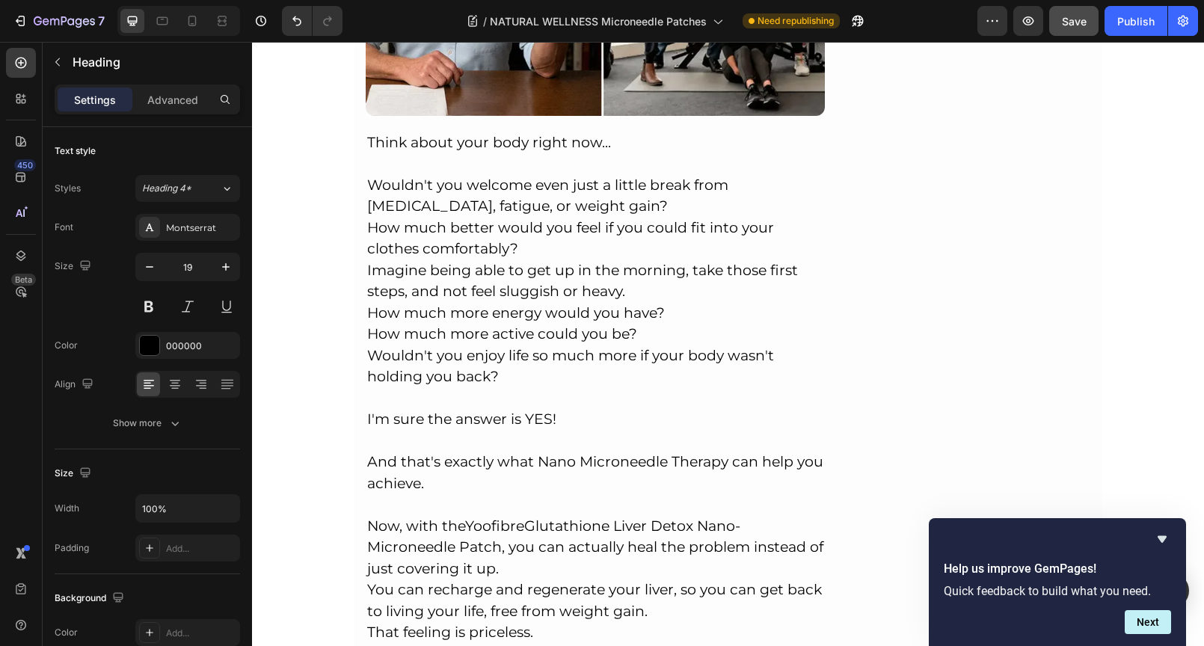
scroll to position [9737, 0]
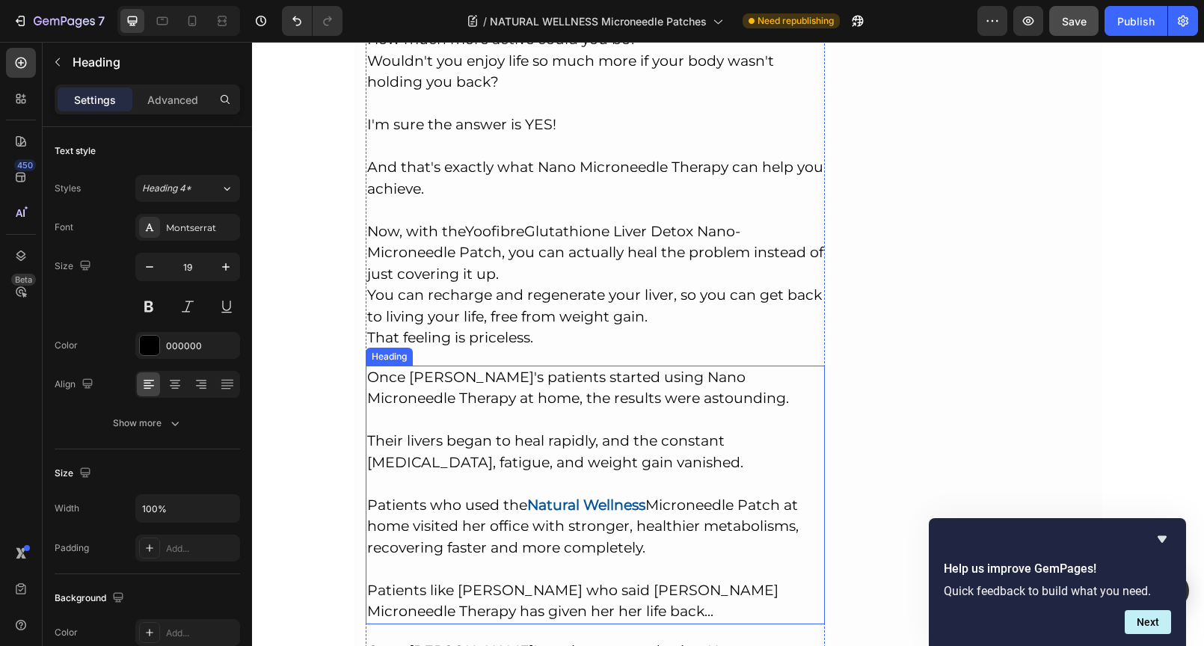
click at [603, 392] on h2 "Once [PERSON_NAME]'s patients started using Nano Microneedle Therapy at home, t…" at bounding box center [596, 495] width 460 height 259
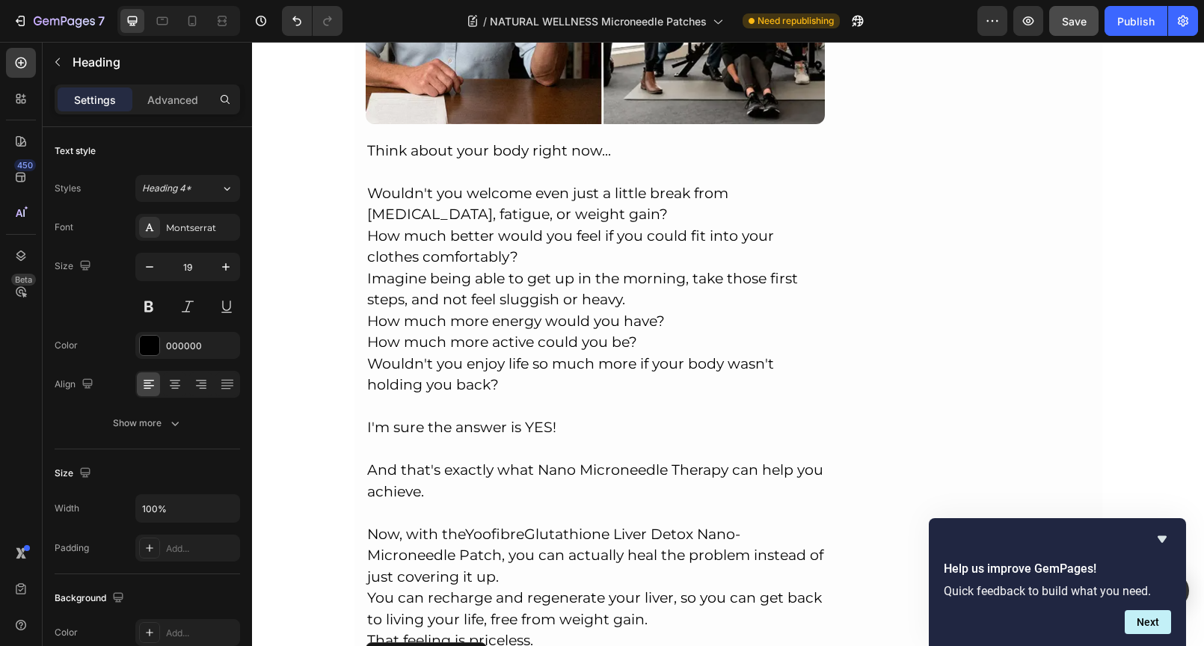
scroll to position [9388, 0]
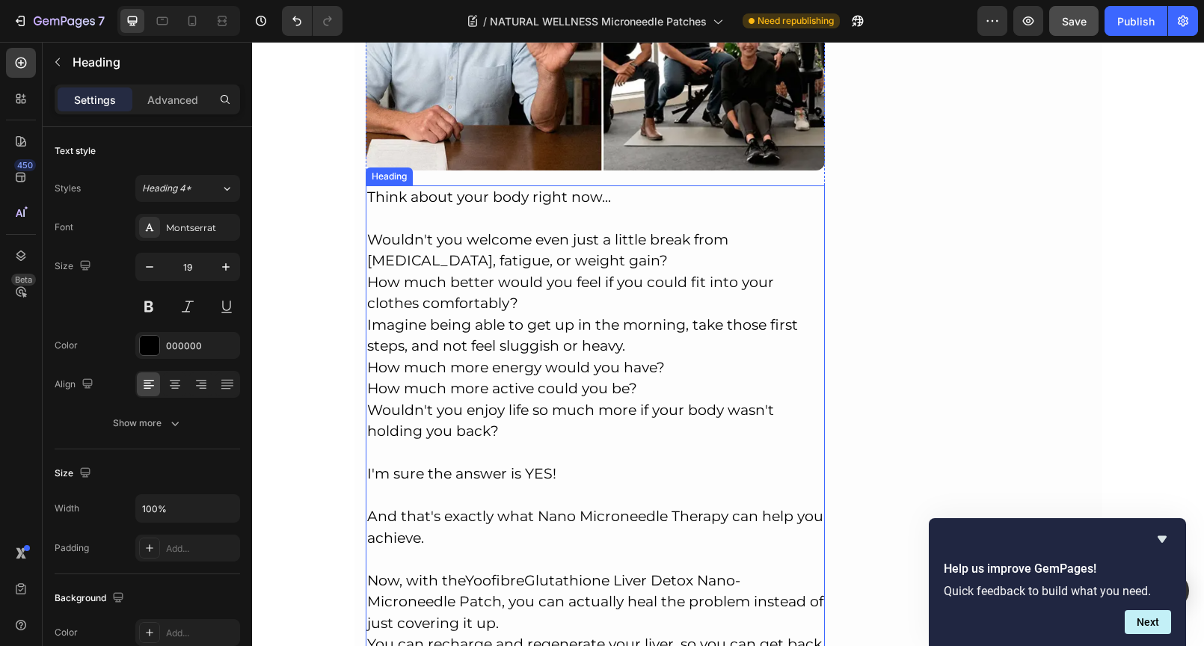
click at [607, 339] on p "Think about your body right now... Wouldn't you welcome even just a little brea…" at bounding box center [595, 442] width 457 height 511
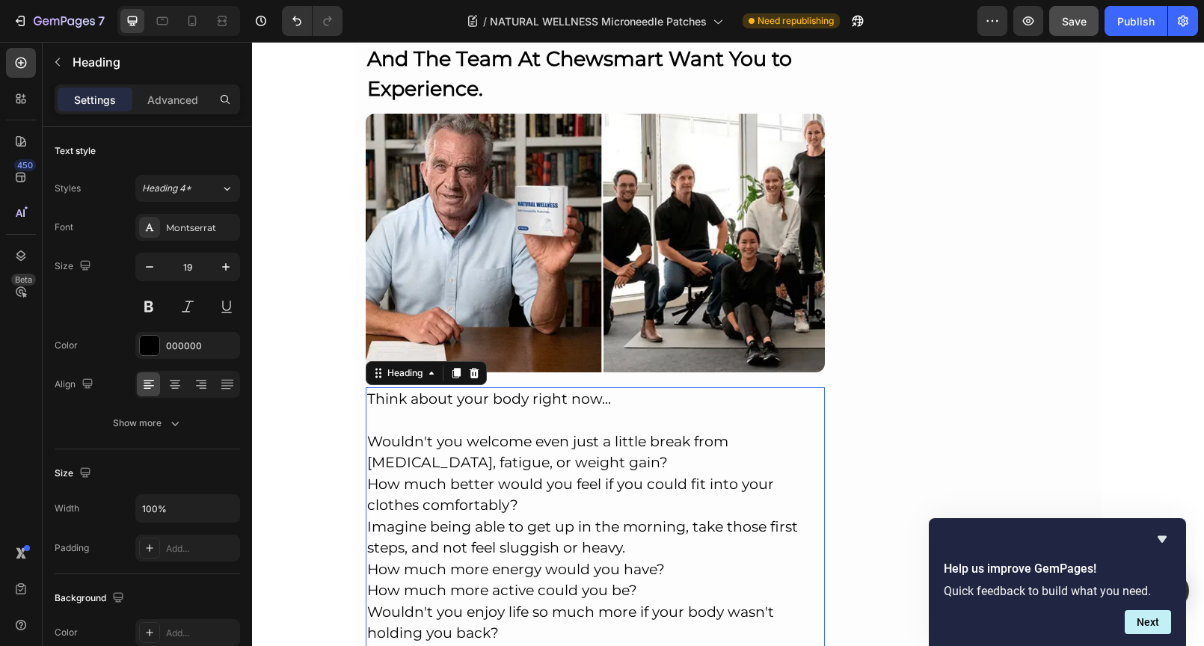
scroll to position [9421, 0]
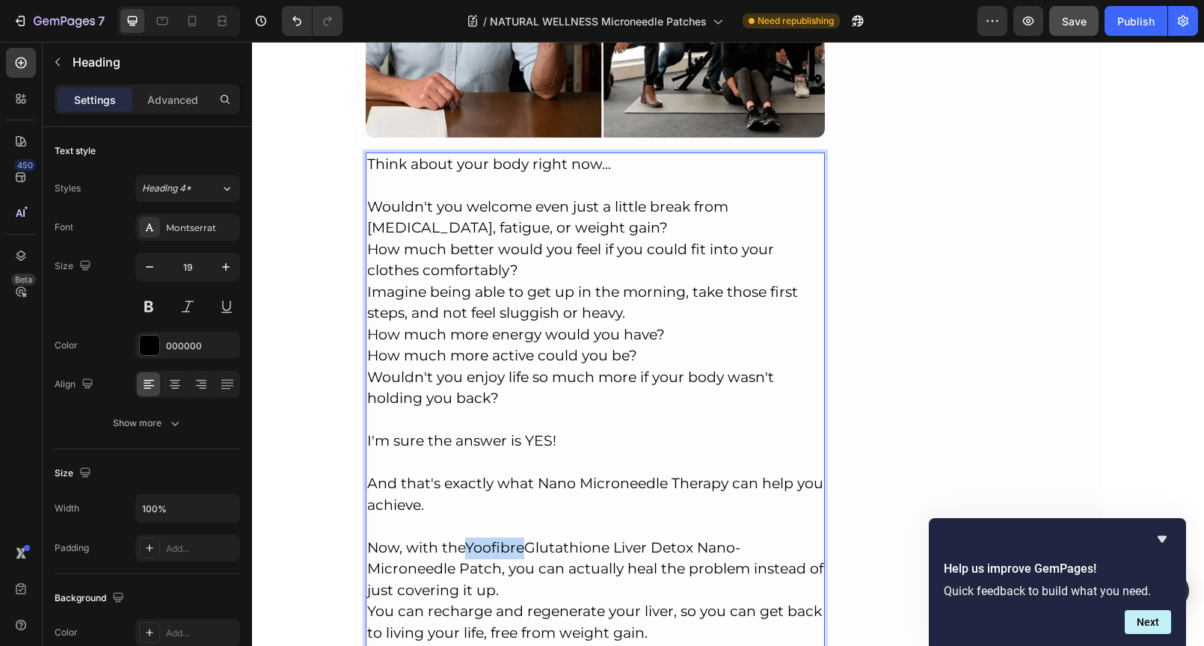
drag, startPoint x: 466, startPoint y: 472, endPoint x: 520, endPoint y: 472, distance: 53.8
click at [520, 539] on link "Yoofibre" at bounding box center [494, 547] width 59 height 17
click at [606, 522] on p "Think about your body right now... Wouldn't you welcome even just a little brea…" at bounding box center [595, 409] width 457 height 511
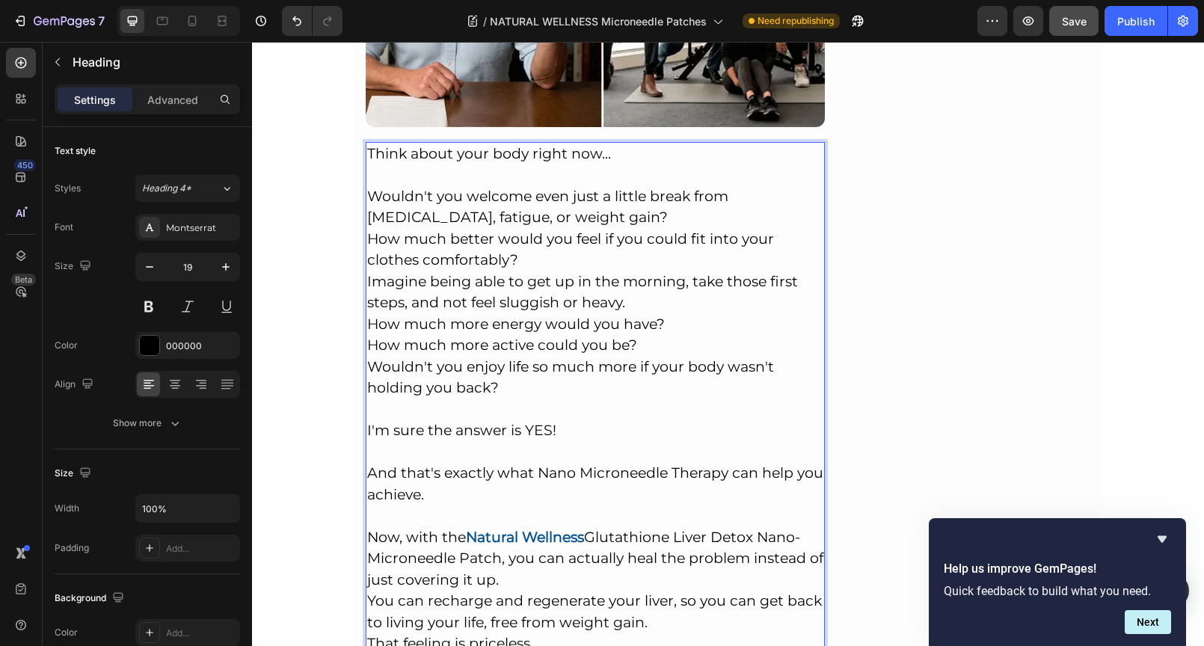
scroll to position [9443, 0]
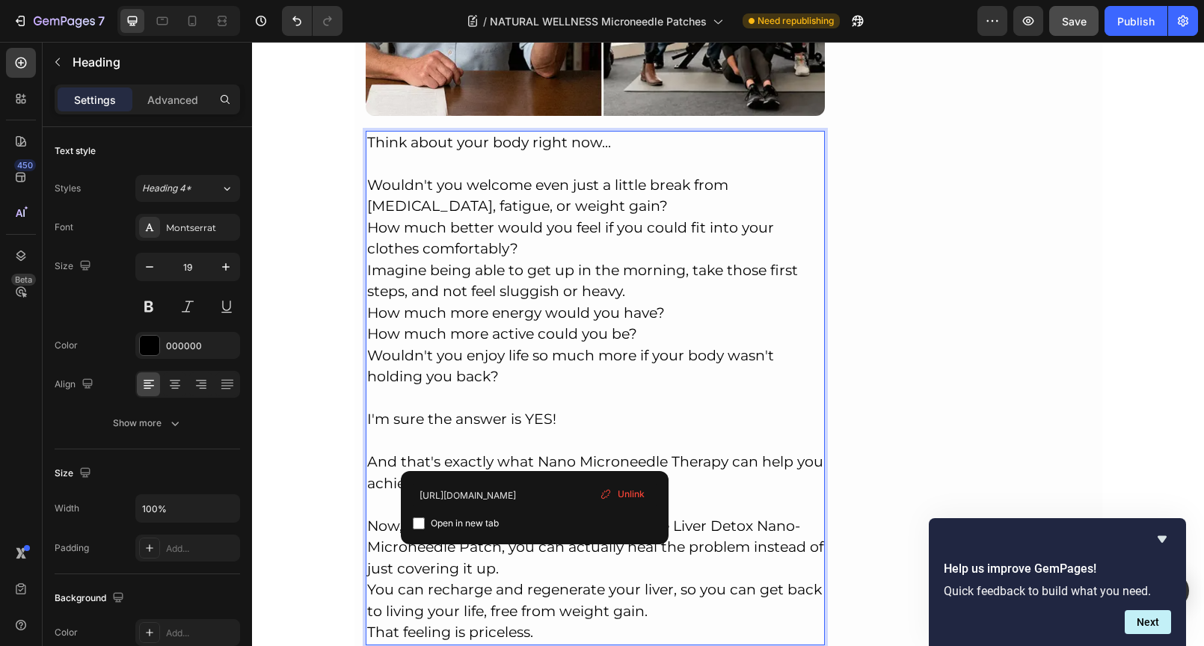
click at [537, 517] on strong "Natural Wellness" at bounding box center [525, 525] width 118 height 17
click at [608, 446] on p "Think about your body right now... Wouldn't you welcome even just a little brea…" at bounding box center [595, 387] width 457 height 511
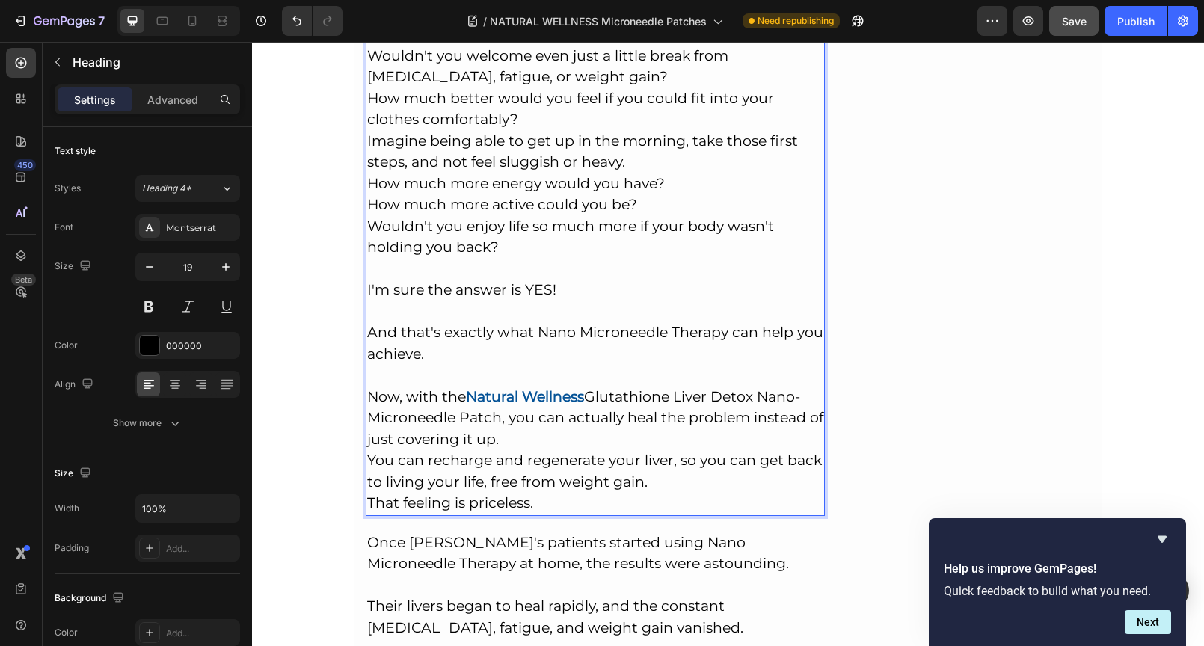
scroll to position [9575, 0]
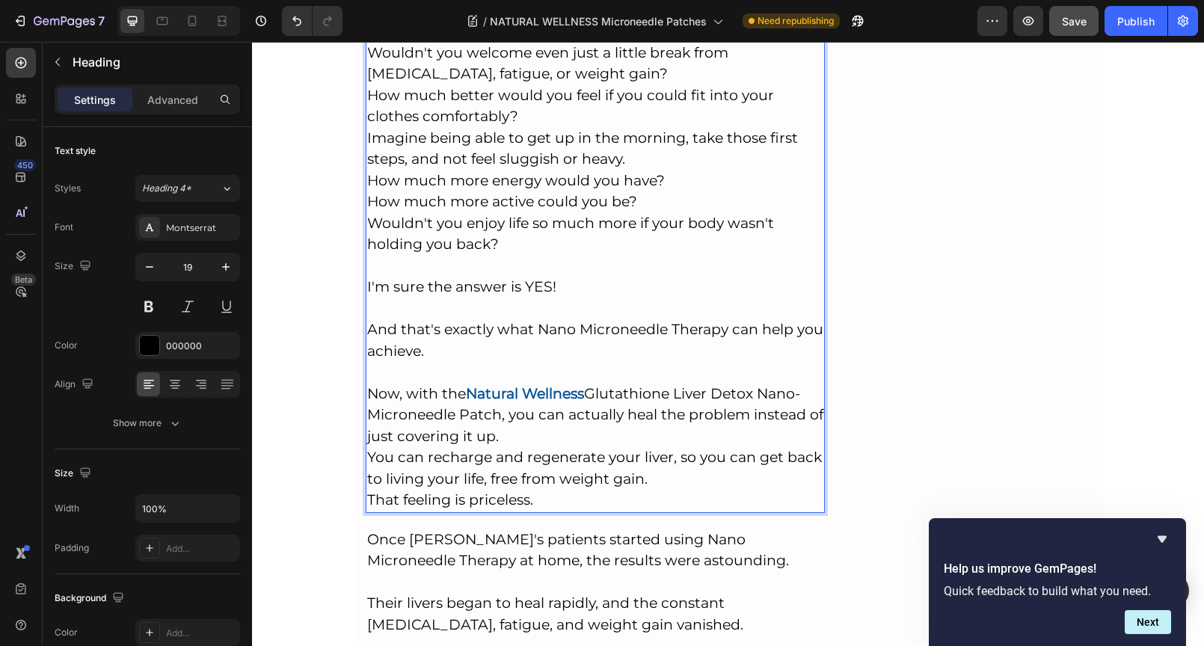
click at [516, 365] on p "Think about your body right now... Wouldn't you welcome even just a little brea…" at bounding box center [595, 255] width 457 height 511
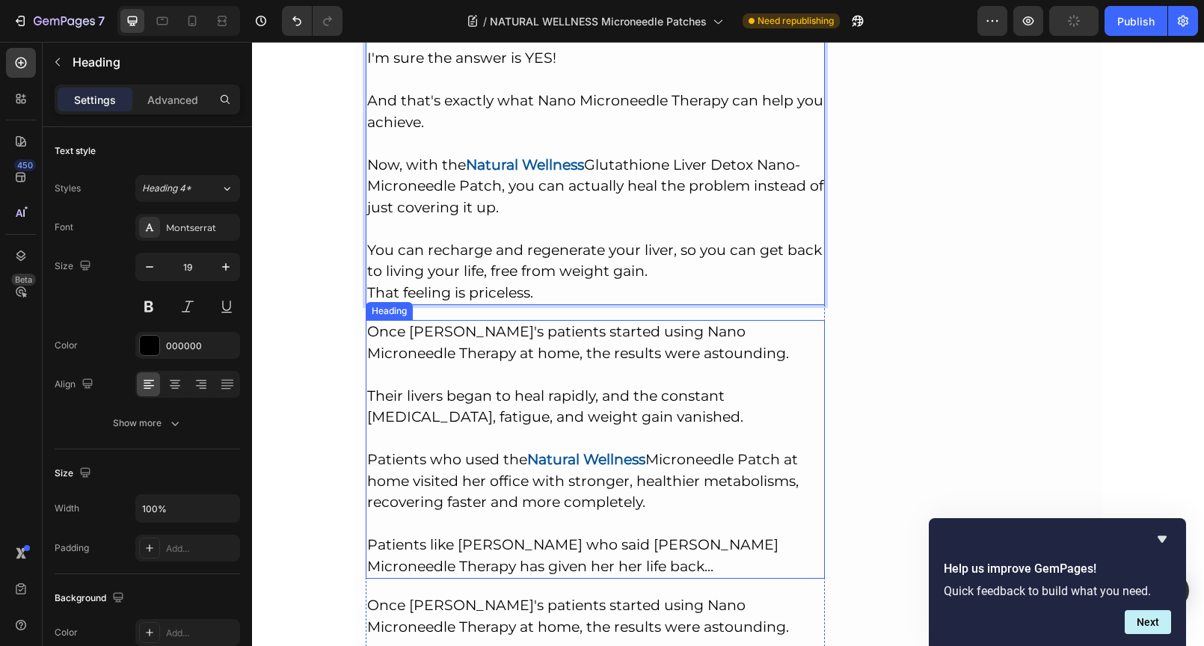
scroll to position [9815, 0]
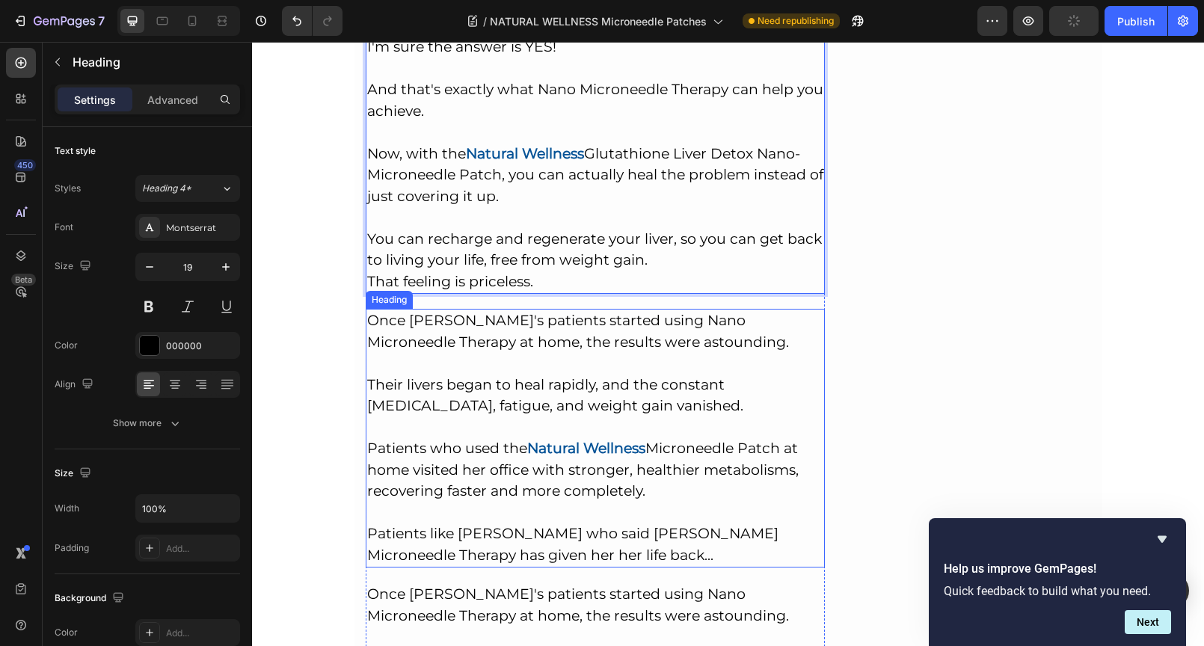
click at [564, 309] on h2 "Once [PERSON_NAME]'s patients started using Nano Microneedle Therapy at home, t…" at bounding box center [596, 438] width 460 height 259
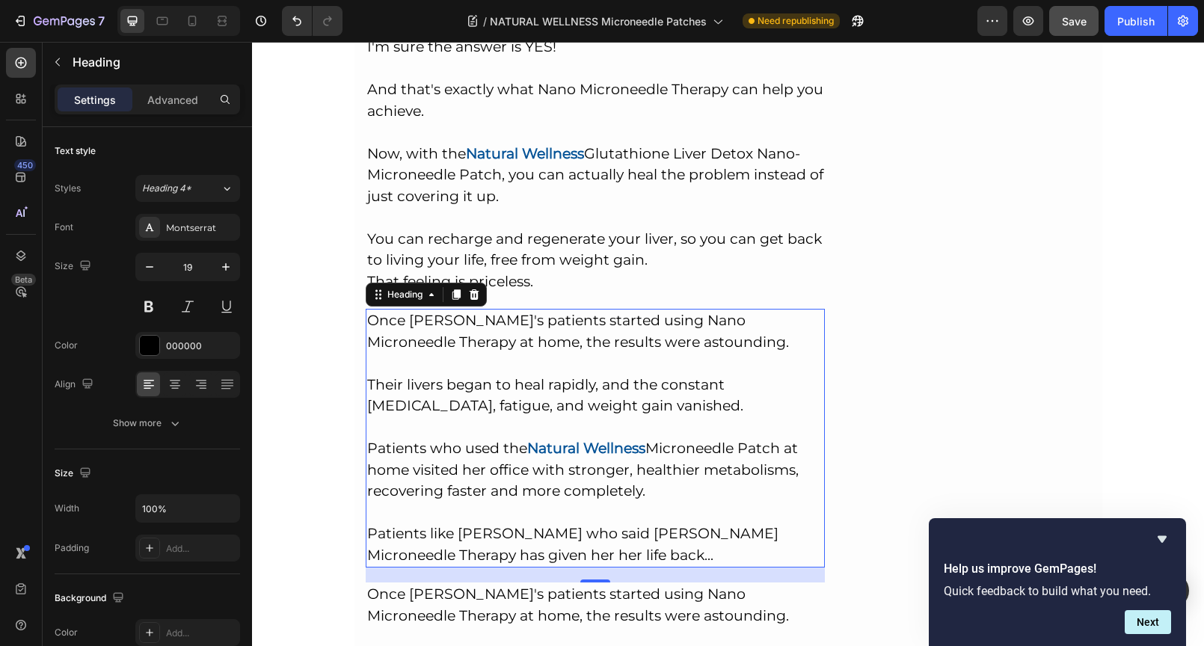
click at [537, 481] on h2 "Once [PERSON_NAME]'s patients started using Nano Microneedle Therapy at home, t…" at bounding box center [596, 438] width 460 height 259
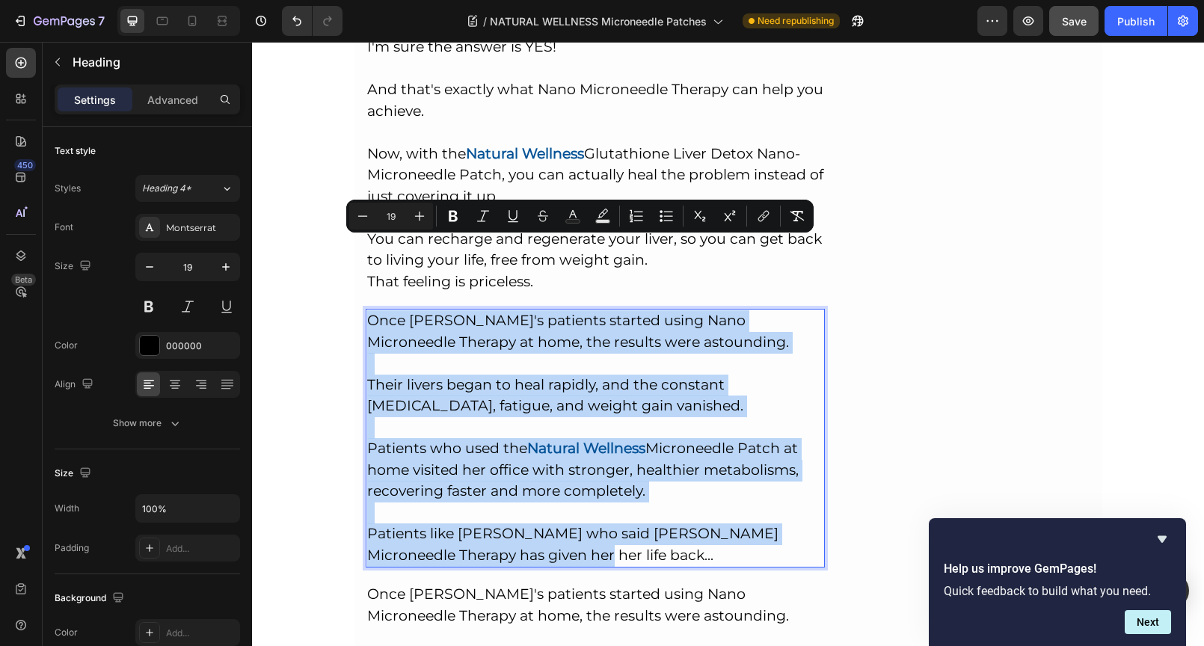
drag, startPoint x: 537, startPoint y: 482, endPoint x: 359, endPoint y: 250, distance: 293.2
click at [366, 309] on h2 "Once [PERSON_NAME]'s patients started using Nano Microneedle Therapy at home, t…" at bounding box center [596, 438] width 460 height 259
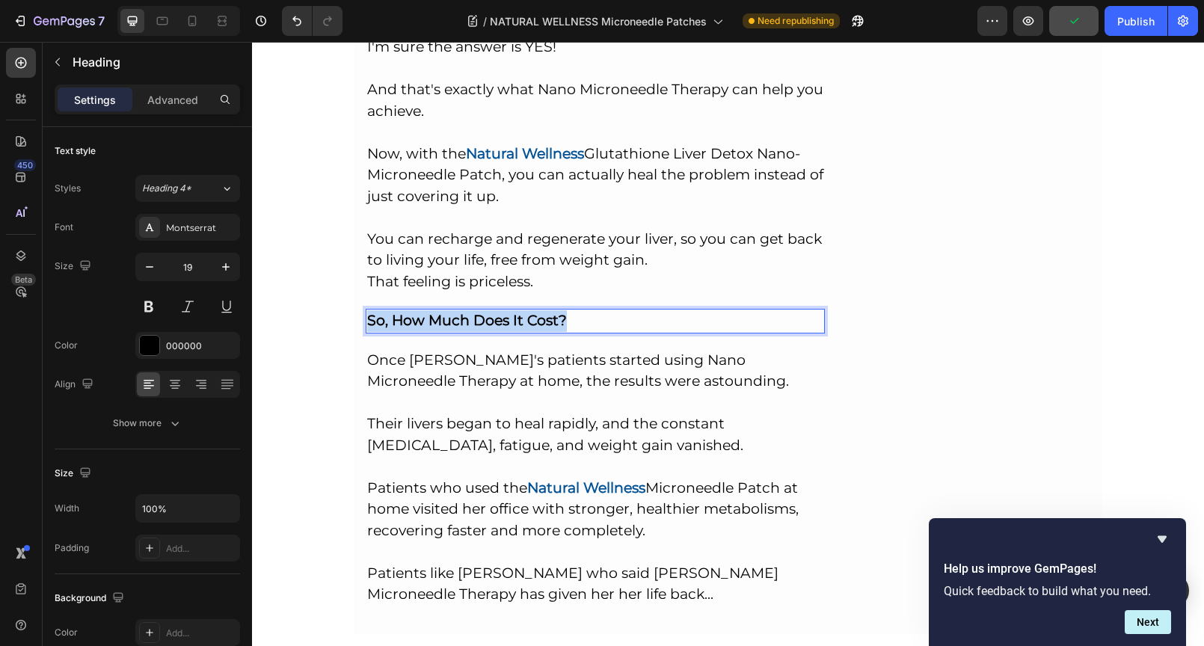
drag, startPoint x: 569, startPoint y: 250, endPoint x: 362, endPoint y: 245, distance: 207.1
click at [367, 310] on p "So, How Much Does It Cost?" at bounding box center [595, 321] width 457 height 22
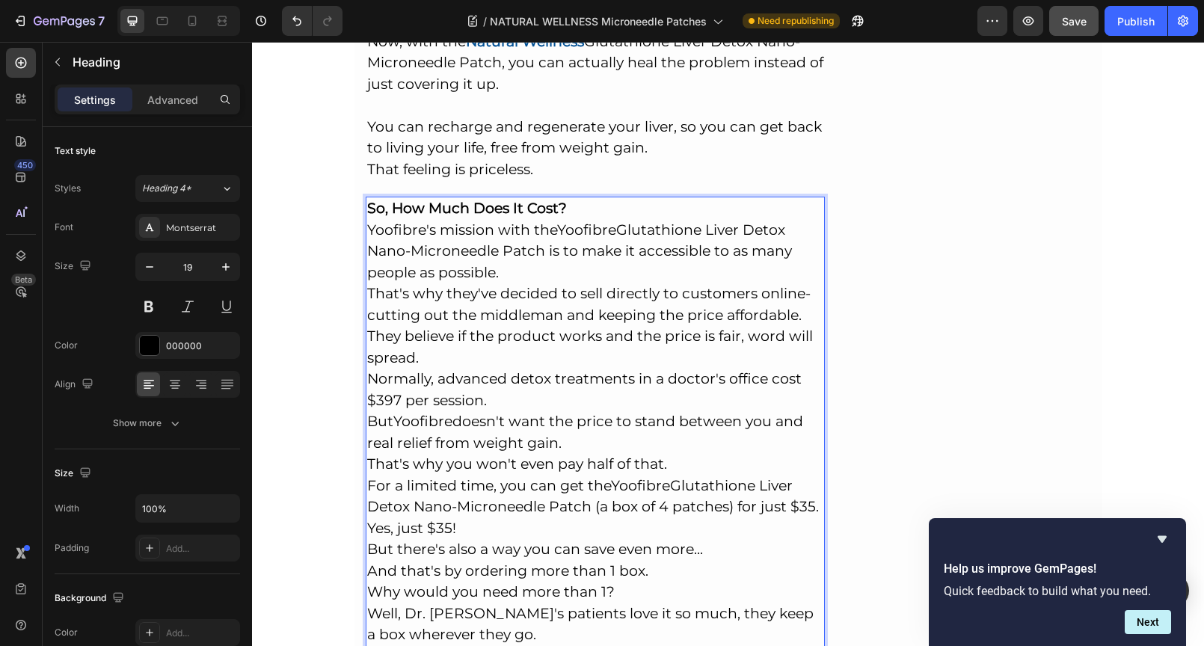
scroll to position [9995, 0]
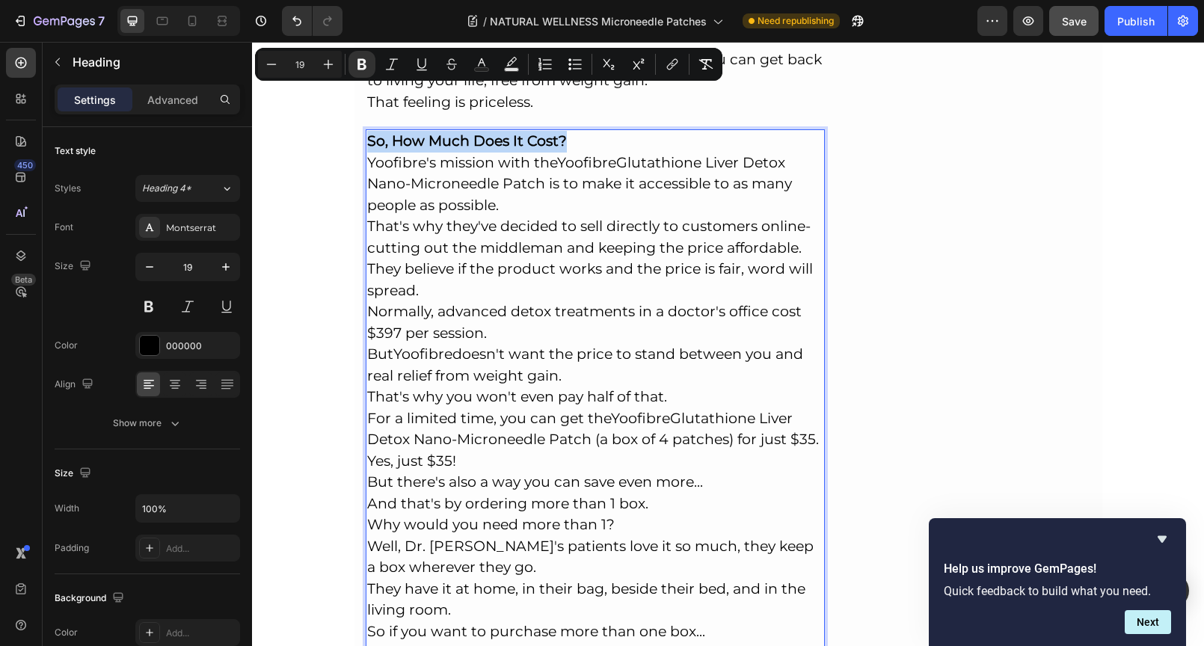
drag, startPoint x: 567, startPoint y: 65, endPoint x: 339, endPoint y: 64, distance: 228.0
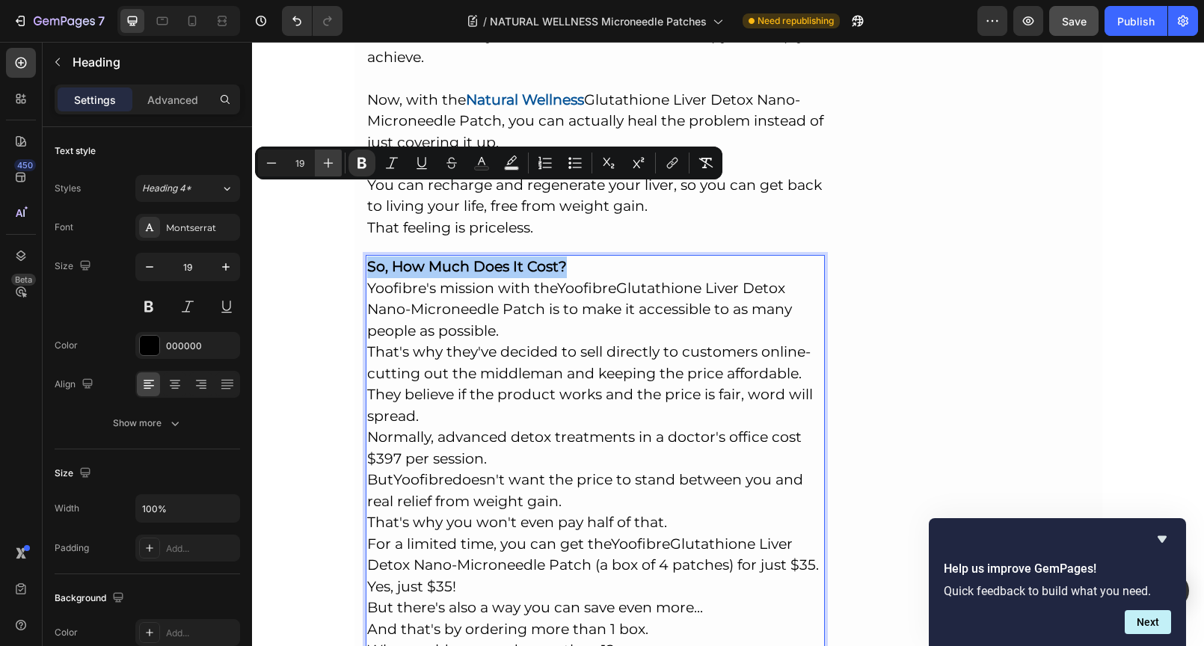
click at [340, 164] on button "Plus" at bounding box center [328, 163] width 27 height 27
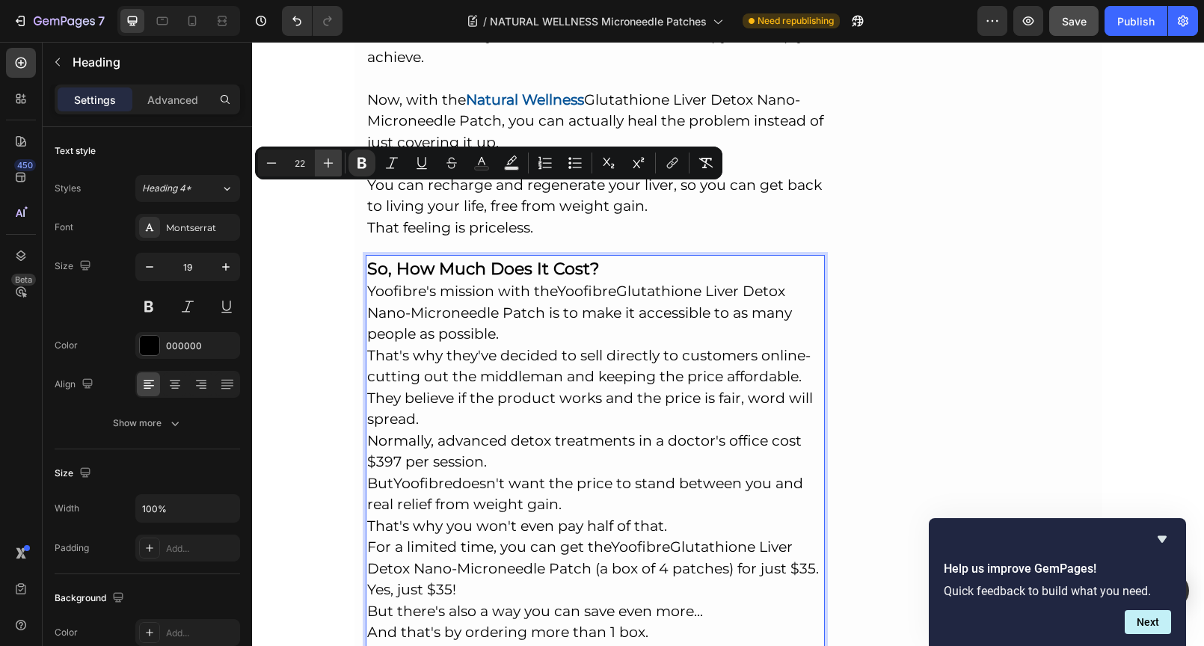
click at [340, 164] on button "Plus" at bounding box center [328, 163] width 27 height 27
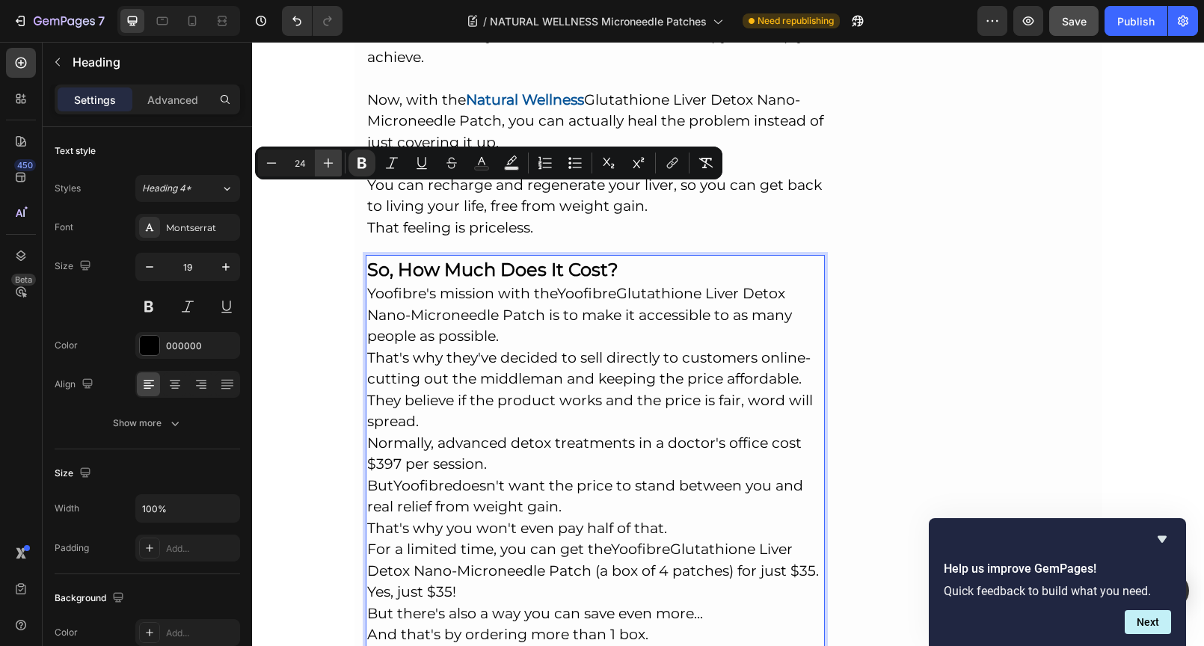
click at [339, 164] on button "Plus" at bounding box center [328, 163] width 27 height 27
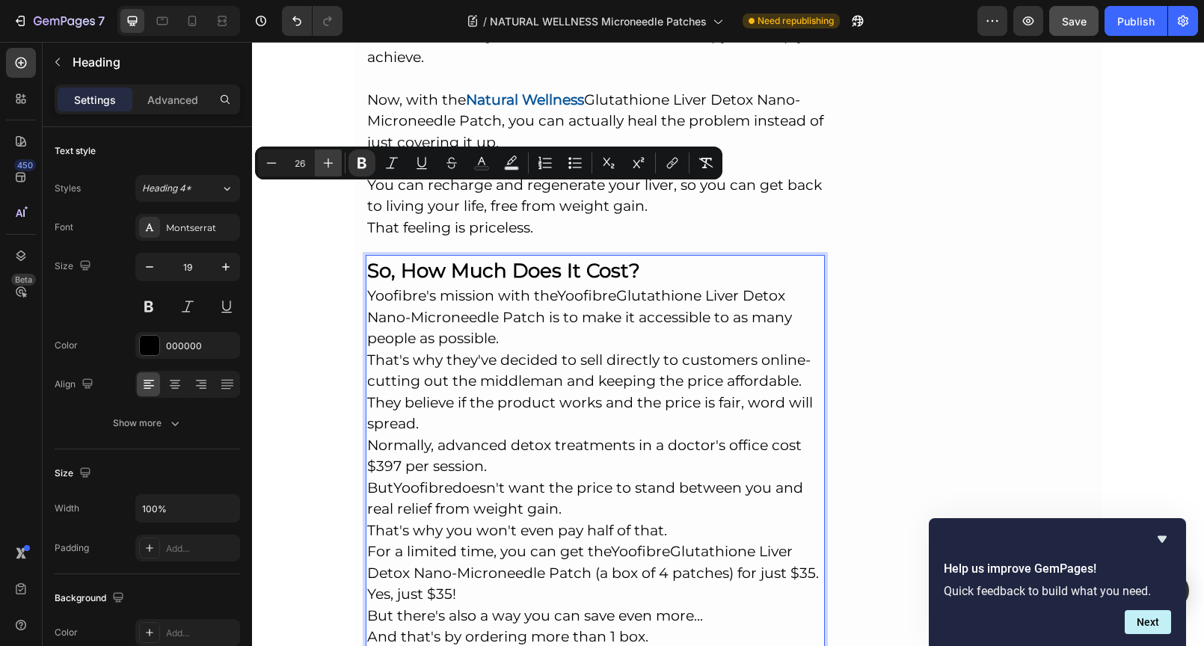
click at [339, 164] on button "Plus" at bounding box center [328, 163] width 27 height 27
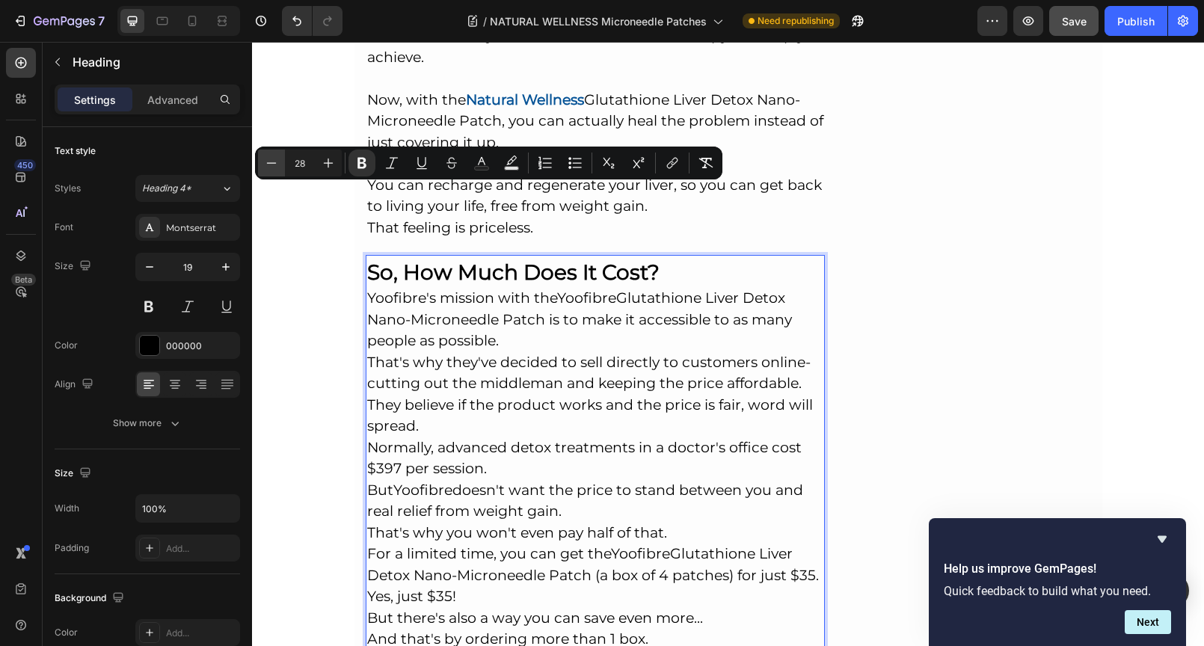
click at [262, 166] on button "Minus" at bounding box center [271, 163] width 27 height 27
type input "27"
click at [681, 351] on p "That's why they've decided to sell directly to customers online-cutting out the…" at bounding box center [595, 372] width 457 height 43
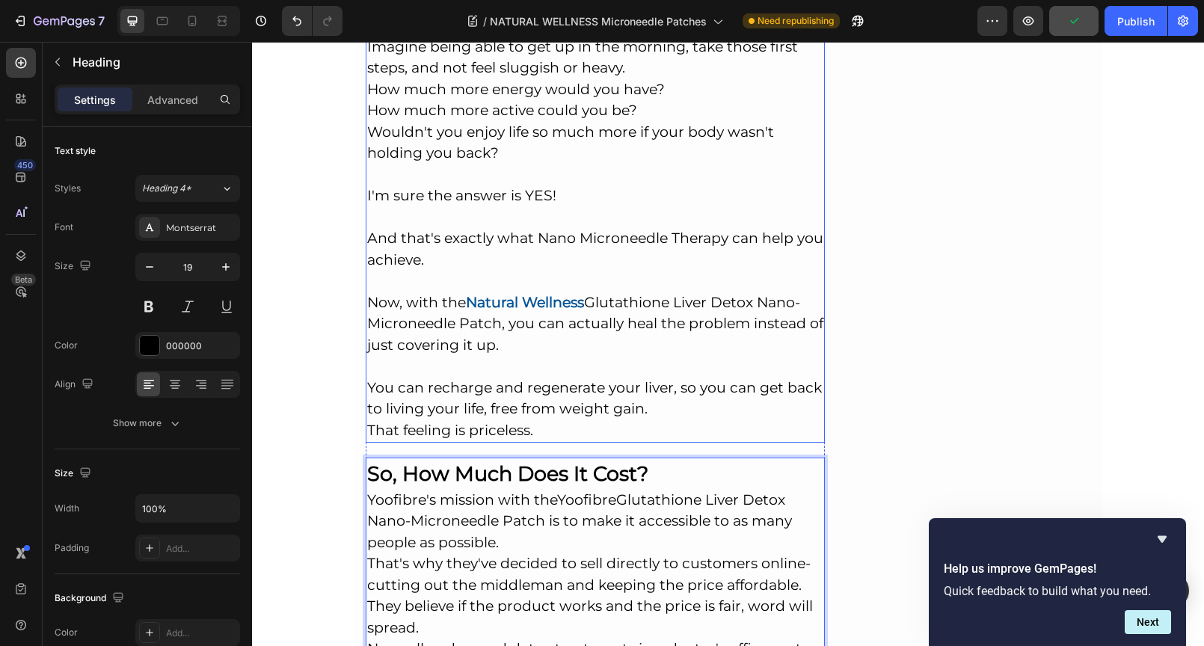
scroll to position [9741, 0]
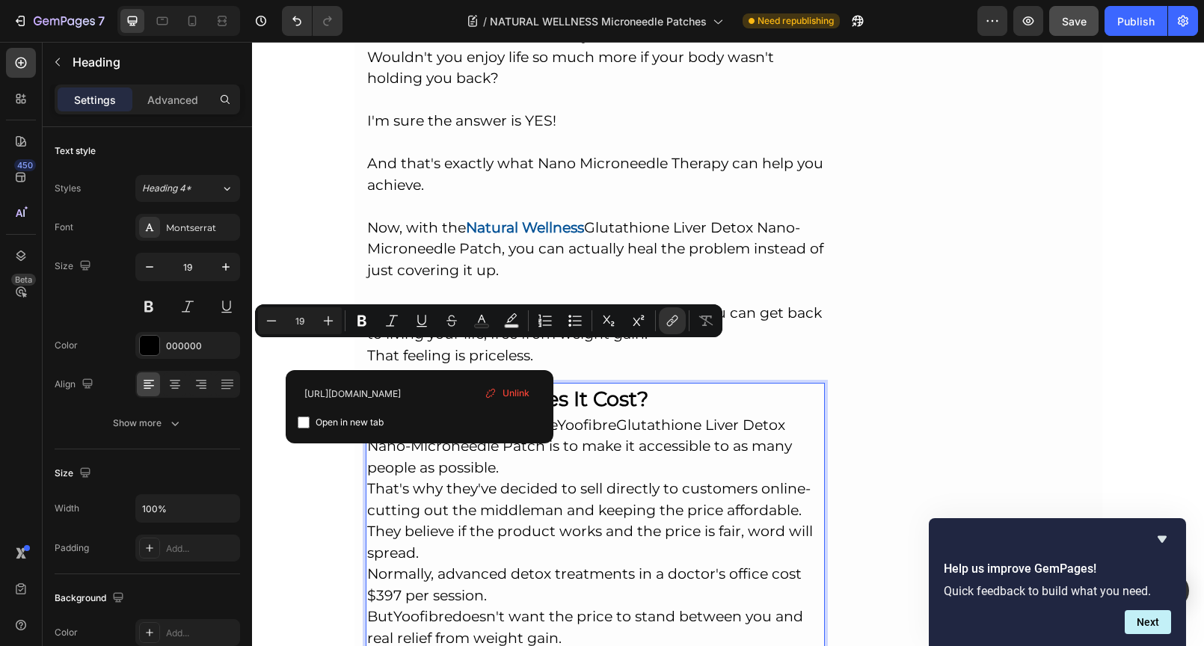
drag, startPoint x: 419, startPoint y: 353, endPoint x: 363, endPoint y: 350, distance: 56.1
click at [367, 415] on p "[PERSON_NAME] 's mission with the Yoofibre Glutathione Liver Detox Nano-Microne…" at bounding box center [595, 447] width 457 height 64
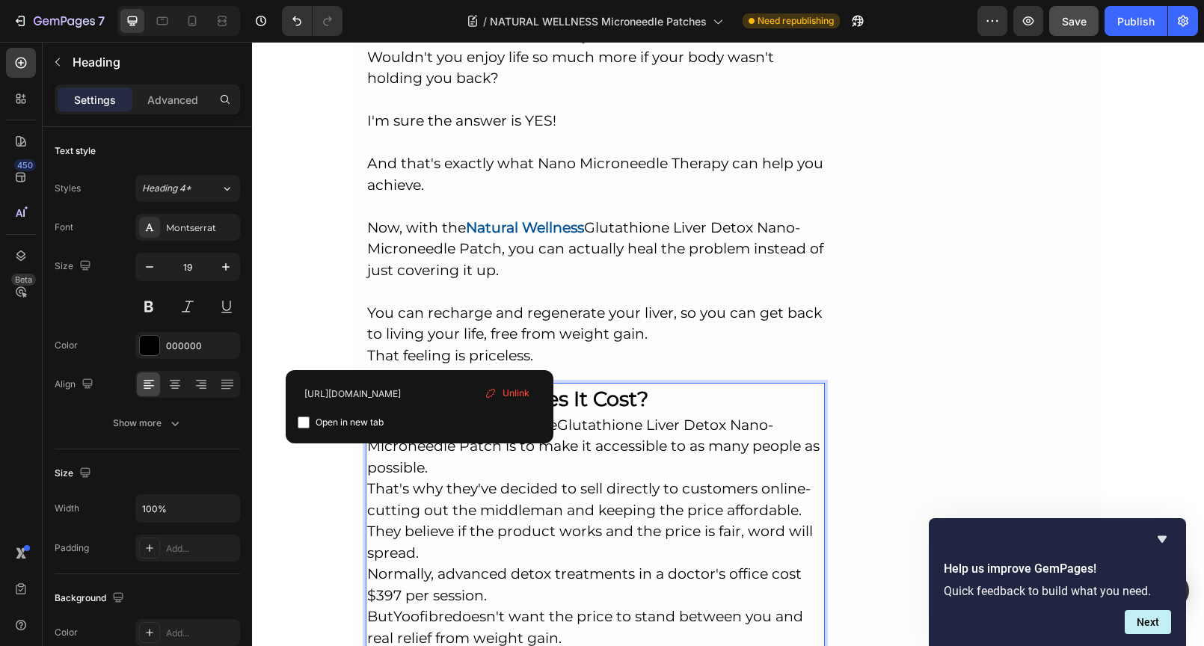
click at [519, 394] on span "Unlink" at bounding box center [515, 392] width 27 height 13
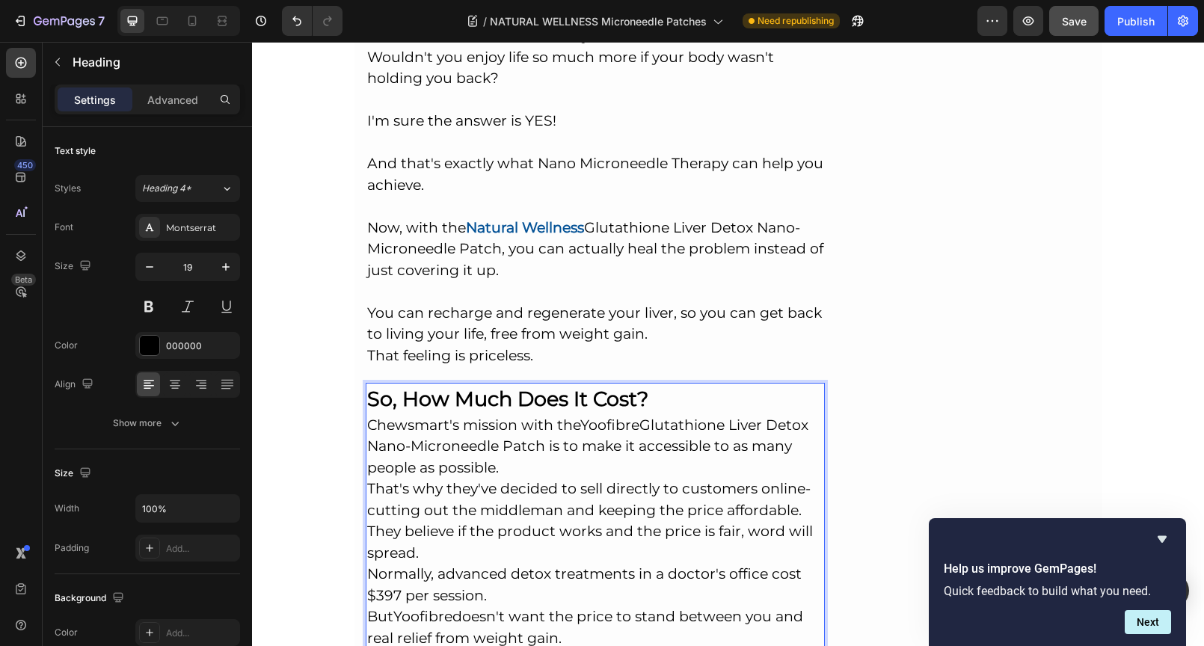
click at [546, 415] on p "[PERSON_NAME]'s mission with the Yoofibre Glutathione Liver Detox Nano-Micronee…" at bounding box center [595, 447] width 457 height 64
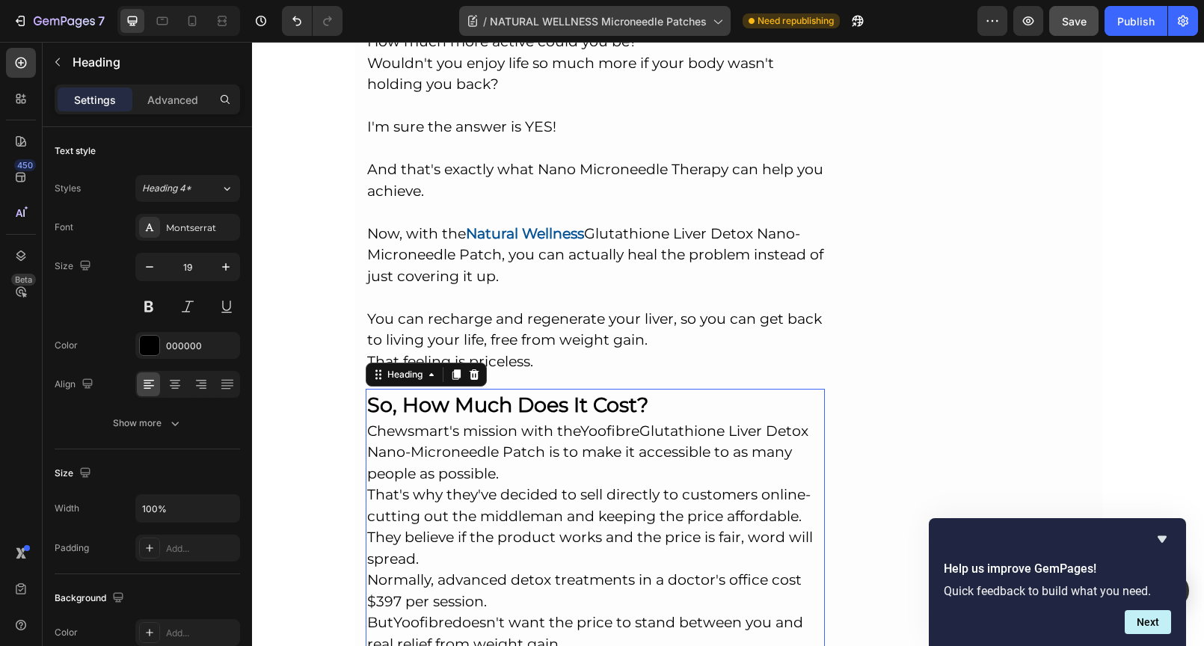
scroll to position [9619, 0]
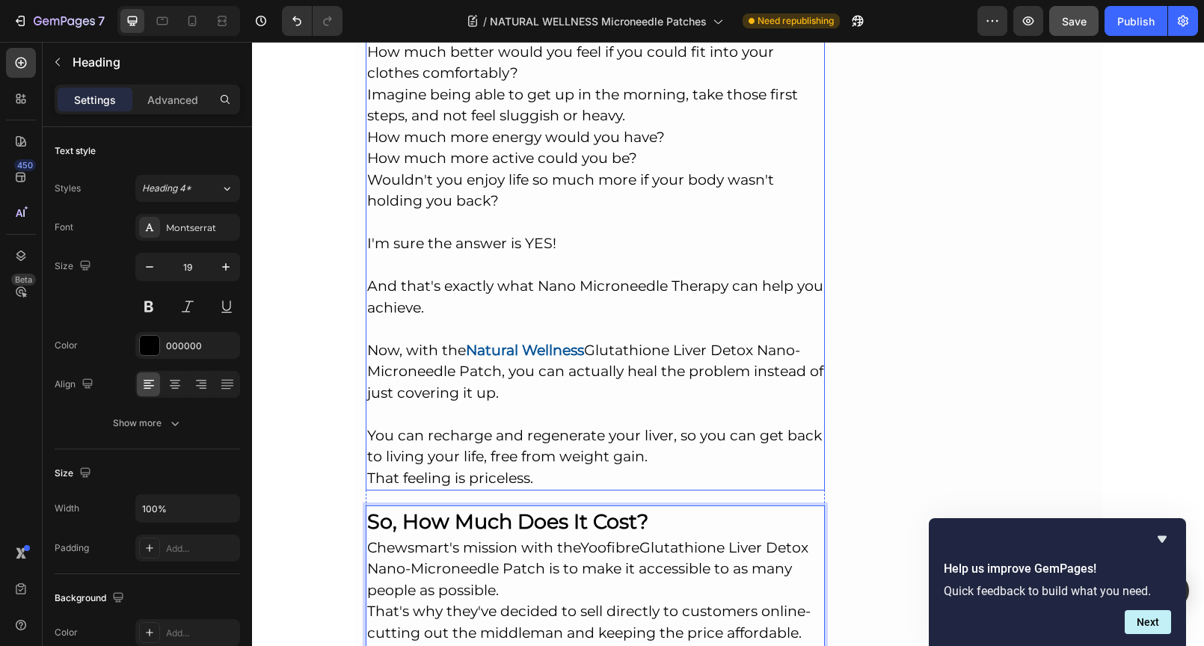
click at [453, 275] on p "Think about your body right now... Wouldn't you welcome even just a little brea…" at bounding box center [595, 223] width 457 height 533
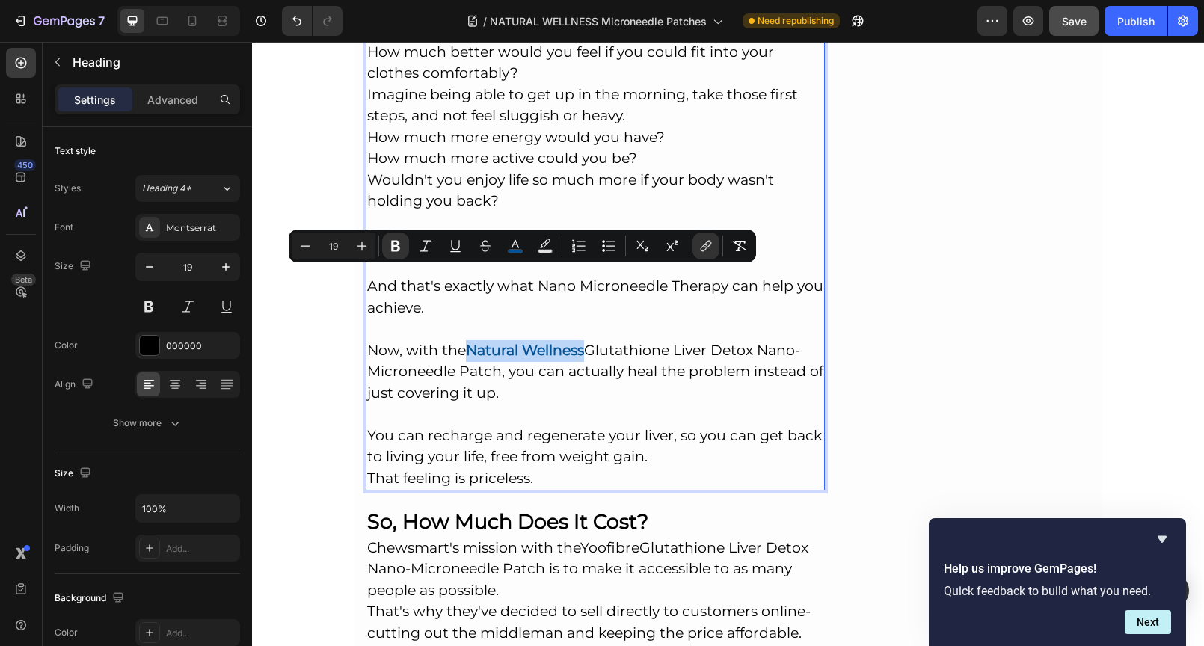
drag, startPoint x: 464, startPoint y: 275, endPoint x: 582, endPoint y: 280, distance: 117.5
click at [582, 342] on strong "Natural Wellness" at bounding box center [525, 350] width 118 height 17
copy strong "Natural Wellness"
click at [580, 539] on link "Yoofibre" at bounding box center [609, 547] width 59 height 17
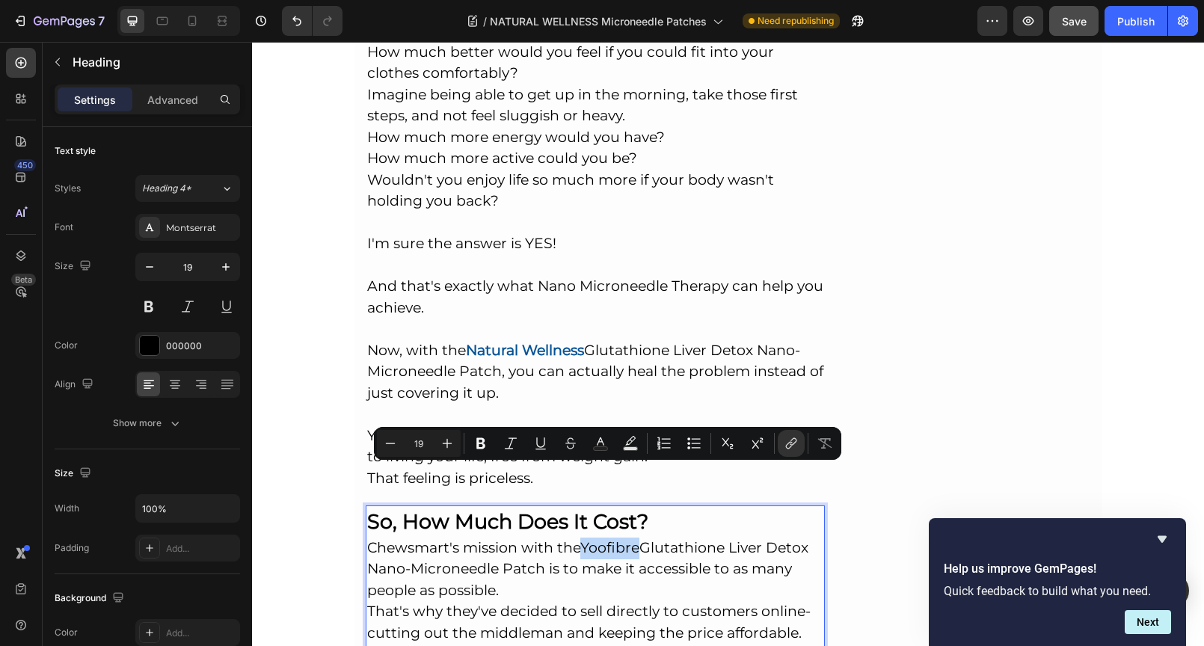
drag, startPoint x: 581, startPoint y: 474, endPoint x: 636, endPoint y: 476, distance: 55.4
click at [636, 539] on link "Yoofibre" at bounding box center [609, 547] width 59 height 17
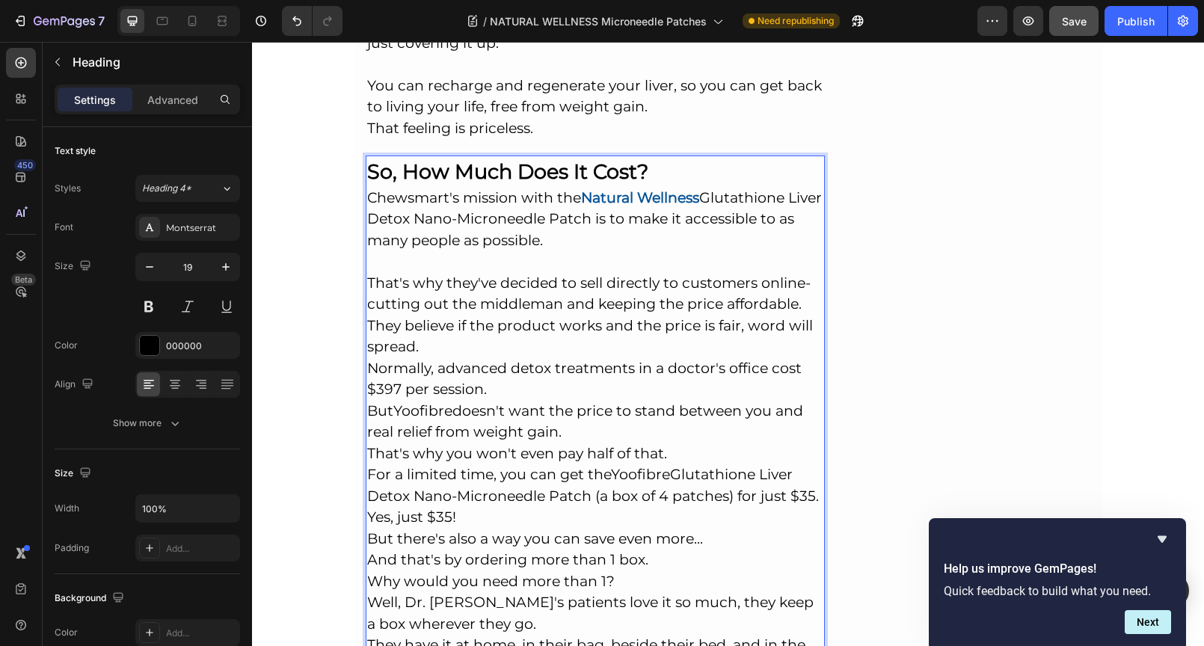
scroll to position [9969, 0]
click at [546, 319] on p "So, How Much Does It Cost? Chewsmart's mission with the Natural Wellness Glutat…" at bounding box center [595, 459] width 457 height 606
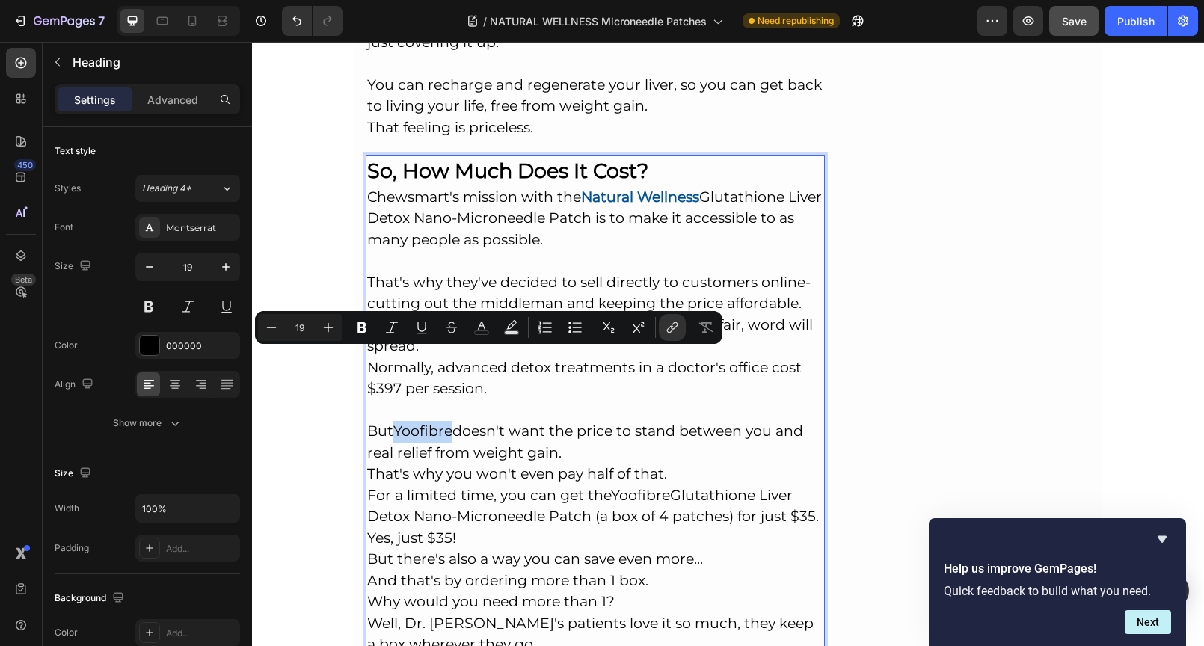
drag, startPoint x: 398, startPoint y: 357, endPoint x: 446, endPoint y: 360, distance: 48.7
click at [446, 422] on link "Yoofibre" at bounding box center [422, 430] width 59 height 17
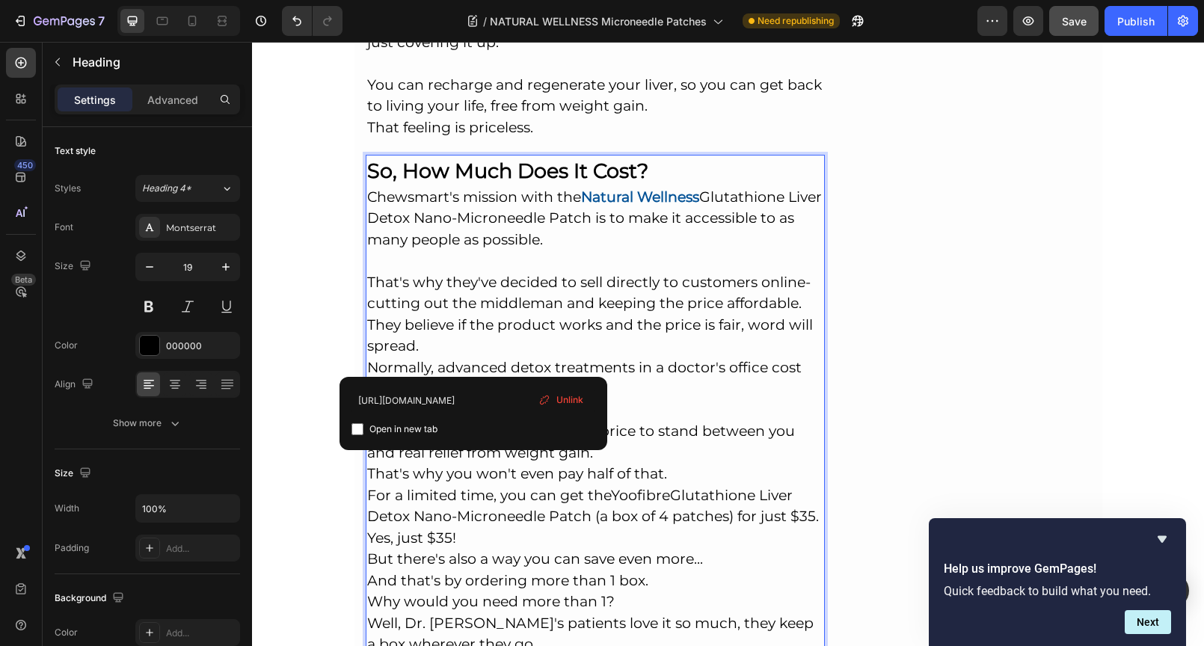
click at [569, 397] on span "Unlink" at bounding box center [569, 399] width 27 height 13
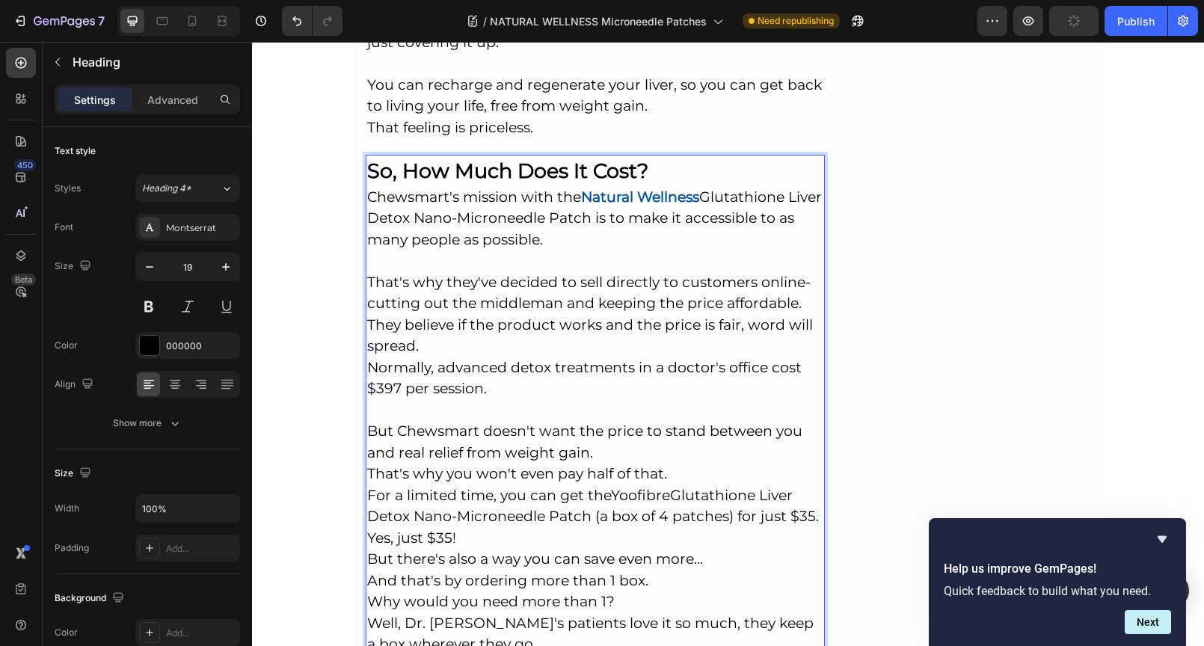
click at [613, 378] on p "So, How Much Does It Cost? Chewsmart's mission with the Natural Wellness Glutat…" at bounding box center [595, 469] width 457 height 627
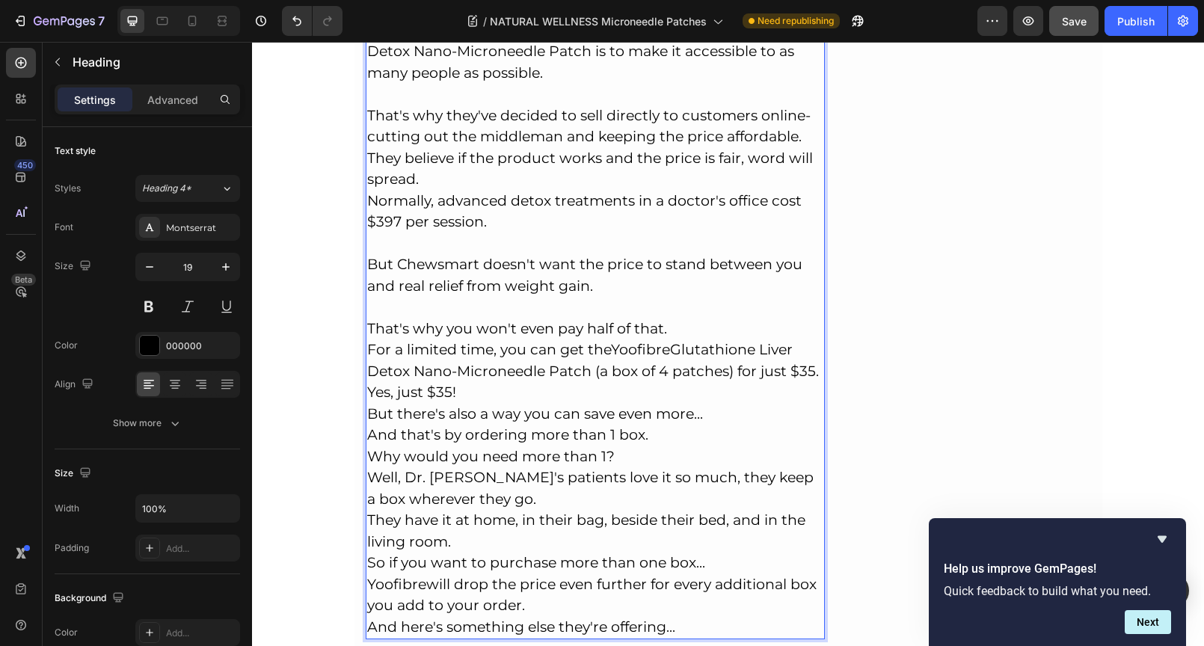
scroll to position [10068, 0]
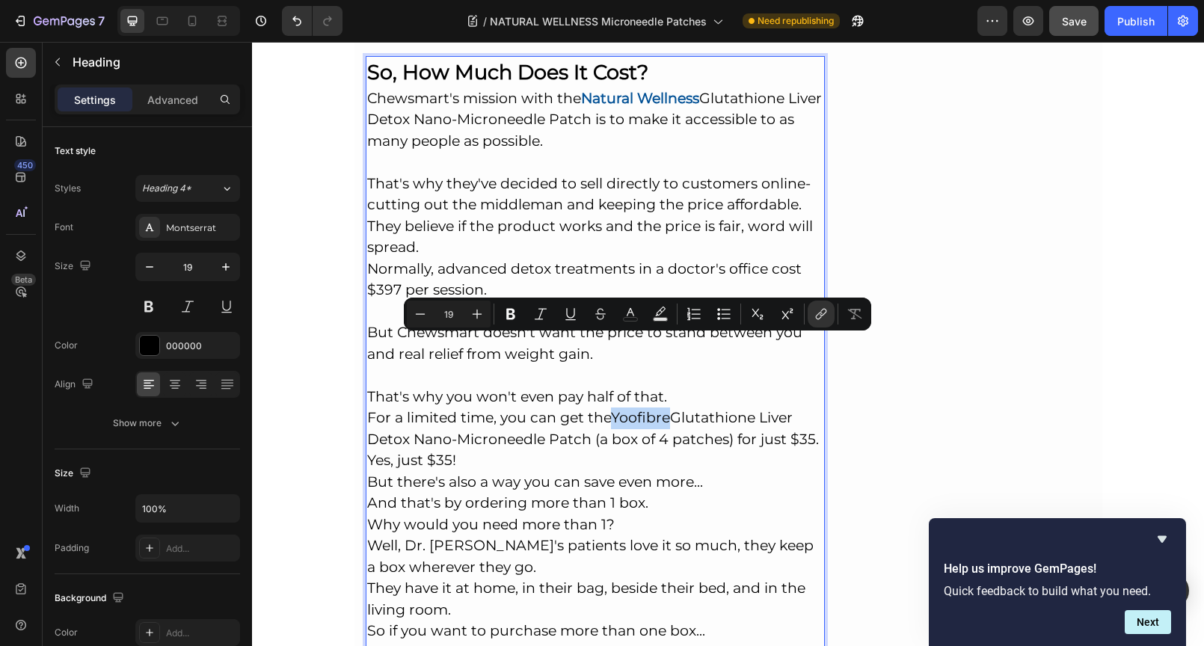
drag, startPoint x: 611, startPoint y: 345, endPoint x: 668, endPoint y: 345, distance: 56.1
click at [668, 345] on p "So, How Much Does It Cost? Chewsmart's mission with the Natural Wellness Glutat…" at bounding box center [595, 382] width 457 height 648
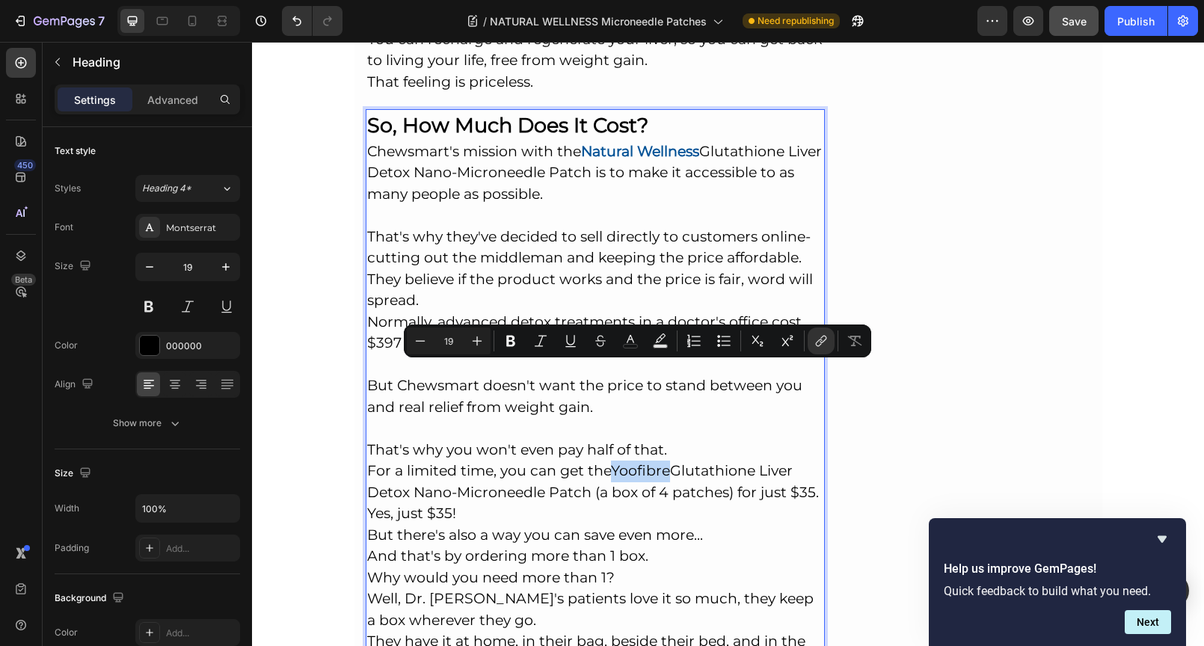
scroll to position [9965, 0]
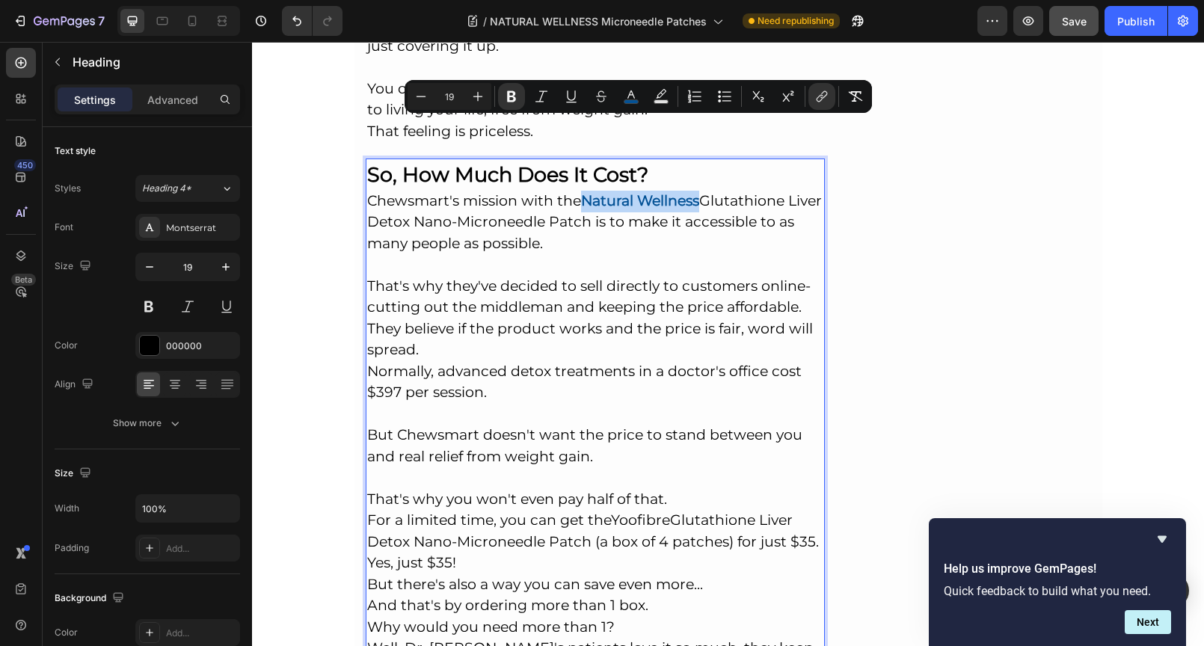
drag, startPoint x: 583, startPoint y: 124, endPoint x: 699, endPoint y: 129, distance: 116.0
click at [699, 160] on p "So, How Much Does It Cost? Chewsmart's mission with the Natural Wellness Glutat…" at bounding box center [595, 484] width 457 height 648
copy strong "Natural Wellness"
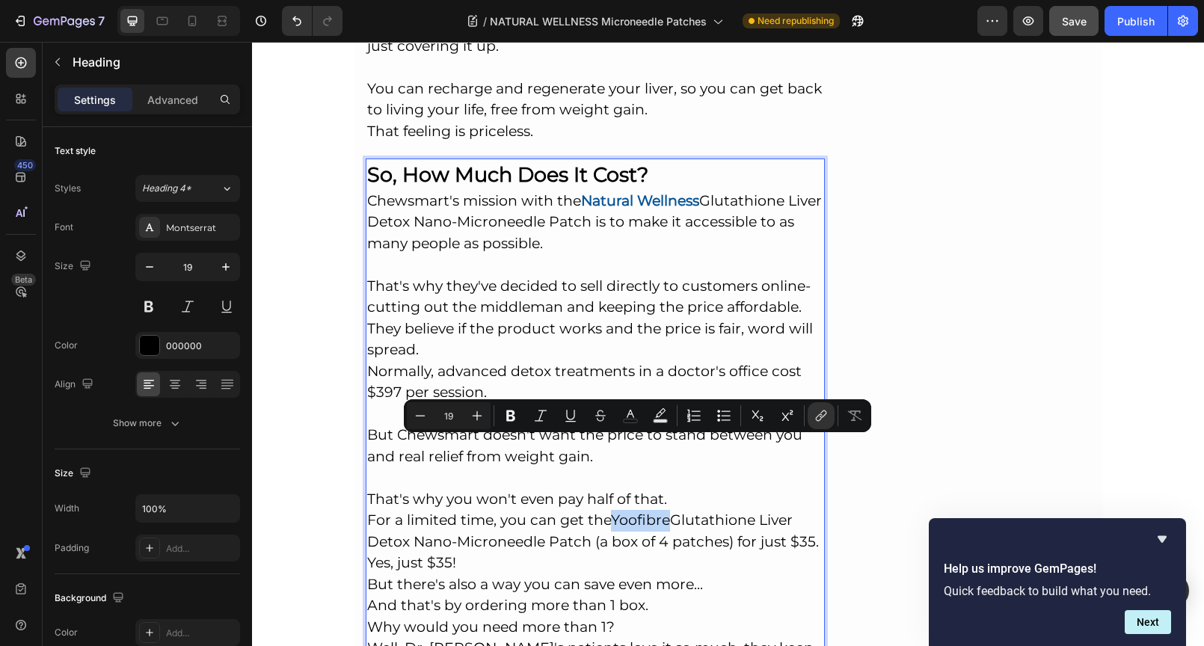
drag, startPoint x: 611, startPoint y: 448, endPoint x: 668, endPoint y: 452, distance: 56.2
click at [668, 452] on p "So, How Much Does It Cost? Chewsmart's mission with the Natural Wellness Glutat…" at bounding box center [595, 484] width 457 height 648
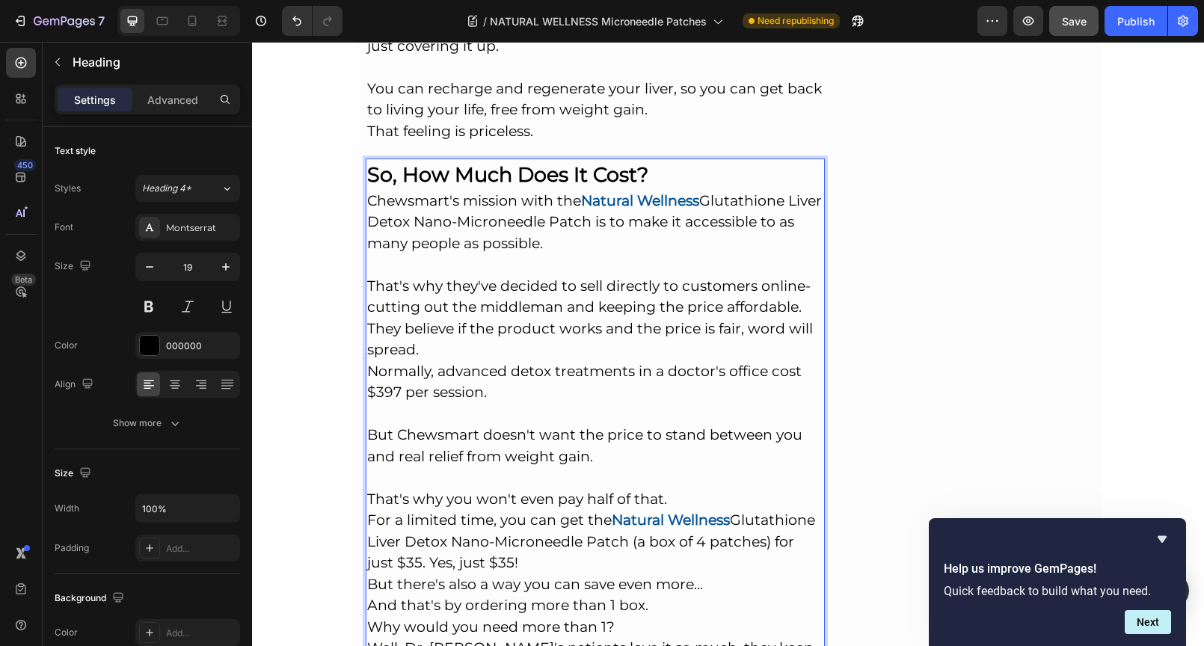
click at [658, 494] on p "So, How Much Does It Cost? Chewsmart's mission with the Natural Wellness Glutat…" at bounding box center [595, 484] width 457 height 648
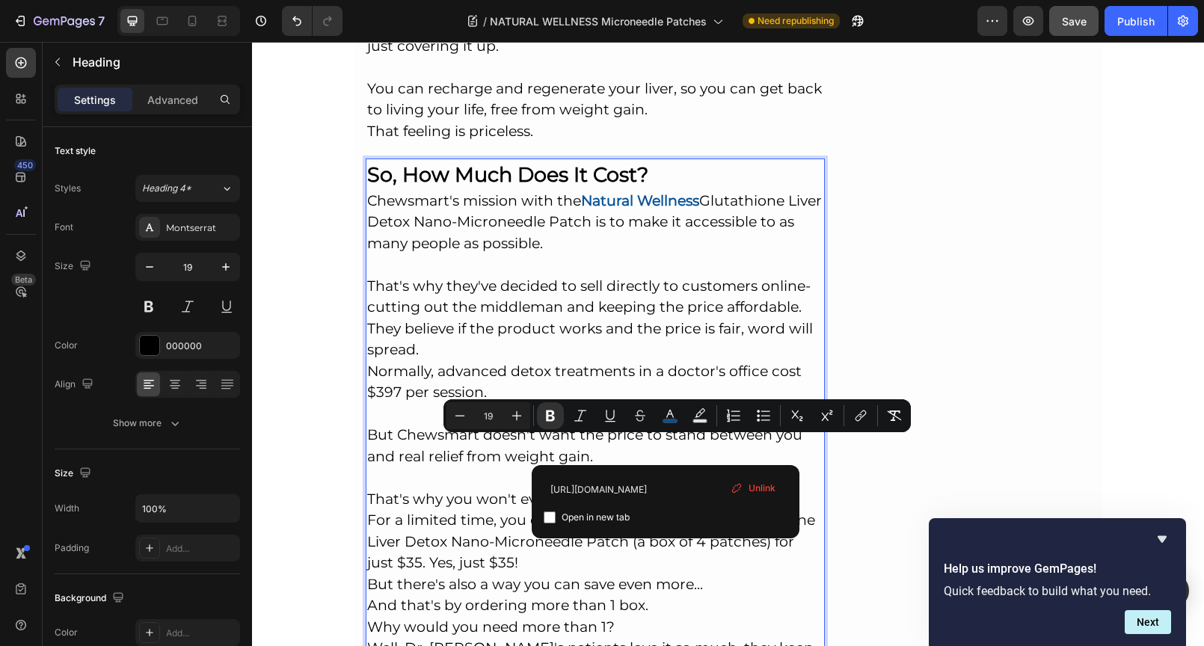
drag, startPoint x: 665, startPoint y: 452, endPoint x: 687, endPoint y: 455, distance: 22.6
click at [687, 511] on strong "Natural Wellness" at bounding box center [670, 519] width 118 height 17
click at [600, 459] on p "So, How Much Does It Cost? Chewsmart's mission with the Natural Wellness Glutat…" at bounding box center [595, 484] width 457 height 648
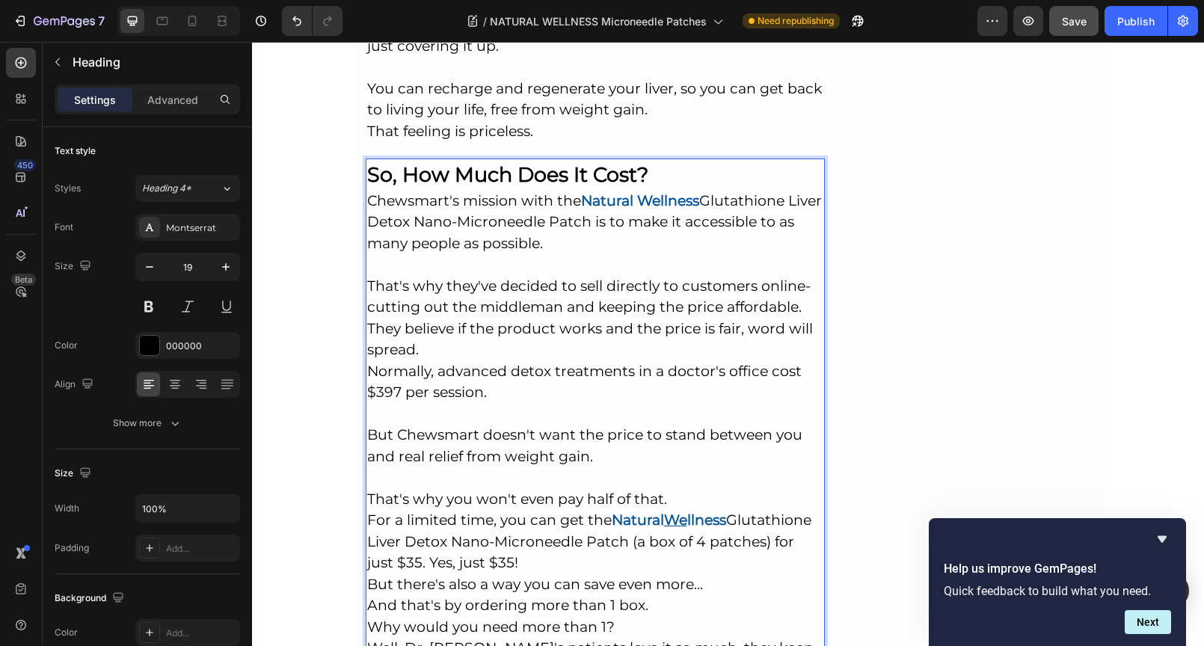
click at [565, 481] on p "So, How Much Does It Cost? Chewsmart's mission with the Natural Wellness Glutat…" at bounding box center [595, 484] width 457 height 648
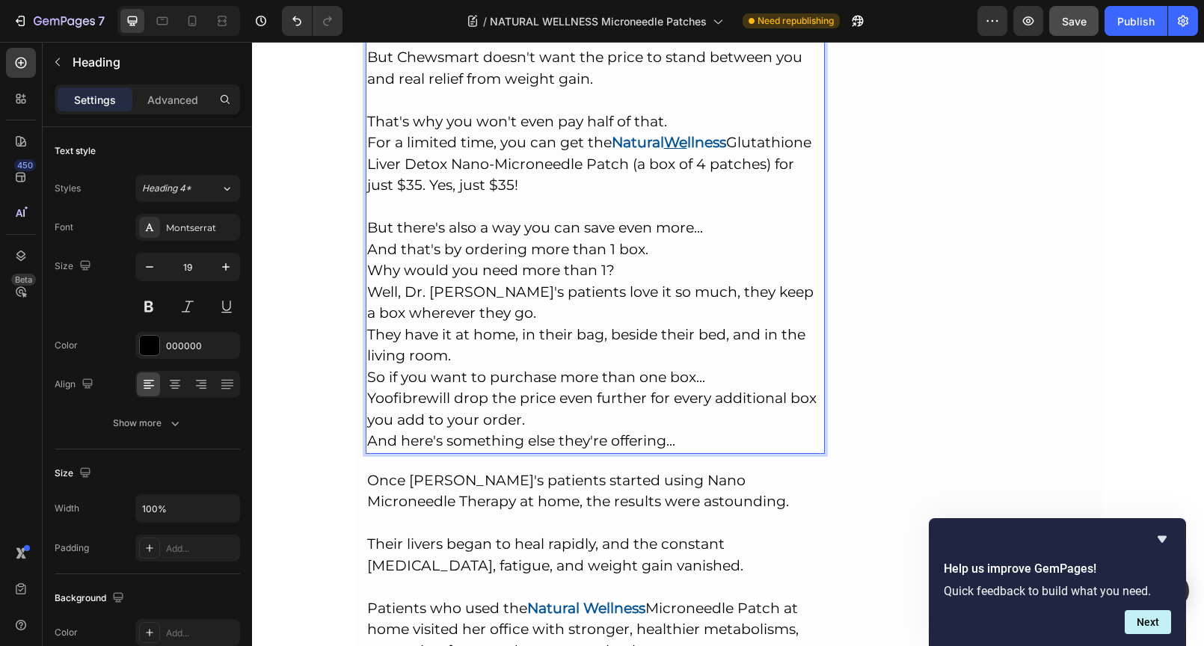
scroll to position [10343, 0]
click at [596, 279] on p "So, How Much Does It Cost? Chewsmart's mission with the Natural Wellness Glutat…" at bounding box center [595, 117] width 457 height 670
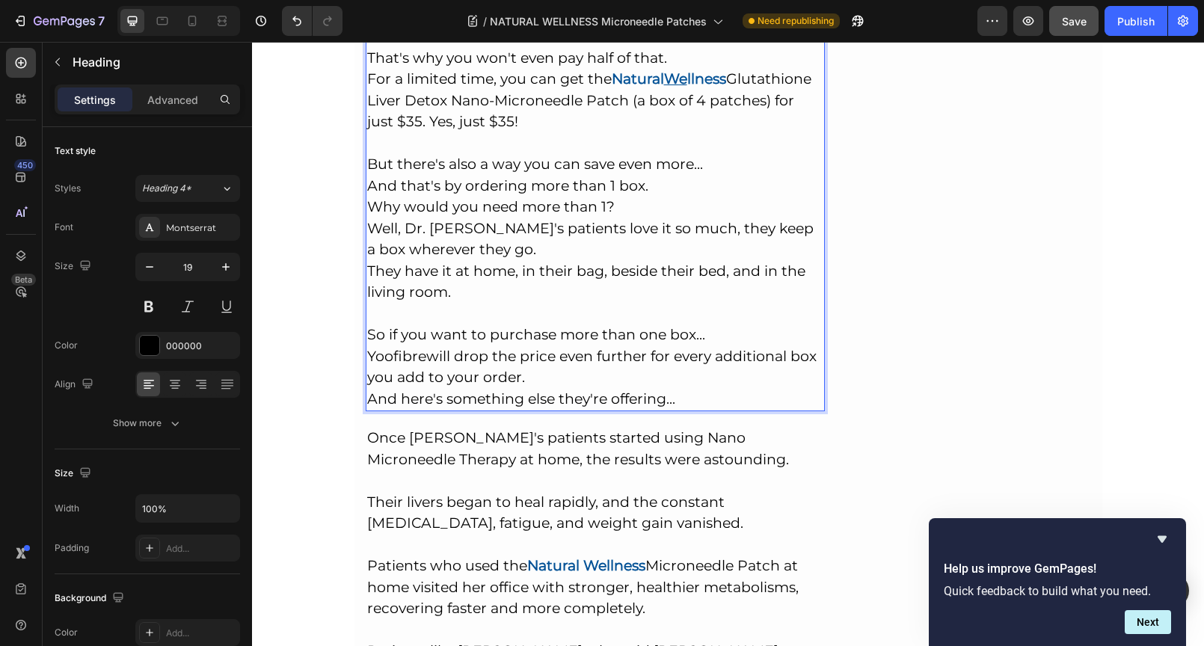
scroll to position [10484, 0]
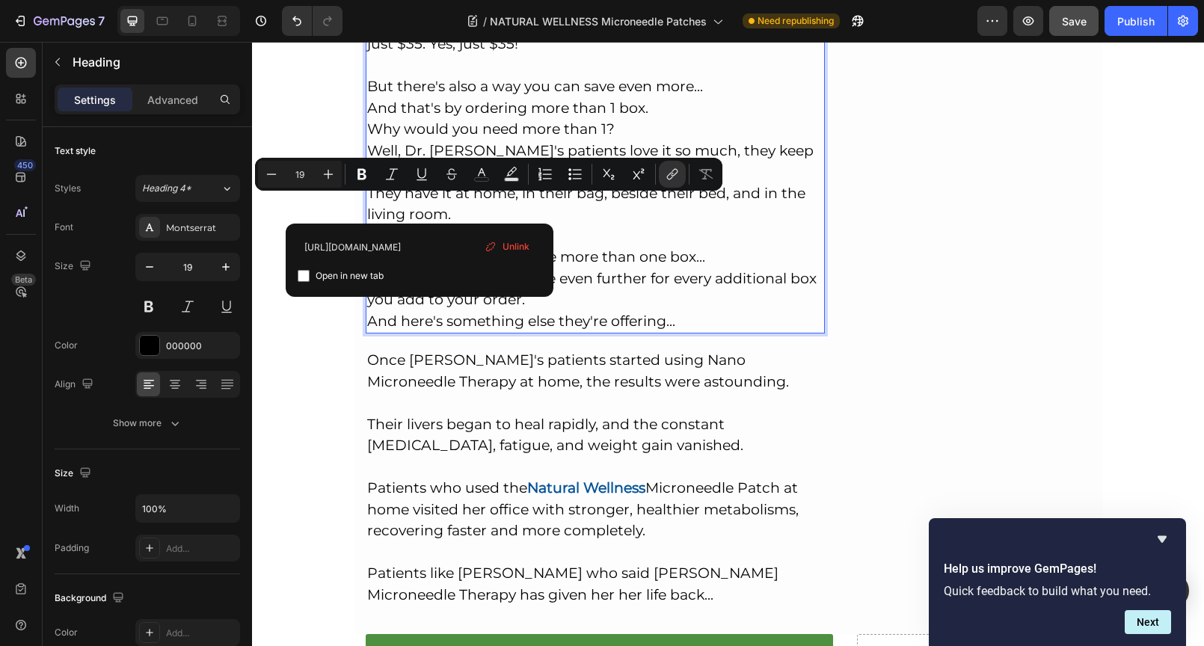
drag, startPoint x: 416, startPoint y: 206, endPoint x: 364, endPoint y: 204, distance: 51.6
click at [367, 270] on link "Yoofibre" at bounding box center [396, 278] width 59 height 17
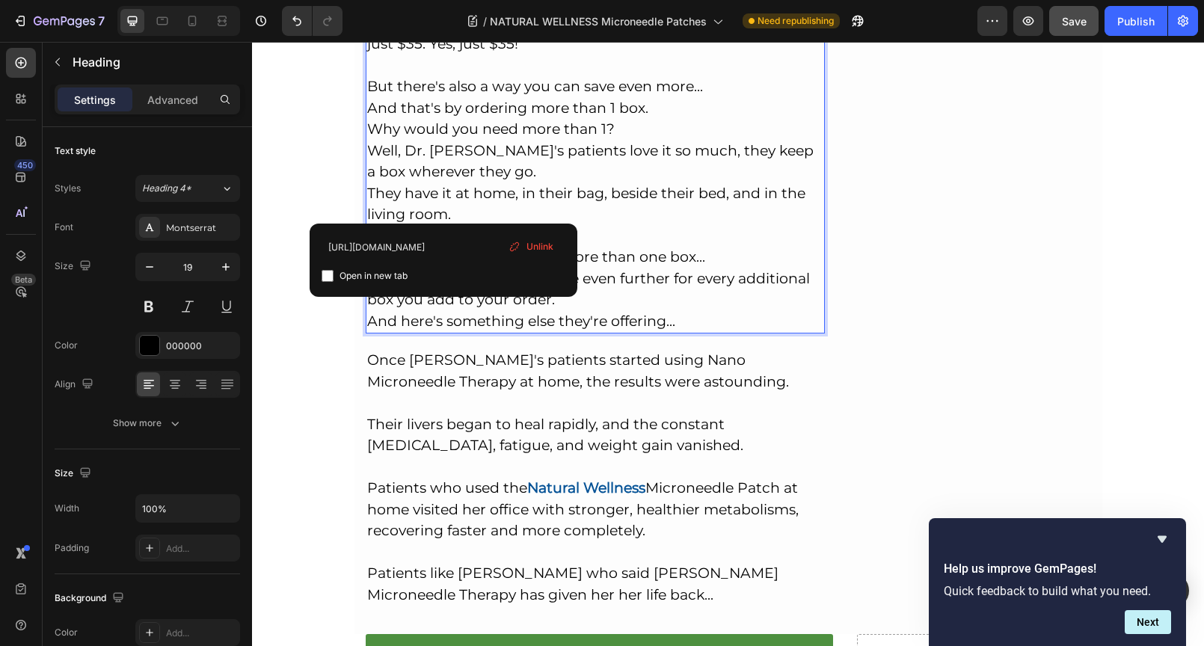
click at [532, 245] on span "Unlink" at bounding box center [539, 246] width 27 height 13
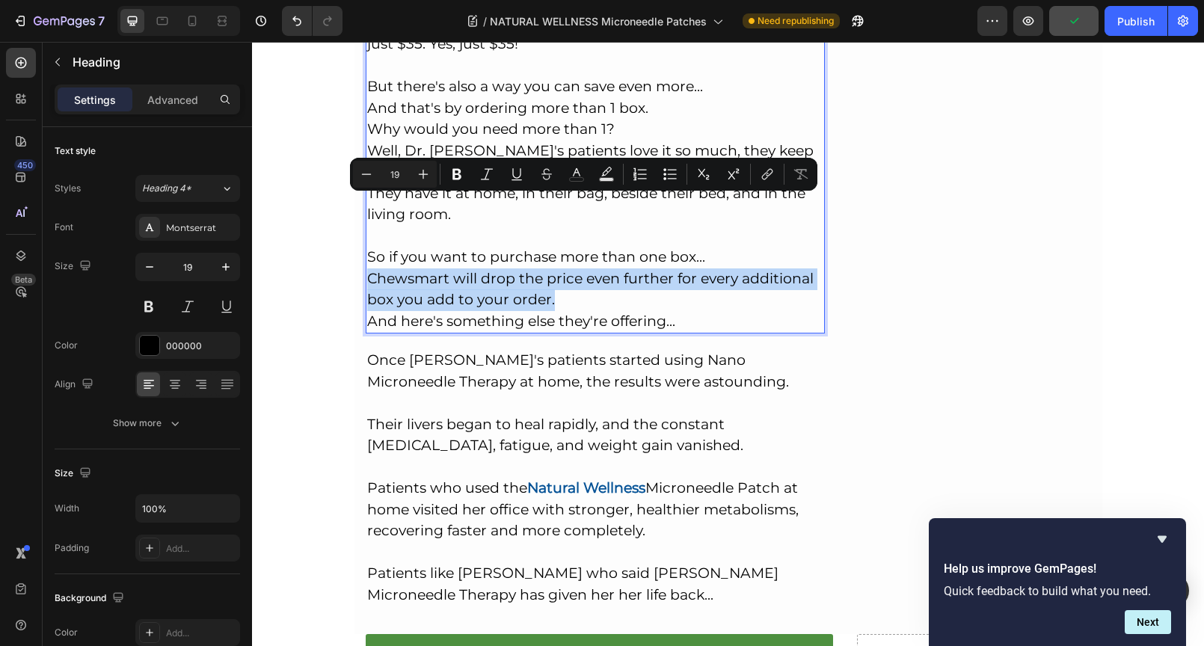
drag, startPoint x: 362, startPoint y: 205, endPoint x: 648, endPoint y: 217, distance: 286.6
click at [774, 177] on icon "Editor contextual toolbar" at bounding box center [766, 174] width 15 height 15
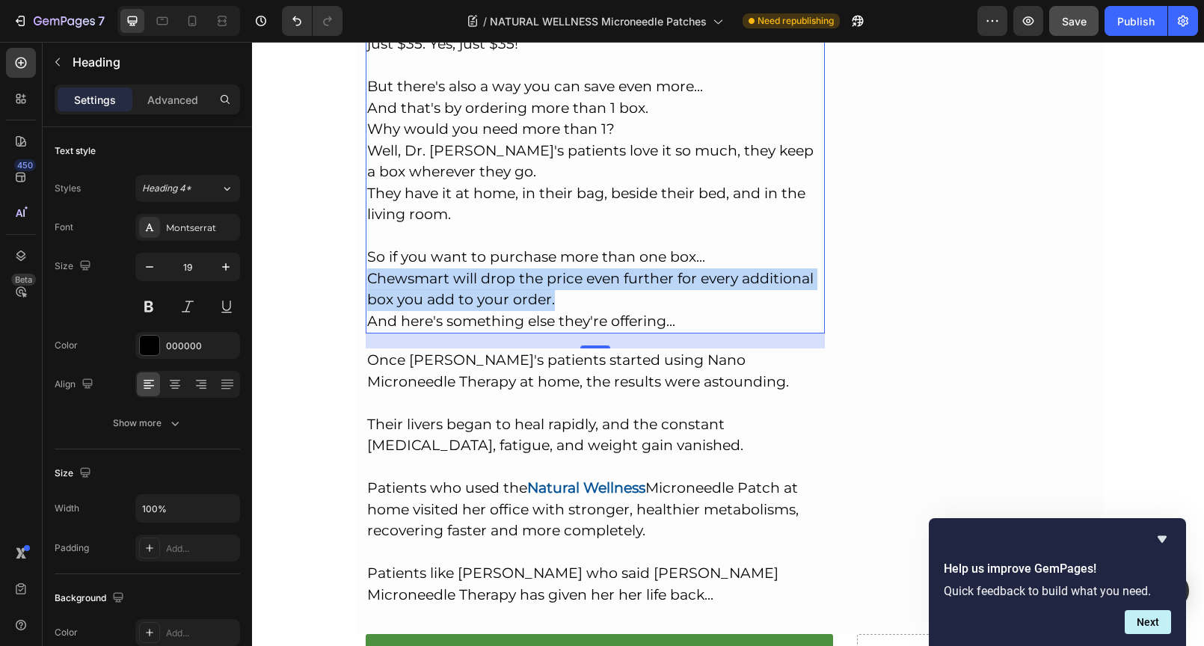
drag, startPoint x: 546, startPoint y: 227, endPoint x: 365, endPoint y: 204, distance: 183.1
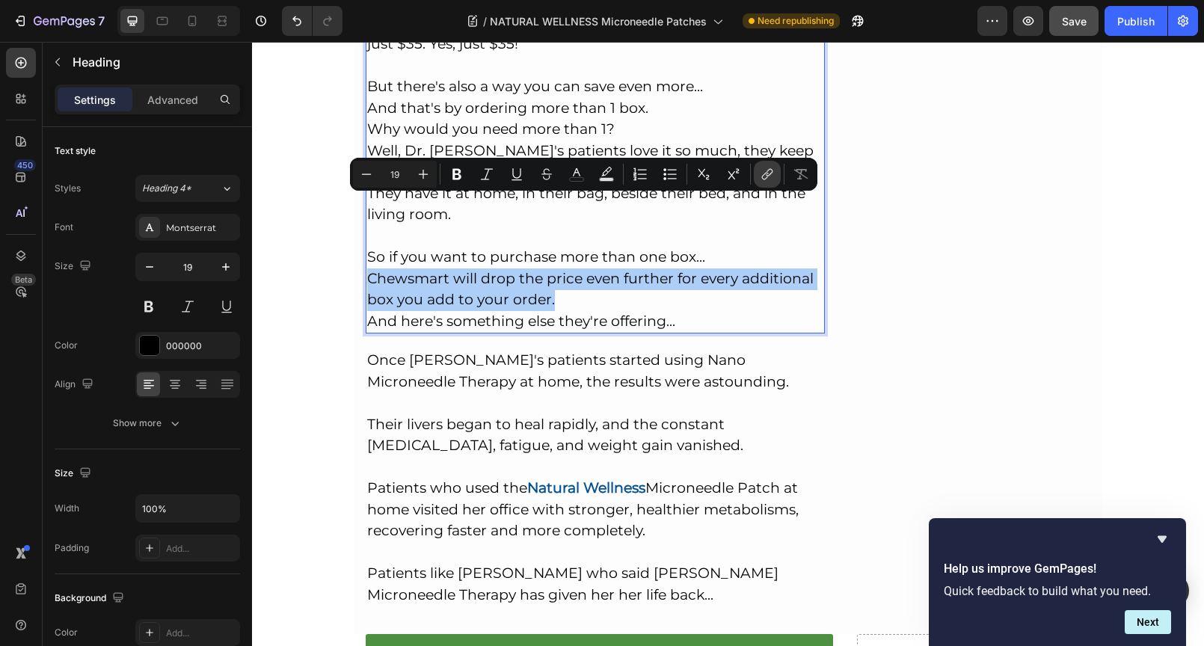
click at [765, 174] on icon "Editor contextual toolbar" at bounding box center [768, 172] width 7 height 7
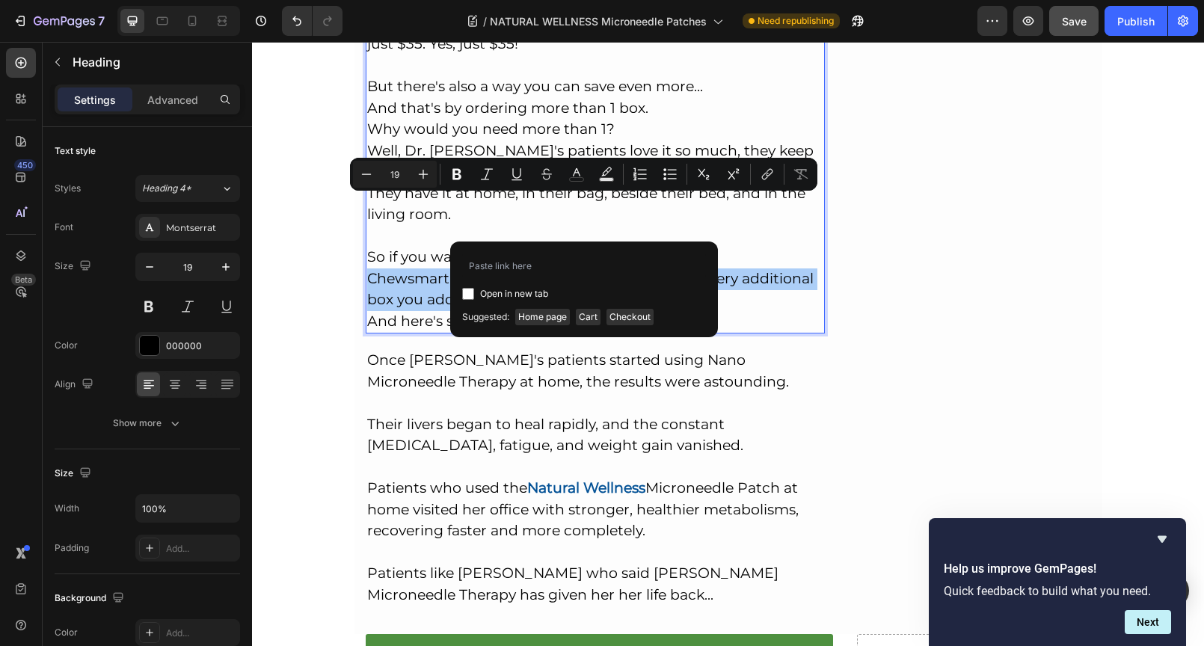
type input "[URL][DOMAIN_NAME]"
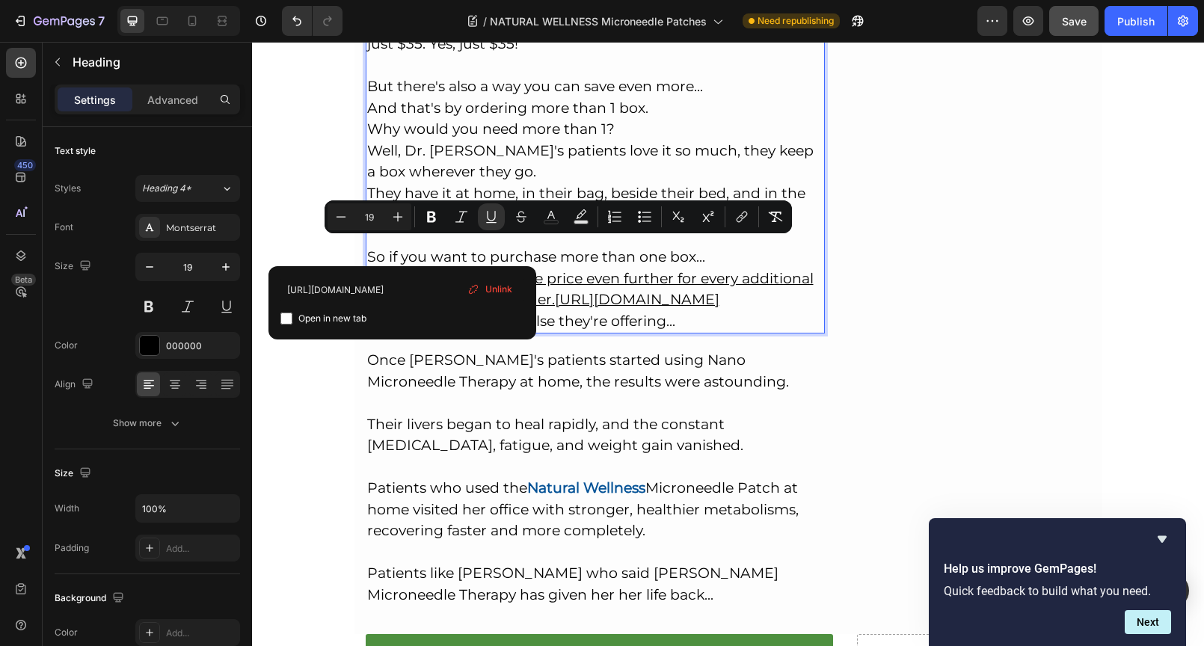
drag, startPoint x: 404, startPoint y: 249, endPoint x: 594, endPoint y: 267, distance: 190.7
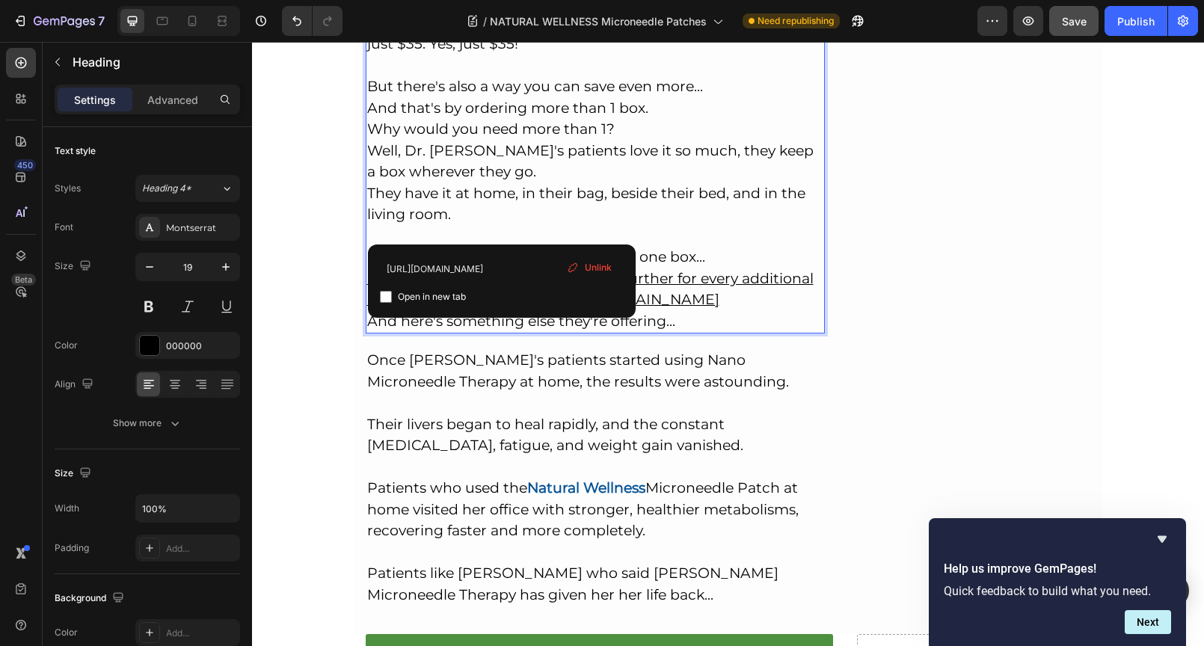
click at [367, 270] on u "Chewsmart will drop the price even further for every additional box you add to …" at bounding box center [590, 289] width 446 height 39
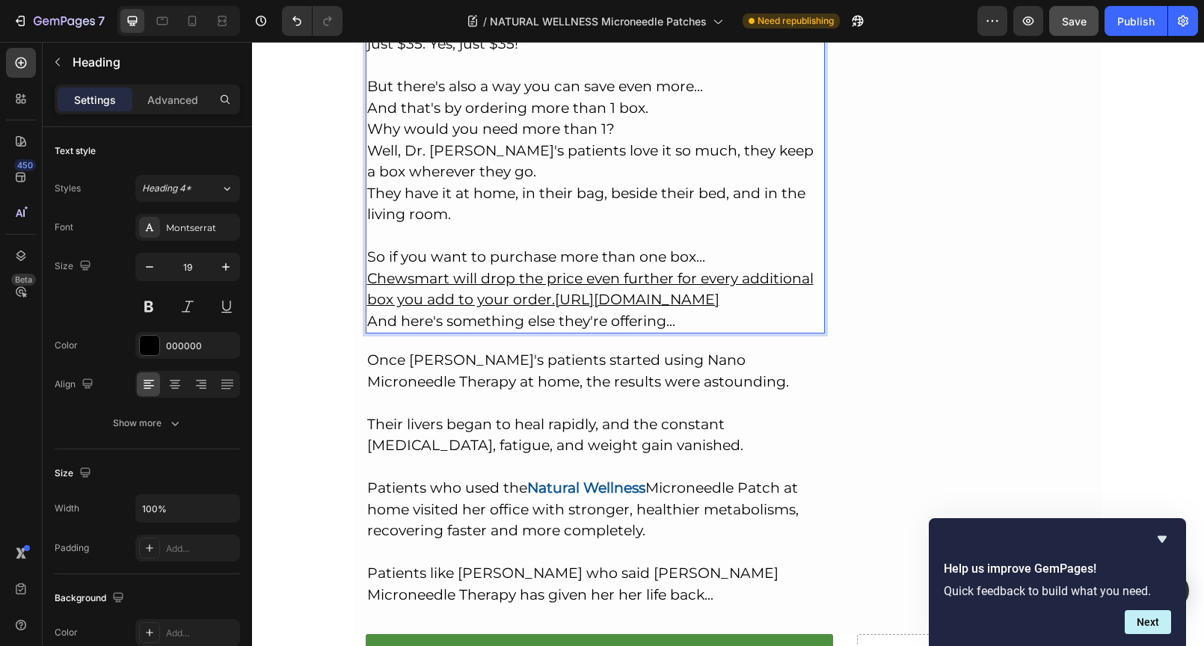
drag, startPoint x: 582, startPoint y: 268, endPoint x: 406, endPoint y: 248, distance: 176.7
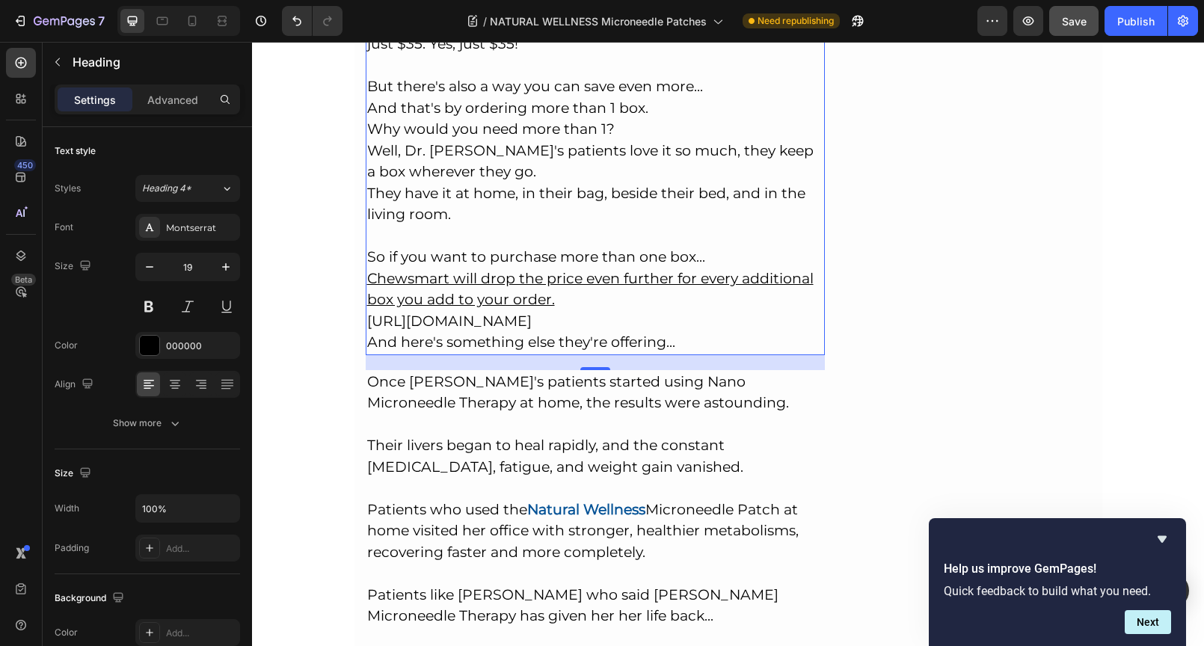
drag, startPoint x: 362, startPoint y: 247, endPoint x: 516, endPoint y: 259, distance: 154.5
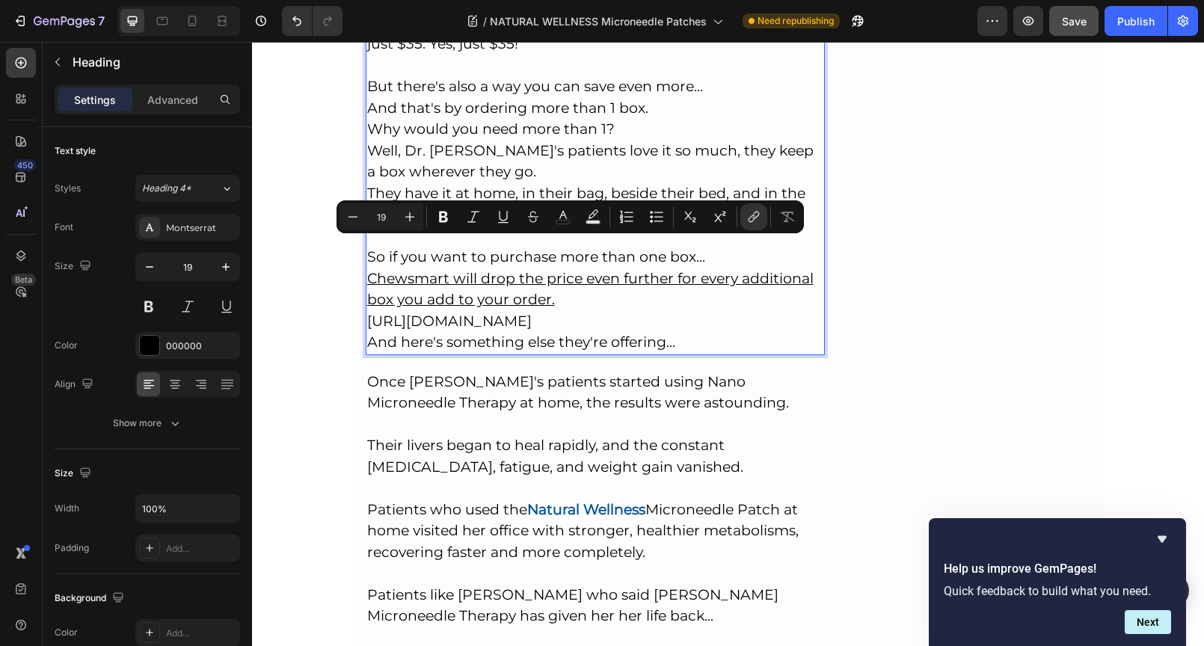
drag, startPoint x: 522, startPoint y: 268, endPoint x: 363, endPoint y: 247, distance: 160.0
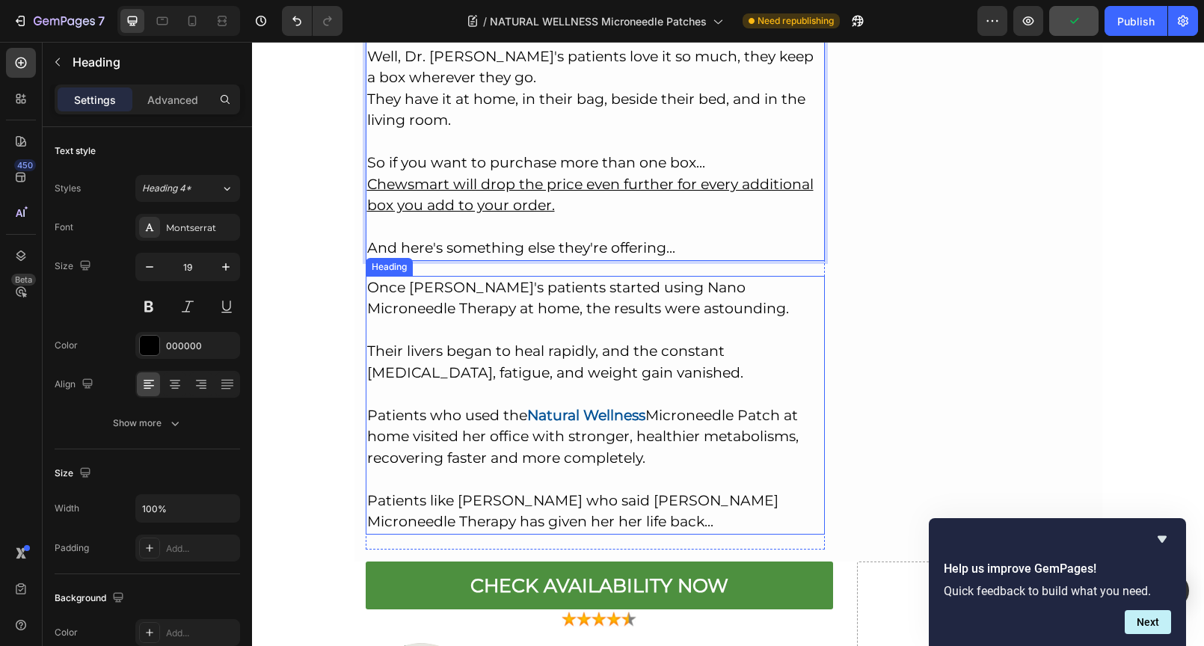
scroll to position [10608, 0]
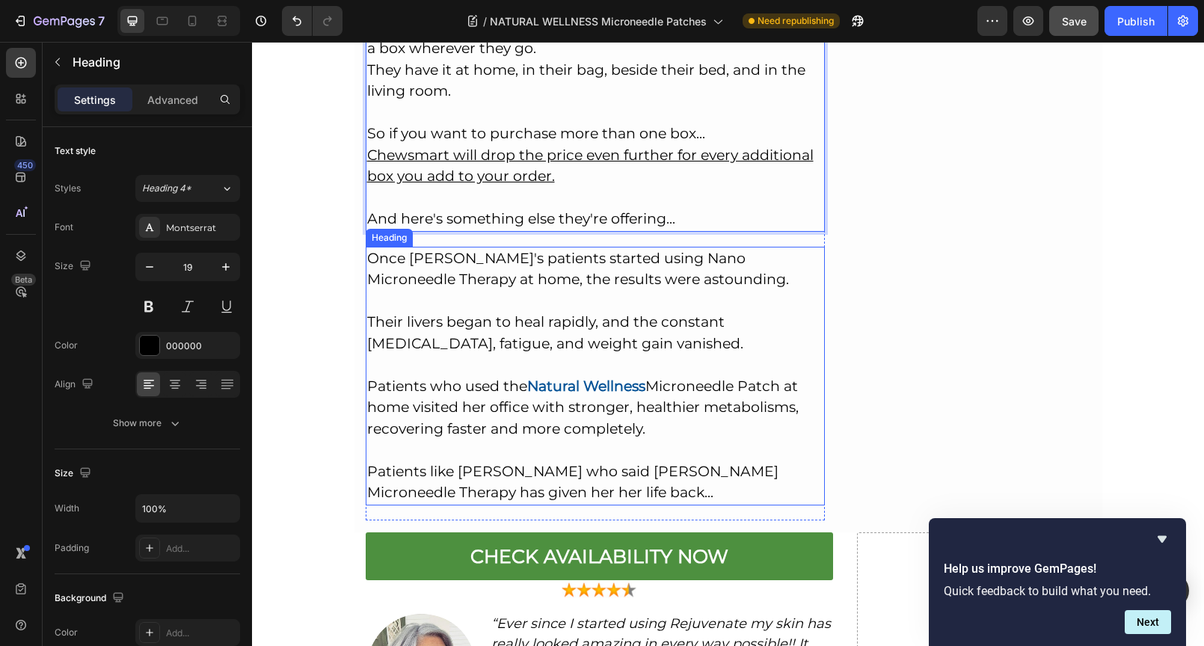
click at [626, 295] on h2 "Once [PERSON_NAME]'s patients started using Nano Microneedle Therapy at home, t…" at bounding box center [596, 376] width 460 height 259
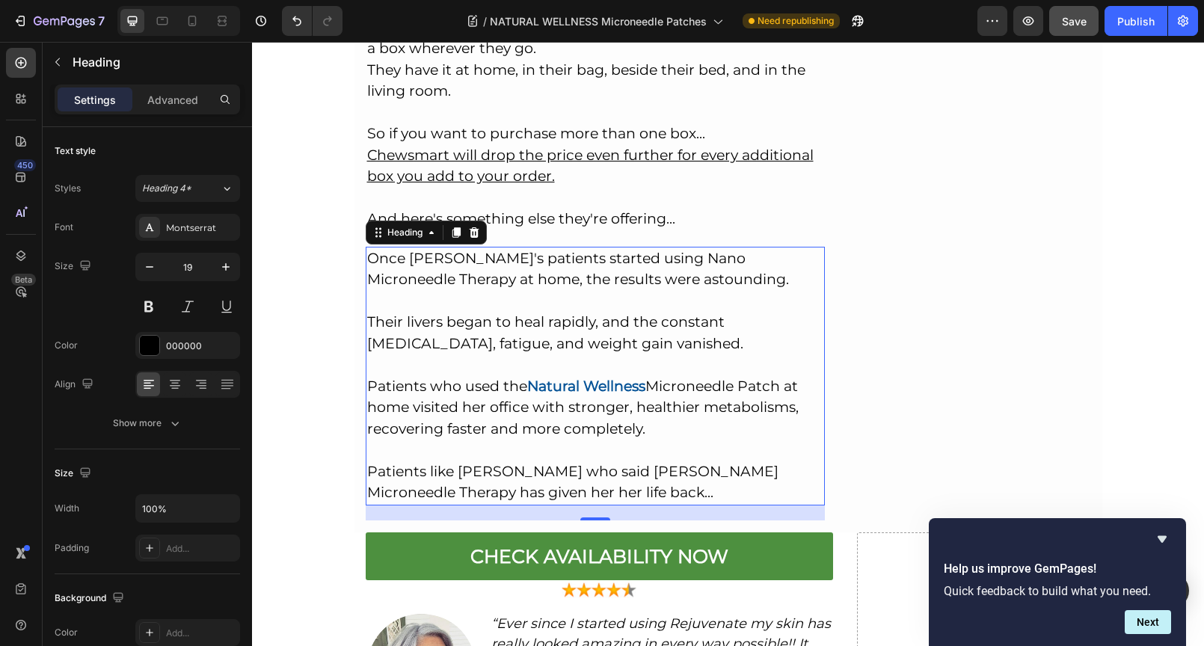
click at [538, 423] on h2 "Once [PERSON_NAME]'s patients started using Nano Microneedle Therapy at home, t…" at bounding box center [596, 376] width 460 height 259
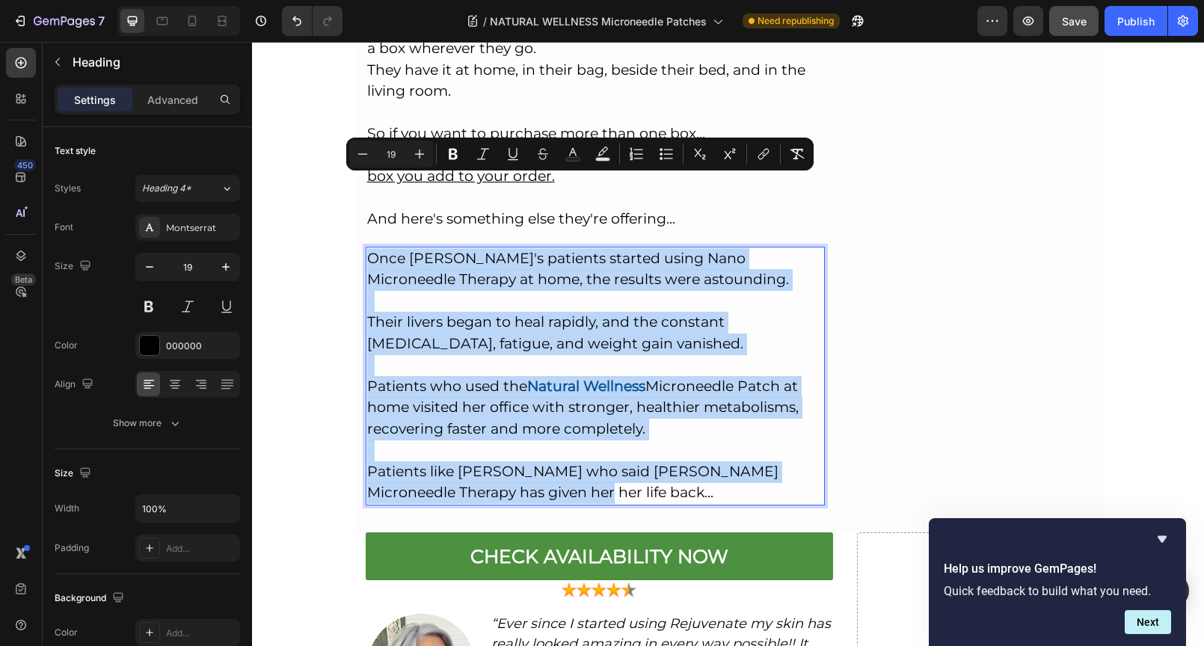
drag, startPoint x: 534, startPoint y: 419, endPoint x: 360, endPoint y: 176, distance: 299.5
click at [367, 248] on p "Once [PERSON_NAME]'s patients started using Nano Microneedle Therapy at home, t…" at bounding box center [595, 376] width 457 height 256
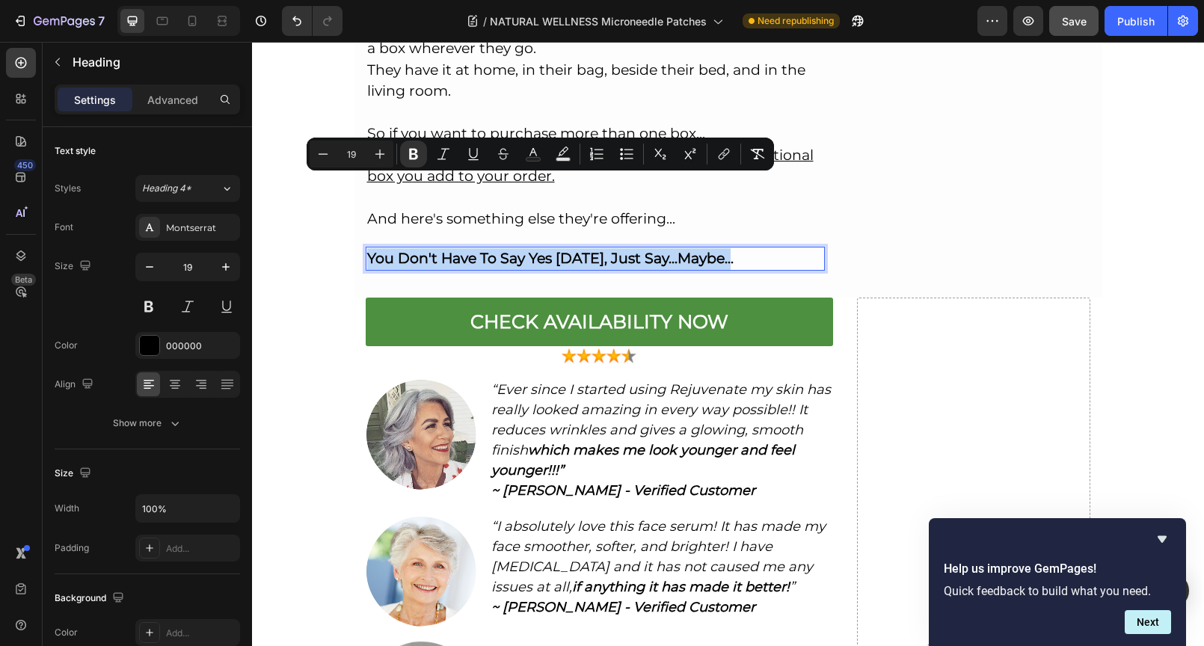
drag, startPoint x: 659, startPoint y: 183, endPoint x: 362, endPoint y: 181, distance: 297.5
click at [367, 248] on p "You Don't Have To Say Yes [DATE], Just Say...Maybe..." at bounding box center [595, 259] width 457 height 22
click at [379, 160] on icon "Editor contextual toolbar" at bounding box center [379, 154] width 15 height 15
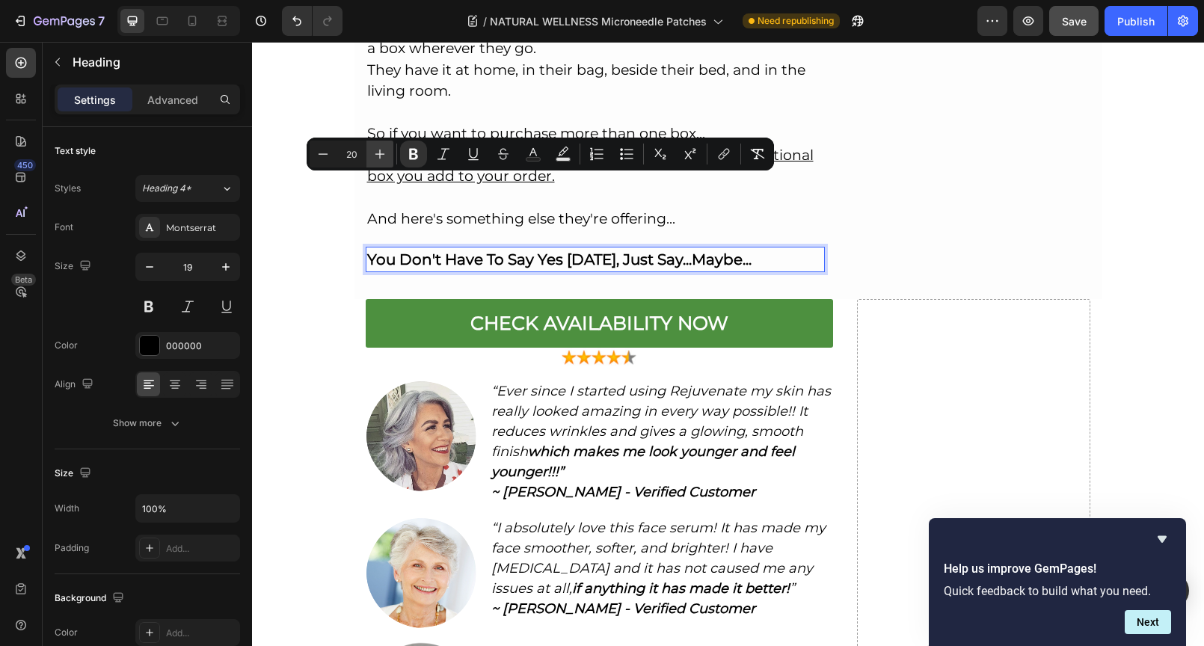
click at [379, 160] on icon "Editor contextual toolbar" at bounding box center [379, 154] width 15 height 15
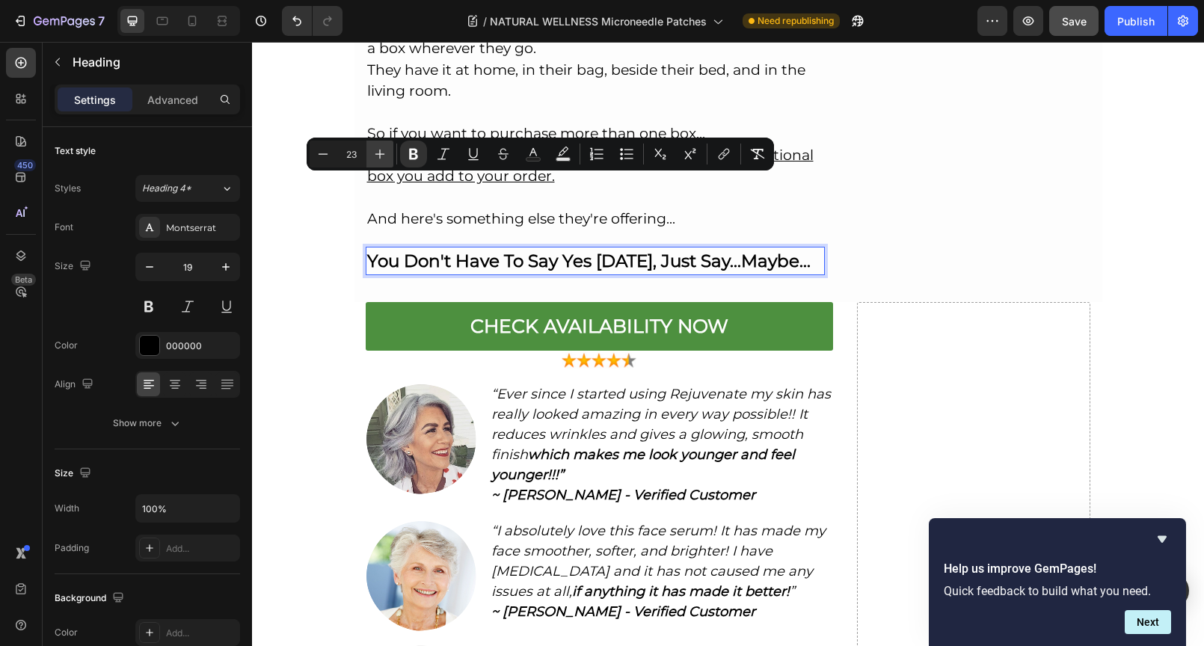
click at [379, 160] on icon "Editor contextual toolbar" at bounding box center [379, 154] width 15 height 15
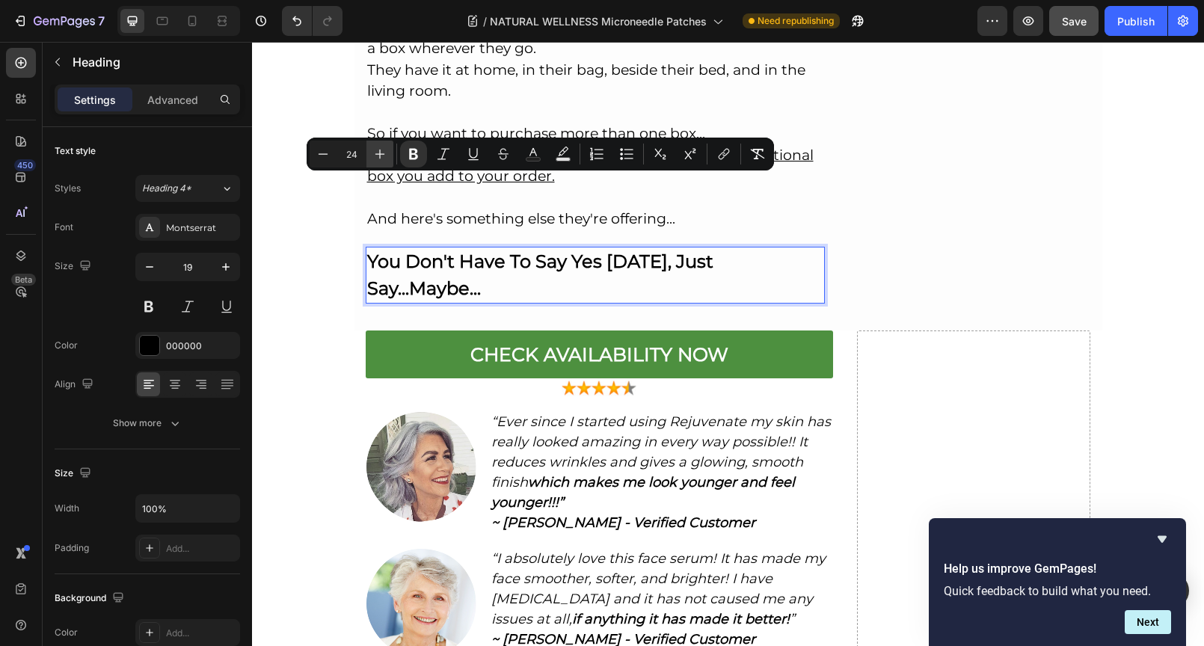
click at [379, 160] on icon "Editor contextual toolbar" at bounding box center [379, 154] width 15 height 15
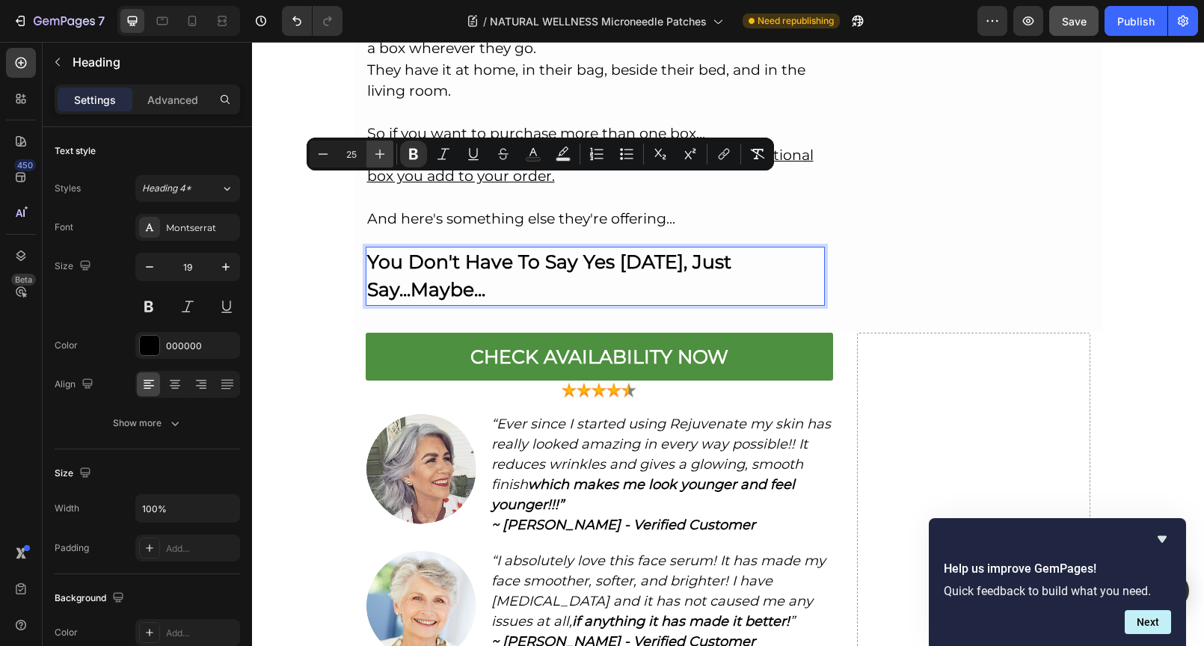
click at [379, 160] on icon "Editor contextual toolbar" at bounding box center [379, 154] width 15 height 15
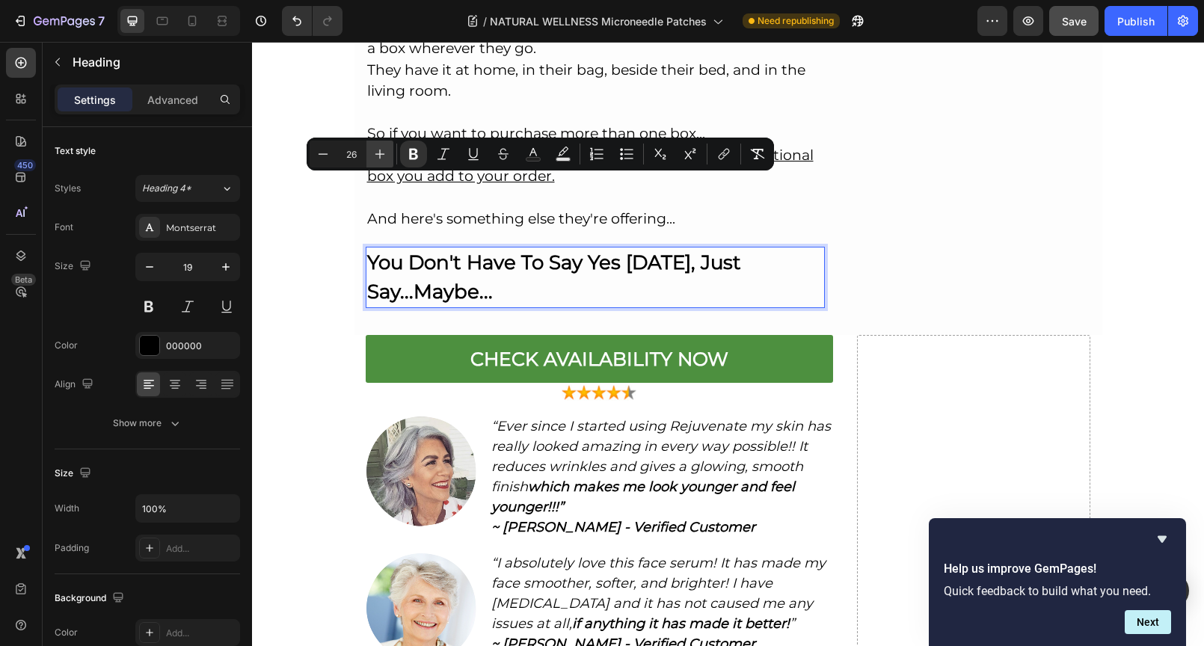
click at [379, 159] on icon "Editor contextual toolbar" at bounding box center [379, 154] width 15 height 15
type input "27"
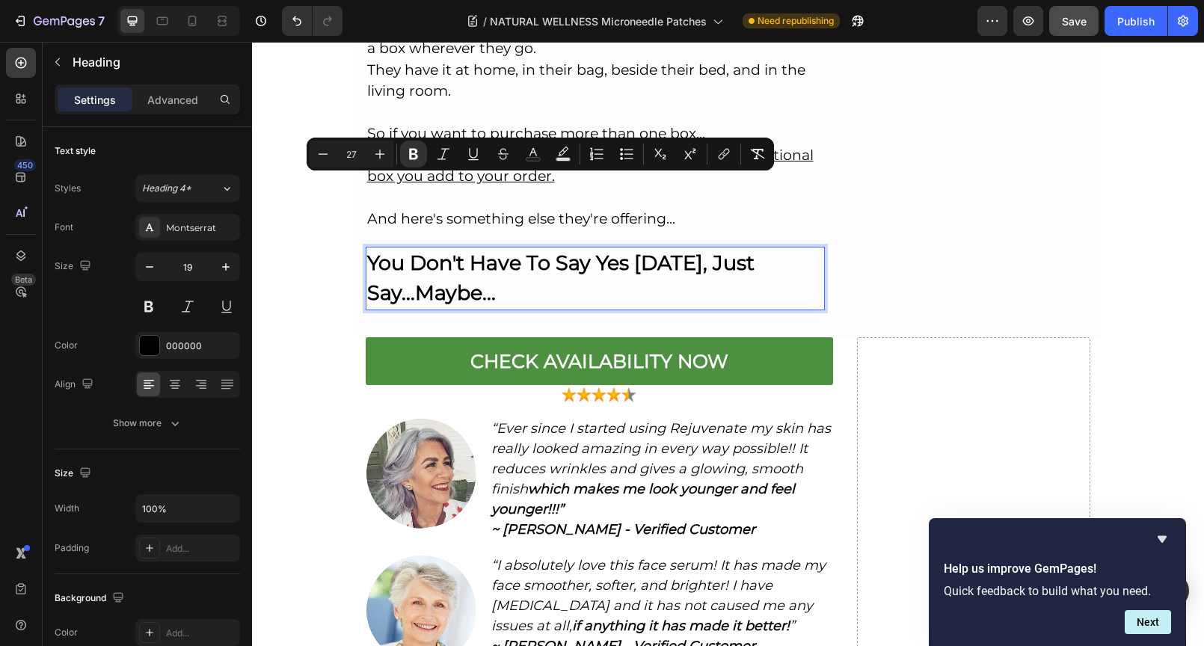
click at [561, 248] on p "You Don't Have To Say Yes [DATE], Just Say...Maybe..." at bounding box center [595, 278] width 457 height 61
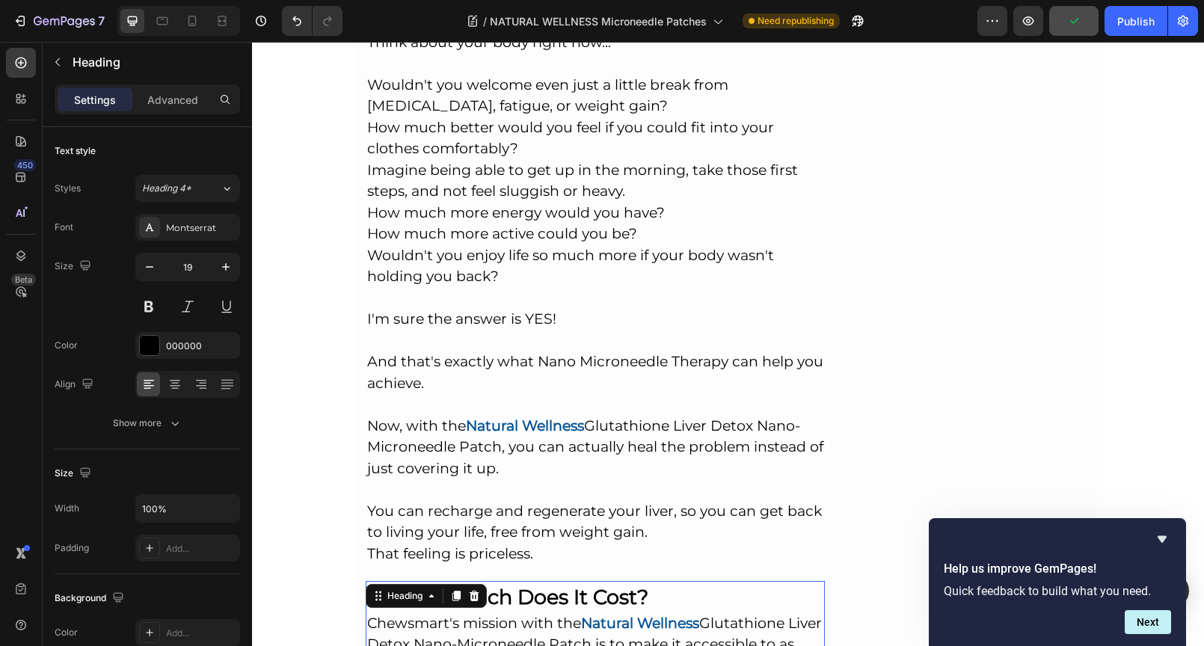
scroll to position [9071, 0]
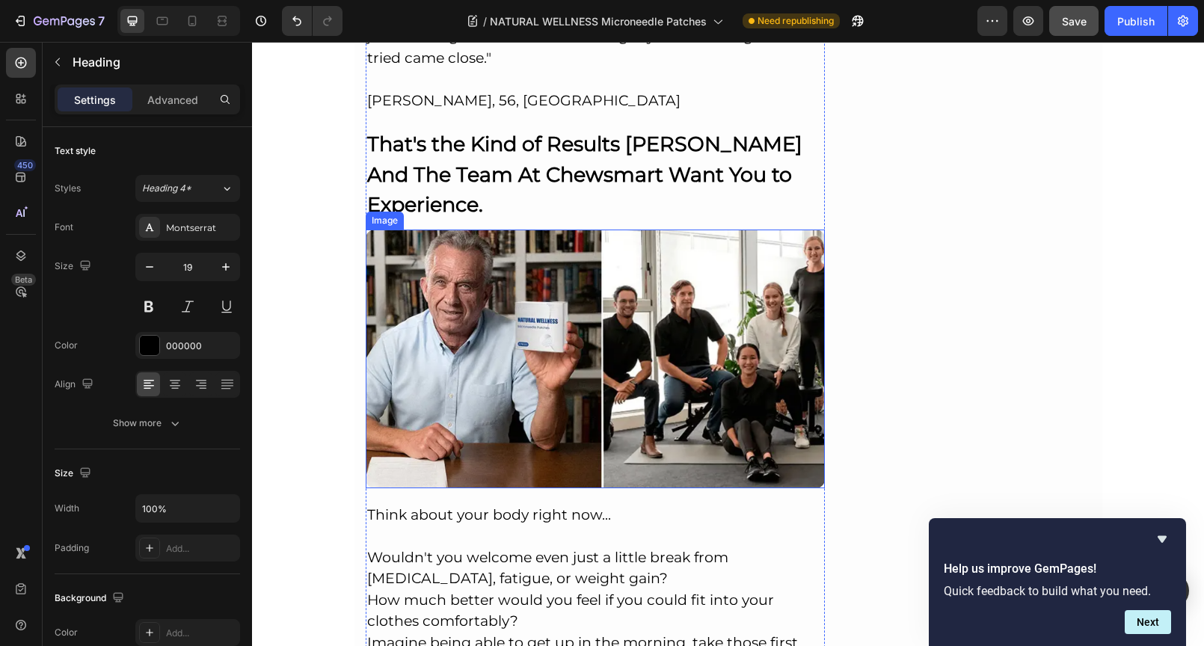
click at [522, 281] on img at bounding box center [596, 358] width 460 height 259
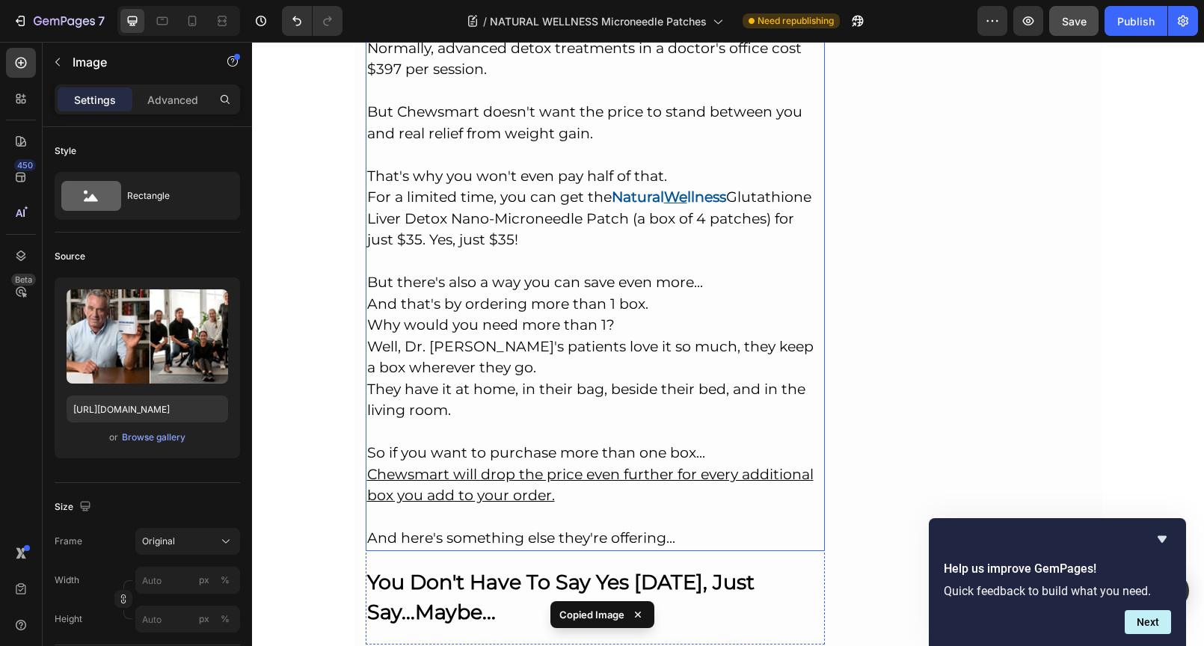
scroll to position [10465, 0]
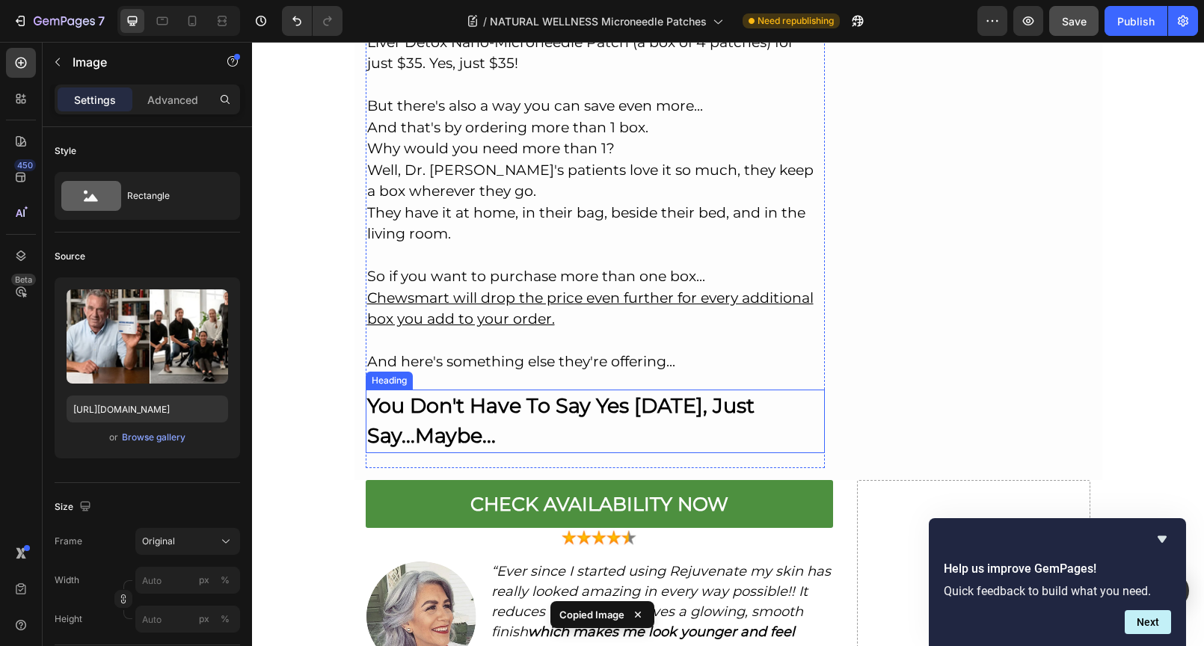
click at [511, 391] on p "⁠⁠⁠⁠⁠⁠⁠ You Don't Have To Say Yes [DATE], Just Say...Maybe..." at bounding box center [595, 421] width 457 height 61
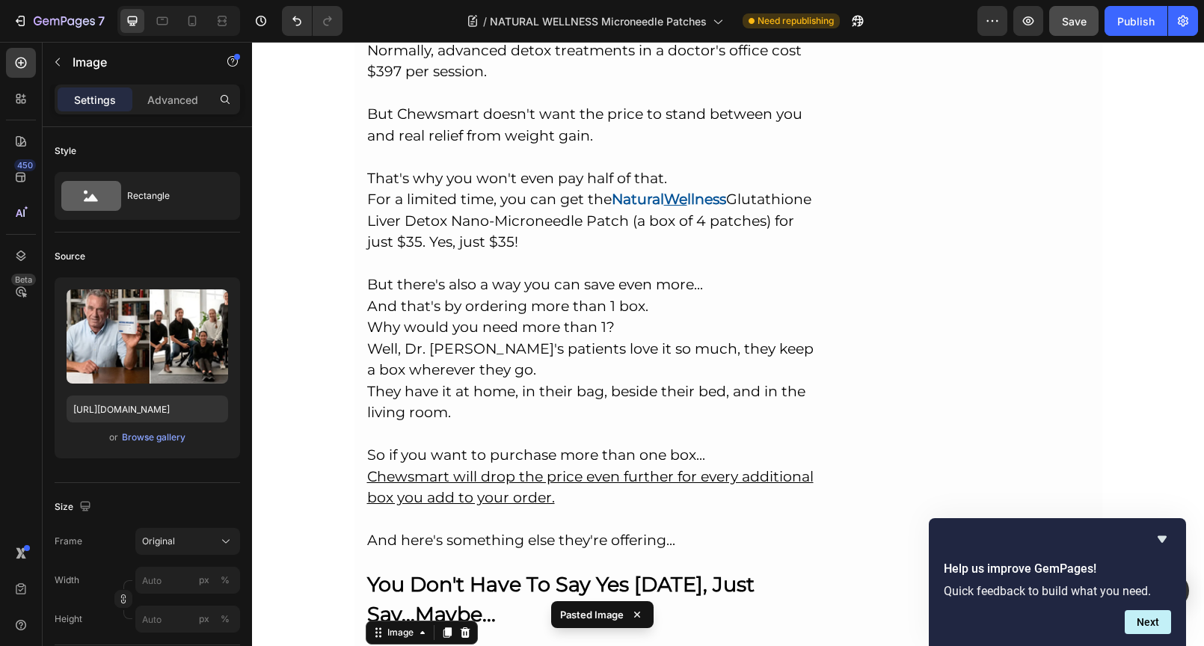
scroll to position [10162, 0]
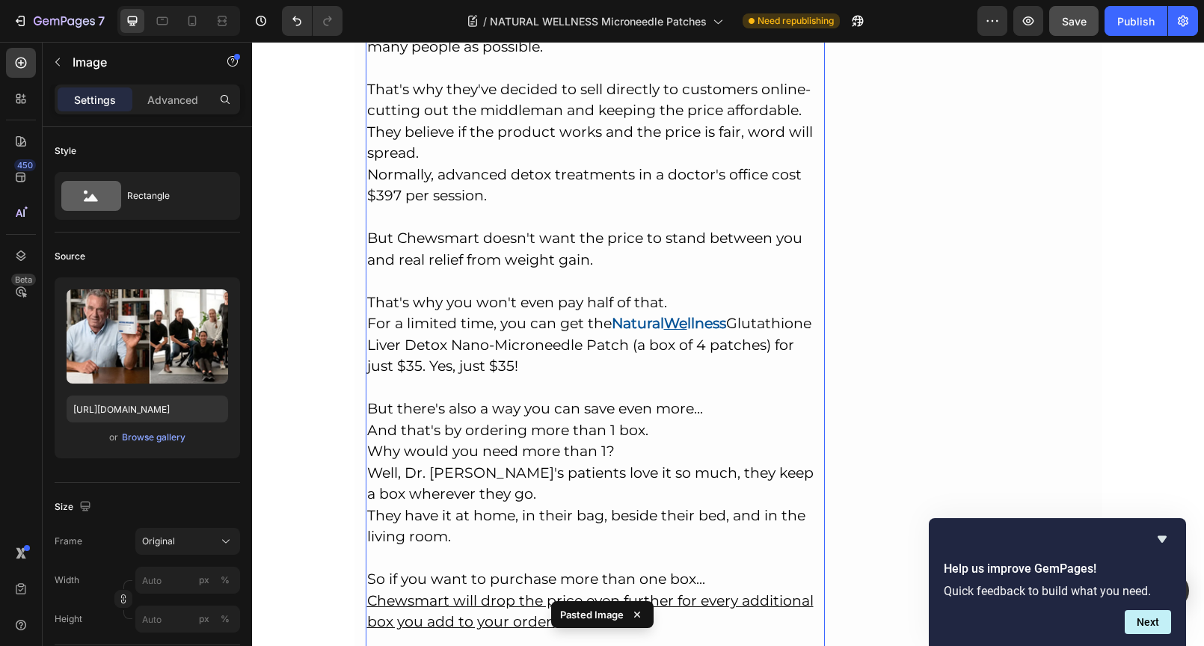
click at [543, 262] on p "⁠⁠⁠⁠⁠⁠⁠ So, How Much Does It Cost? Chewsmart's mission with the Natural Wellnes…" at bounding box center [595, 319] width 457 height 712
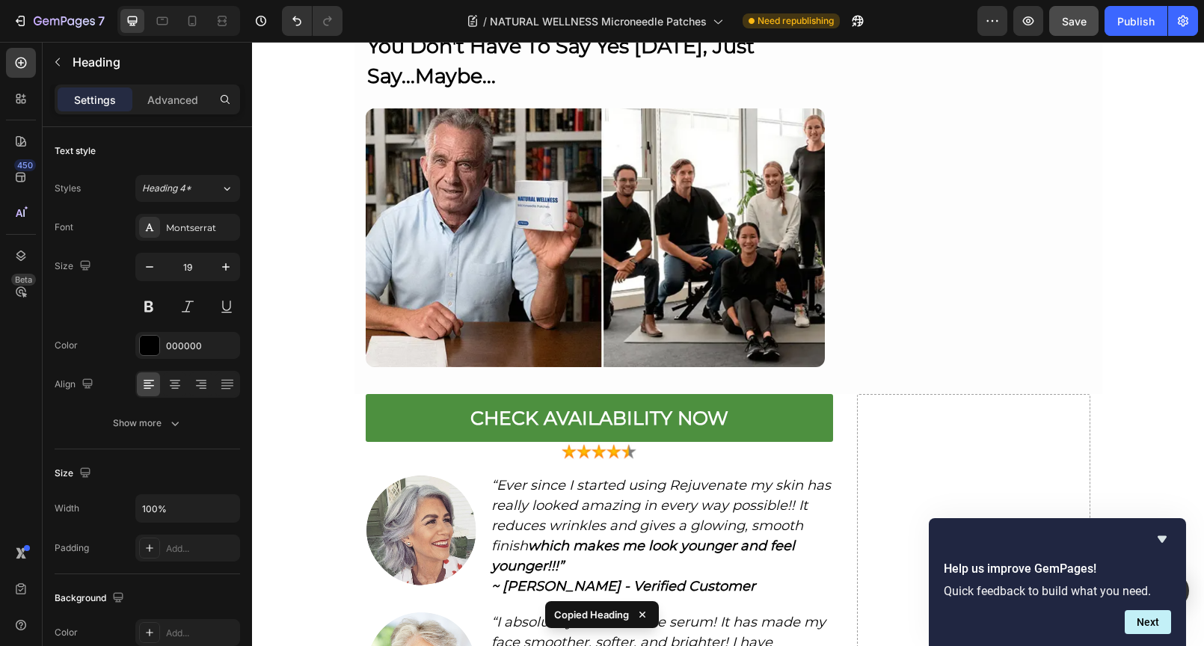
scroll to position [10847, 0]
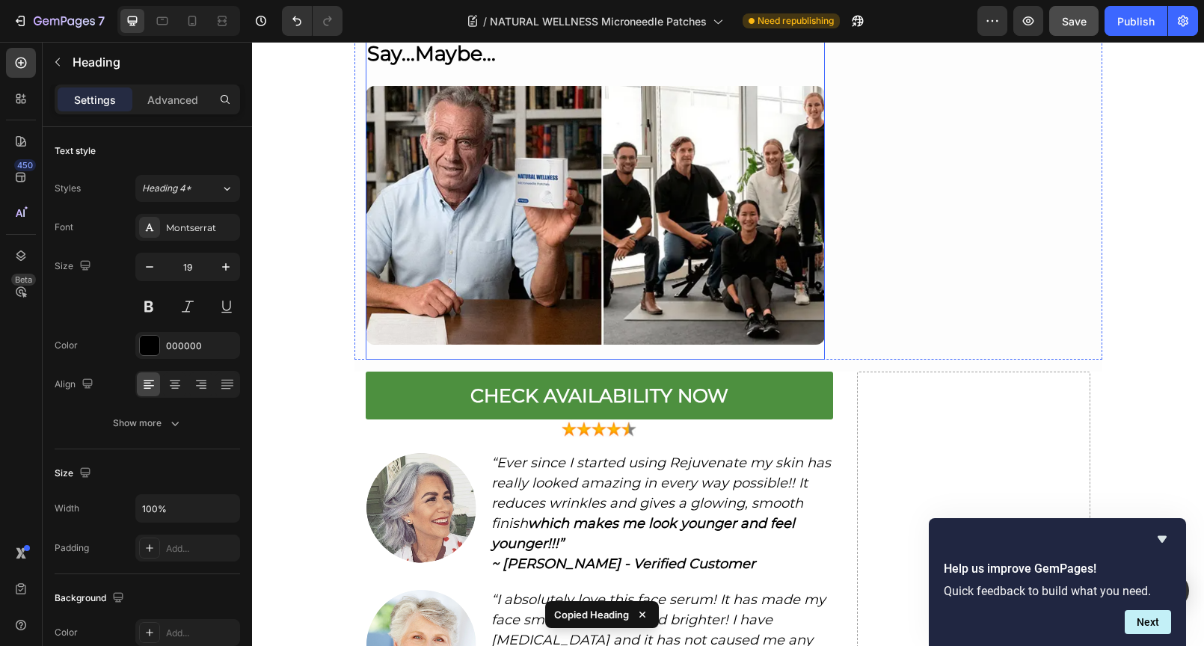
click at [537, 221] on img at bounding box center [596, 215] width 460 height 259
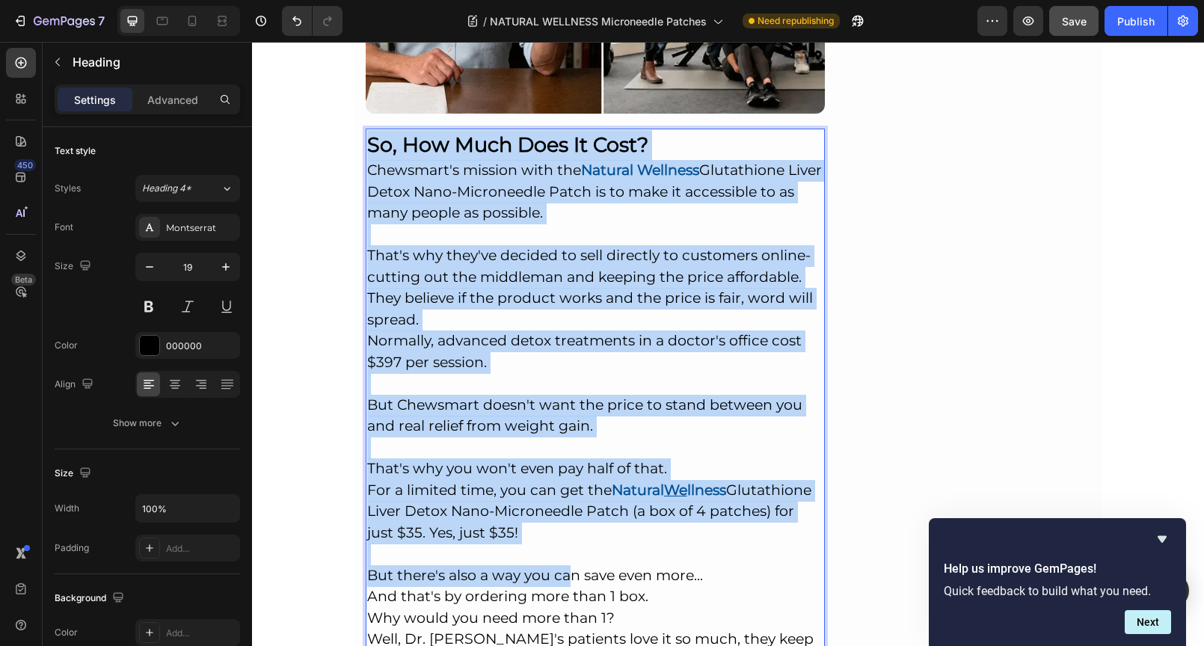
scroll to position [11266, 0]
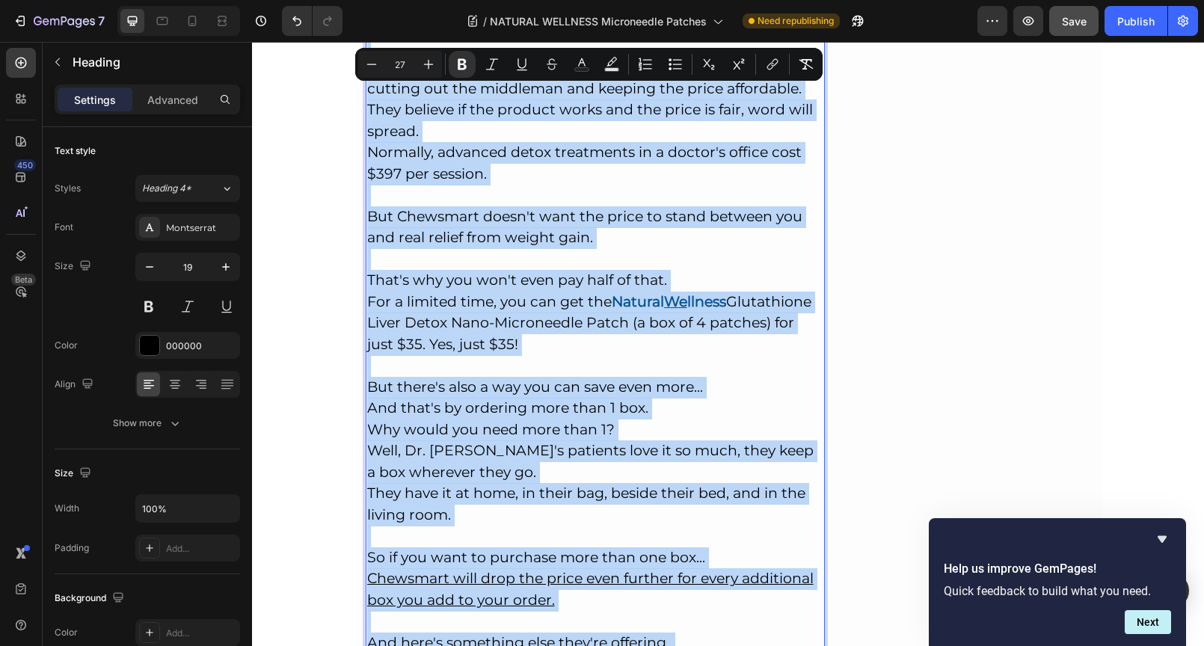
drag, startPoint x: 363, startPoint y: 105, endPoint x: 696, endPoint y: 571, distance: 572.3
click at [696, 571] on p "So, How Much Does It Cost? Chewsmart's mission with the Natural Wellness Glutat…" at bounding box center [595, 298] width 457 height 712
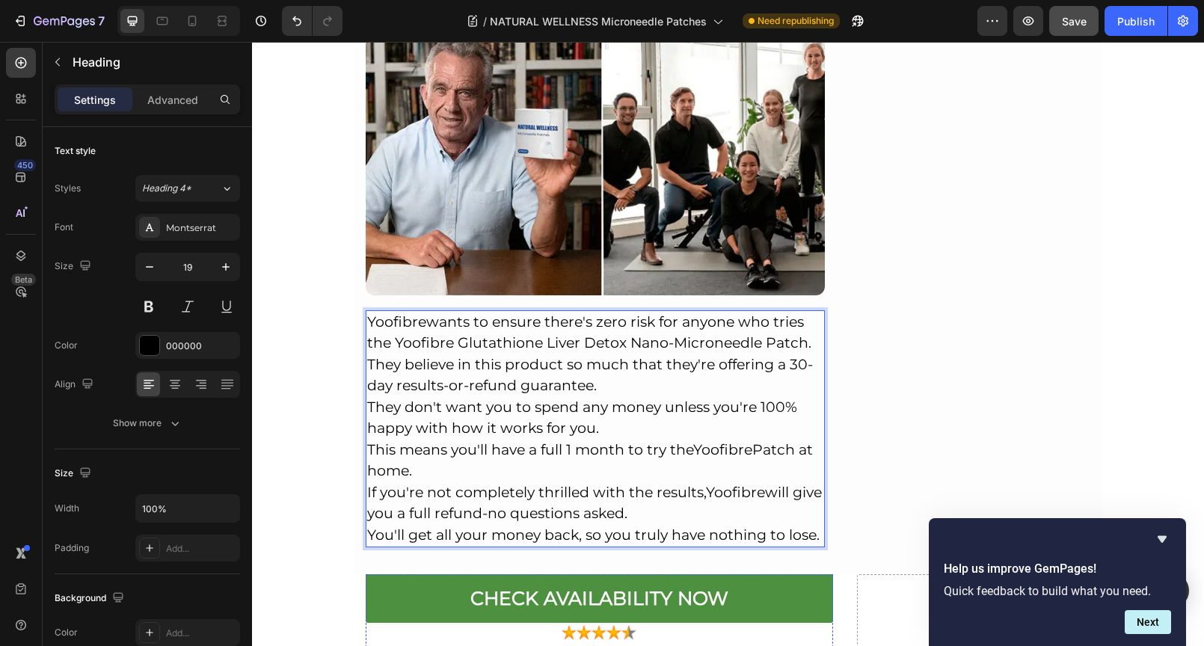
scroll to position [10889, 0]
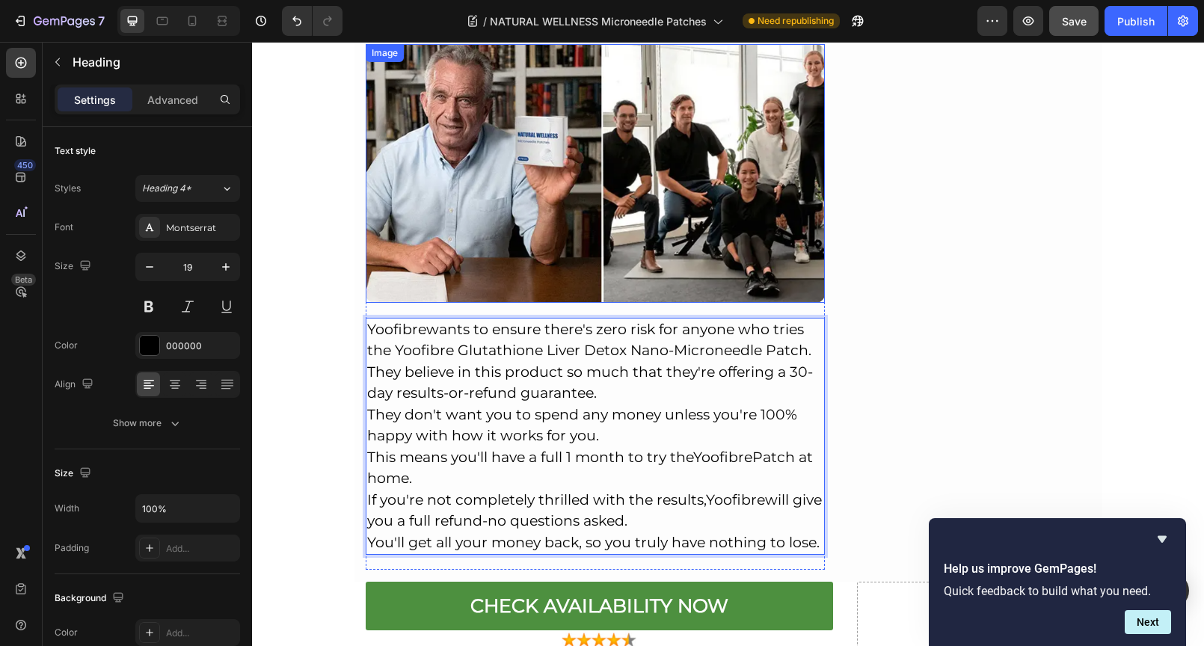
click at [611, 180] on img at bounding box center [596, 173] width 460 height 259
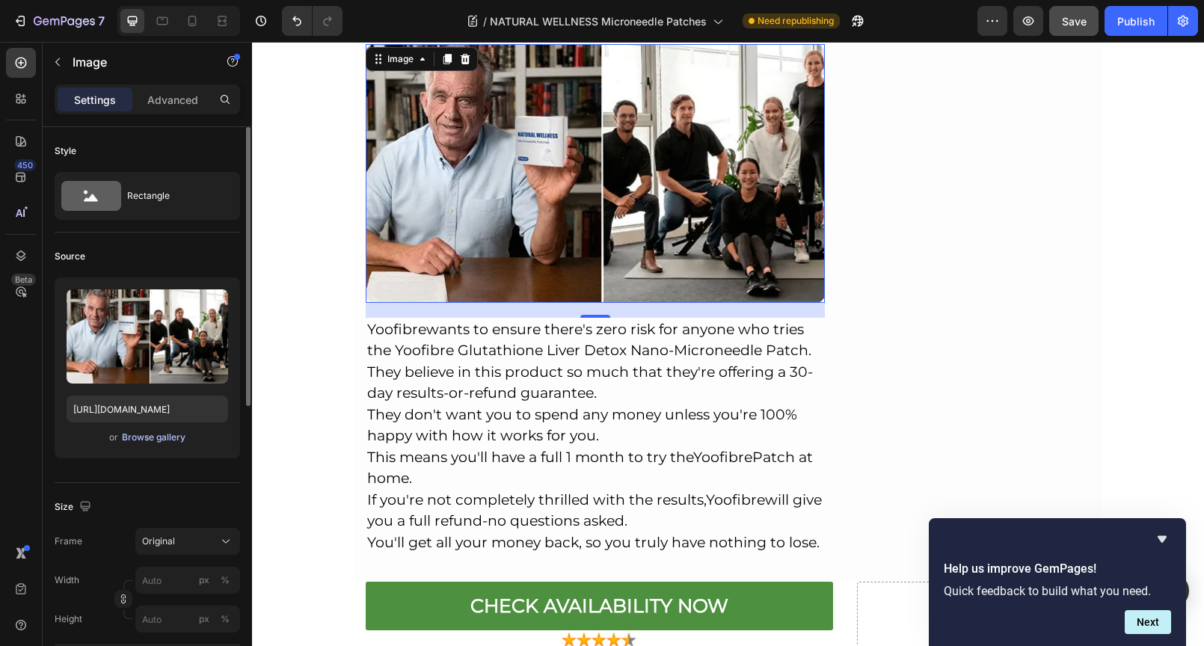
click at [155, 440] on div "Browse gallery" at bounding box center [154, 437] width 64 height 13
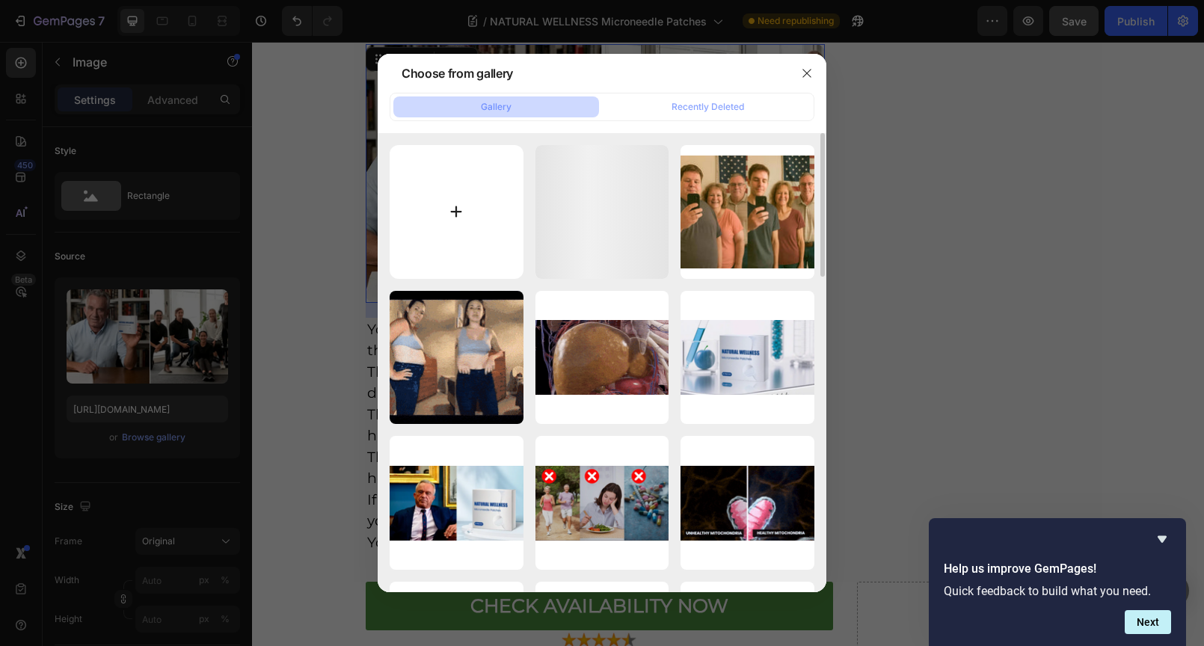
type input "C:\fakepath\185.png"
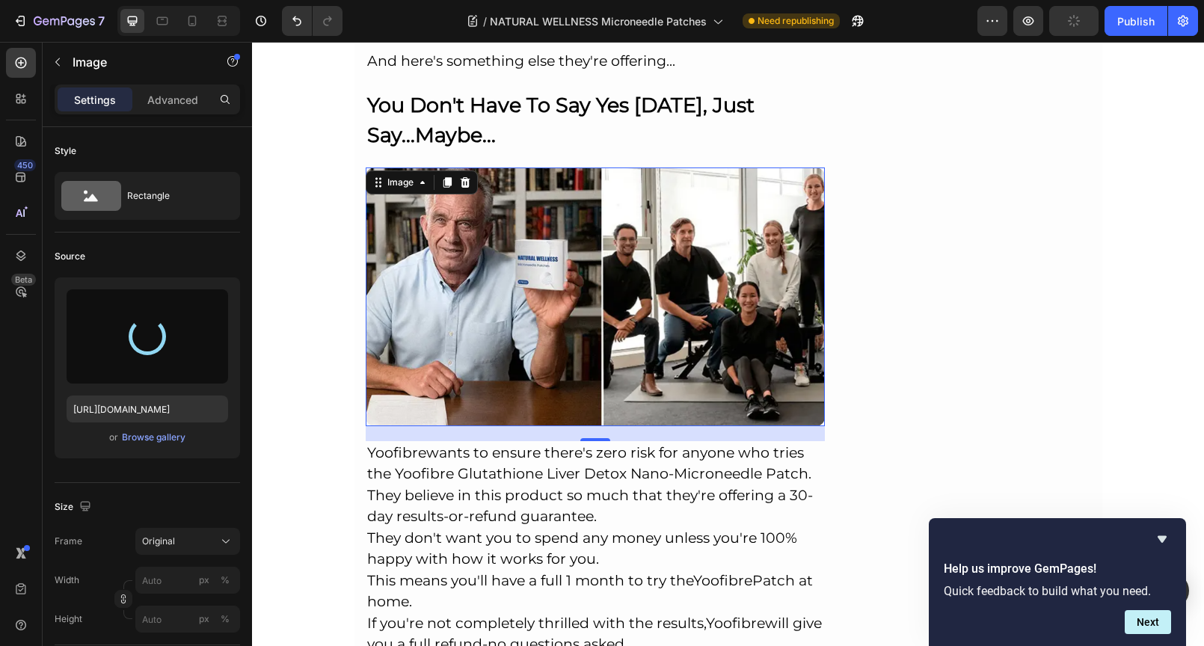
scroll to position [10696, 0]
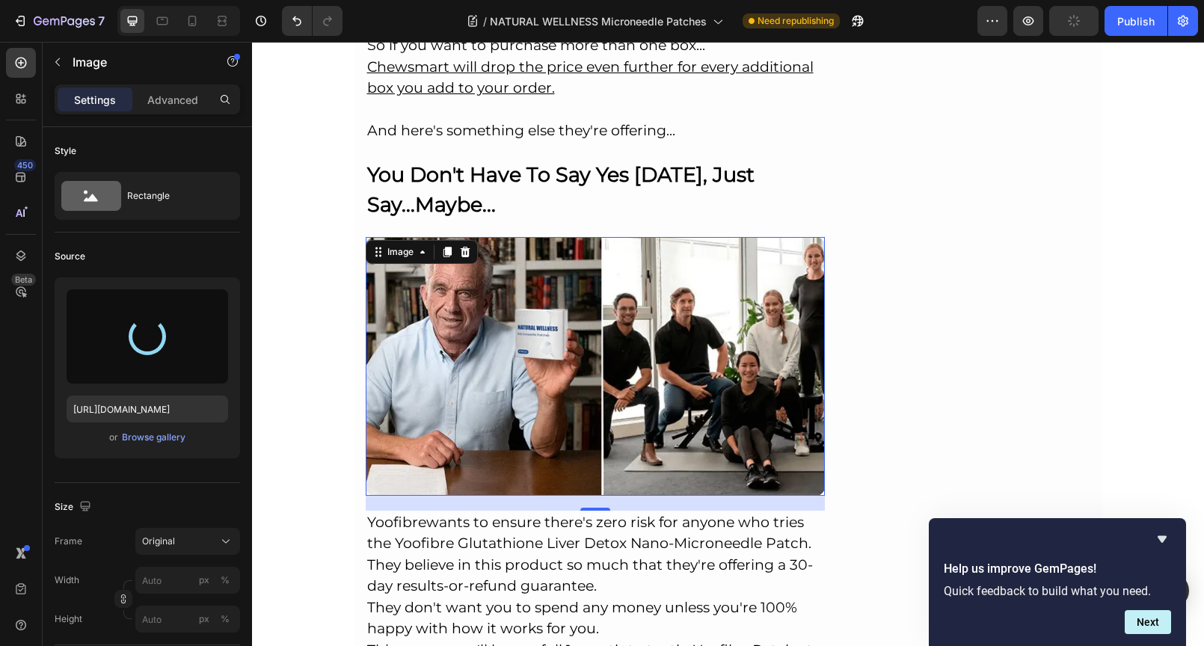
type input "[URL][DOMAIN_NAME]"
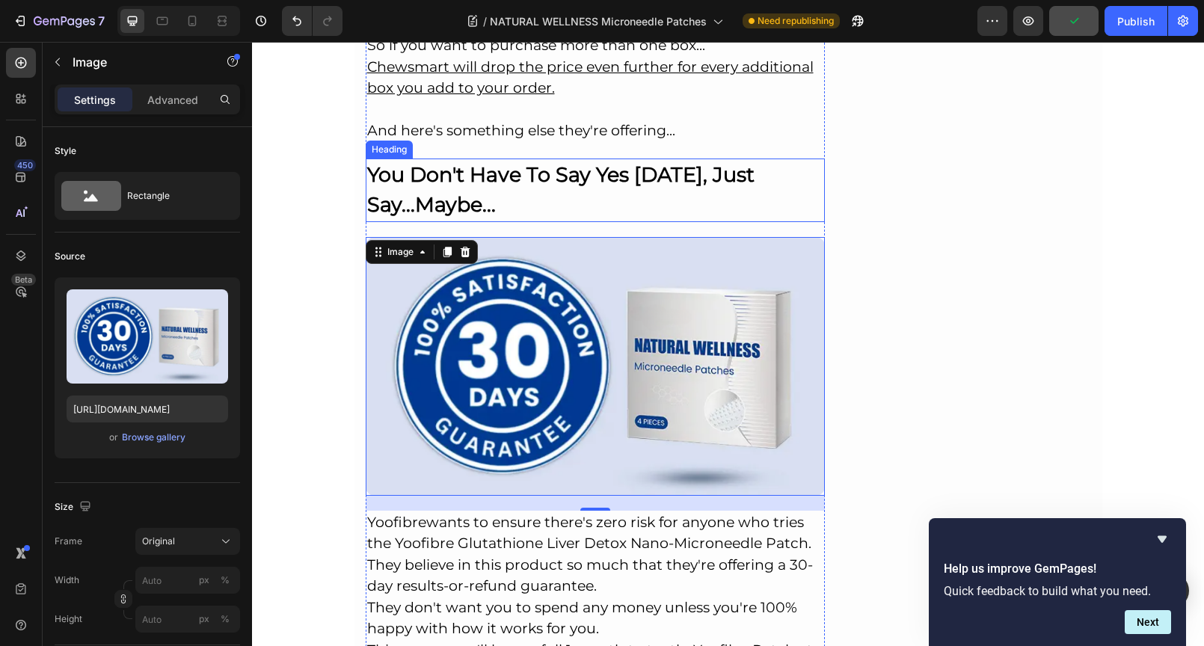
click at [558, 160] on p "⁠⁠⁠⁠⁠⁠⁠ You Don't Have To Say Yes [DATE], Just Say...Maybe..." at bounding box center [595, 190] width 457 height 61
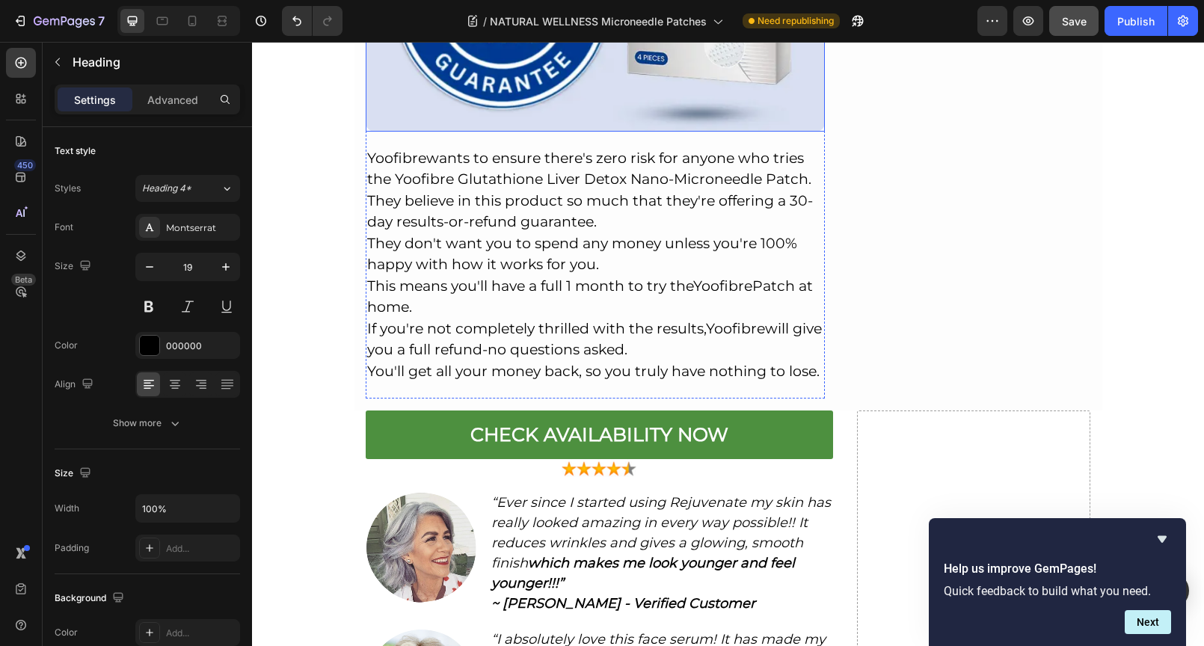
scroll to position [11096, 0]
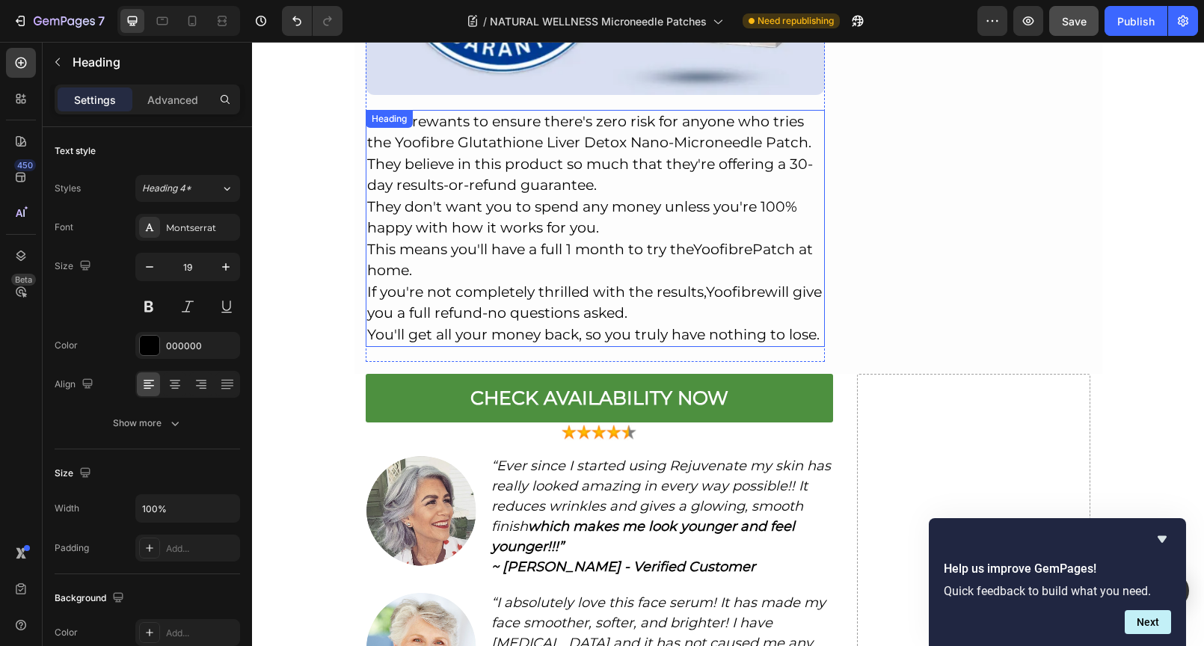
click at [540, 195] on p "⁠⁠⁠⁠⁠⁠⁠ [PERSON_NAME] wants to ensure there's zero risk for anyone who tries th…" at bounding box center [595, 228] width 457 height 235
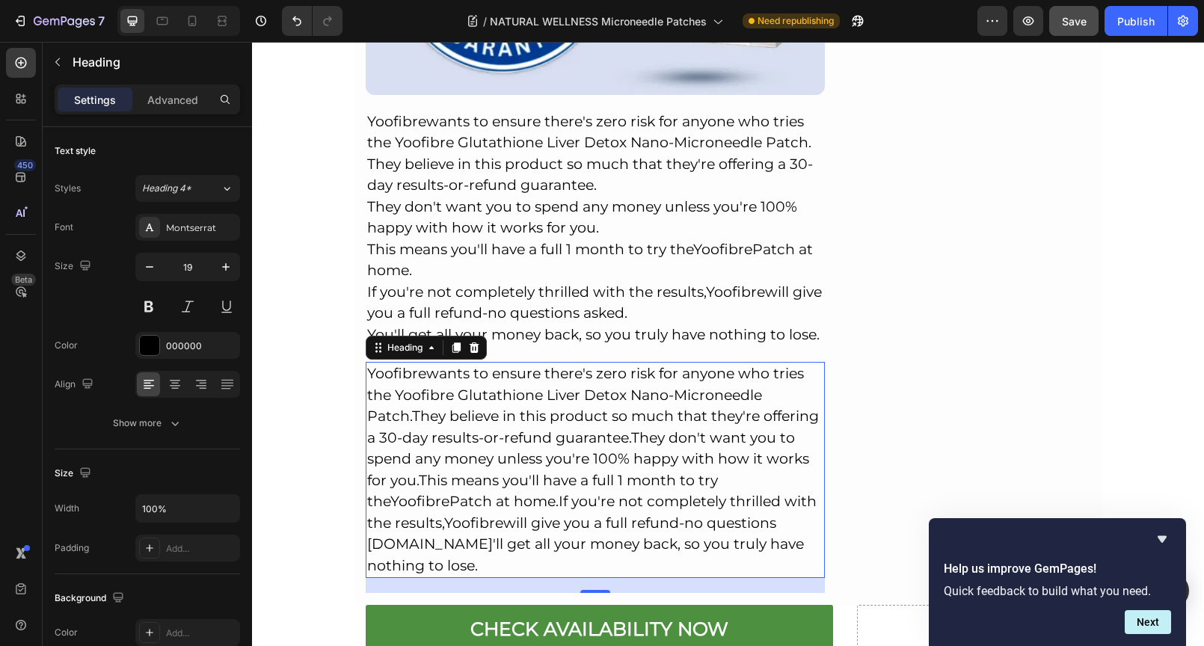
click at [751, 472] on h2 "[PERSON_NAME] wants to ensure there's zero risk for anyone who tries the Yoofib…" at bounding box center [596, 470] width 460 height 216
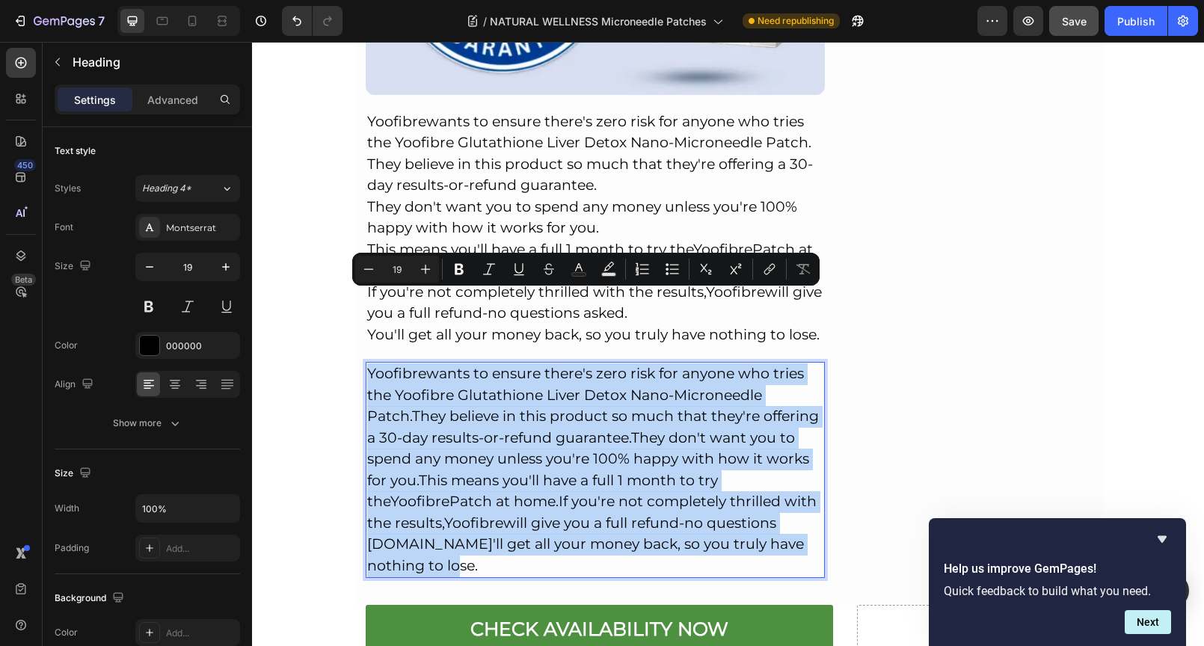
drag, startPoint x: 751, startPoint y: 471, endPoint x: 363, endPoint y: 298, distance: 424.0
click at [367, 363] on p "[PERSON_NAME] wants to ensure there's zero risk for anyone who tries the Yoofib…" at bounding box center [595, 469] width 457 height 213
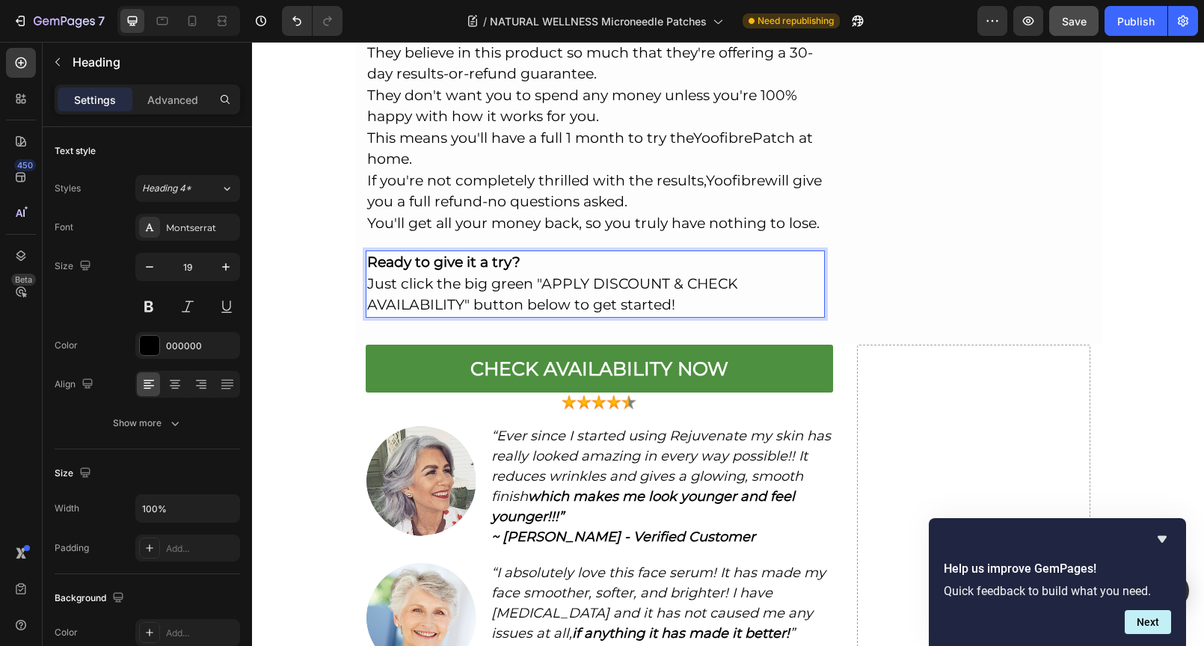
scroll to position [11220, 0]
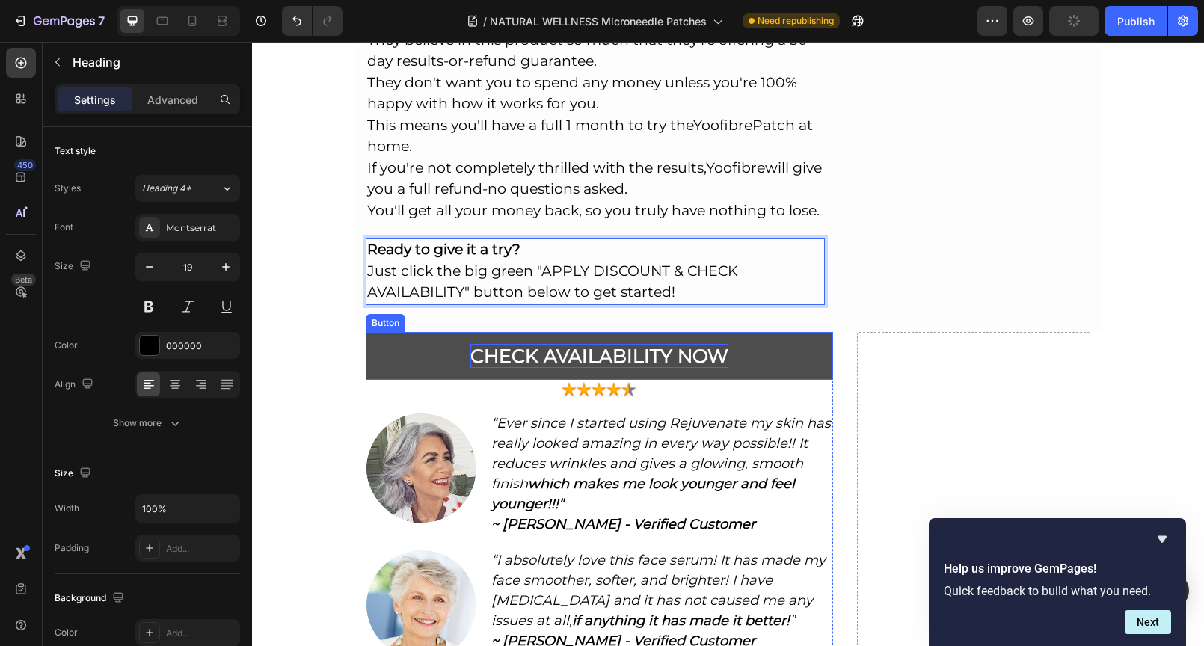
click at [472, 344] on p "CHECK AVAILABILITY NOW" at bounding box center [599, 356] width 258 height 25
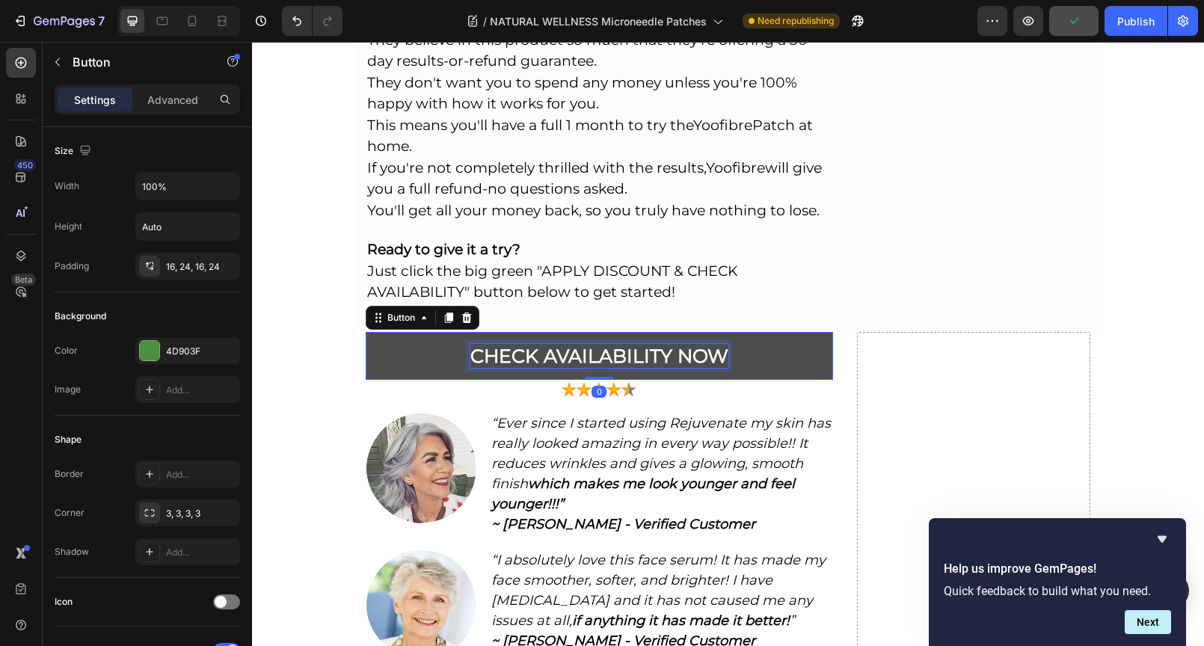
click at [470, 344] on p "CHECK AVAILABILITY NOW" at bounding box center [599, 356] width 258 height 25
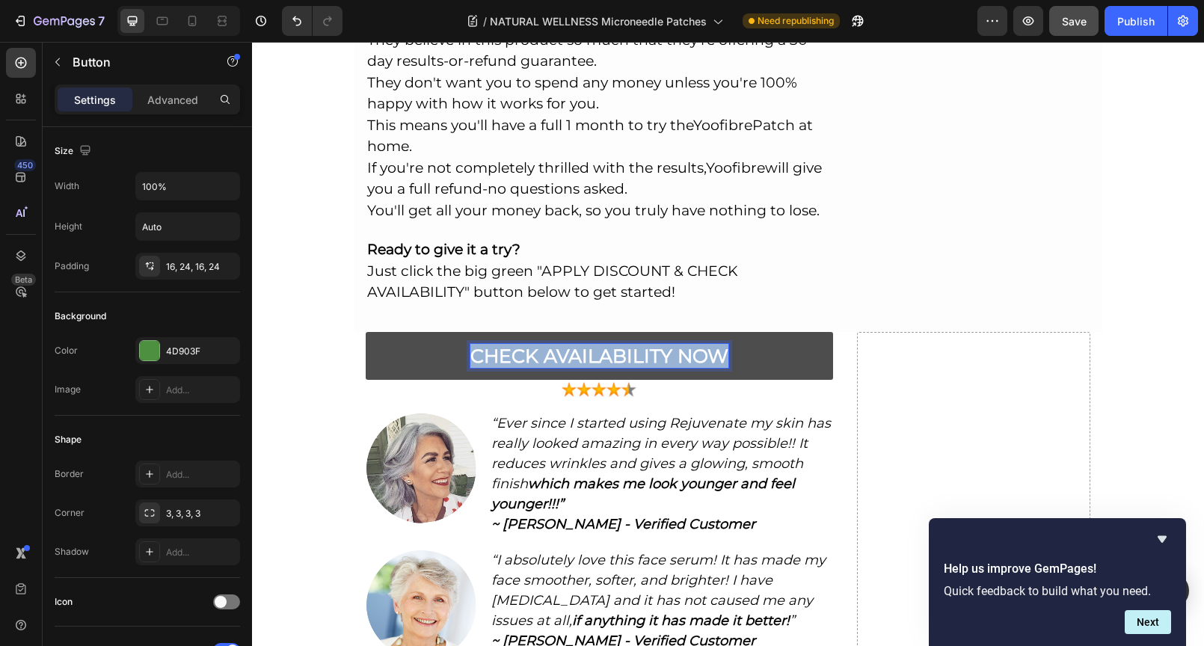
drag, startPoint x: 495, startPoint y: 282, endPoint x: 718, endPoint y: 282, distance: 222.8
click at [718, 344] on p "CHECK AVAILABILITY NOW" at bounding box center [599, 356] width 258 height 25
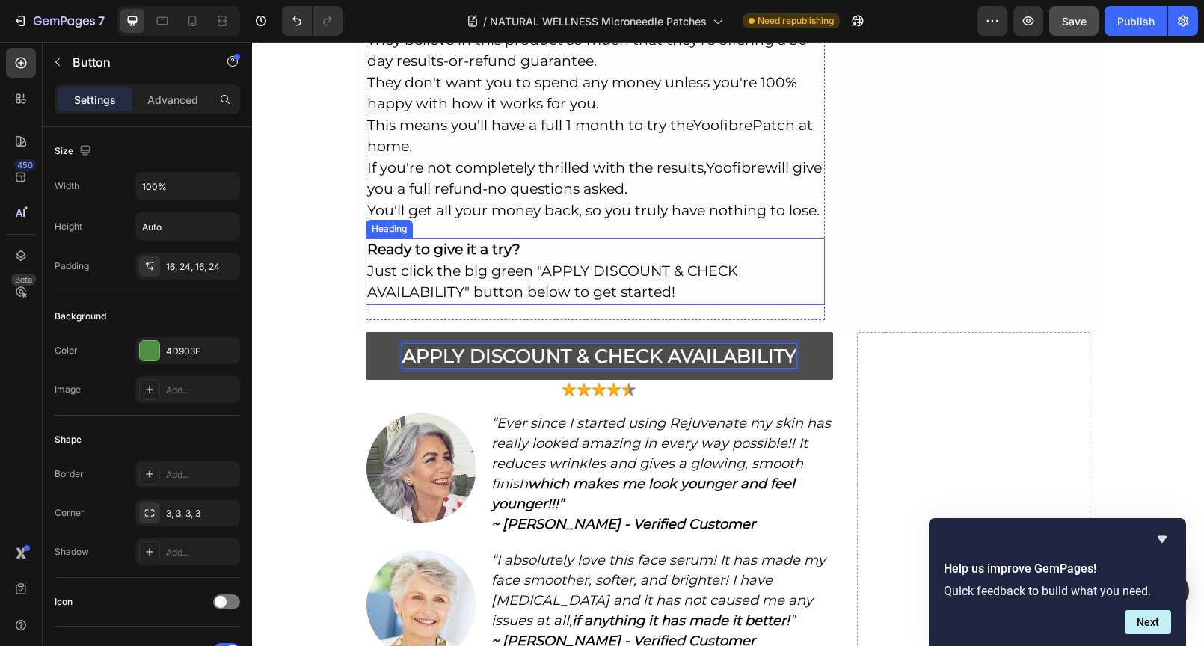
click at [745, 239] on p "⁠⁠⁠⁠⁠⁠⁠ Ready to give it a try? Just click the big green "APPLY DISCOUNT & CHEC…" at bounding box center [595, 271] width 457 height 64
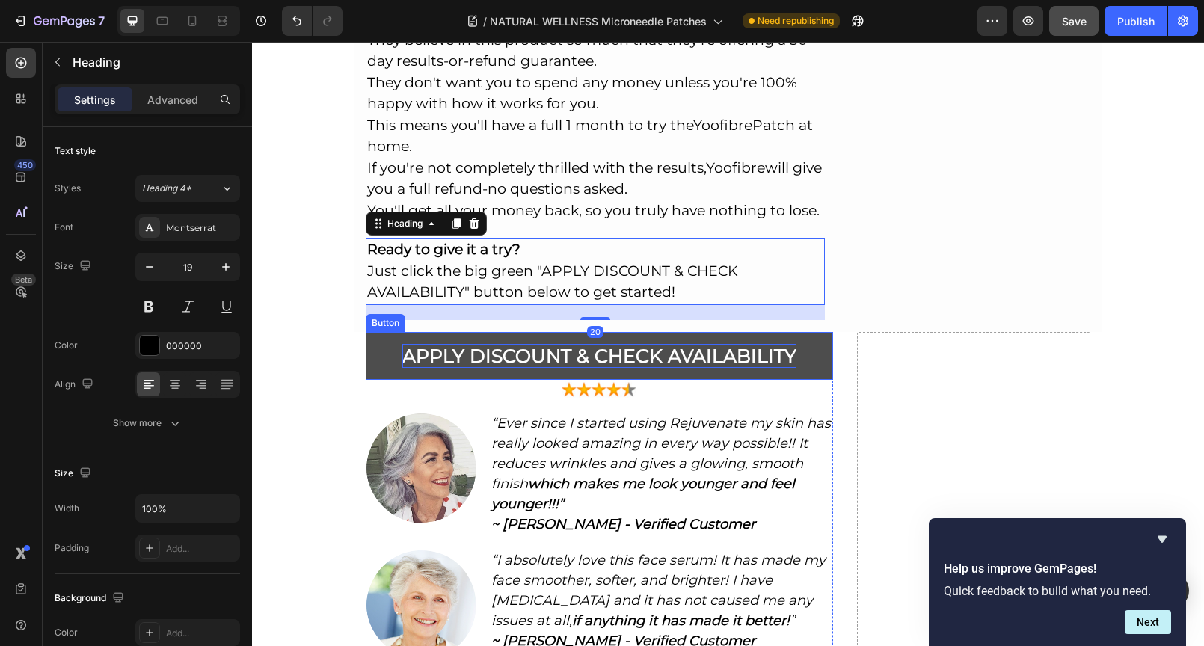
click at [792, 332] on link "APPLY DISCOUNT & CHECK AVAILABILITY" at bounding box center [599, 356] width 467 height 49
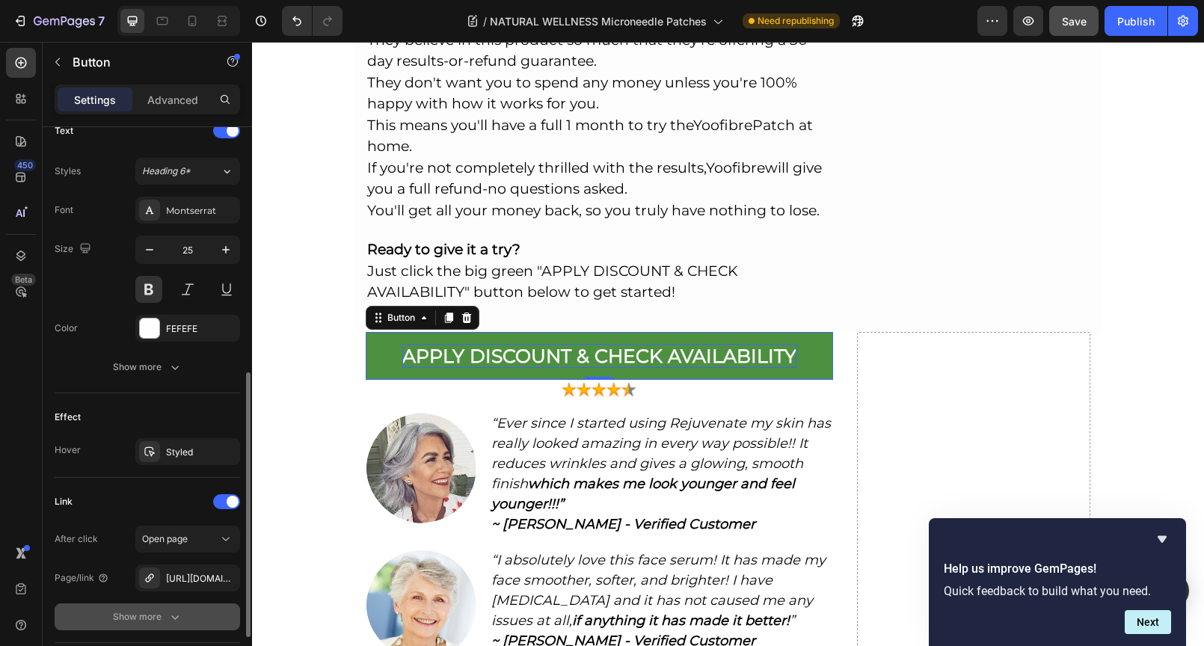
scroll to position [627, 0]
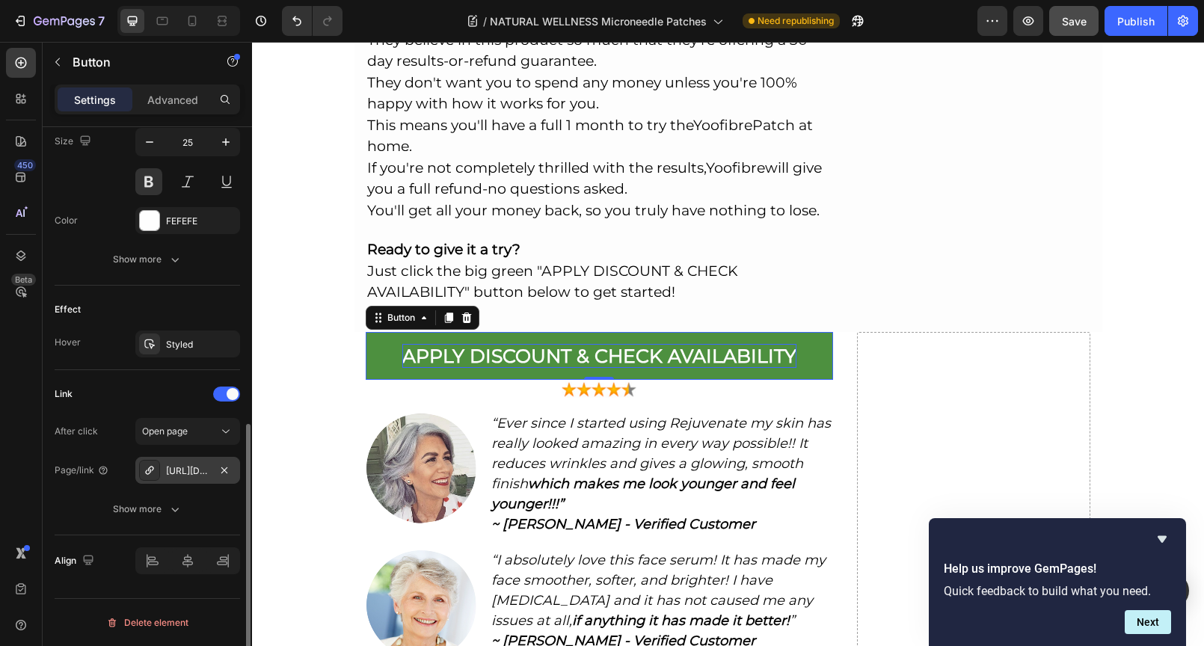
click at [185, 473] on div "[URL][DOMAIN_NAME]" at bounding box center [187, 470] width 43 height 13
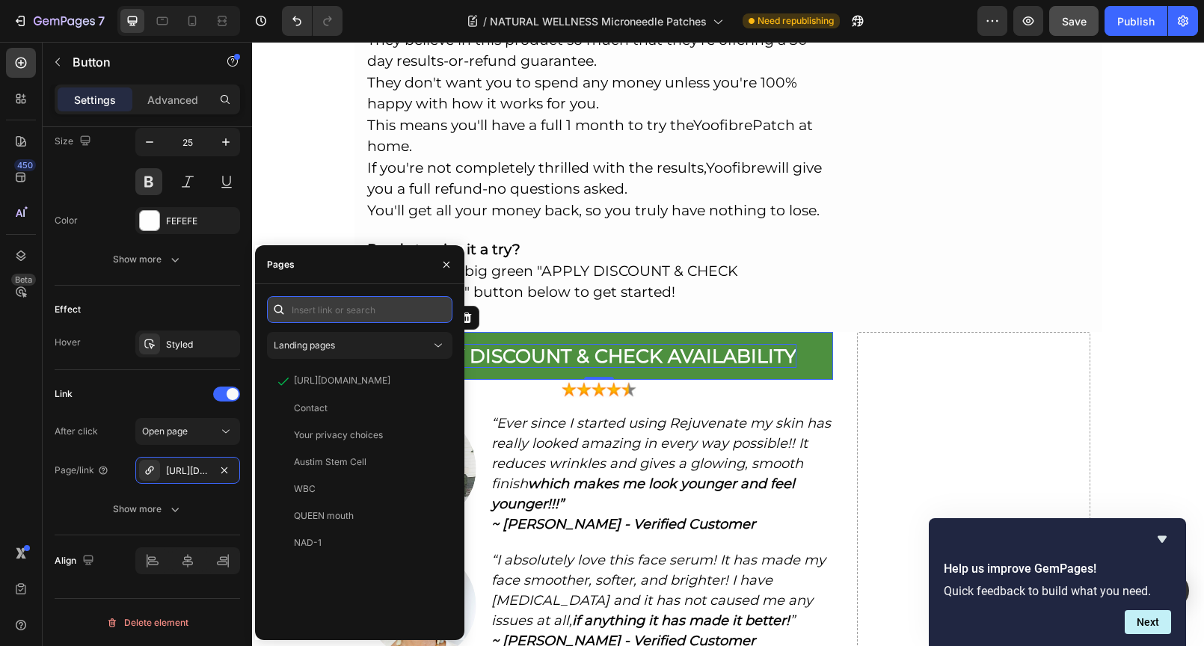
click at [373, 318] on input "text" at bounding box center [359, 309] width 185 height 27
paste input "[URL][DOMAIN_NAME]"
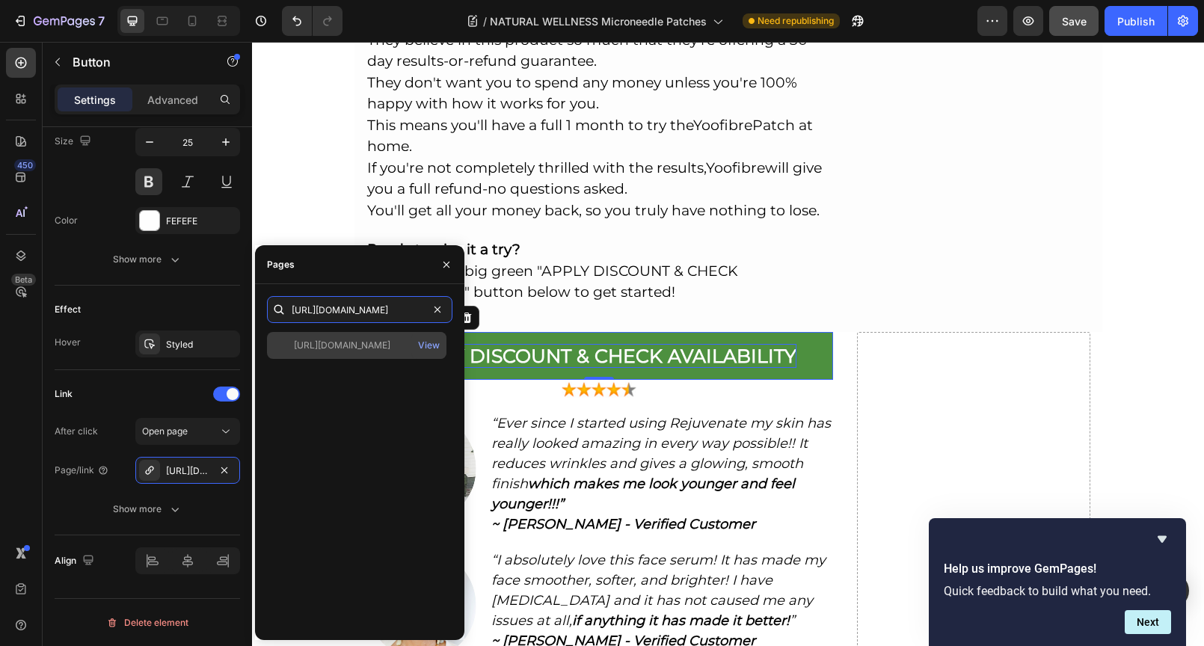
type input "[URL][DOMAIN_NAME]"
click at [364, 343] on div "[URL][DOMAIN_NAME]" at bounding box center [342, 345] width 96 height 13
click at [433, 348] on div "View" at bounding box center [429, 345] width 22 height 13
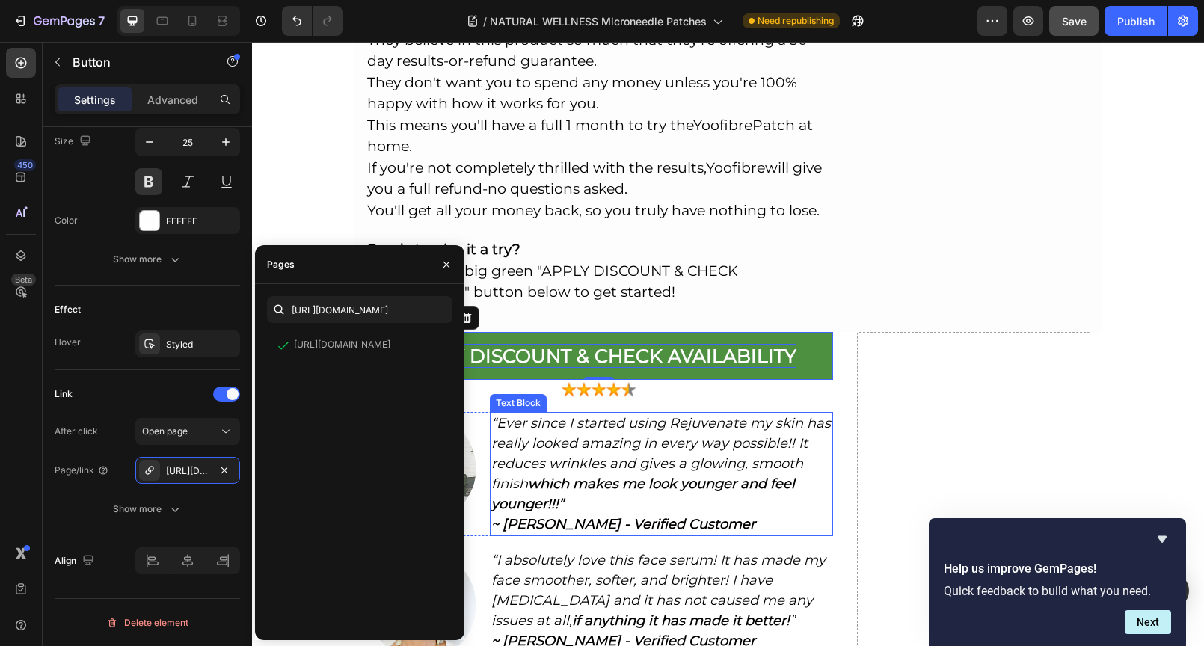
click at [700, 415] on icon "“Ever since I started using Rejuvenate my skin has really looked amazing in eve…" at bounding box center [660, 463] width 339 height 97
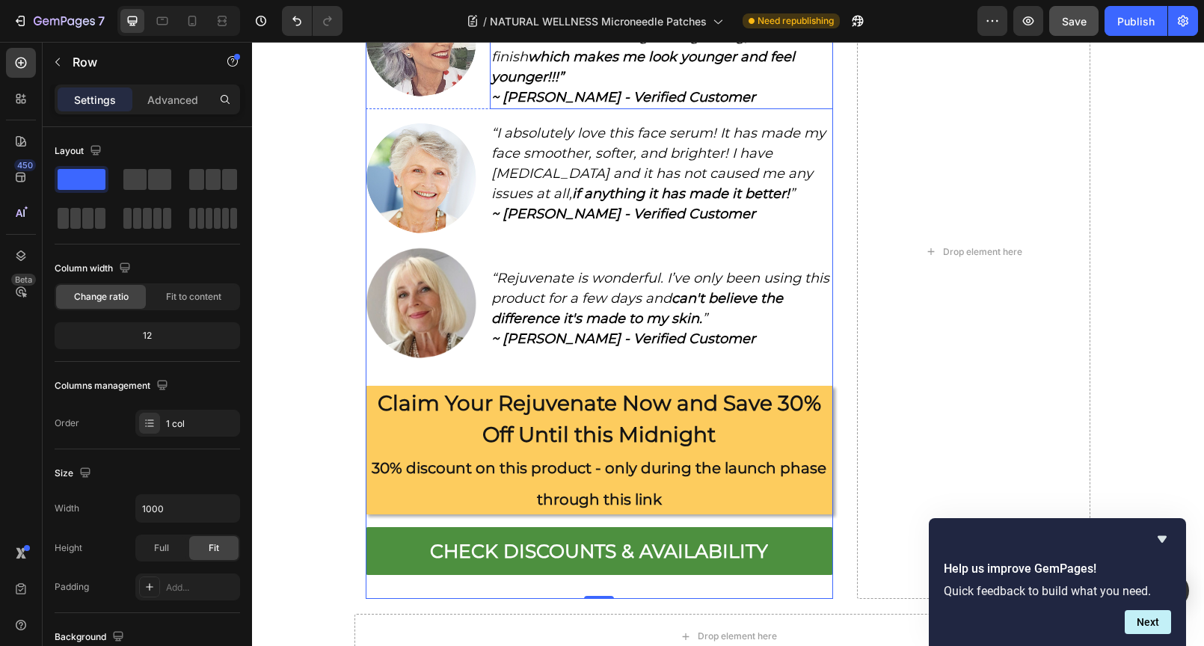
scroll to position [11416, 0]
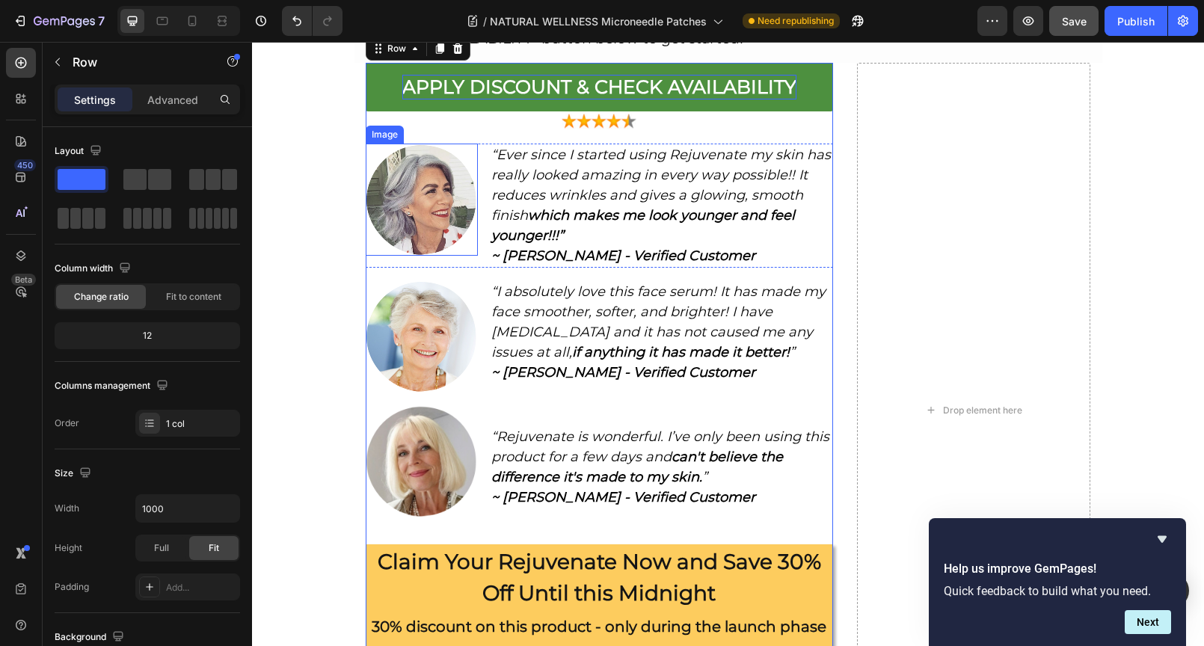
click at [405, 256] on img at bounding box center [422, 200] width 112 height 112
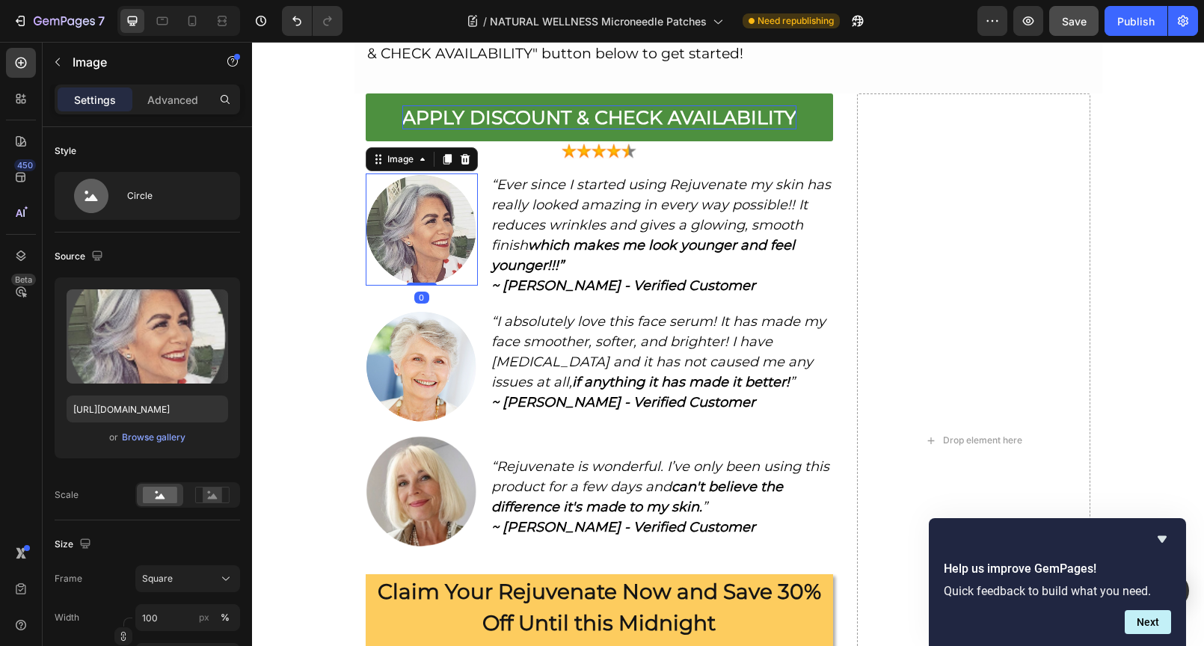
scroll to position [11251, 0]
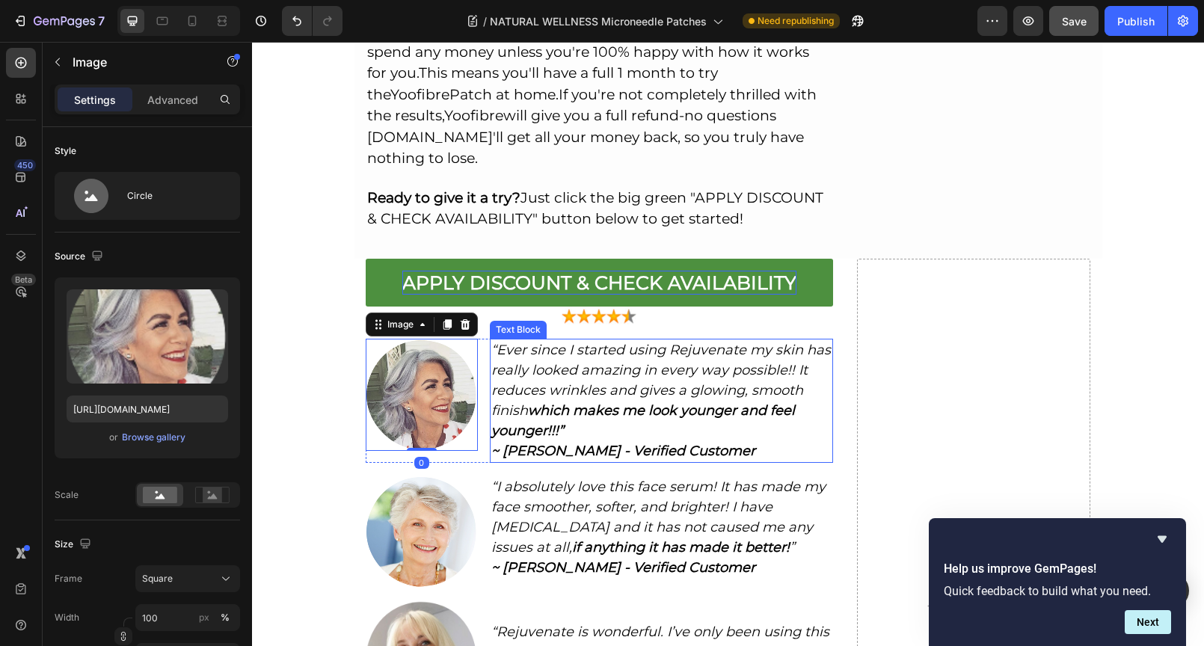
click at [572, 342] on icon "“Ever since I started using Rejuvenate my skin has really looked amazing in eve…" at bounding box center [660, 390] width 339 height 97
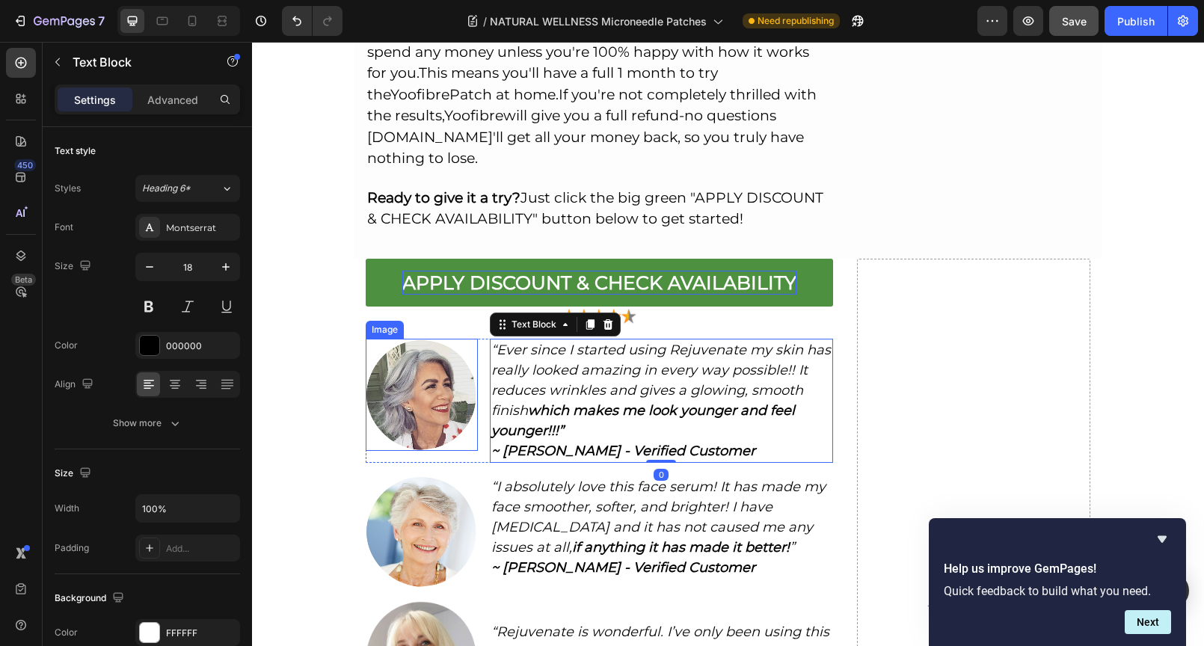
click at [463, 339] on img at bounding box center [422, 395] width 112 height 112
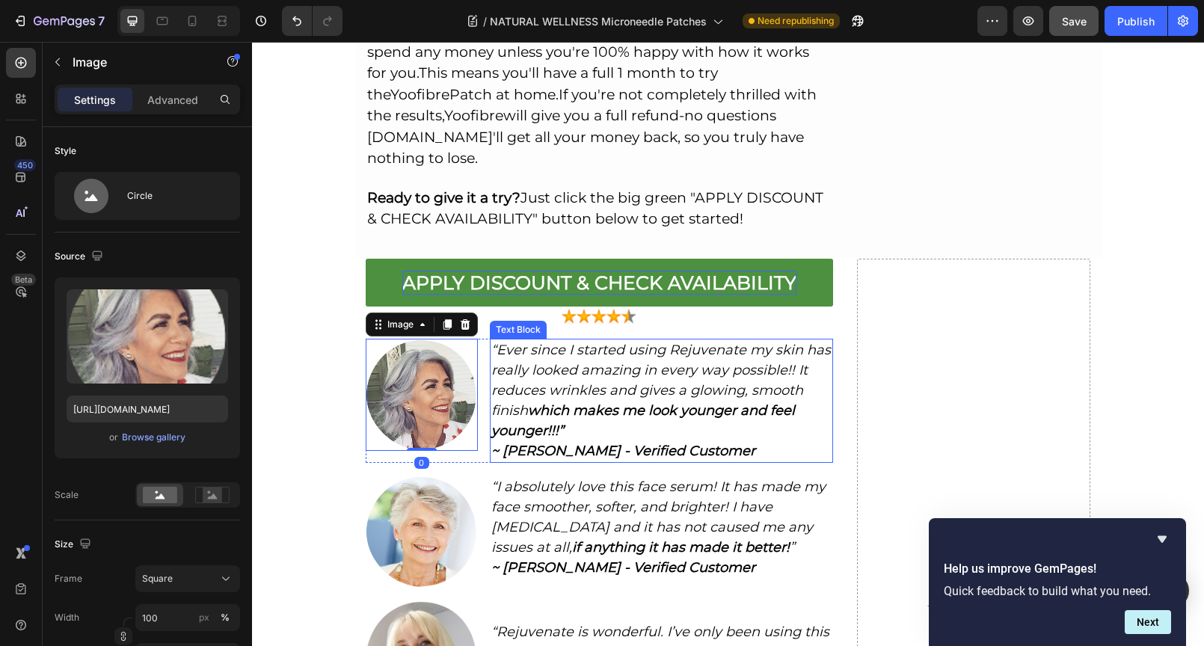
click at [634, 342] on icon "“Ever since I started using Rejuvenate my skin has really looked amazing in eve…" at bounding box center [660, 390] width 339 height 97
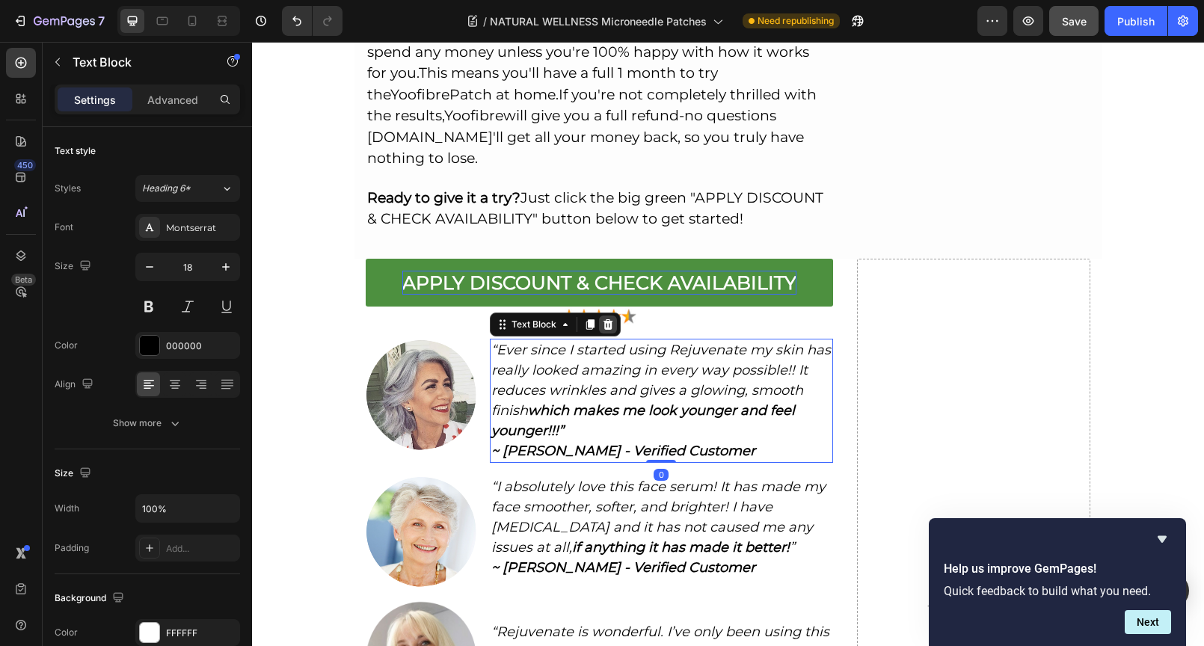
click at [599, 315] on div at bounding box center [608, 324] width 18 height 18
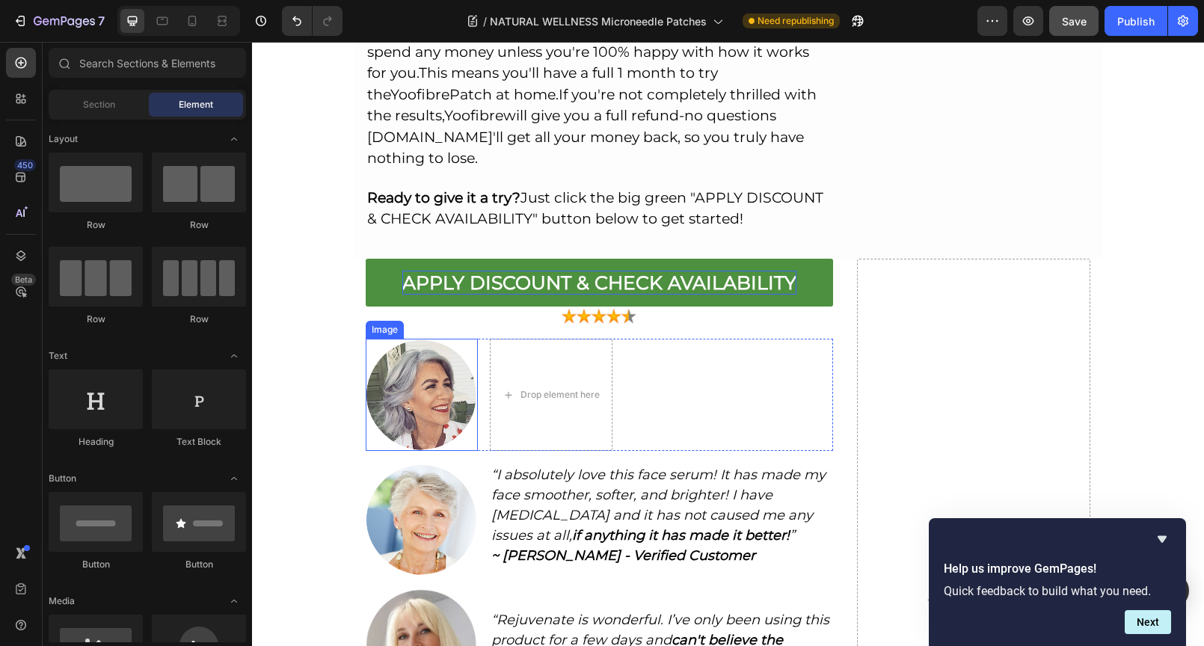
click at [377, 323] on div "Image" at bounding box center [385, 329] width 32 height 13
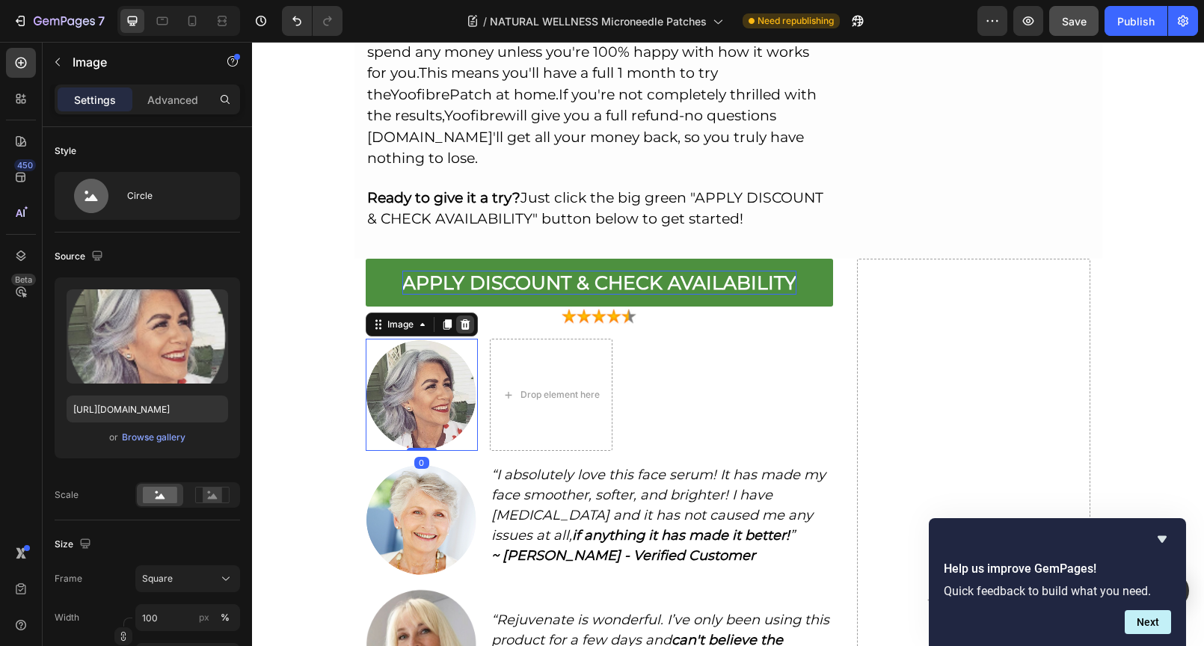
click at [460, 319] on icon at bounding box center [465, 324] width 10 height 10
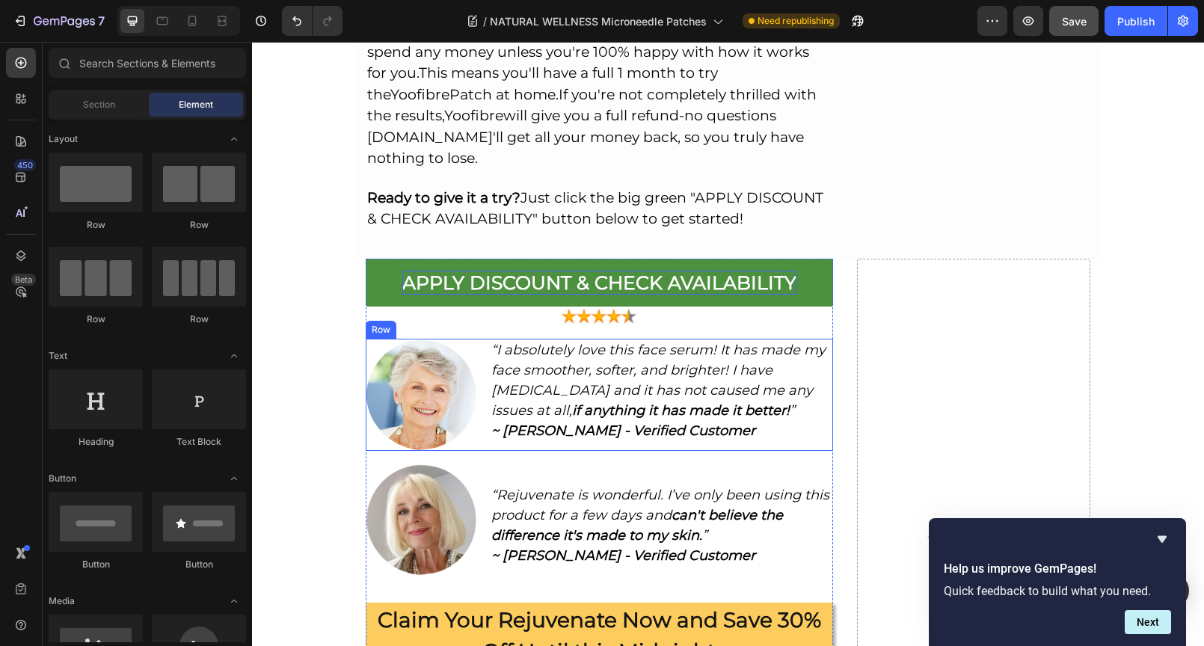
click at [476, 339] on div "Image “I absolutely love this face serum! It has made my face smoother, softer,…" at bounding box center [599, 395] width 467 height 112
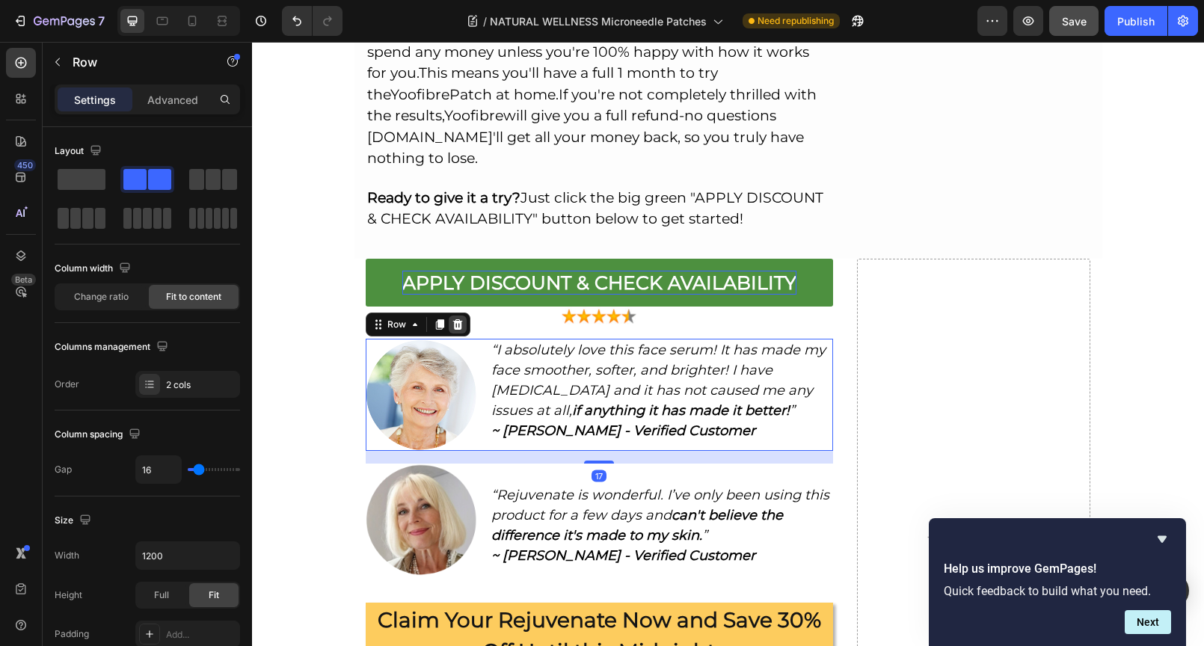
click at [452, 318] on icon at bounding box center [458, 324] width 12 height 12
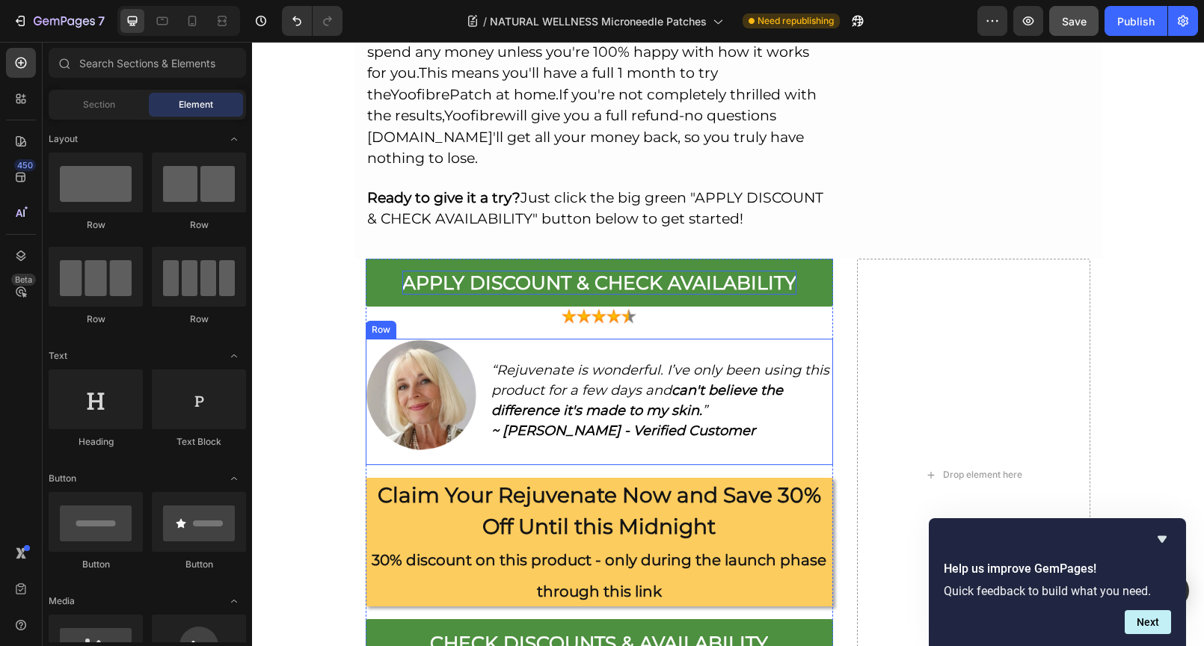
click at [474, 339] on div "Image “Rejuvenate is wonderful. I’ve only been using this product for a few day…" at bounding box center [599, 402] width 467 height 126
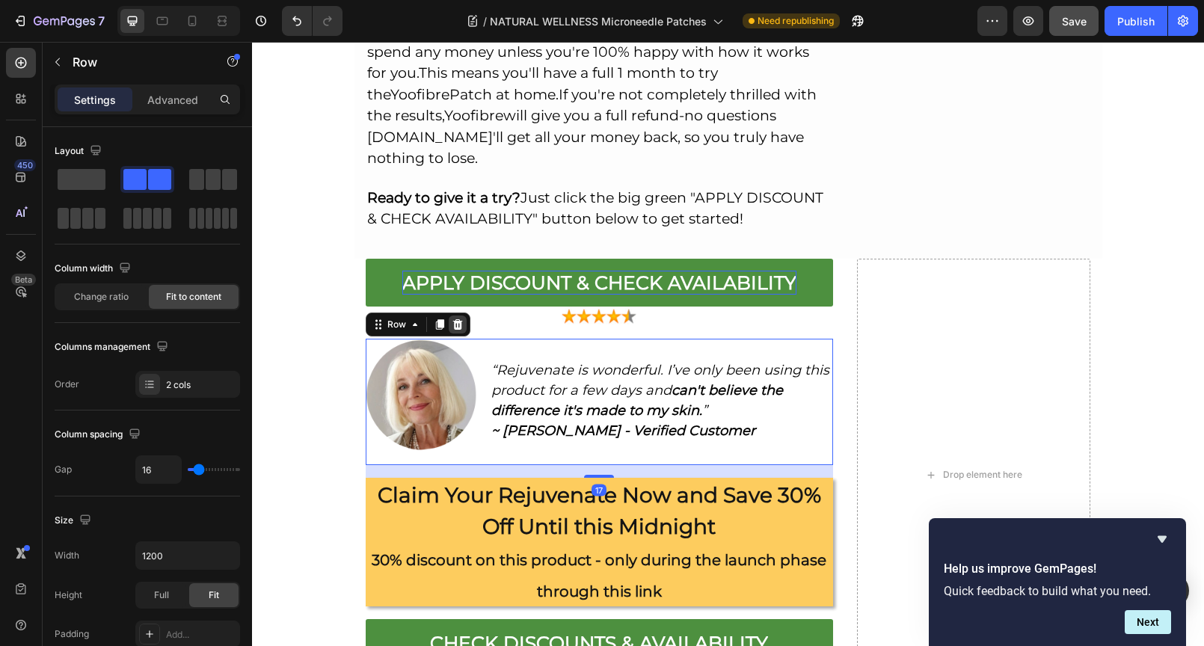
click at [455, 319] on icon at bounding box center [457, 324] width 10 height 10
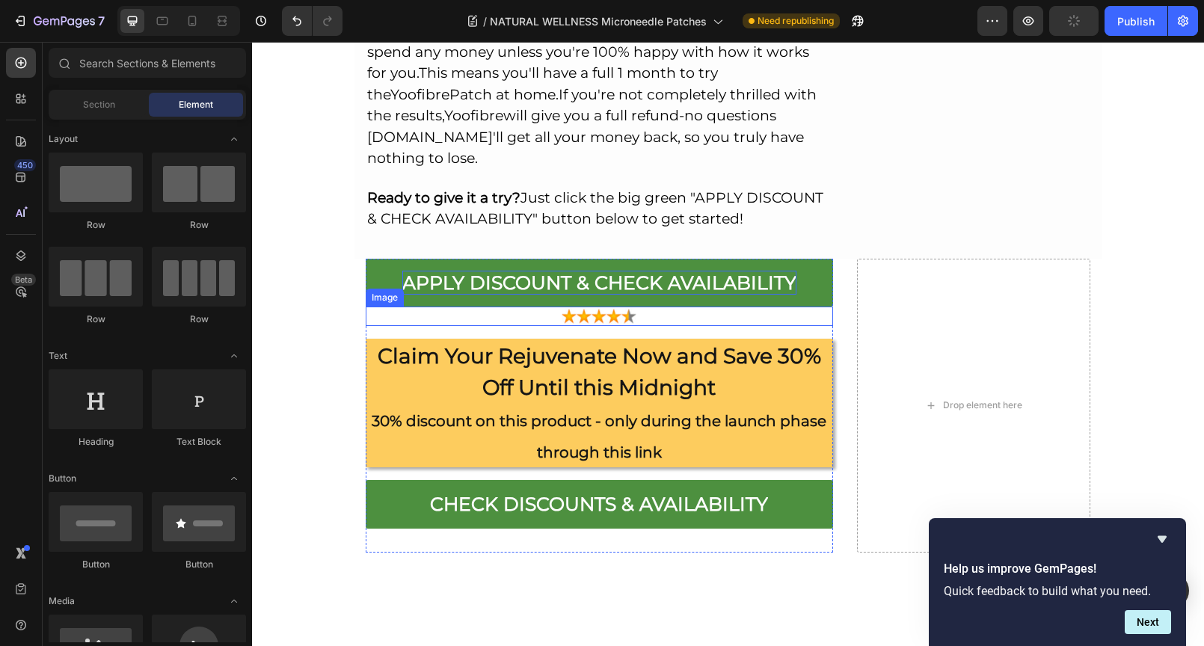
click at [519, 306] on div at bounding box center [599, 315] width 467 height 19
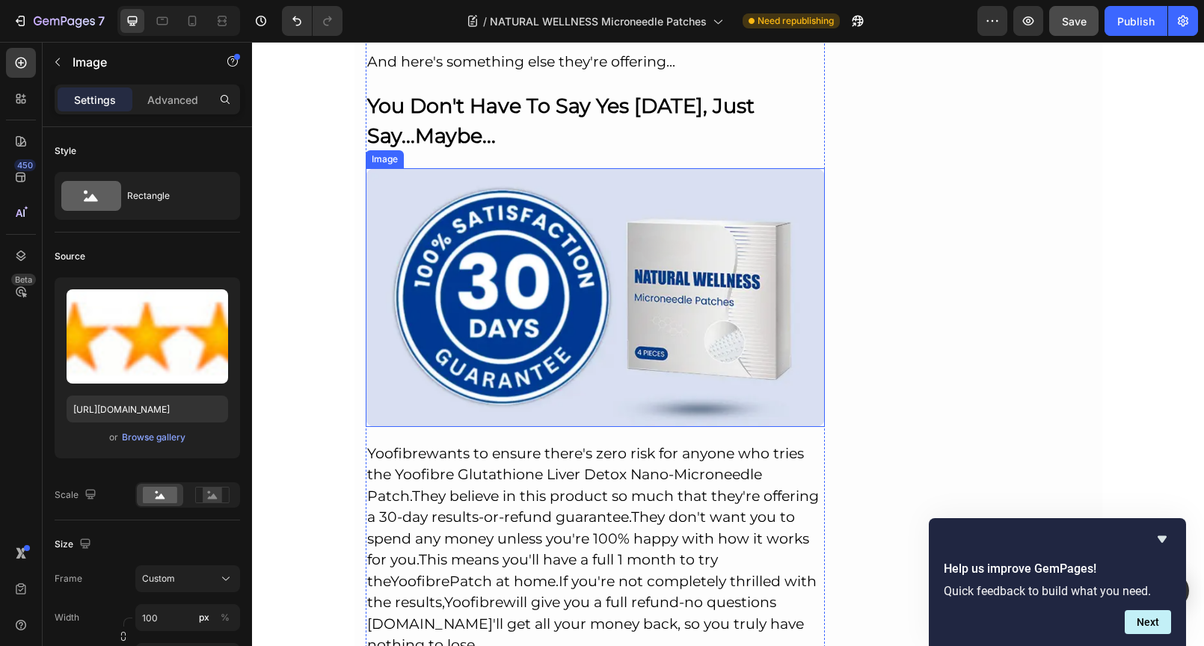
scroll to position [10818, 0]
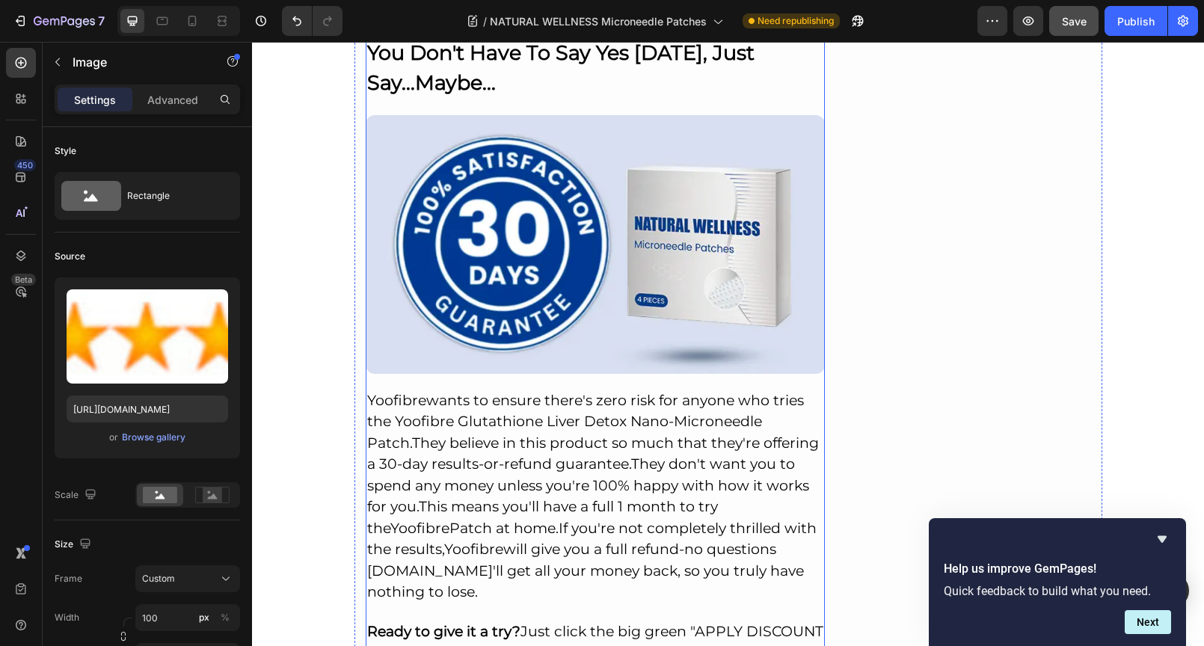
click at [573, 389] on h2 "[PERSON_NAME] wants to ensure there's zero risk for anyone who tries the Yoofib…" at bounding box center [596, 497] width 460 height 216
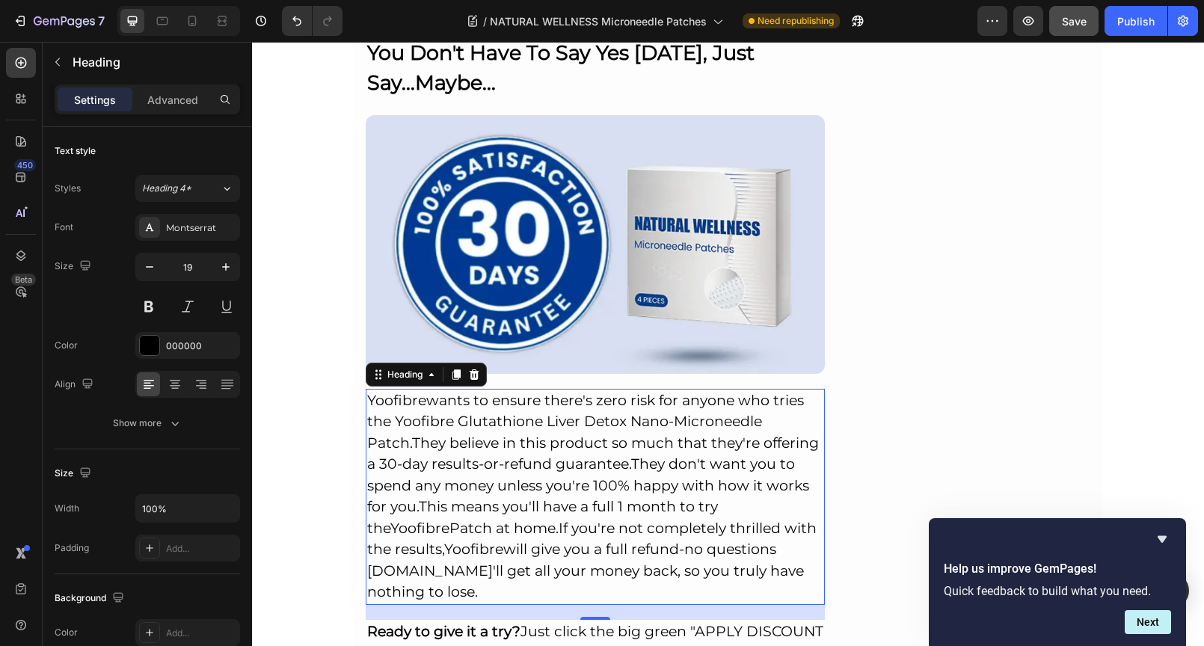
click at [419, 389] on h2 "[PERSON_NAME] wants to ensure there's zero risk for anyone who tries the Yoofib…" at bounding box center [596, 497] width 460 height 216
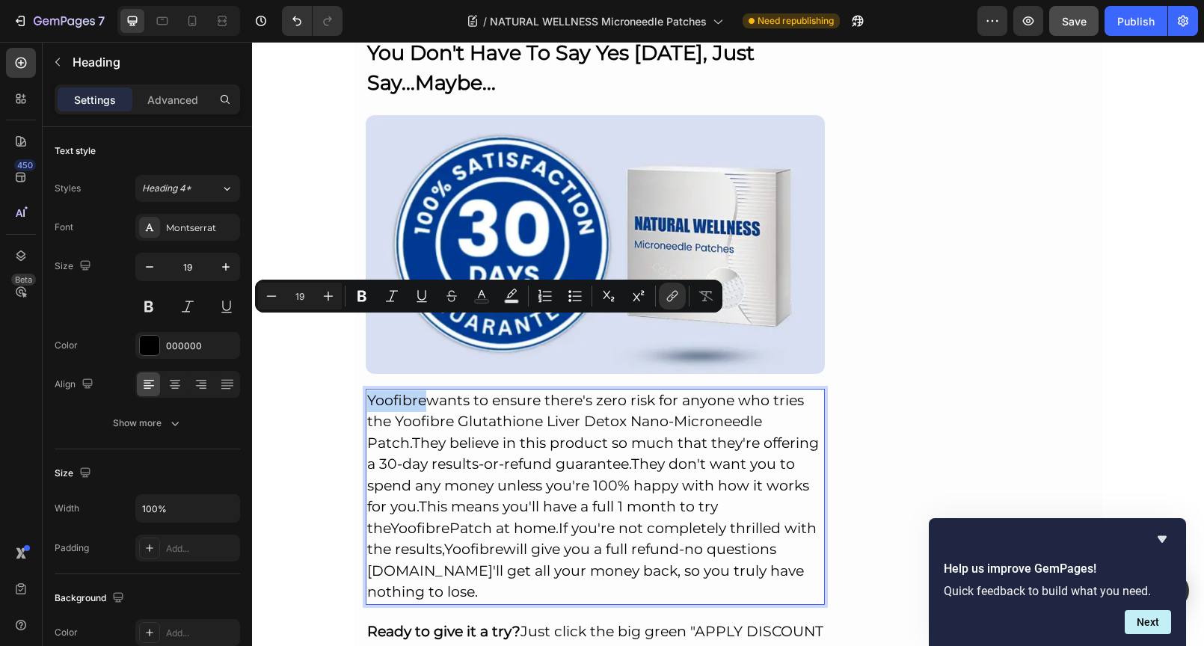
drag, startPoint x: 418, startPoint y: 327, endPoint x: 364, endPoint y: 327, distance: 53.8
click at [367, 392] on link "Yoofibre" at bounding box center [396, 400] width 59 height 17
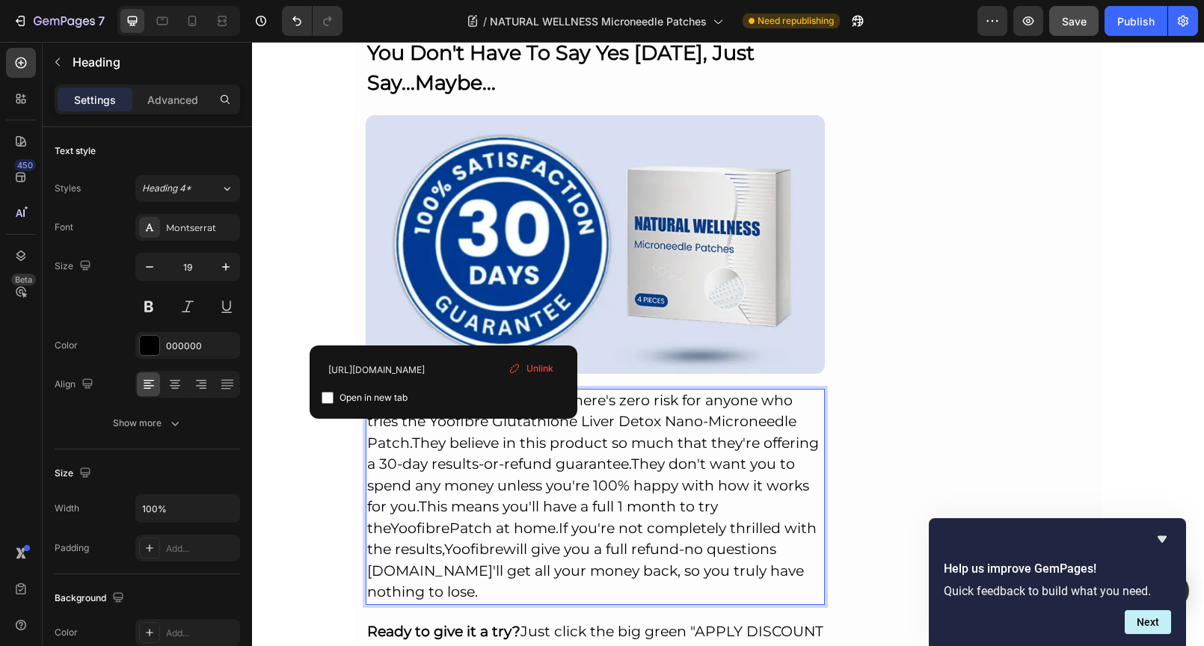
click at [539, 367] on span "Unlink" at bounding box center [539, 368] width 27 height 13
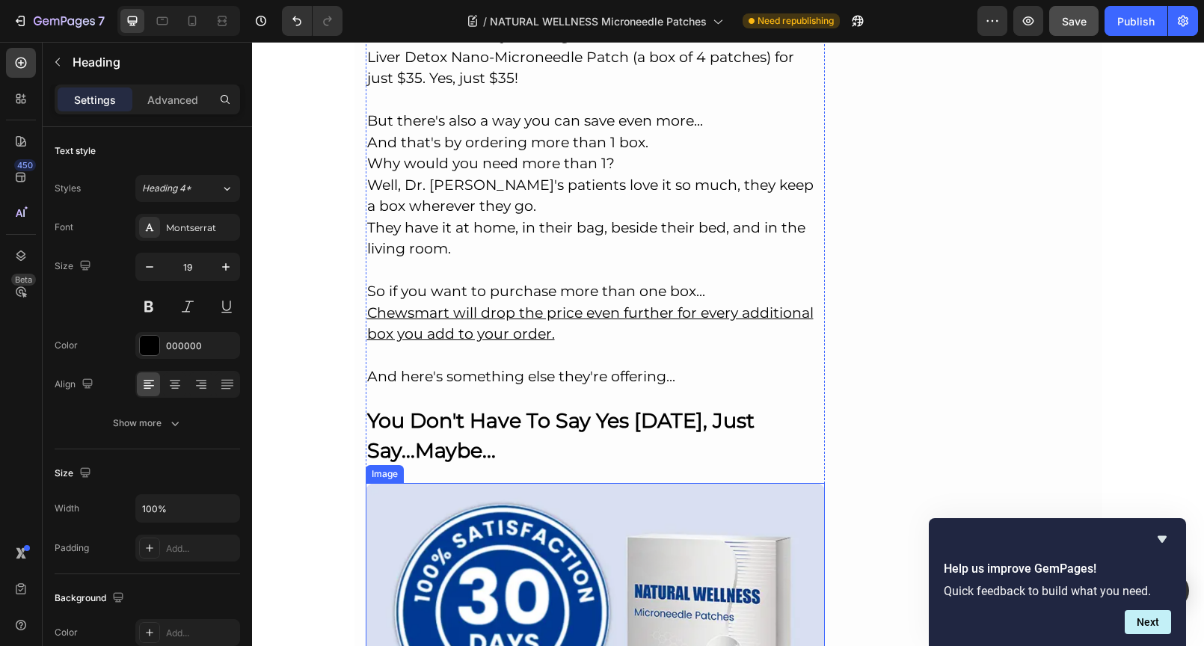
scroll to position [10190, 0]
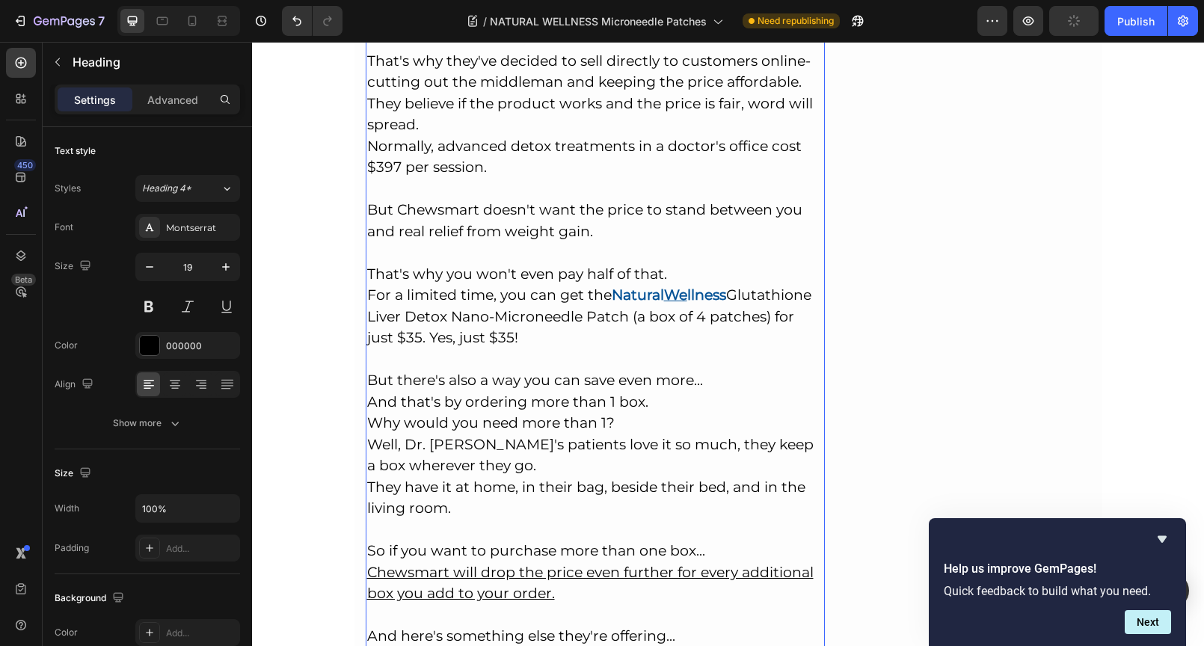
click at [587, 226] on h2 "So, How Much Does It Cost? Chewsmart's mission with the Natural Wellness Glutat…" at bounding box center [596, 290] width 460 height 715
click at [589, 214] on h2 "So, How Much Does It Cost? Chewsmart's mission with the Natural Wellness Glutat…" at bounding box center [596, 290] width 460 height 715
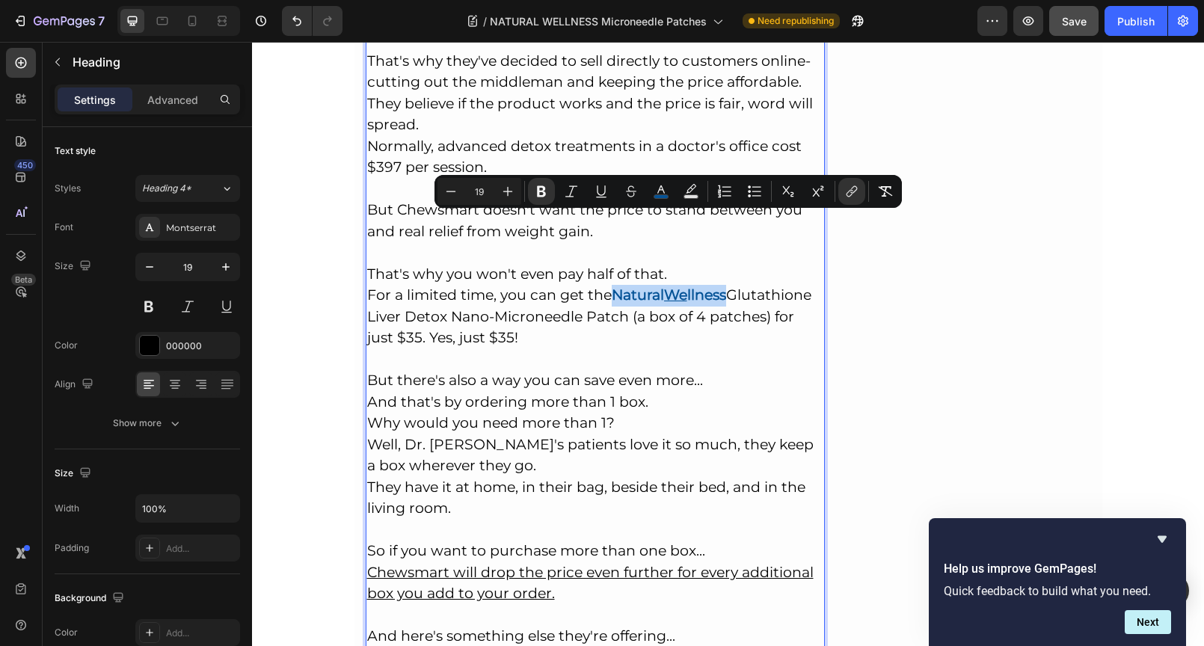
drag, startPoint x: 613, startPoint y: 224, endPoint x: 727, endPoint y: 221, distance: 114.4
click at [726, 286] on strong "Natural We llness" at bounding box center [668, 294] width 114 height 17
click at [603, 194] on icon "Editor contextual toolbar" at bounding box center [601, 191] width 15 height 15
copy p "Natural Wellness"
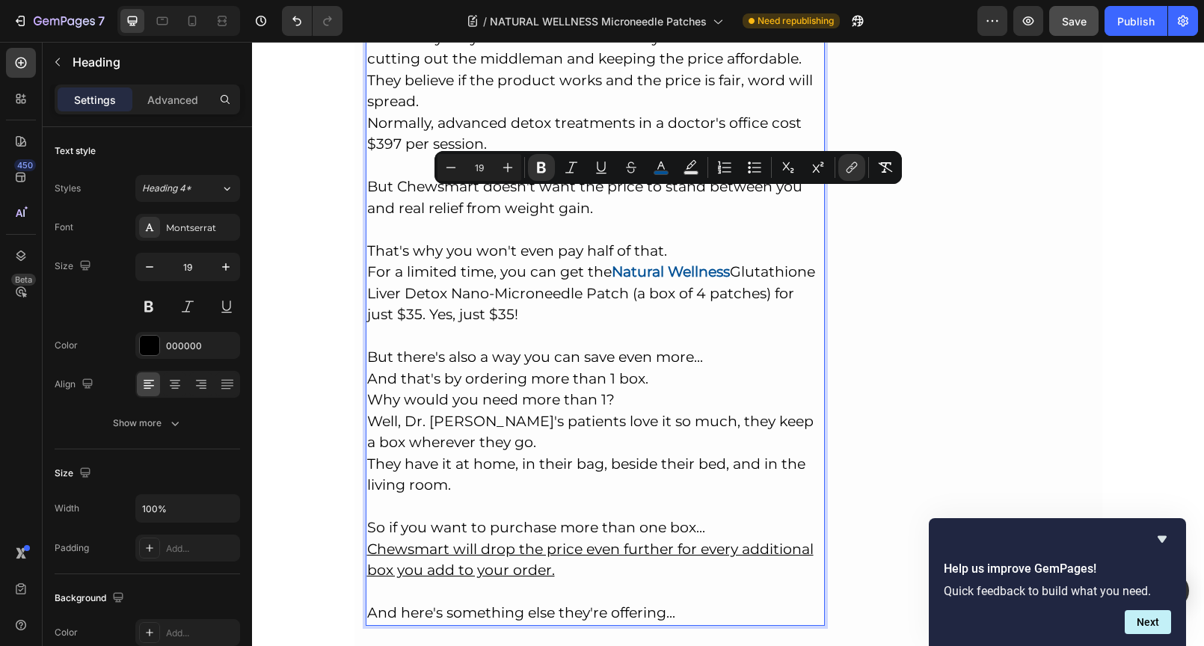
click at [529, 373] on p "So, How Much Does It Cost? Chewsmart's mission with the Natural Wellness Glutat…" at bounding box center [595, 268] width 457 height 712
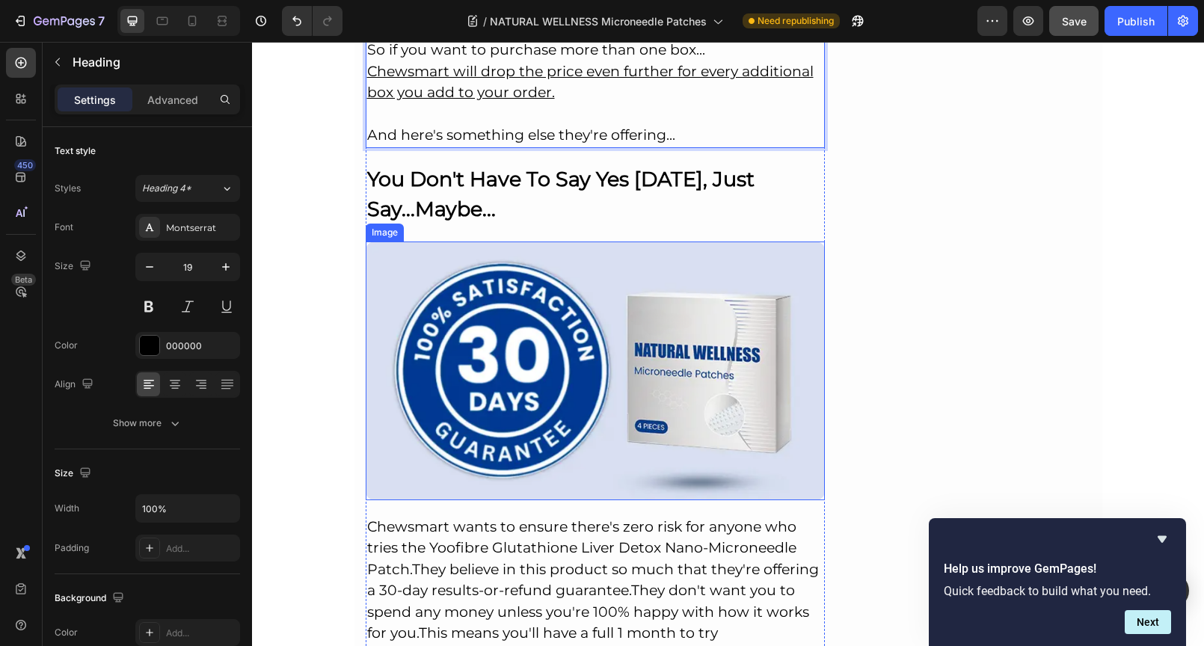
scroll to position [10784, 0]
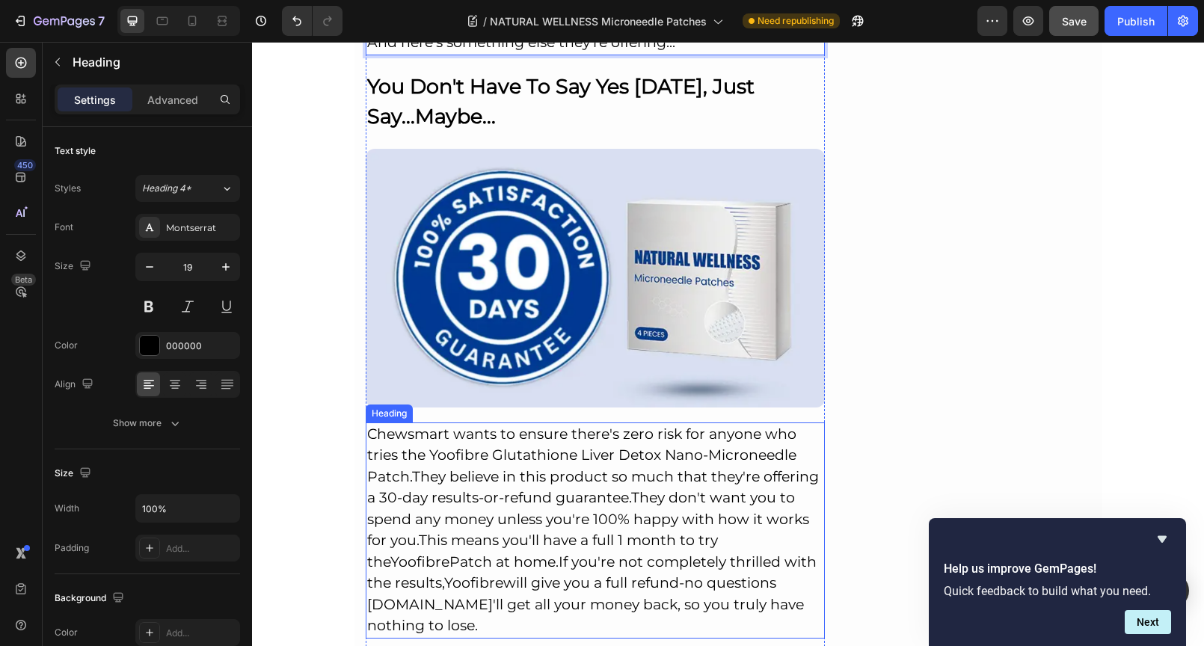
click at [482, 424] on p "Chewsmart wants to ensure there's zero risk for anyone who tries the Yoofibre G…" at bounding box center [595, 530] width 457 height 213
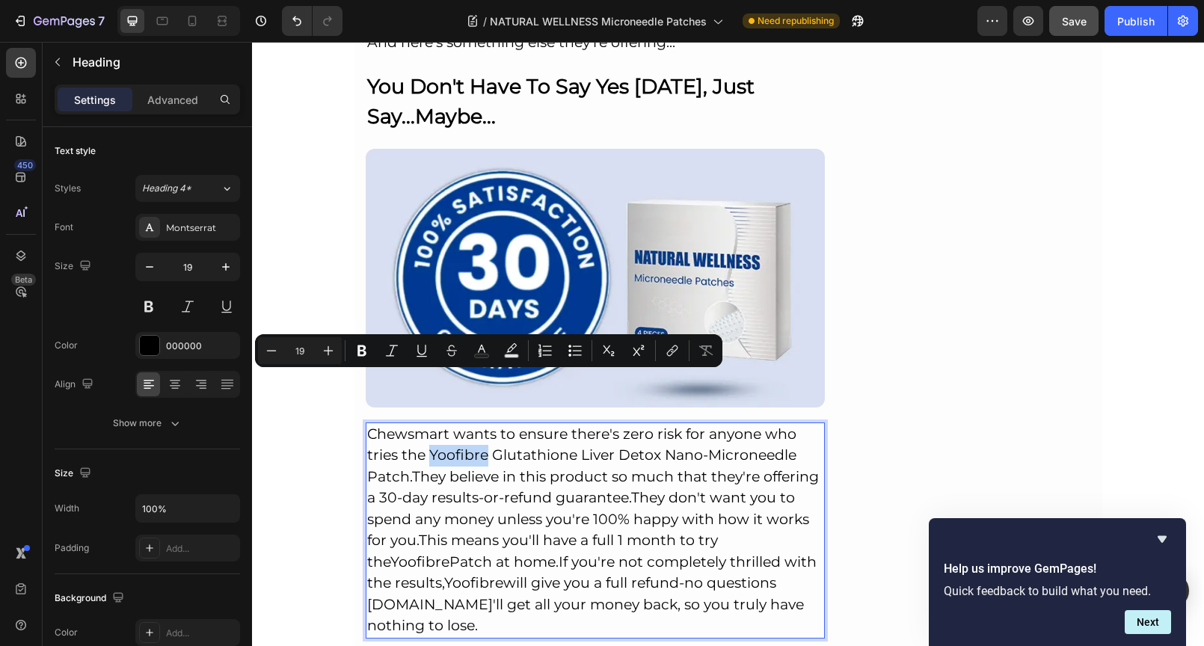
drag, startPoint x: 425, startPoint y: 381, endPoint x: 481, endPoint y: 381, distance: 56.1
click at [481, 424] on p "Chewsmart wants to ensure there's zero risk for anyone who tries the Yoofibre G…" at bounding box center [595, 530] width 457 height 213
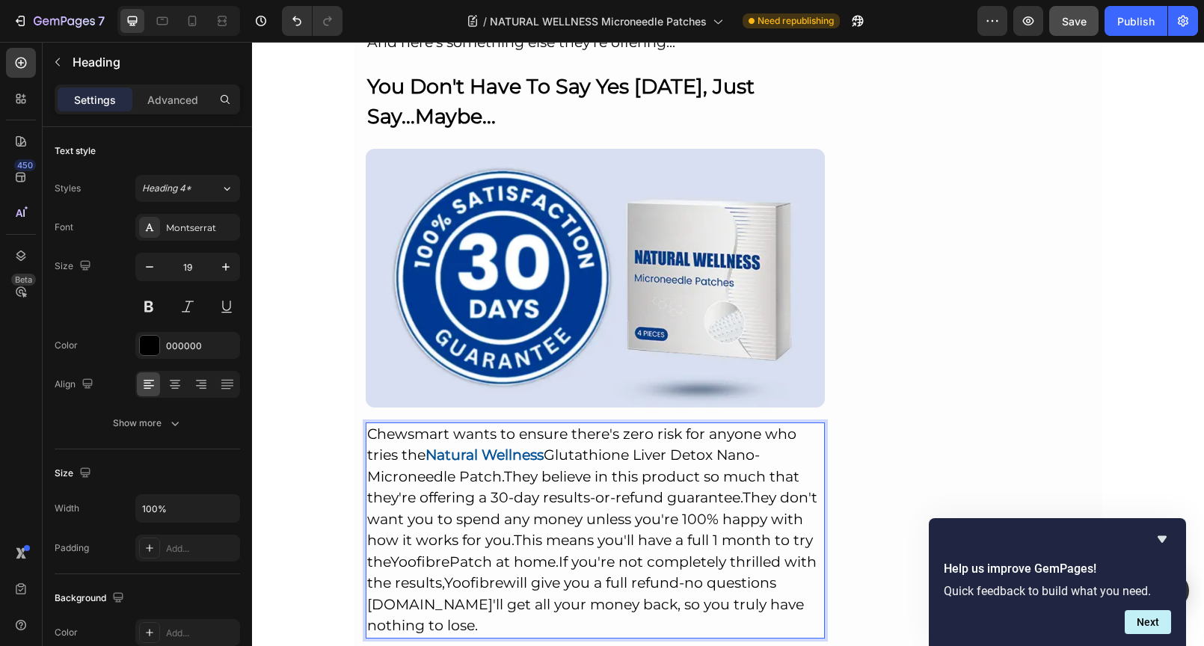
click at [500, 424] on p "Chewsmart wants to ensure there's zero risk for anyone who tries the Natural We…" at bounding box center [595, 530] width 457 height 213
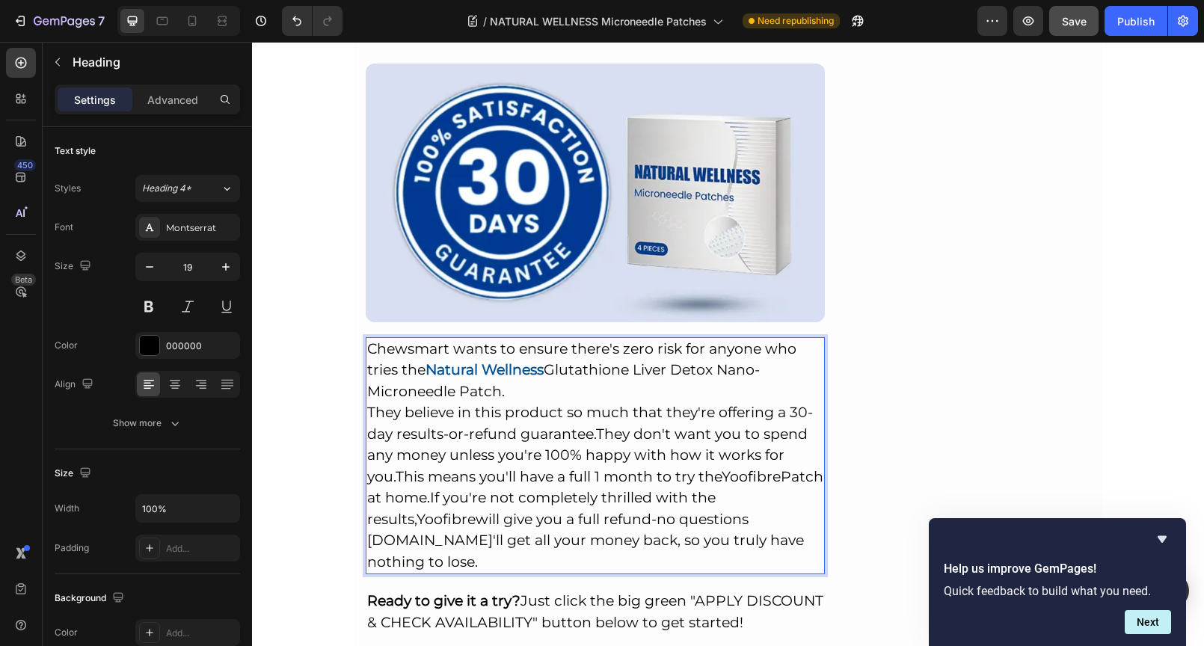
scroll to position [10870, 0]
click at [591, 360] on p "Chewsmart wants to ensure there's zero risk for anyone who tries the Natural We…" at bounding box center [595, 455] width 457 height 235
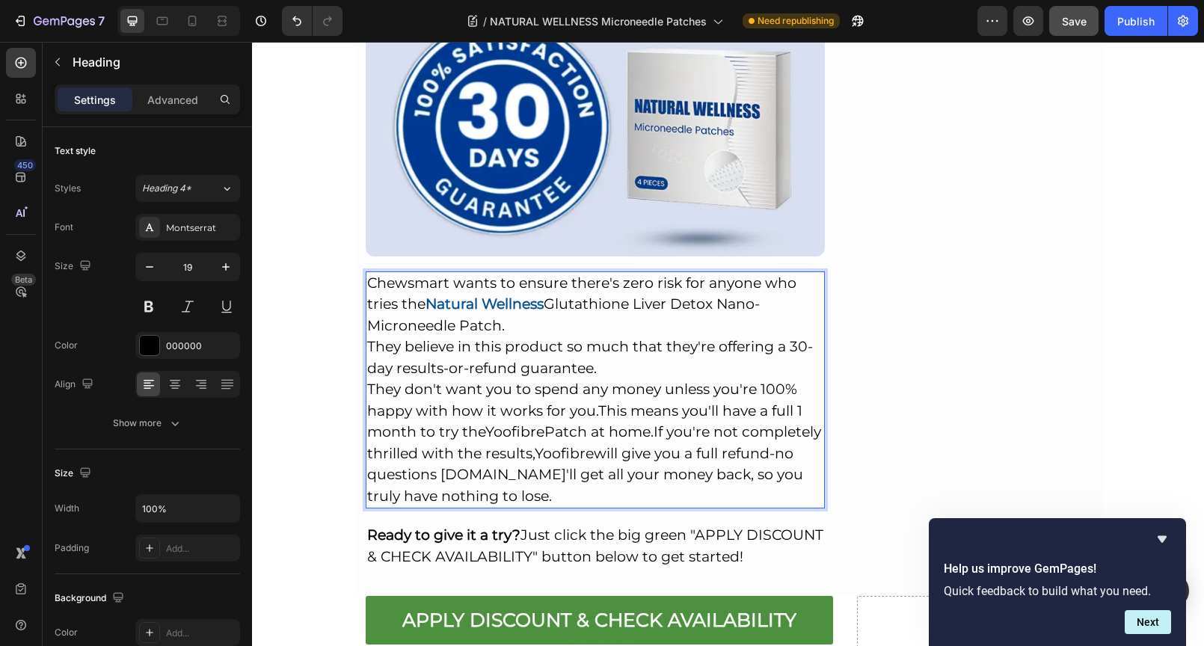
scroll to position [10948, 0]
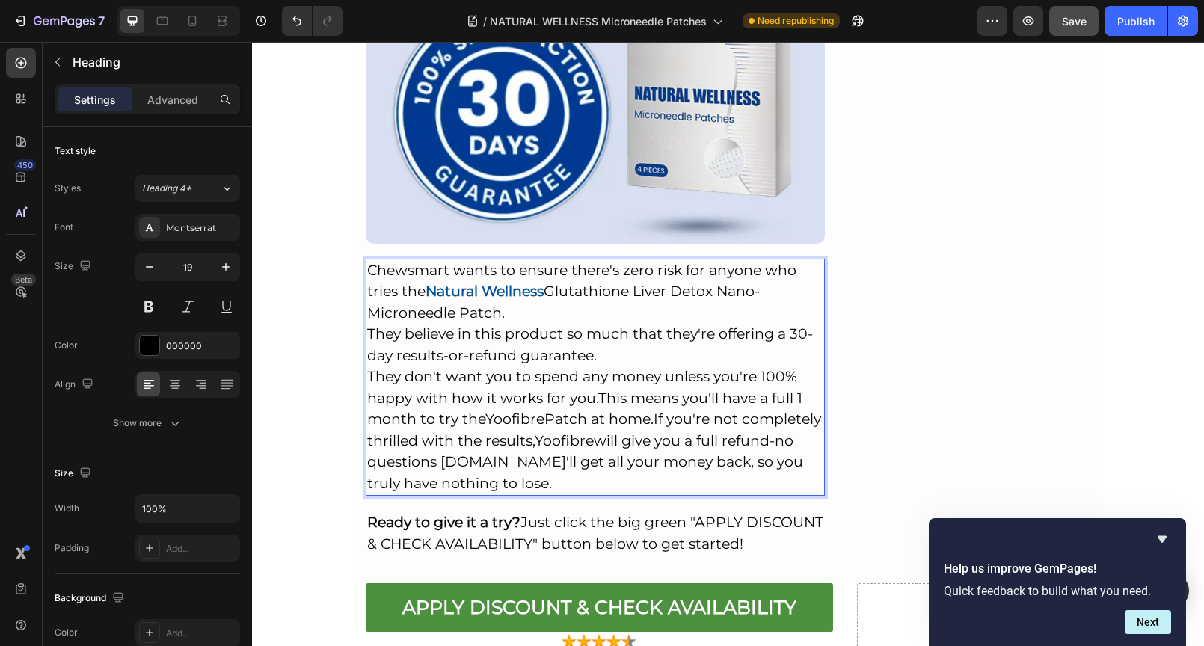
click at [594, 328] on p "Chewsmart wants to ensure there's zero risk for anyone who tries the Natural We…" at bounding box center [595, 377] width 457 height 235
click at [593, 326] on p "Chewsmart wants to ensure there's zero risk for anyone who tries the Natural We…" at bounding box center [595, 377] width 457 height 235
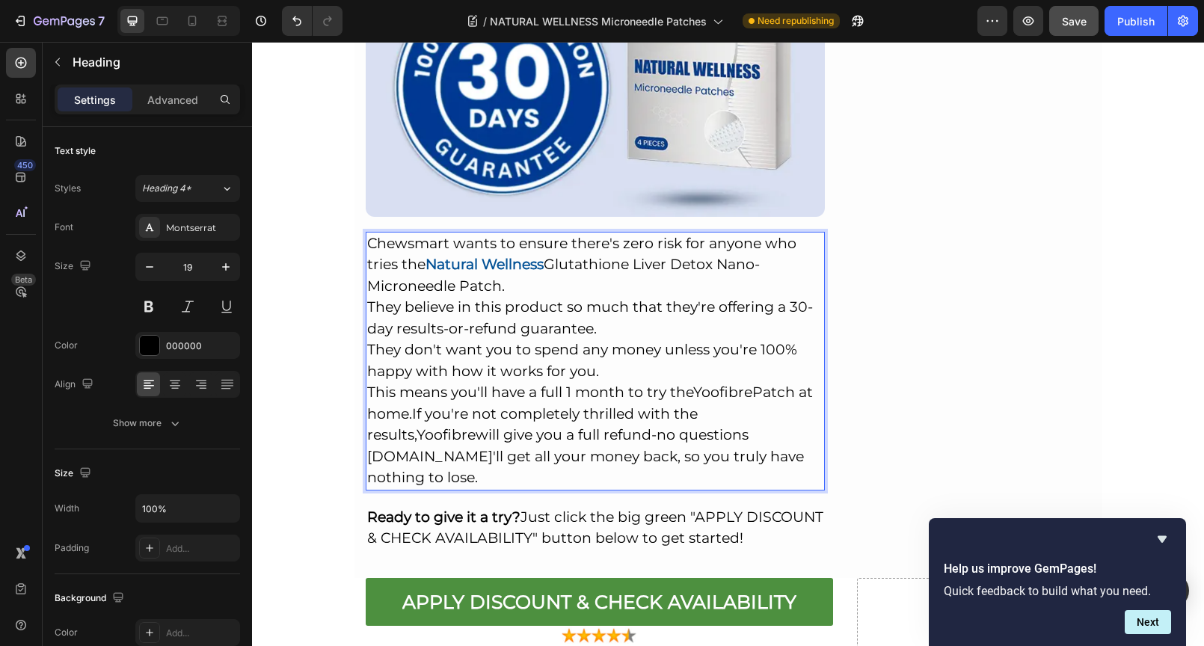
scroll to position [10976, 0]
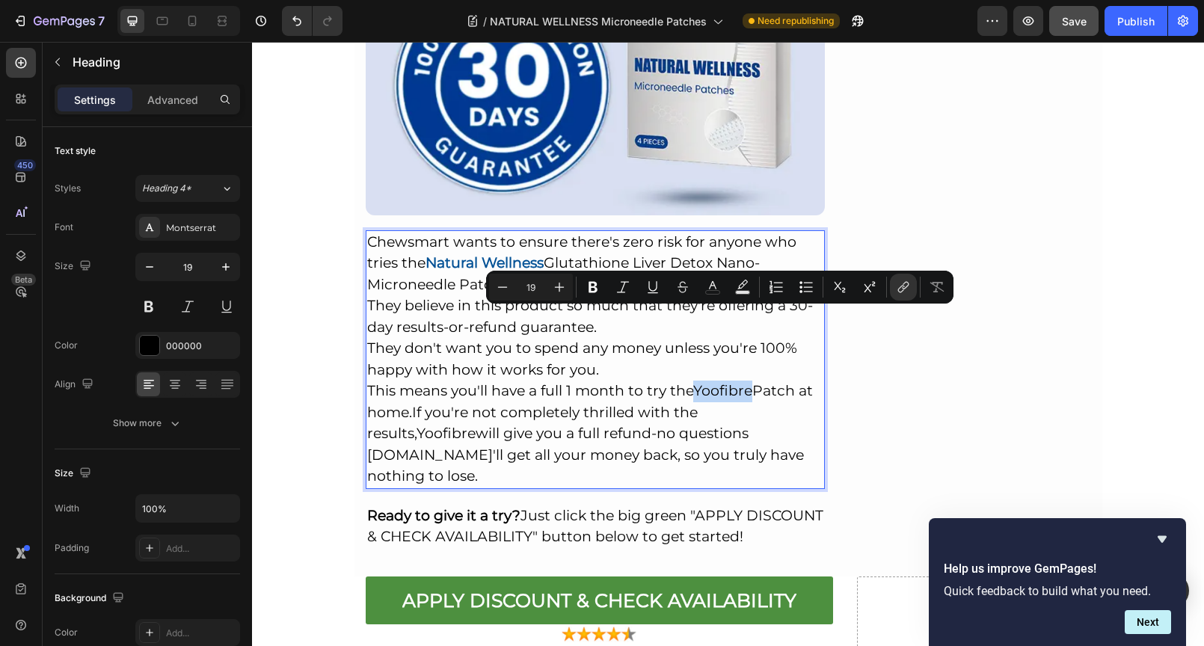
drag, startPoint x: 691, startPoint y: 317, endPoint x: 748, endPoint y: 319, distance: 56.9
click at [748, 382] on link "Yoofibre" at bounding box center [722, 390] width 59 height 17
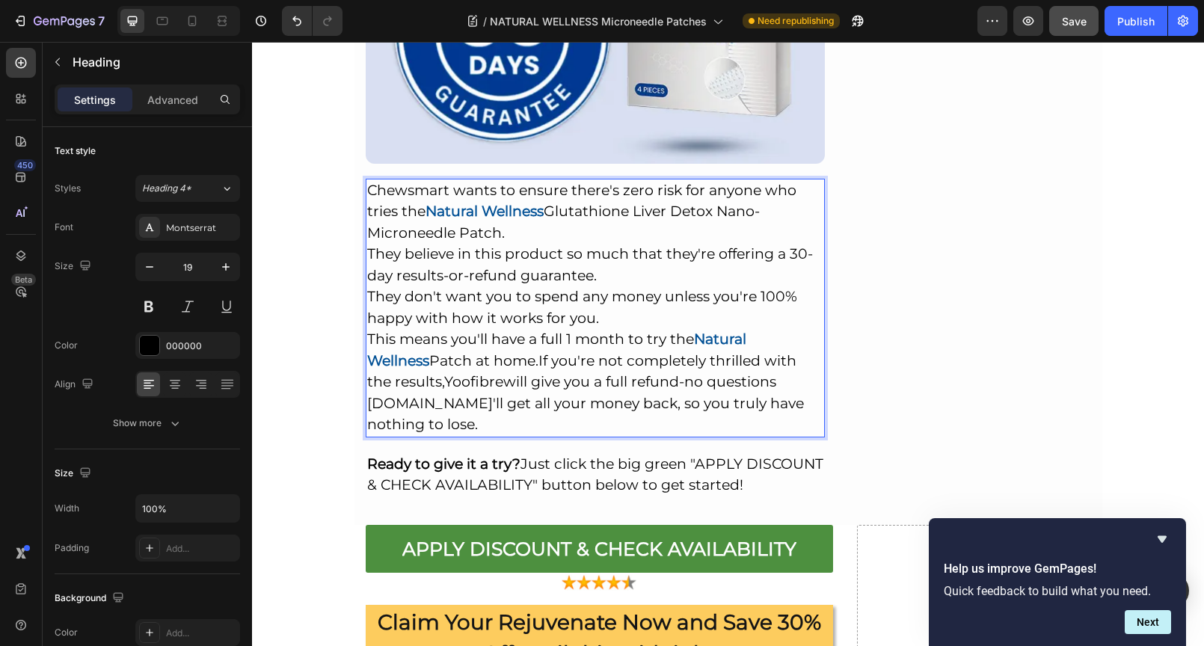
scroll to position [11028, 0]
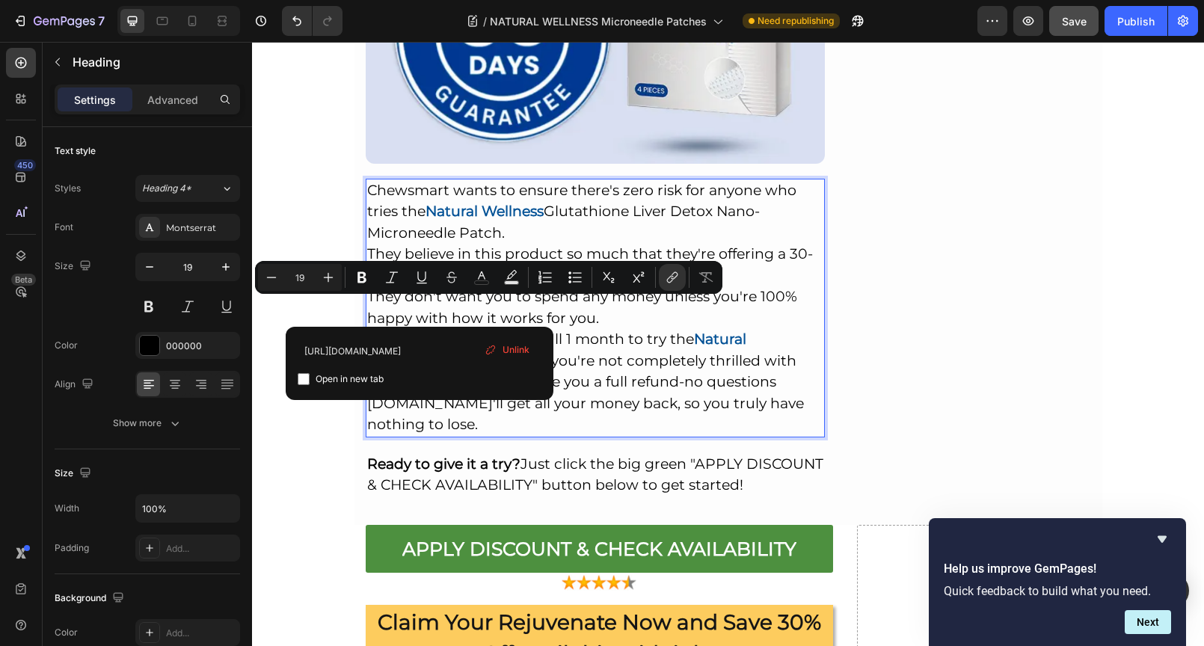
drag, startPoint x: 416, startPoint y: 306, endPoint x: 362, endPoint y: 309, distance: 54.6
click at [444, 373] on link "Yoofibre" at bounding box center [473, 381] width 59 height 17
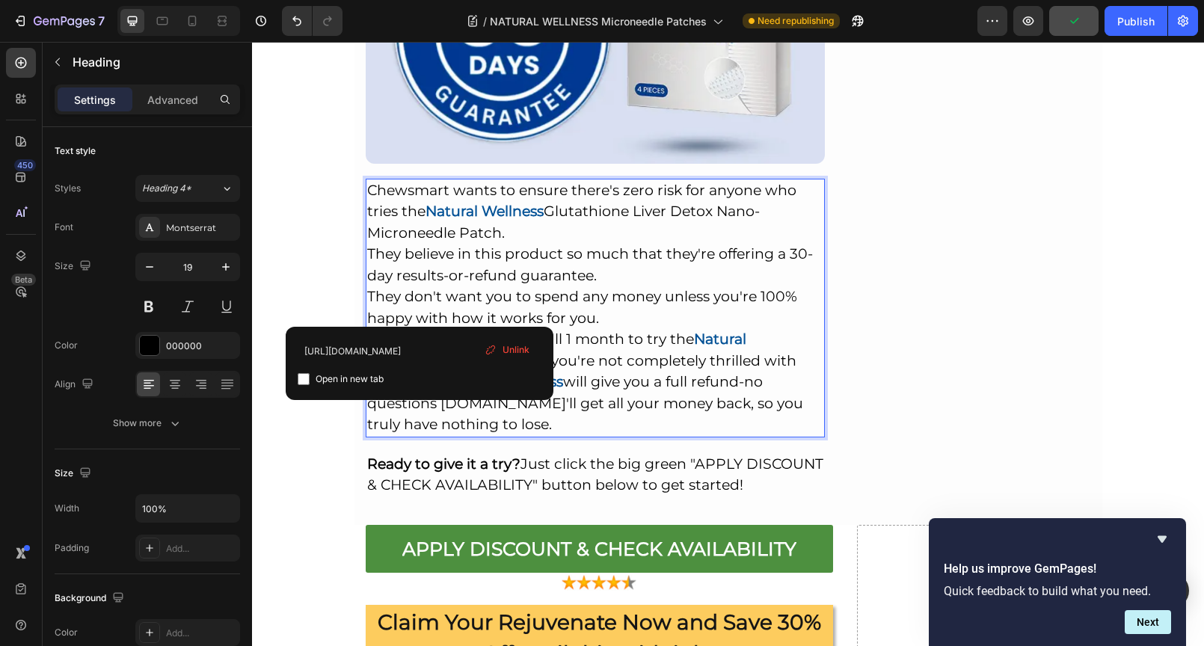
click at [502, 349] on div "Unlink" at bounding box center [506, 349] width 57 height 19
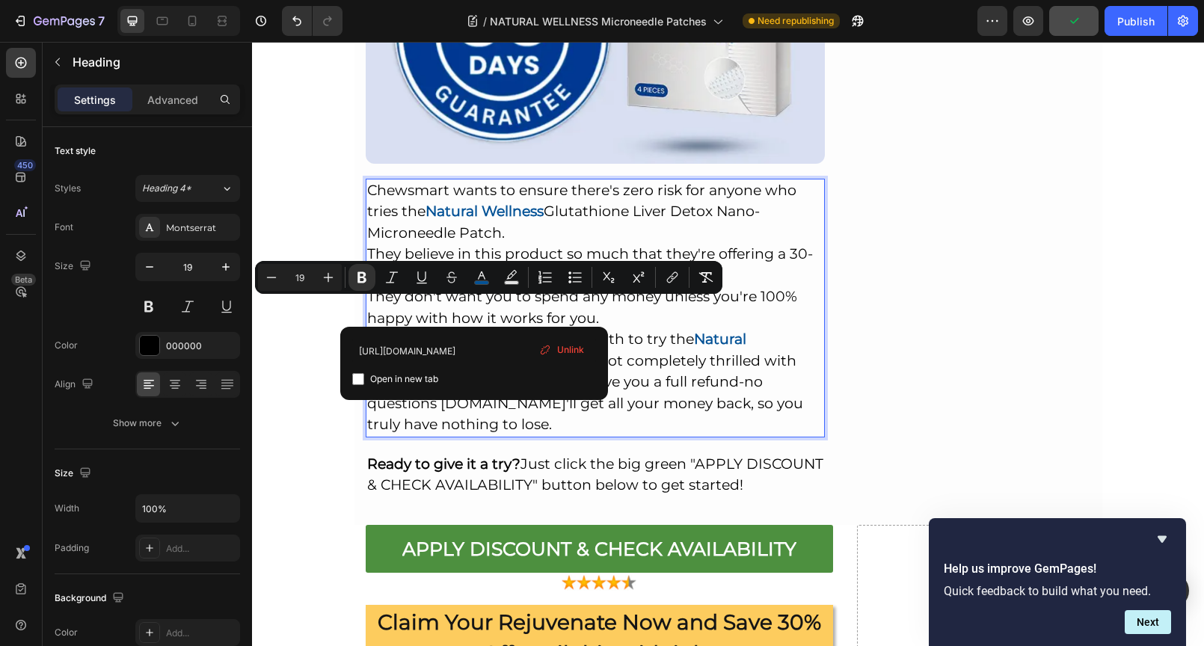
drag, startPoint x: 475, startPoint y: 310, endPoint x: 401, endPoint y: 307, distance: 73.3
click at [445, 373] on strong "Natural Wellness" at bounding box center [504, 381] width 118 height 17
click at [542, 315] on p "Chewsmart wants to ensure there's zero risk for anyone who tries the Natural We…" at bounding box center [595, 308] width 457 height 256
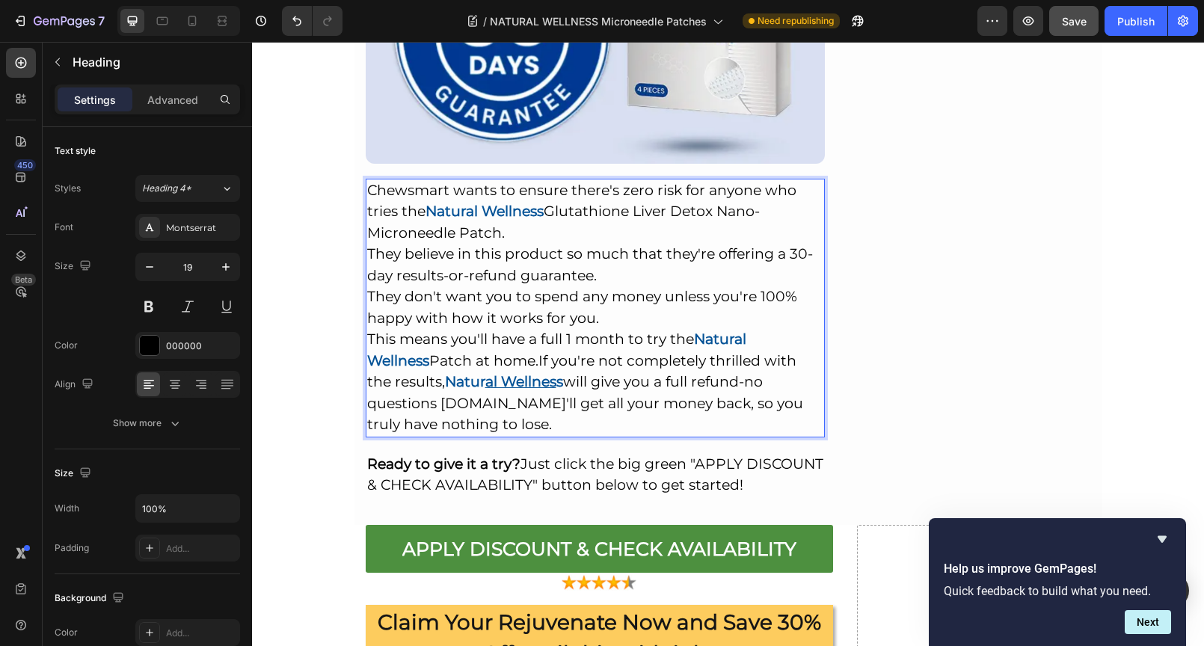
click at [472, 289] on p "Chewsmart wants to ensure there's zero risk for anyone who tries the Natural We…" at bounding box center [595, 308] width 457 height 256
click at [469, 289] on p "Chewsmart wants to ensure there's zero risk for anyone who tries the Natural We…" at bounding box center [595, 308] width 457 height 256
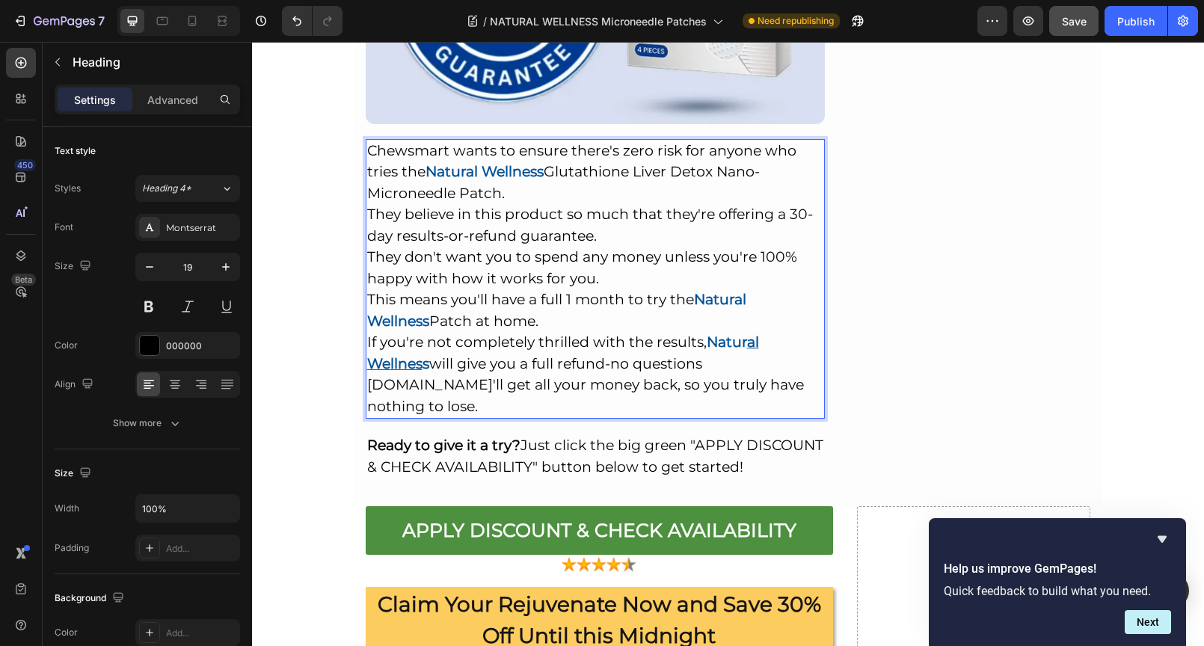
scroll to position [11081, 0]
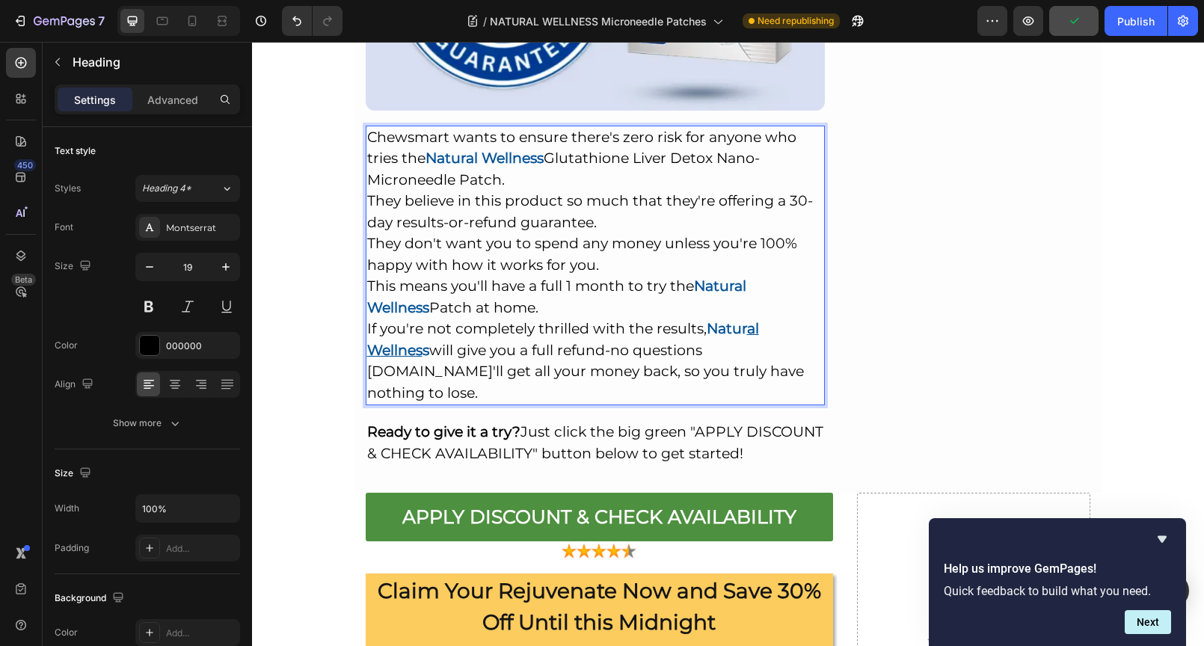
click at [428, 277] on p "Chewsmart wants to ensure there's zero risk for anyone who tries the Natural We…" at bounding box center [595, 265] width 457 height 277
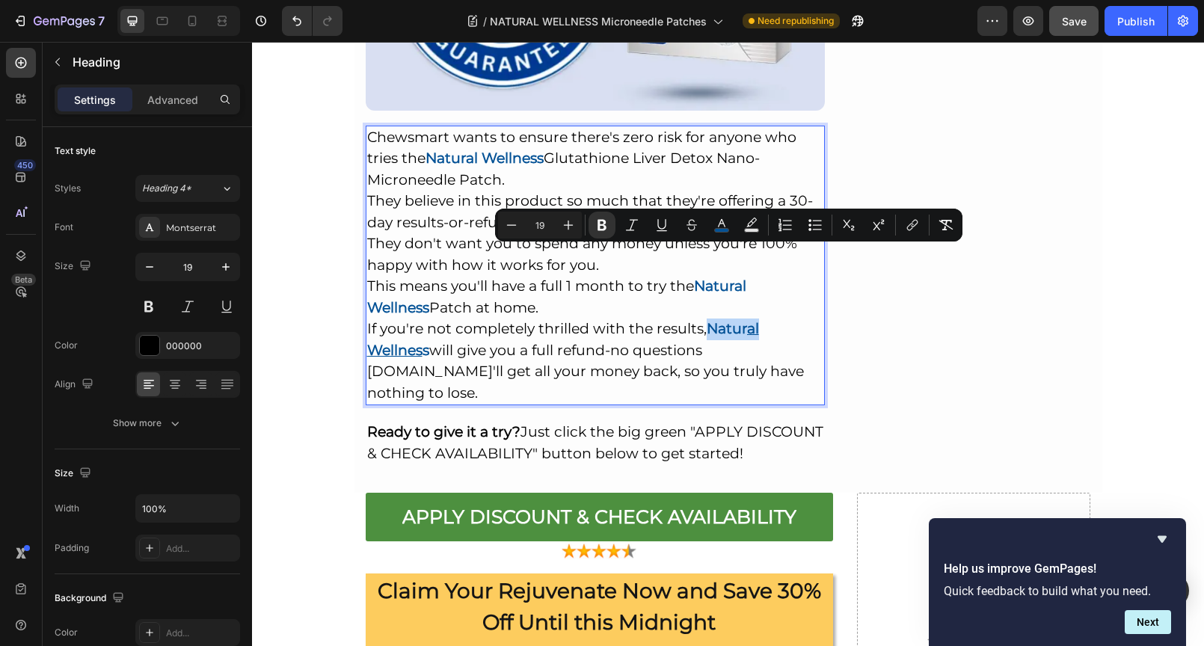
drag, startPoint x: 707, startPoint y: 257, endPoint x: 760, endPoint y: 257, distance: 53.1
click at [760, 257] on p "Chewsmart wants to ensure there's zero risk for anyone who tries the Natural We…" at bounding box center [595, 265] width 457 height 277
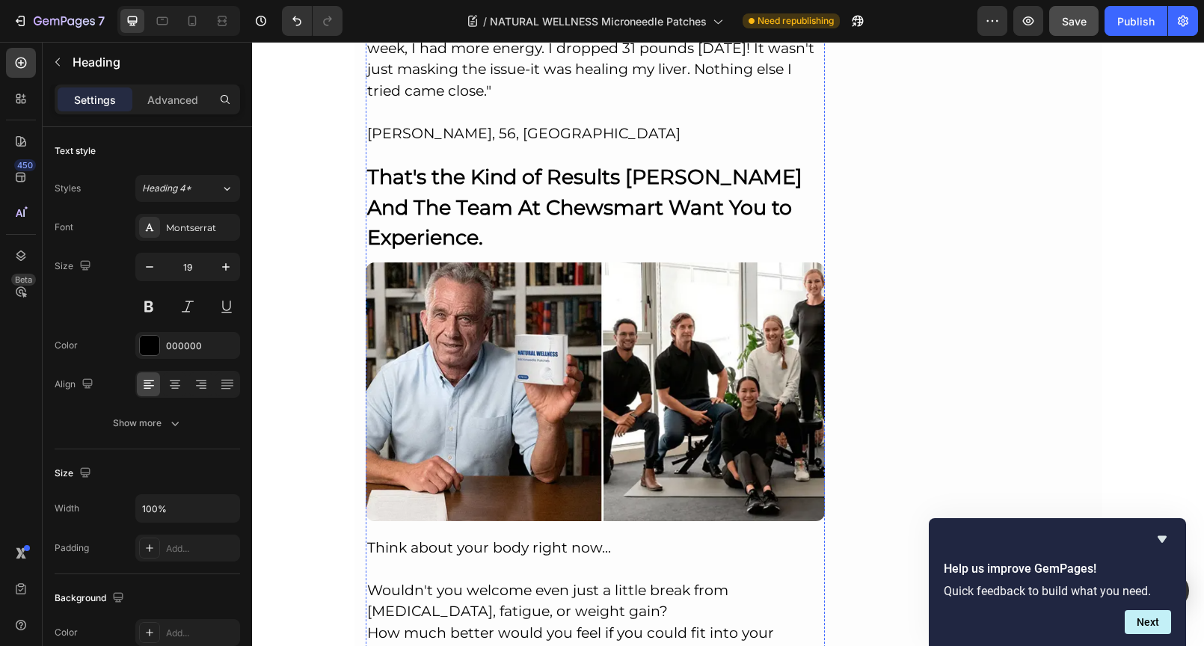
scroll to position [8760, 0]
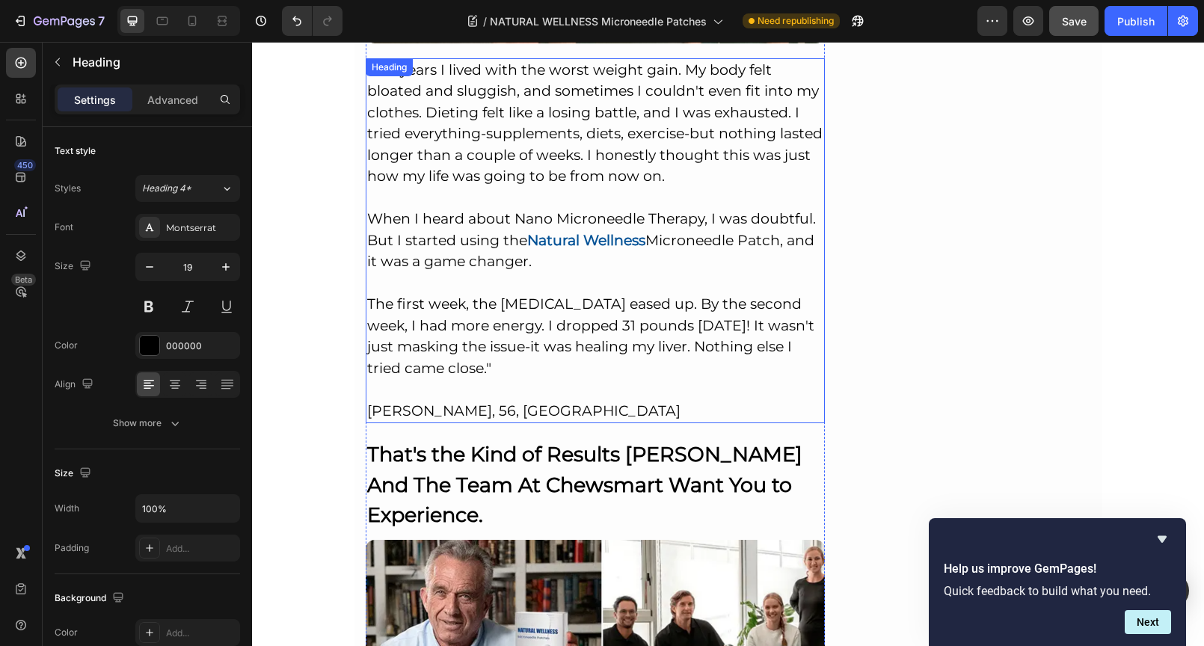
click at [584, 191] on h2 ""For years I lived with the worst weight gain. My body felt bloated and sluggis…" at bounding box center [596, 241] width 460 height 366
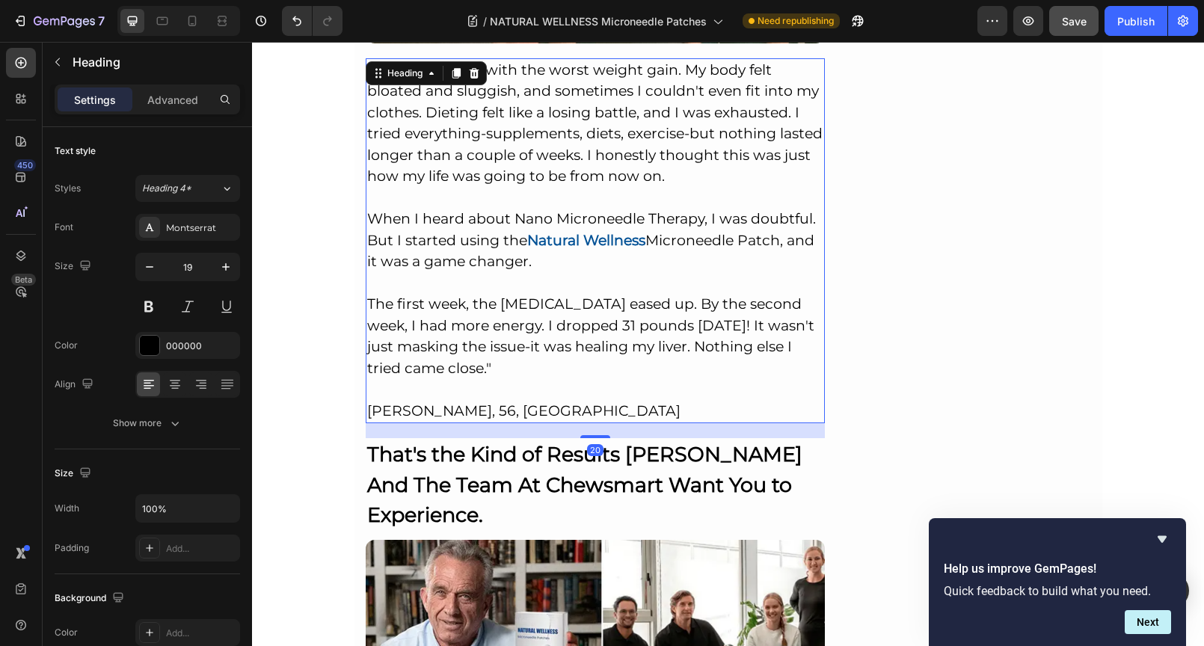
click at [509, 164] on h2 ""For years I lived with the worst weight gain. My body felt bloated and sluggis…" at bounding box center [596, 241] width 460 height 366
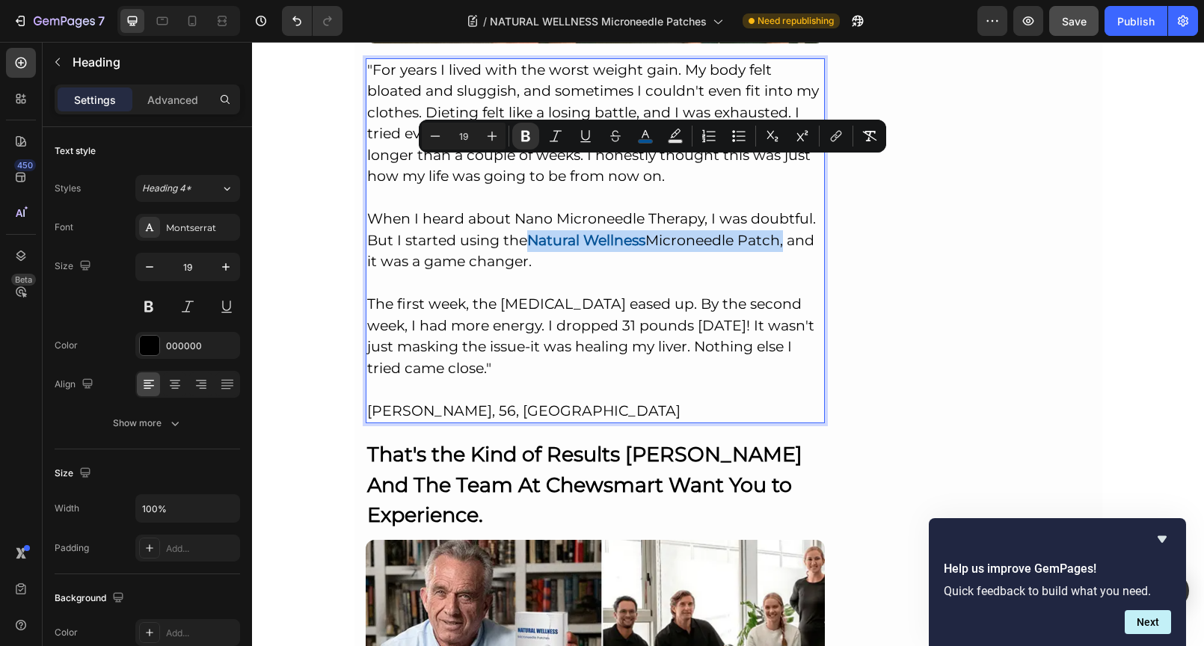
drag, startPoint x: 523, startPoint y: 167, endPoint x: 776, endPoint y: 173, distance: 252.7
click at [776, 173] on p ""For years I lived with the worst weight gain. My body felt bloated and sluggis…" at bounding box center [595, 241] width 457 height 363
copy p "Natural Wellness Microneedle Patch"
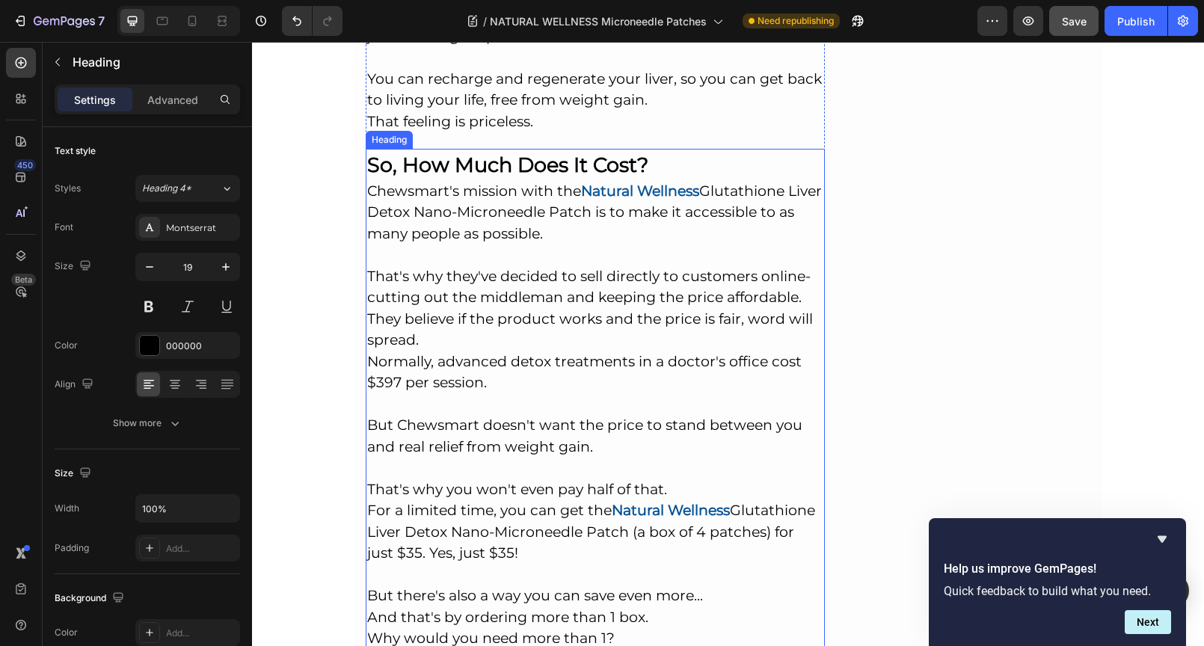
scroll to position [10285, 0]
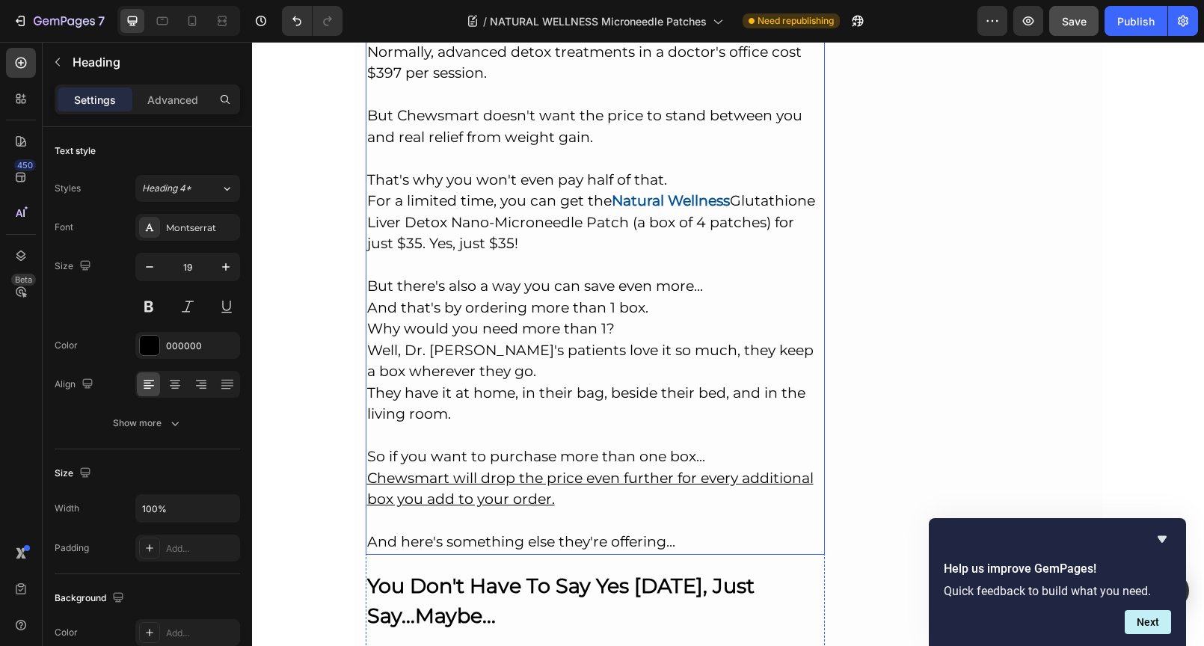
click at [654, 259] on p "⁠⁠⁠⁠⁠⁠⁠ So, How Much Does It Cost? Chewsmart's mission with the Natural Wellnes…" at bounding box center [595, 197] width 457 height 712
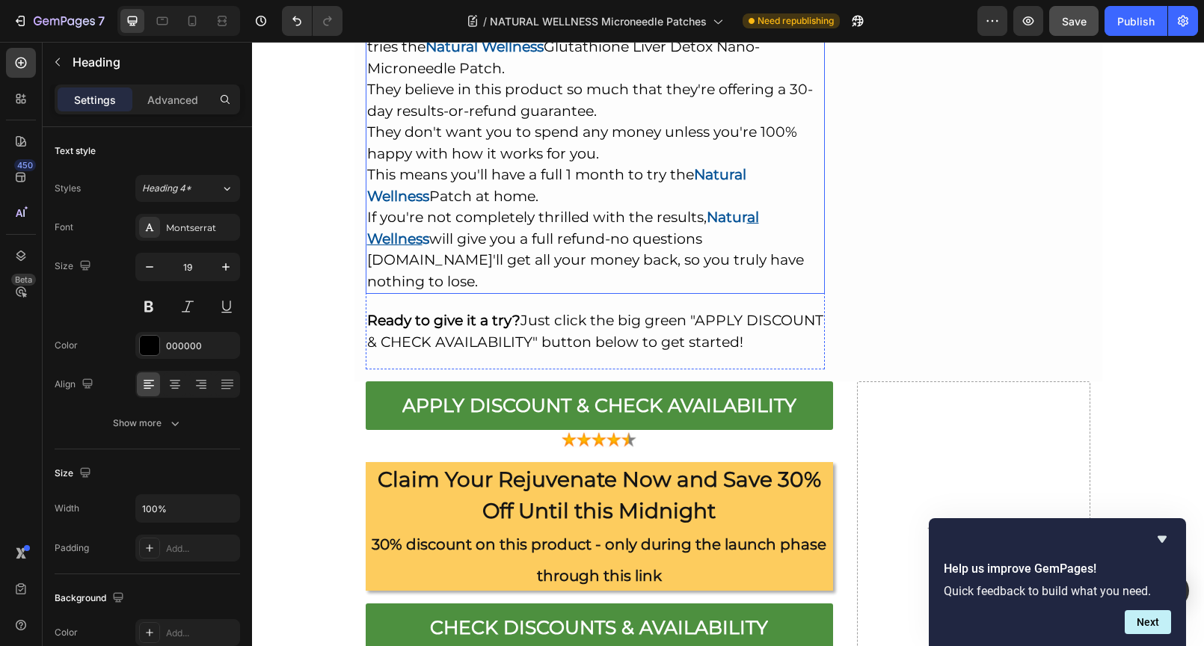
scroll to position [11284, 0]
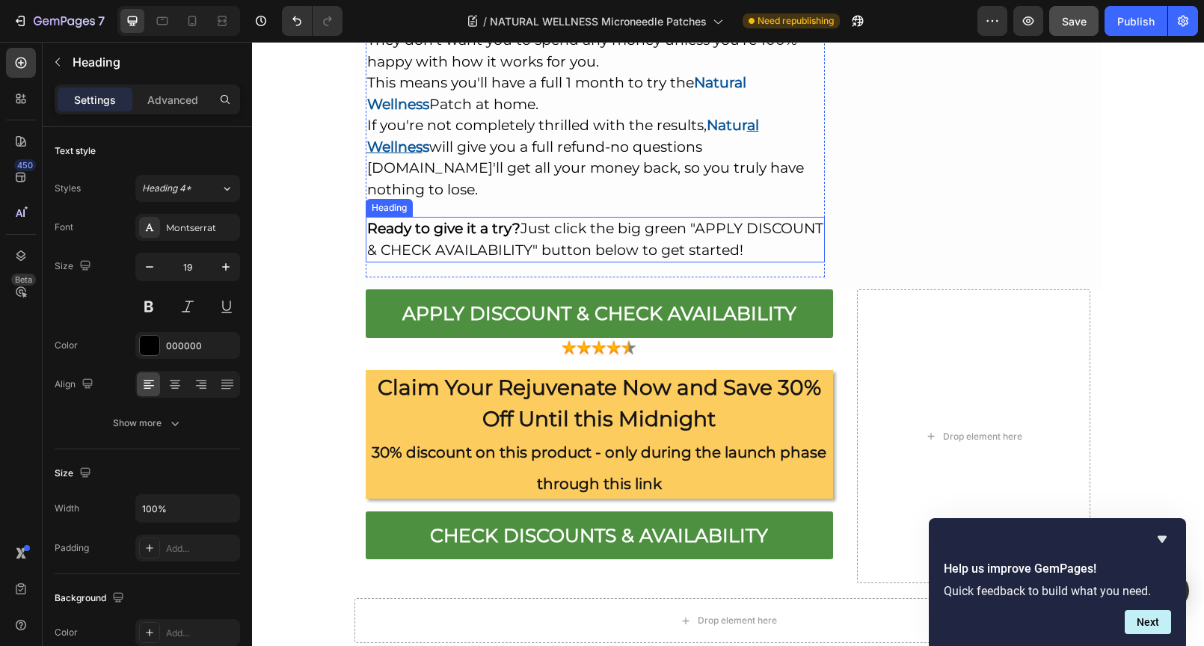
click at [556, 217] on h2 "Ready to give it a try? Just click the big green "APPLY DISCOUNT & CHECK AVAILA…" at bounding box center [596, 240] width 460 height 46
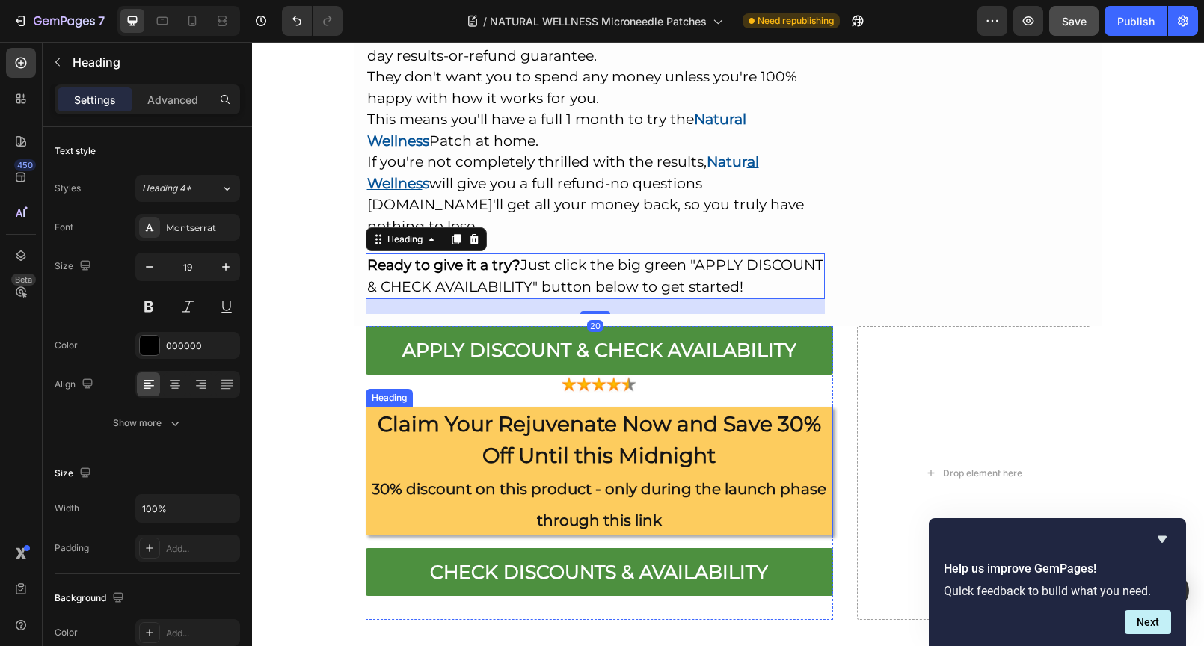
scroll to position [11066, 0]
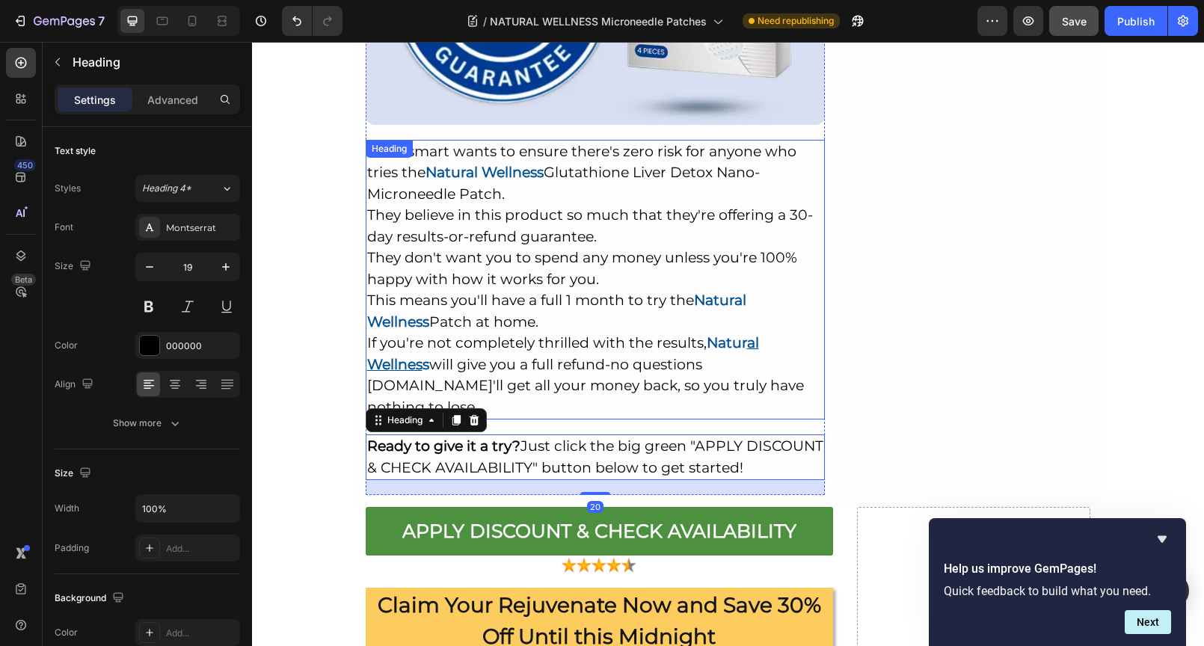
click at [654, 306] on p "Chewsmart wants to ensure there's zero risk for anyone who tries the Natural We…" at bounding box center [595, 279] width 457 height 277
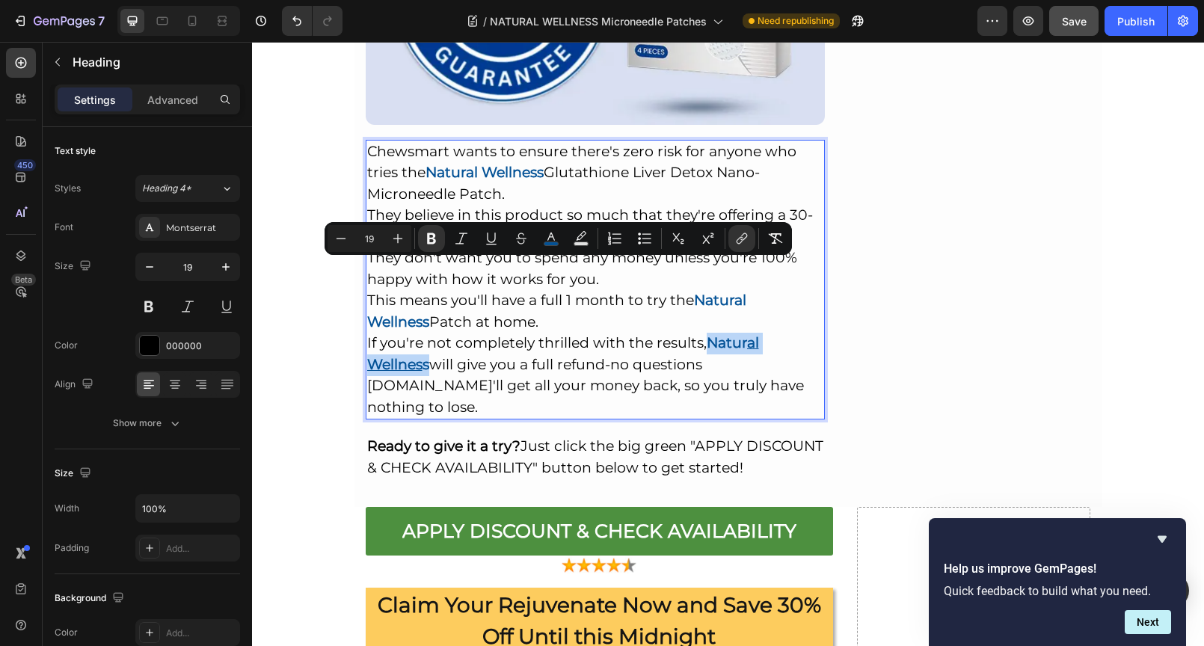
drag, startPoint x: 705, startPoint y: 270, endPoint x: 425, endPoint y: 286, distance: 280.8
click at [425, 286] on p "Chewsmart wants to ensure there's zero risk for anyone who tries the Natural We…" at bounding box center [595, 279] width 457 height 277
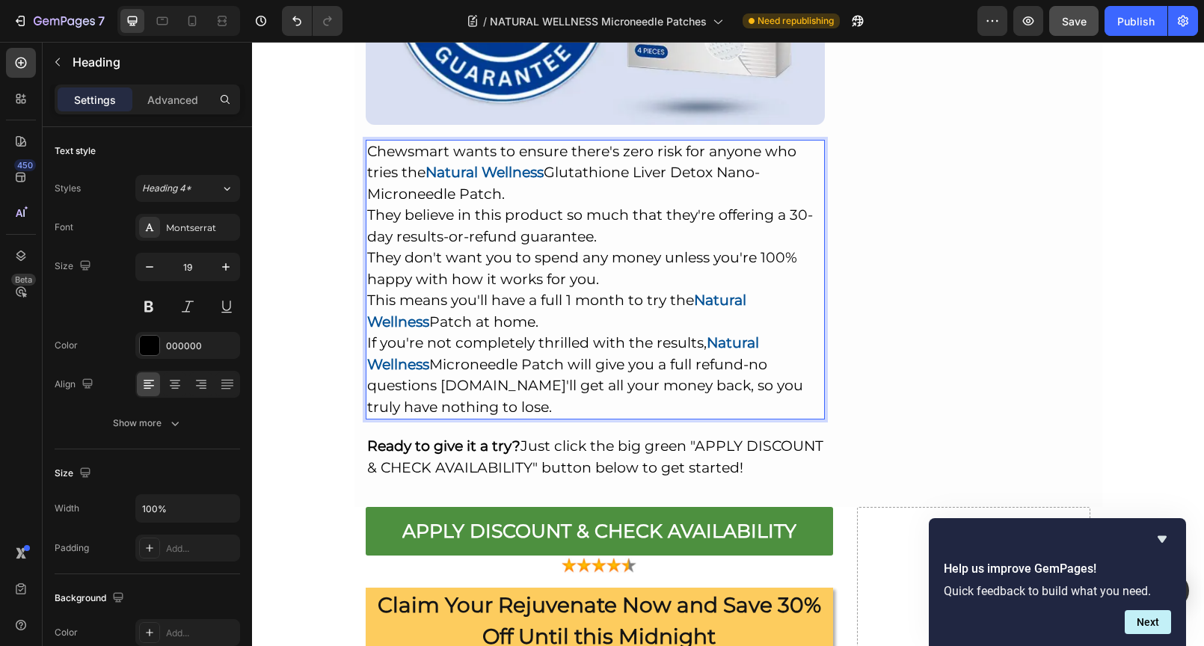
click at [644, 328] on p "Chewsmart wants to ensure there's zero risk for anyone who tries the Natural We…" at bounding box center [595, 279] width 457 height 277
click at [481, 313] on p "Chewsmart wants to ensure there's zero risk for anyone who tries the Natural We…" at bounding box center [595, 279] width 457 height 277
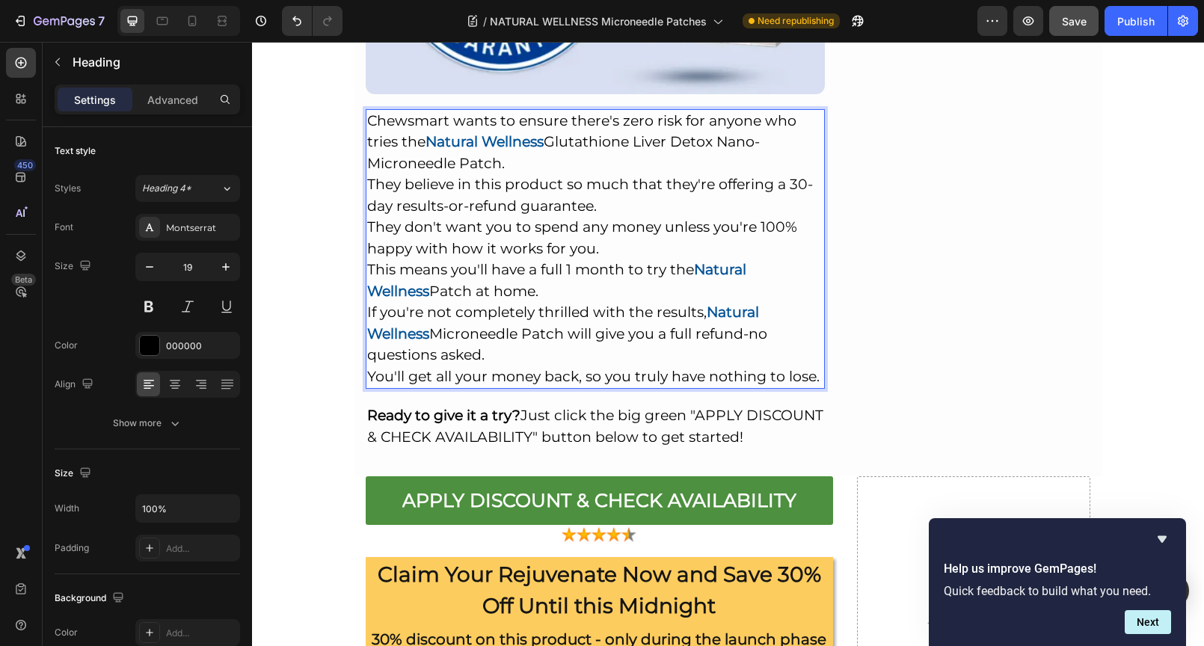
scroll to position [11100, 0]
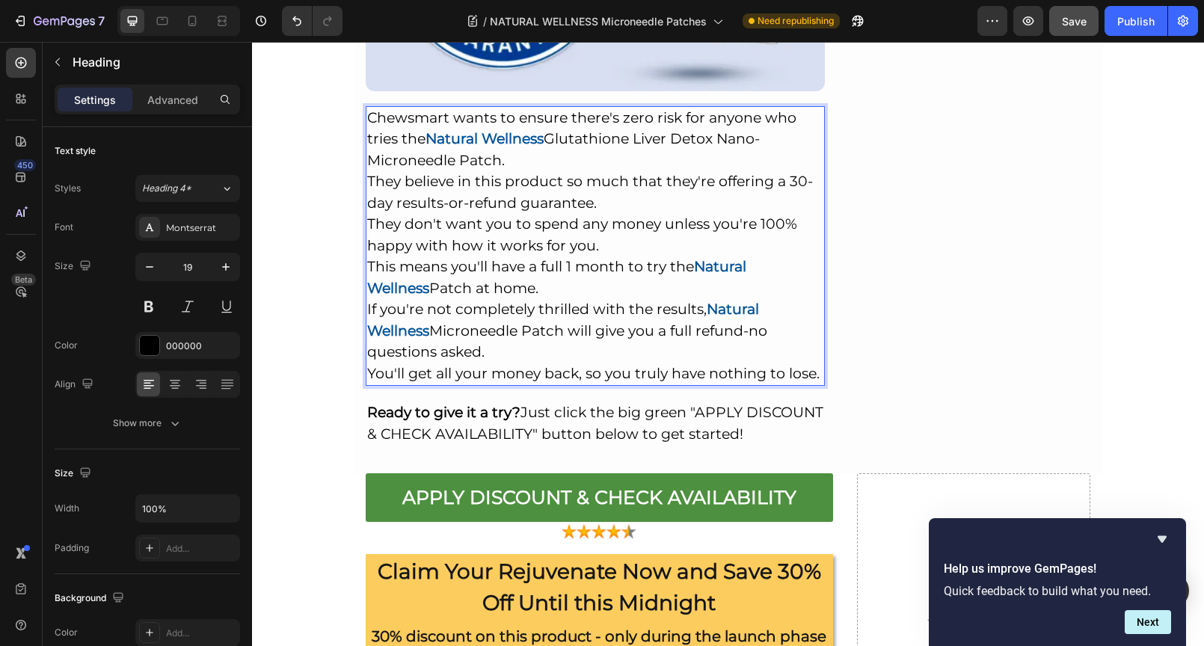
click at [597, 284] on p "Chewsmart wants to ensure there's zero risk for anyone who tries the Natural We…" at bounding box center [595, 246] width 457 height 277
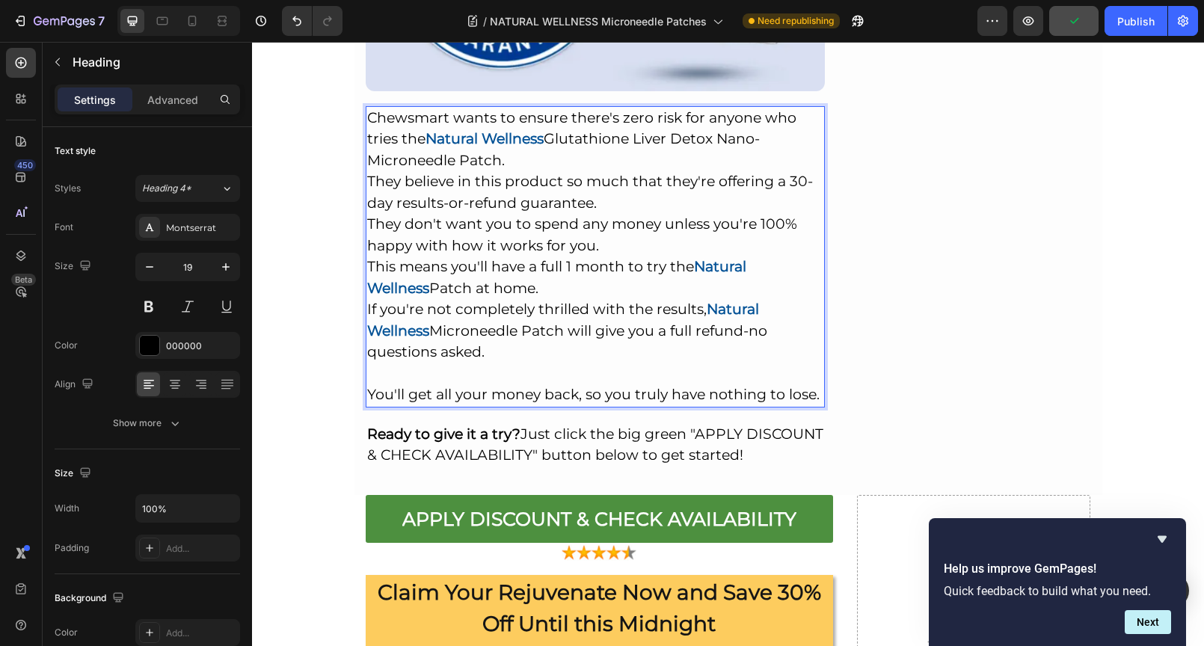
click at [531, 208] on p "Chewsmart wants to ensure there's zero risk for anyone who tries the Natural We…" at bounding box center [595, 257] width 457 height 298
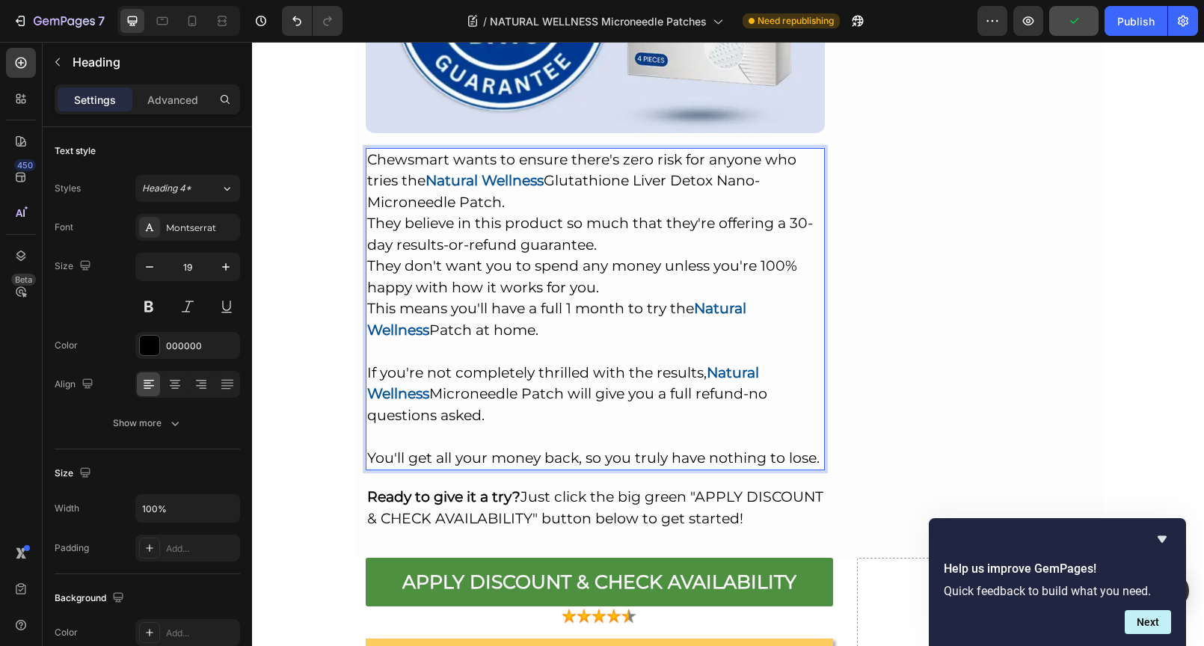
scroll to position [10993, 0]
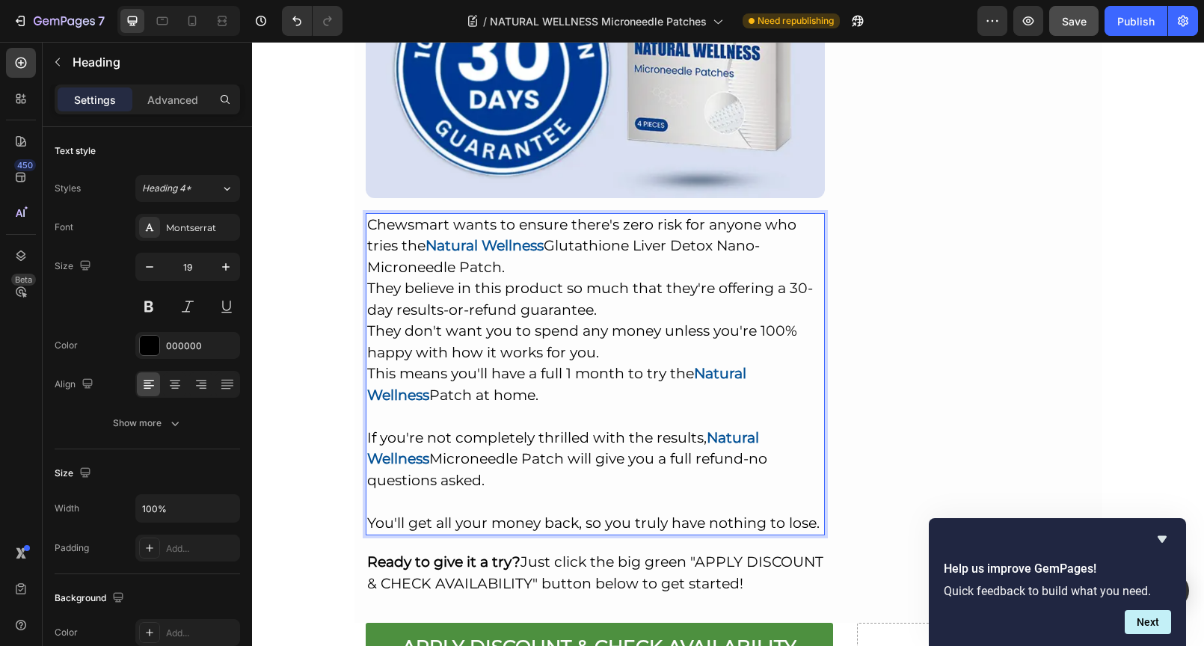
click at [623, 240] on p "Chewsmart wants to ensure there's zero risk for anyone who tries the Natural We…" at bounding box center [595, 375] width 457 height 320
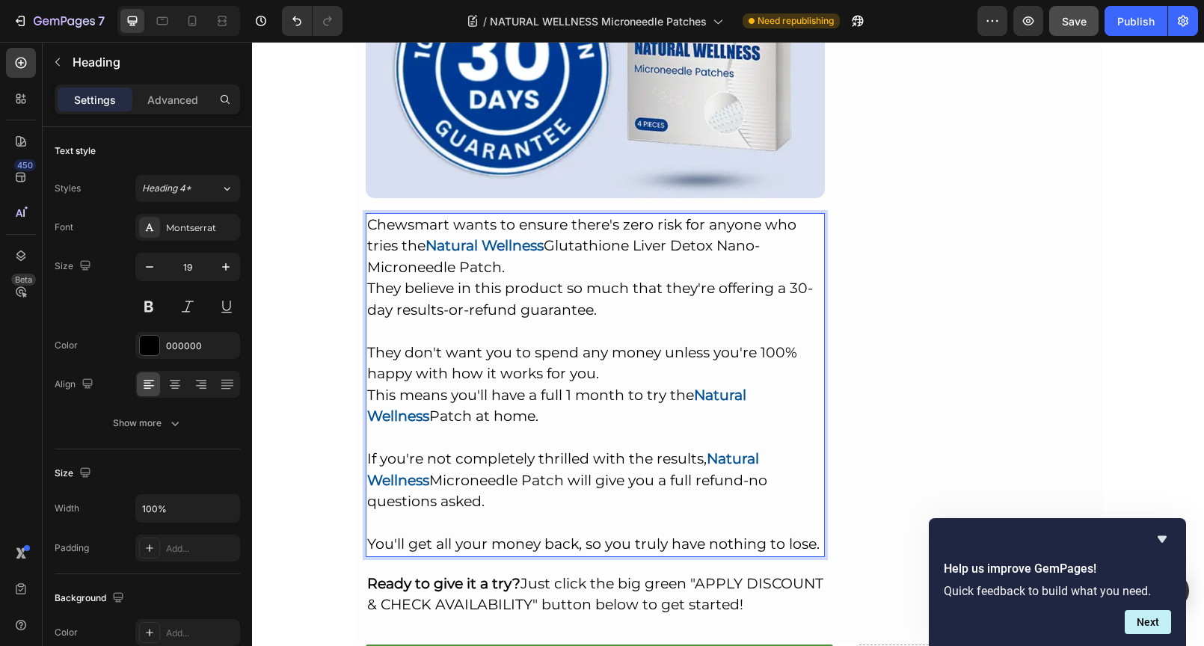
click at [594, 215] on p "Chewsmart wants to ensure there's zero risk for anyone who tries the Natural We…" at bounding box center [595, 385] width 457 height 341
click at [701, 107] on img at bounding box center [596, 68] width 460 height 259
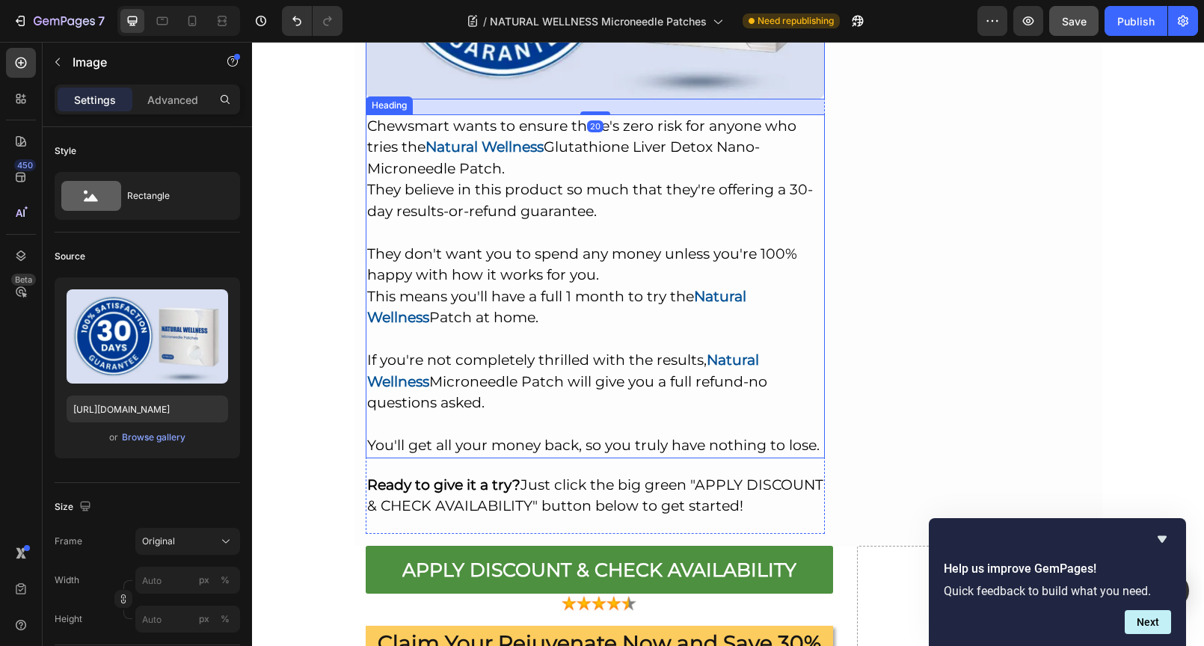
click at [670, 282] on p "Chewsmart wants to ensure there's zero risk for anyone who tries the Natural We…" at bounding box center [595, 286] width 457 height 341
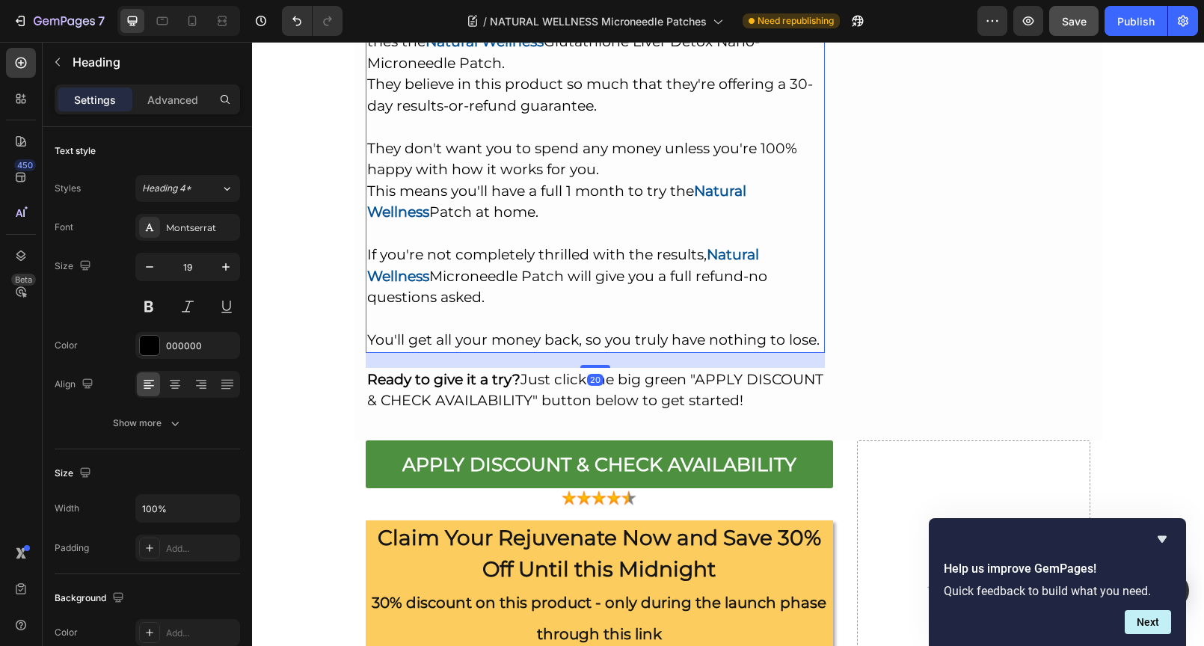
scroll to position [11258, 0]
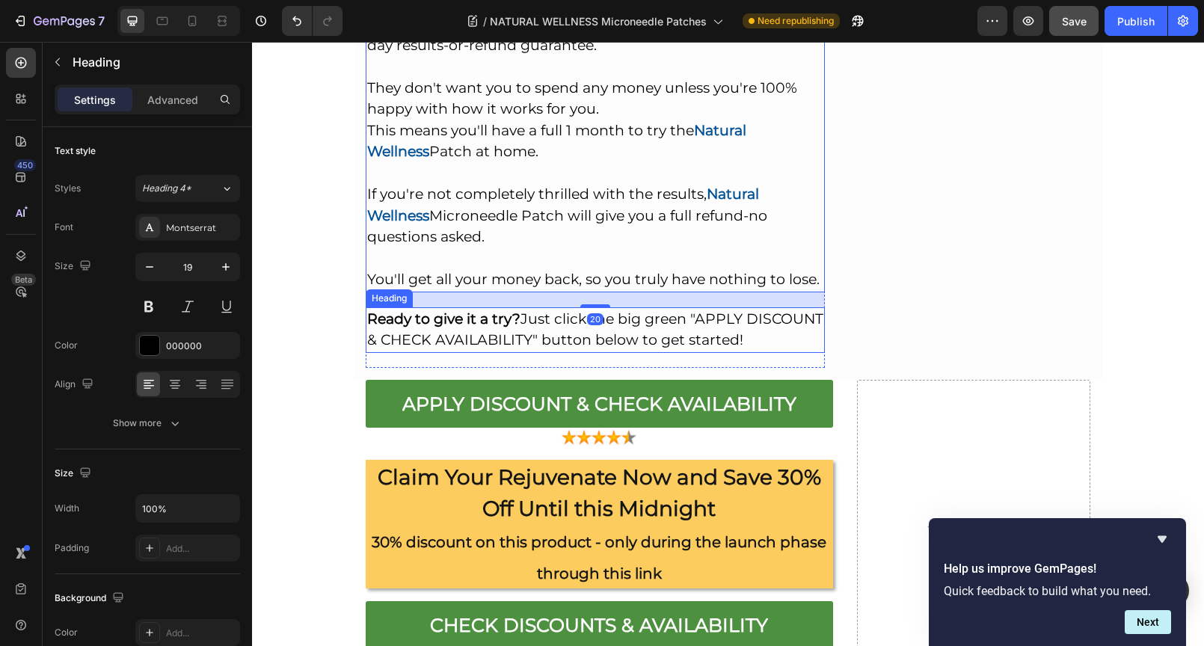
click at [685, 307] on h2 "Ready to give it a try? Just click the big green "APPLY DISCOUNT & CHECK AVAILA…" at bounding box center [596, 330] width 460 height 46
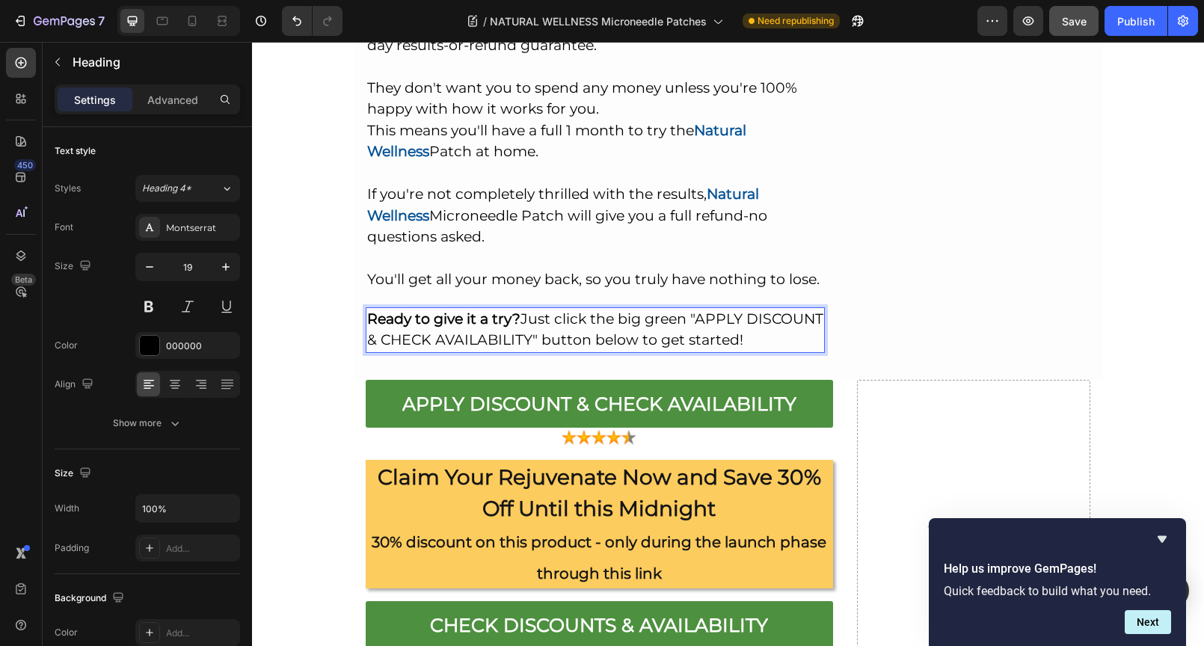
click at [515, 309] on p "Ready to give it a try? Just click the big green "APPLY DISCOUNT & CHECK AVAILA…" at bounding box center [595, 330] width 457 height 43
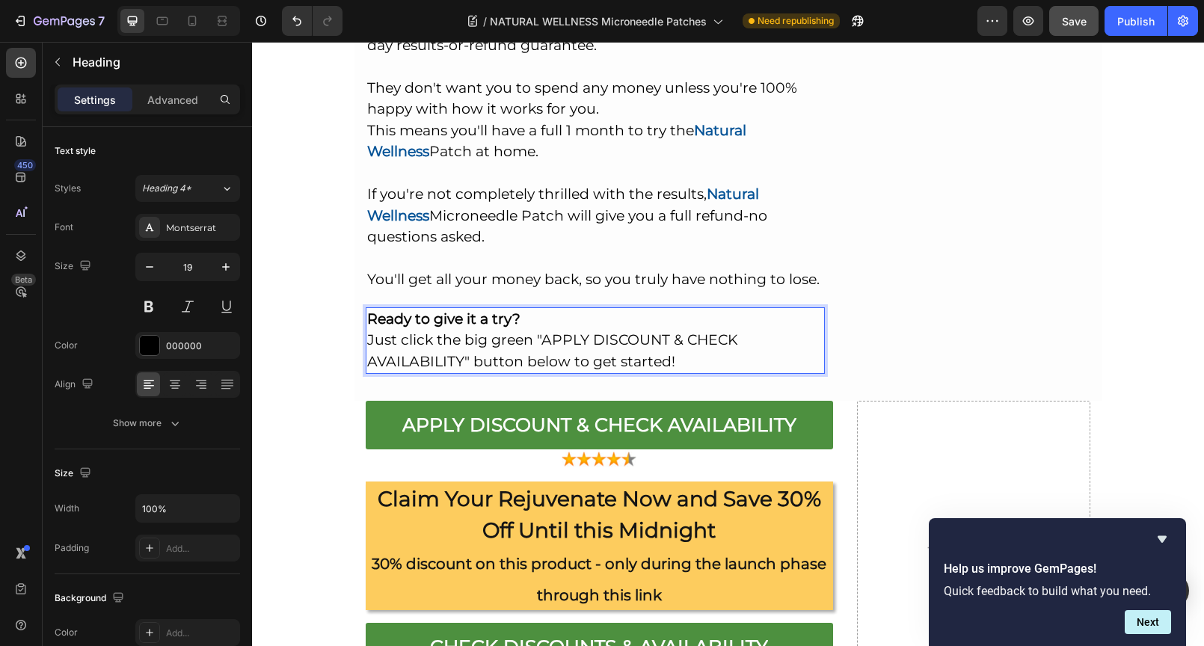
click at [529, 309] on p "Ready to give it a try? Just click the big green "APPLY DISCOUNT & CHECK AVAILA…" at bounding box center [595, 341] width 457 height 64
drag, startPoint x: 527, startPoint y: 248, endPoint x: 362, endPoint y: 250, distance: 165.2
click at [367, 309] on p "Ready to give it a try? Just click the big green "APPLY DISCOUNT & CHECK AVAILA…" at bounding box center [595, 341] width 457 height 64
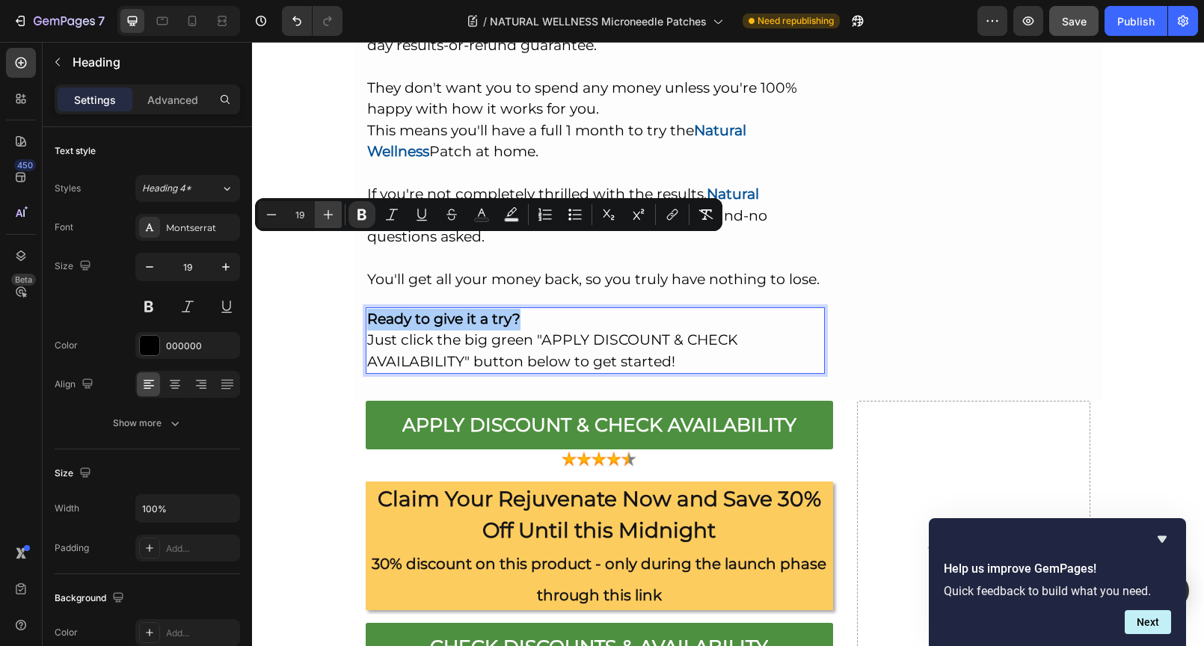
click at [333, 217] on icon "Editor contextual toolbar" at bounding box center [328, 214] width 15 height 15
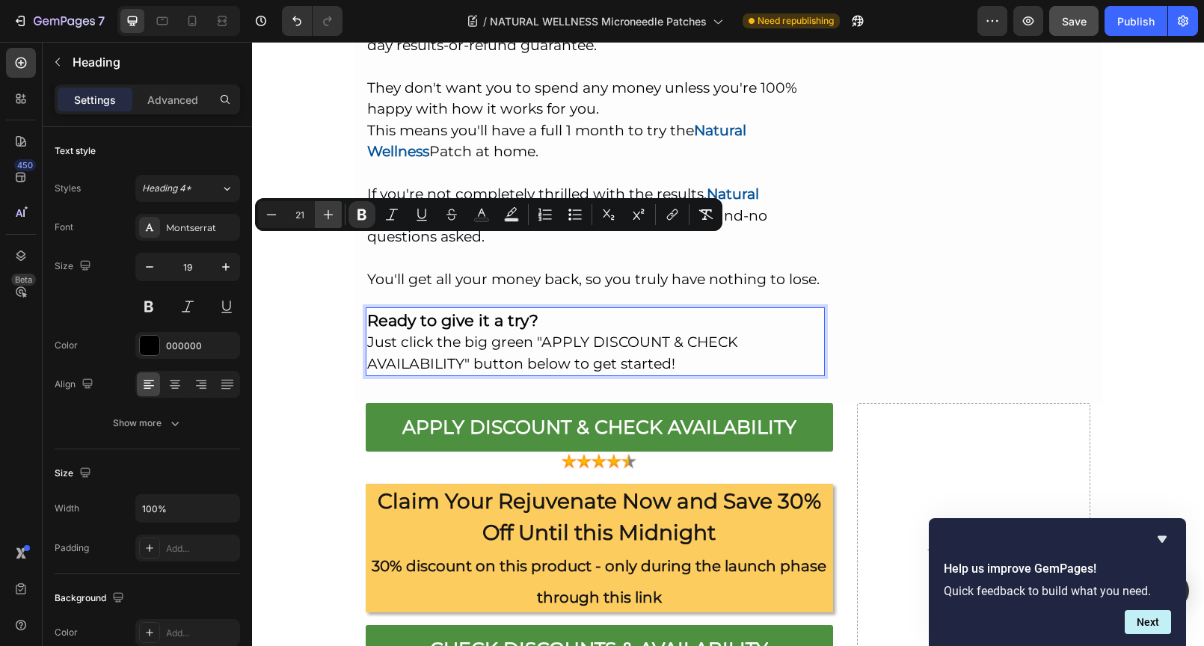
click at [333, 217] on icon "Editor contextual toolbar" at bounding box center [328, 214] width 15 height 15
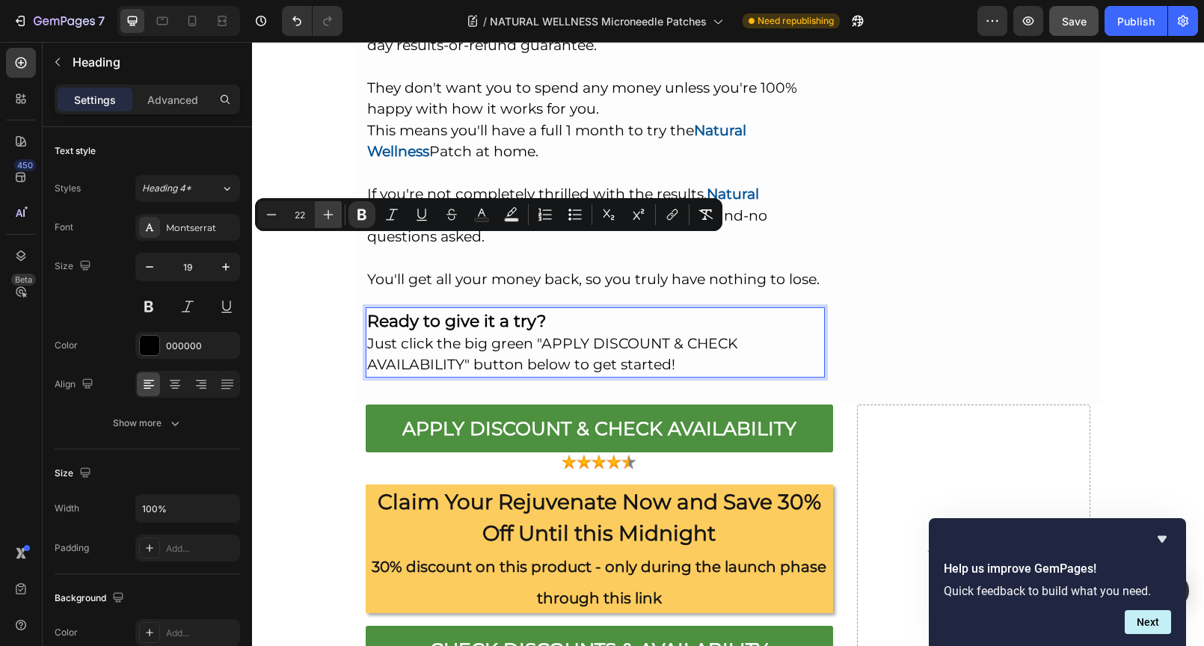
click at [333, 217] on icon "Editor contextual toolbar" at bounding box center [328, 214] width 15 height 15
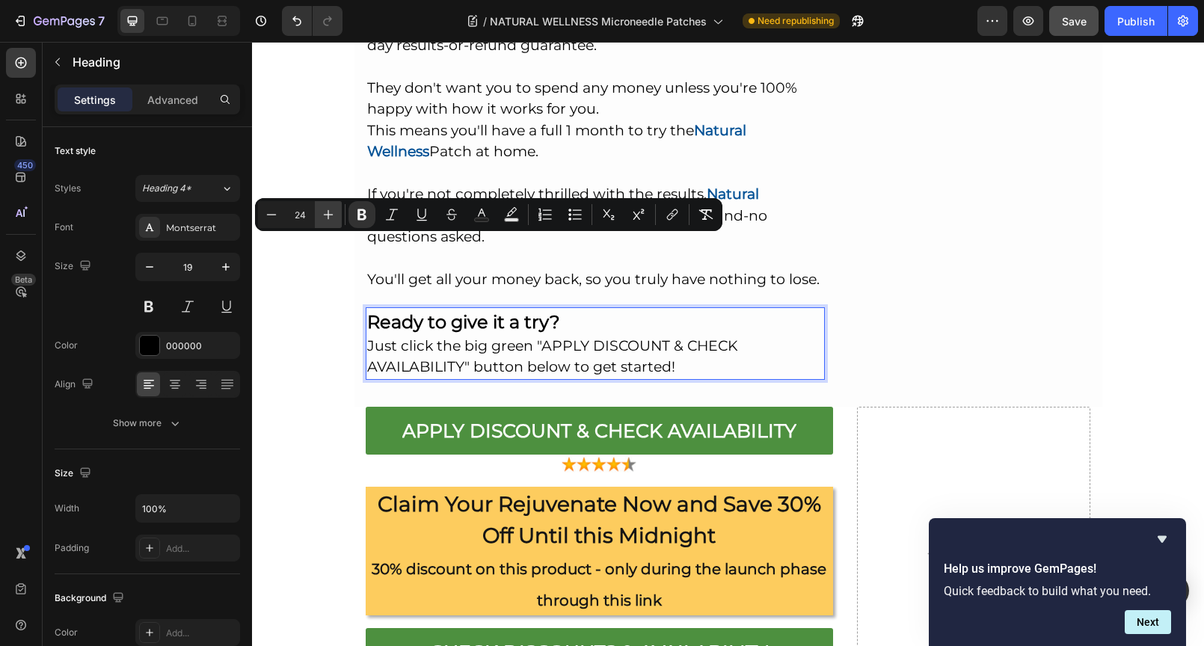
click at [333, 217] on icon "Editor contextual toolbar" at bounding box center [328, 214] width 15 height 15
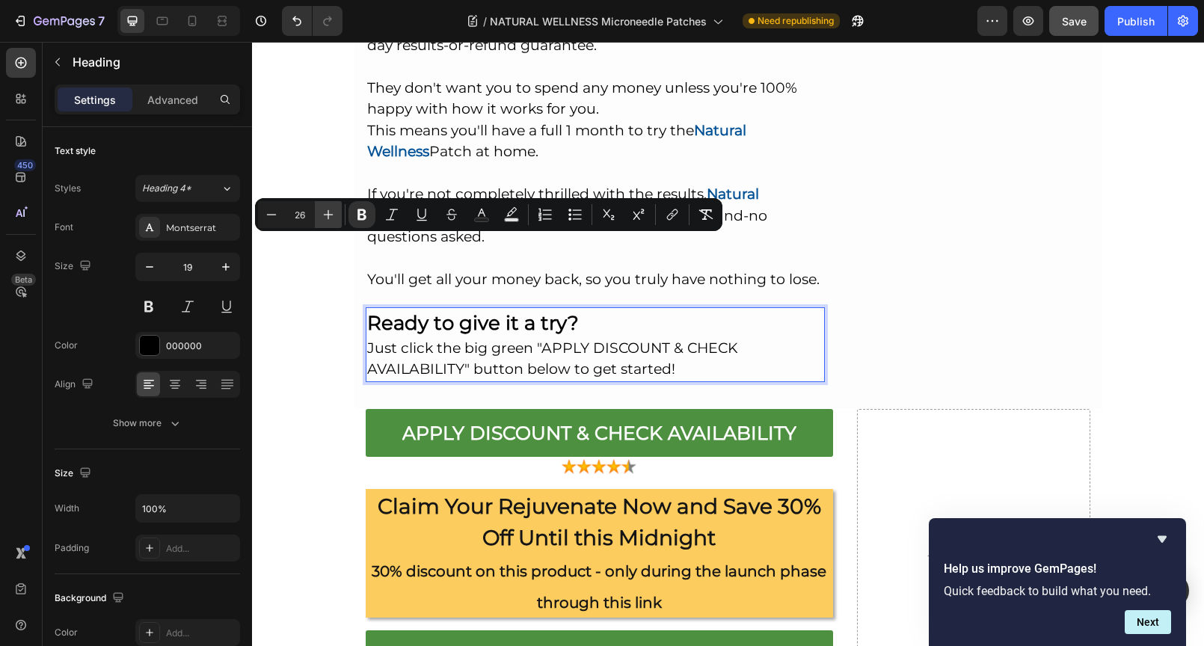
click at [333, 217] on icon "Editor contextual toolbar" at bounding box center [328, 214] width 15 height 15
type input "27"
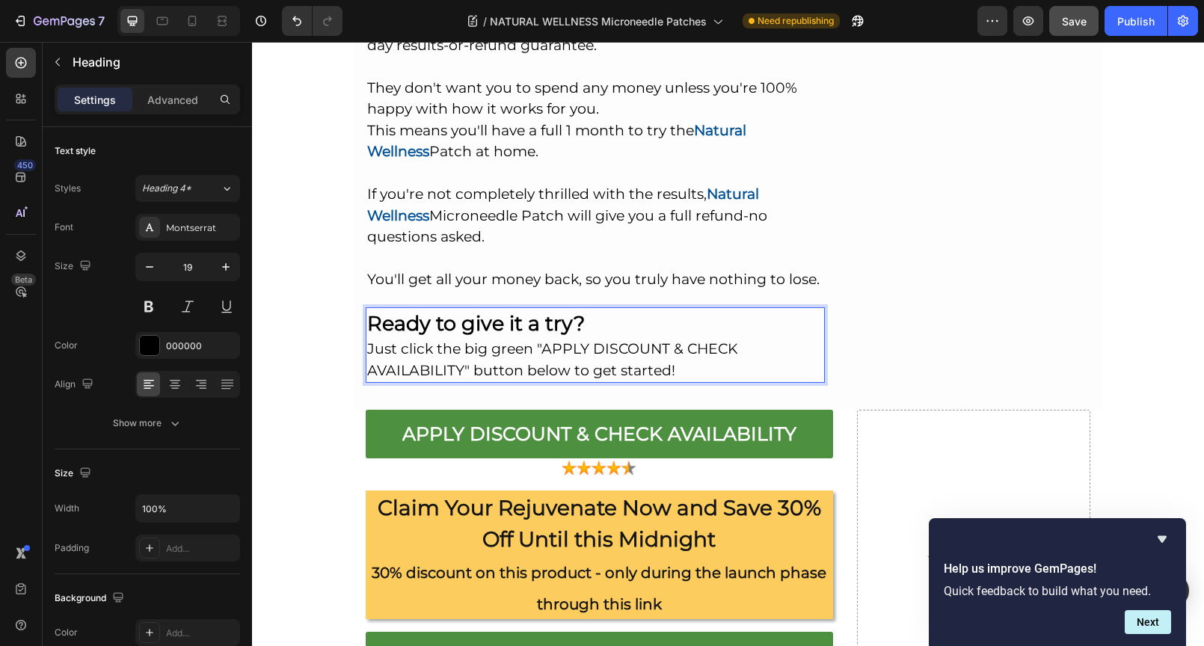
click at [718, 309] on p "Ready to give it a try? Just click the big green "APPLY DISCOUNT & CHECK AVAILA…" at bounding box center [595, 345] width 457 height 73
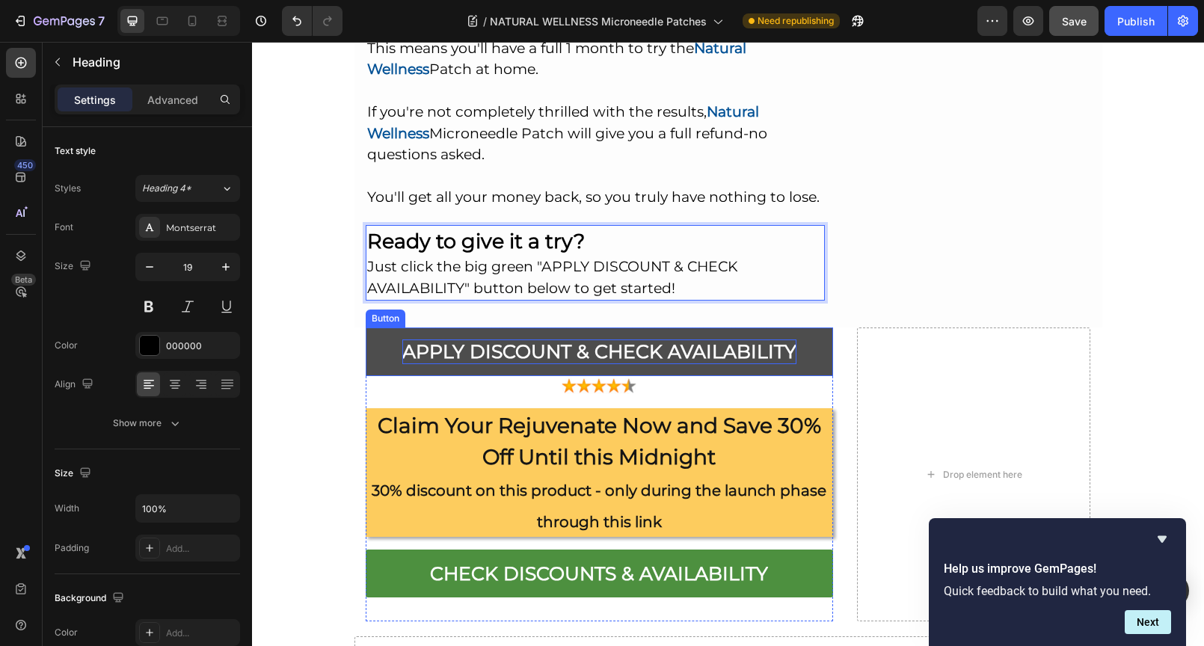
scroll to position [11341, 0]
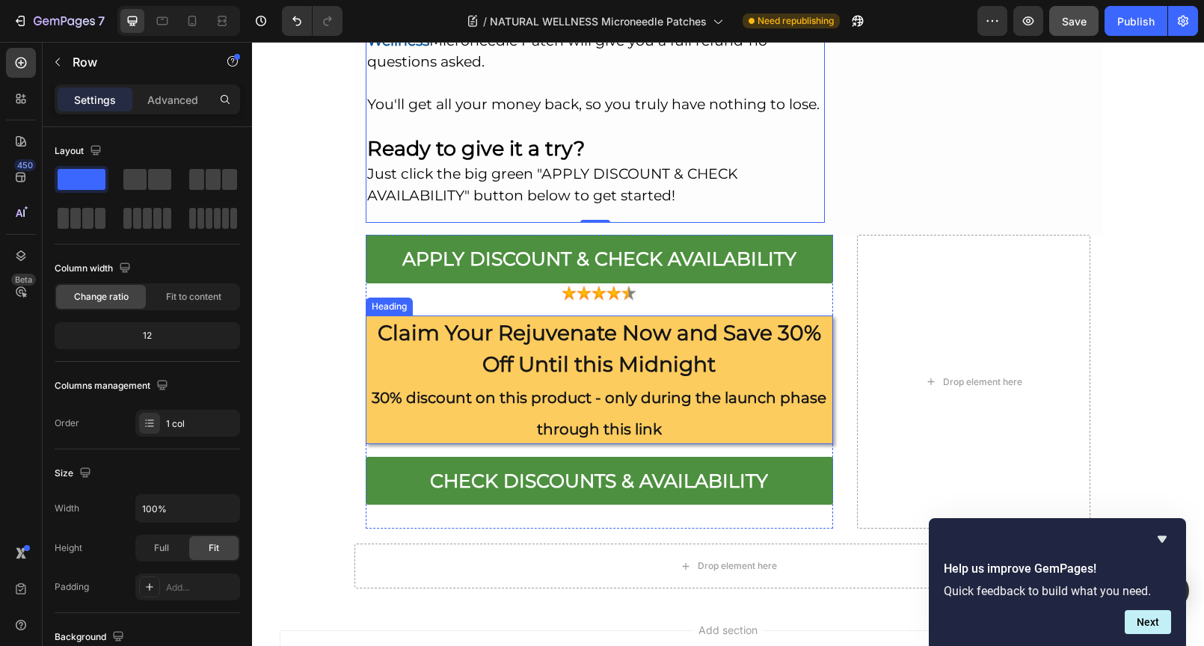
scroll to position [11231, 0]
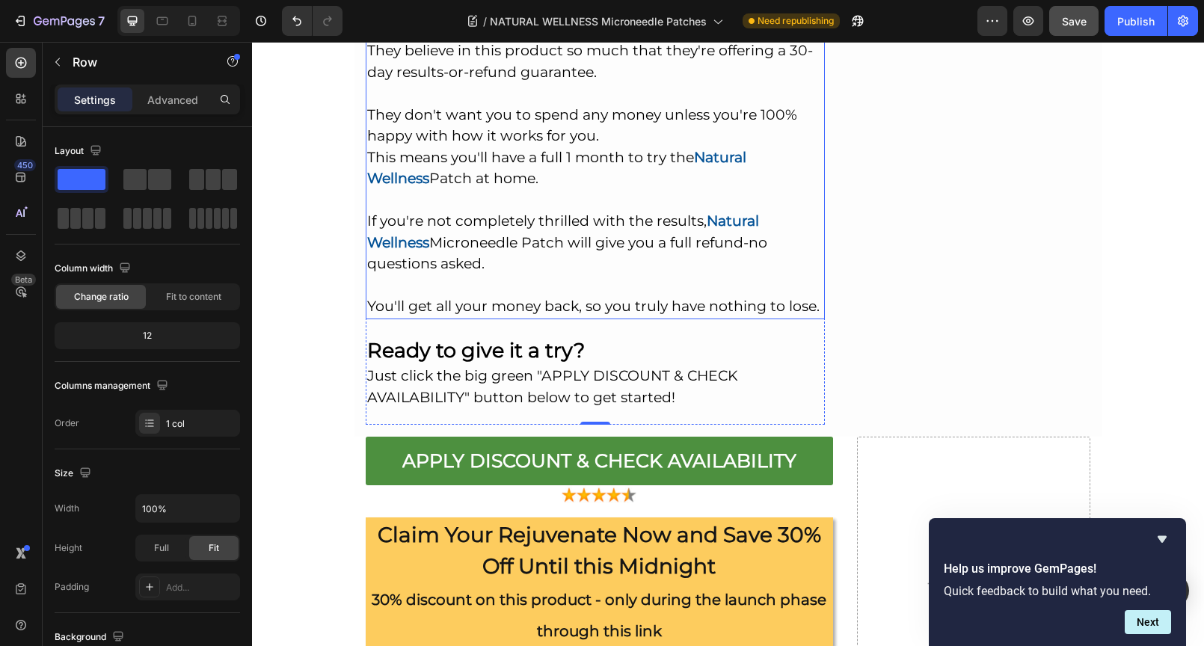
click at [582, 210] on p "Chewsmart wants to ensure there's zero risk for anyone who tries the Natural We…" at bounding box center [595, 147] width 457 height 341
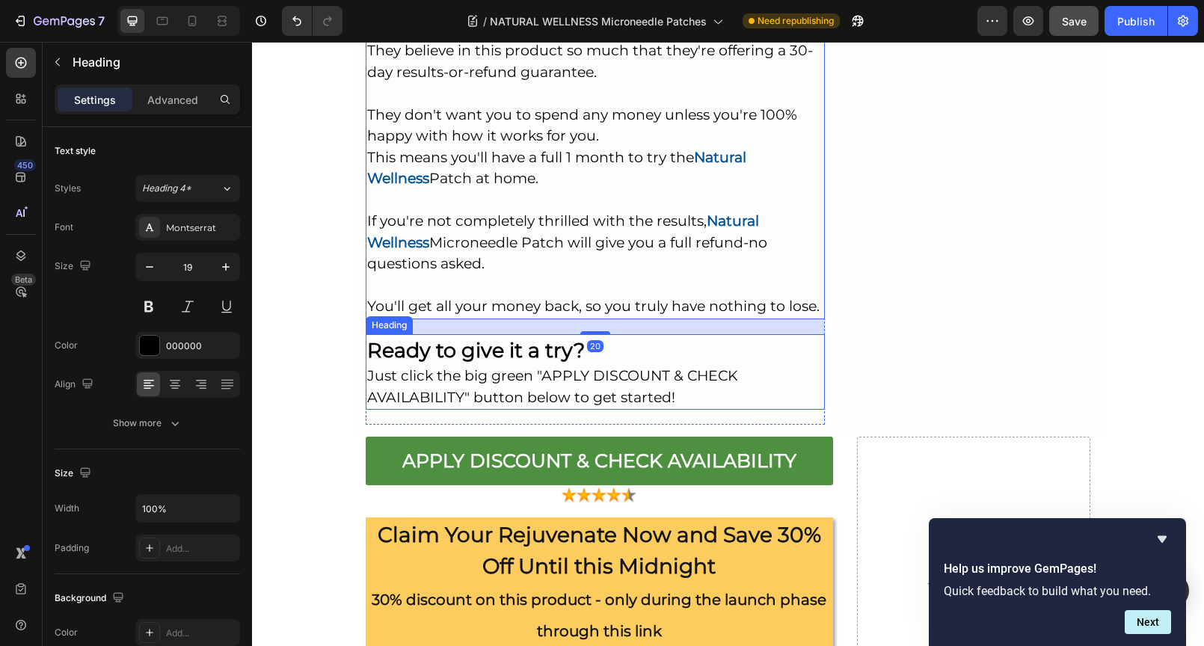
click at [408, 336] on p "⁠⁠⁠⁠⁠⁠⁠ Ready to give it a try? Just click the big green "APPLY DISCOUNT & CHEC…" at bounding box center [595, 372] width 457 height 73
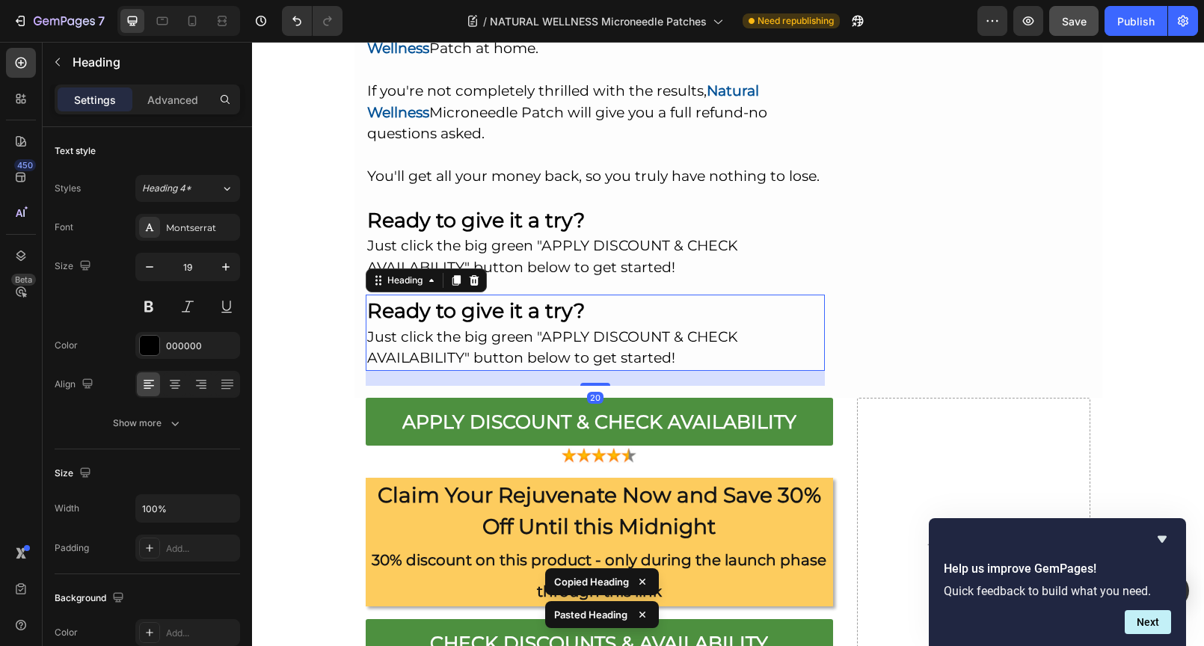
scroll to position [11363, 0]
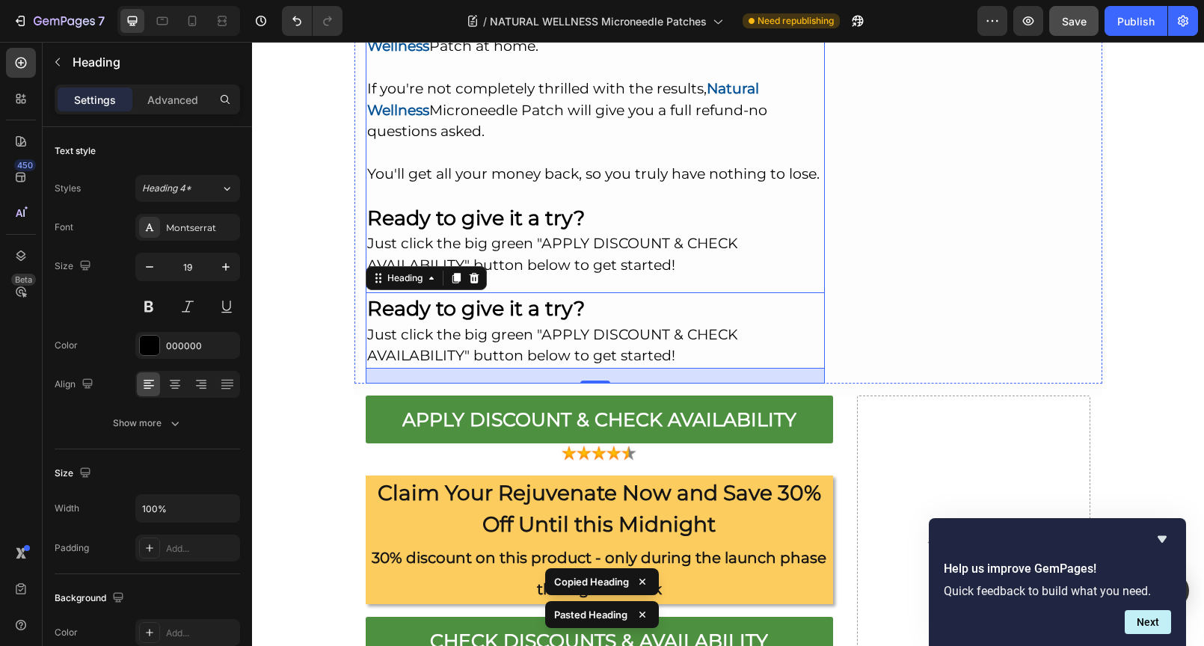
click at [634, 203] on p "⁠⁠⁠⁠⁠⁠⁠ Ready to give it a try? Just click the big green "APPLY DISCOUNT & CHEC…" at bounding box center [595, 239] width 457 height 73
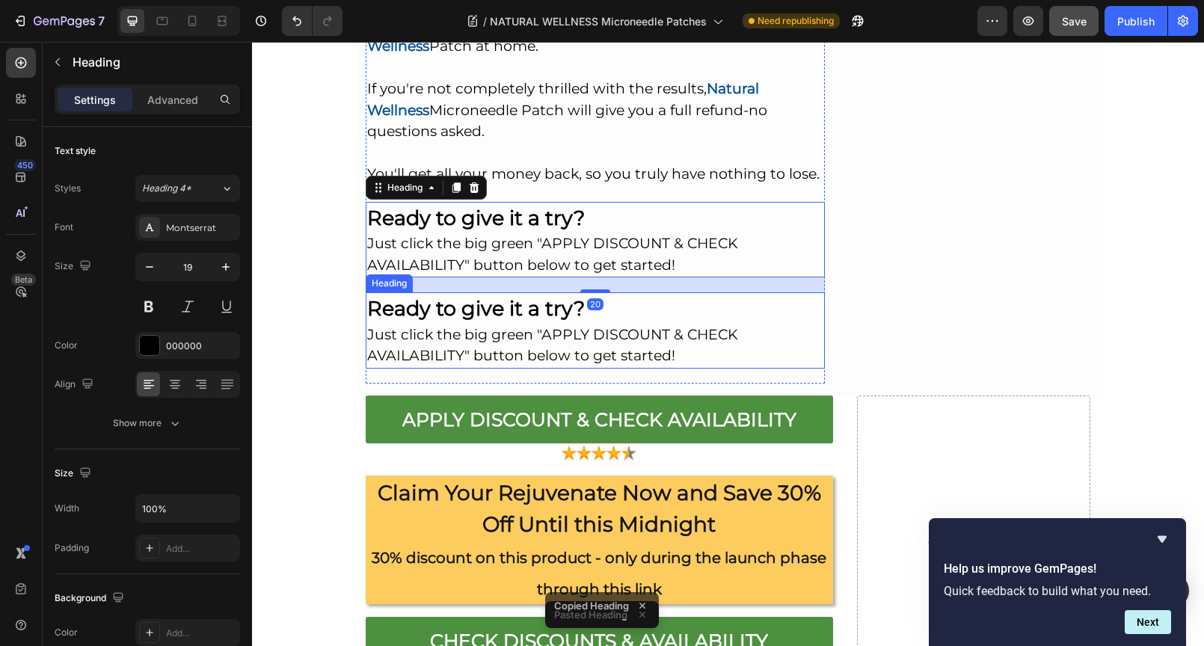
click at [748, 292] on h2 "Ready to give it a try? Just click the big green "APPLY DISCOUNT & CHECK AVAILA…" at bounding box center [596, 330] width 460 height 76
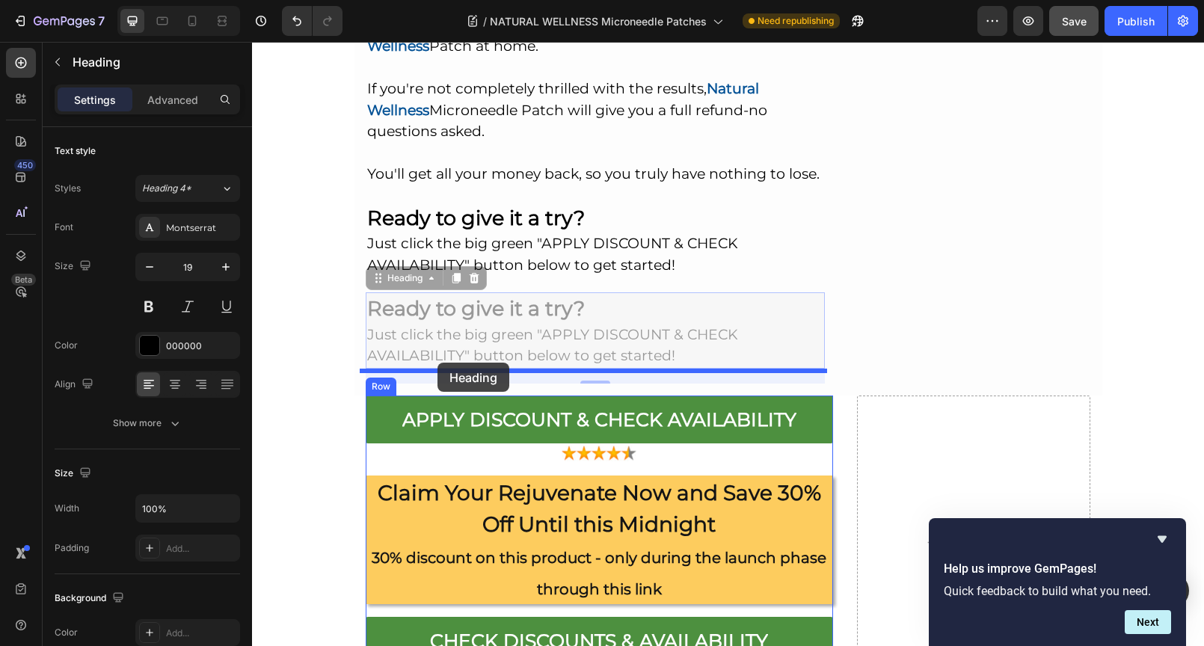
drag, startPoint x: 401, startPoint y: 209, endPoint x: 437, endPoint y: 363, distance: 157.6
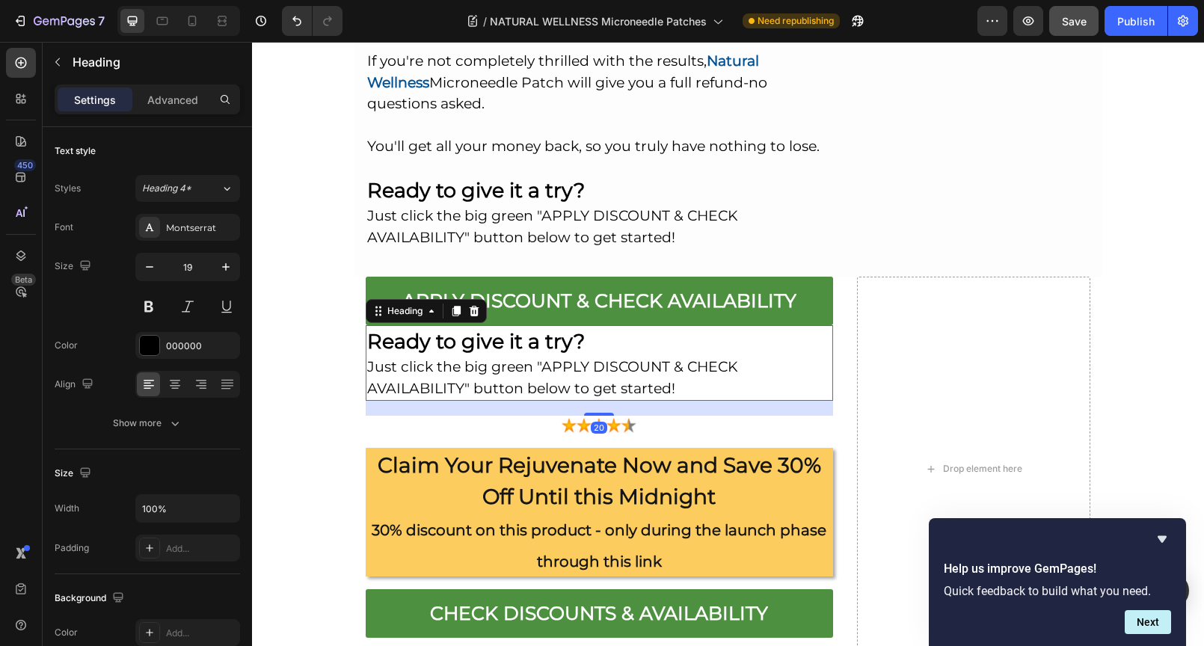
scroll to position [11413, 0]
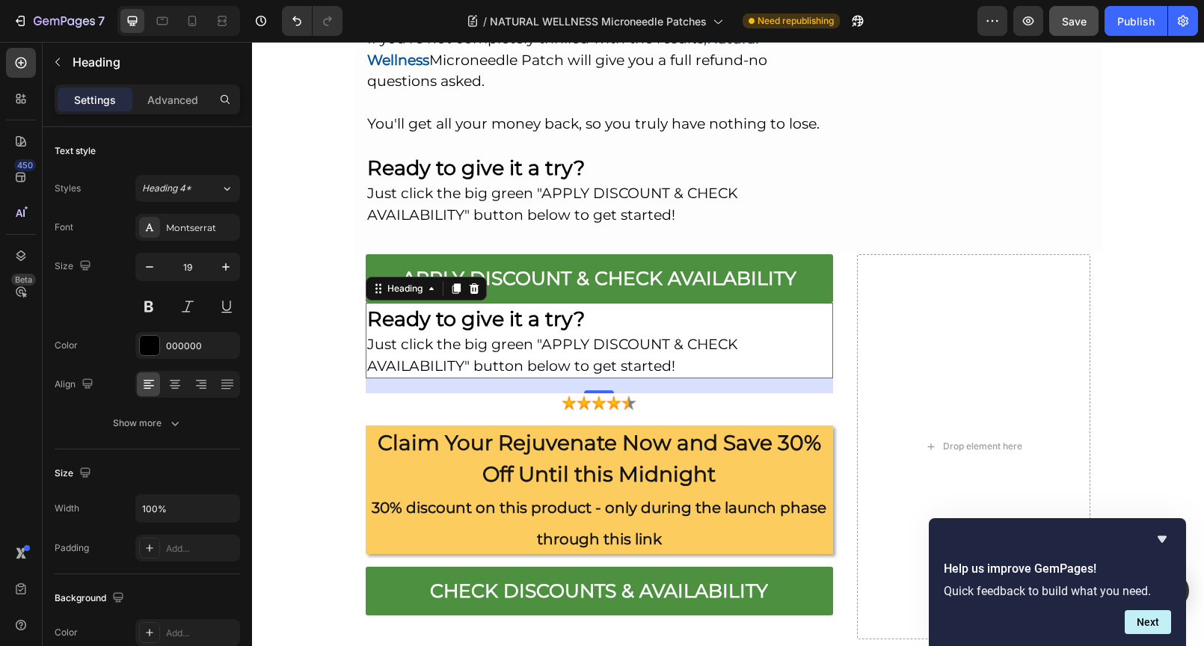
click at [680, 303] on h2 "Ready to give it a try? Just click the big green "APPLY DISCOUNT & CHECK AVAILA…" at bounding box center [599, 341] width 467 height 76
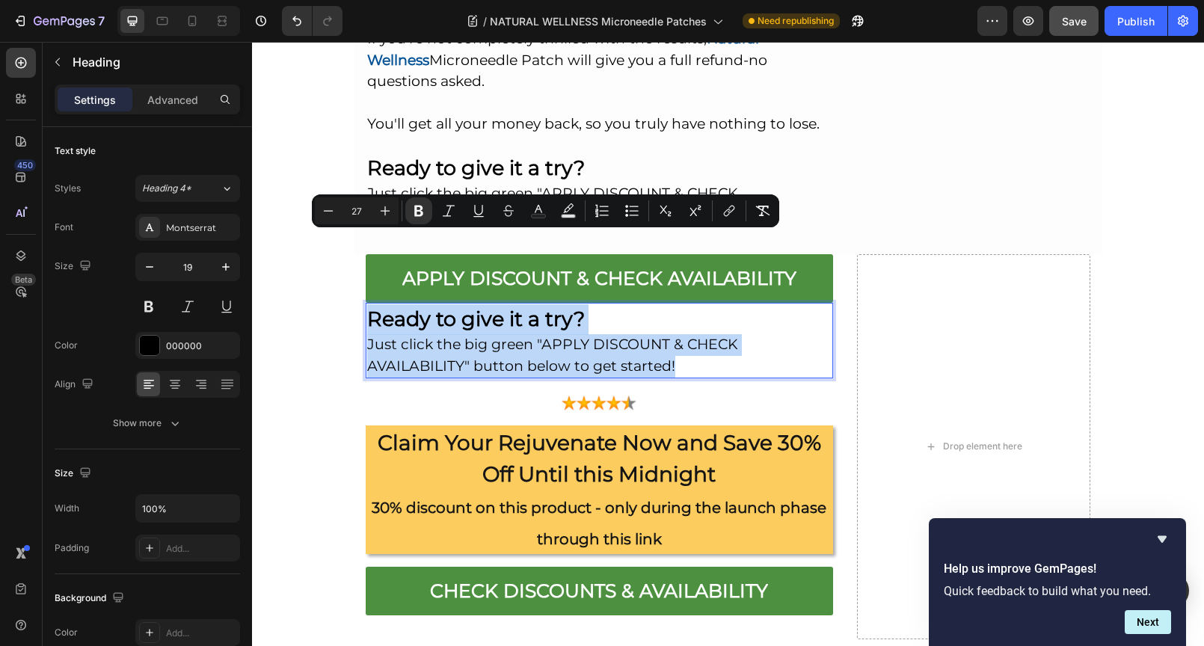
drag, startPoint x: 676, startPoint y: 292, endPoint x: 366, endPoint y: 250, distance: 313.0
click at [367, 304] on p "Ready to give it a try? Just click the big green "APPLY DISCOUNT & CHECK AVAILA…" at bounding box center [599, 340] width 464 height 73
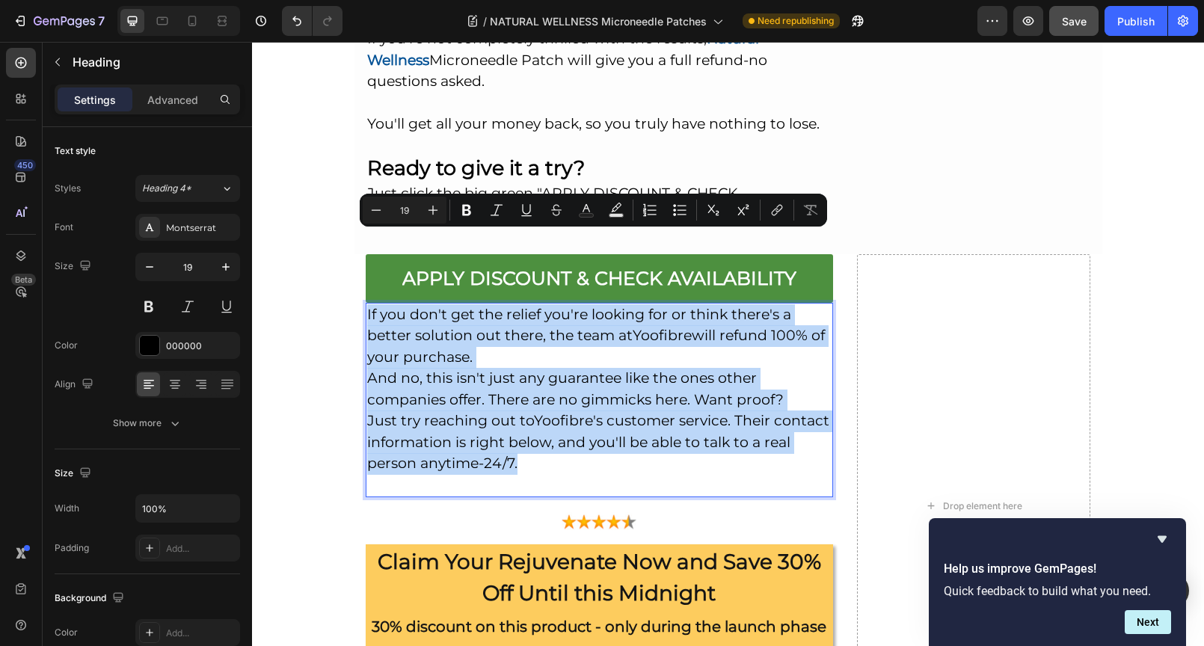
drag, startPoint x: 547, startPoint y: 398, endPoint x: 360, endPoint y: 245, distance: 241.2
click at [366, 303] on h2 "If you don't get the relief you're looking for or think there's a better soluti…" at bounding box center [599, 400] width 467 height 195
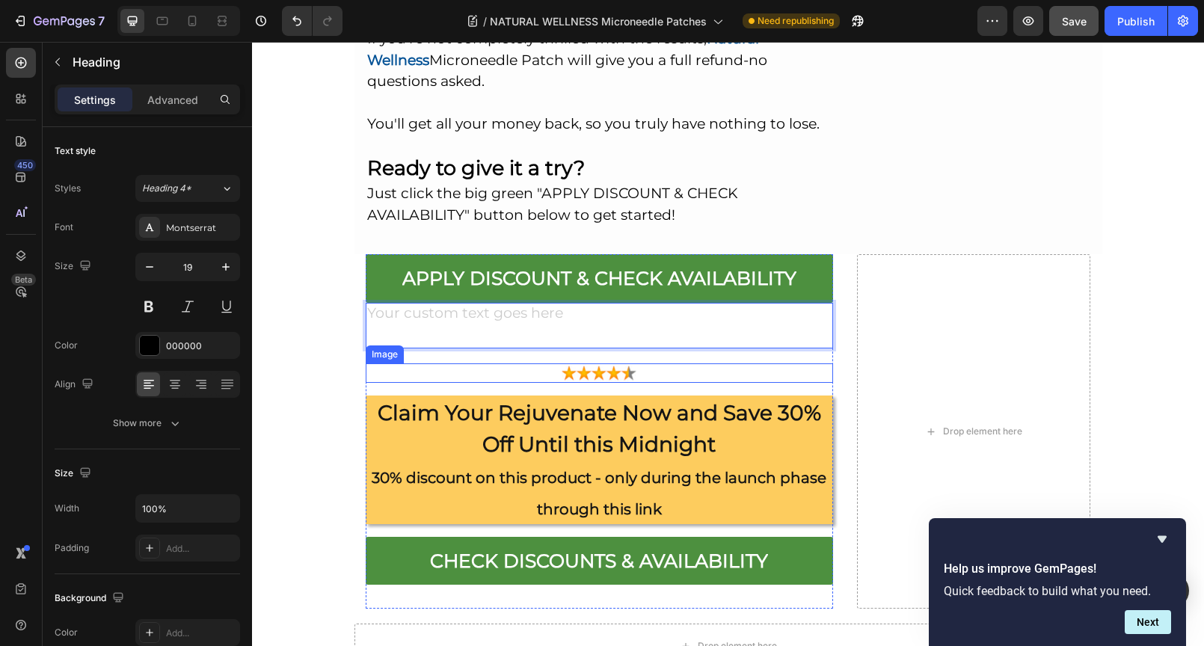
click at [614, 297] on div "APPLY DISCOUNT & CHECK AVAILABILITY Button Heading 20 Image Claim Your Rejuvena…" at bounding box center [599, 431] width 467 height 354
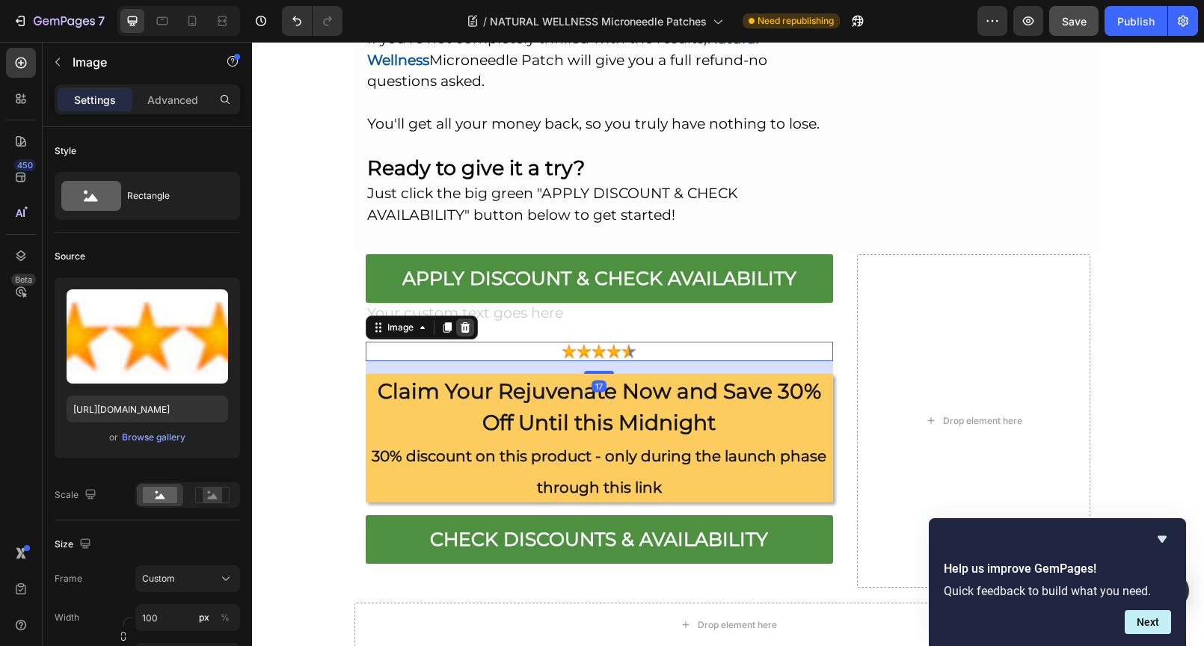
click at [460, 321] on icon at bounding box center [465, 327] width 12 height 12
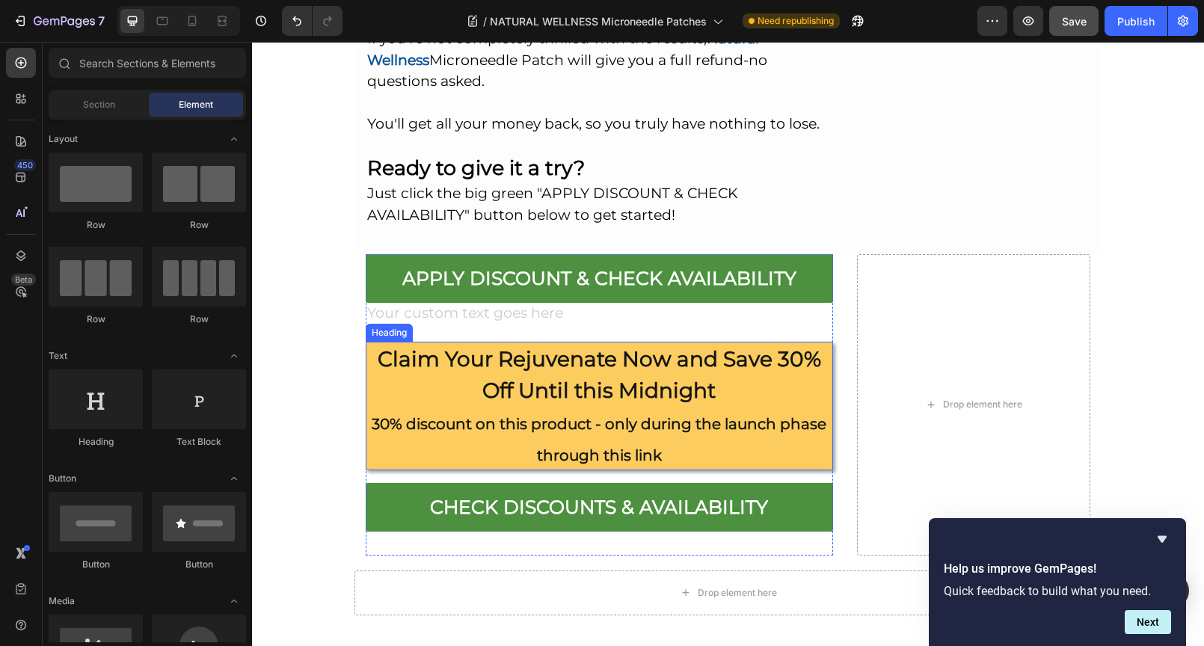
click at [560, 342] on h2 "Claim Your Rejuvenate Now and Save 30% Off Until this Midnight 30% discount on …" at bounding box center [599, 406] width 467 height 129
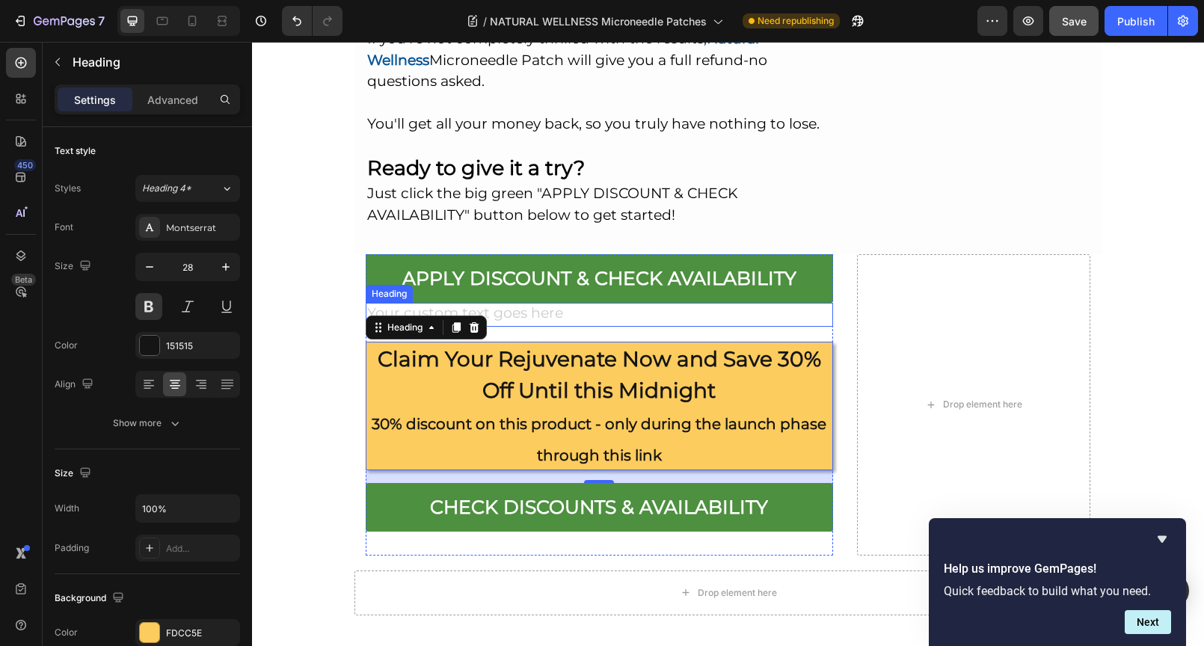
click at [503, 303] on h2 "Rich Text Editor. Editing area: main" at bounding box center [599, 315] width 467 height 25
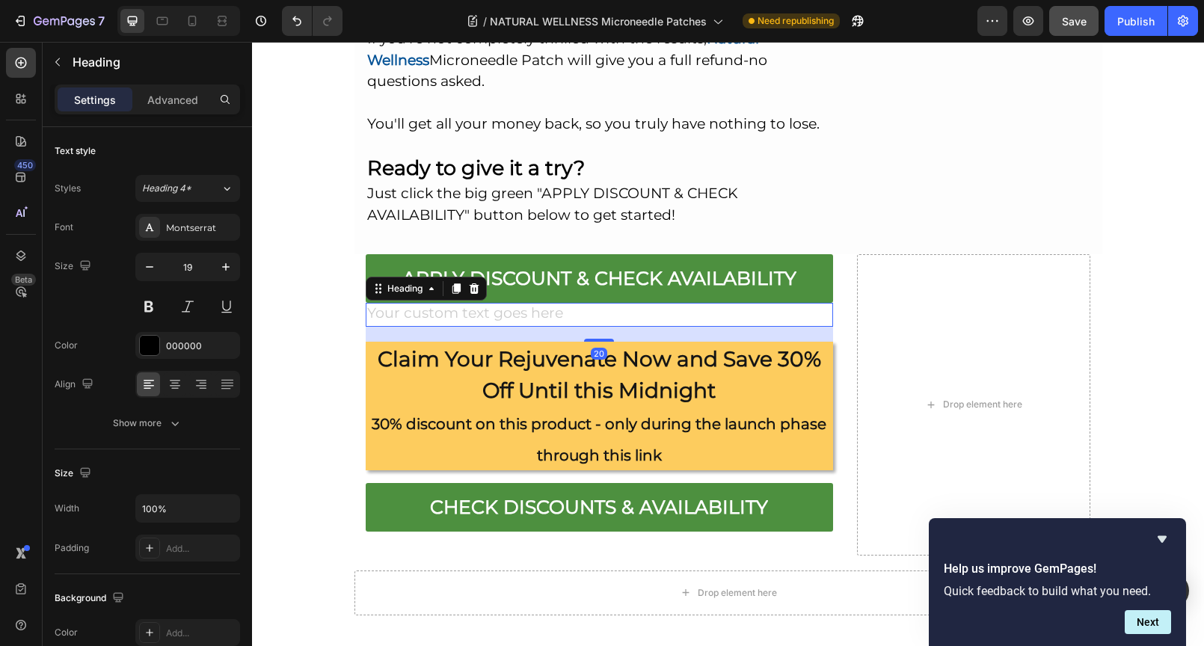
click at [505, 303] on h2 "Rich Text Editor. Editing area: main" at bounding box center [599, 315] width 467 height 25
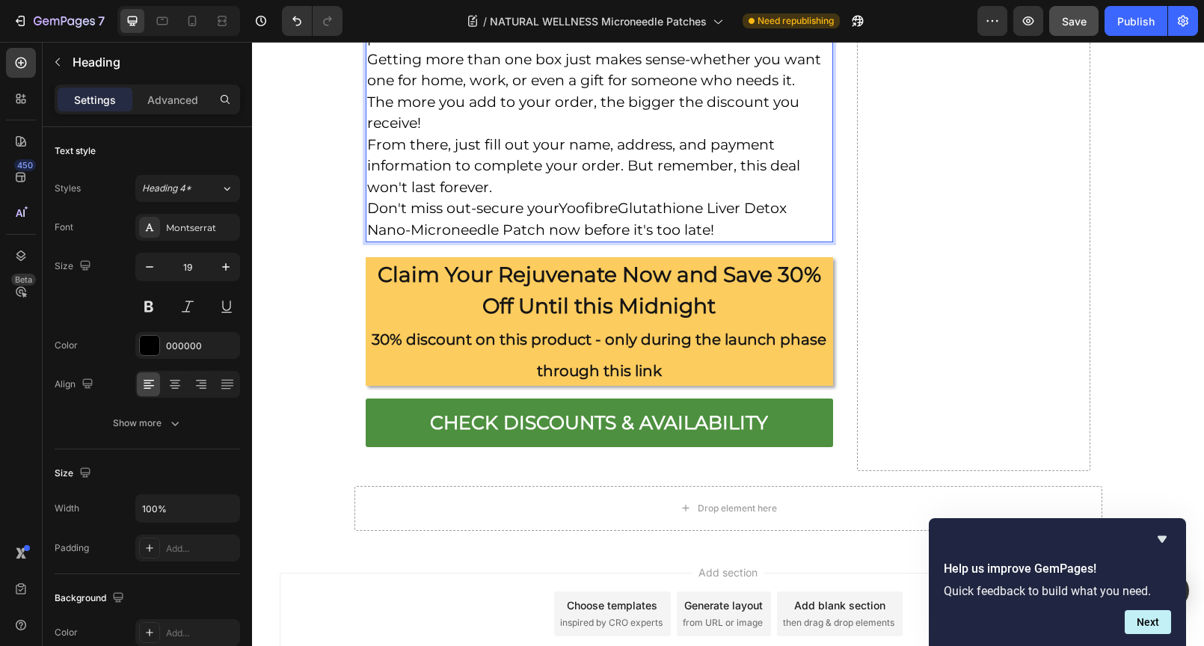
scroll to position [12038, 0]
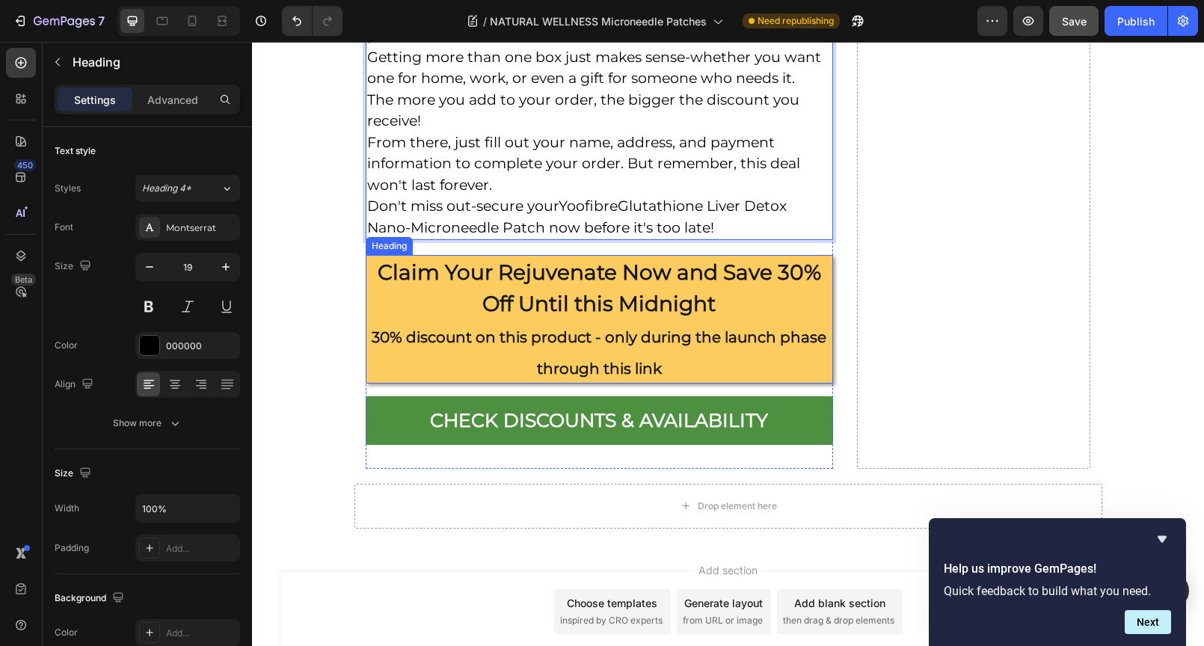
click at [487, 316] on h2 "Claim Your Rejuvenate Now and Save 30% Off Until this Midnight 30% discount on …" at bounding box center [599, 319] width 467 height 129
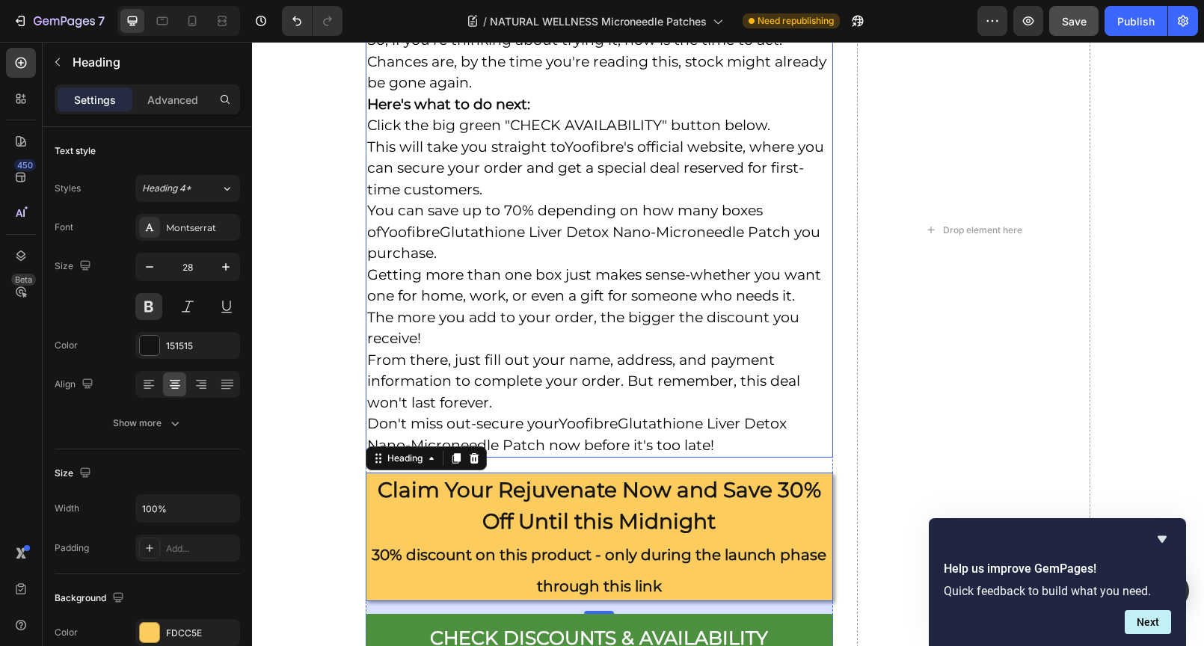
scroll to position [11813, 0]
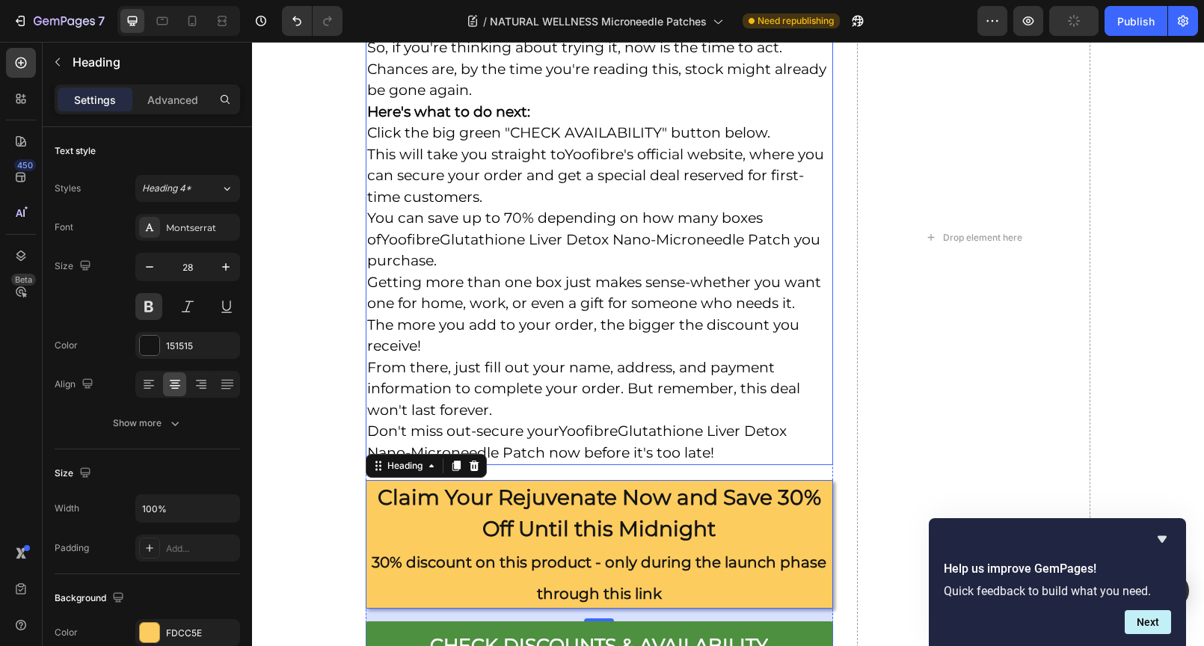
click at [665, 357] on p "⁠⁠⁠⁠⁠⁠⁠ WARNING: By the time you're reading this, the Yoofibre Glutathione Live…" at bounding box center [599, 147] width 464 height 632
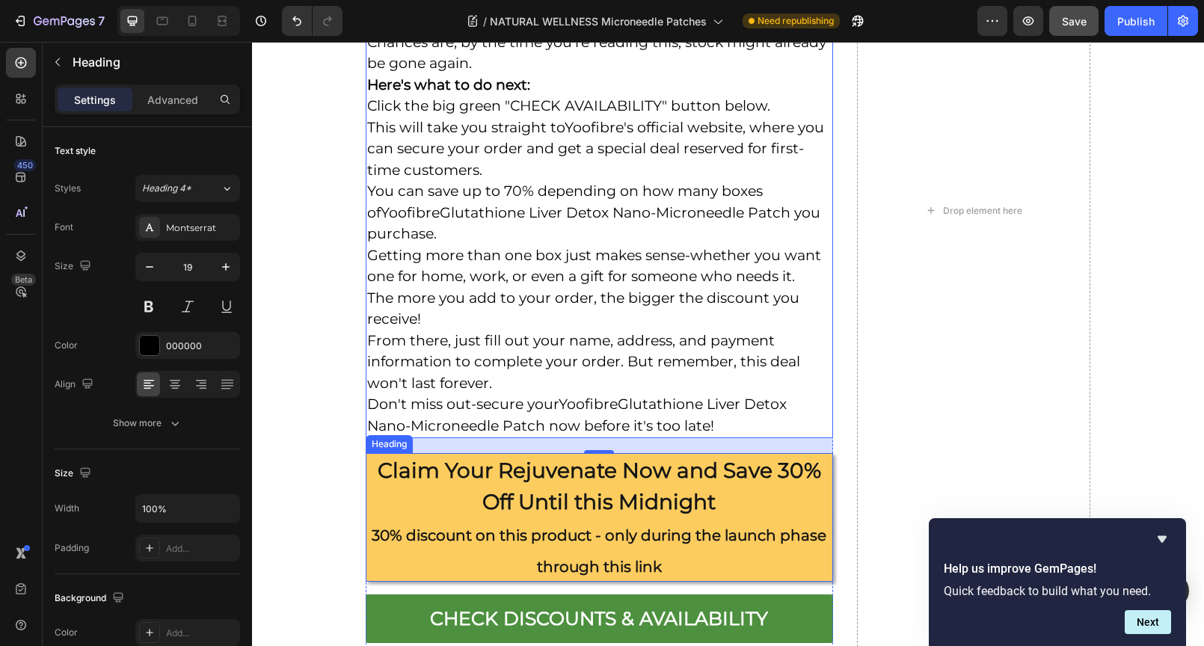
scroll to position [11858, 0]
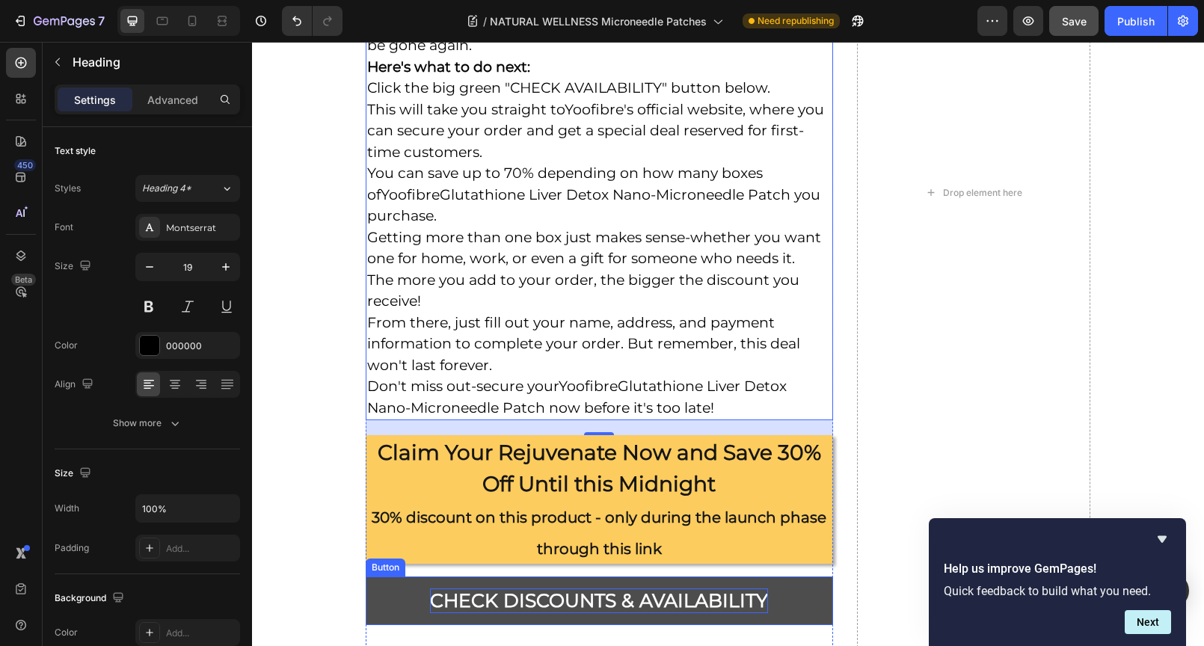
click at [455, 602] on p "Check Discounts & Availability" at bounding box center [599, 600] width 338 height 25
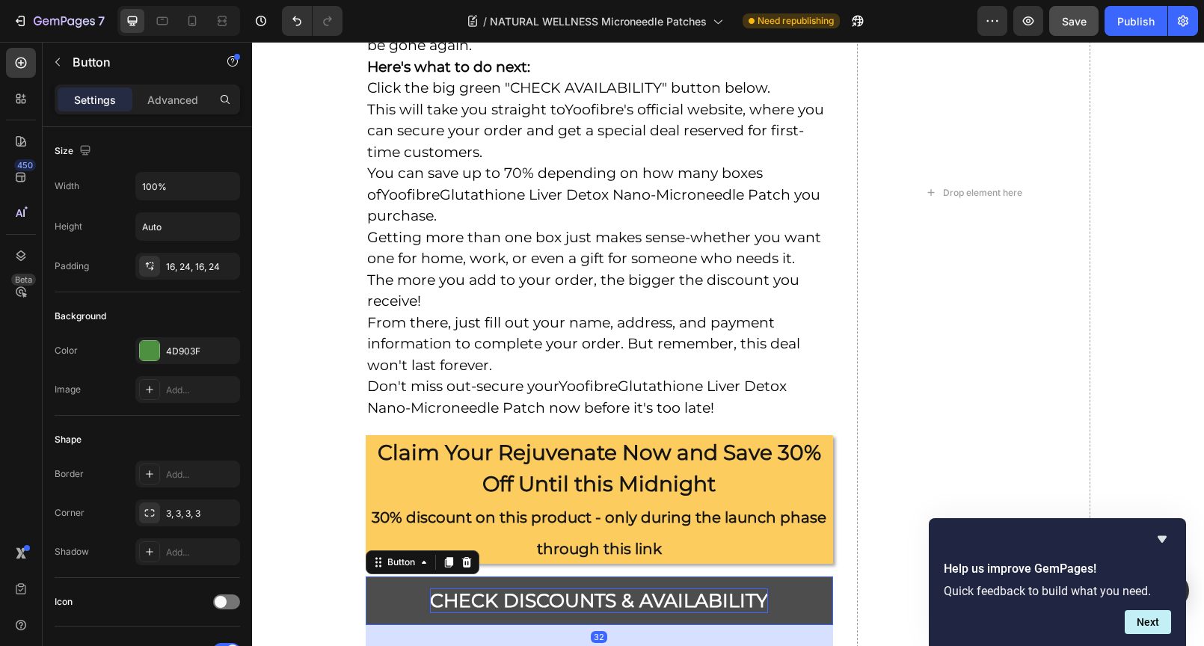
click at [431, 600] on p "Check Discounts & Availability" at bounding box center [599, 600] width 338 height 25
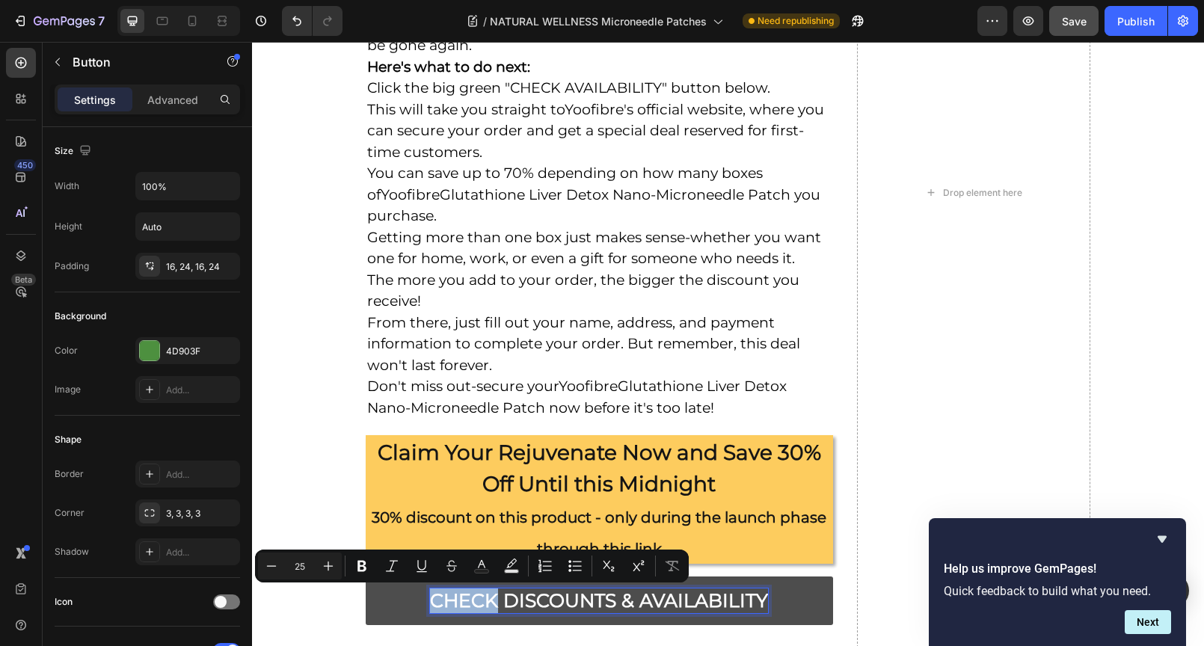
click at [431, 600] on p "Check Discounts & Availability" at bounding box center [599, 600] width 338 height 25
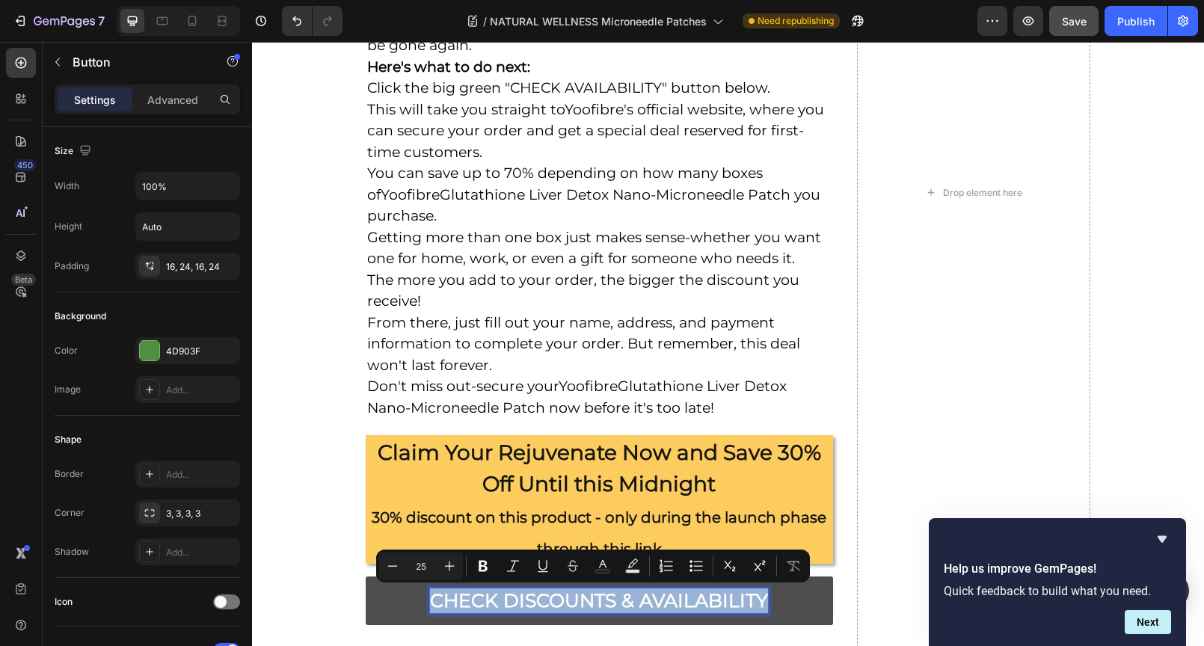
drag, startPoint x: 431, startPoint y: 600, endPoint x: 745, endPoint y: 607, distance: 313.3
click at [745, 607] on p "Check Discounts & Availability" at bounding box center [599, 600] width 338 height 25
copy p "Check Discounts & Availability"
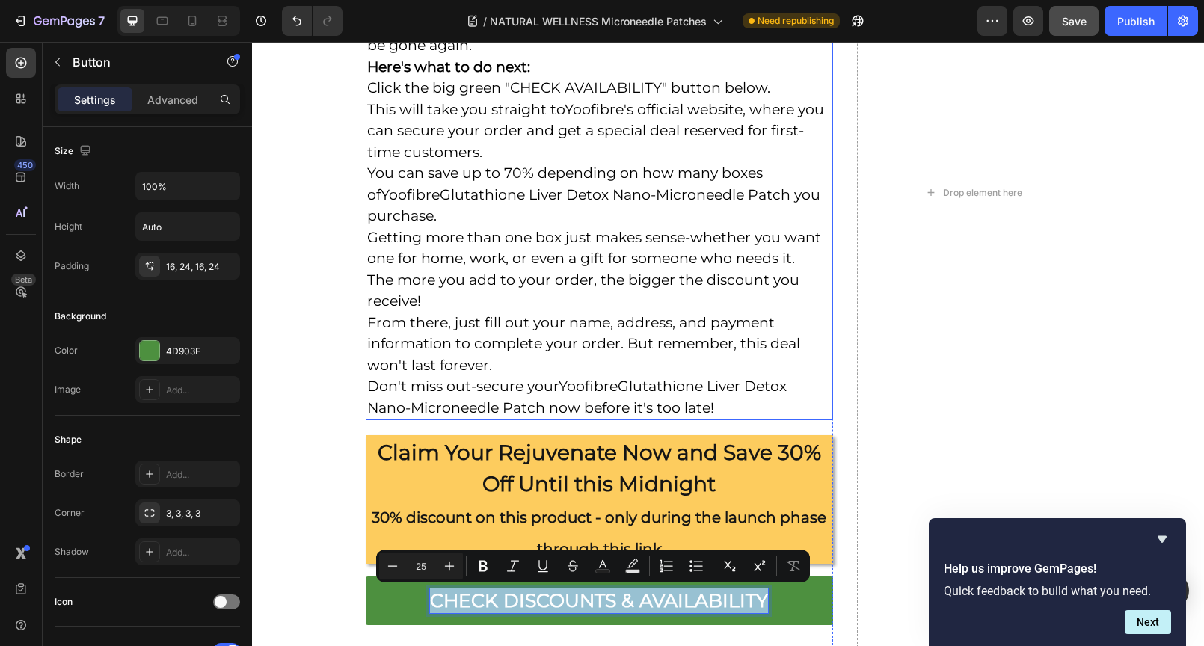
click at [636, 372] on p "⁠⁠⁠⁠⁠⁠⁠ WARNING: By the time you're reading this, the Yoofibre Glutathione Live…" at bounding box center [599, 102] width 464 height 632
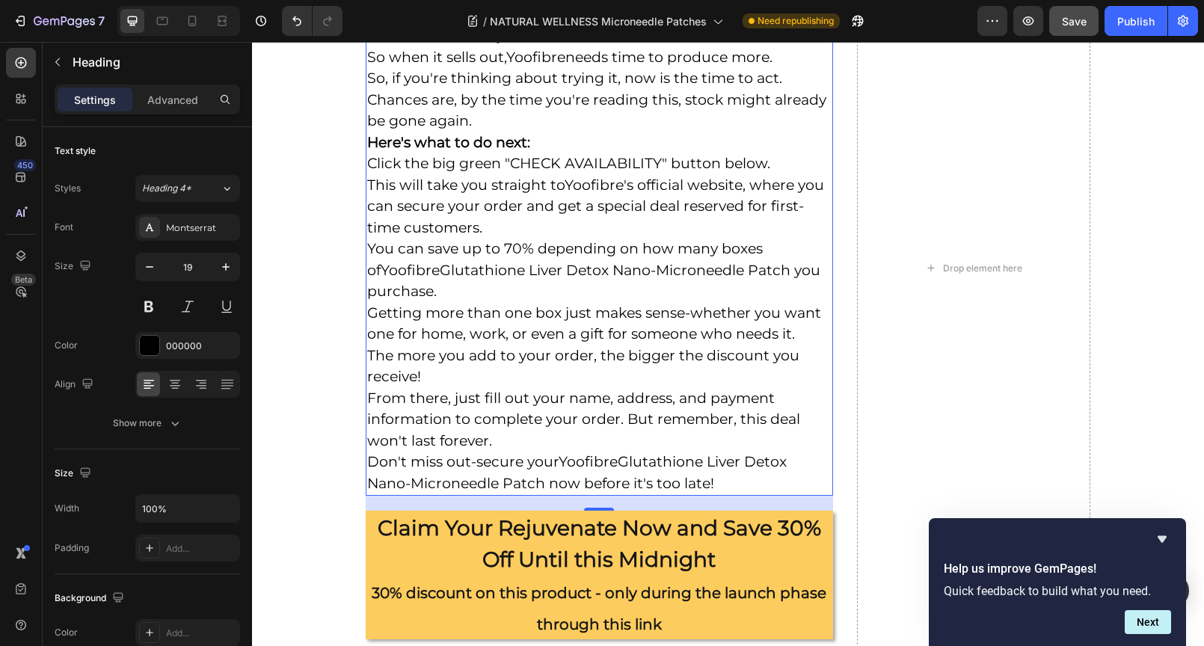
scroll to position [11782, 0]
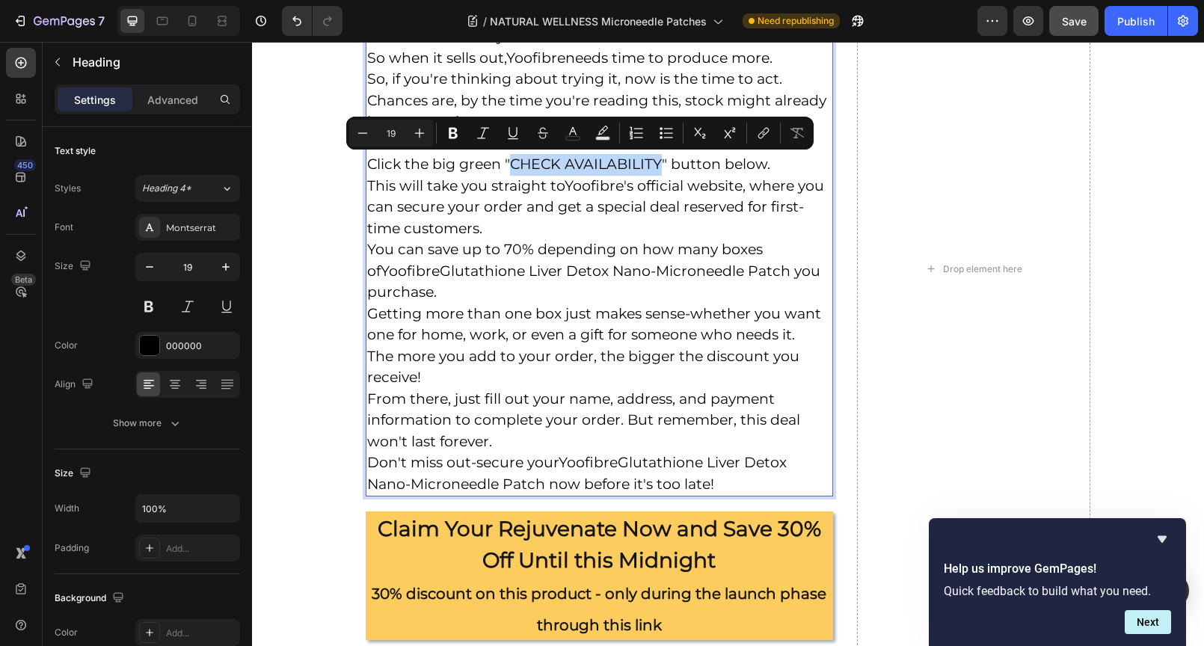
drag, startPoint x: 507, startPoint y: 164, endPoint x: 655, endPoint y: 166, distance: 148.0
click at [655, 166] on p "WARNING: By the time you're reading this, the Yoofibre Glutathione Liver Detox …" at bounding box center [599, 178] width 464 height 632
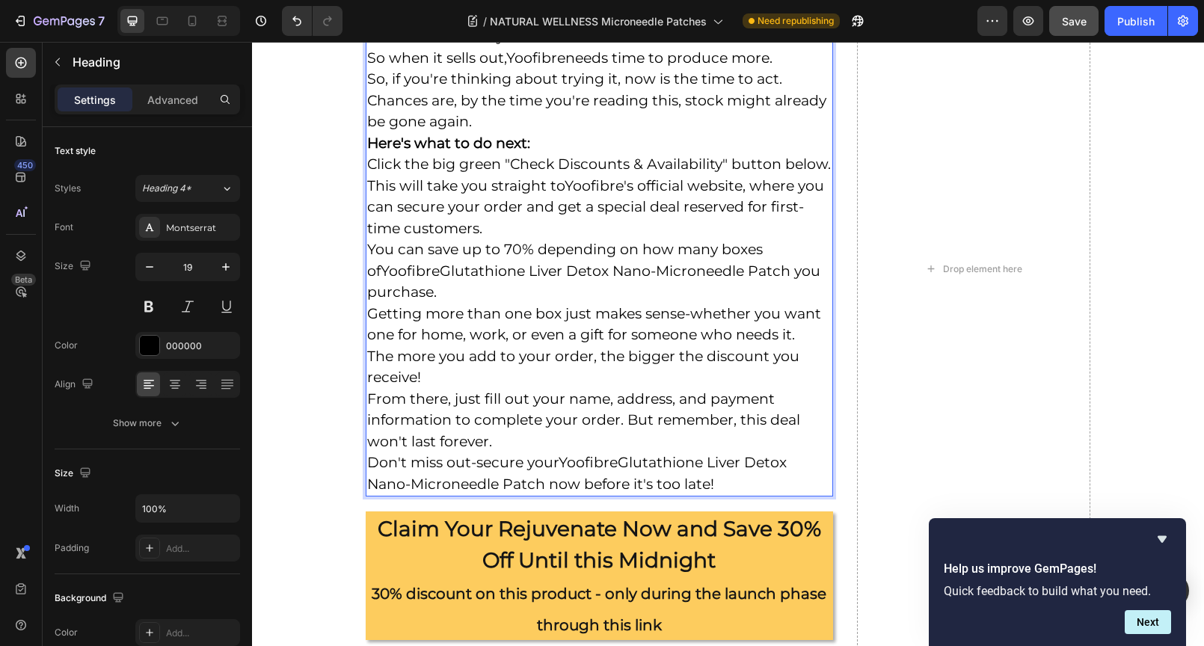
click at [585, 270] on p "WARNING: By the time you're reading this, the Yoofibre Glutathione Liver Detox …" at bounding box center [599, 178] width 464 height 632
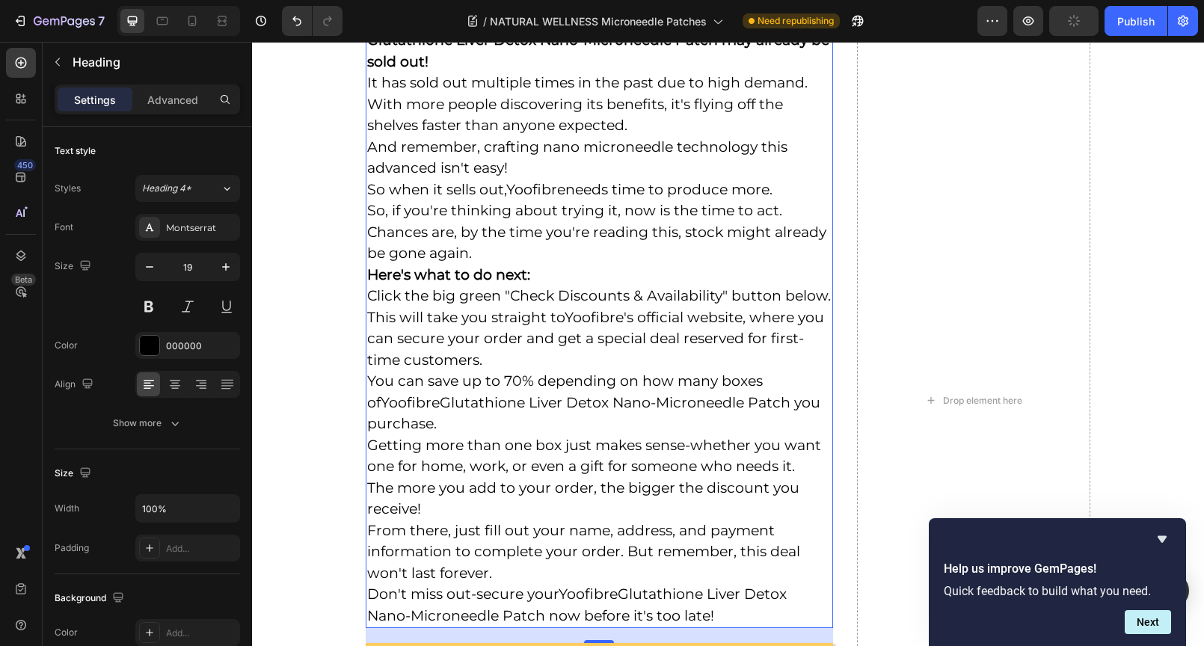
scroll to position [11617, 0]
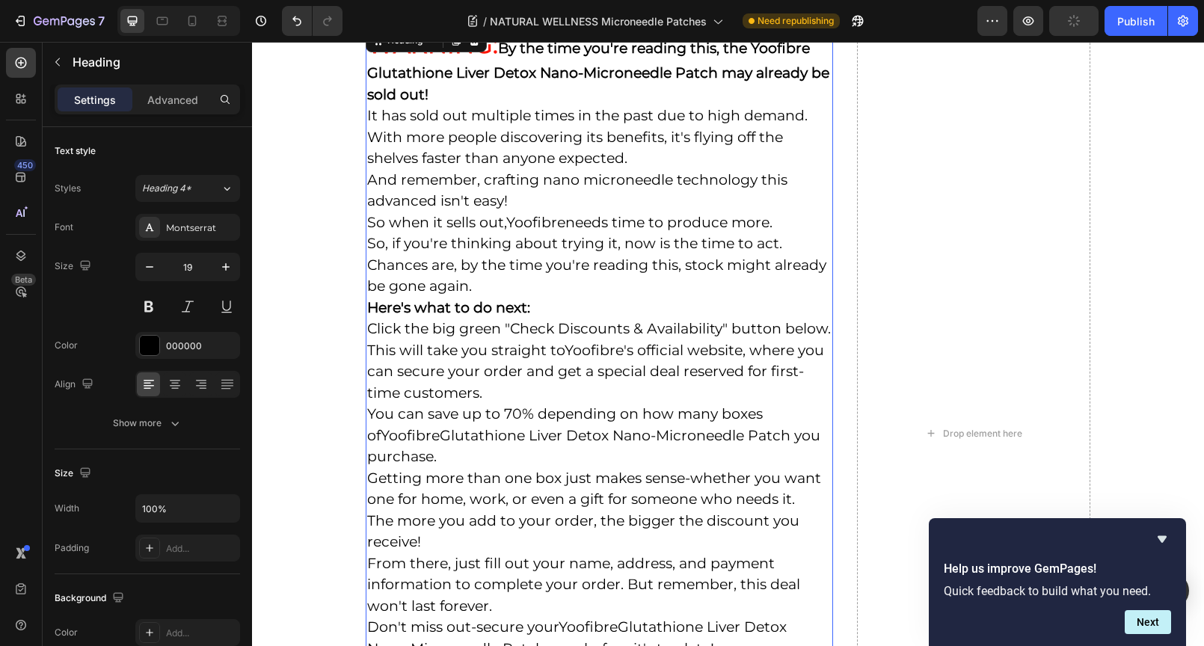
click at [502, 164] on p "WARNING: By the time you're reading this, the Yoofibre Glutathione Liver Detox …" at bounding box center [599, 343] width 464 height 632
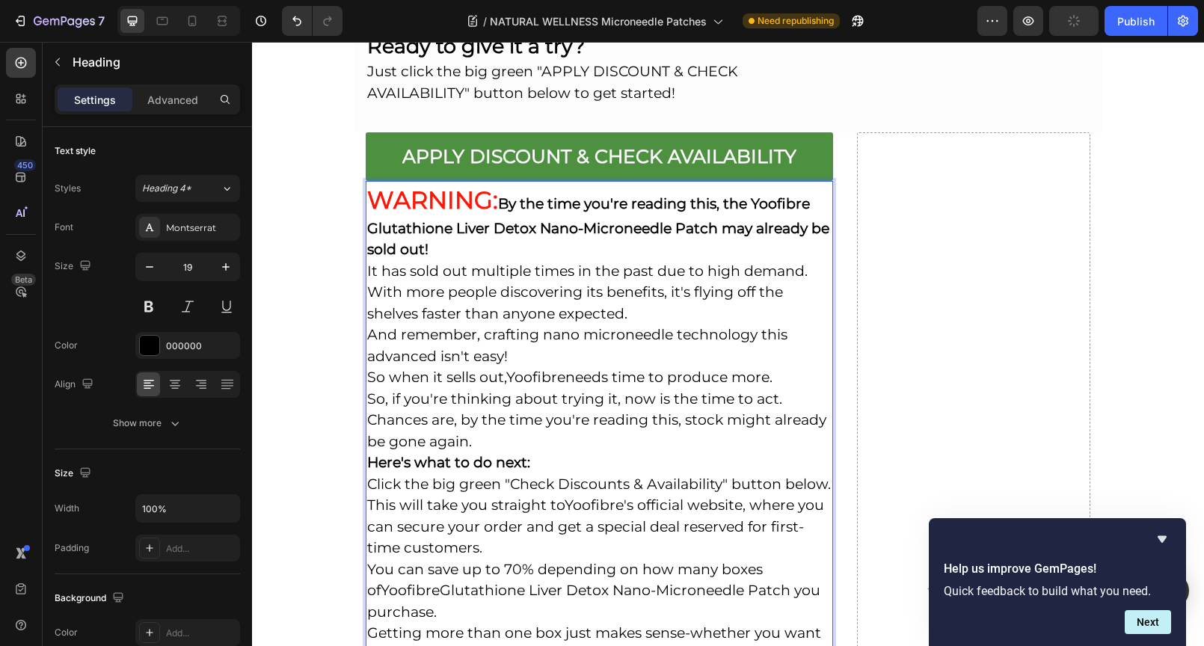
click at [479, 182] on p "WARNING: By the time you're reading this, the Yoofibre Glutathione Liver Detox …" at bounding box center [599, 498] width 464 height 632
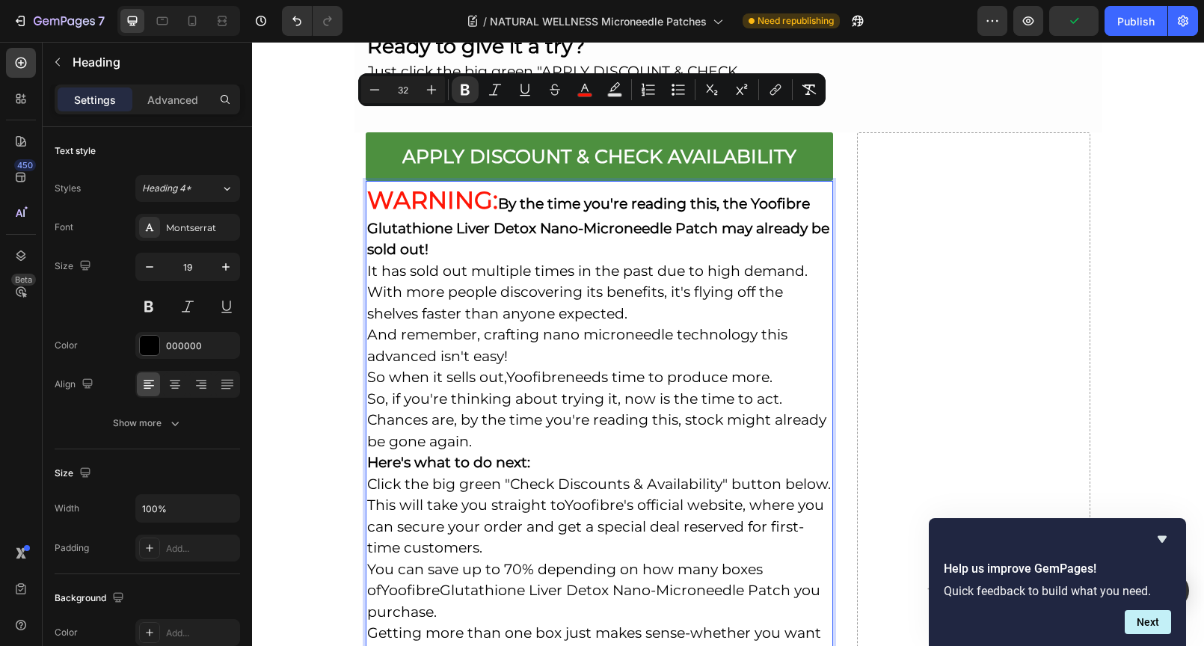
drag, startPoint x: 437, startPoint y: 176, endPoint x: 366, endPoint y: 114, distance: 94.3
click at [366, 181] on h2 "WARNING: By the time you're reading this, the Yoofibre Glutathione Liver Detox …" at bounding box center [599, 498] width 467 height 635
click at [436, 90] on icon "Editor contextual toolbar" at bounding box center [431, 89] width 15 height 15
type input "33"
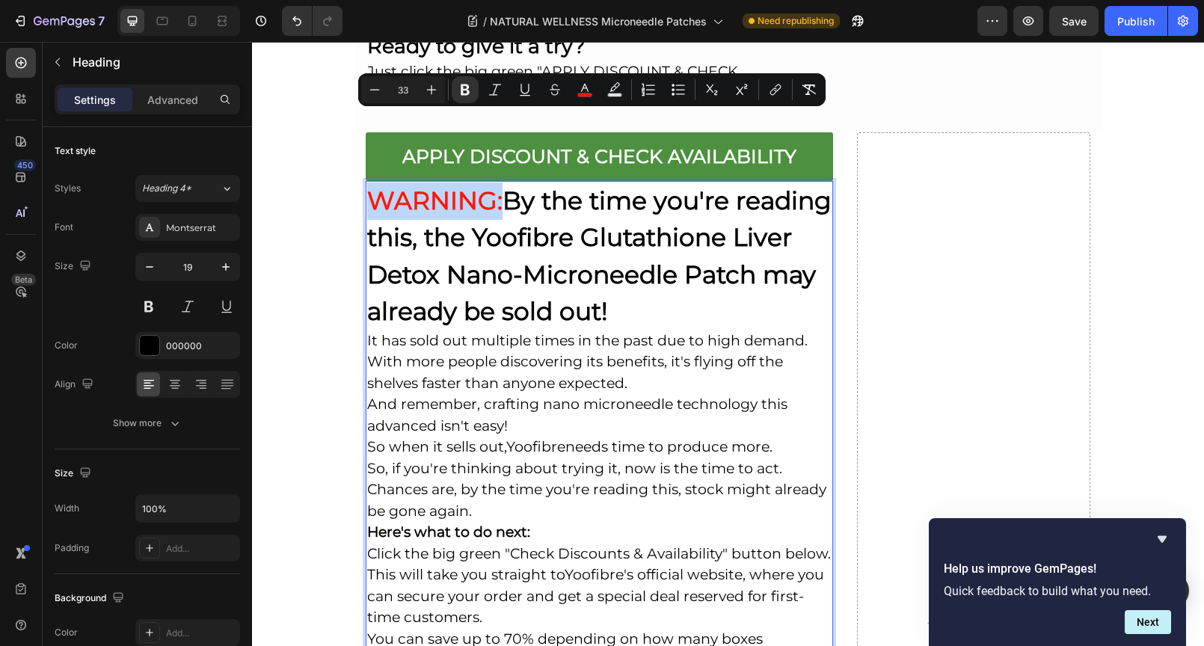
click at [685, 244] on p "WARNING: By the time you're reading this, the Yoofibre Glutathione Liver Detox …" at bounding box center [599, 533] width 464 height 702
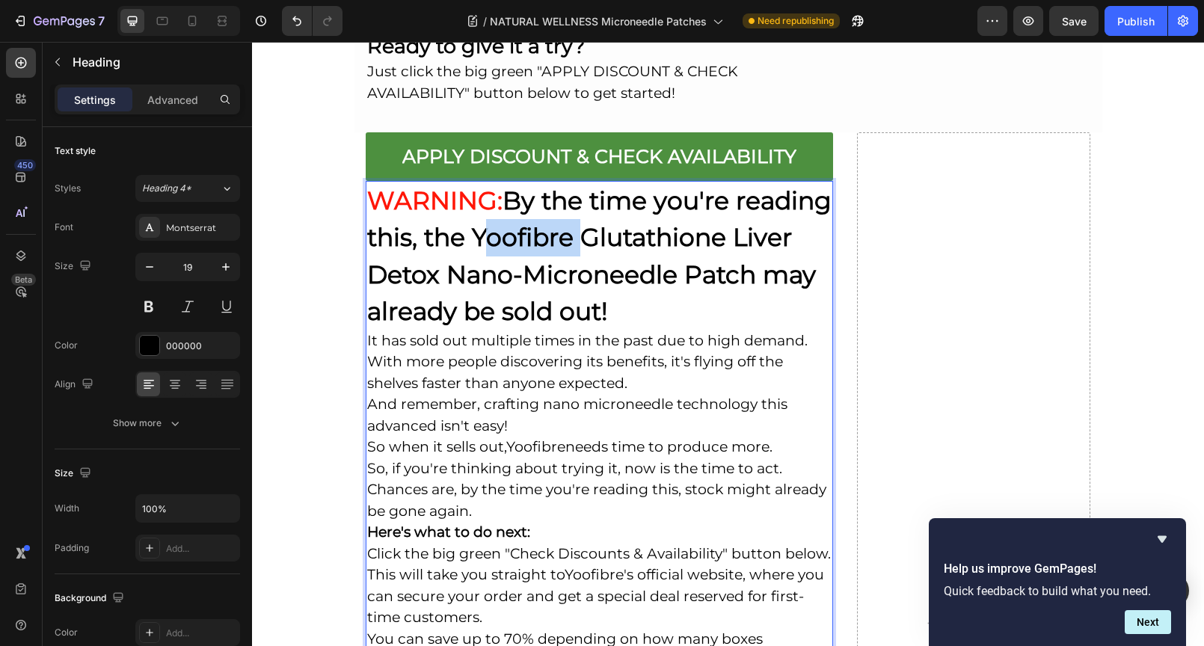
drag, startPoint x: 570, startPoint y: 164, endPoint x: 665, endPoint y: 171, distance: 94.4
click at [665, 185] on strong "By the time you're reading this, the Yoofibre Glutathione Liver Detox Nano-Micr…" at bounding box center [599, 255] width 464 height 141
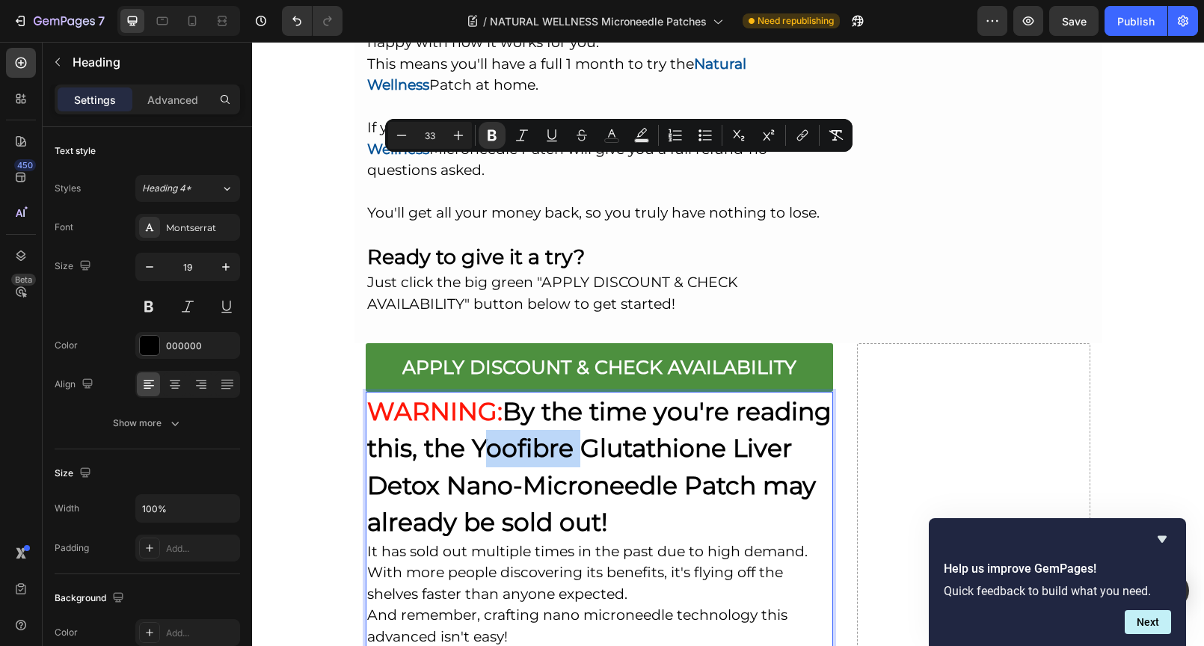
scroll to position [11318, 0]
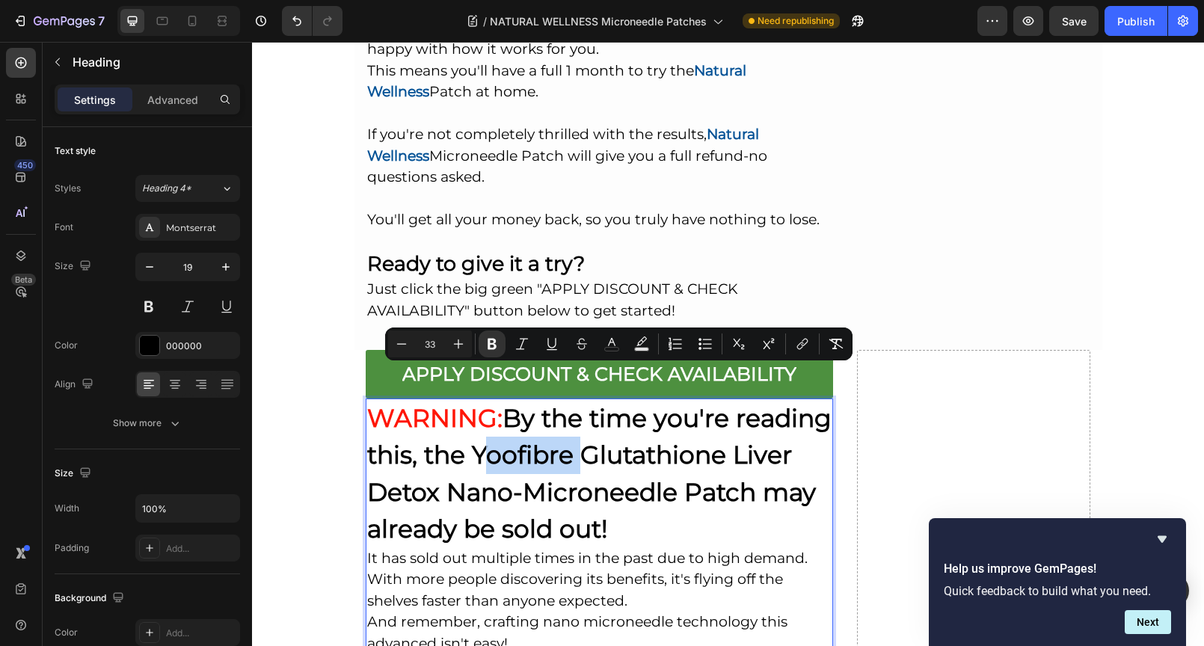
click at [568, 403] on strong "By the time you're reading this, the Yoofibre Glutathione Liver Detox Nano-Micr…" at bounding box center [599, 473] width 464 height 141
drag, startPoint x: 571, startPoint y: 381, endPoint x: 671, endPoint y: 379, distance: 100.2
click at [671, 403] on strong "By the time you're reading this, the Yoofibre Glutathione Liver Detox Nano-Micr…" at bounding box center [599, 473] width 464 height 141
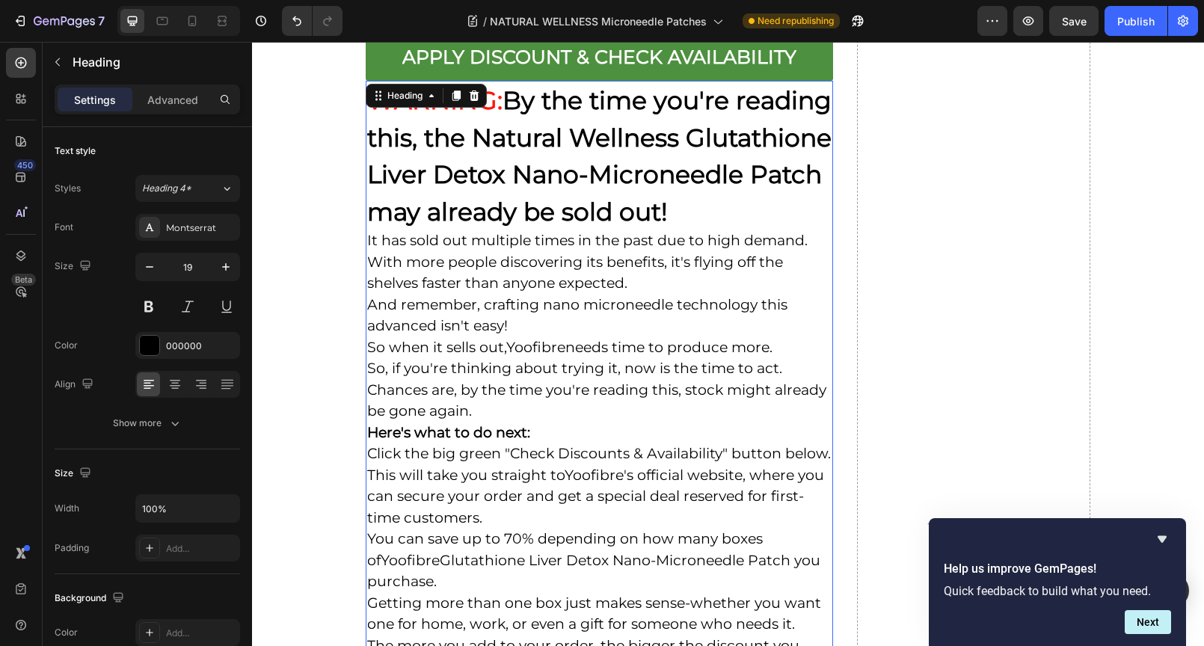
scroll to position [11629, 0]
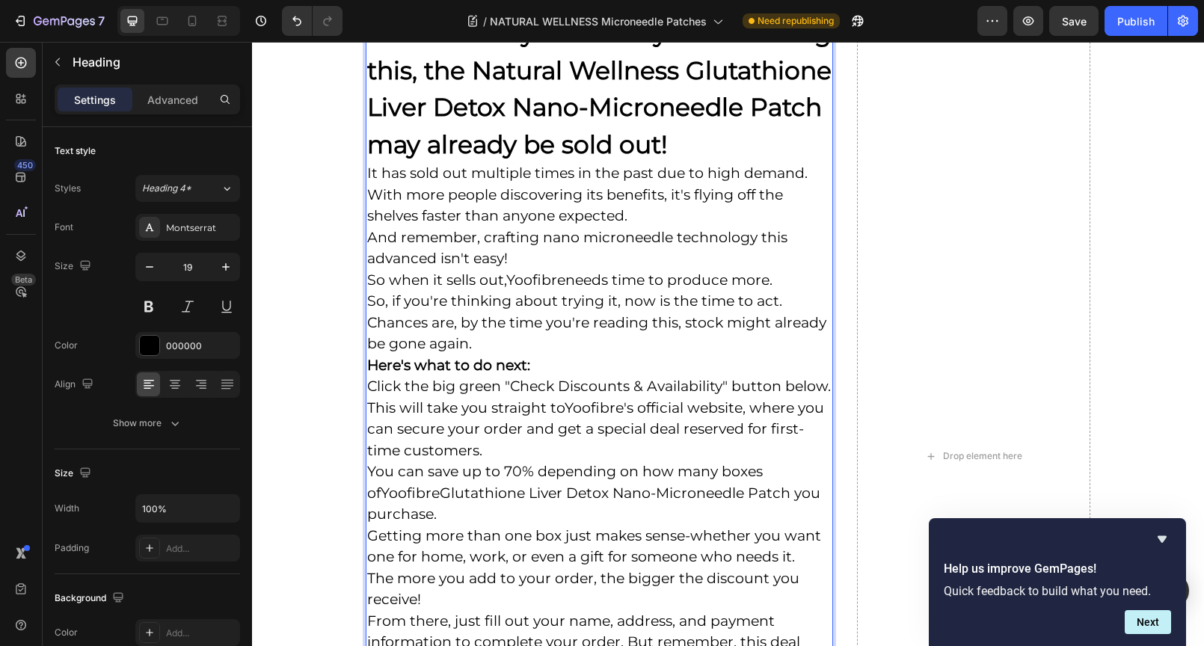
click at [669, 250] on p "WARNING: By the time you're reading this, the Natural Wellness Glutathione Live…" at bounding box center [599, 366] width 464 height 702
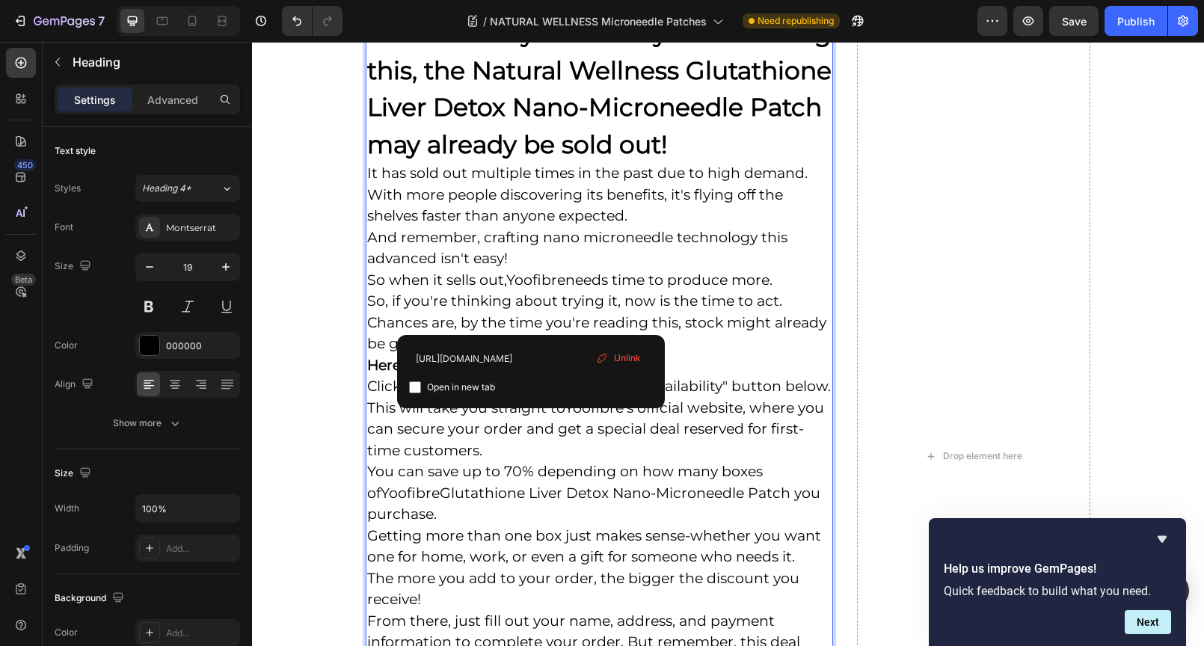
click at [527, 289] on link "Yoofibre" at bounding box center [535, 279] width 59 height 17
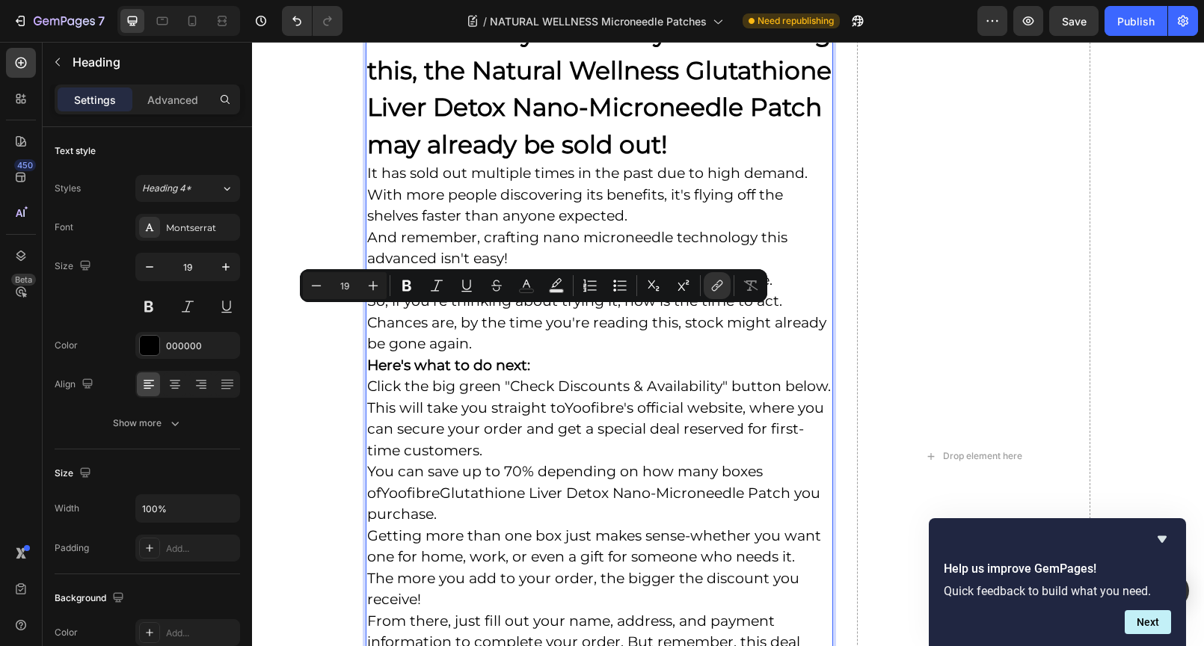
drag, startPoint x: 506, startPoint y: 318, endPoint x: 561, endPoint y: 319, distance: 55.3
click at [561, 289] on link "Yoofibre" at bounding box center [535, 279] width 59 height 17
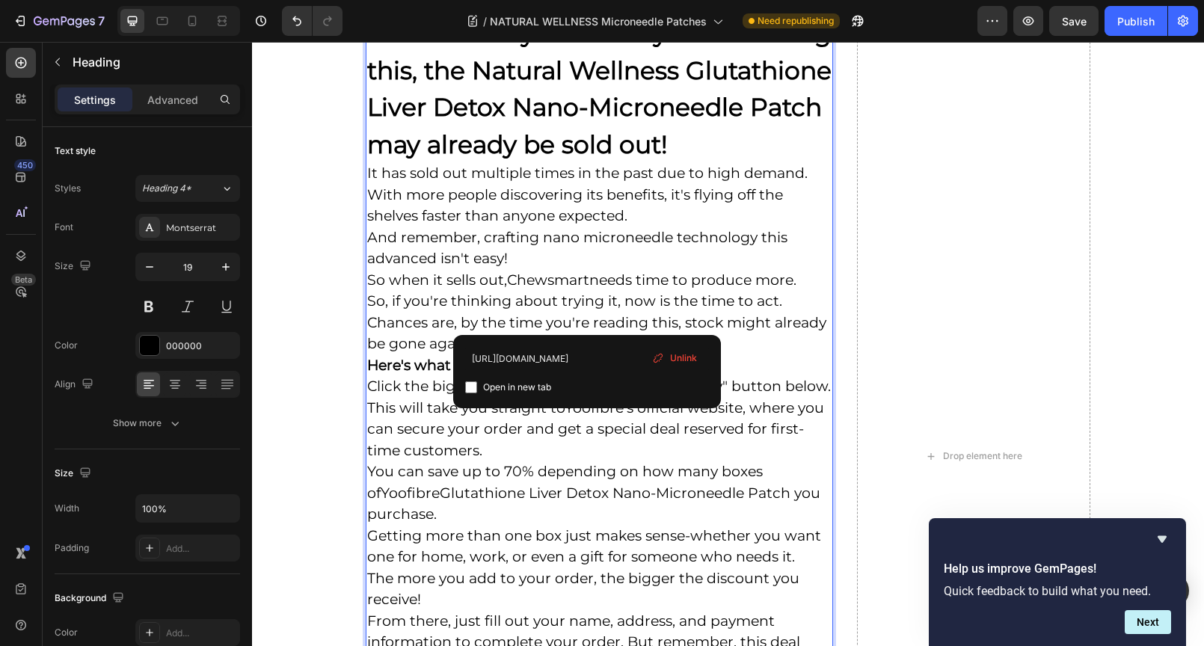
click at [685, 359] on span "Unlink" at bounding box center [683, 357] width 27 height 13
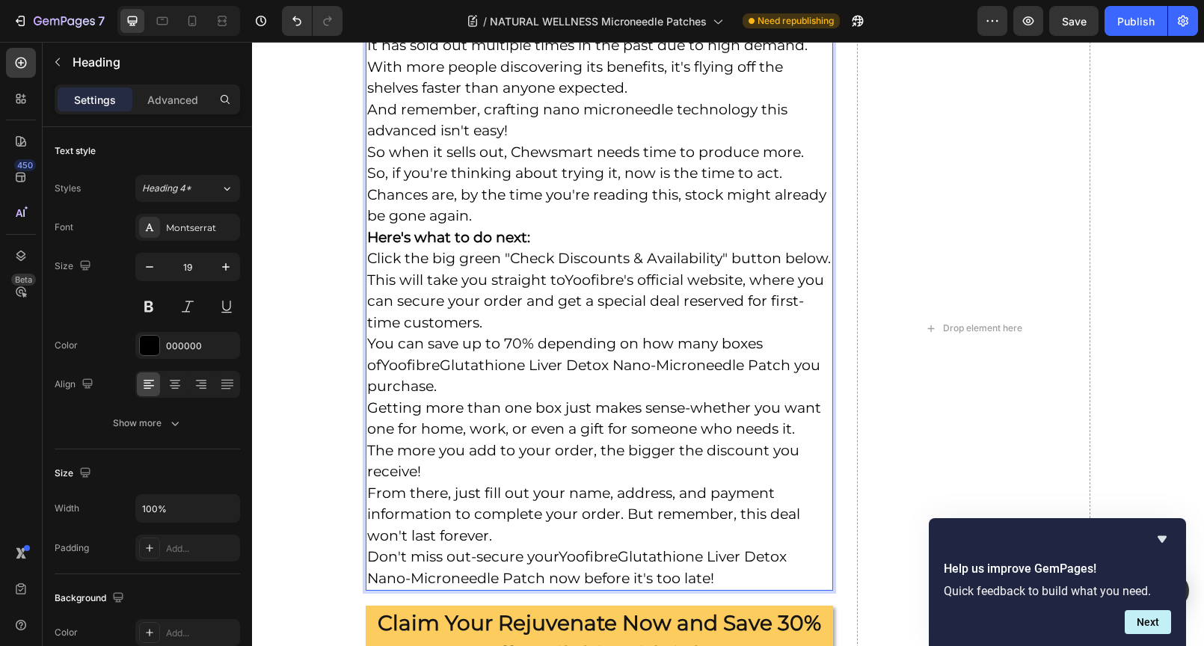
scroll to position [11757, 0]
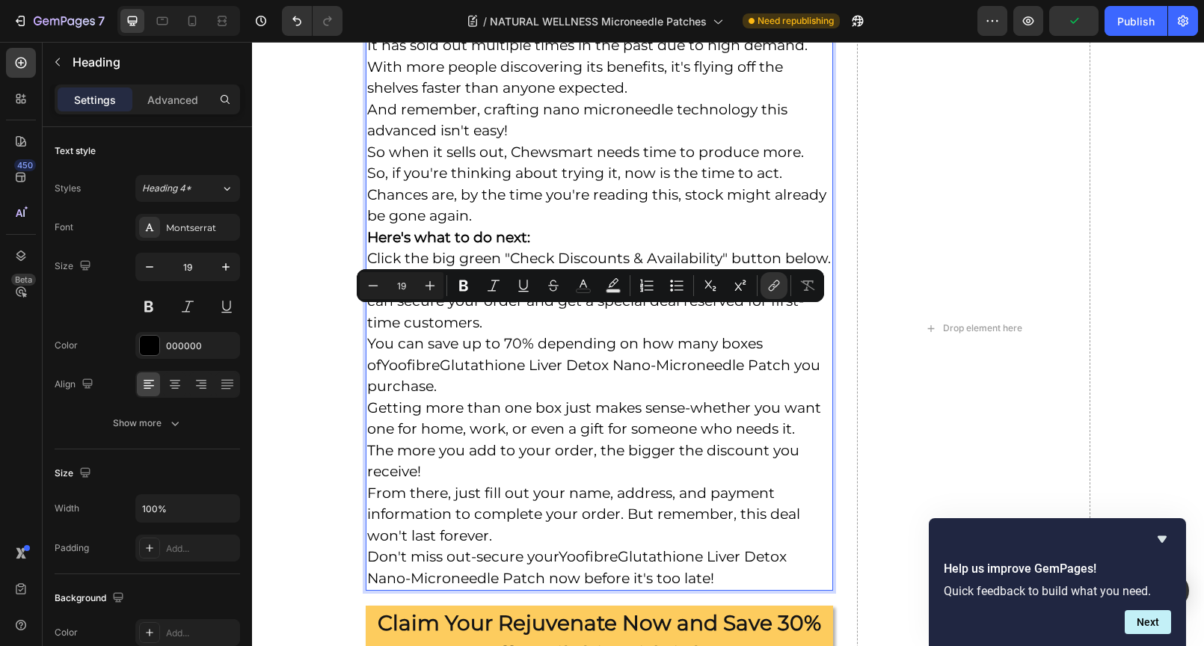
drag, startPoint x: 565, startPoint y: 315, endPoint x: 620, endPoint y: 319, distance: 54.7
click at [620, 319] on p "WARNING: By the time you're reading this, the Natural Wellness Glutathione Live…" at bounding box center [599, 238] width 464 height 702
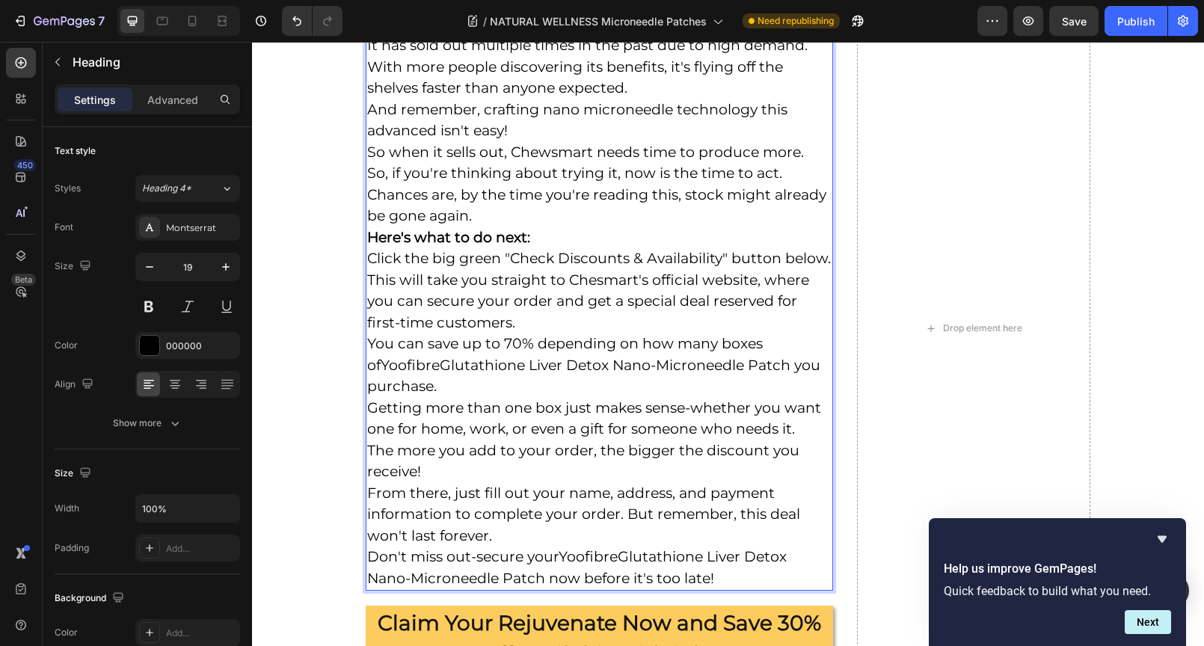
click at [567, 416] on p "WARNING: By the time you're reading this, the Natural Wellness Glutathione Live…" at bounding box center [599, 238] width 464 height 702
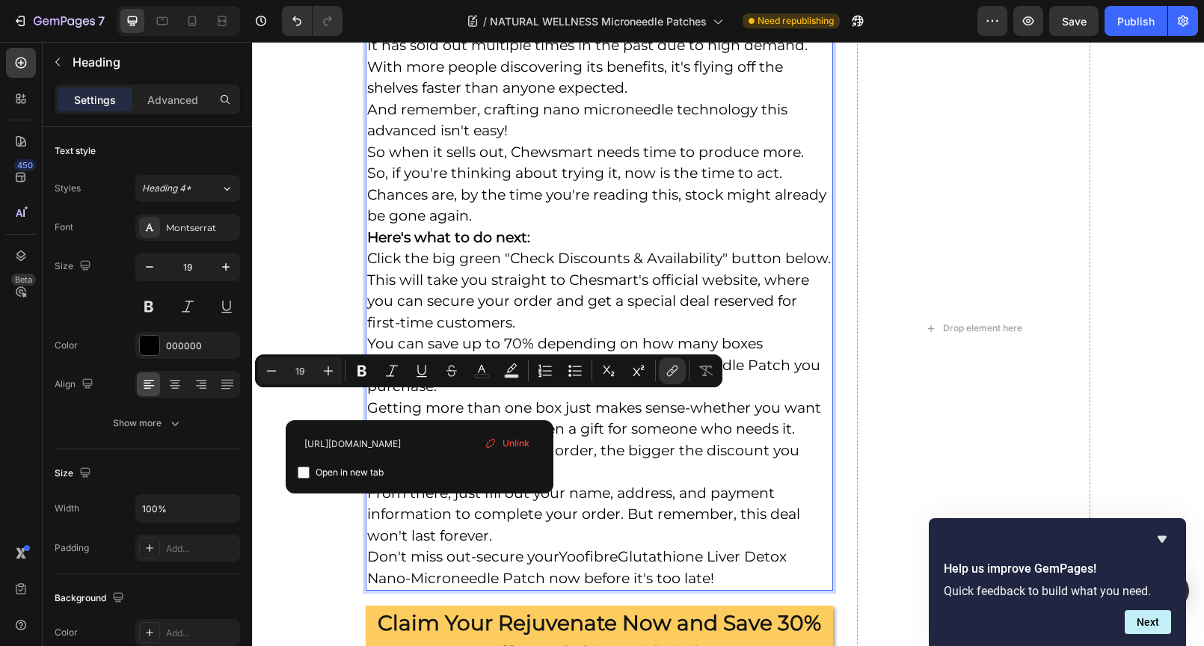
drag, startPoint x: 419, startPoint y: 402, endPoint x: 364, endPoint y: 401, distance: 54.6
click at [367, 401] on p "WARNING: By the time you're reading this, the Natural Wellness Glutathione Live…" at bounding box center [599, 238] width 464 height 702
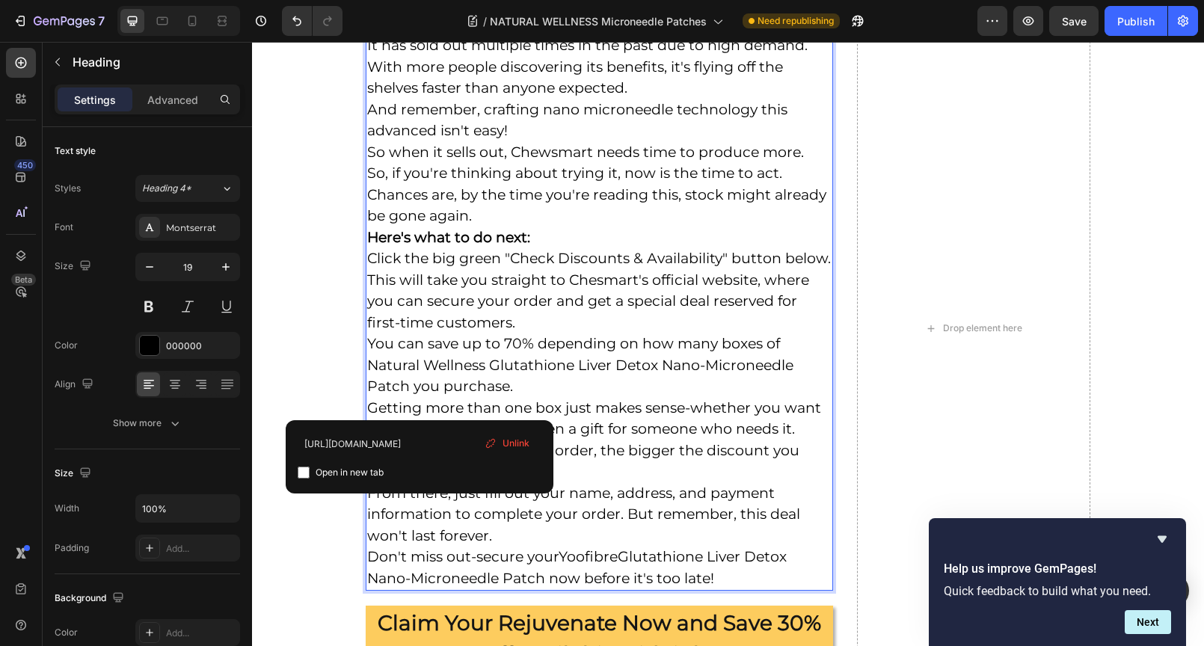
click at [516, 438] on span "Unlink" at bounding box center [515, 443] width 27 height 13
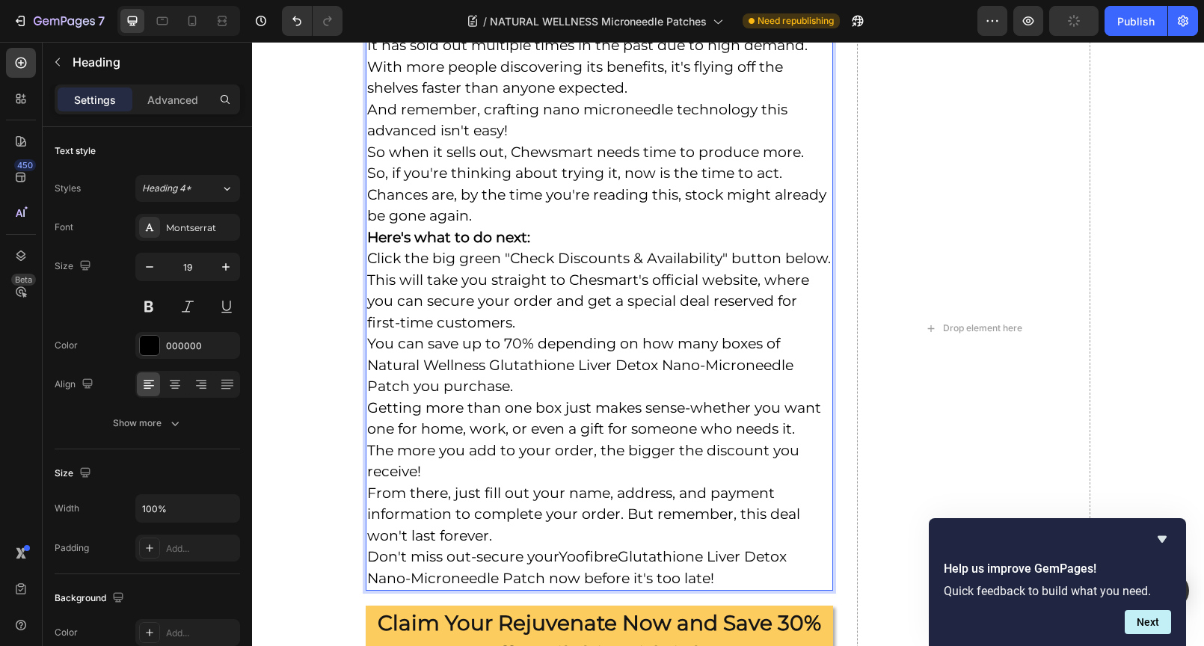
click at [575, 432] on p "WARNING: By the time you're reading this, the Natural Wellness Glutathione Live…" at bounding box center [599, 238] width 464 height 702
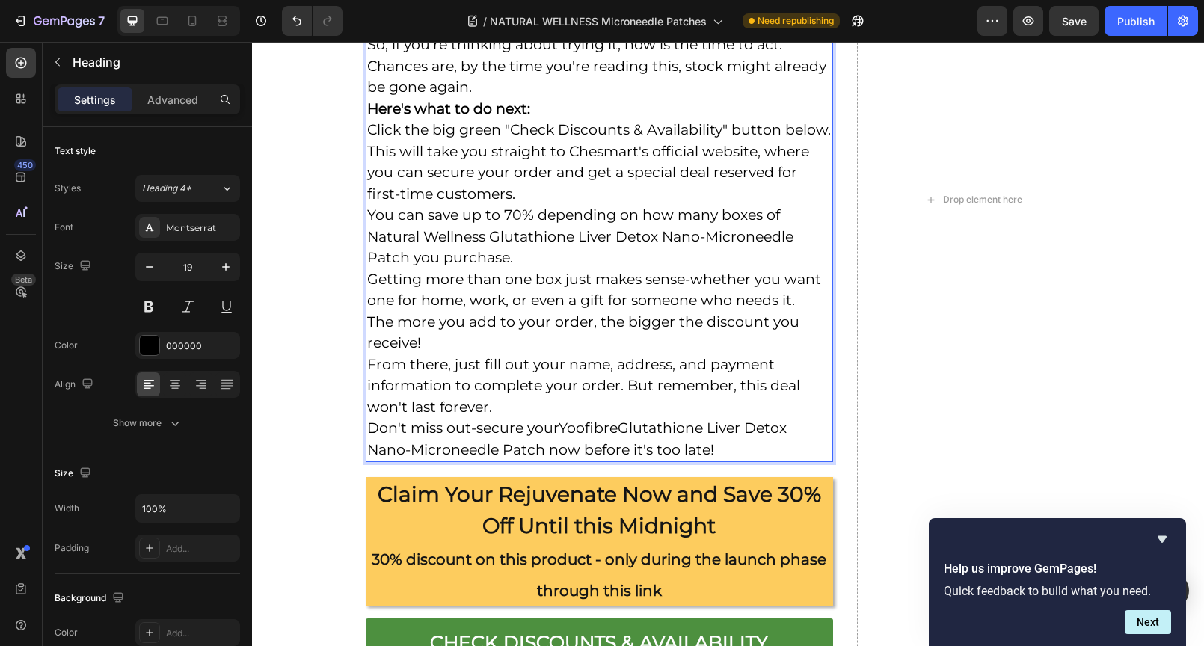
scroll to position [11887, 0]
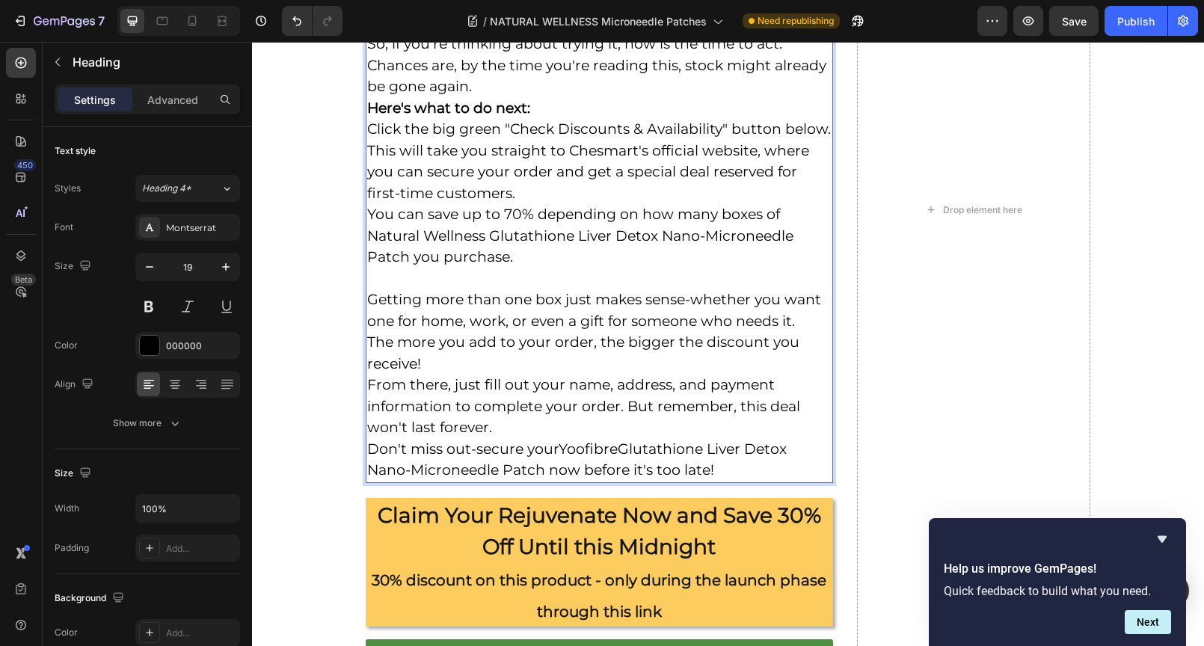
click at [605, 399] on p "WARNING: By the time you're reading this, the Natural Wellness Glutathione Live…" at bounding box center [599, 120] width 464 height 724
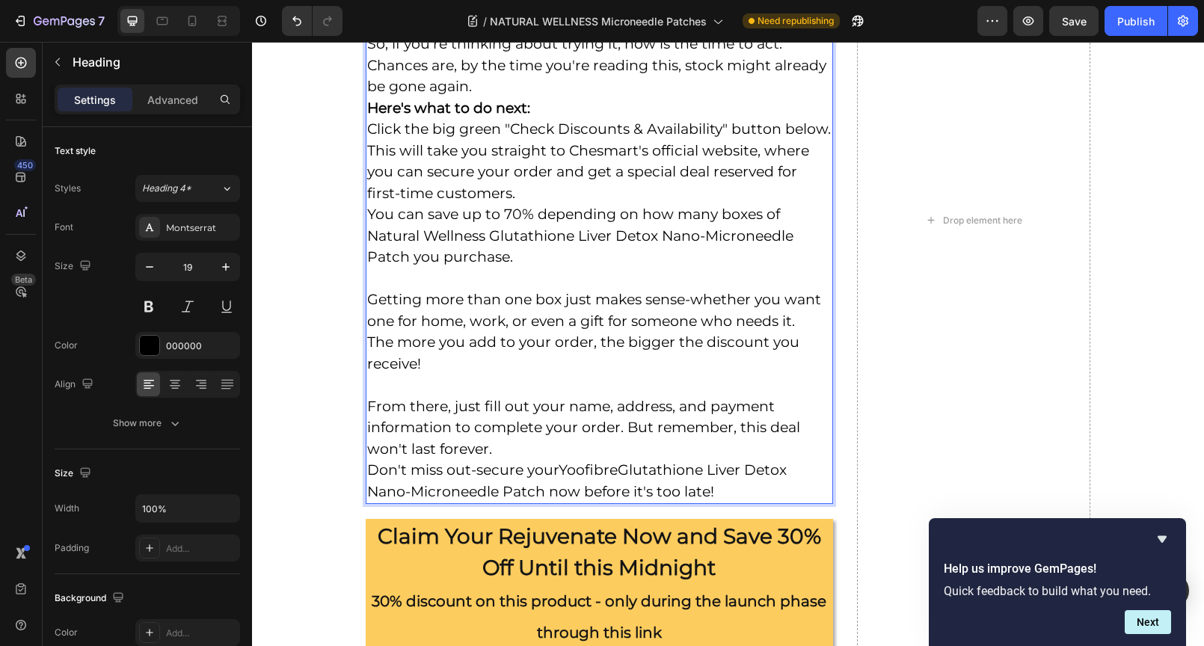
click at [620, 479] on p "WARNING: By the time you're reading this, the Natural Wellness Glutathione Live…" at bounding box center [599, 130] width 464 height 745
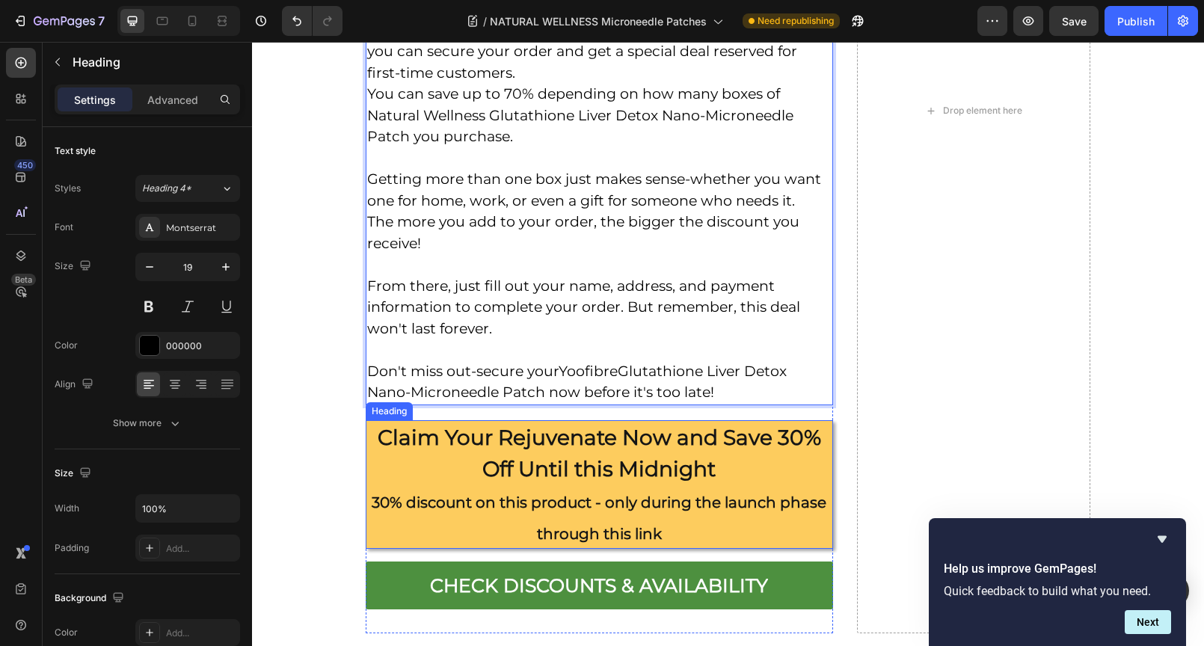
scroll to position [12008, 0]
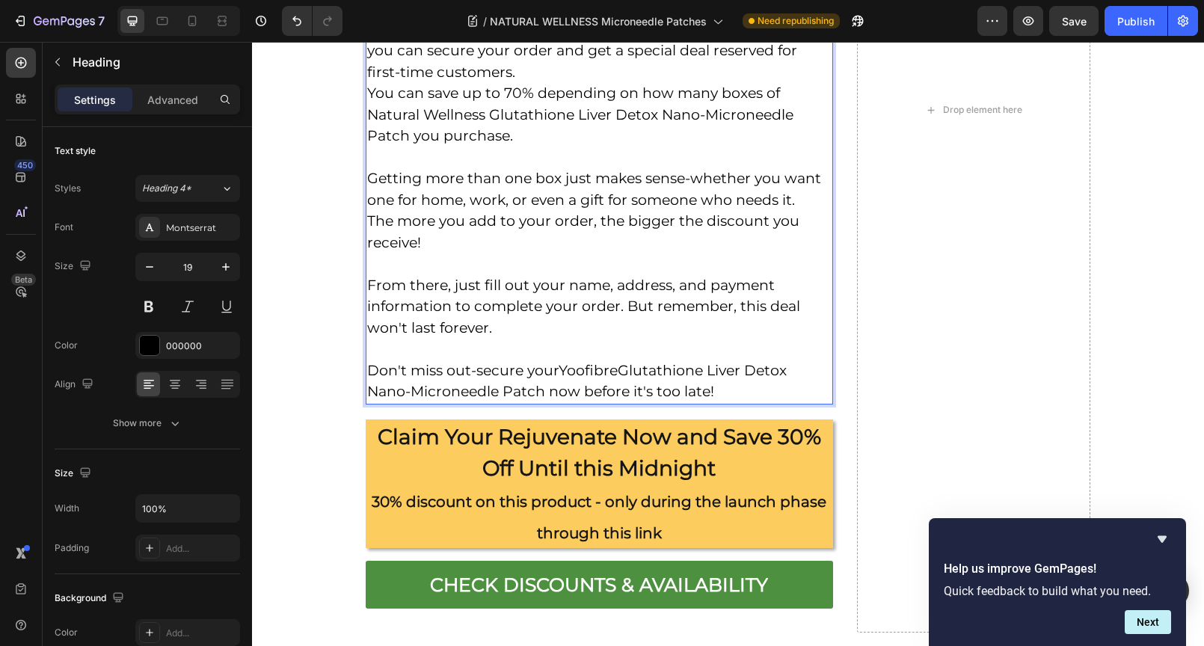
click at [594, 117] on p "WARNING: By the time you're reading this, the Natural Wellness Glutathione Live…" at bounding box center [599, 20] width 464 height 766
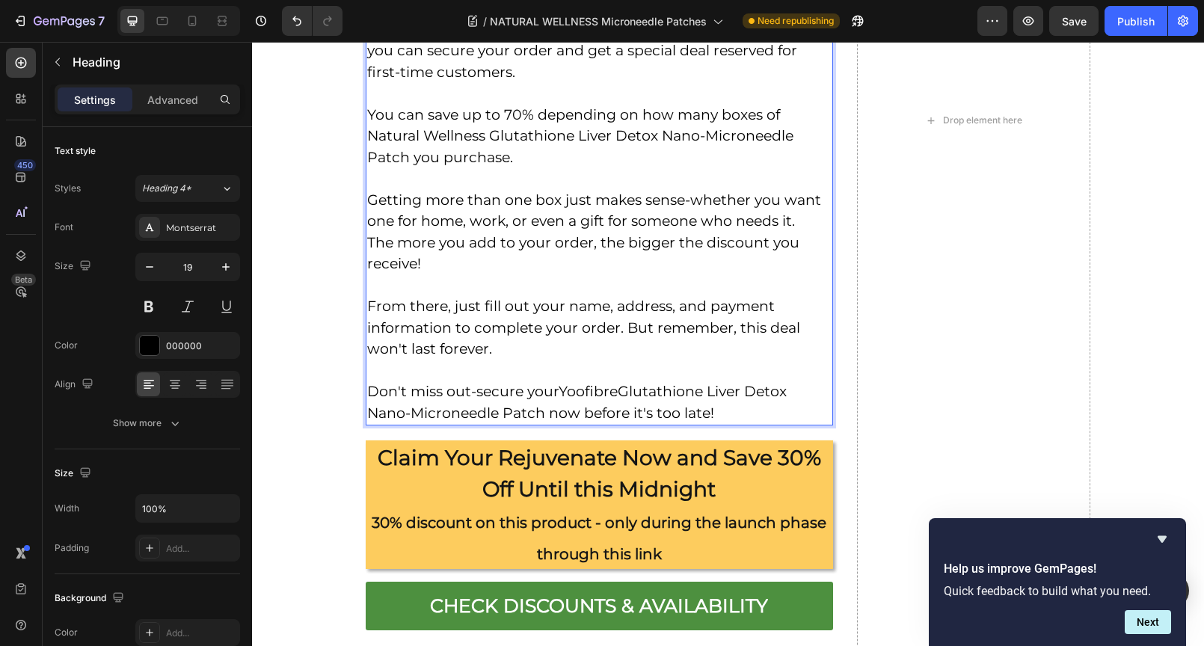
click at [640, 221] on p "WARNING: By the time you're reading this, the Natural Wellness Glutathione Live…" at bounding box center [599, 30] width 464 height 787
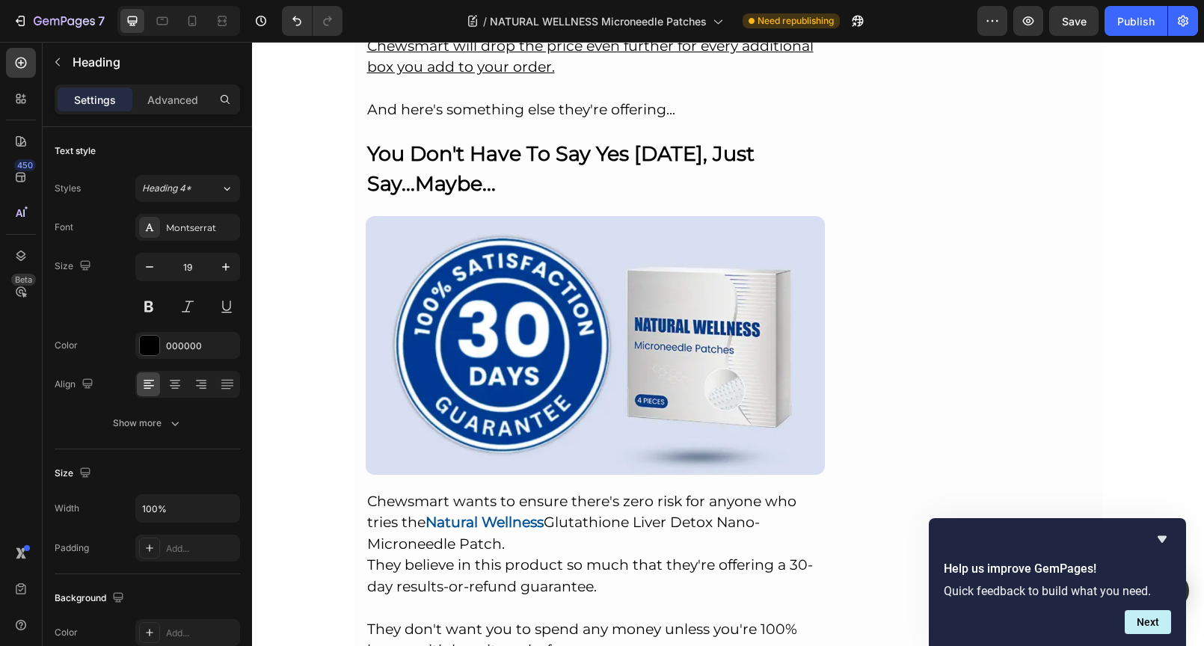
scroll to position [10857, 0]
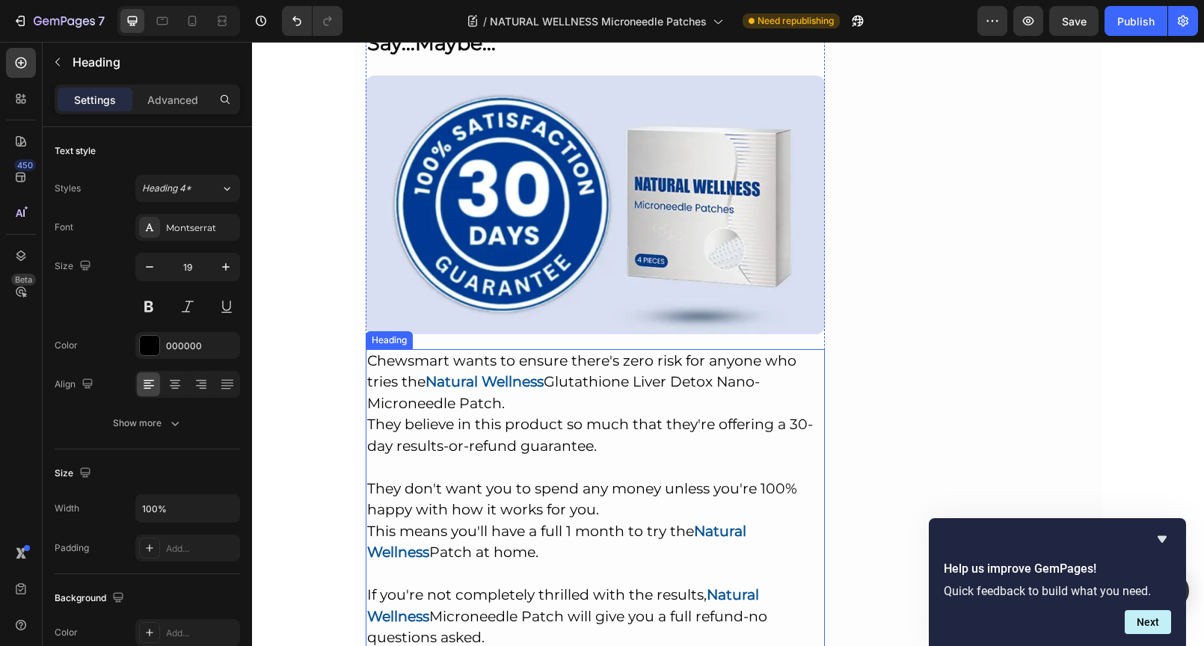
click at [678, 439] on h2 "Chewsmart wants to ensure there's zero risk for anyone who tries the Natural We…" at bounding box center [596, 521] width 460 height 344
click at [684, 437] on h2 "Chewsmart wants to ensure there's zero risk for anyone who tries the Natural We…" at bounding box center [596, 521] width 460 height 344
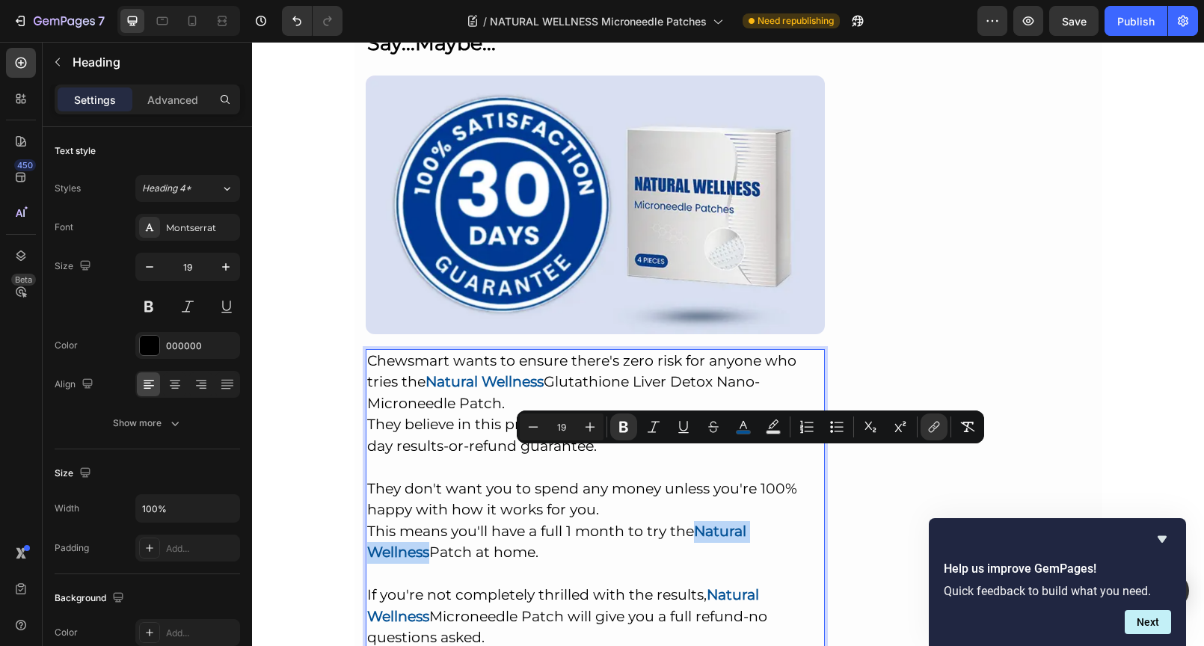
drag, startPoint x: 694, startPoint y: 458, endPoint x: 807, endPoint y: 455, distance: 112.9
click at [746, 523] on strong "Natural Wellness" at bounding box center [556, 542] width 379 height 39
copy strong "Natural Wellness"
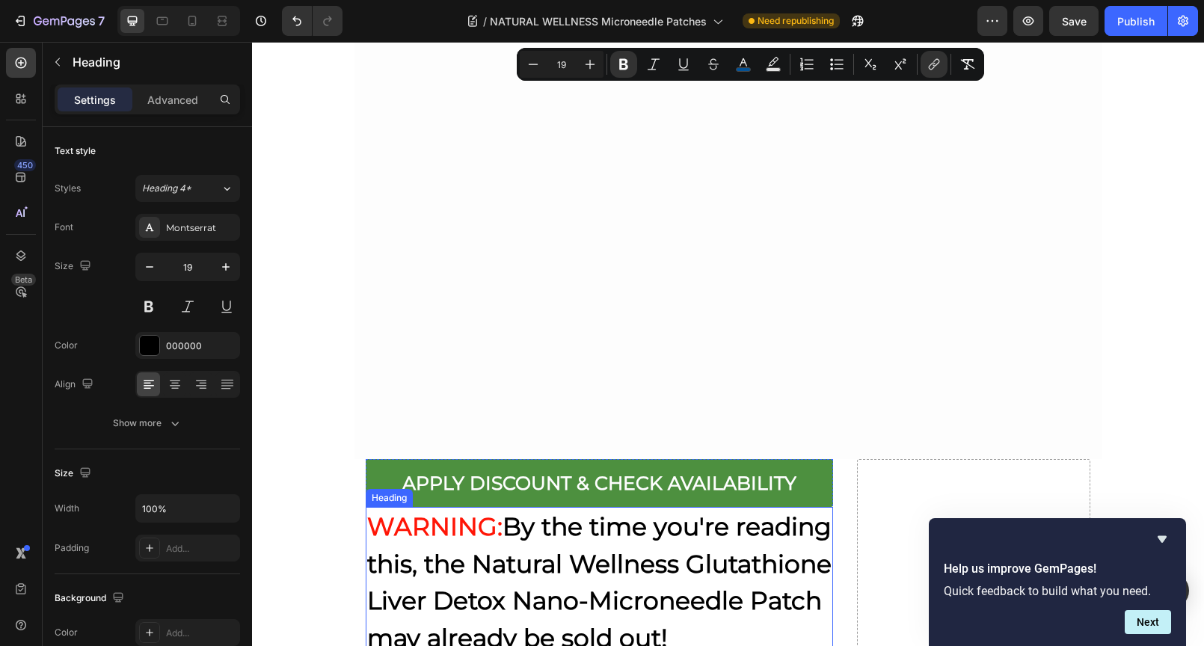
type input "16"
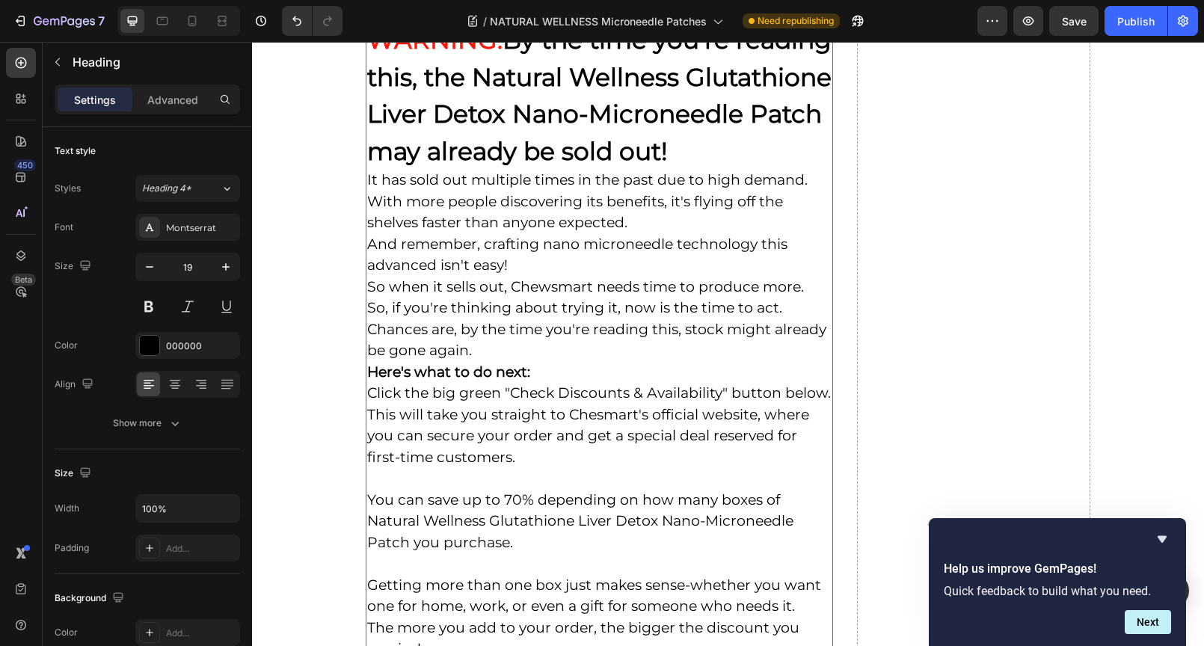
click at [668, 398] on h2 "WARNING: By the time you're reading this, the Natural Wellness Glutathione Live…" at bounding box center [599, 415] width 467 height 790
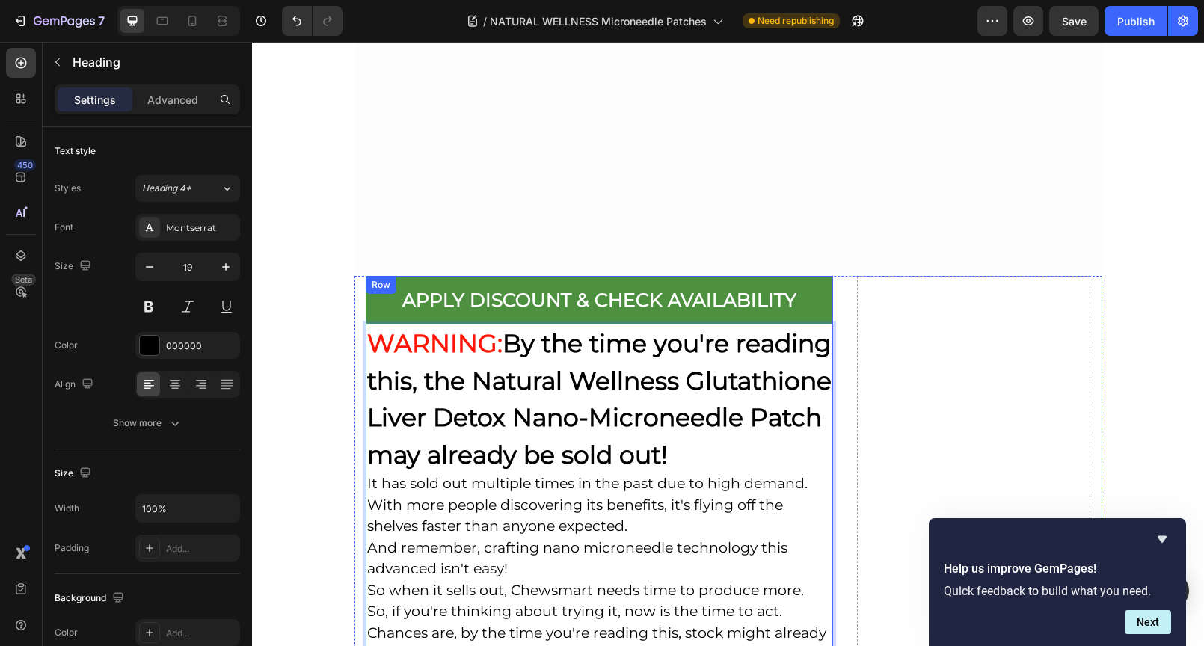
scroll to position [12189, 0]
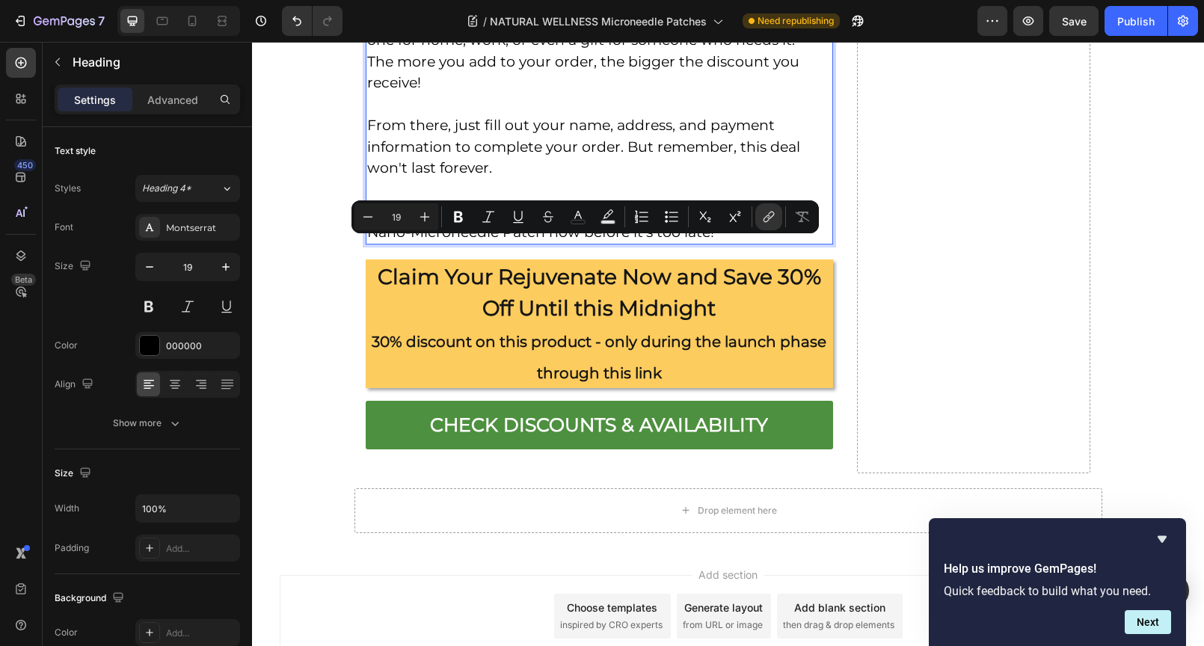
drag, startPoint x: 558, startPoint y: 245, endPoint x: 611, endPoint y: 247, distance: 53.1
click at [611, 219] on link "Yoofibre" at bounding box center [587, 210] width 59 height 17
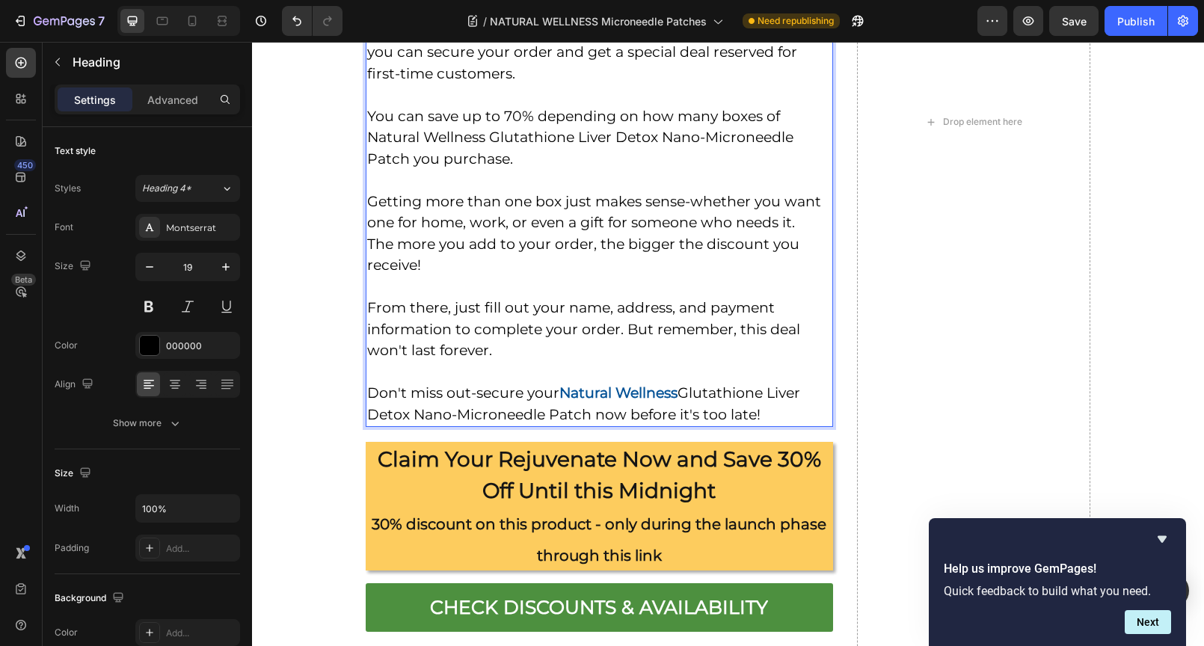
scroll to position [11932, 0]
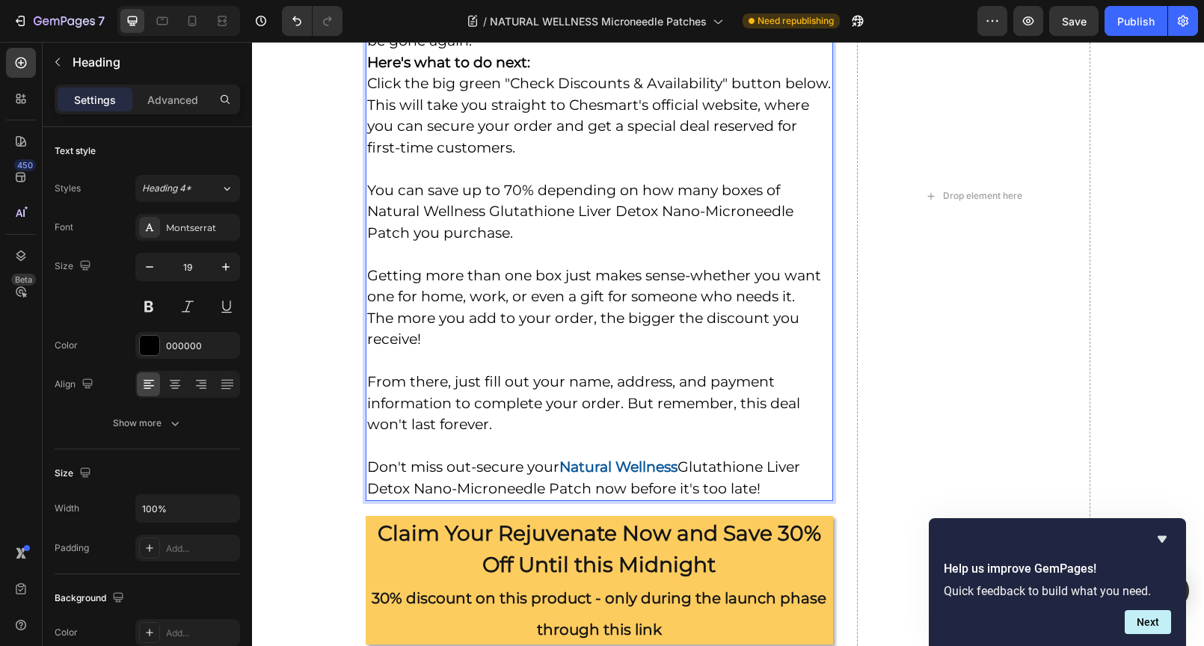
click at [582, 320] on p "WARNING: By the time you're reading this, the Natural Wellness Glutathione Live…" at bounding box center [599, 105] width 464 height 787
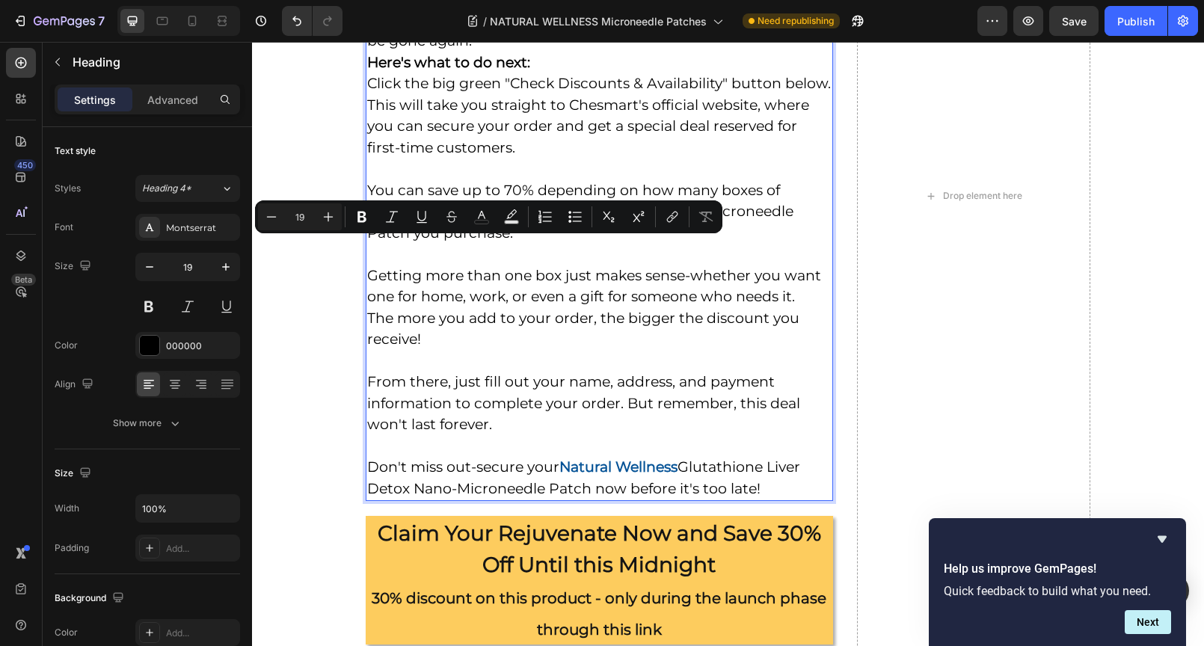
drag, startPoint x: 480, startPoint y: 250, endPoint x: 365, endPoint y: 247, distance: 115.2
click at [367, 247] on p "WARNING: By the time you're reading this, the Natural Wellness Glutathione Live…" at bounding box center [599, 105] width 464 height 787
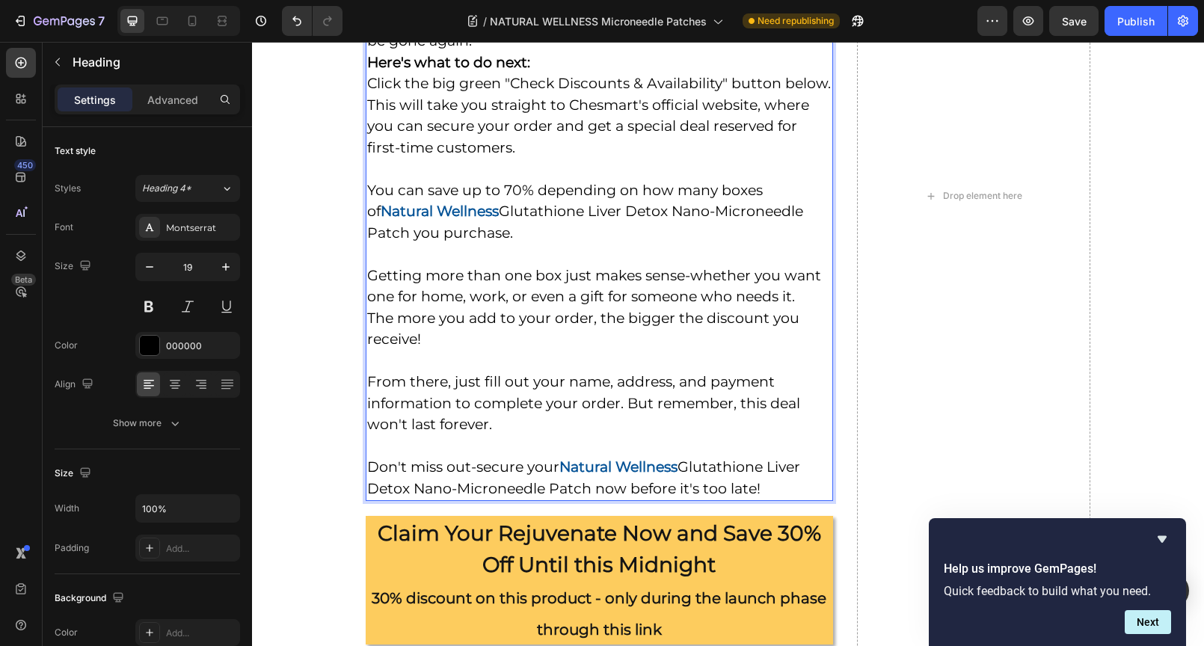
click at [582, 298] on p "WARNING: By the time you're reading this, the Natural Wellness Glutathione Live…" at bounding box center [599, 105] width 464 height 787
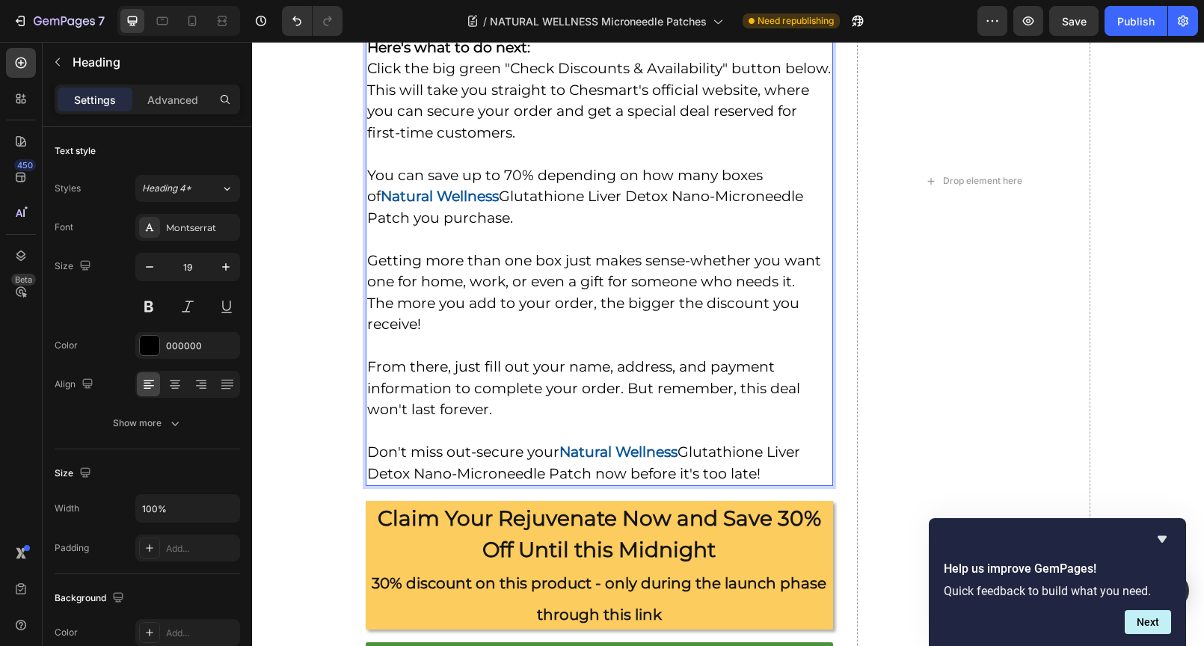
scroll to position [11948, 0]
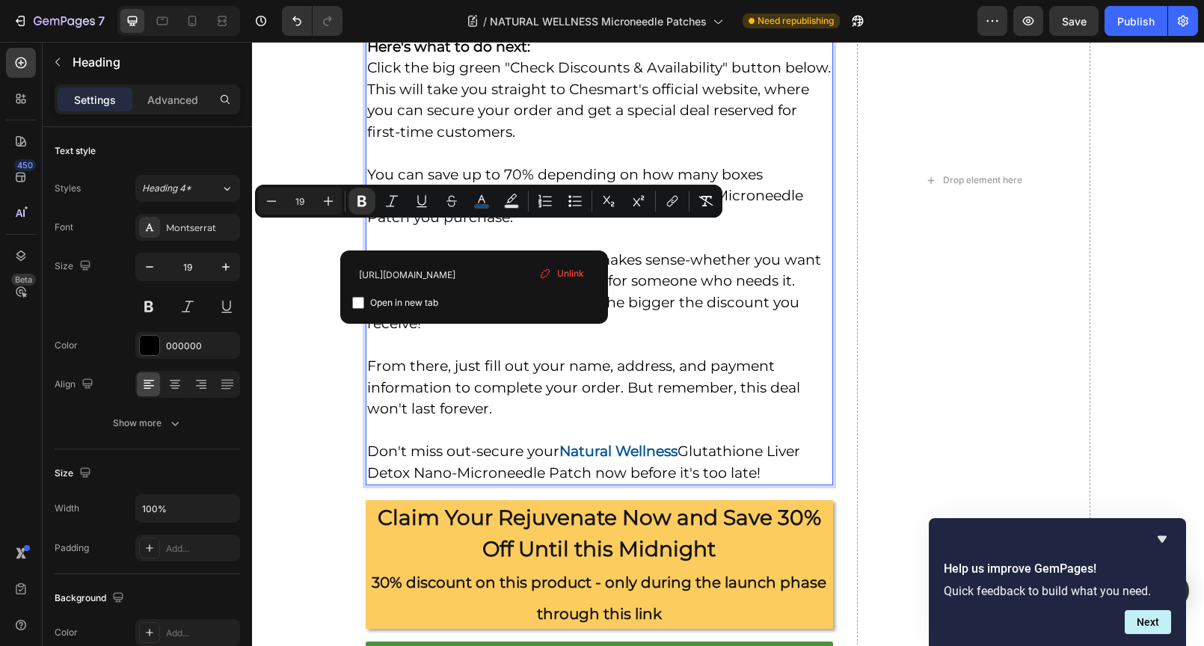
drag, startPoint x: 474, startPoint y: 237, endPoint x: 463, endPoint y: 236, distance: 11.2
click at [463, 204] on strong "Natural Wellness" at bounding box center [439, 195] width 118 height 17
click at [691, 278] on p "WARNING: By the time you're reading this, the Natural Wellness Glutathione Live…" at bounding box center [599, 90] width 464 height 787
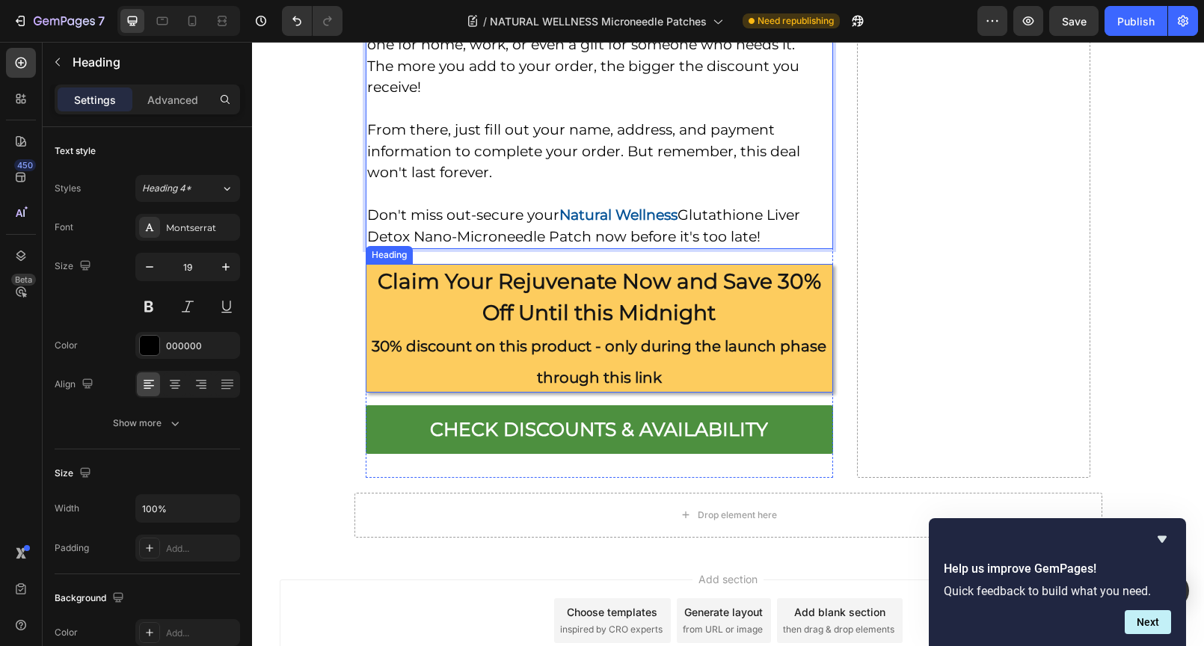
scroll to position [11972, 0]
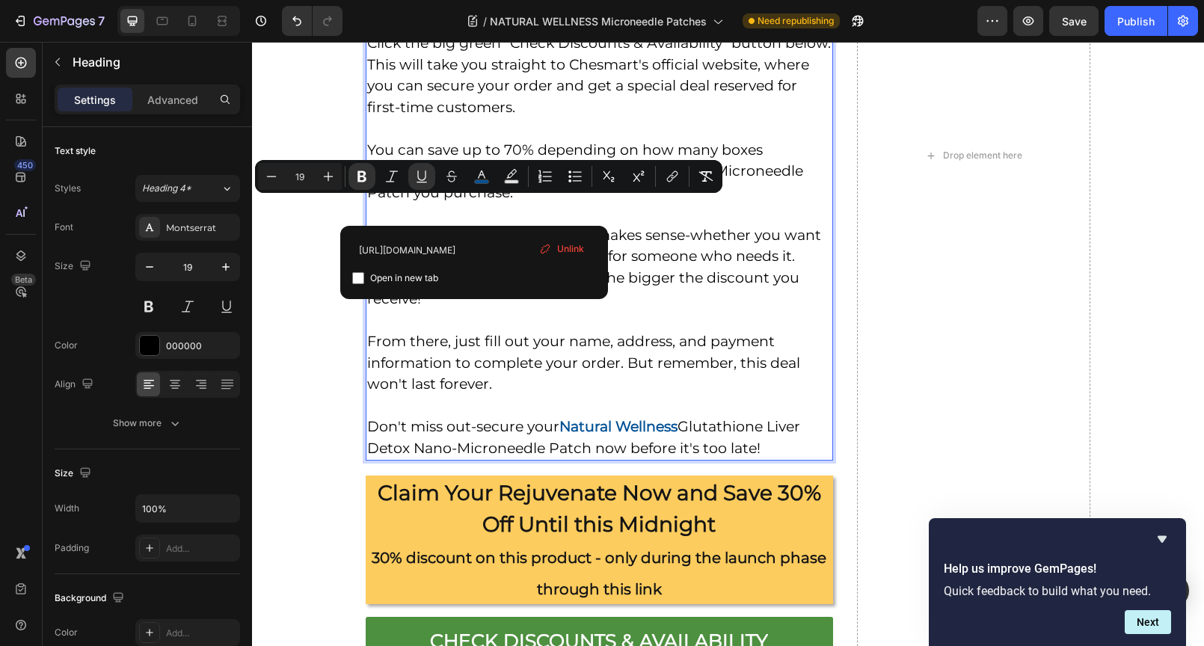
click at [468, 179] on strong "Natural Wellne s s" at bounding box center [439, 170] width 118 height 17
click at [424, 179] on icon "Editor contextual toolbar" at bounding box center [421, 176] width 15 height 15
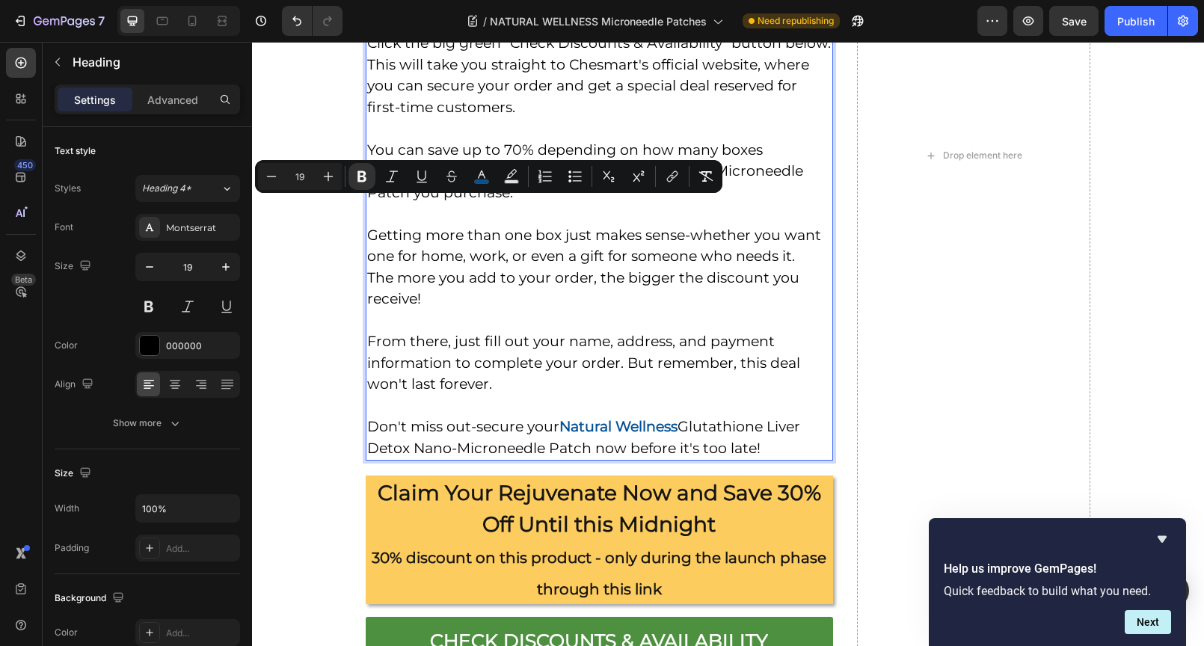
click at [582, 286] on p "WARNING: By the time you're reading this, the Natural Wellness Glutathione Live…" at bounding box center [599, 65] width 464 height 787
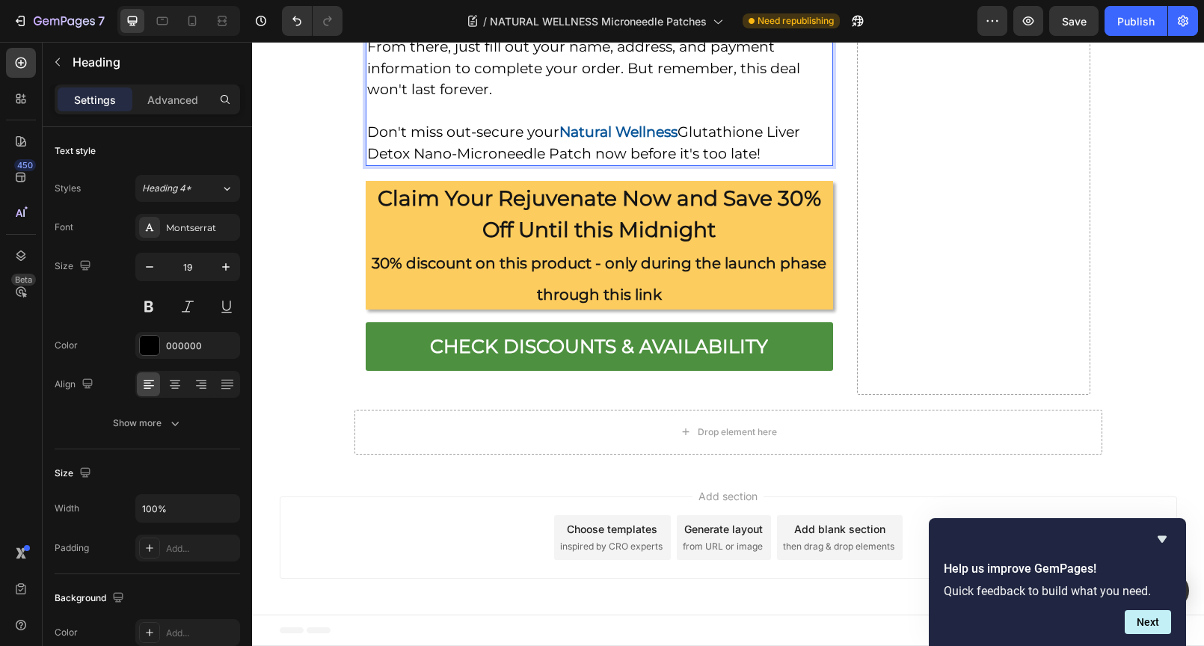
scroll to position [12304, 0]
click at [627, 248] on h2 "Claim Your Rejuvenate Now and Save 30% Off Until this Midnight 30% discount on …" at bounding box center [599, 245] width 467 height 129
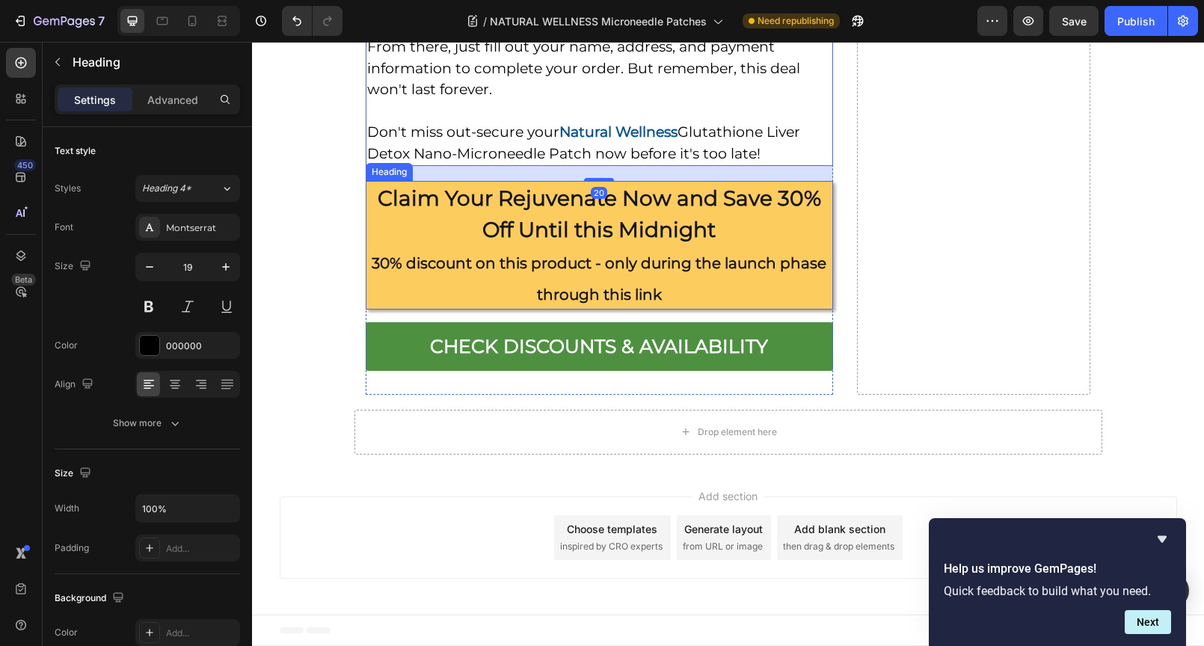
click at [666, 241] on h2 "Claim Your Rejuvenate Now and Save 30% Off Until this Midnight 30% discount on …" at bounding box center [599, 245] width 467 height 129
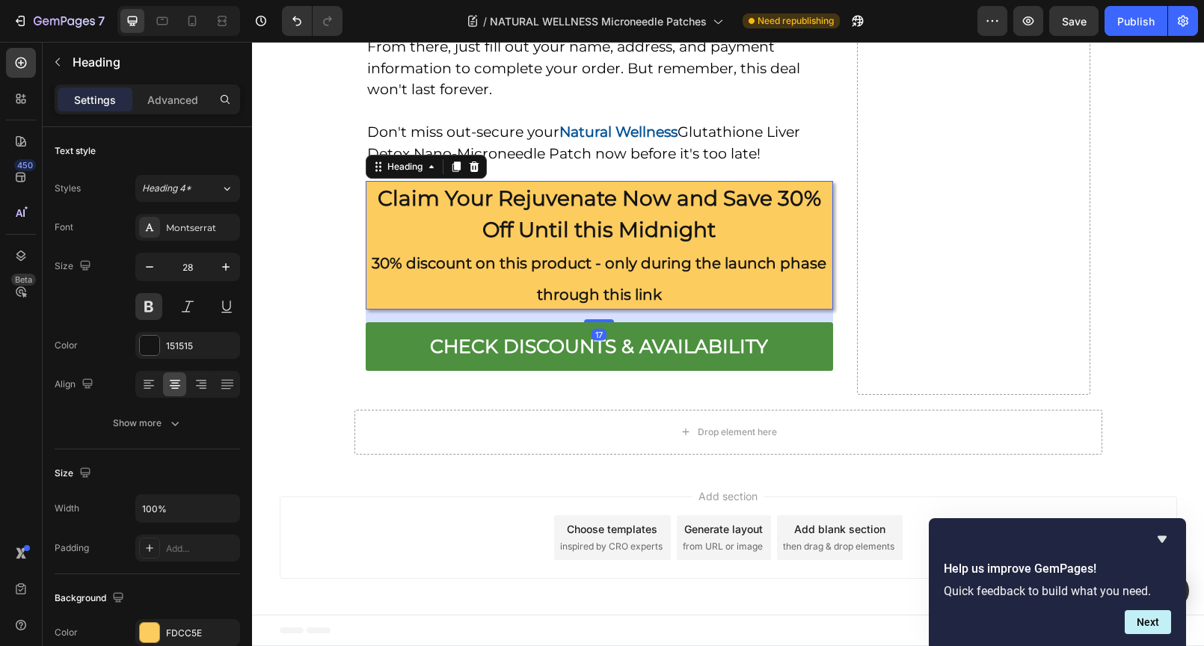
click at [770, 217] on h2 "Claim Your Rejuvenate Now and Save 30% Off Until this Midnight 30% discount on …" at bounding box center [599, 245] width 467 height 129
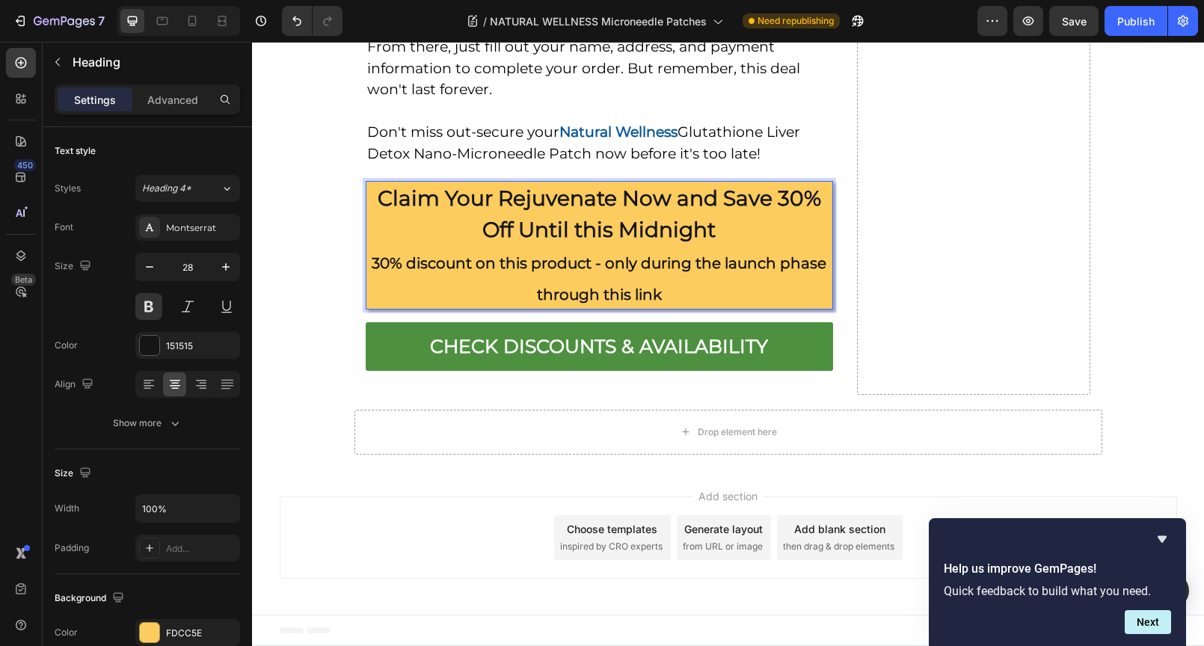
click at [777, 198] on p "Claim Your Rejuvenate Now and Save 30% Off Until this Midnight 30% discount on …" at bounding box center [599, 245] width 464 height 126
drag, startPoint x: 771, startPoint y: 198, endPoint x: 779, endPoint y: 200, distance: 8.4
click at [779, 200] on p "Claim Your Rejuvenate Now and Save 30% Off Until this Midnight 30% discount on …" at bounding box center [599, 245] width 464 height 126
click at [596, 280] on p "Claim Your Rejuvenate Now and Save 70% Off Until this Midnight 70% discount on …" at bounding box center [599, 245] width 464 height 126
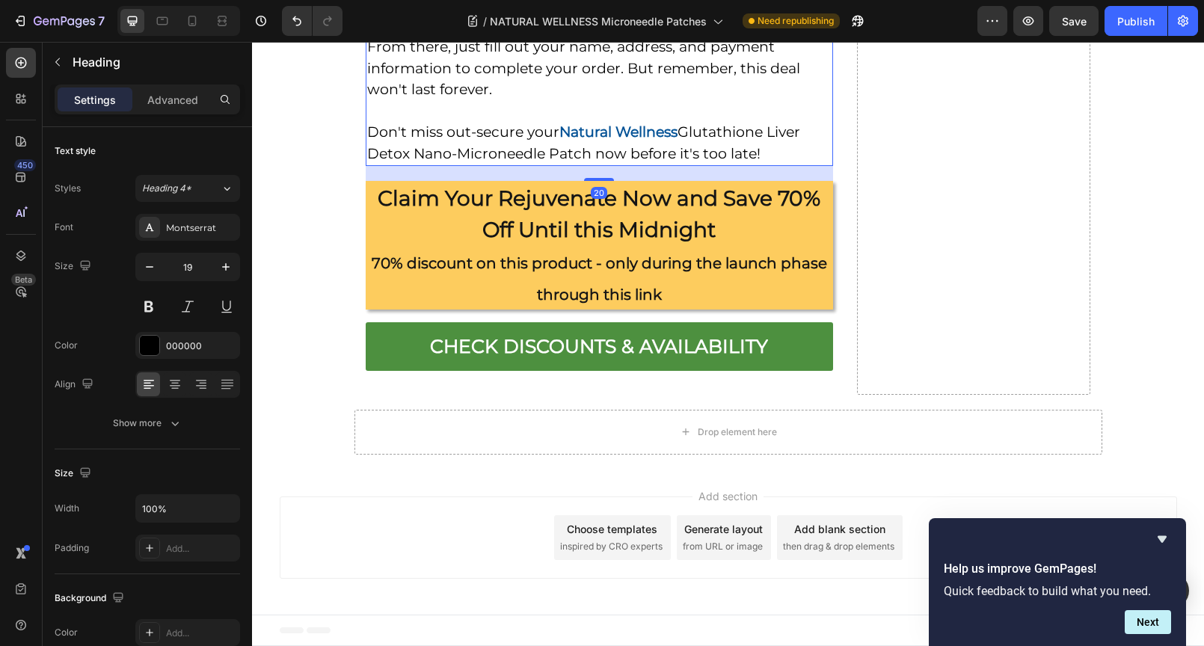
scroll to position [12301, 0]
click at [781, 211] on p "Claim Your Rejuvenate Now and Save 70% Off Until this Midnight 70% discount on …" at bounding box center [599, 245] width 464 height 126
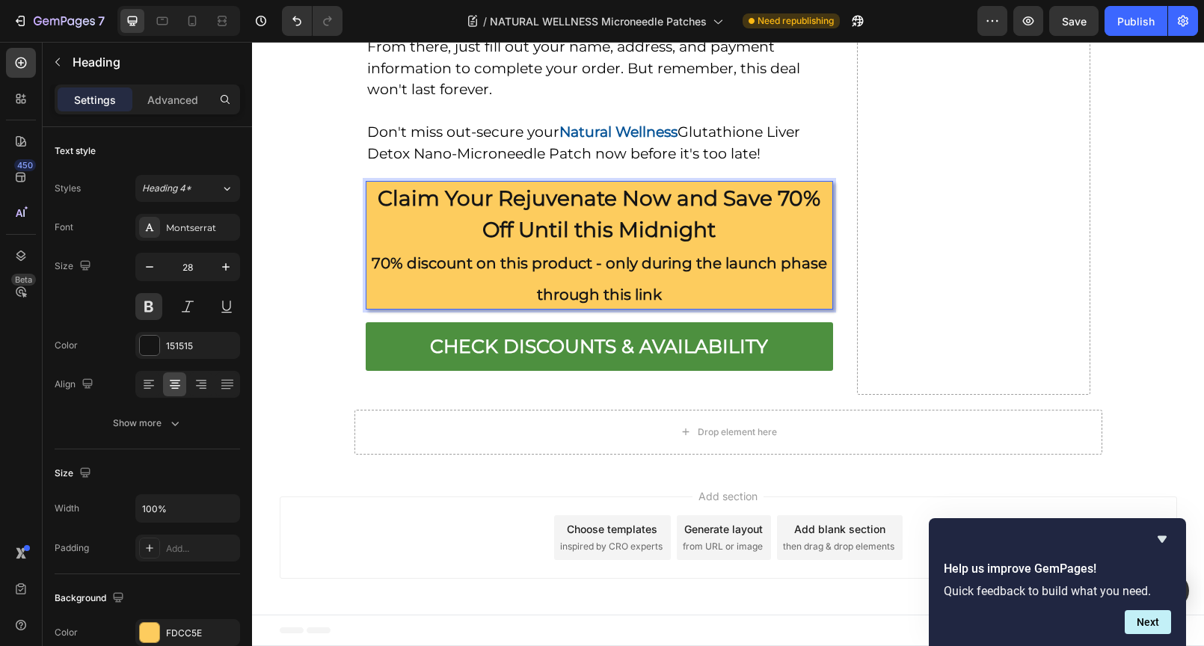
click at [774, 201] on p "Claim Your Rejuvenate Now and Save 70% Off Until this Midnight 70% discount on …" at bounding box center [599, 245] width 464 height 126
click at [779, 203] on p "Claim Your Rejuvenate Now and Save 70% Off Until this Midnight 70% discount on …" at bounding box center [599, 245] width 464 height 126
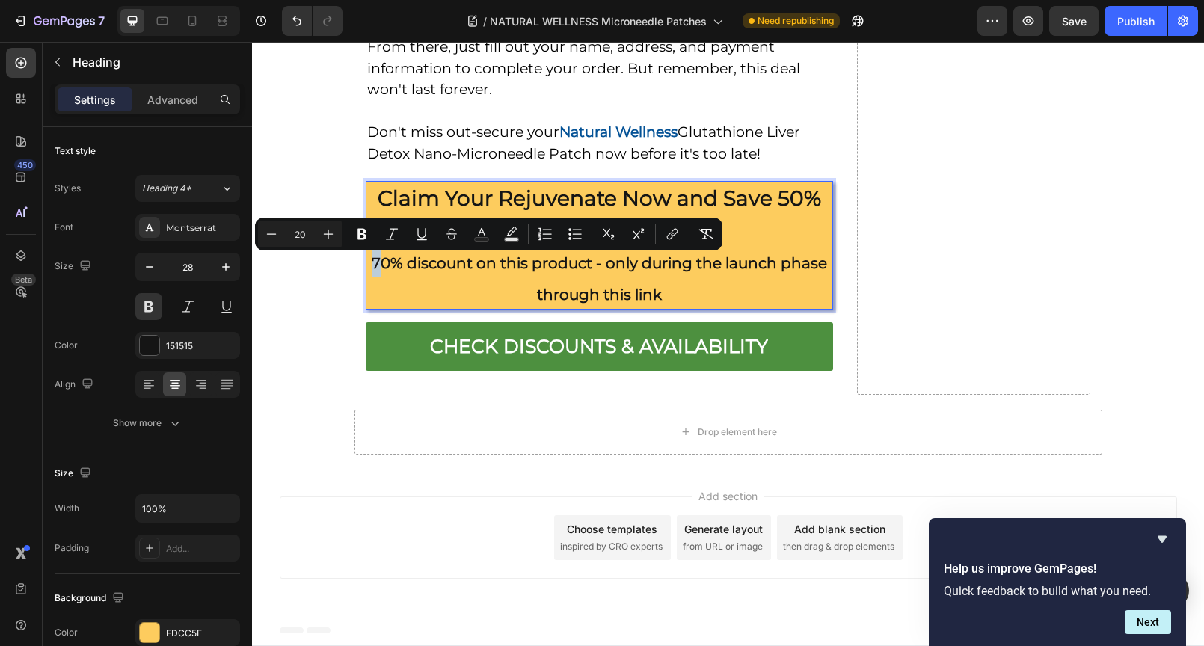
click at [372, 267] on span "70% discount on this product - only during the launch phase through this link" at bounding box center [599, 278] width 455 height 49
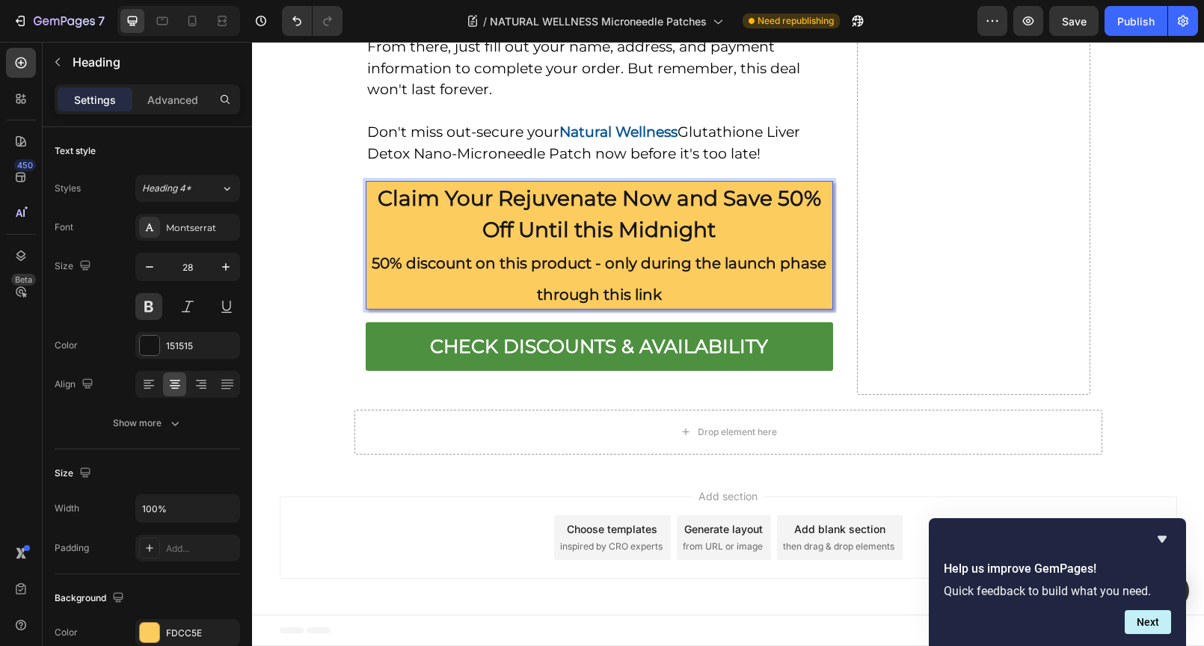
click at [557, 279] on p "Claim Your Rejuvenate Now and Save 50% Off Until this Midnight 50% discount on …" at bounding box center [599, 245] width 464 height 126
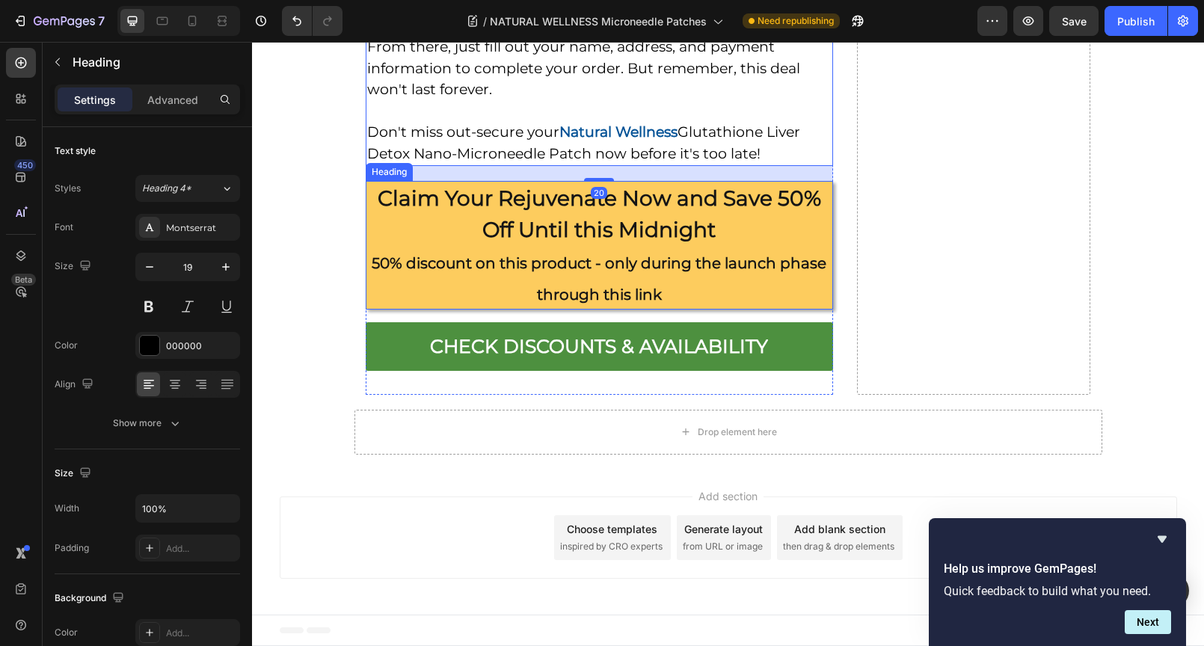
scroll to position [12304, 0]
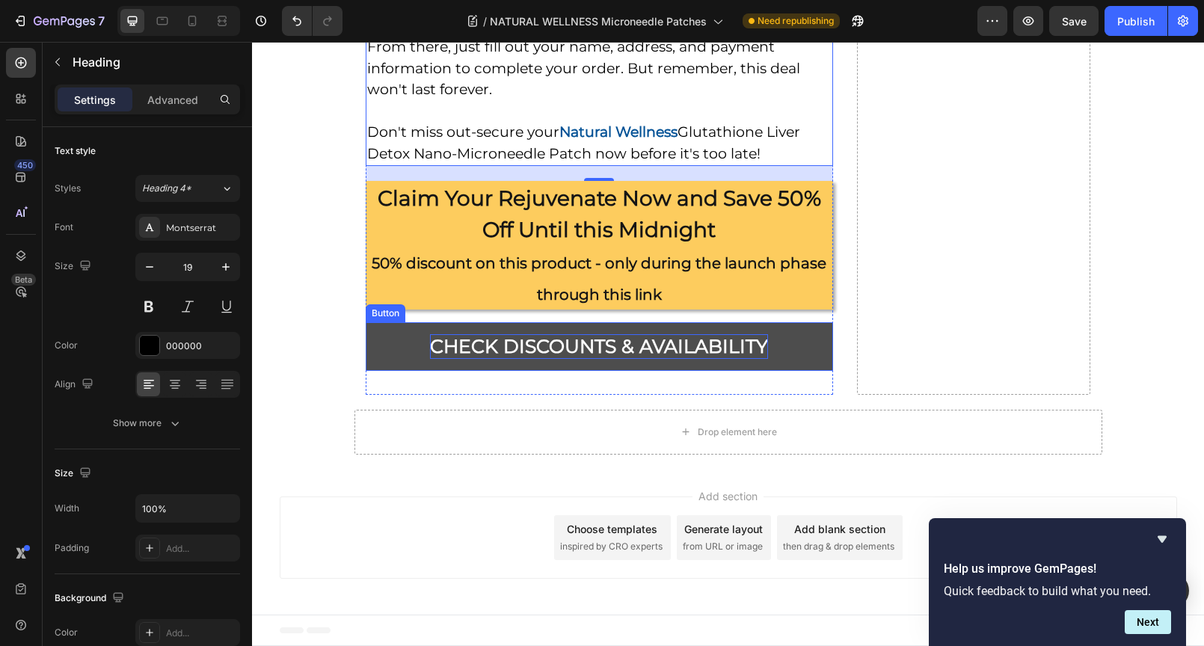
click at [562, 340] on p "Check Discounts & Availability" at bounding box center [599, 346] width 338 height 25
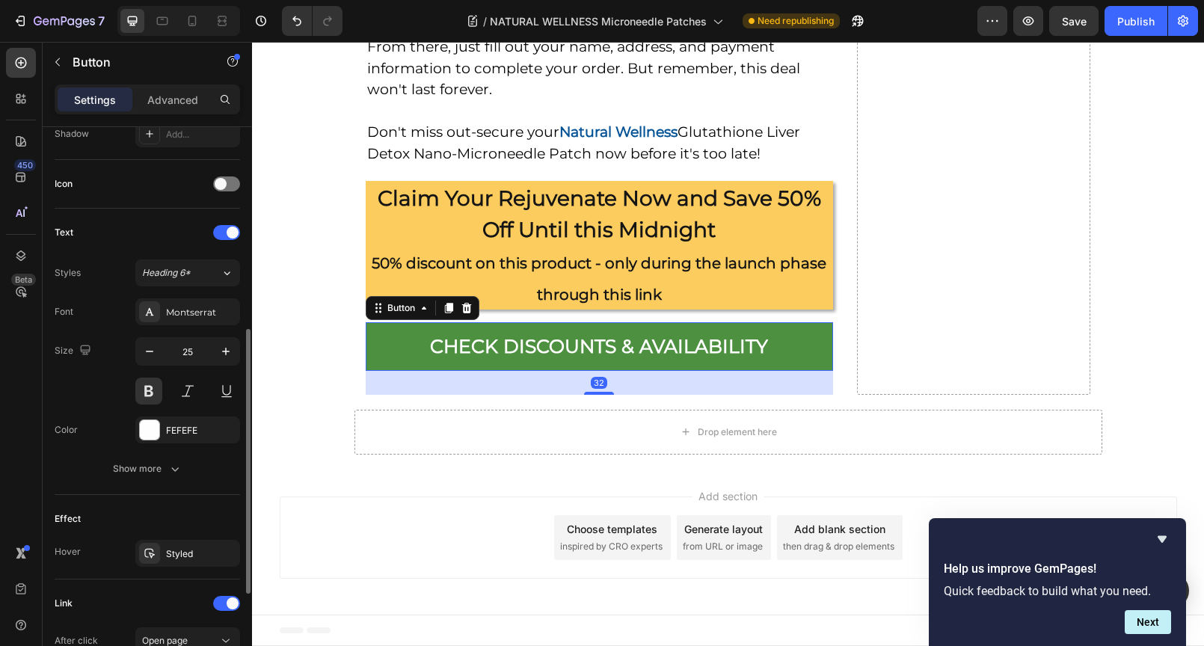
scroll to position [627, 0]
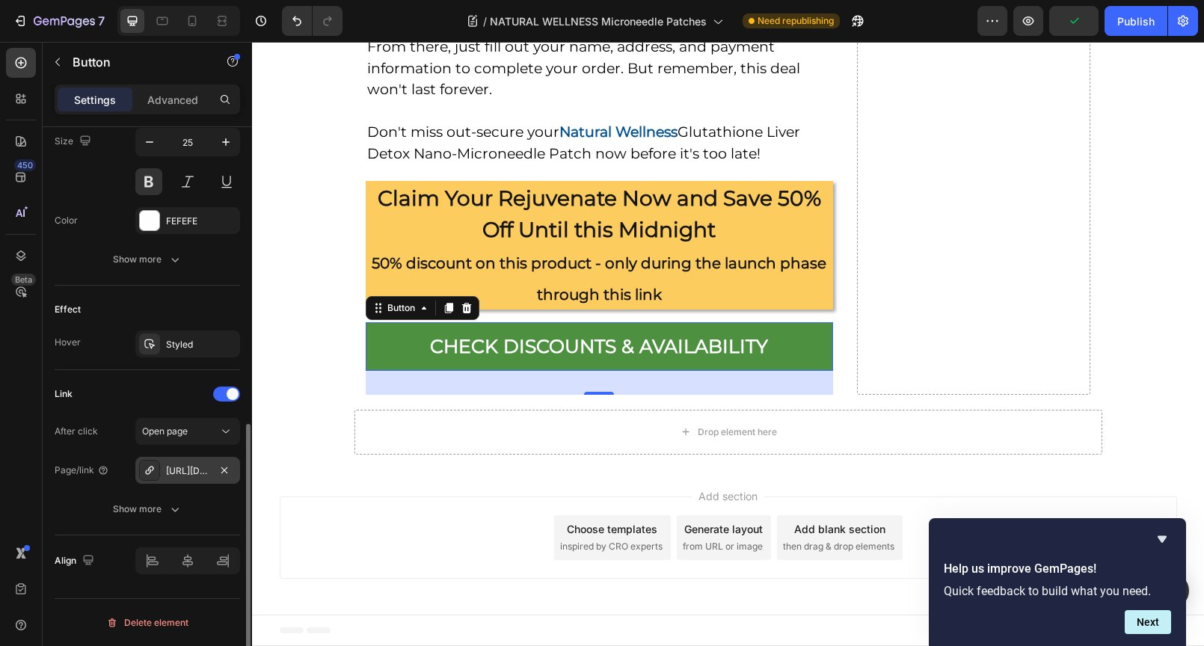
click at [182, 468] on div "[URL][DOMAIN_NAME]" at bounding box center [187, 470] width 43 height 13
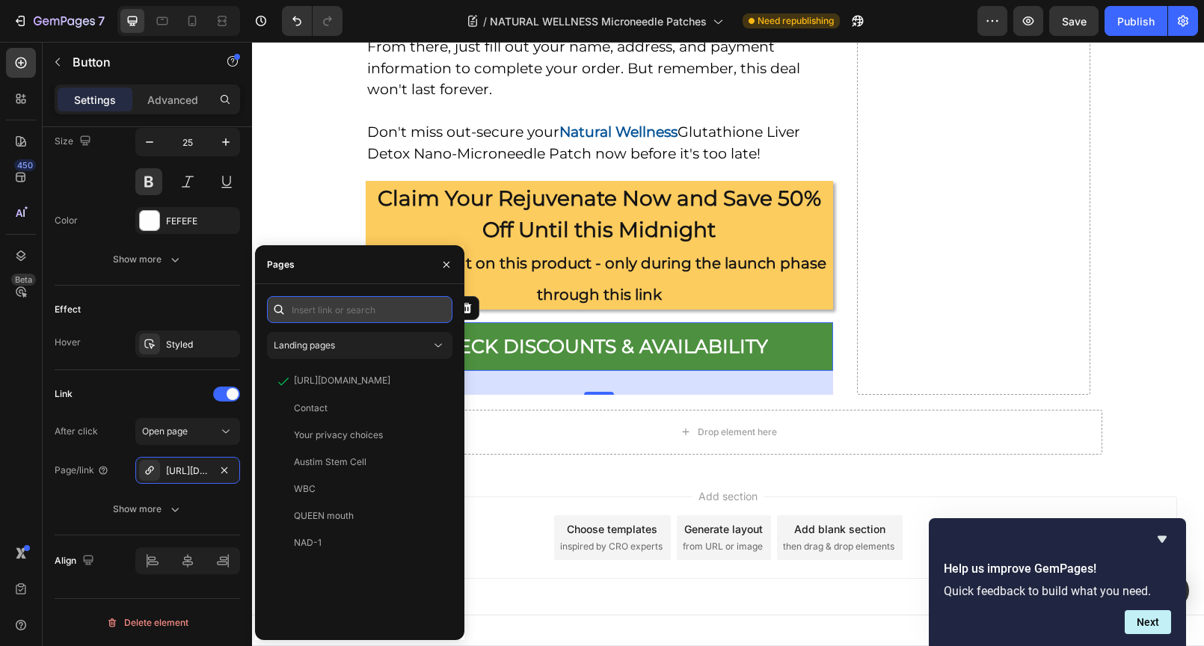
click at [331, 312] on input "text" at bounding box center [359, 309] width 185 height 27
paste input "[URL][DOMAIN_NAME]"
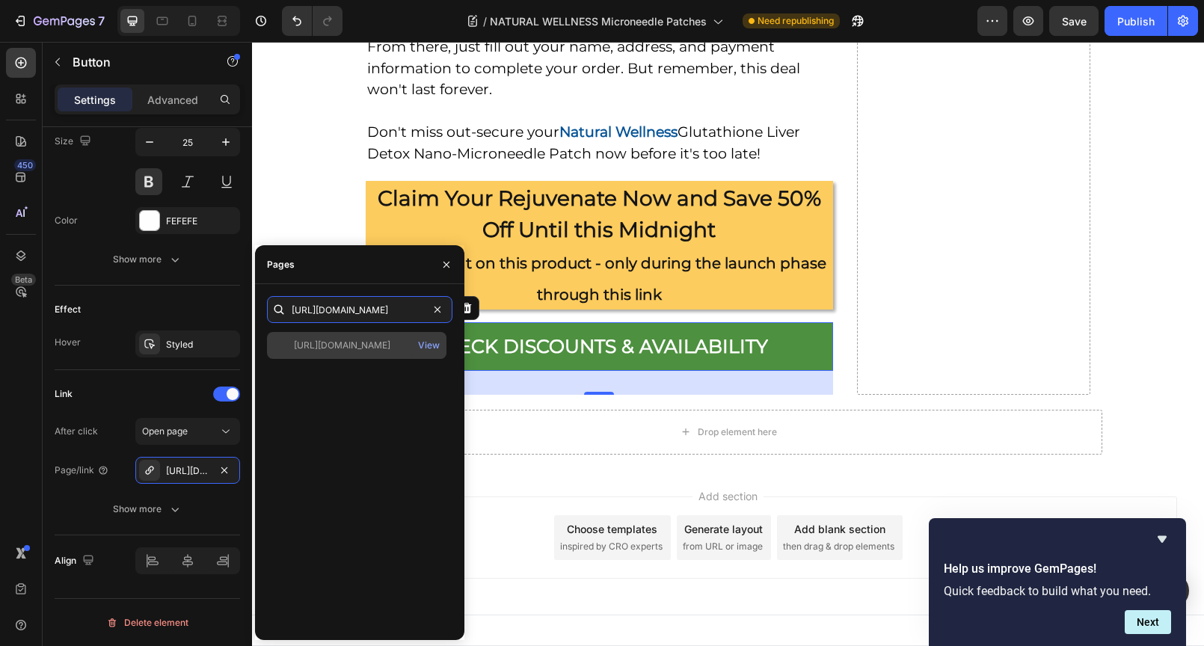
type input "[URL][DOMAIN_NAME]"
click at [349, 343] on div "[URL][DOMAIN_NAME]" at bounding box center [342, 345] width 96 height 13
click at [428, 346] on div "View" at bounding box center [429, 345] width 22 height 13
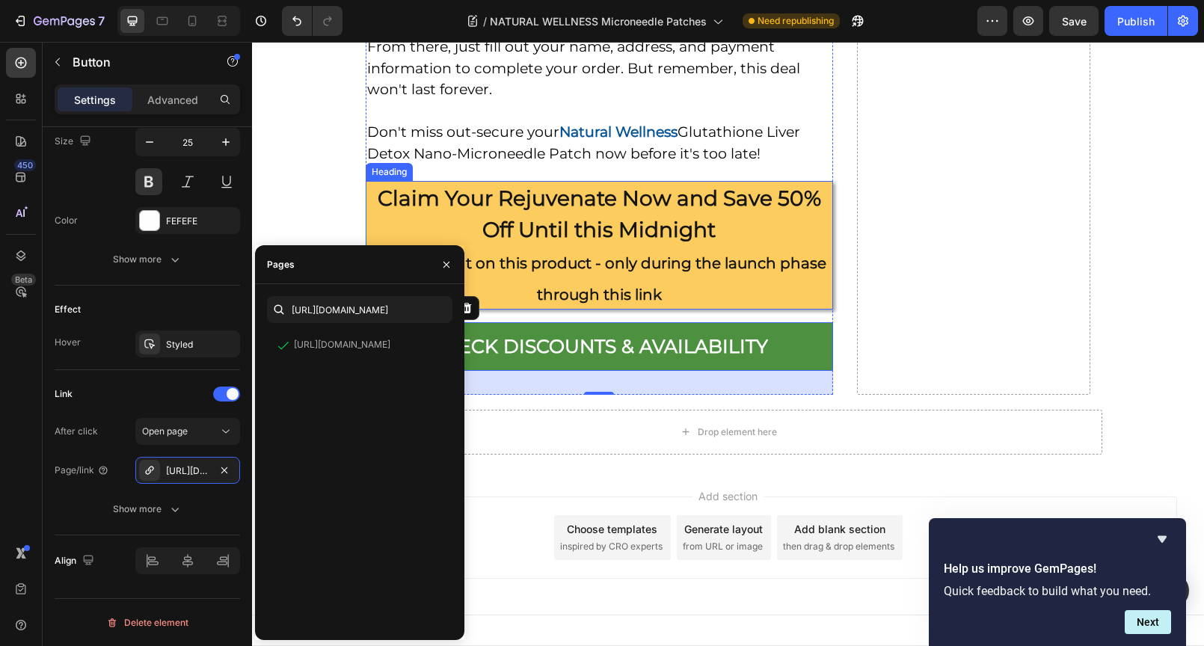
click at [774, 243] on p "Claim Your Rejuvenate Now and Save 50% Off Until this Midnight 50% discount on …" at bounding box center [599, 245] width 464 height 126
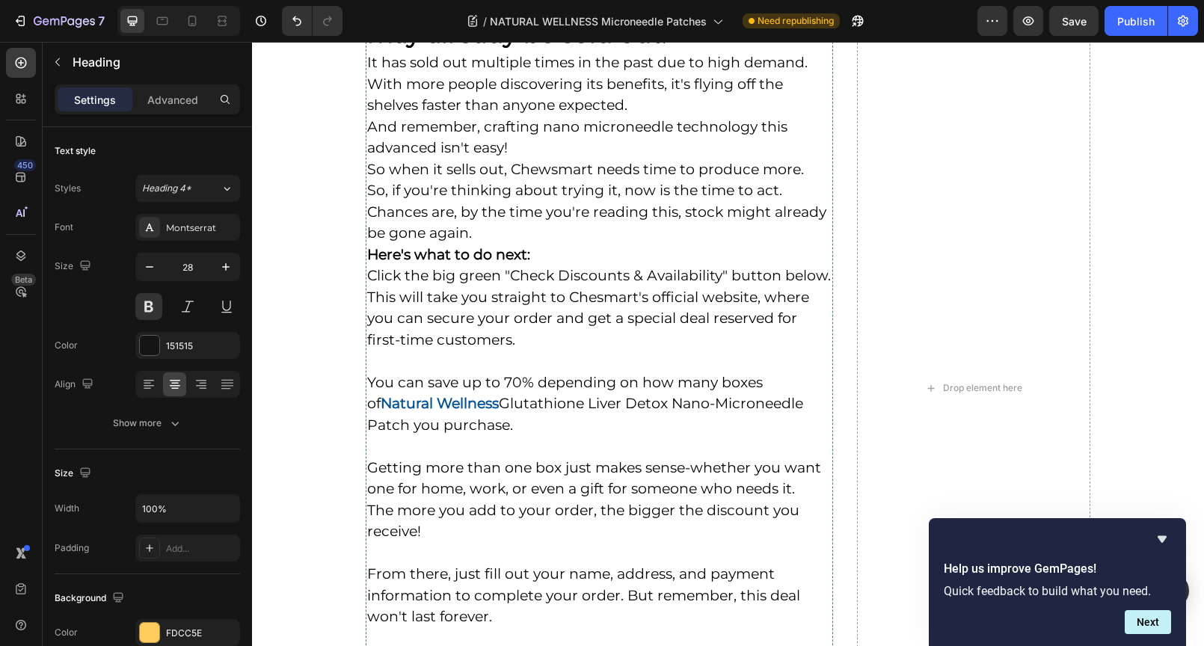
scroll to position [11060, 0]
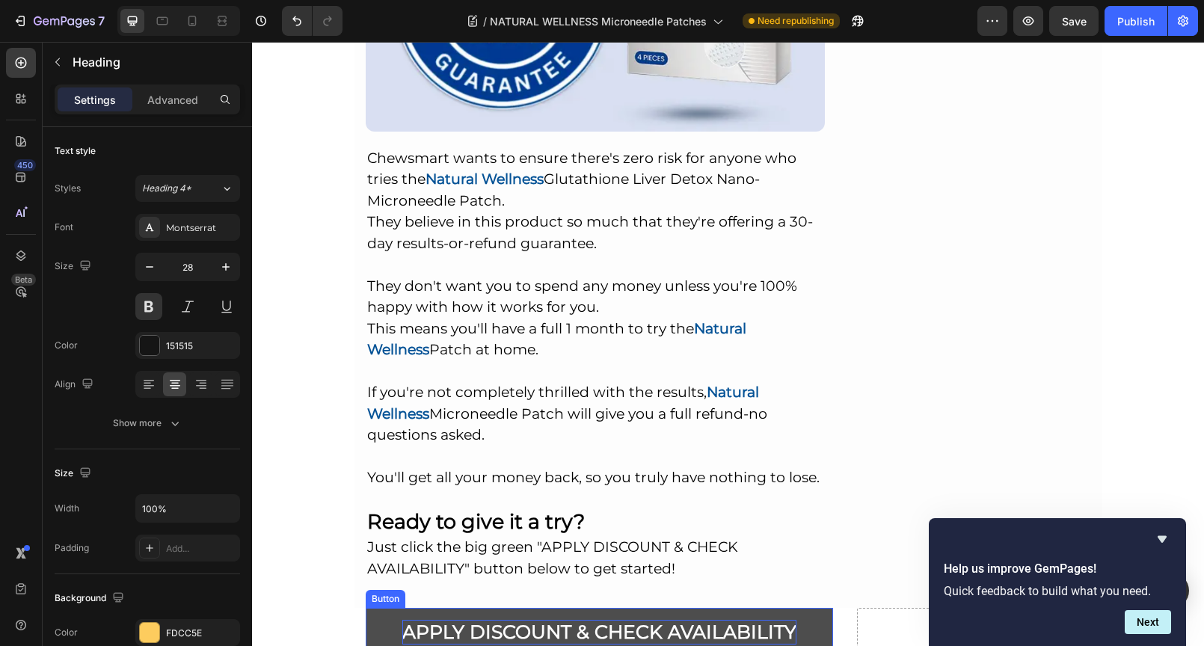
click at [669, 620] on p "APPLY DISCOUNT & CHECK AVAILABILITY" at bounding box center [599, 632] width 394 height 25
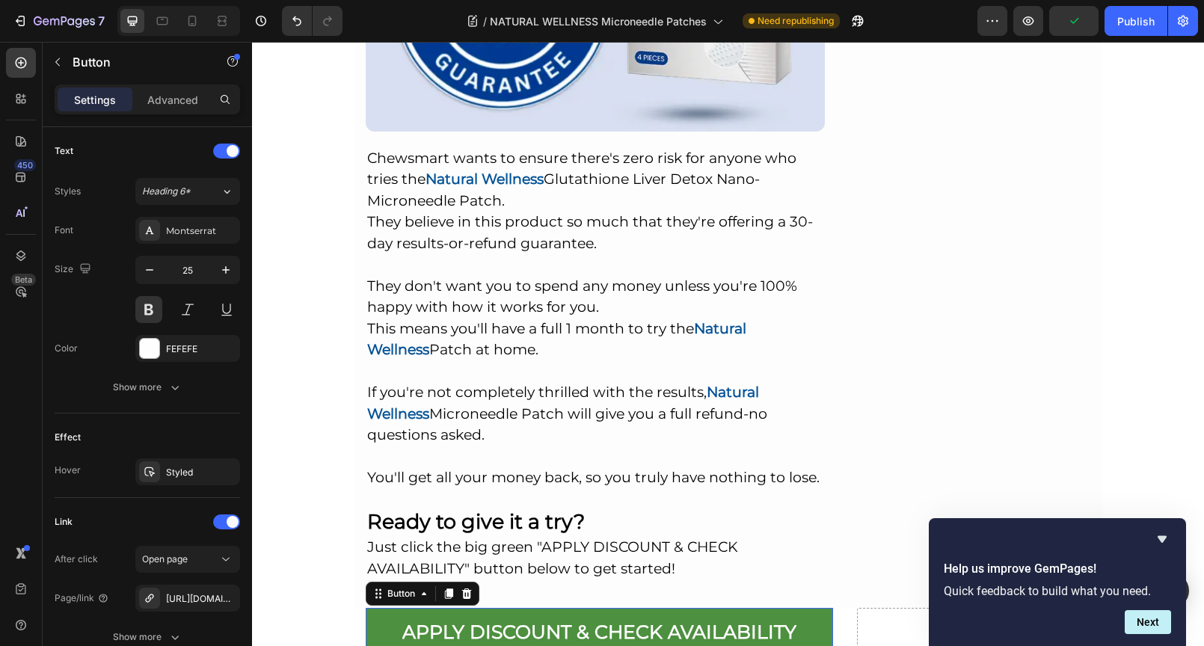
scroll to position [627, 0]
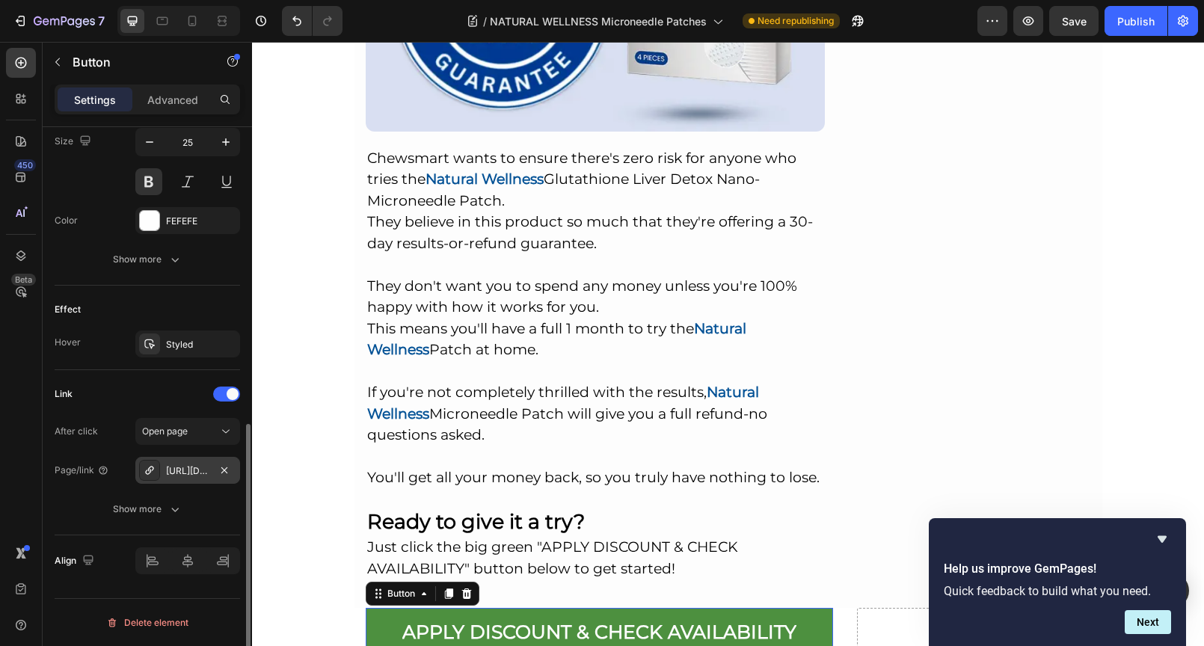
click at [191, 473] on div "[URL][DOMAIN_NAME]" at bounding box center [187, 470] width 43 height 13
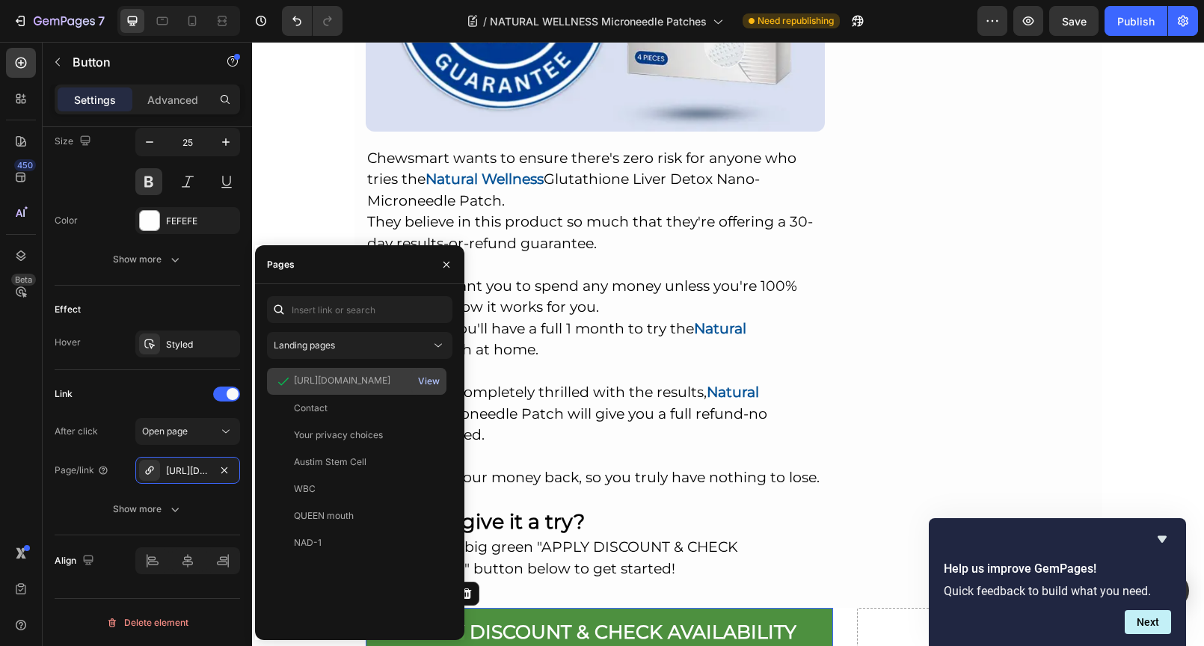
click at [429, 384] on div "View" at bounding box center [429, 381] width 22 height 13
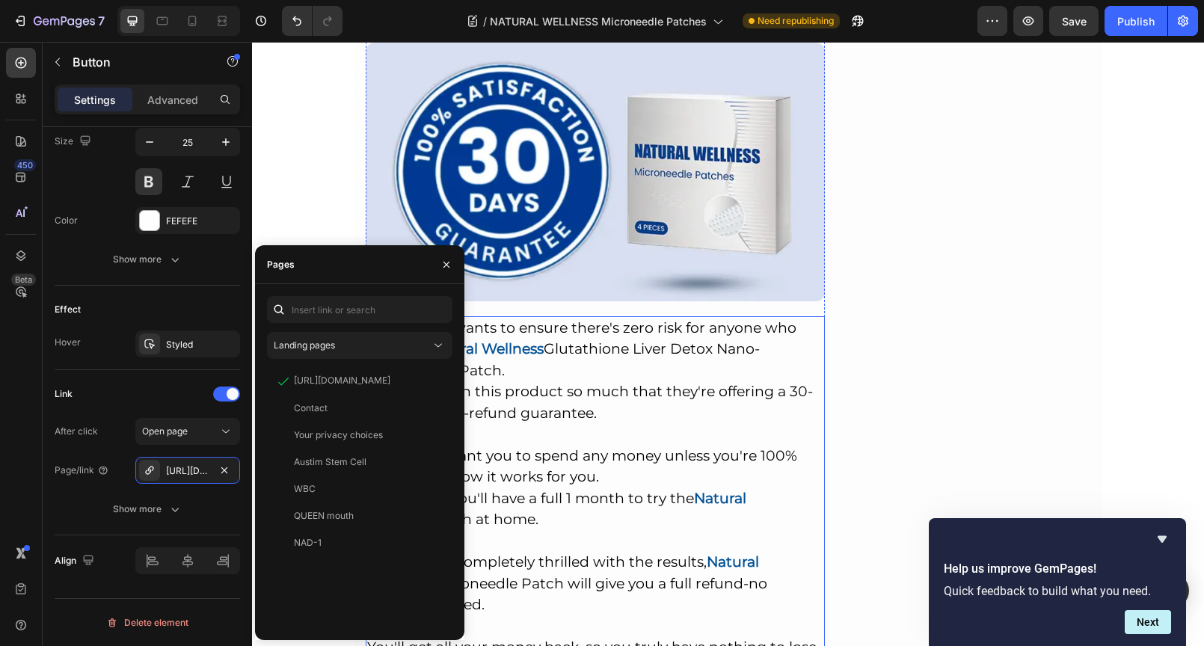
scroll to position [10555, 0]
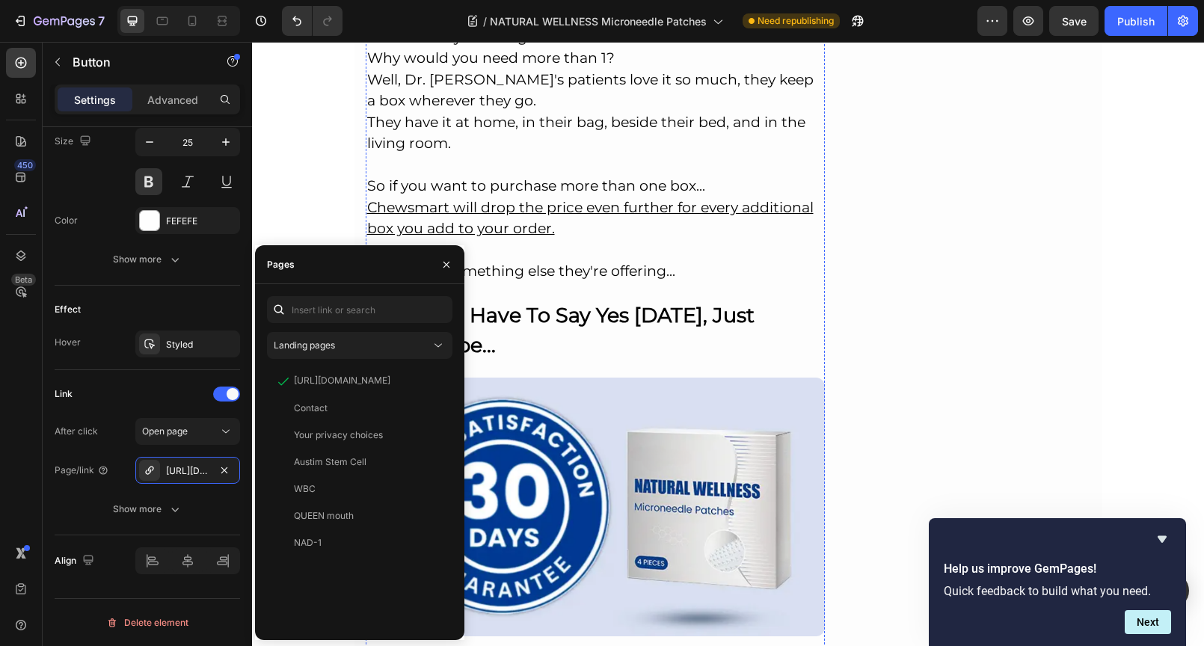
click at [685, 378] on img at bounding box center [596, 507] width 460 height 259
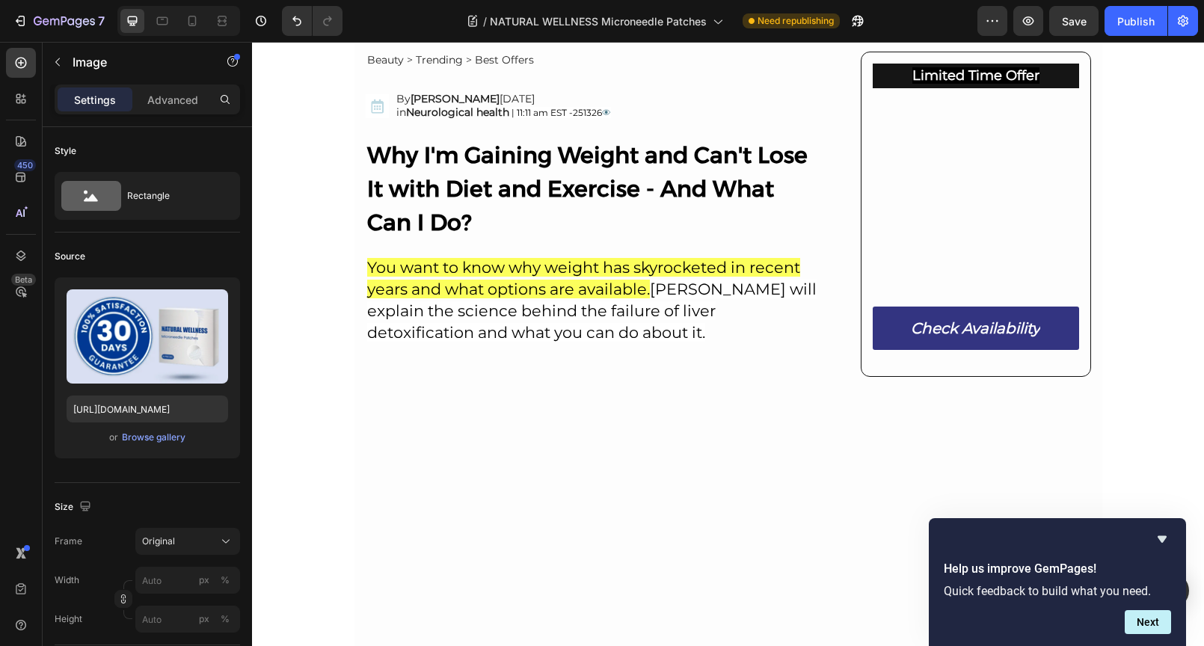
scroll to position [0, 0]
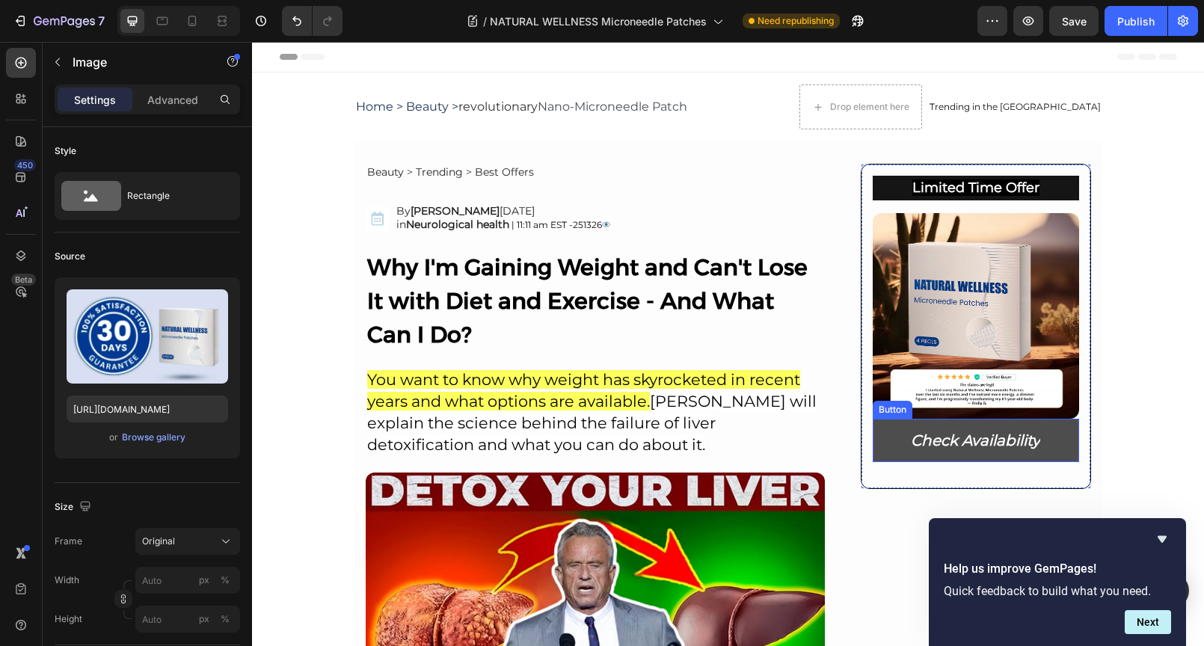
click at [882, 443] on link "Check Availability" at bounding box center [975, 440] width 206 height 43
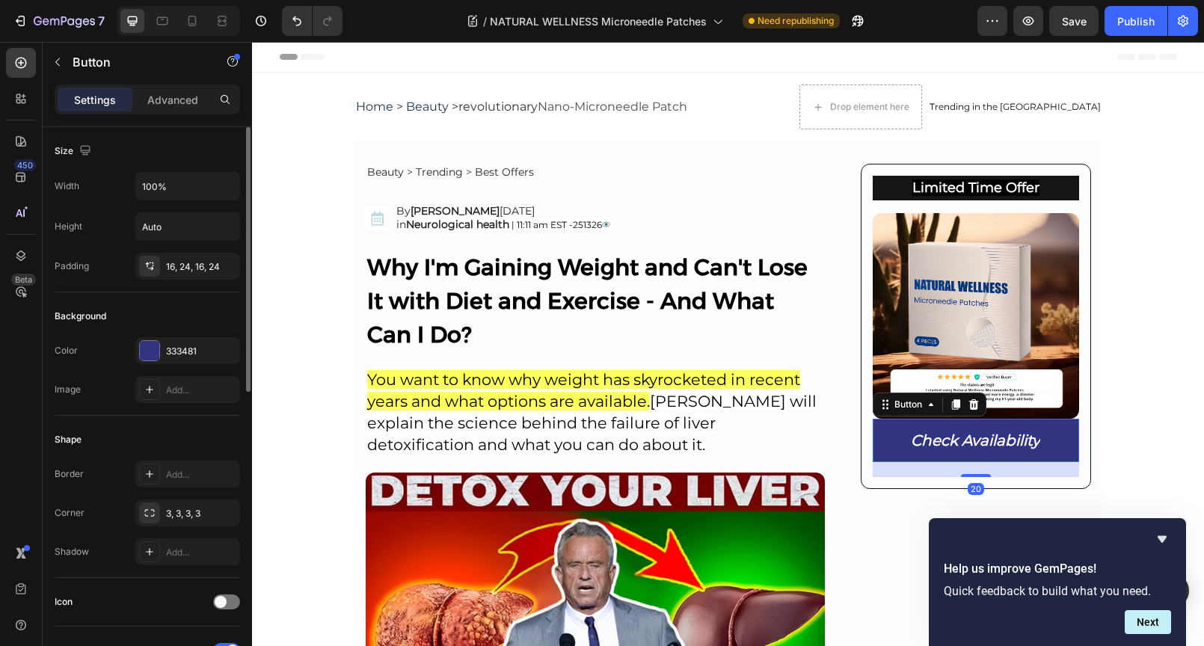
scroll to position [521, 0]
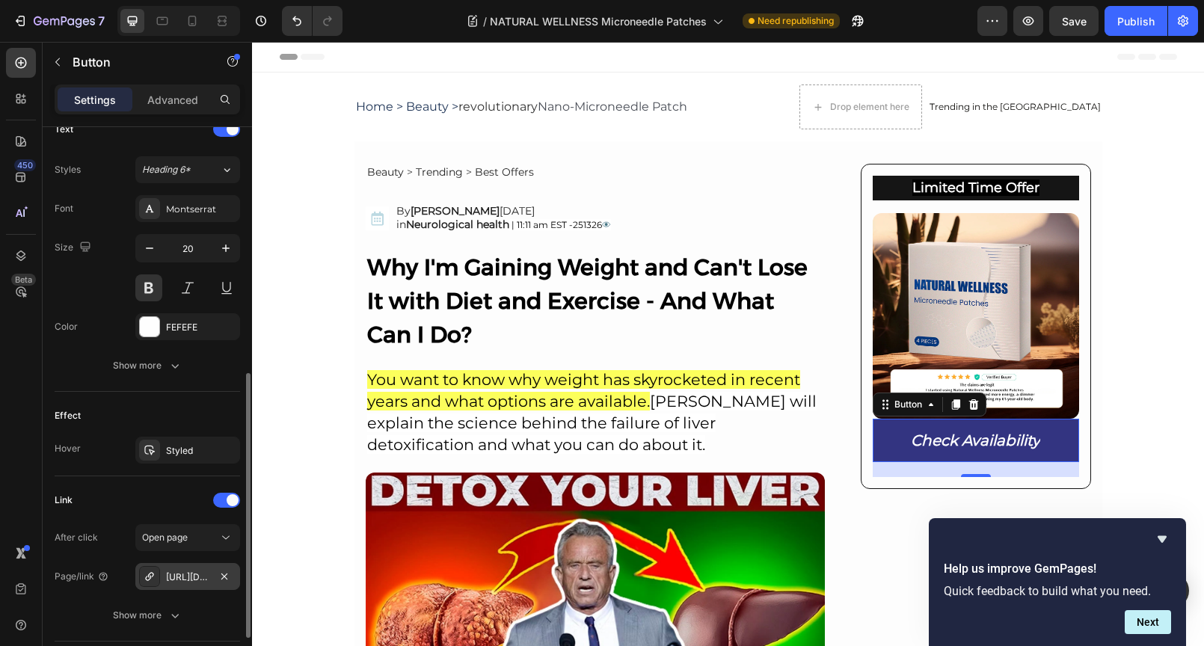
click at [189, 579] on div "[URL][DOMAIN_NAME]" at bounding box center [187, 576] width 43 height 13
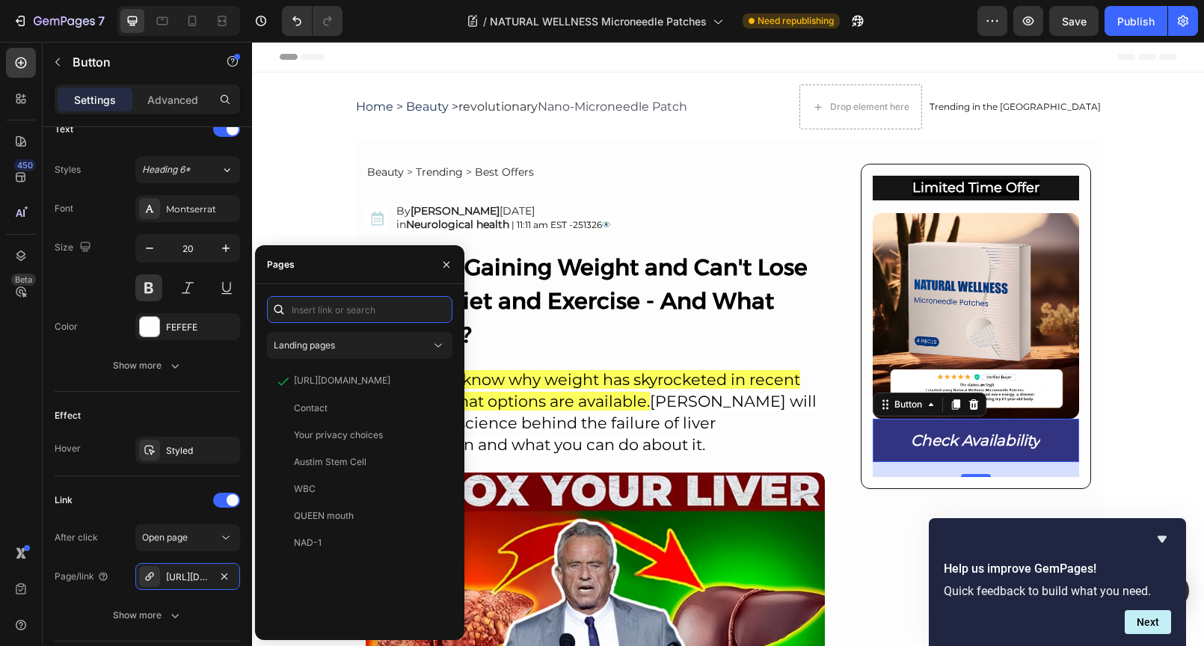
drag, startPoint x: 338, startPoint y: 321, endPoint x: 331, endPoint y: 327, distance: 9.0
click at [333, 326] on div "Landing pages https://www.chewsmartlab.com/products/rejuvenate-face-serum View …" at bounding box center [359, 462] width 185 height 332
paste input "[URL][DOMAIN_NAME]"
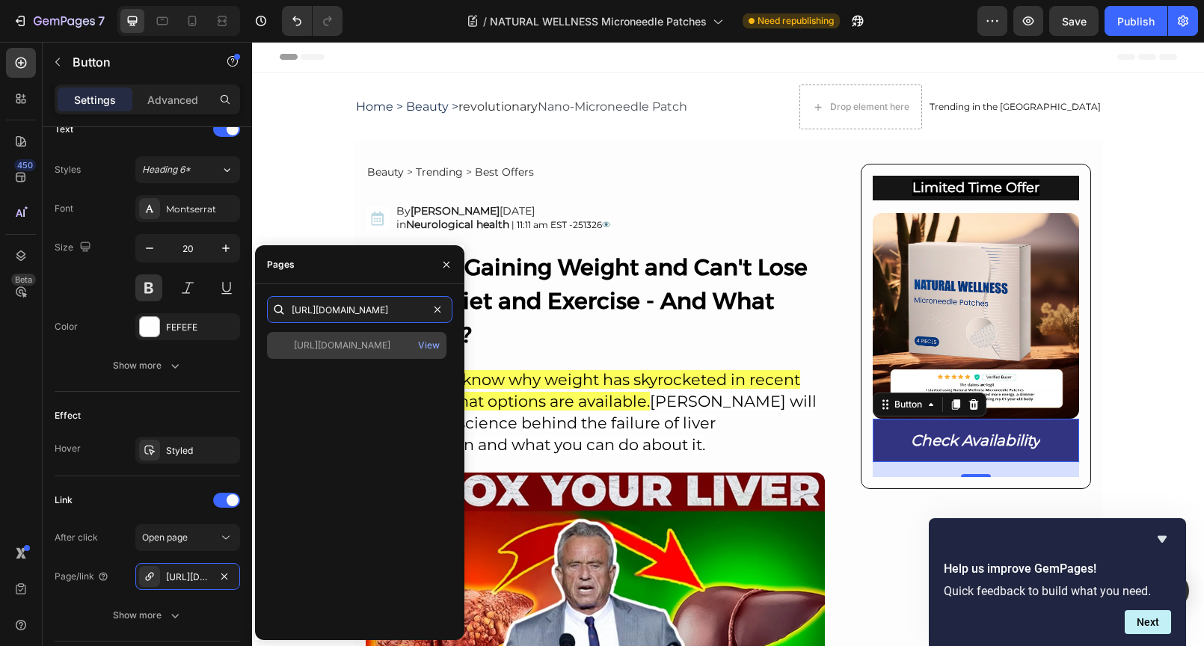
type input "[URL][DOMAIN_NAME]"
click at [345, 341] on div "[URL][DOMAIN_NAME]" at bounding box center [342, 345] width 96 height 13
click at [423, 348] on div "View" at bounding box center [429, 345] width 22 height 13
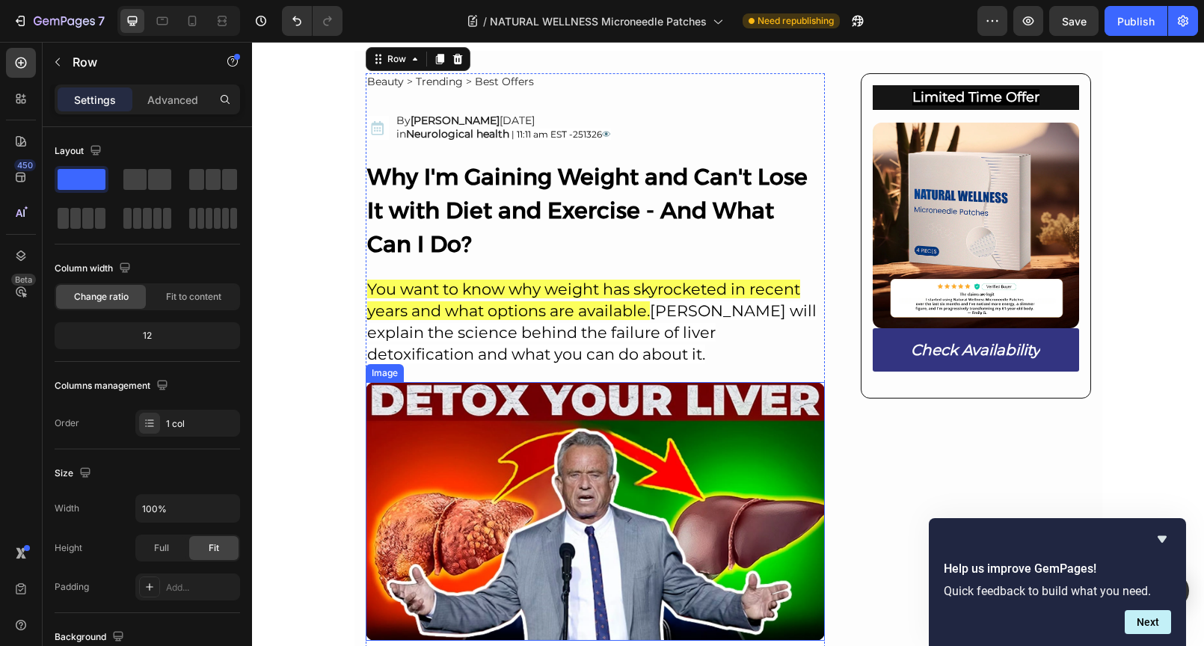
scroll to position [144, 0]
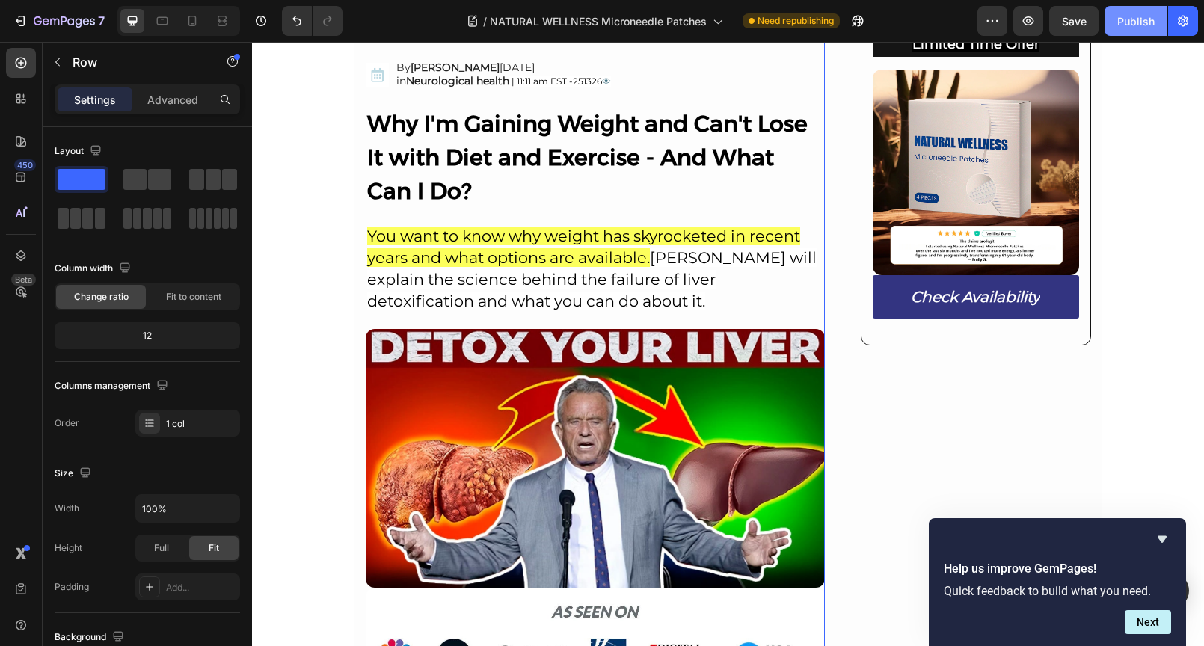
click at [1129, 25] on div "Publish" at bounding box center [1135, 21] width 37 height 16
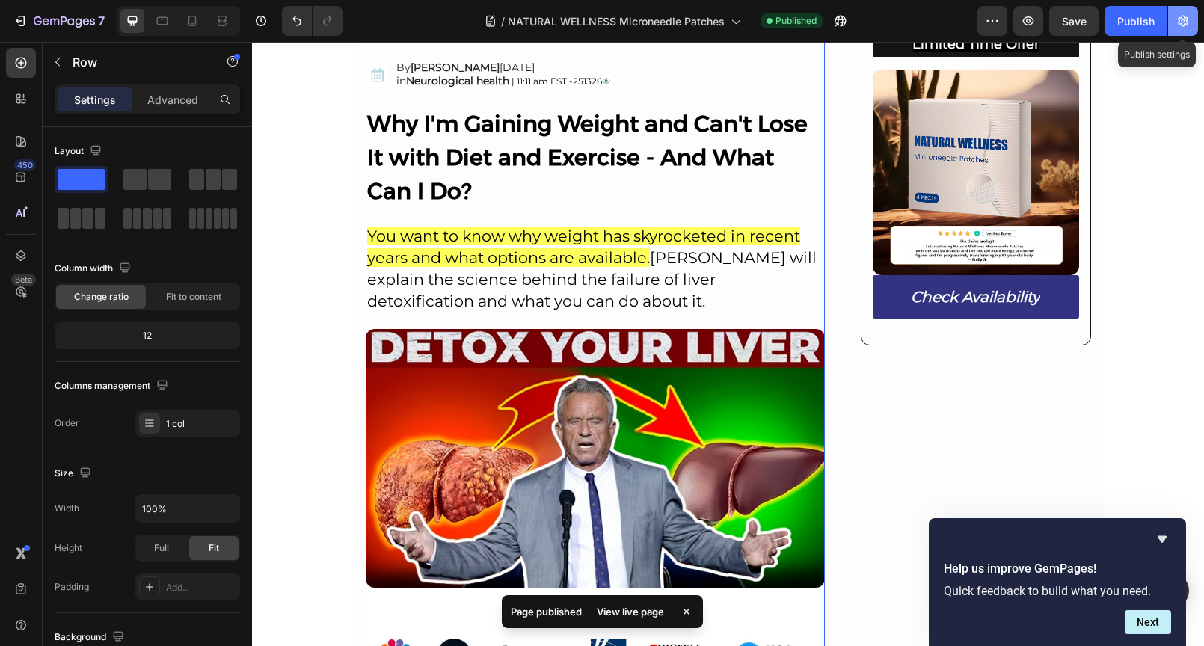
click at [1182, 20] on icon "button" at bounding box center [1182, 20] width 15 height 15
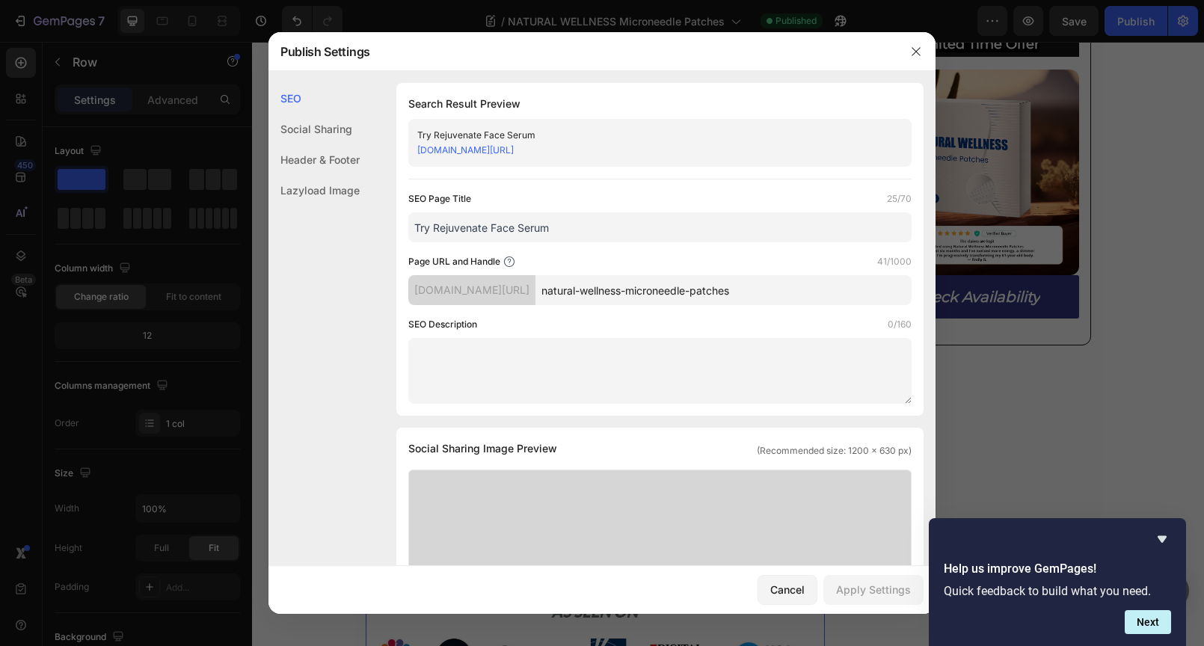
click at [826, 292] on input "natural-wellness-microneedle-patches" at bounding box center [723, 290] width 376 height 30
click at [623, 326] on div "SEO Description 0/160" at bounding box center [659, 324] width 503 height 15
drag, startPoint x: 561, startPoint y: 227, endPoint x: 436, endPoint y: 229, distance: 125.6
click at [436, 229] on input "Try Rejuvenate Face Serum" at bounding box center [659, 227] width 503 height 30
paste input "Natural Wellness Microneedle Patches"
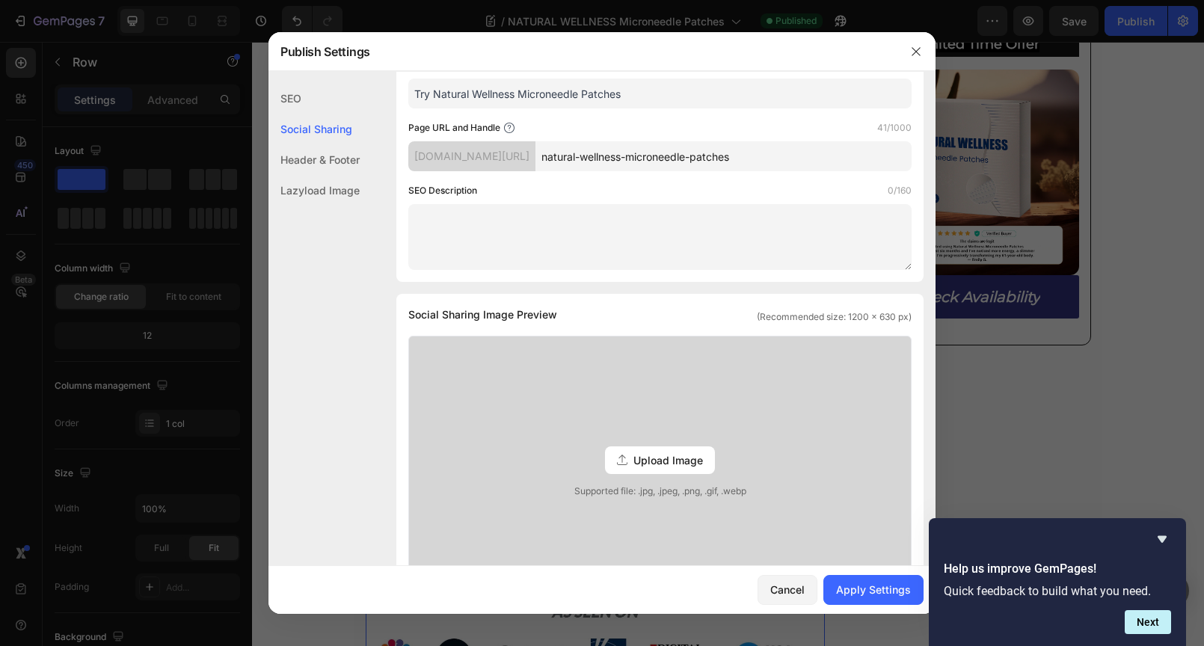
scroll to position [235, 0]
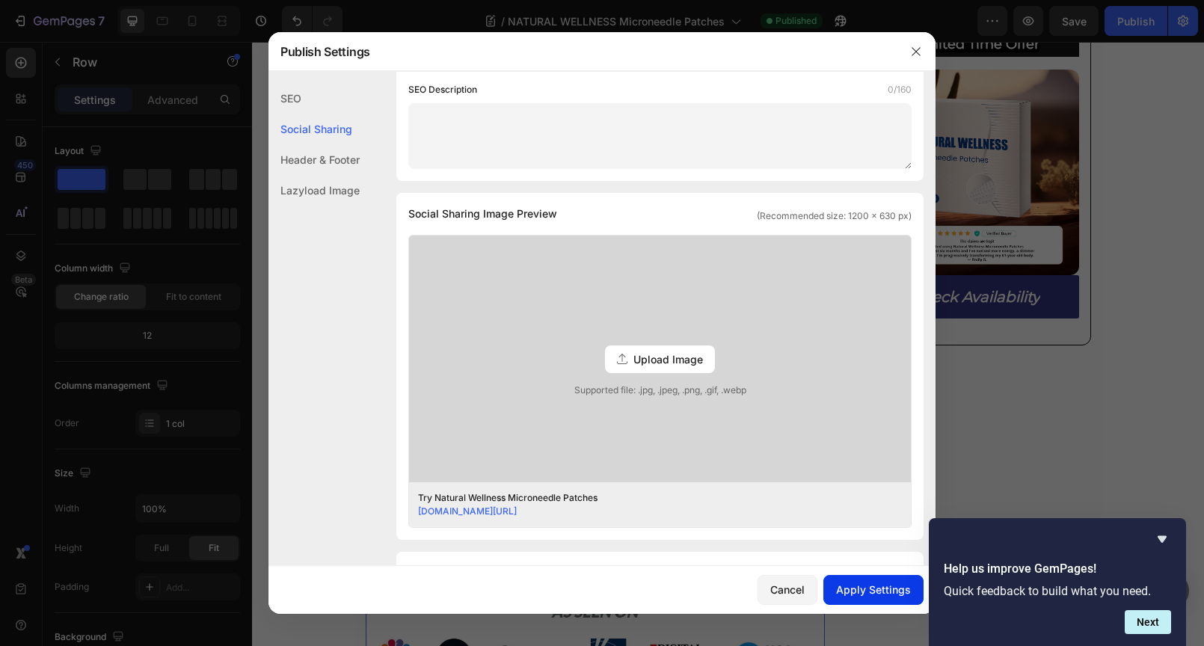
type input "Try Natural Wellness Microneedle Patches"
click at [893, 597] on div "Apply Settings" at bounding box center [873, 590] width 75 height 16
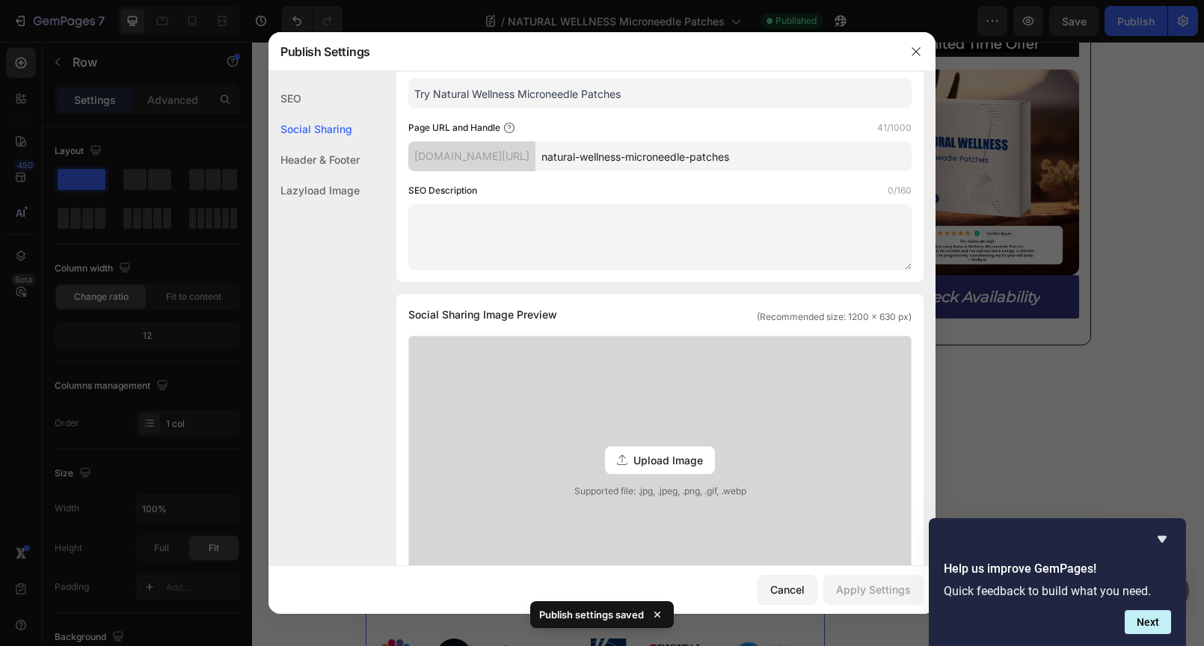
scroll to position [0, 0]
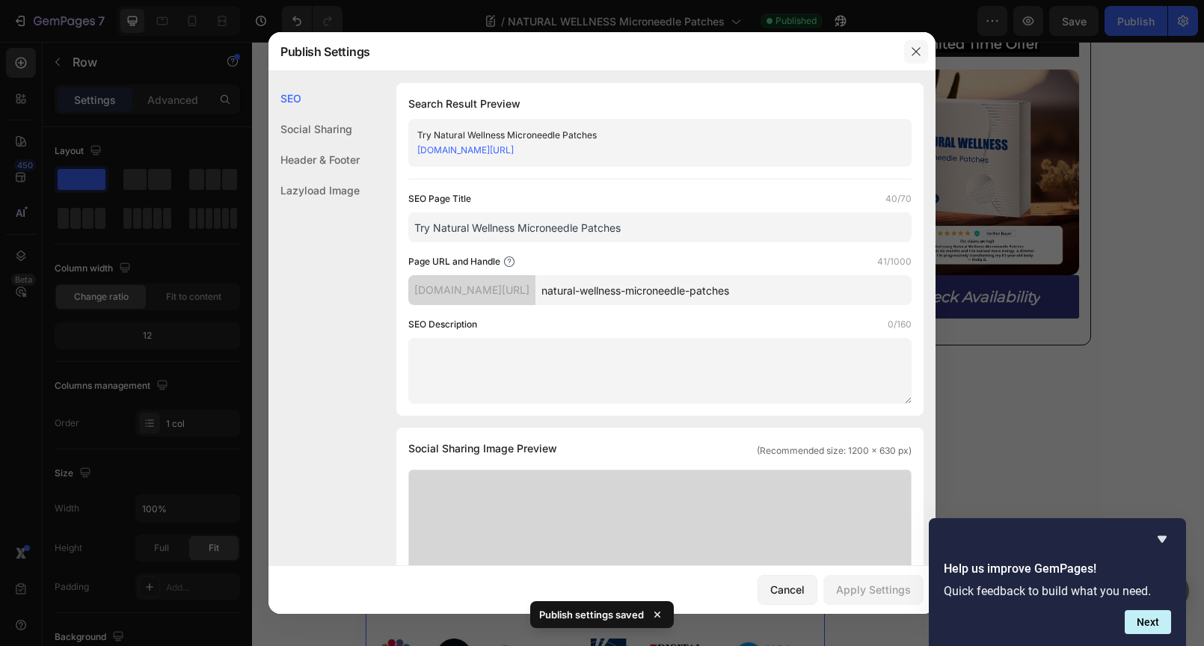
click at [919, 54] on icon "button" at bounding box center [916, 52] width 12 height 12
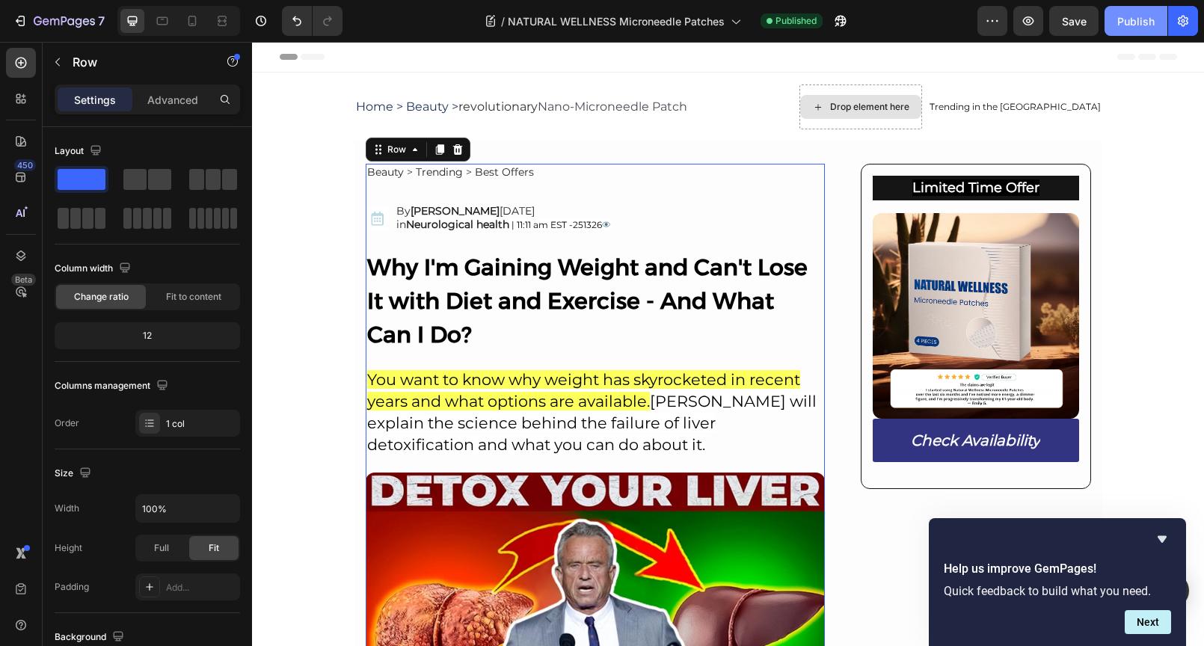
click at [1121, 23] on div "Publish" at bounding box center [1135, 21] width 37 height 16
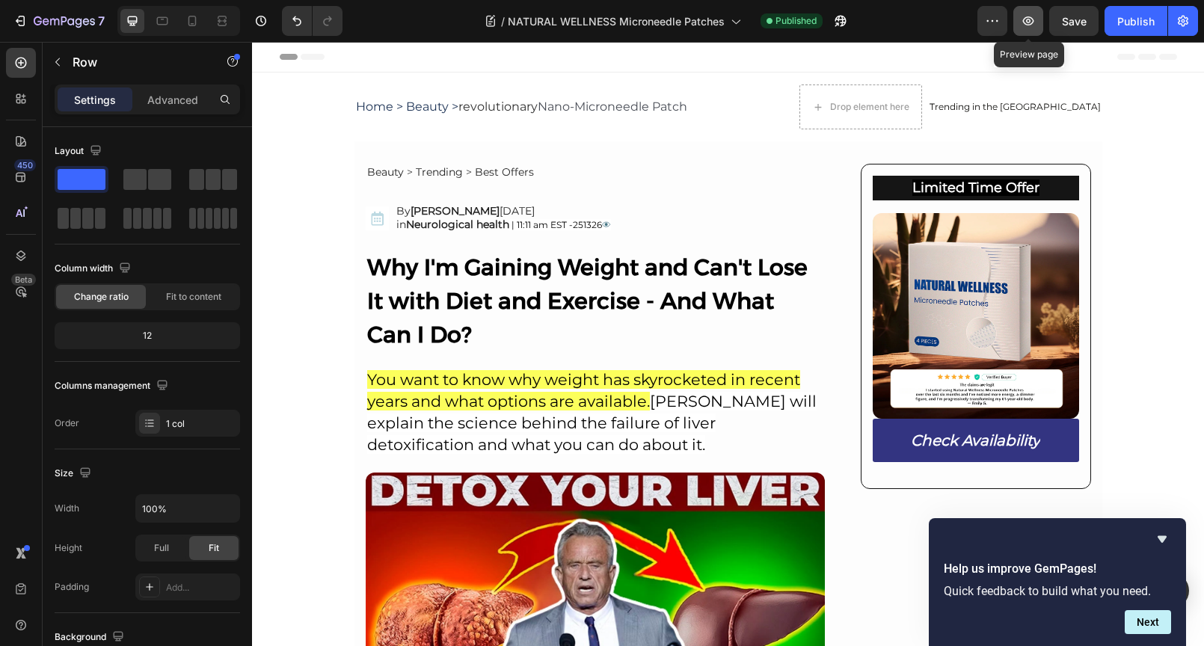
click at [1033, 20] on icon "button" at bounding box center [1028, 20] width 11 height 9
